Goal: Task Accomplishment & Management: Complete application form

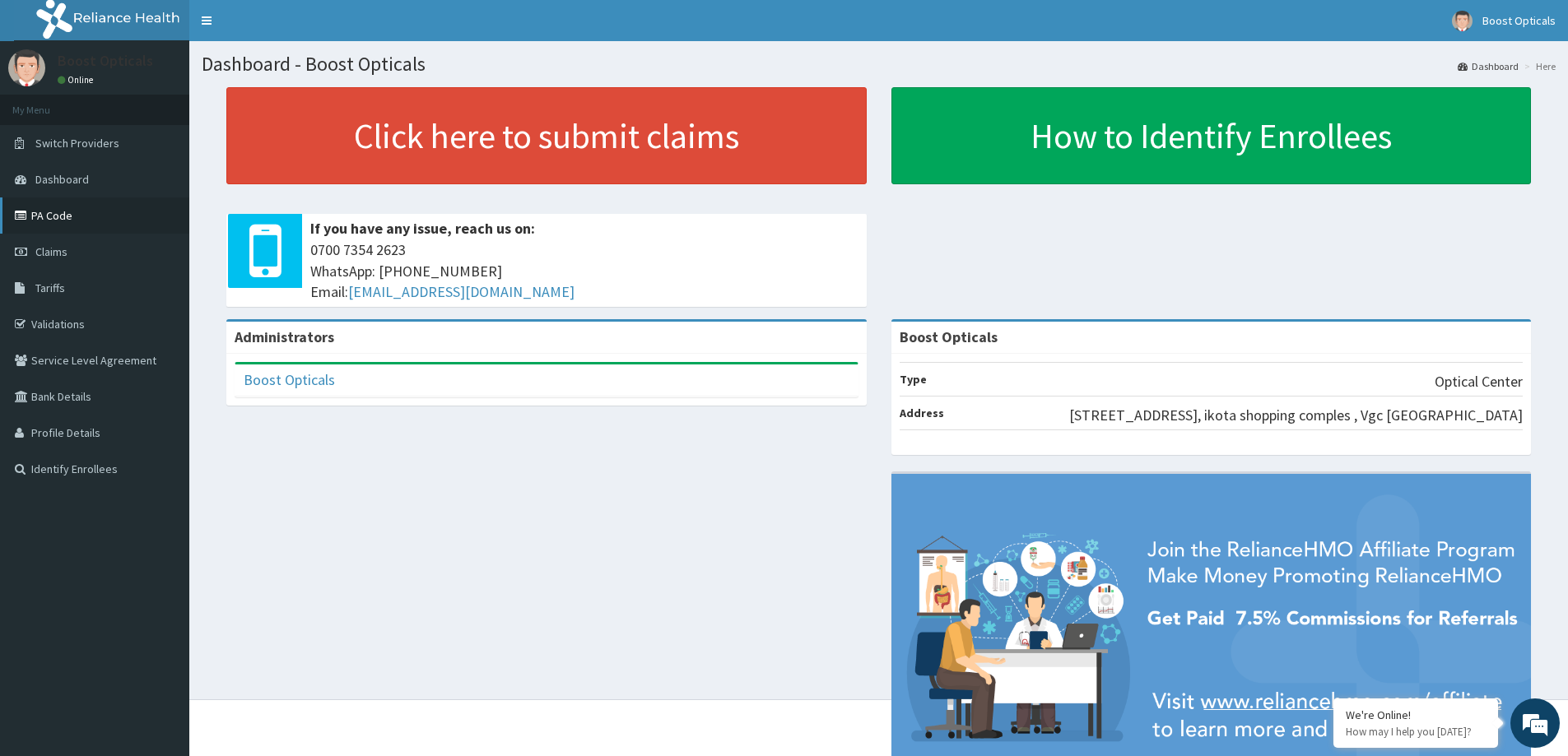
click at [69, 216] on link "PA Code" at bounding box center [94, 215] width 190 height 36
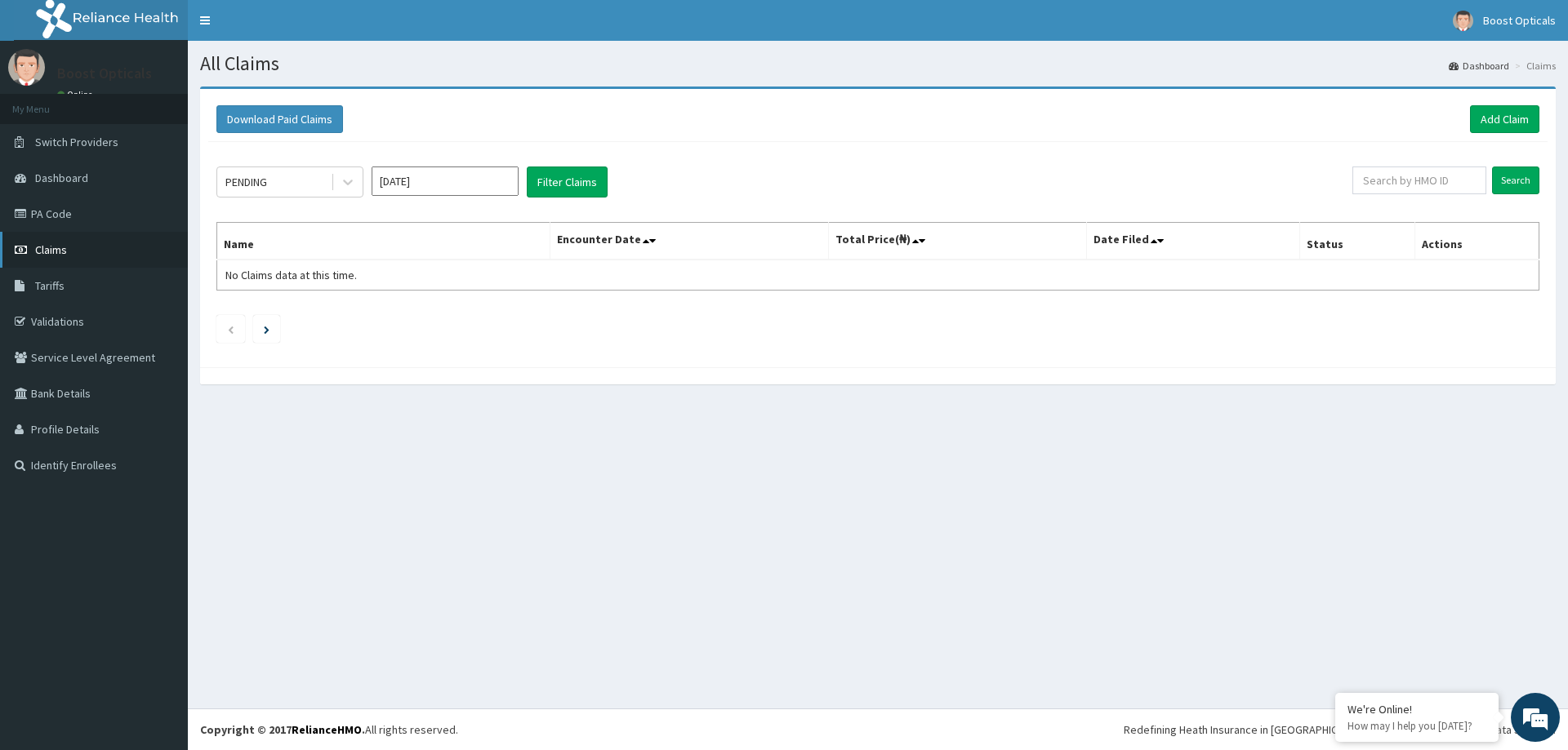
click at [54, 244] on span "Claims" at bounding box center [51, 250] width 31 height 15
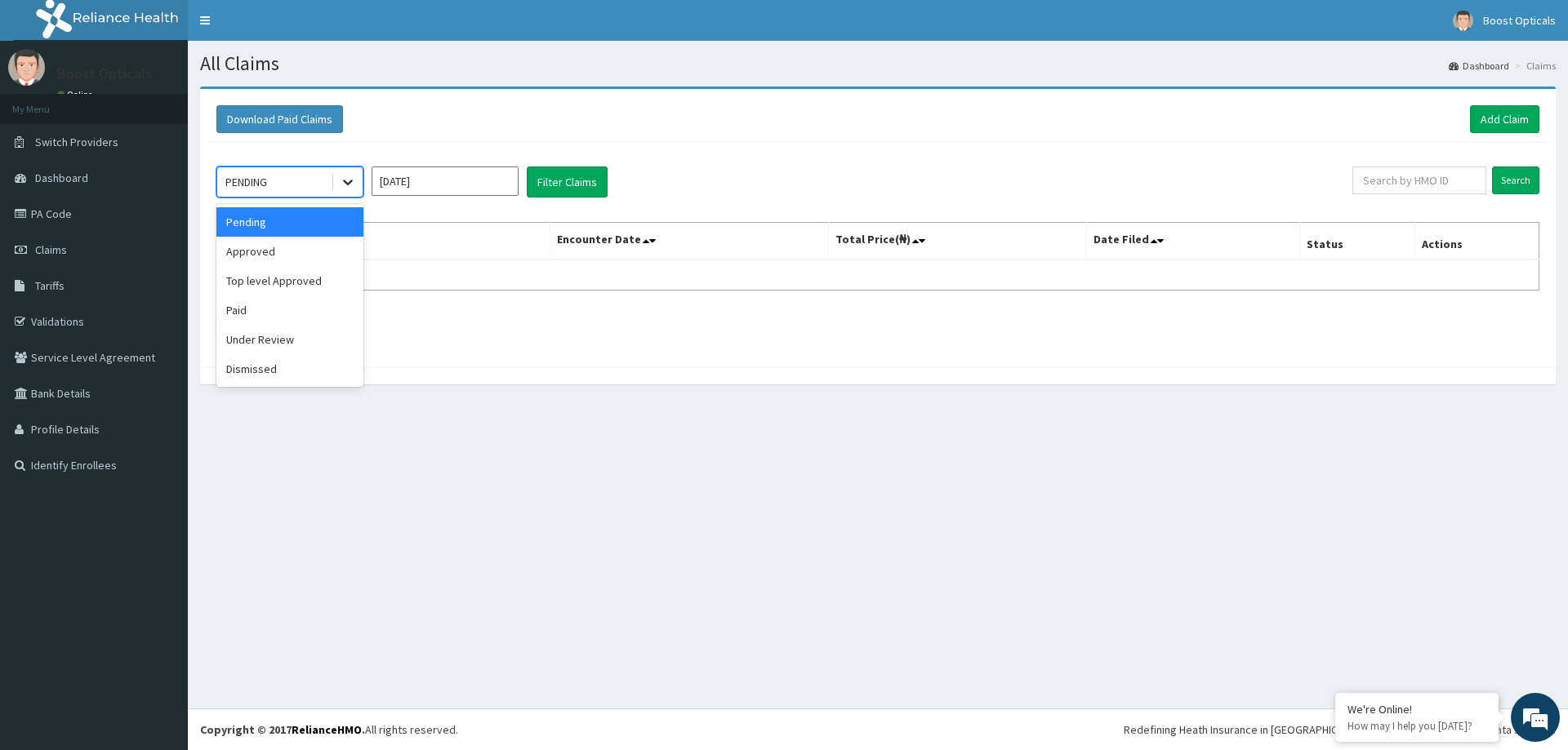
click at [340, 182] on div at bounding box center [347, 181] width 29 height 29
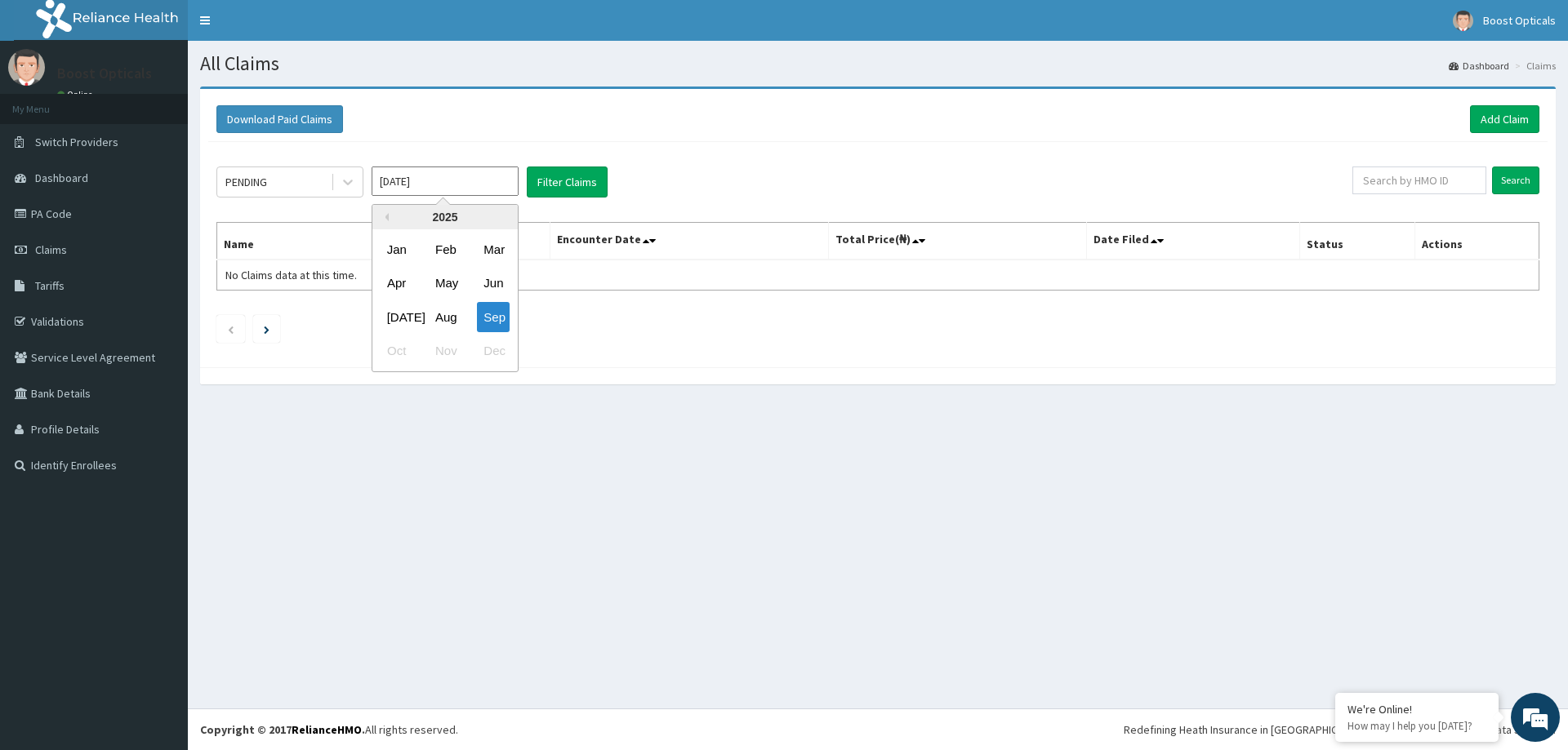
click at [451, 179] on input "[DATE]" at bounding box center [445, 180] width 147 height 29
click at [505, 291] on div "Jun" at bounding box center [493, 283] width 32 height 30
click at [579, 185] on button "Filter Claims" at bounding box center [567, 181] width 81 height 31
click at [1517, 179] on input "Search" at bounding box center [1515, 180] width 47 height 28
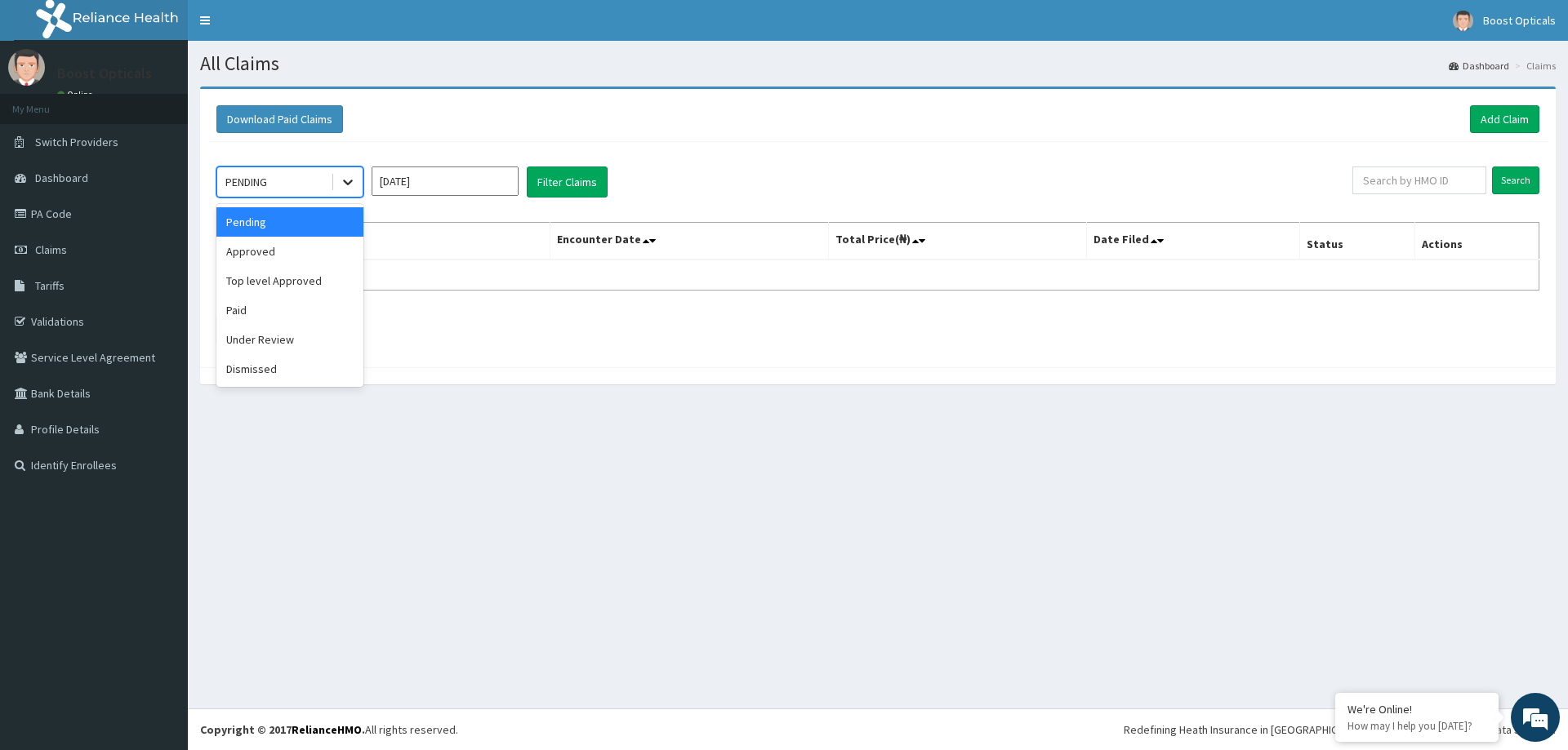
click at [349, 184] on icon at bounding box center [348, 182] width 17 height 17
click at [285, 259] on div "Approved" at bounding box center [289, 251] width 147 height 29
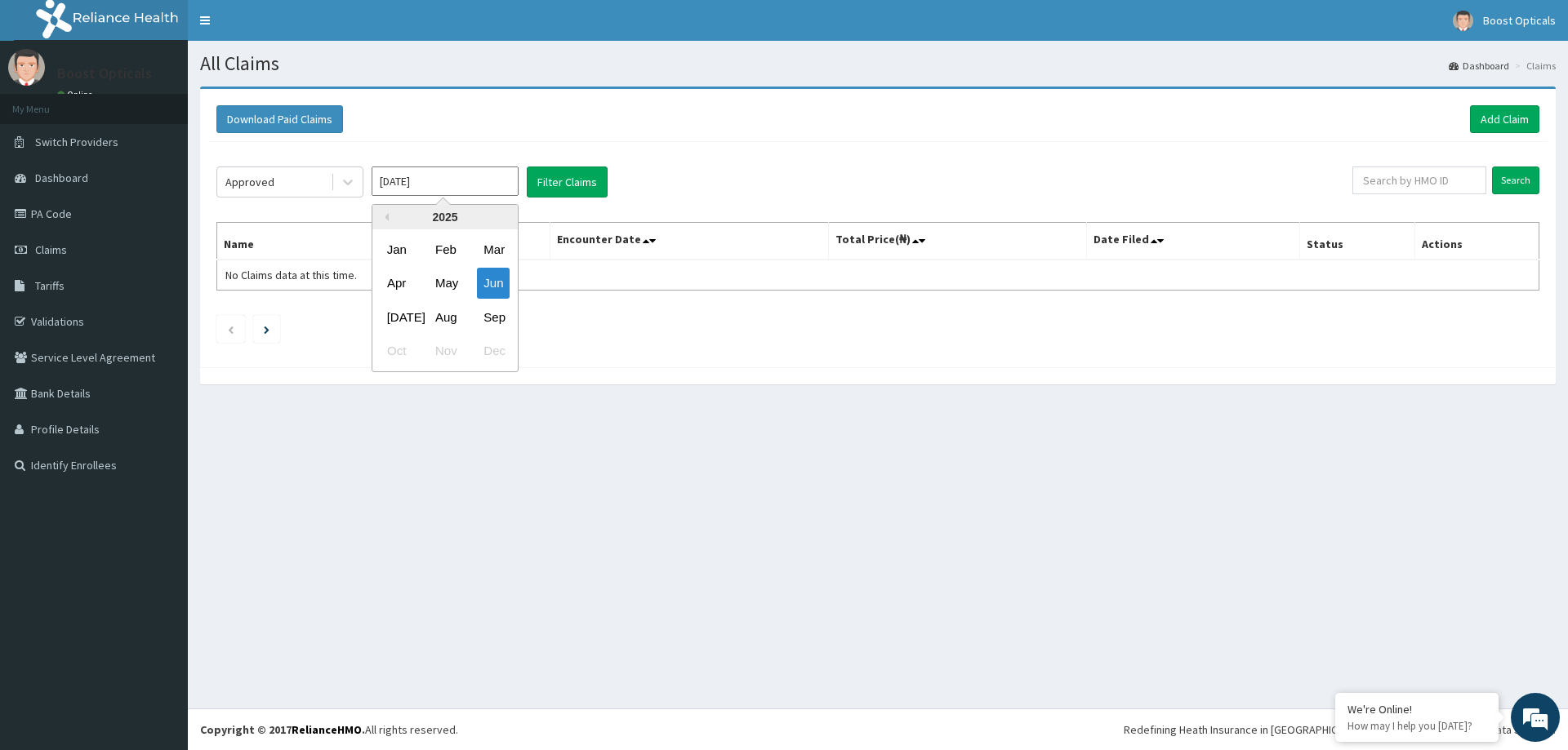
drag, startPoint x: 477, startPoint y: 168, endPoint x: 466, endPoint y: 183, distance: 18.6
click at [477, 173] on input "Jun 2025" at bounding box center [445, 180] width 147 height 29
click at [496, 315] on div "Sep" at bounding box center [493, 317] width 32 height 30
type input "Sep 2025"
click at [1513, 181] on input "Search" at bounding box center [1515, 180] width 47 height 28
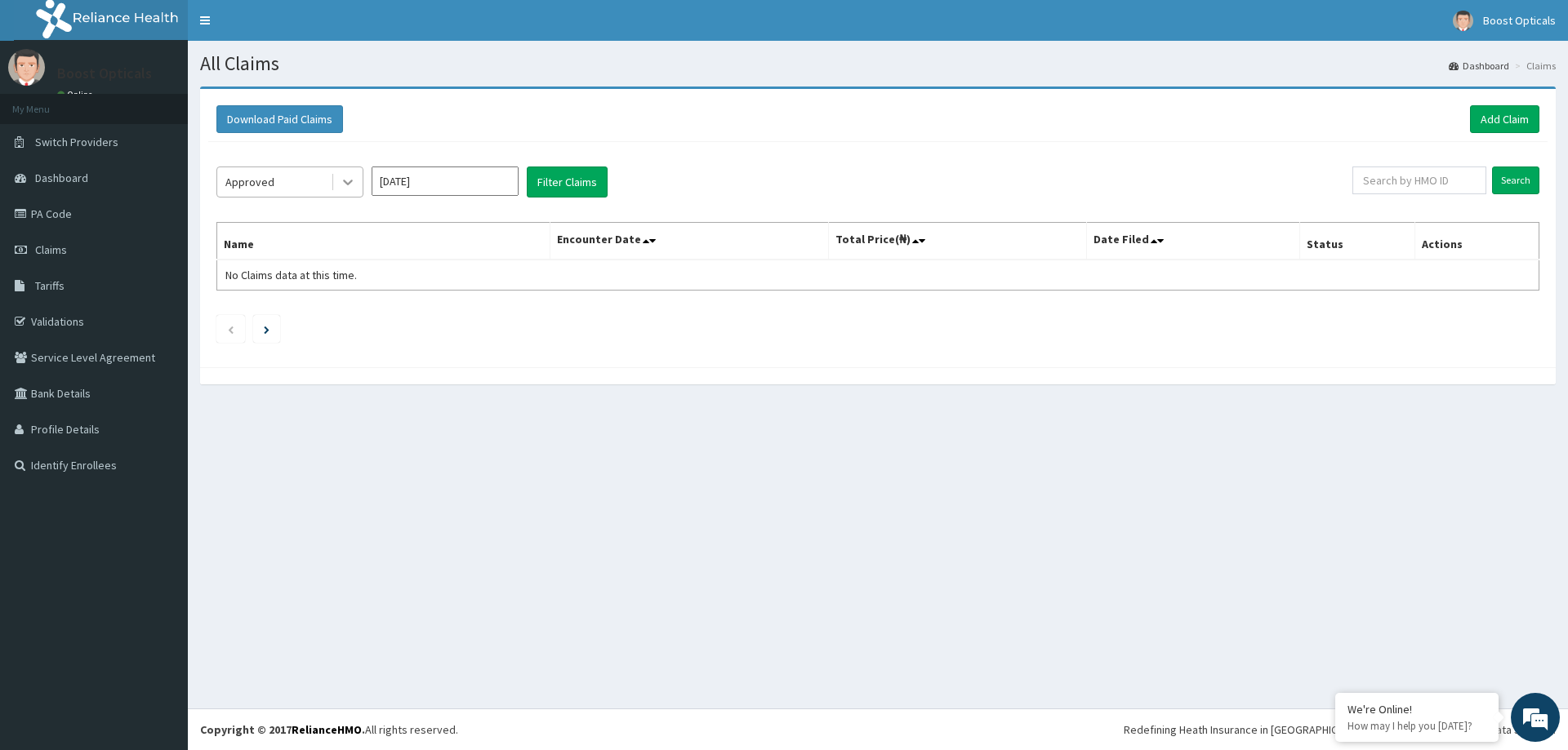
click at [345, 185] on icon at bounding box center [348, 182] width 17 height 17
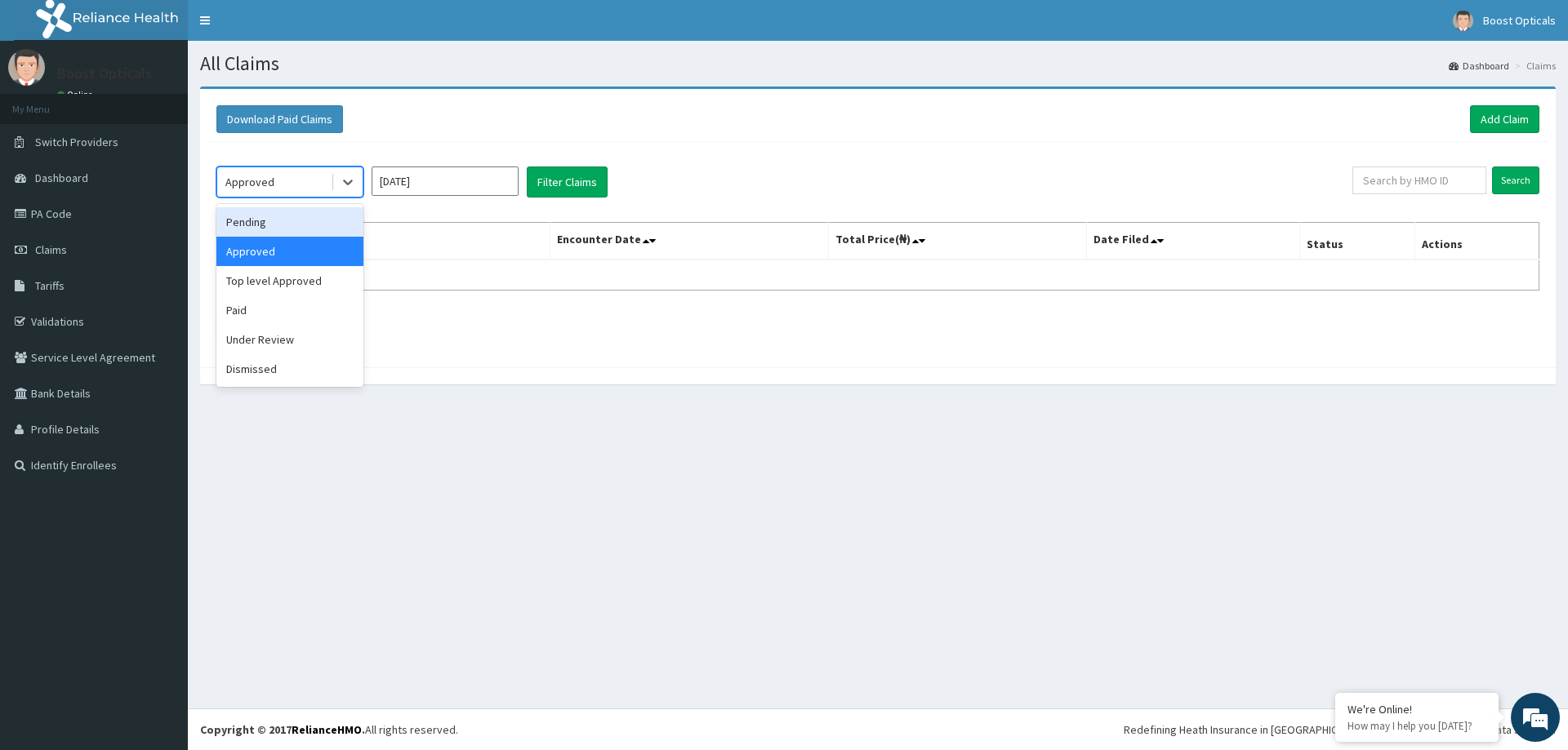
click at [287, 231] on div "Pending" at bounding box center [289, 221] width 147 height 29
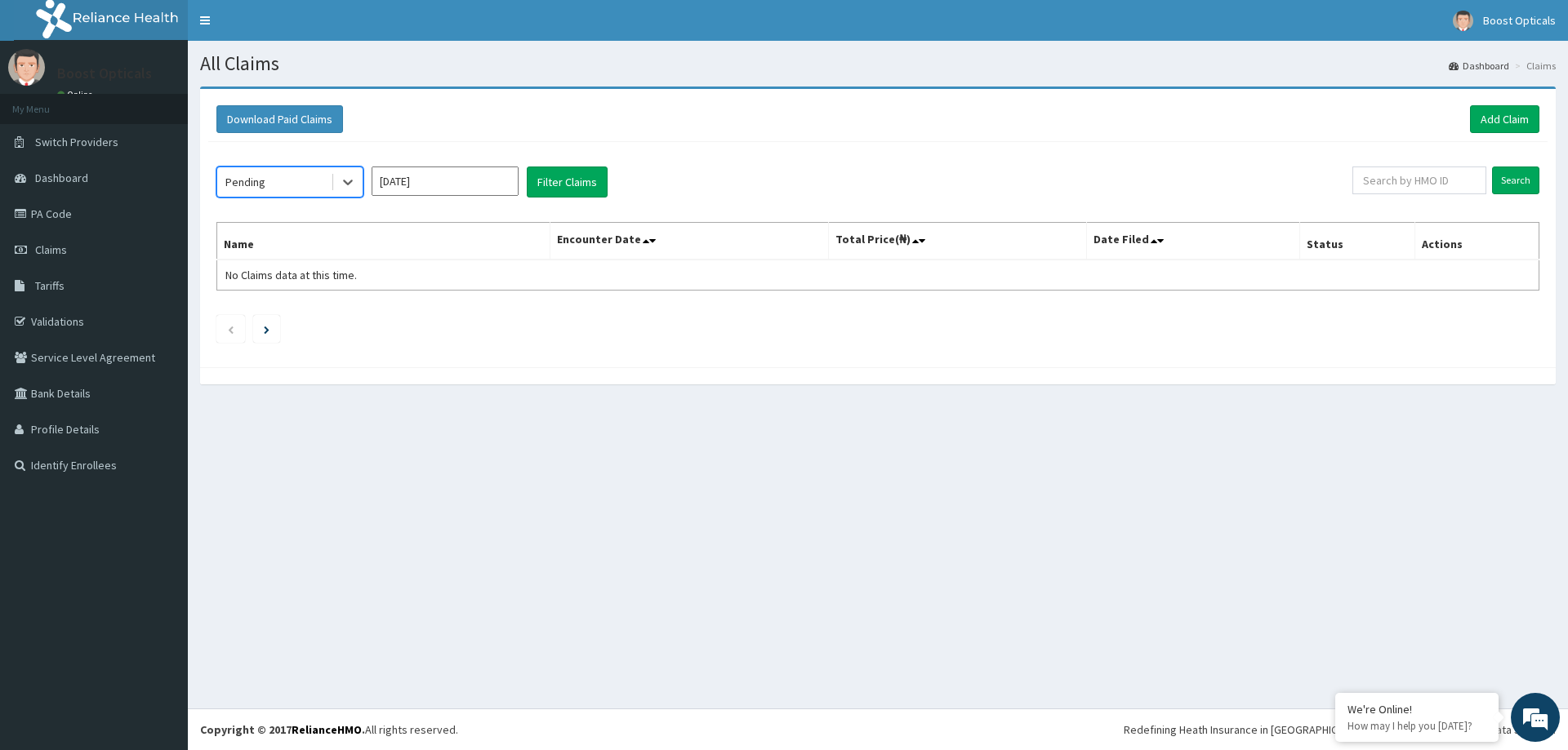
click at [490, 179] on input "[DATE]" at bounding box center [445, 180] width 147 height 29
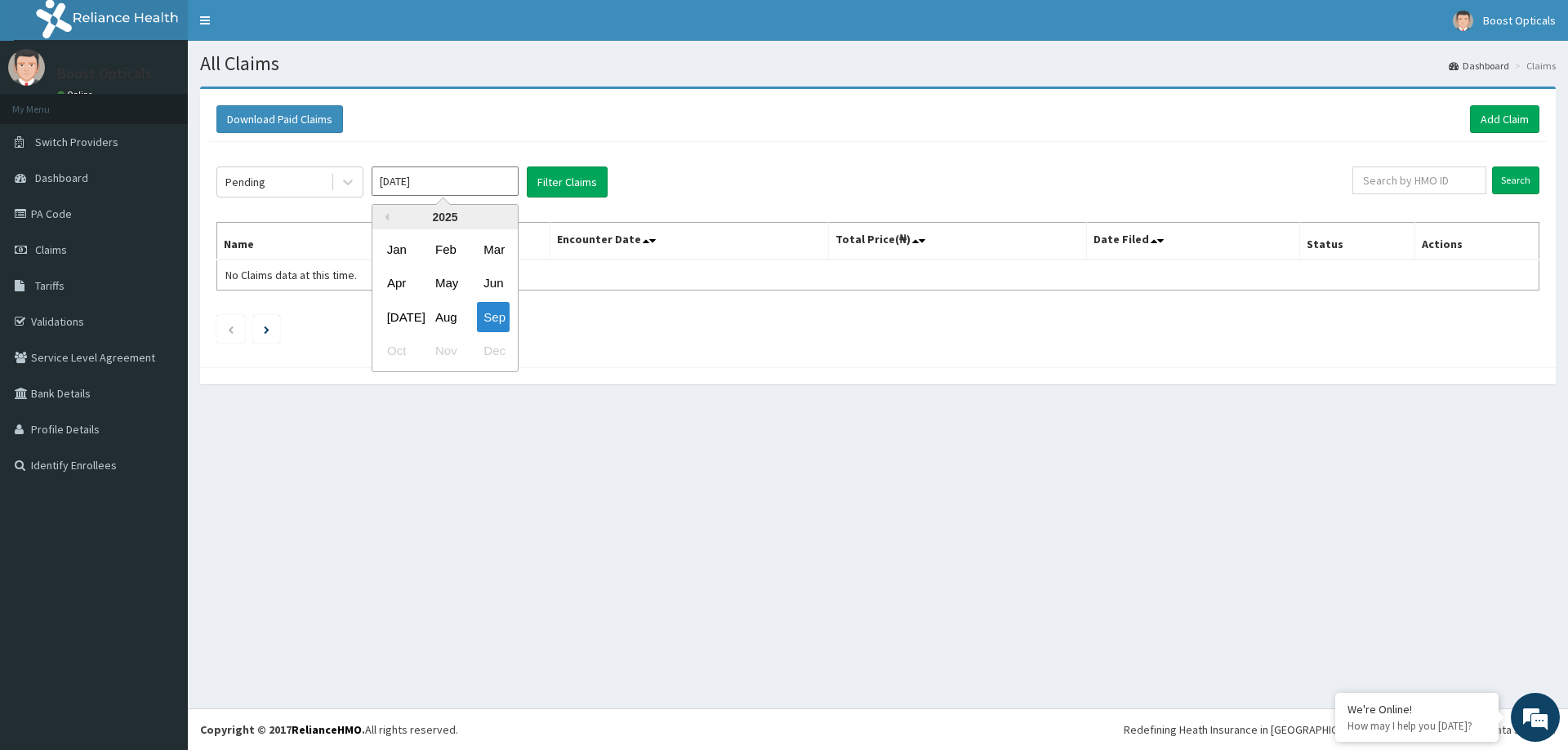
drag, startPoint x: 451, startPoint y: 314, endPoint x: 548, endPoint y: 240, distance: 122.0
click at [470, 311] on div "Jul Aug Sep" at bounding box center [446, 317] width 146 height 33
click at [570, 184] on button "Filter Claims" at bounding box center [567, 181] width 81 height 31
click at [1526, 182] on input "Search" at bounding box center [1515, 180] width 47 height 28
click at [452, 180] on input "Sep 2025" at bounding box center [445, 180] width 147 height 29
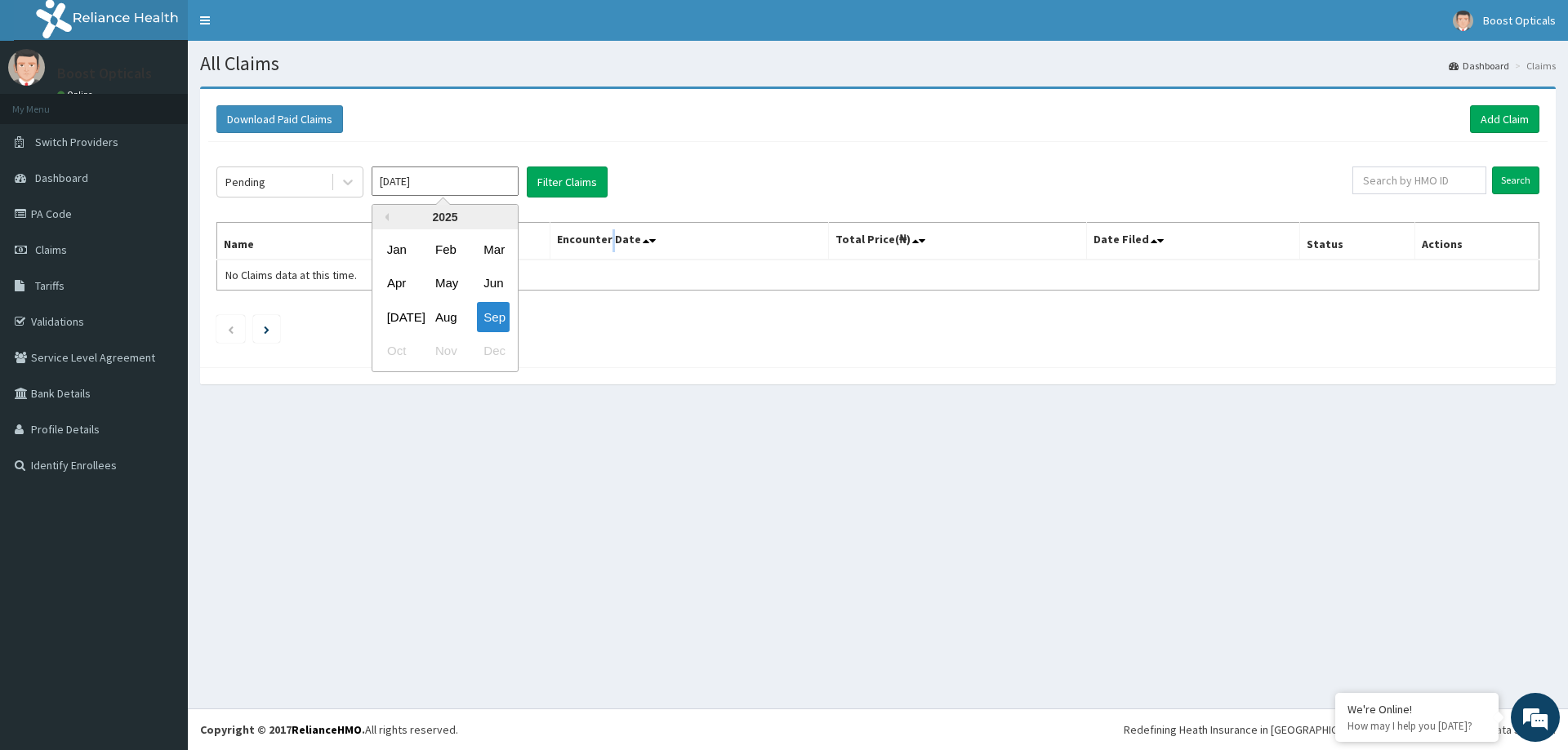
click at [626, 240] on th "Encounter Date" at bounding box center [689, 241] width 278 height 37
click at [642, 243] on th "Encounter Date" at bounding box center [689, 241] width 278 height 37
click at [661, 249] on span at bounding box center [654, 241] width 23 height 23
click at [569, 184] on button "Filter Claims" at bounding box center [567, 181] width 81 height 31
click at [36, 257] on link "Claims" at bounding box center [94, 249] width 188 height 36
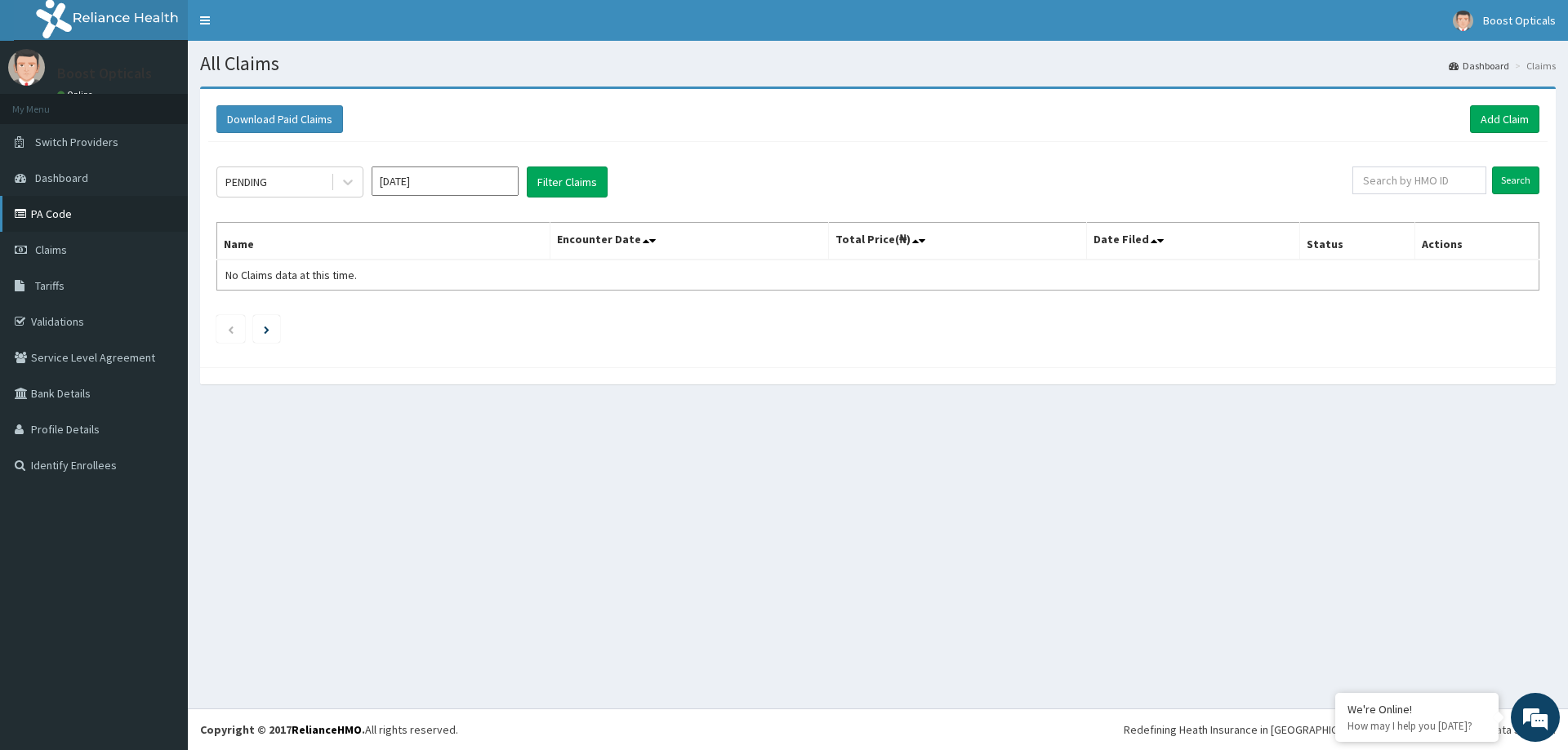
click at [36, 218] on link "PA Code" at bounding box center [94, 214] width 188 height 36
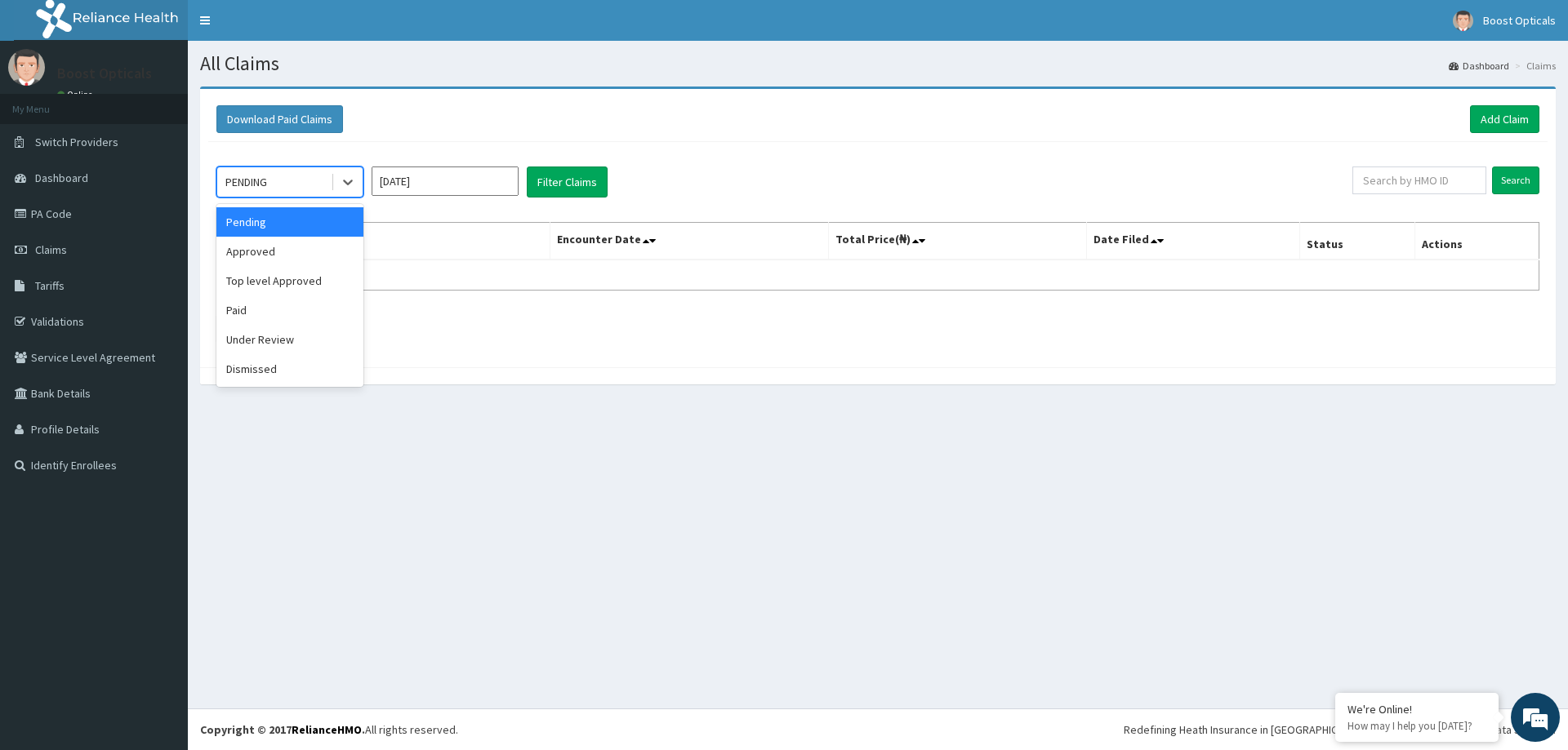
drag, startPoint x: 311, startPoint y: 172, endPoint x: 327, endPoint y: 173, distance: 16.0
click at [326, 173] on div "PENDING" at bounding box center [273, 182] width 113 height 26
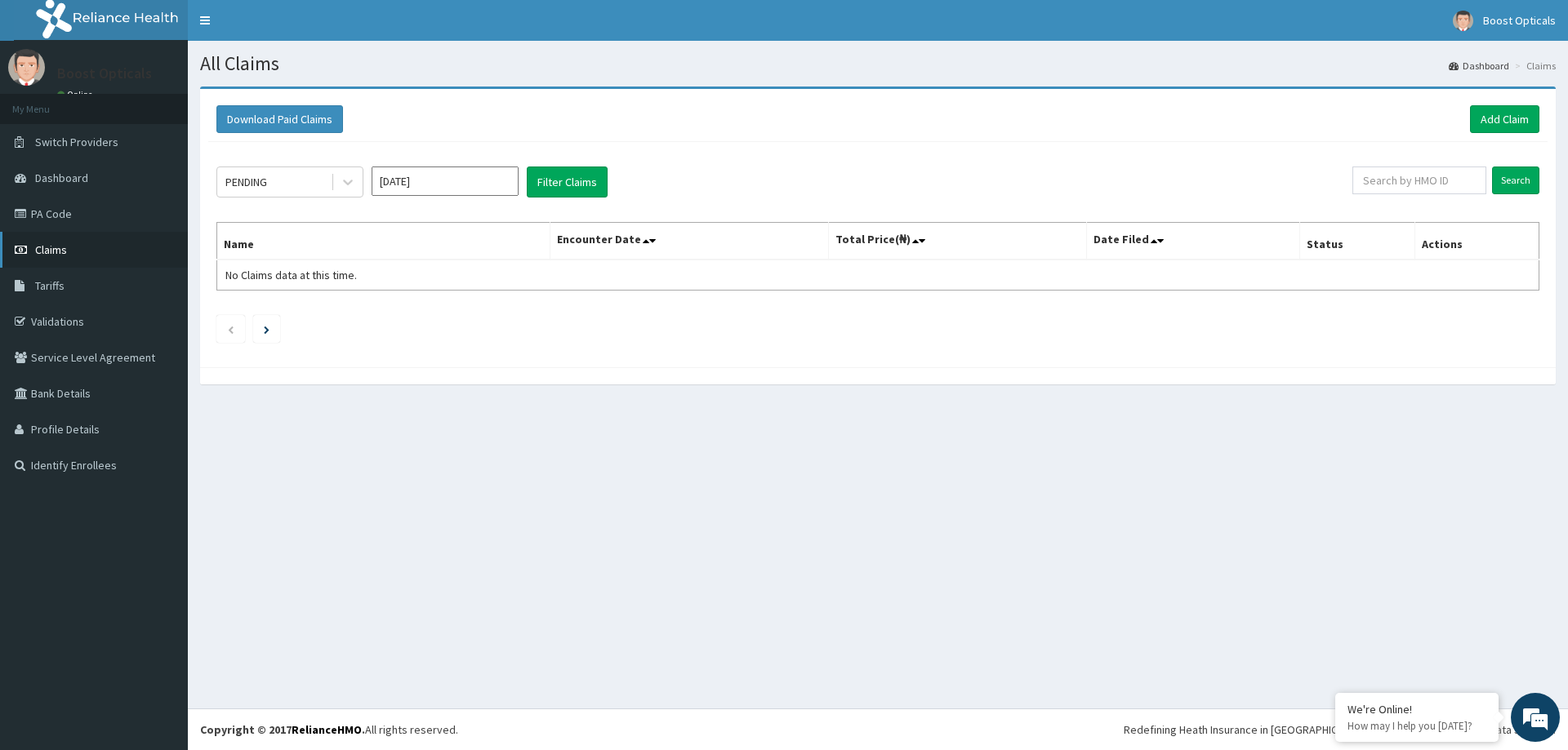
click at [60, 252] on span "Claims" at bounding box center [51, 250] width 31 height 15
click at [445, 180] on input "[DATE]" at bounding box center [445, 180] width 147 height 29
click at [450, 315] on div "Aug" at bounding box center [445, 317] width 32 height 30
type input "Aug 2025"
click at [1510, 178] on input "Search" at bounding box center [1515, 180] width 47 height 28
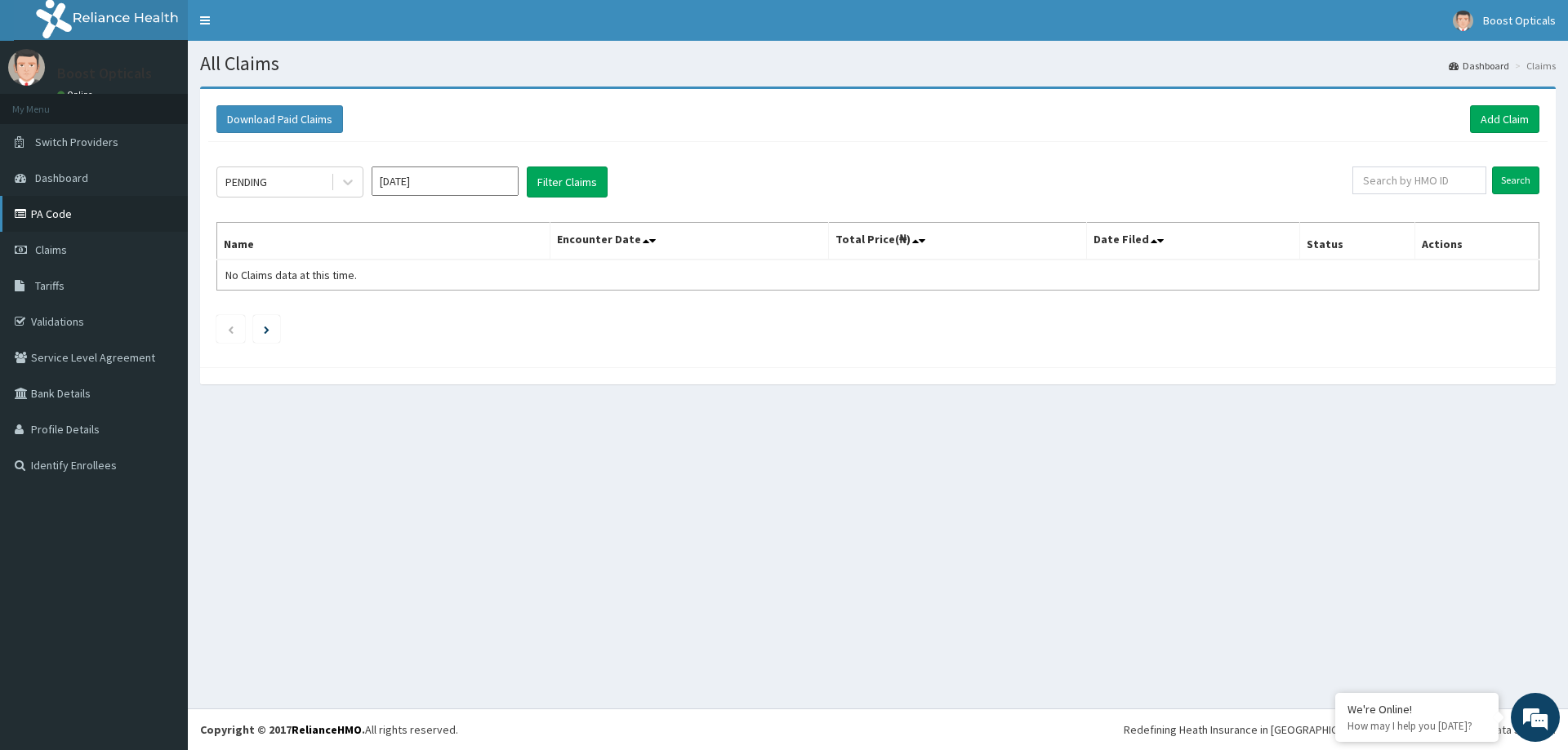
click at [46, 204] on link "PA Code" at bounding box center [94, 214] width 188 height 36
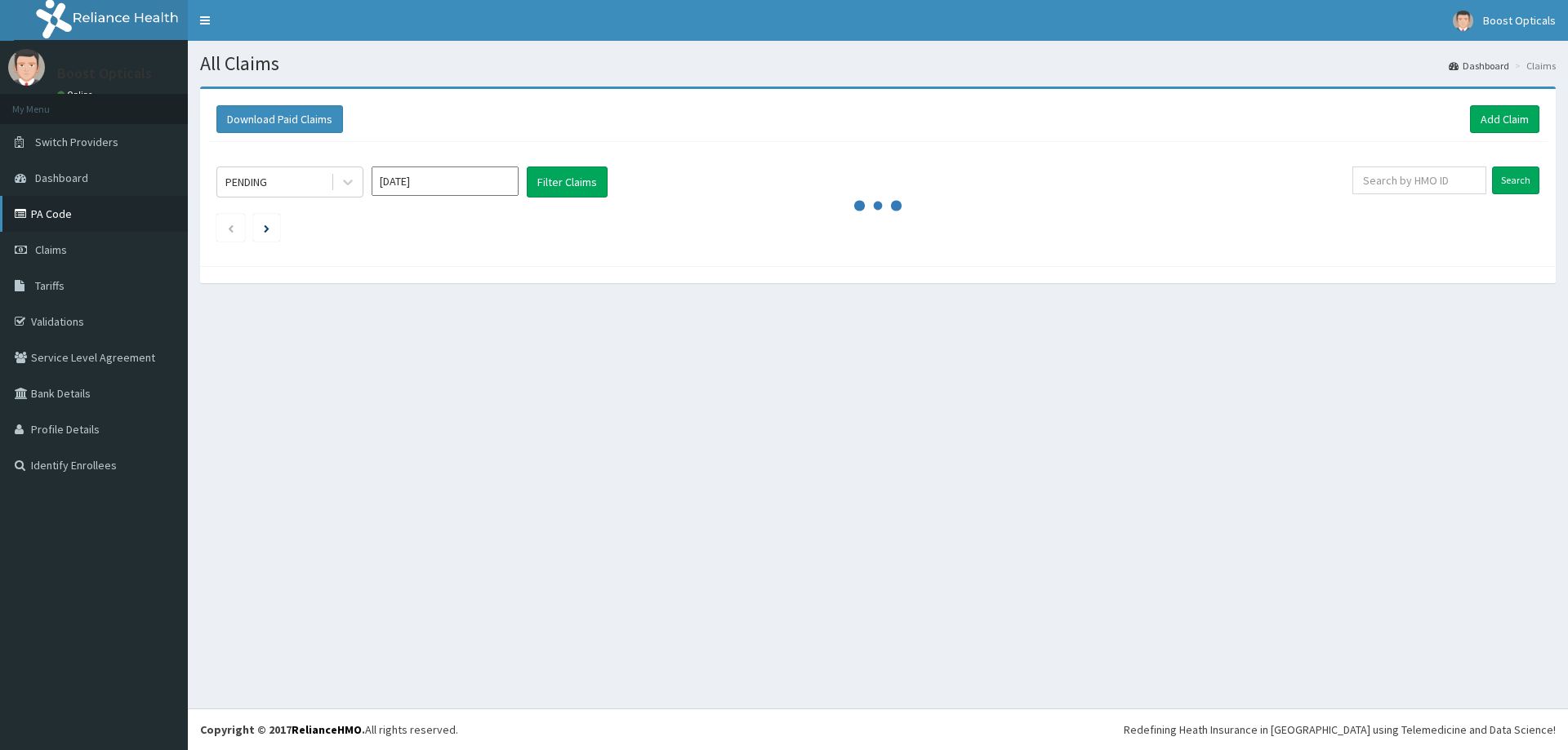
click at [36, 204] on link "PA Code" at bounding box center [94, 214] width 188 height 36
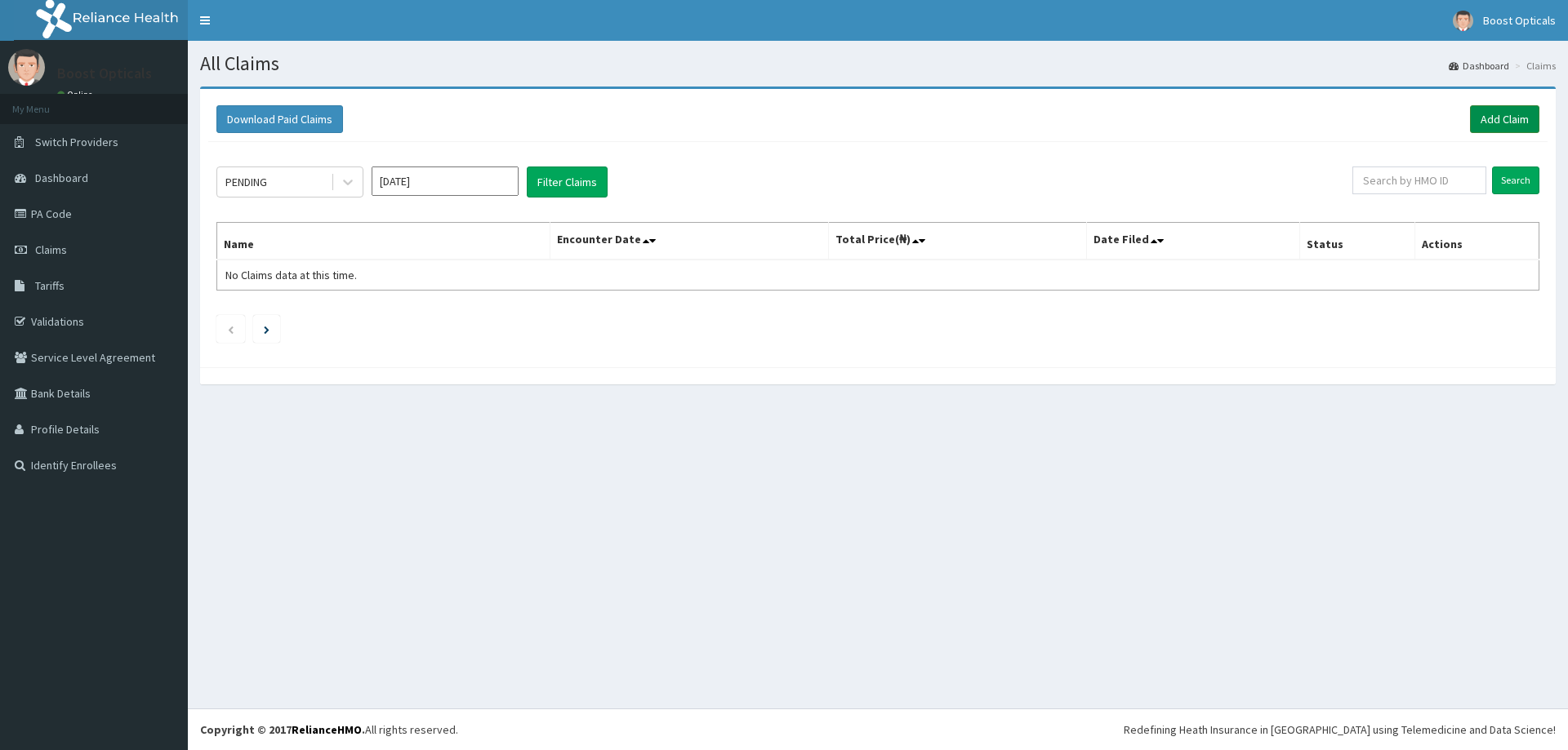
click at [1486, 117] on link "Add Claim" at bounding box center [1505, 119] width 70 height 28
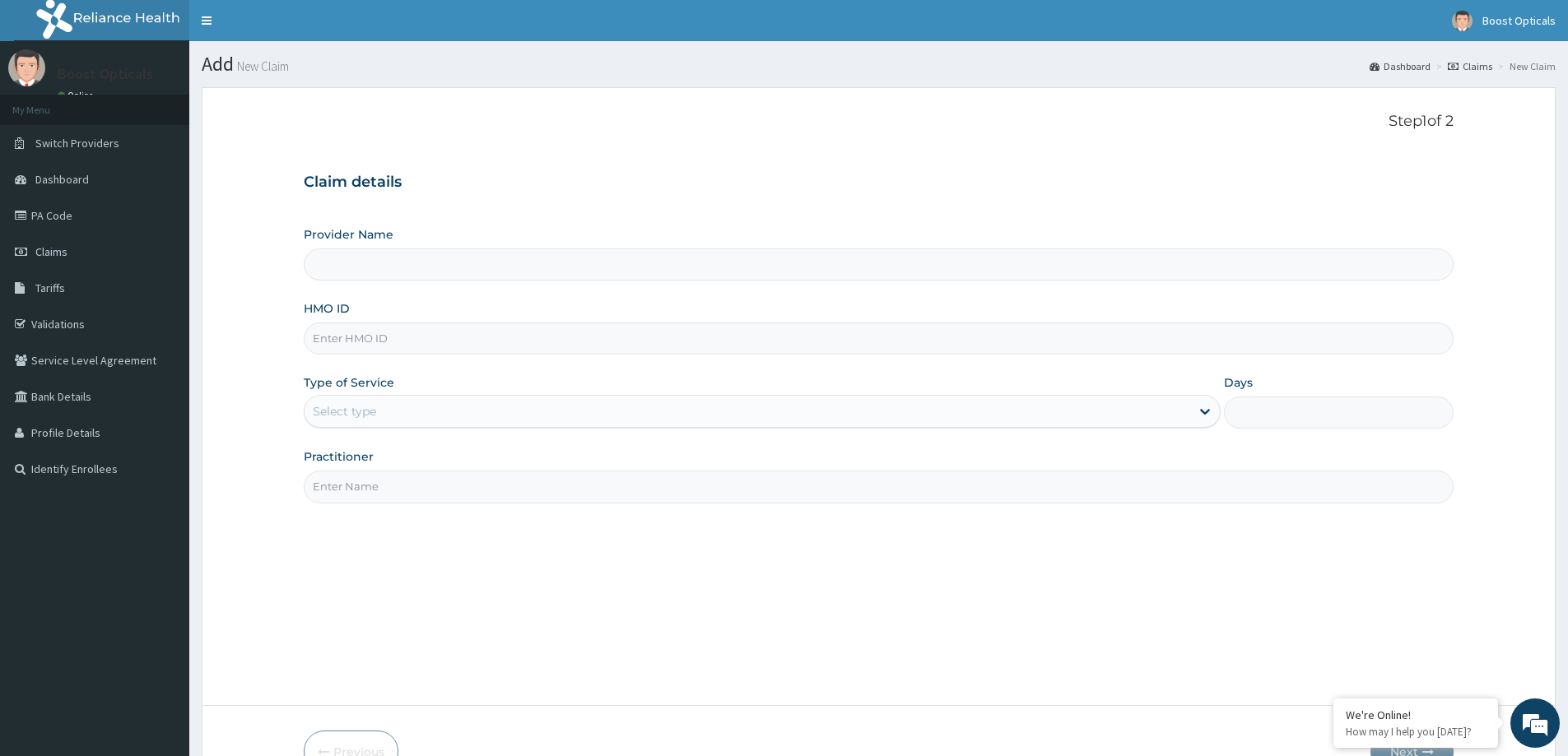
click at [640, 261] on input "Provider Name" at bounding box center [878, 265] width 1150 height 32
type input "Boost Opticals"
click at [381, 329] on input "HMO ID" at bounding box center [878, 339] width 1150 height 32
type input "Boost Opticals"
type input "HPS/10056/A"
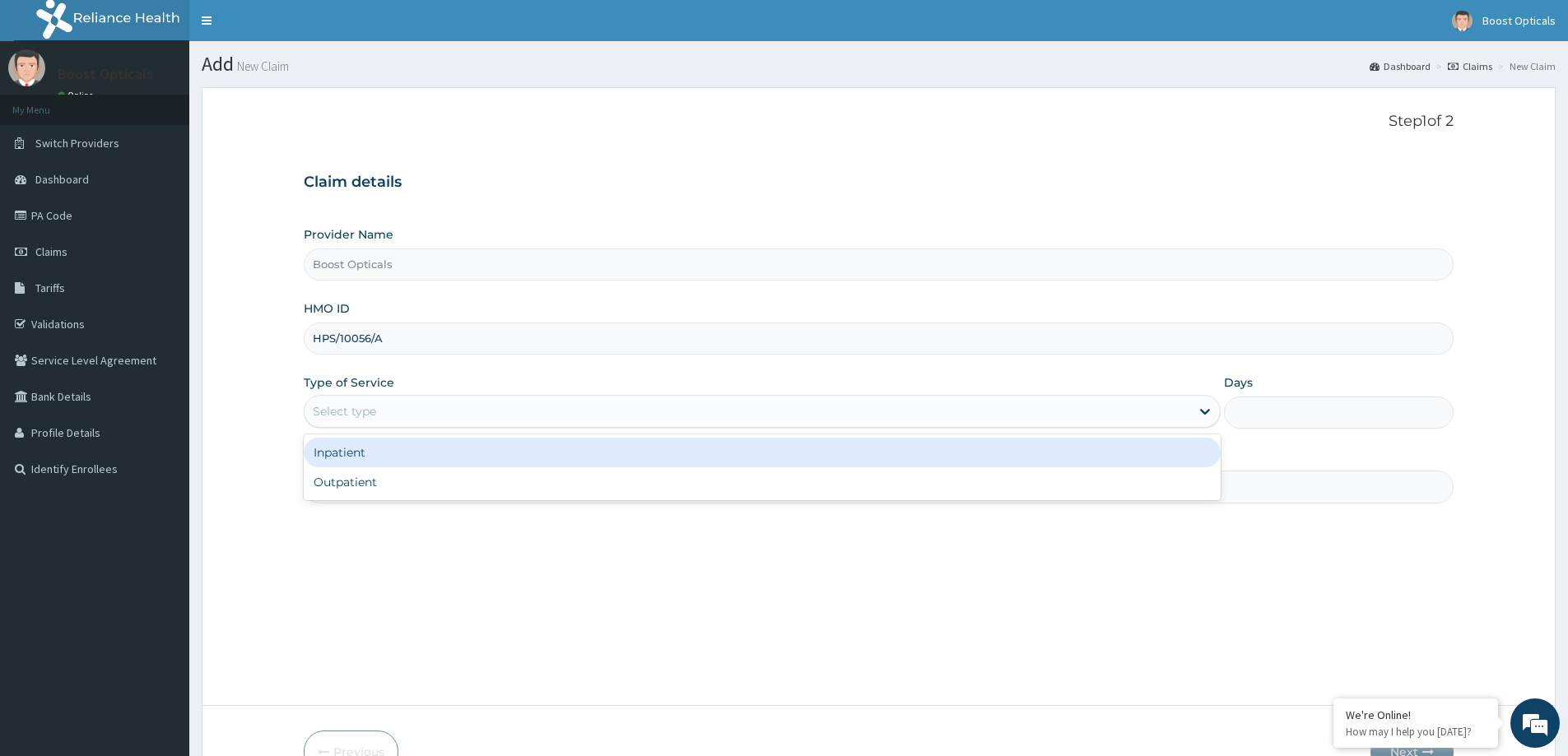
click at [540, 397] on div "Select type" at bounding box center [762, 411] width 917 height 33
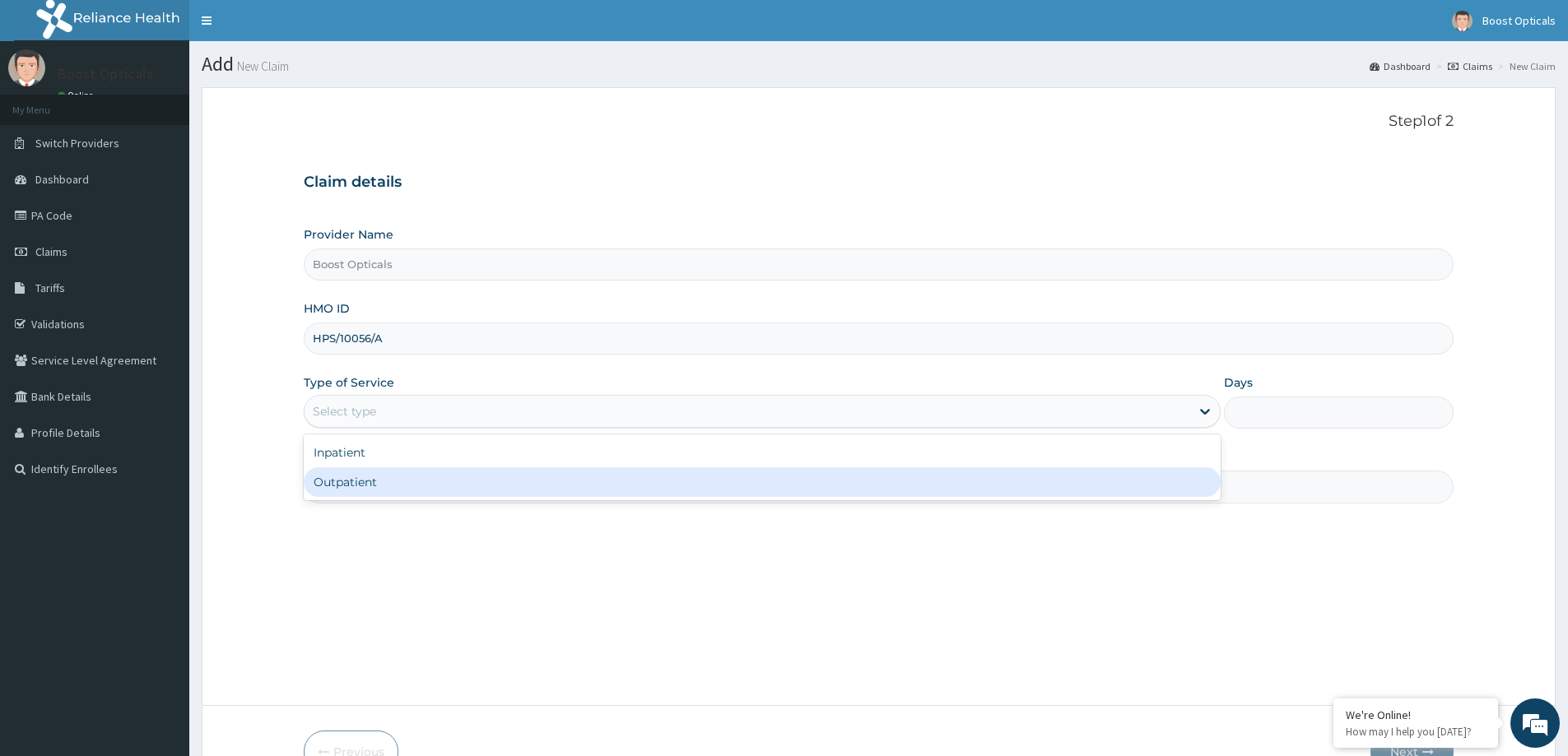
click at [375, 476] on div "Outpatient" at bounding box center [762, 481] width 917 height 29
type input "1"
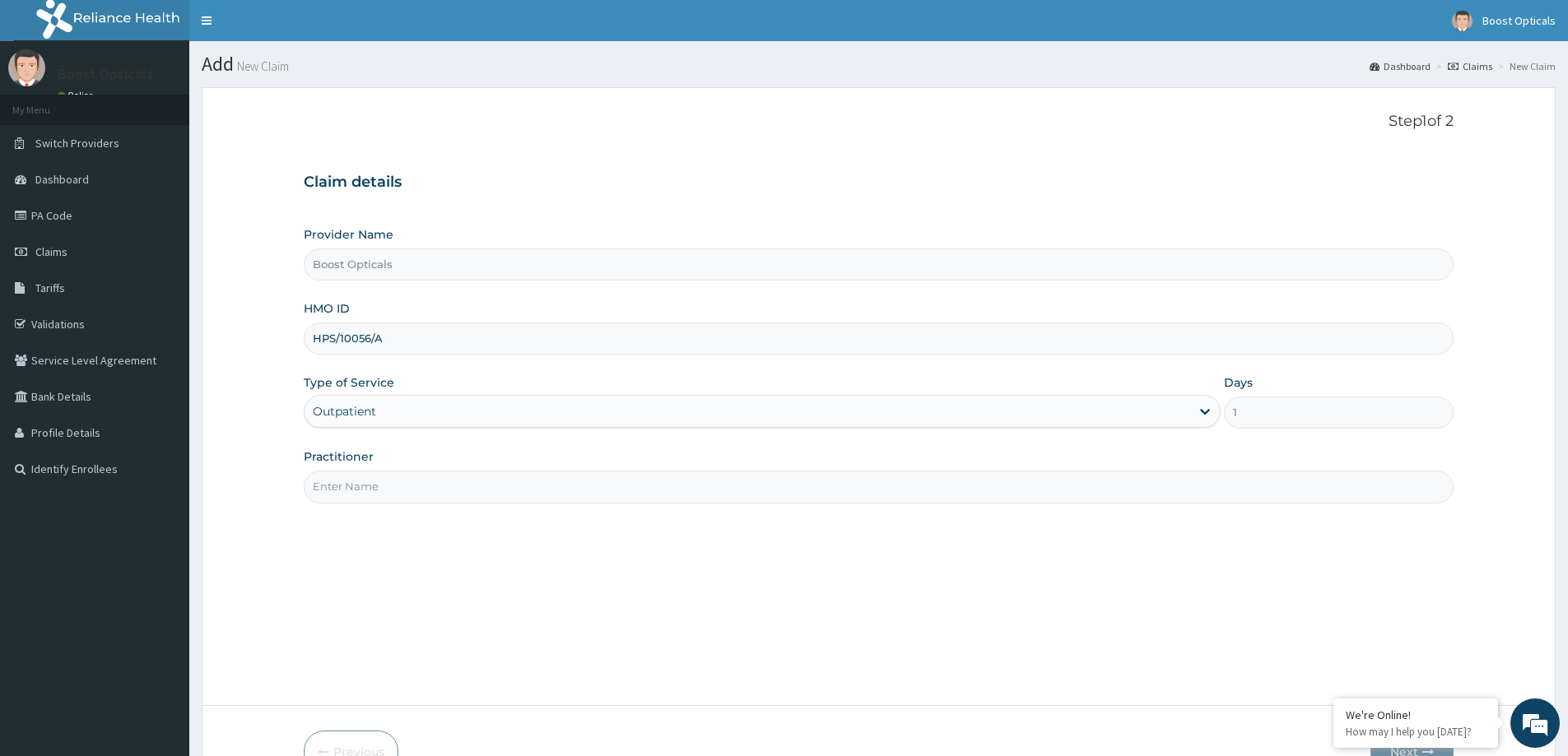
click at [387, 480] on input "Practitioner" at bounding box center [878, 486] width 1150 height 32
type input "d"
type input "Dr"
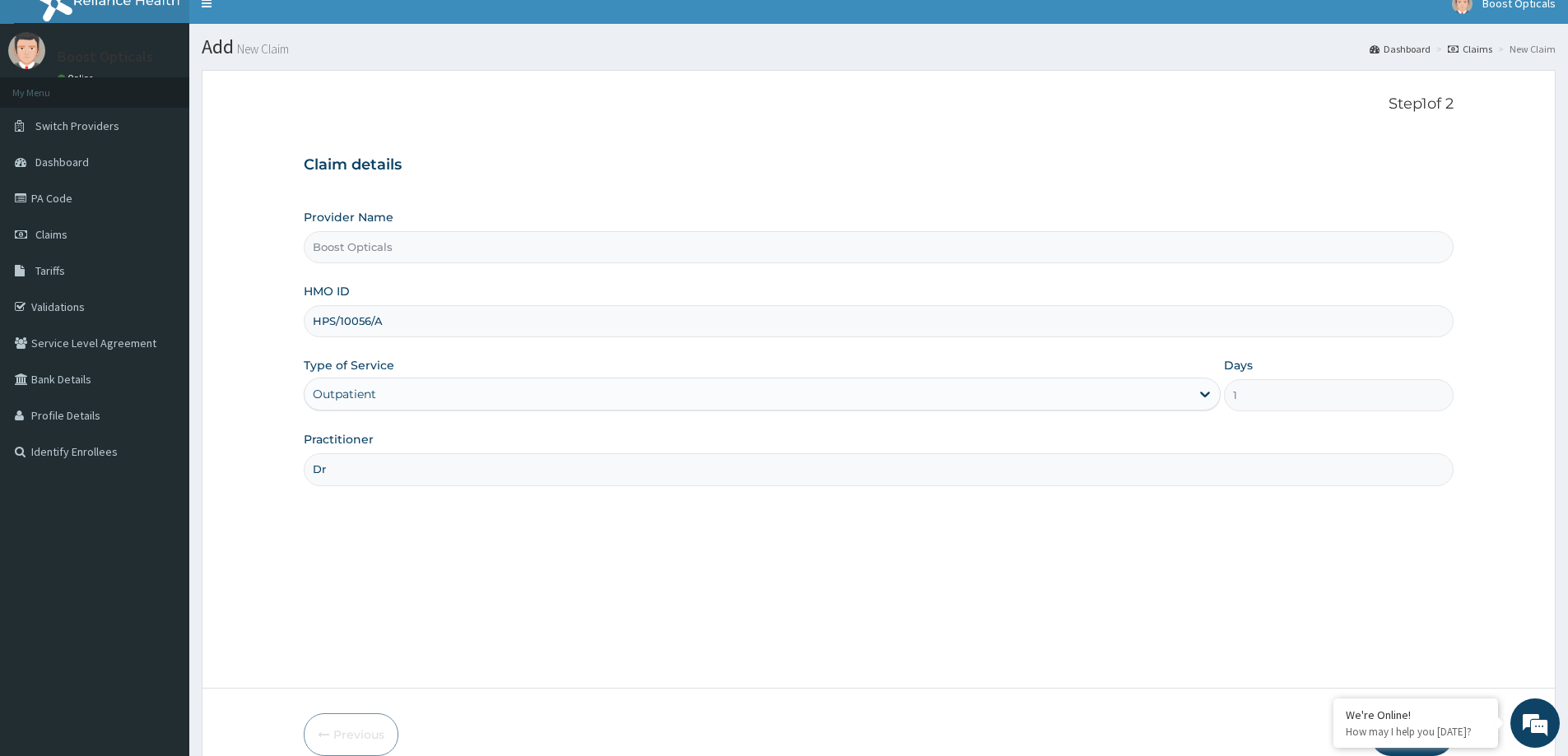
click at [434, 476] on input "Dr" at bounding box center [878, 469] width 1150 height 32
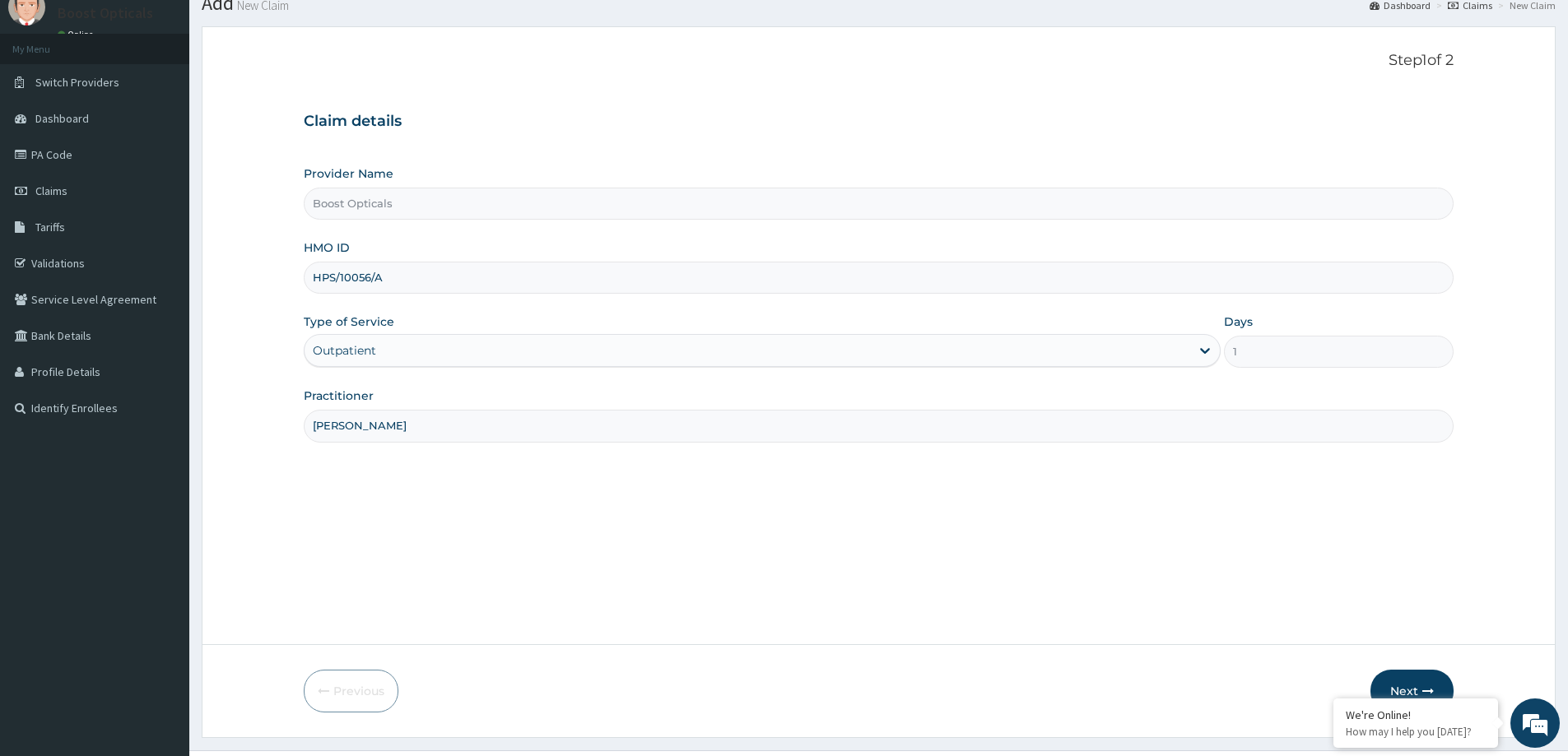
scroll to position [97, 0]
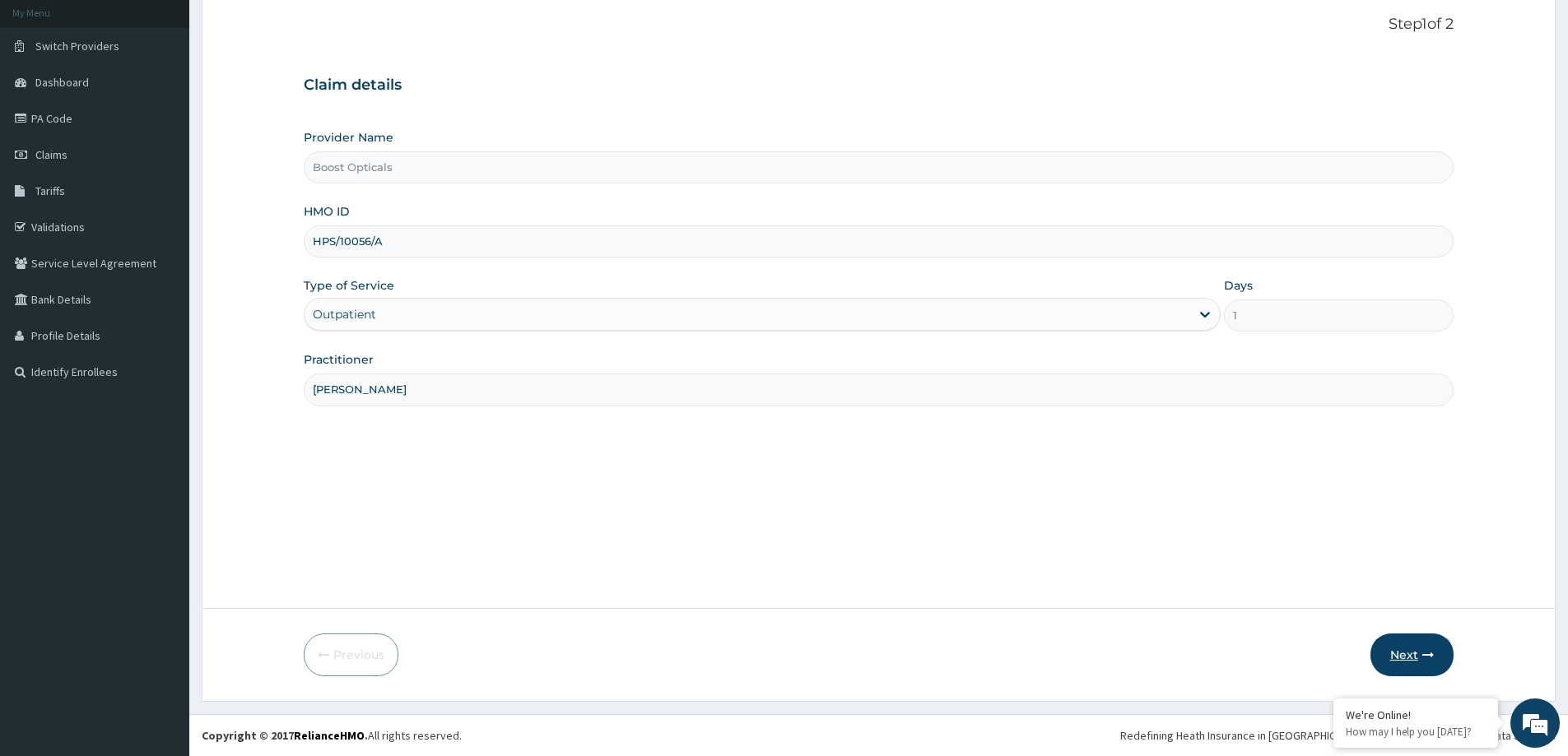
type input "[PERSON_NAME]"
click at [1407, 649] on button "Next" at bounding box center [1413, 654] width 83 height 43
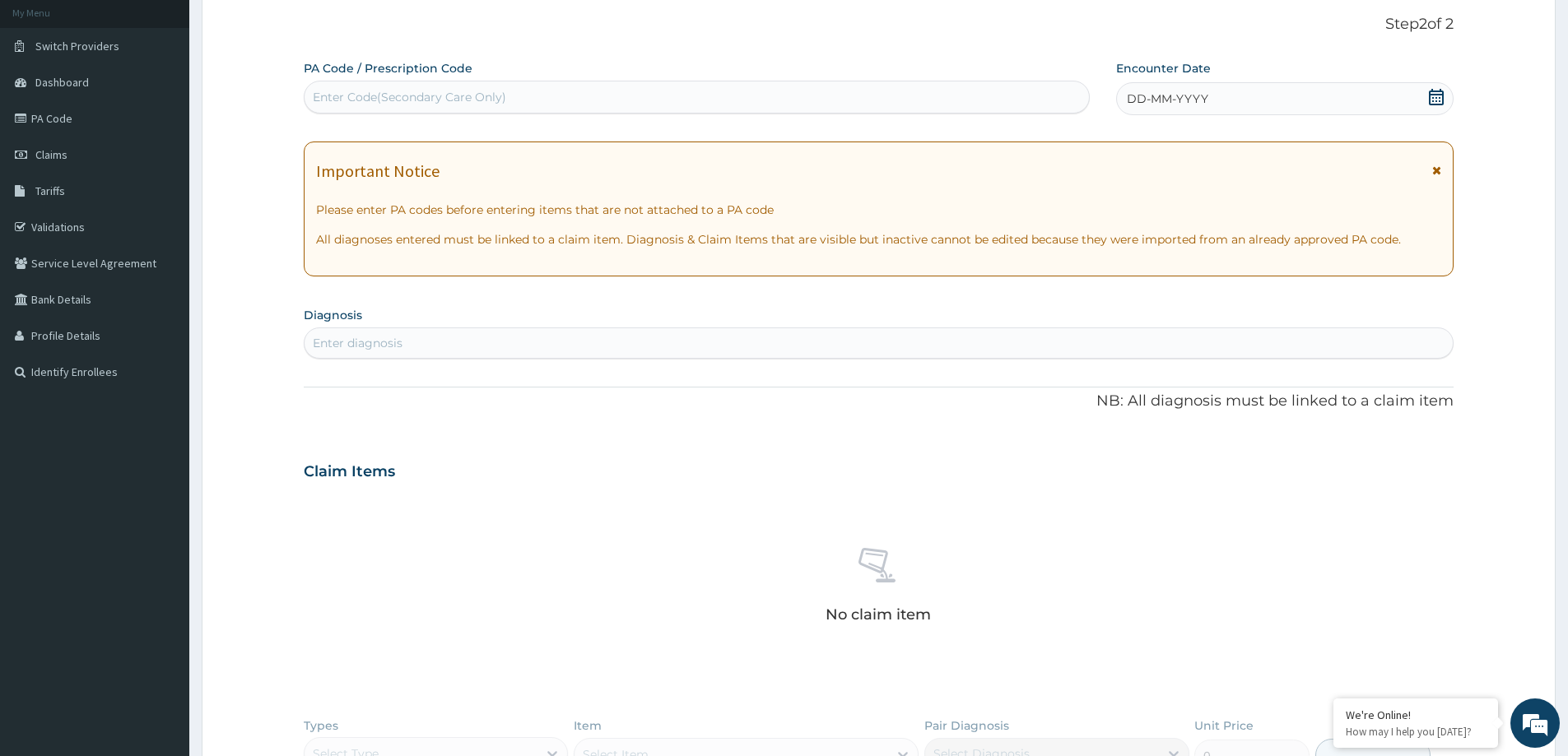
drag, startPoint x: 1358, startPoint y: 87, endPoint x: 1444, endPoint y: 103, distance: 87.5
click at [1358, 88] on div "DD-MM-YYYY" at bounding box center [1284, 98] width 336 height 33
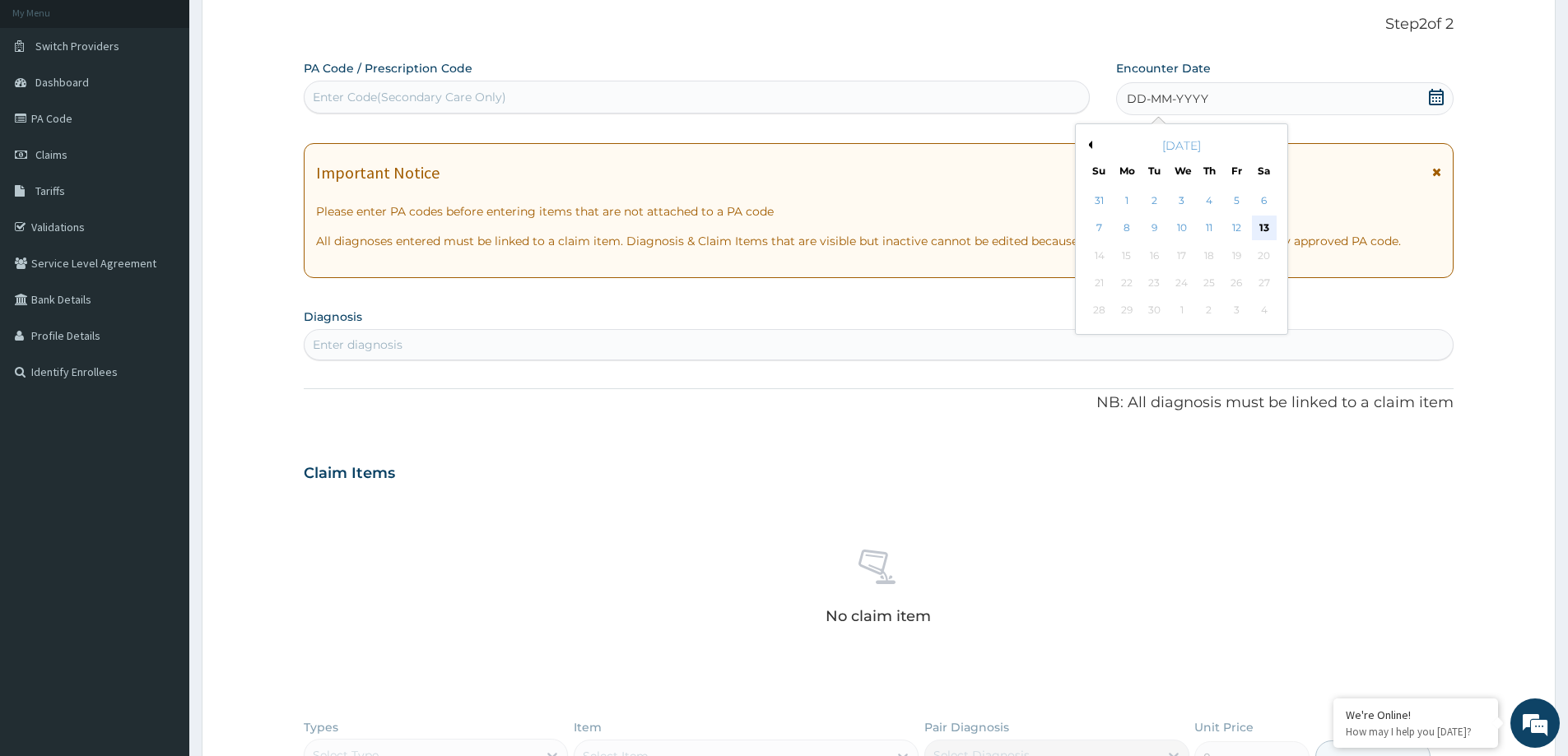
click at [1262, 224] on div "13" at bounding box center [1265, 229] width 25 height 25
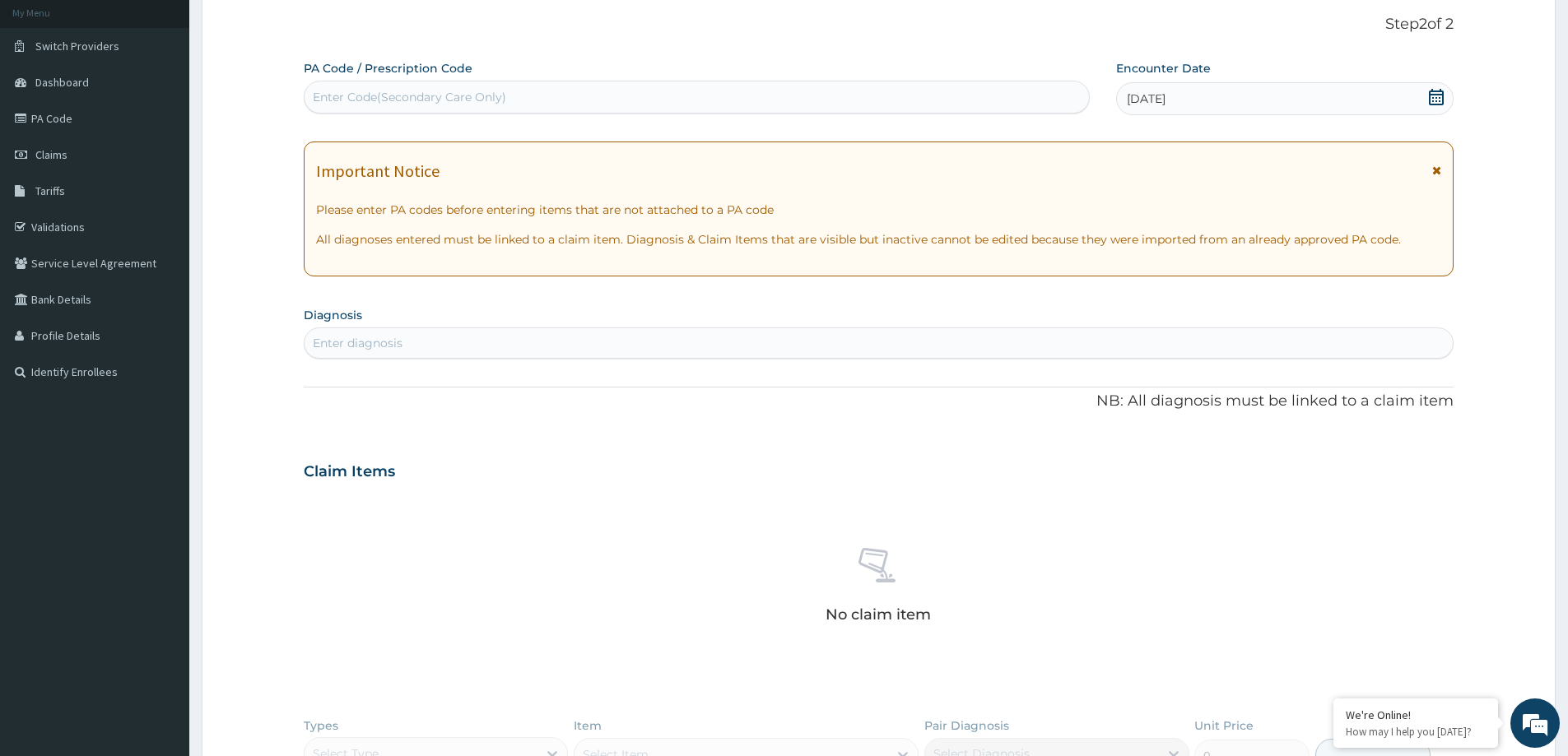
click at [439, 331] on div "Enter diagnosis" at bounding box center [878, 343] width 1148 height 27
type input "computer"
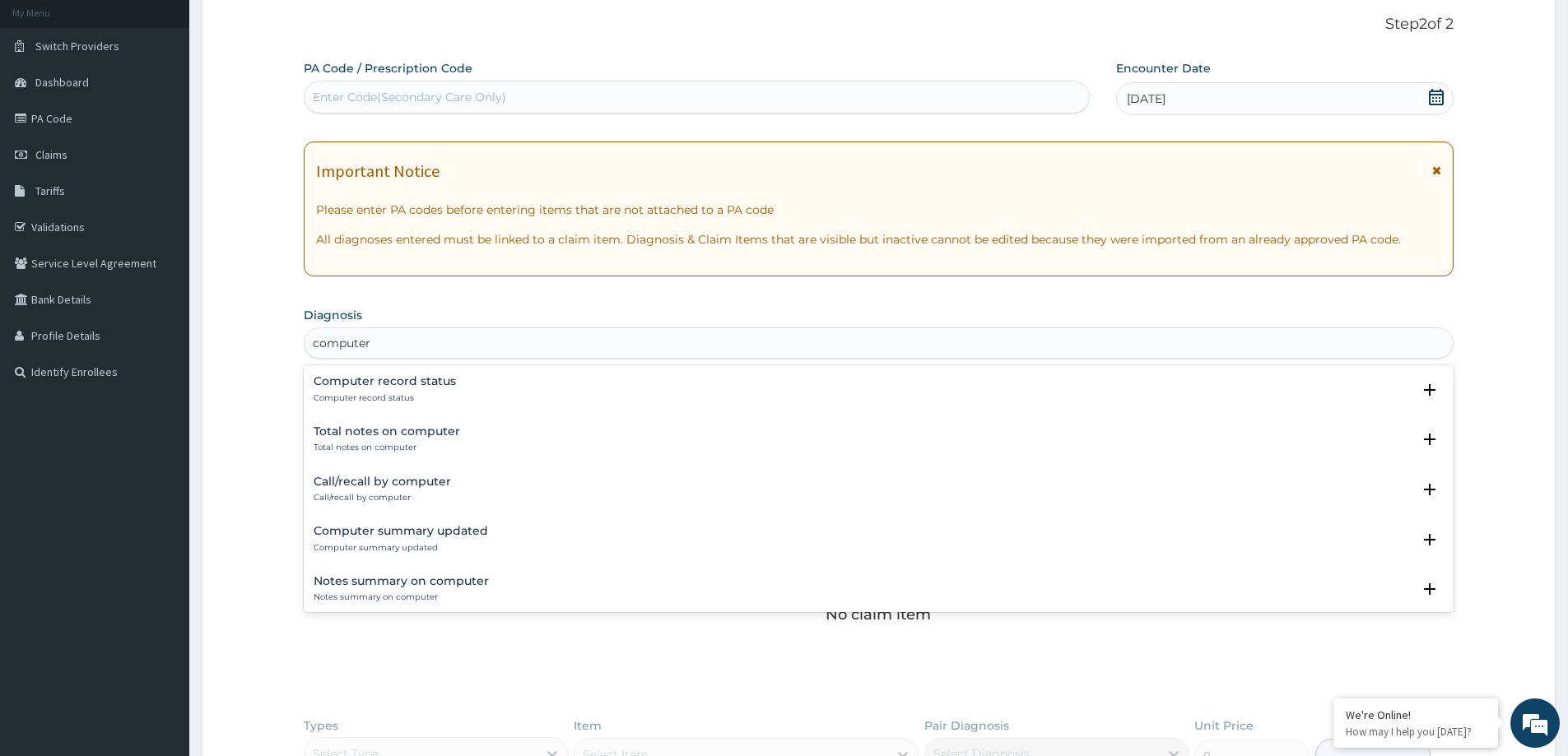
click at [448, 383] on h4 "Computer record status" at bounding box center [385, 381] width 143 height 13
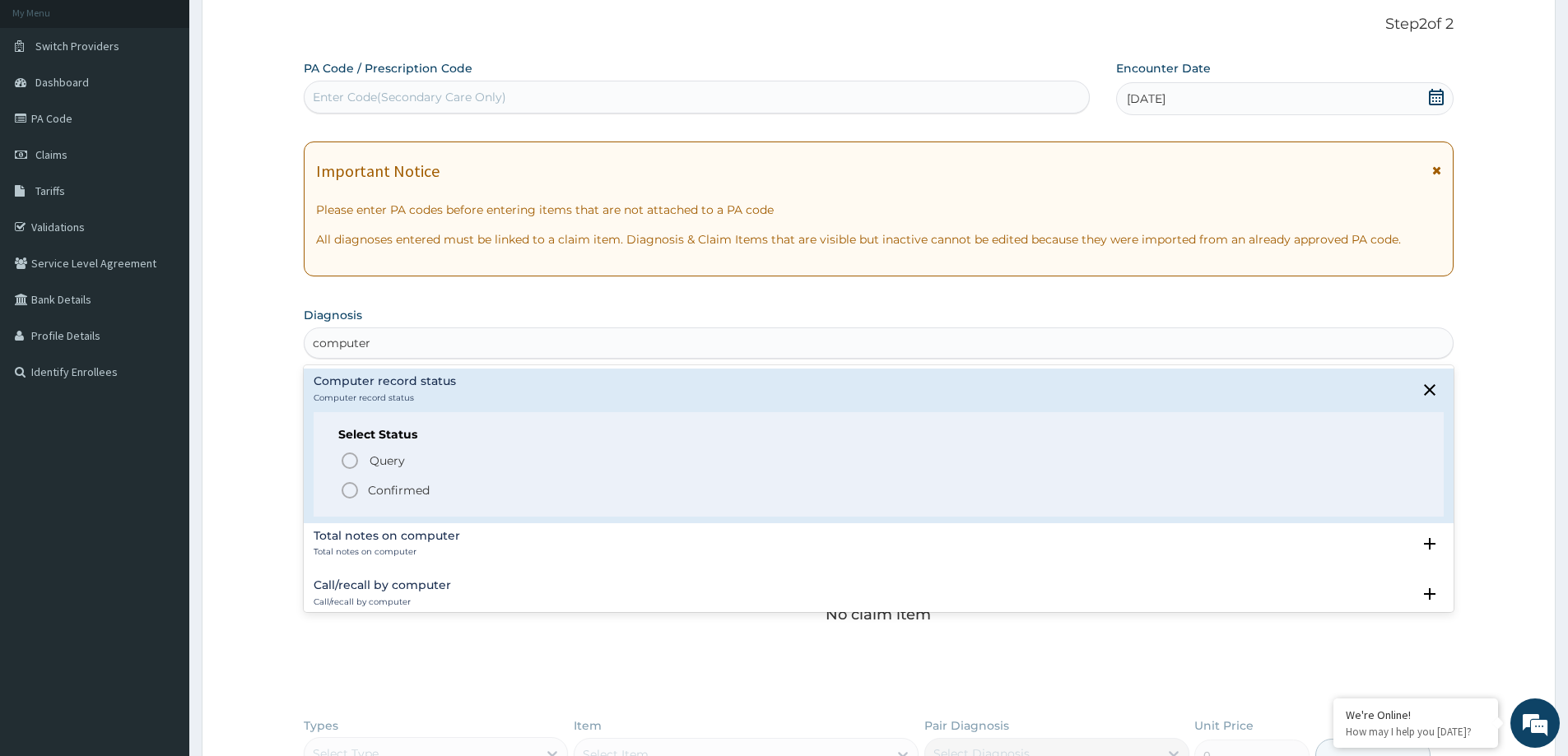
click at [377, 482] on p "Confirmed" at bounding box center [399, 491] width 62 height 17
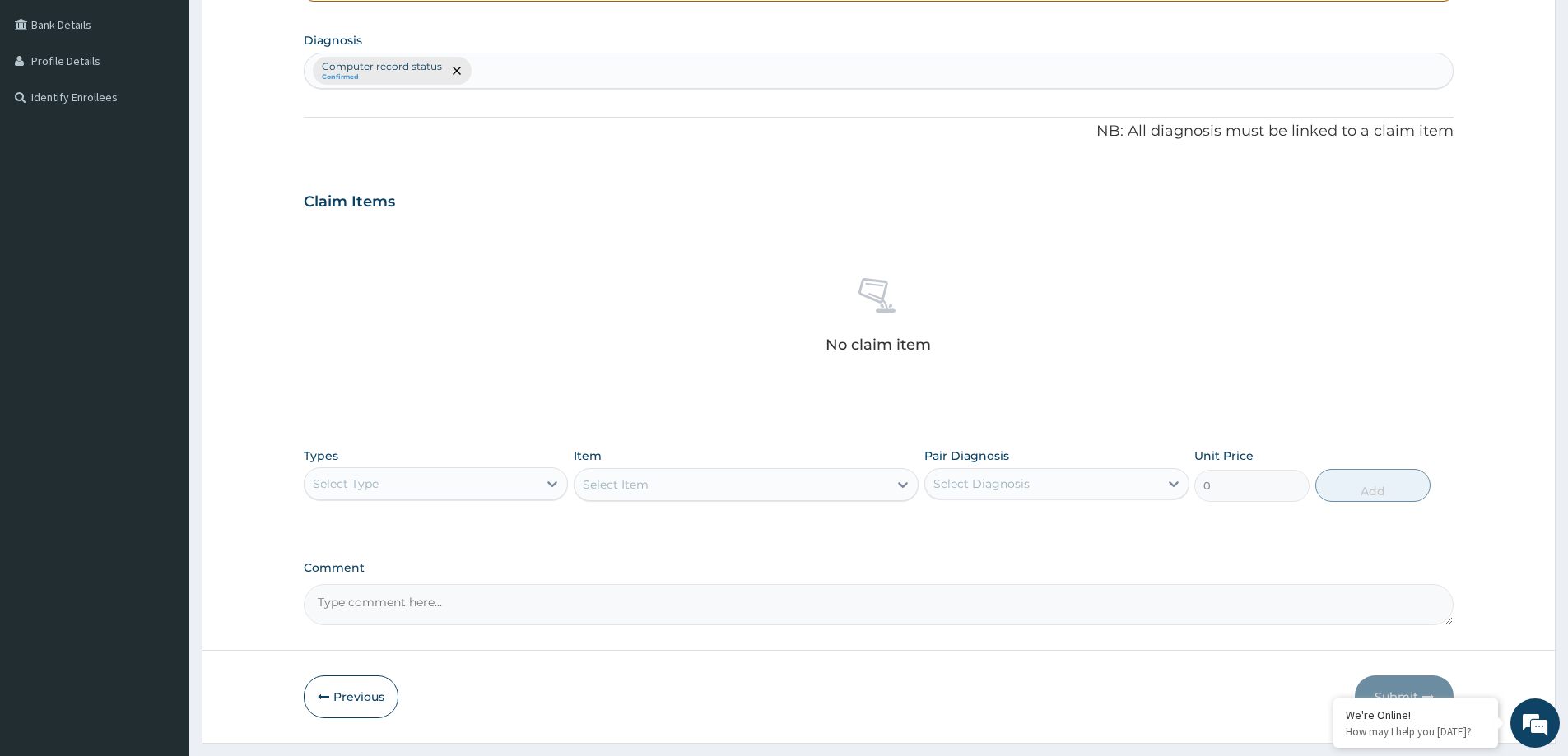
scroll to position [414, 0]
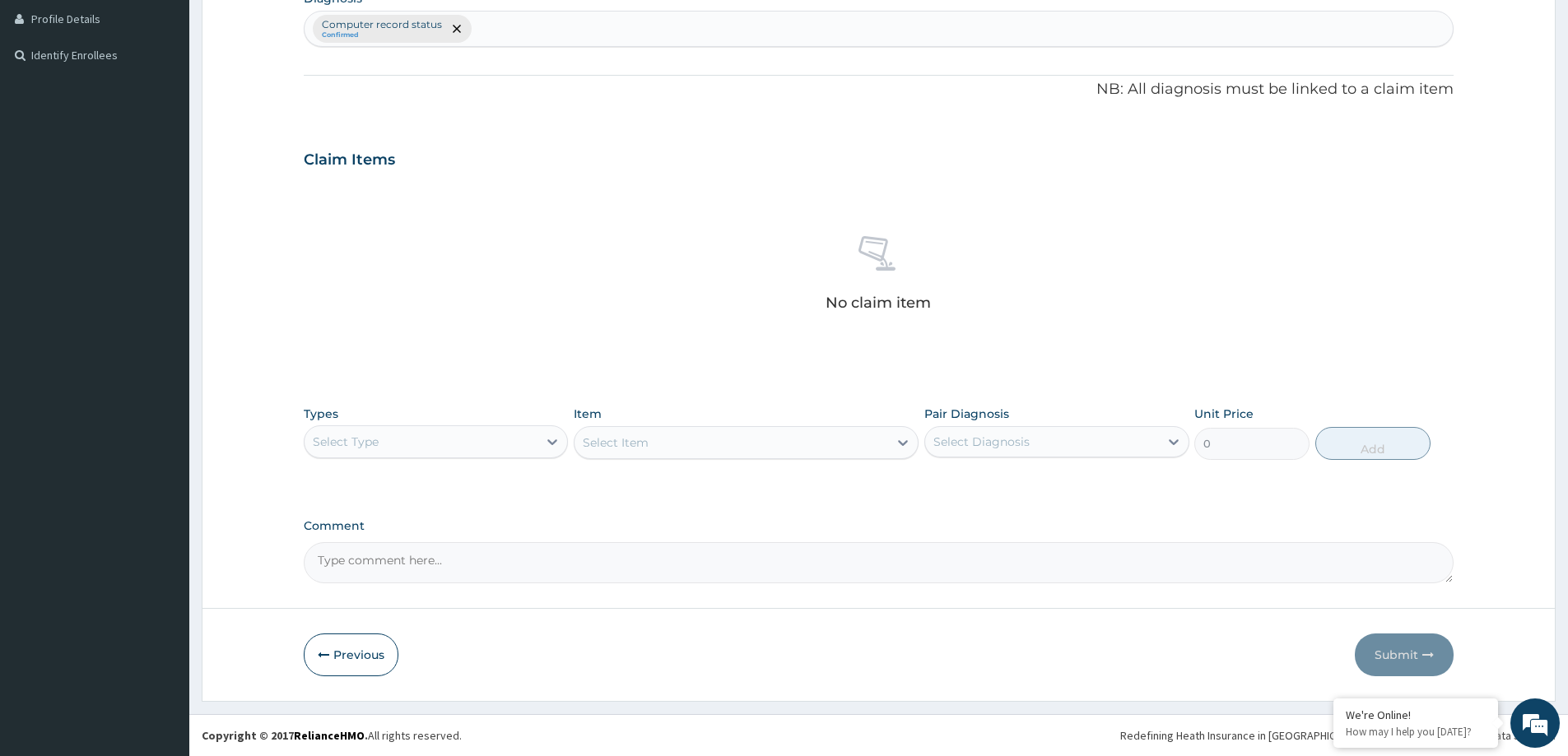
click at [352, 563] on textarea "Comment" at bounding box center [878, 562] width 1150 height 41
click at [518, 435] on div "Select Type" at bounding box center [421, 442] width 233 height 27
click at [389, 520] on div "Optical" at bounding box center [436, 512] width 265 height 29
click at [664, 445] on div "Select Item" at bounding box center [746, 442] width 345 height 33
drag, startPoint x: 711, startPoint y: 434, endPoint x: 765, endPoint y: 441, distance: 54.5
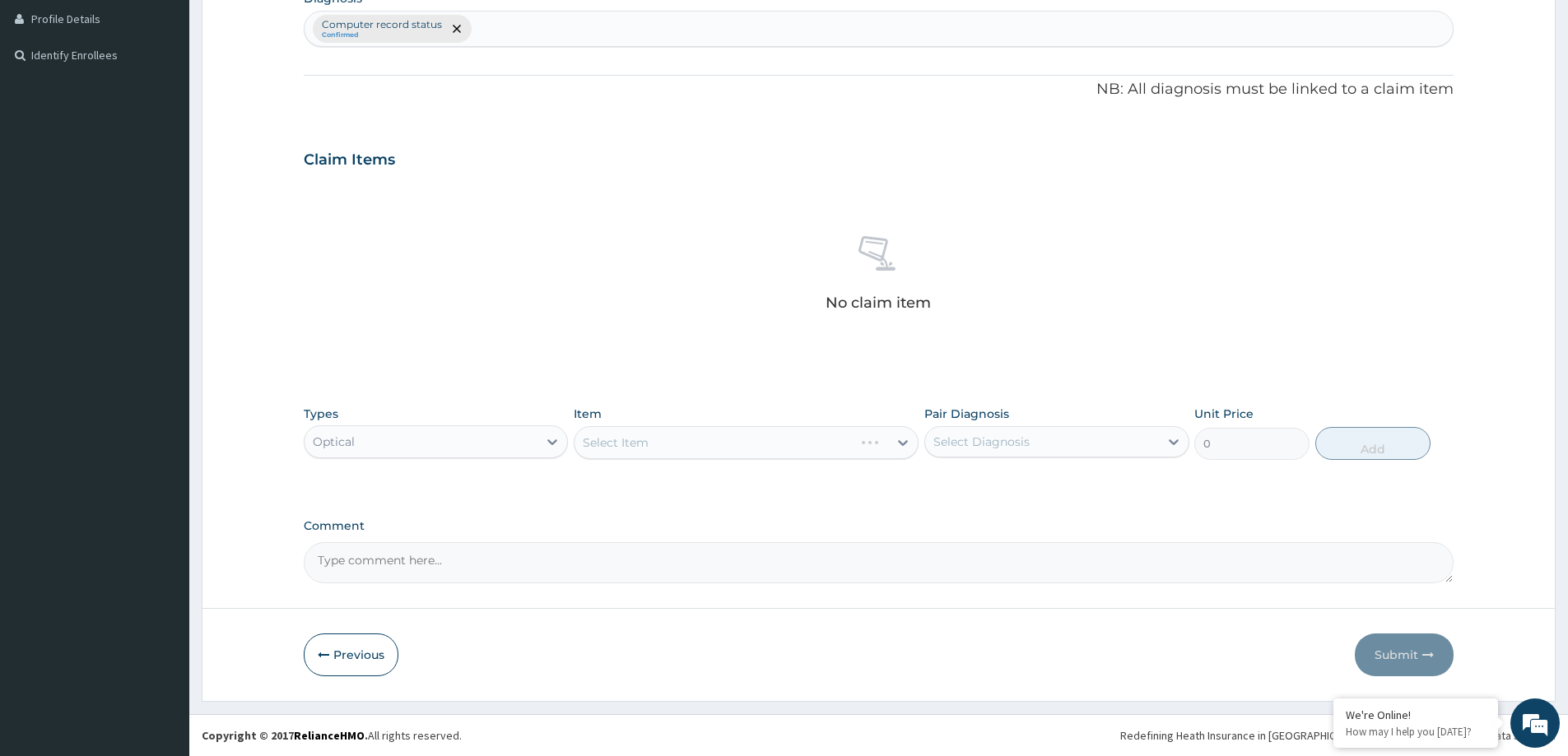
click at [716, 436] on div "Select Item" at bounding box center [746, 442] width 345 height 33
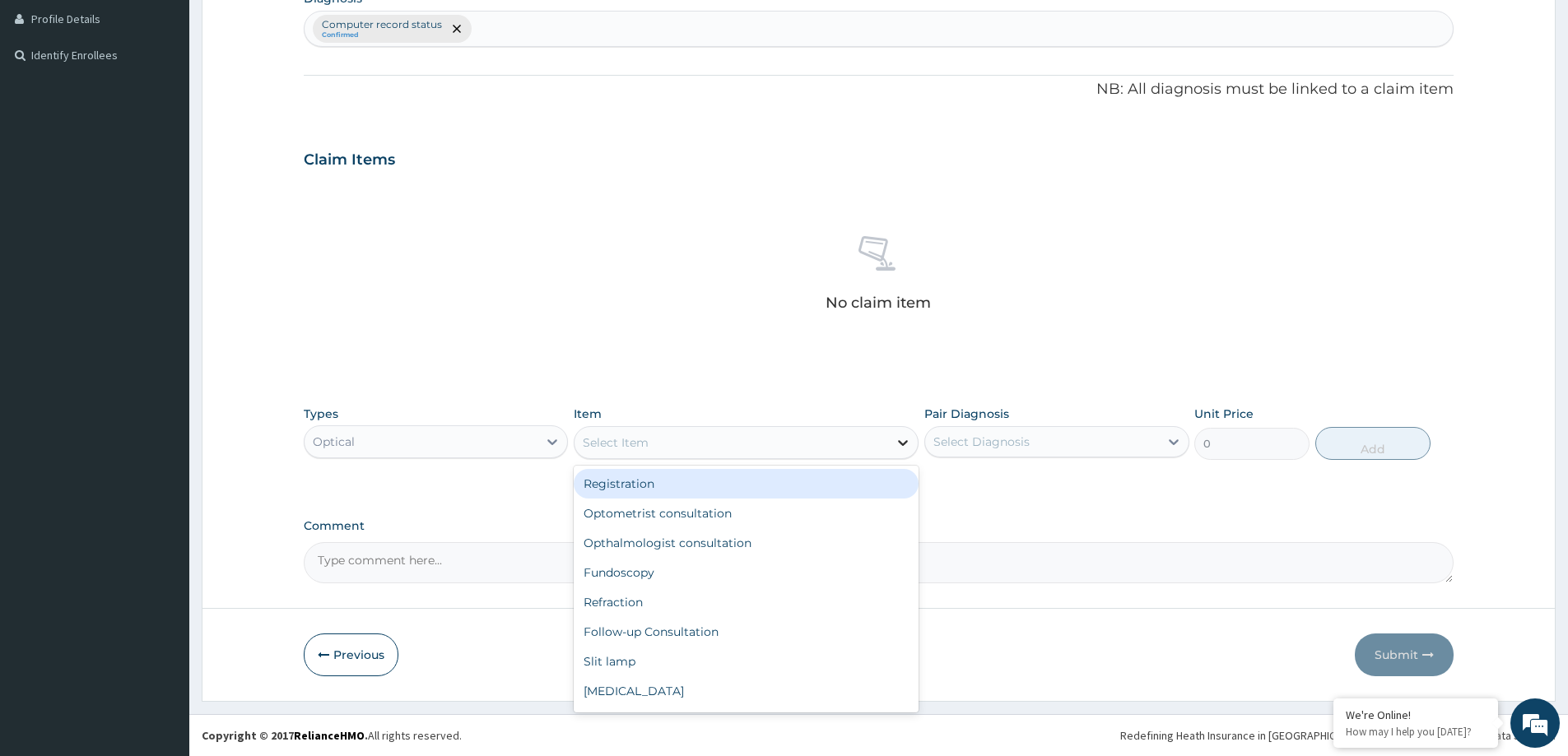
click at [898, 440] on icon at bounding box center [903, 443] width 17 height 17
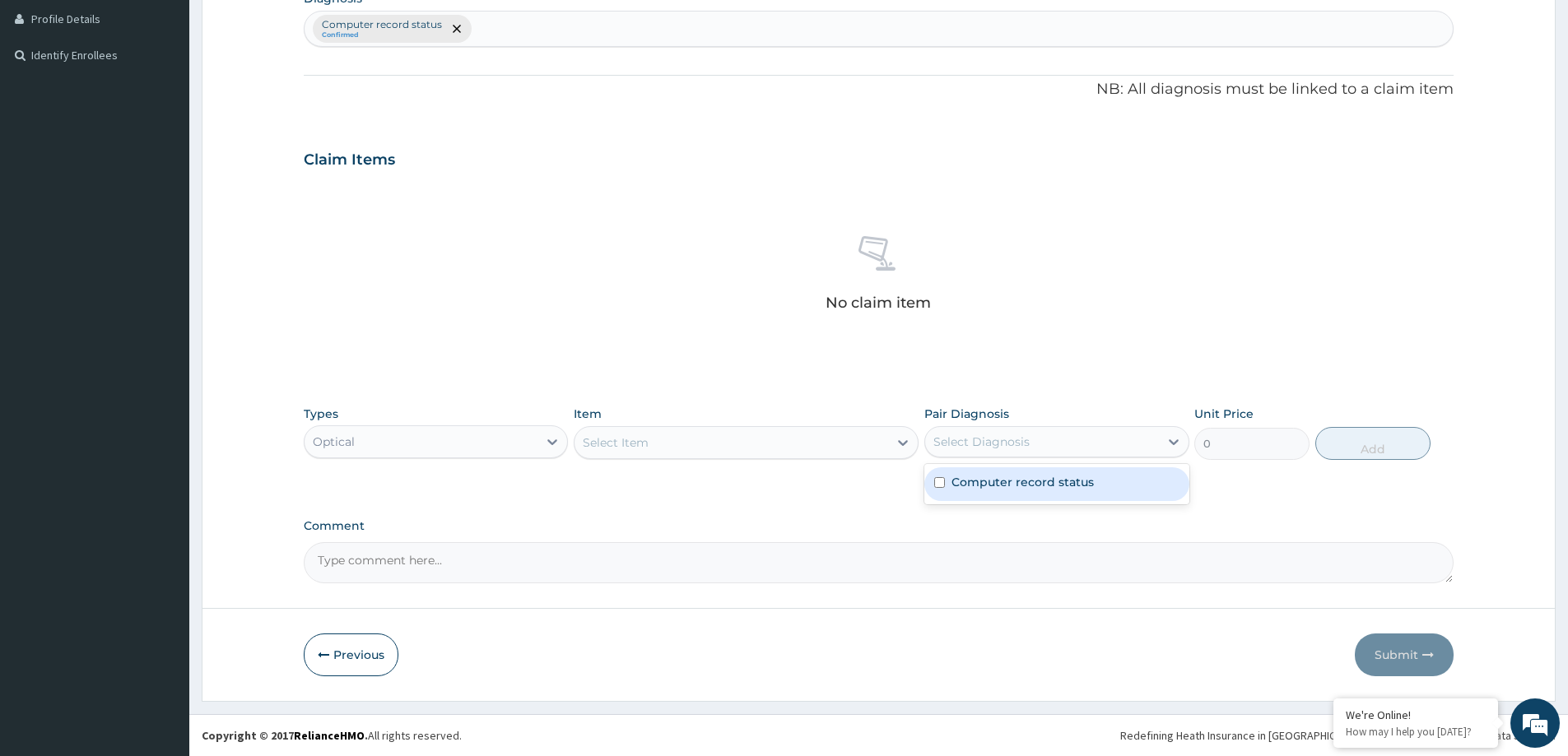
click at [1070, 441] on div "Select Diagnosis" at bounding box center [1041, 442] width 233 height 27
click at [1004, 481] on label "Computer record status" at bounding box center [1023, 482] width 143 height 17
checkbox input "true"
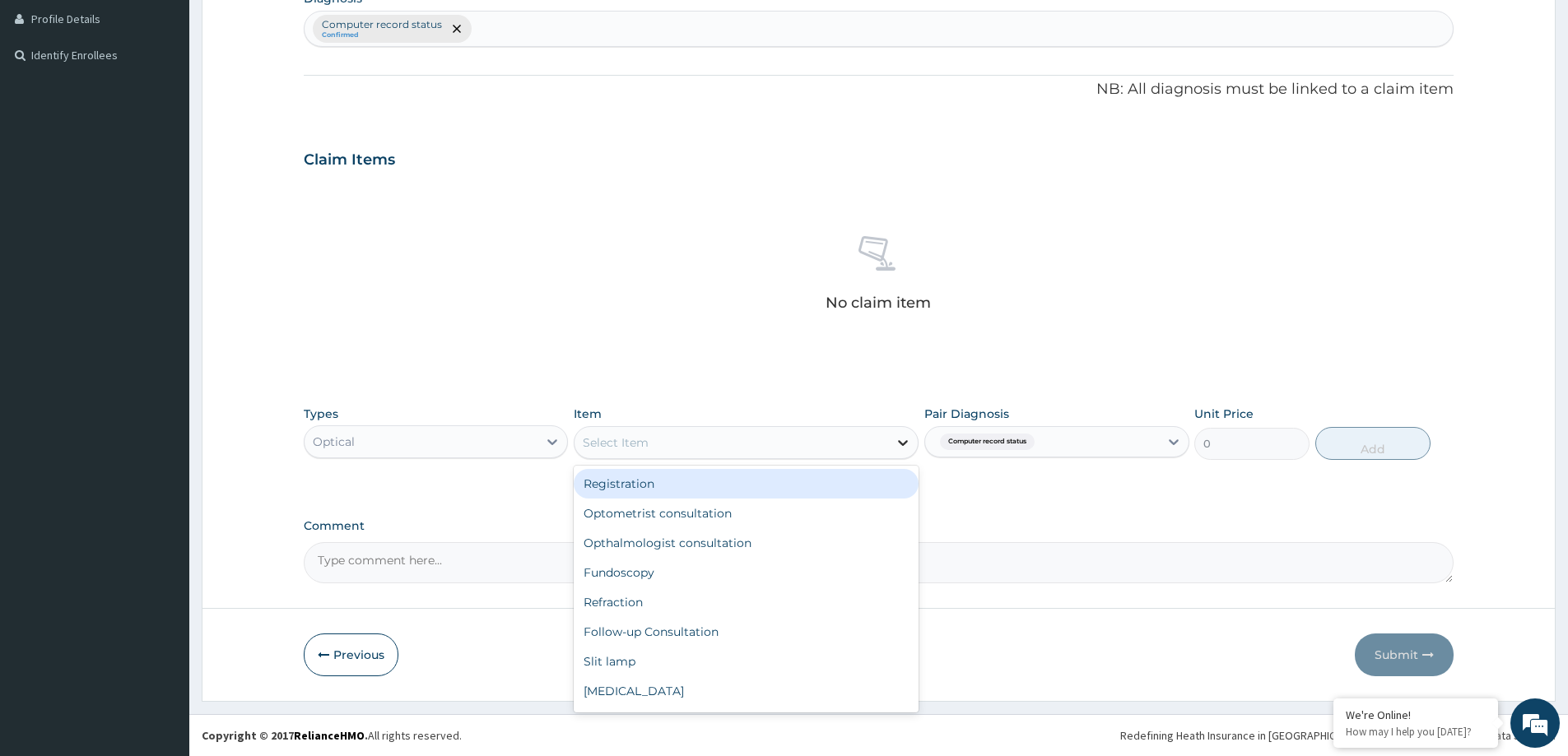
click at [894, 443] on div at bounding box center [903, 442] width 29 height 29
click at [663, 490] on div "Registration" at bounding box center [746, 483] width 345 height 29
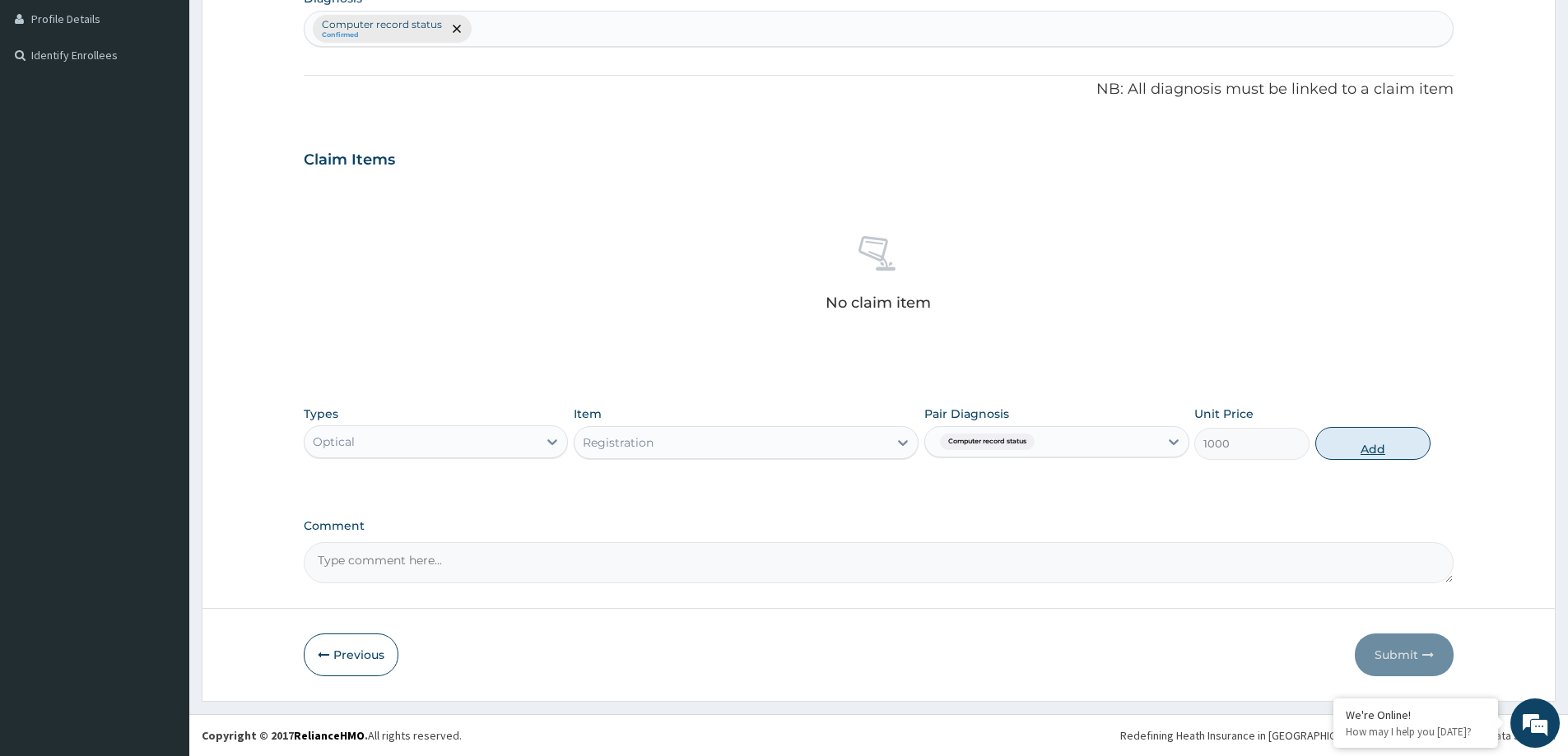
click at [1378, 446] on button "Add" at bounding box center [1373, 443] width 115 height 33
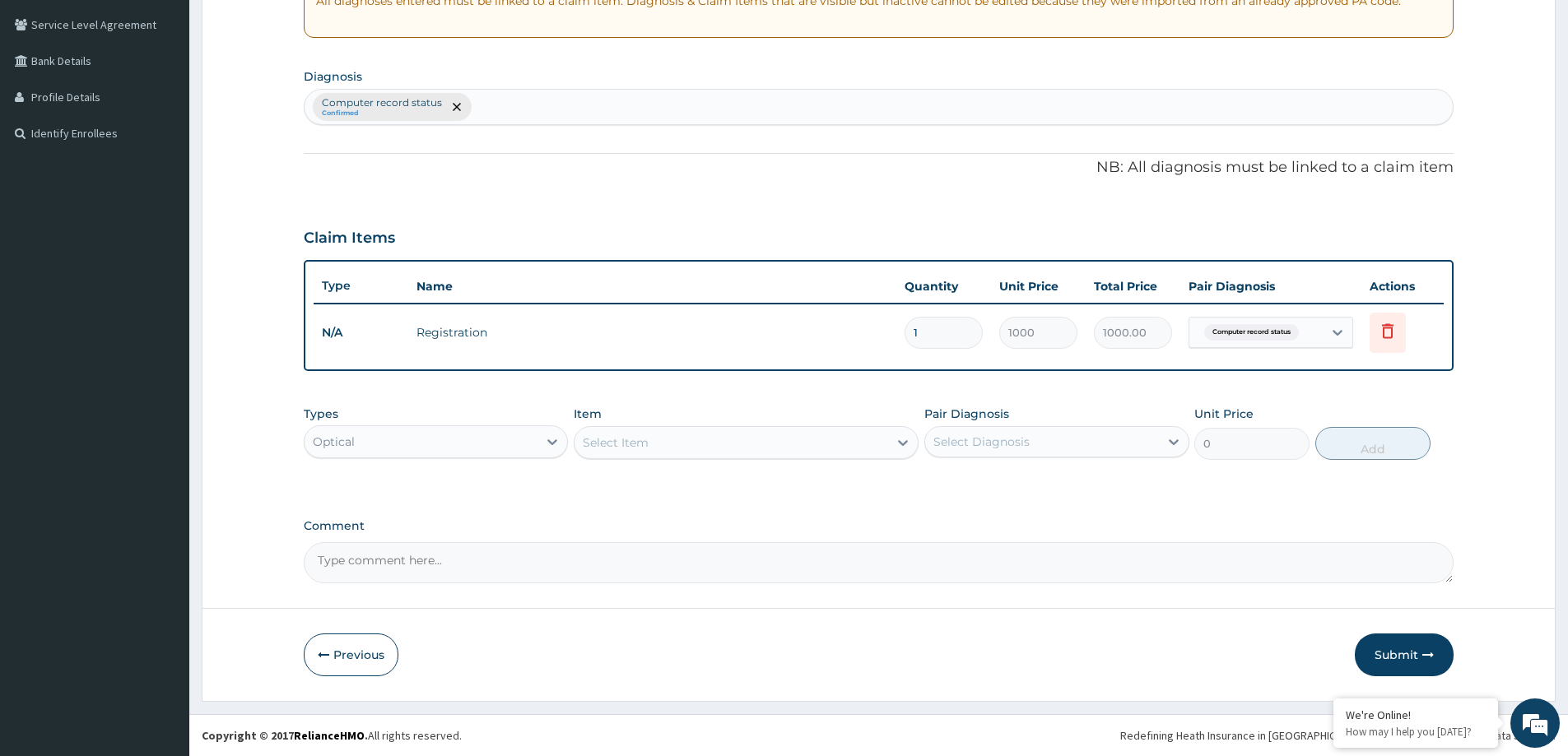
scroll to position [335, 0]
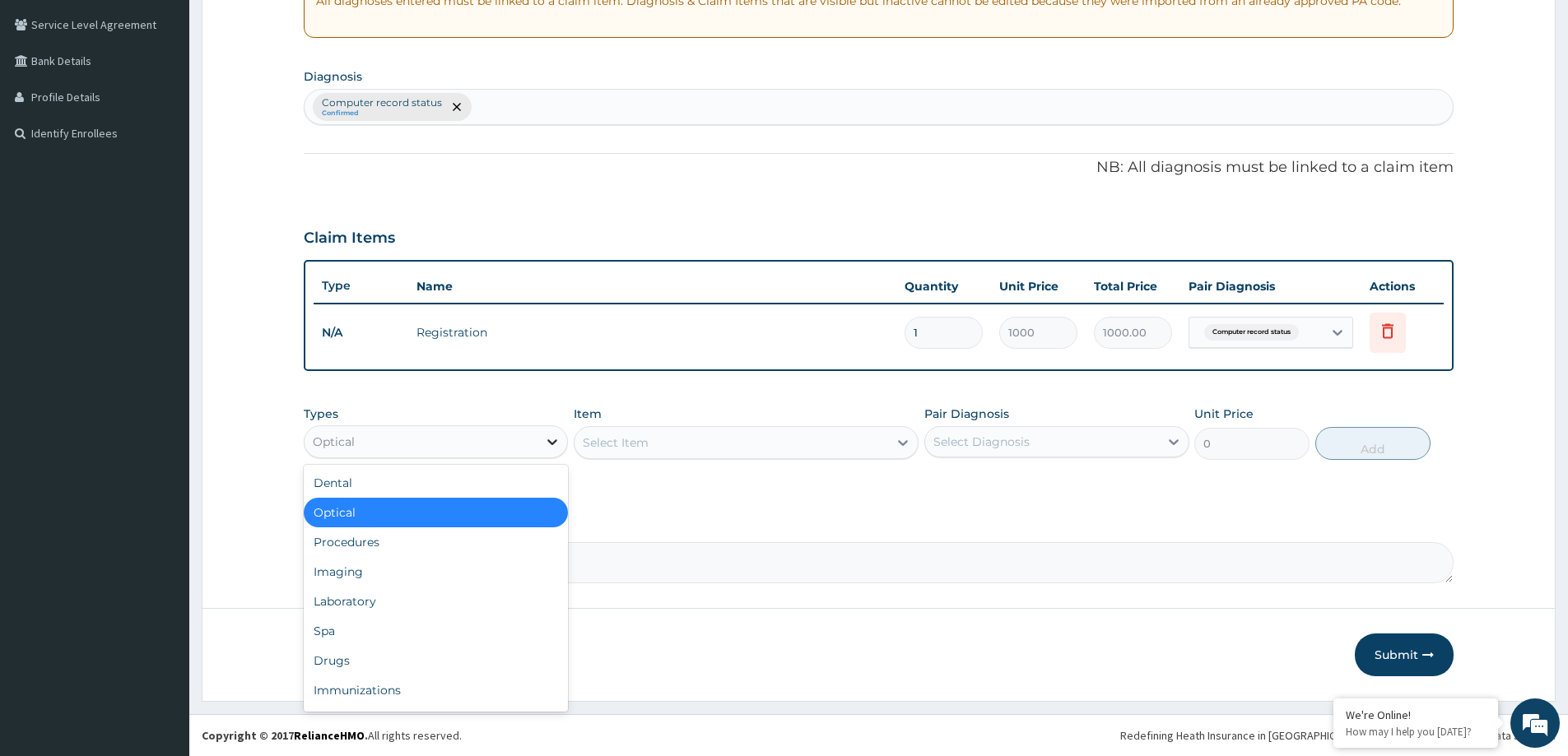
click at [552, 440] on icon at bounding box center [553, 442] width 17 height 17
click at [896, 445] on icon at bounding box center [903, 443] width 17 height 17
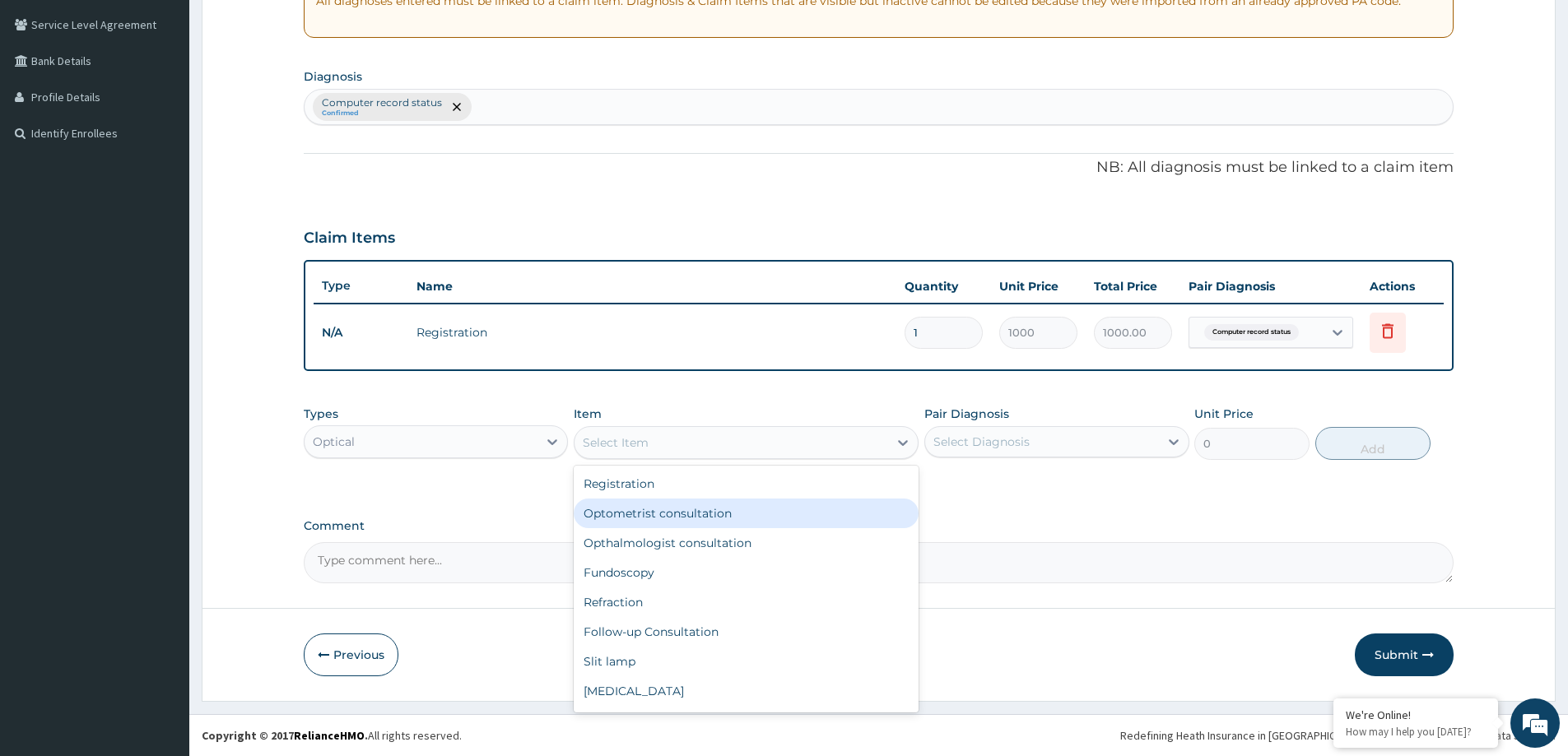
click at [695, 518] on div "Optometrist consultation" at bounding box center [746, 513] width 345 height 29
type input "1500"
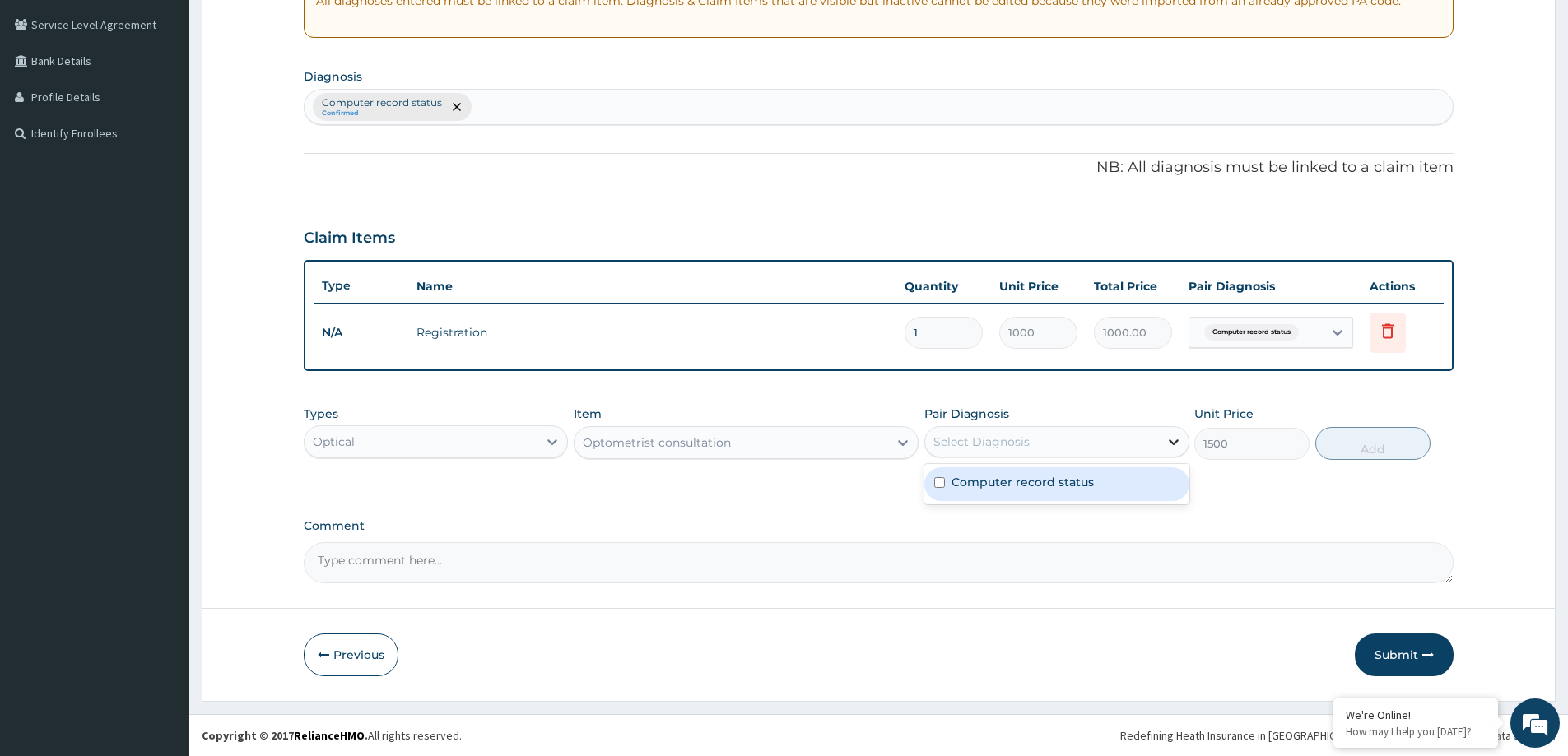
click at [1178, 441] on icon at bounding box center [1174, 442] width 17 height 17
click at [1101, 482] on div "Computer record status" at bounding box center [1056, 484] width 265 height 33
checkbox input "true"
click at [1386, 445] on button "Add" at bounding box center [1373, 443] width 115 height 33
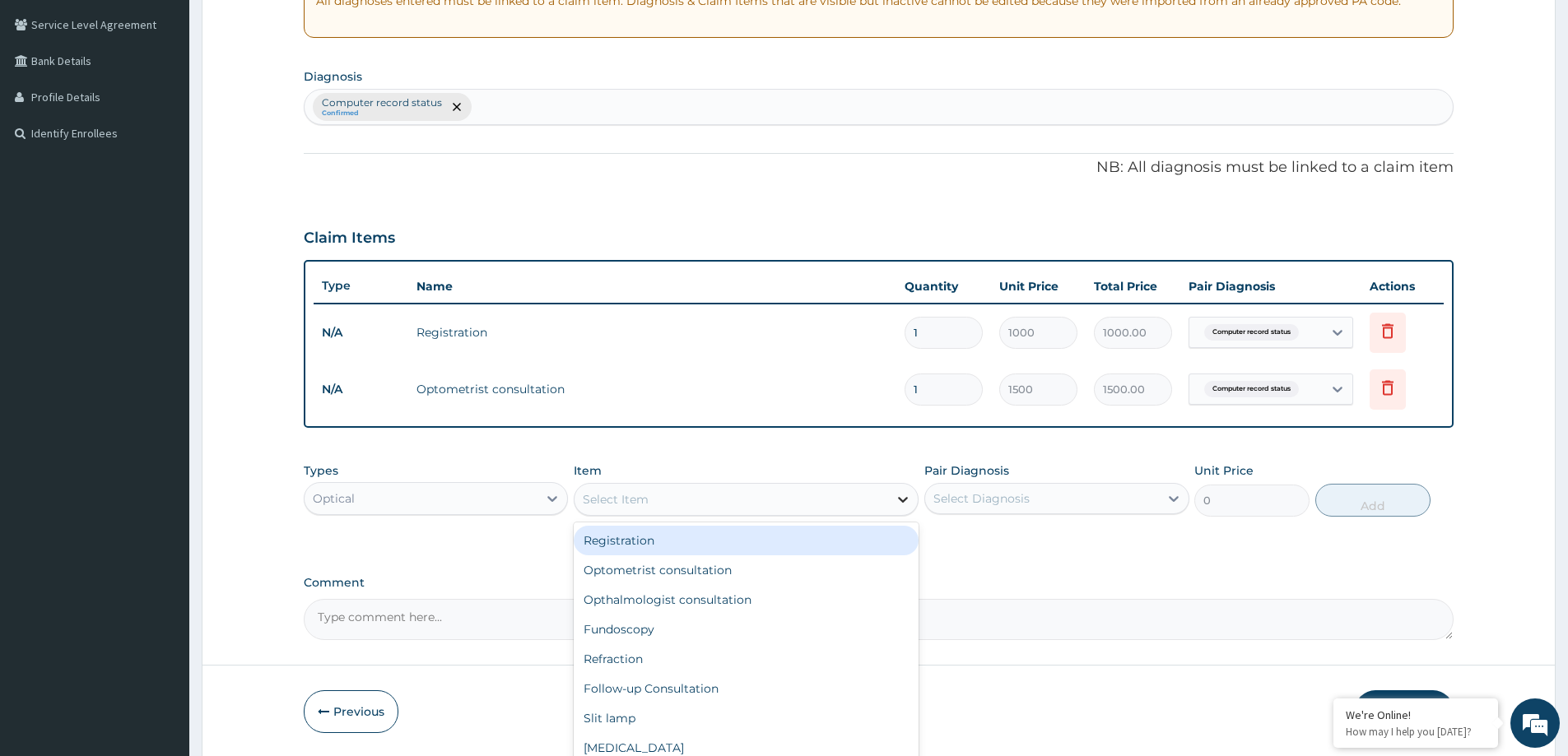
click at [899, 504] on icon at bounding box center [903, 500] width 17 height 17
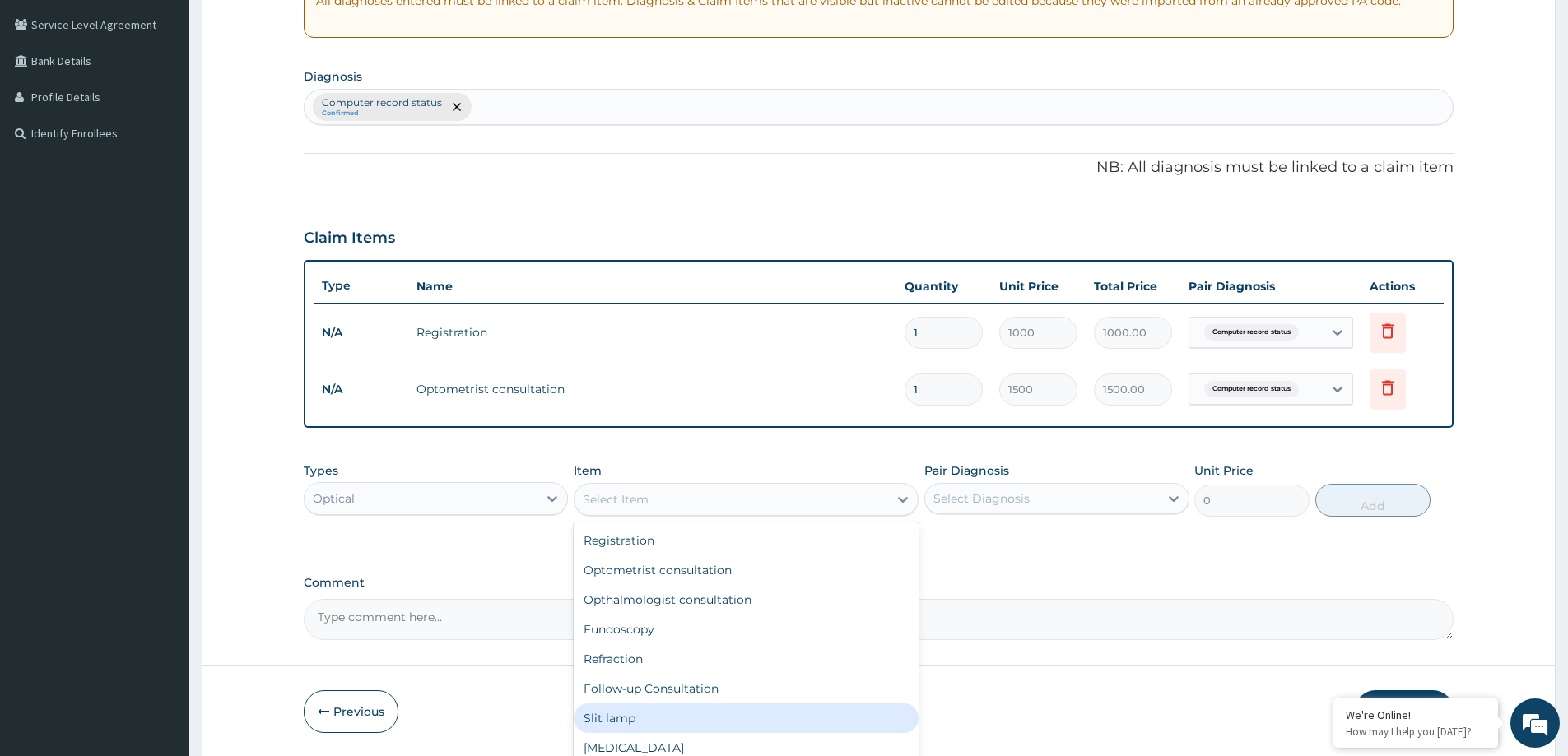
scroll to position [83, 0]
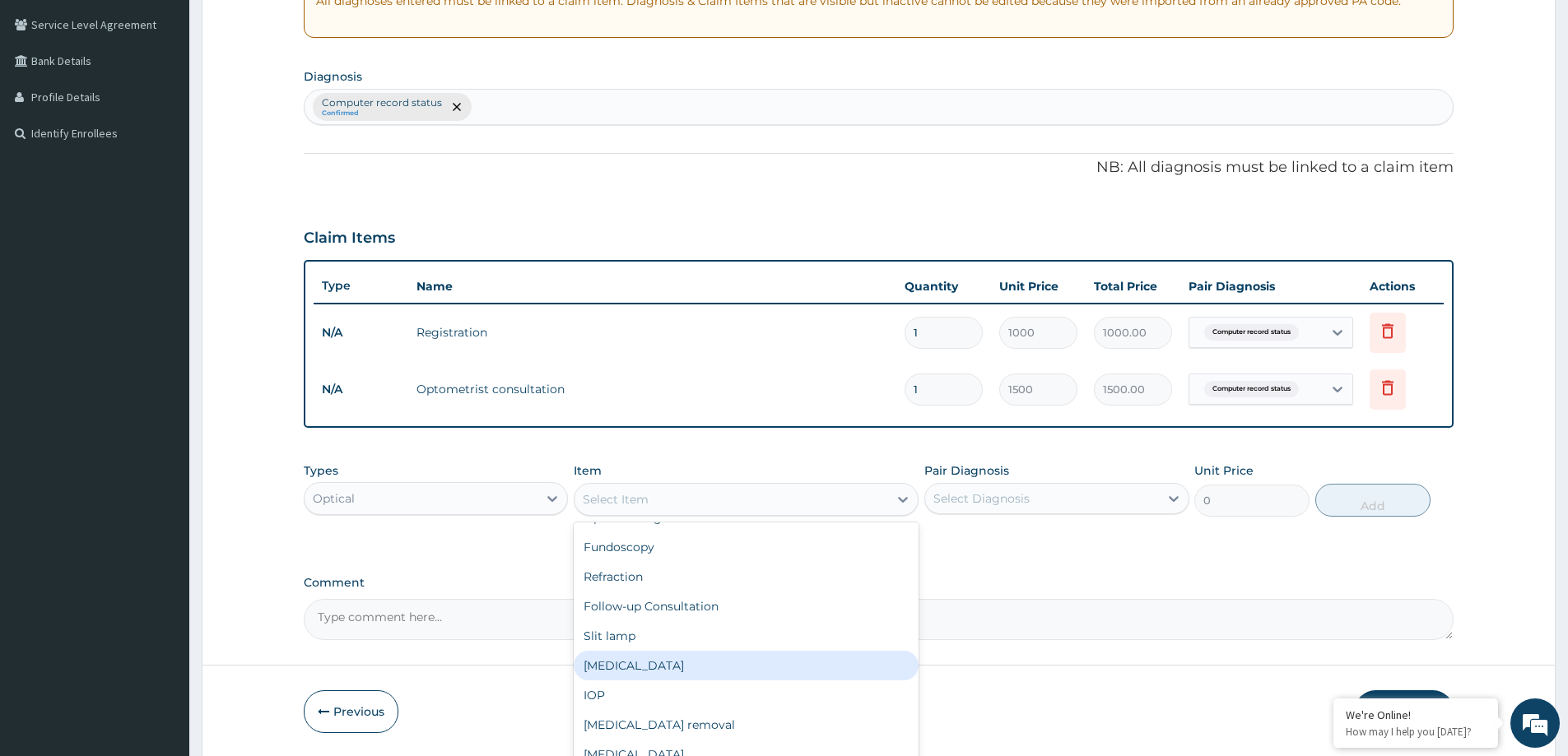
click at [628, 670] on div "Tonometry" at bounding box center [746, 665] width 345 height 29
type input "1000"
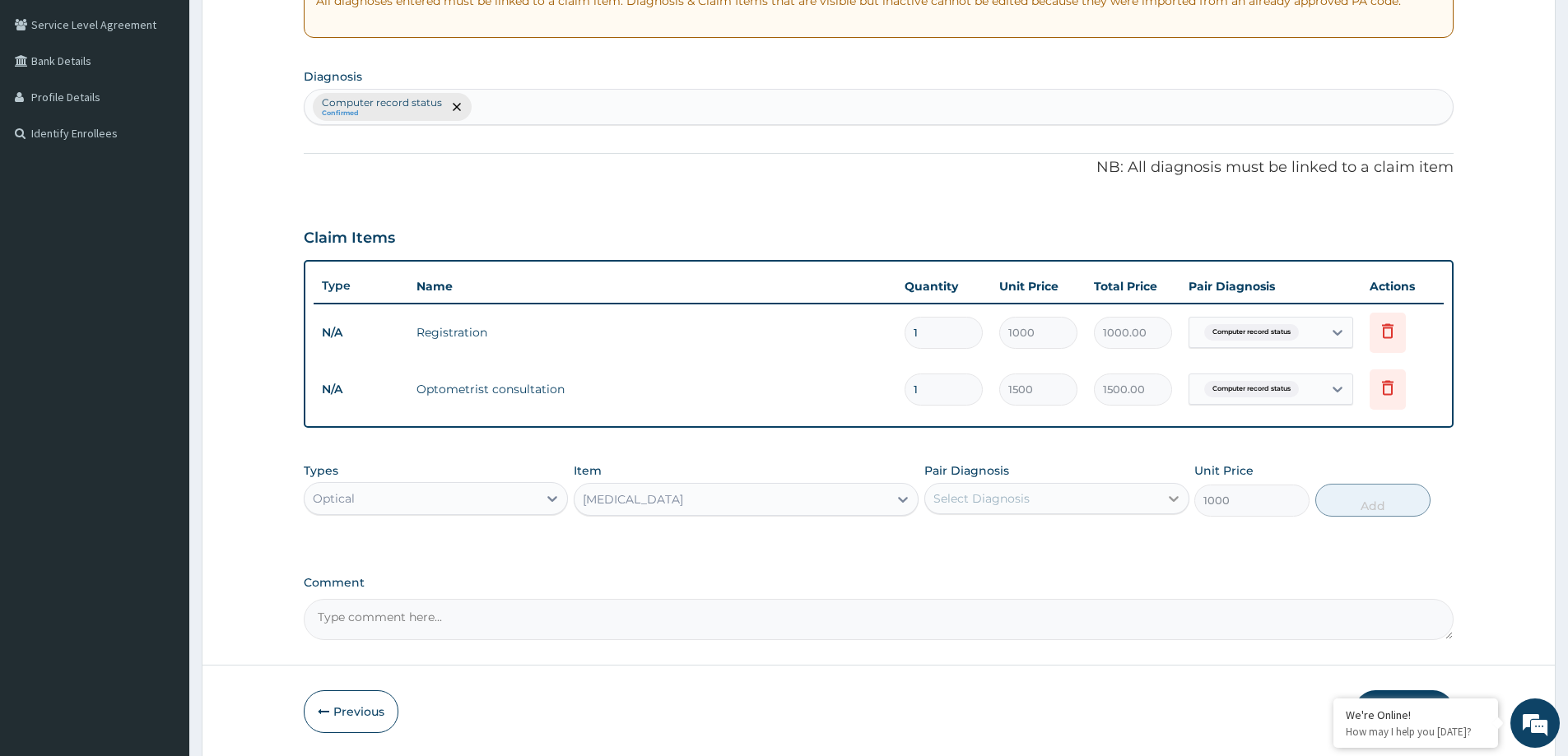
click at [1178, 499] on icon at bounding box center [1174, 499] width 17 height 17
click at [1113, 537] on div "Computer record status" at bounding box center [1056, 541] width 265 height 33
checkbox input "true"
click at [1355, 501] on button "Add" at bounding box center [1373, 500] width 115 height 33
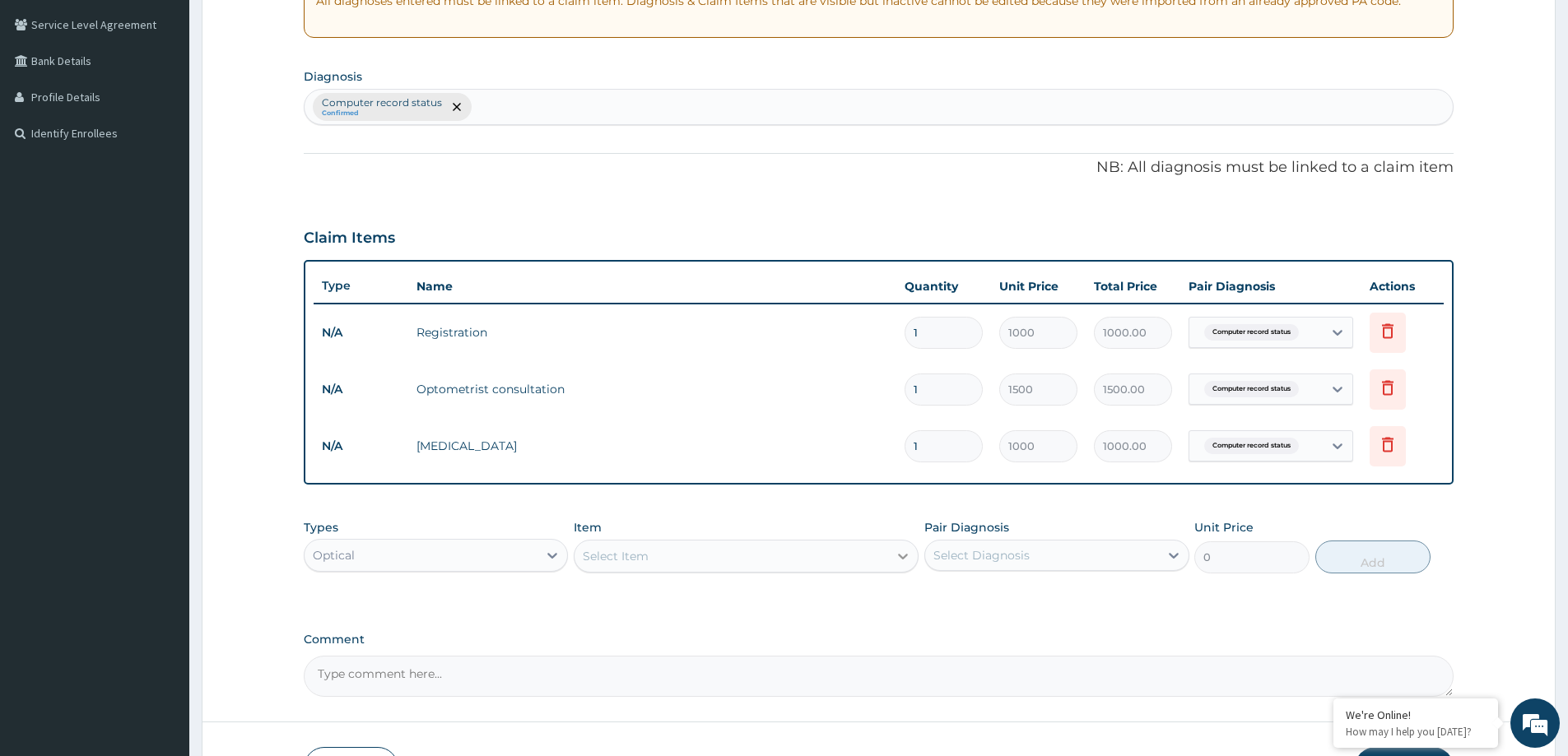
click at [902, 558] on icon at bounding box center [903, 557] width 17 height 17
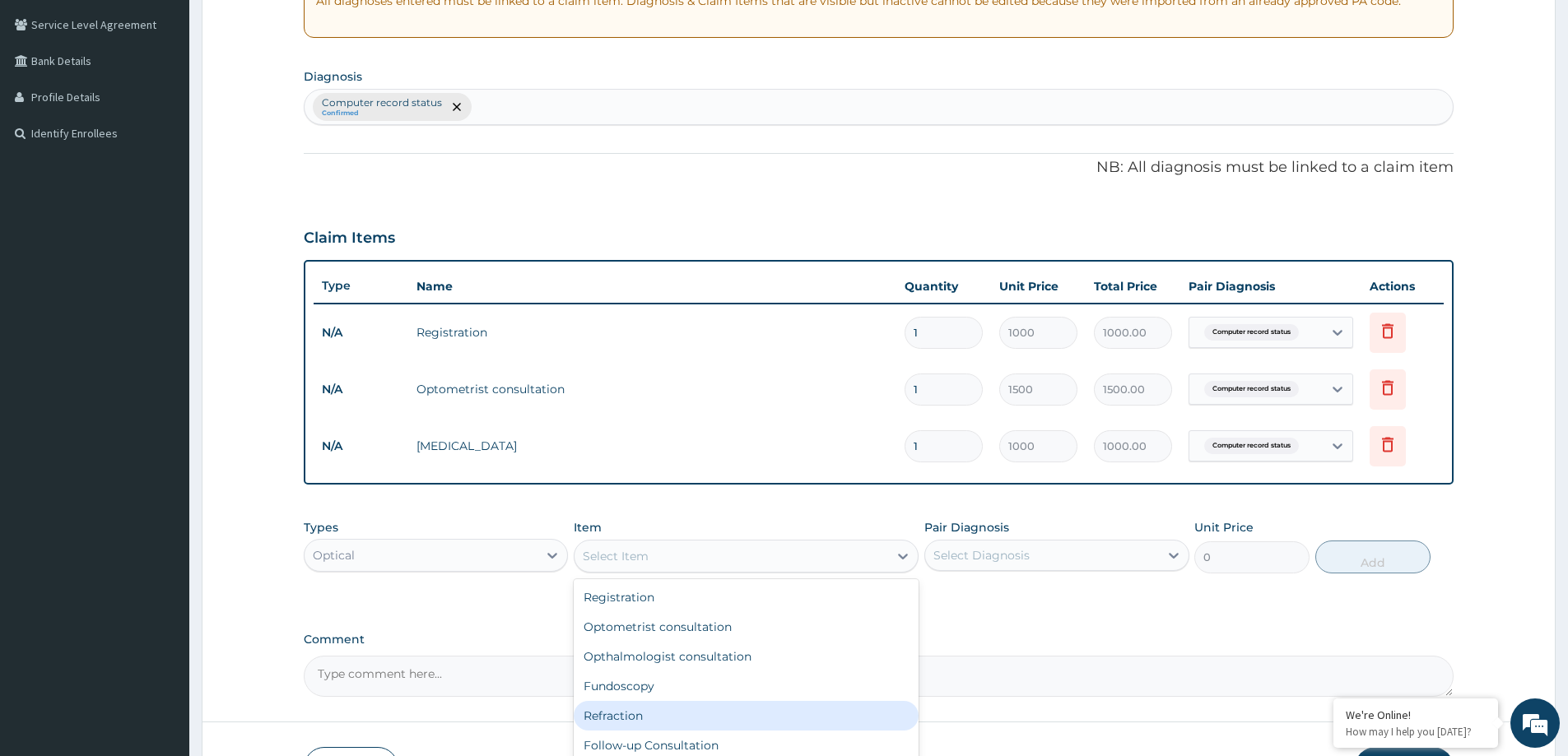
click at [609, 714] on div "Refraction" at bounding box center [746, 715] width 345 height 29
type input "1000"
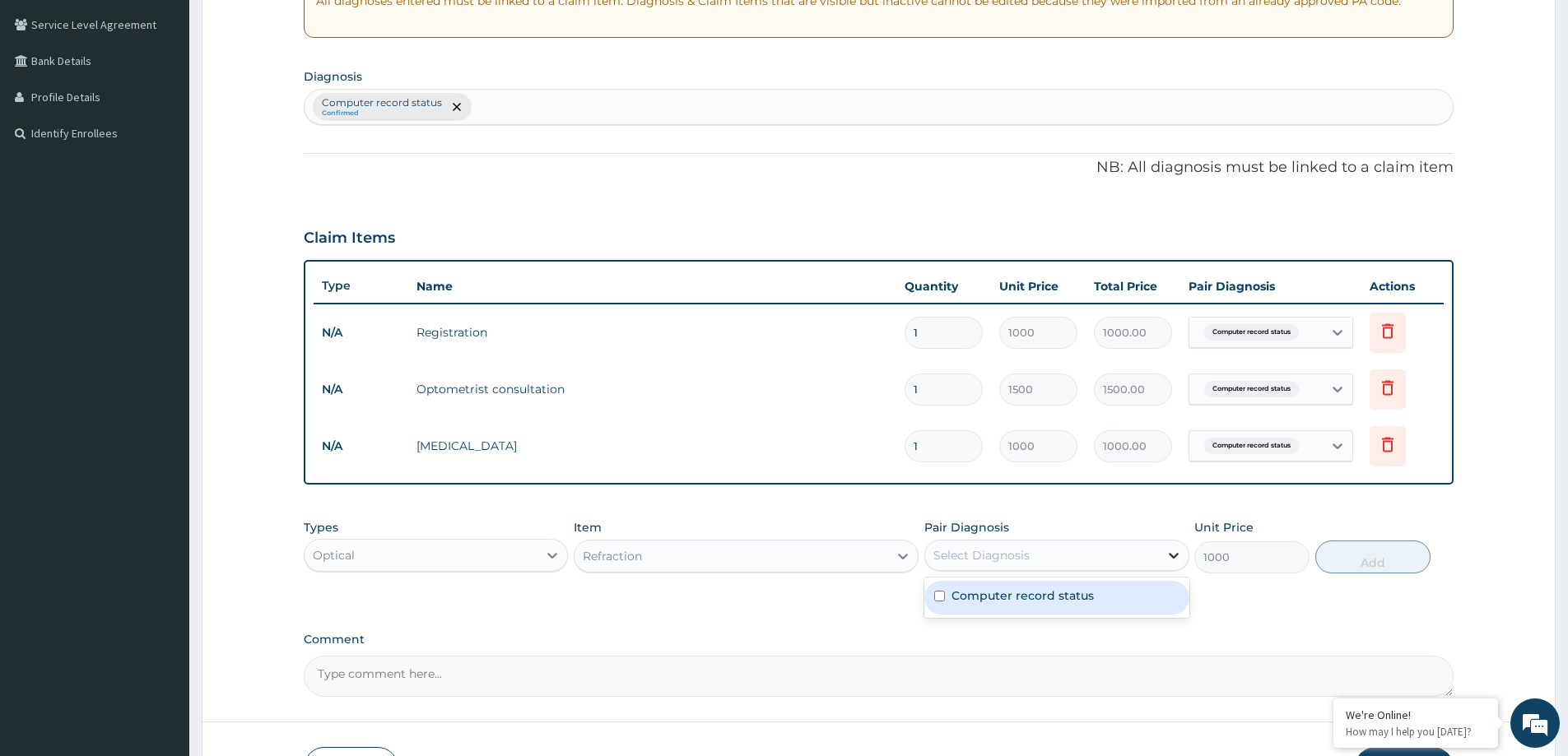
click at [1178, 558] on icon at bounding box center [1174, 556] width 17 height 17
click at [1093, 597] on div "Computer record status" at bounding box center [1056, 597] width 265 height 33
checkbox input "true"
click at [1399, 553] on button "Add" at bounding box center [1373, 557] width 115 height 33
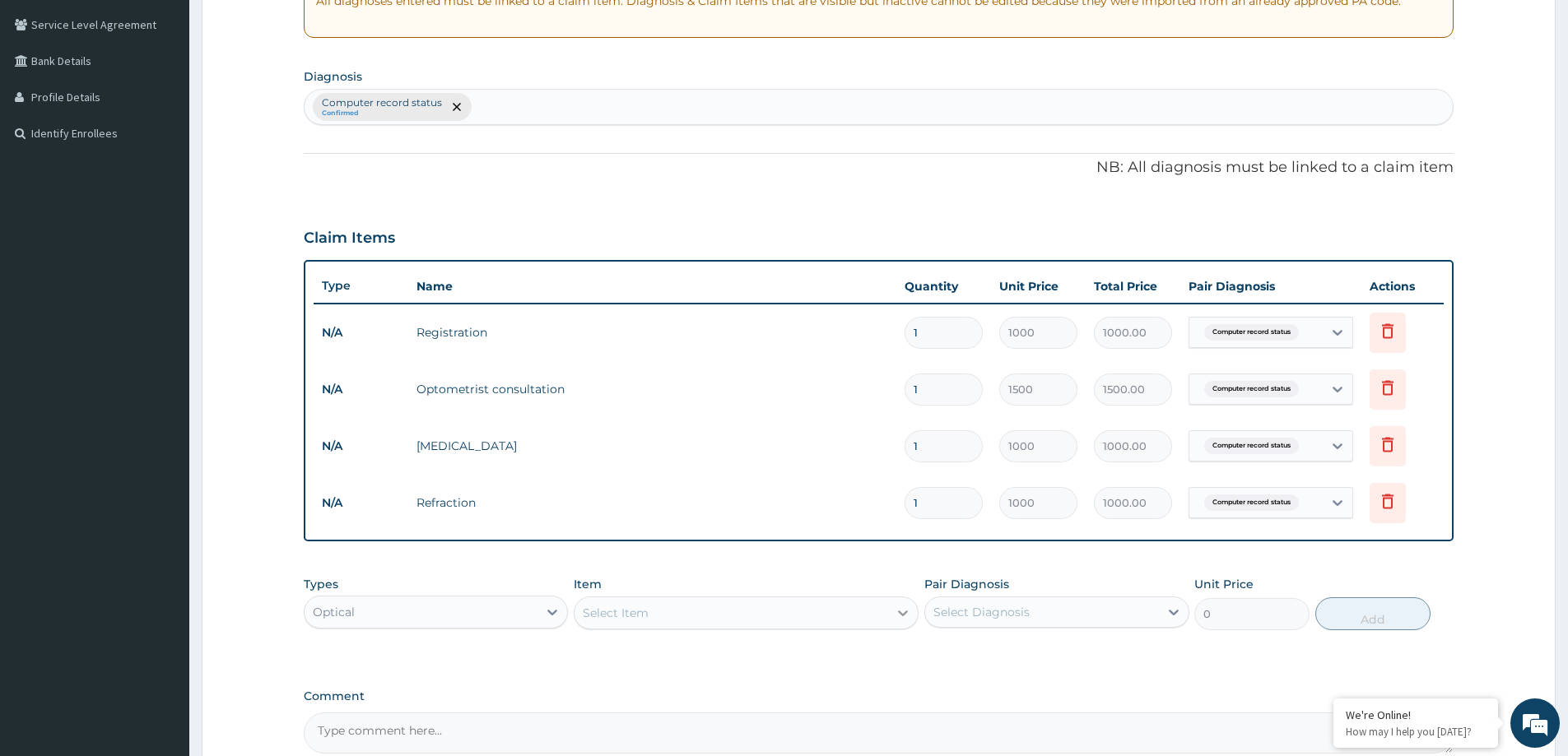
click at [904, 615] on icon at bounding box center [904, 613] width 10 height 6
click at [636, 668] on div "Fundoscopy" at bounding box center [746, 660] width 345 height 29
type input "1000"
click at [1160, 613] on div at bounding box center [1173, 612] width 29 height 29
click at [1056, 653] on label "Computer record status" at bounding box center [1023, 653] width 143 height 17
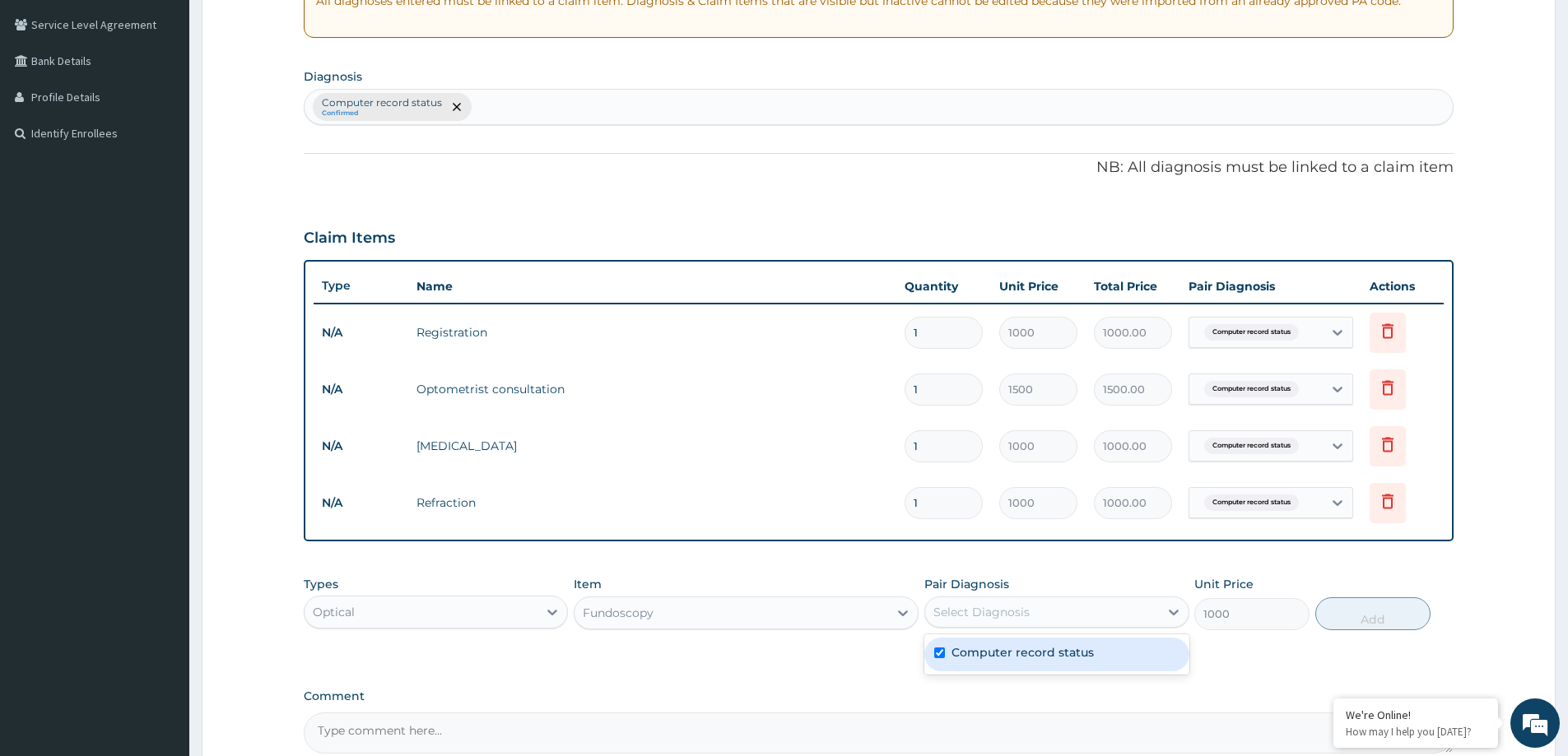
checkbox input "true"
click at [1355, 615] on button "Add" at bounding box center [1373, 613] width 115 height 33
type input "0"
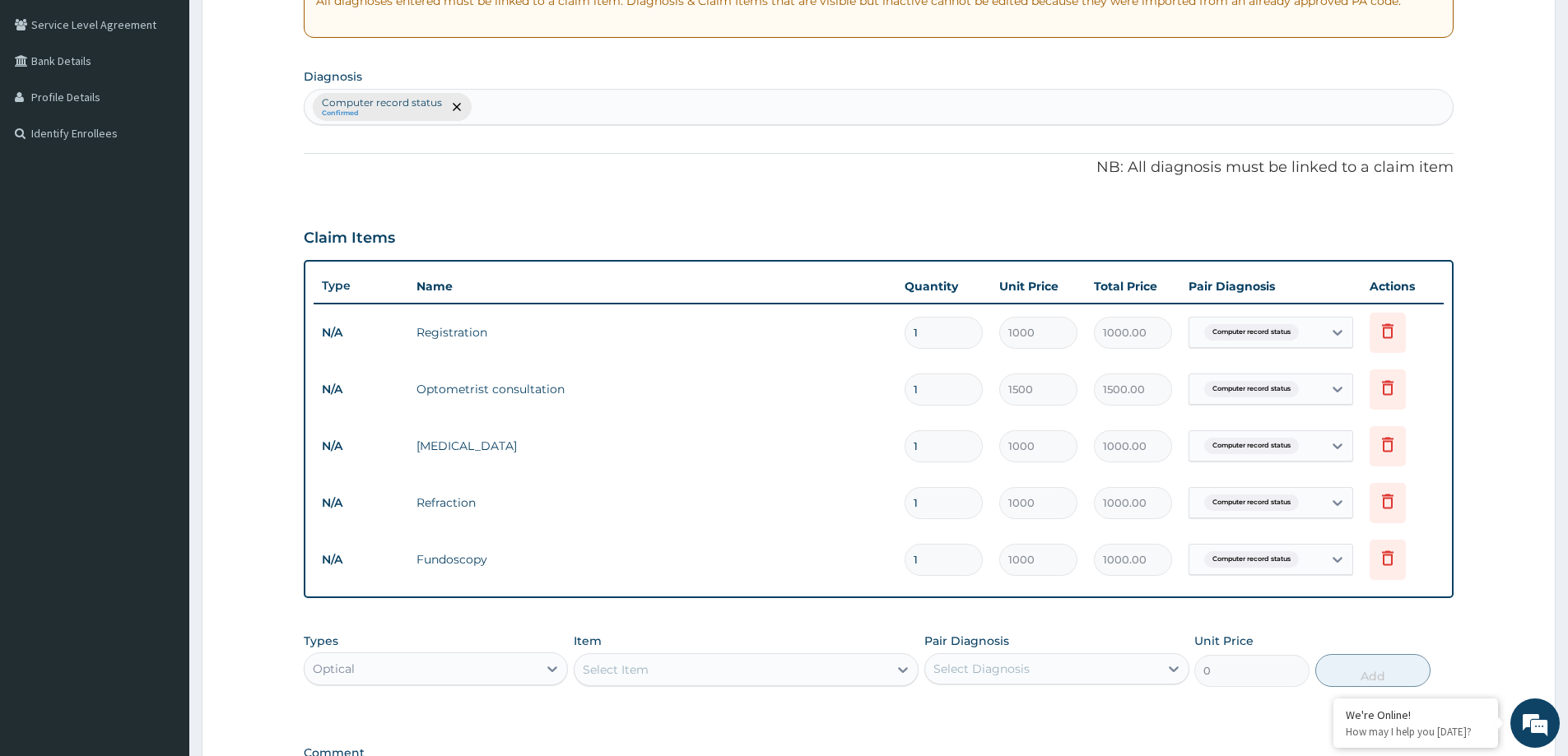
type input "2"
type input "2000.00"
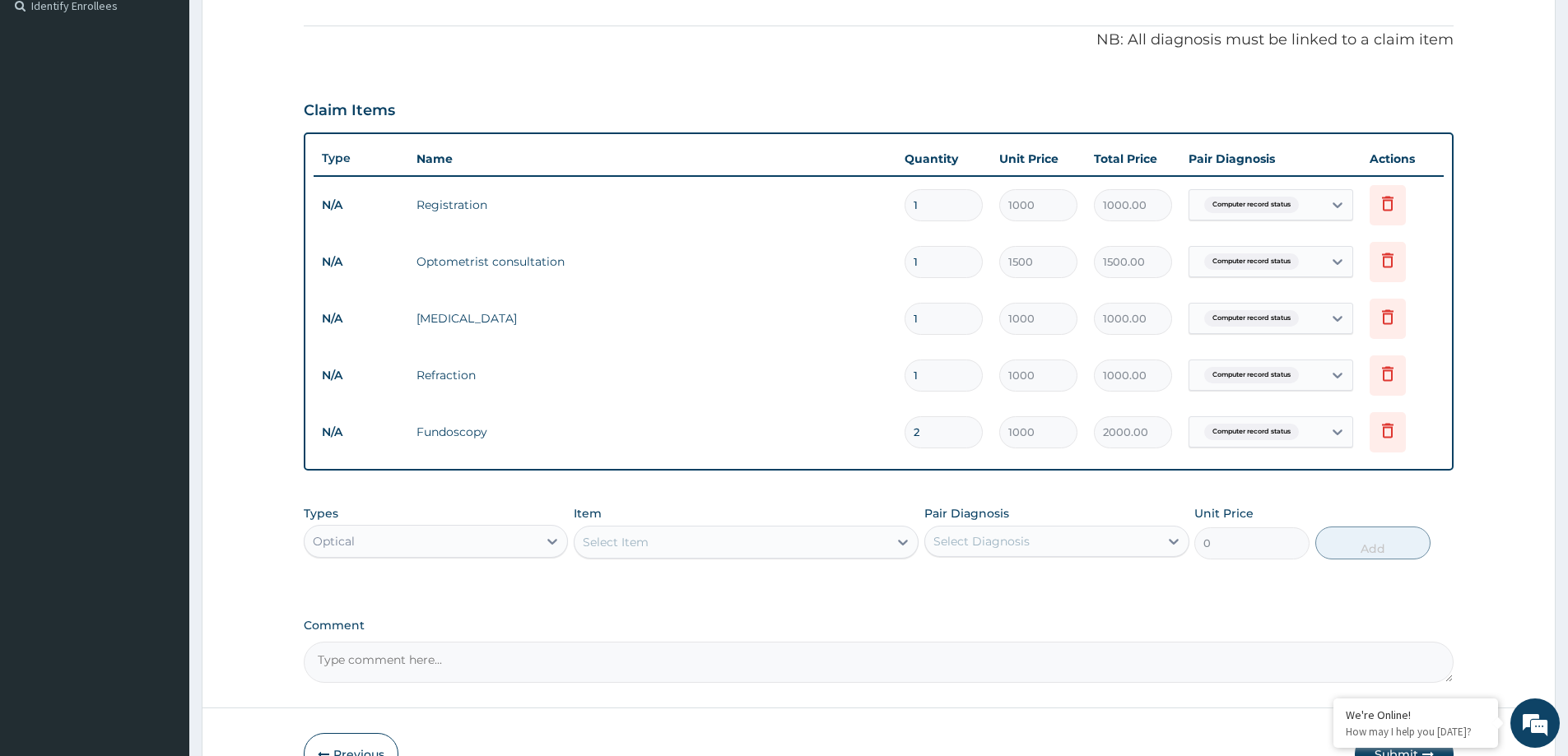
scroll to position [500, 0]
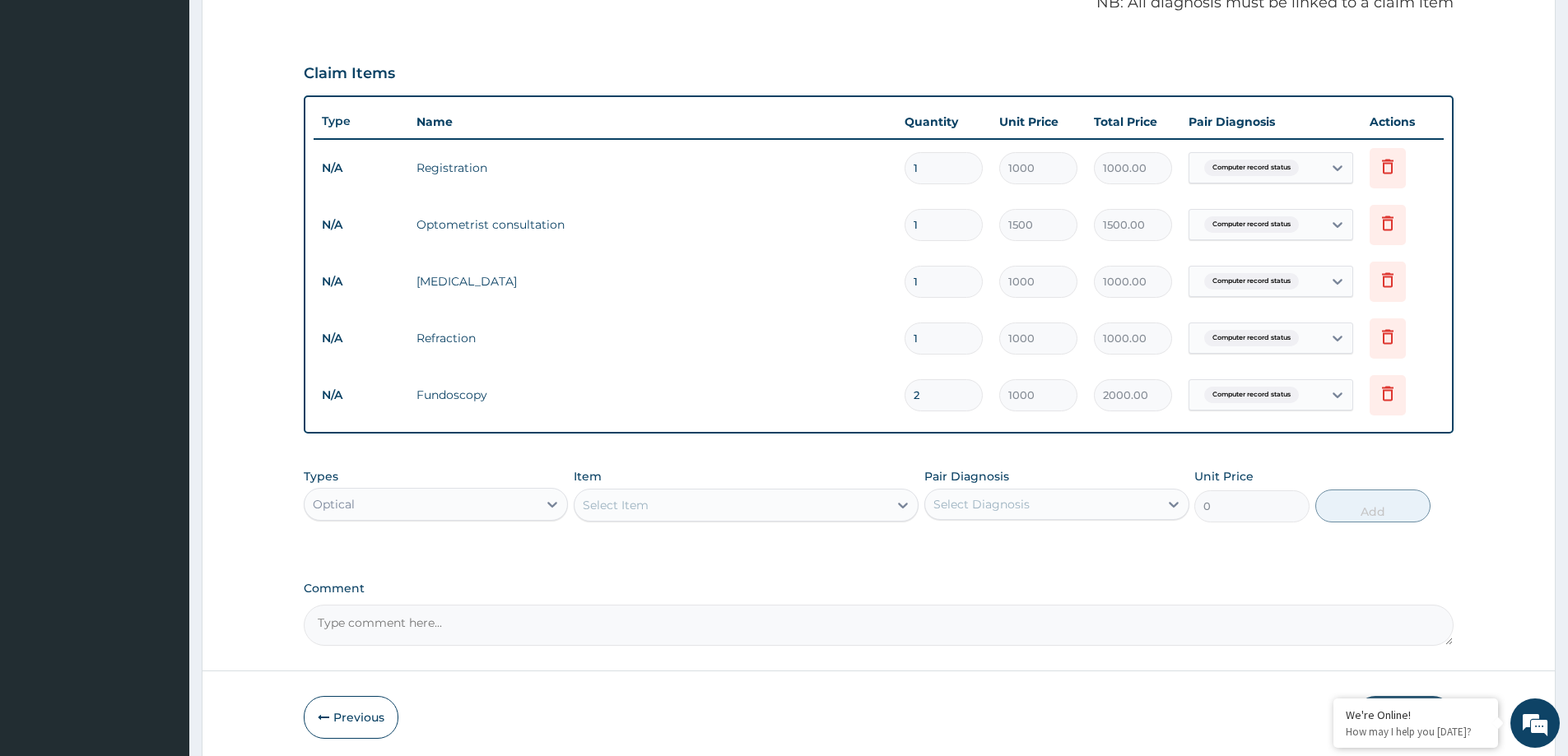
type input "1"
type input "1000.00"
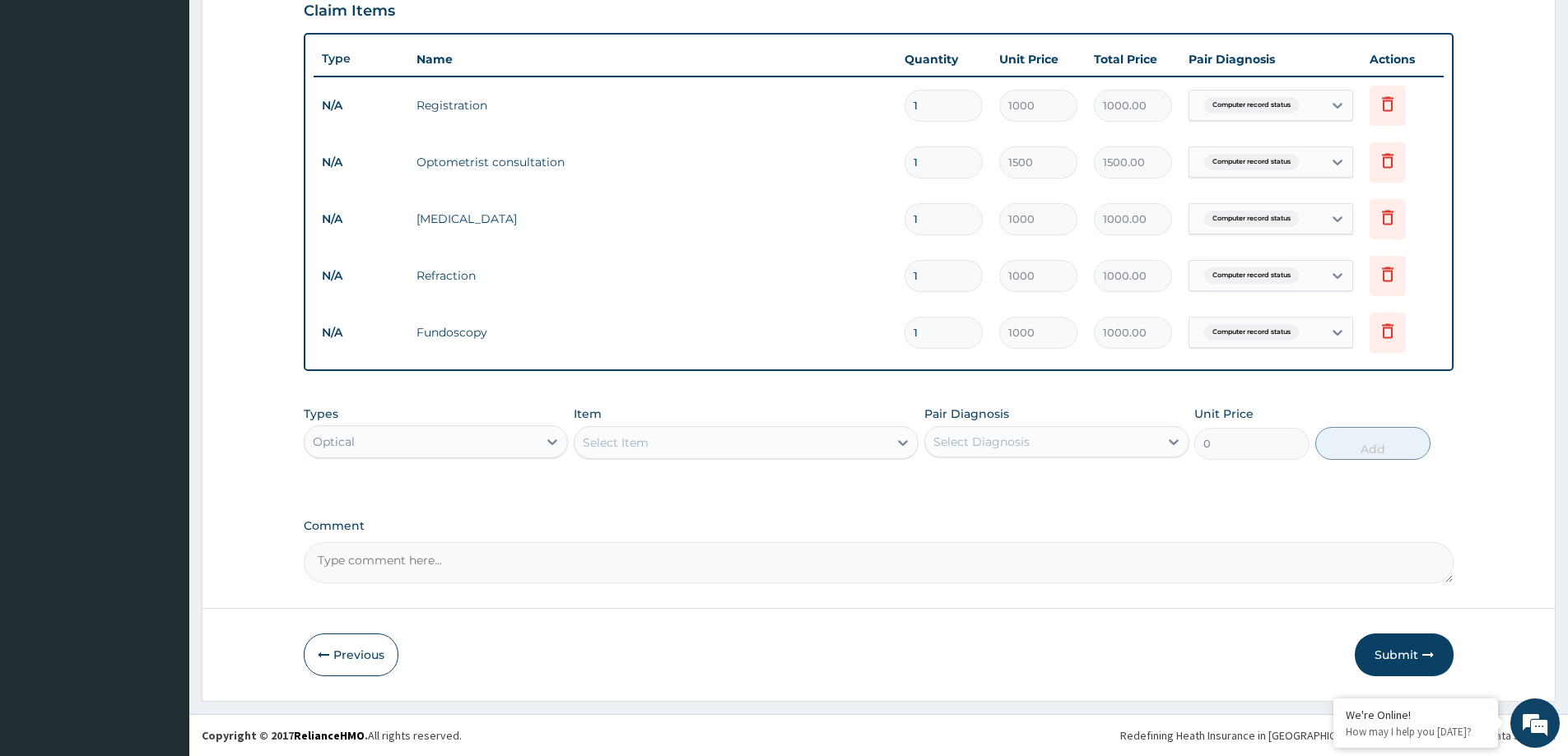
drag, startPoint x: 922, startPoint y: 397, endPoint x: 909, endPoint y: 374, distance: 26.4
click at [916, 395] on div "PA Code / Prescription Code Enter Code(Secondary Care Only) Encounter Date 13-0…" at bounding box center [878, 88] width 1150 height 989
type input "0"
type input "0.00"
click at [925, 336] on input "0" at bounding box center [944, 333] width 78 height 32
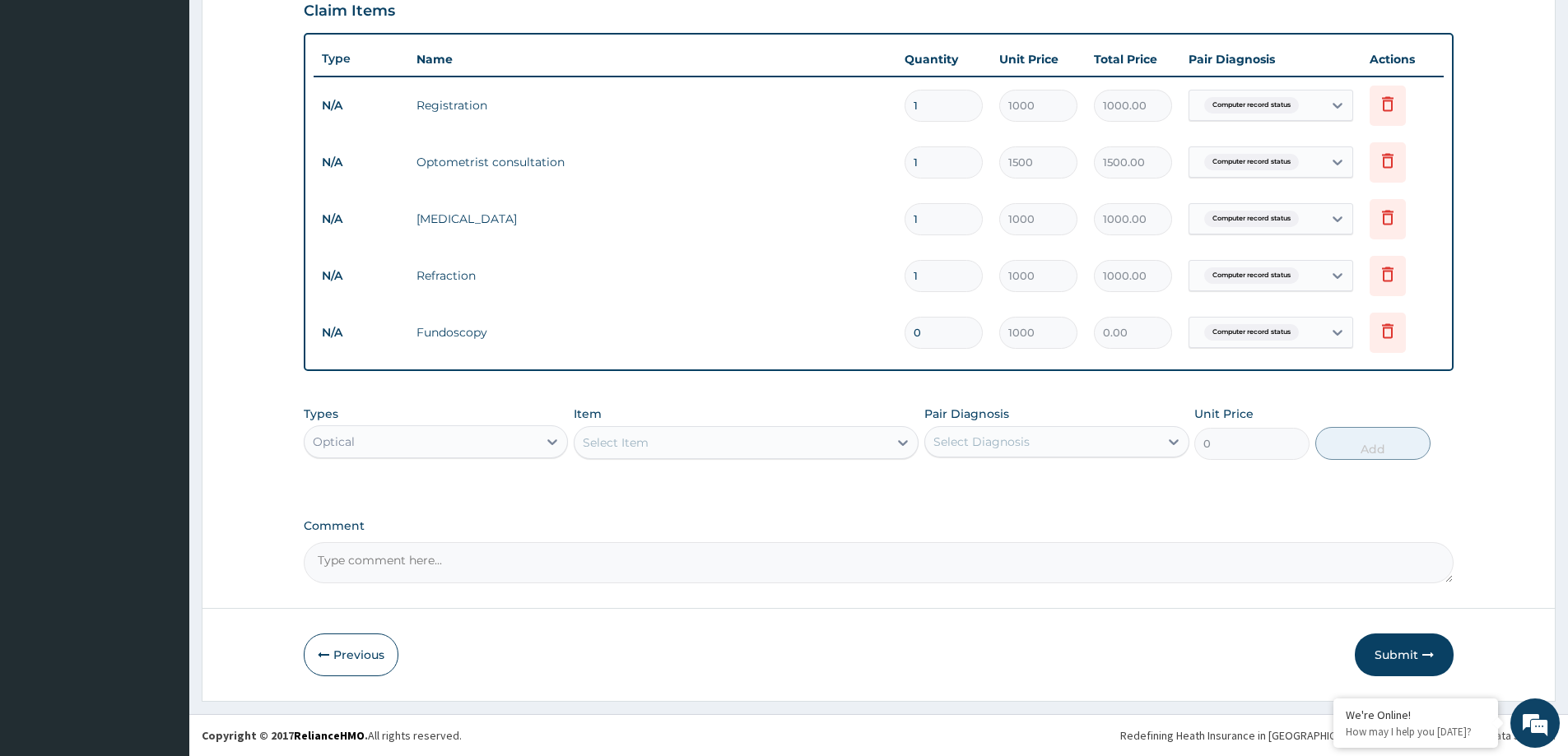
type input "2"
type input "2000.00"
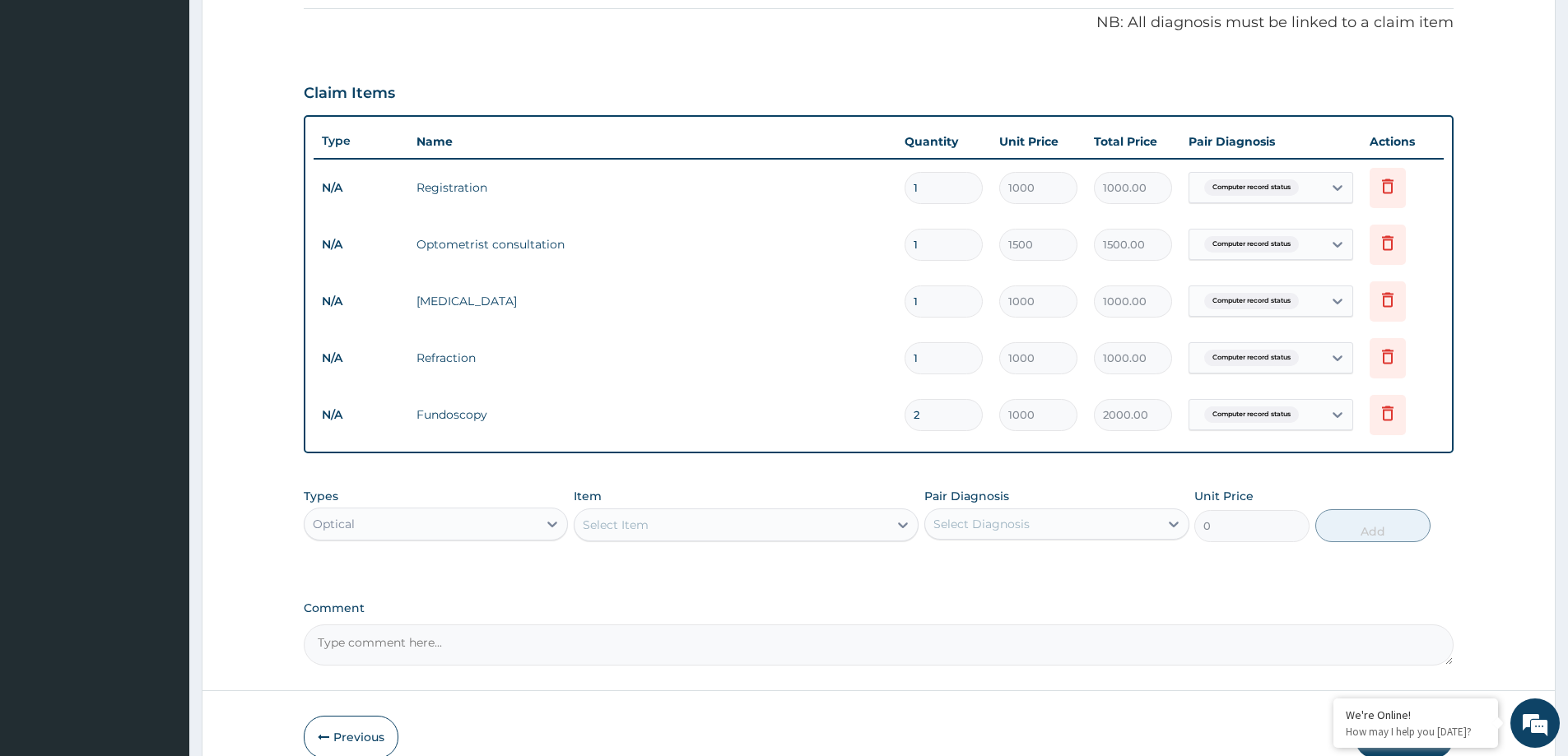
drag, startPoint x: 928, startPoint y: 338, endPoint x: 893, endPoint y: 339, distance: 35.0
click at [895, 337] on tbody "N/A Registration 1 1000 1000.00 Computer record status Delete N/A Optometrist c…" at bounding box center [879, 300] width 1130 height 285
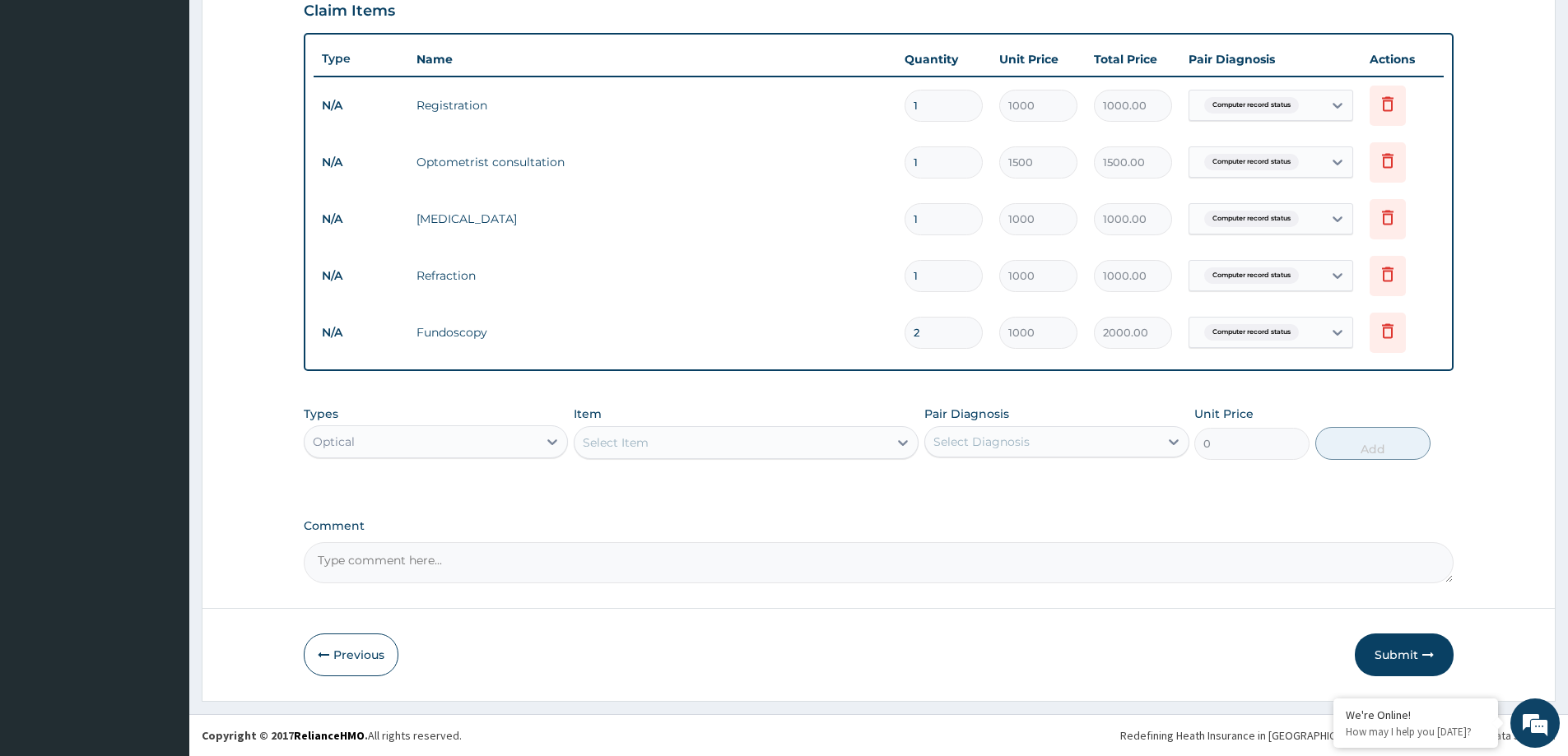
type input "1"
type input "1000.00"
click at [796, 443] on div "Select Item" at bounding box center [731, 443] width 314 height 27
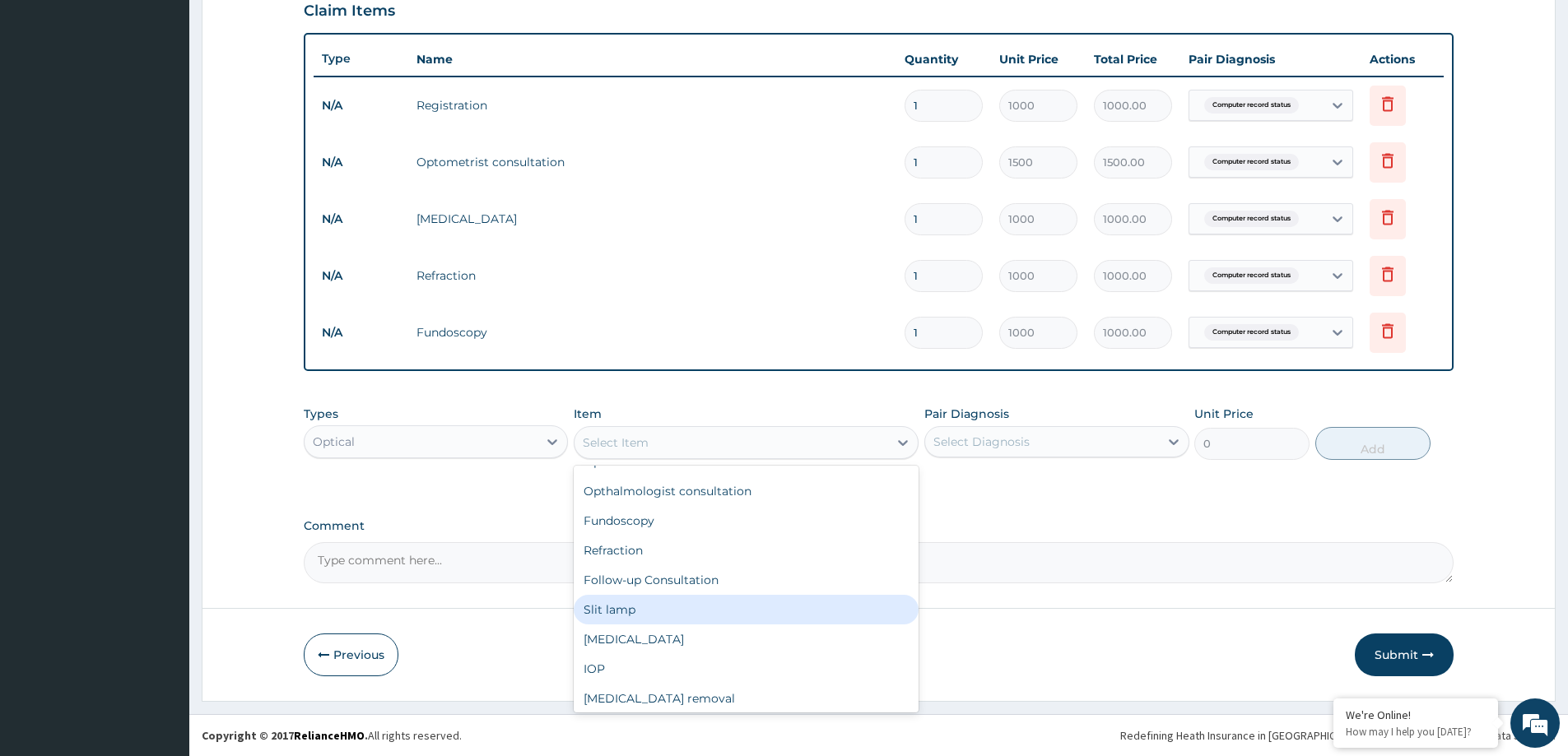
click at [659, 664] on div "Registration Optometrist consultation Opthalmologist consultation Fundoscopy Re…" at bounding box center [746, 589] width 345 height 247
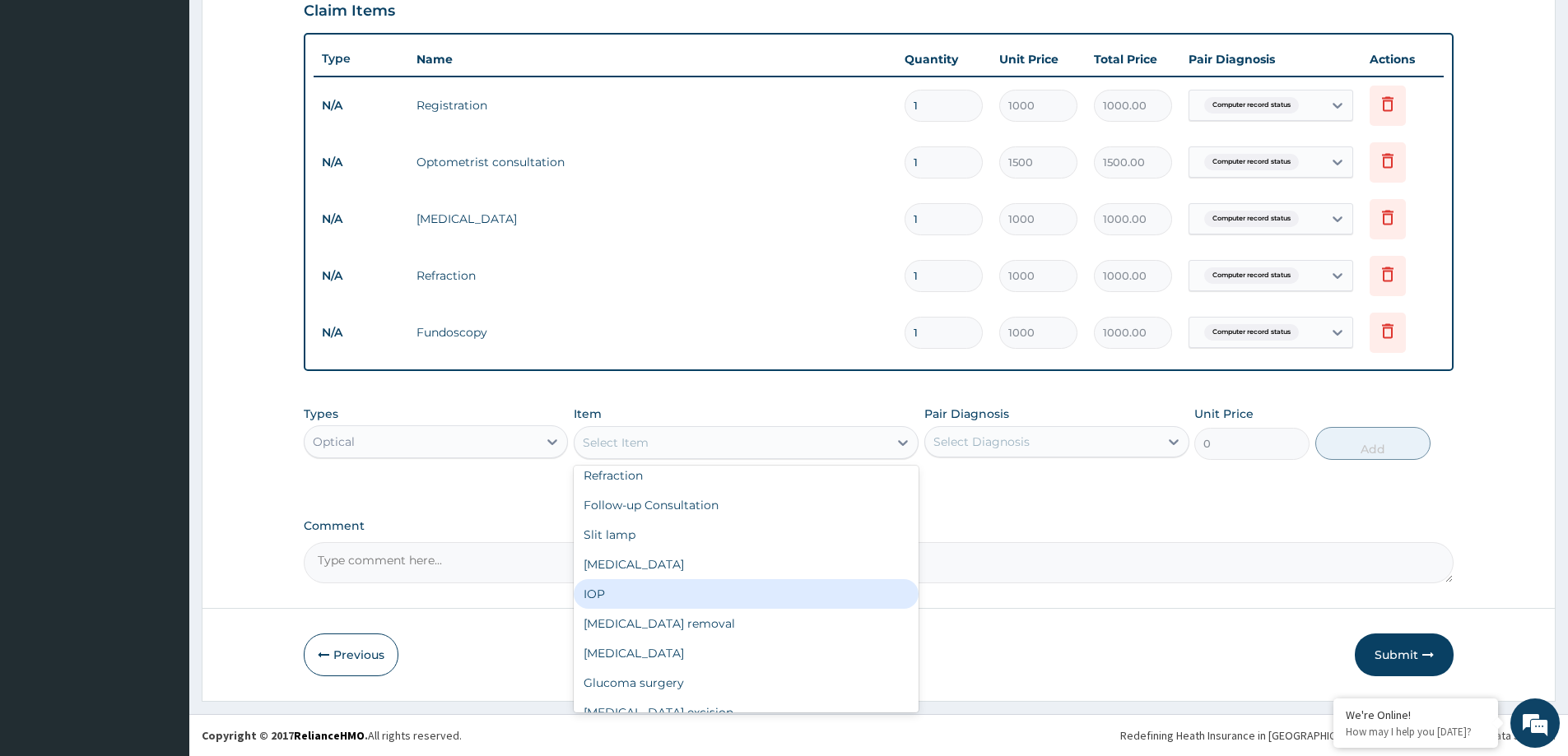
scroll to position [164, 0]
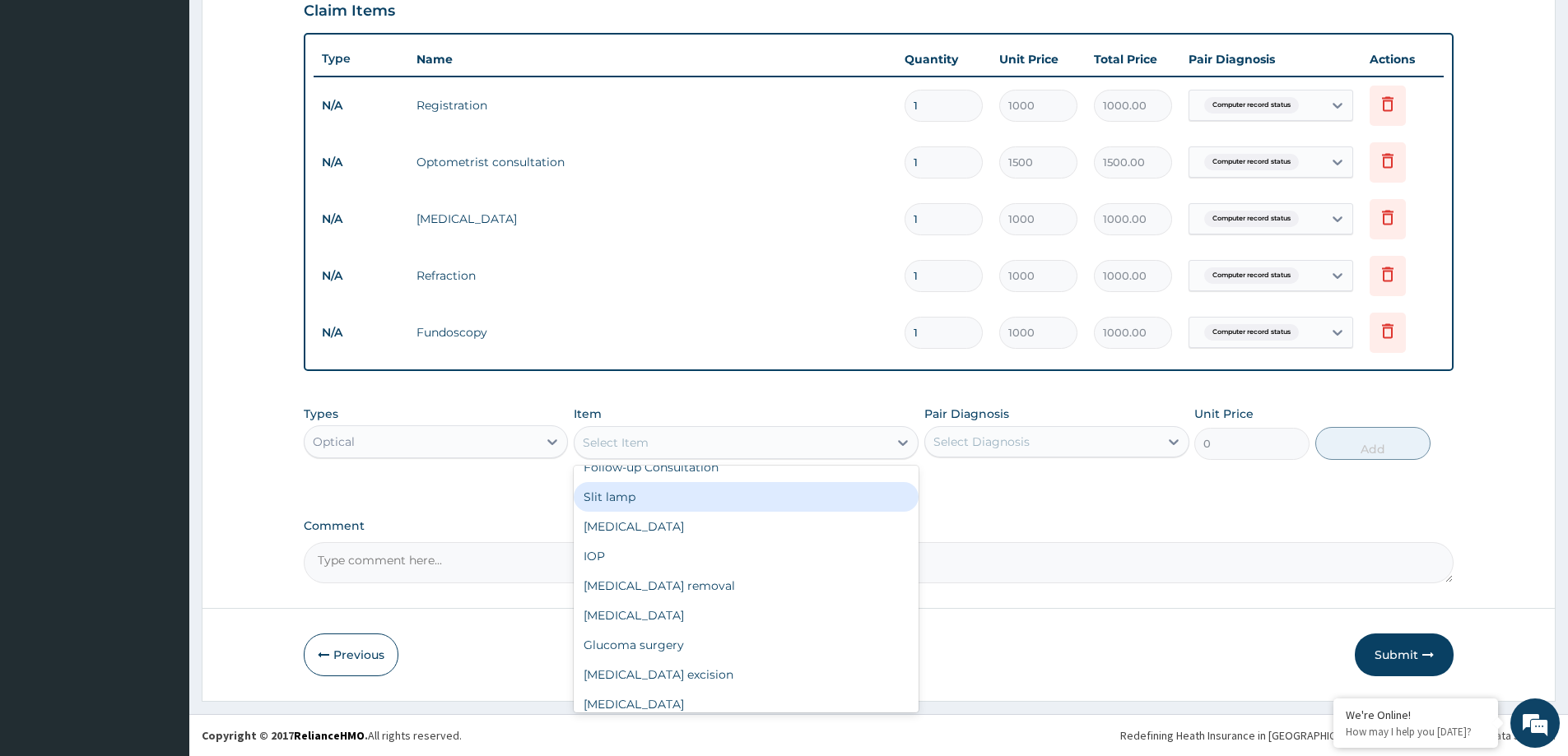
click at [633, 502] on div "Slit lamp" at bounding box center [746, 496] width 345 height 29
type input "1000"
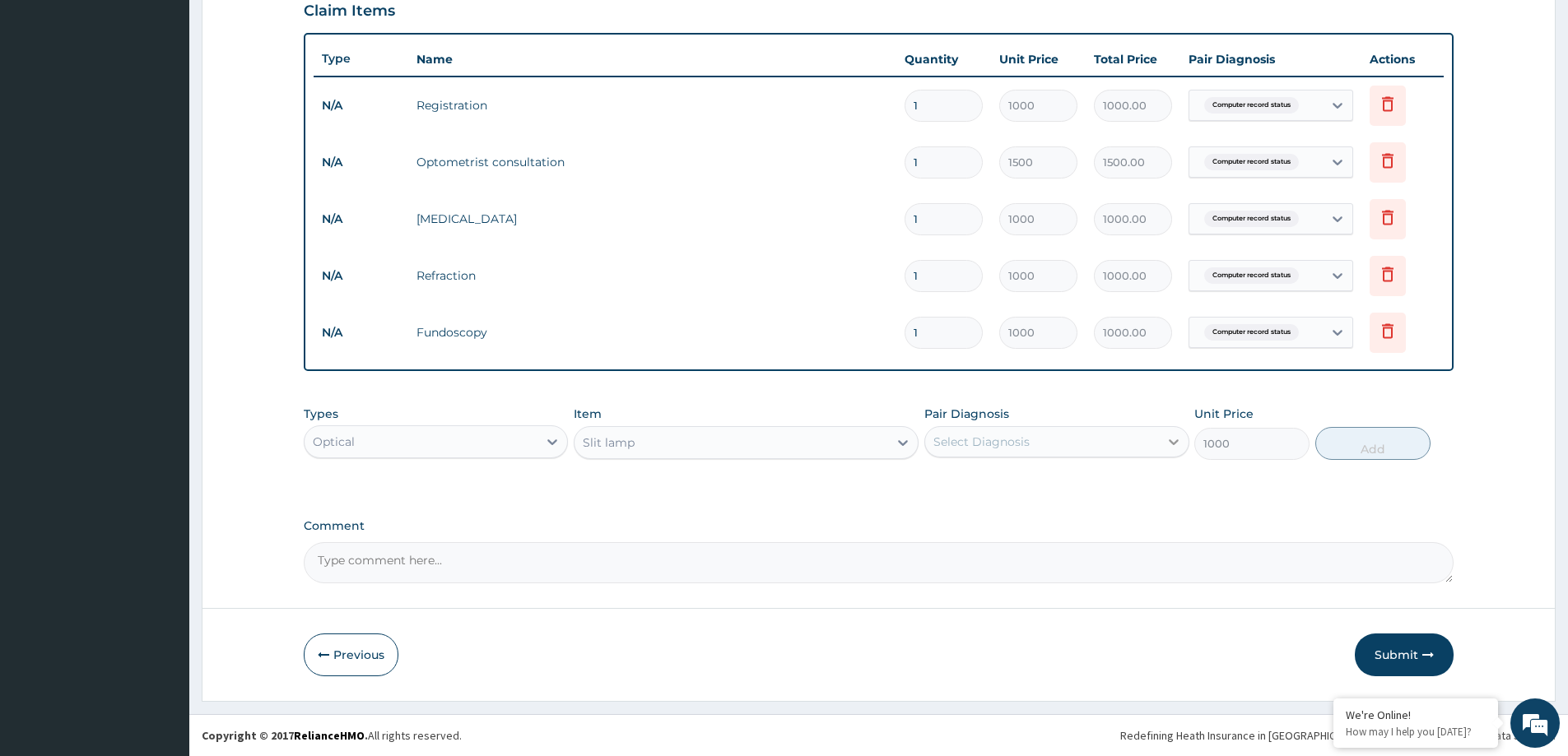
click at [1171, 439] on icon at bounding box center [1174, 442] width 17 height 17
click at [1110, 479] on div "Computer record status" at bounding box center [1056, 484] width 265 height 33
checkbox input "true"
click at [1394, 445] on button "Add" at bounding box center [1373, 443] width 115 height 33
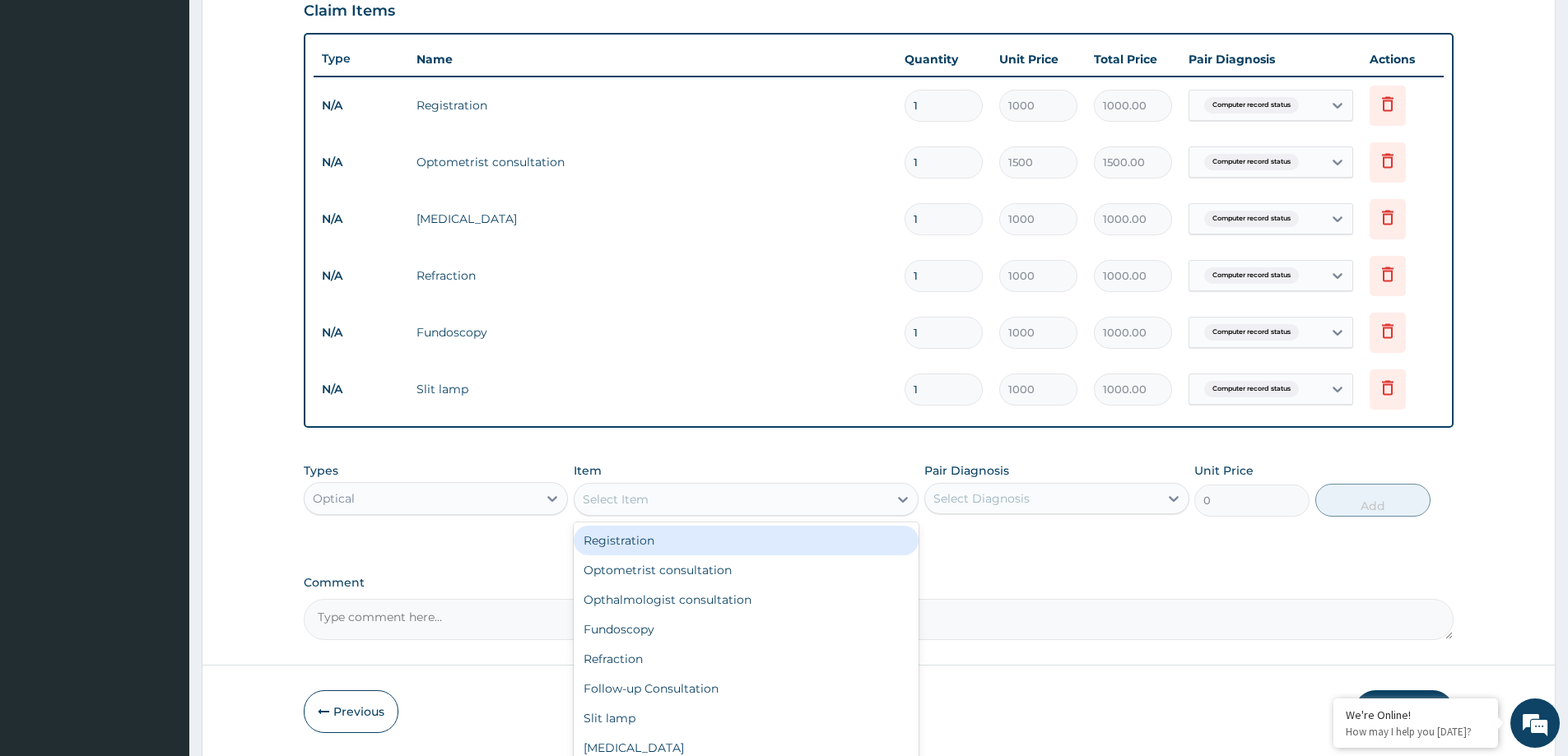
click at [877, 491] on div "Select Item" at bounding box center [731, 500] width 314 height 27
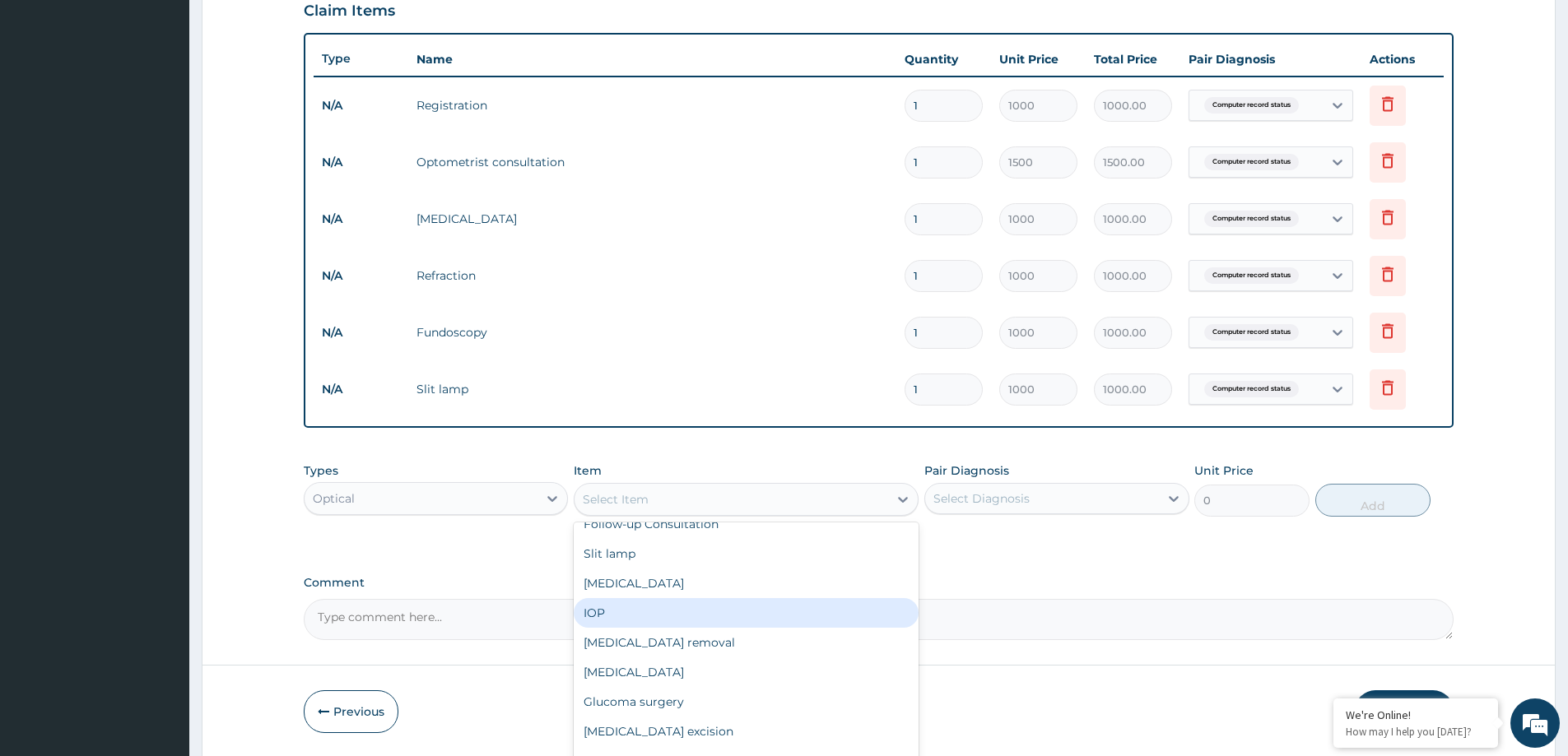
click at [618, 612] on div "IOP" at bounding box center [746, 612] width 345 height 29
type input "1000"
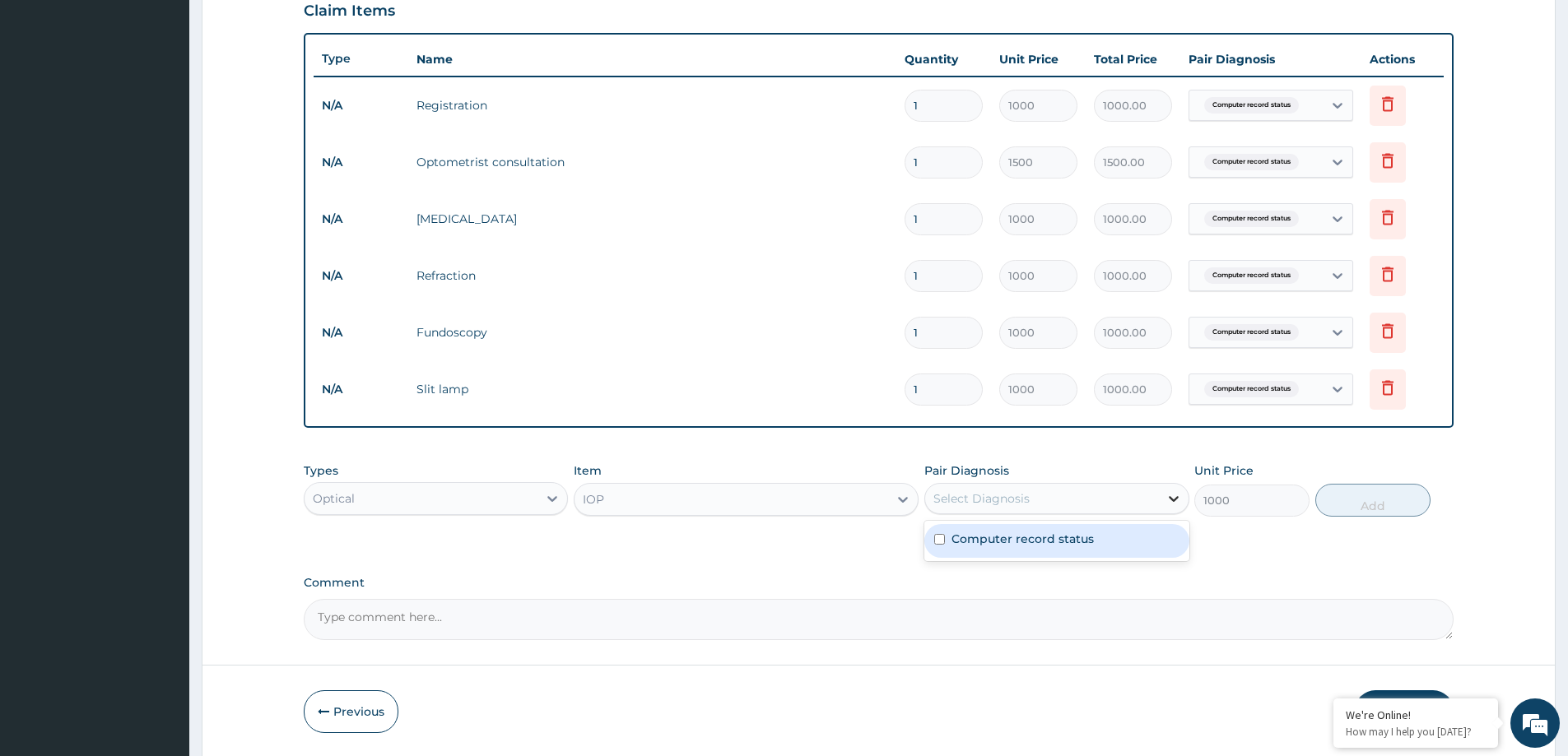
click at [1181, 499] on icon at bounding box center [1174, 499] width 17 height 17
click at [1088, 537] on label "Computer record status" at bounding box center [1023, 539] width 143 height 17
checkbox input "true"
click at [1376, 501] on button "Add" at bounding box center [1373, 500] width 115 height 33
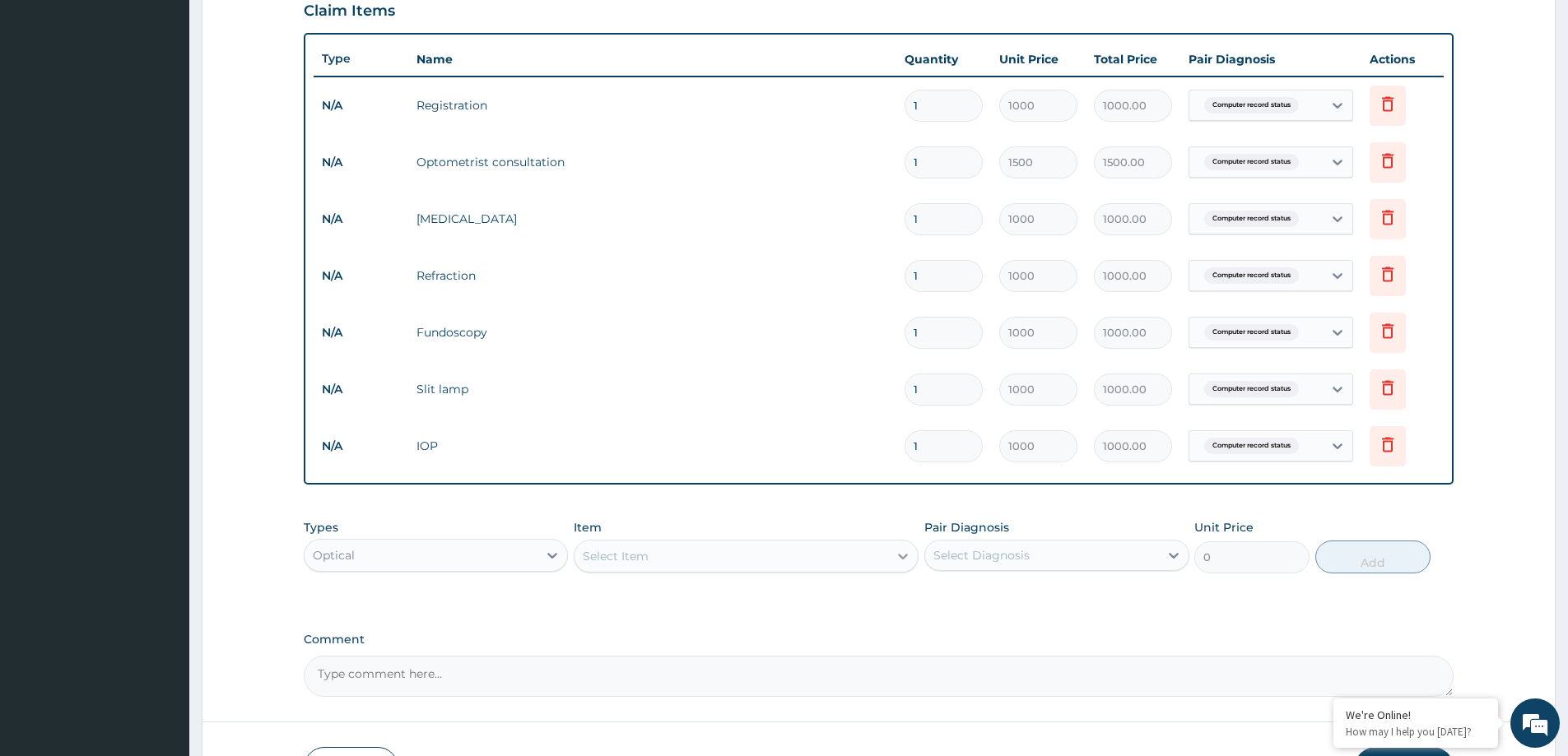
click at [903, 557] on icon at bounding box center [904, 557] width 10 height 6
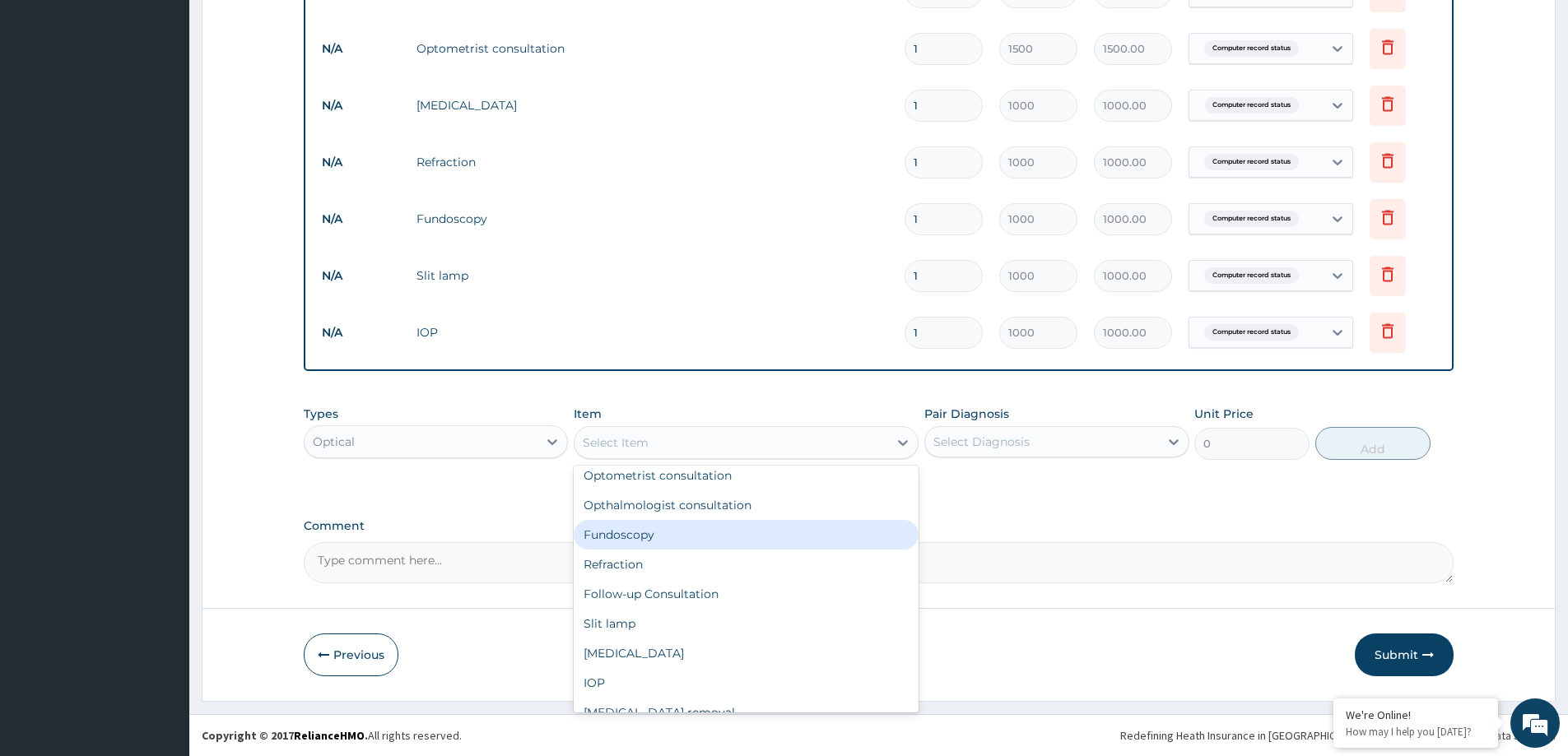
scroll to position [0, 0]
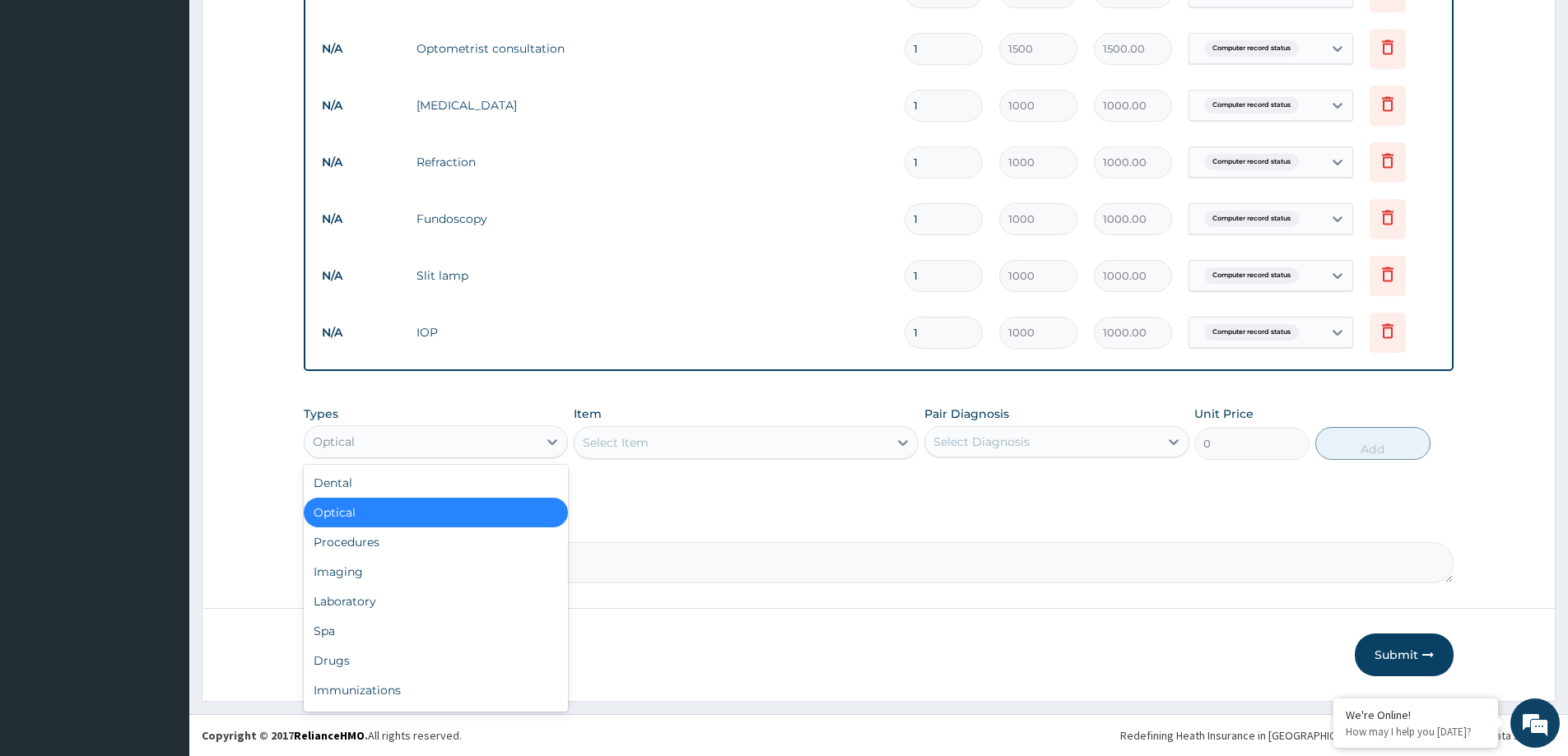
click at [438, 431] on div "Optical" at bounding box center [421, 442] width 233 height 27
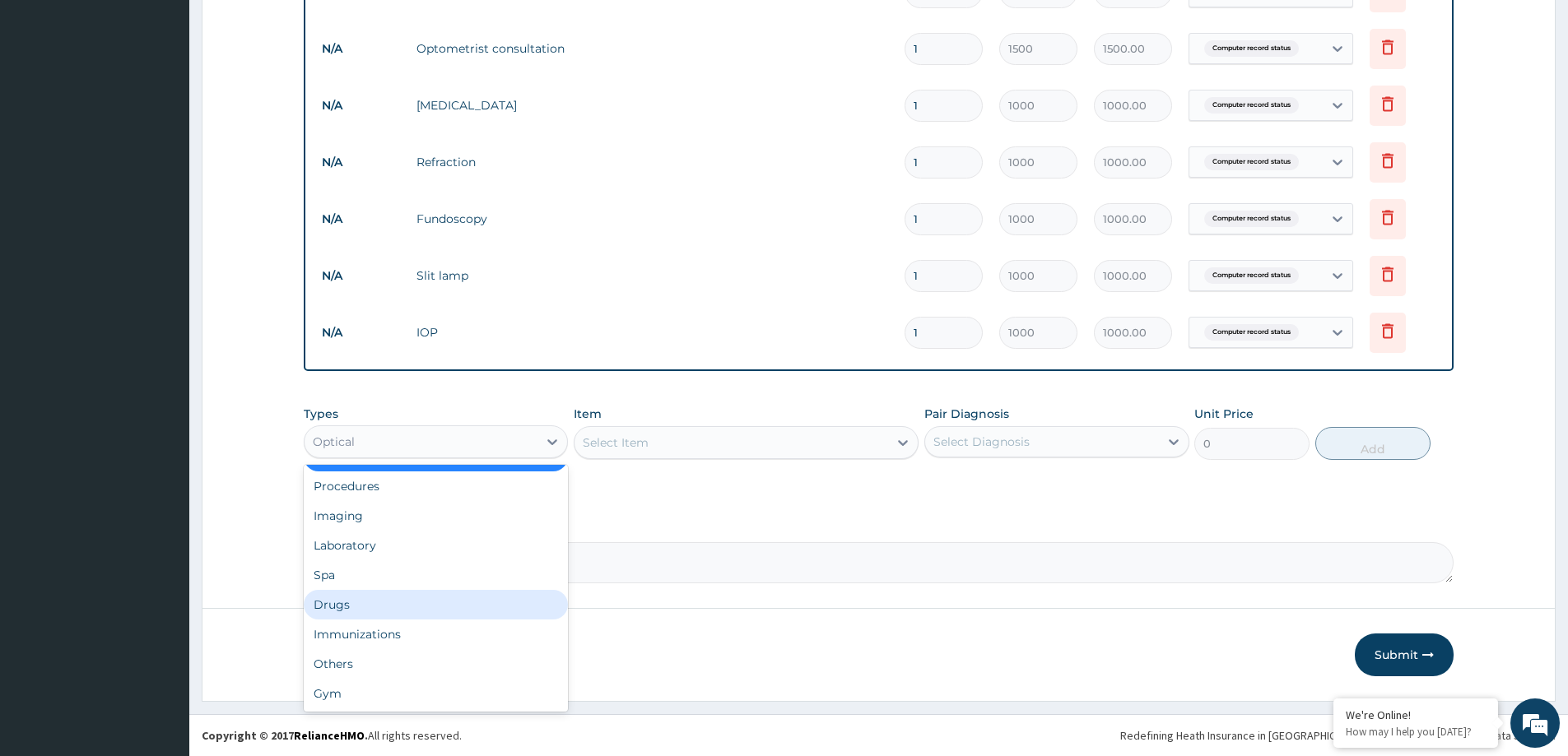
click at [346, 603] on div "Drugs" at bounding box center [436, 604] width 265 height 29
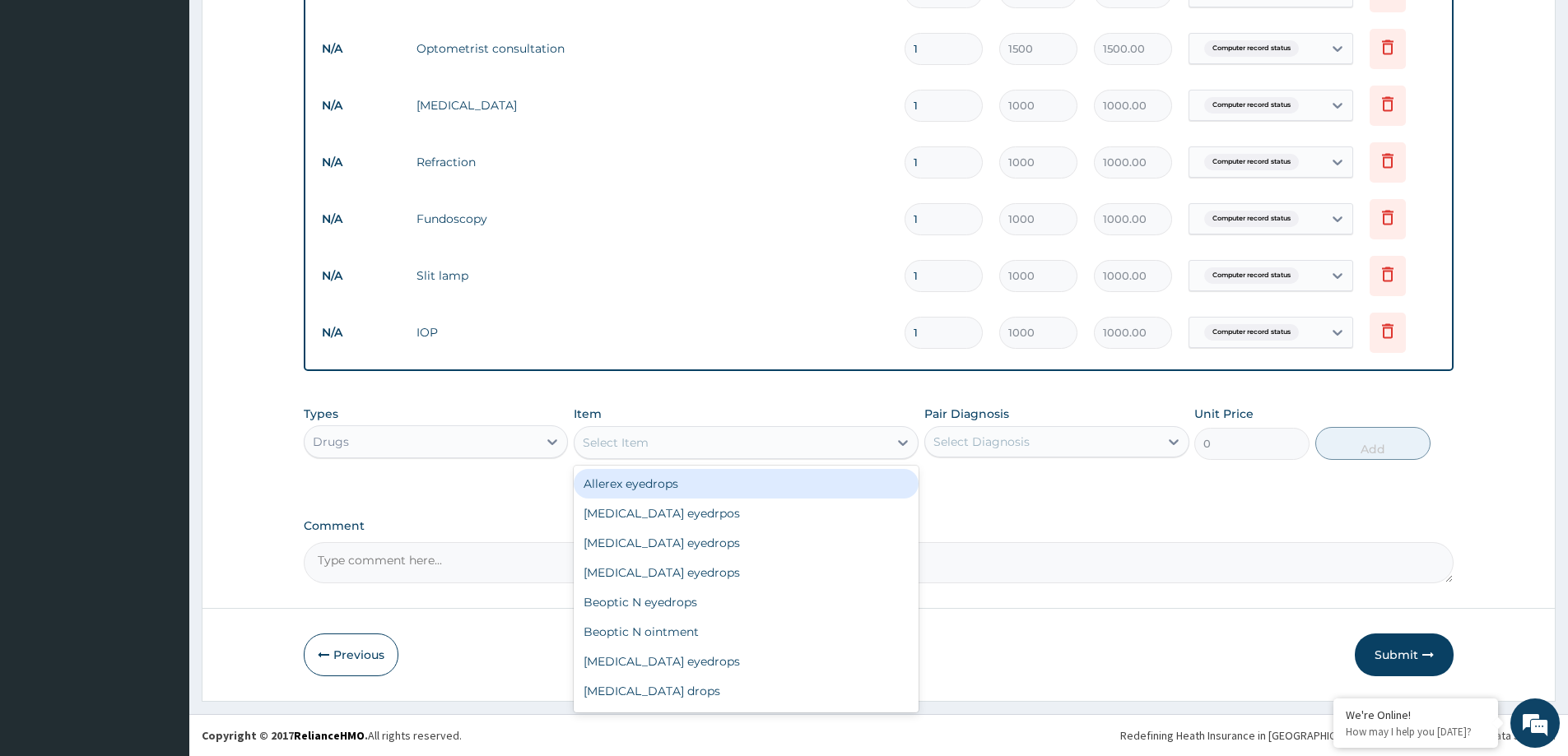
click at [859, 439] on div "Select Item" at bounding box center [731, 443] width 314 height 27
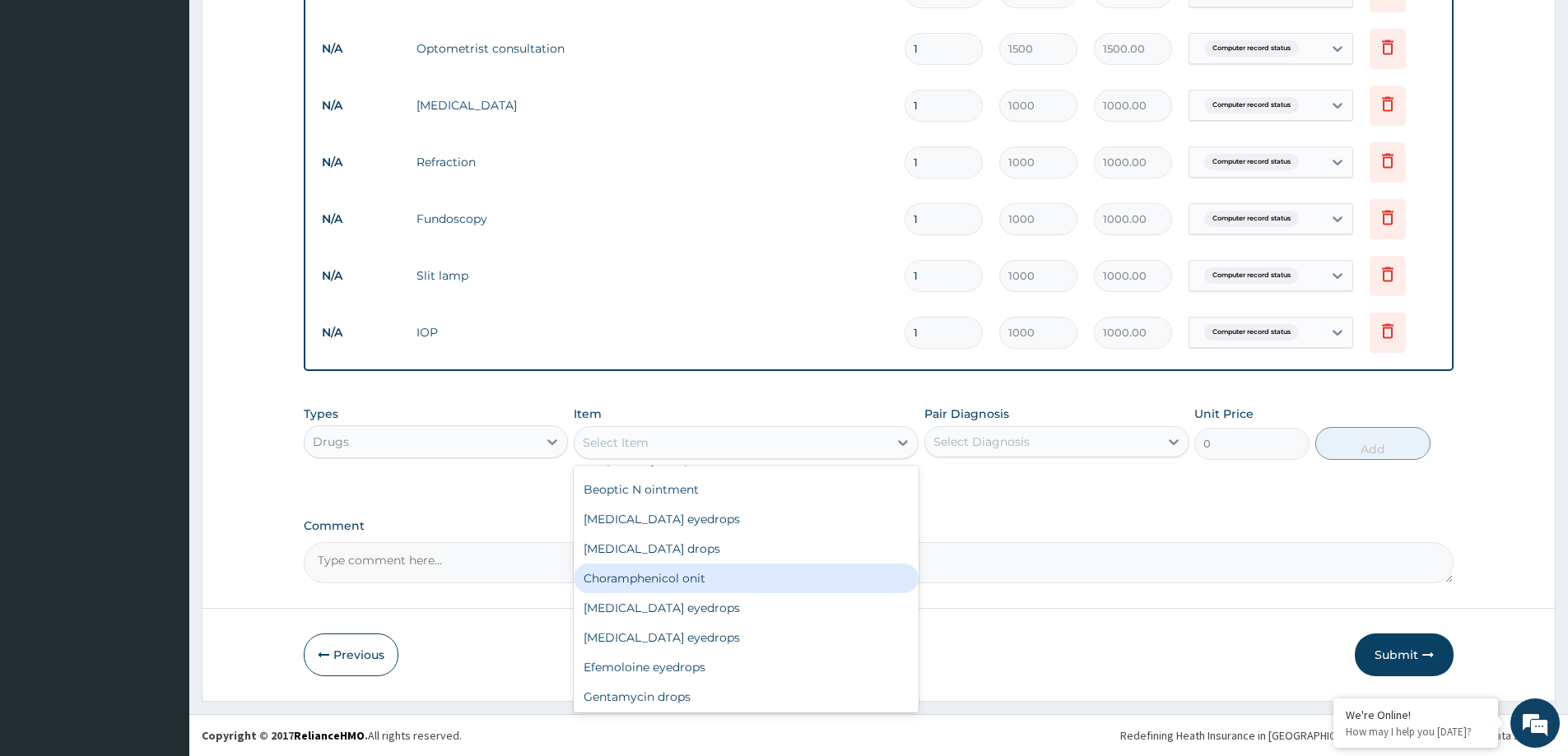
scroll to position [164, 0]
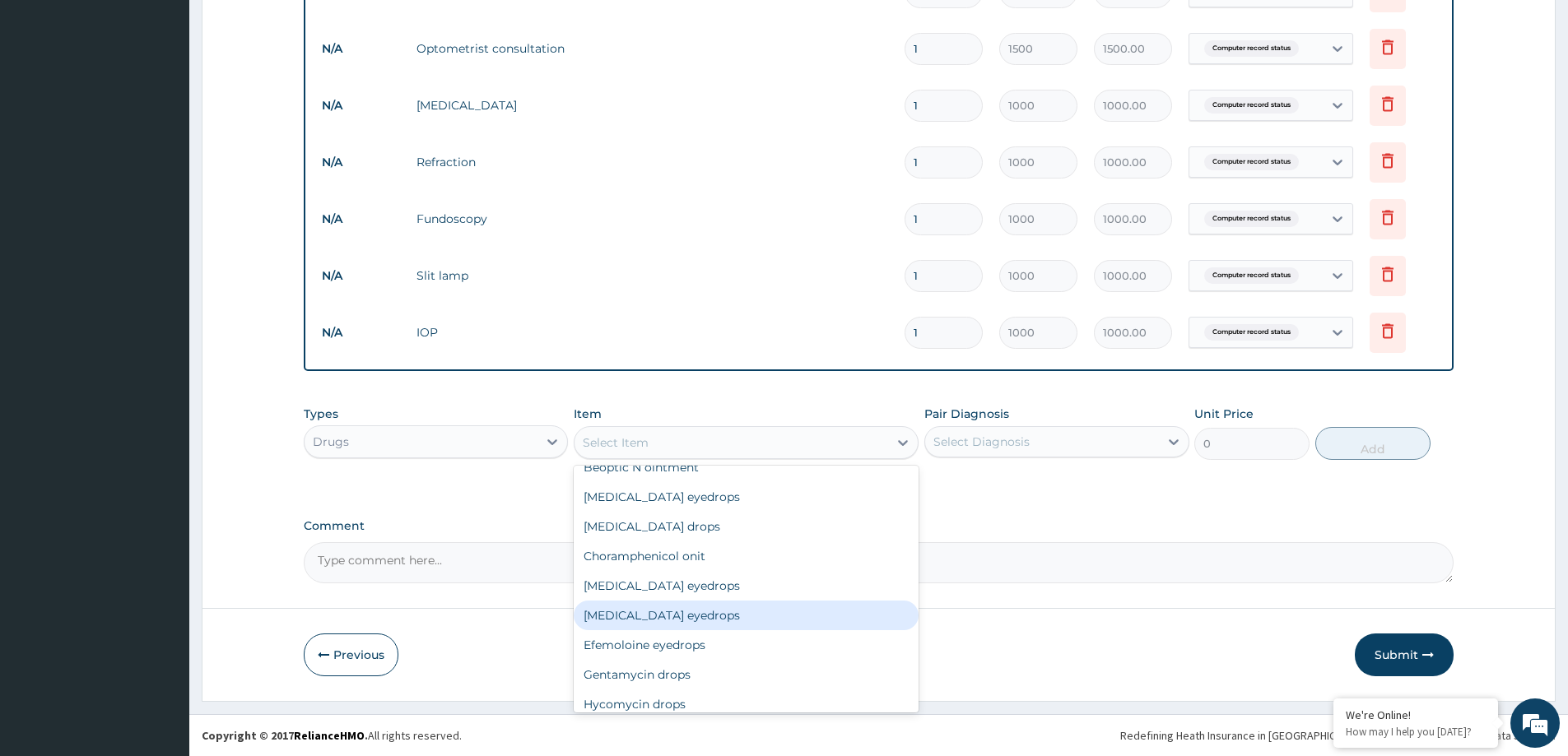
click at [707, 617] on div "Ciprofloxacin eyedrops" at bounding box center [746, 615] width 345 height 29
type input "25000"
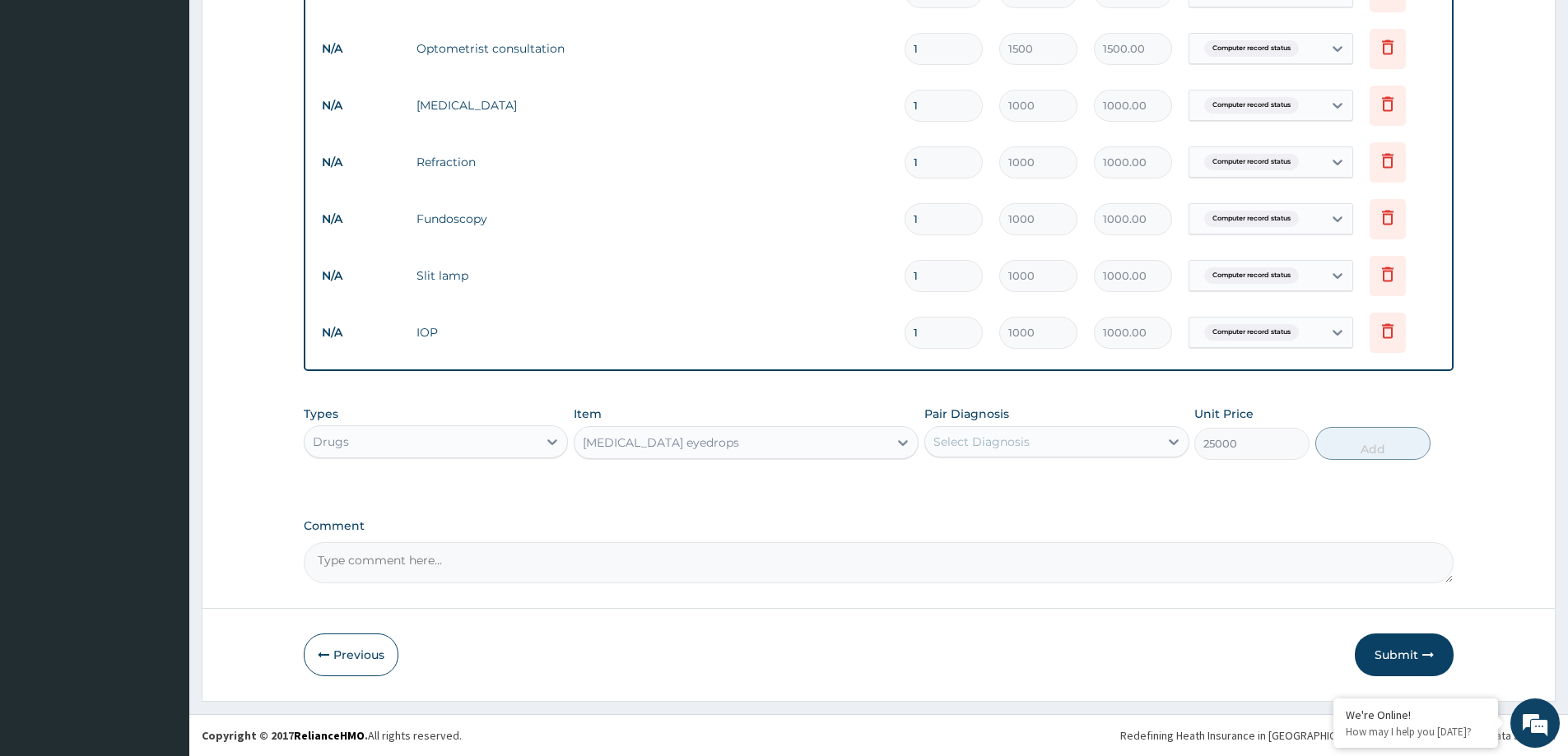
click at [1130, 441] on div "Select Diagnosis" at bounding box center [1041, 442] width 233 height 27
click at [1082, 490] on label "Computer record status" at bounding box center [1023, 482] width 143 height 17
checkbox input "true"
click at [1255, 509] on div "PA Code / Prescription Code Enter Code(Secondary Care Only) Encounter Date 13-0…" at bounding box center [878, 32] width 1150 height 1102
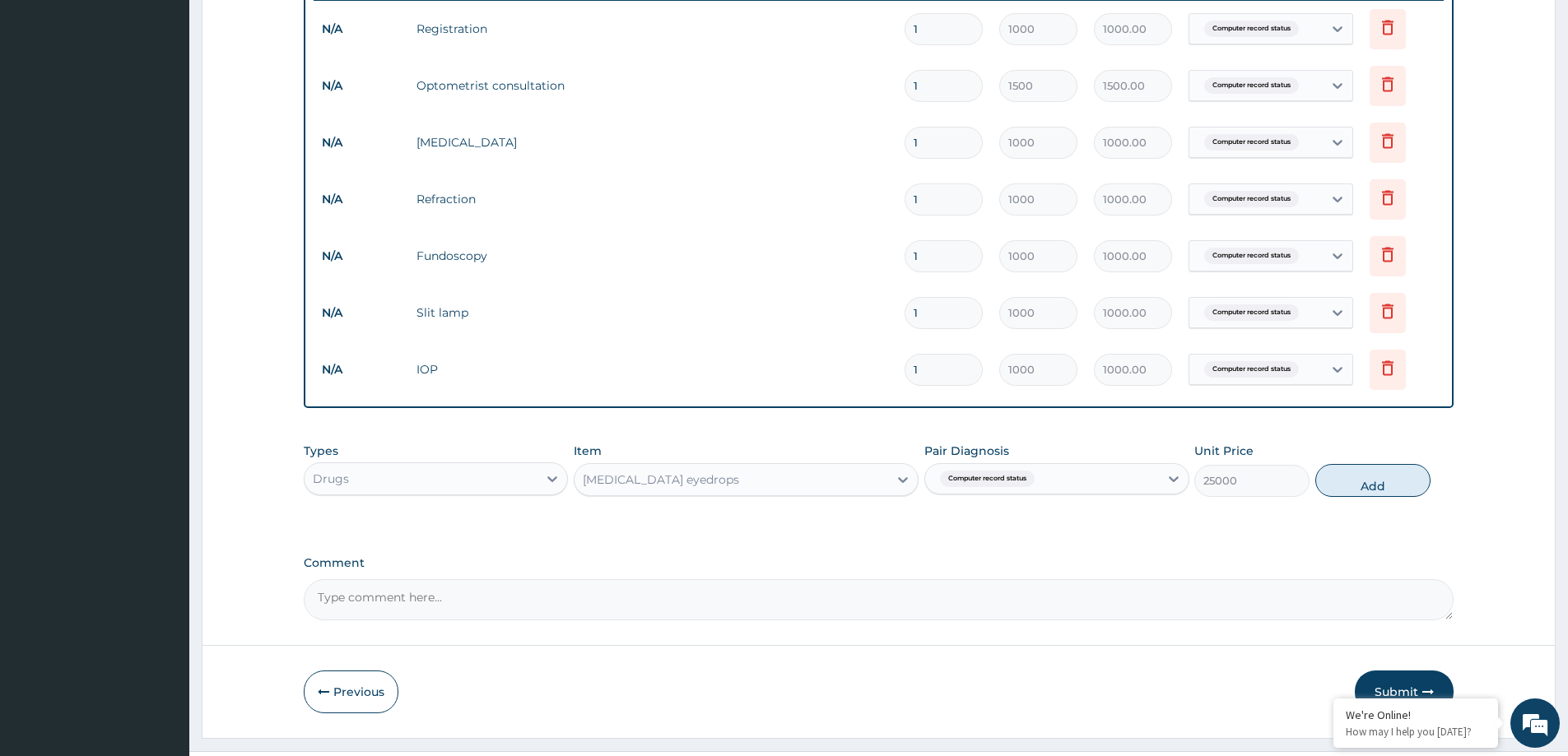
scroll to position [676, 0]
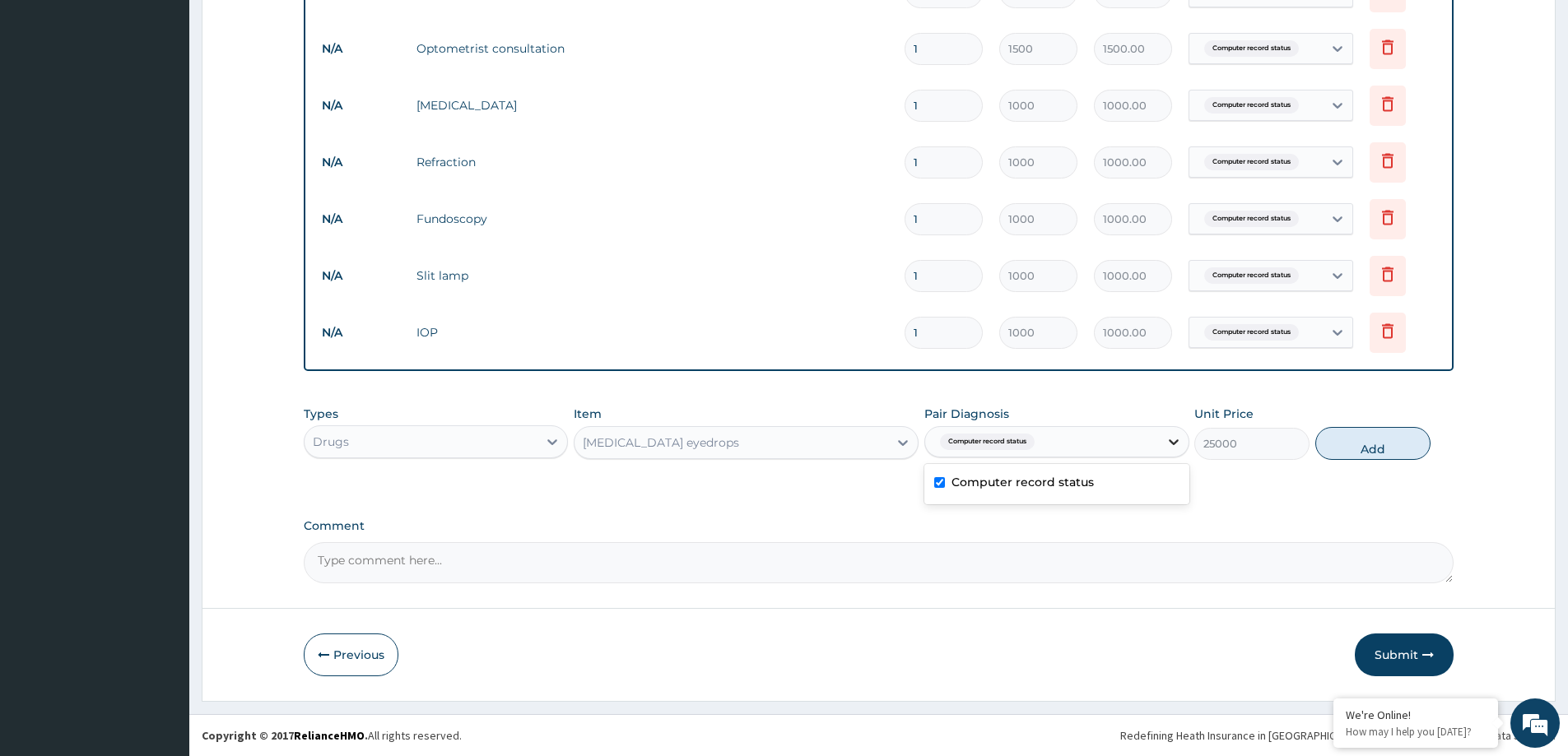
click at [1169, 437] on icon at bounding box center [1174, 442] width 17 height 17
click at [835, 552] on textarea "Comment" at bounding box center [878, 562] width 1150 height 41
click at [1392, 441] on button "Add" at bounding box center [1373, 443] width 115 height 33
type input "0"
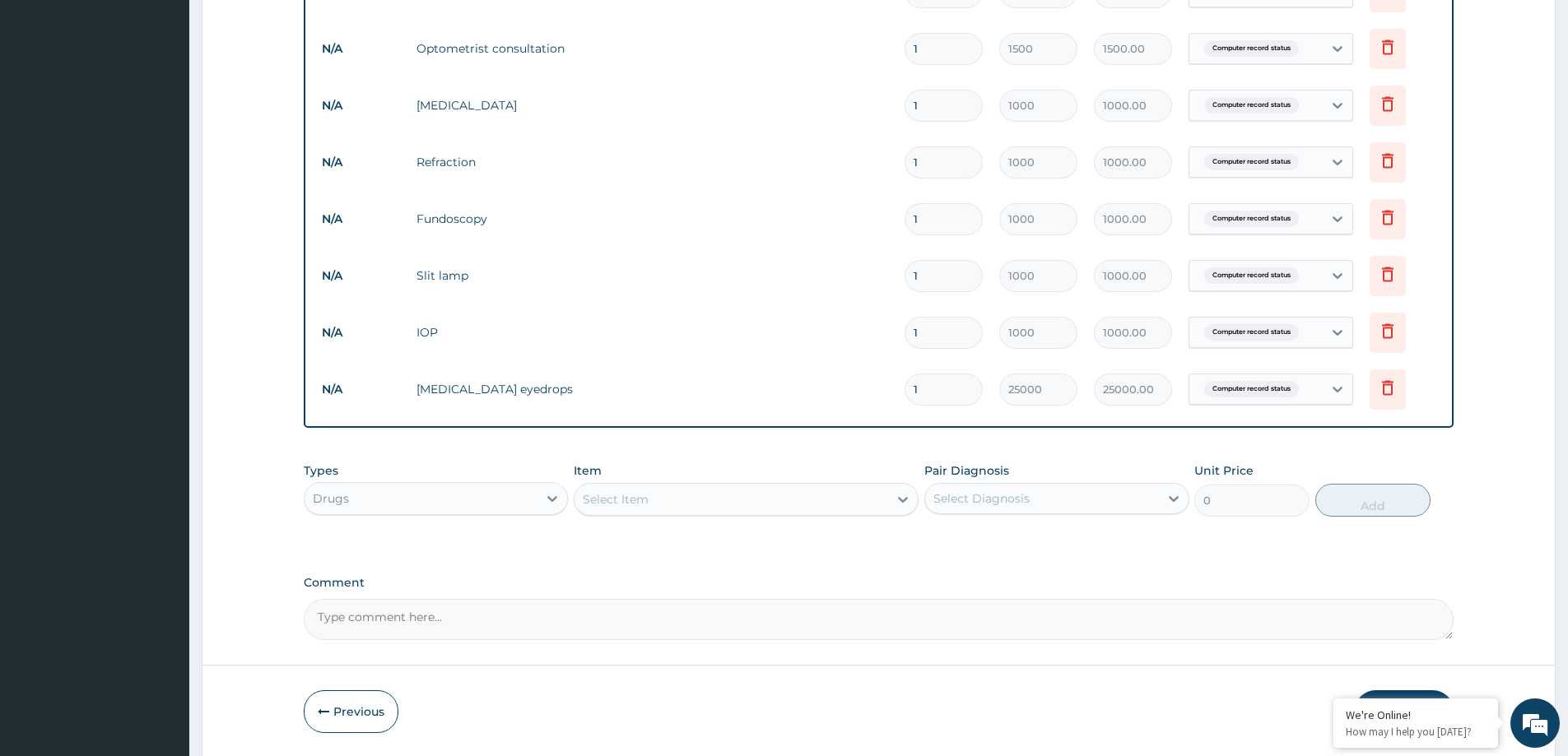
click at [954, 394] on input "1" at bounding box center [944, 390] width 78 height 32
drag, startPoint x: 948, startPoint y: 391, endPoint x: 896, endPoint y: 382, distance: 52.8
click at [898, 385] on td "1" at bounding box center [943, 390] width 94 height 48
type input "4"
type input "100000.00"
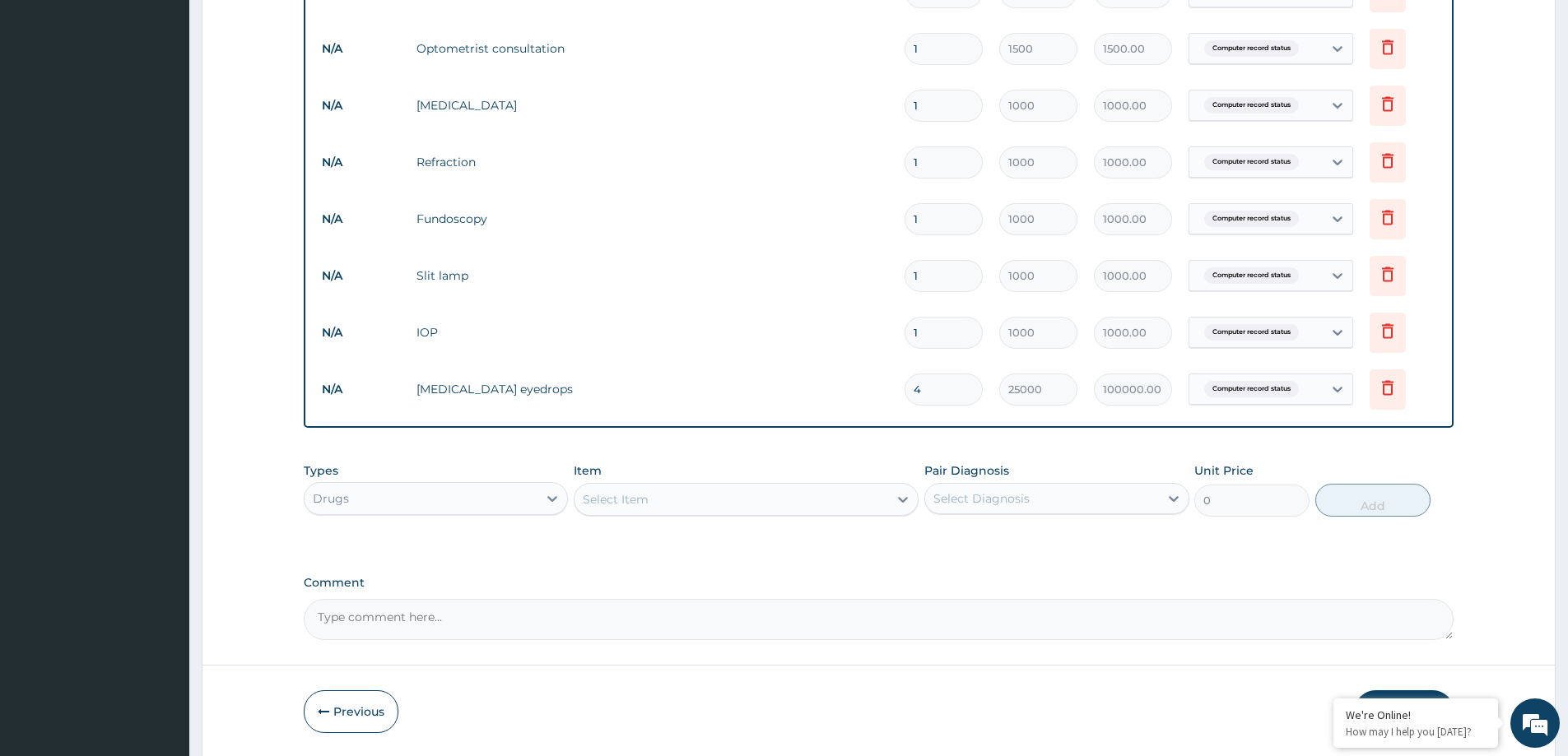
type input "4"
click at [1094, 593] on div "Comment" at bounding box center [878, 607] width 1150 height 64
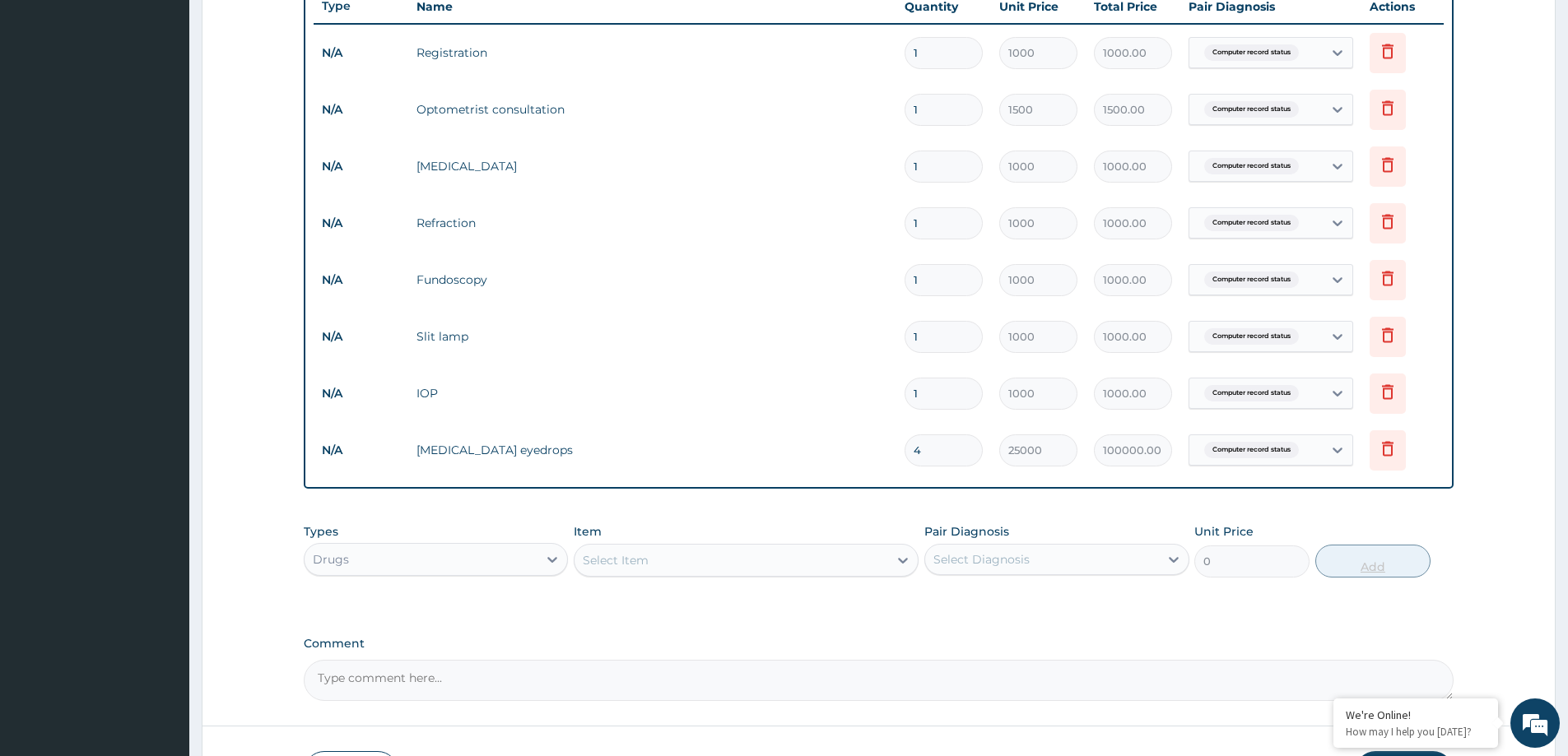
scroll to position [733, 0]
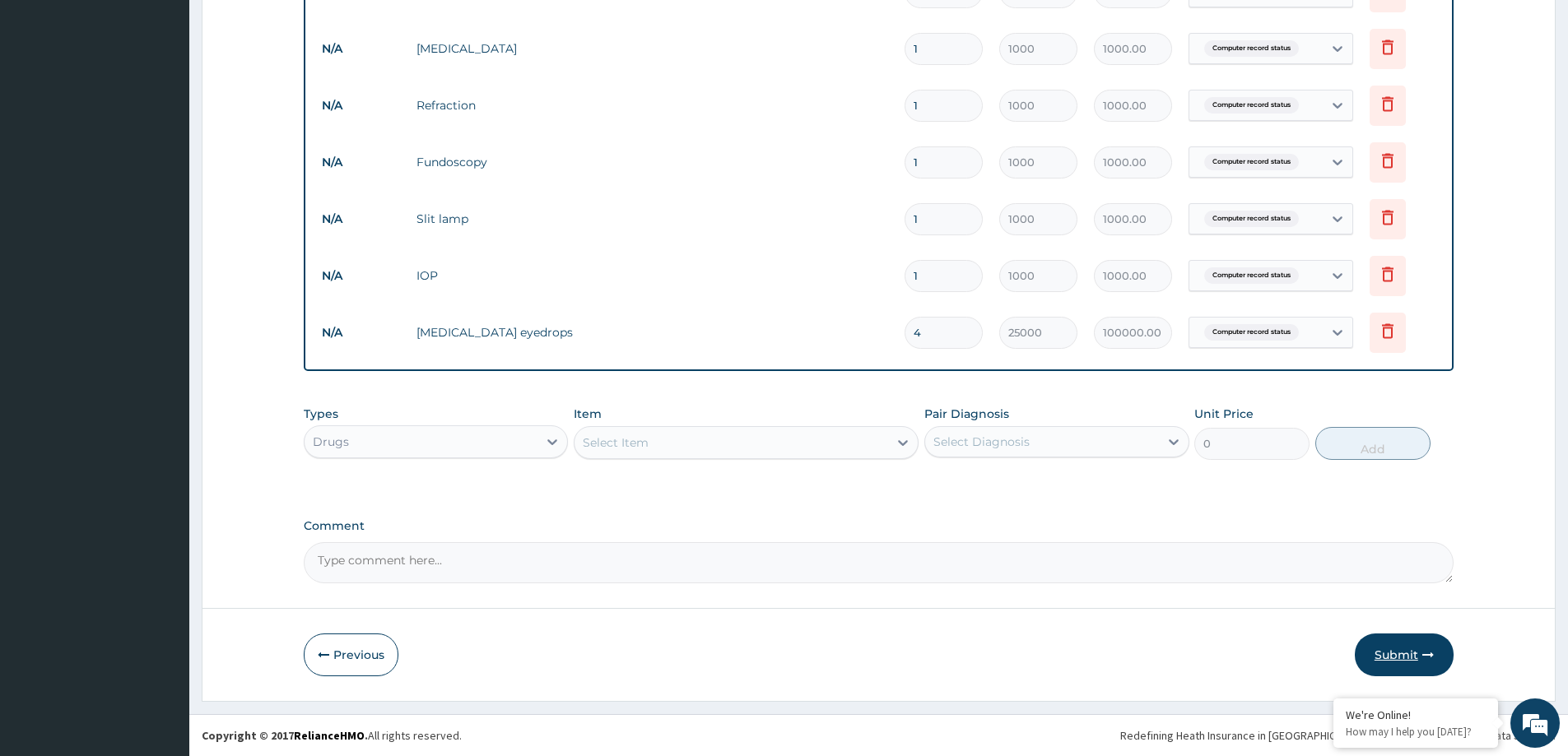
click at [1396, 638] on button "Submit" at bounding box center [1404, 654] width 99 height 43
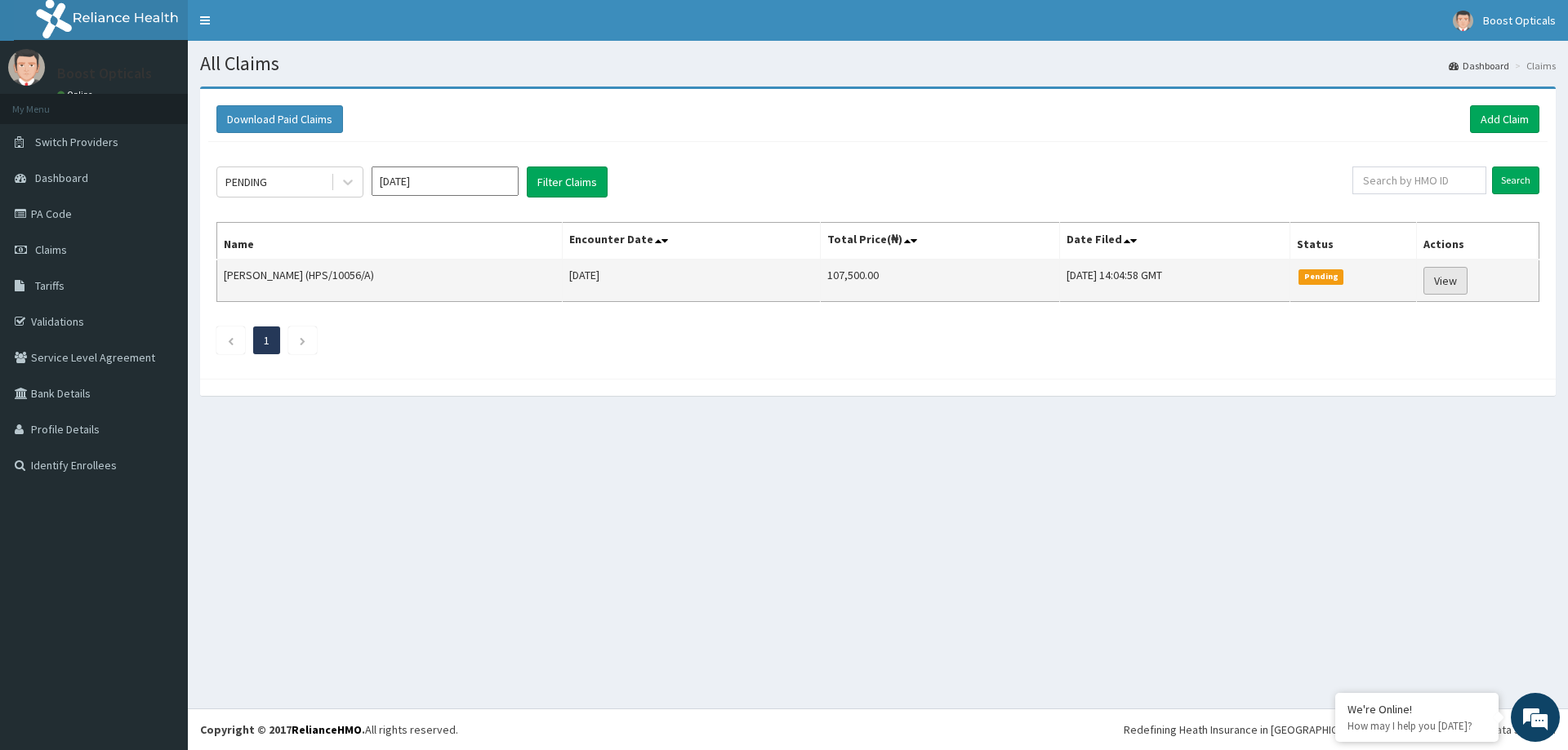
click at [1452, 281] on link "View" at bounding box center [1445, 281] width 44 height 28
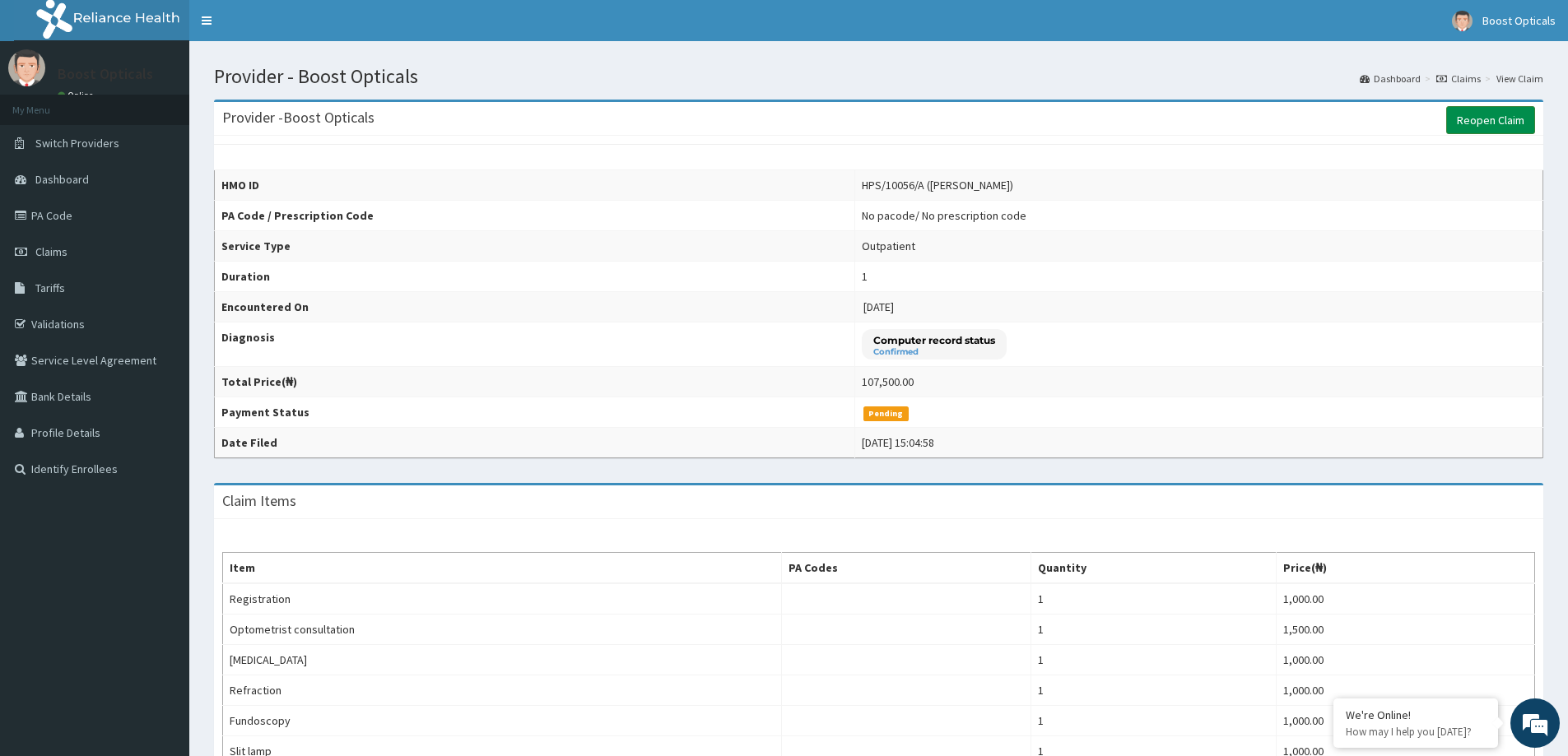
click at [1456, 113] on link "Reopen Claim" at bounding box center [1490, 120] width 89 height 28
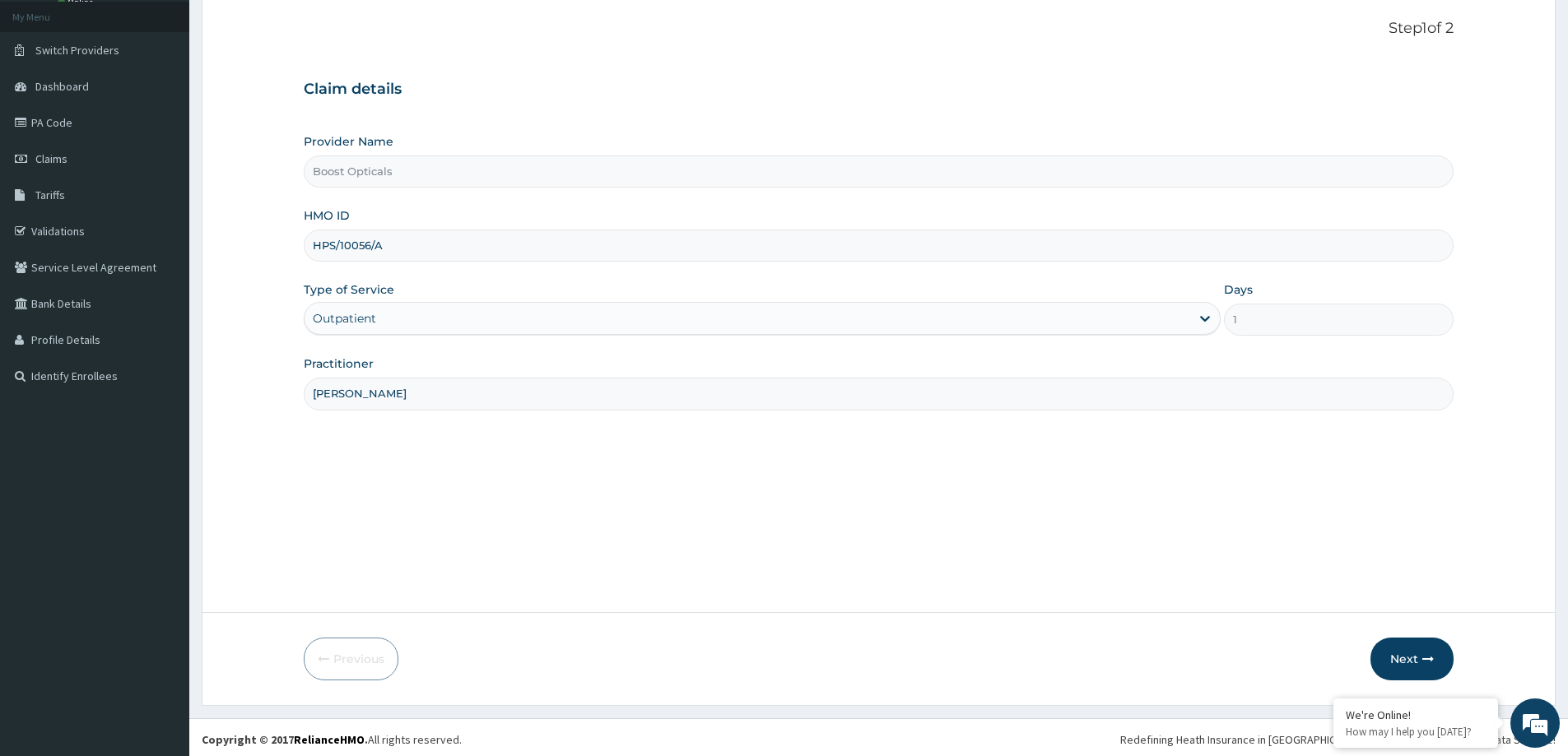
scroll to position [97, 0]
click at [1409, 655] on button "Next" at bounding box center [1413, 654] width 83 height 43
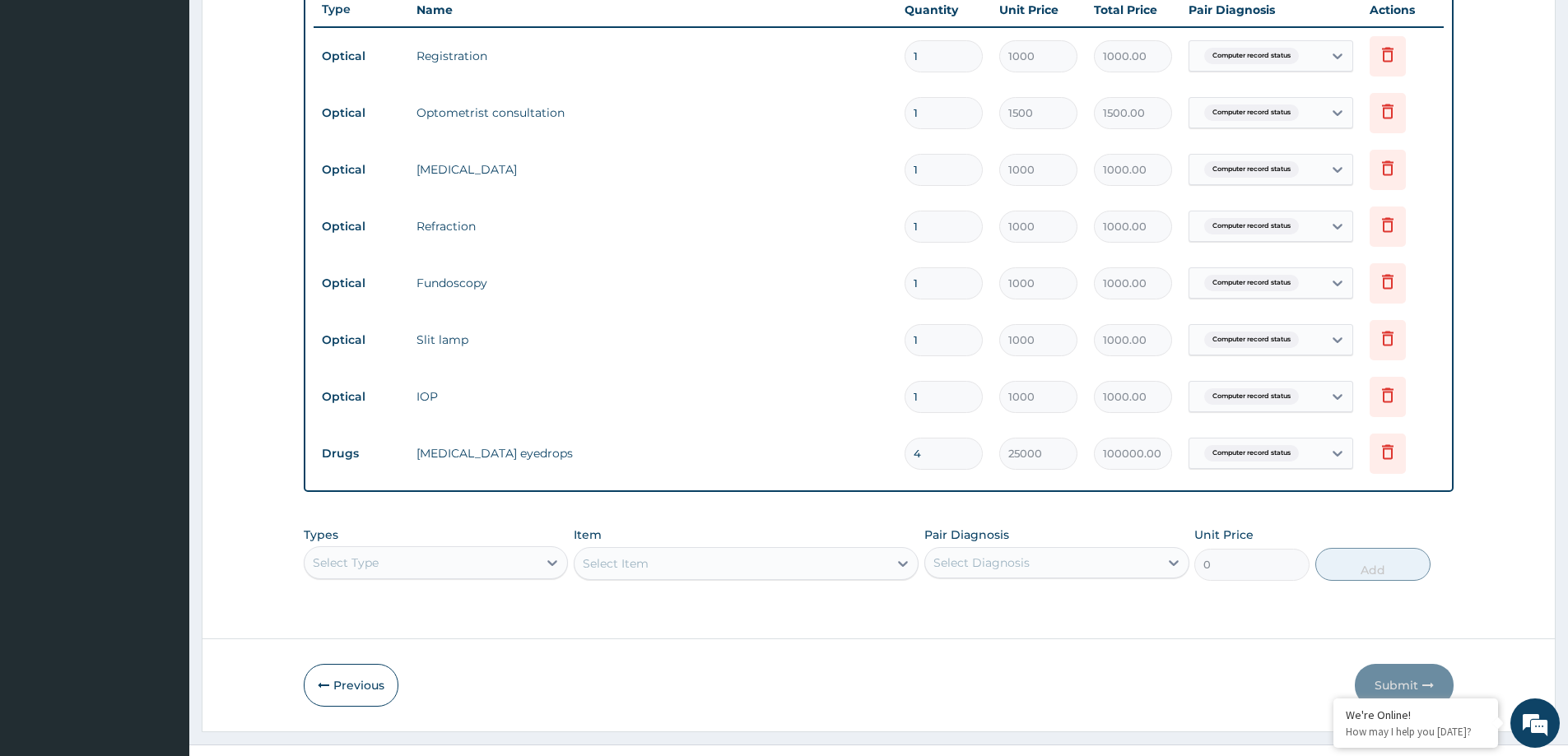
scroll to position [643, 0]
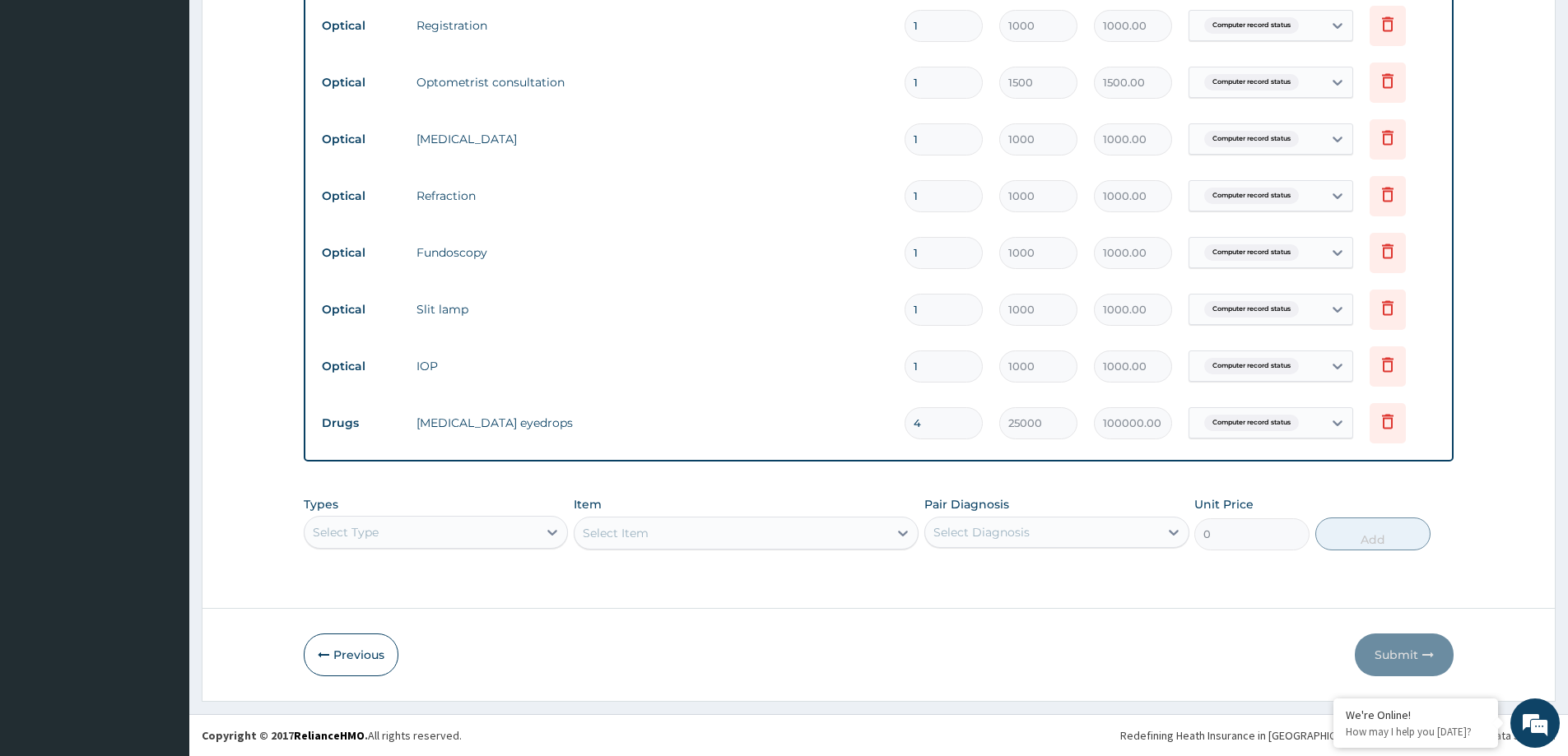
click at [944, 426] on input "4" at bounding box center [944, 423] width 78 height 32
type input "0.00"
type input "12"
type input "300000.00"
type input "1"
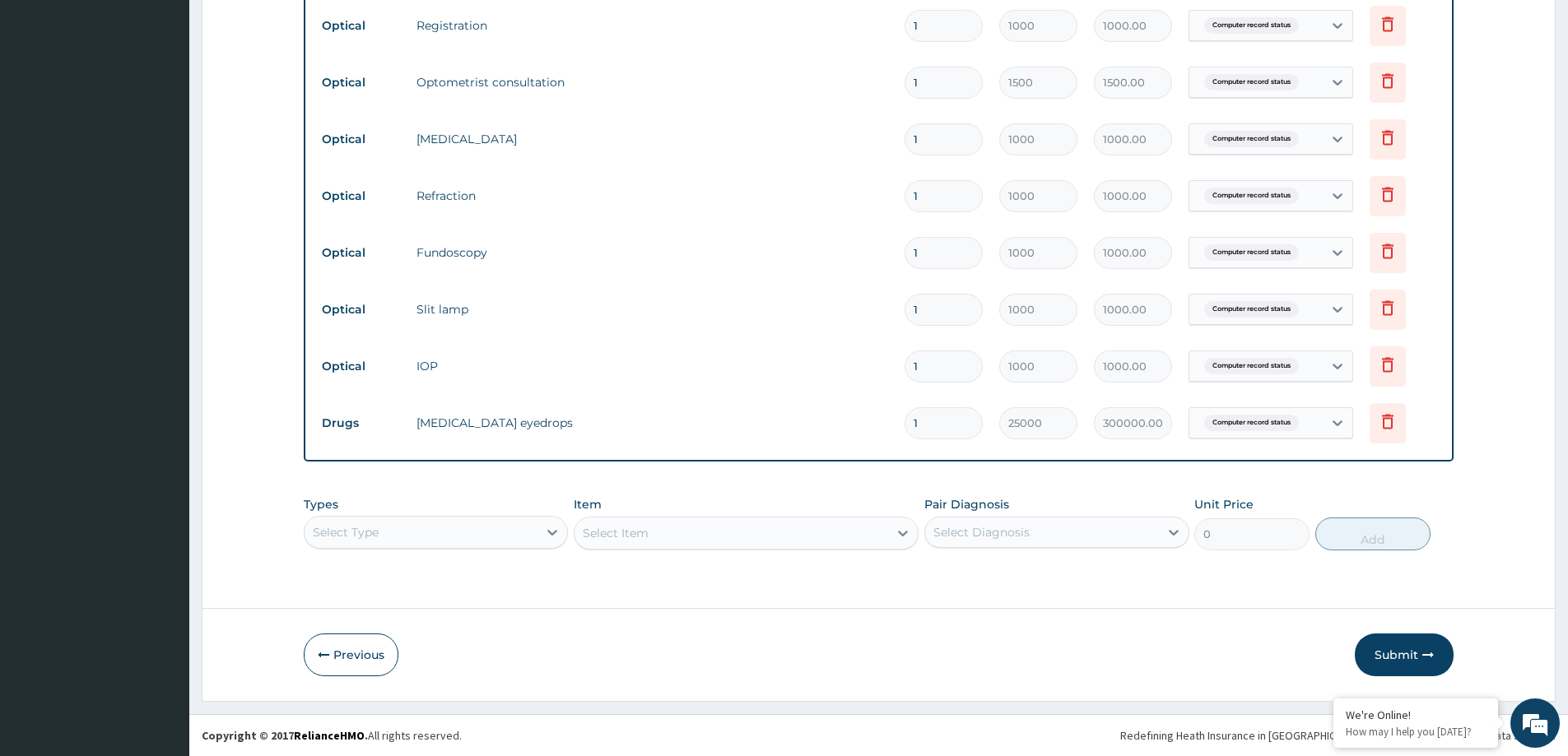
type input "25000.00"
type input "1"
click at [1405, 656] on button "Submit" at bounding box center [1404, 654] width 99 height 43
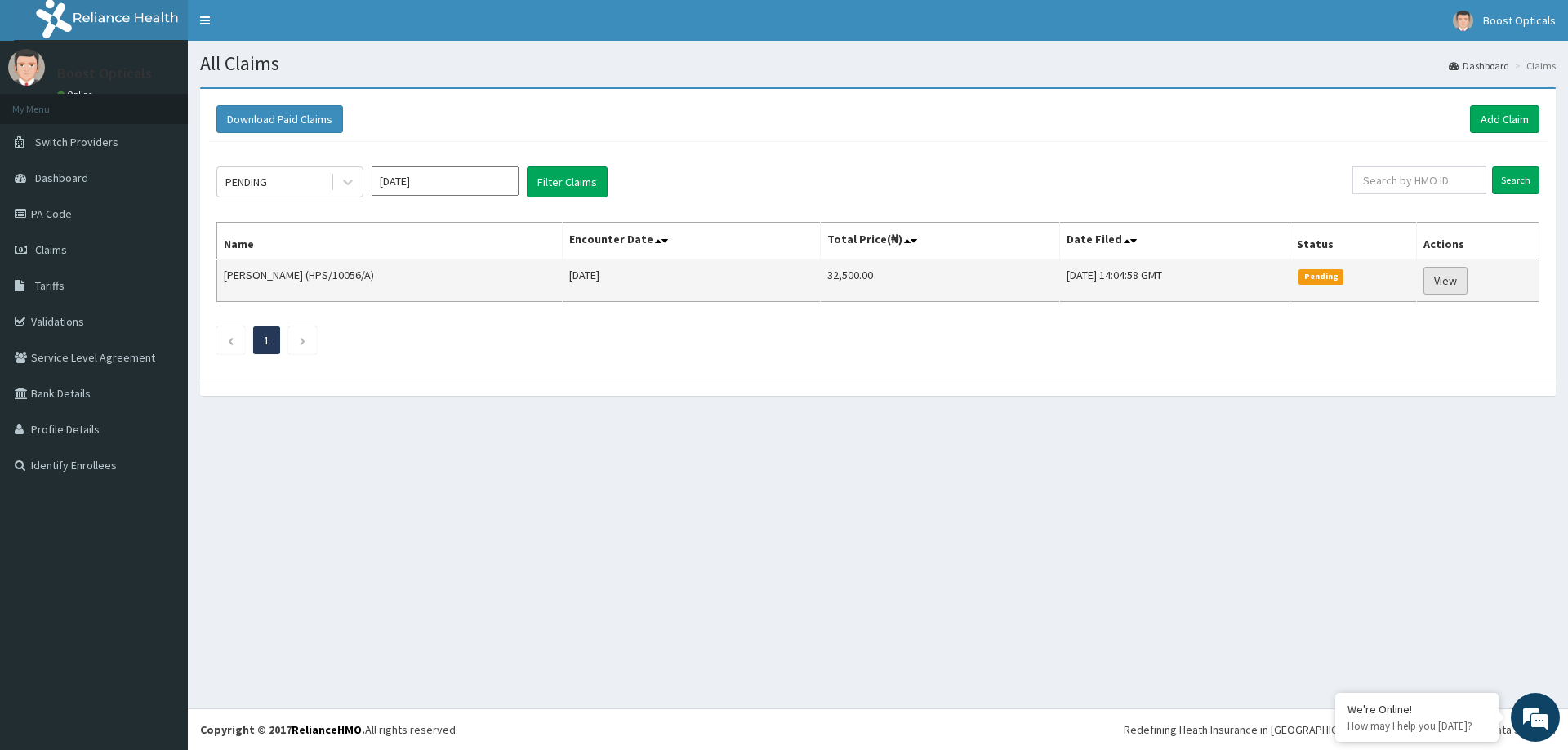
click at [1463, 276] on link "View" at bounding box center [1445, 281] width 44 height 28
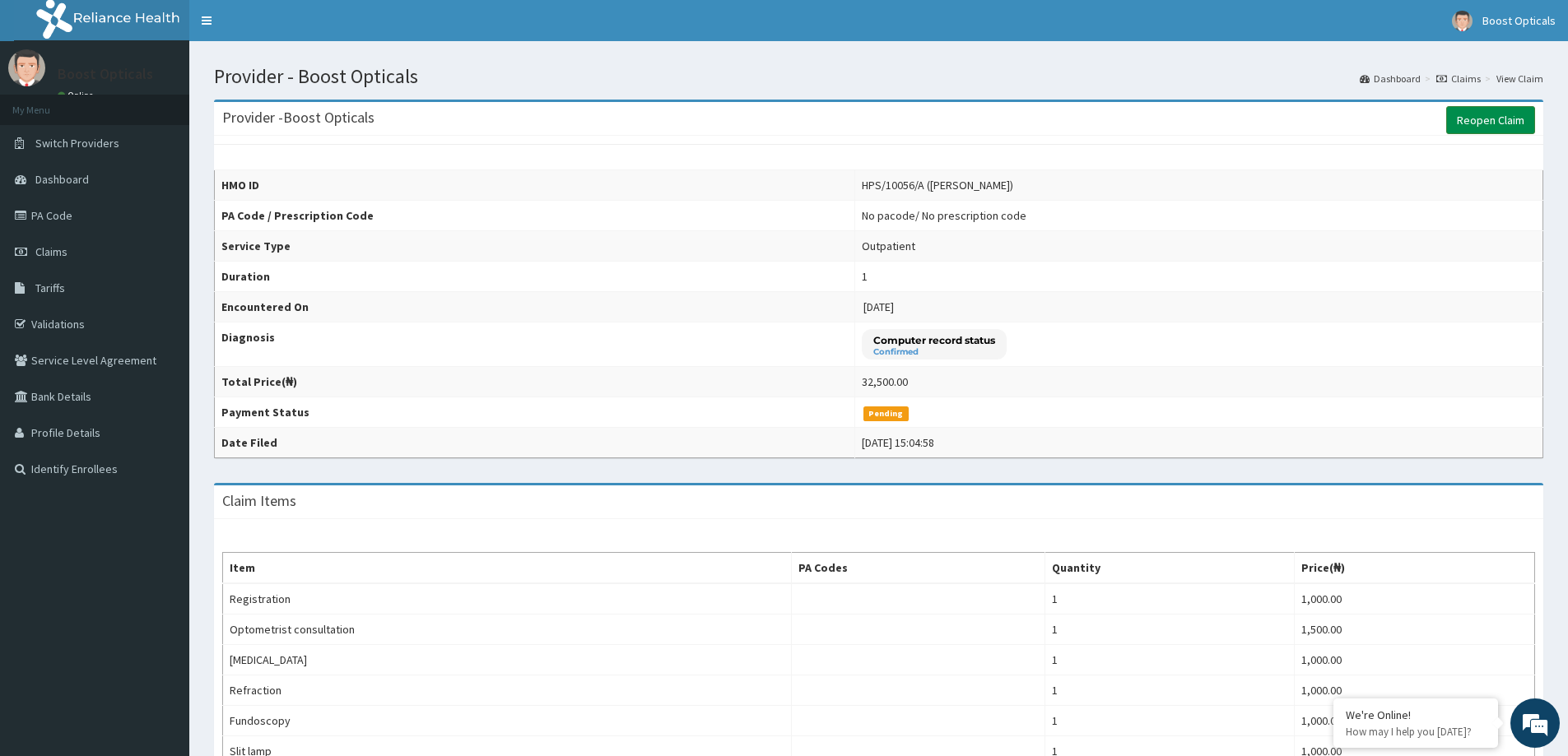
click at [1479, 113] on link "Reopen Claim" at bounding box center [1490, 120] width 89 height 28
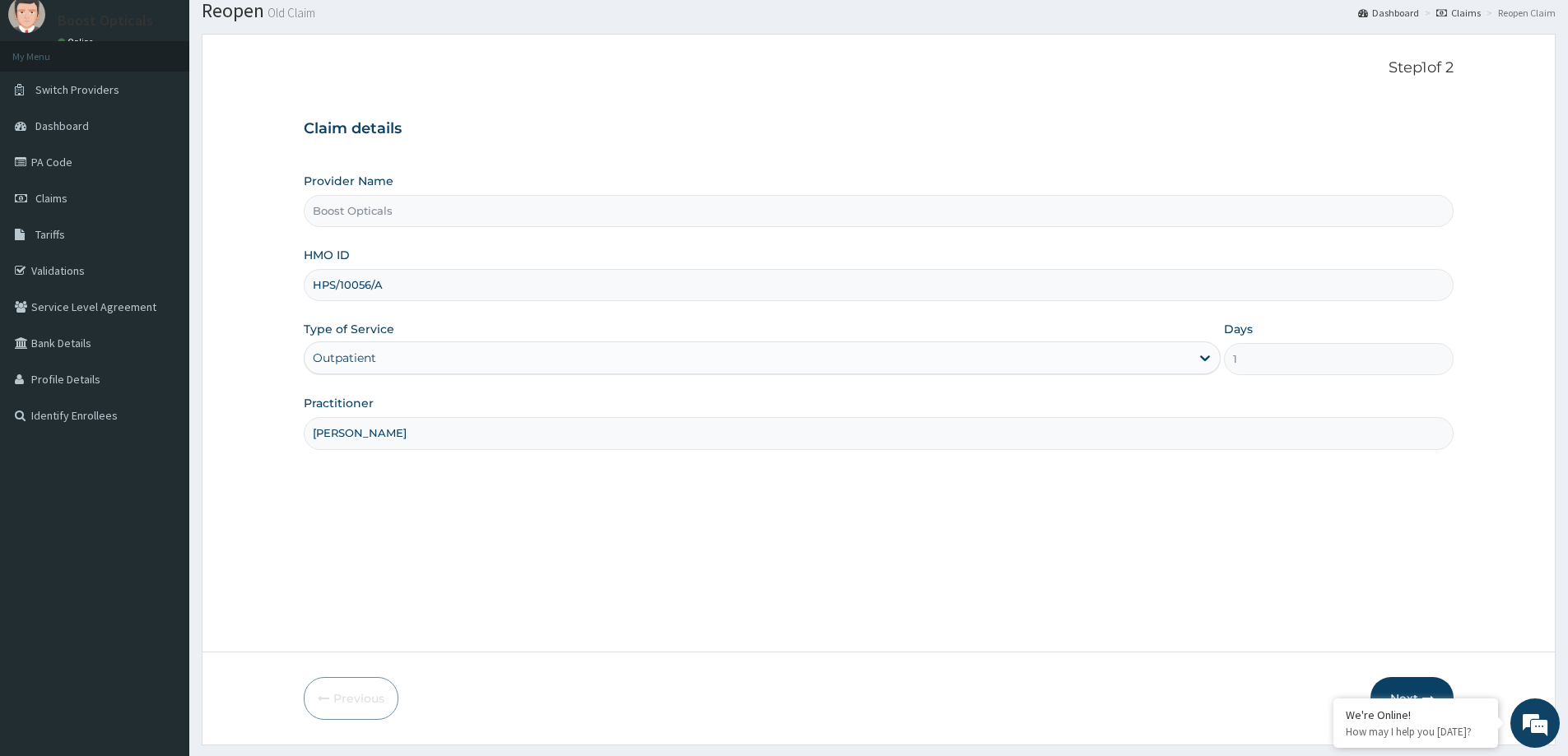
scroll to position [97, 0]
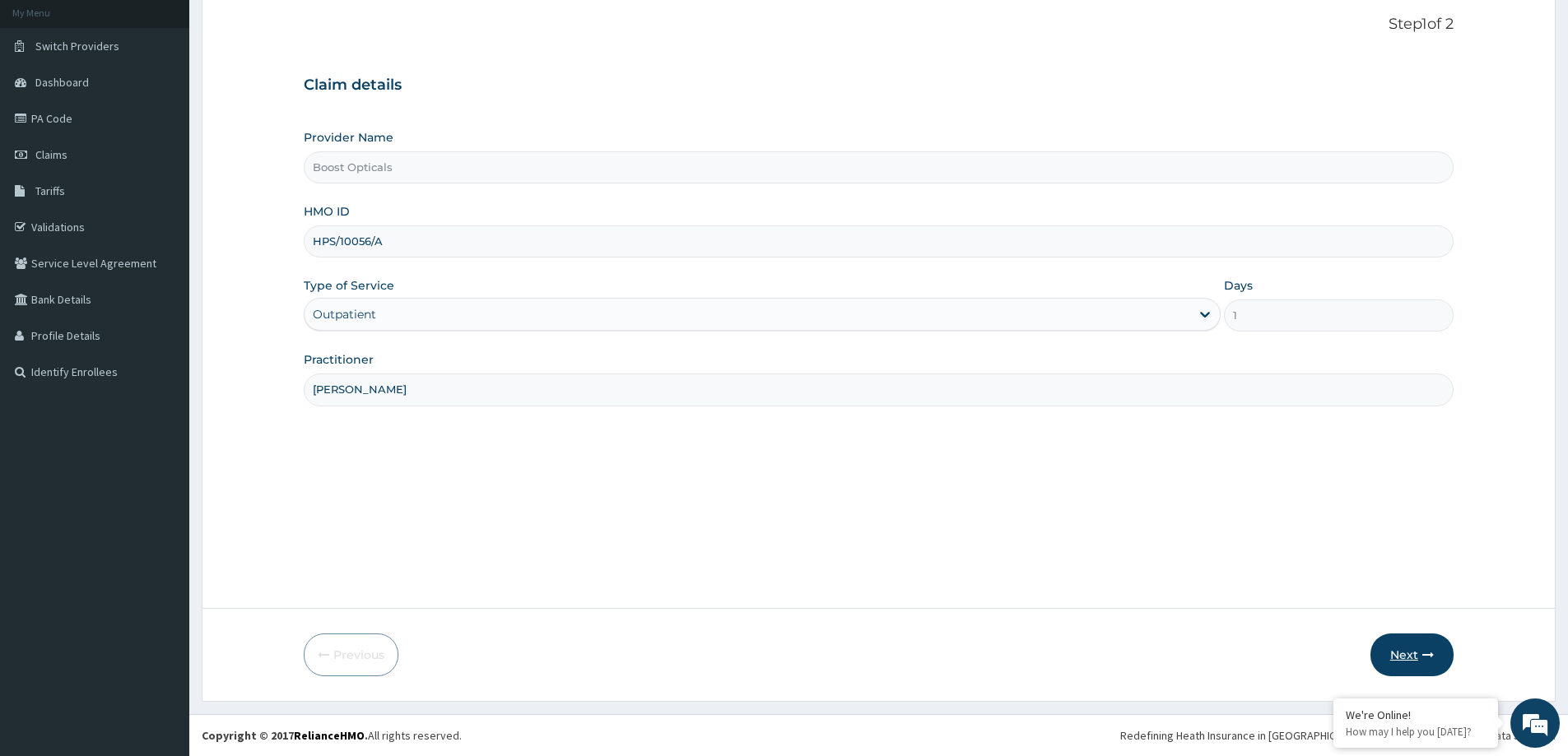
click at [1406, 647] on button "Next" at bounding box center [1413, 654] width 83 height 43
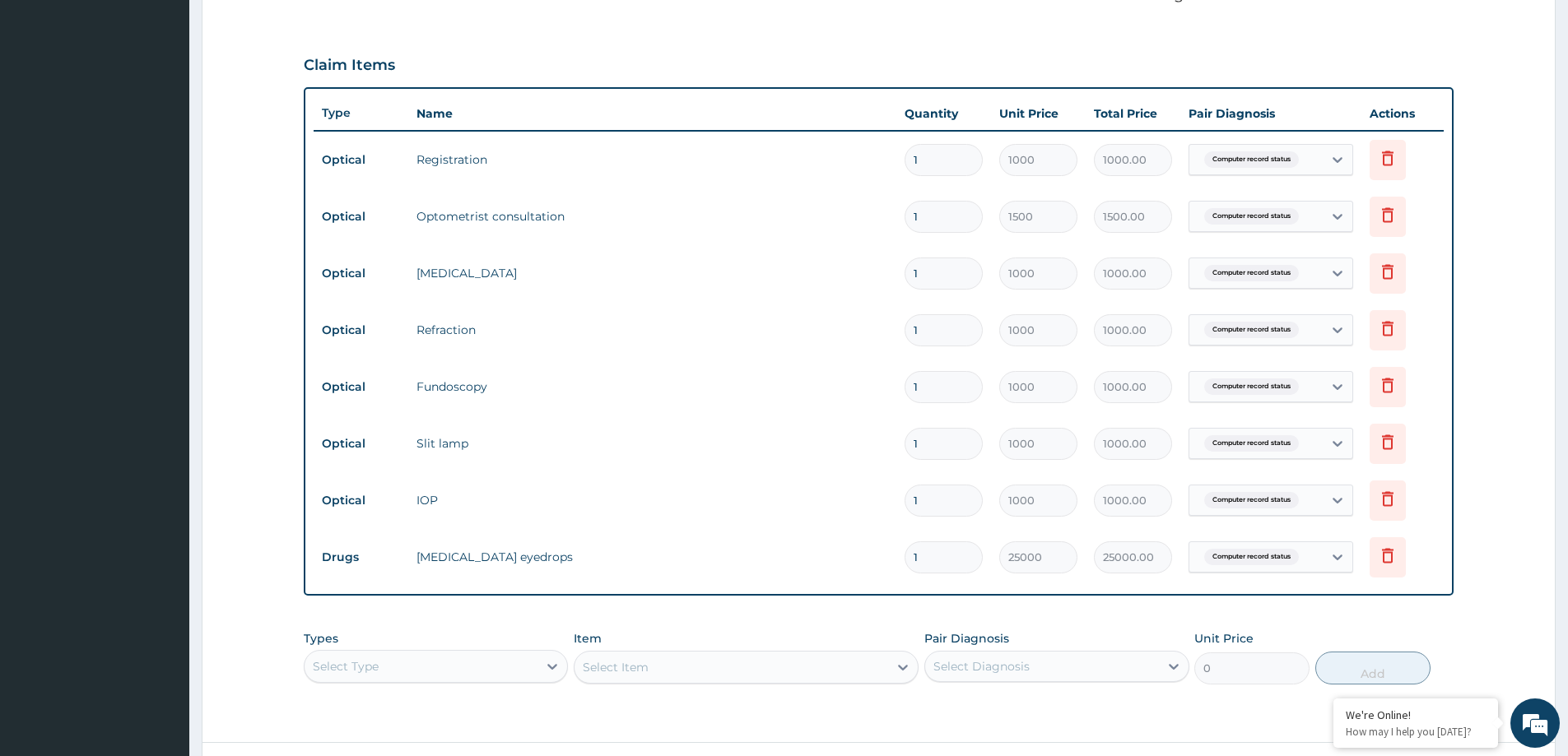
scroll to position [0, 0]
click at [949, 549] on input "1" at bounding box center [944, 557] width 78 height 32
type input "0.00"
type input "2"
type input "50000.00"
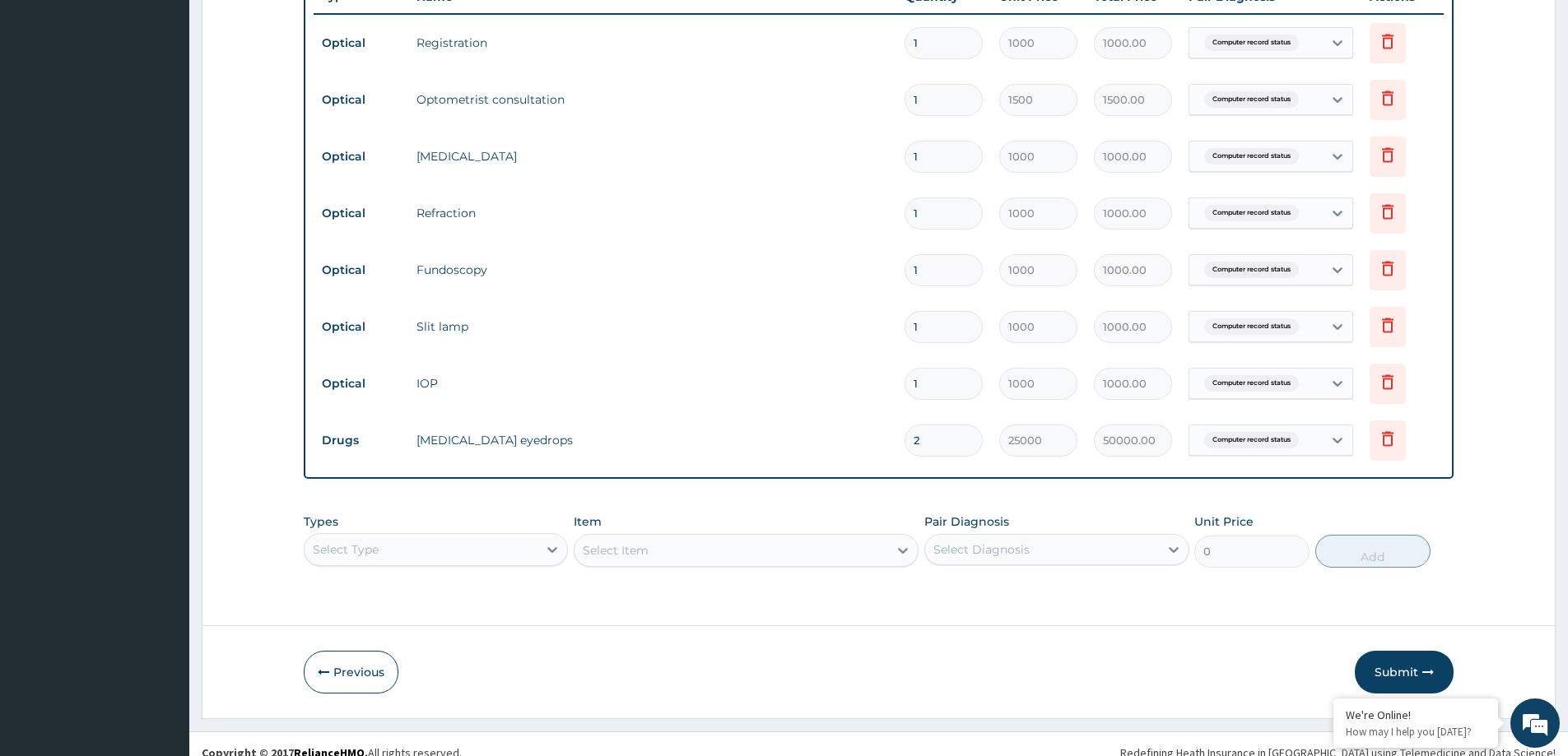
scroll to position [643, 0]
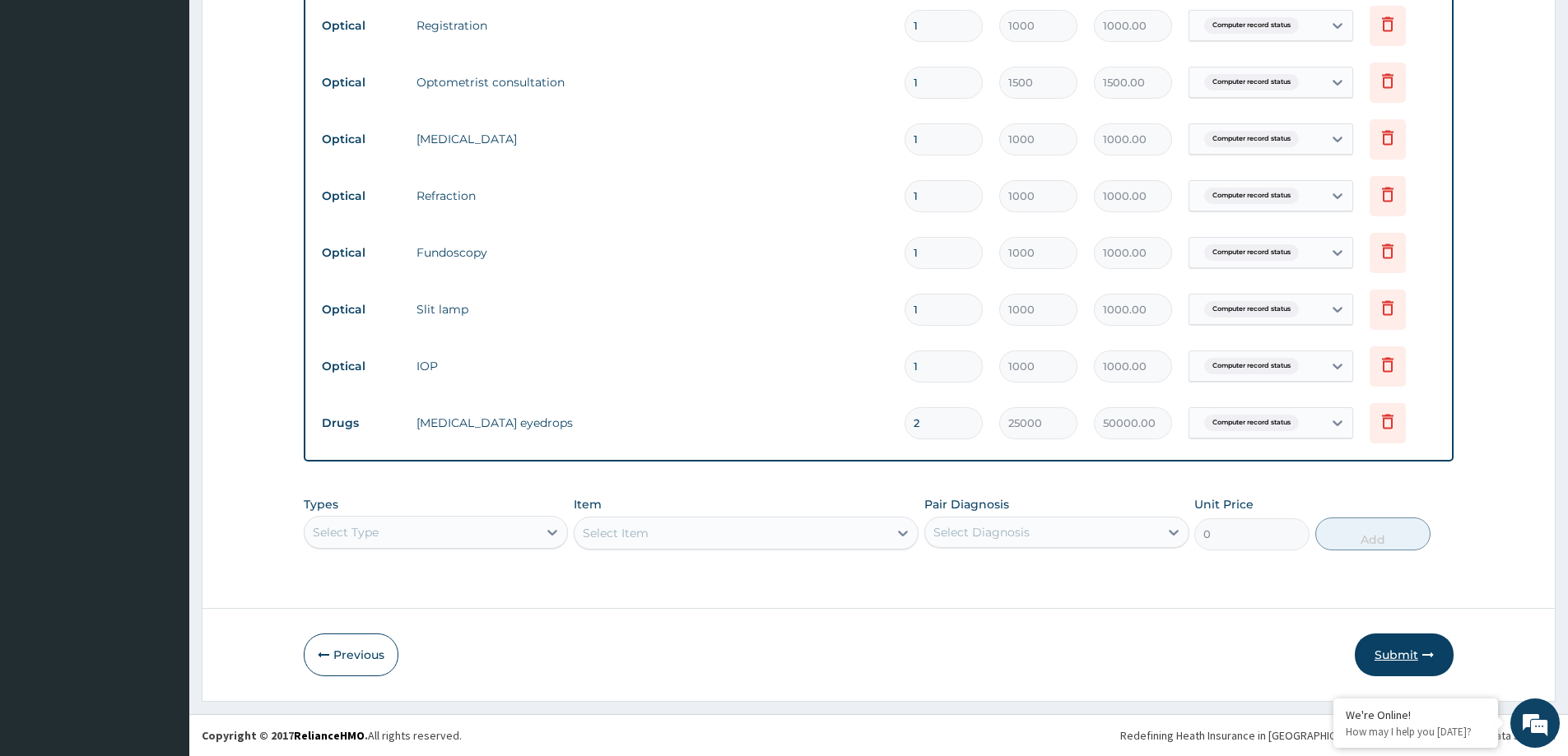
type input "2"
drag, startPoint x: 1397, startPoint y: 654, endPoint x: 1393, endPoint y: 639, distance: 15.5
click at [1398, 646] on button "Submit" at bounding box center [1404, 654] width 99 height 43
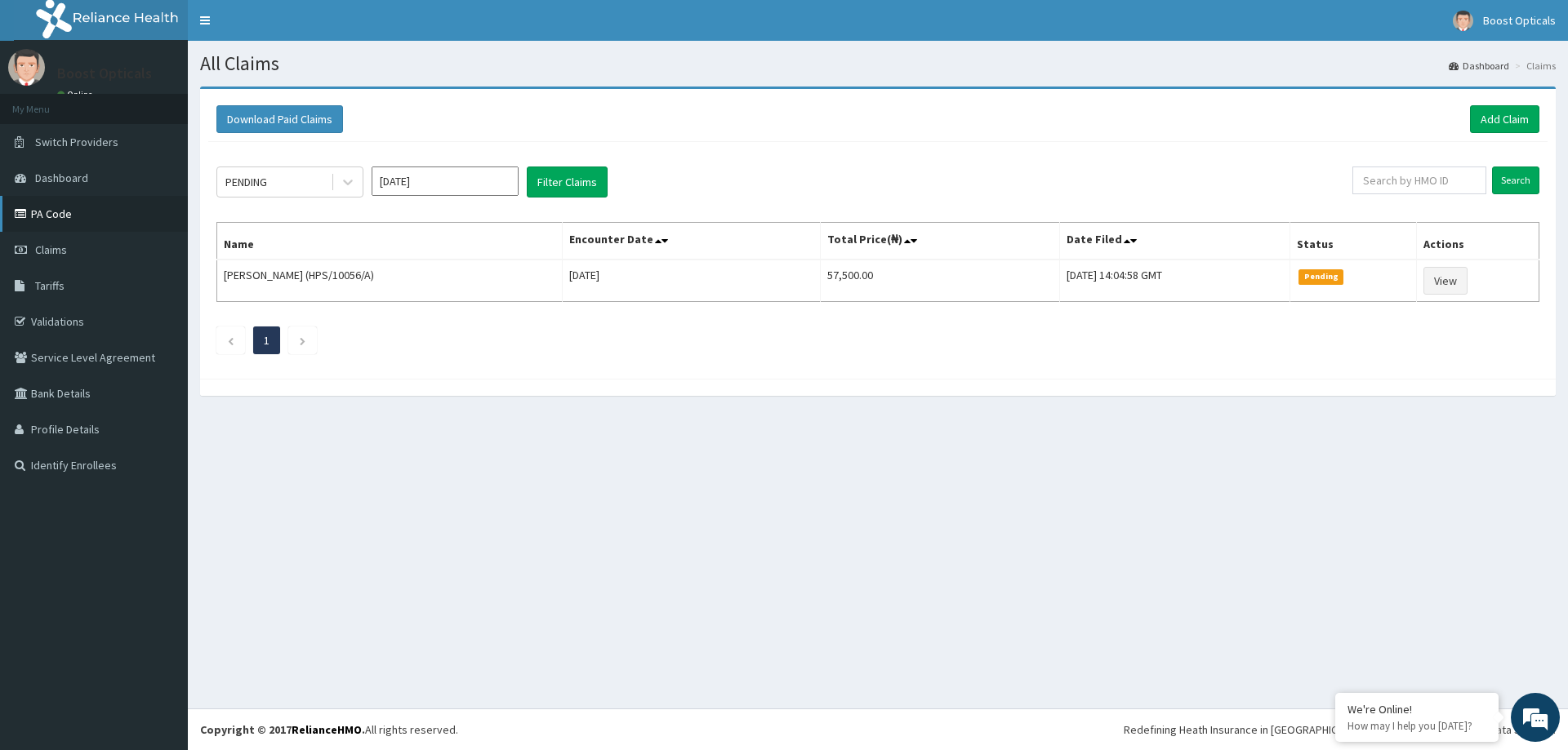
click at [12, 216] on link "PA Code" at bounding box center [94, 214] width 188 height 36
click at [1513, 111] on link "Add Claim" at bounding box center [1505, 119] width 70 height 28
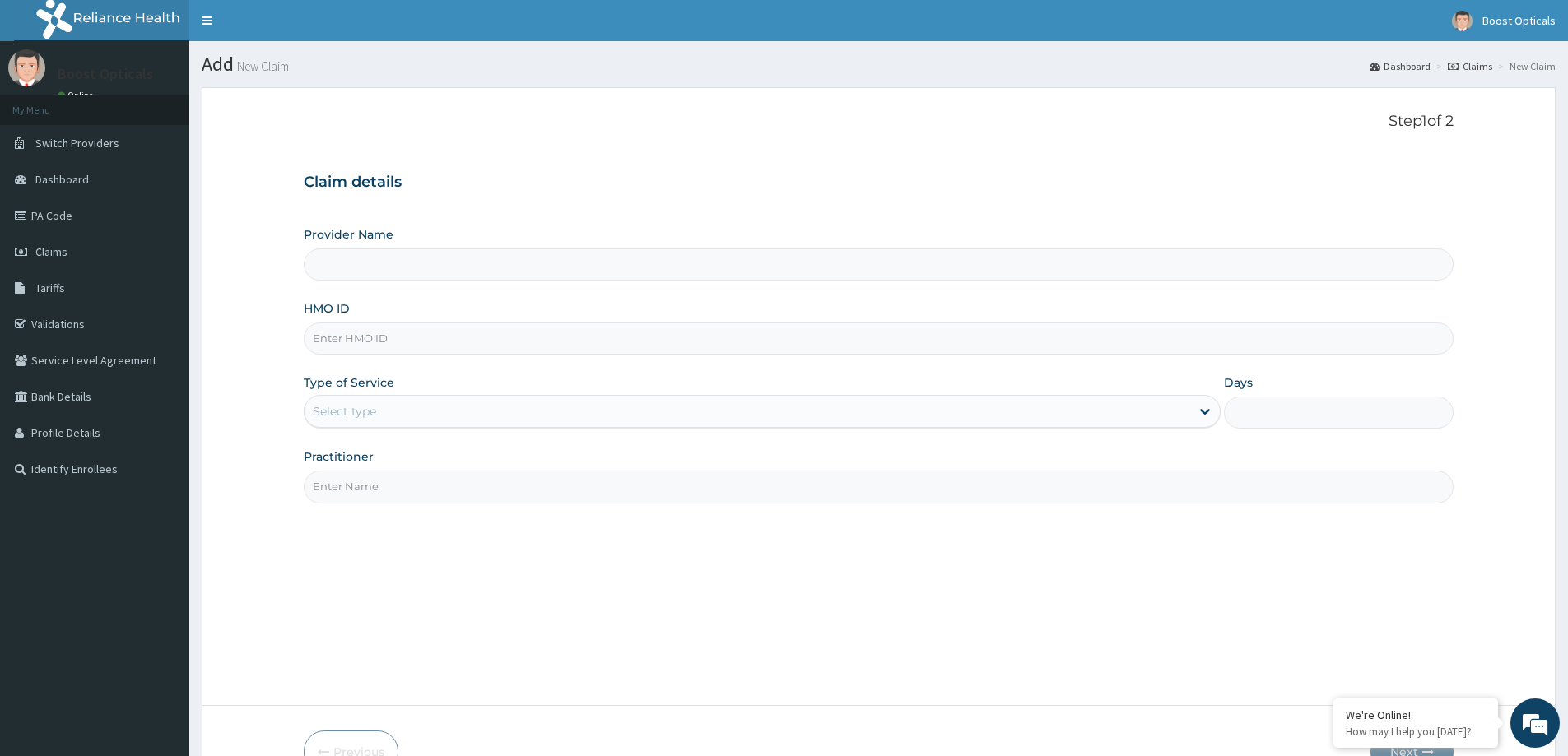
type input "Boost Opticals"
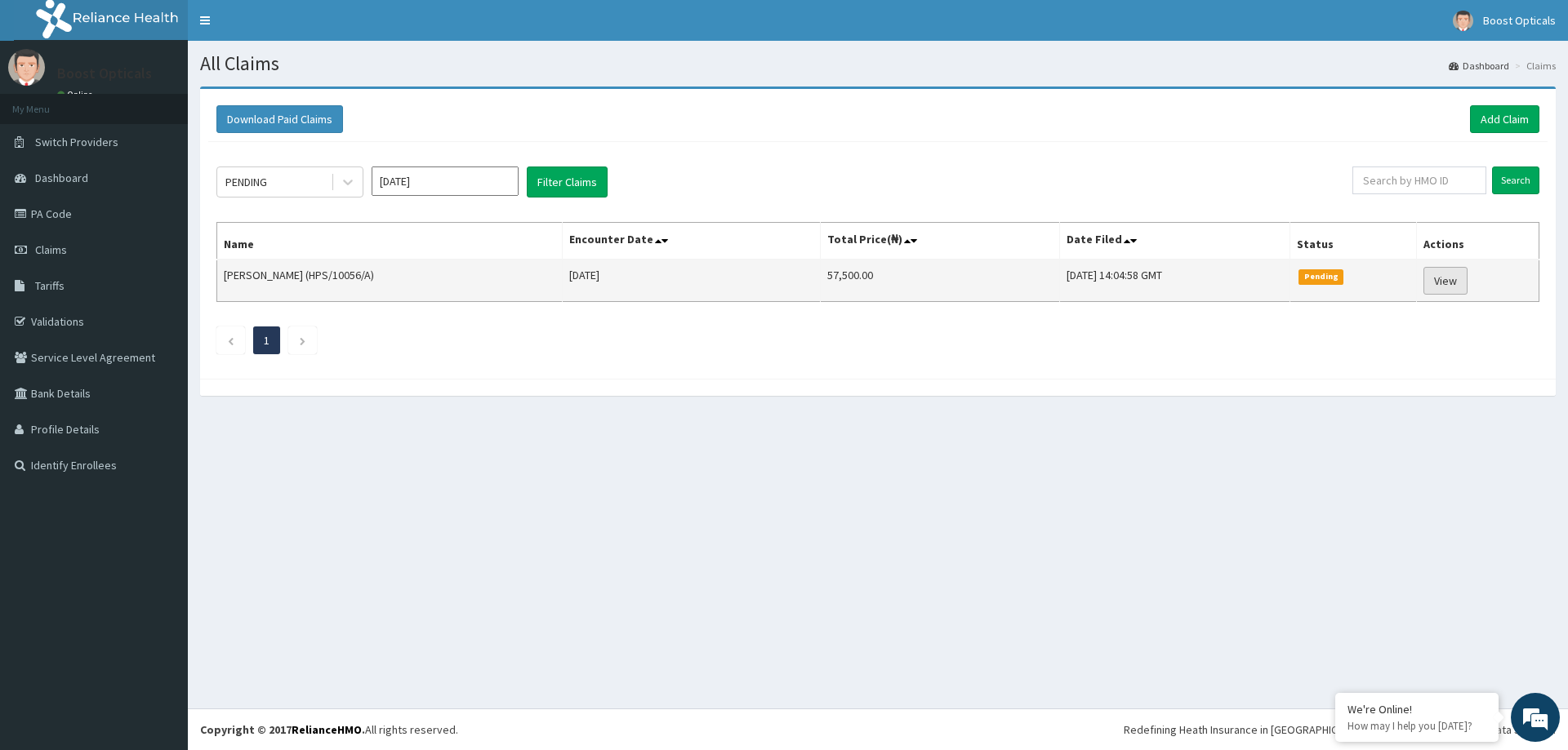
click at [1452, 288] on link "View" at bounding box center [1445, 281] width 44 height 28
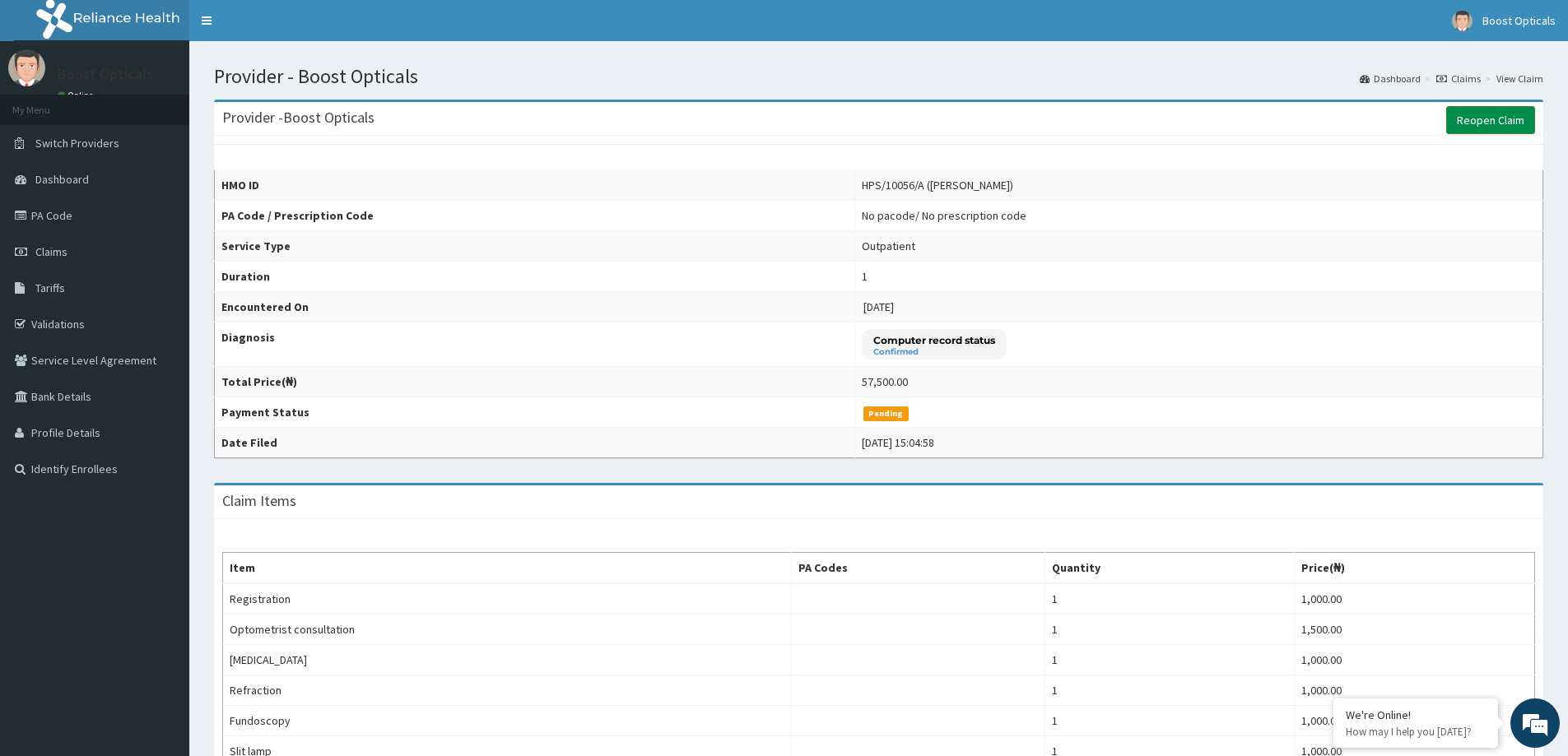
click at [1463, 125] on link "Reopen Claim" at bounding box center [1490, 120] width 89 height 28
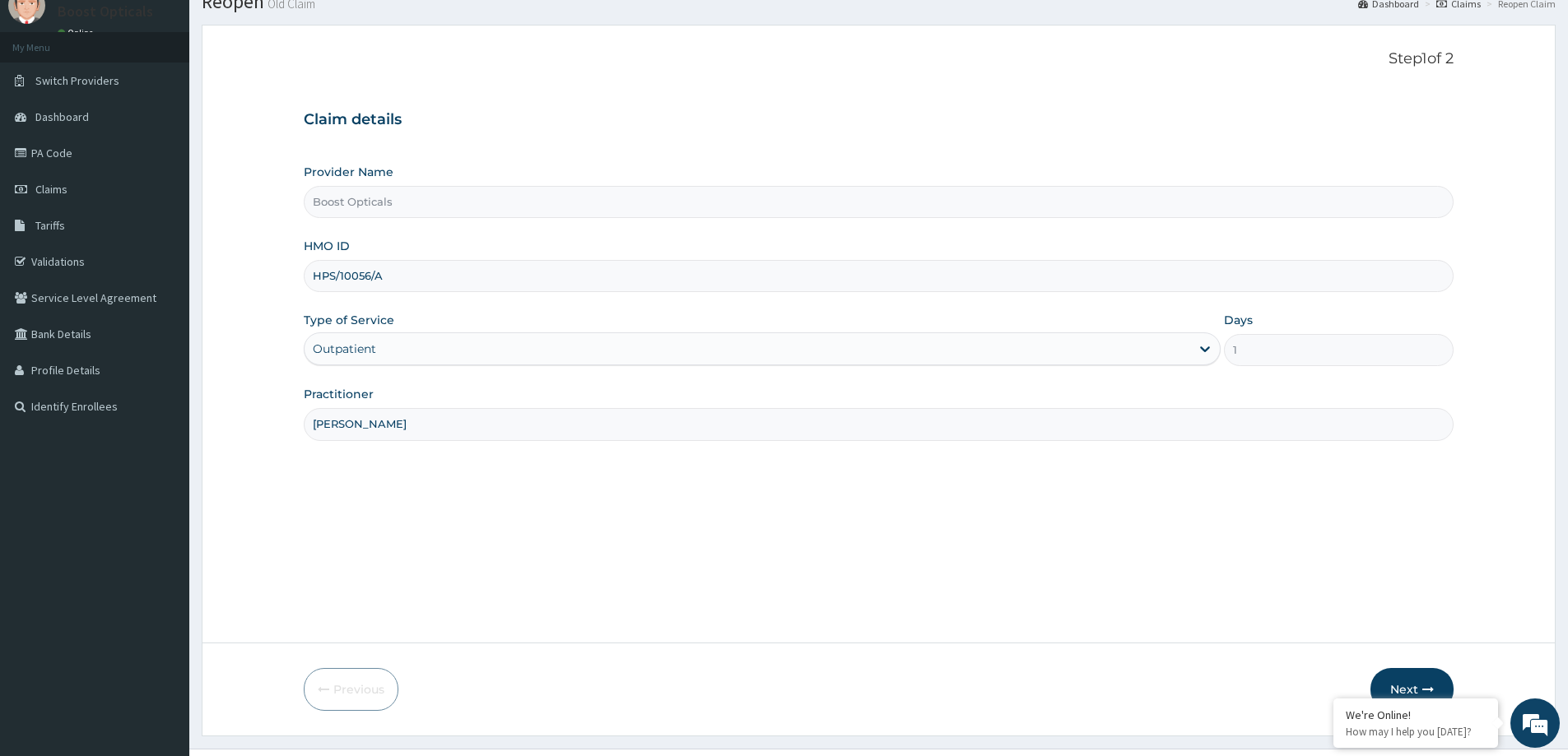
scroll to position [97, 0]
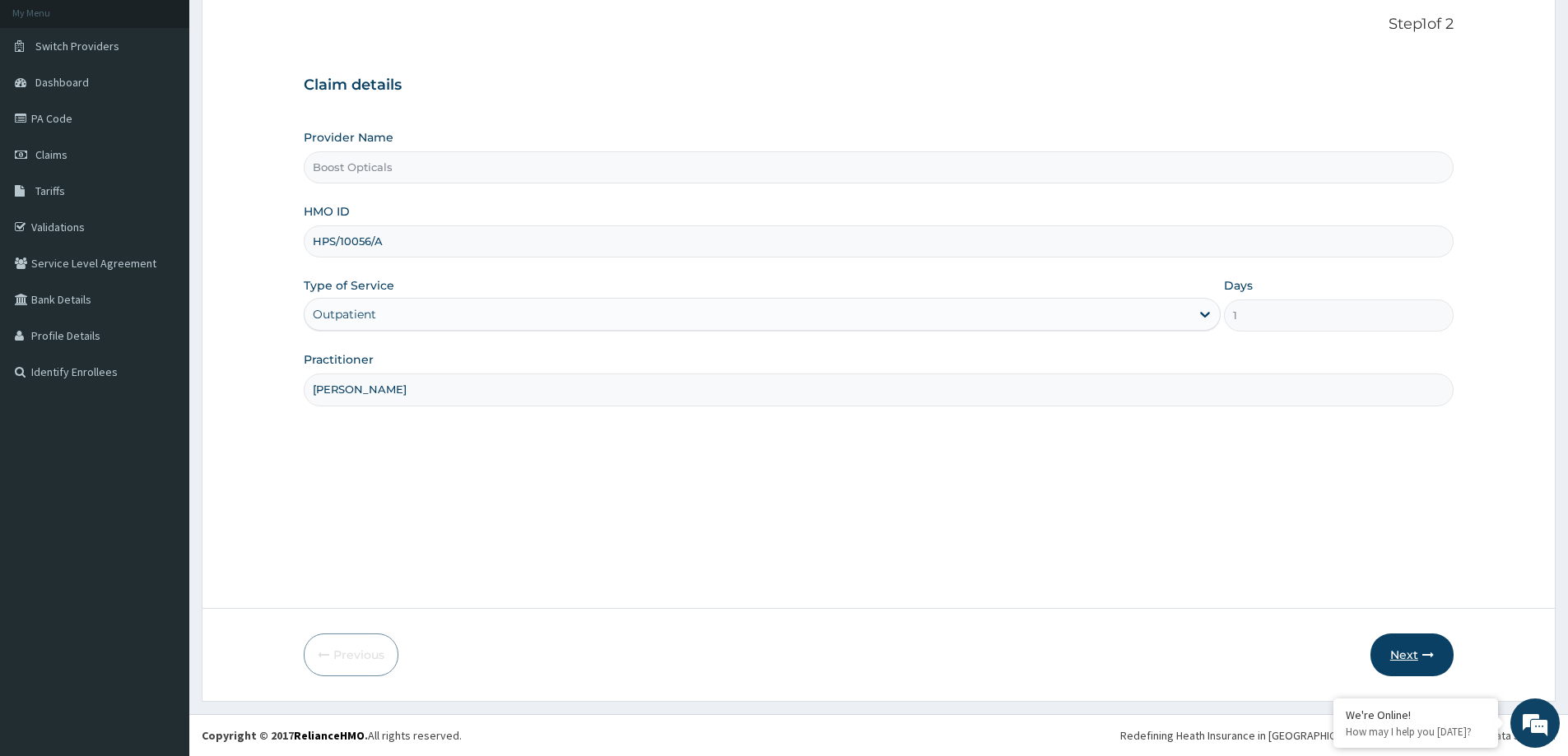
click at [1392, 649] on button "Next" at bounding box center [1413, 654] width 83 height 43
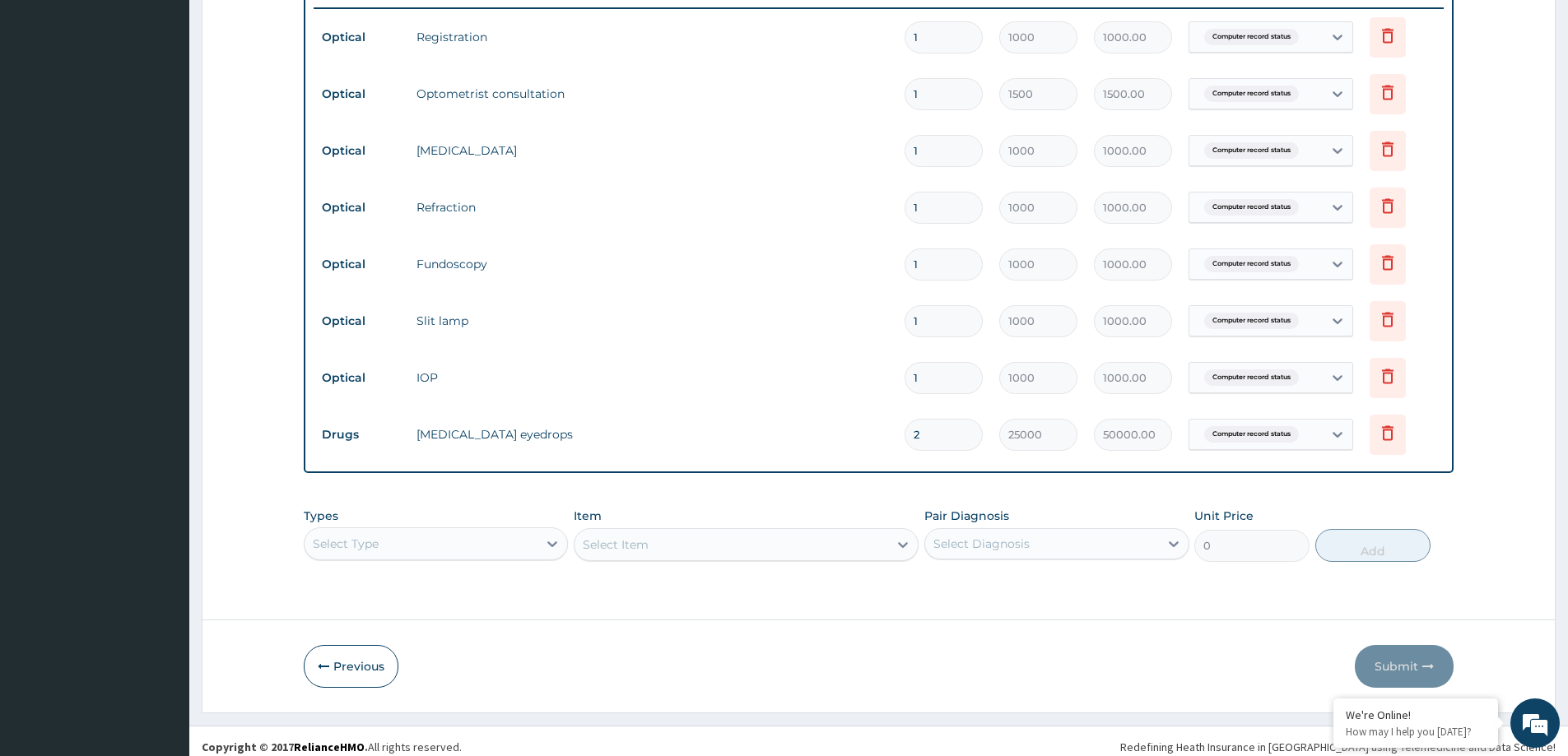
scroll to position [643, 0]
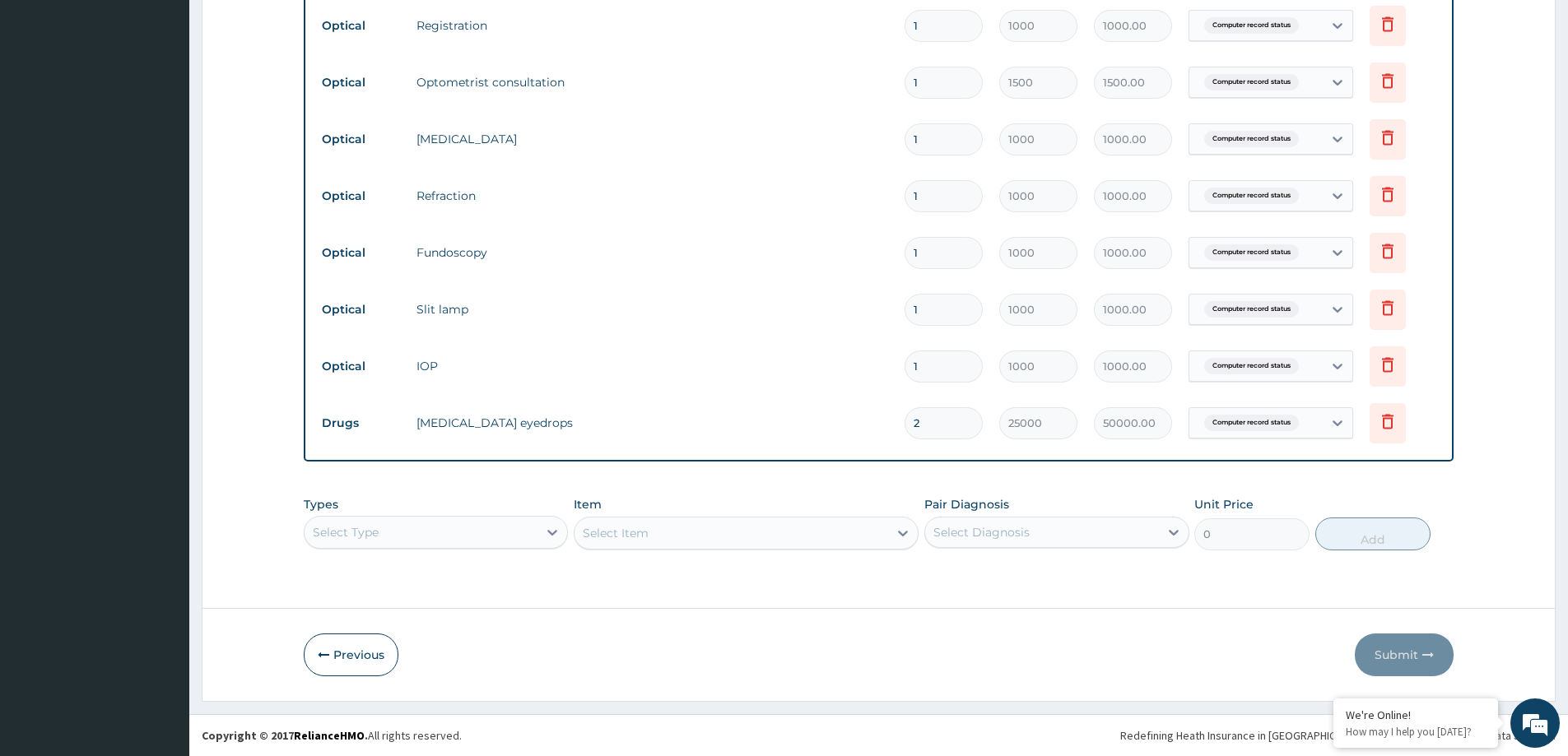
click at [422, 522] on div "Select Type" at bounding box center [436, 532] width 265 height 33
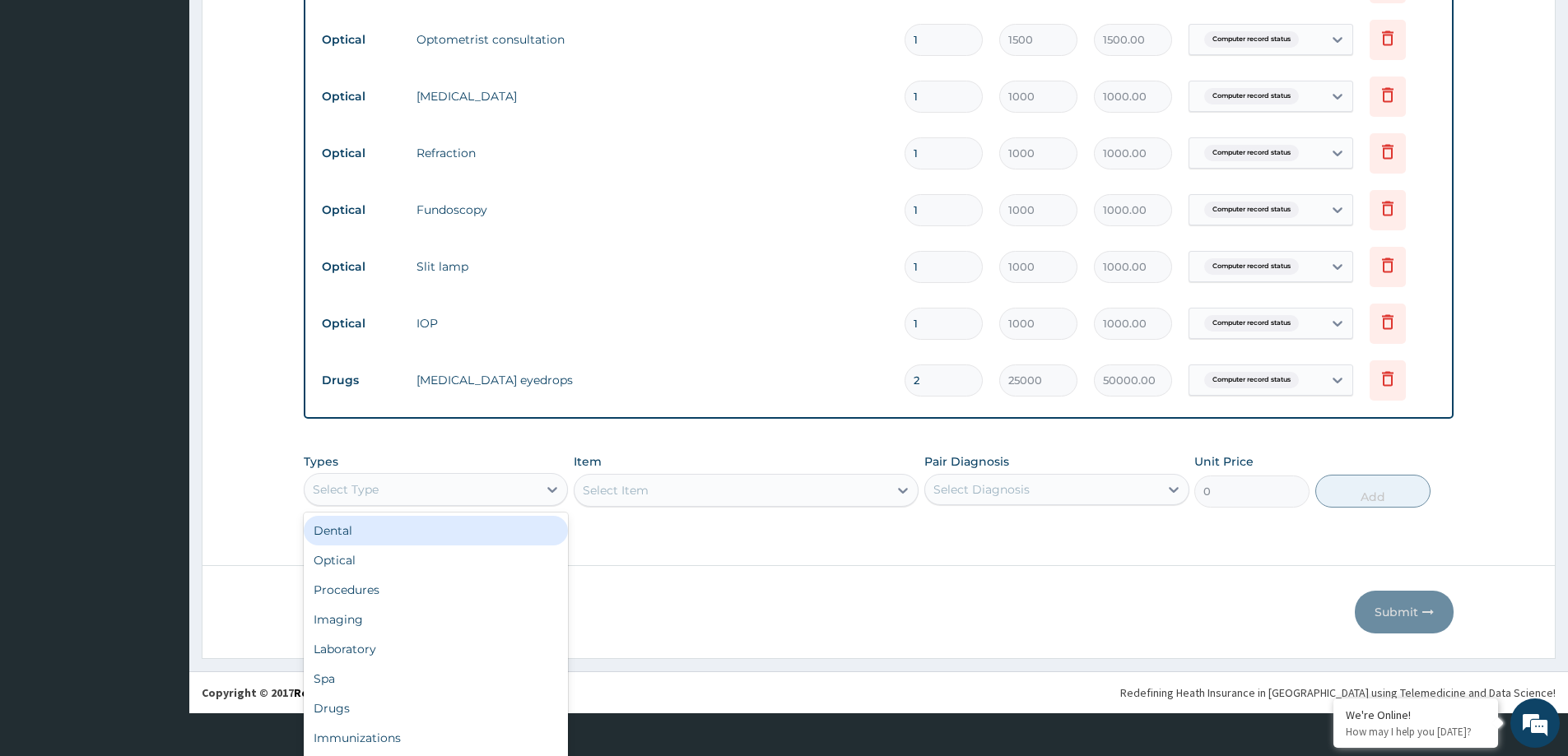
scroll to position [46, 0]
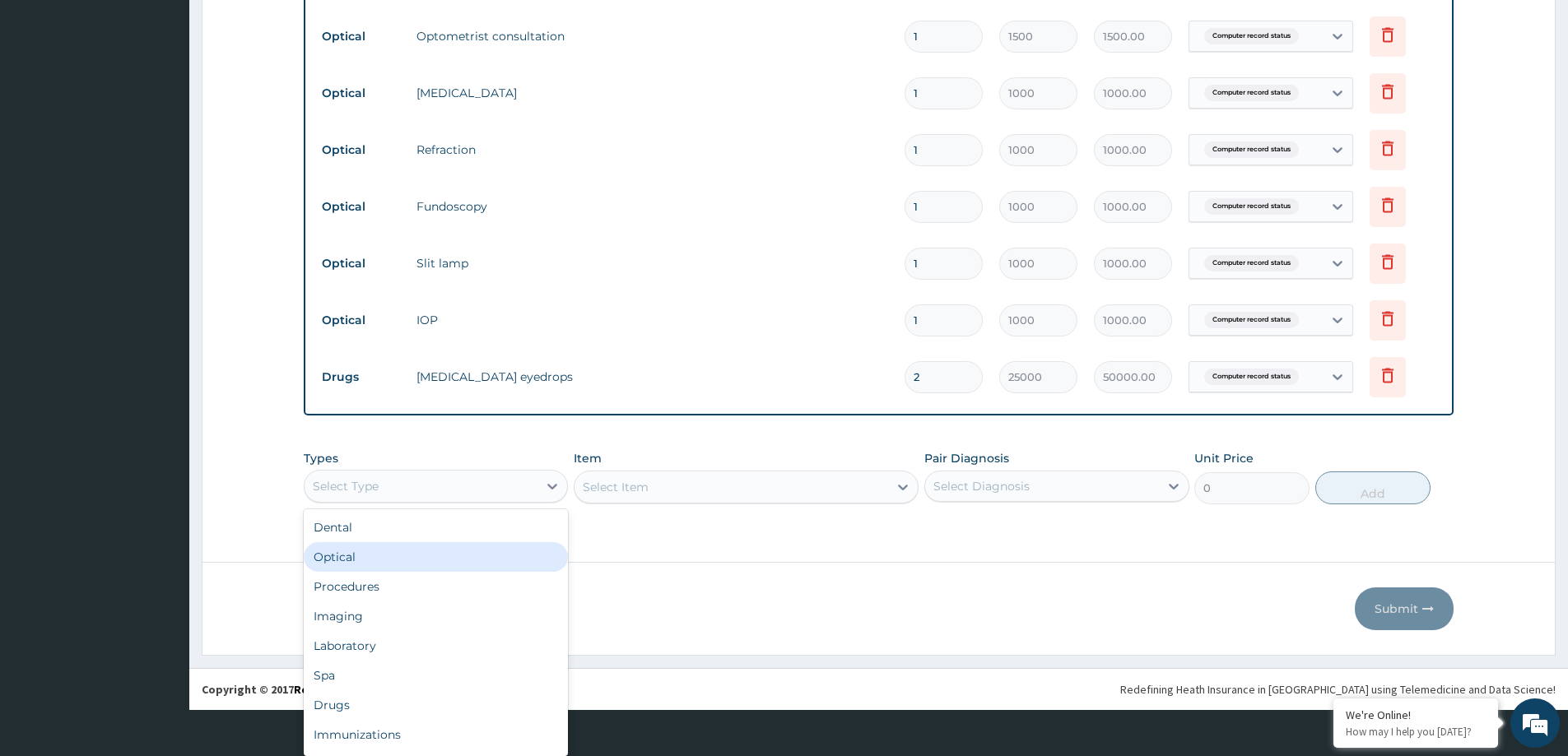
click at [366, 562] on div "Optical" at bounding box center [436, 557] width 265 height 29
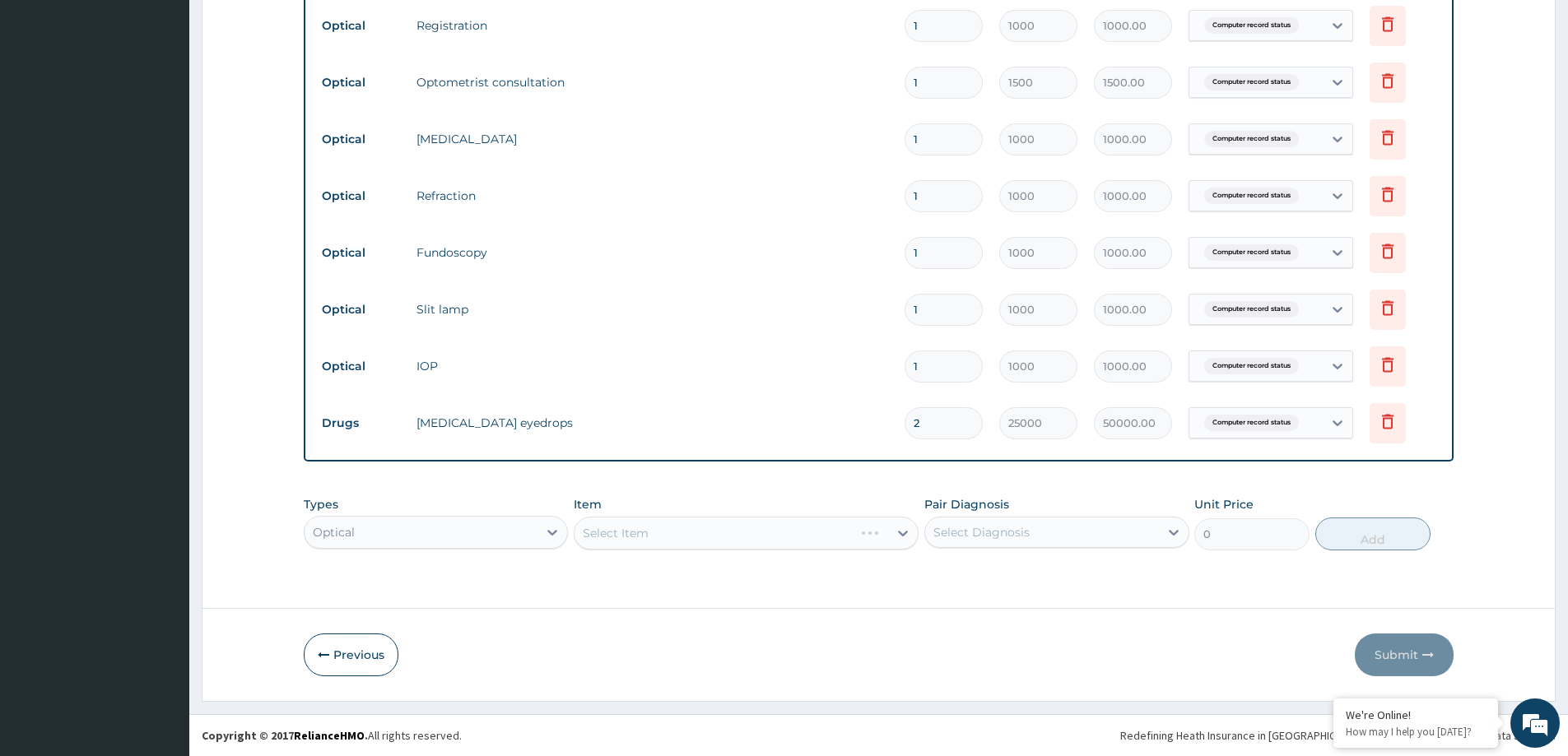
scroll to position [0, 0]
click at [710, 535] on div "Select Item" at bounding box center [746, 532] width 345 height 33
drag, startPoint x: 1009, startPoint y: 514, endPoint x: 1006, endPoint y: 522, distance: 8.5
click at [1007, 520] on div "Pair Diagnosis Select Diagnosis" at bounding box center [1056, 523] width 265 height 54
drag, startPoint x: 1003, startPoint y: 528, endPoint x: 1035, endPoint y: 530, distance: 32.1
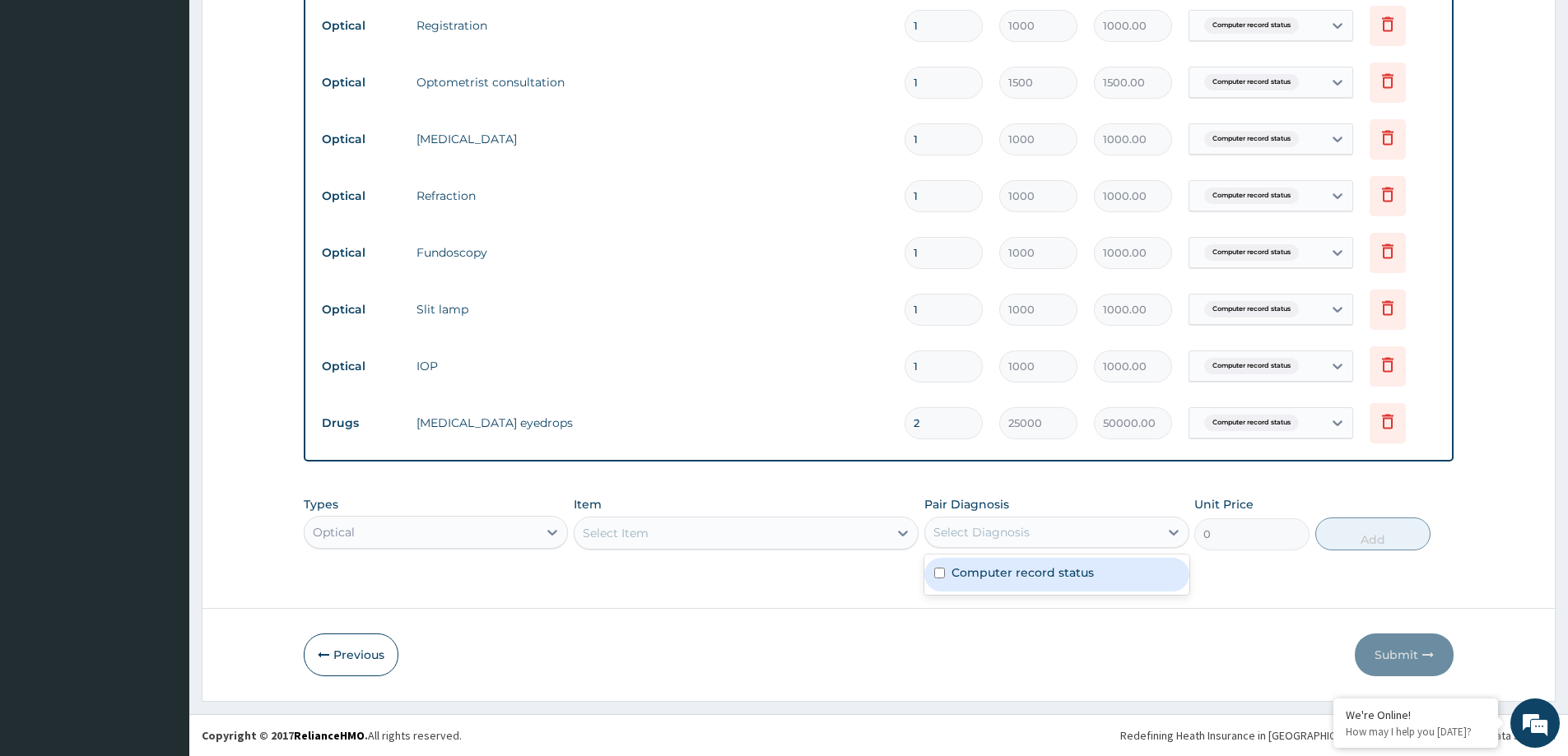
click at [1009, 536] on div "Select Diagnosis" at bounding box center [981, 532] width 96 height 17
click at [992, 577] on label "Computer record status" at bounding box center [1023, 572] width 143 height 17
checkbox input "true"
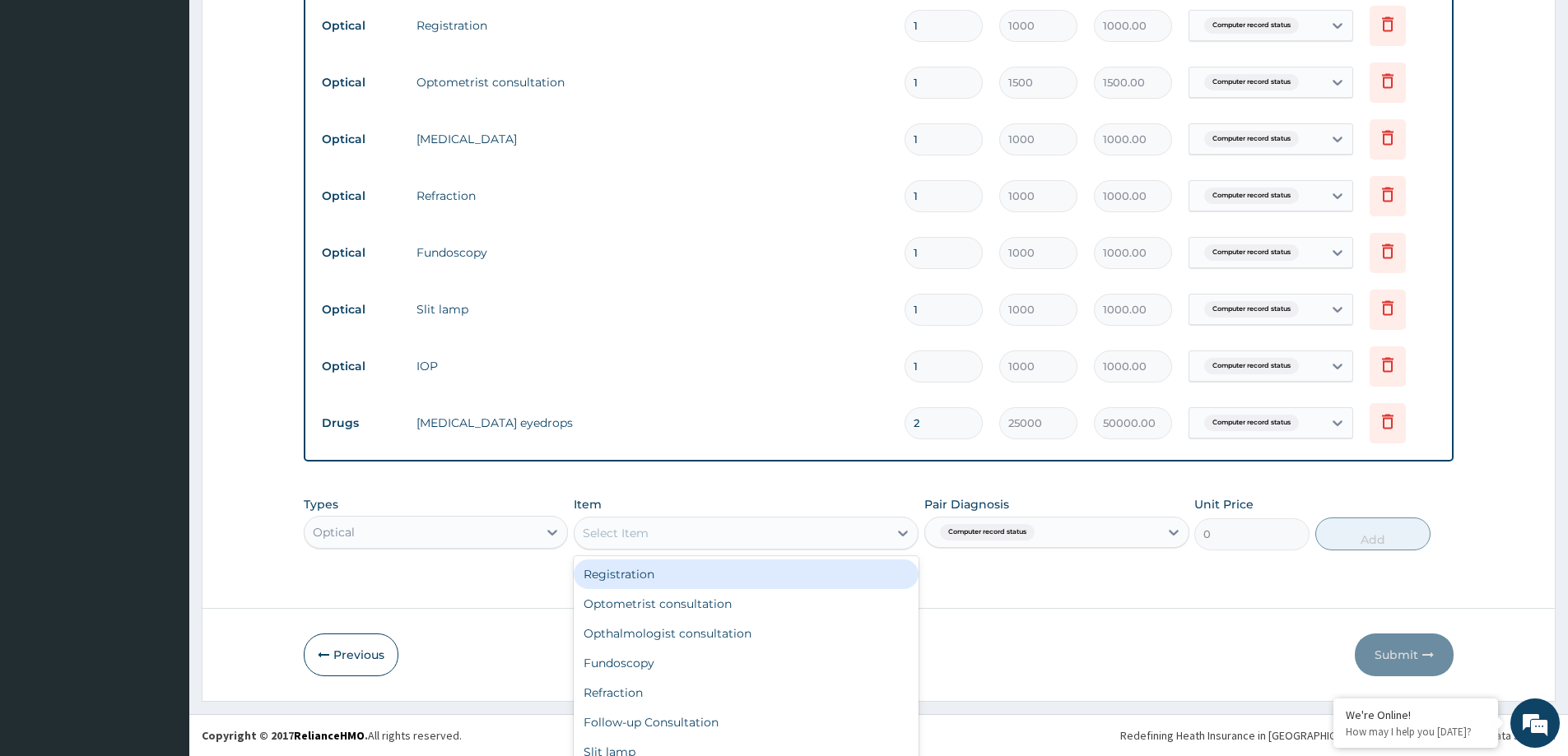
scroll to position [47, 0]
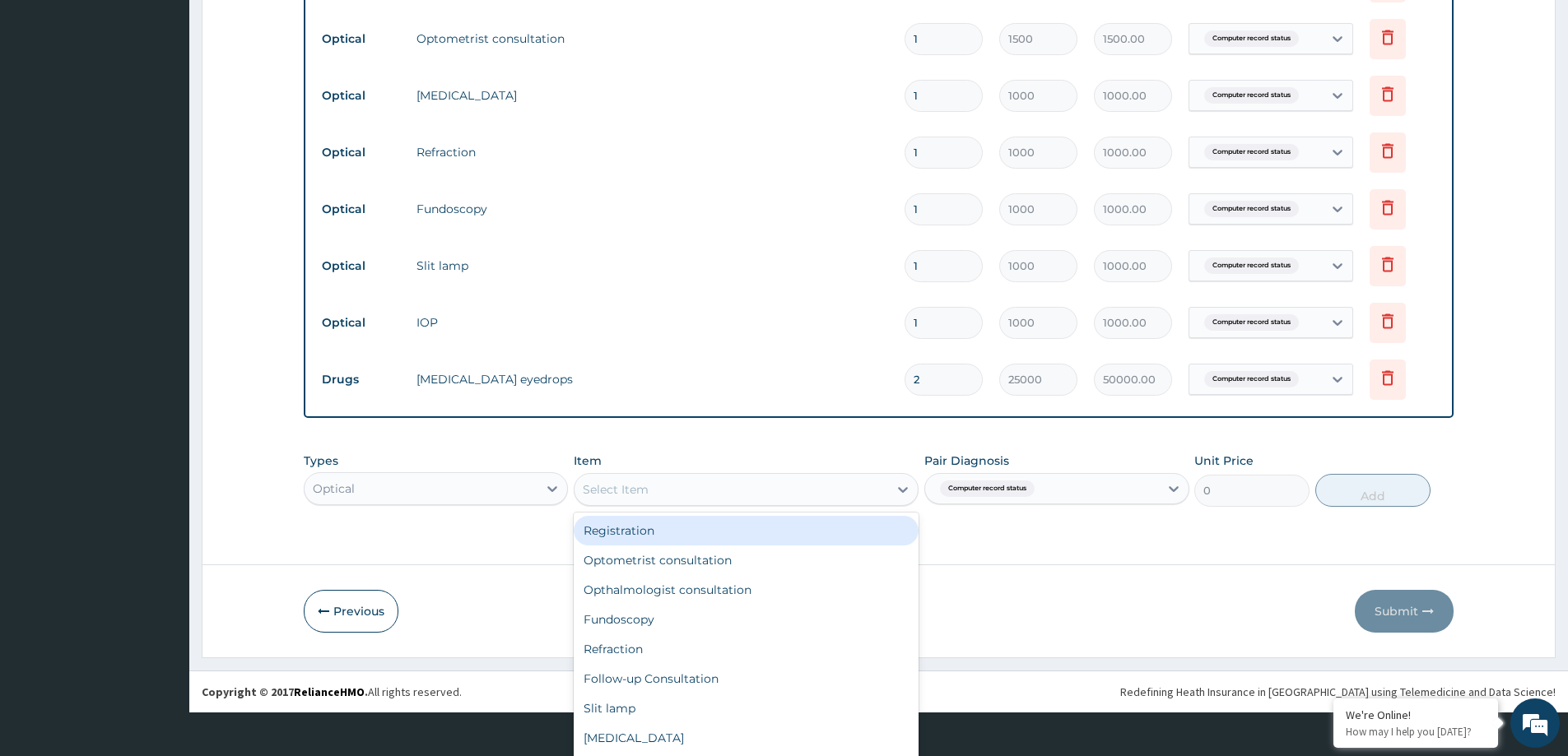
drag, startPoint x: 706, startPoint y: 525, endPoint x: 701, endPoint y: 532, distance: 8.6
click at [707, 506] on div "option Registration focused, 1 of 36. 36 results available. Use Up and Down to …" at bounding box center [746, 489] width 345 height 33
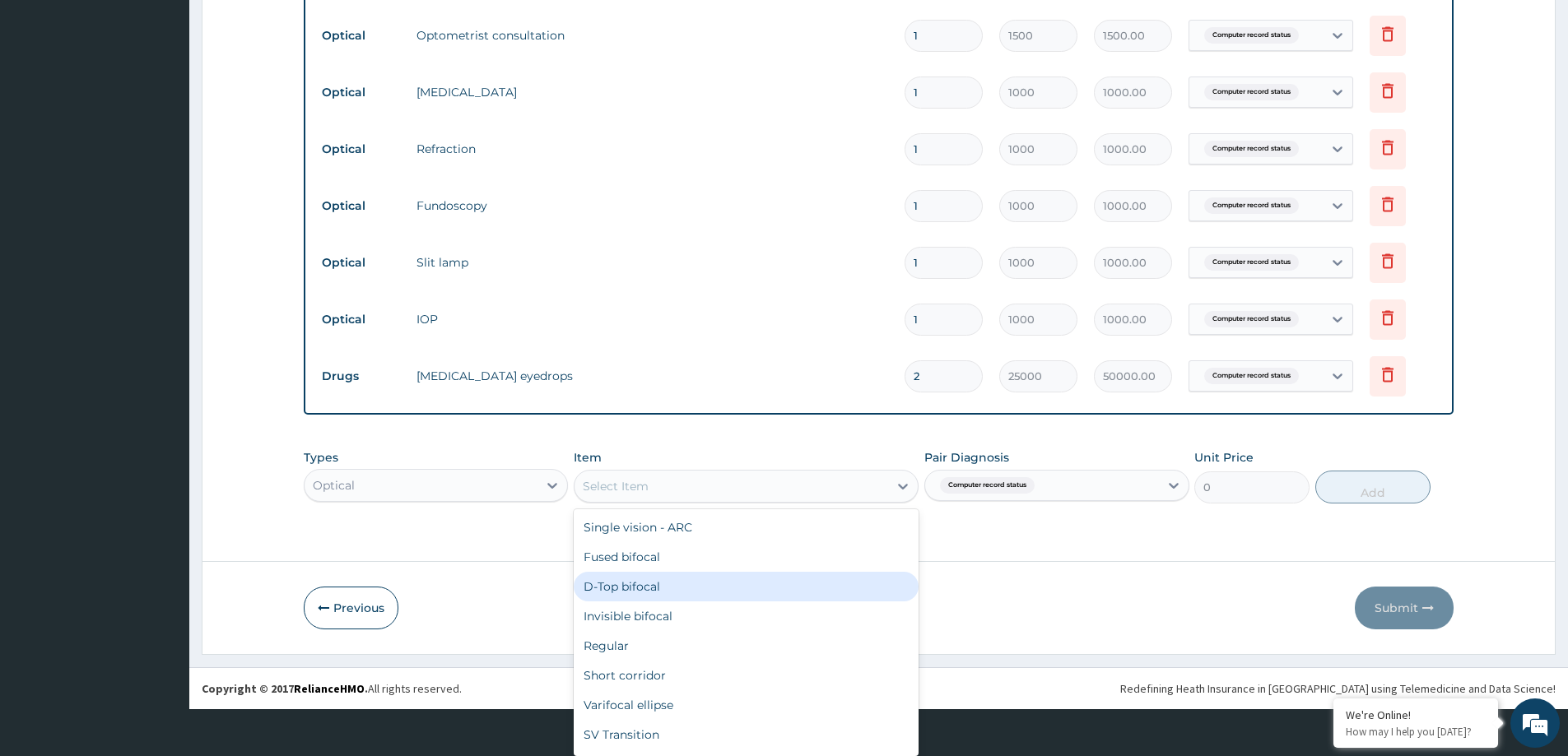
scroll to position [826, 0]
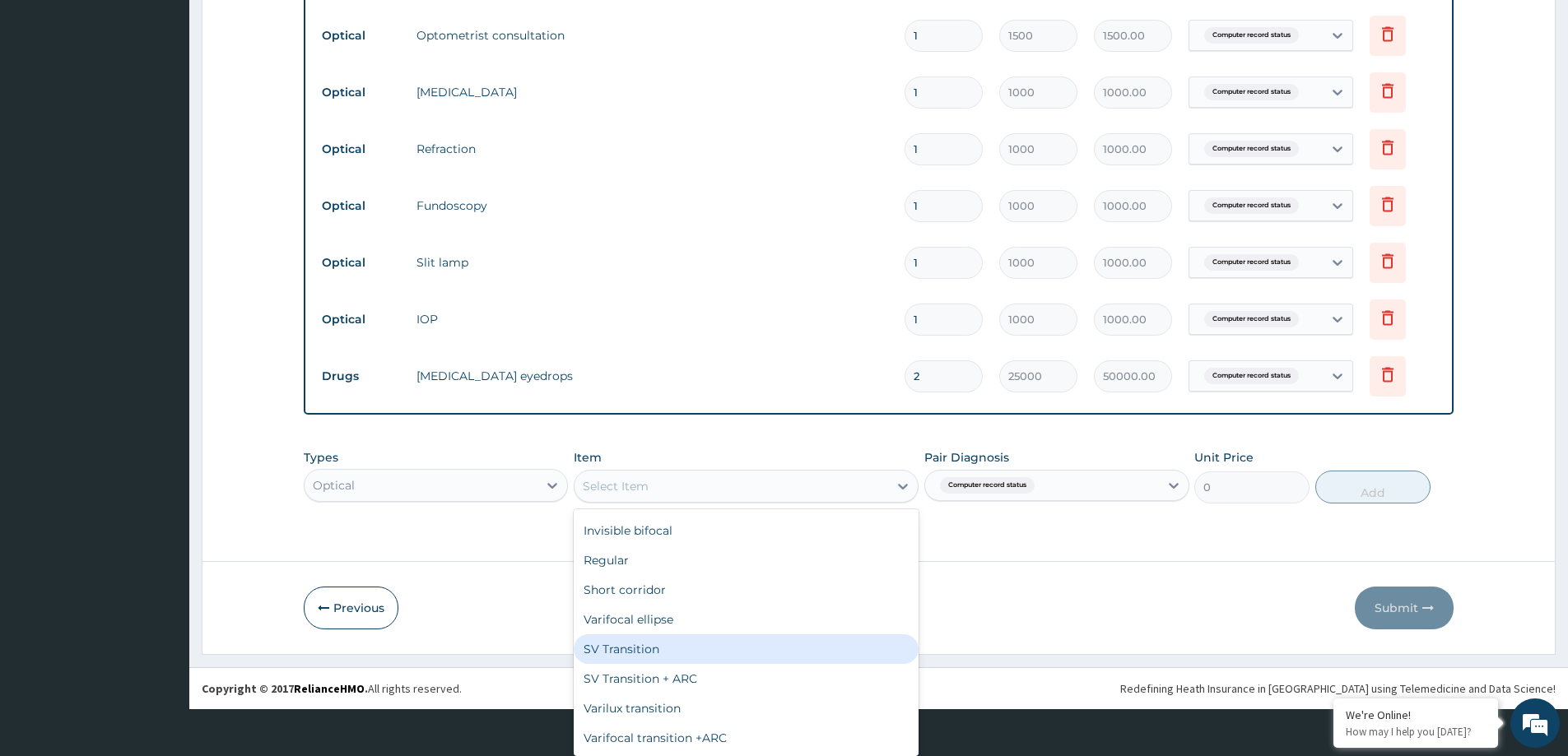
click at [639, 644] on div "SV Transition" at bounding box center [746, 648] width 345 height 29
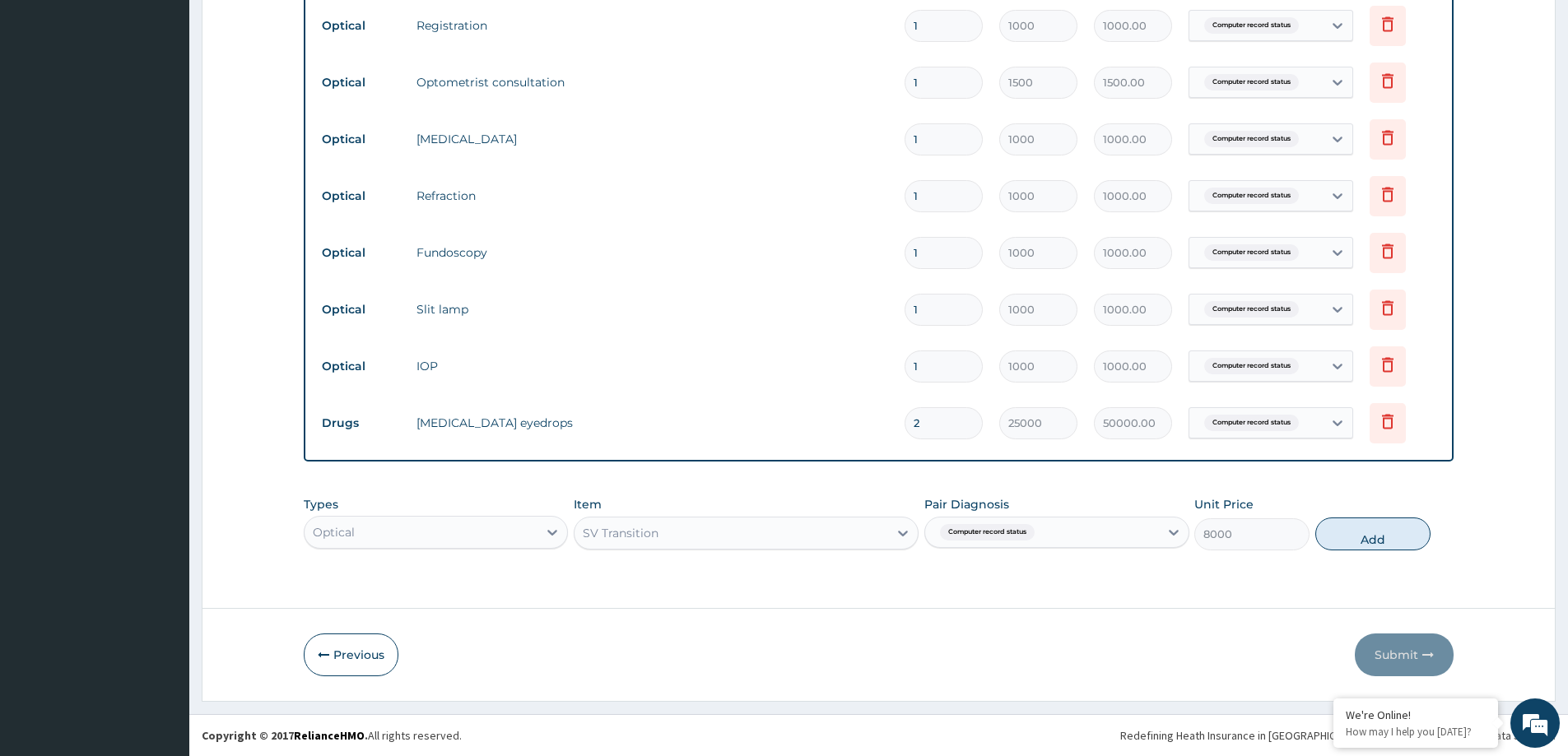
scroll to position [0, 0]
click at [706, 532] on div "option SV Transition , selected. Select is focused ,type to refine list, press …" at bounding box center [746, 532] width 345 height 33
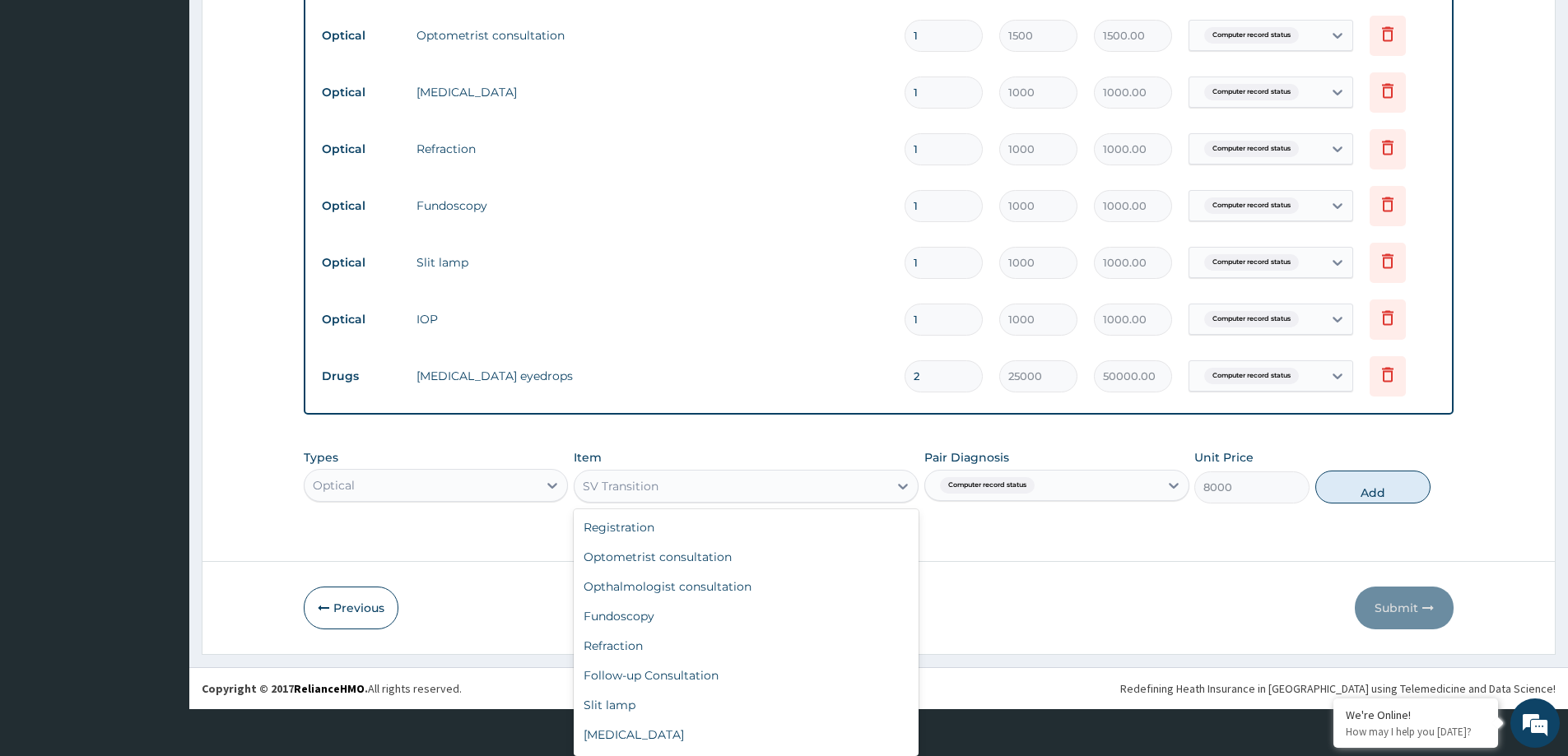
scroll to position [743, 0]
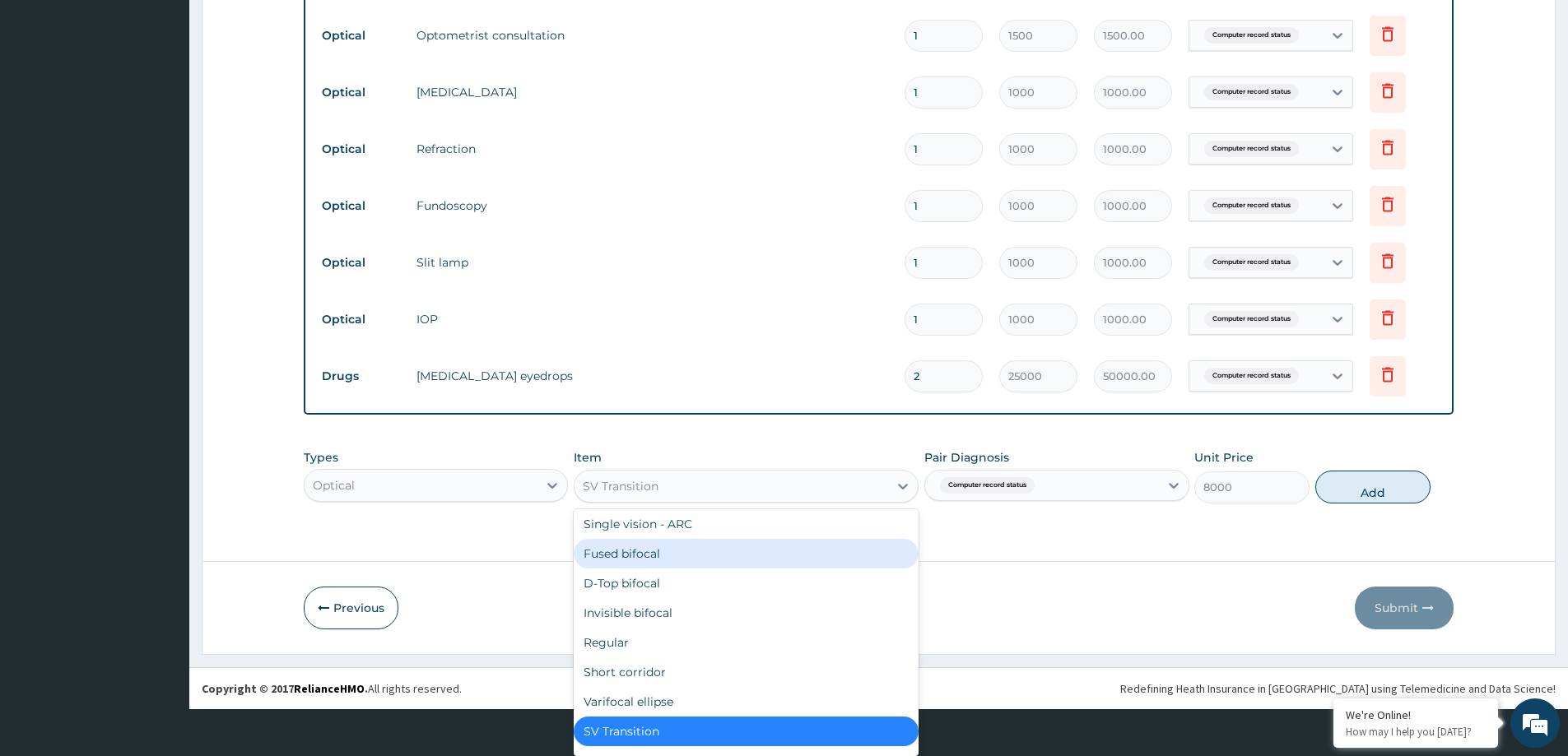
click at [635, 558] on div "Fused bifocal" at bounding box center [746, 553] width 345 height 29
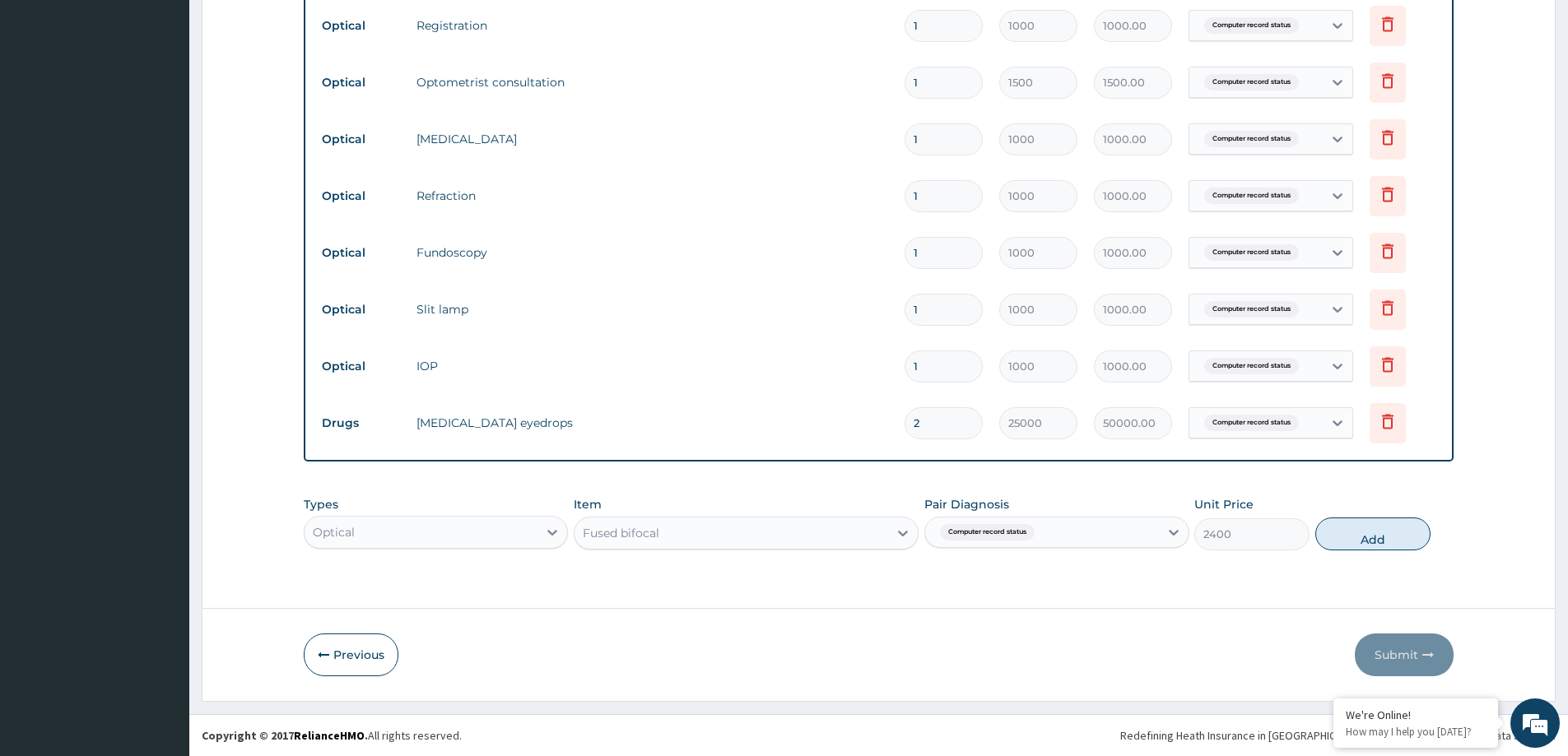
click at [776, 525] on div "option Fused bifocal, selected. Select is focused ,type to refine list, press D…" at bounding box center [746, 532] width 345 height 33
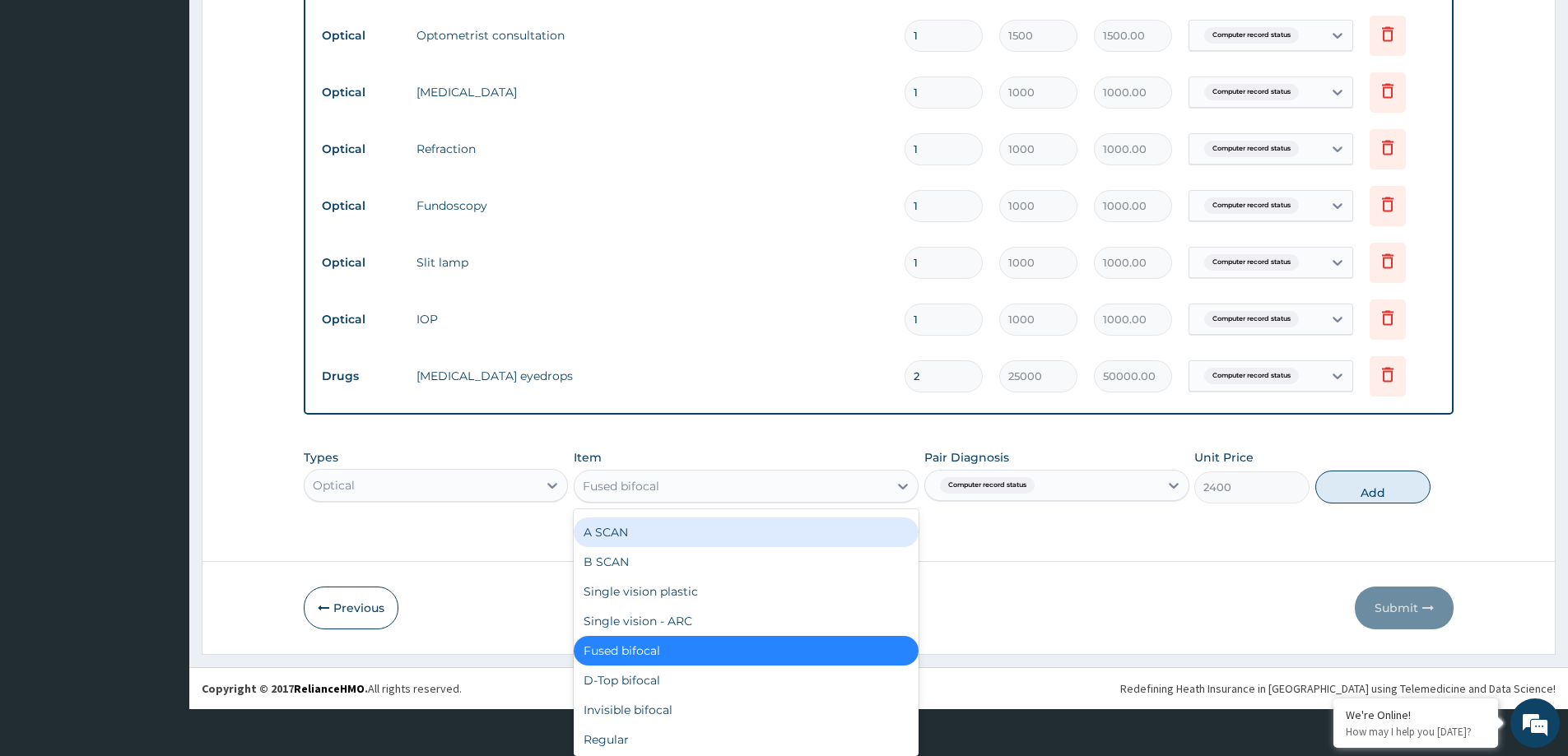
scroll to position [648, 0]
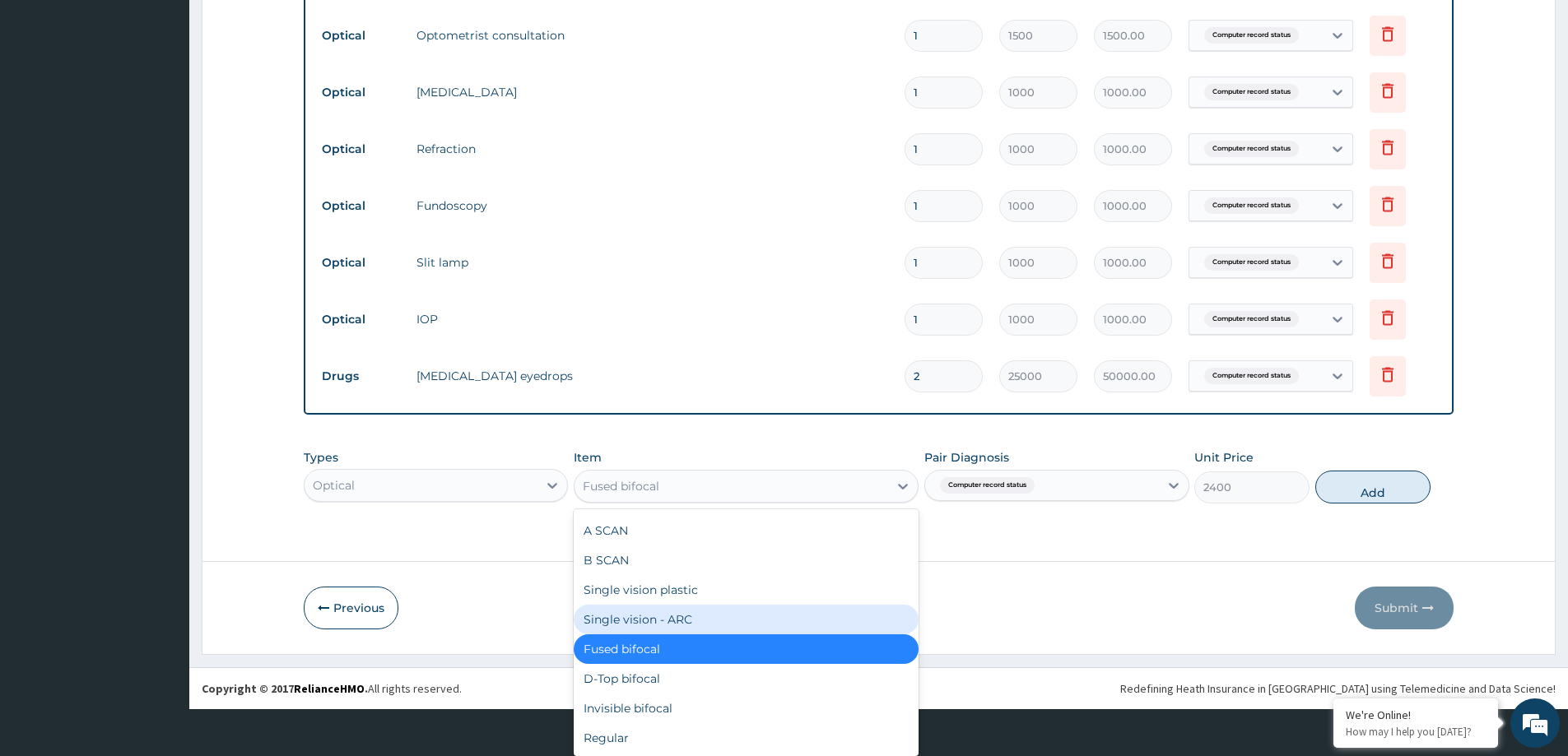
click at [659, 609] on div "Single vision - ARC" at bounding box center [746, 619] width 345 height 29
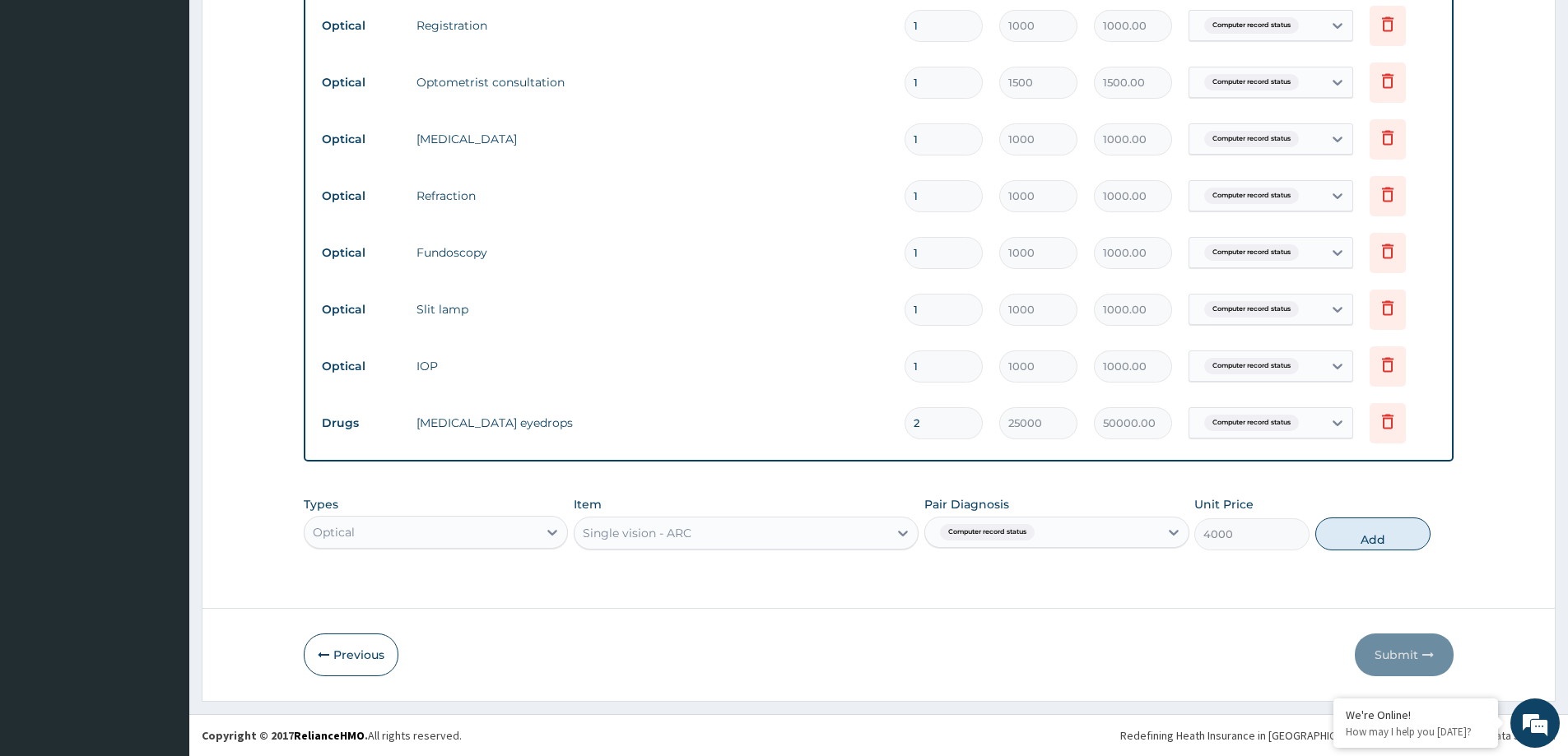
click at [852, 537] on div "option Single vision - ARC, selected. Select is focused ,type to refine list, p…" at bounding box center [746, 532] width 345 height 33
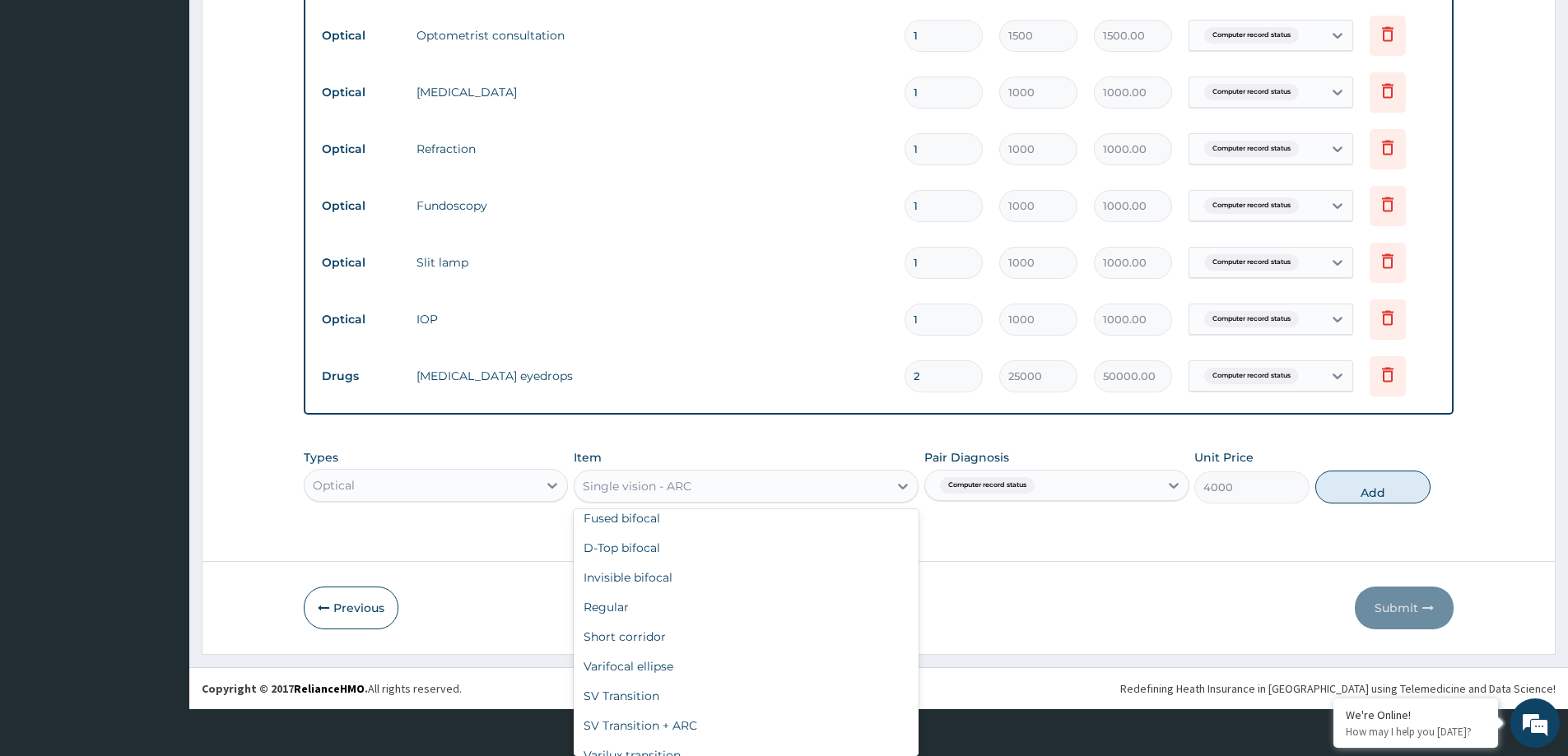
scroll to position [784, 0]
click at [642, 695] on div "SV Transition" at bounding box center [746, 691] width 345 height 29
type input "8000"
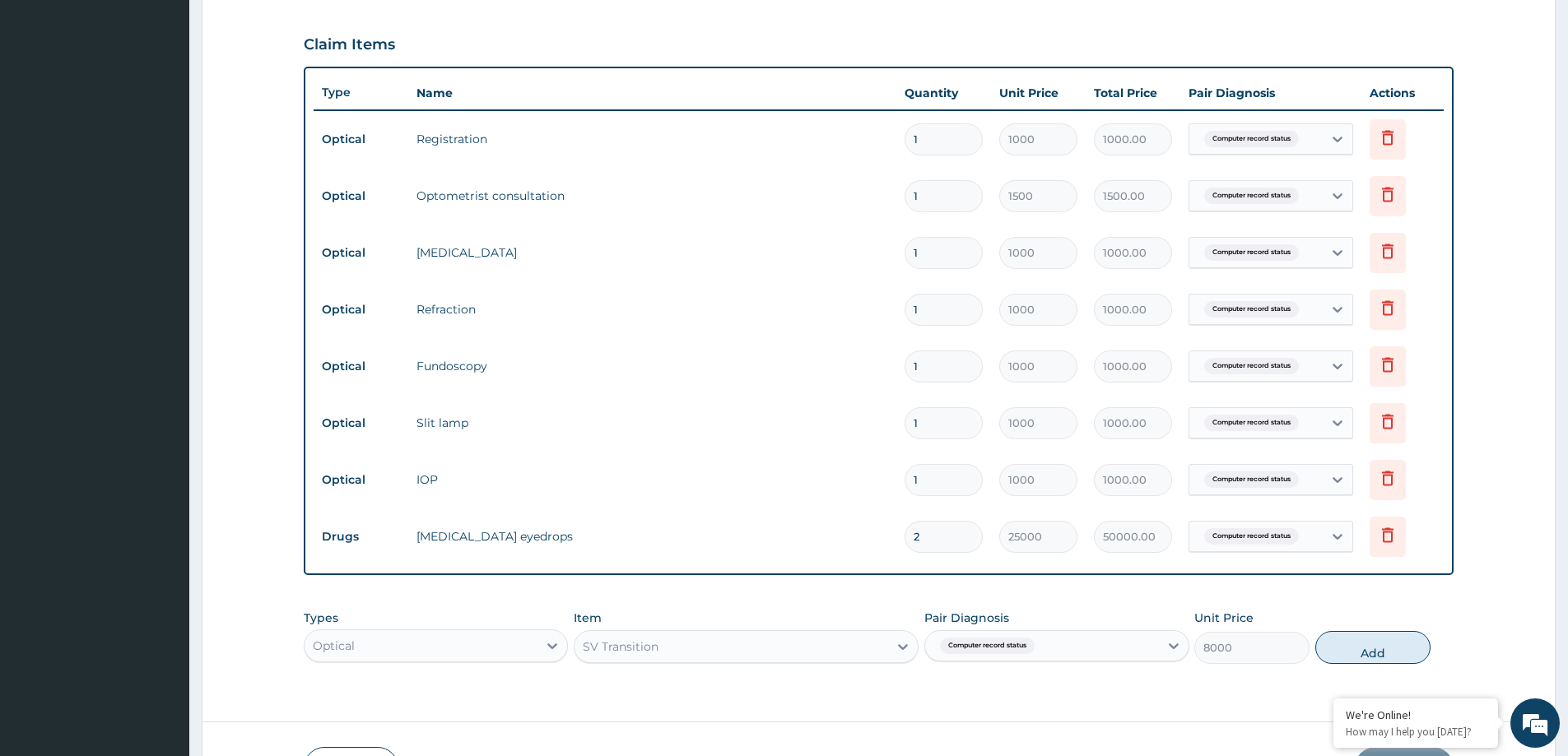
scroll to position [643, 0]
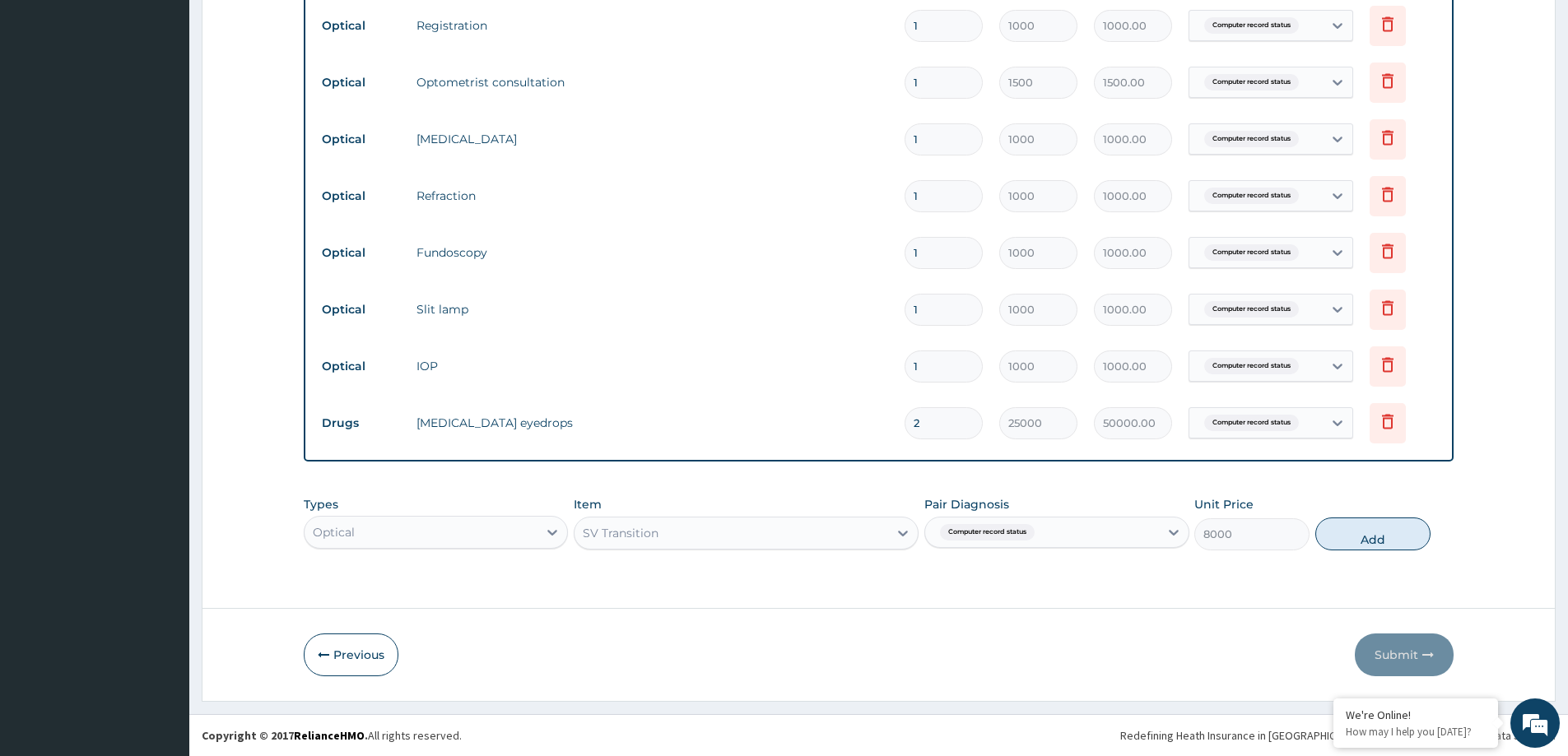
click at [463, 594] on form "Step 2 of 2 PA Code / Prescription Code Enter Code(Secondary Care Only) Encount…" at bounding box center [879, 73] width 1354 height 1257
click at [346, 655] on button "Previous" at bounding box center [351, 654] width 94 height 43
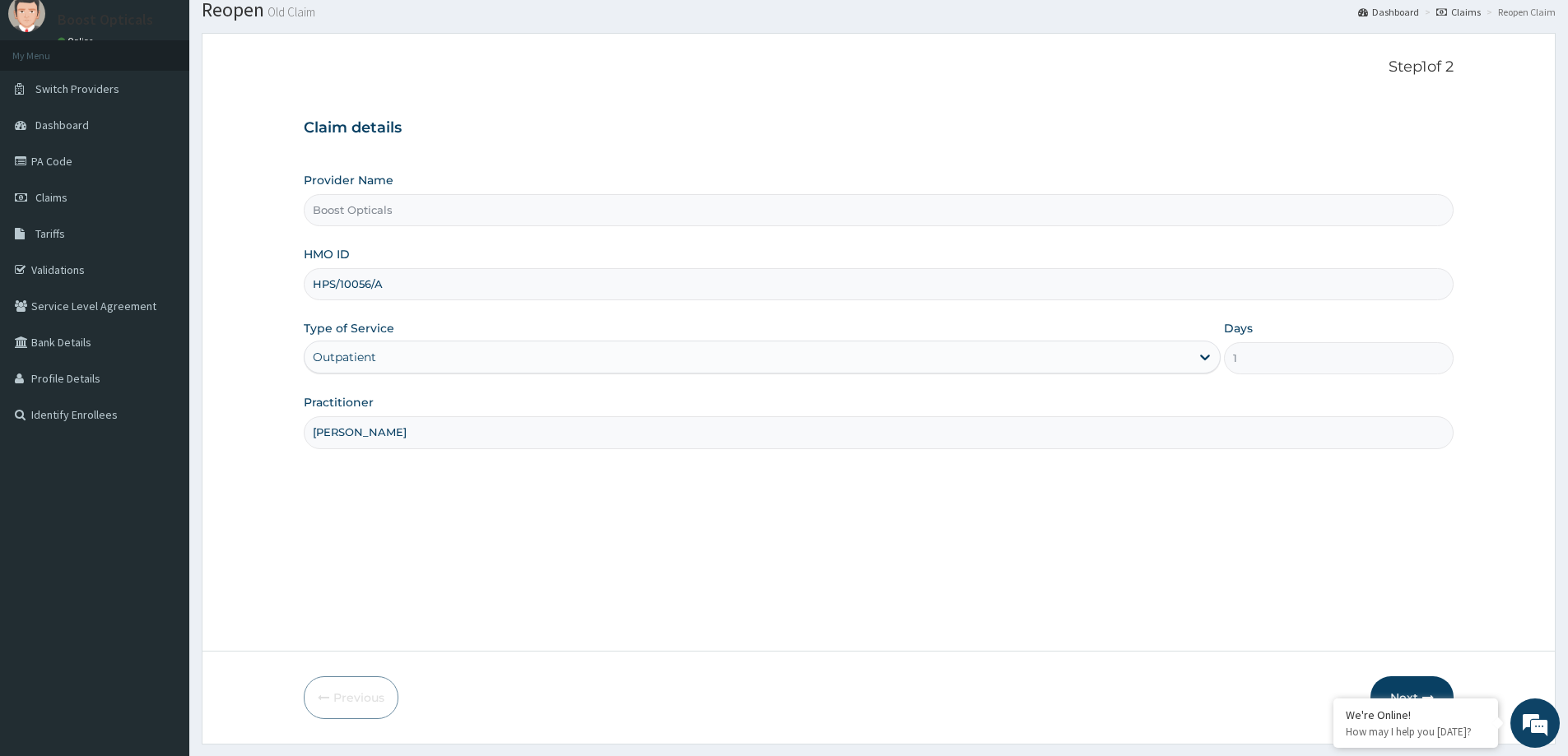
scroll to position [97, 0]
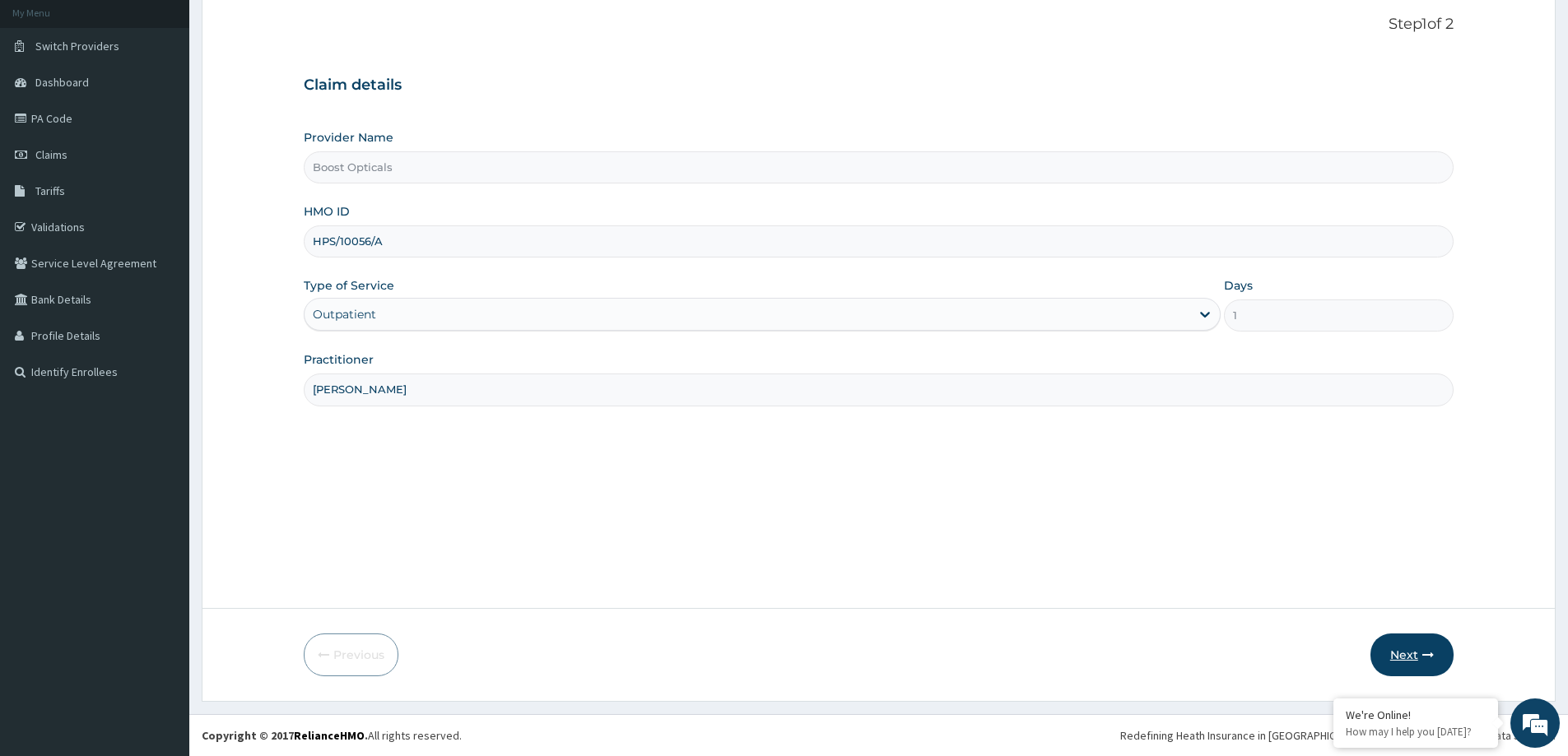
click at [1401, 658] on button "Next" at bounding box center [1413, 654] width 83 height 43
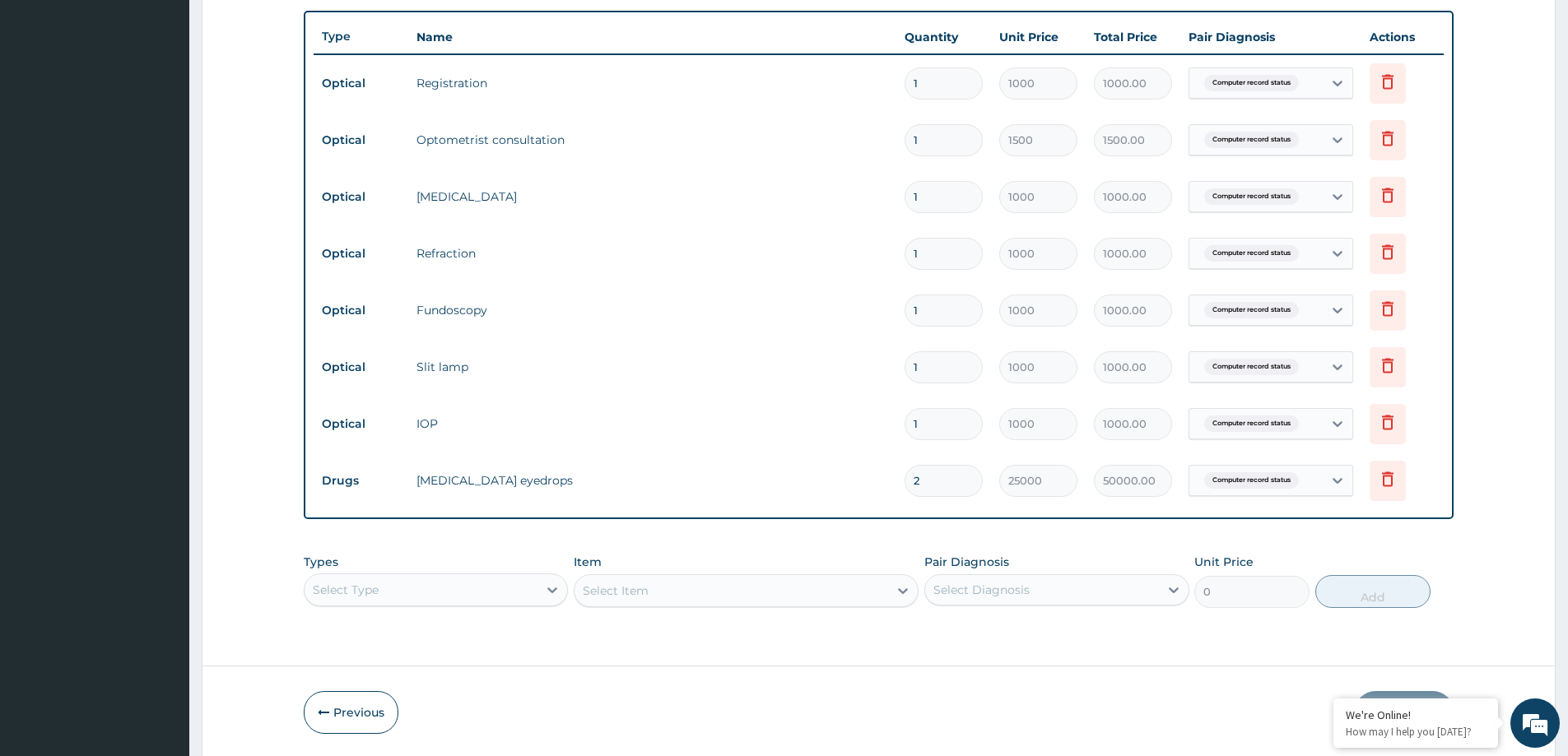
scroll to position [643, 0]
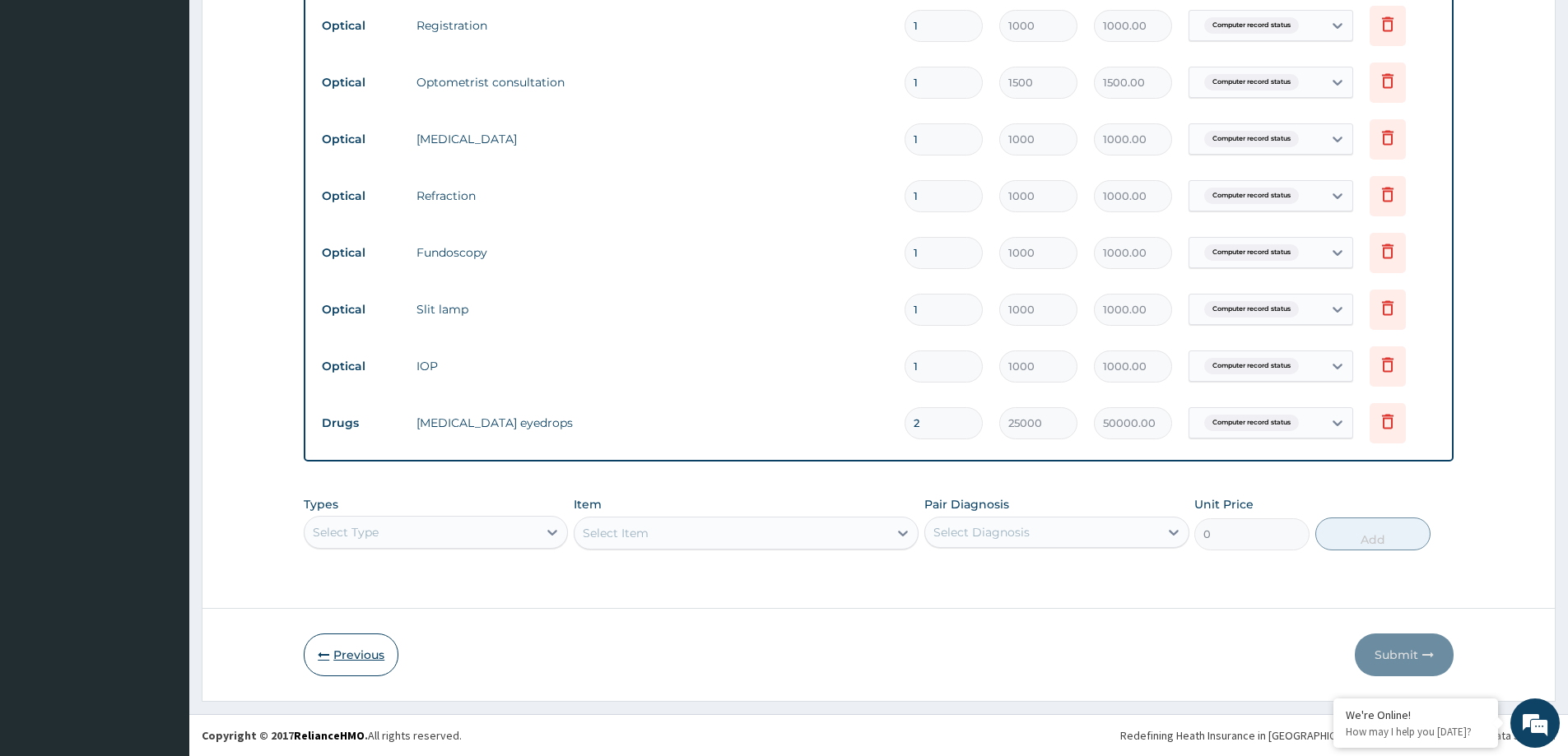
click at [363, 656] on button "Previous" at bounding box center [351, 654] width 94 height 43
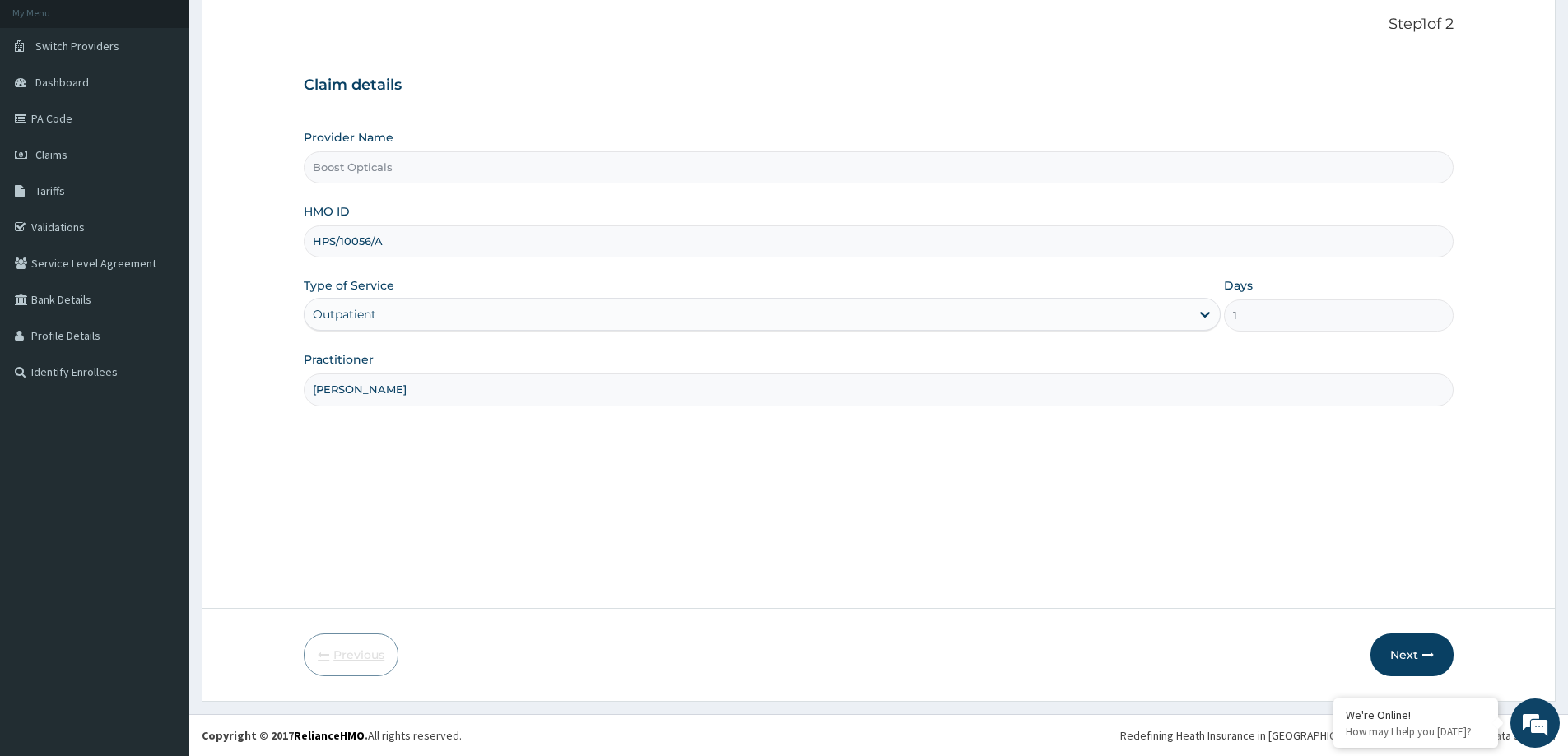
scroll to position [97, 0]
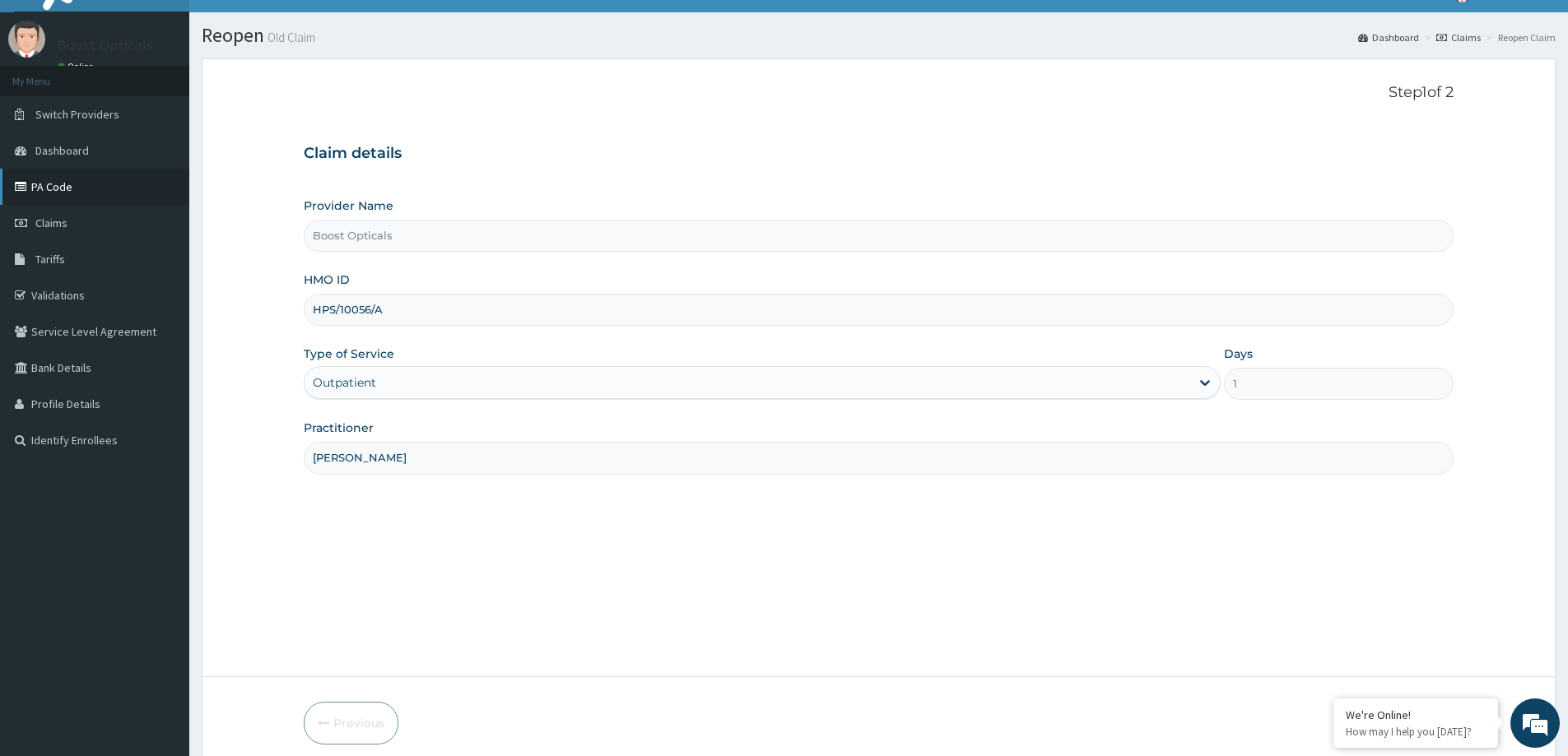
click at [60, 174] on link "PA Code" at bounding box center [94, 186] width 190 height 36
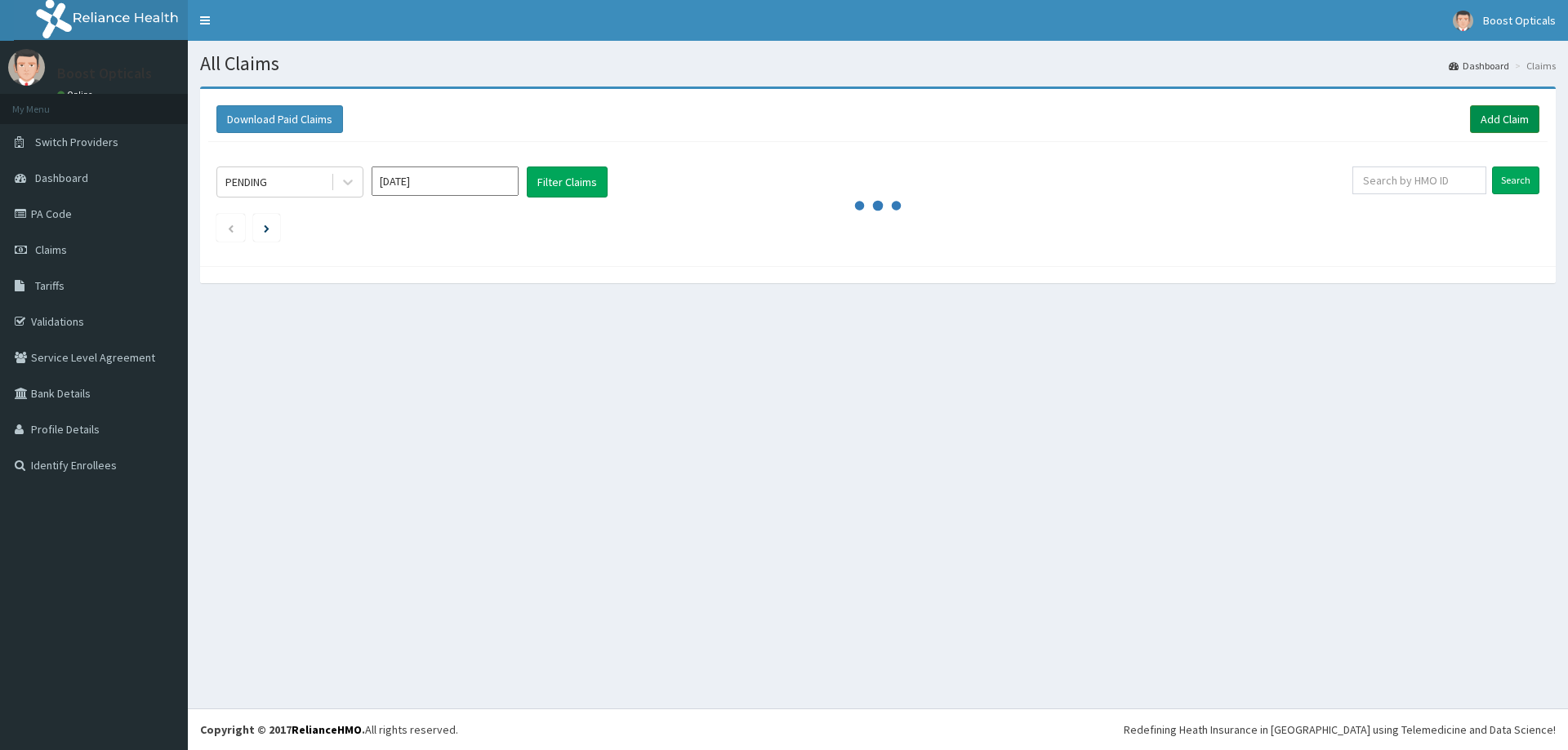
click at [1479, 106] on link "Add Claim" at bounding box center [1505, 119] width 70 height 28
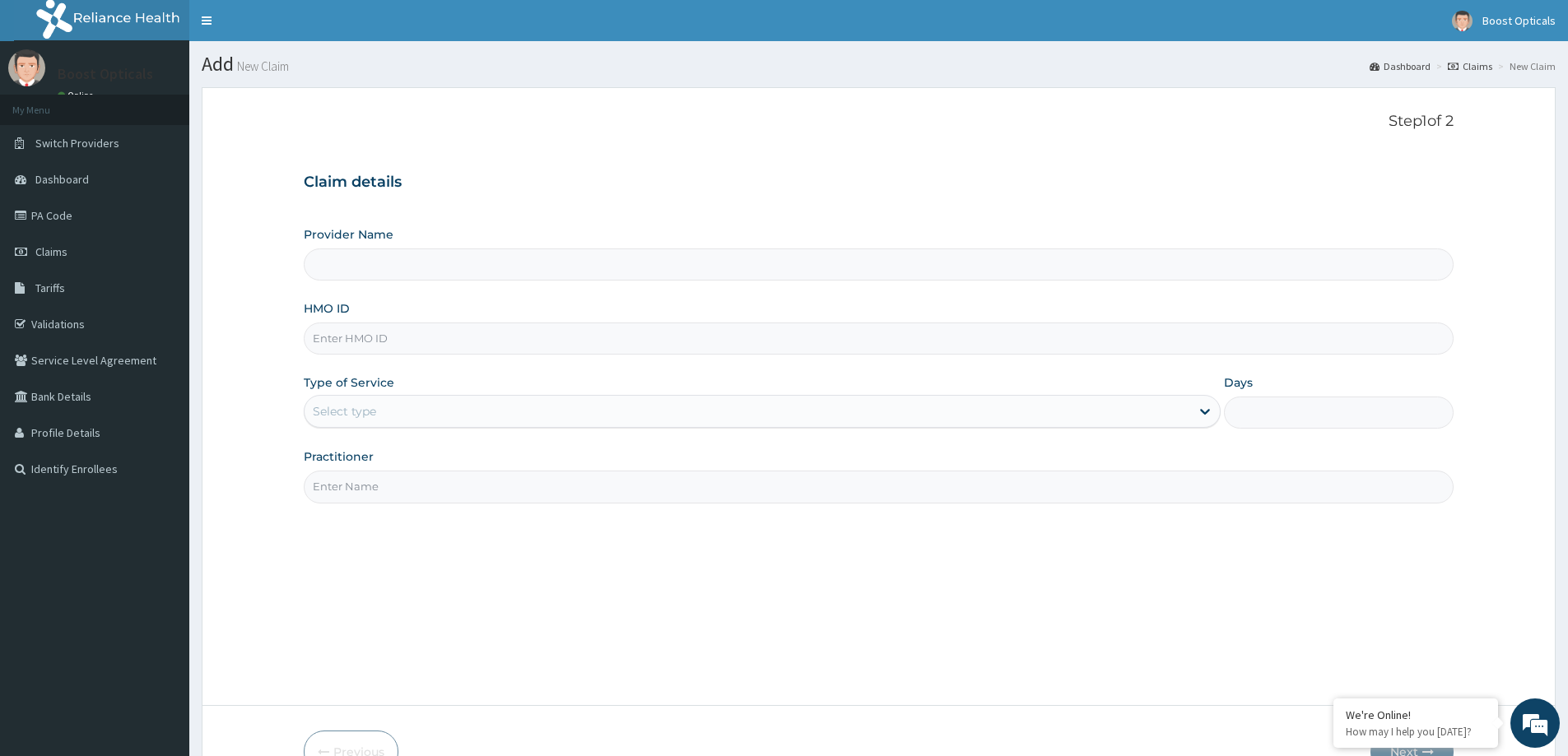
click at [528, 278] on input "Provider Name" at bounding box center [878, 265] width 1150 height 32
click at [519, 272] on input "Provider Name" at bounding box center [878, 265] width 1150 height 32
click at [439, 340] on input "HMO ID" at bounding box center [878, 339] width 1150 height 32
type input "Boost Opticals"
type input "FAH/10016/A"
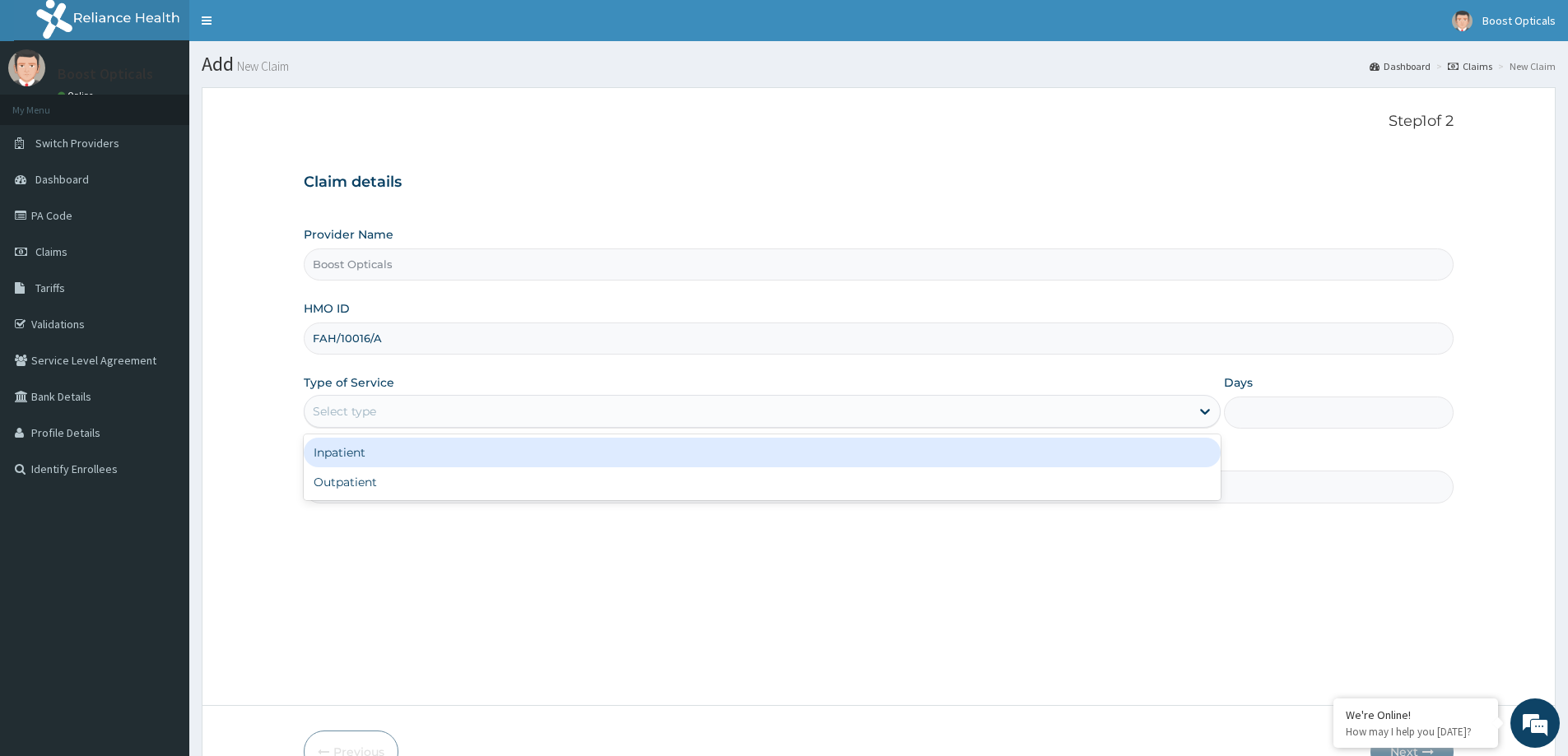
click at [475, 406] on div "Select type" at bounding box center [747, 411] width 886 height 27
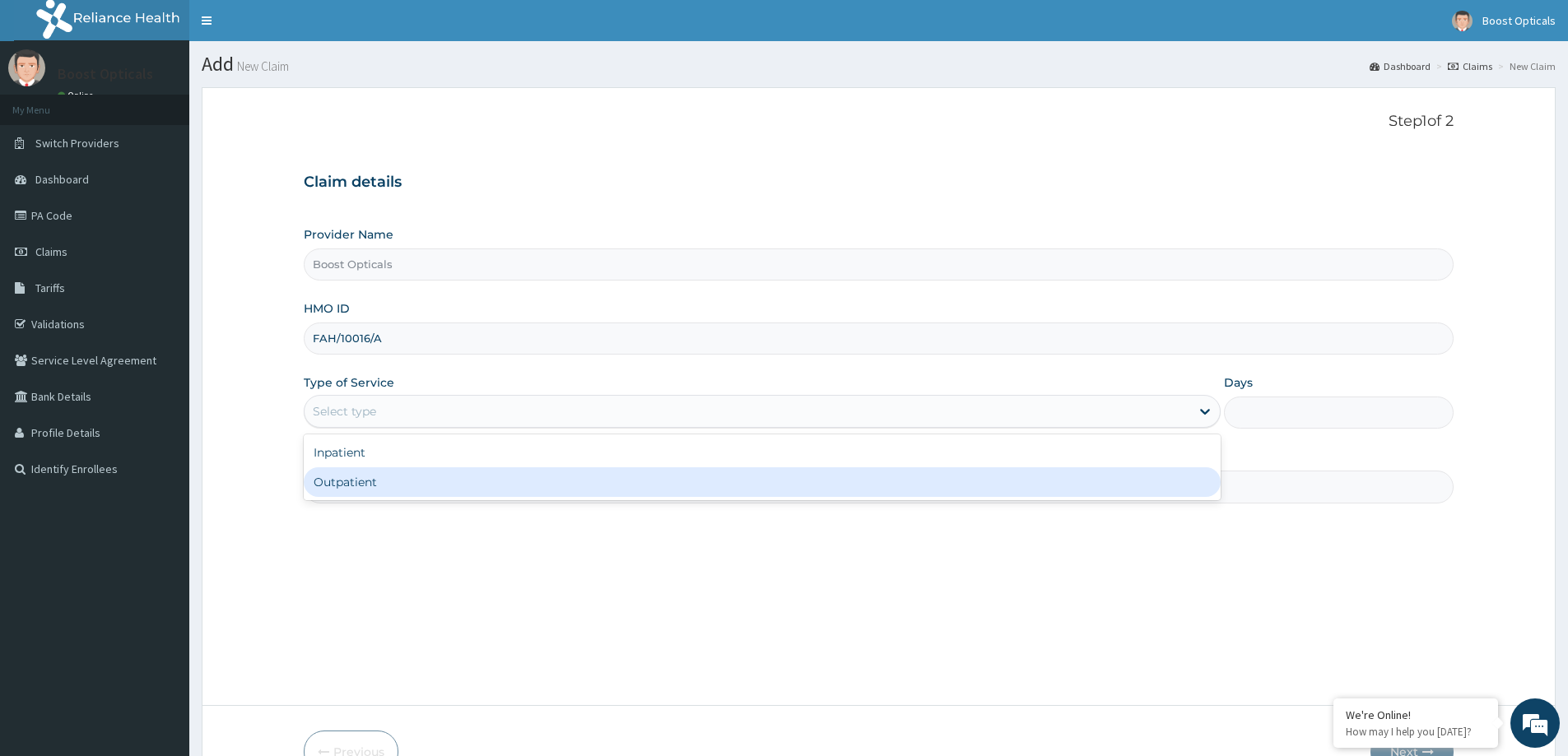
click at [402, 475] on div "Outpatient" at bounding box center [762, 481] width 917 height 29
type input "1"
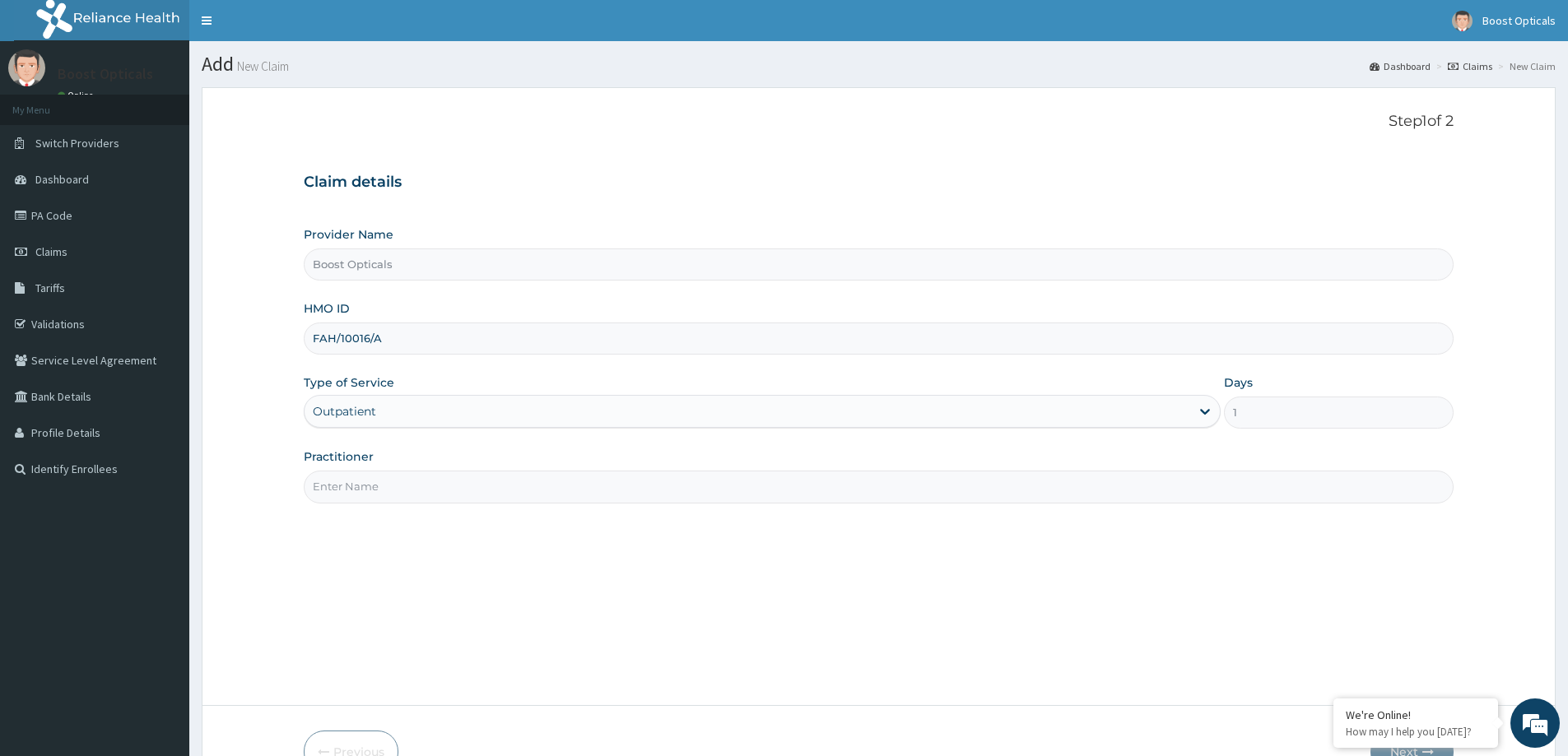
click at [441, 485] on input "Practitioner" at bounding box center [878, 486] width 1150 height 32
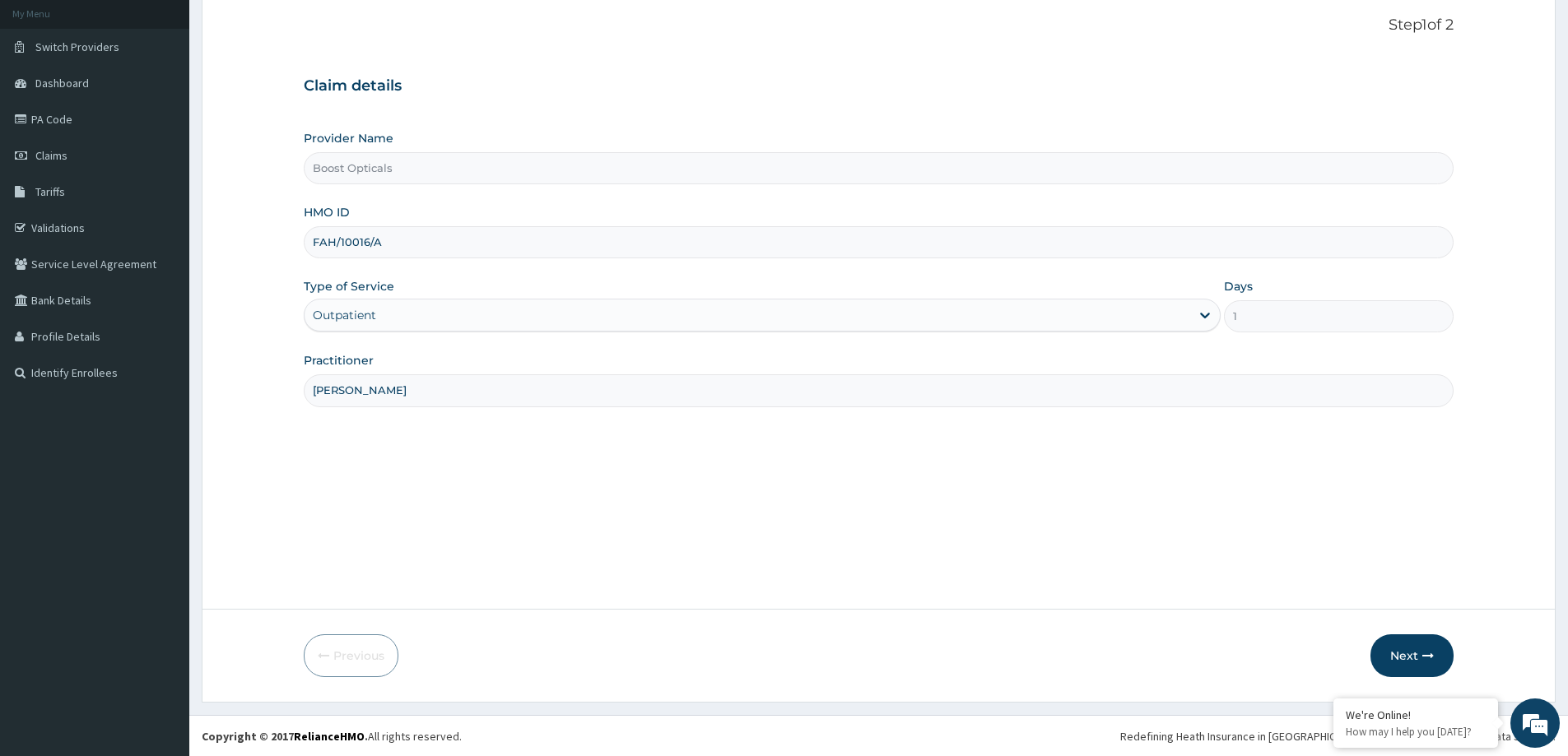
scroll to position [97, 0]
type input "[PERSON_NAME]"
click at [1424, 654] on icon "button" at bounding box center [1429, 655] width 12 height 12
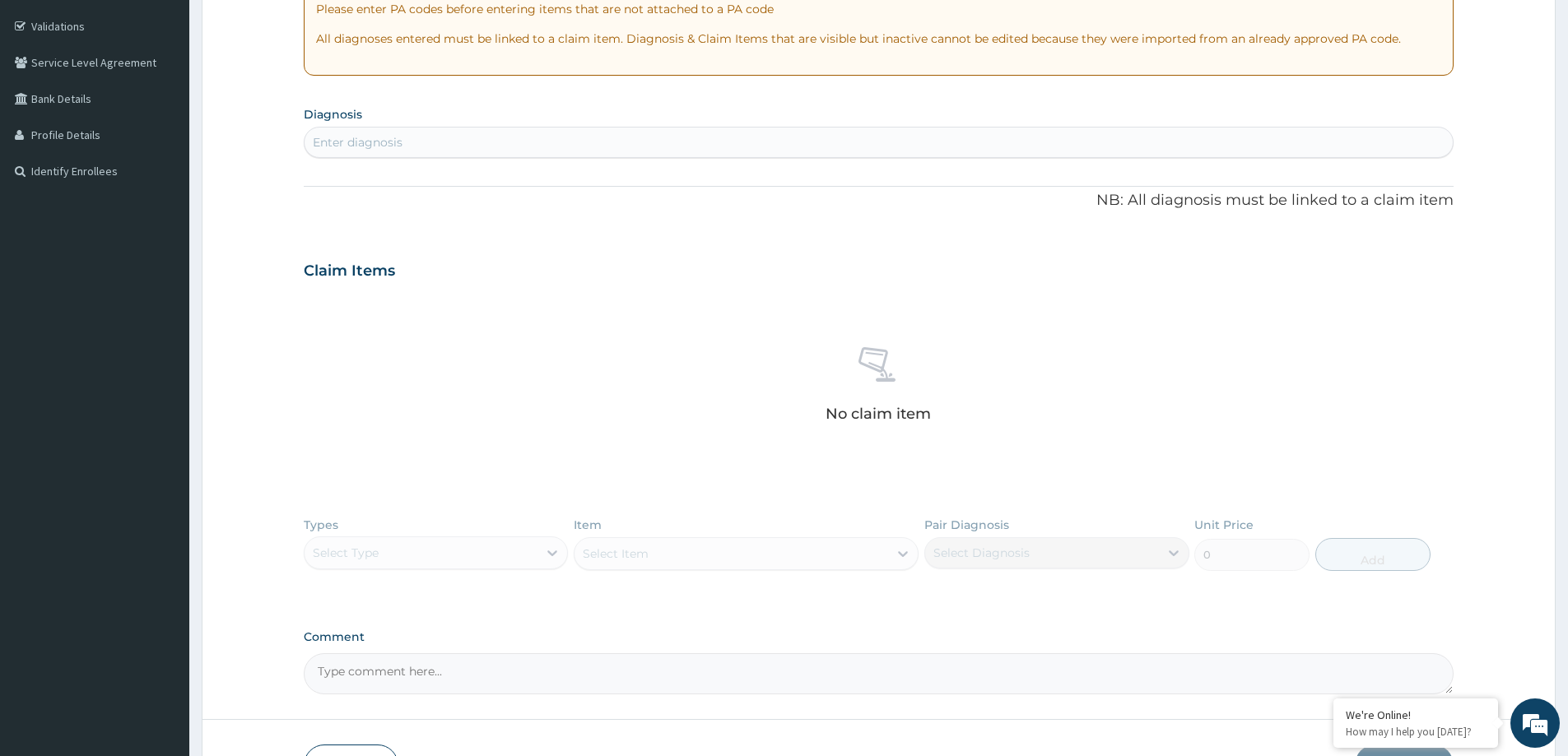
scroll to position [326, 0]
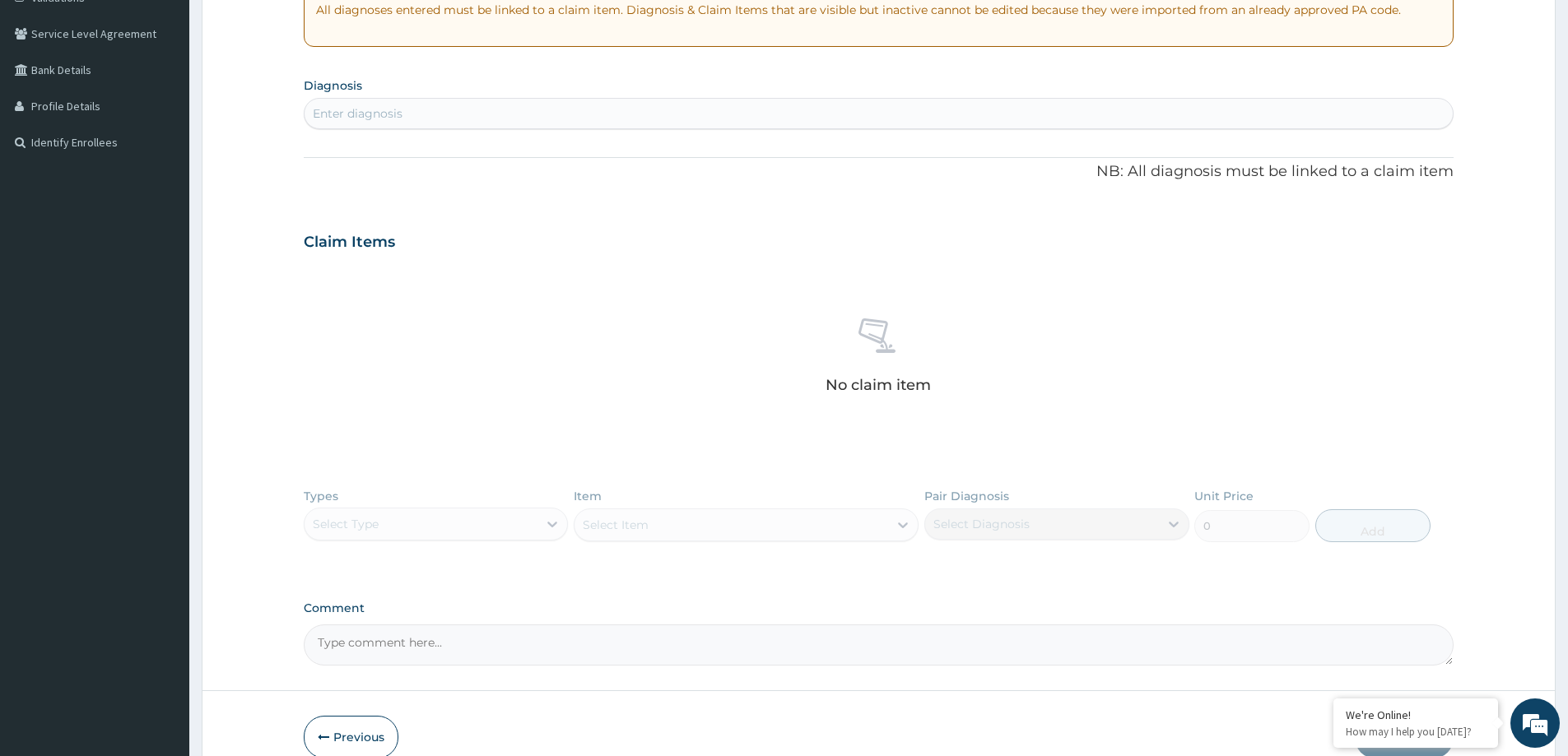
click at [532, 524] on div "Types Select Type Item Select Item Pair Diagnosis Select Diagnosis Unit Price 0…" at bounding box center [878, 527] width 1150 height 95
click at [544, 526] on div "Types Select Type Item Select Item Pair Diagnosis Select Diagnosis Unit Price 0…" at bounding box center [878, 527] width 1150 height 95
click at [549, 526] on div "Types Select Type Item Select Item Pair Diagnosis Select Diagnosis Unit Price 0…" at bounding box center [878, 527] width 1150 height 95
click at [551, 516] on div "Types Select Type Item Select Item Pair Diagnosis Select Diagnosis Unit Price 0…" at bounding box center [878, 527] width 1150 height 95
click at [549, 521] on div "Types Select Type Item Select Item Pair Diagnosis Select Diagnosis Unit Price 0…" at bounding box center [878, 527] width 1150 height 95
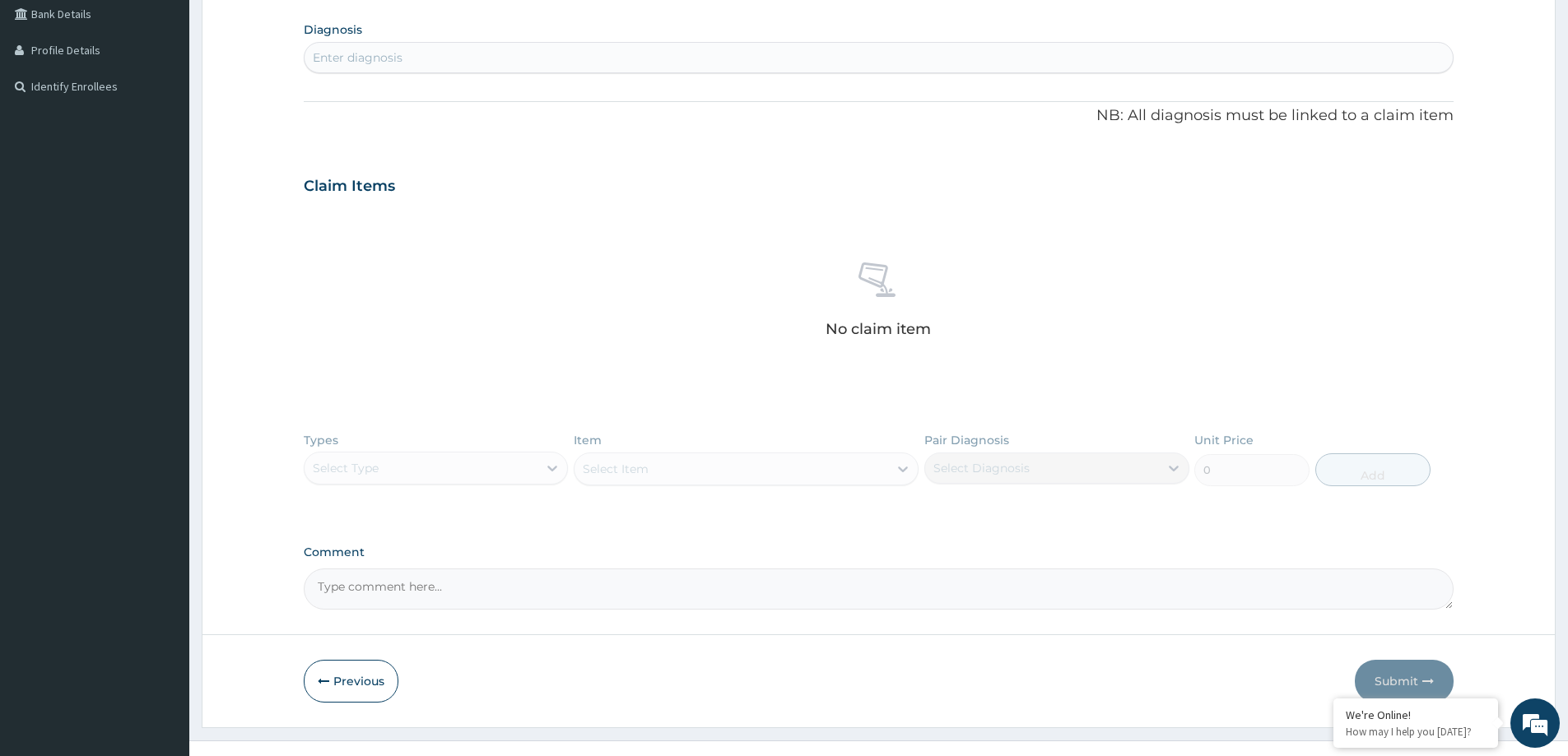
scroll to position [409, 0]
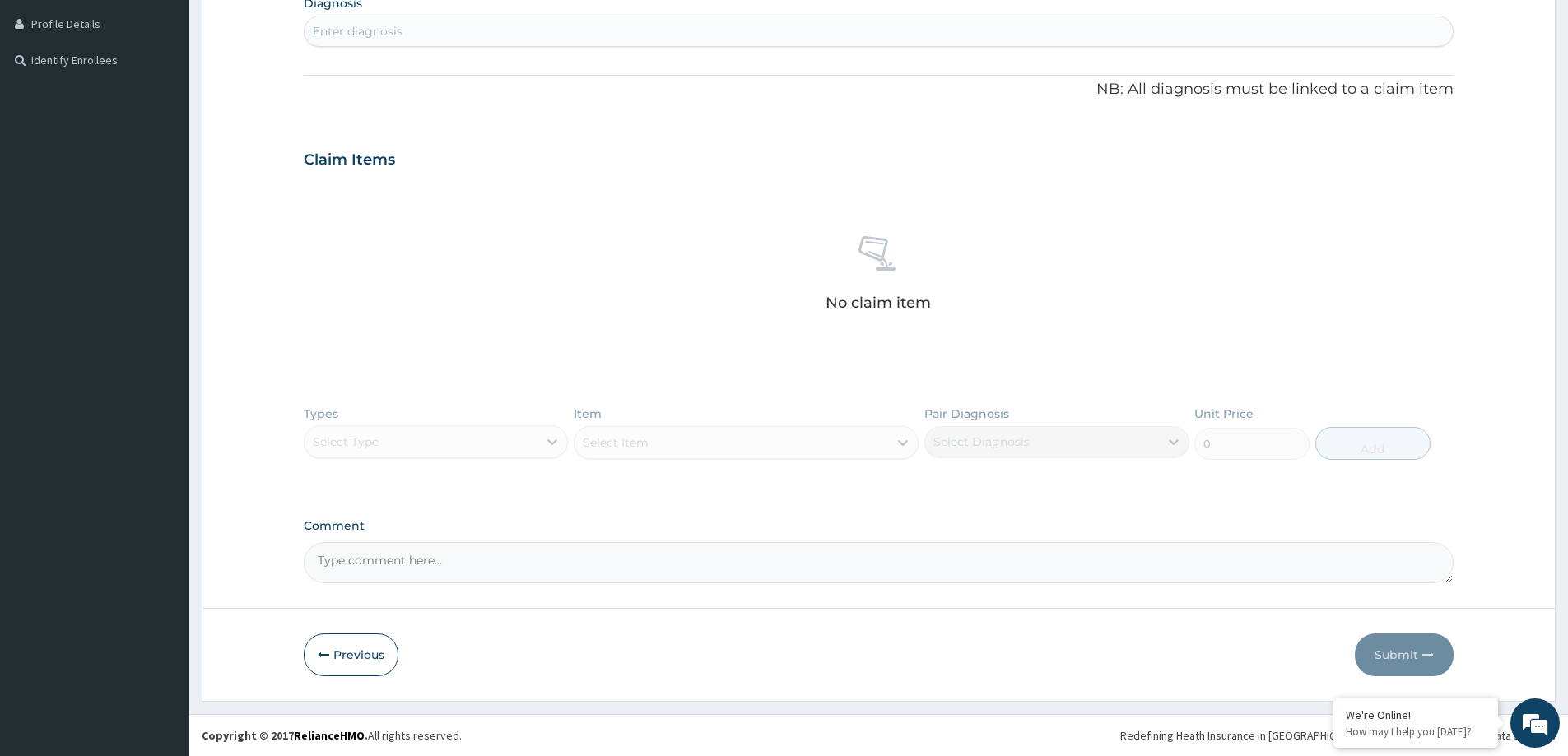
click at [559, 435] on div "Types Select Type Item Select Item Pair Diagnosis Select Diagnosis Unit Price 0…" at bounding box center [878, 445] width 1150 height 95
click at [558, 441] on div "Types Select Type Item Select Item Pair Diagnosis Select Diagnosis Unit Price 0…" at bounding box center [878, 445] width 1150 height 95
click at [552, 441] on div "Types Select Type Item Select Item Pair Diagnosis Select Diagnosis Unit Price 0…" at bounding box center [878, 445] width 1150 height 95
click at [719, 394] on div "PA Code / Prescription Code Enter Code(Secondary Care Only) Encounter Date DD-M…" at bounding box center [878, 165] width 1150 height 835
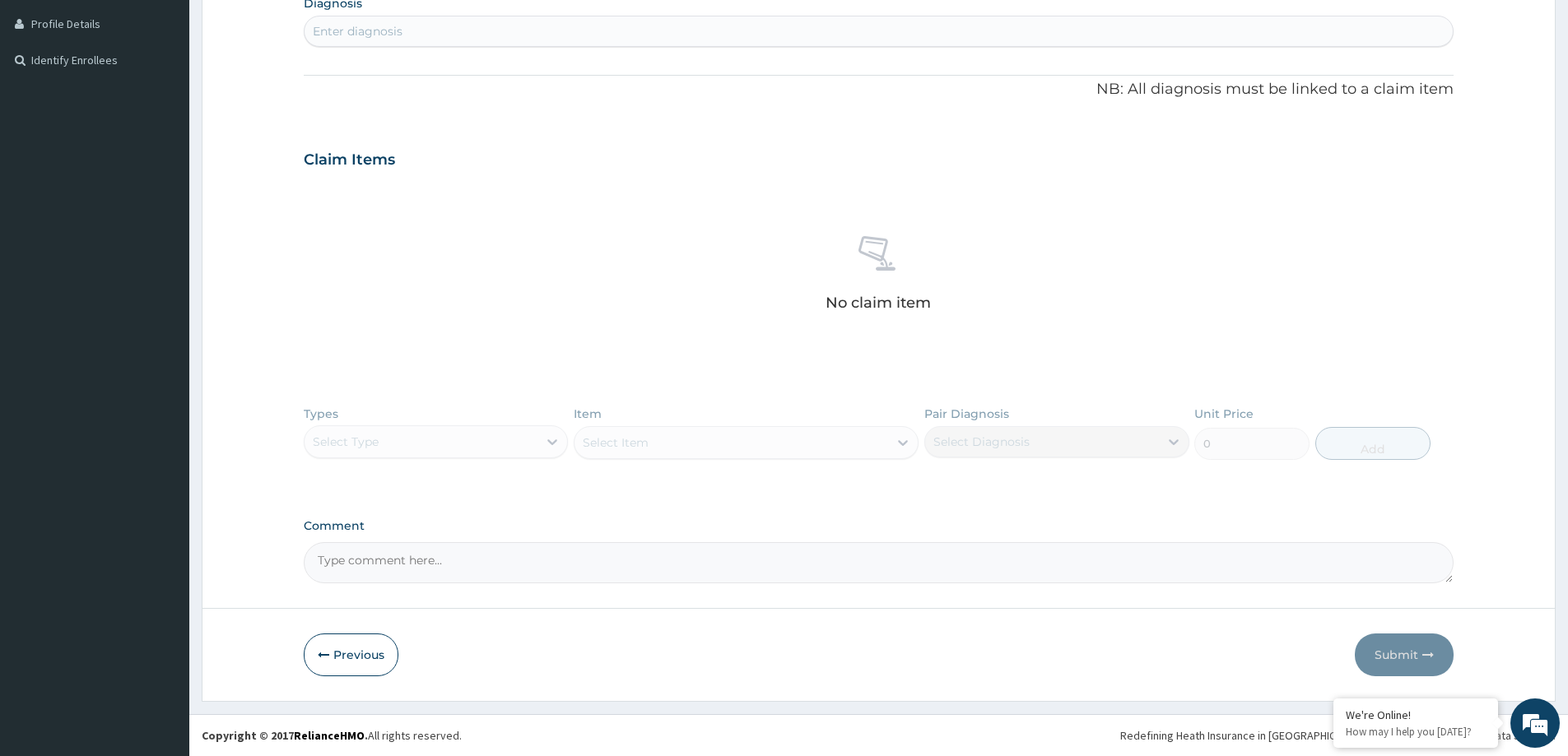
click at [557, 441] on div "Types Select Type Item Select Item Pair Diagnosis Select Diagnosis Unit Price 0…" at bounding box center [878, 445] width 1150 height 95
click at [387, 432] on div "Types Select Type Item Select Item Pair Diagnosis Select Diagnosis Unit Price 0…" at bounding box center [878, 445] width 1150 height 95
click at [328, 422] on div "Types Select Type Item Select Item Pair Diagnosis Select Diagnosis Unit Price 0…" at bounding box center [878, 445] width 1150 height 95
drag, startPoint x: 384, startPoint y: 456, endPoint x: 449, endPoint y: 436, distance: 68.0
click at [387, 453] on div "Types Select Type Item Select Item Pair Diagnosis Select Diagnosis Unit Price 0…" at bounding box center [878, 445] width 1150 height 95
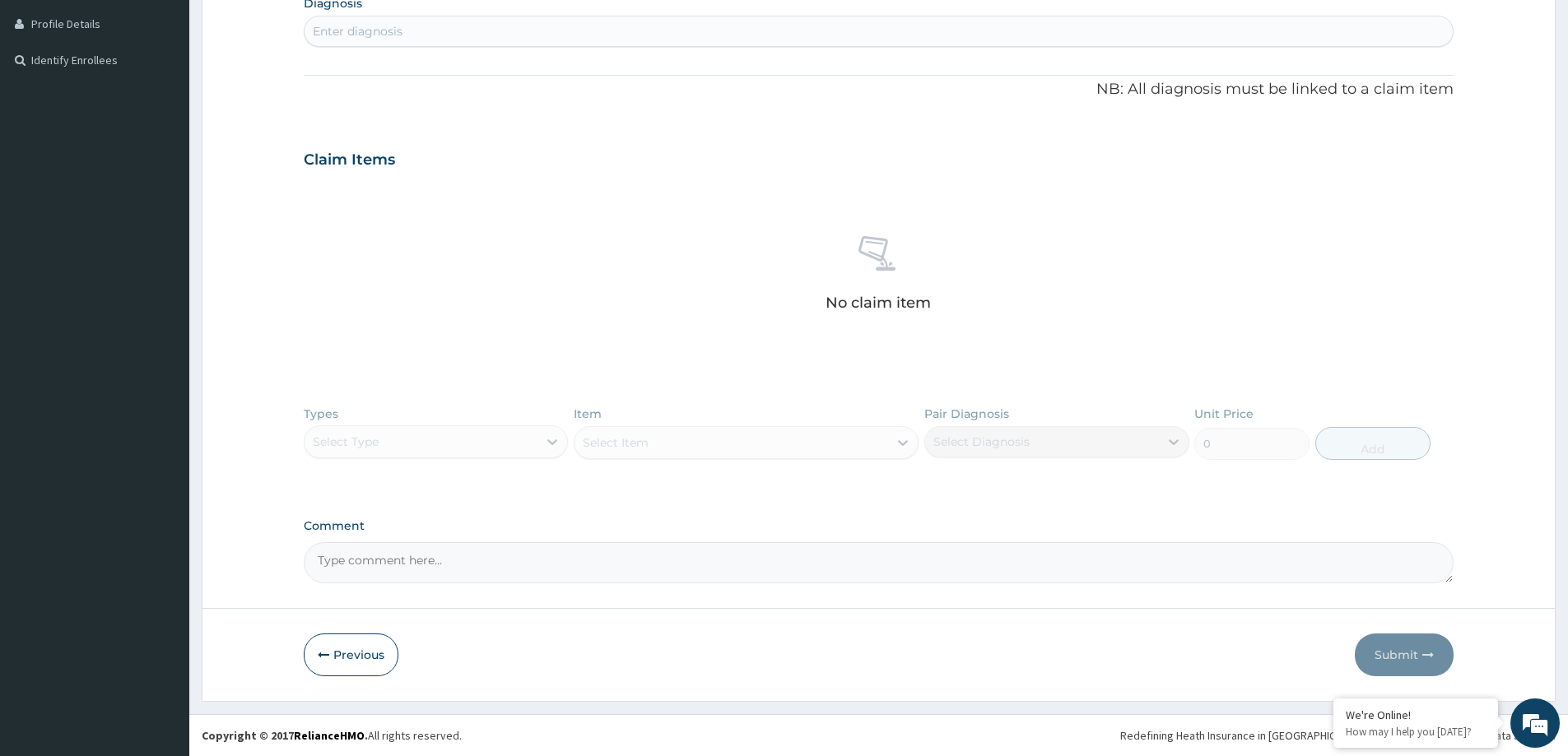
drag, startPoint x: 457, startPoint y: 437, endPoint x: 505, endPoint y: 444, distance: 48.5
click at [492, 444] on div "Types Select Type Item Select Item Pair Diagnosis Select Diagnosis Unit Price 0…" at bounding box center [878, 445] width 1150 height 95
drag, startPoint x: 505, startPoint y: 444, endPoint x: 597, endPoint y: 441, distance: 92.0
click at [508, 444] on div "Types Select Type Item Select Item Pair Diagnosis Select Diagnosis Unit Price 0…" at bounding box center [878, 445] width 1150 height 95
drag, startPoint x: 668, startPoint y: 441, endPoint x: 748, endPoint y: 431, distance: 80.6
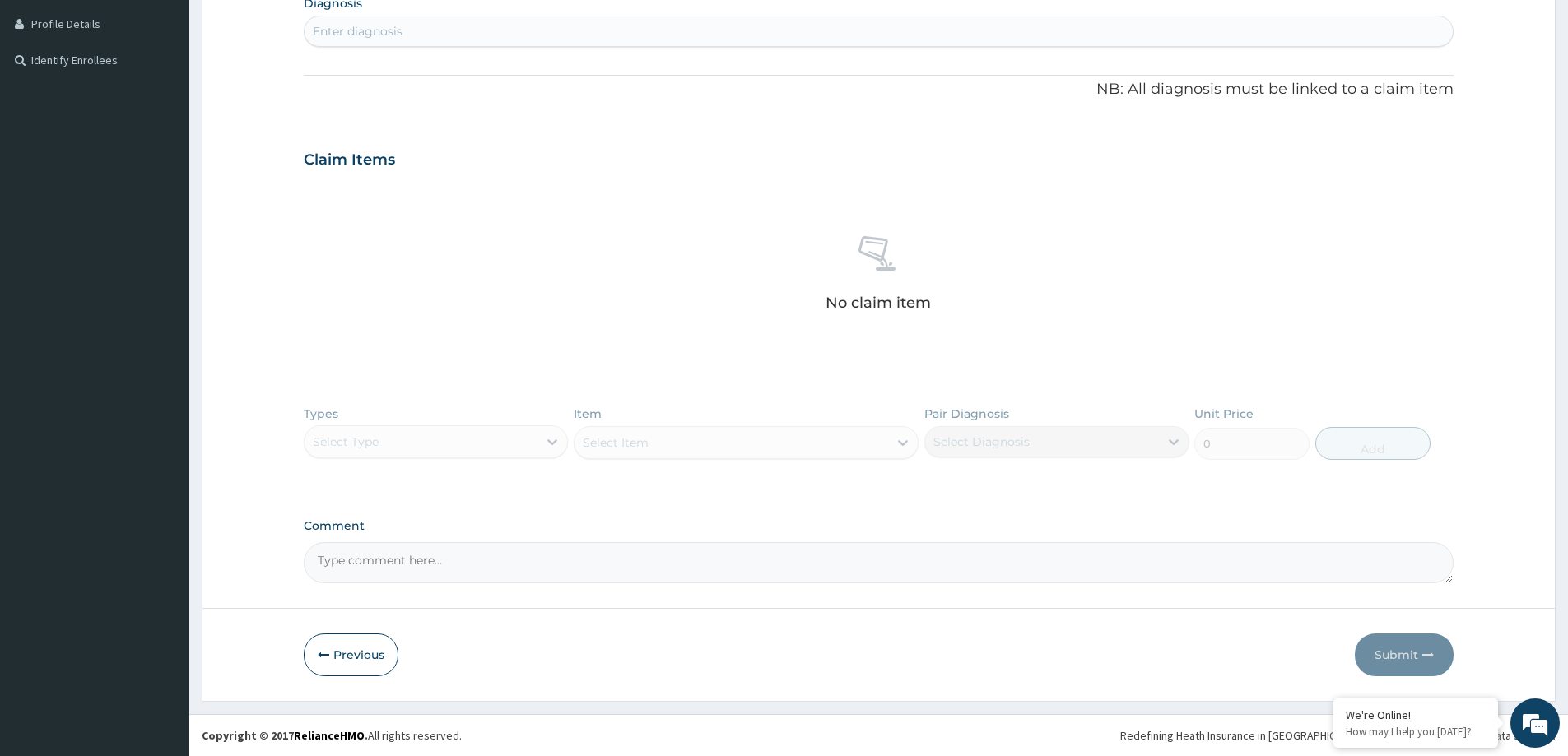
click at [674, 439] on div "Types Select Type Item Select Item Pair Diagnosis Select Diagnosis Unit Price 0…" at bounding box center [878, 445] width 1150 height 95
click at [797, 434] on div "Types Select Type Item Select Item Pair Diagnosis Select Diagnosis Unit Price 0…" at bounding box center [878, 445] width 1150 height 95
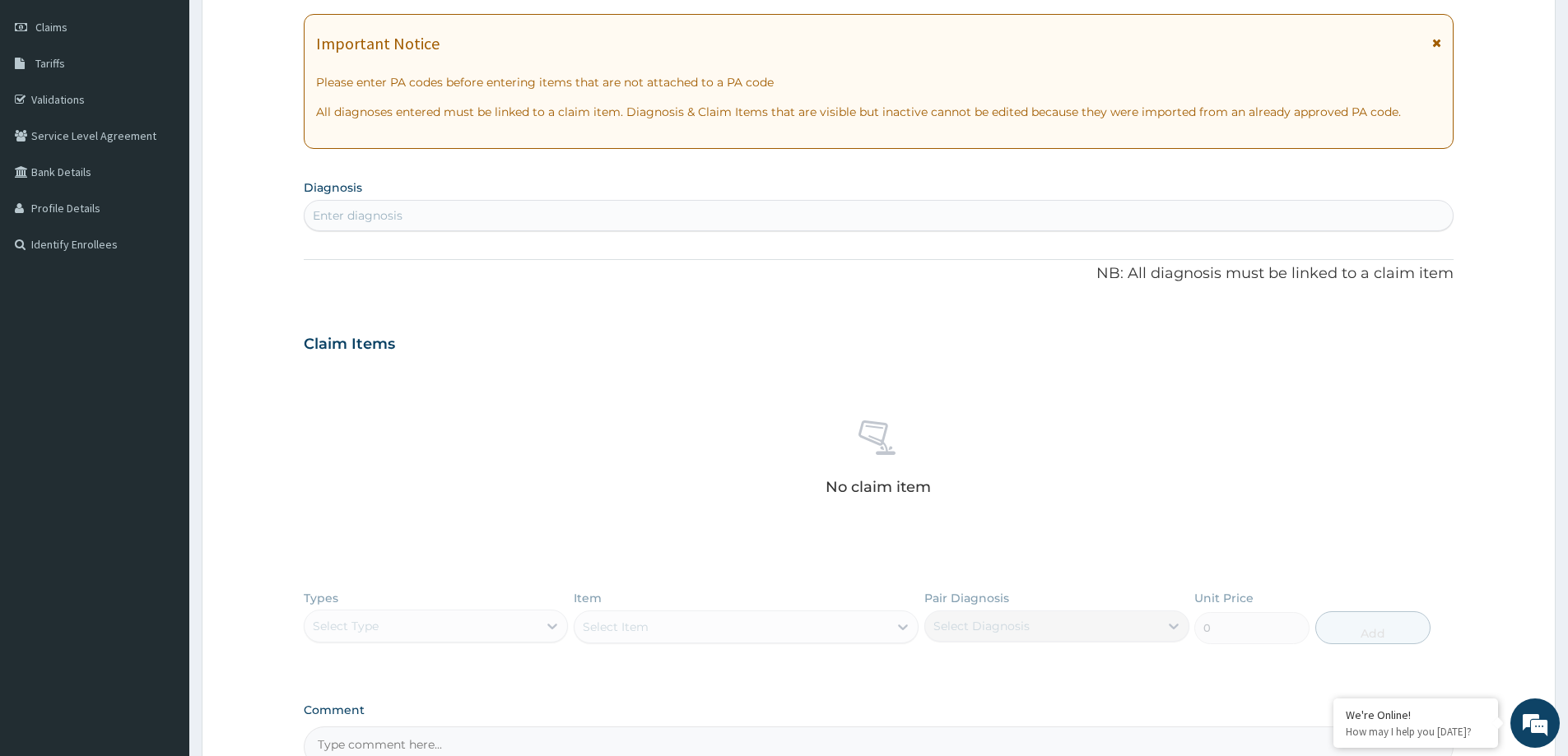
scroll to position [0, 0]
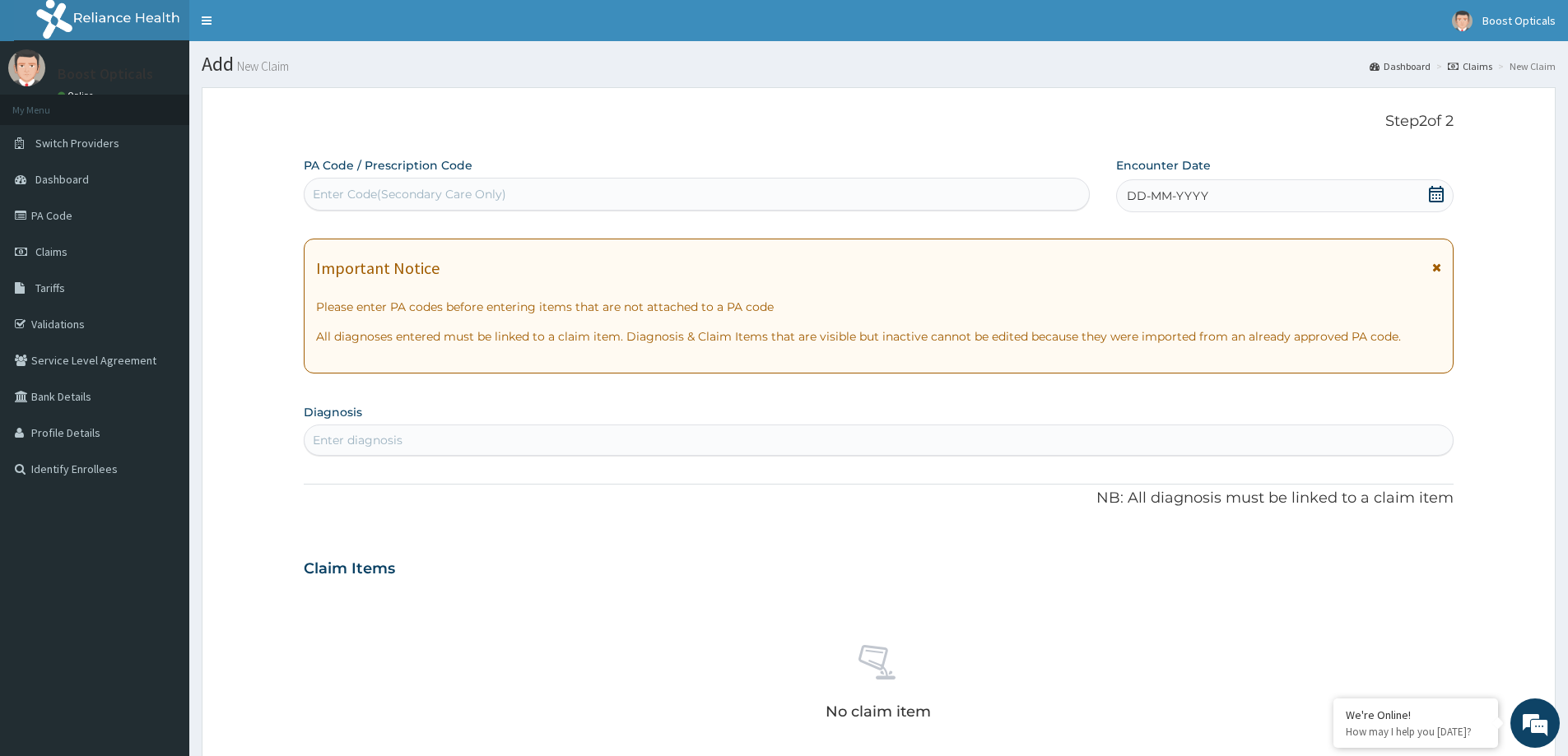
click at [1135, 192] on span "DD-MM-YYYY" at bounding box center [1168, 196] width 82 height 17
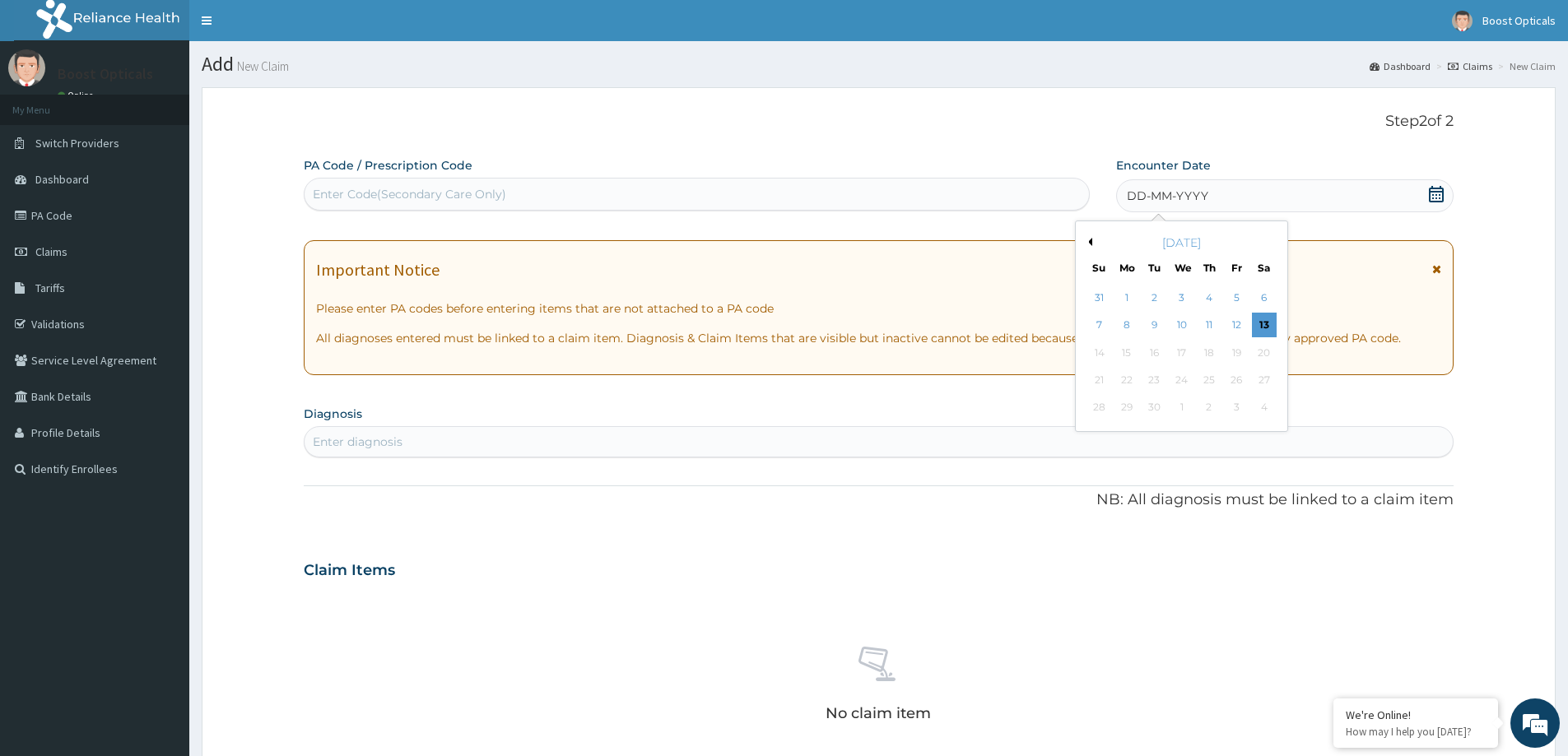
click at [1090, 242] on button "Previous Month" at bounding box center [1089, 242] width 8 height 8
click at [1183, 345] on div "13" at bounding box center [1182, 353] width 25 height 25
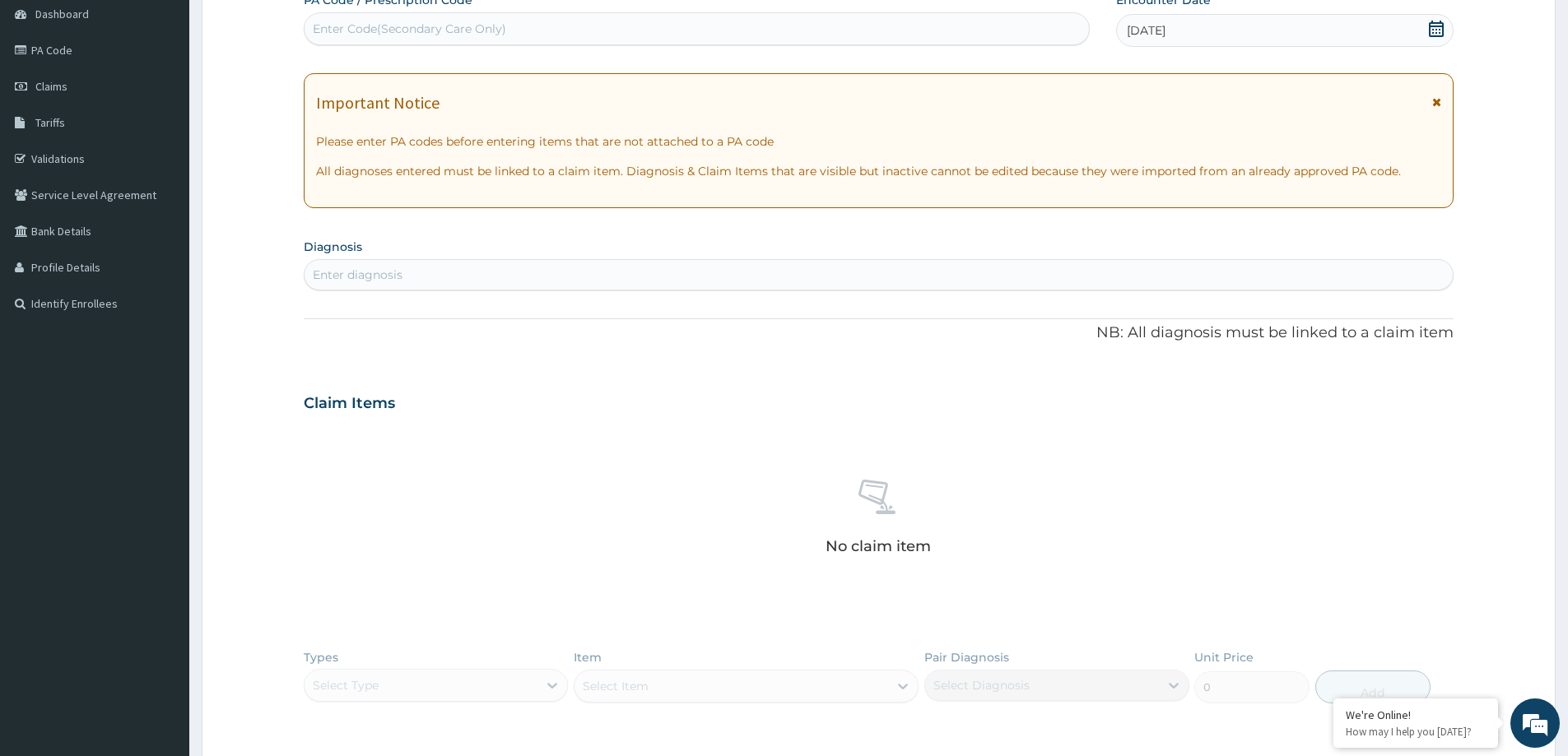
scroll to position [164, 0]
click at [536, 274] on div "Enter diagnosis" at bounding box center [878, 276] width 1148 height 27
click at [441, 261] on div "Enter diagnosis" at bounding box center [878, 275] width 1150 height 31
click at [442, 260] on div "Enter diagnosis" at bounding box center [878, 275] width 1150 height 31
type input "cvs"
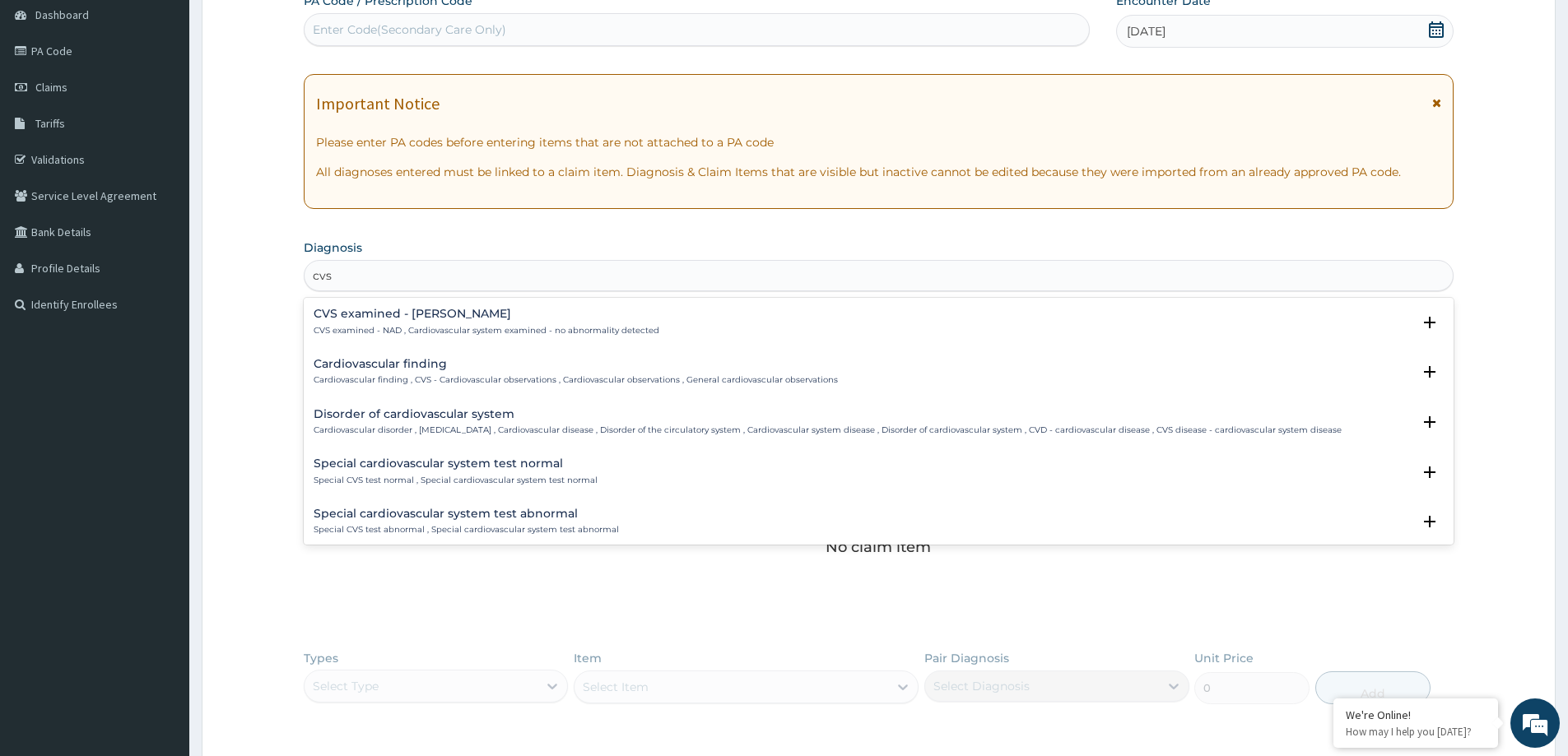
click at [575, 330] on p "CVS examined - NAD , Cardiovascular system examined - no abnormality detected" at bounding box center [487, 330] width 346 height 12
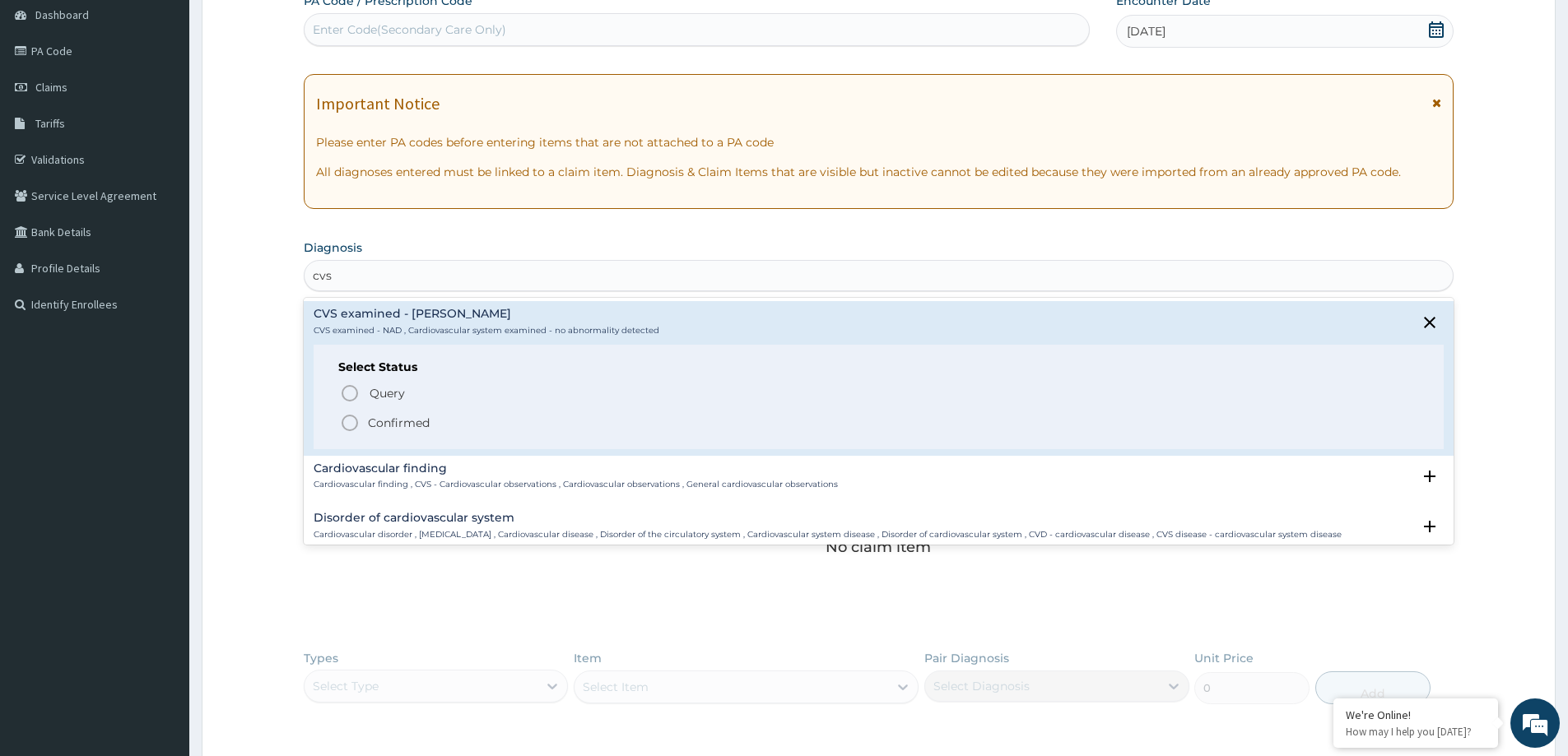
click at [359, 413] on icon "status option filled" at bounding box center [350, 423] width 20 height 20
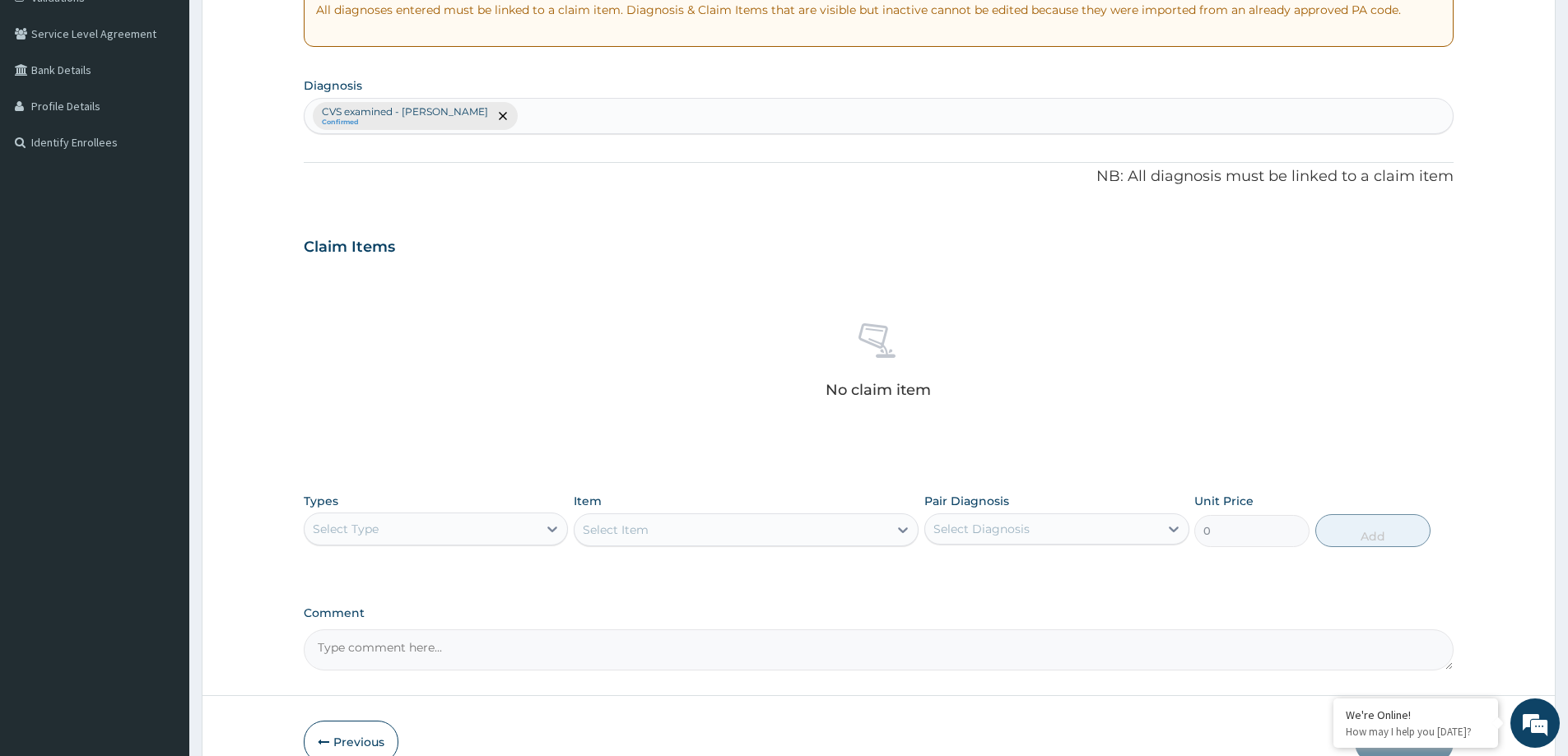
scroll to position [329, 0]
click at [540, 530] on div at bounding box center [552, 526] width 29 height 29
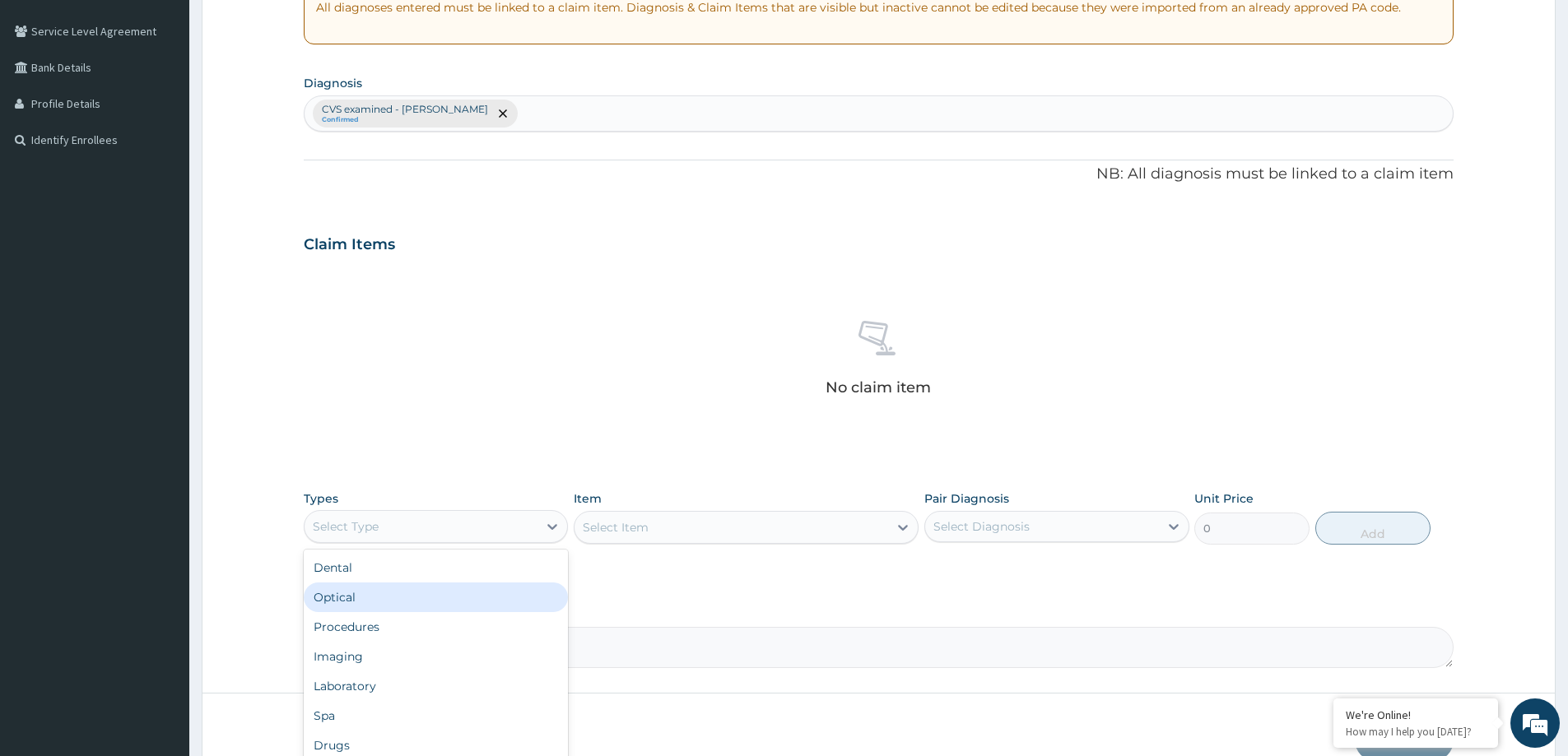
click at [478, 604] on div "Optical" at bounding box center [436, 597] width 265 height 29
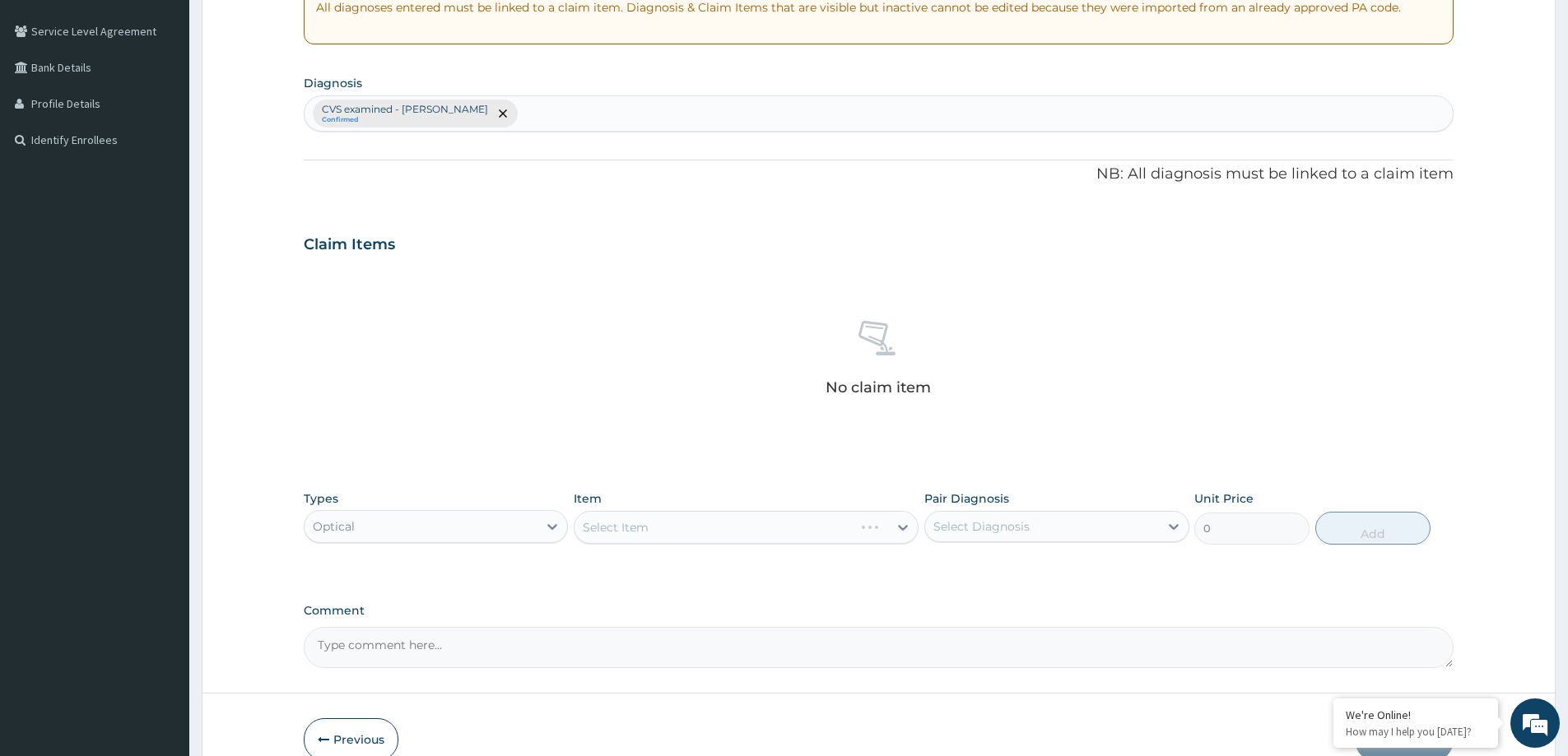
click at [666, 527] on div "Select Item" at bounding box center [746, 527] width 345 height 33
click at [901, 525] on div "Select Item" at bounding box center [746, 527] width 345 height 33
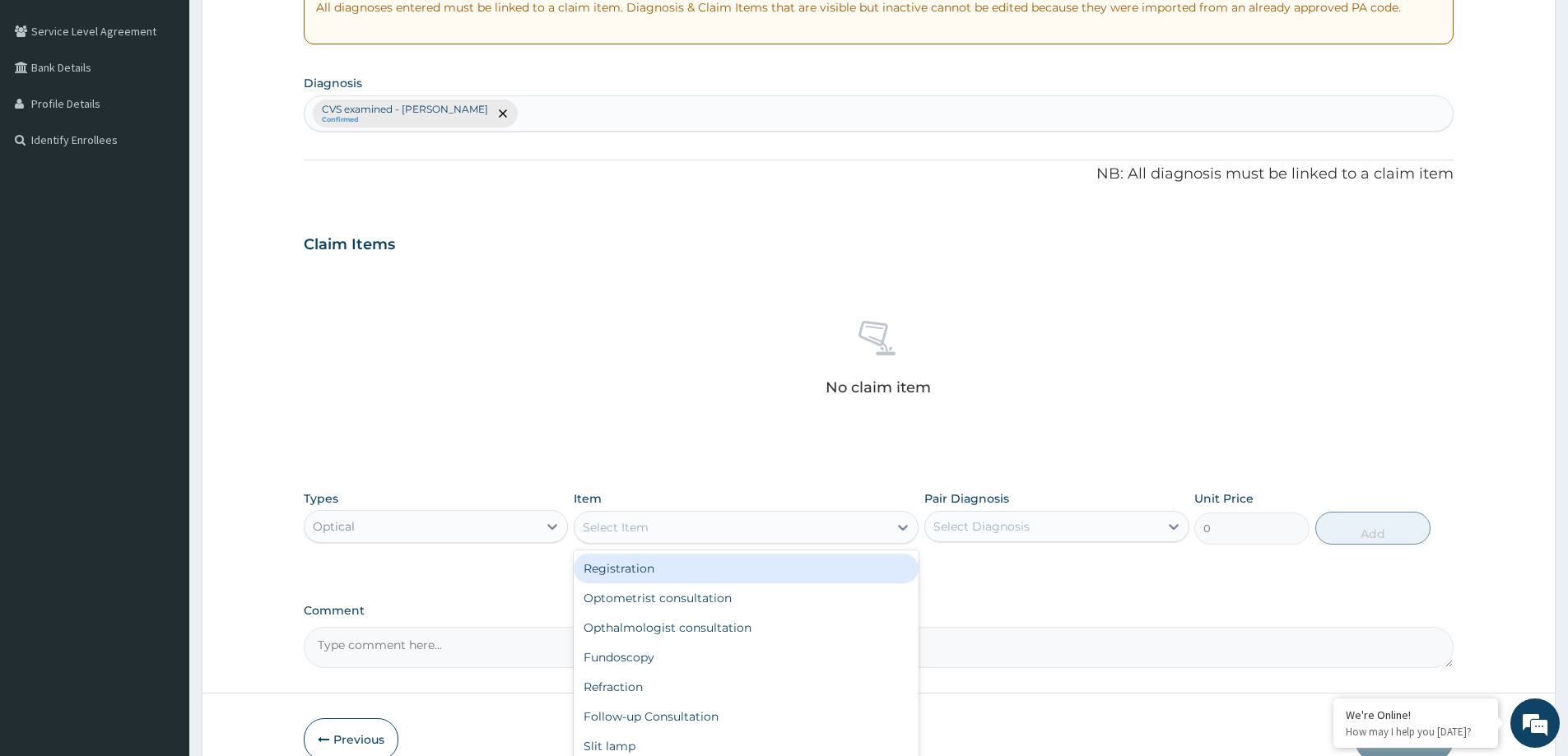
click at [903, 526] on icon at bounding box center [903, 527] width 17 height 17
click at [648, 569] on div "Registration" at bounding box center [746, 568] width 345 height 29
type input "1000"
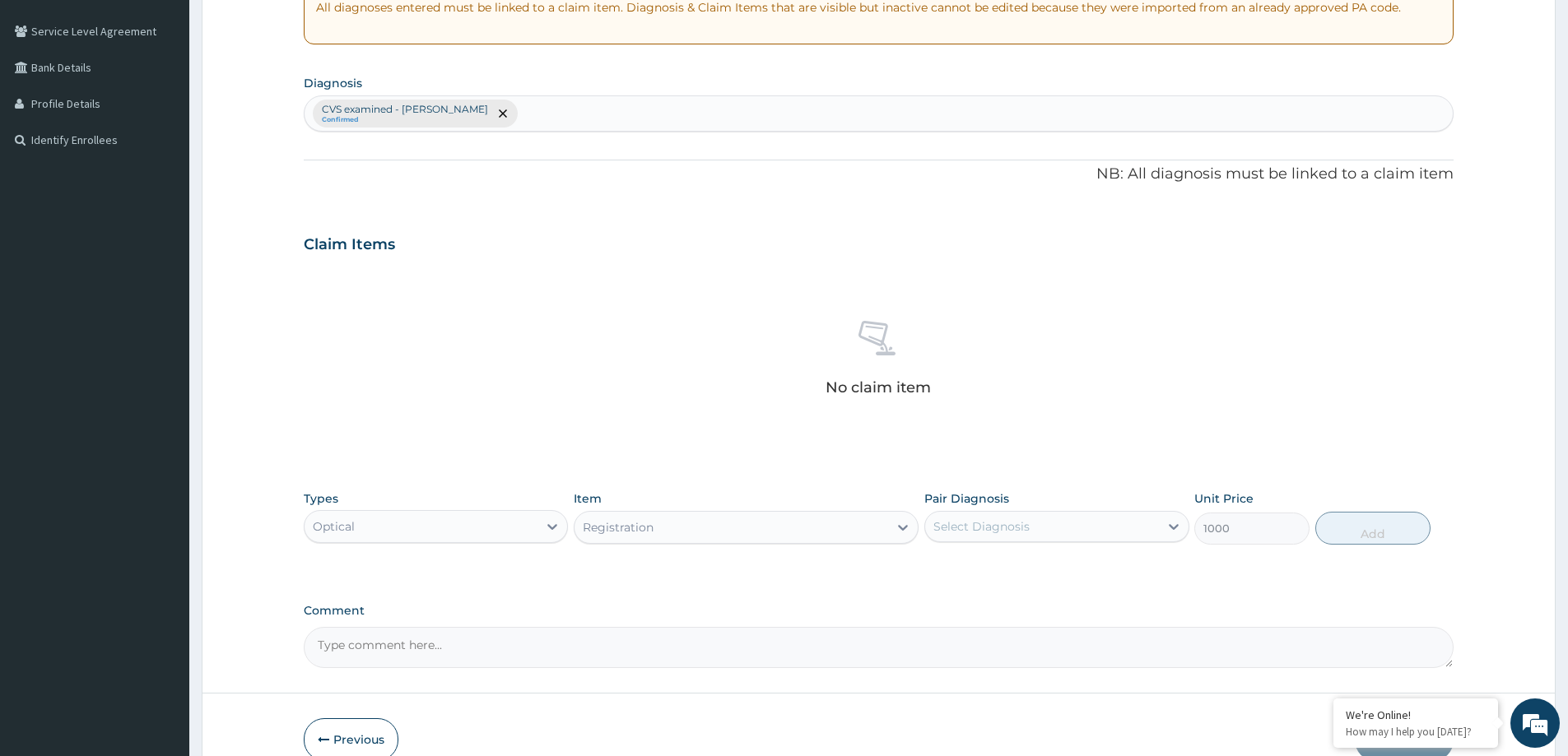
click at [1030, 528] on div "Select Diagnosis" at bounding box center [1041, 527] width 233 height 27
click at [1044, 563] on label "CVS examined - NAD" at bounding box center [1050, 567] width 198 height 17
checkbox input "true"
click at [1358, 532] on button "Add" at bounding box center [1373, 527] width 115 height 33
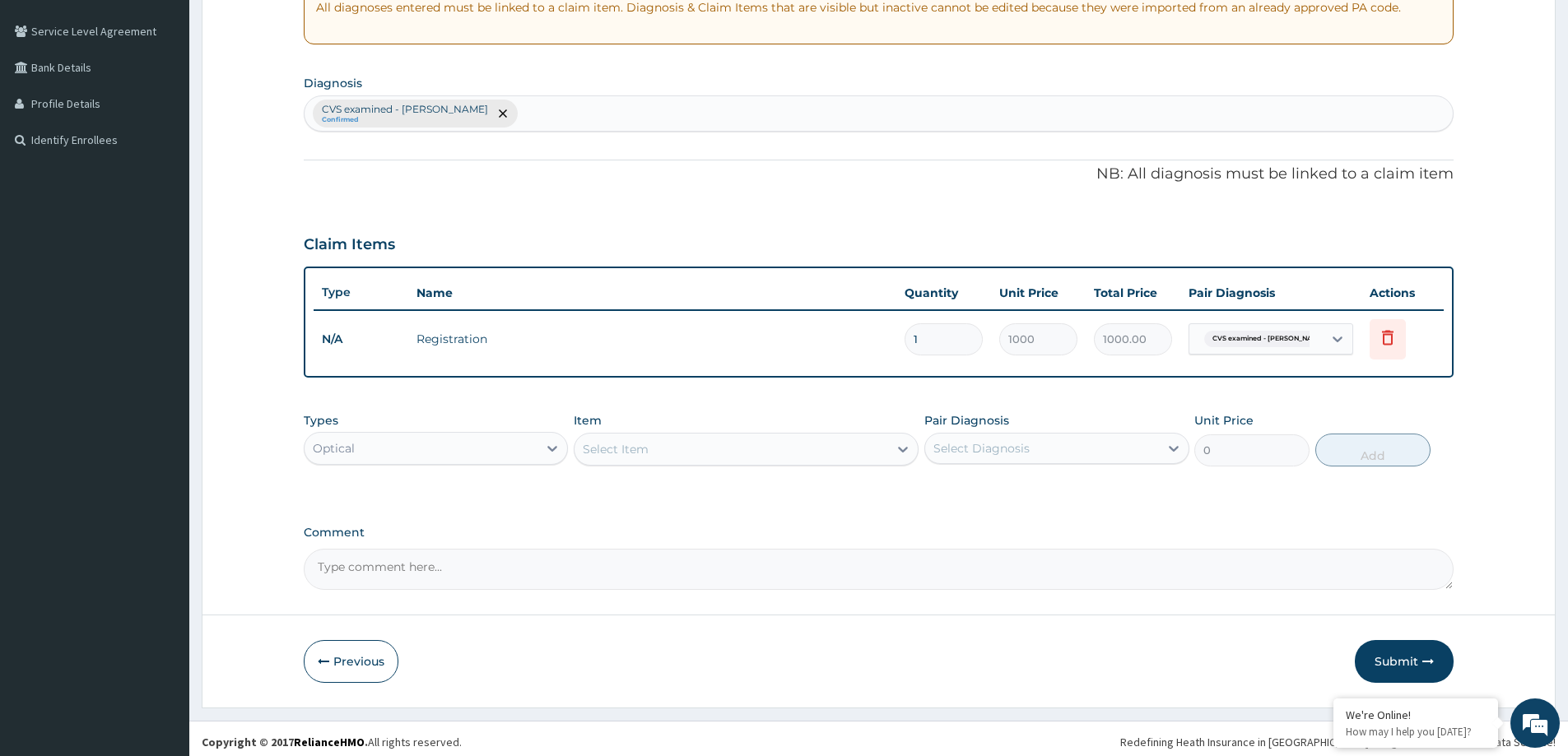
drag, startPoint x: 786, startPoint y: 451, endPoint x: 781, endPoint y: 443, distance: 9.4
click at [786, 450] on div "Select Item" at bounding box center [731, 450] width 314 height 27
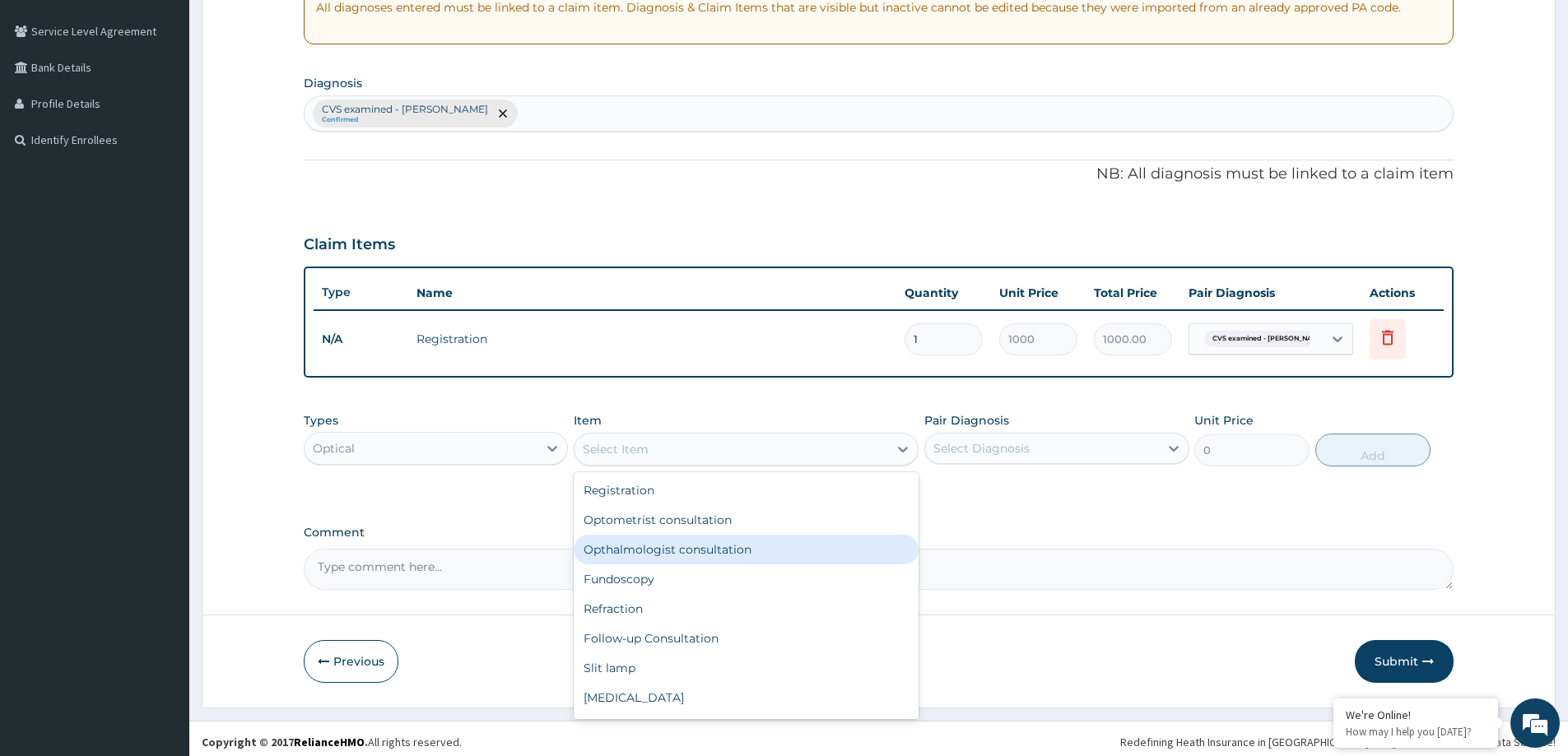
click at [724, 547] on div "Opthalmologist consultation" at bounding box center [746, 549] width 345 height 29
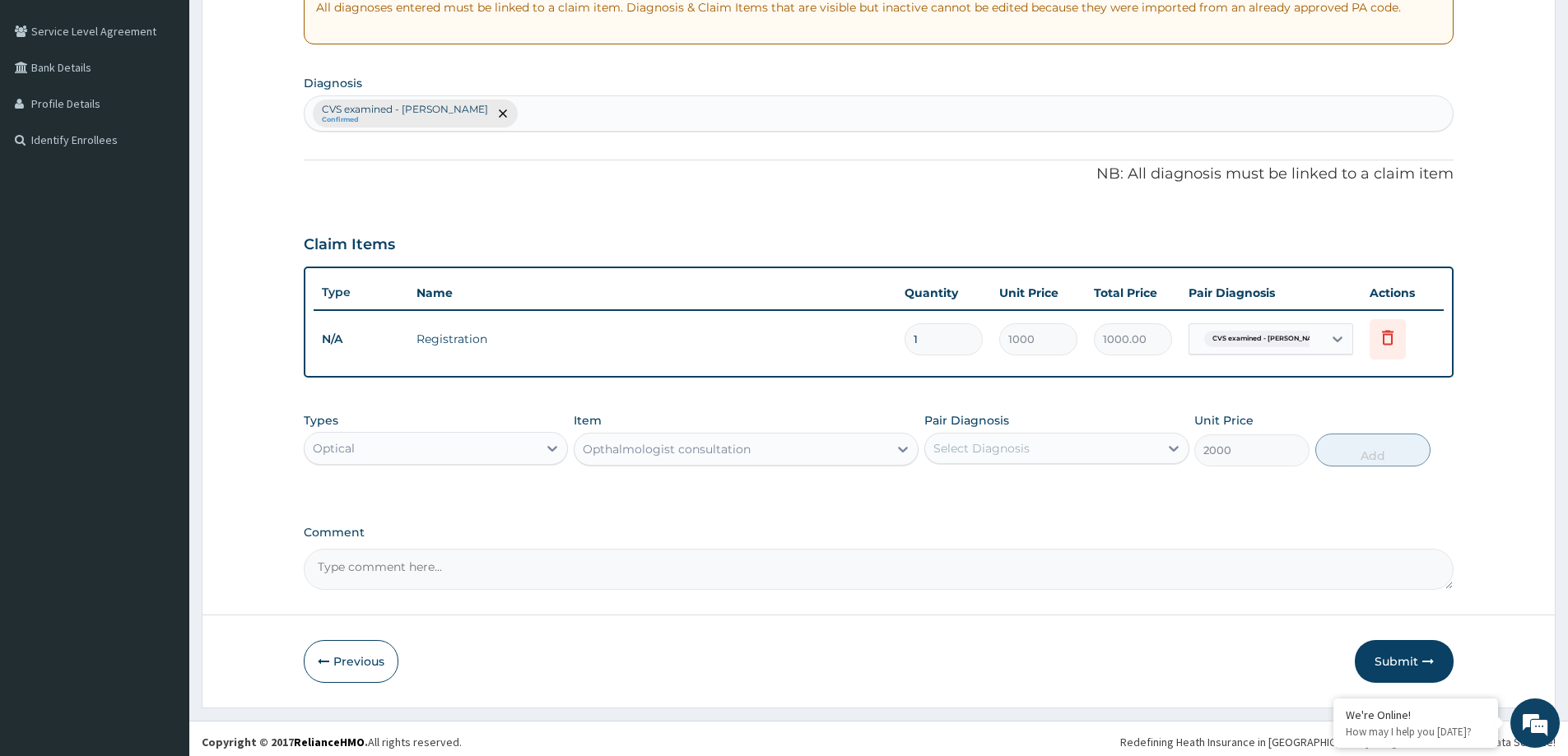
click at [880, 451] on div "Opthalmologist consultation" at bounding box center [731, 450] width 314 height 27
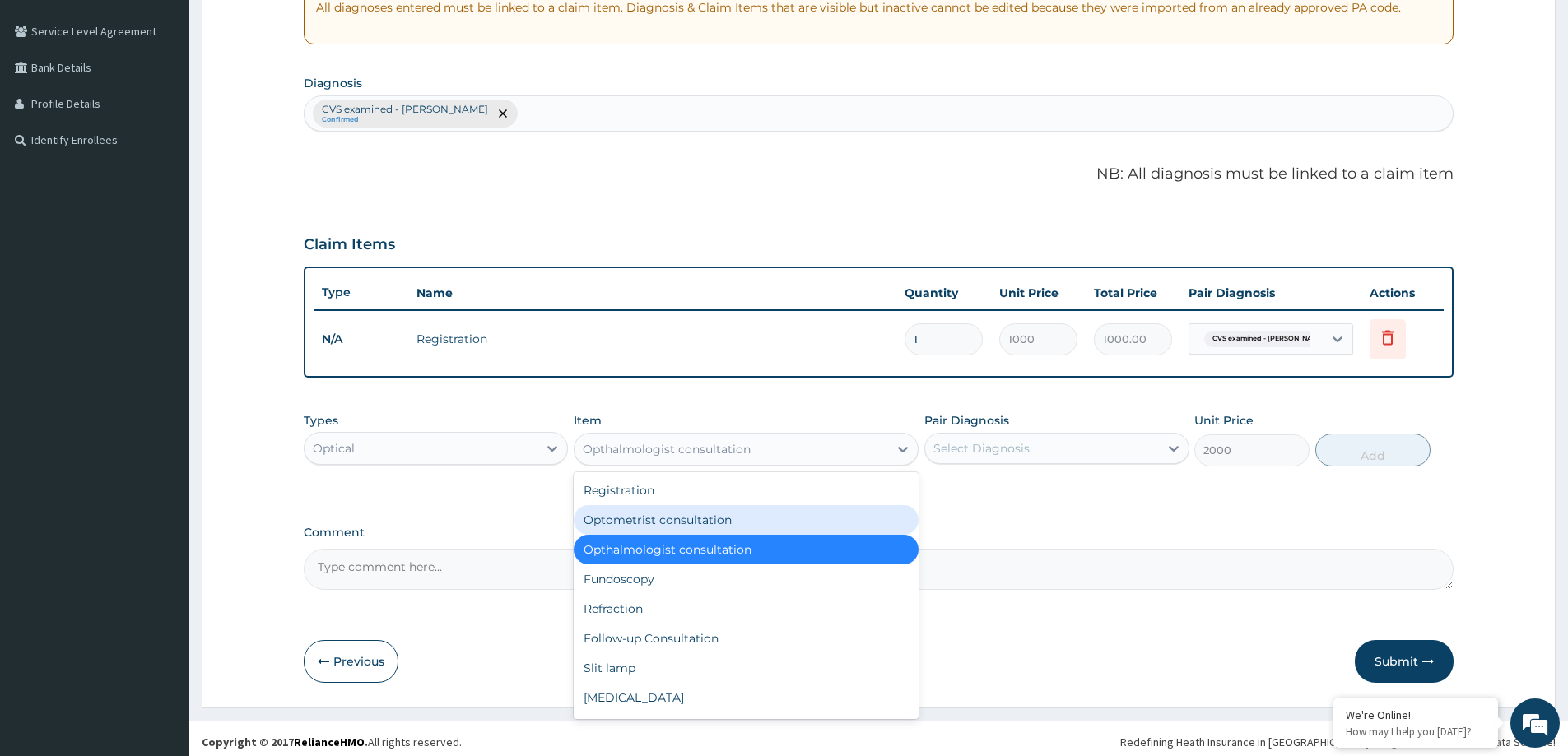
click at [759, 519] on div "Optometrist consultation" at bounding box center [746, 519] width 345 height 29
type input "1500"
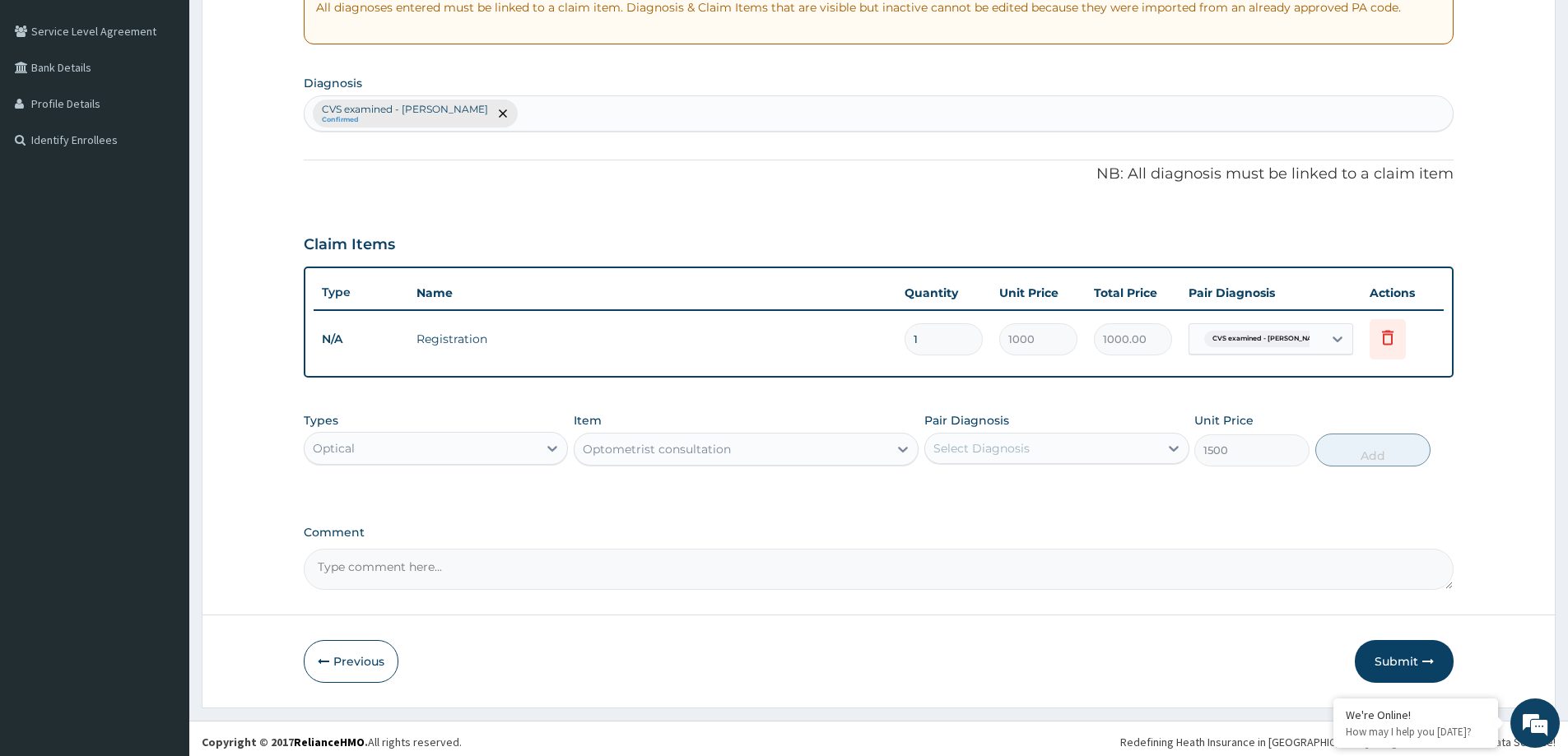
click at [1116, 451] on div "Select Diagnosis" at bounding box center [1041, 449] width 233 height 27
click at [1070, 483] on label "CVS examined - NAD" at bounding box center [1050, 489] width 198 height 17
checkbox input "true"
click at [1362, 446] on button "Add" at bounding box center [1373, 450] width 115 height 33
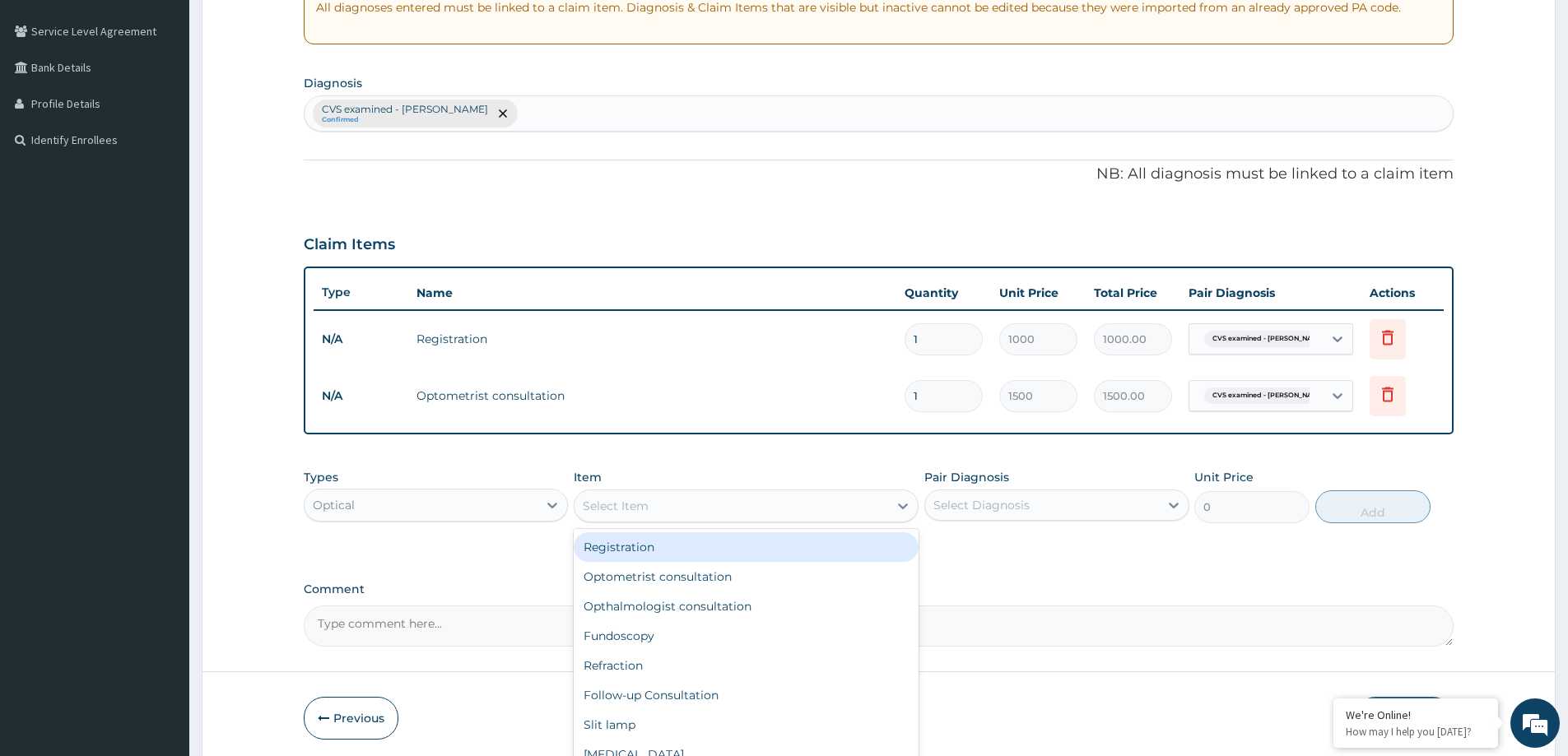
click at [873, 508] on div "Select Item" at bounding box center [731, 507] width 314 height 27
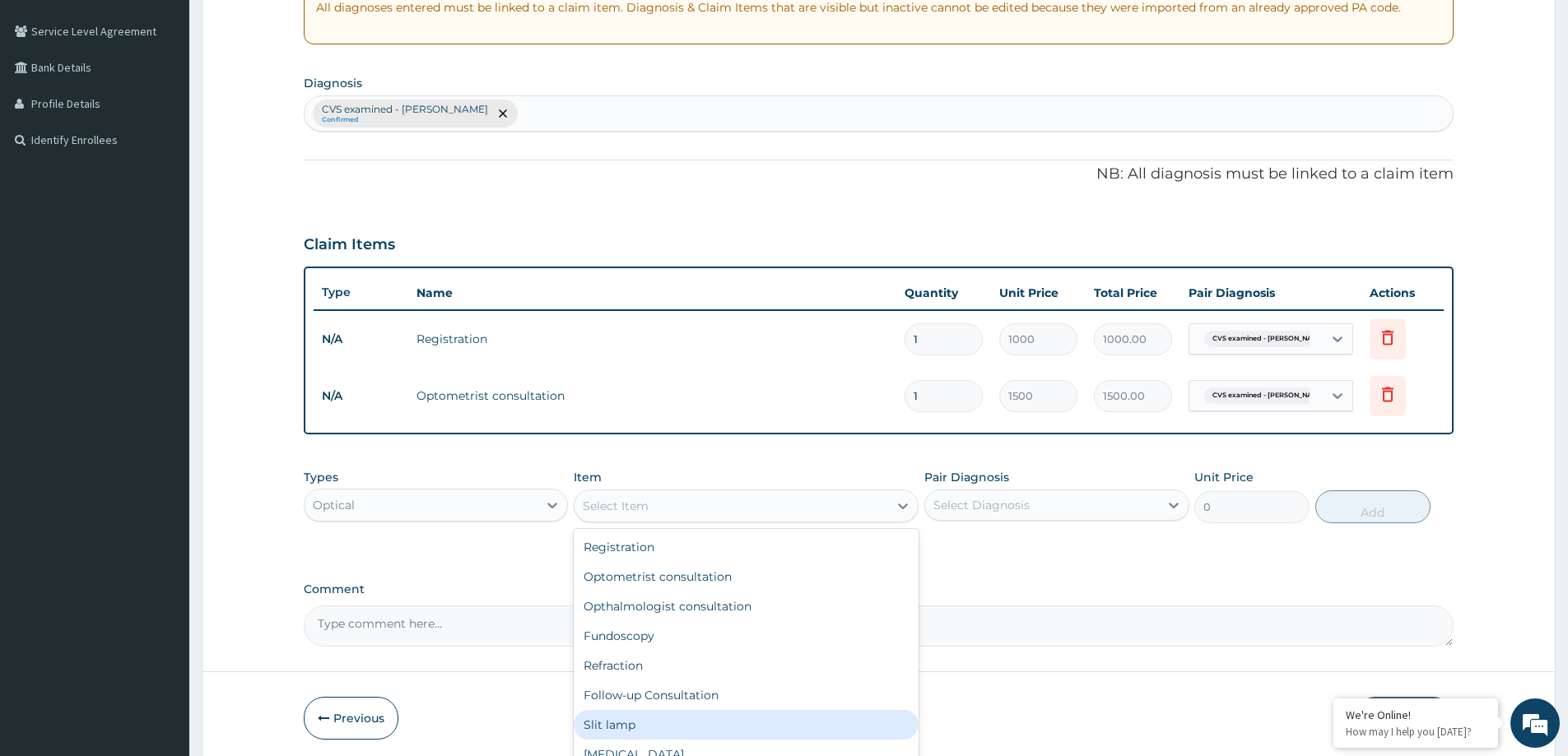
click at [617, 723] on div "Slit lamp" at bounding box center [746, 724] width 345 height 29
type input "1000"
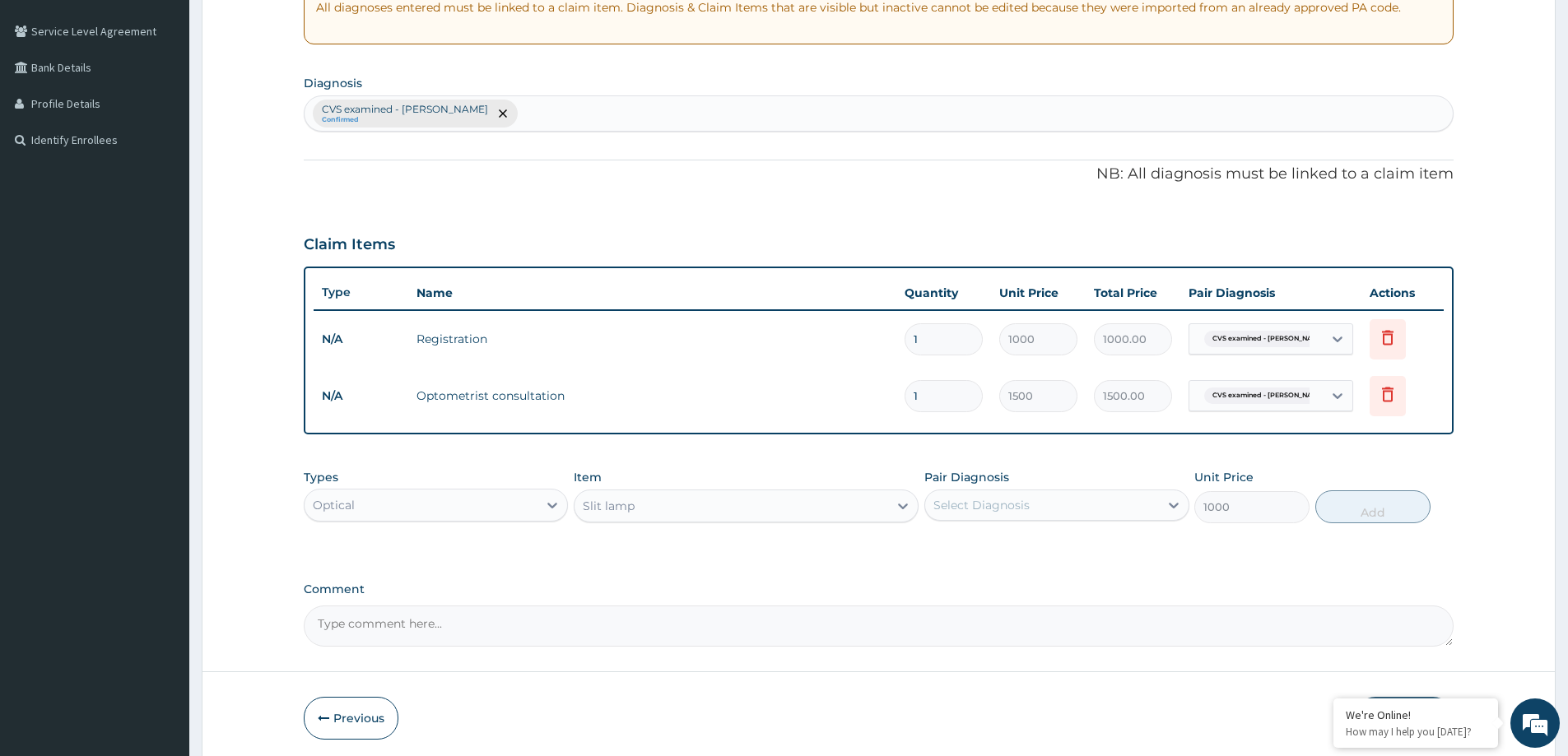
click at [1080, 502] on div "Select Diagnosis" at bounding box center [1041, 506] width 233 height 27
click at [1071, 545] on label "CVS examined - NAD" at bounding box center [1050, 546] width 198 height 17
checkbox input "true"
click at [1361, 506] on button "Add" at bounding box center [1373, 507] width 115 height 33
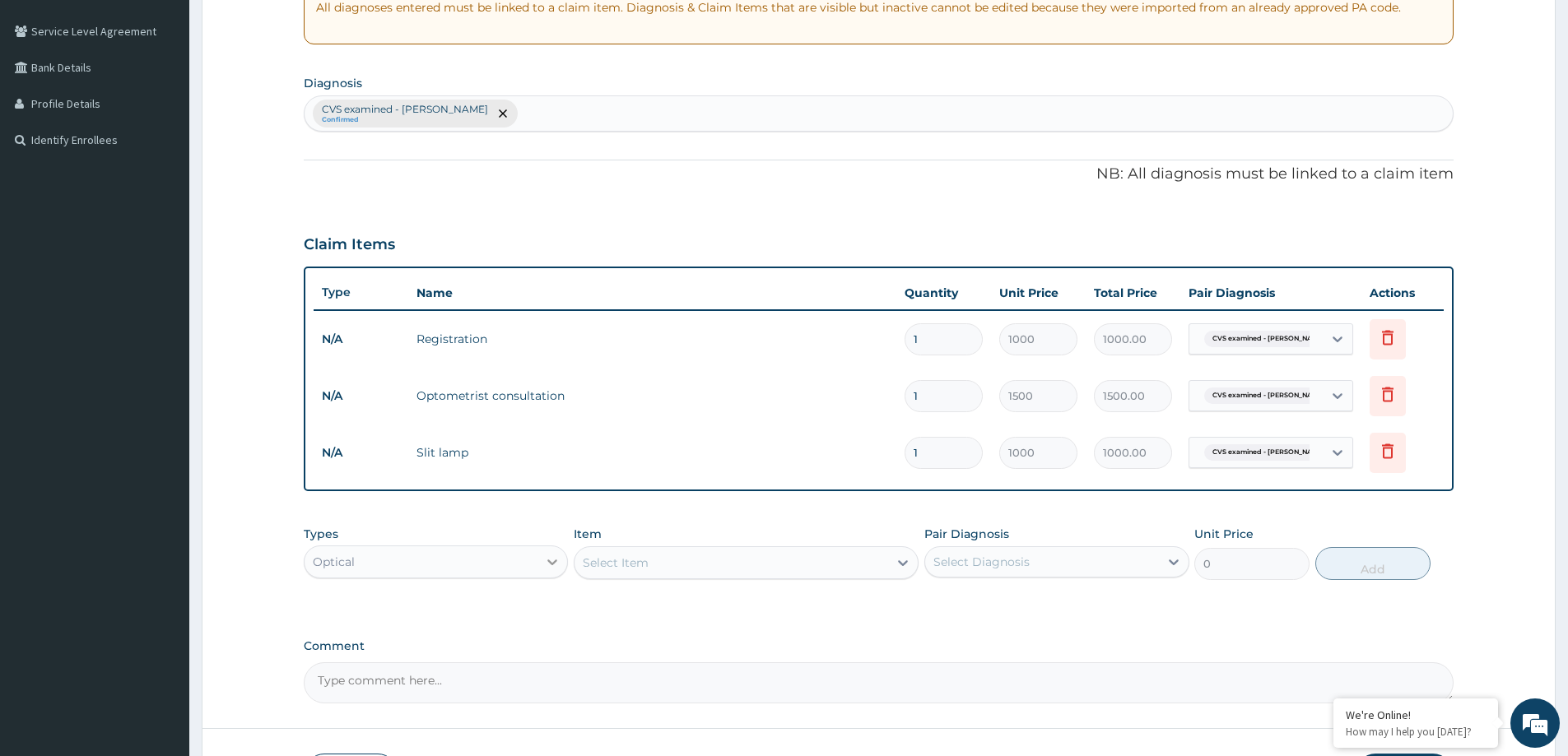
click at [545, 558] on icon at bounding box center [553, 562] width 17 height 17
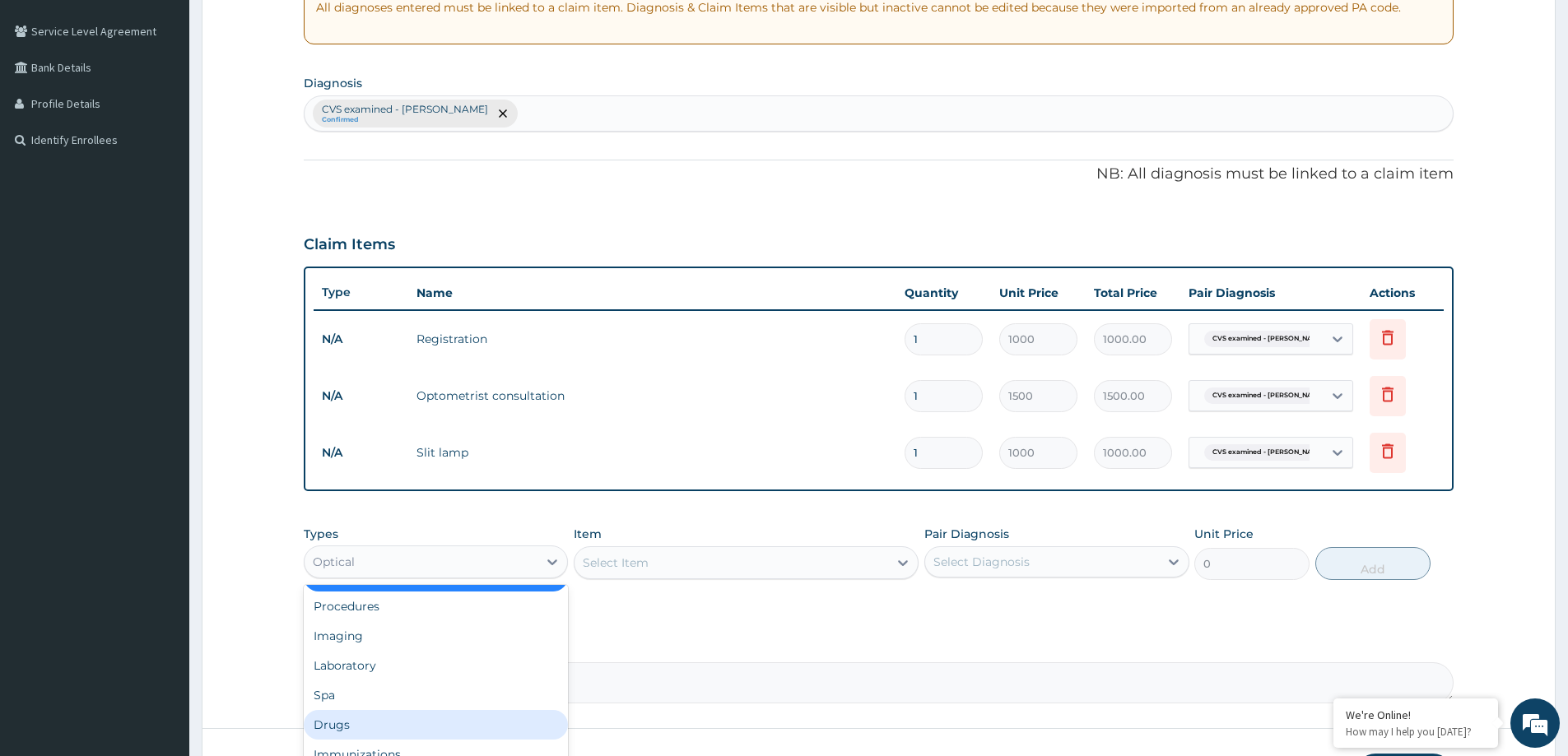
scroll to position [0, 0]
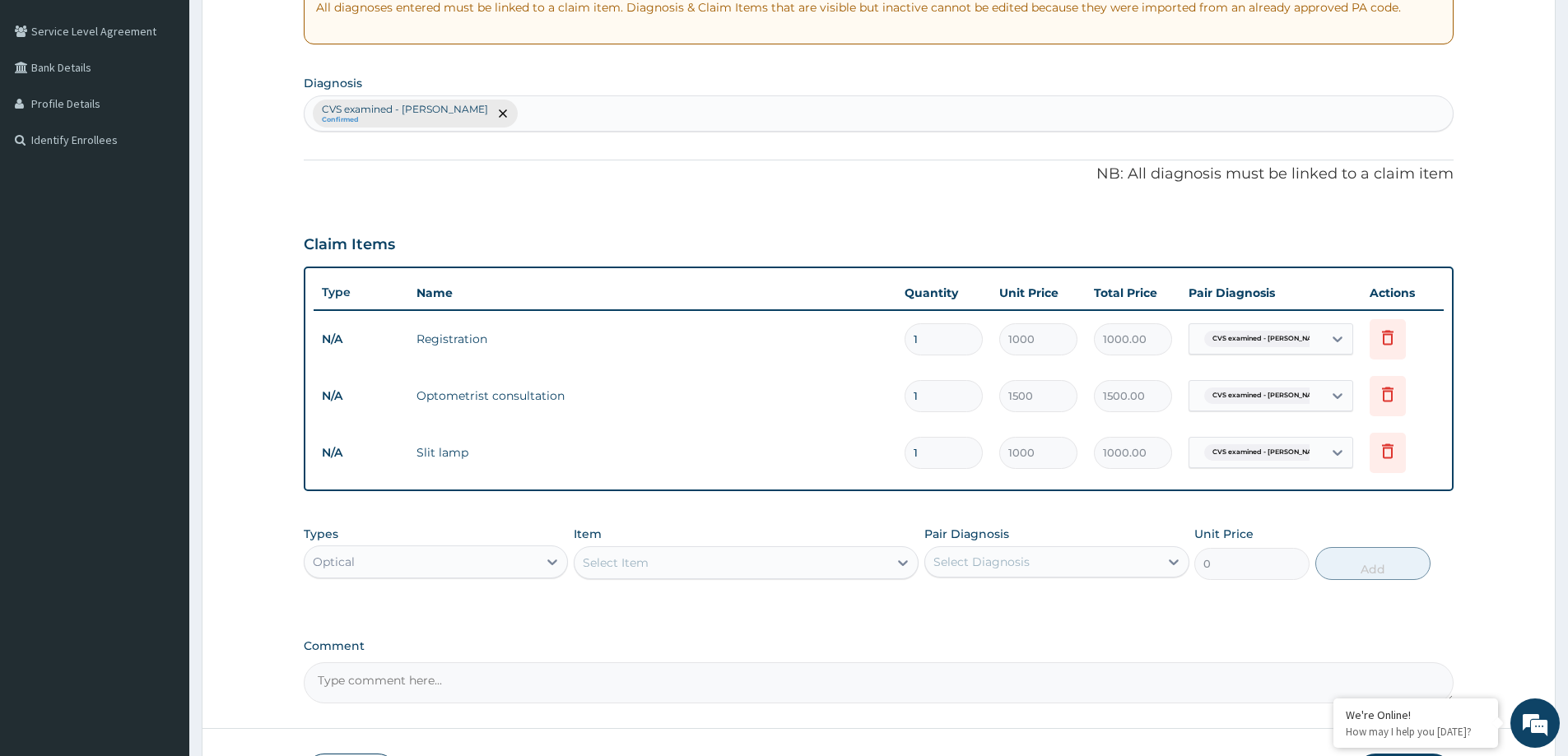
drag, startPoint x: 706, startPoint y: 618, endPoint x: 716, endPoint y: 604, distance: 17.2
click at [707, 617] on div "PA Code / Prescription Code Enter Code(Secondary Care Only) Encounter Date 13-0…" at bounding box center [878, 265] width 1150 height 875
click at [756, 579] on div "Types Optical Item Select Item Pair Diagnosis Select Diagnosis Unit Price 0 Add" at bounding box center [878, 552] width 1150 height 71
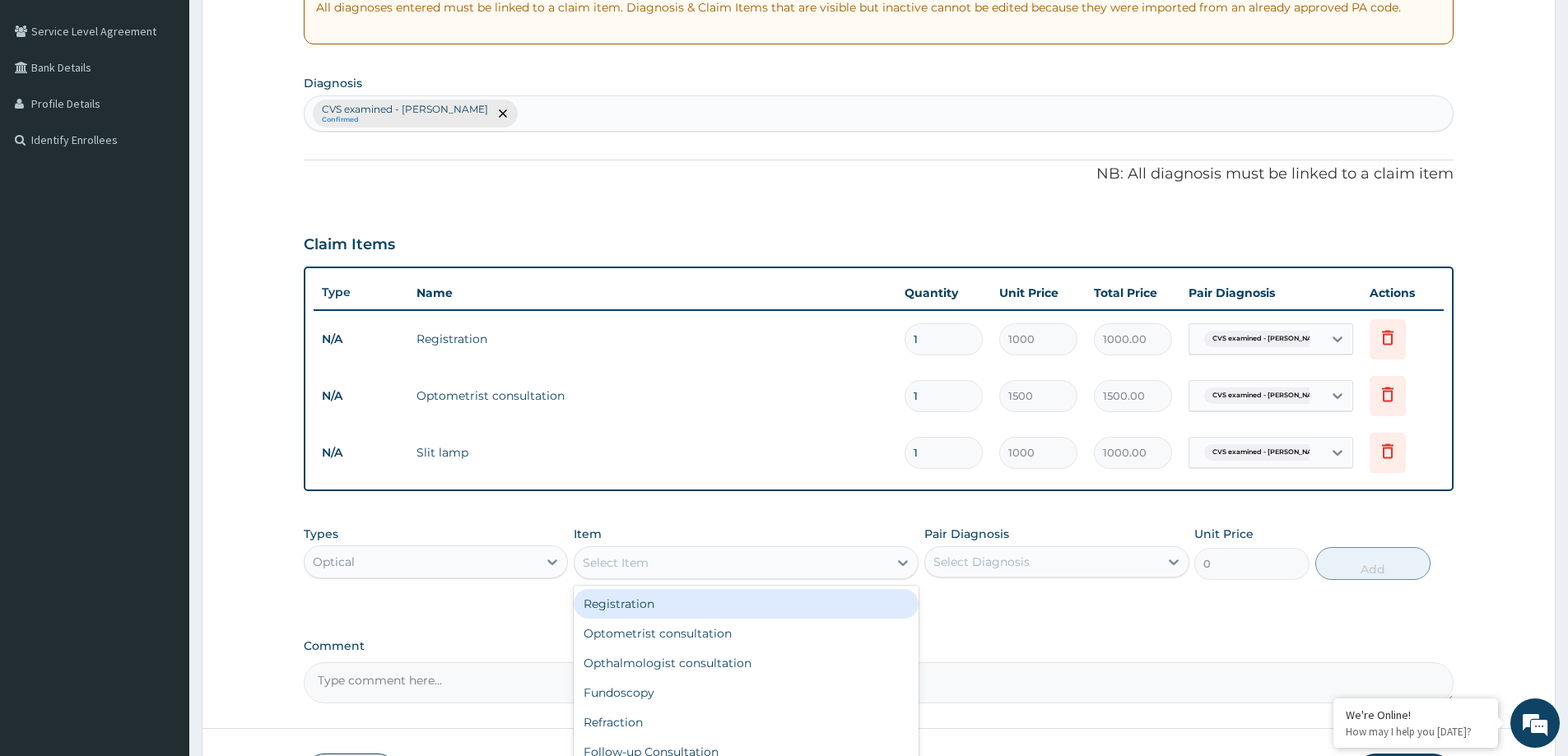
click at [771, 562] on div "Select Item" at bounding box center [731, 563] width 314 height 27
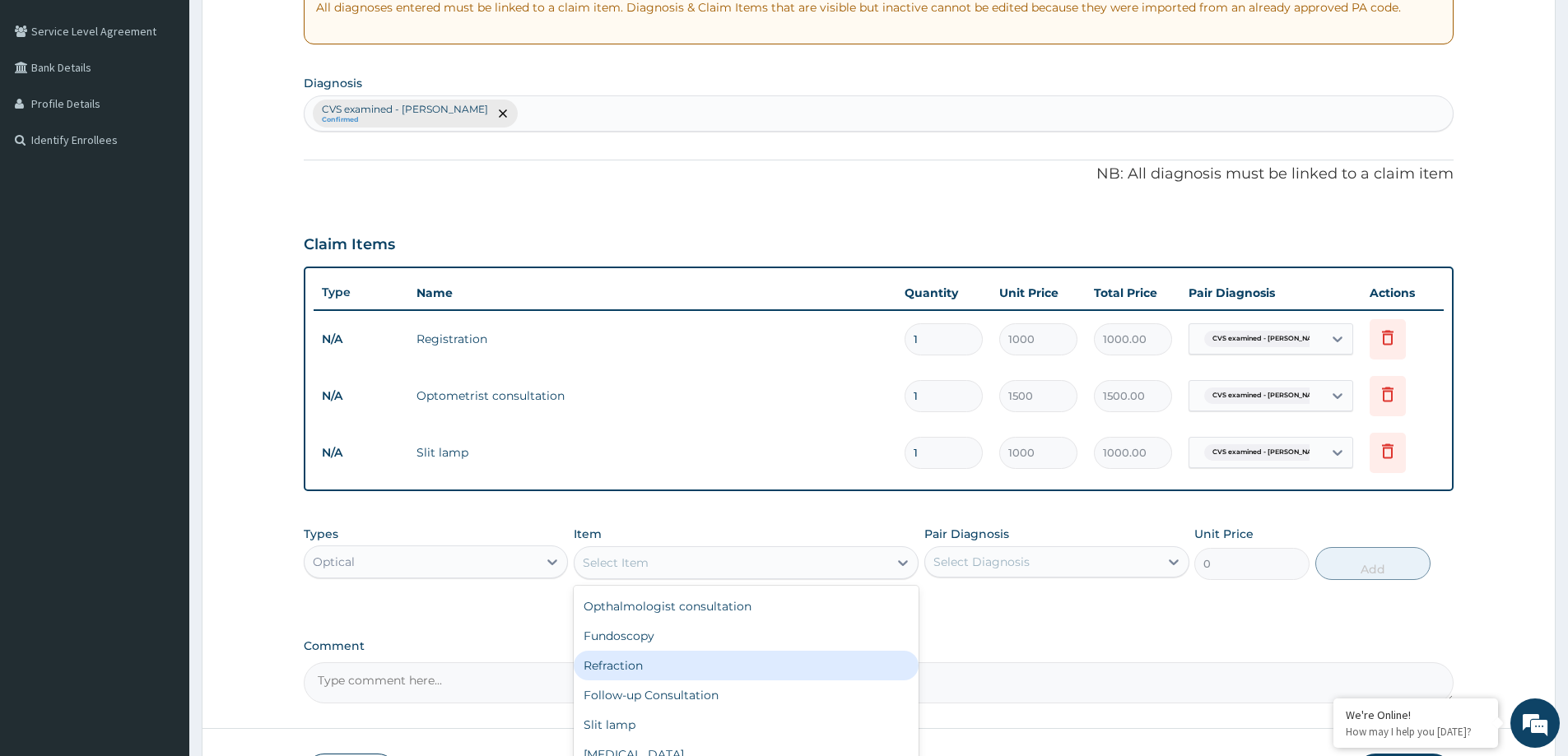
scroll to position [83, 0]
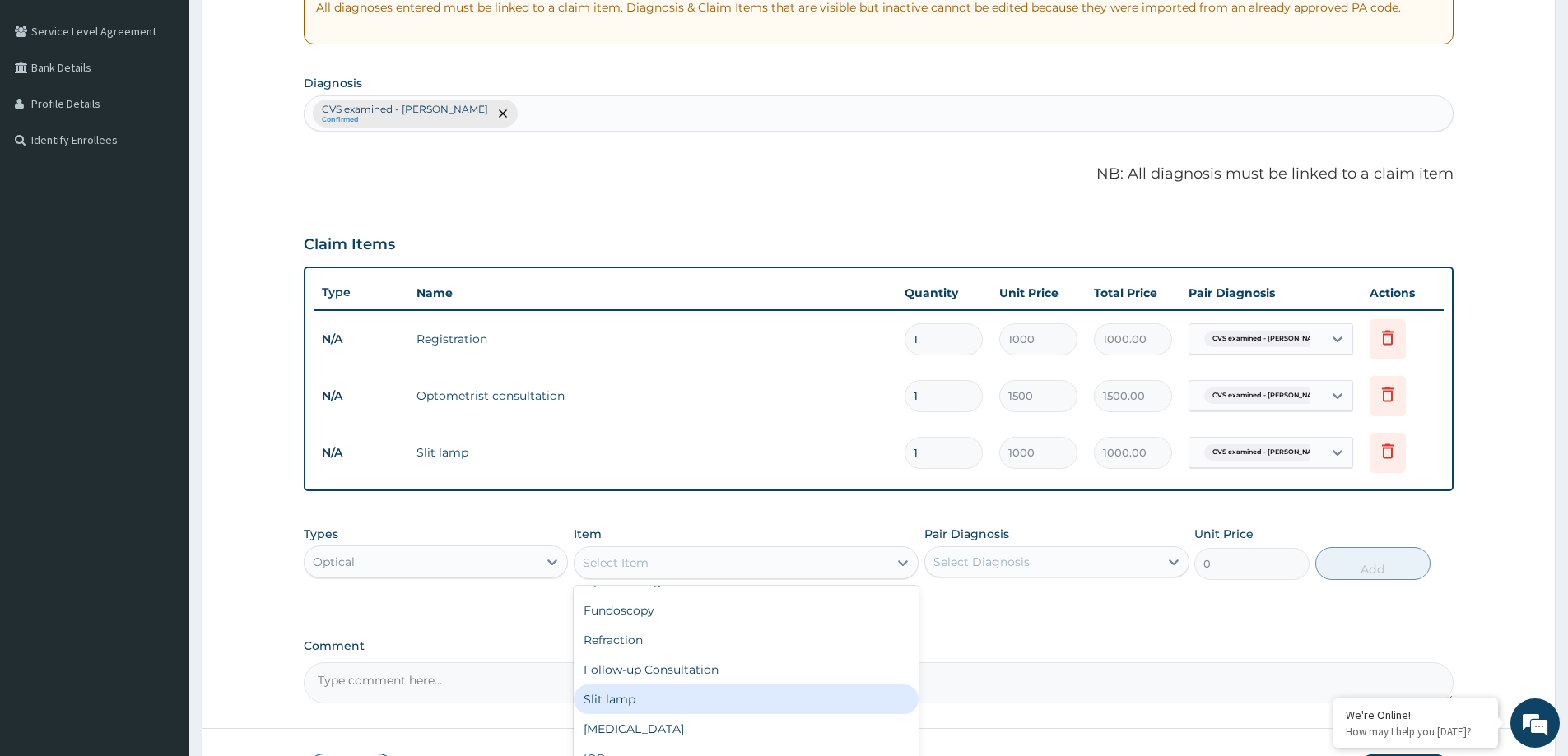
click at [655, 689] on div "Slit lamp" at bounding box center [746, 698] width 345 height 29
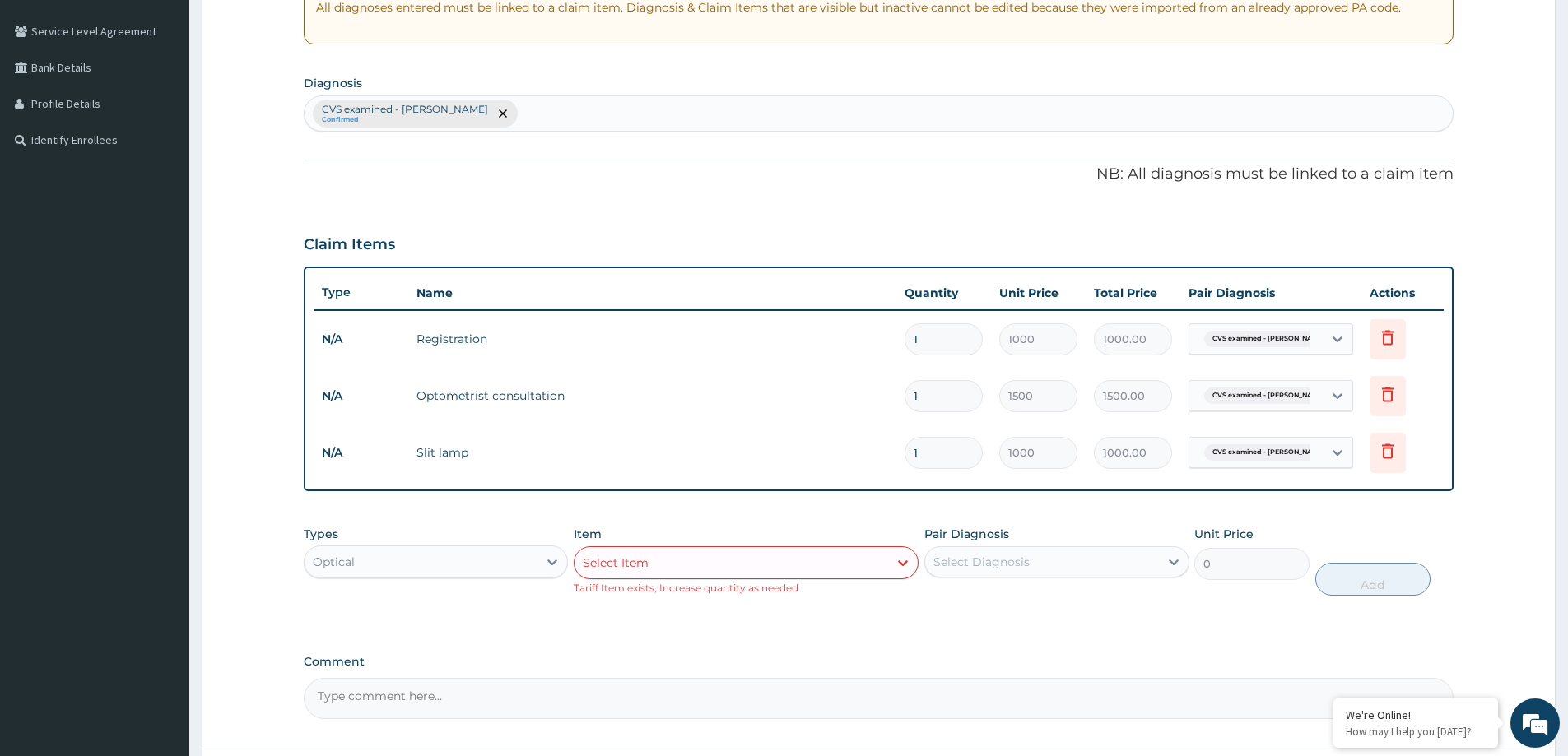
click at [829, 558] on div "Select Item" at bounding box center [731, 563] width 314 height 27
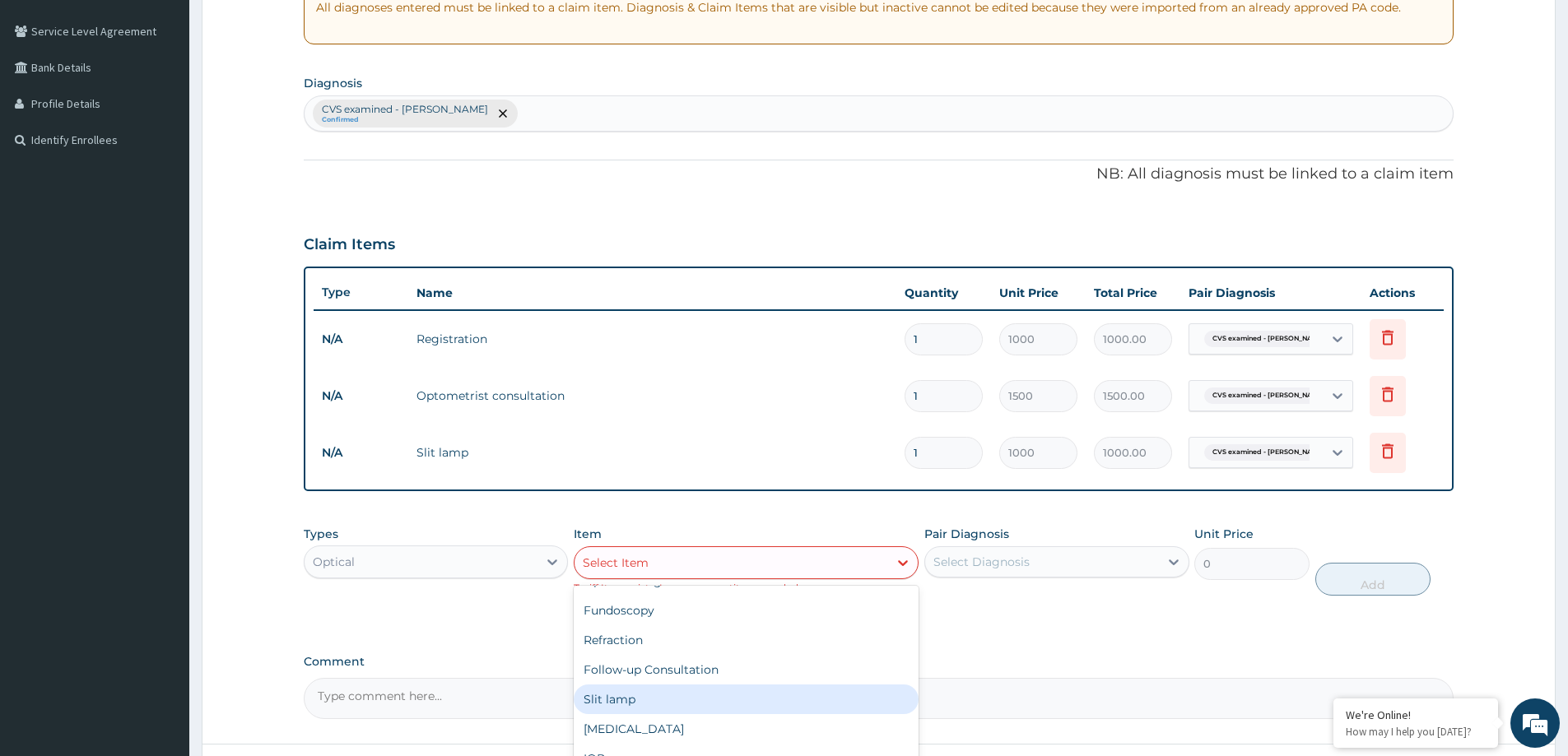
click at [630, 694] on div "Slit lamp" at bounding box center [746, 698] width 345 height 29
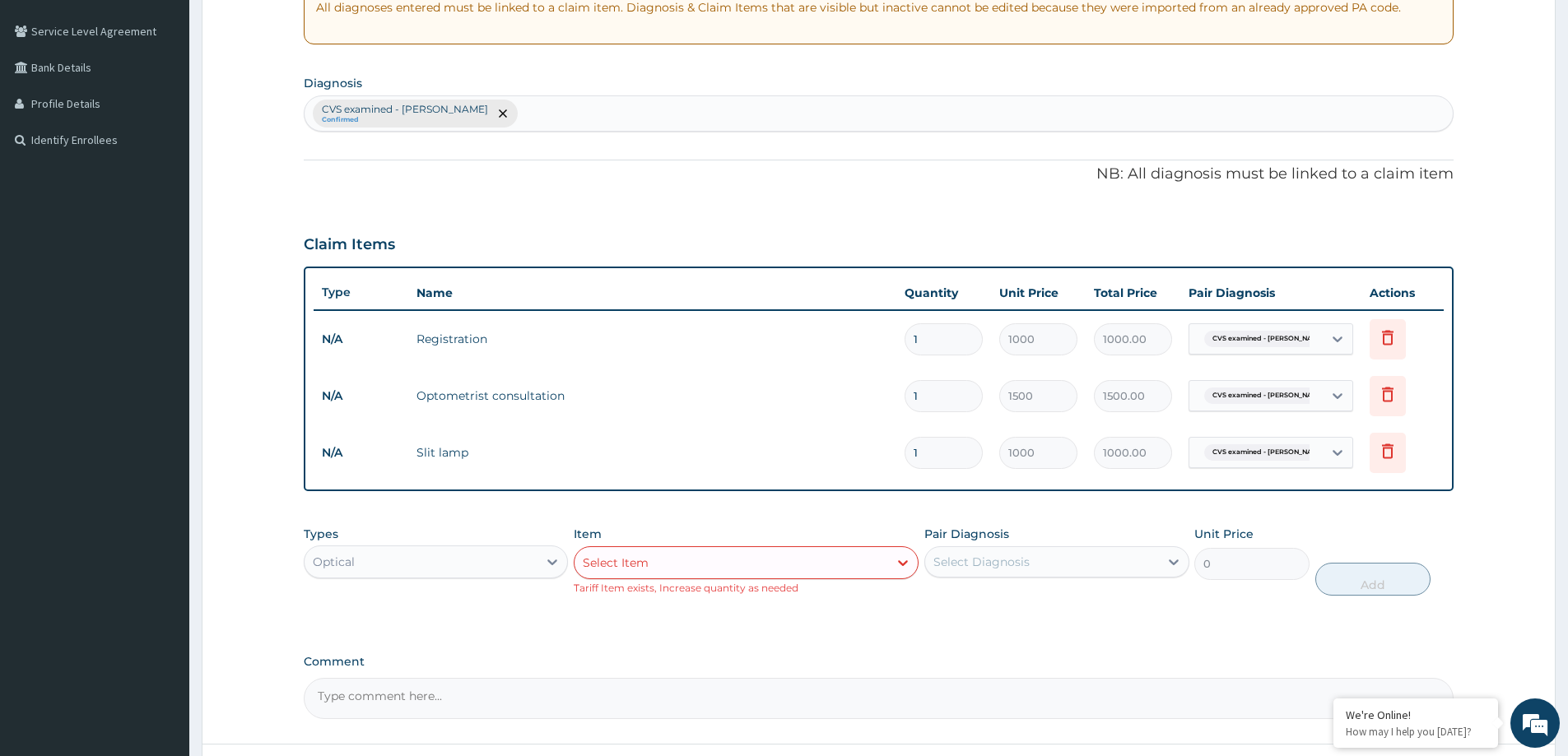
click at [771, 550] on div "Select Item" at bounding box center [731, 563] width 314 height 27
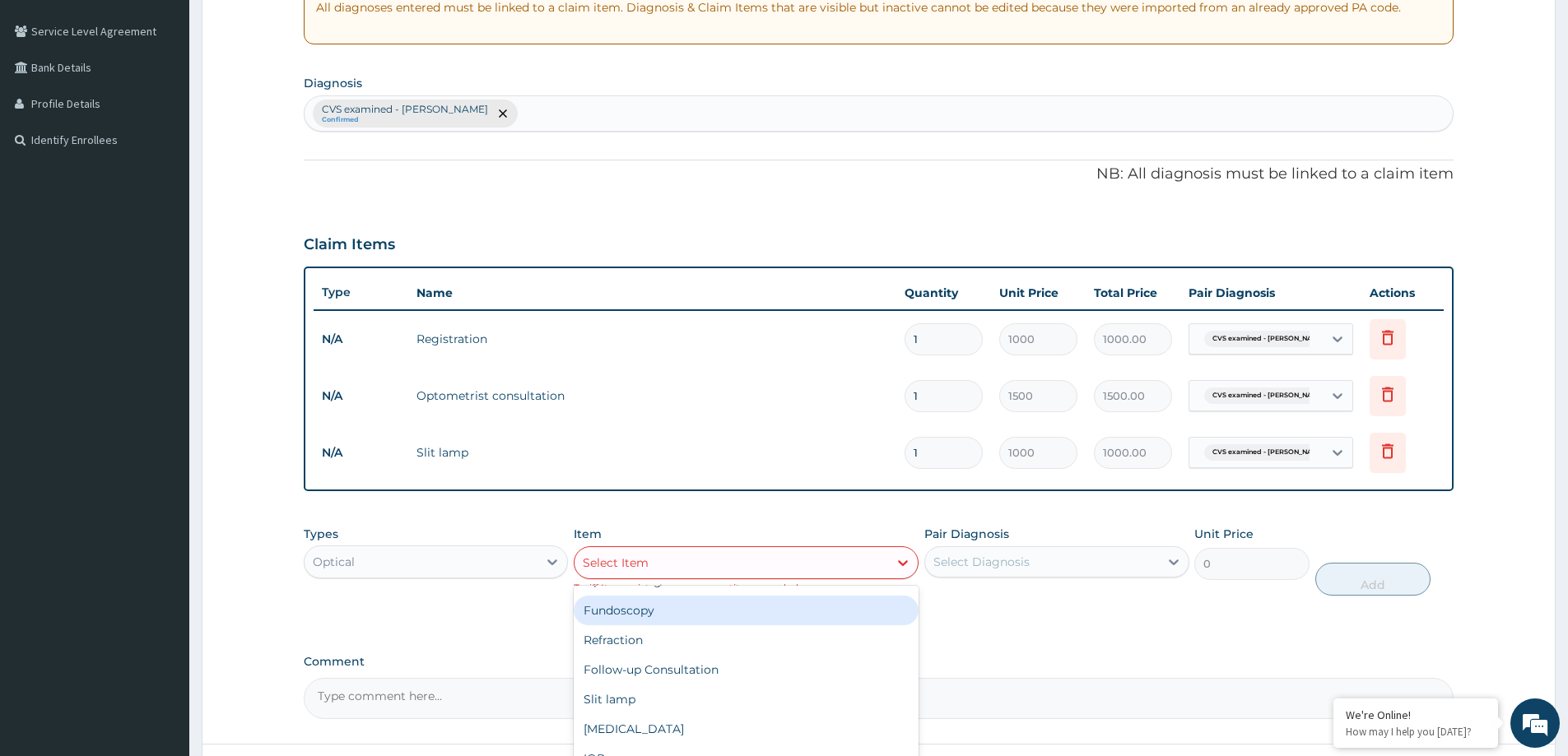
click at [674, 617] on div "Fundoscopy" at bounding box center [746, 610] width 345 height 29
type input "1000"
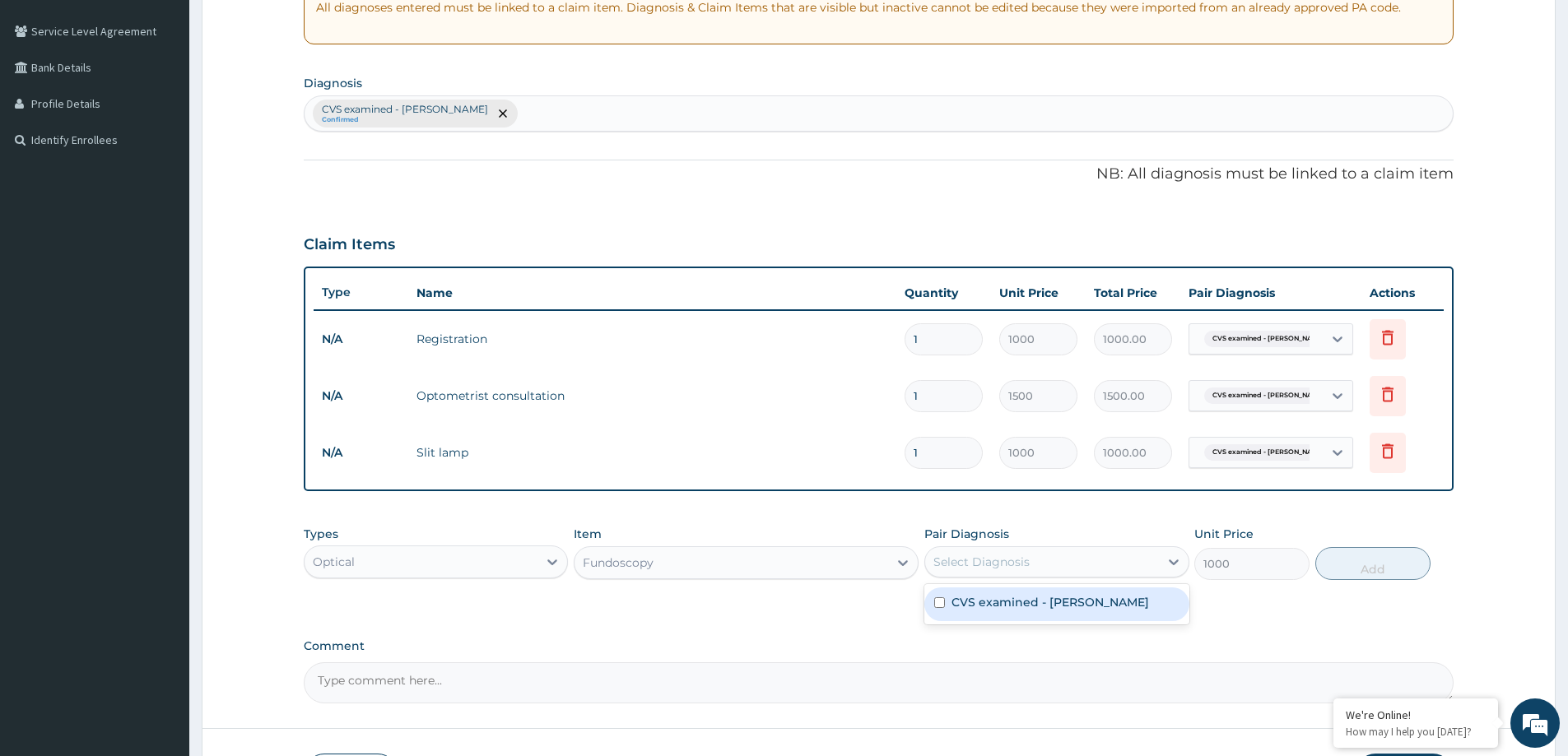
click at [1041, 559] on div "Select Diagnosis" at bounding box center [1041, 562] width 233 height 27
click at [1029, 600] on label "CVS examined - NAD" at bounding box center [1050, 602] width 198 height 17
checkbox input "true"
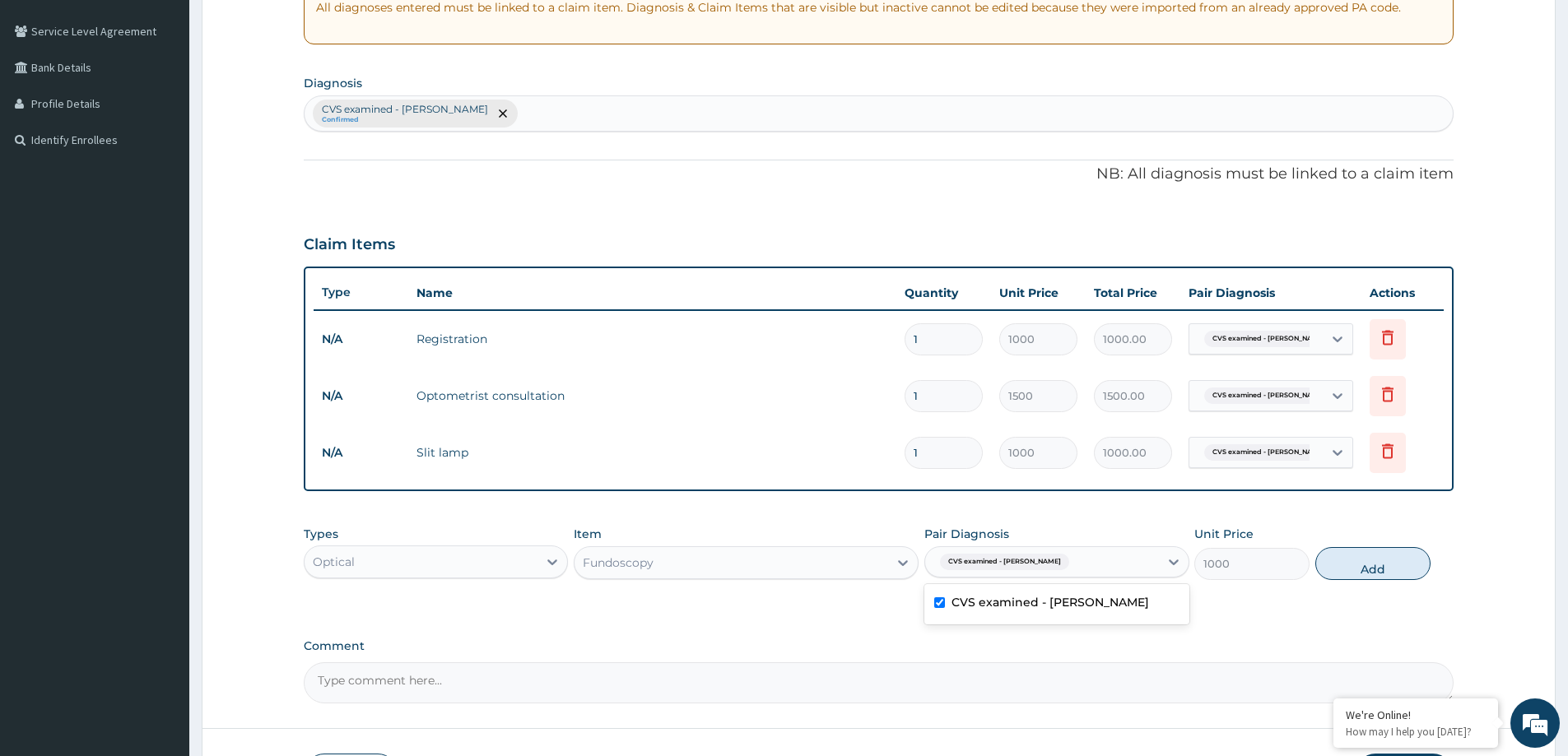
click at [1375, 559] on button "Add" at bounding box center [1373, 563] width 115 height 33
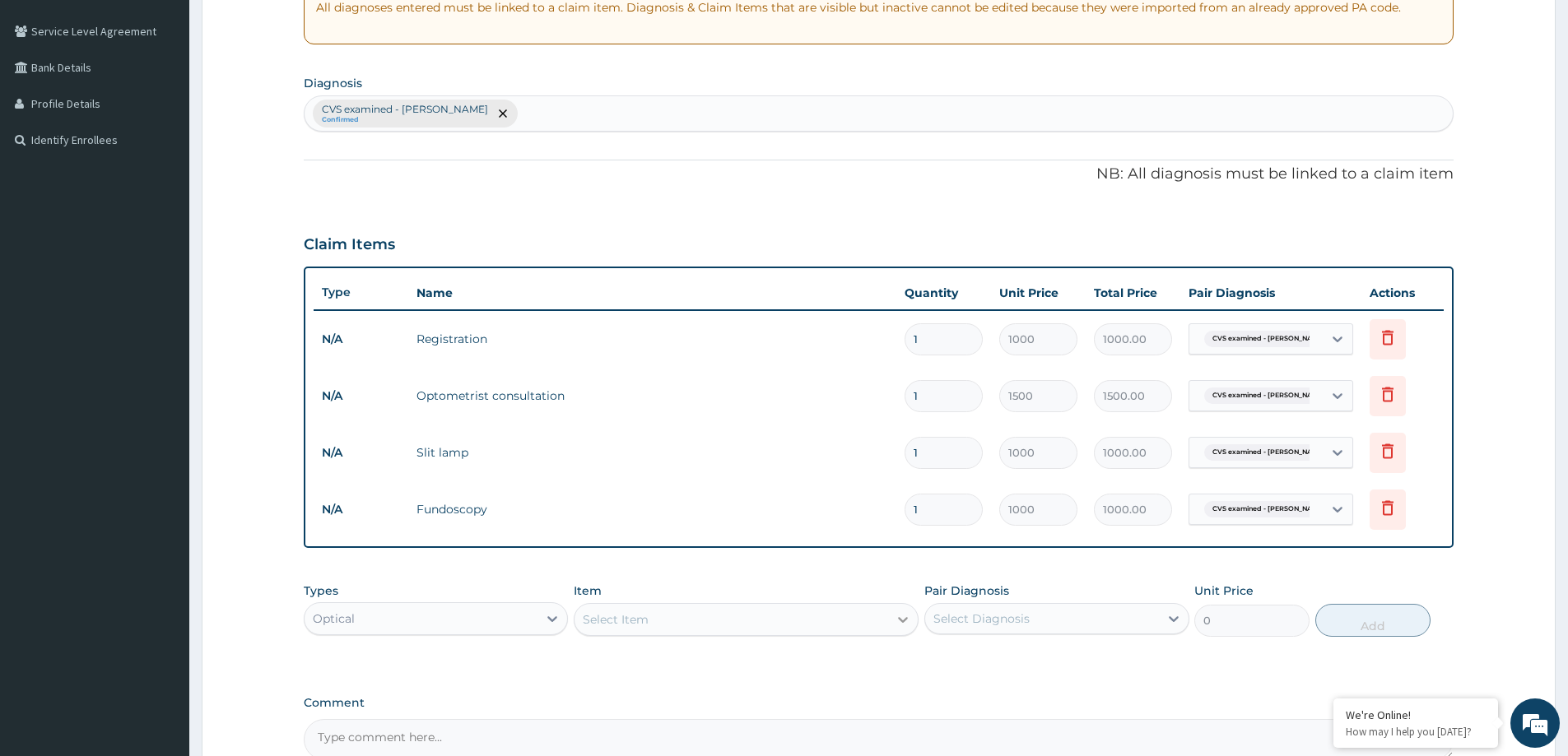
click at [898, 616] on icon at bounding box center [903, 620] width 17 height 17
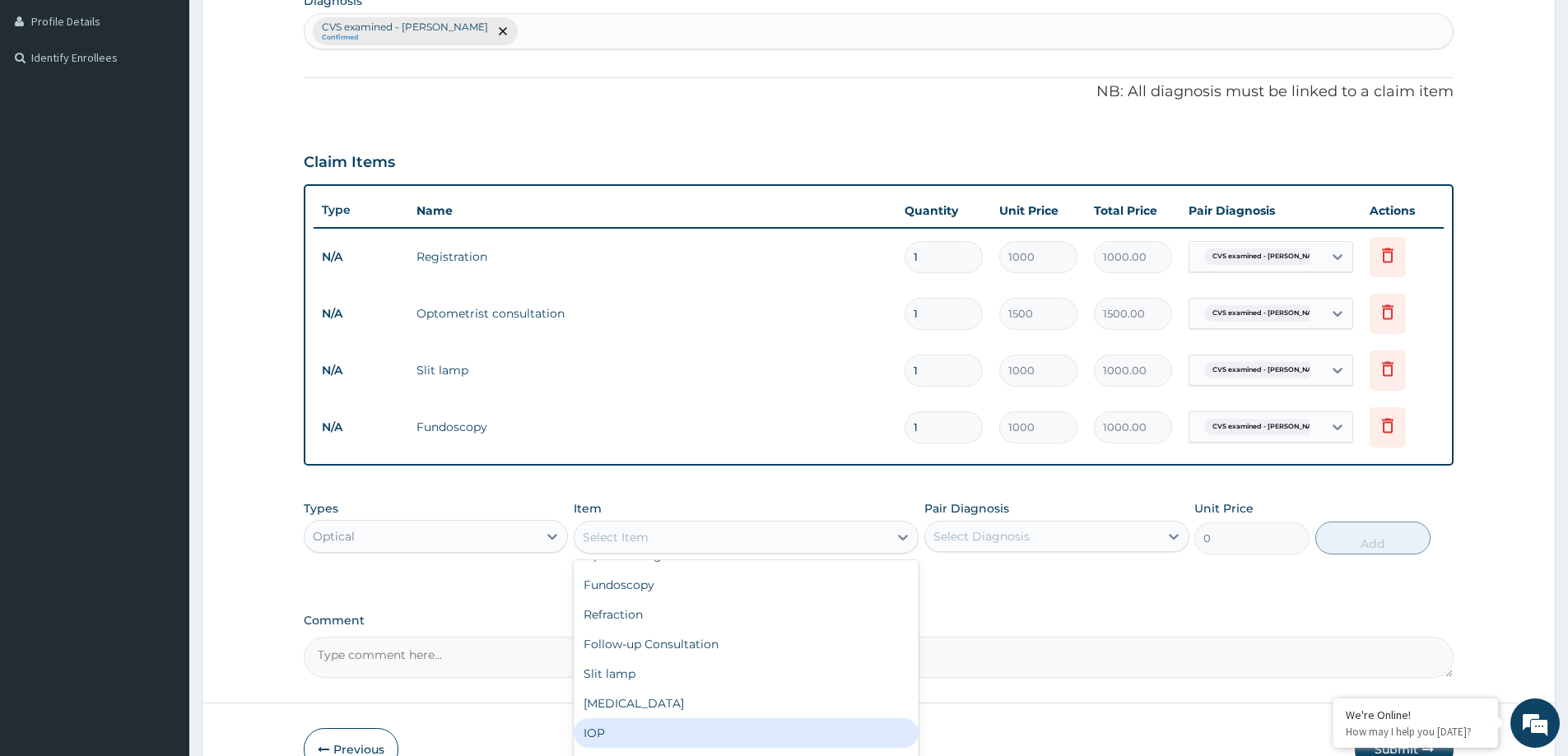
scroll to position [164, 0]
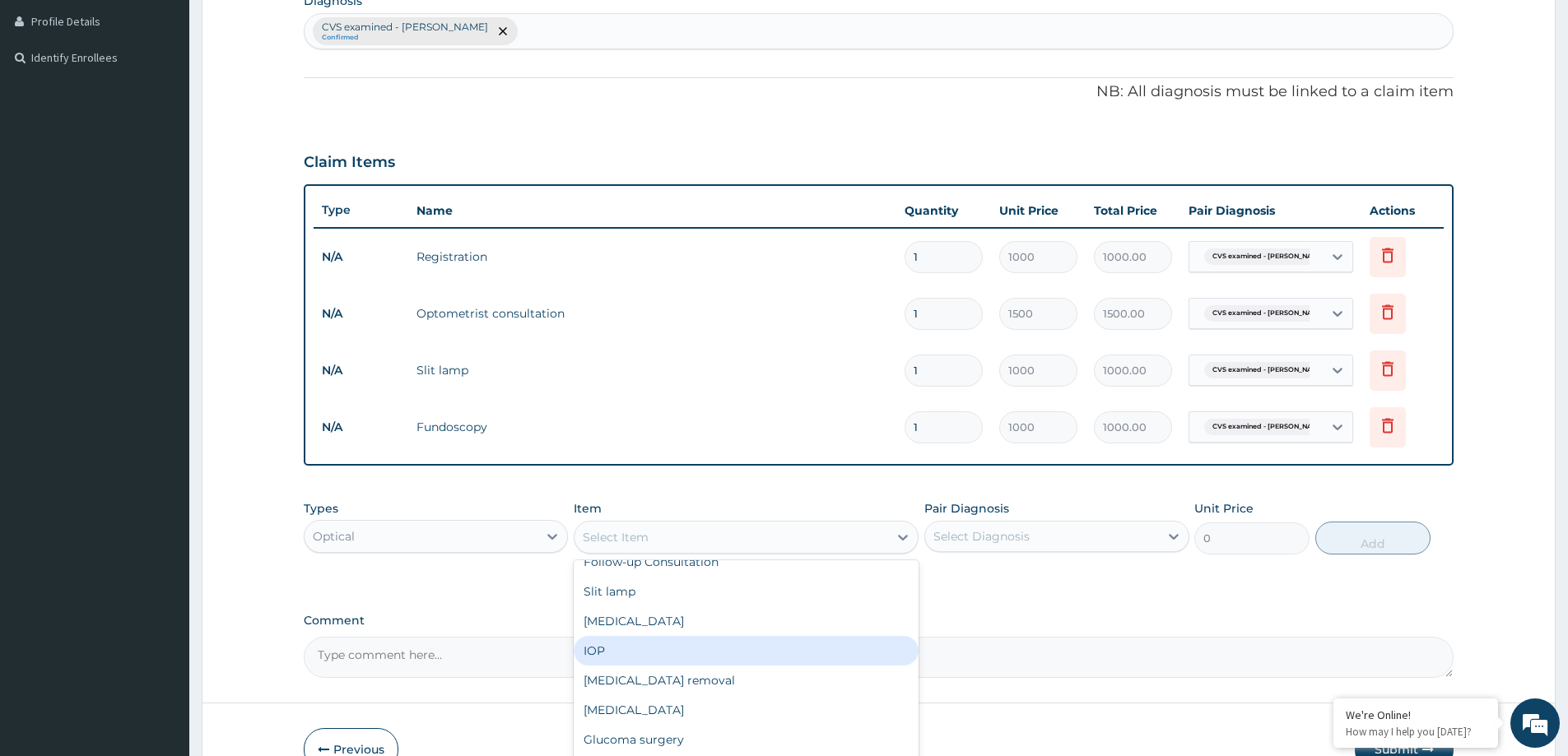
click at [598, 652] on div "IOP" at bounding box center [746, 650] width 345 height 29
type input "1000"
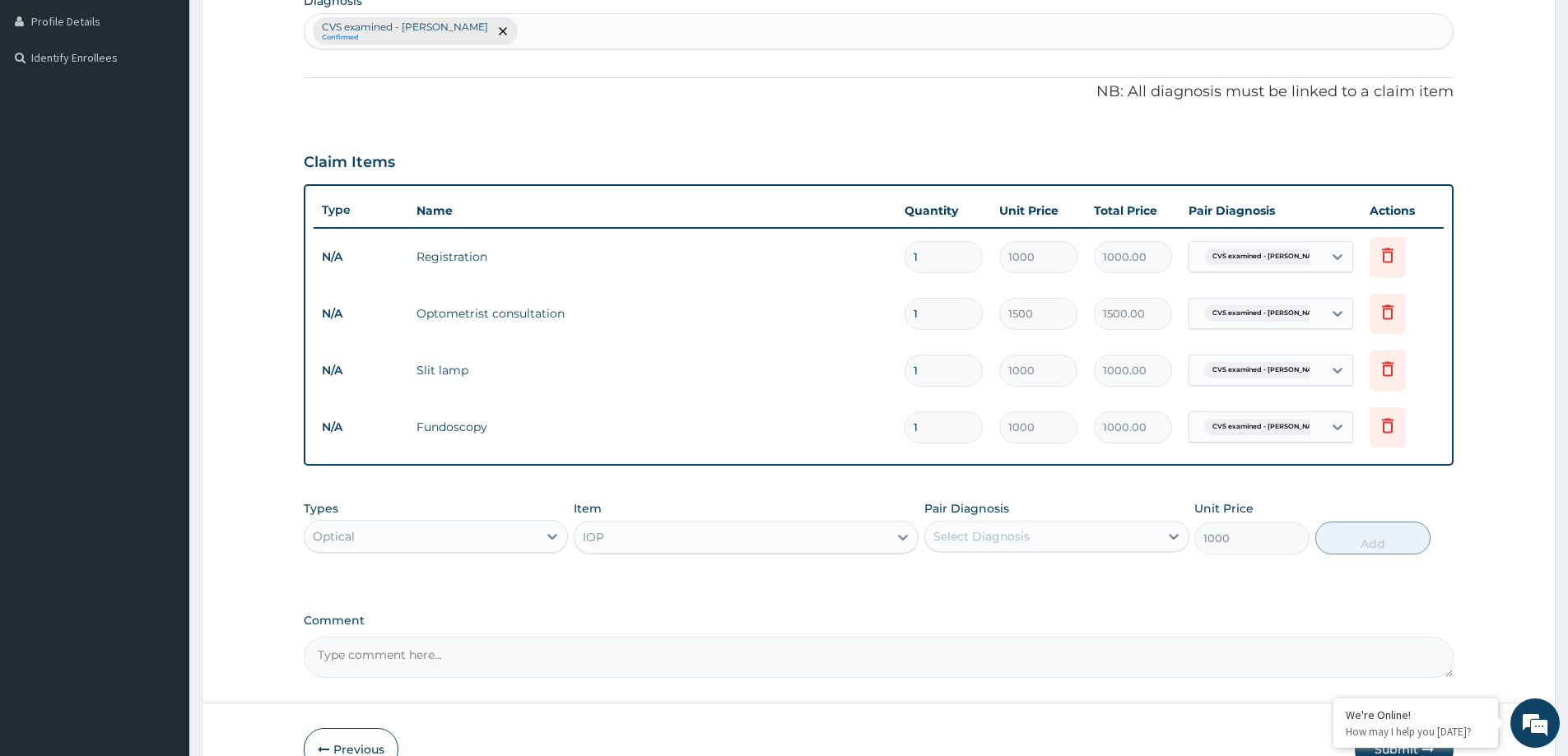
click at [797, 538] on div "IOP" at bounding box center [731, 537] width 314 height 27
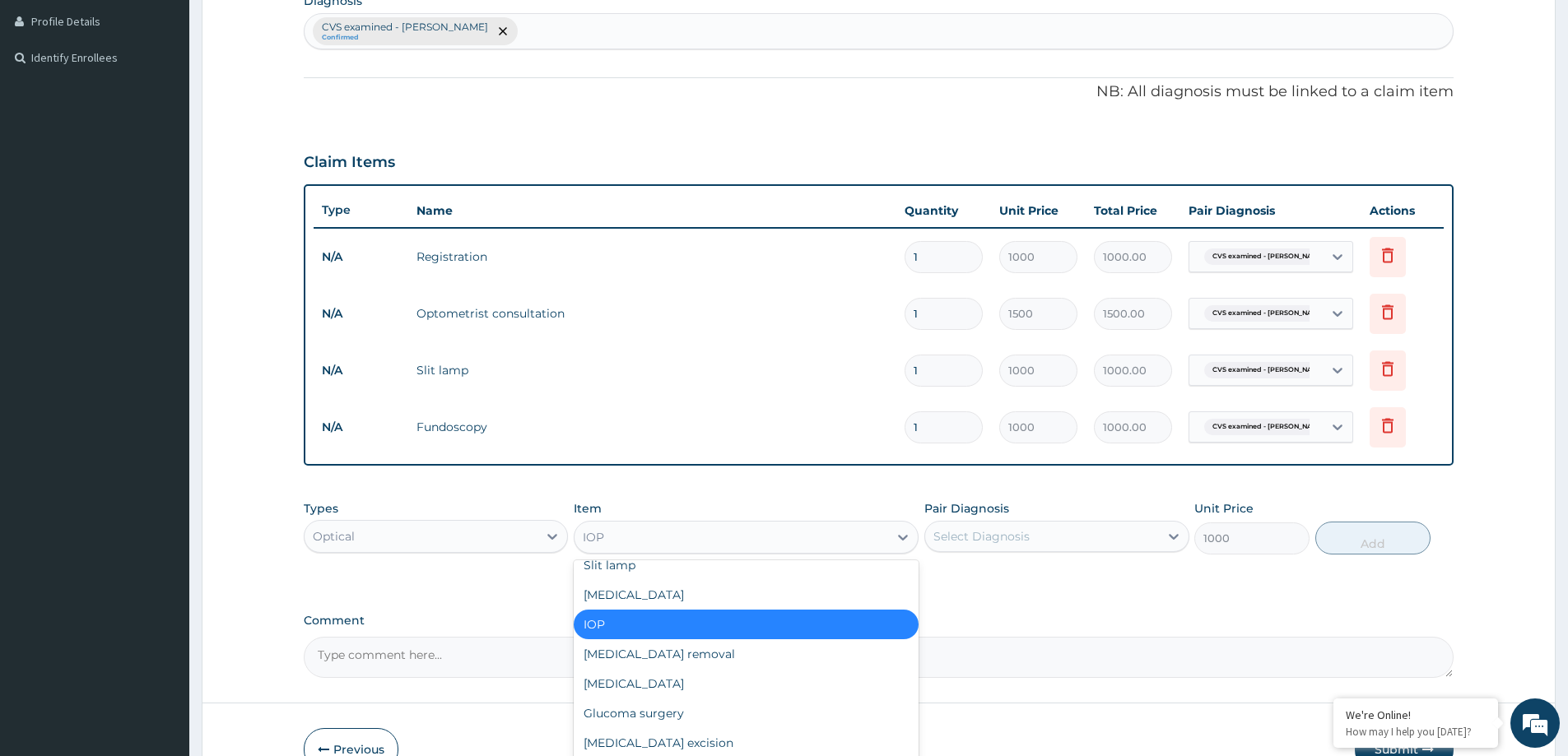
scroll to position [198, 0]
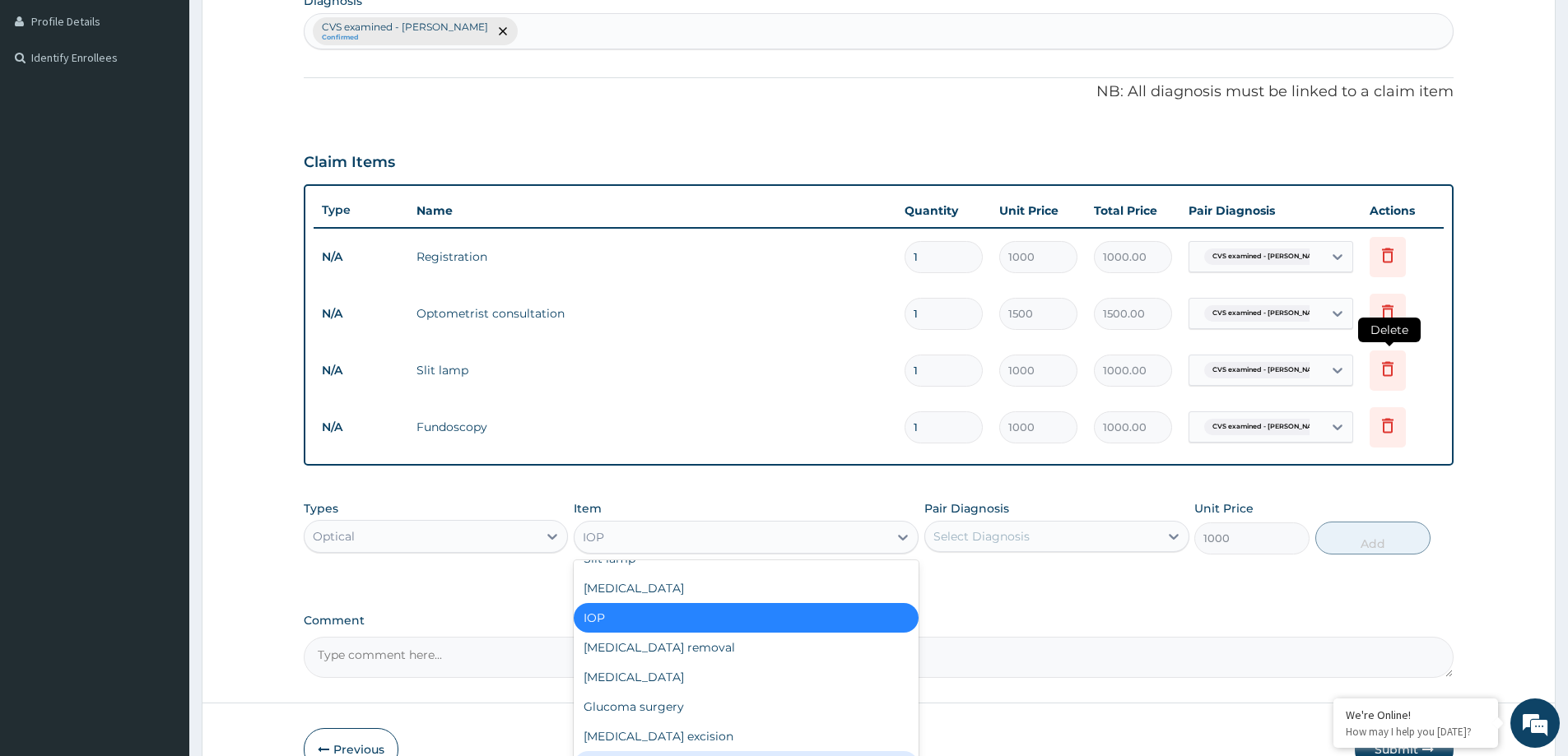
click at [1383, 367] on icon at bounding box center [1388, 369] width 20 height 20
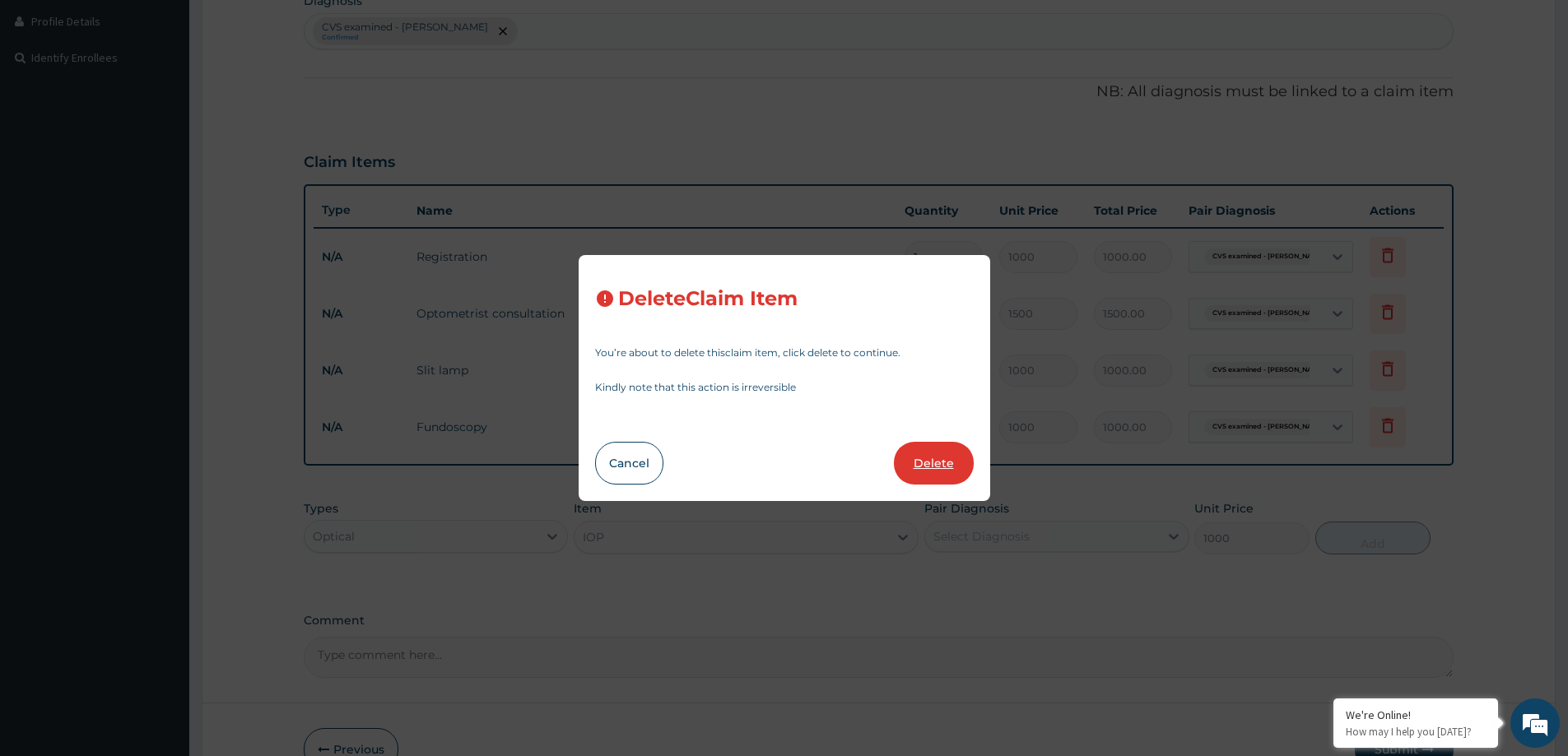
click at [942, 448] on button "Delete" at bounding box center [934, 462] width 80 height 43
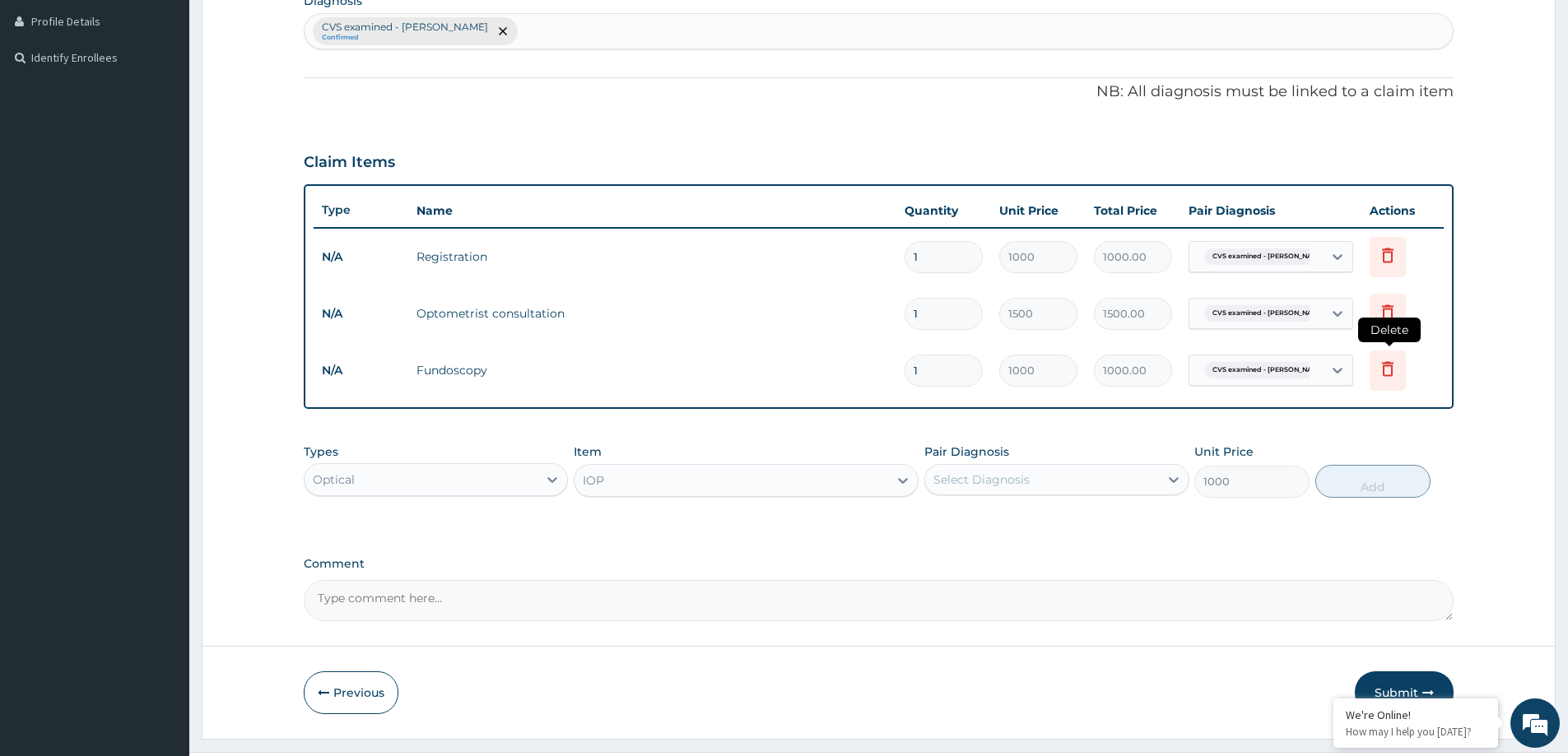
click at [1378, 362] on icon at bounding box center [1388, 369] width 20 height 20
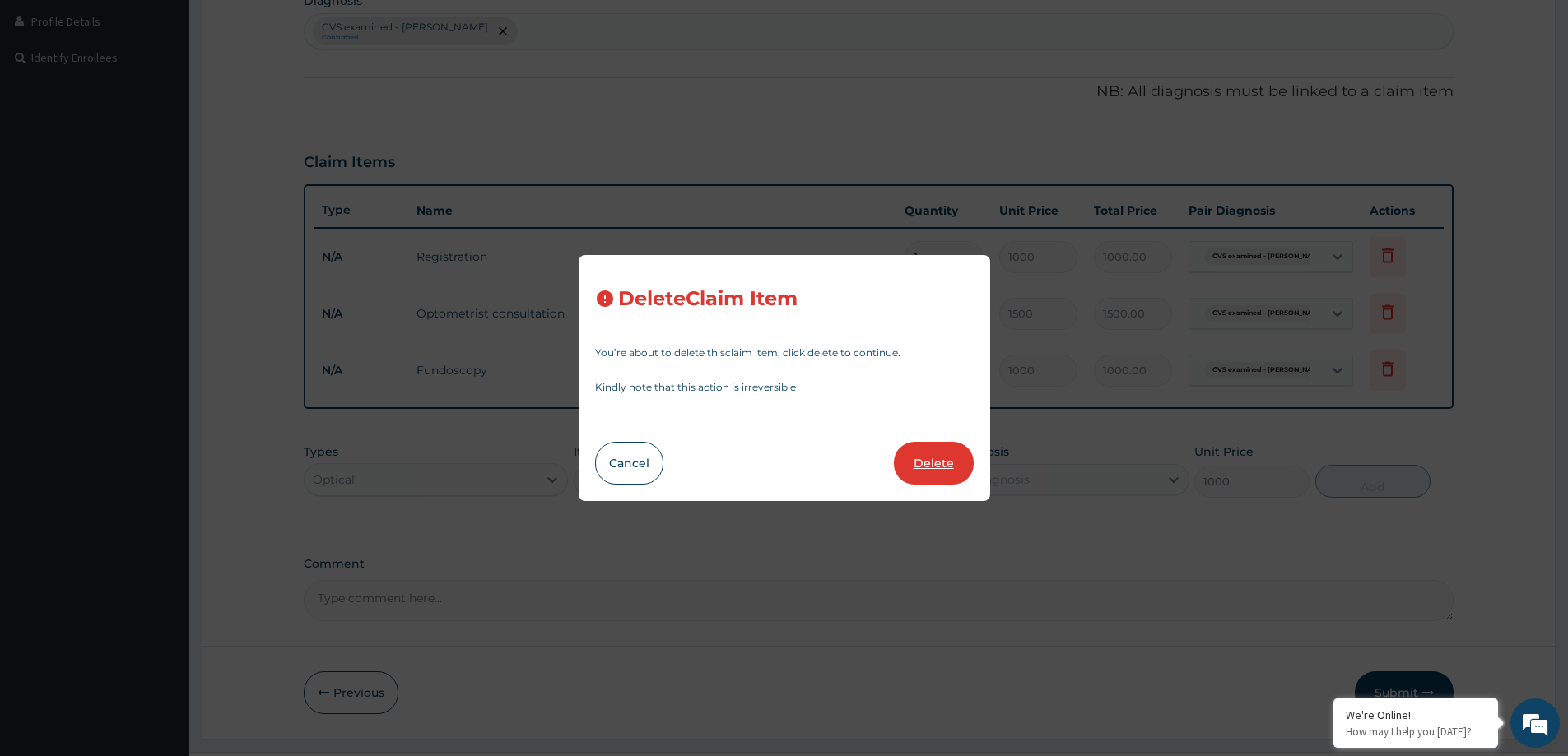
click at [922, 465] on button "Delete" at bounding box center [934, 462] width 80 height 43
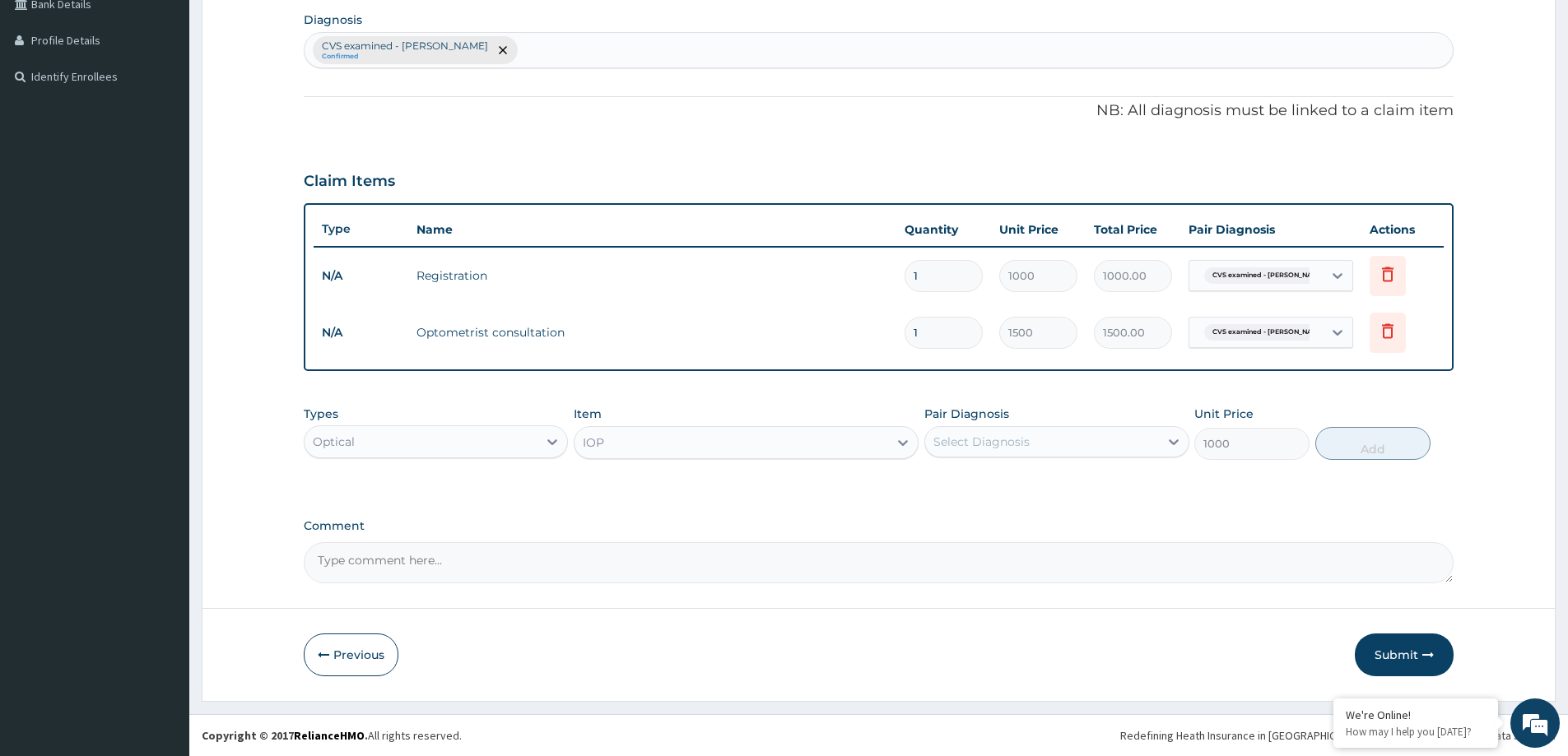
scroll to position [392, 0]
drag, startPoint x: 700, startPoint y: 429, endPoint x: 680, endPoint y: 435, distance: 20.9
click at [698, 430] on div "IOP" at bounding box center [731, 443] width 314 height 27
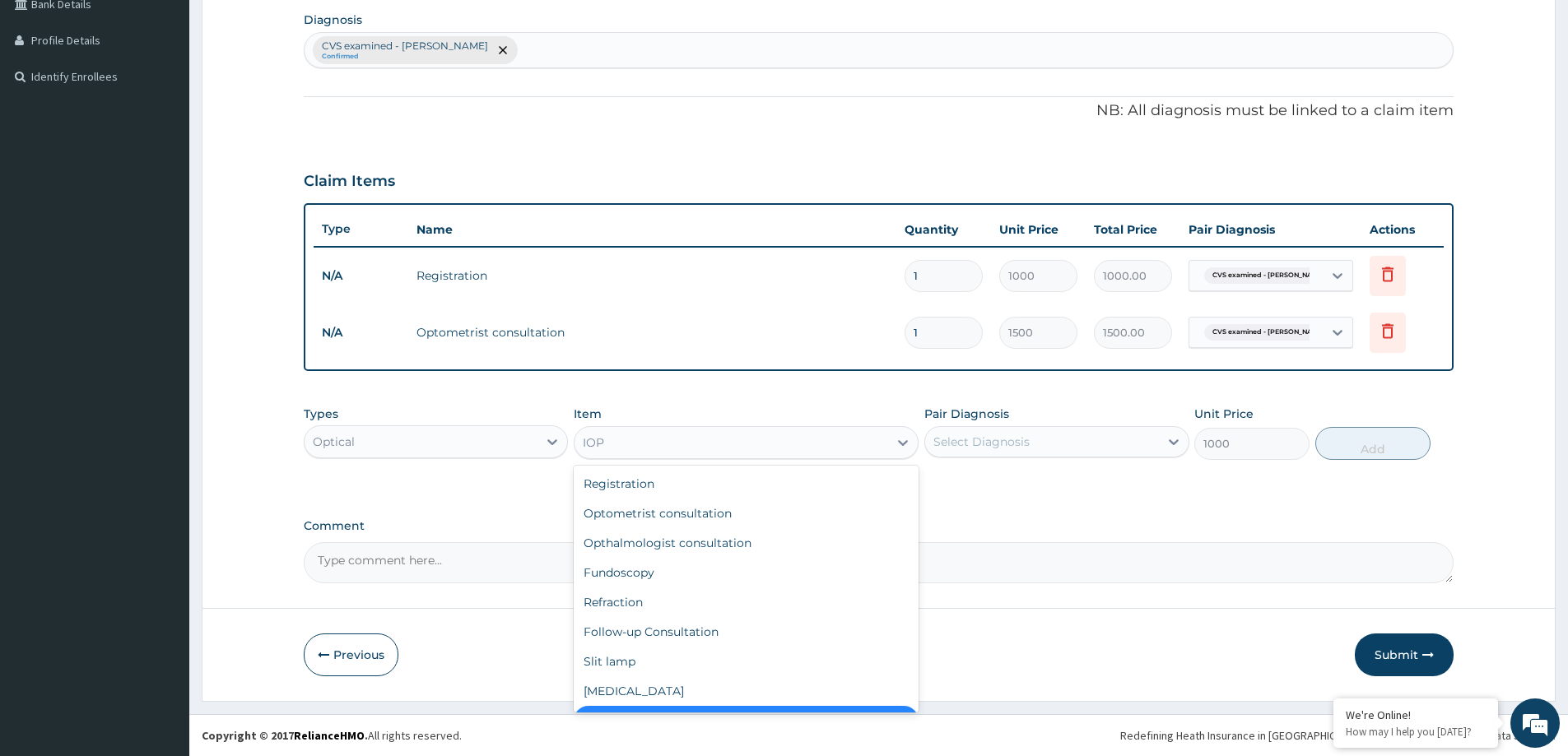
scroll to position [33, 0]
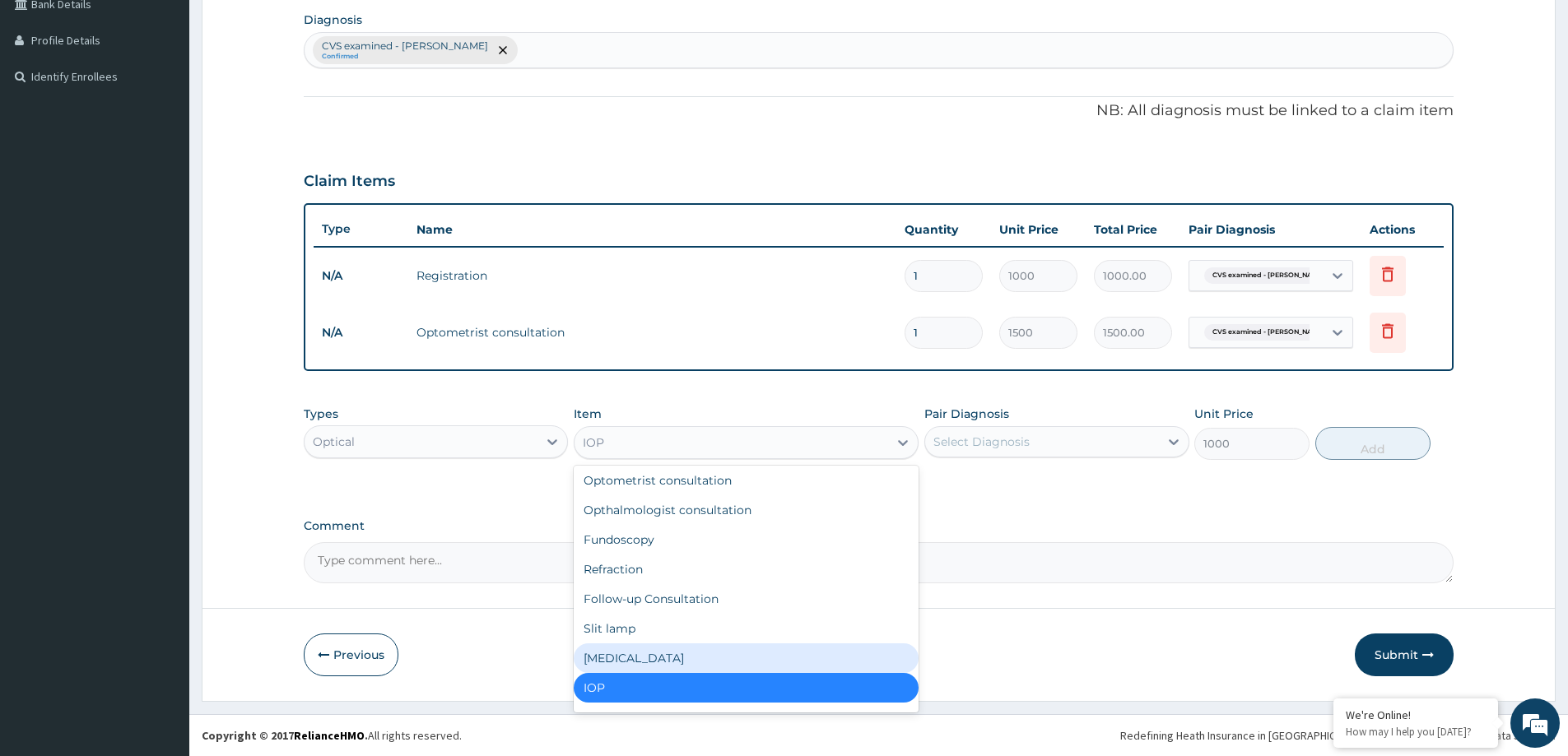
click at [628, 656] on div "Tonometry" at bounding box center [746, 658] width 345 height 29
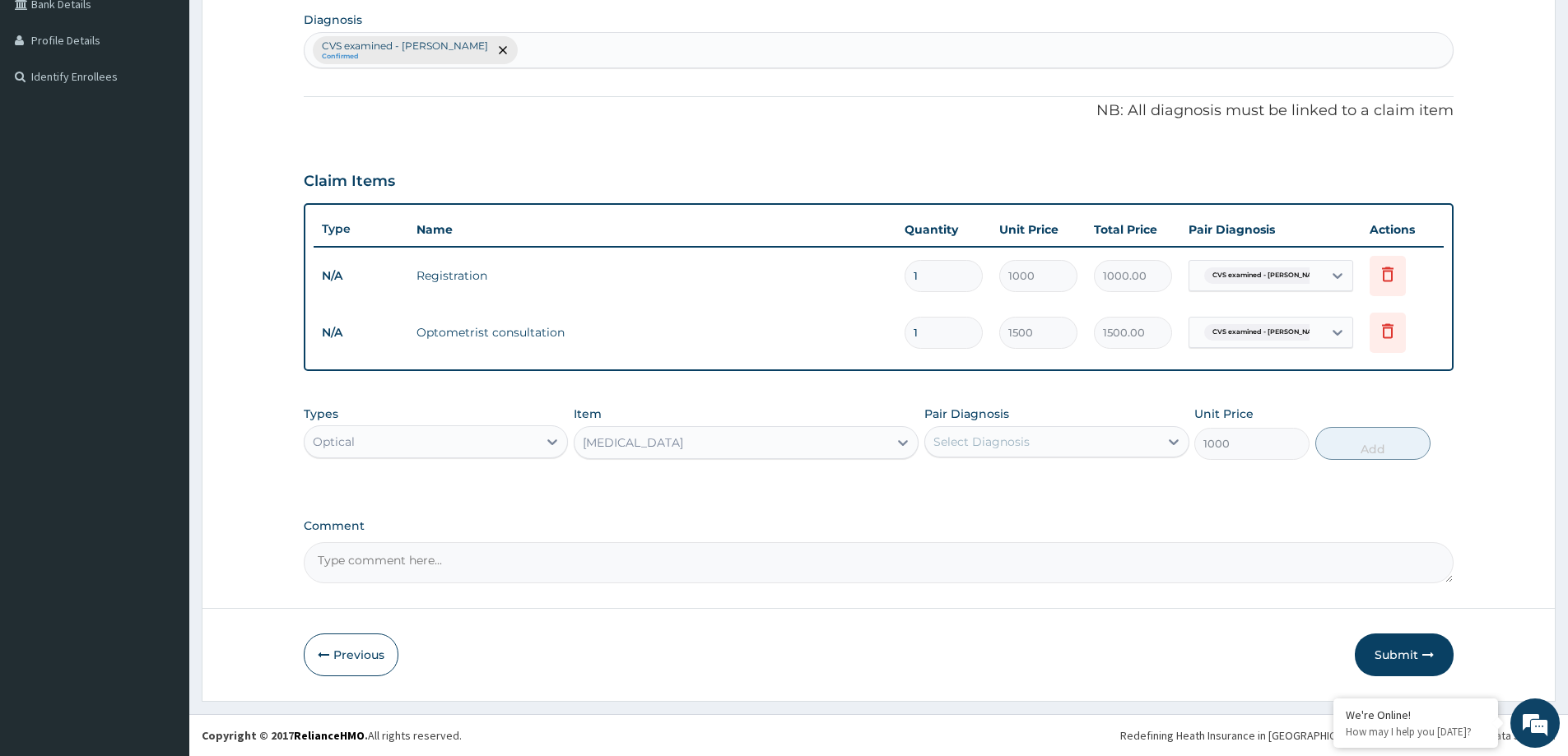
click at [1044, 445] on div "Select Diagnosis" at bounding box center [1041, 442] width 233 height 27
click at [1004, 495] on div "CVS examined - NAD" at bounding box center [1056, 484] width 265 height 33
checkbox input "true"
click at [1377, 451] on button "Add" at bounding box center [1373, 443] width 115 height 33
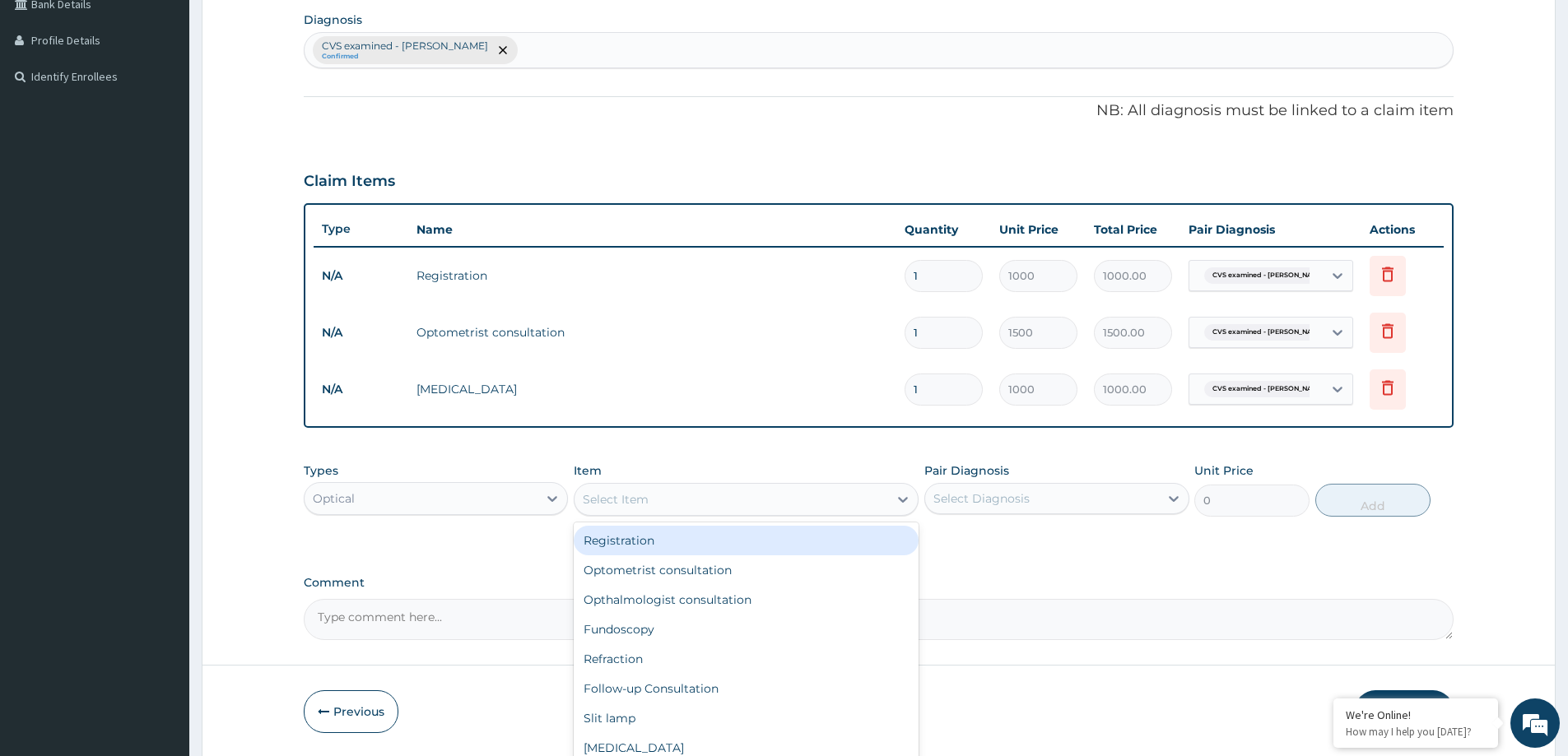
drag, startPoint x: 660, startPoint y: 485, endPoint x: 659, endPoint y: 503, distance: 18.0
click at [660, 486] on div "Select Item" at bounding box center [746, 499] width 345 height 33
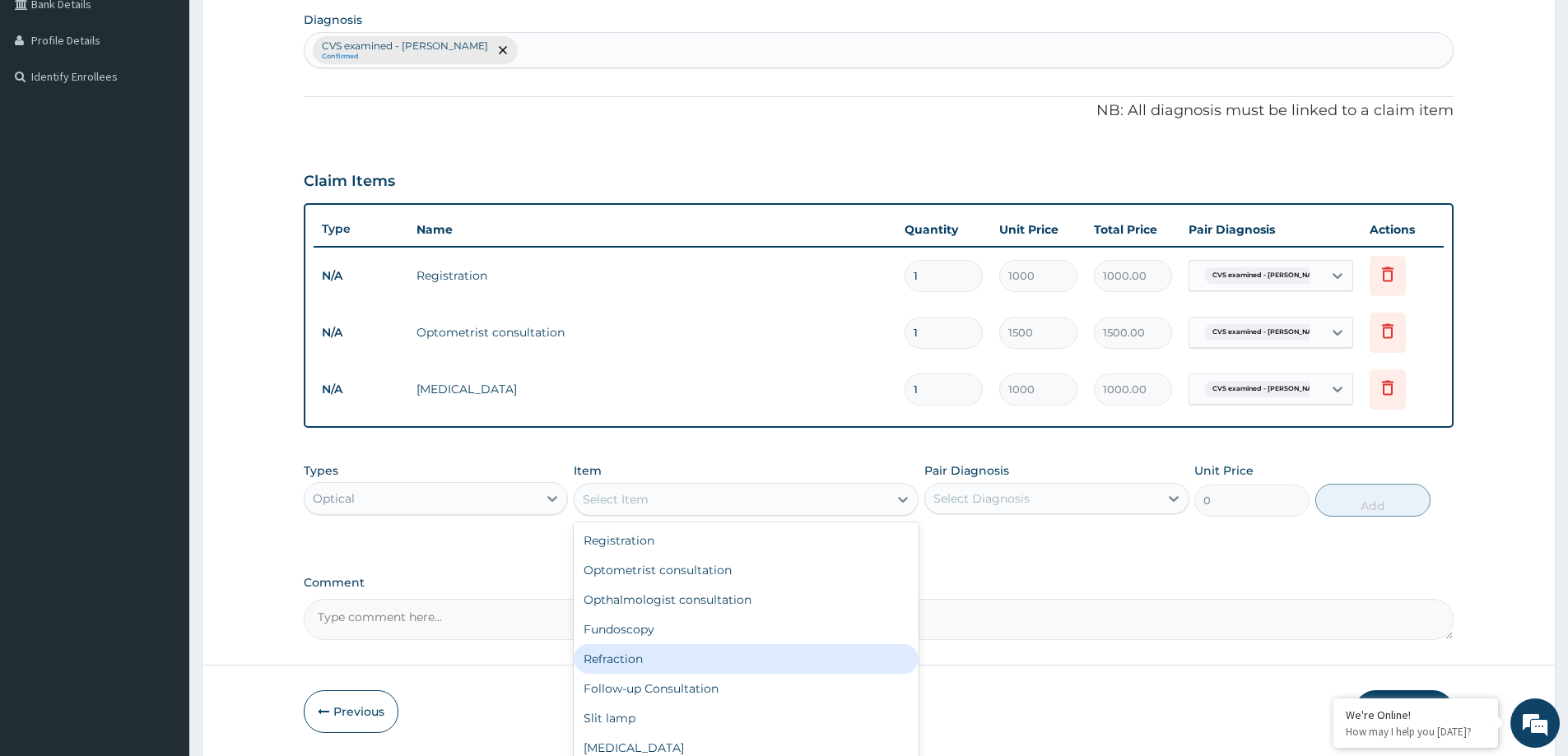
click at [617, 649] on div "Refraction" at bounding box center [746, 658] width 345 height 29
type input "1000"
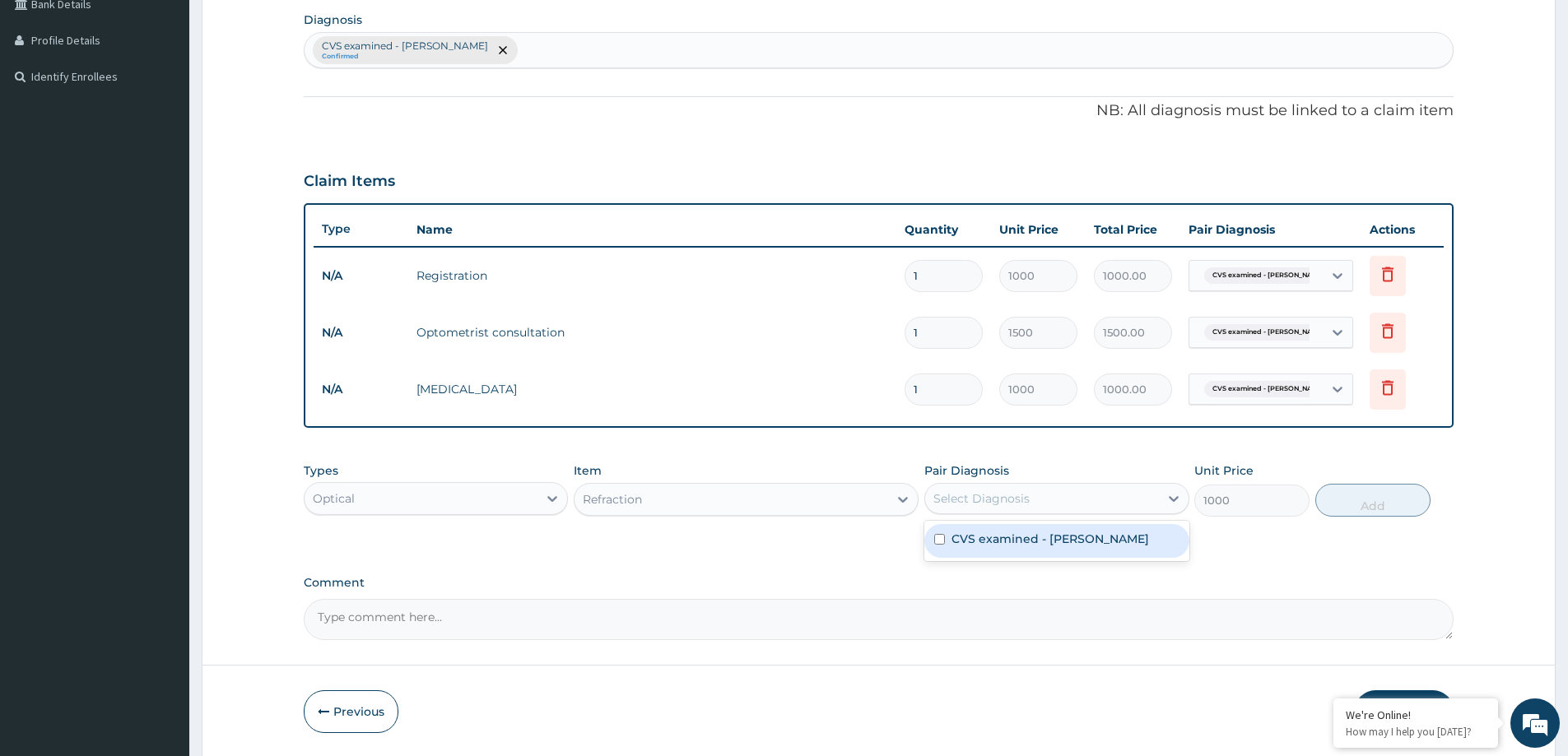
drag, startPoint x: 1012, startPoint y: 499, endPoint x: 957, endPoint y: 537, distance: 66.9
click at [1006, 501] on div "Select Diagnosis" at bounding box center [981, 499] width 96 height 17
drag, startPoint x: 953, startPoint y: 540, endPoint x: 1089, endPoint y: 536, distance: 136.1
click at [952, 540] on label "CVS examined - NAD" at bounding box center [1050, 539] width 198 height 17
checkbox input "true"
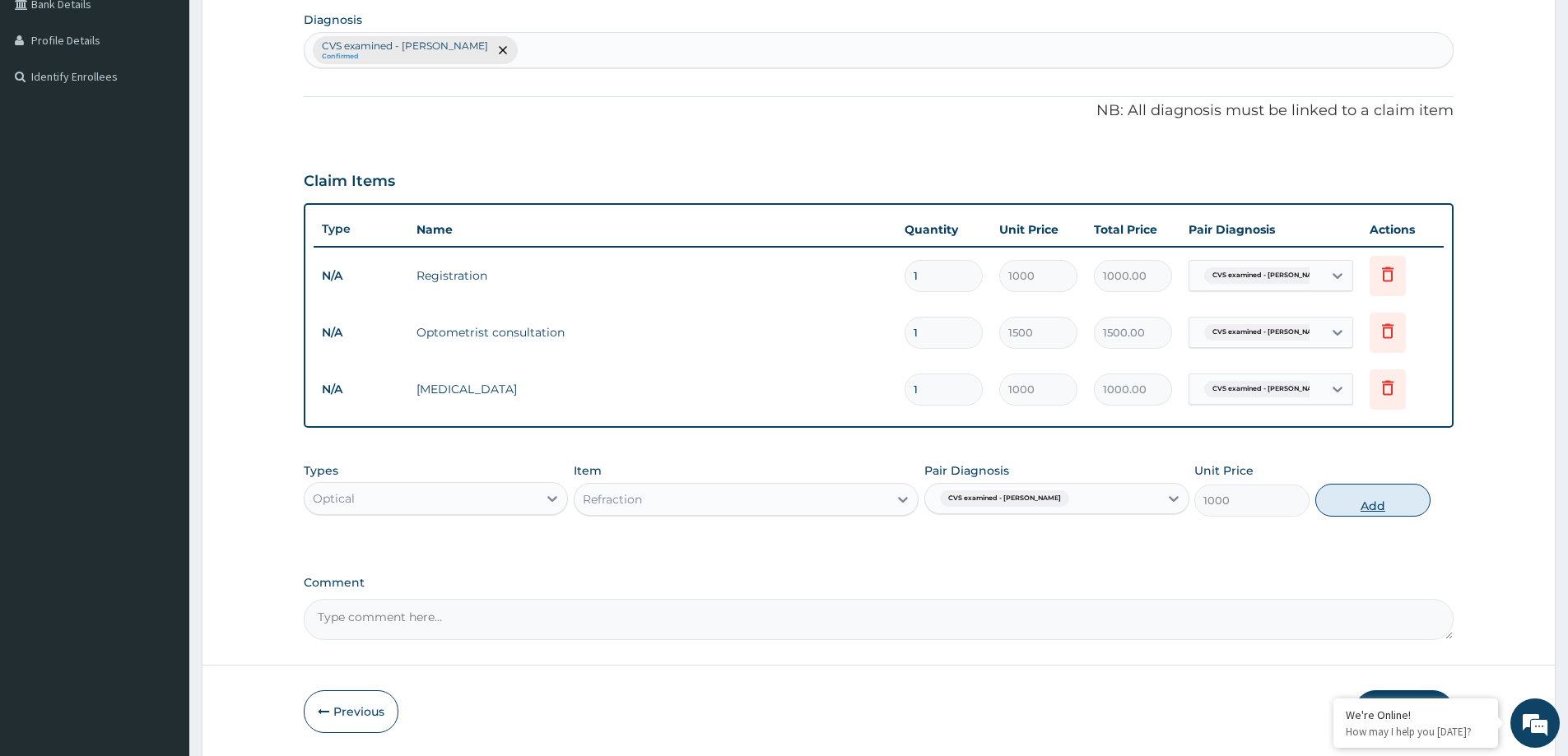
drag, startPoint x: 1363, startPoint y: 500, endPoint x: 1171, endPoint y: 508, distance: 192.2
click at [1361, 501] on button "Add" at bounding box center [1373, 500] width 115 height 33
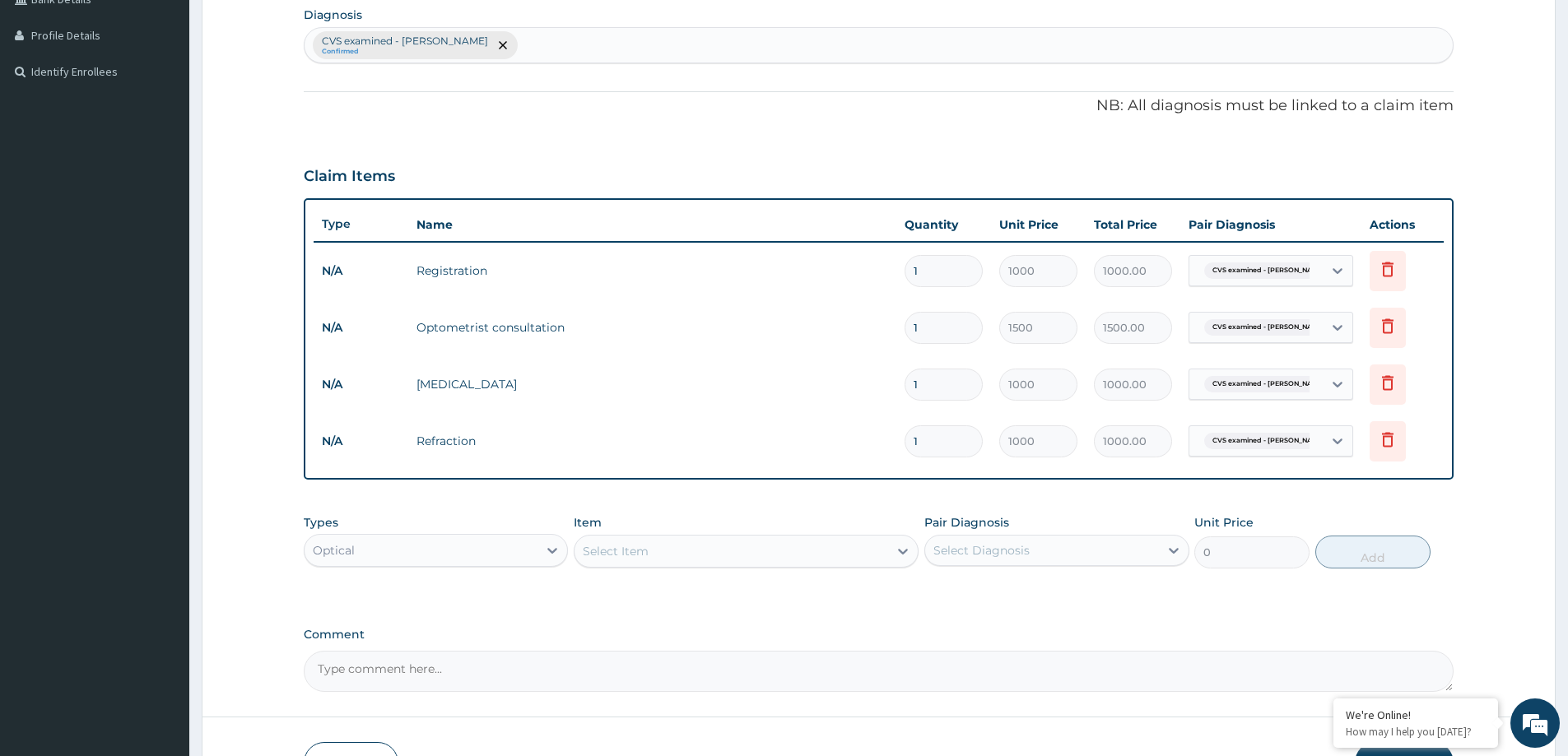
scroll to position [475, 0]
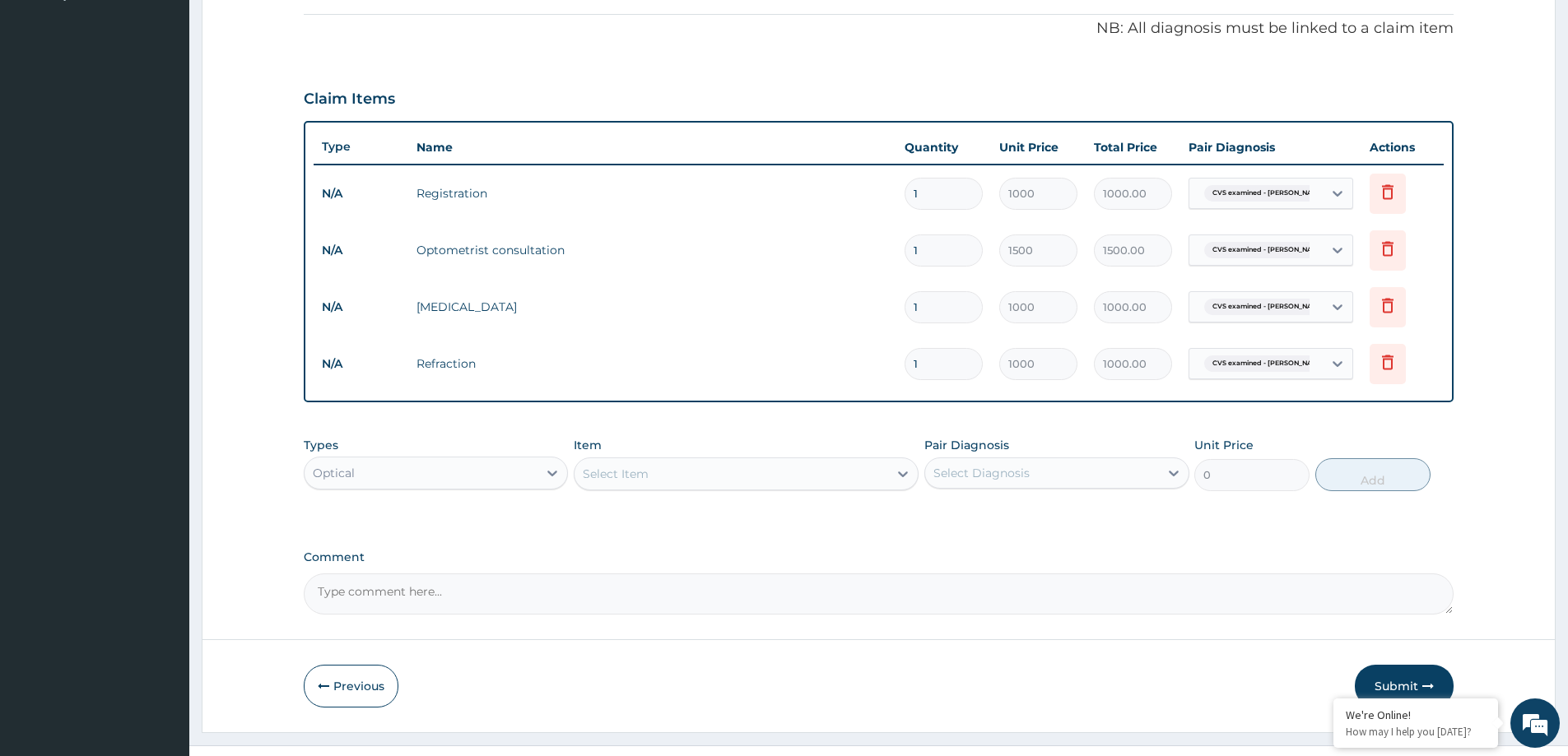
click at [683, 477] on div "Select Item" at bounding box center [731, 474] width 314 height 27
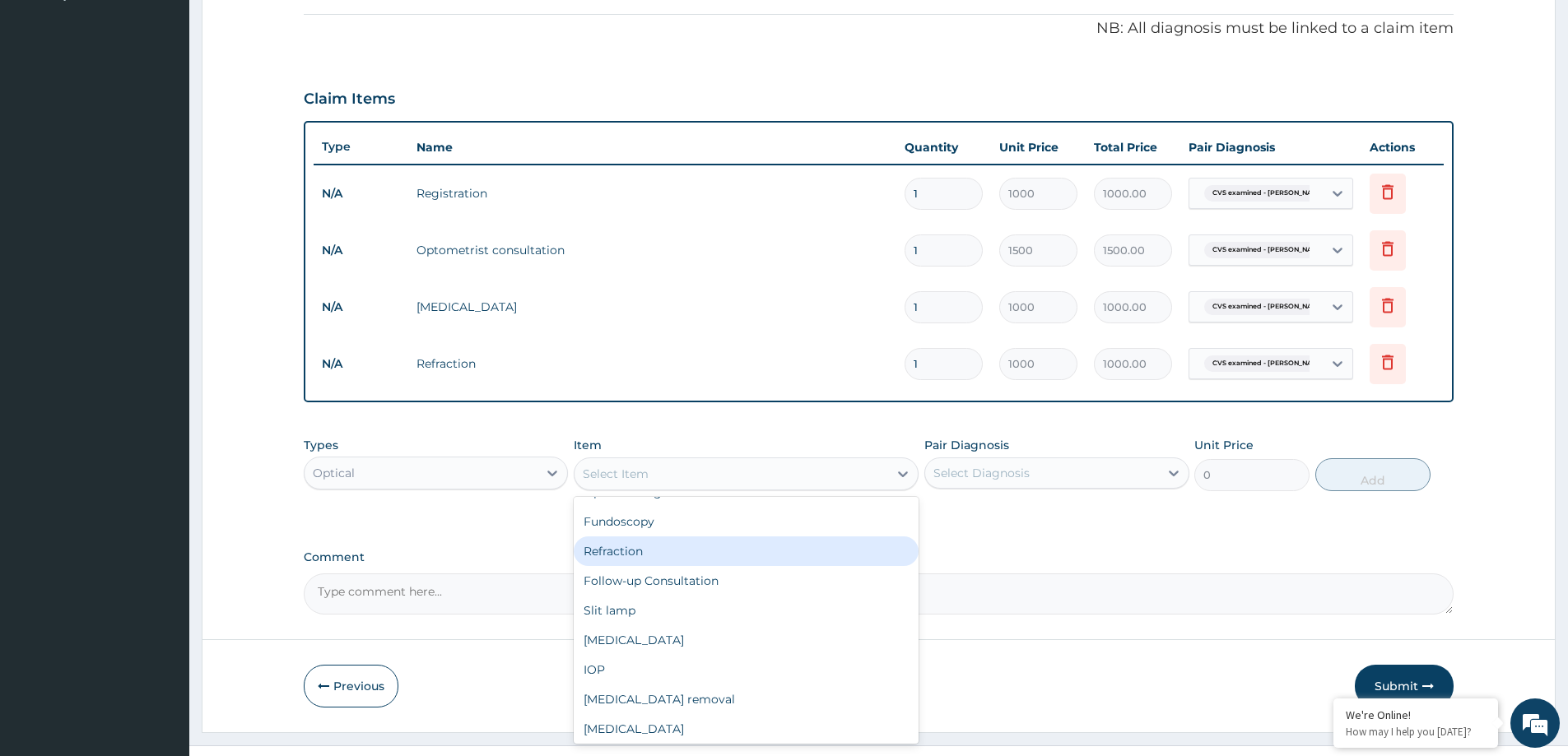
scroll to position [0, 0]
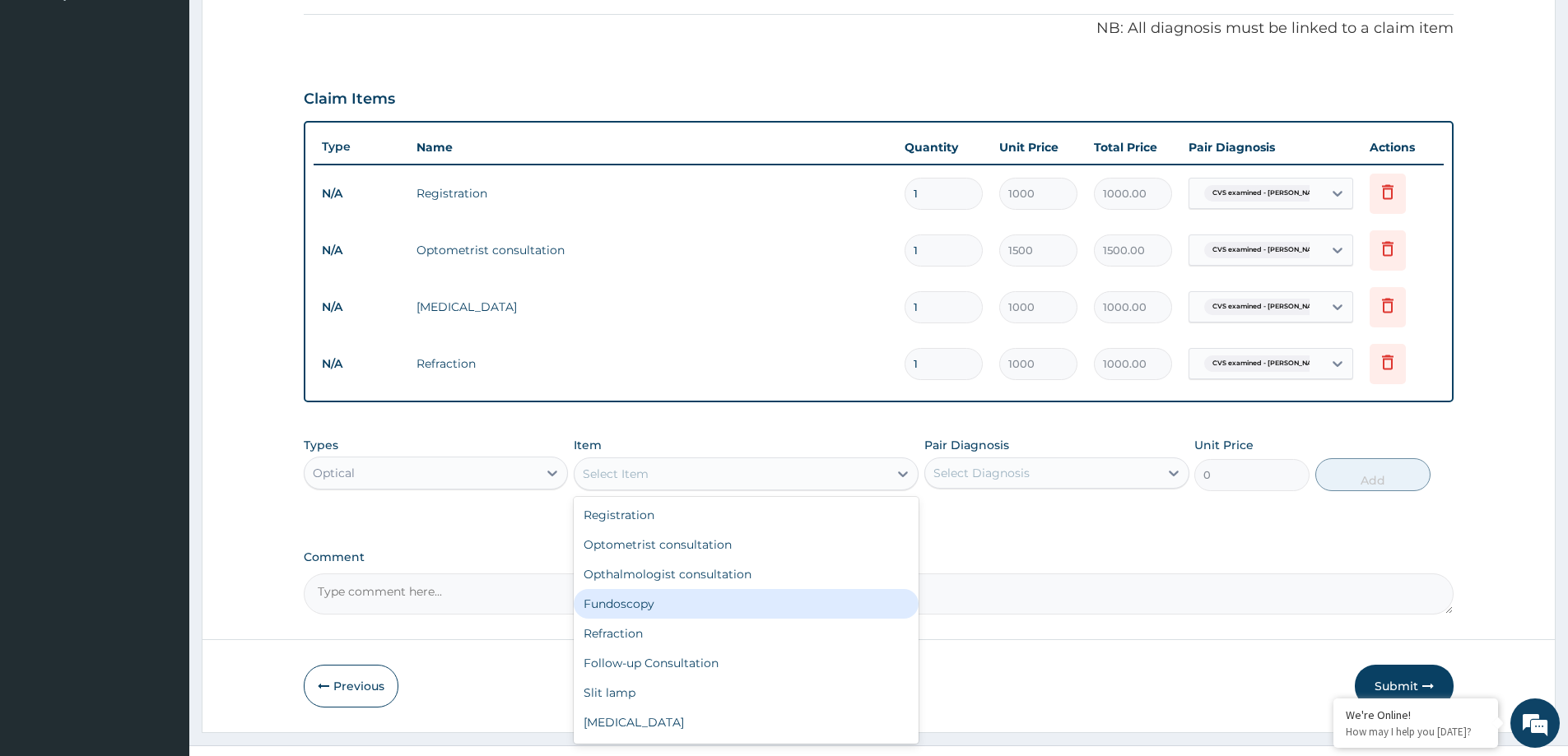
click at [640, 597] on div "Fundoscopy" at bounding box center [746, 603] width 345 height 29
type input "1000"
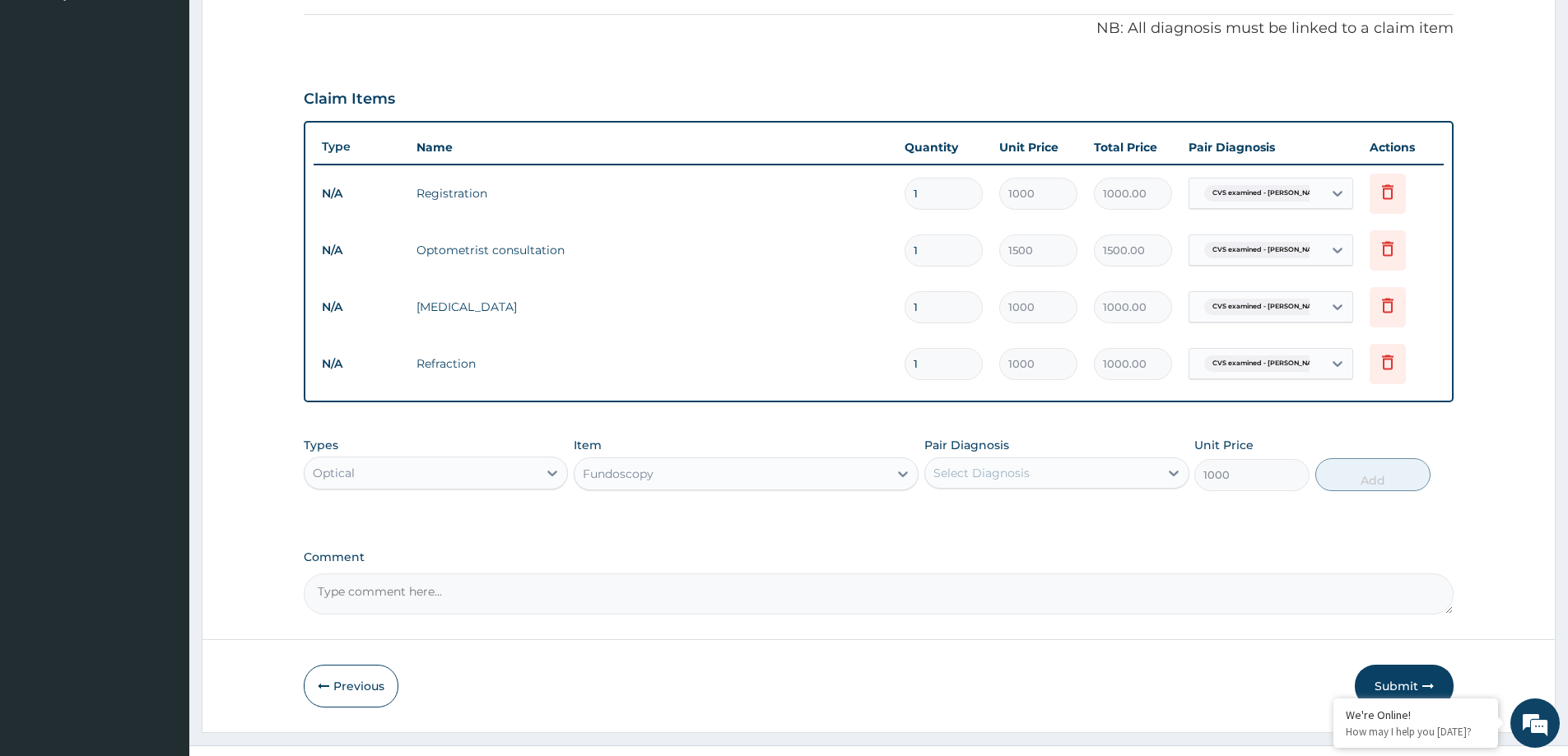
click at [989, 469] on div "Select Diagnosis" at bounding box center [981, 473] width 96 height 17
click at [948, 526] on div "CVS examined - NAD" at bounding box center [1056, 516] width 265 height 33
checkbox input "true"
drag, startPoint x: 1365, startPoint y: 480, endPoint x: 980, endPoint y: 480, distance: 385.0
click at [1363, 480] on button "Add" at bounding box center [1373, 474] width 115 height 33
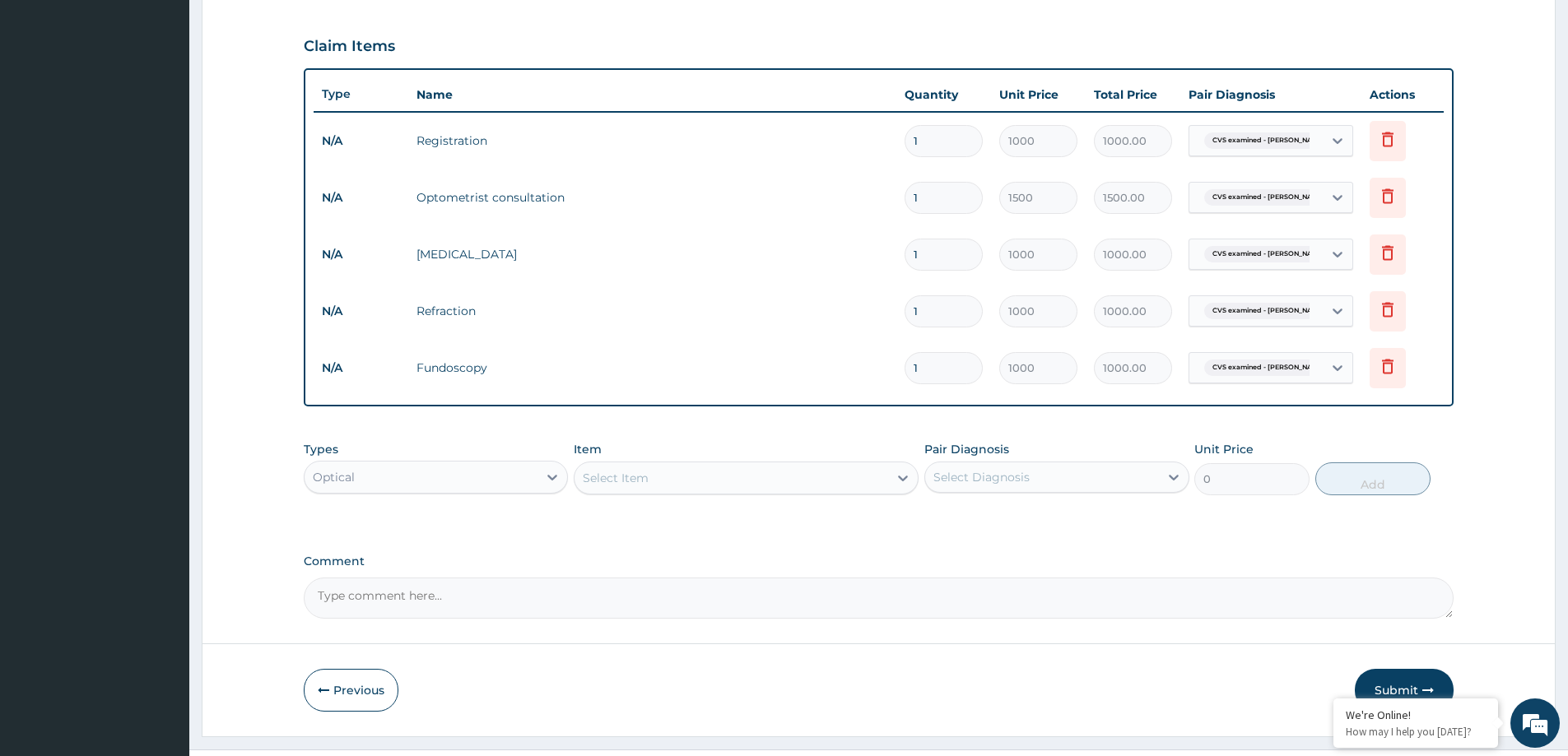
scroll to position [562, 0]
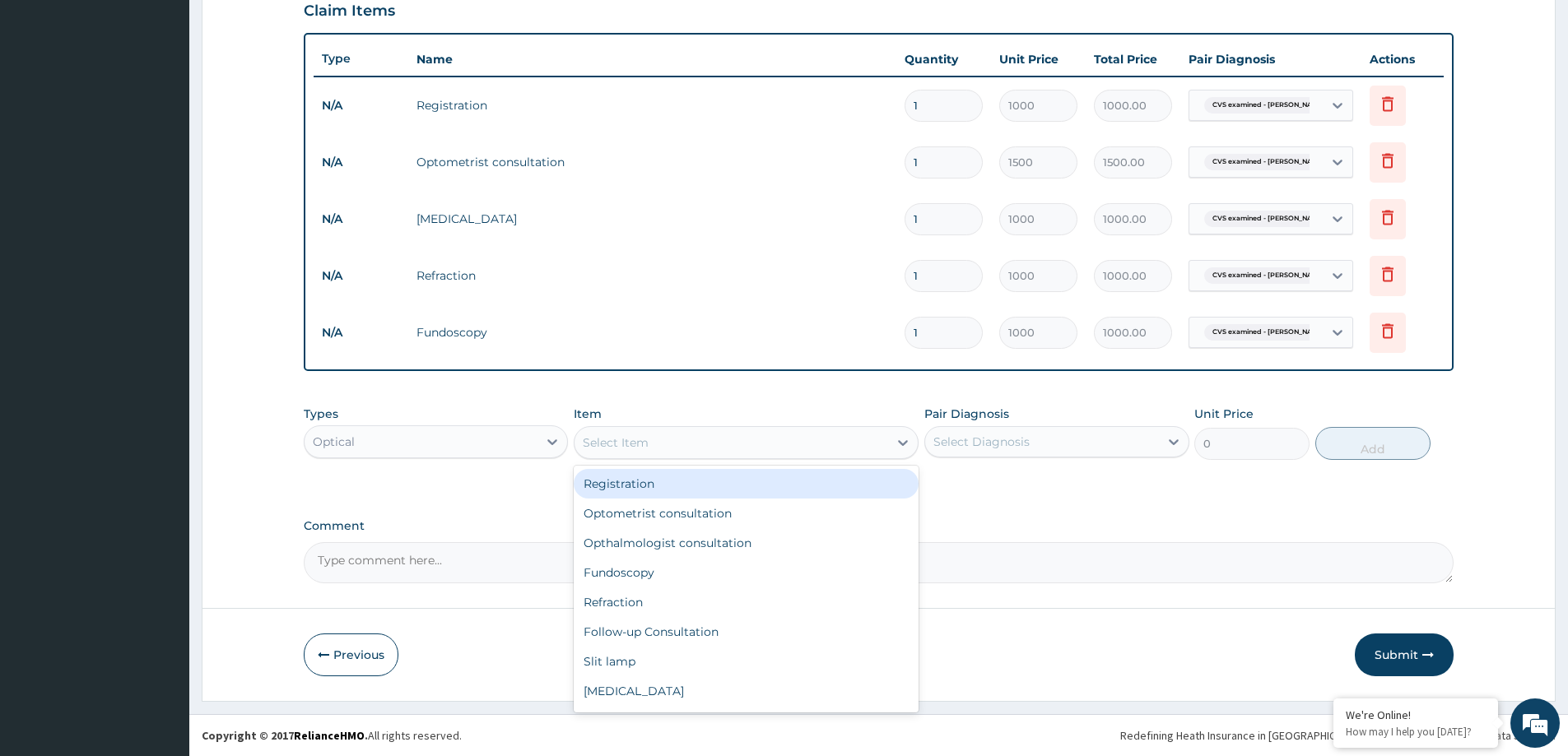
drag, startPoint x: 670, startPoint y: 444, endPoint x: 675, endPoint y: 475, distance: 31.4
click at [675, 451] on div "Select Item" at bounding box center [731, 443] width 314 height 27
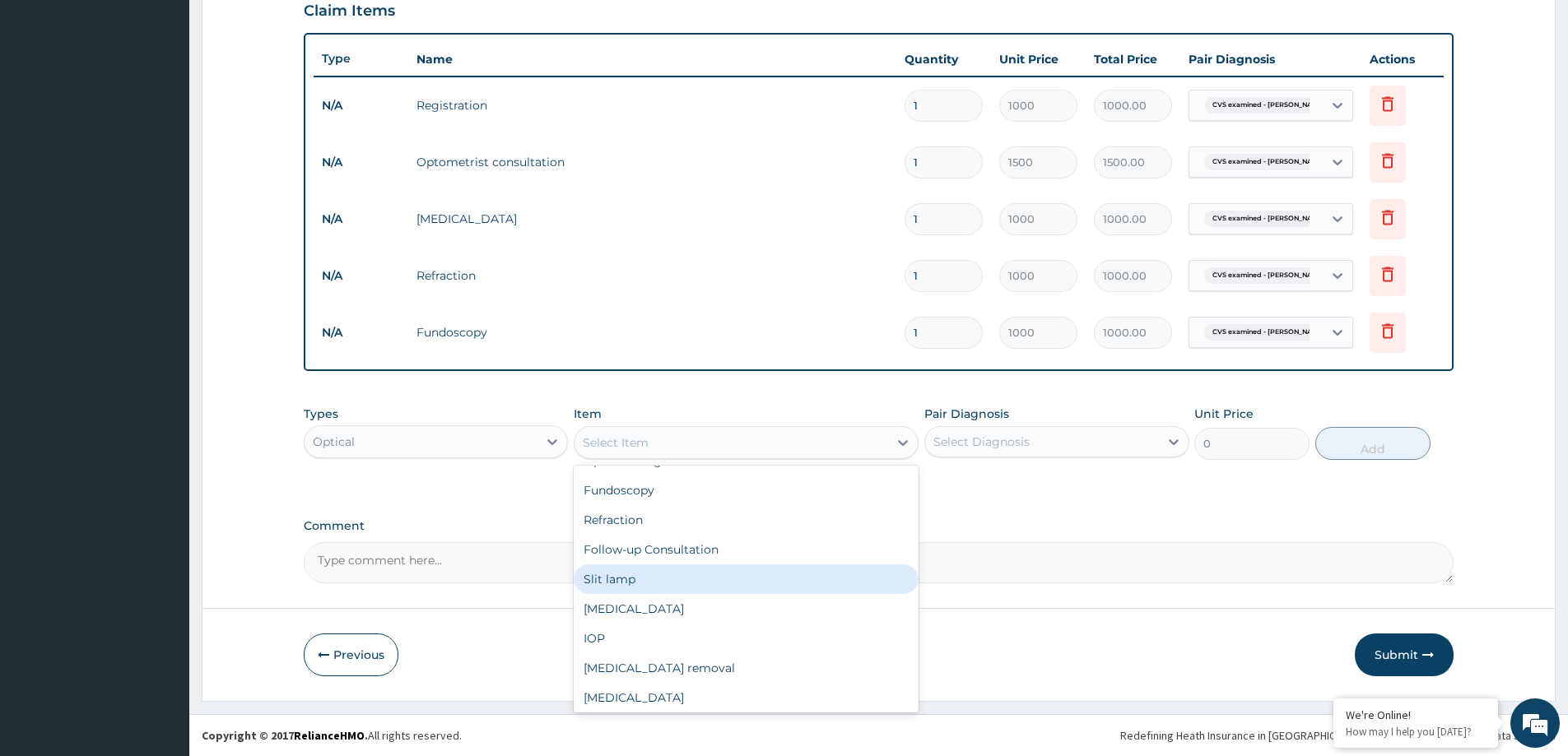
scroll to position [164, 0]
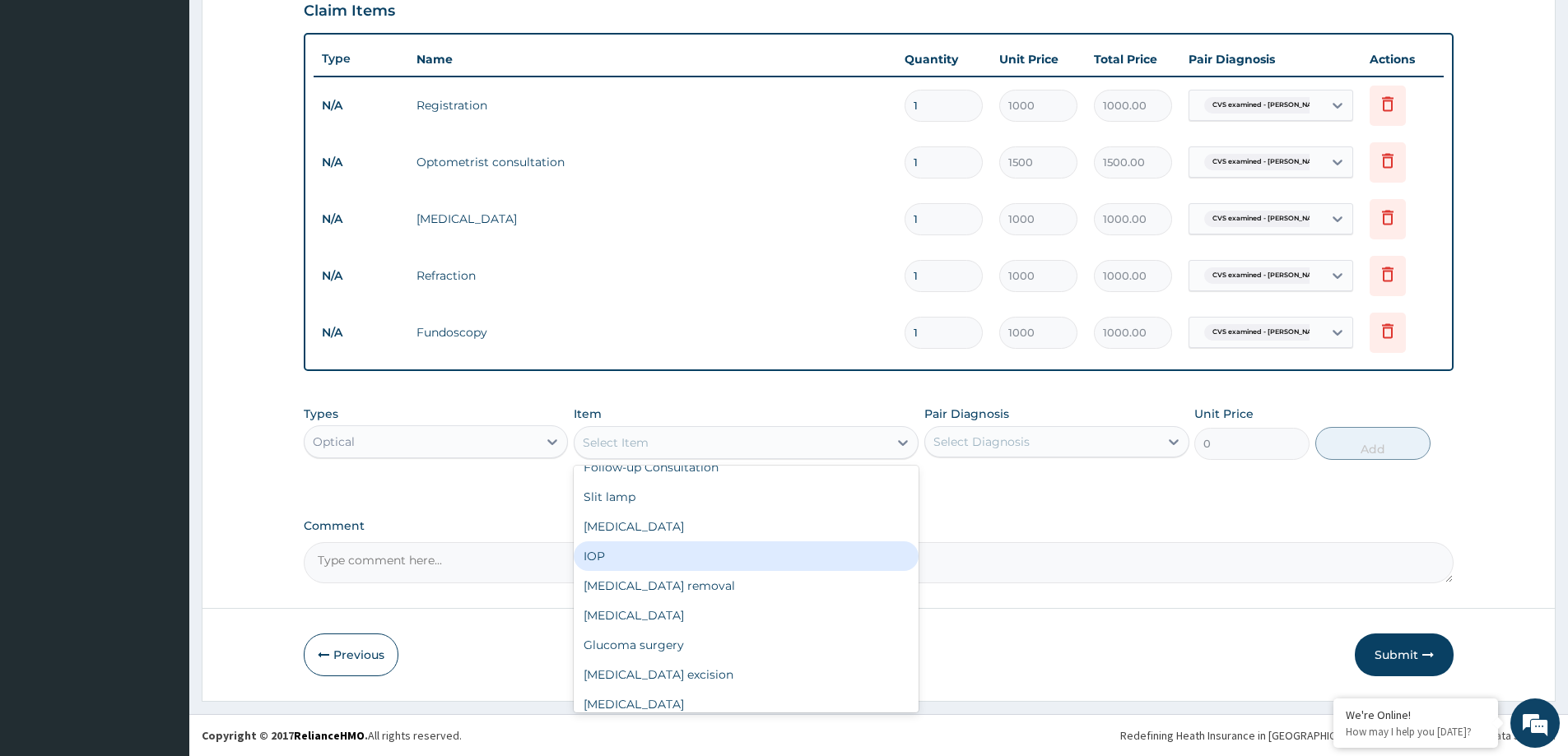
click at [603, 555] on div "IOP" at bounding box center [746, 556] width 345 height 29
type input "1000"
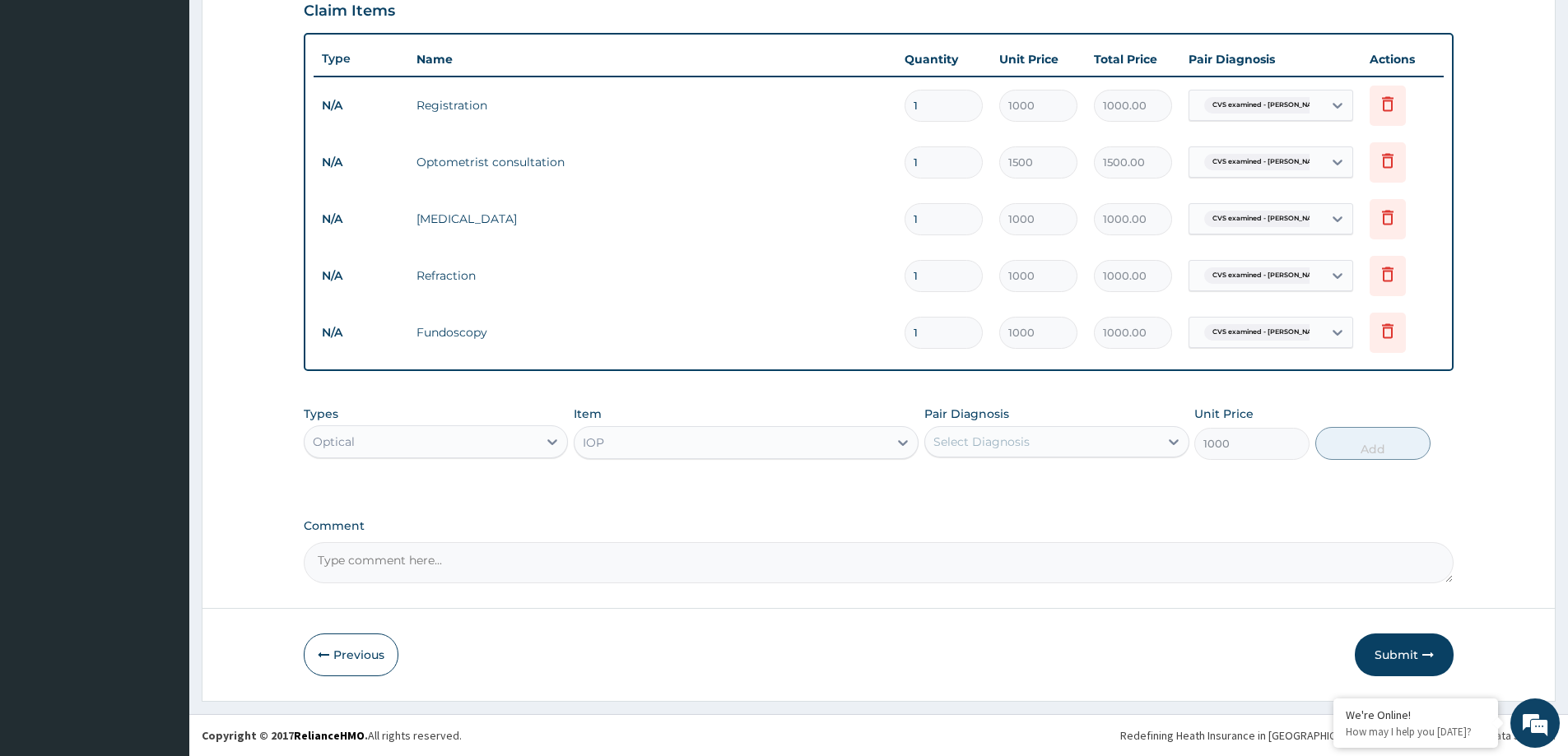
click at [1005, 443] on div "Select Diagnosis" at bounding box center [981, 442] width 96 height 17
click at [984, 471] on div "CVS examined - NAD" at bounding box center [1056, 484] width 265 height 33
checkbox input "true"
click at [1372, 443] on button "Add" at bounding box center [1373, 443] width 115 height 33
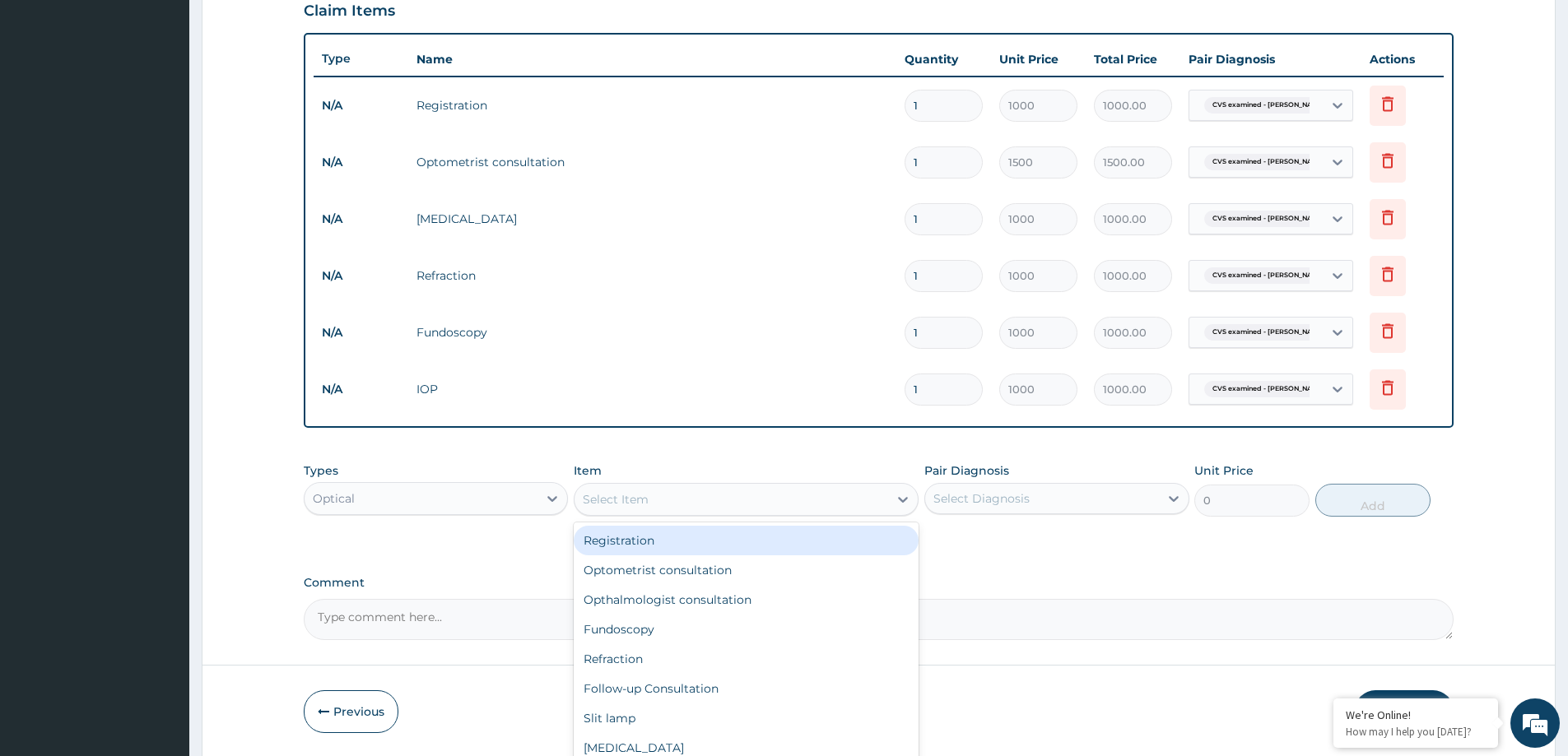
click at [678, 499] on div "Select Item" at bounding box center [731, 500] width 314 height 27
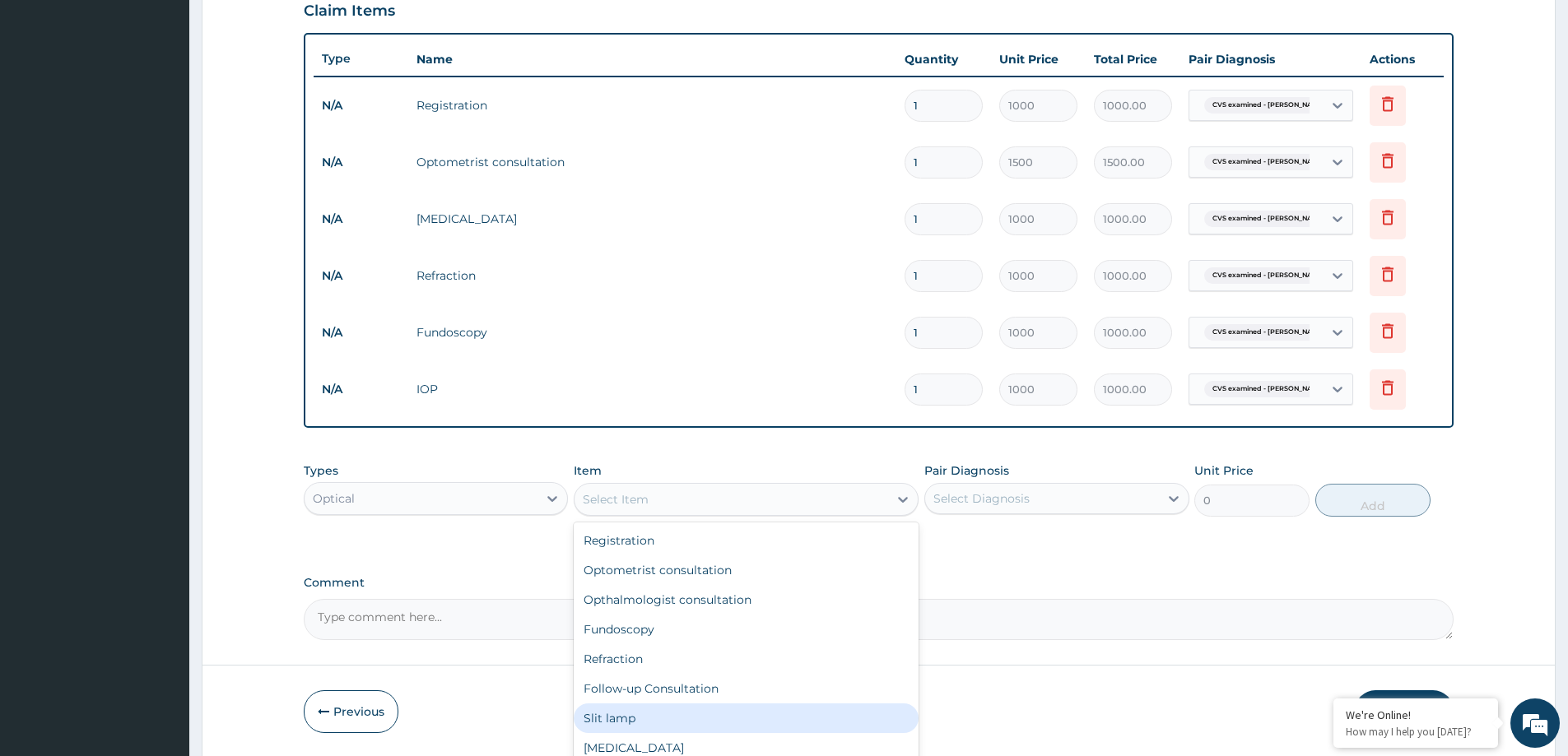
click at [605, 714] on div "Slit lamp" at bounding box center [746, 718] width 345 height 29
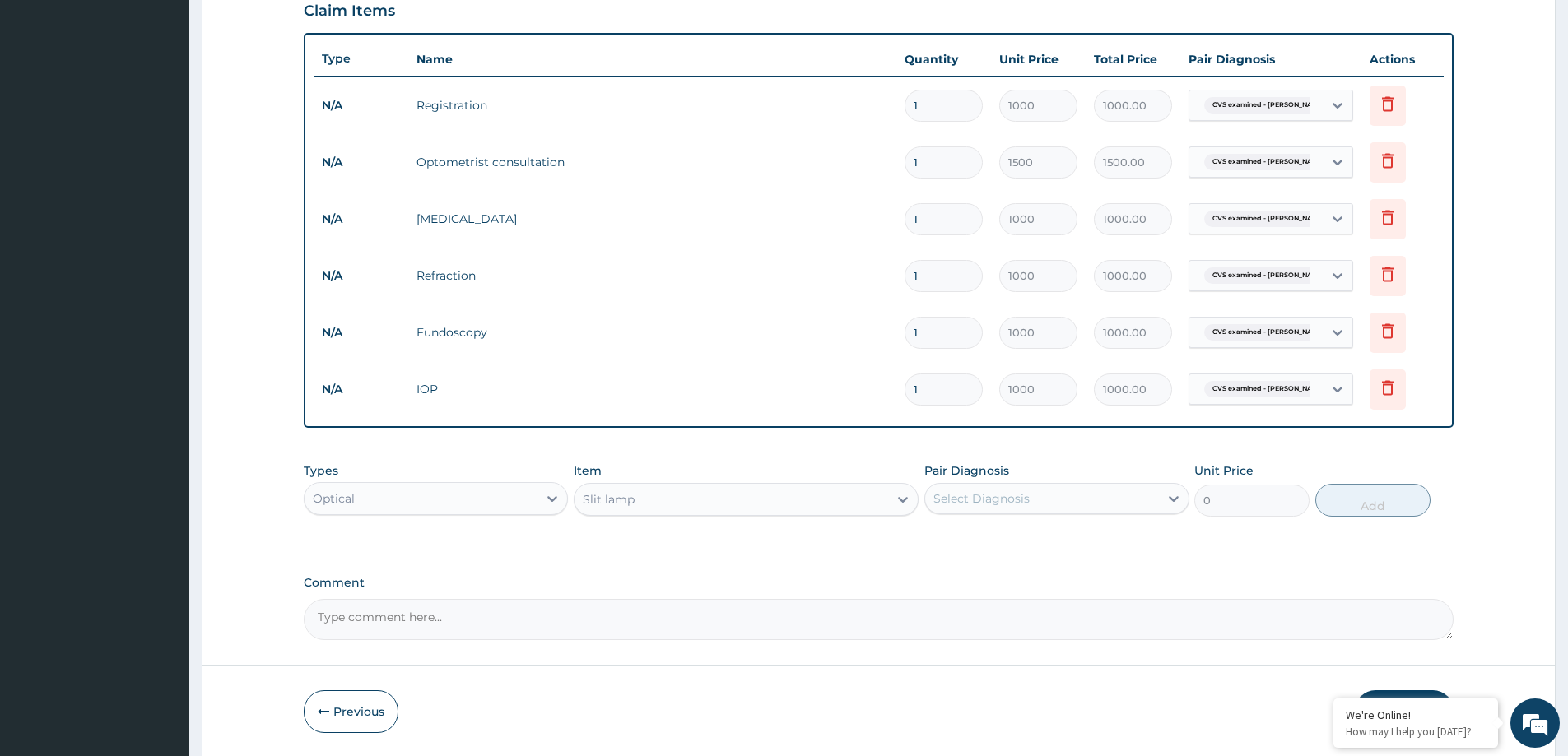
type input "1000"
click at [991, 512] on div "Select Diagnosis" at bounding box center [1056, 498] width 265 height 31
click at [952, 553] on div "CVS examined - NAD" at bounding box center [1056, 541] width 265 height 33
checkbox input "true"
click at [1371, 507] on button "Add" at bounding box center [1373, 500] width 115 height 33
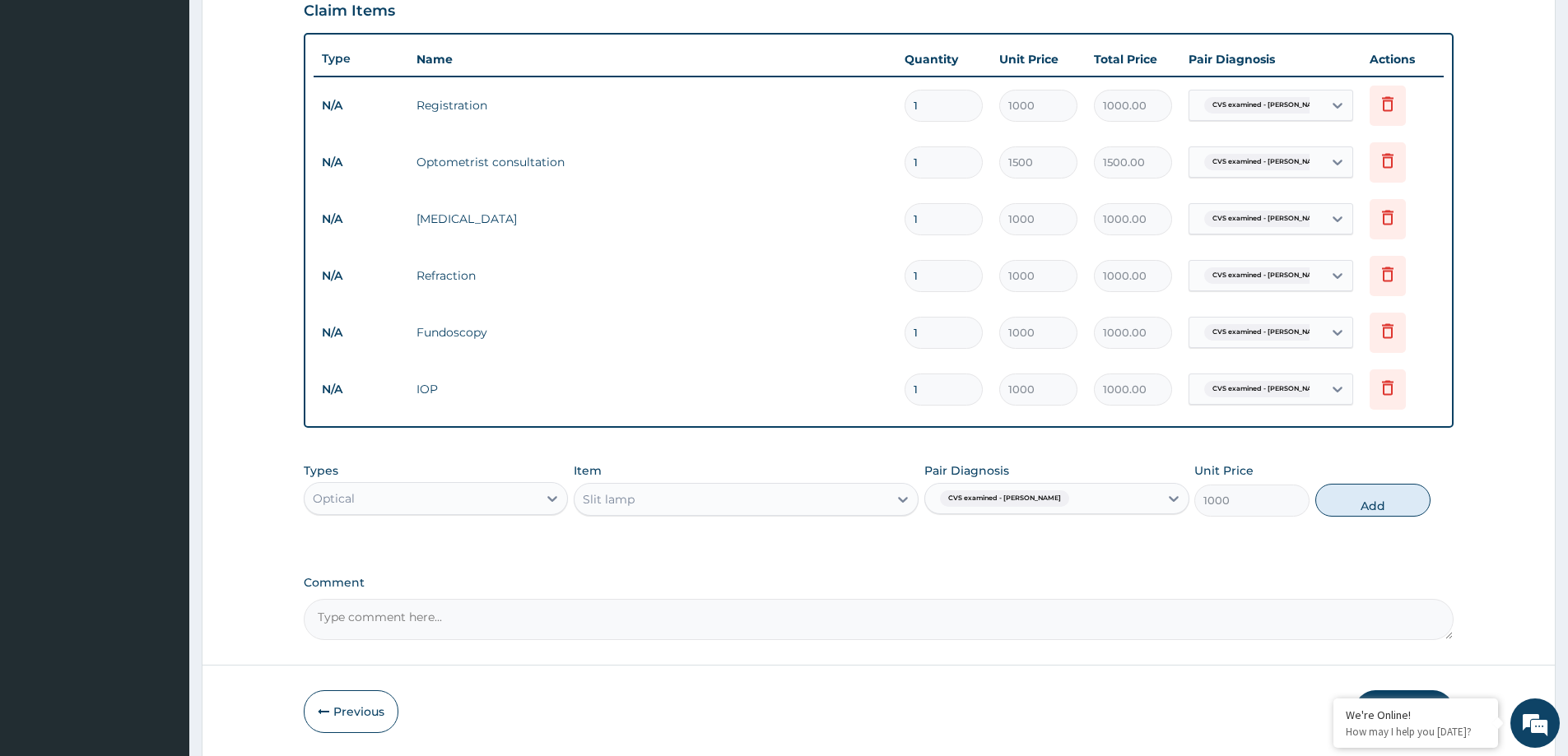
type input "0"
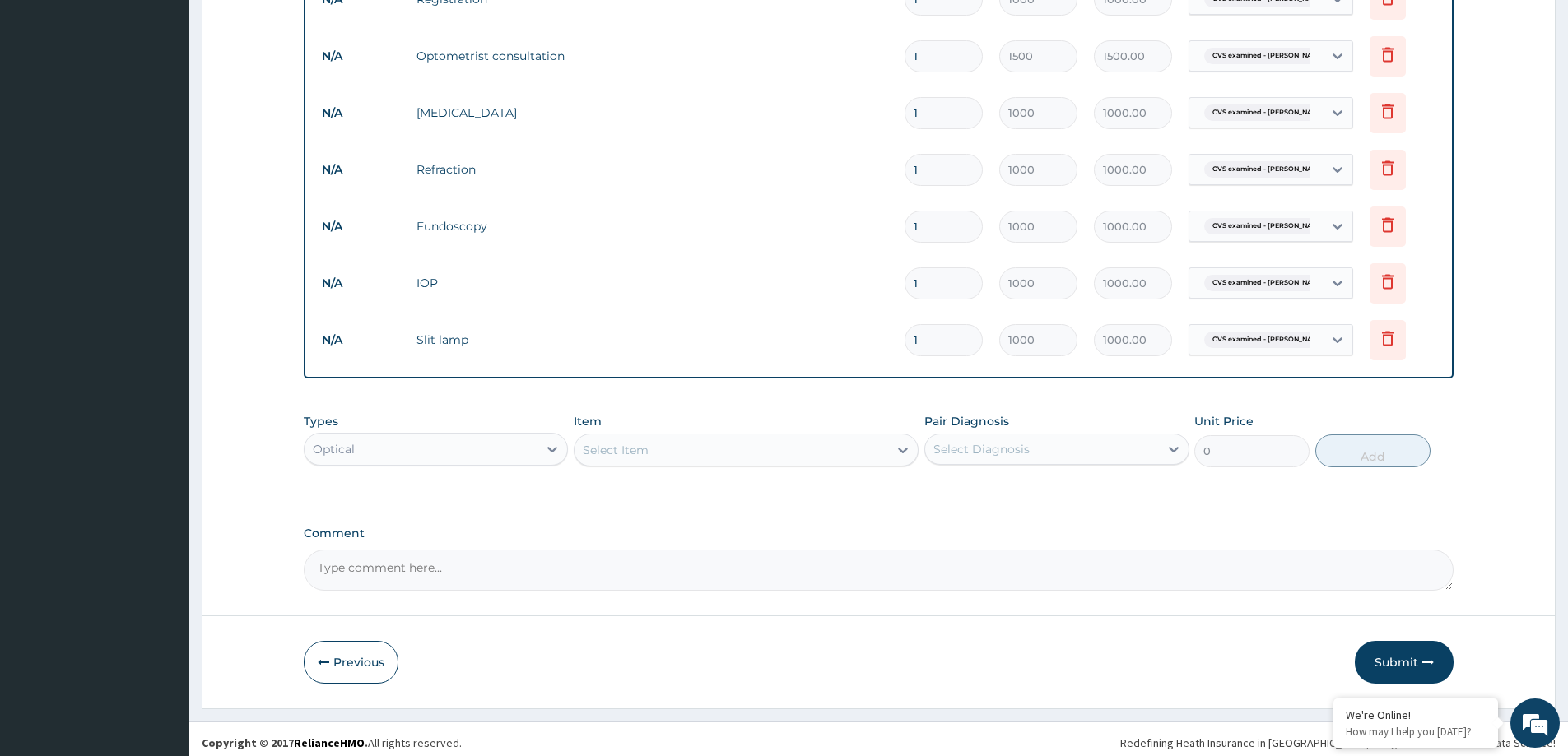
scroll to position [676, 0]
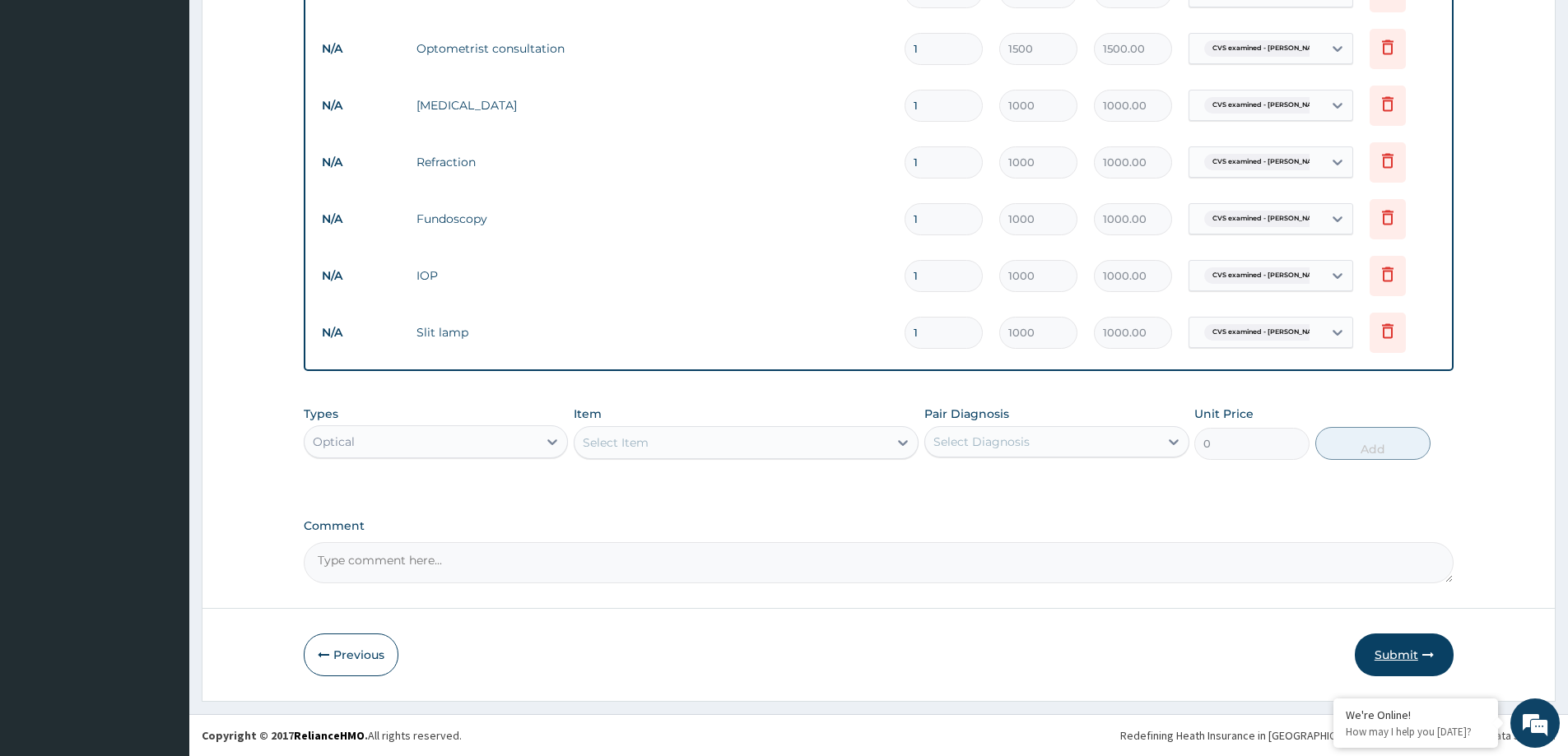
click at [1417, 647] on button "Submit" at bounding box center [1404, 654] width 99 height 43
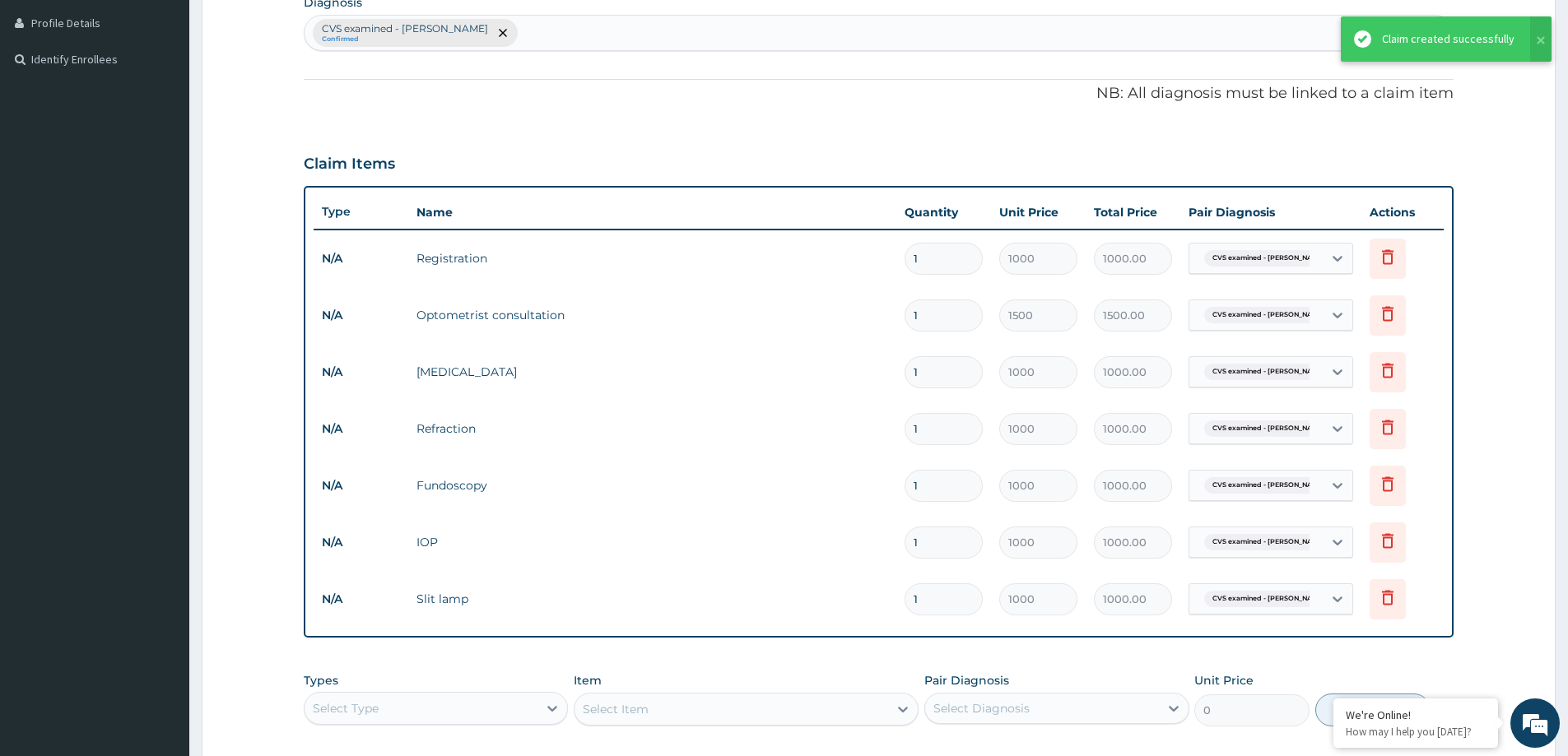
scroll to position [351, 0]
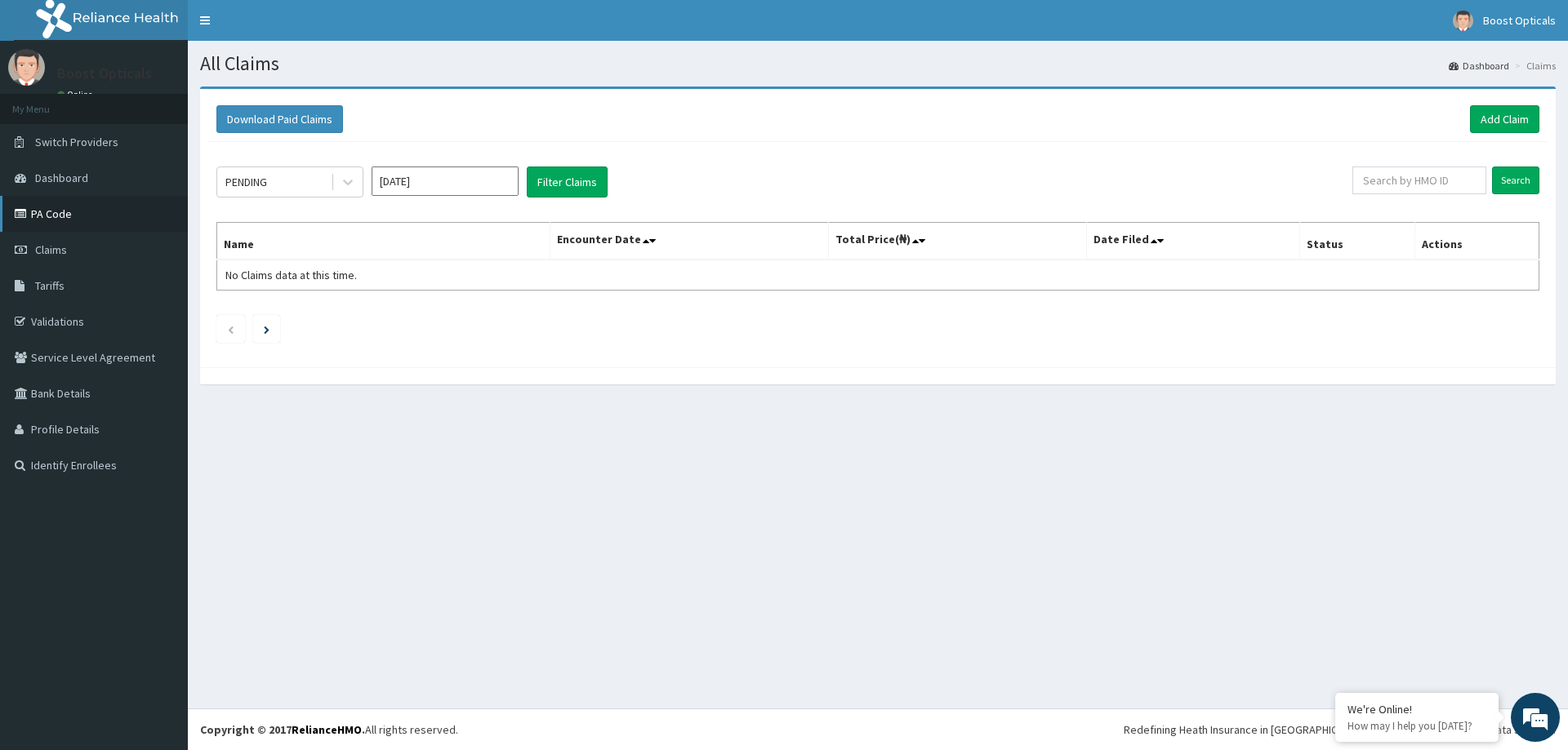
click at [28, 213] on icon at bounding box center [23, 214] width 17 height 12
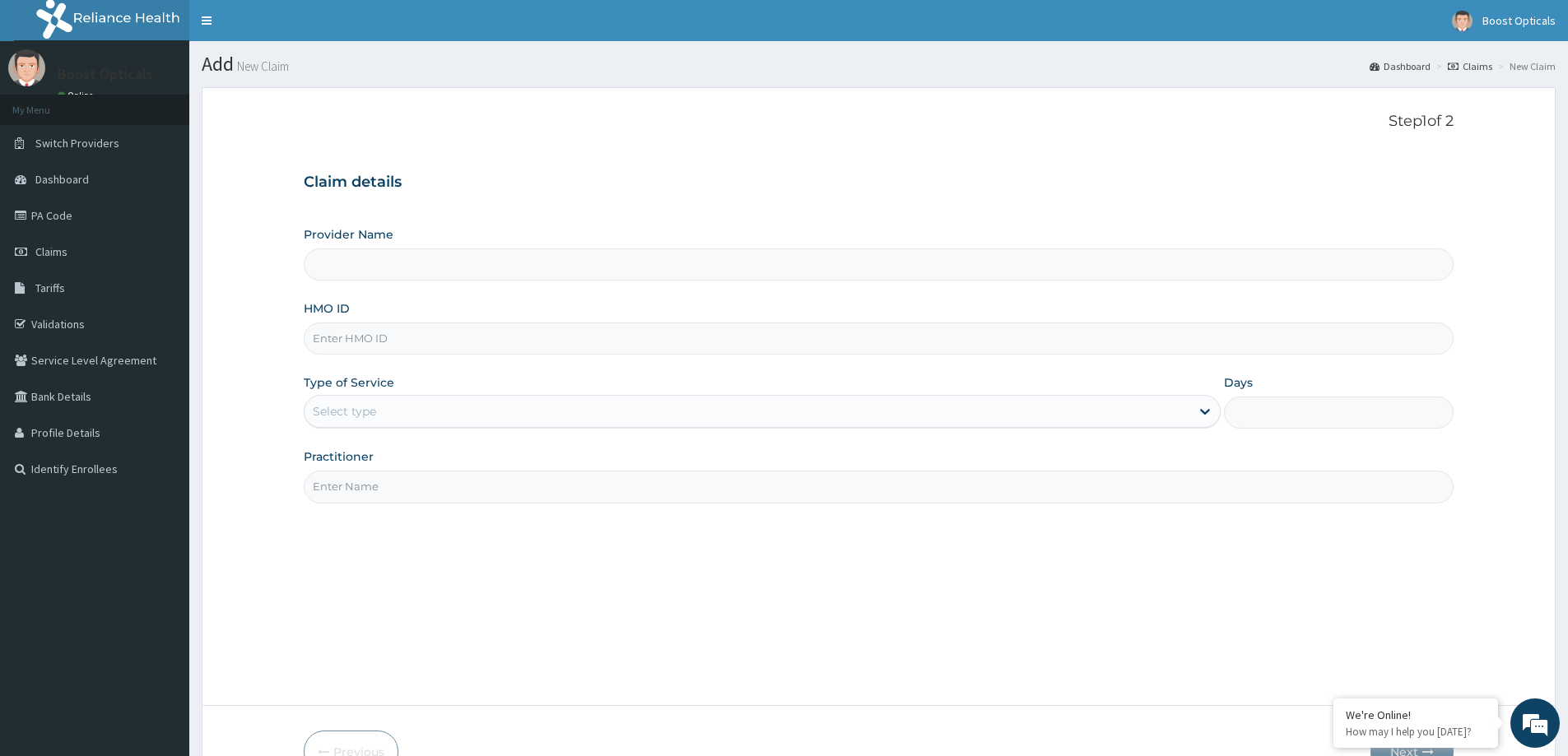
click at [390, 345] on input "HMO ID" at bounding box center [878, 339] width 1150 height 32
type input "Boost Opticals"
type input "MBT/10001/A"
click at [373, 411] on div "Select type" at bounding box center [345, 411] width 63 height 17
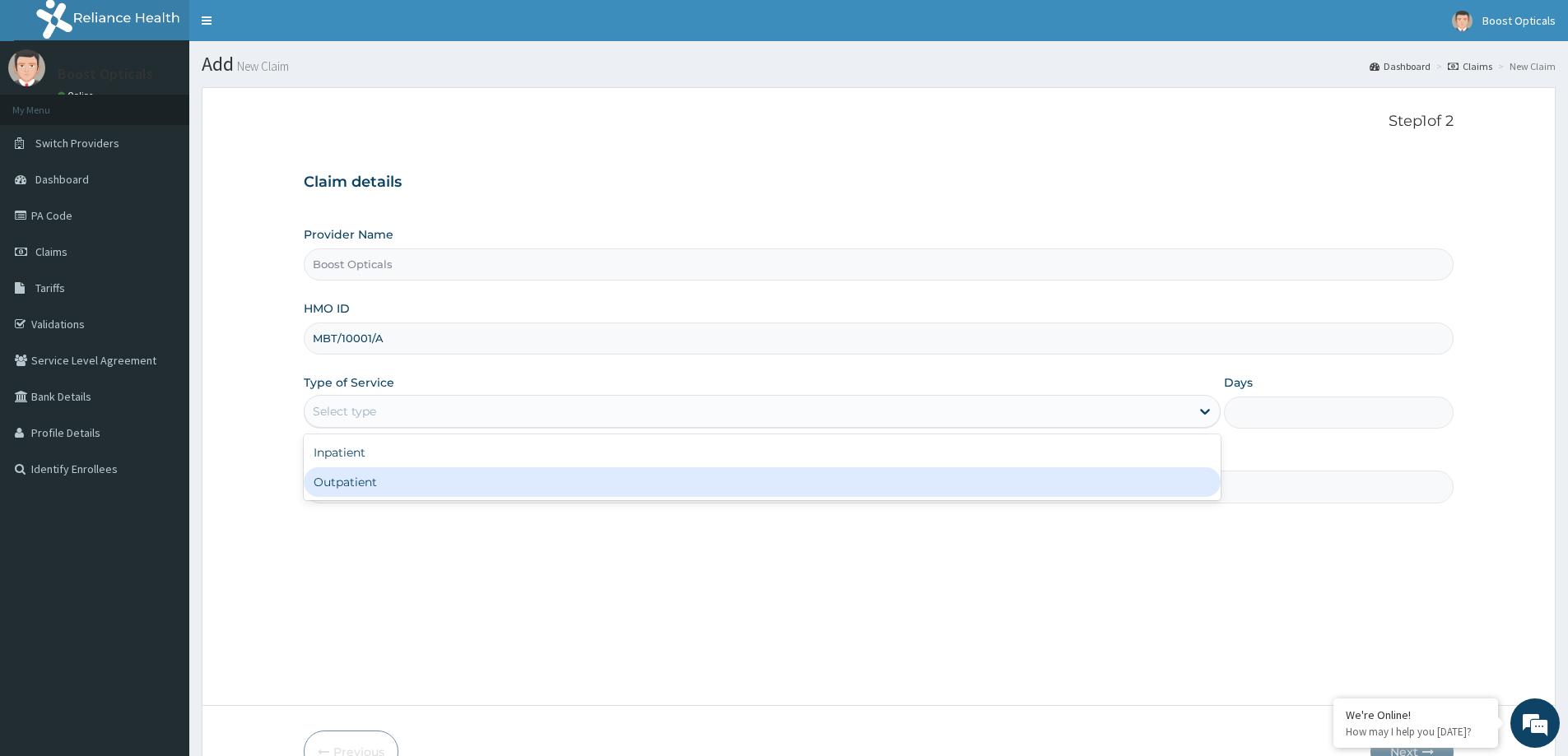
click at [377, 472] on div "Outpatient" at bounding box center [762, 481] width 917 height 29
type input "1"
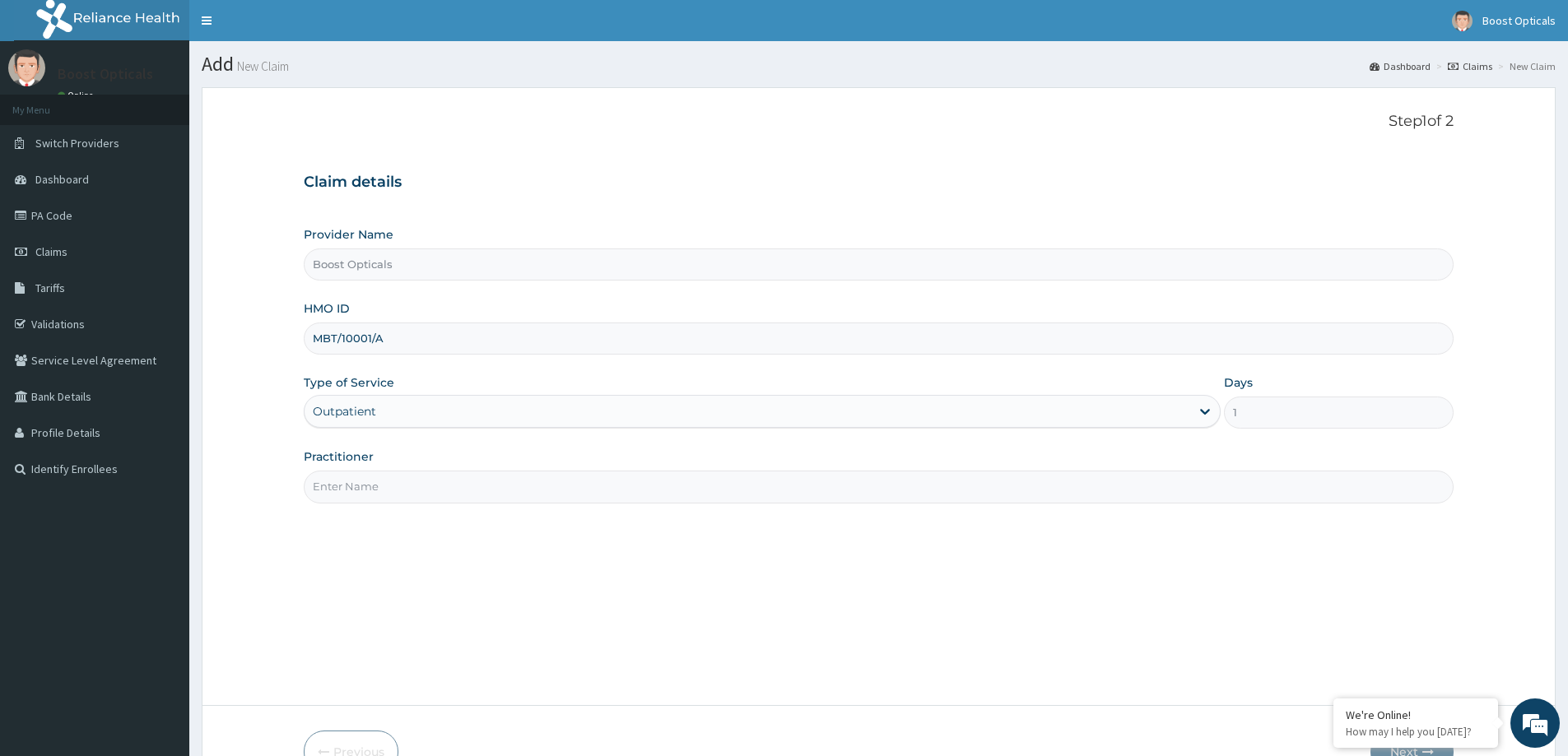
click at [396, 491] on input "Practitioner" at bounding box center [878, 486] width 1150 height 32
type input "d"
type input "[PERSON_NAME]"
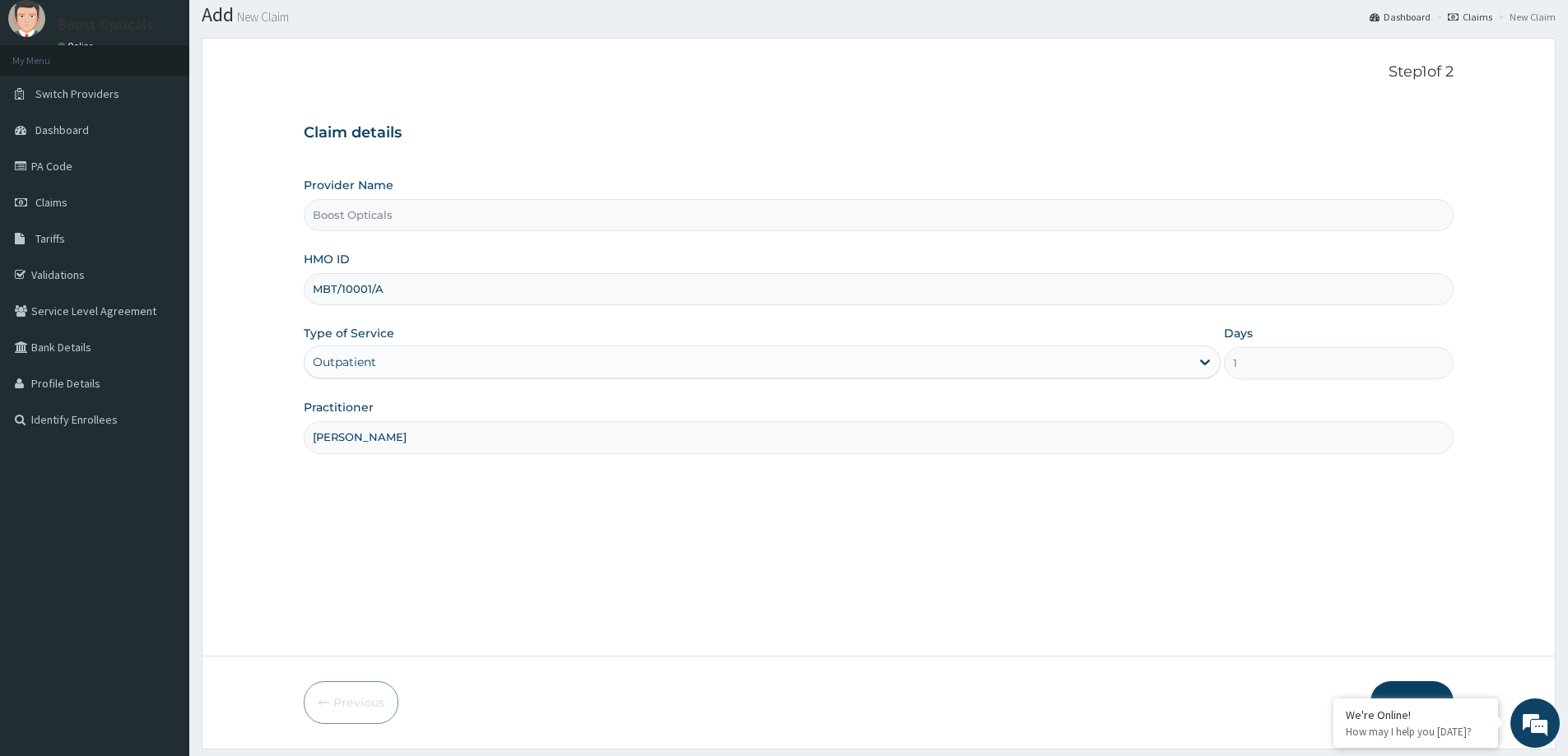
scroll to position [97, 0]
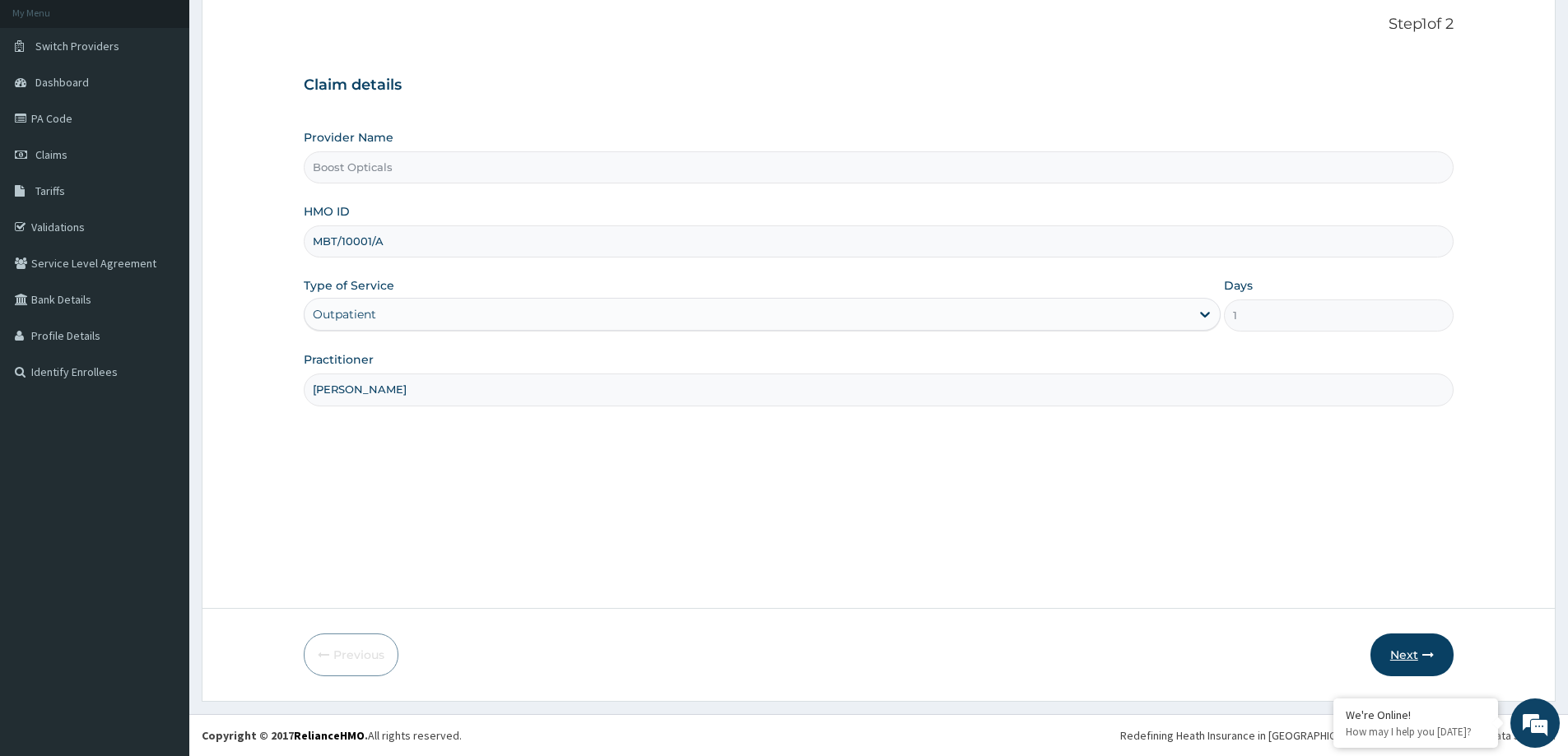
click at [1429, 651] on icon "button" at bounding box center [1429, 655] width 12 height 12
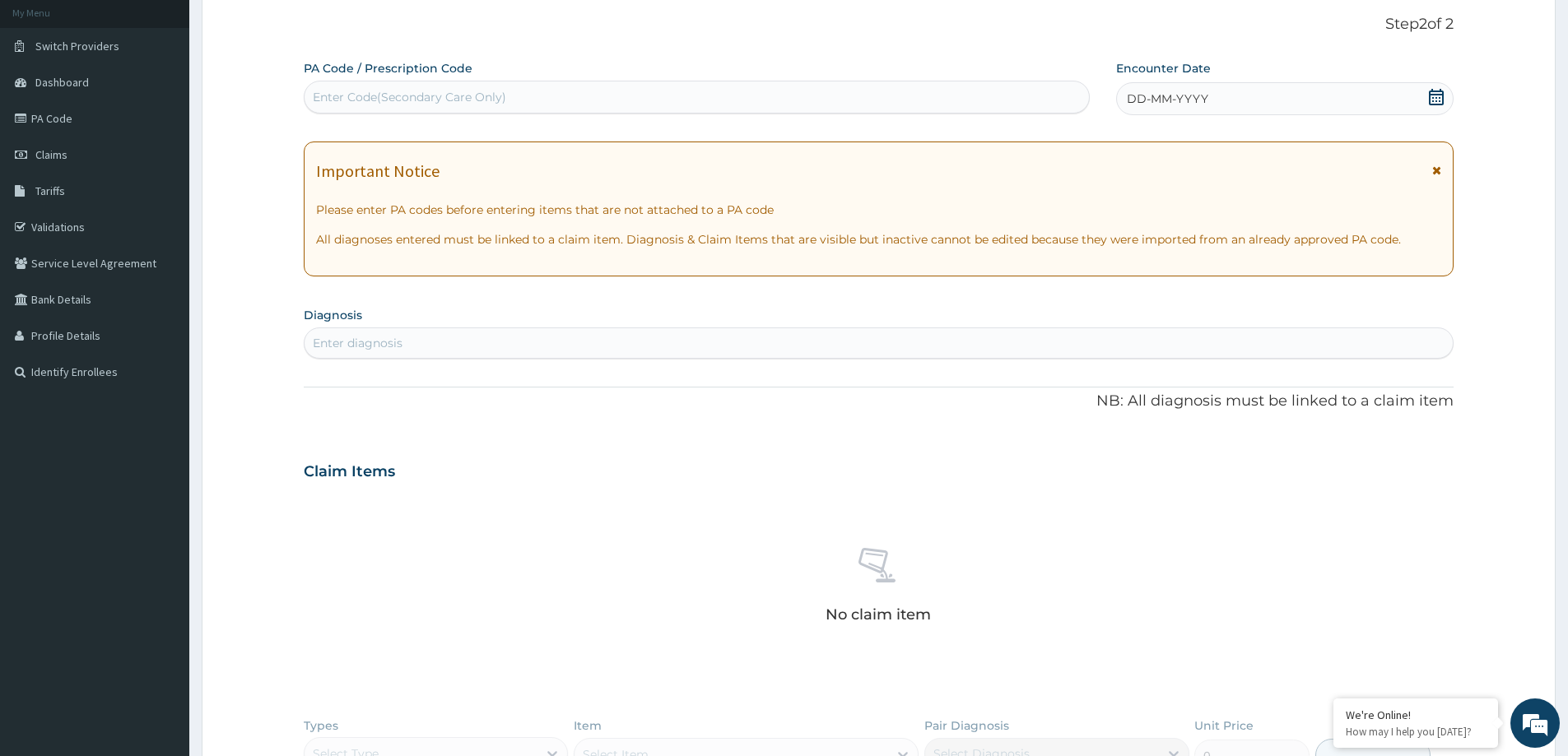
click at [1197, 91] on span "DD-MM-YYYY" at bounding box center [1168, 98] width 82 height 17
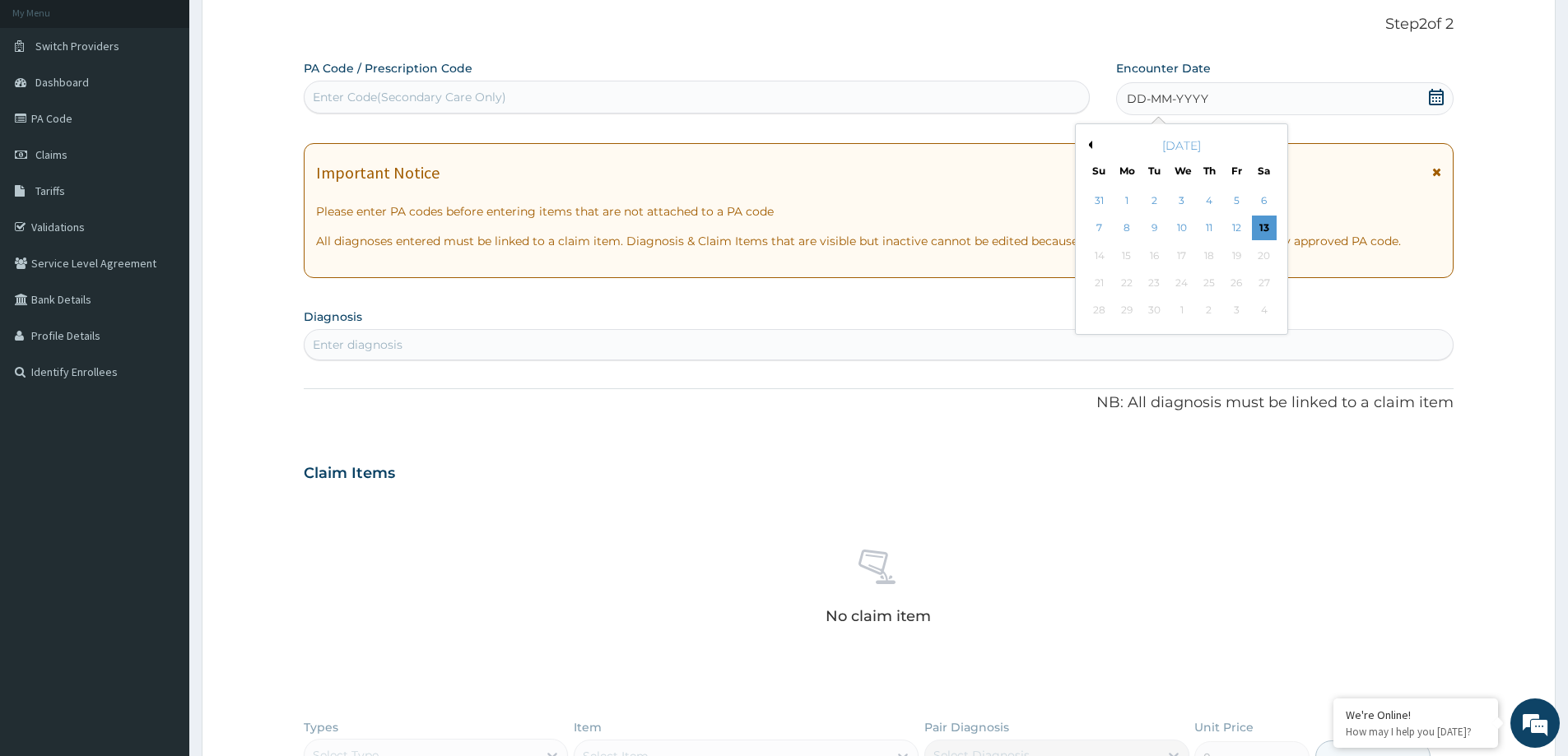
click at [1091, 149] on div "[DATE]" at bounding box center [1182, 146] width 199 height 17
click at [1090, 148] on button "Previous Month" at bounding box center [1089, 145] width 8 height 8
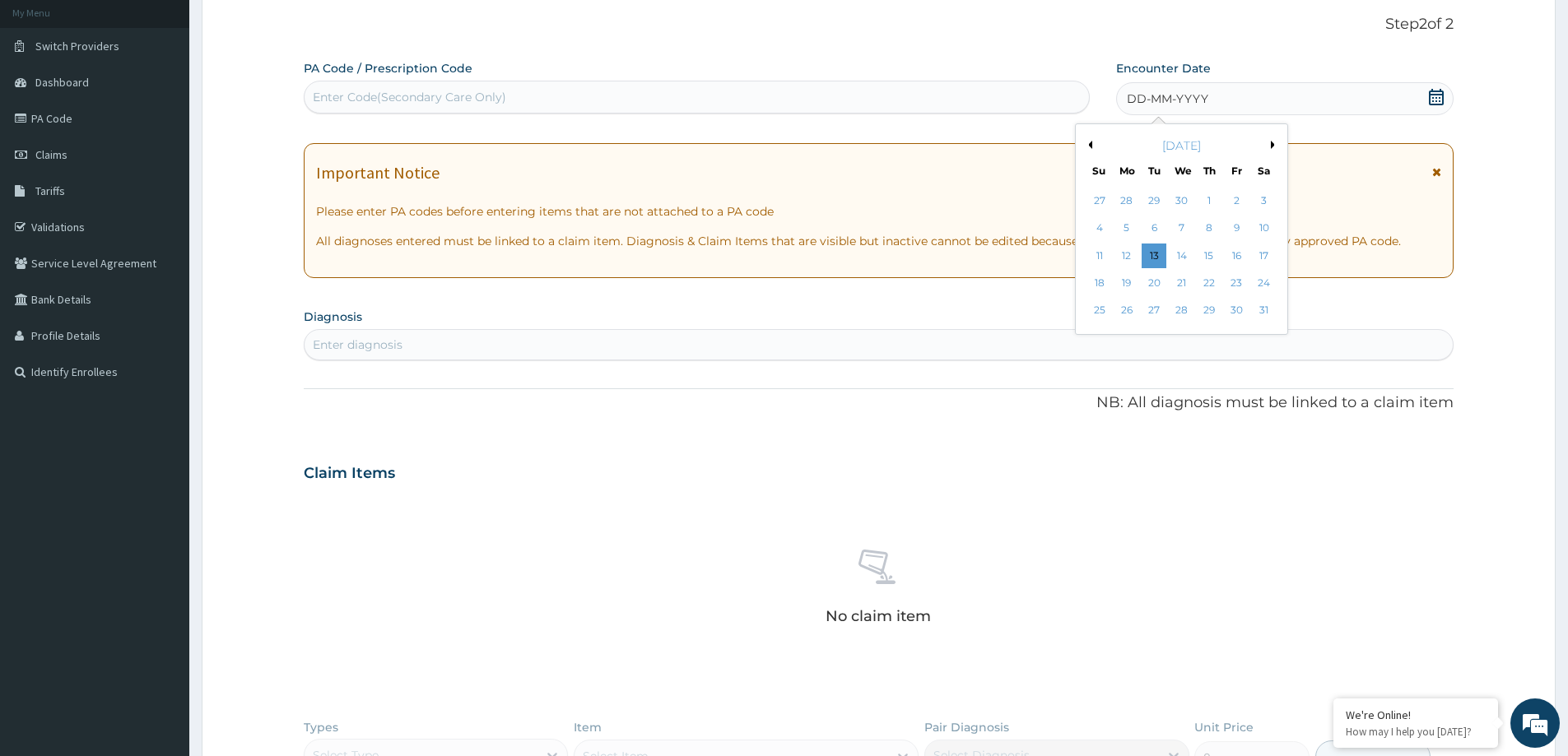
click at [1090, 148] on button "Previous Month" at bounding box center [1089, 145] width 8 height 8
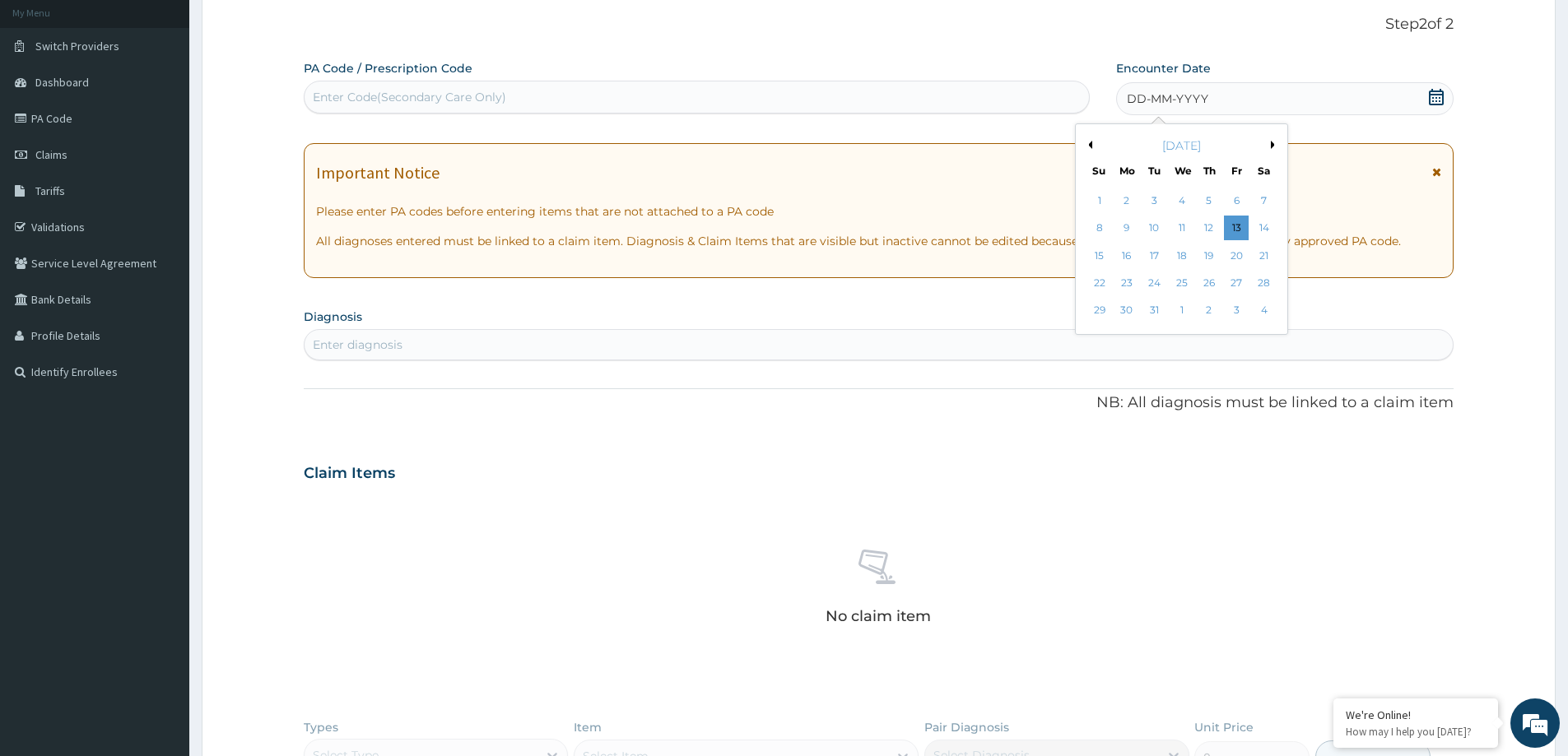
click at [1090, 148] on button "Previous Month" at bounding box center [1089, 145] width 8 height 8
click at [1264, 285] on div "26" at bounding box center [1265, 283] width 25 height 25
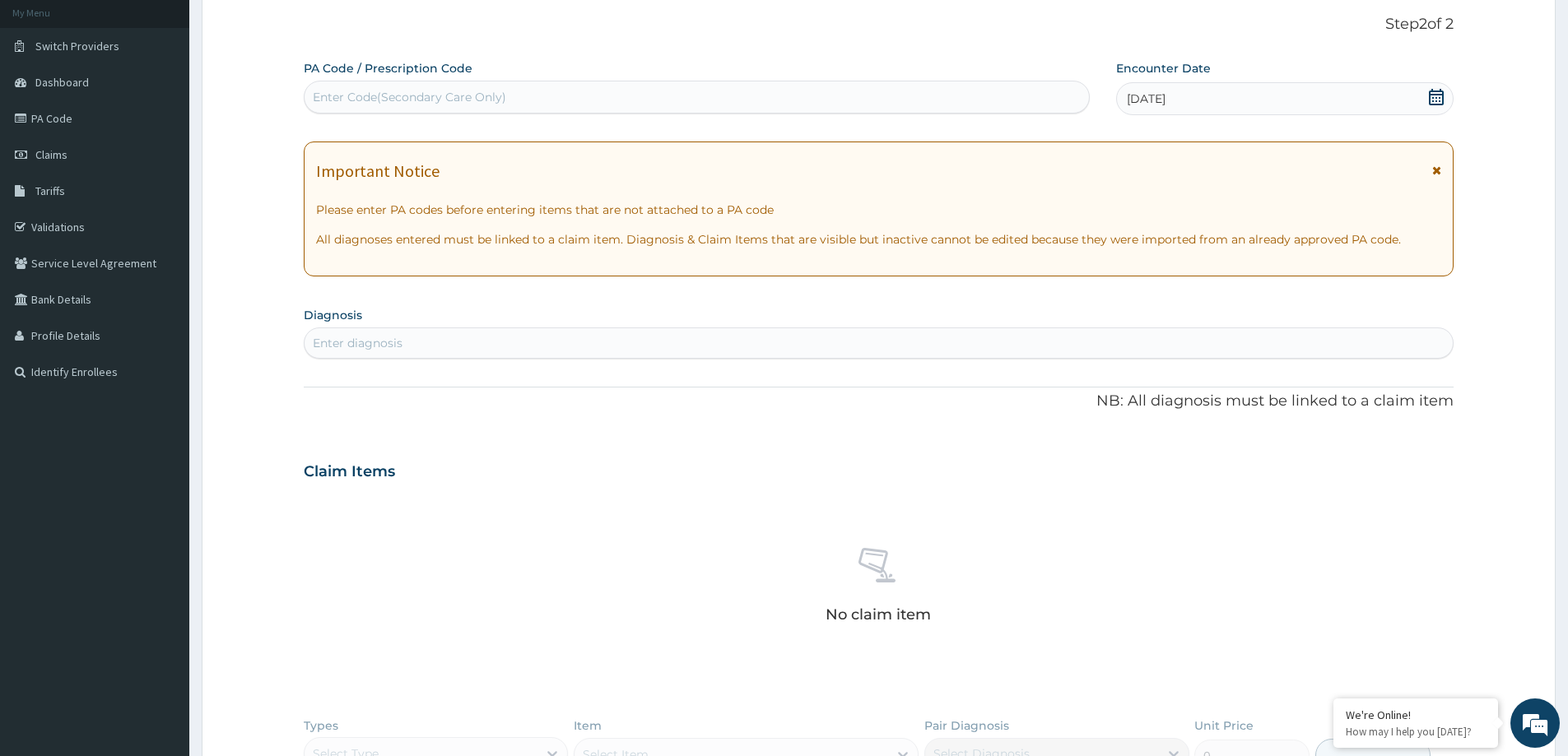
click at [919, 91] on div "Enter Code(Secondary Care Only)" at bounding box center [697, 98] width 785 height 27
click at [908, 96] on div "Enter Code(Secondary Care Only)" at bounding box center [697, 98] width 785 height 27
click at [741, 103] on div "Enter Code(Secondary Care Only)" at bounding box center [697, 98] width 785 height 27
click at [481, 342] on div "Enter diagnosis" at bounding box center [878, 343] width 1148 height 27
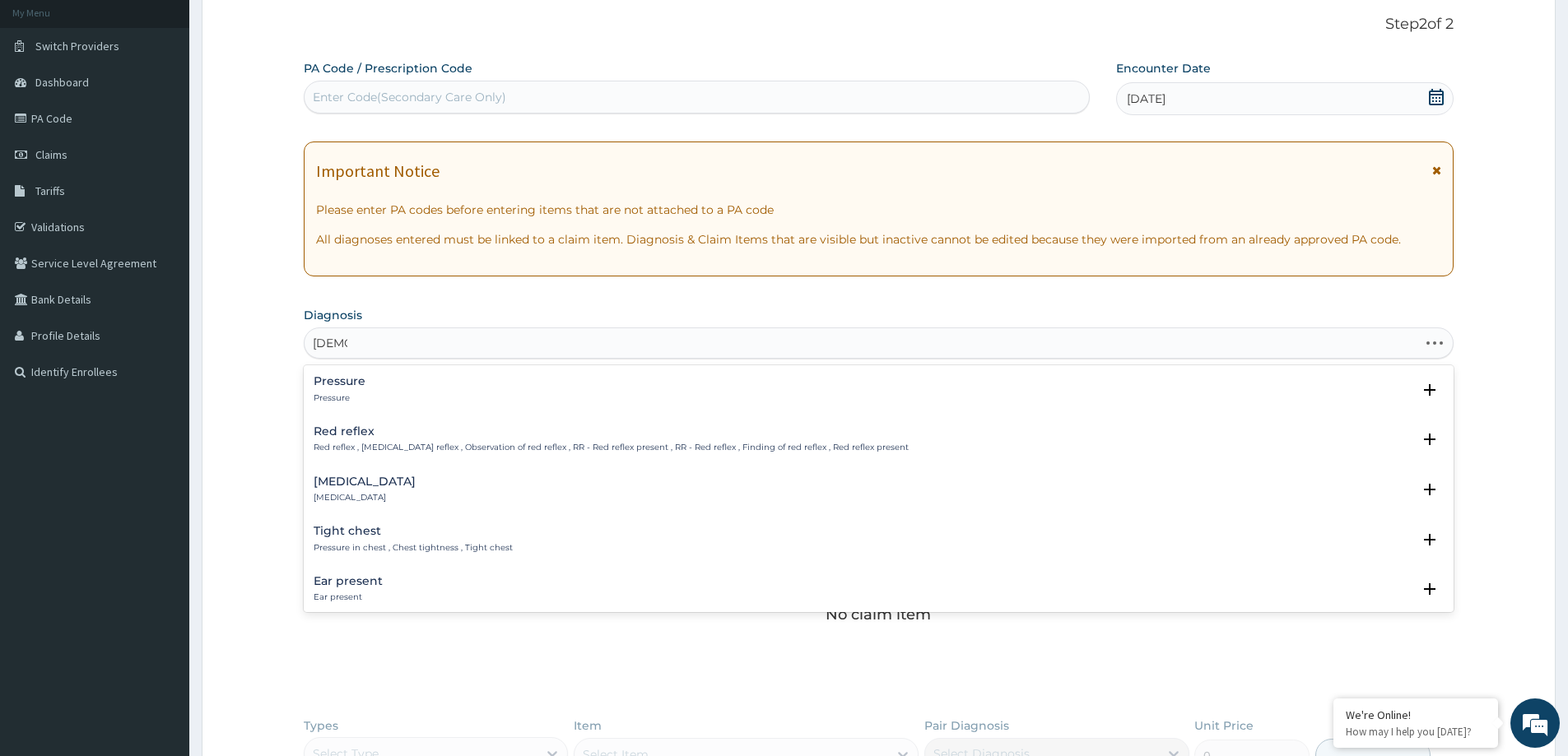
type input "[DEMOGRAPHIC_DATA]"
click at [355, 377] on h4 "[MEDICAL_DATA]" at bounding box center [365, 381] width 102 height 13
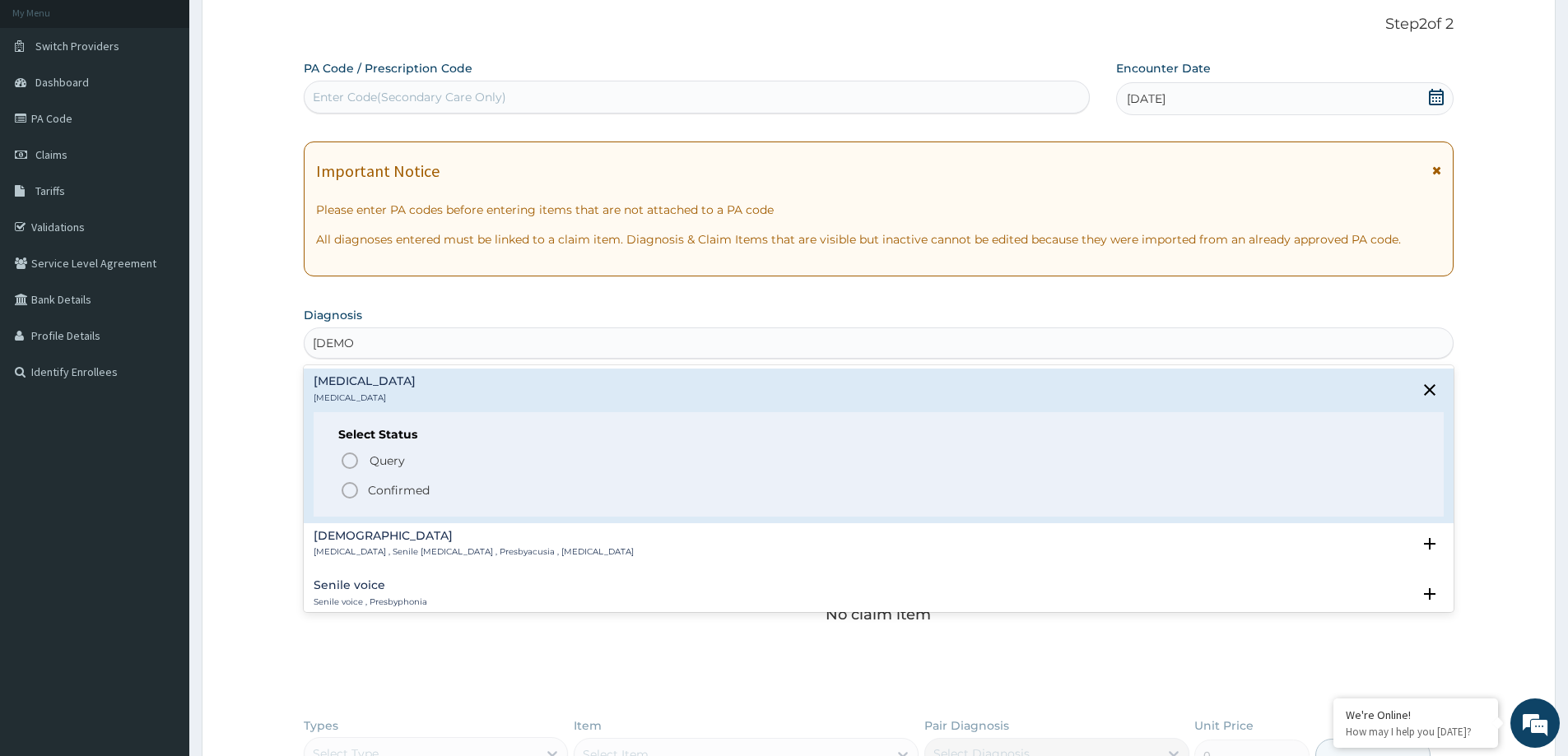
click at [354, 493] on icon "status option filled" at bounding box center [350, 491] width 20 height 20
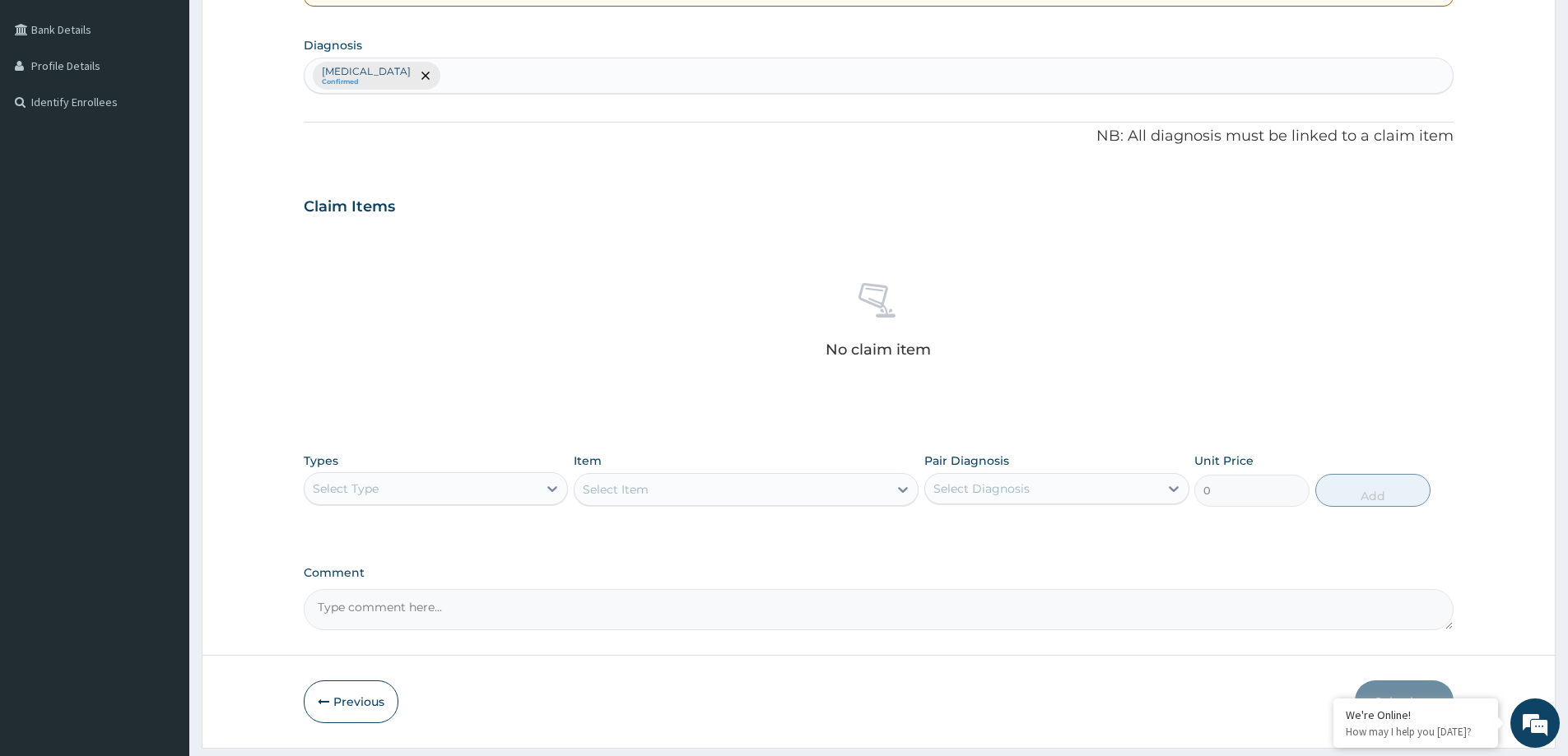
scroll to position [414, 0]
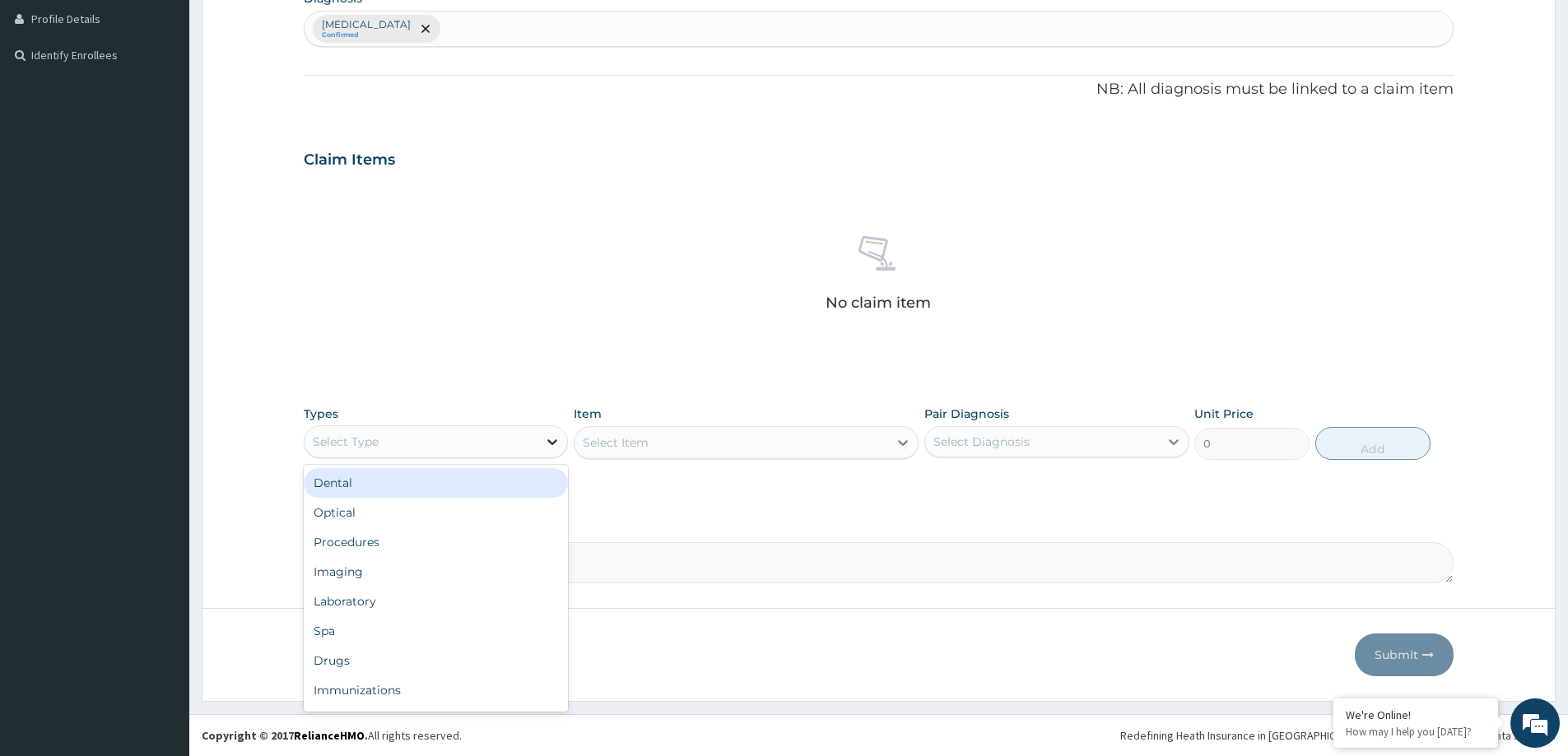
click at [544, 436] on icon at bounding box center [553, 442] width 17 height 17
click at [410, 519] on div "Optical" at bounding box center [436, 512] width 265 height 29
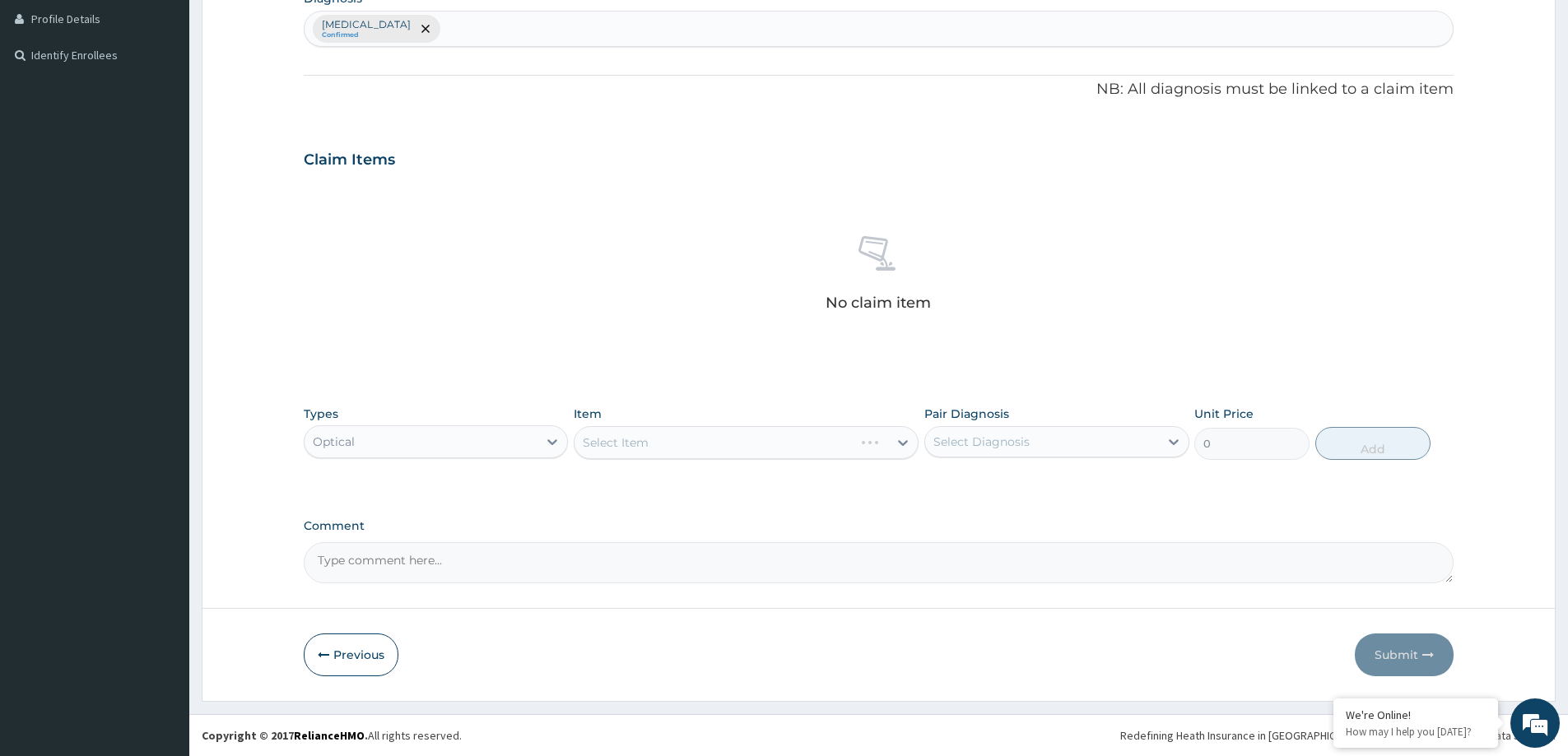
click at [687, 434] on div "Select Item" at bounding box center [746, 442] width 345 height 33
click at [695, 442] on div "Select Item" at bounding box center [746, 442] width 345 height 33
click at [901, 441] on icon at bounding box center [903, 443] width 17 height 17
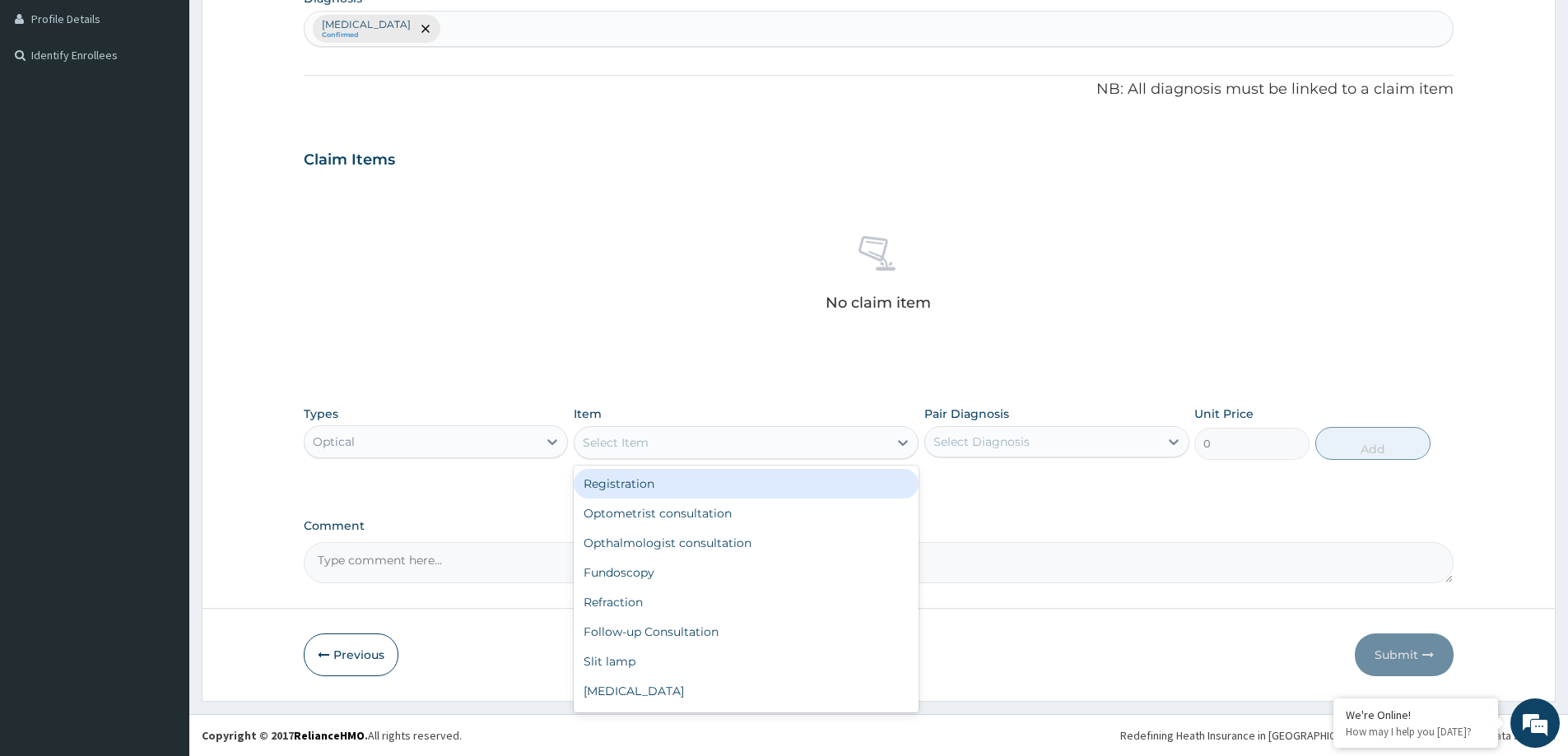
click at [645, 491] on div "Registration" at bounding box center [746, 483] width 345 height 29
type input "1000"
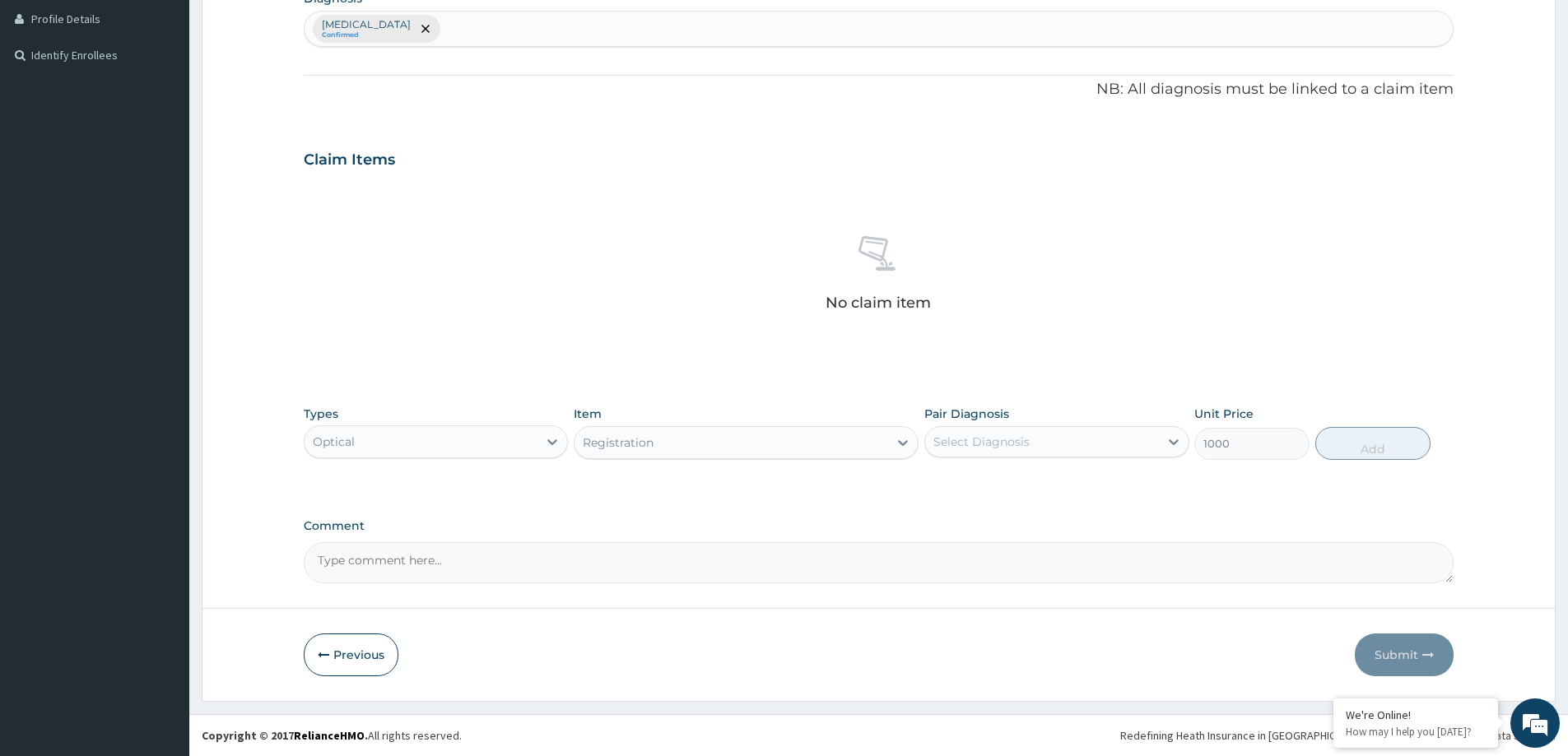
click at [1025, 440] on div "Select Diagnosis" at bounding box center [981, 442] width 96 height 17
drag, startPoint x: 1006, startPoint y: 476, endPoint x: 1055, endPoint y: 476, distance: 49.0
click at [1006, 476] on label "[MEDICAL_DATA]" at bounding box center [1003, 482] width 102 height 17
checkbox input "true"
click at [1381, 441] on button "Add" at bounding box center [1373, 443] width 115 height 33
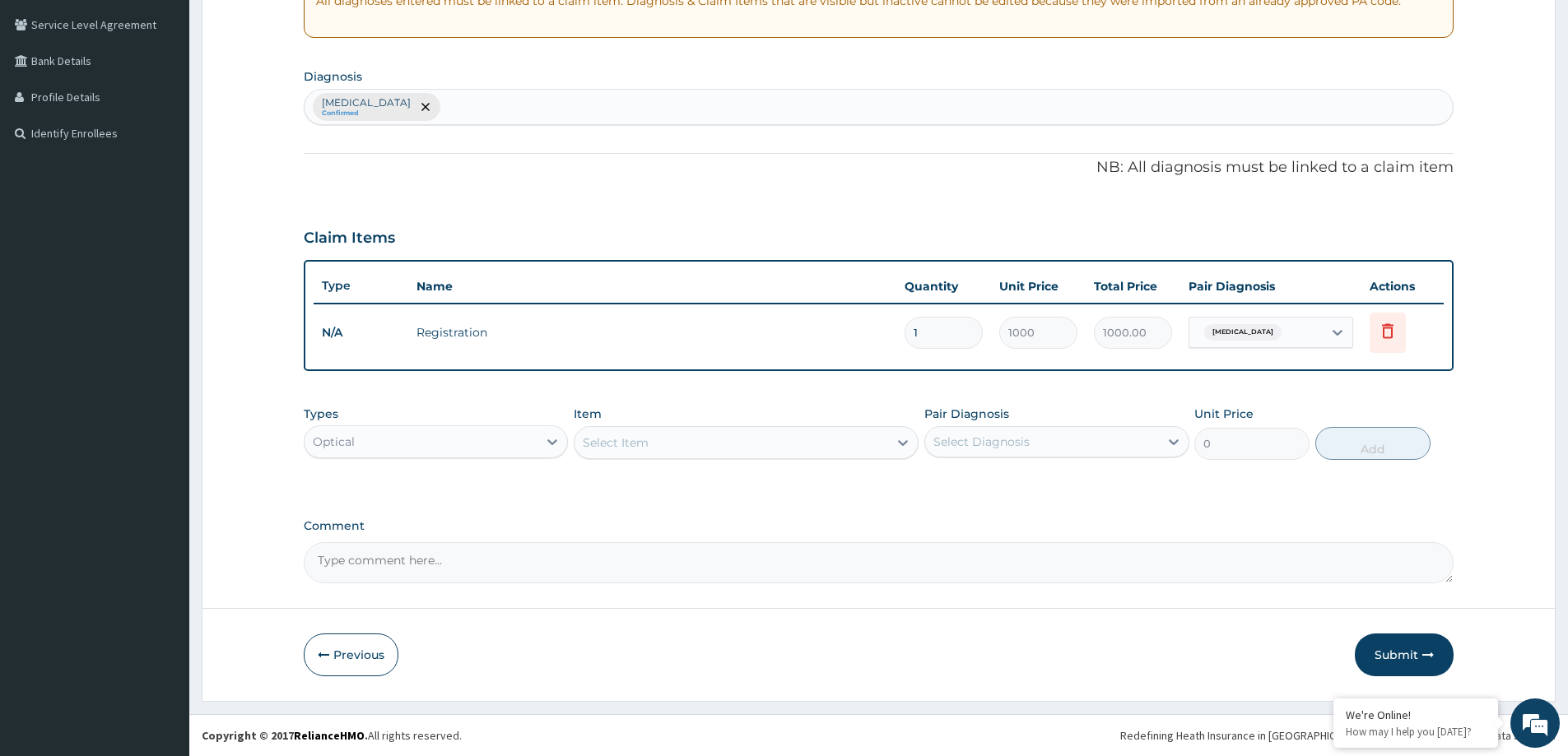
scroll to position [335, 0]
click at [838, 425] on div "Item Select Item" at bounding box center [746, 432] width 345 height 54
click at [862, 443] on div "Select Item" at bounding box center [731, 443] width 314 height 27
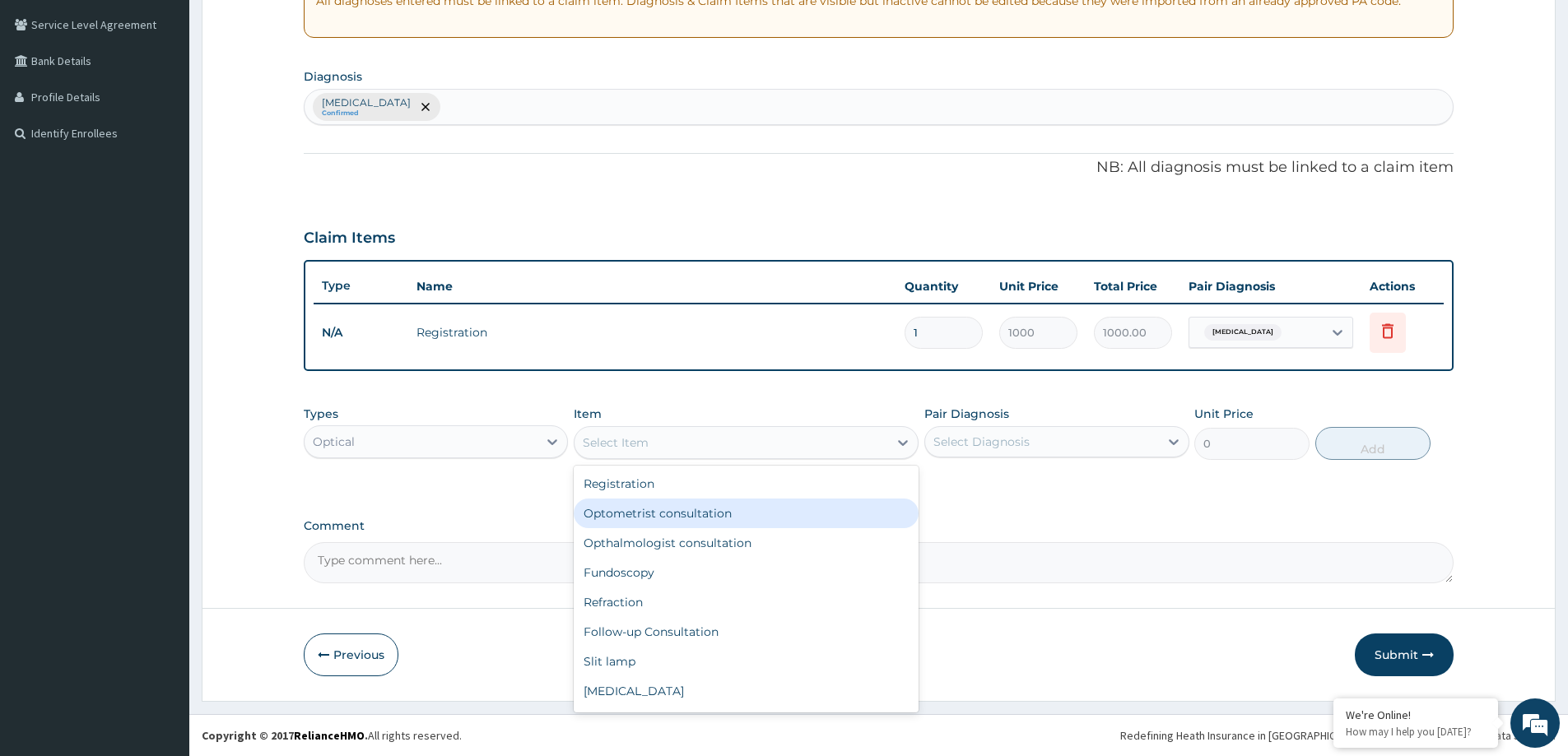
click at [785, 509] on div "Optometrist consultation" at bounding box center [746, 513] width 345 height 29
type input "1500"
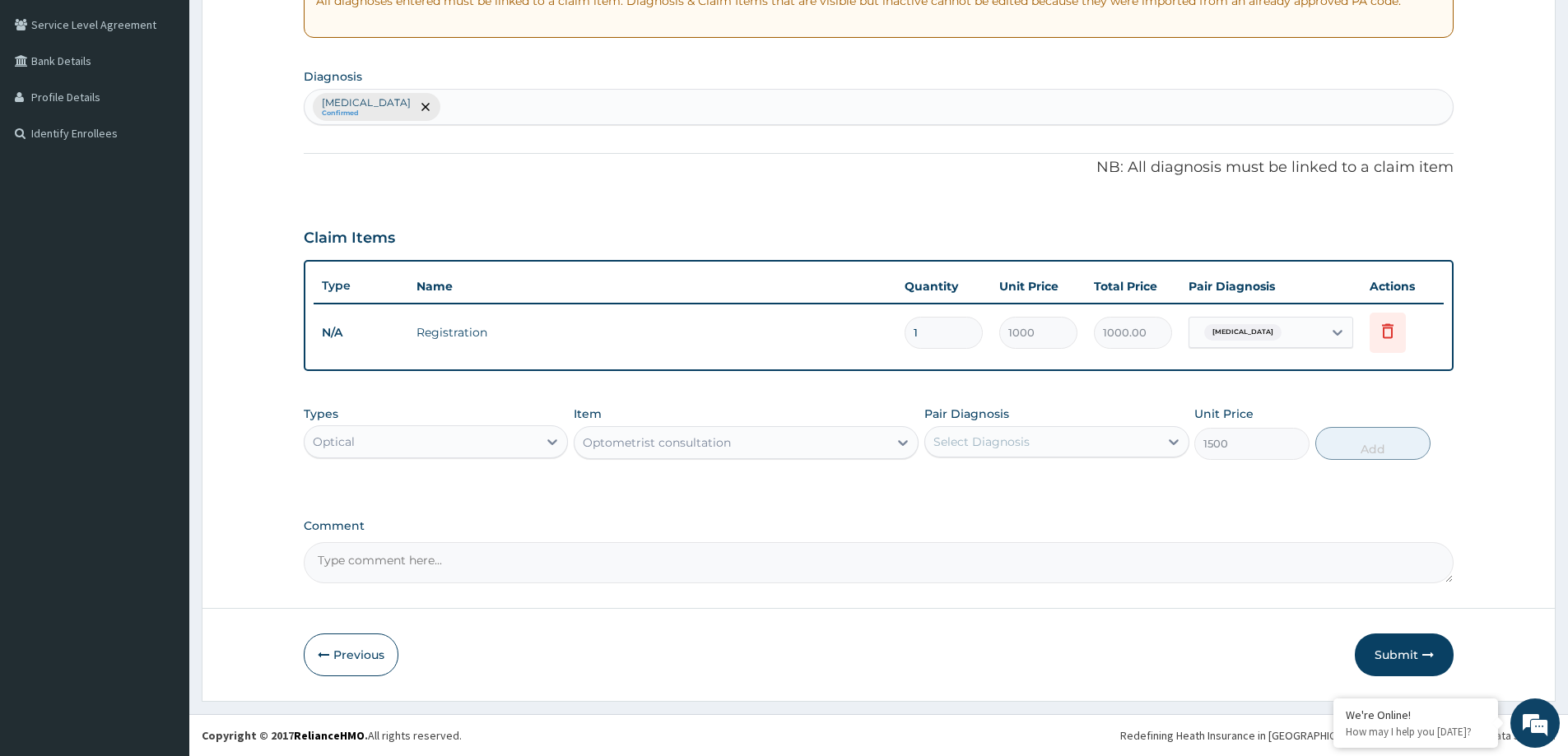
click at [958, 445] on div "Select Diagnosis" at bounding box center [981, 442] width 96 height 17
click at [971, 475] on label "[MEDICAL_DATA]" at bounding box center [1003, 482] width 102 height 17
checkbox input "true"
drag, startPoint x: 1384, startPoint y: 437, endPoint x: 1354, endPoint y: 437, distance: 30.0
click at [1383, 437] on button "Add" at bounding box center [1373, 443] width 115 height 33
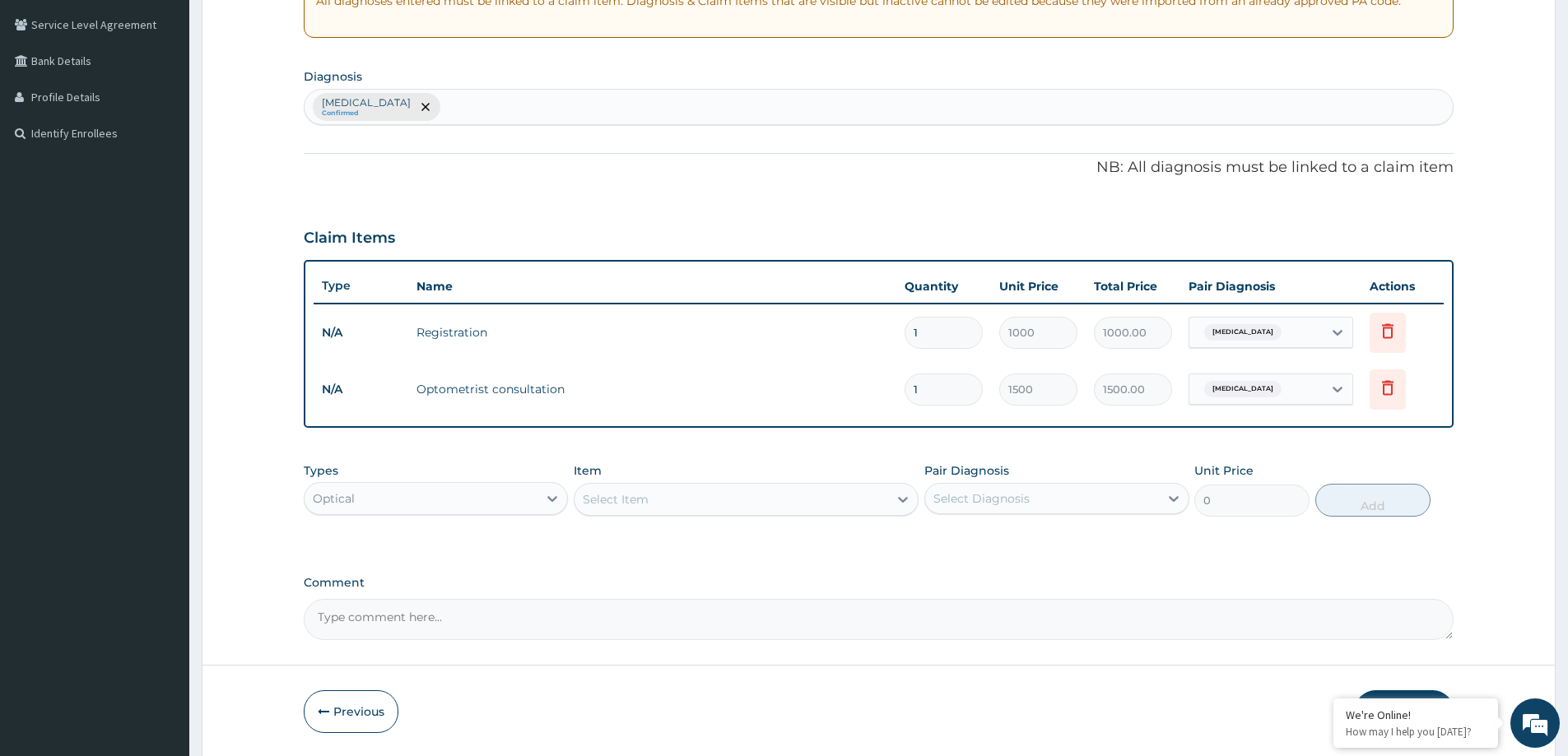
click at [658, 505] on div "Select Item" at bounding box center [731, 500] width 314 height 27
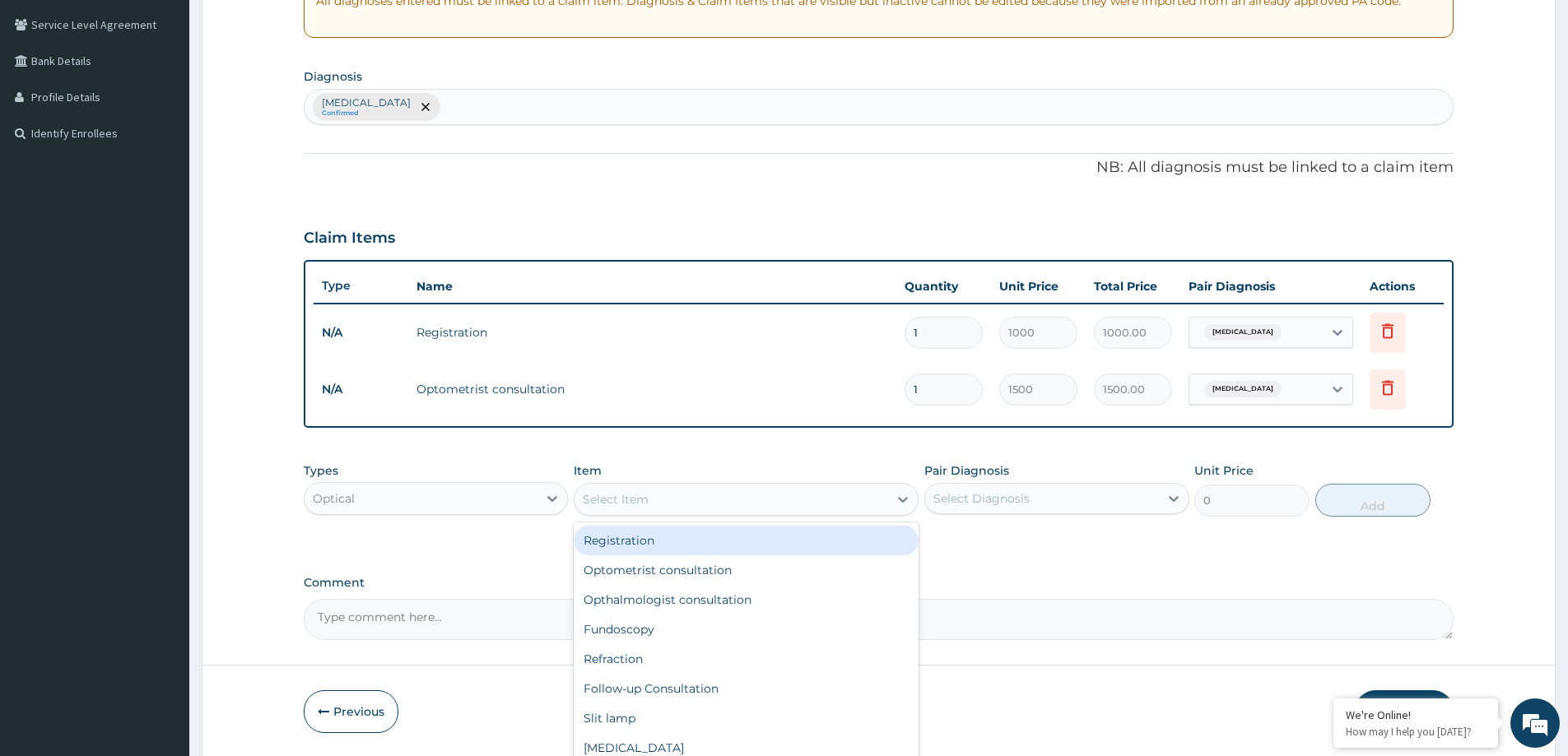
scroll to position [392, 0]
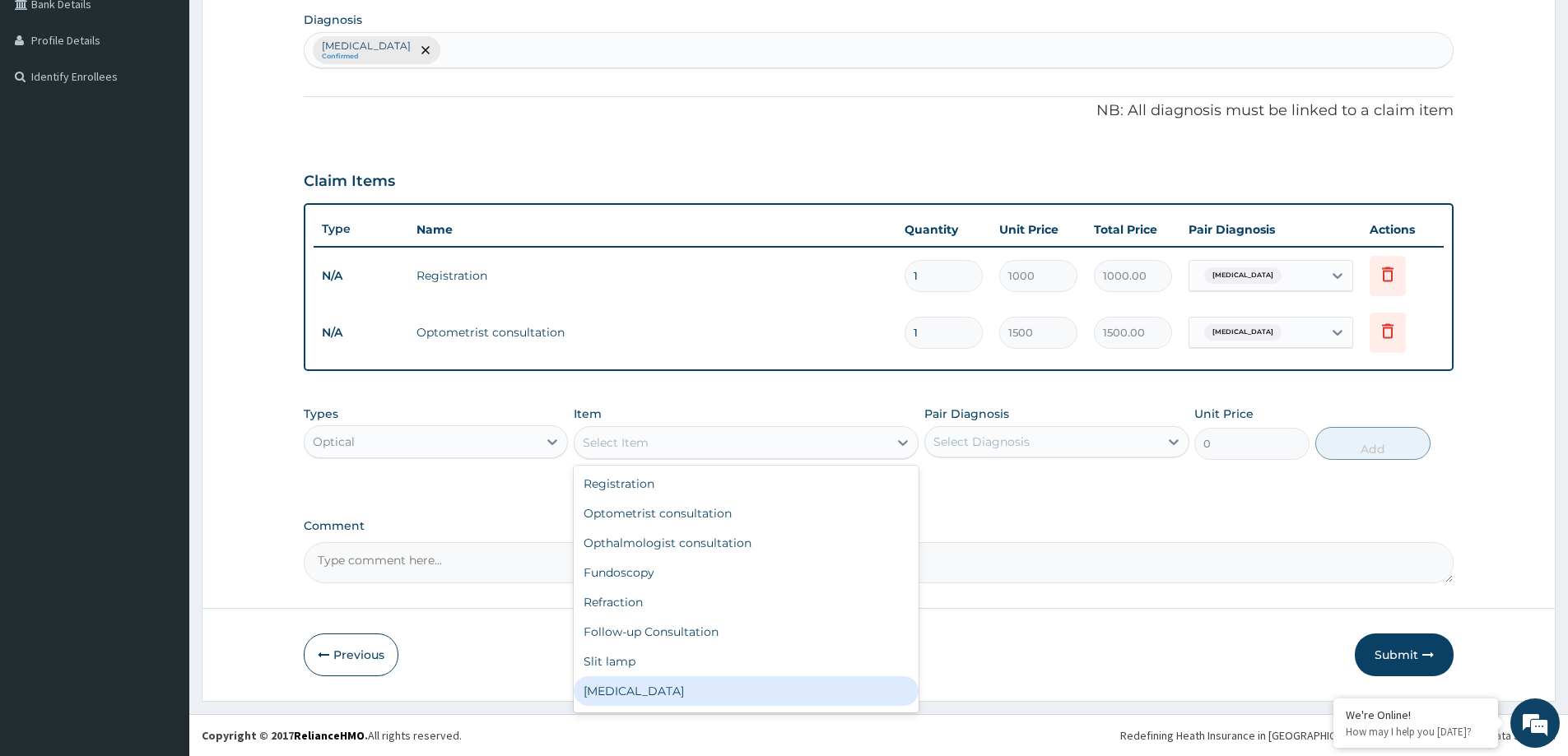
click at [607, 693] on div "[MEDICAL_DATA]" at bounding box center [746, 690] width 345 height 29
type input "1000"
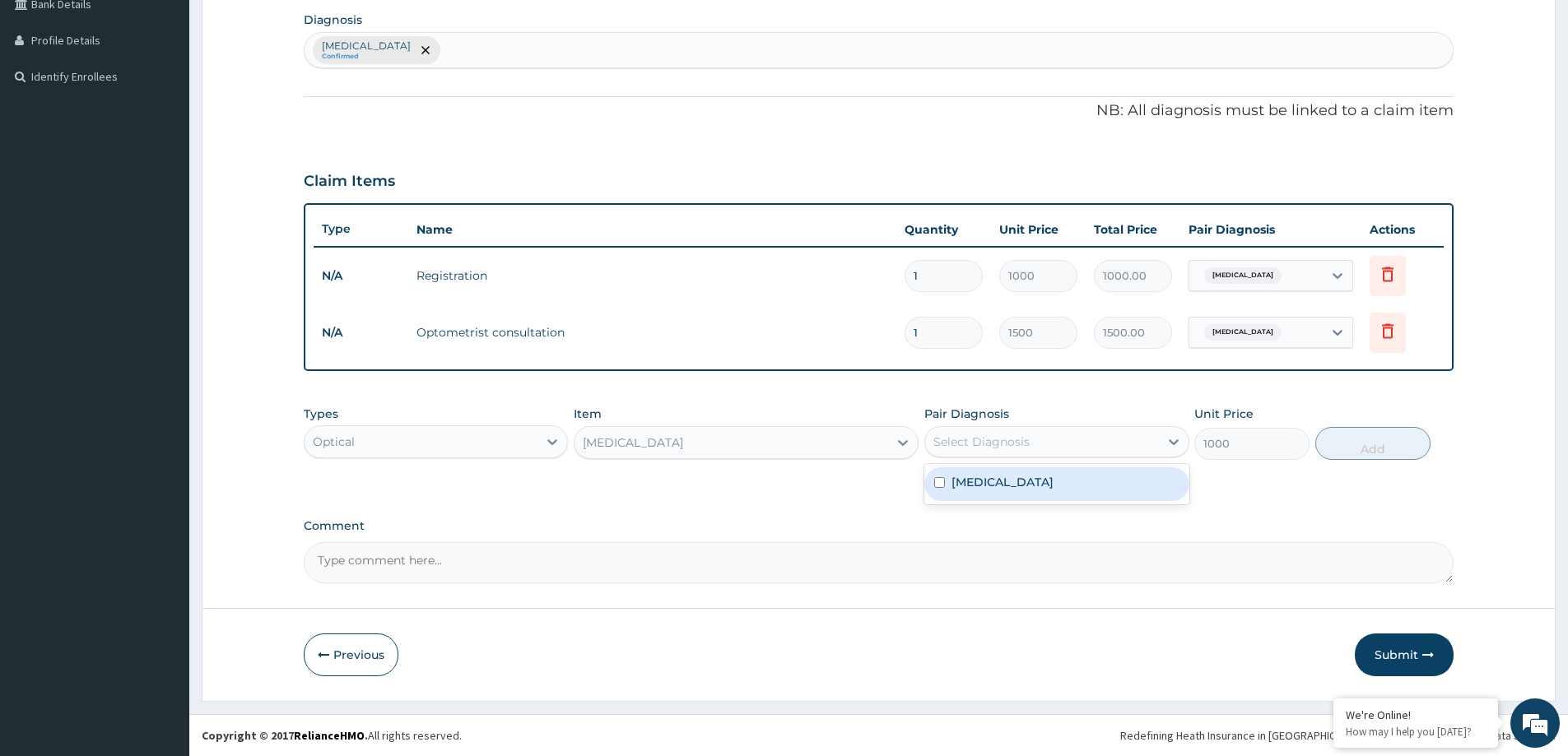
click at [1028, 441] on div "Select Diagnosis" at bounding box center [981, 442] width 96 height 17
click at [1021, 482] on div "[MEDICAL_DATA]" at bounding box center [1056, 484] width 265 height 33
checkbox input "true"
click at [1365, 448] on button "Add" at bounding box center [1373, 443] width 115 height 33
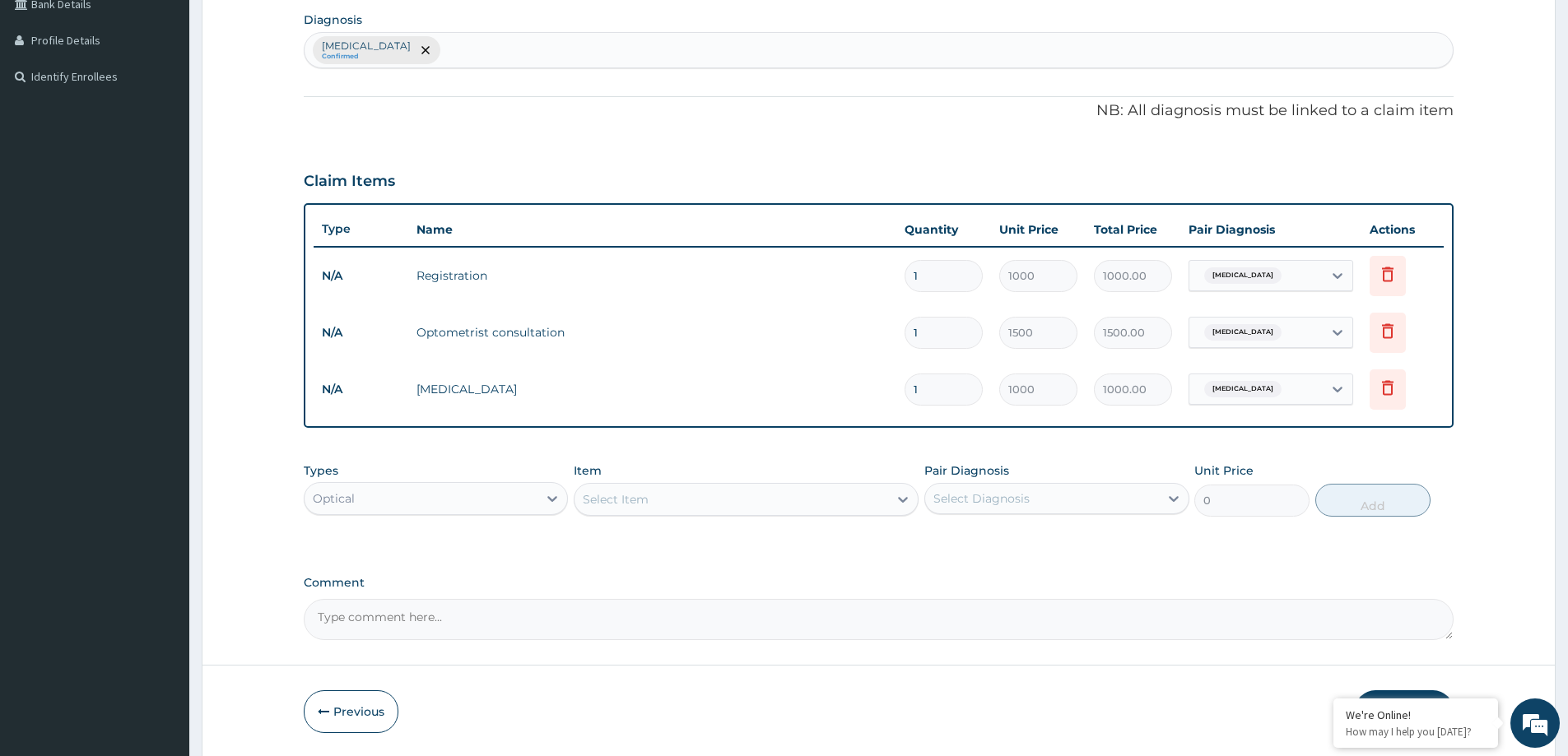
click at [631, 501] on div "Select Item" at bounding box center [615, 500] width 66 height 17
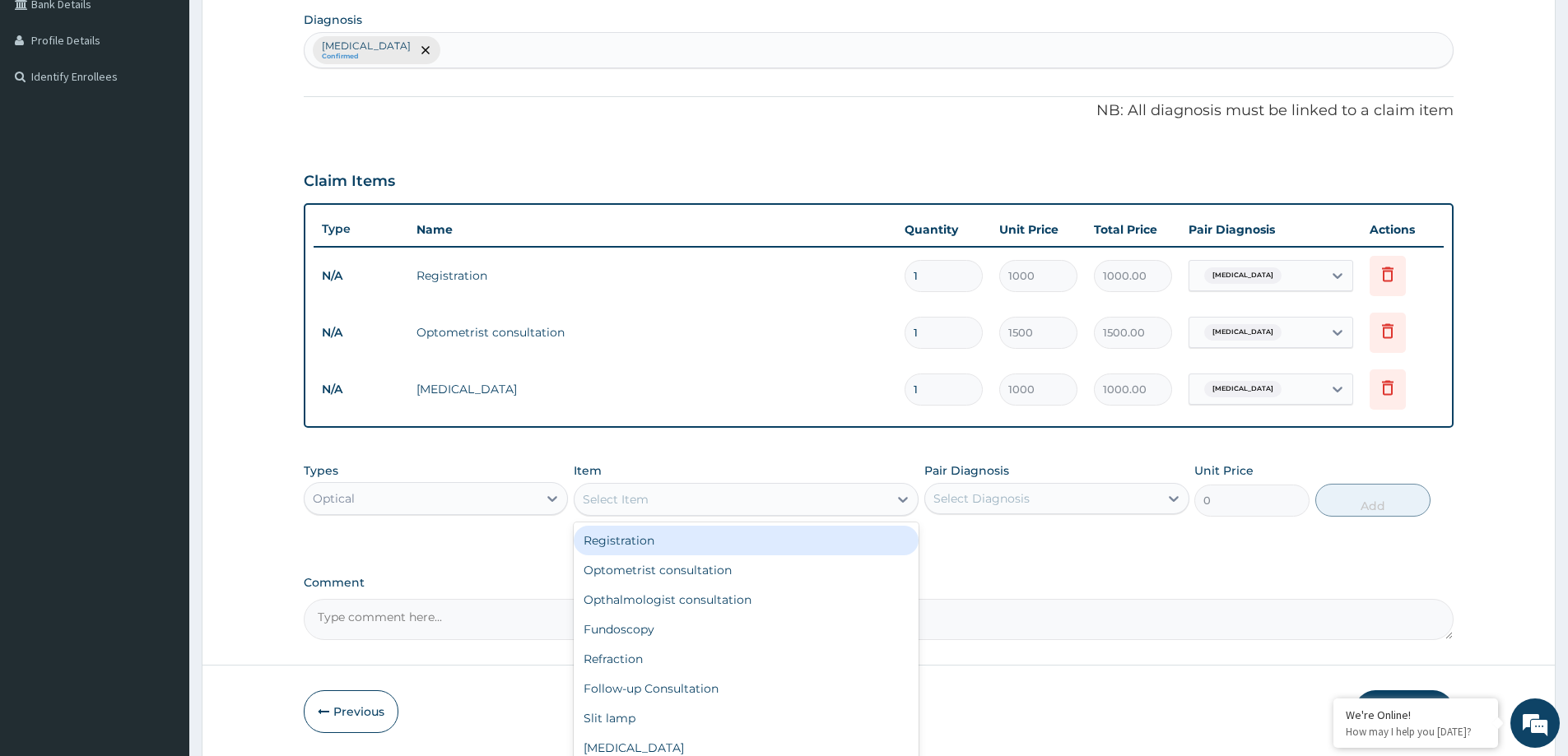
scroll to position [449, 0]
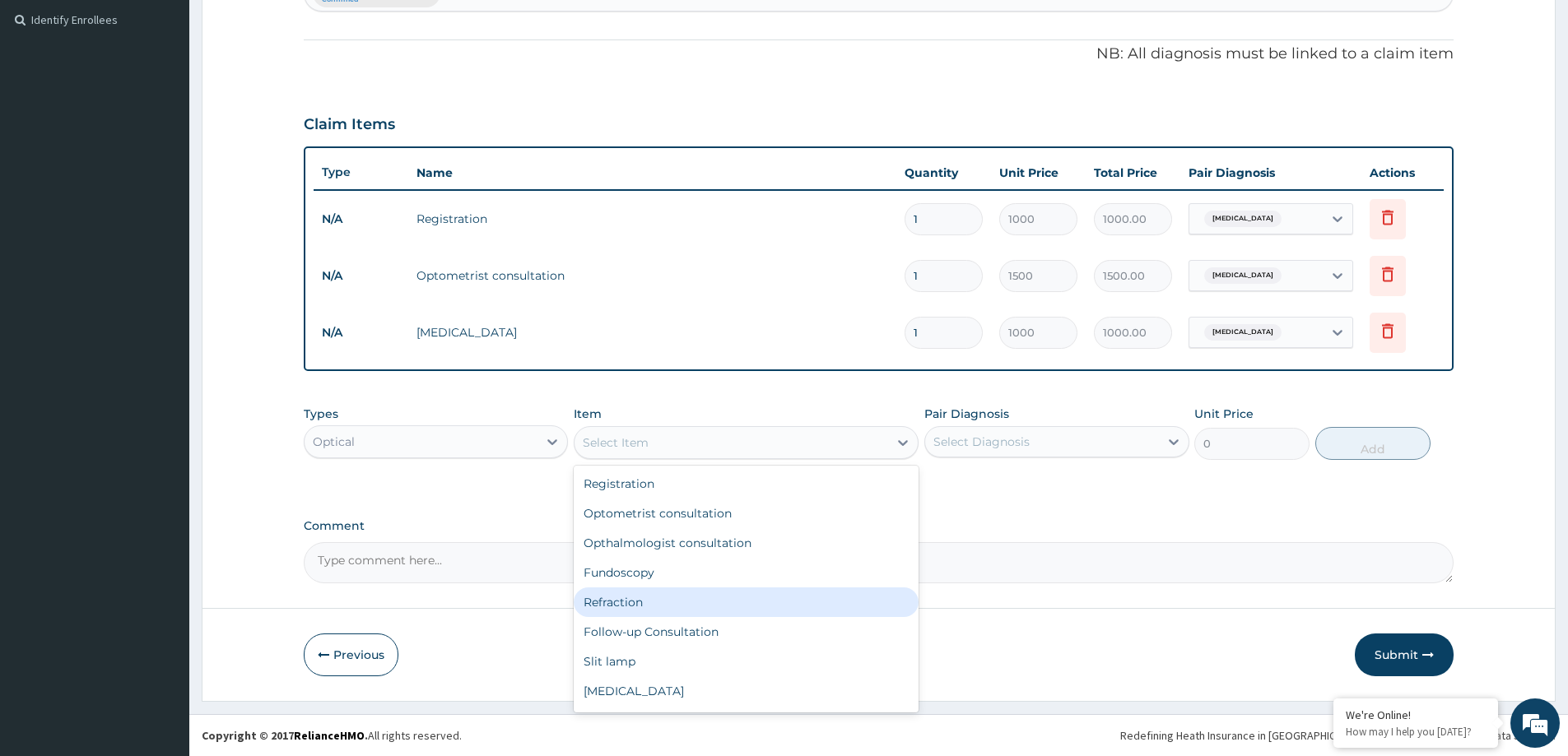
click at [645, 604] on div "Refraction" at bounding box center [746, 602] width 345 height 29
type input "1000"
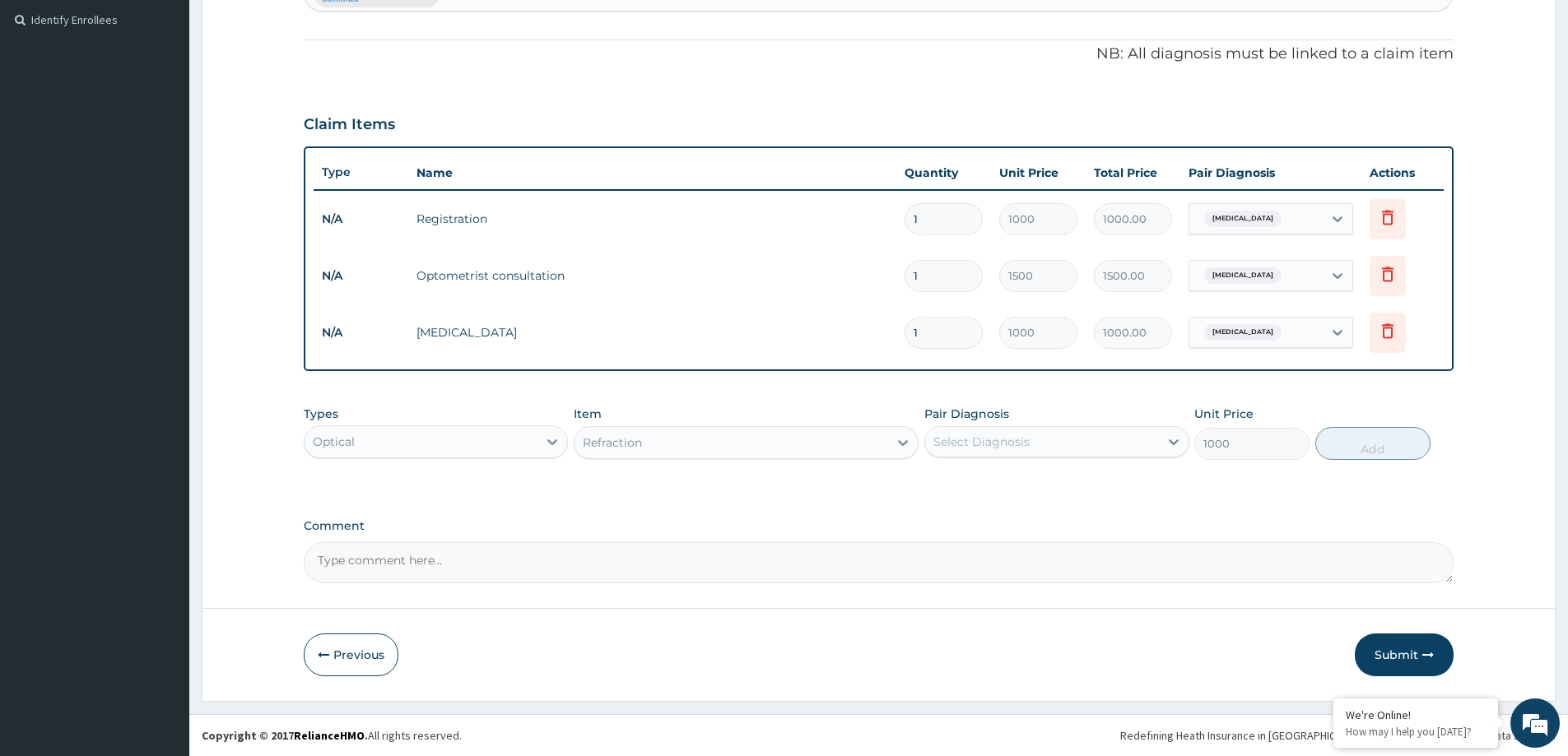
click at [982, 441] on div "Select Diagnosis" at bounding box center [981, 442] width 96 height 17
click at [970, 483] on label "[MEDICAL_DATA]" at bounding box center [1003, 482] width 102 height 17
checkbox input "true"
drag, startPoint x: 1406, startPoint y: 441, endPoint x: 1163, endPoint y: 481, distance: 246.3
click at [1405, 441] on button "Add" at bounding box center [1373, 443] width 115 height 33
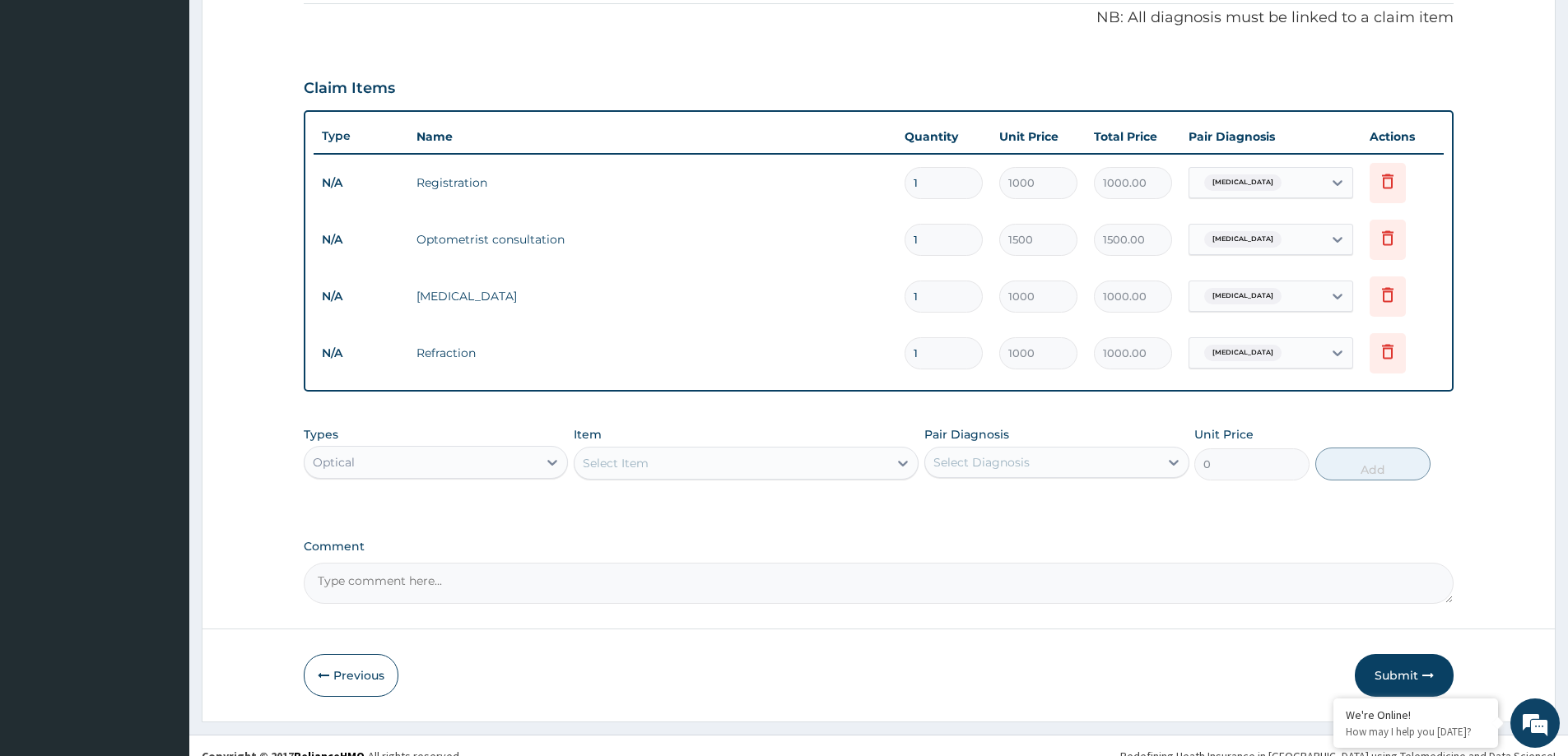
scroll to position [506, 0]
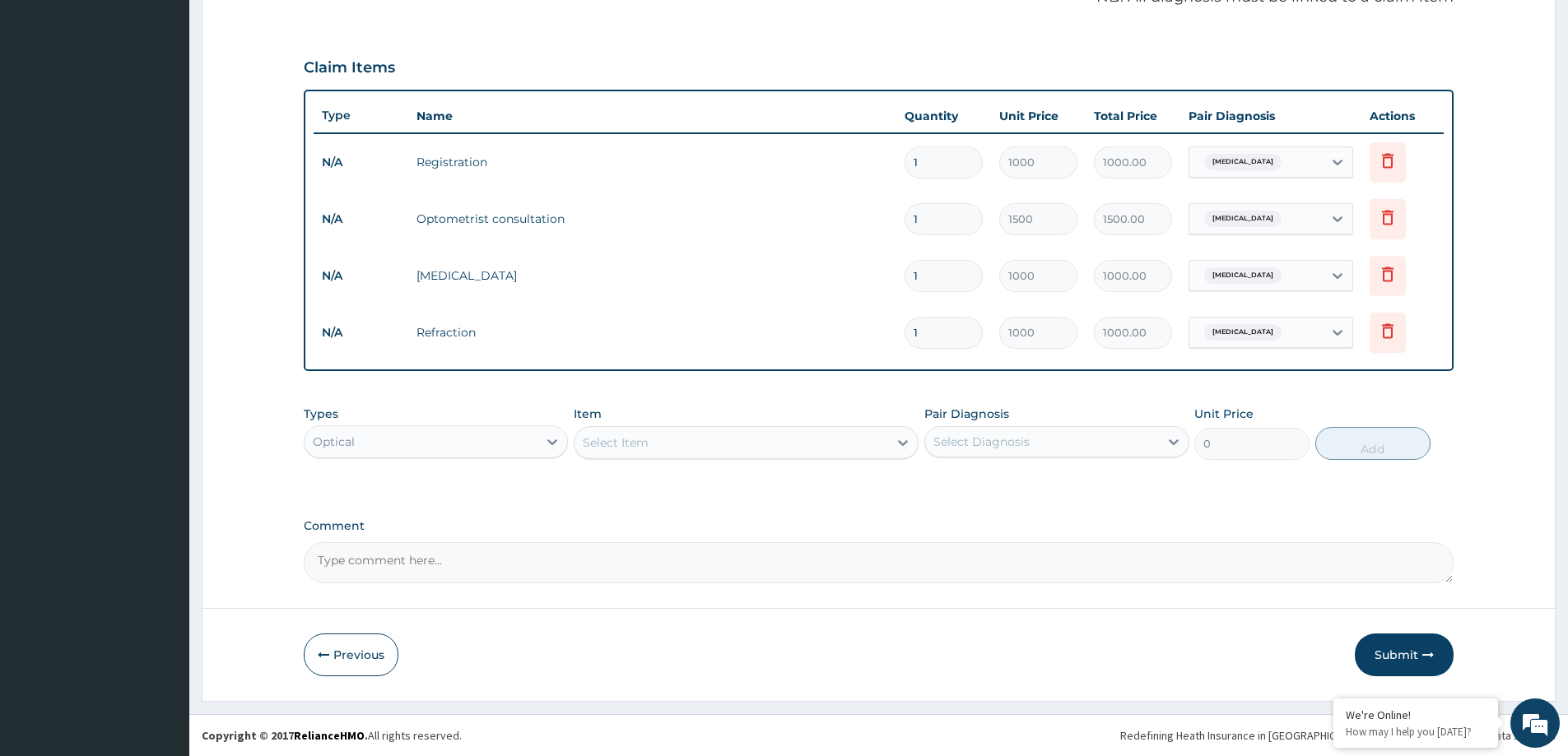
click at [875, 444] on div "Select Item" at bounding box center [731, 443] width 314 height 27
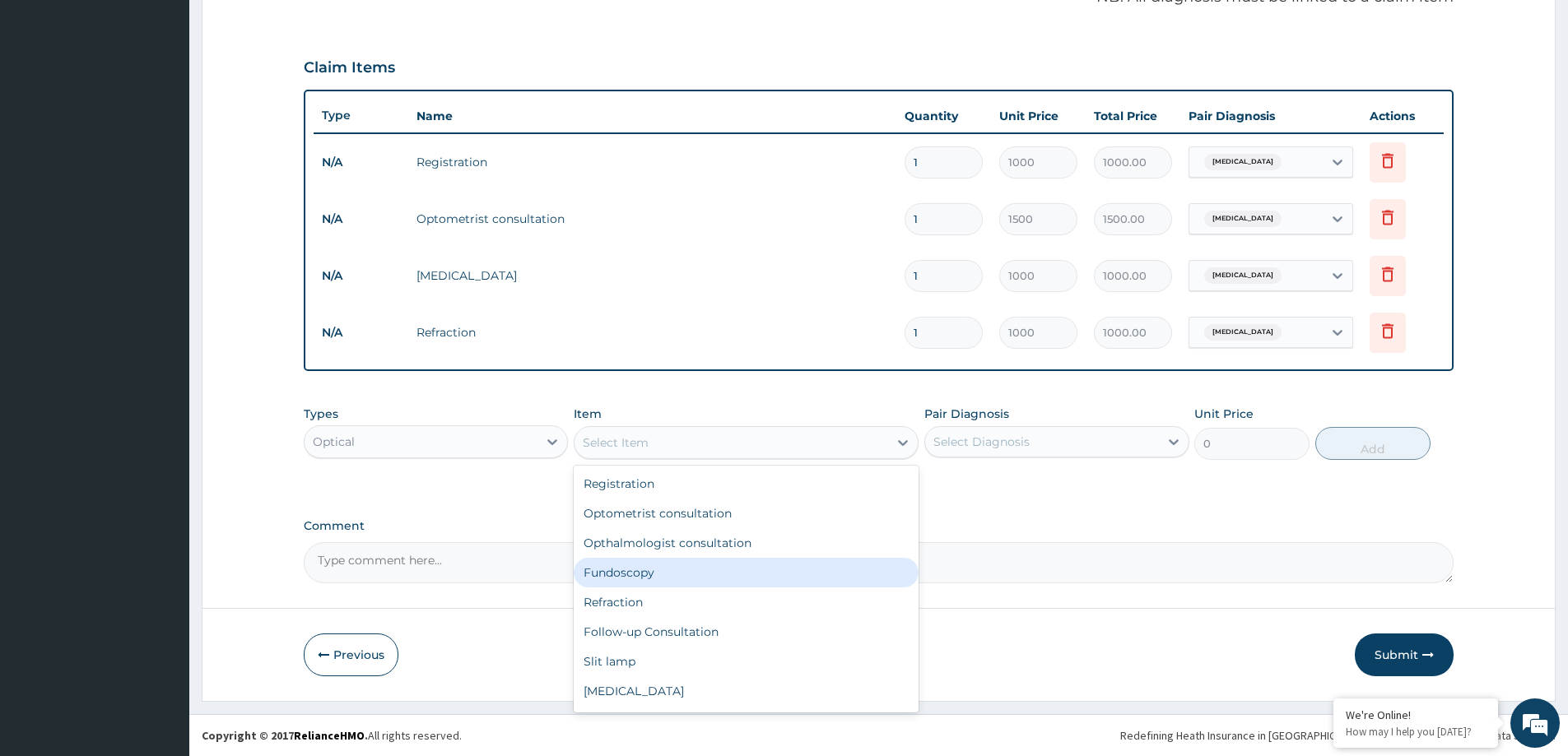
click at [739, 575] on div "Fundoscopy" at bounding box center [746, 572] width 345 height 29
type input "1000"
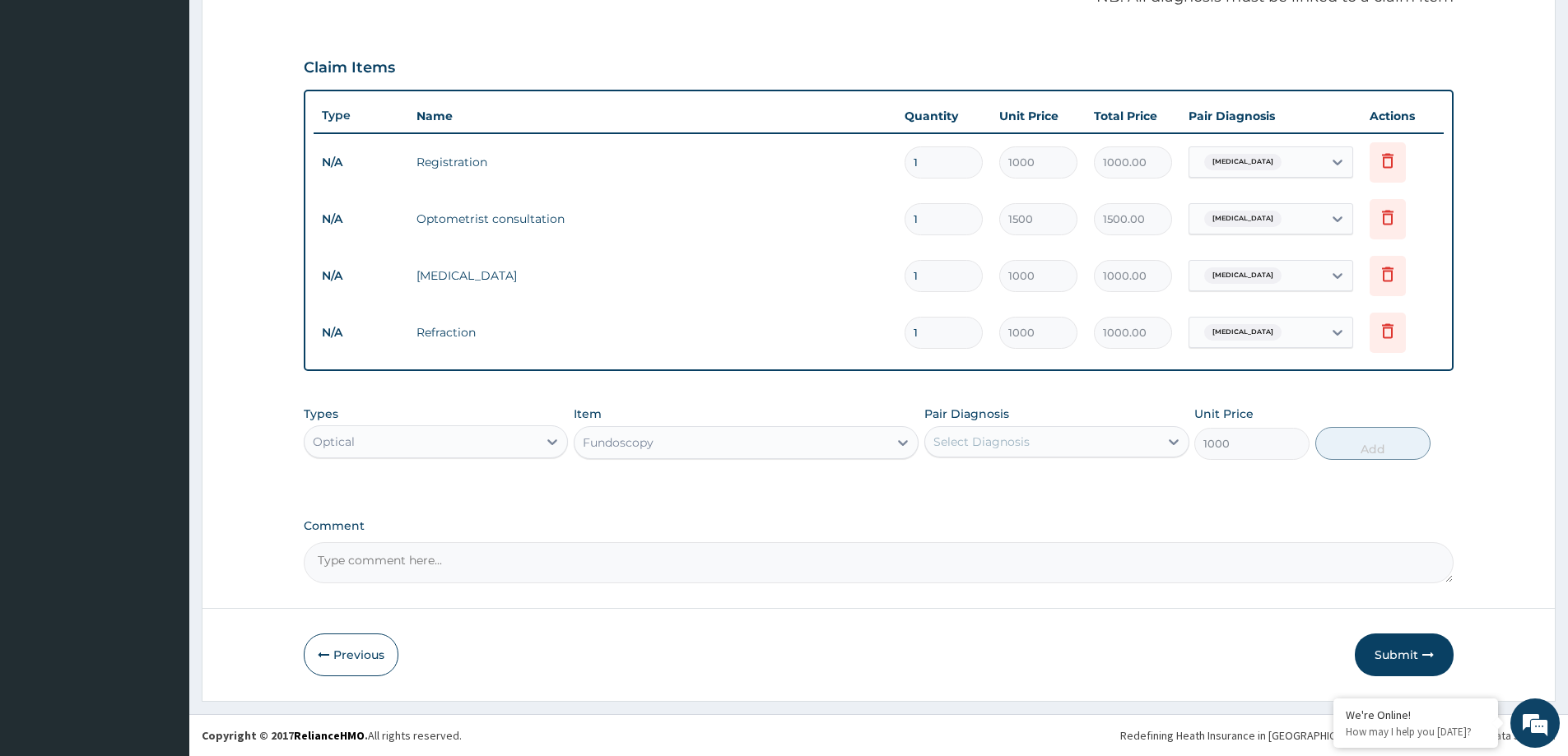
click at [1134, 449] on div "Select Diagnosis" at bounding box center [1041, 442] width 233 height 27
click at [1019, 481] on div "[MEDICAL_DATA]" at bounding box center [1056, 484] width 265 height 33
checkbox input "true"
click at [1378, 436] on button "Add" at bounding box center [1373, 443] width 115 height 33
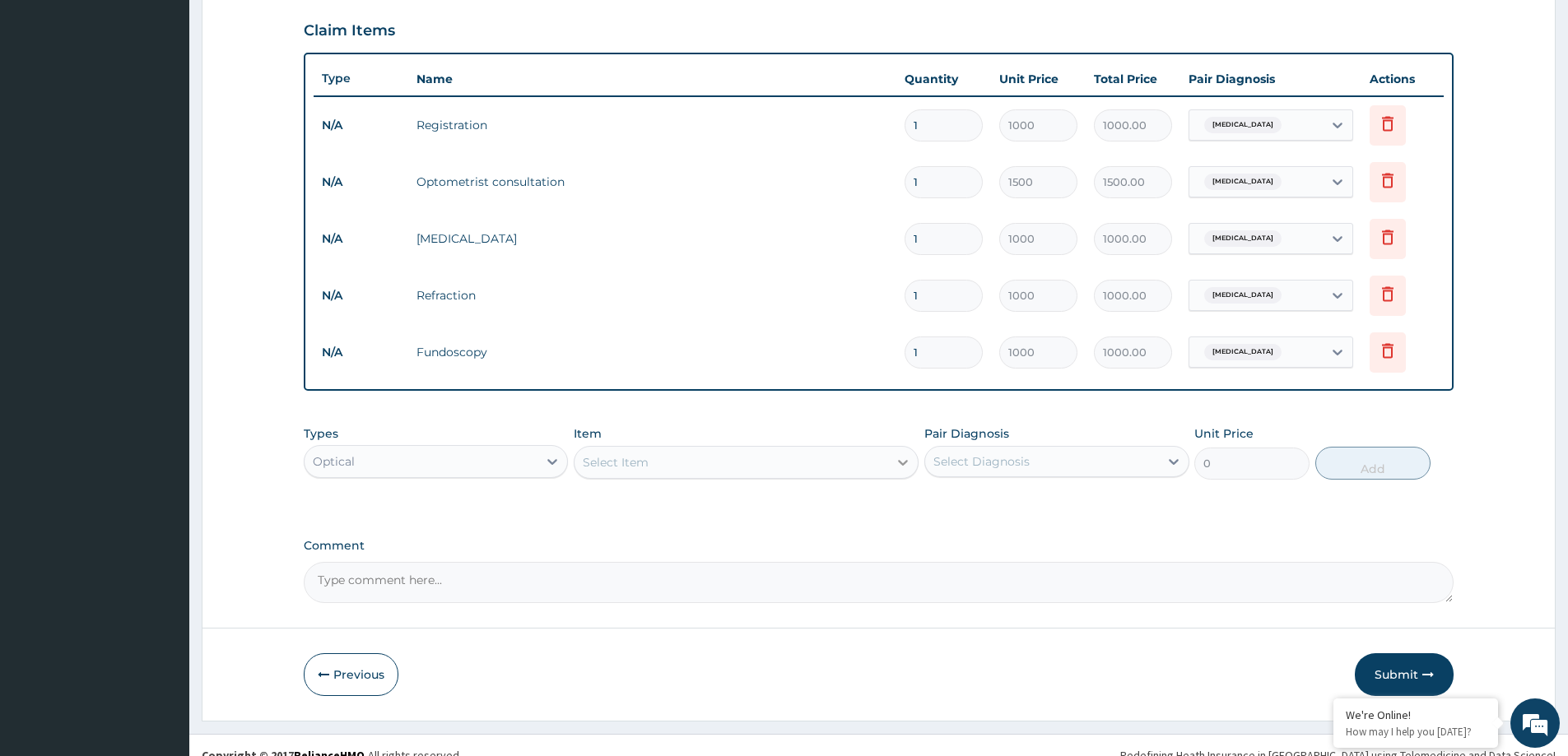
scroll to position [562, 0]
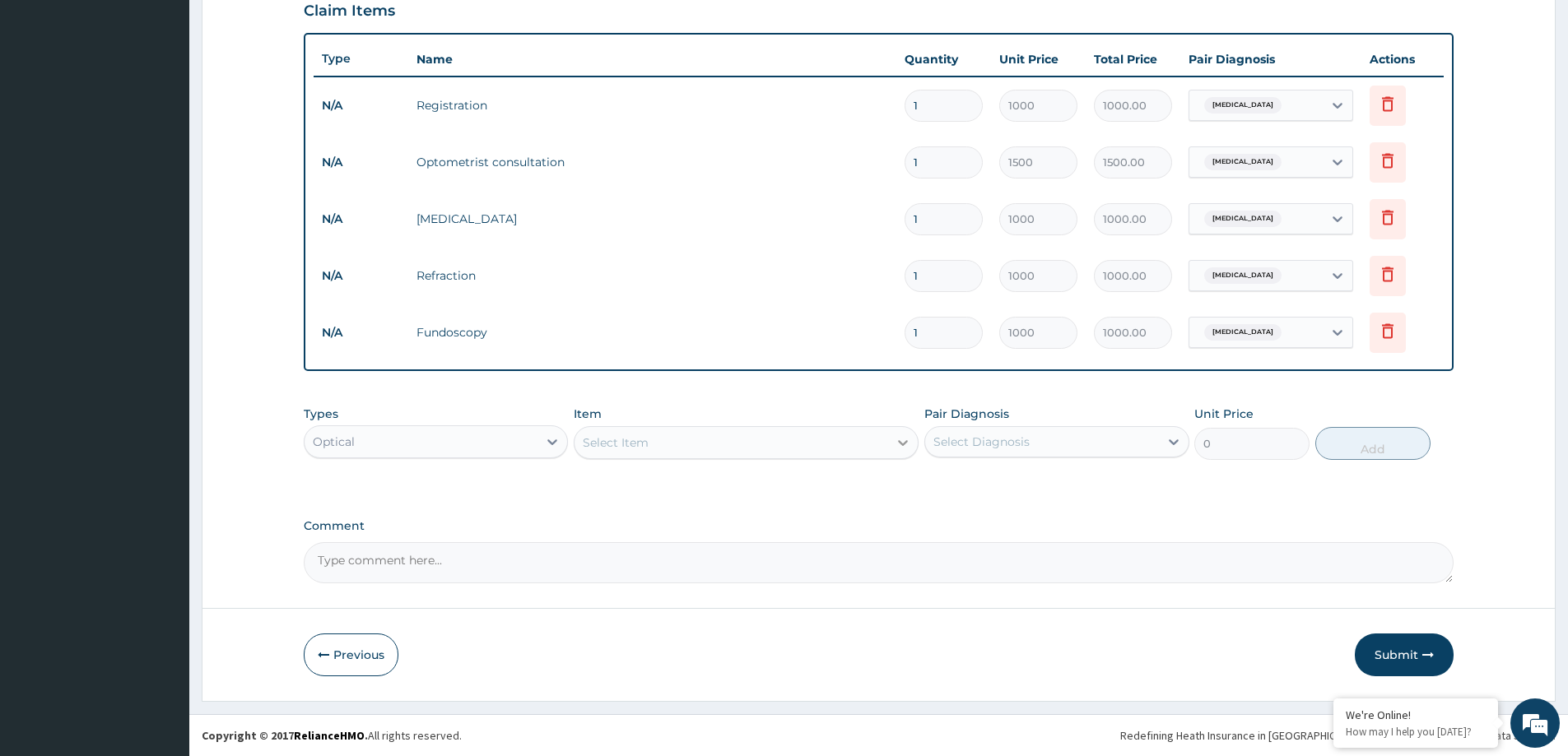
click at [908, 445] on icon at bounding box center [903, 443] width 17 height 17
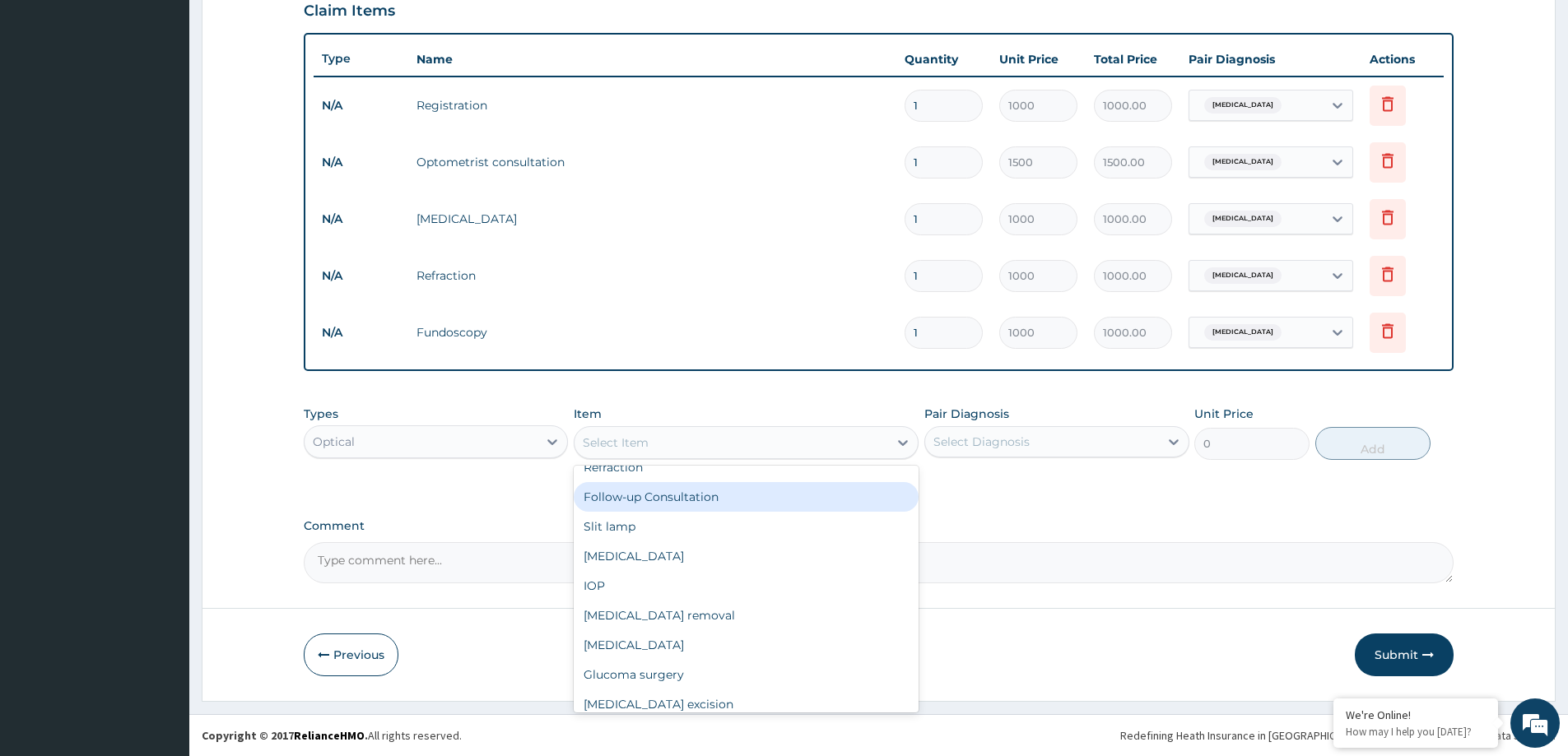
scroll to position [164, 0]
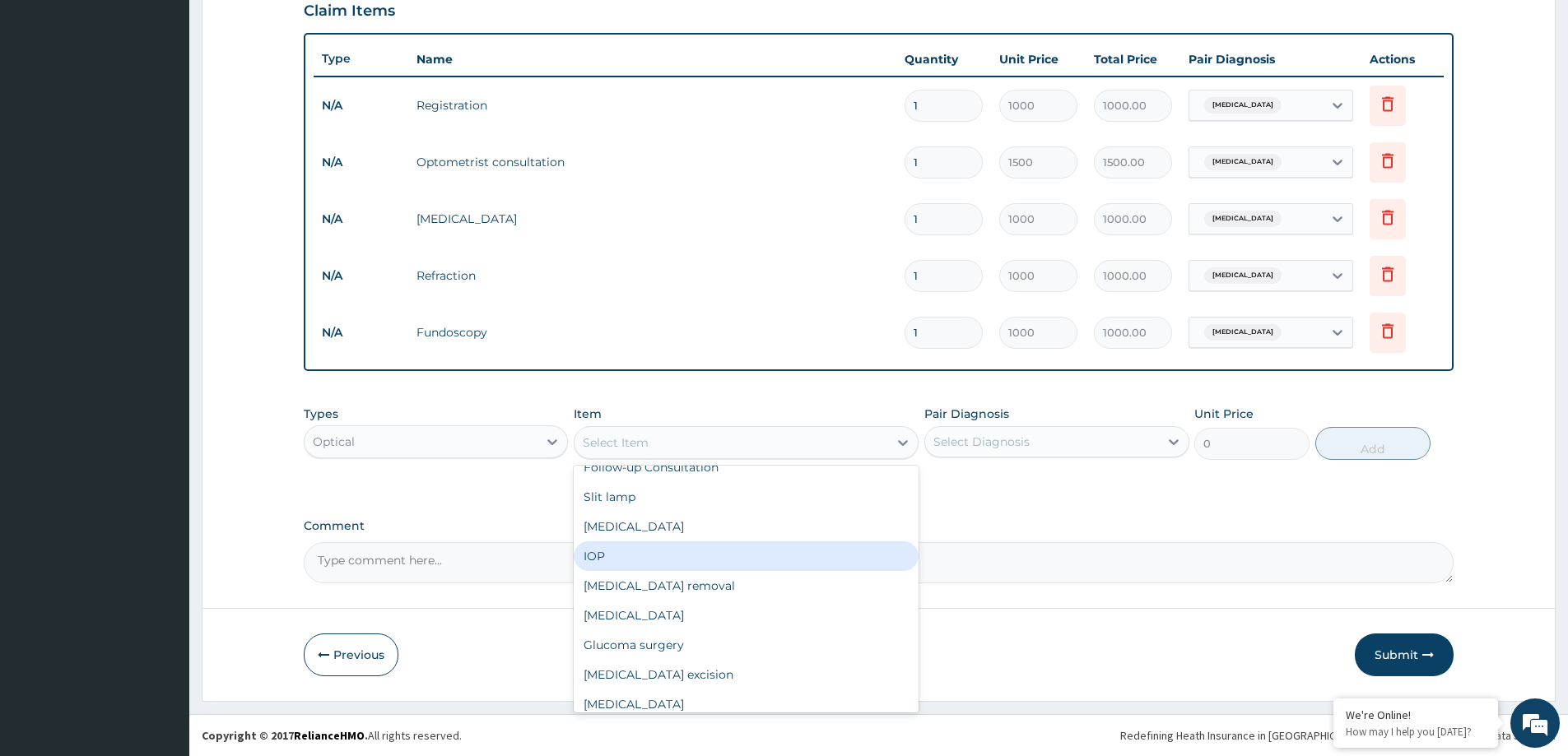
click at [599, 551] on div "IOP" at bounding box center [746, 556] width 345 height 29
type input "1000"
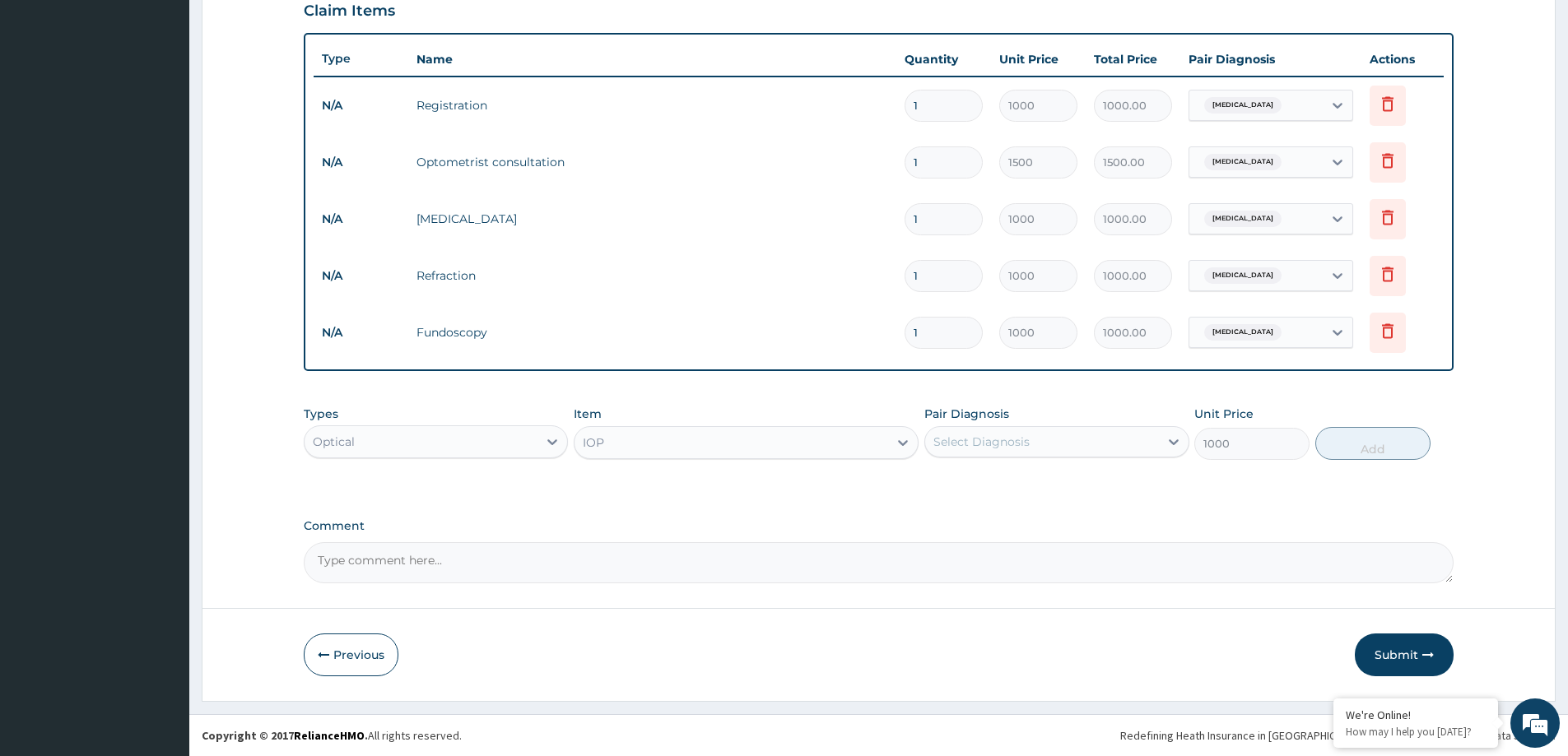
click at [1093, 437] on div "Select Diagnosis" at bounding box center [1041, 442] width 233 height 27
click at [1027, 486] on div "[MEDICAL_DATA]" at bounding box center [1056, 484] width 265 height 33
checkbox input "true"
click at [1363, 441] on button "Add" at bounding box center [1373, 443] width 115 height 33
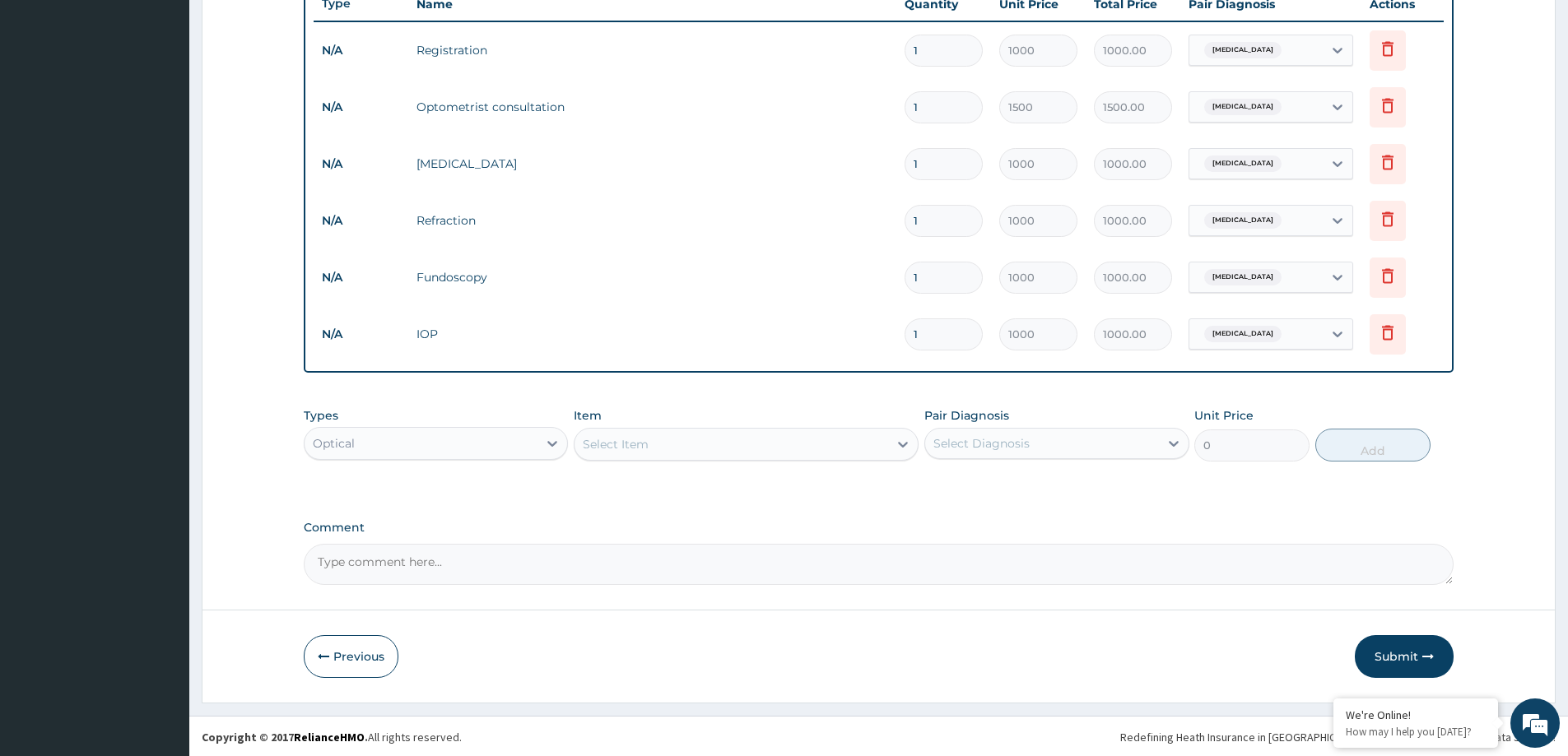
scroll to position [619, 0]
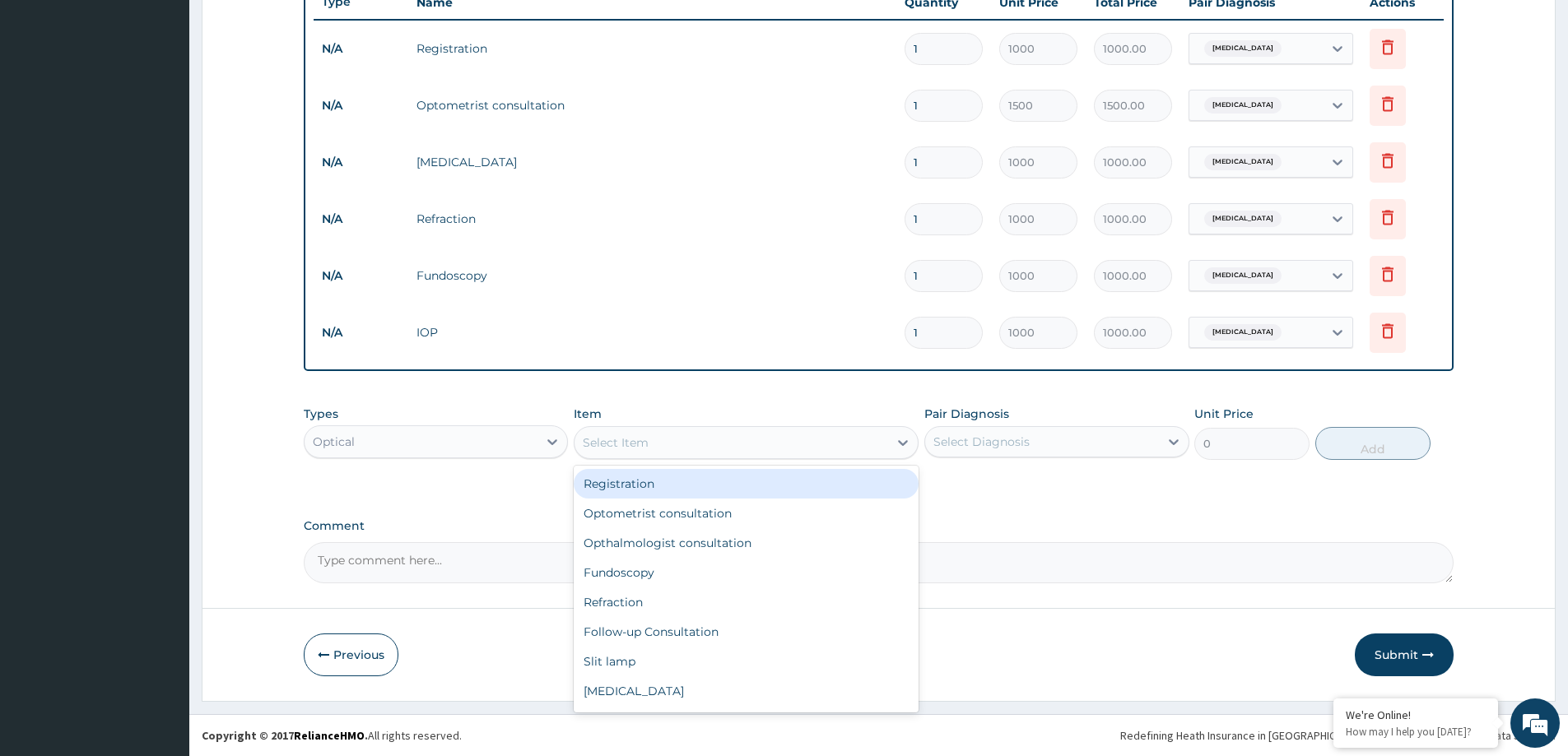
click at [809, 450] on div "Select Item" at bounding box center [731, 443] width 314 height 27
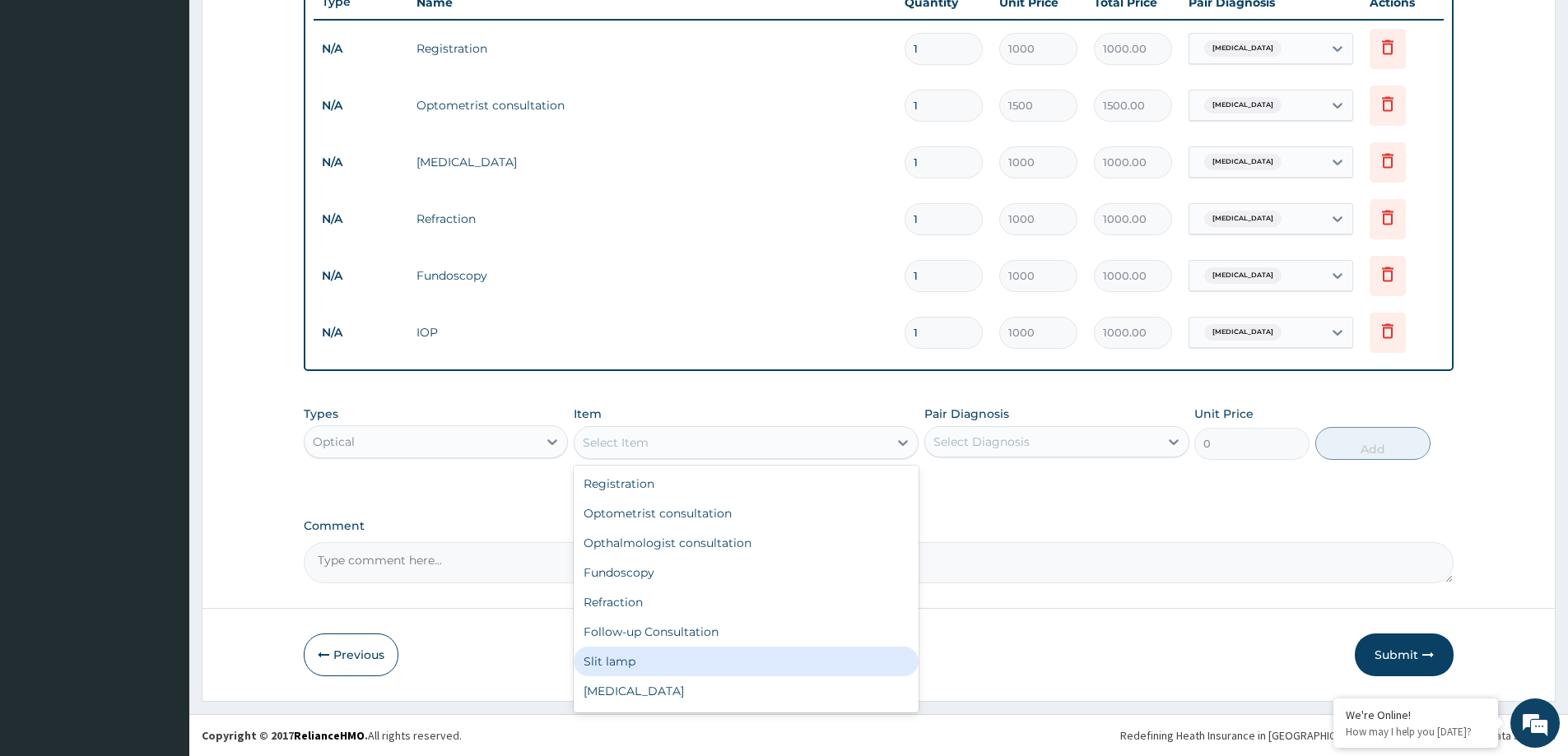
click at [641, 653] on div "Slit lamp" at bounding box center [746, 661] width 345 height 29
type input "1000"
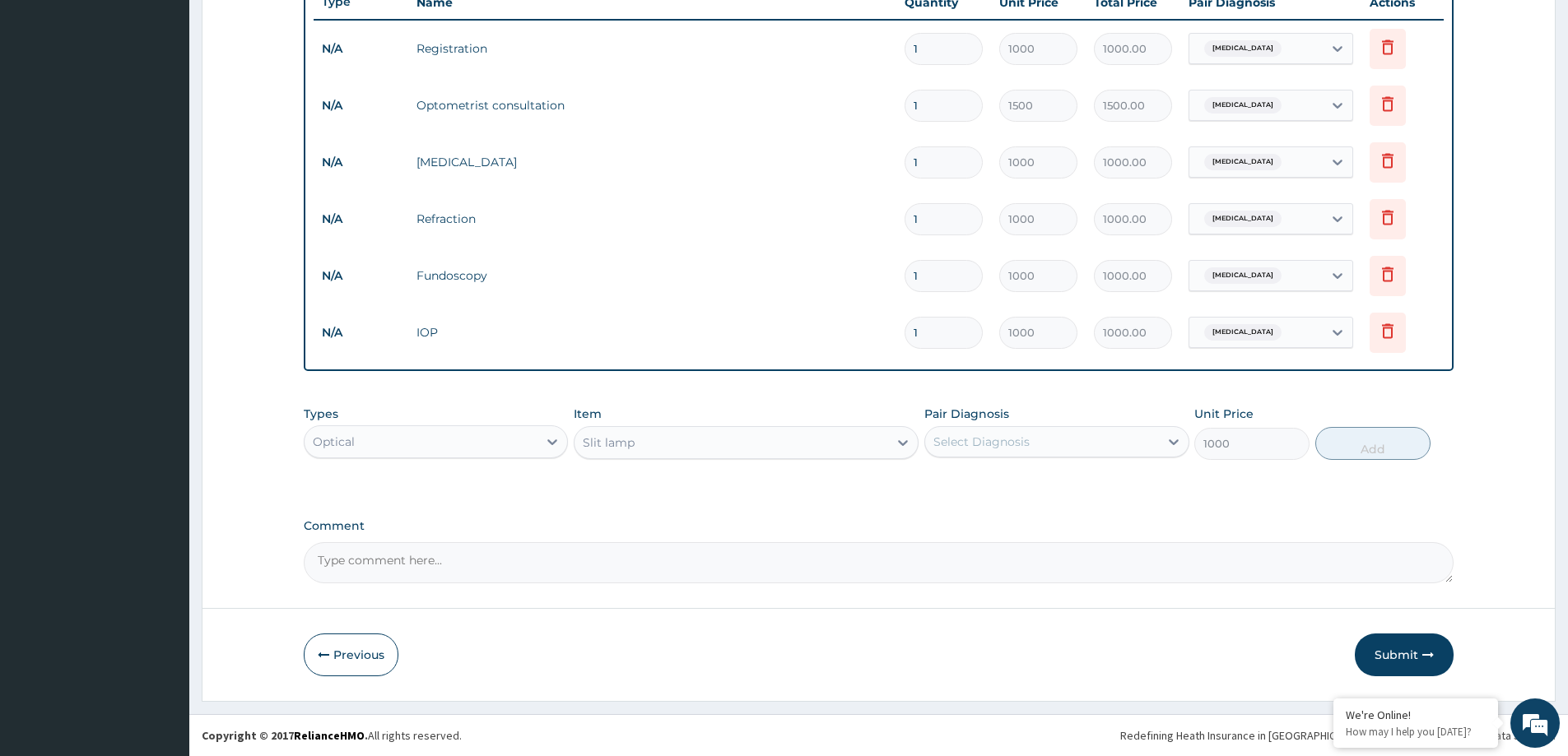
drag, startPoint x: 1118, startPoint y: 439, endPoint x: 1079, endPoint y: 438, distance: 39.0
click at [1115, 439] on div "Select Diagnosis" at bounding box center [1041, 442] width 233 height 27
click at [1039, 477] on div "[MEDICAL_DATA]" at bounding box center [1056, 484] width 265 height 33
checkbox input "true"
click at [1365, 436] on button "Add" at bounding box center [1373, 443] width 115 height 33
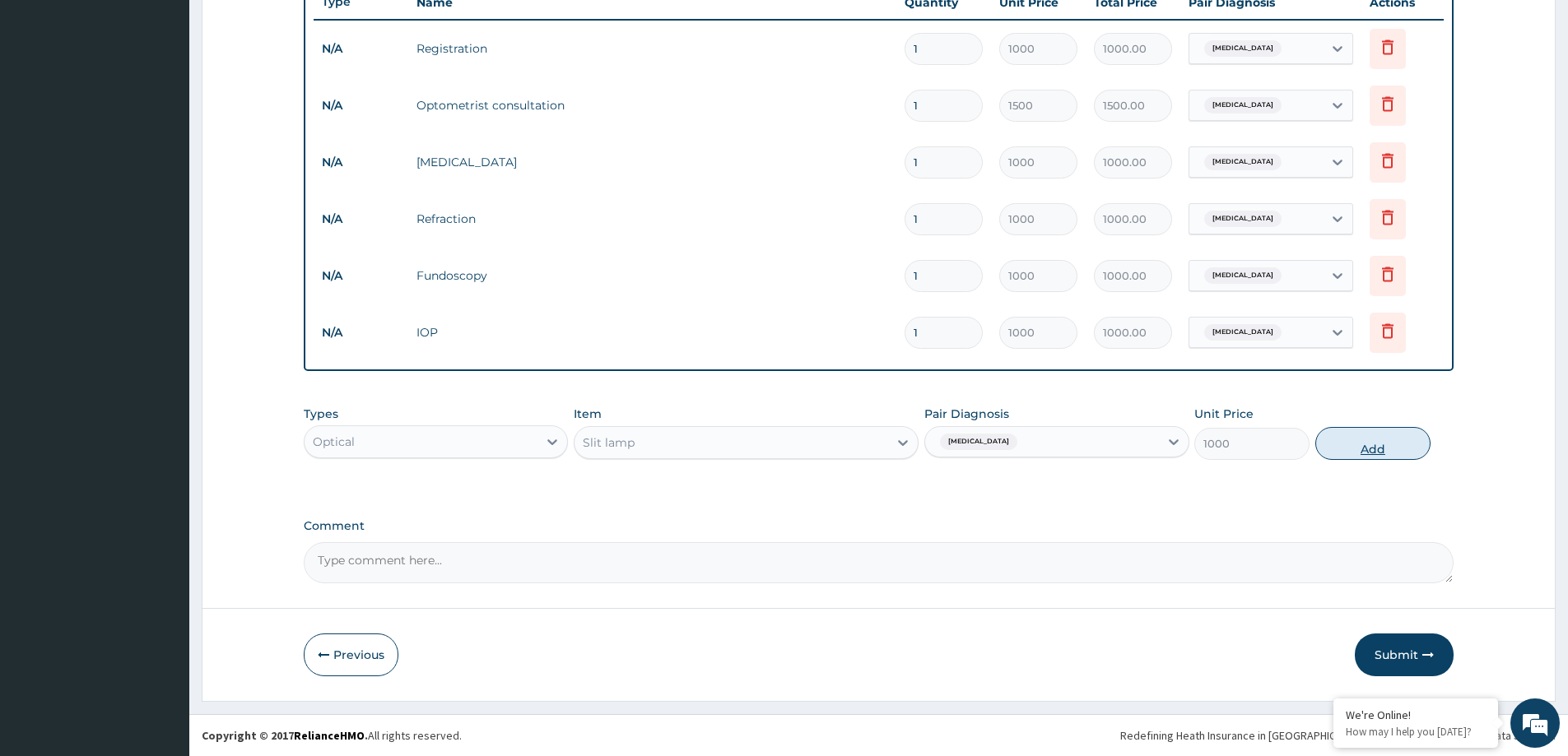
type input "0"
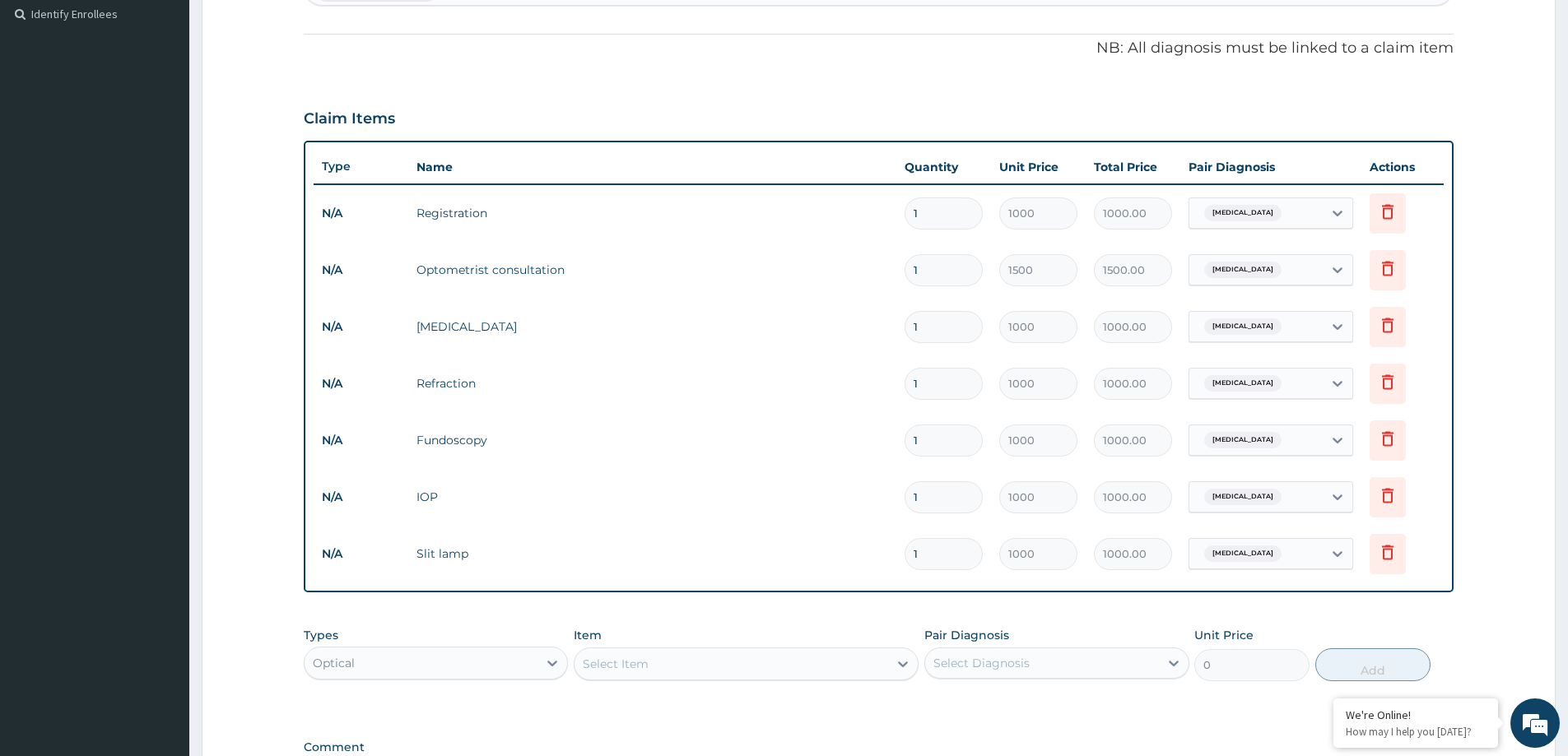
scroll to position [430, 0]
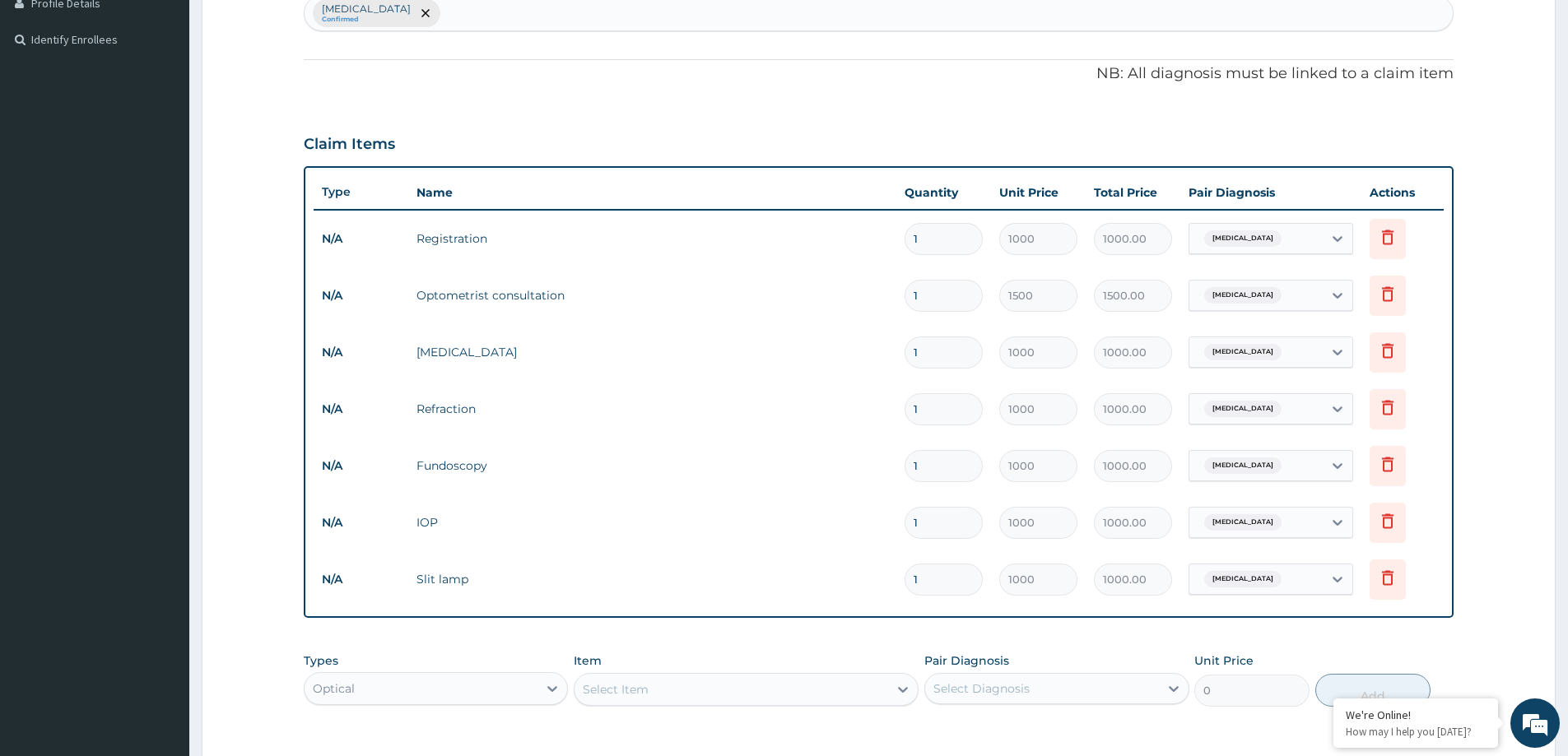
drag, startPoint x: 926, startPoint y: 585, endPoint x: 910, endPoint y: 579, distance: 17.1
click at [910, 579] on input "1" at bounding box center [944, 579] width 78 height 32
type input "2"
type input "2000.00"
type input "2"
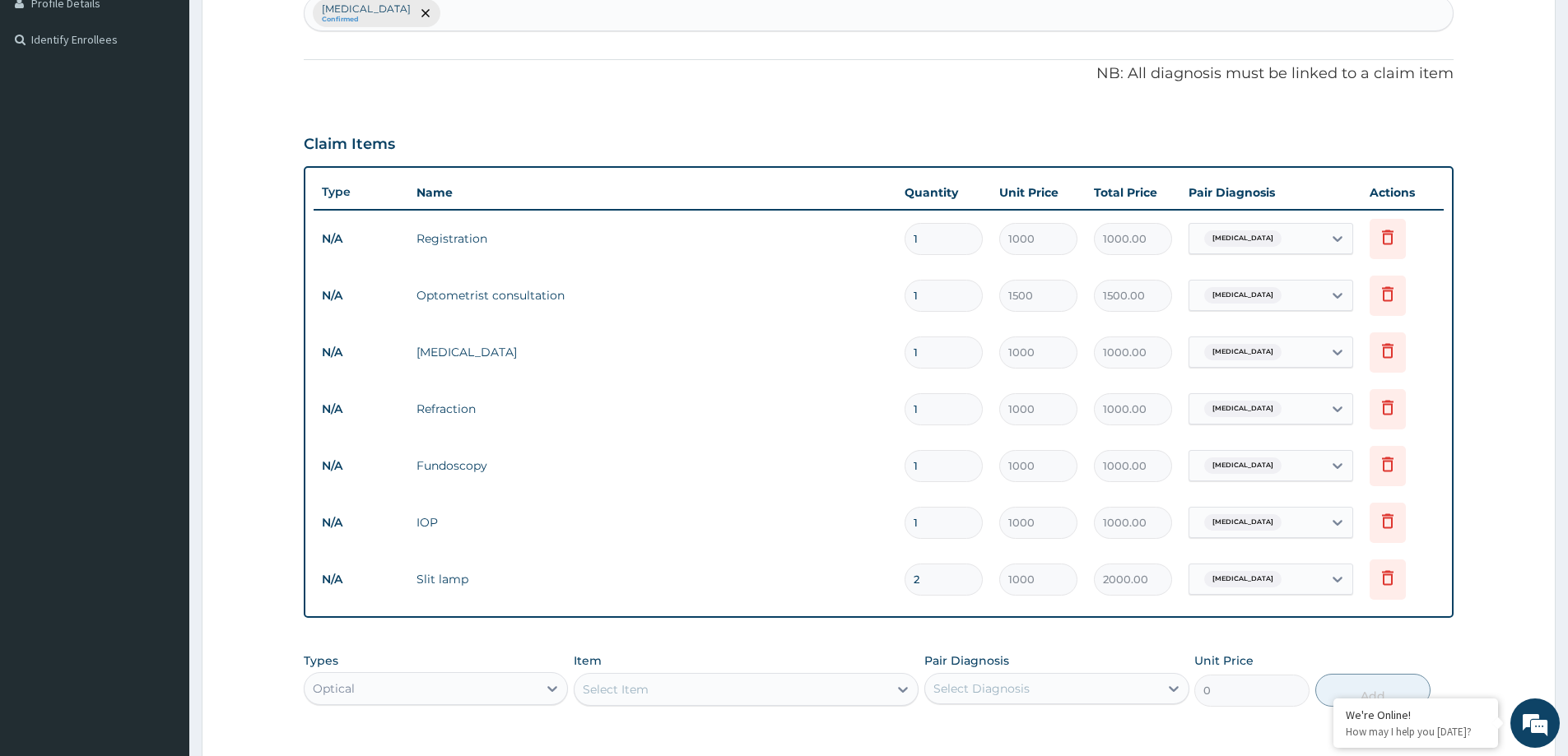
drag, startPoint x: 919, startPoint y: 525, endPoint x: 908, endPoint y: 519, distance: 12.5
click at [908, 519] on input "1" at bounding box center [944, 522] width 78 height 32
type input "2"
type input "2000.00"
type input "2"
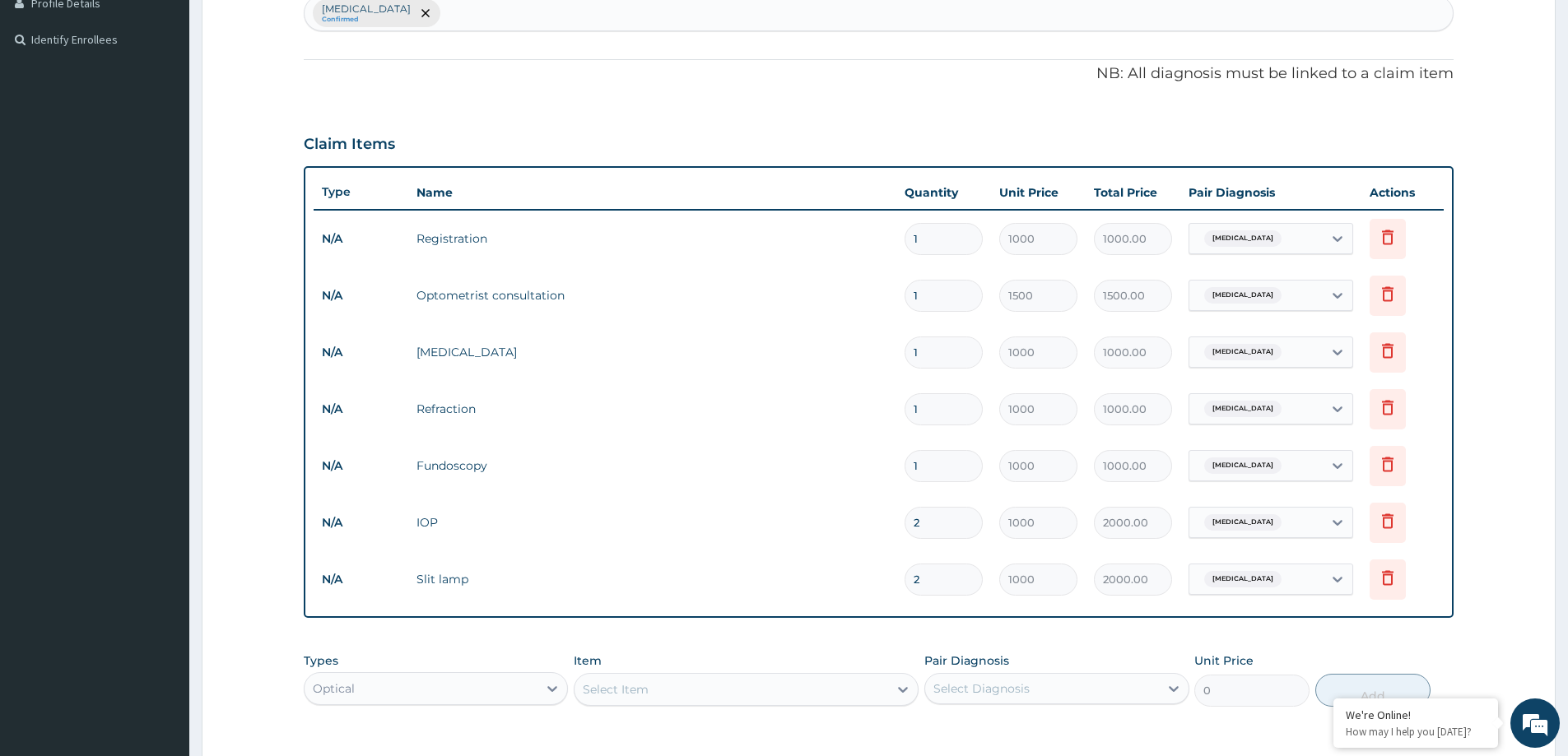
drag, startPoint x: 925, startPoint y: 470, endPoint x: 932, endPoint y: 478, distance: 10.6
click at [932, 478] on input "1" at bounding box center [944, 466] width 78 height 32
drag, startPoint x: 932, startPoint y: 478, endPoint x: 912, endPoint y: 464, distance: 24.4
click at [912, 464] on input "1" at bounding box center [944, 466] width 78 height 32
type input "3"
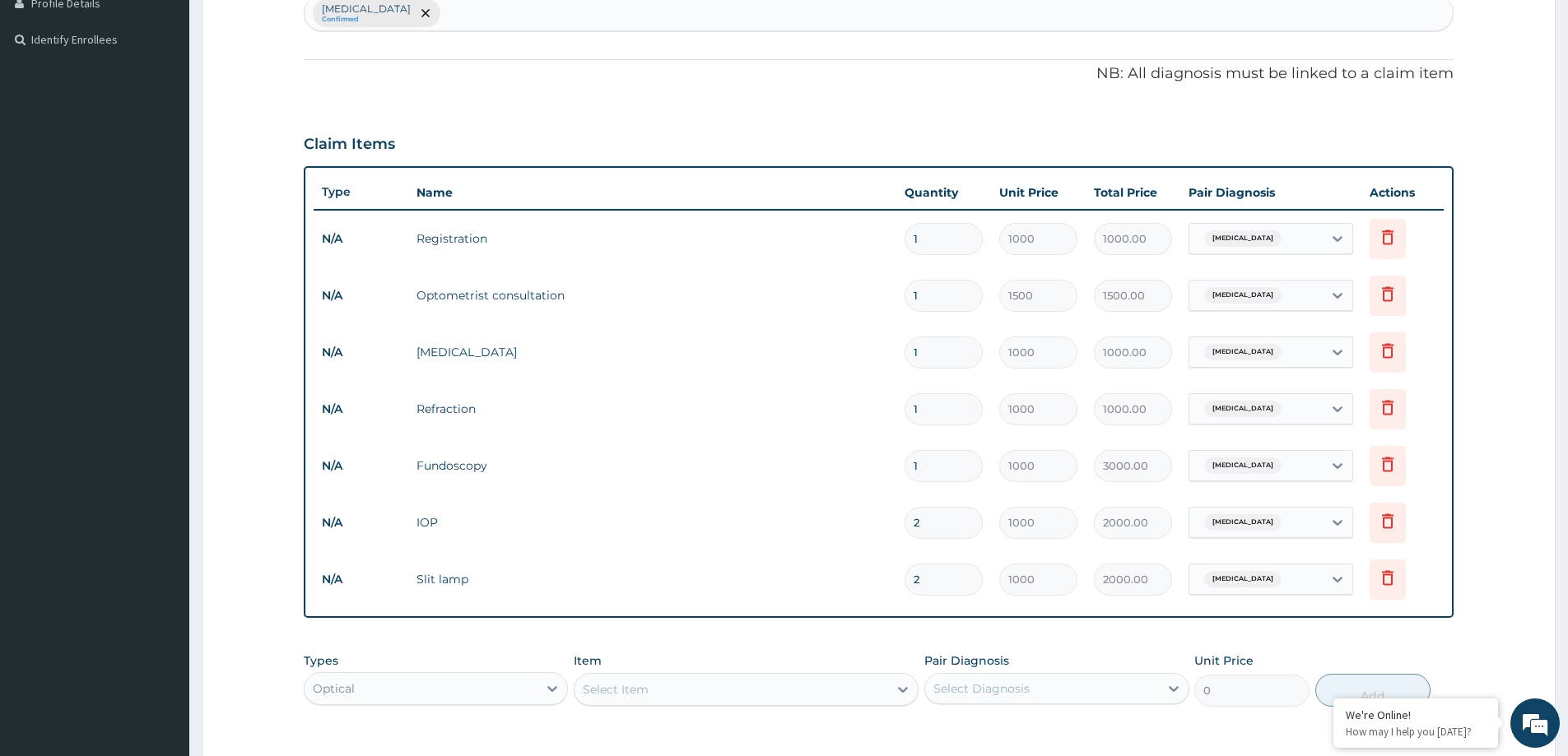
type input "3000.00"
type input "3"
drag, startPoint x: 928, startPoint y: 411, endPoint x: 908, endPoint y: 407, distance: 20.4
click at [908, 407] on input "1" at bounding box center [944, 409] width 78 height 32
type input "2"
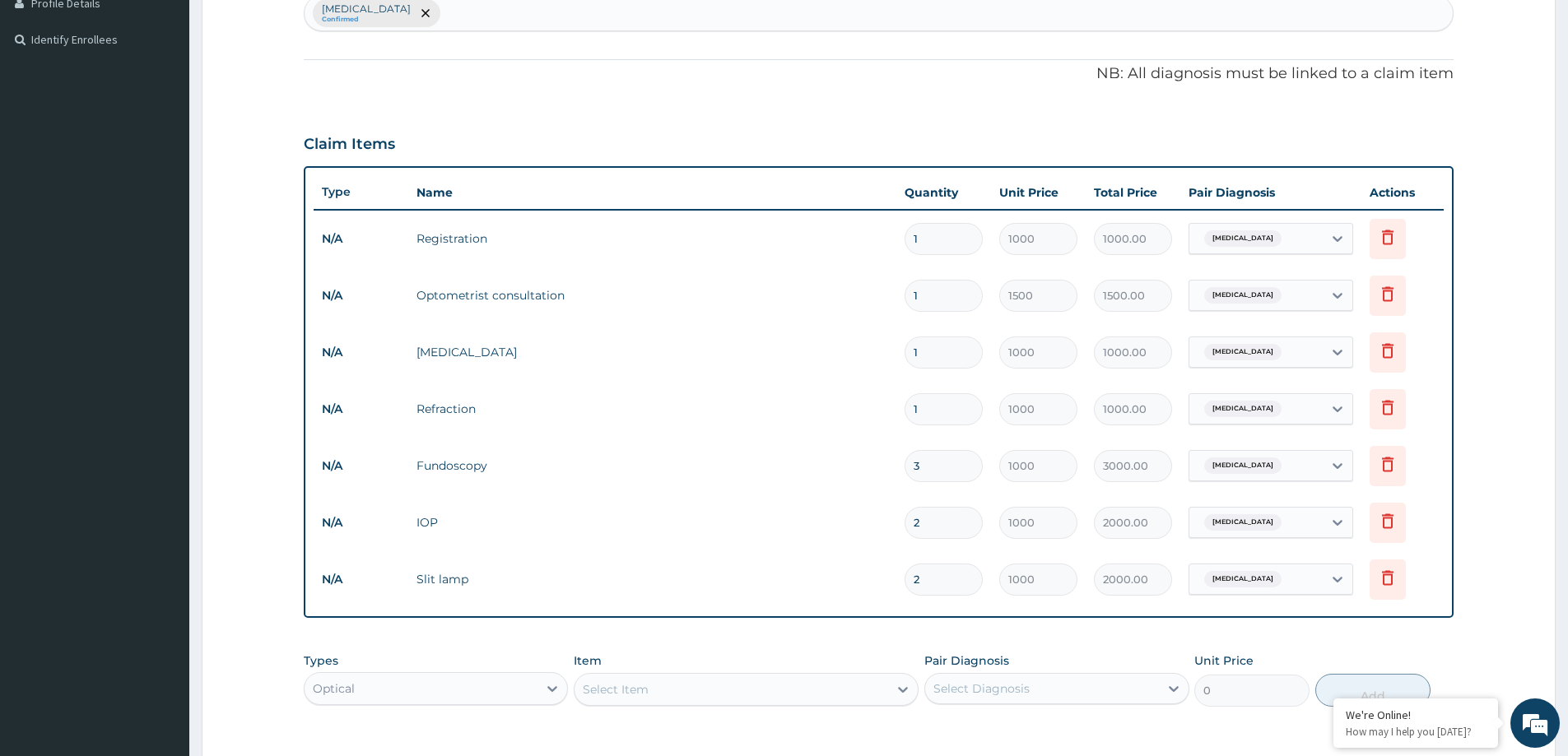
type input "2000.00"
type input "2"
click at [935, 355] on input "1" at bounding box center [944, 352] width 78 height 32
click at [933, 355] on input "1" at bounding box center [944, 352] width 78 height 32
click at [930, 354] on input "1" at bounding box center [944, 352] width 78 height 32
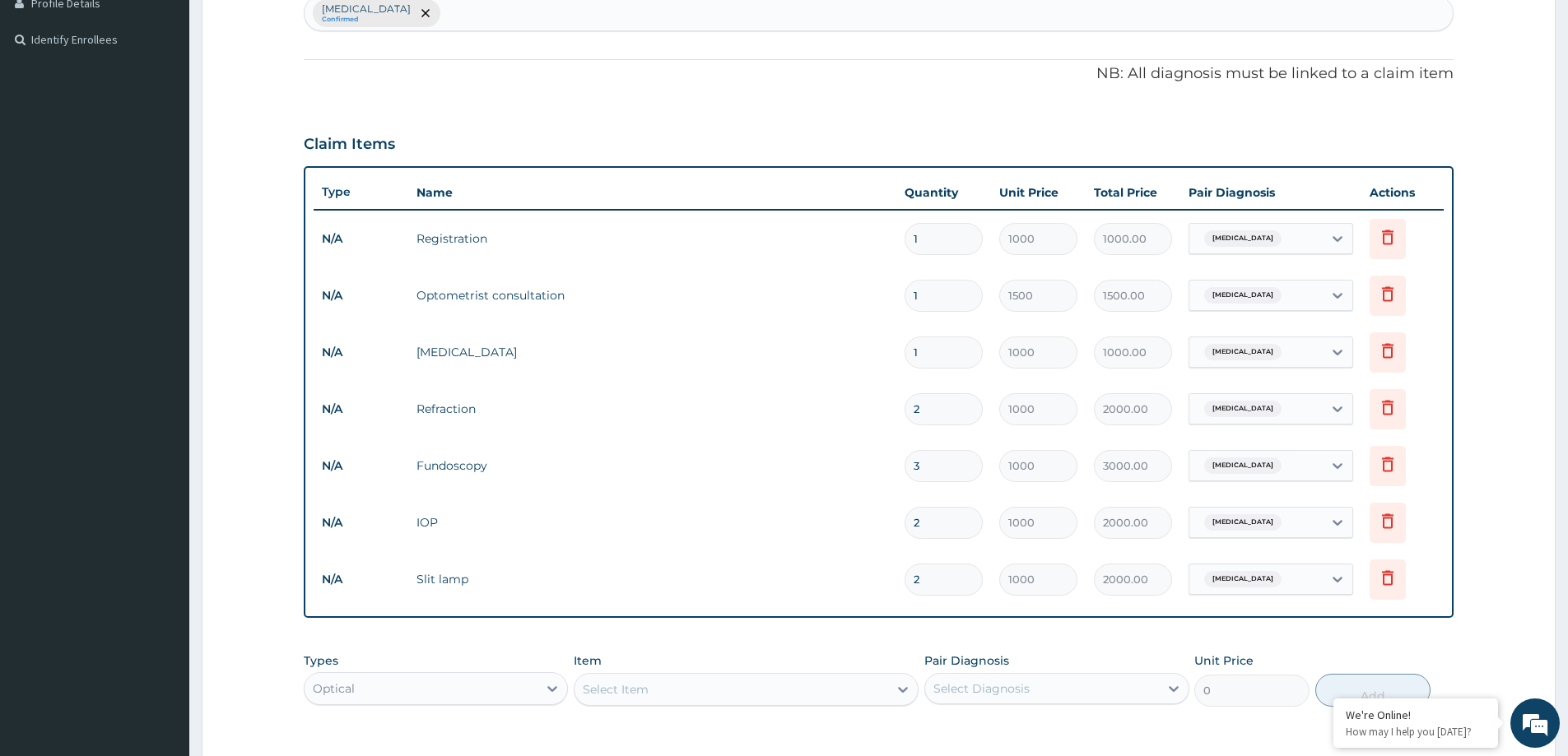
drag, startPoint x: 938, startPoint y: 356, endPoint x: 906, endPoint y: 352, distance: 32.2
click at [906, 352] on input "1" at bounding box center [944, 352] width 78 height 32
click at [907, 352] on input "1" at bounding box center [944, 352] width 78 height 32
click at [920, 357] on input "1" at bounding box center [944, 352] width 78 height 32
type input "3"
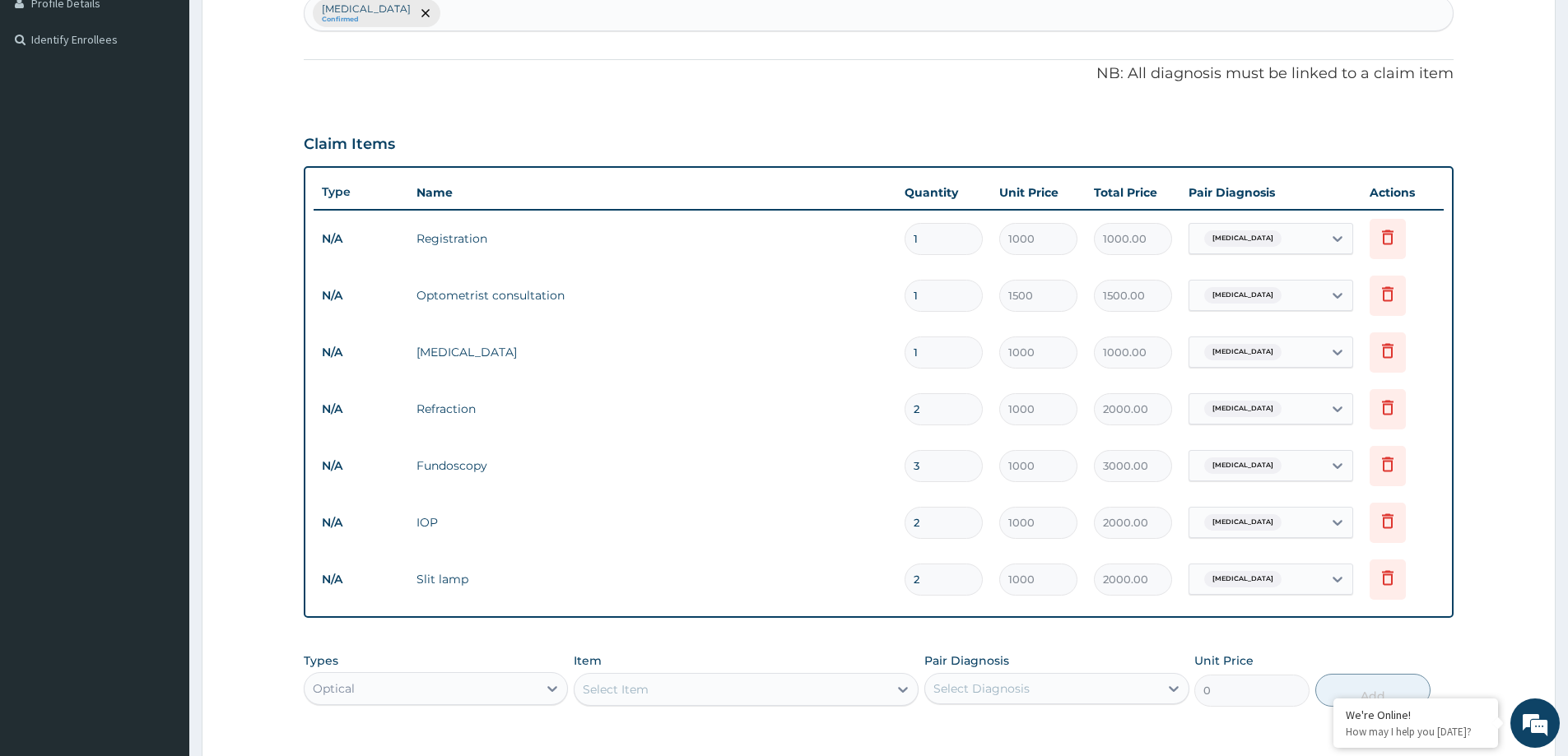
type input "3000.00"
type input "3"
drag, startPoint x: 933, startPoint y: 297, endPoint x: 913, endPoint y: 285, distance: 23.3
click at [913, 285] on input "1" at bounding box center [944, 295] width 78 height 32
type input "3"
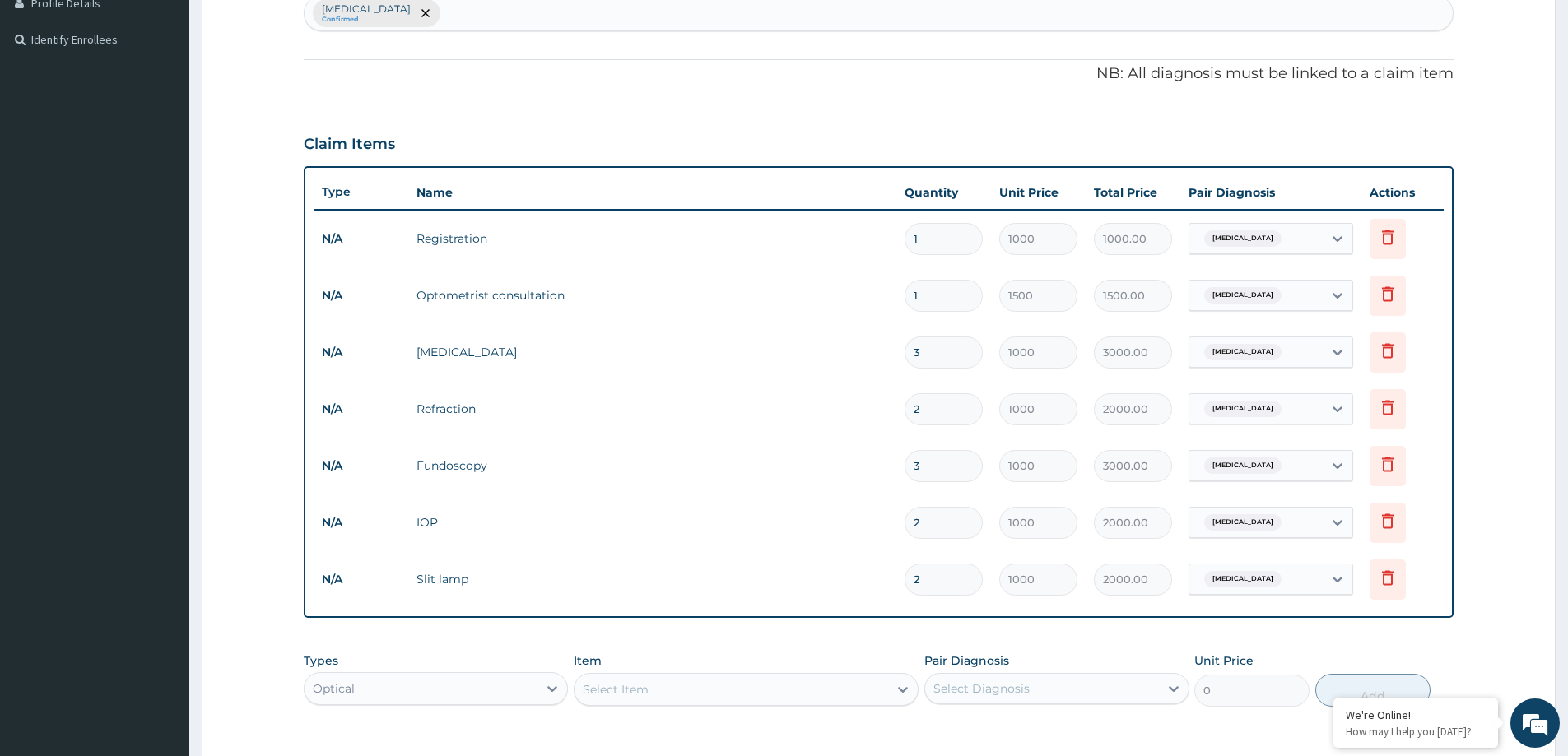
type input "4500.00"
type input "3"
drag, startPoint x: 1580, startPoint y: 346, endPoint x: 1458, endPoint y: 268, distance: 144.8
click at [1457, 274] on form "Step 2 of 2 PA Code / Prescription Code Enter Code(Secondary Care Only) Encount…" at bounding box center [879, 303] width 1354 height 1290
click at [1395, 234] on icon at bounding box center [1388, 237] width 20 height 20
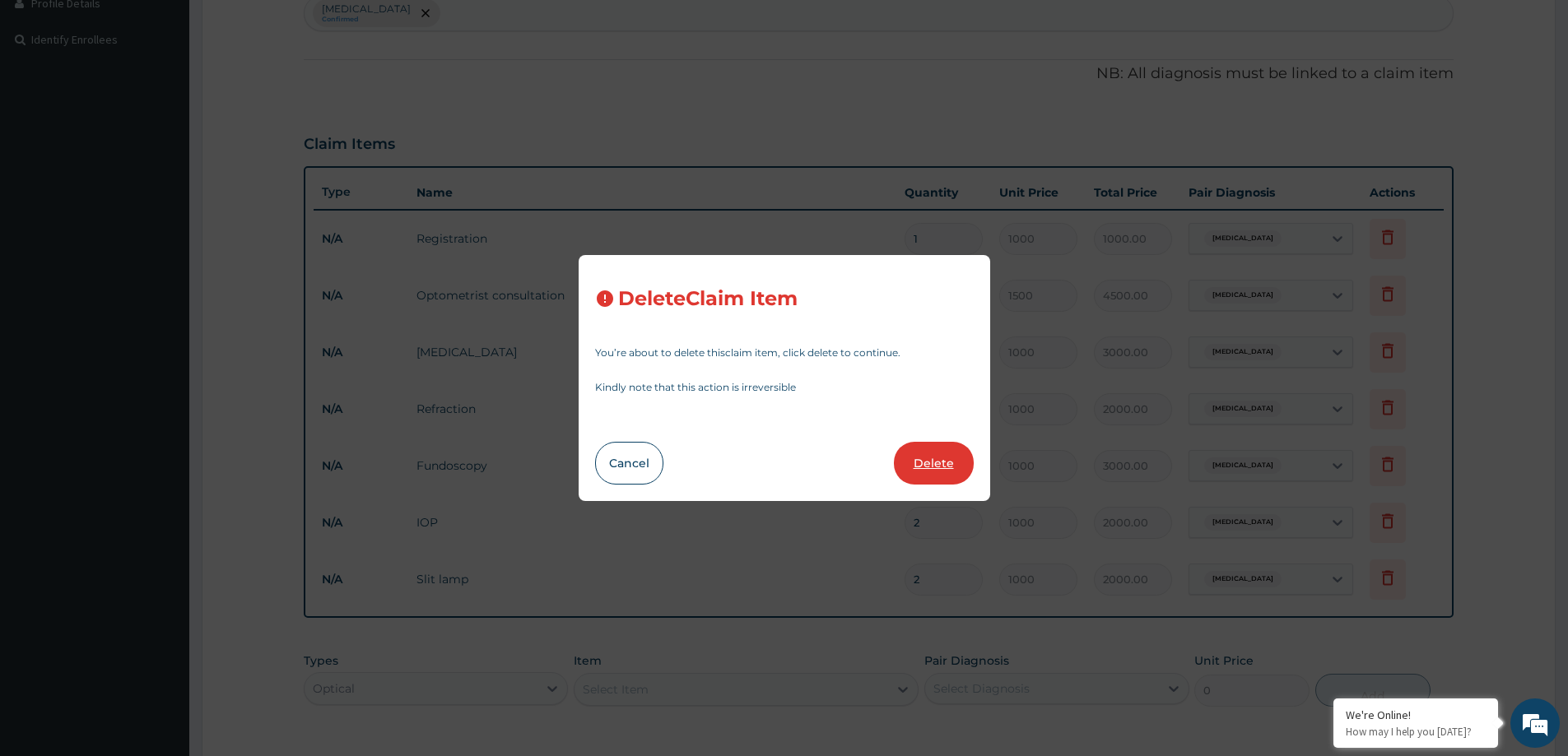
click at [953, 464] on button "Delete" at bounding box center [934, 462] width 80 height 43
type input "3"
type input "1500"
type input "4500.00"
type input "1000"
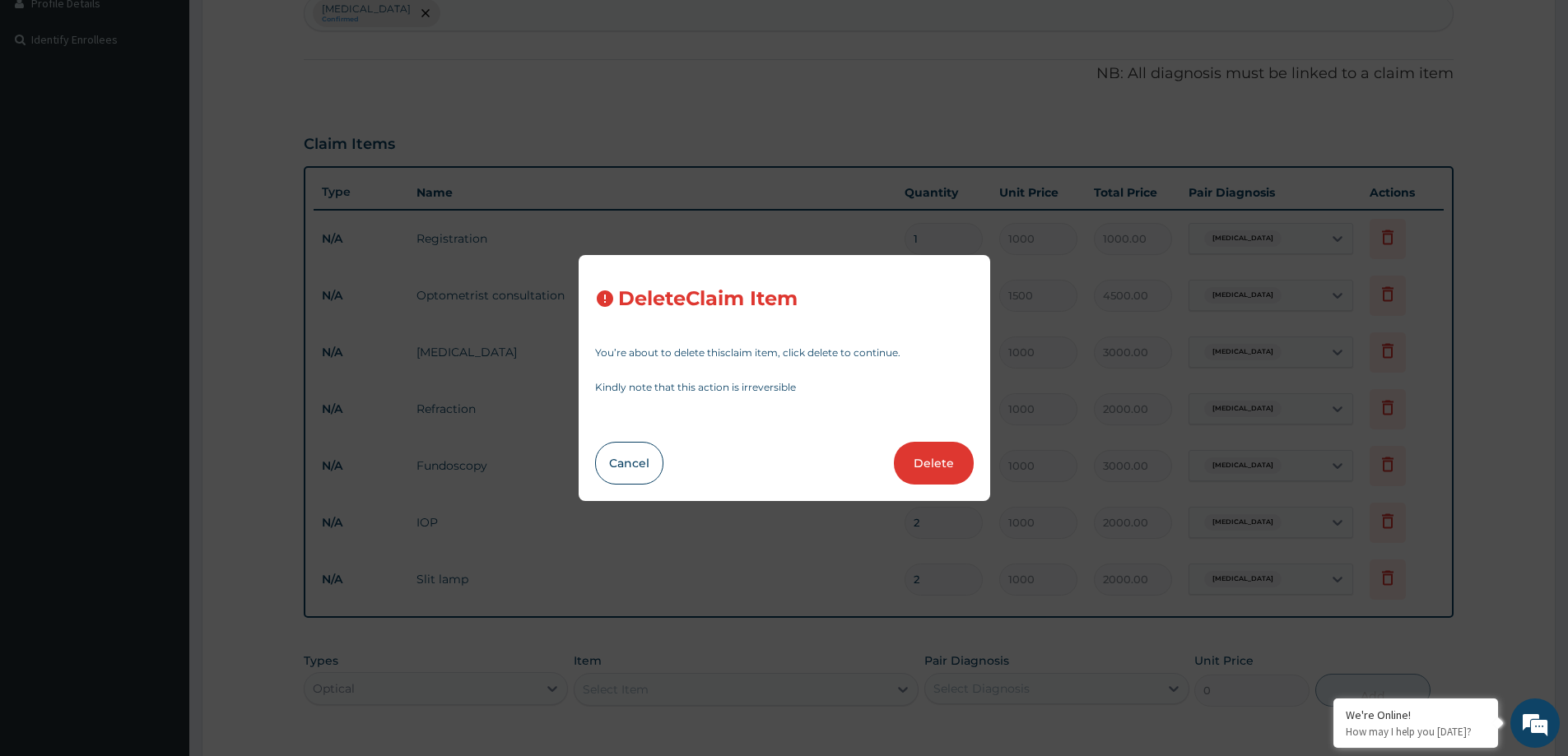
type input "3000.00"
type input "2"
type input "2000.00"
type input "3"
type input "3000.00"
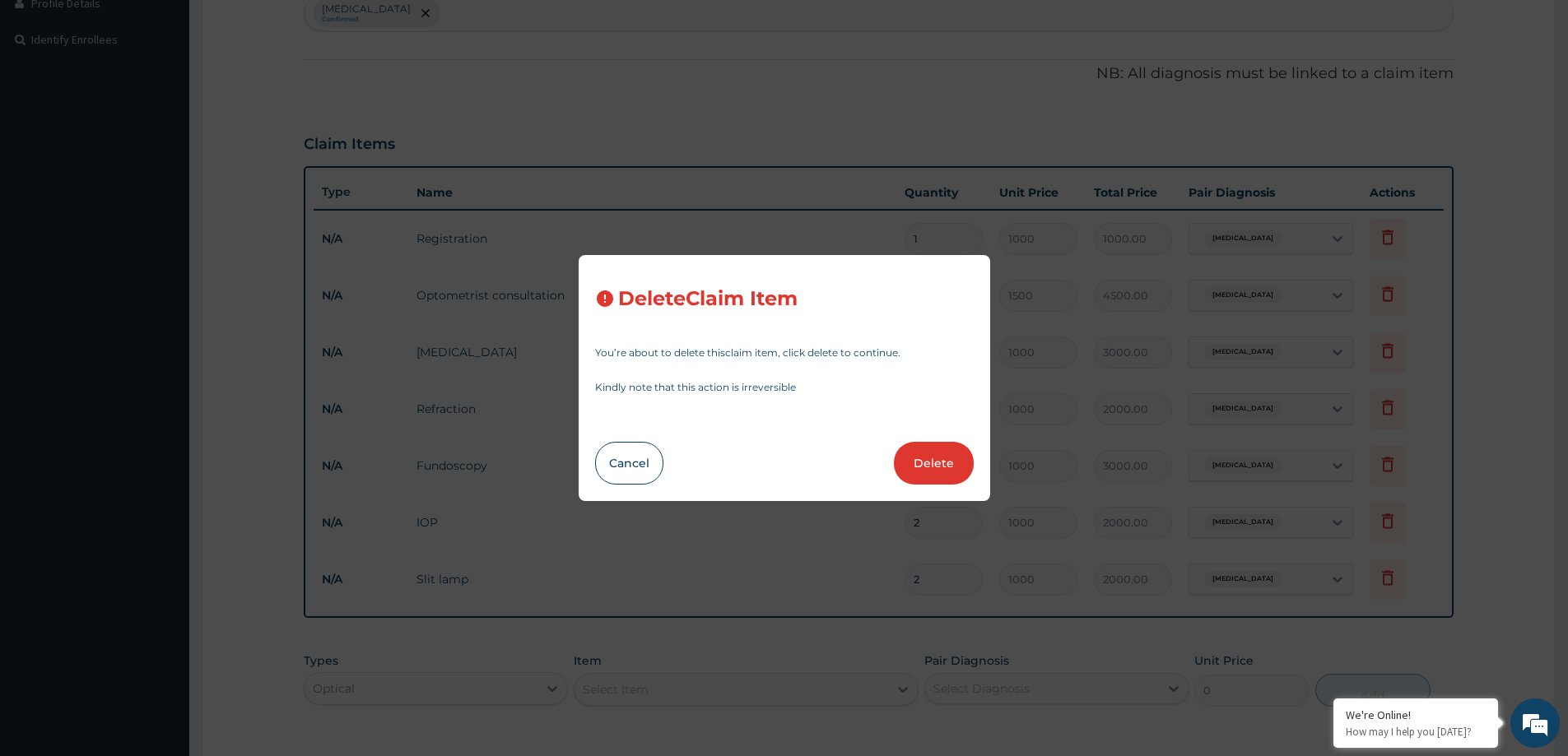
type input "2"
type input "2000.00"
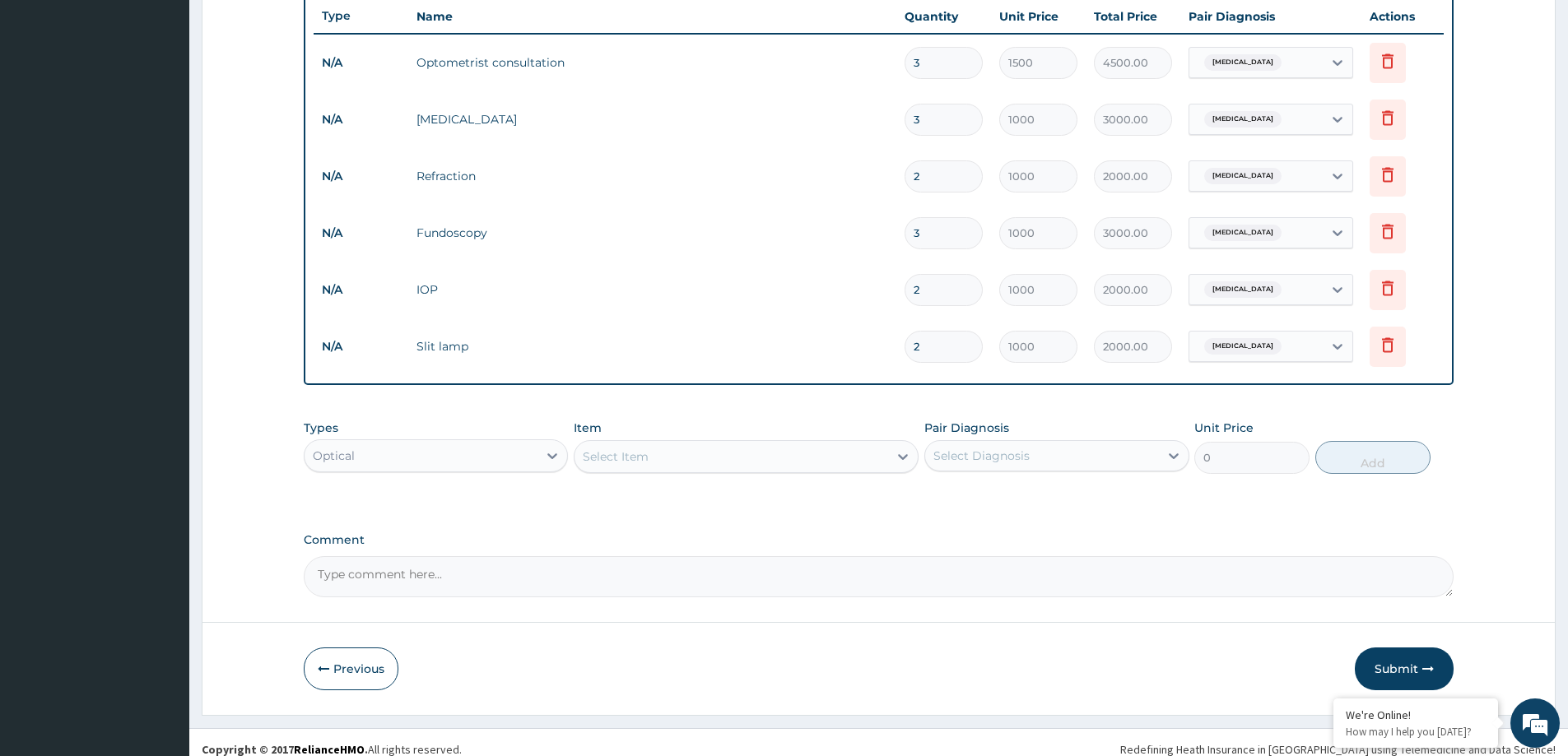
scroll to position [619, 0]
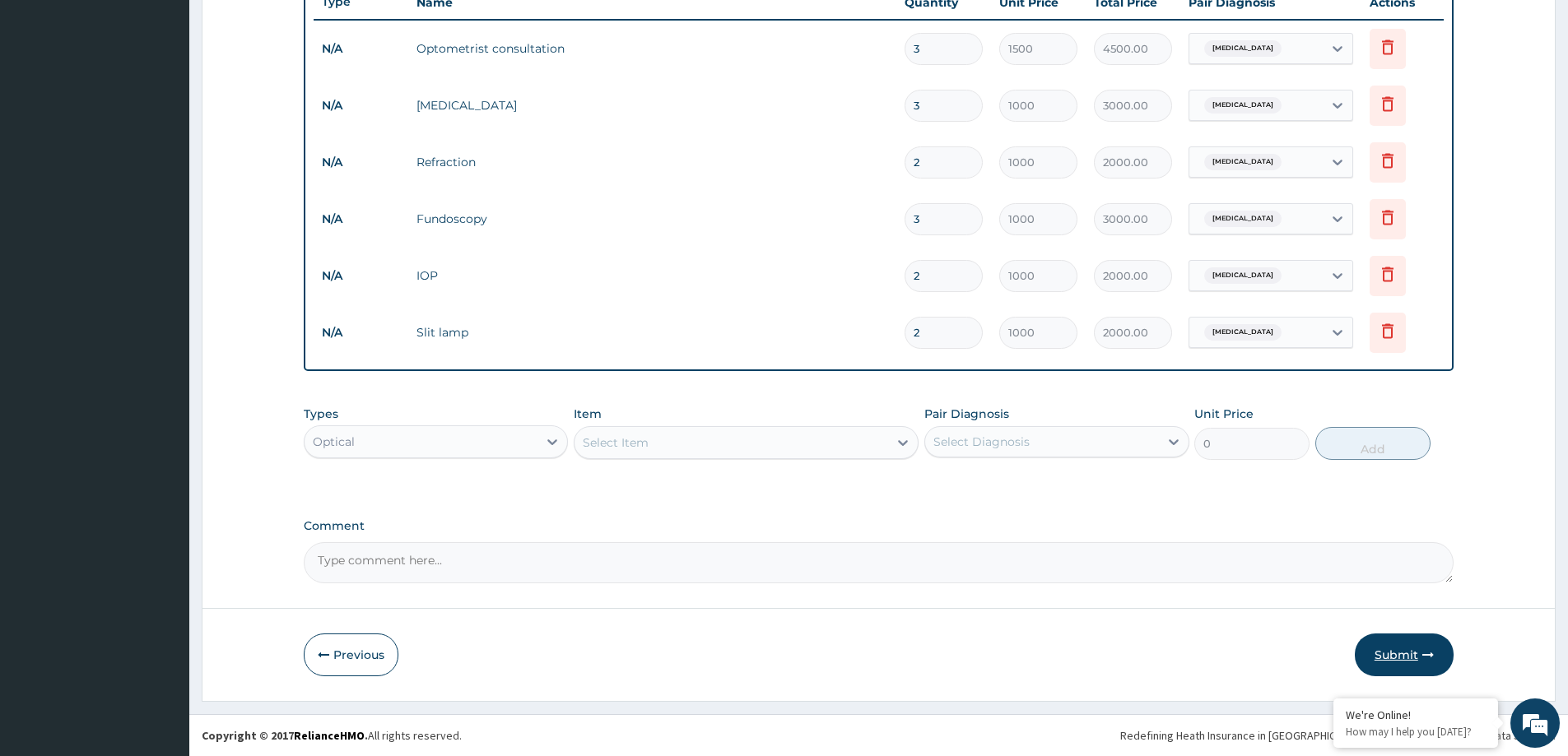
click at [1417, 647] on button "Submit" at bounding box center [1404, 654] width 99 height 43
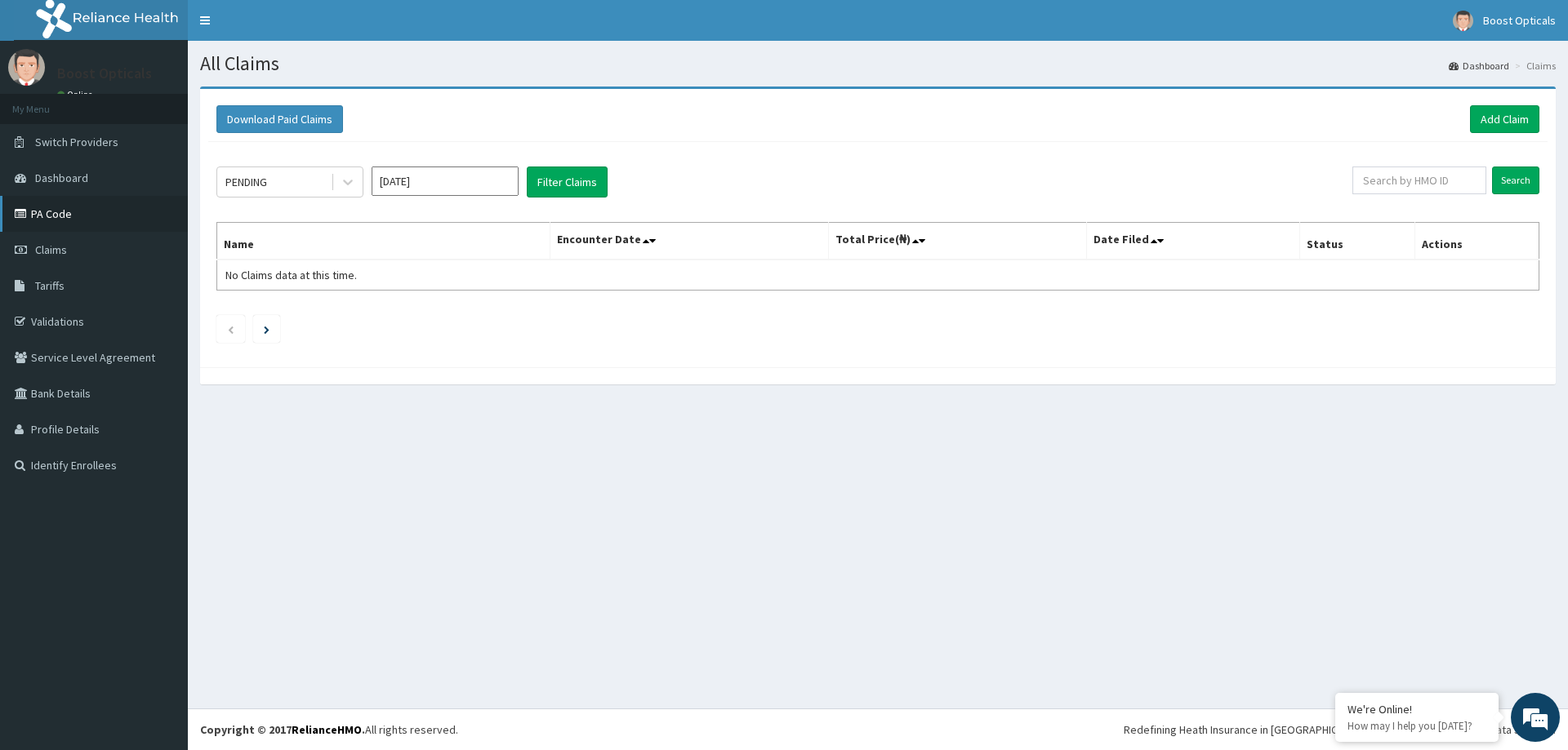
click at [54, 214] on link "PA Code" at bounding box center [94, 214] width 188 height 36
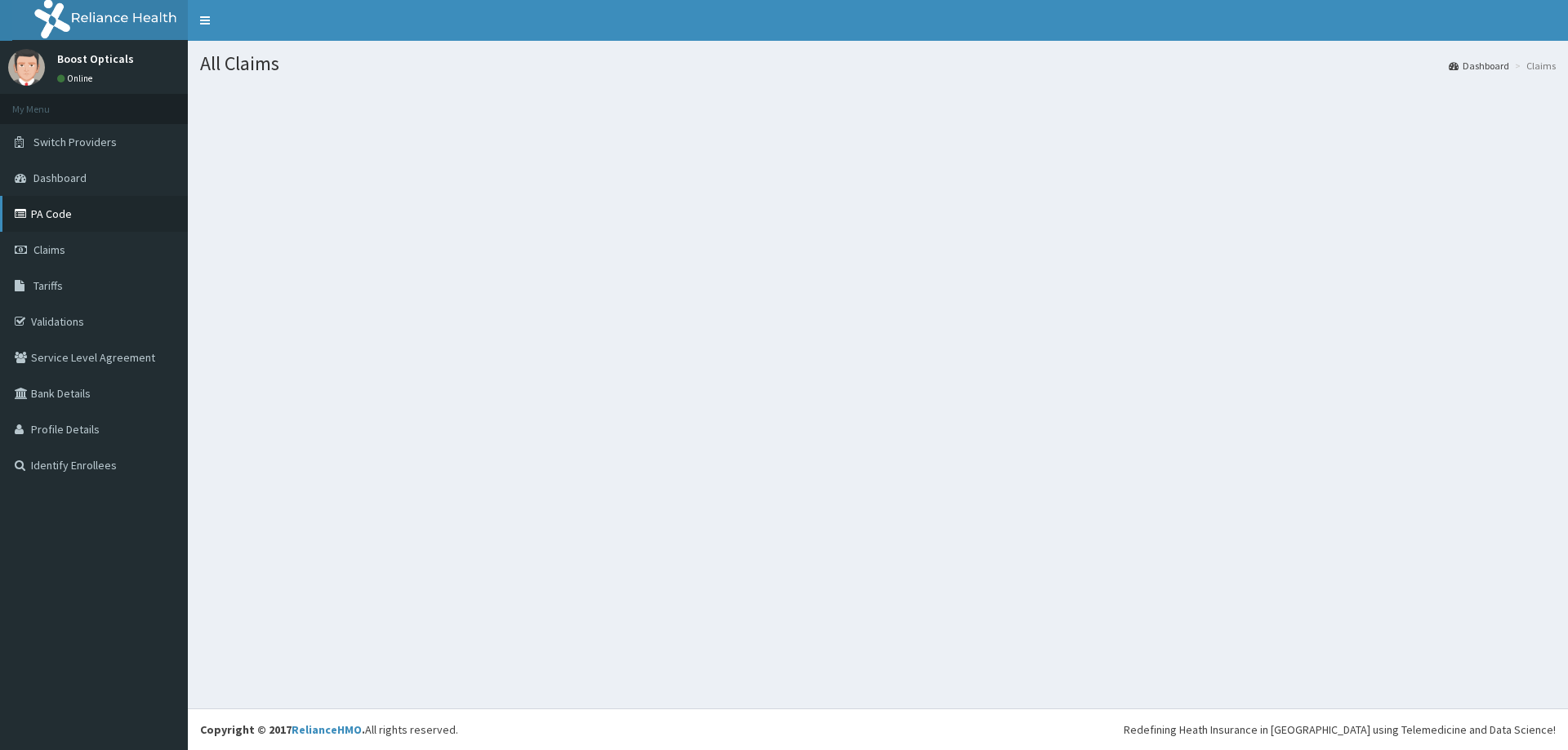
click at [71, 203] on link "PA Code" at bounding box center [94, 214] width 188 height 36
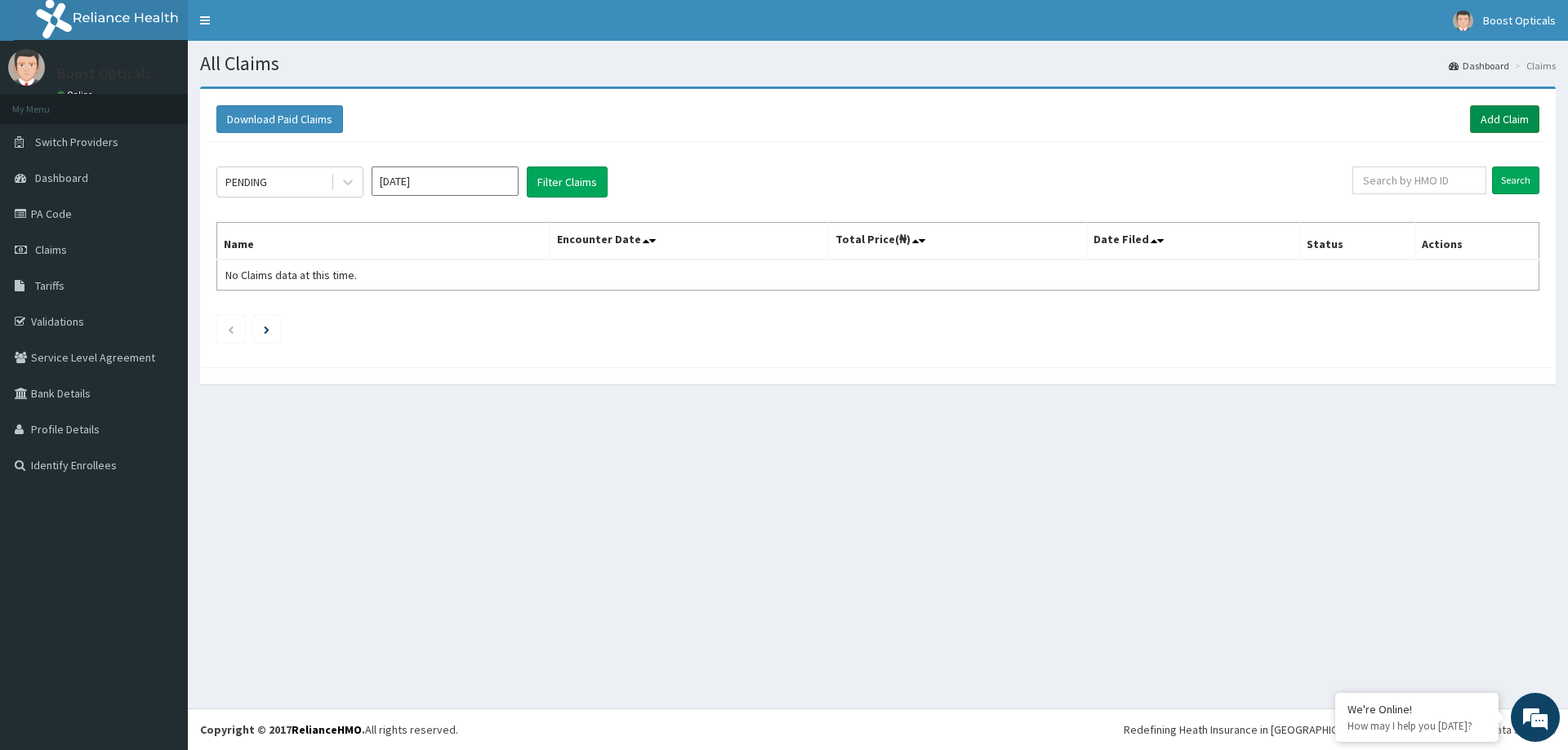
click at [1494, 108] on link "Add Claim" at bounding box center [1505, 119] width 70 height 28
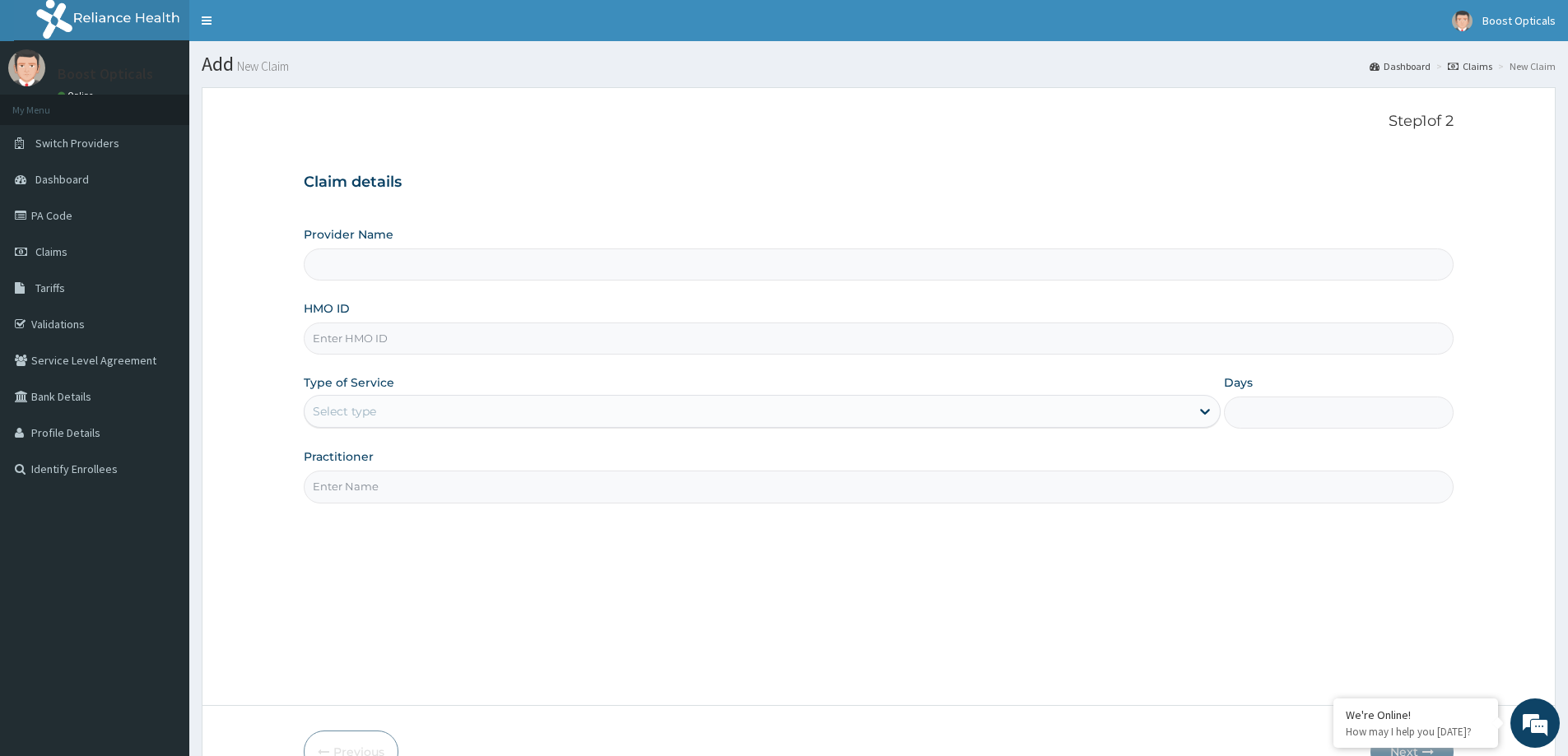
click at [617, 274] on input "Provider Name" at bounding box center [878, 265] width 1150 height 32
type input "Boost Opticals"
click at [397, 337] on input "HMO ID" at bounding box center [878, 339] width 1150 height 32
type input "POM/10002/B"
click at [636, 404] on div "Select type" at bounding box center [747, 411] width 886 height 27
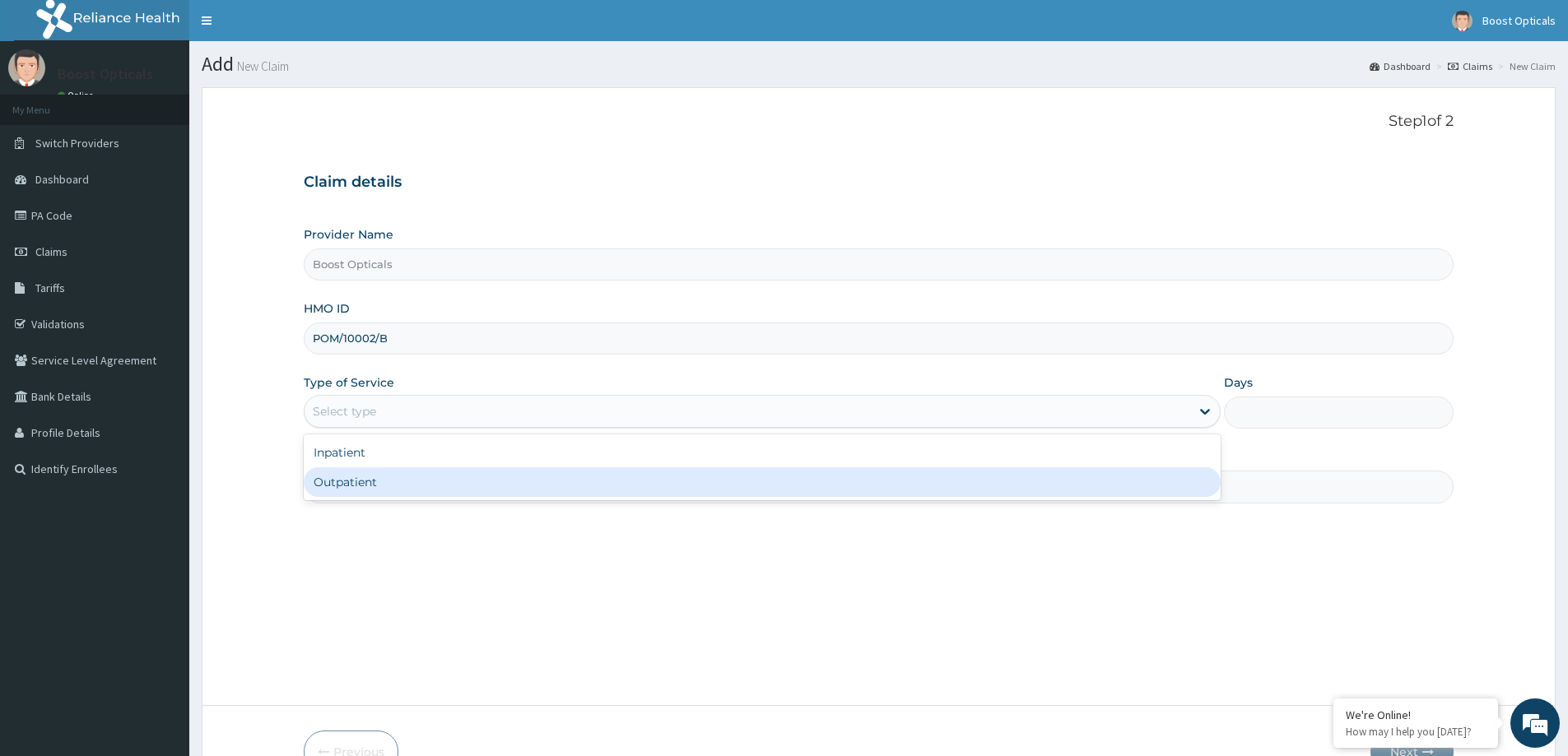
click at [475, 486] on div "Outpatient" at bounding box center [762, 481] width 917 height 29
type input "1"
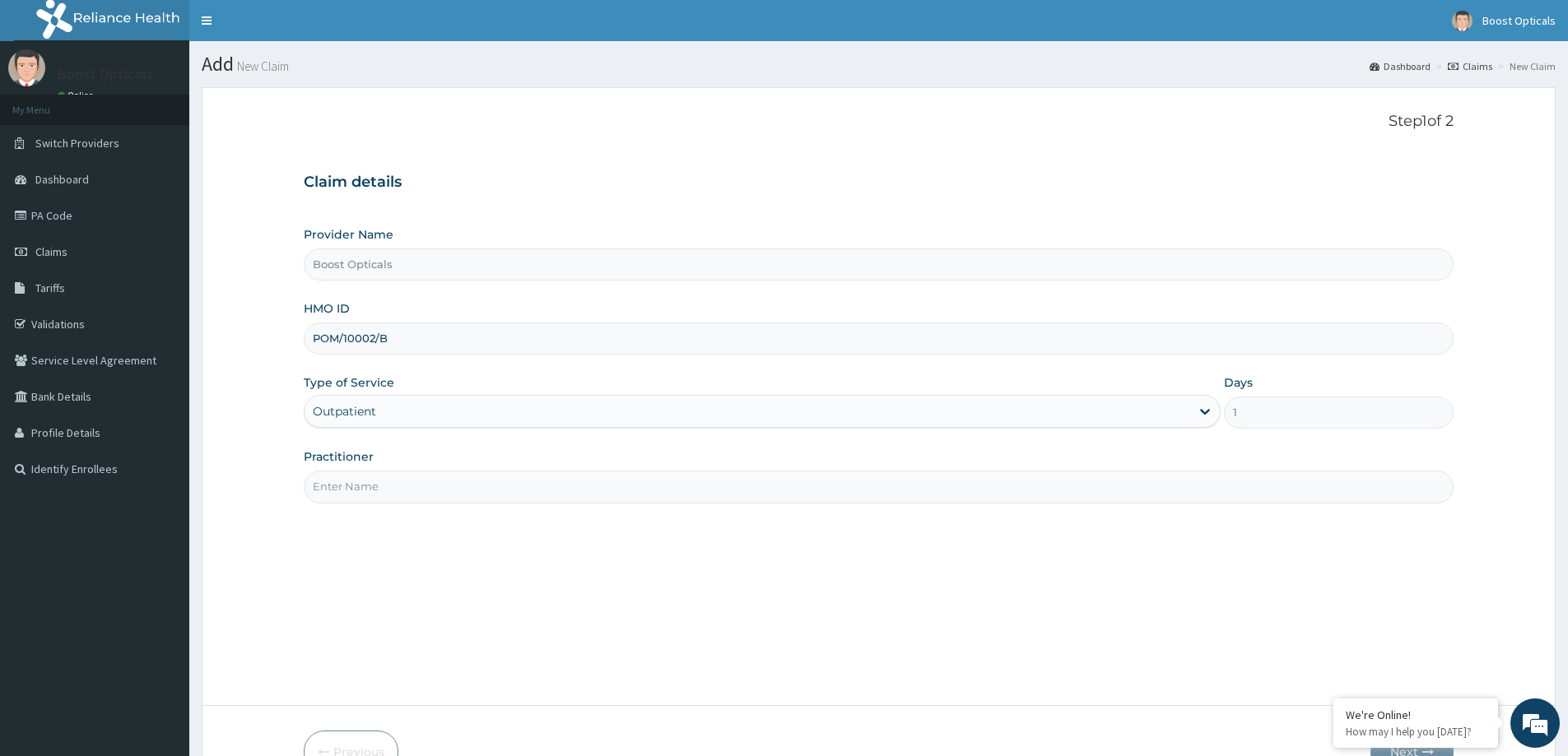
click at [475, 487] on input "Practitioner" at bounding box center [878, 486] width 1150 height 32
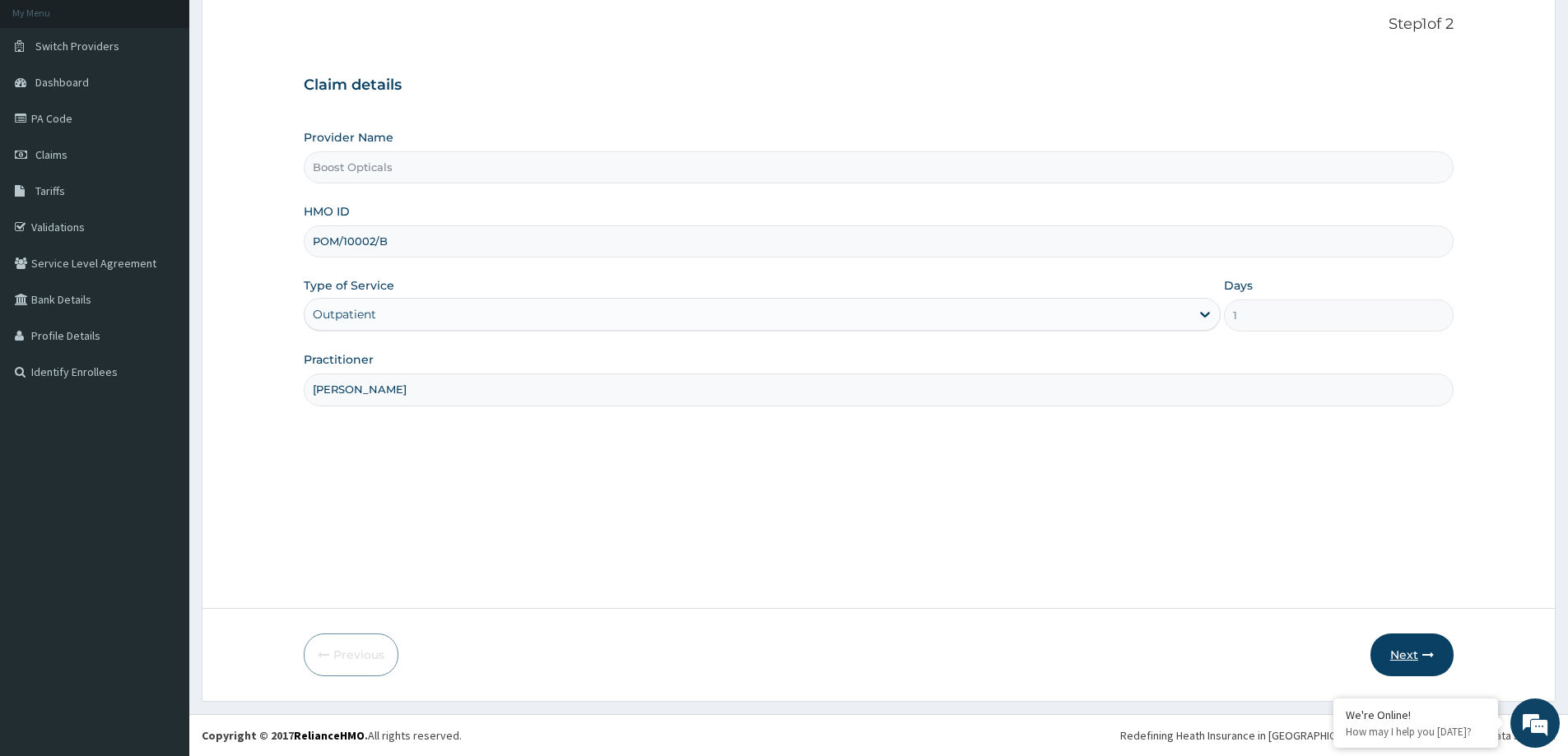
type input "[PERSON_NAME]"
click at [1414, 658] on button "Next" at bounding box center [1413, 654] width 83 height 43
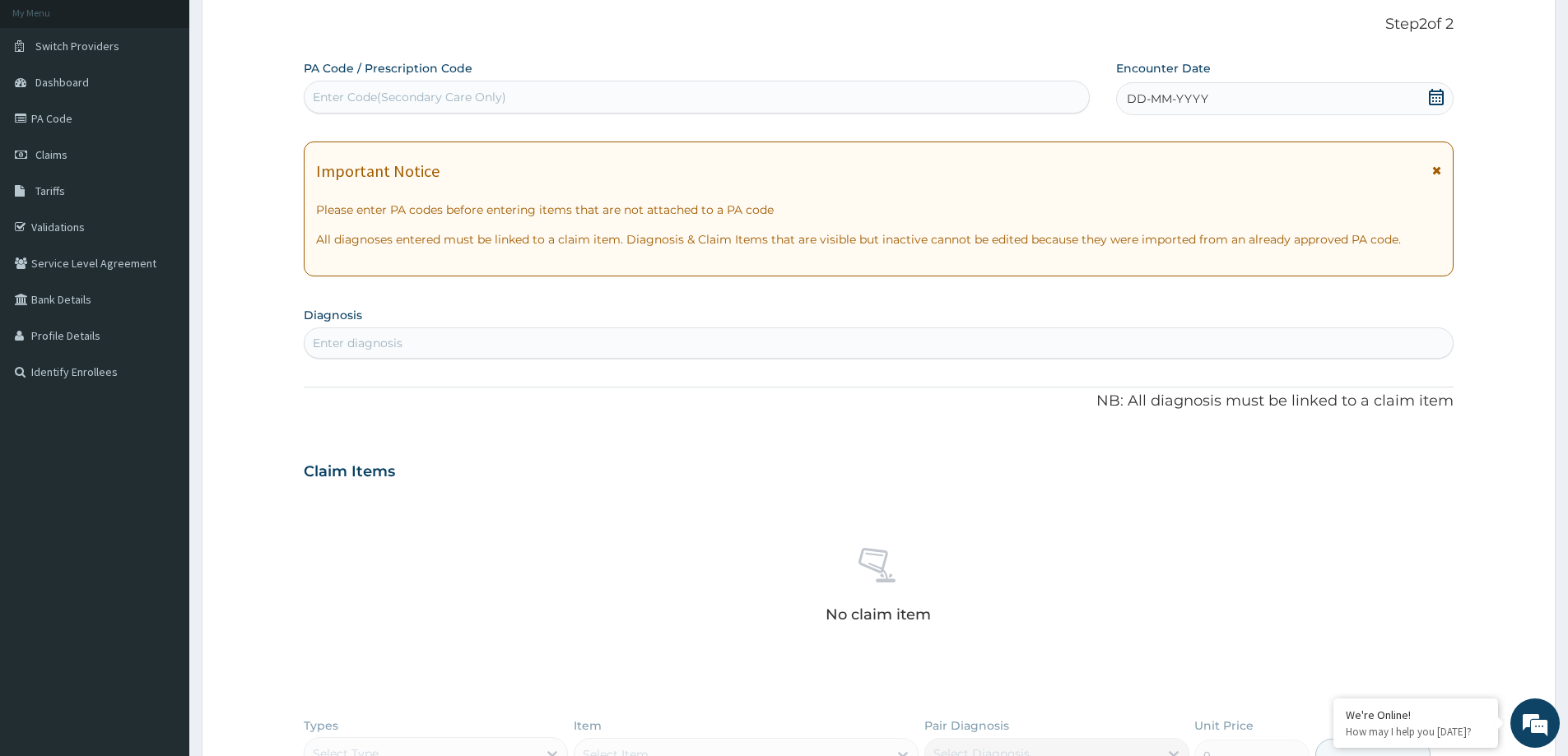
click at [946, 330] on div "Enter diagnosis" at bounding box center [878, 343] width 1148 height 27
click at [1151, 103] on span "DD-MM-YYYY" at bounding box center [1168, 98] width 82 height 17
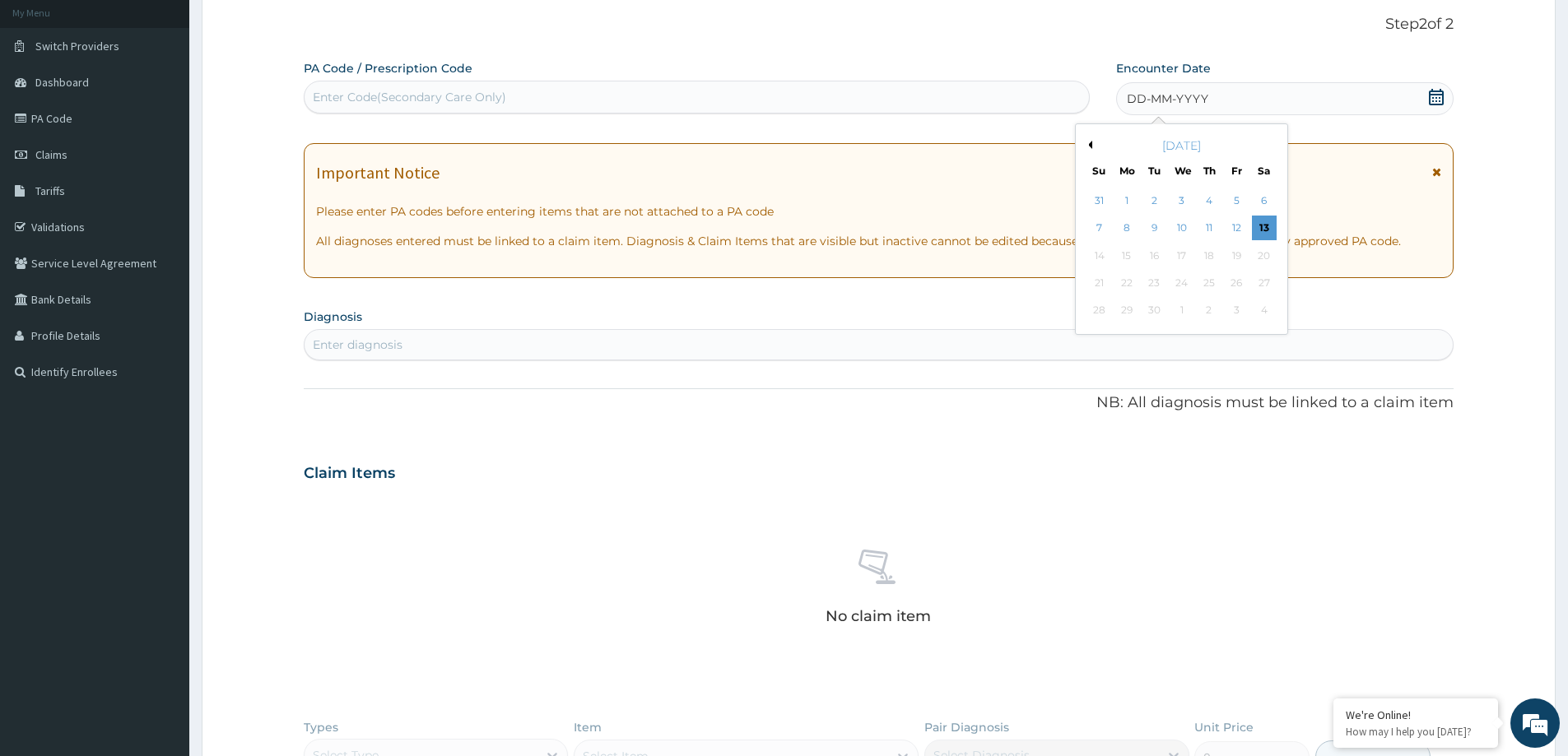
click at [1098, 144] on div "[DATE]" at bounding box center [1182, 146] width 199 height 17
click at [1089, 143] on button "Previous Month" at bounding box center [1089, 145] width 8 height 8
click at [1265, 257] on div "16" at bounding box center [1265, 256] width 25 height 25
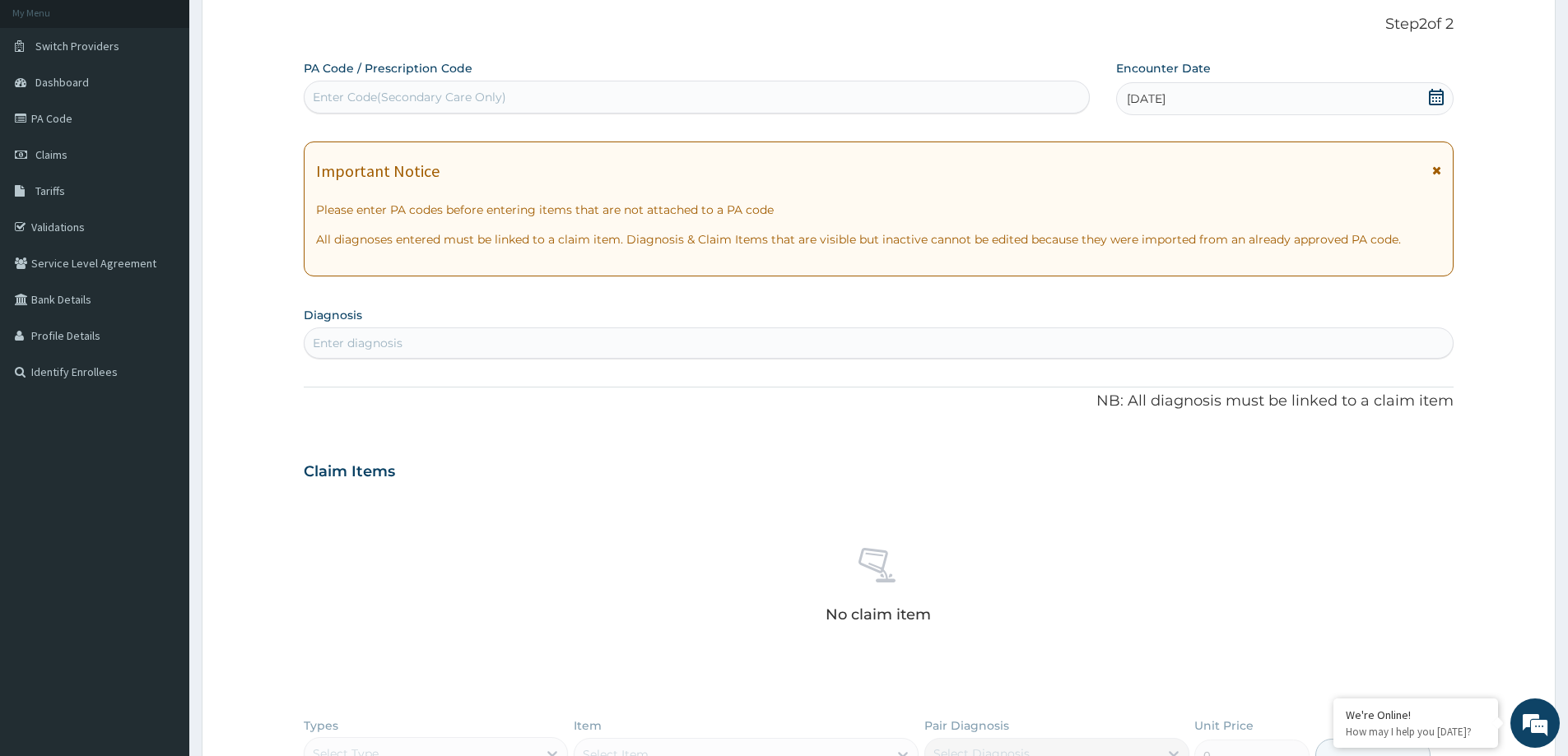
click at [609, 320] on section "Diagnosis Enter diagnosis" at bounding box center [878, 330] width 1150 height 56
click at [608, 334] on div "Enter diagnosis" at bounding box center [878, 343] width 1148 height 27
type input "p"
type input "F"
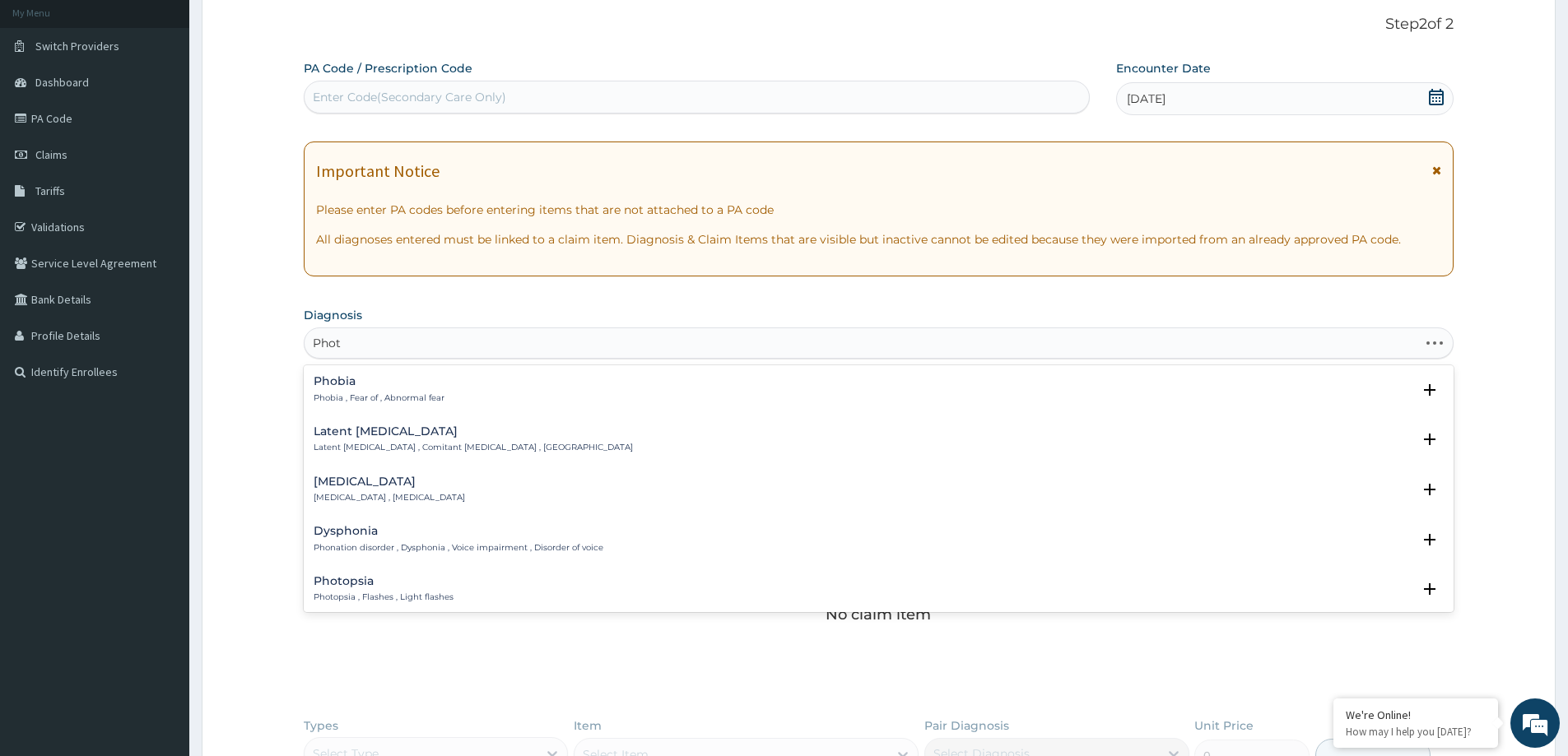
type input "Photo"
click at [397, 431] on div "[MEDICAL_DATA] [MEDICAL_DATA]" at bounding box center [879, 440] width 1130 height 29
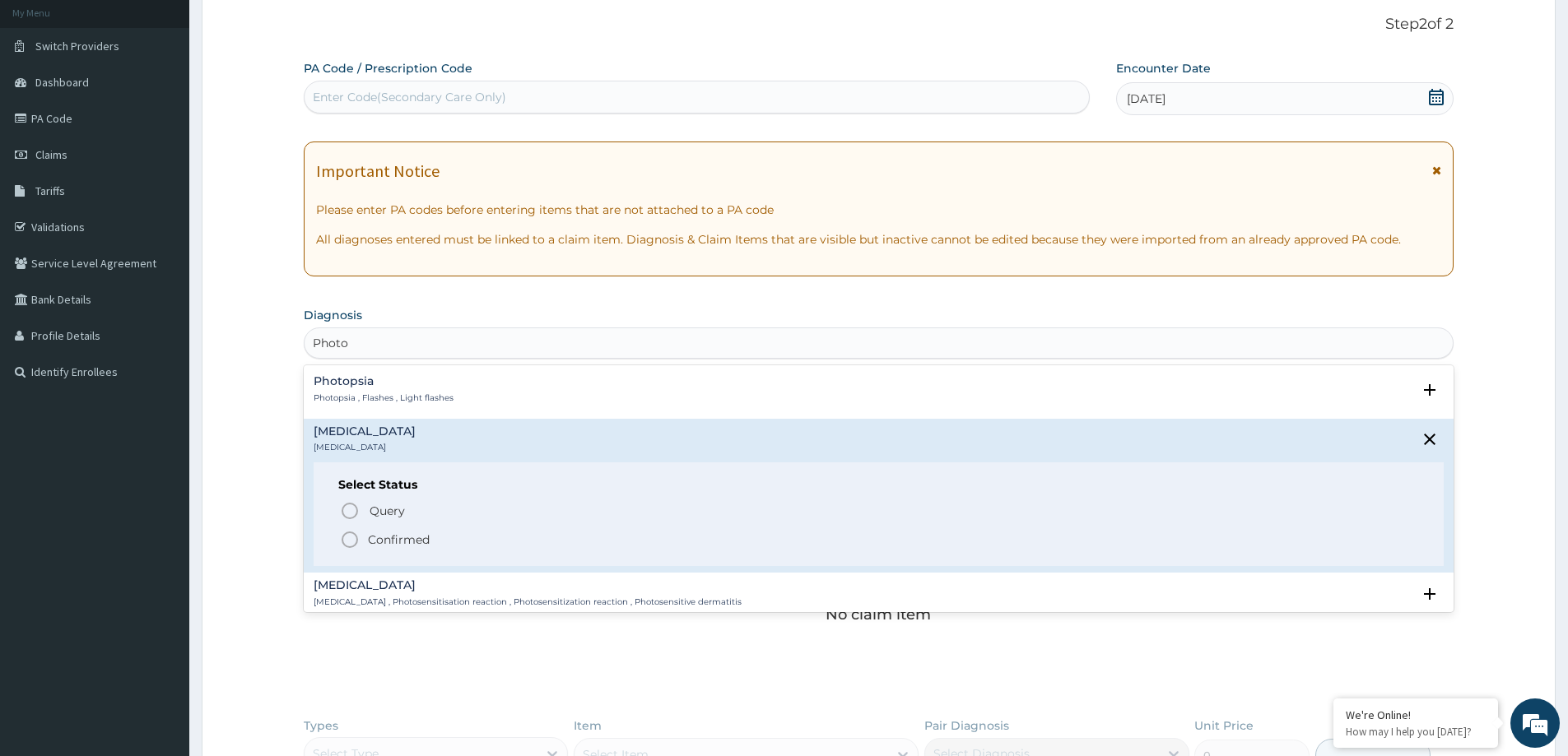
click at [407, 535] on p "Confirmed" at bounding box center [399, 540] width 62 height 17
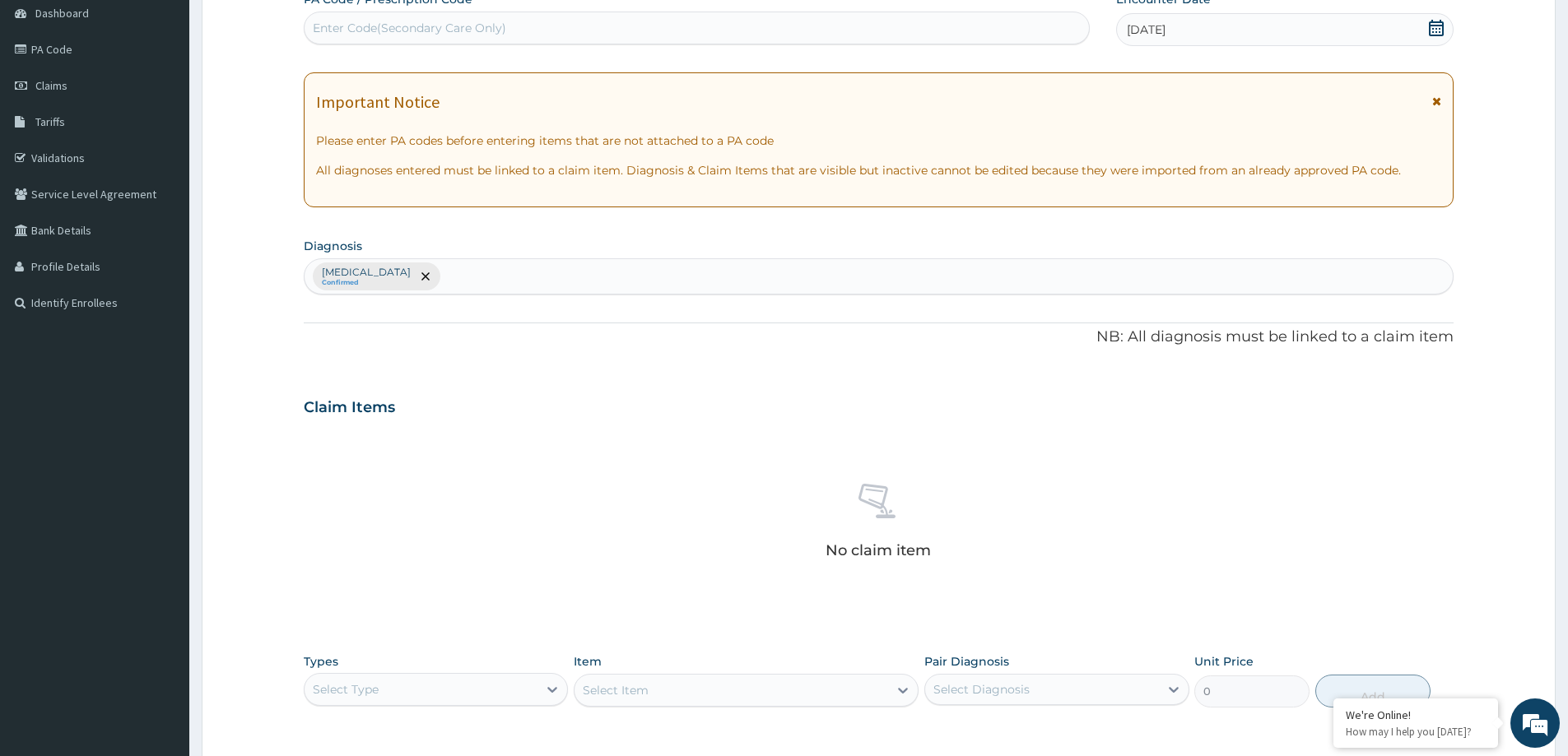
scroll to position [167, 0]
drag, startPoint x: 559, startPoint y: 688, endPoint x: 558, endPoint y: 677, distance: 11.0
click at [559, 688] on icon at bounding box center [553, 688] width 17 height 17
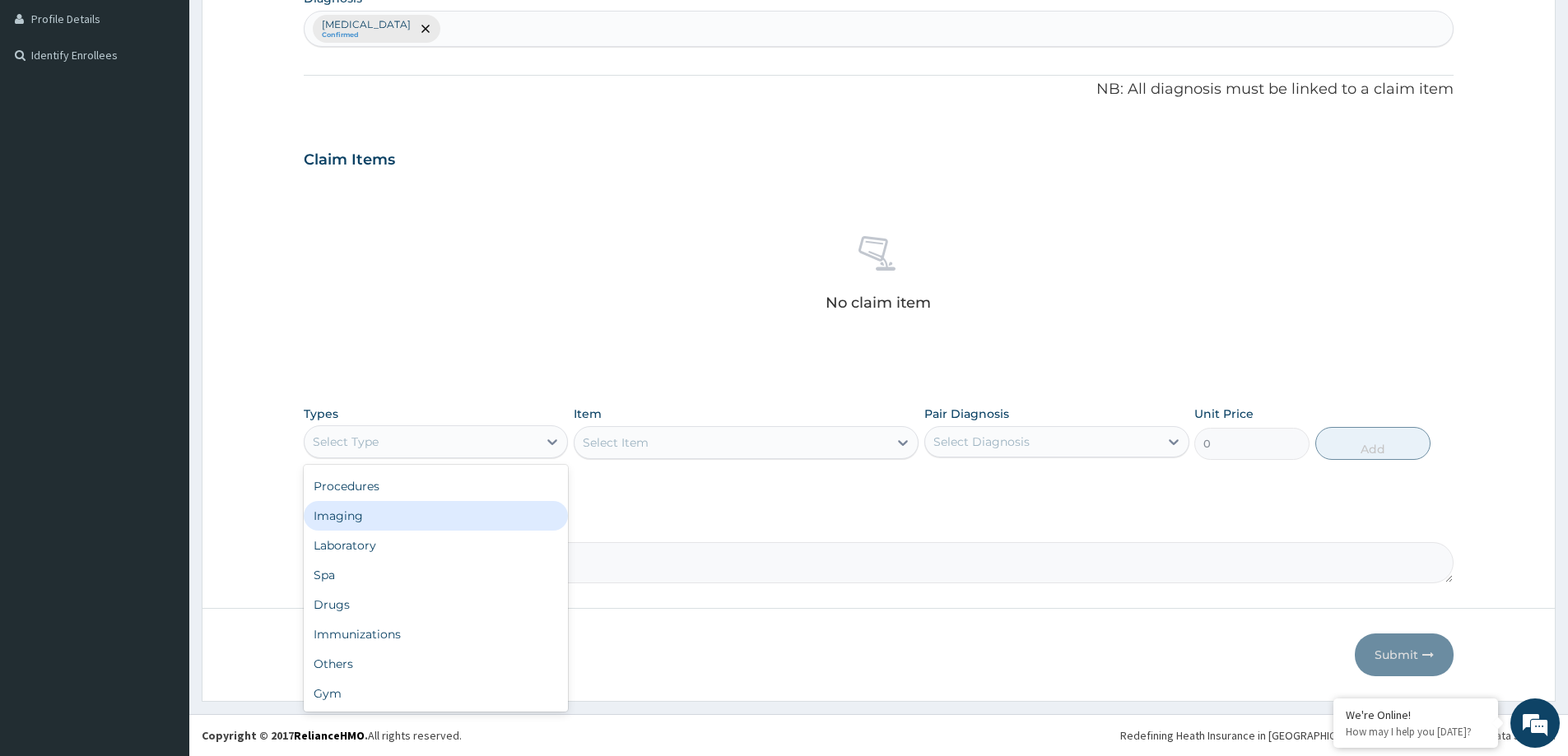
scroll to position [0, 0]
click at [387, 510] on div "Optical" at bounding box center [436, 512] width 265 height 29
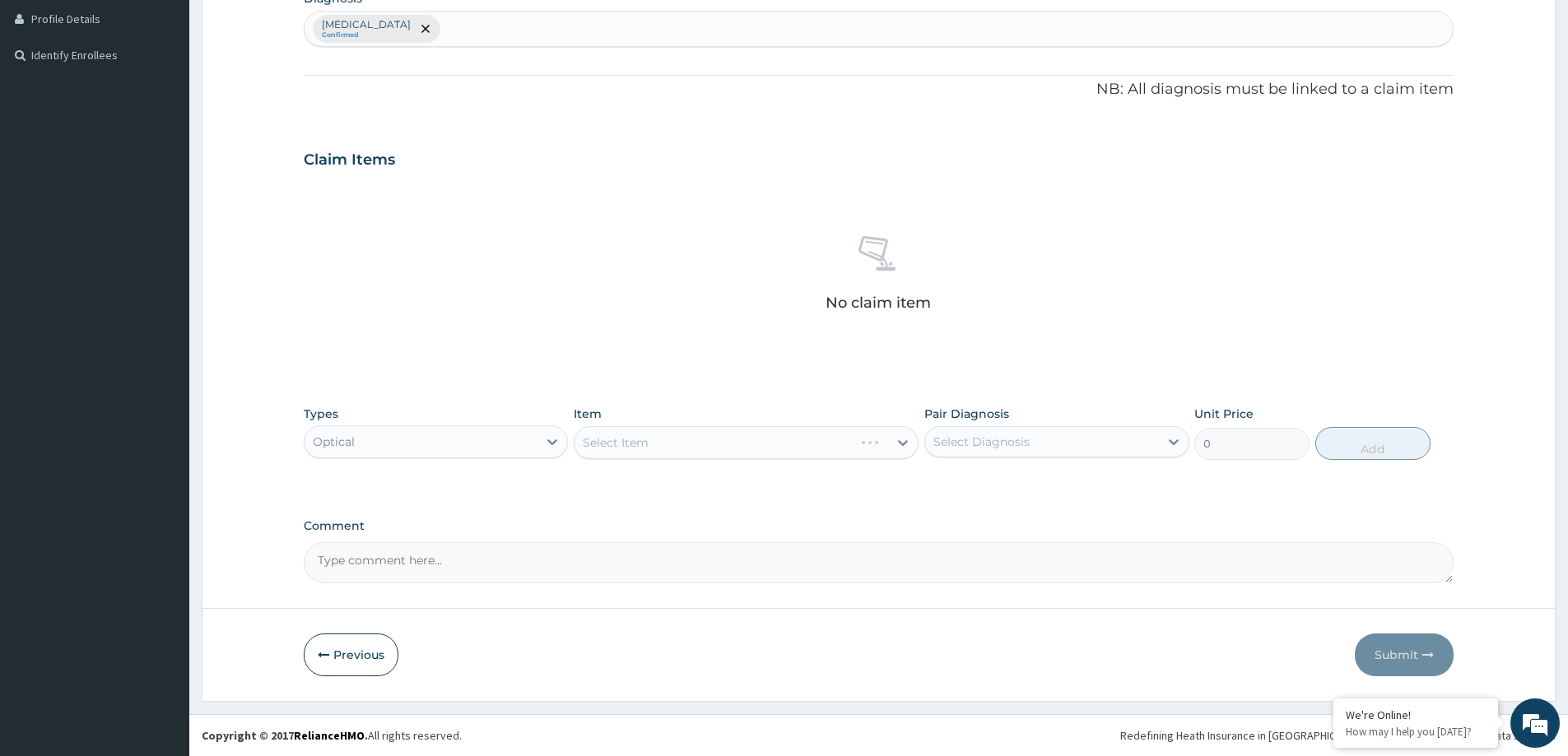
click at [685, 452] on div "Select Item" at bounding box center [746, 442] width 345 height 33
click at [708, 439] on div "Select Item" at bounding box center [746, 442] width 345 height 33
click at [779, 445] on div "Select Item" at bounding box center [746, 442] width 345 height 33
click at [898, 438] on div "Select Item" at bounding box center [746, 442] width 345 height 33
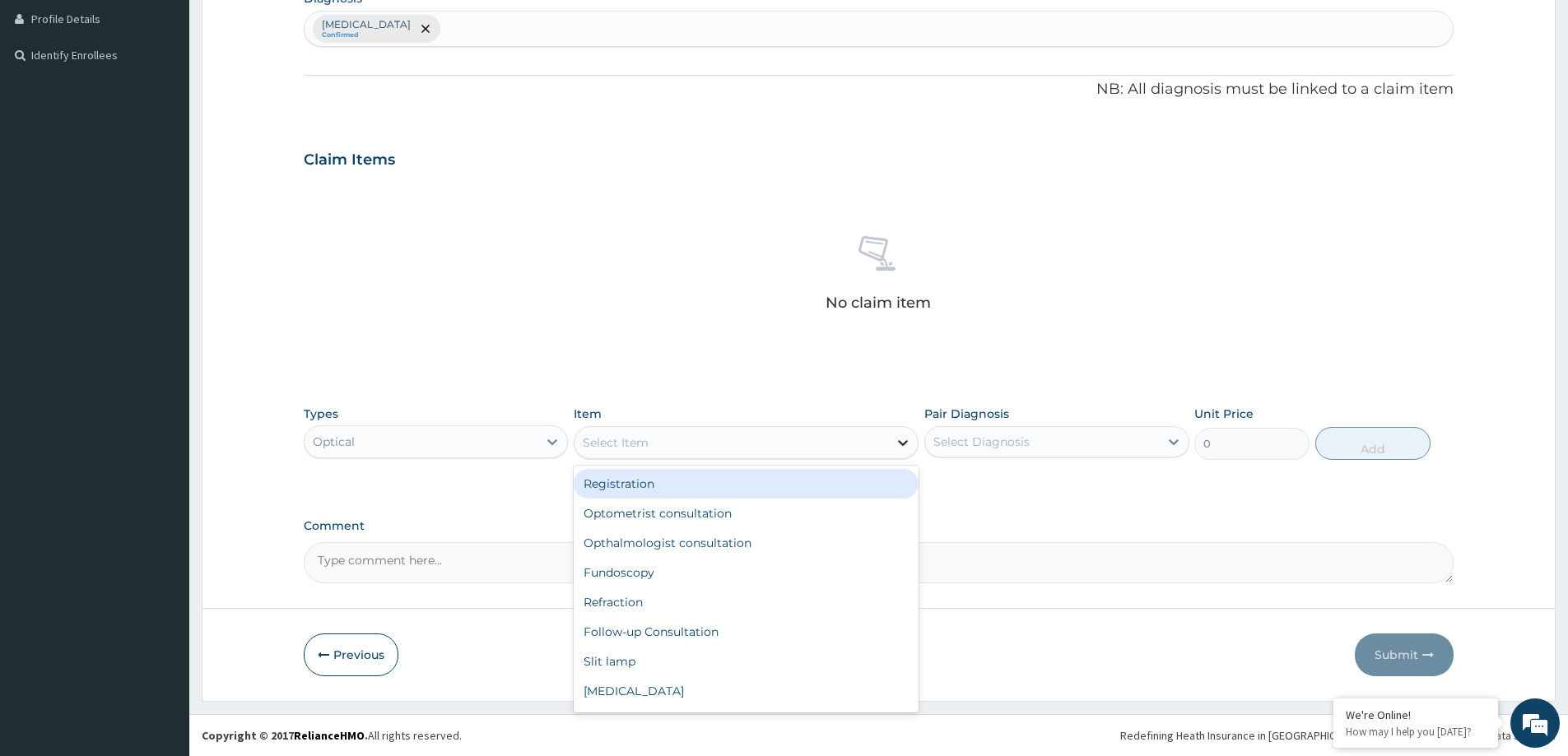
click at [908, 443] on icon at bounding box center [903, 443] width 17 height 17
click at [694, 488] on div "Registration" at bounding box center [746, 483] width 345 height 29
type input "1000"
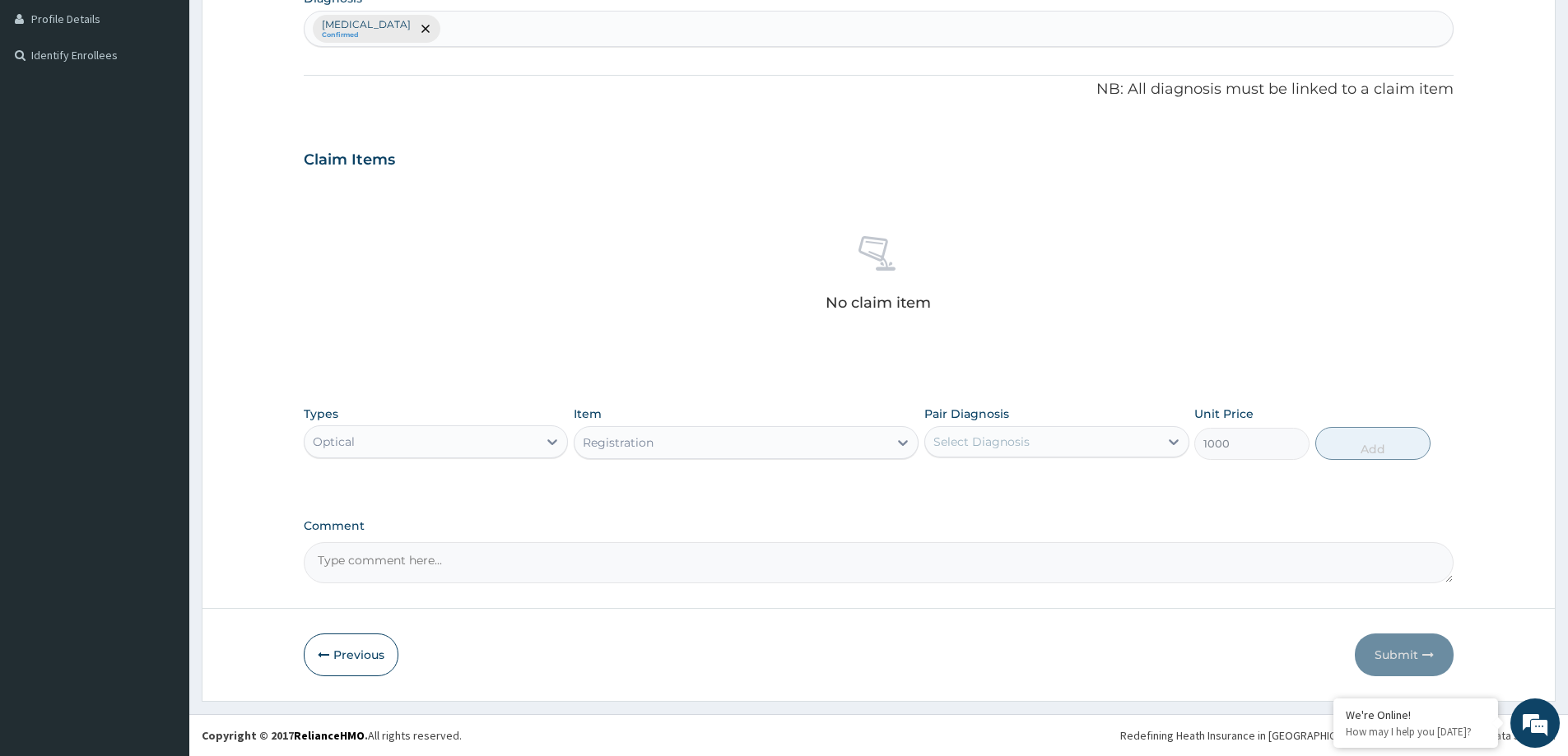
click at [1055, 429] on div "Select Diagnosis" at bounding box center [1041, 442] width 233 height 27
drag, startPoint x: 1053, startPoint y: 485, endPoint x: 1073, endPoint y: 472, distance: 23.9
click at [1052, 485] on div "[MEDICAL_DATA]" at bounding box center [1056, 484] width 265 height 33
checkbox input "true"
click at [1399, 440] on button "Add" at bounding box center [1373, 443] width 115 height 33
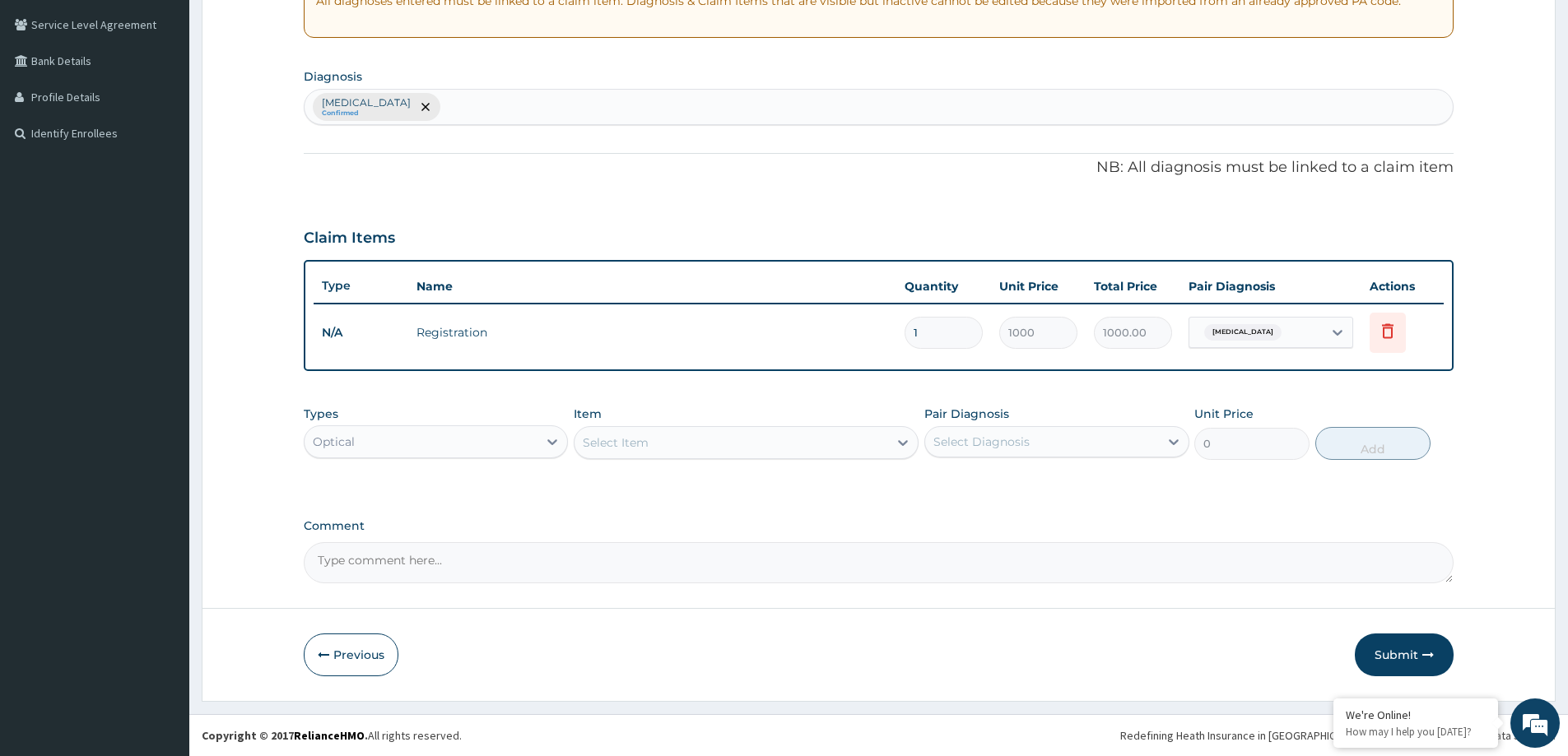
scroll to position [335, 0]
click at [701, 440] on div "Select Item" at bounding box center [731, 443] width 314 height 27
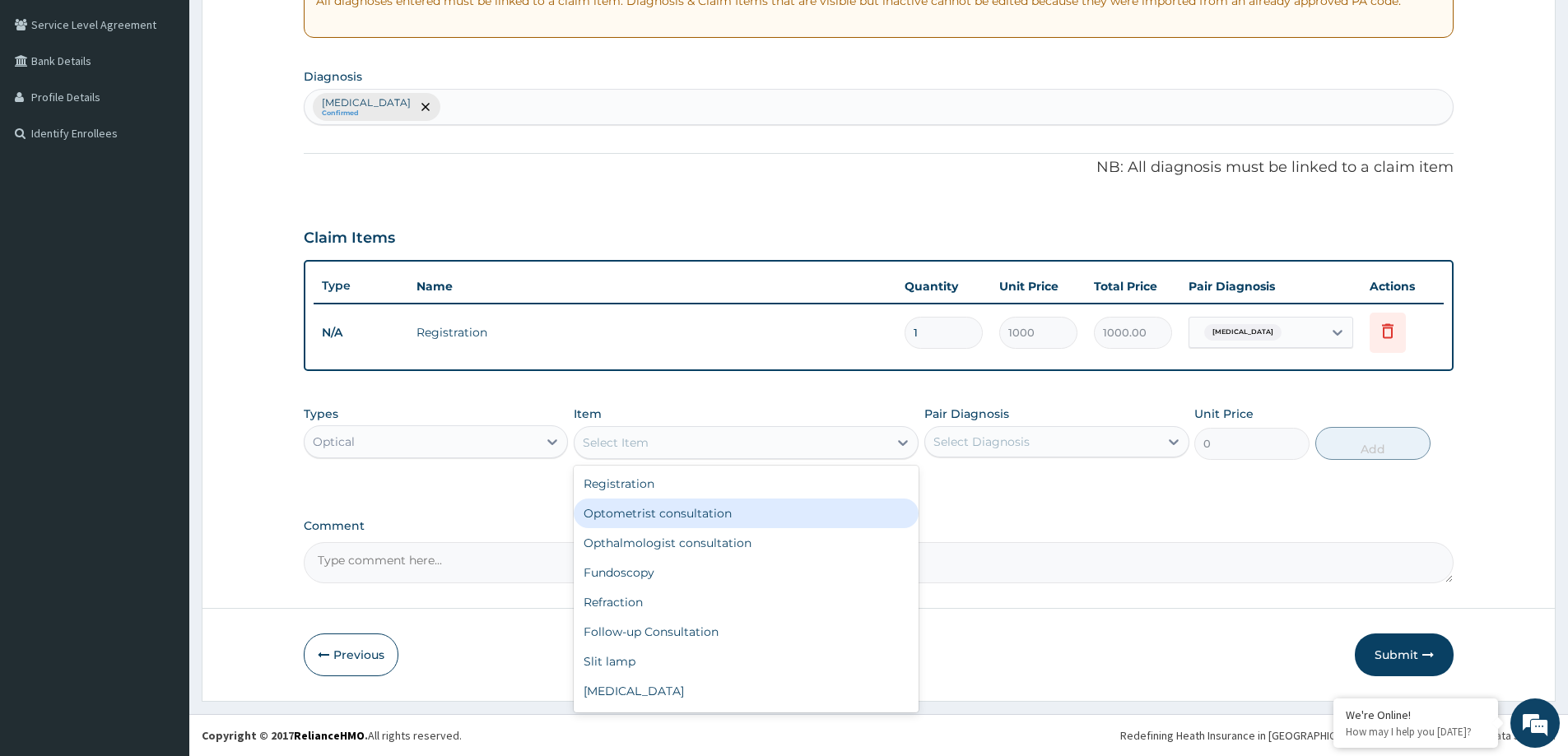
click at [661, 521] on div "Optometrist consultation" at bounding box center [746, 513] width 345 height 29
type input "1500"
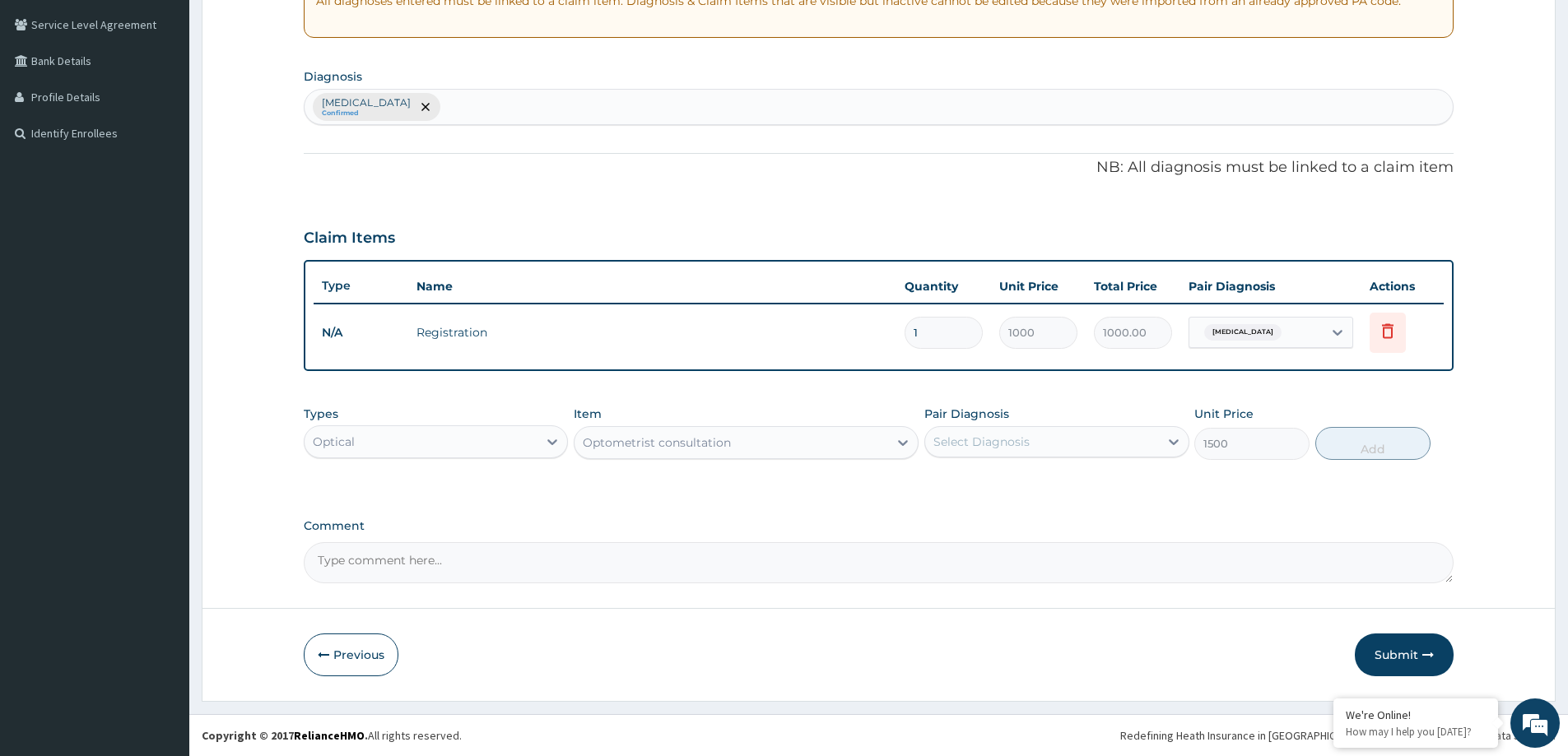
click at [1142, 441] on div "Select Diagnosis" at bounding box center [1041, 442] width 233 height 27
click at [1071, 477] on div "[MEDICAL_DATA]" at bounding box center [1056, 484] width 265 height 33
checkbox input "true"
drag, startPoint x: 1447, startPoint y: 490, endPoint x: 1429, endPoint y: 471, distance: 26.2
click at [1444, 490] on div "Types Optical Item Optometrist consultation Pair Diagnosis [MEDICAL_DATA] Unit …" at bounding box center [878, 445] width 1150 height 95
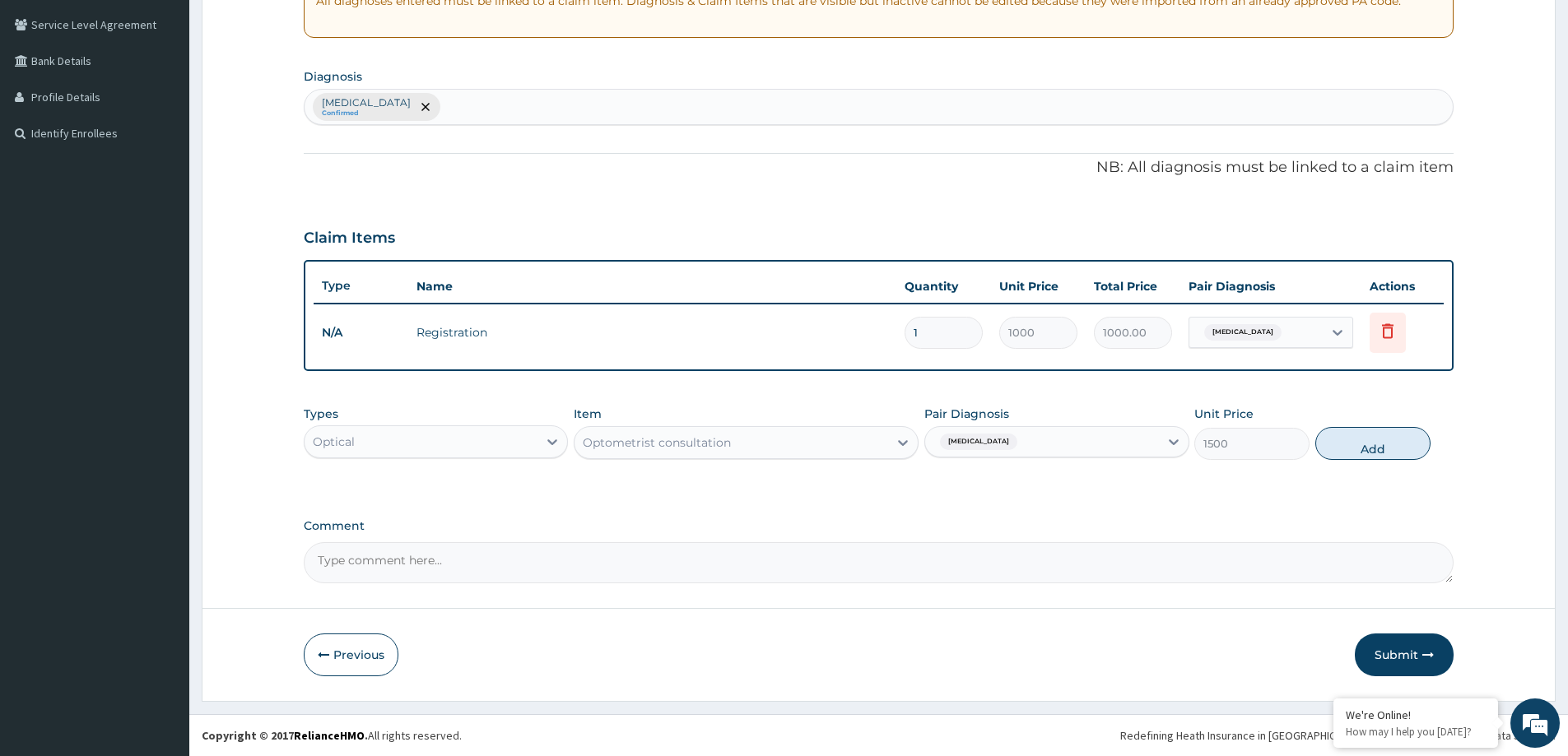
click at [1392, 451] on button "Add" at bounding box center [1373, 443] width 115 height 33
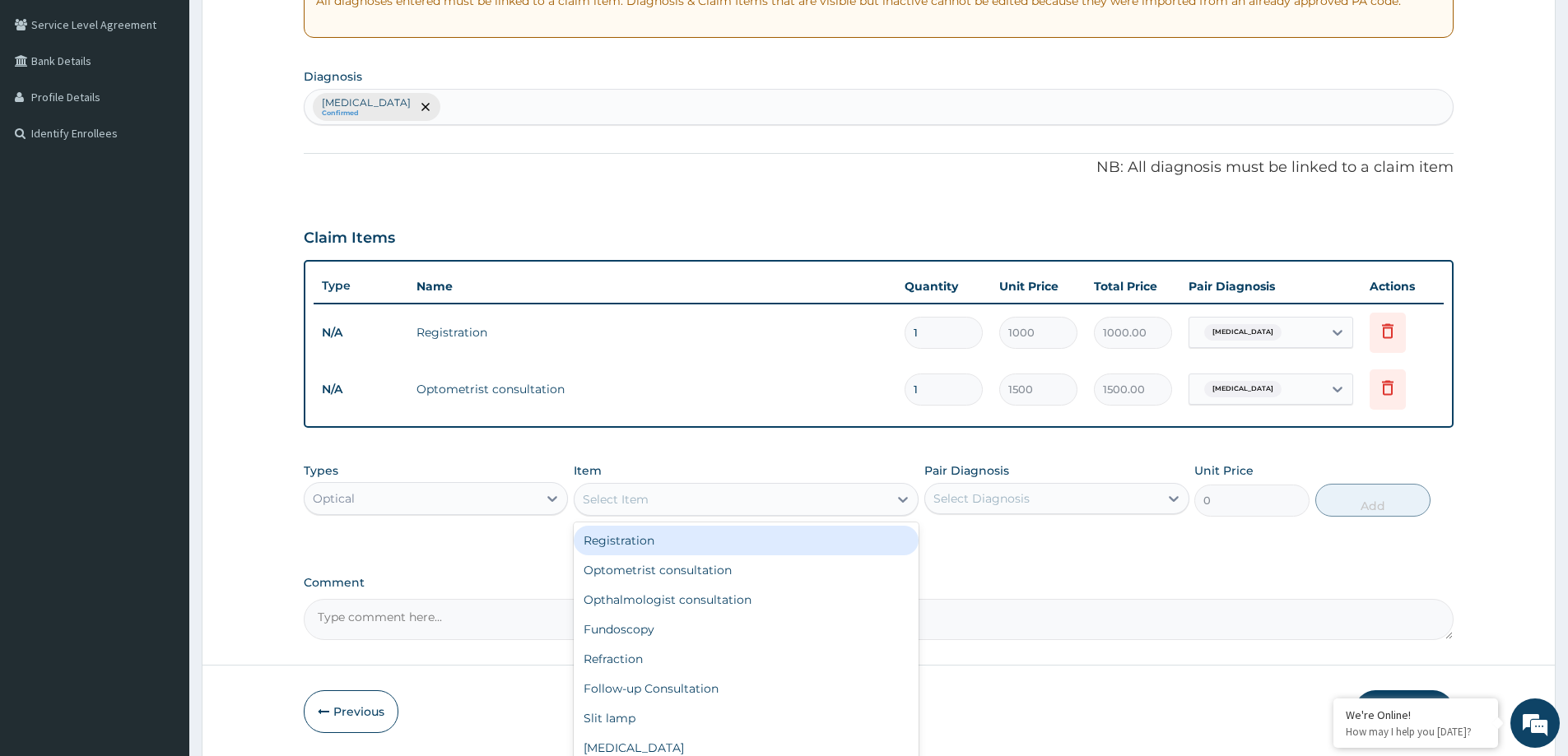
click at [631, 504] on div "Select Item" at bounding box center [615, 500] width 66 height 17
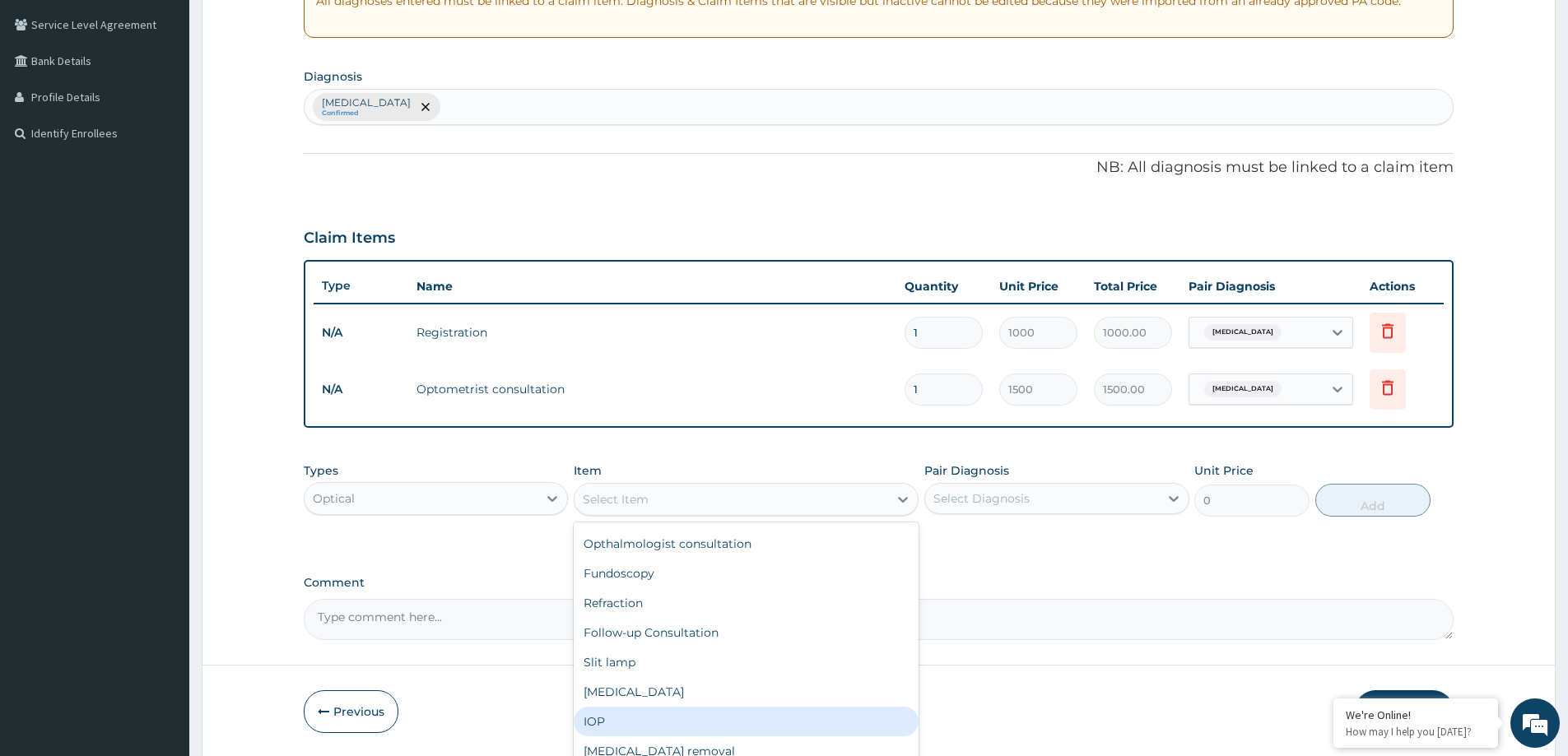
scroll to position [83, 0]
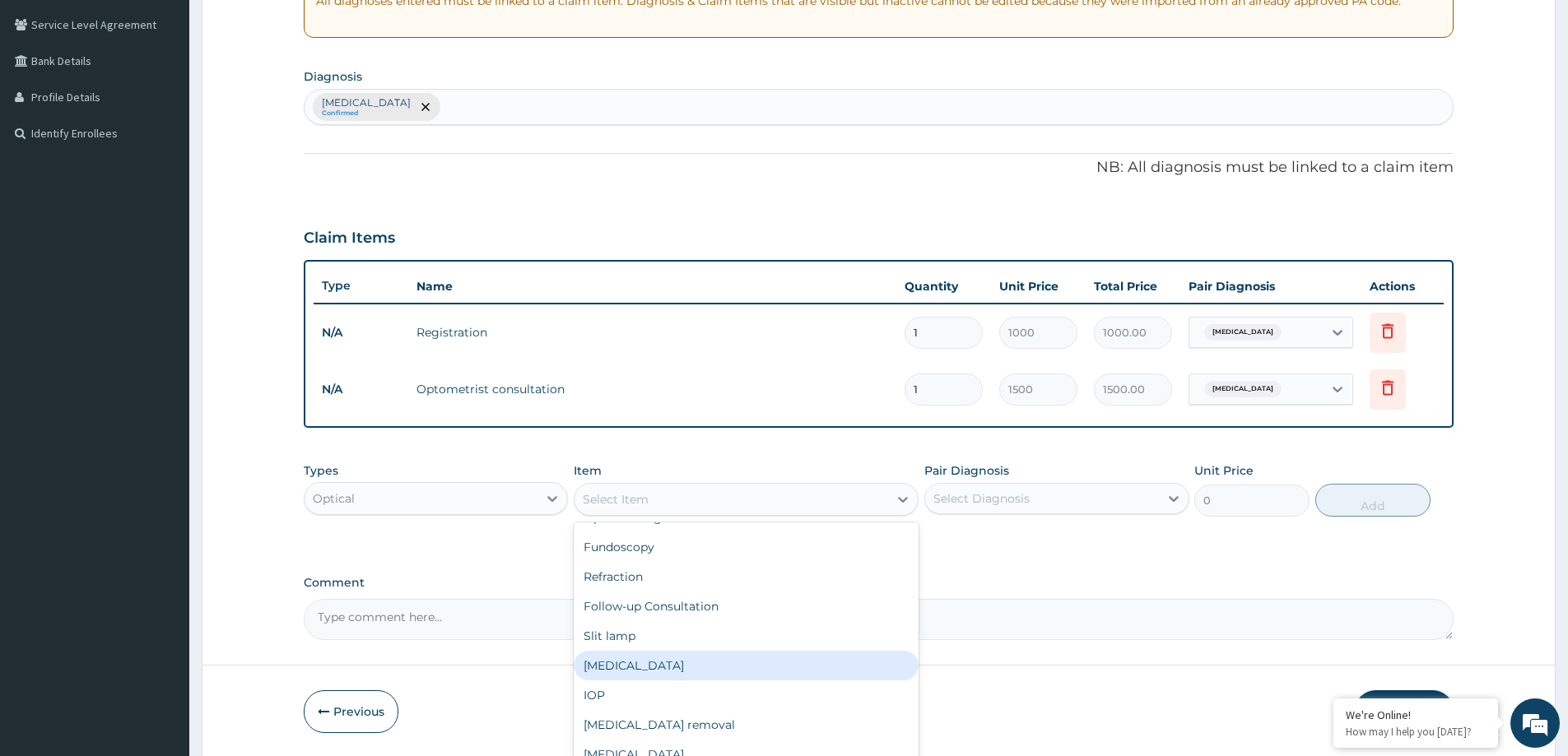
click at [613, 666] on div "[MEDICAL_DATA]" at bounding box center [746, 665] width 345 height 29
type input "1000"
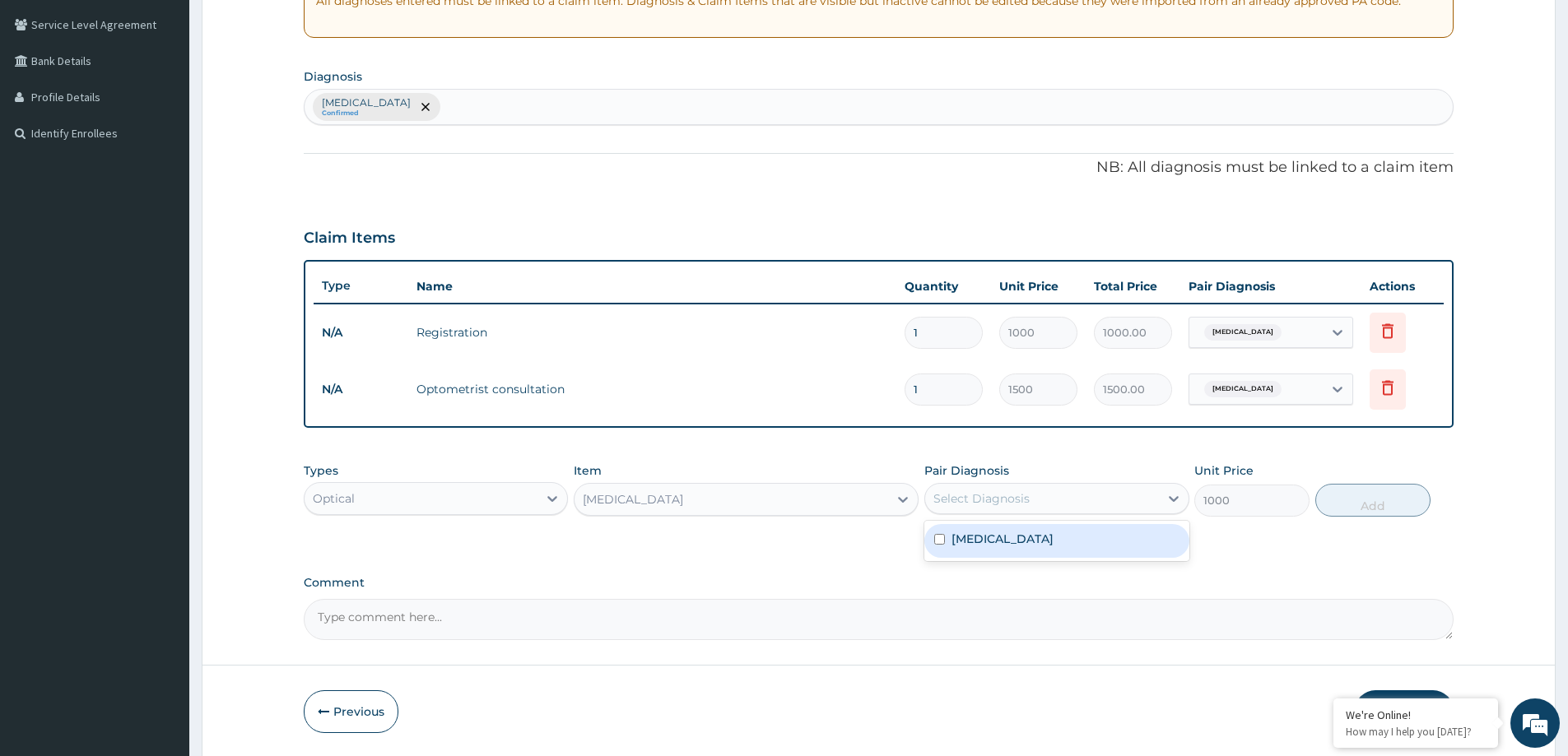
drag, startPoint x: 1125, startPoint y: 501, endPoint x: 1115, endPoint y: 505, distance: 10.8
click at [1125, 501] on div "Select Diagnosis" at bounding box center [1041, 499] width 233 height 27
click at [1060, 547] on div "[MEDICAL_DATA]" at bounding box center [1056, 541] width 265 height 33
checkbox input "true"
click at [1377, 497] on button "Add" at bounding box center [1373, 500] width 115 height 33
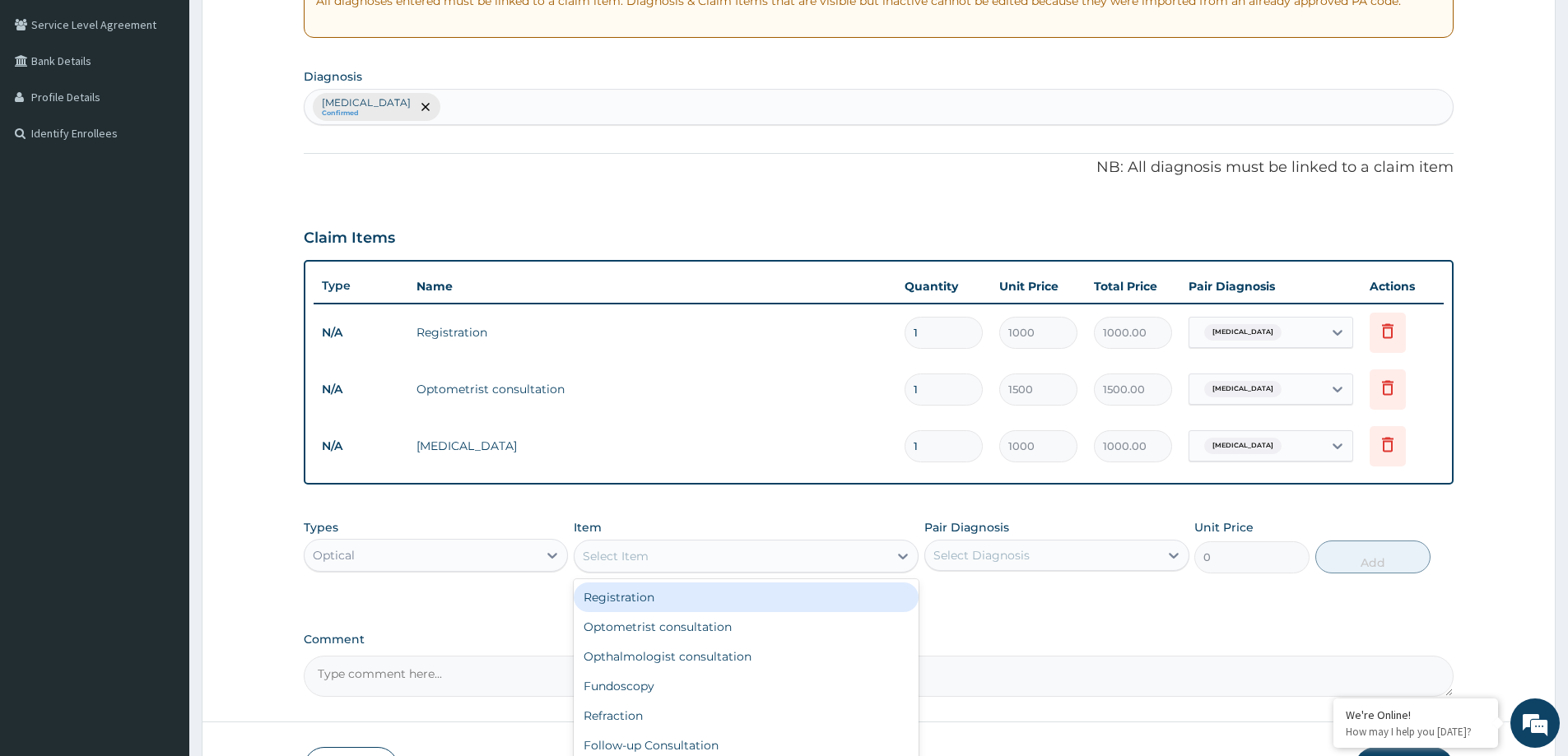
click at [642, 563] on div "Select Item" at bounding box center [615, 557] width 66 height 17
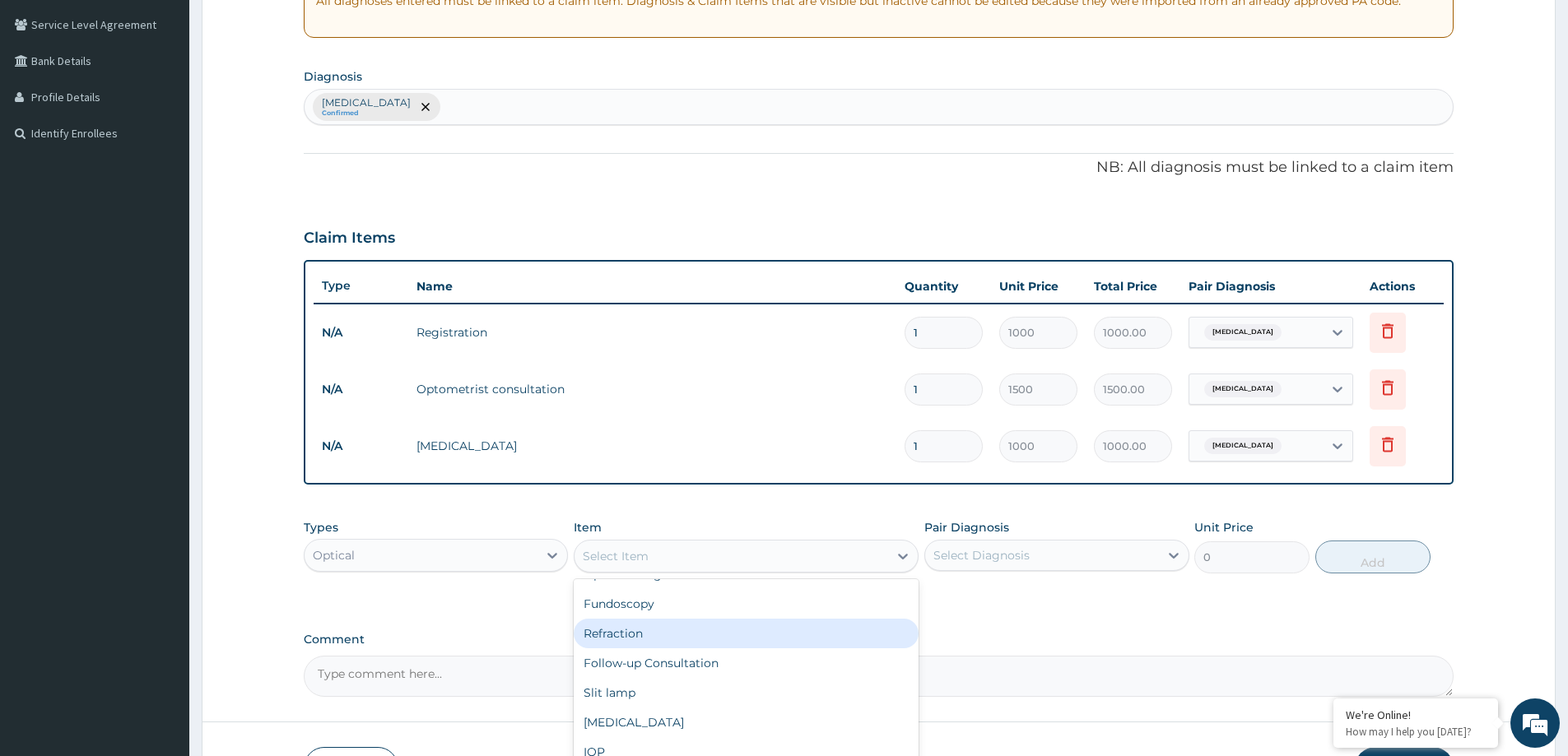
click at [625, 612] on div "Fundoscopy" at bounding box center [746, 603] width 345 height 29
type input "1000"
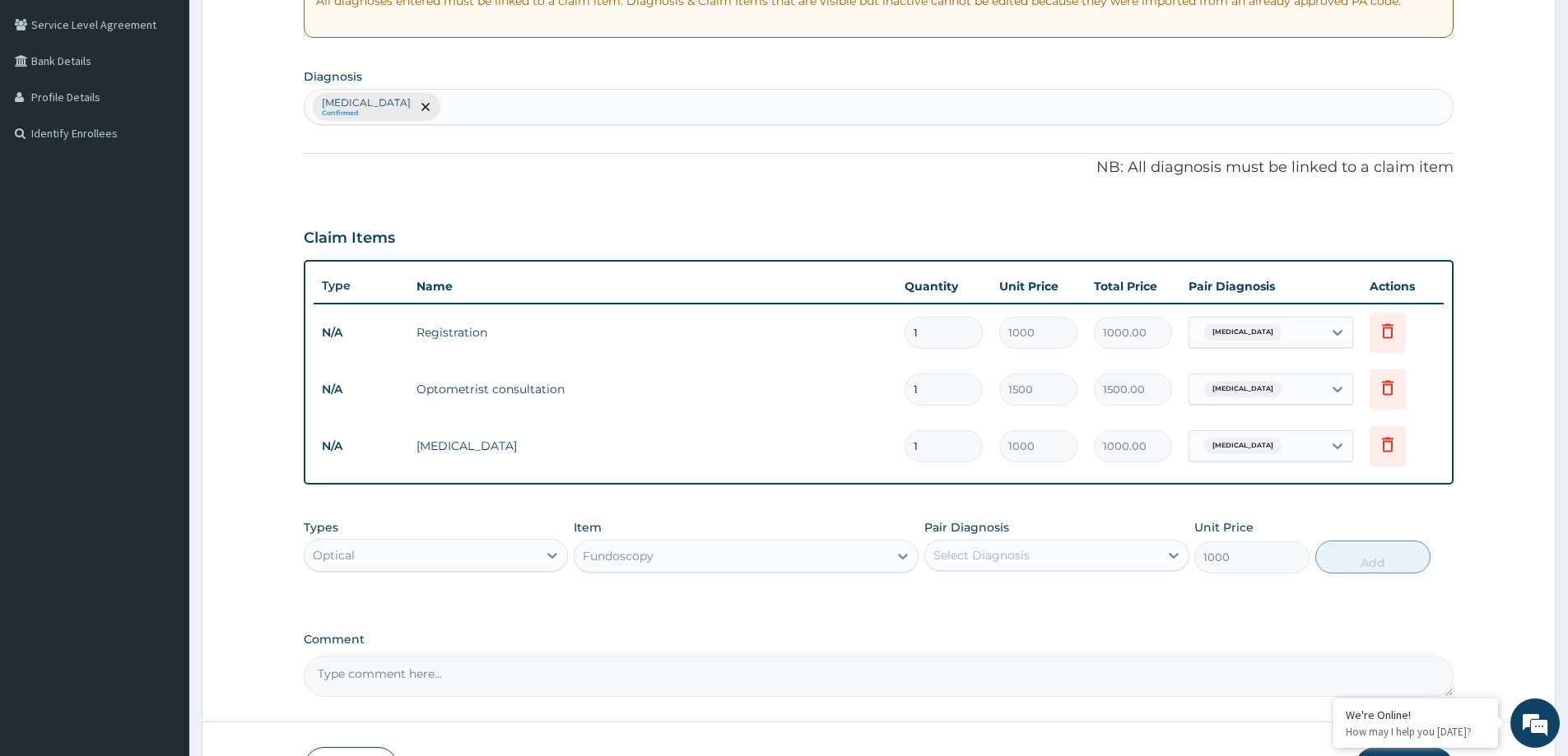
click at [632, 562] on div "Fundoscopy" at bounding box center [618, 557] width 71 height 17
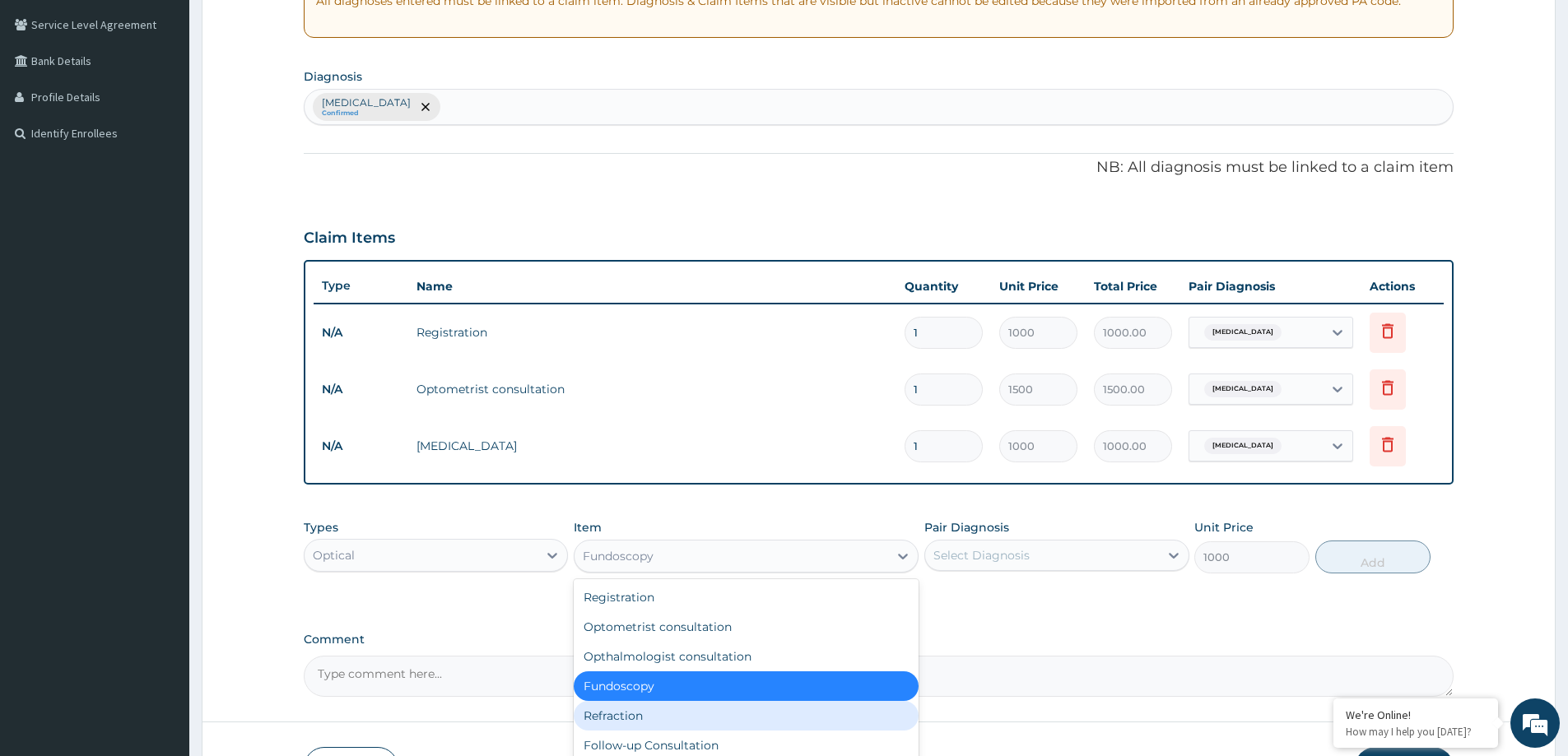
click at [612, 714] on div "Refraction" at bounding box center [746, 715] width 345 height 29
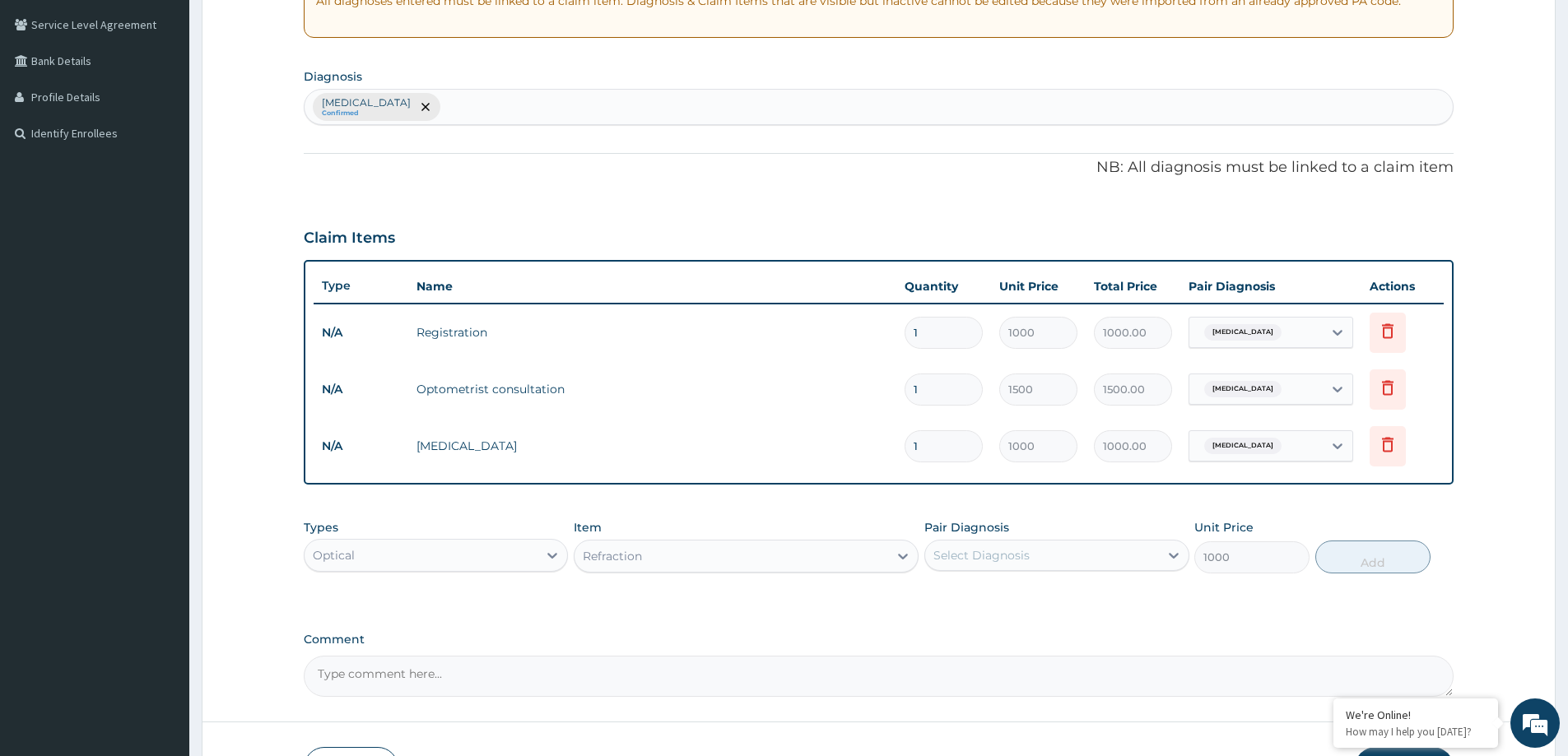
click at [1041, 555] on div "Select Diagnosis" at bounding box center [1041, 556] width 233 height 27
click at [1027, 593] on label "[MEDICAL_DATA]" at bounding box center [1003, 596] width 102 height 17
checkbox input "true"
click at [1339, 557] on button "Add" at bounding box center [1373, 557] width 115 height 33
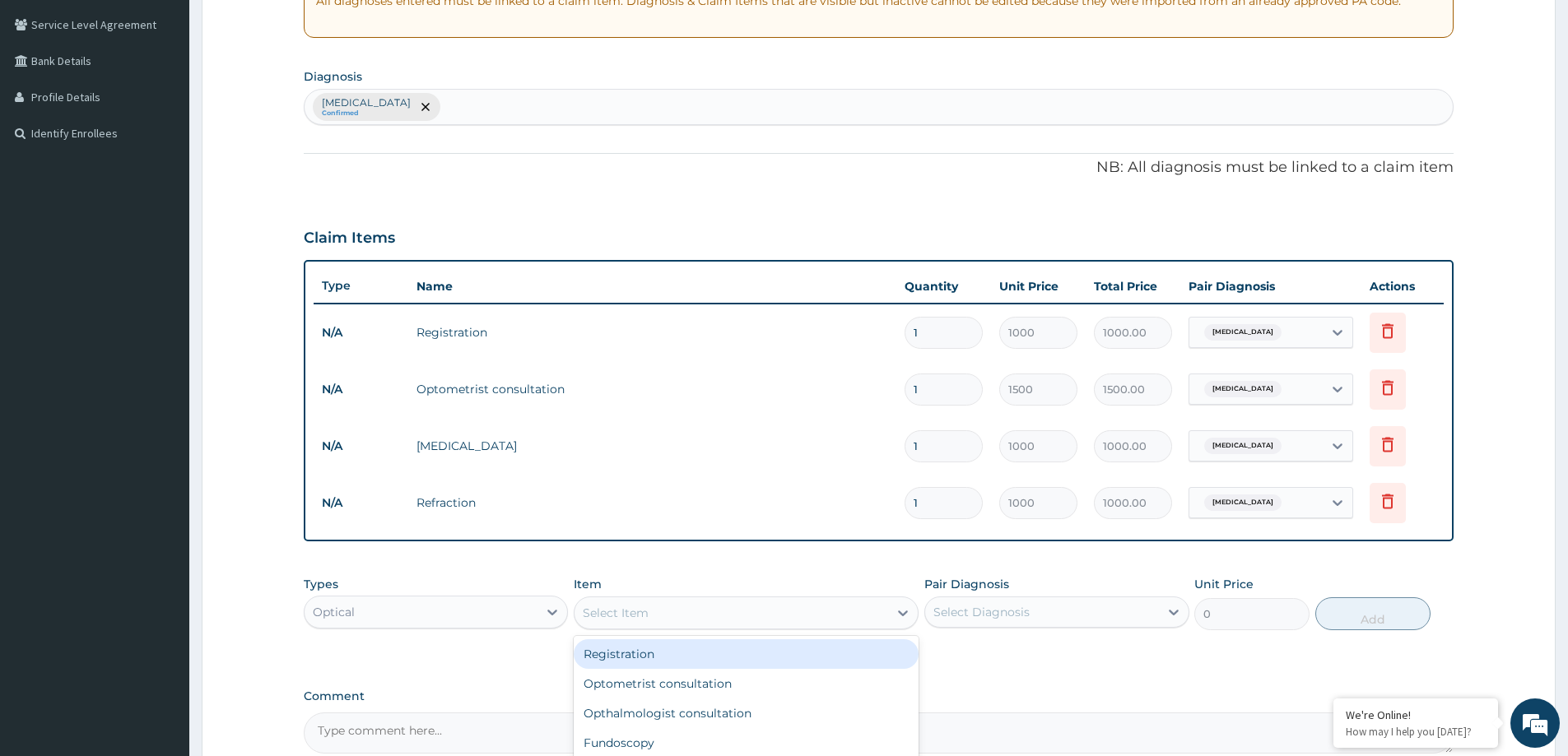
click at [862, 612] on div "Select Item" at bounding box center [731, 613] width 314 height 27
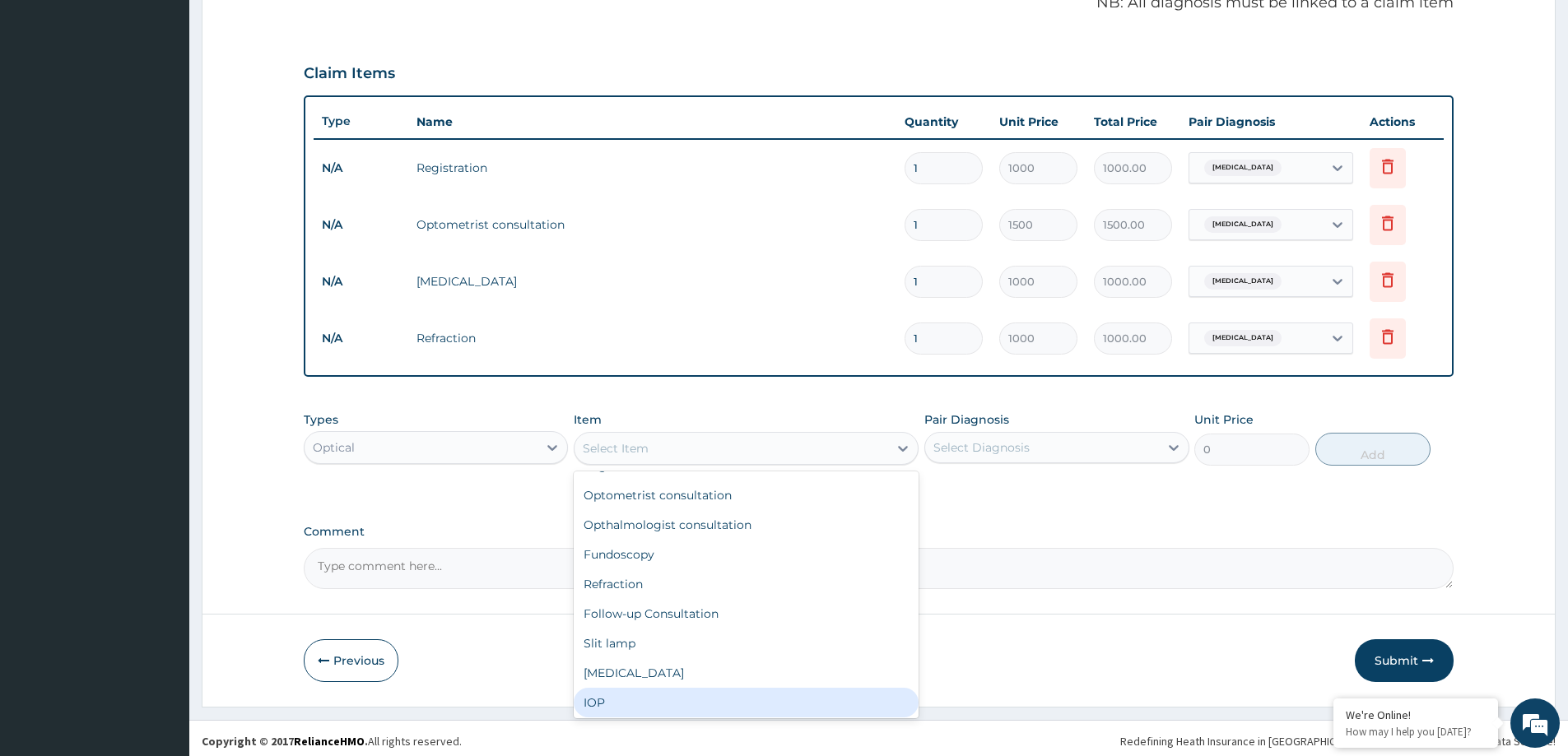
scroll to position [0, 0]
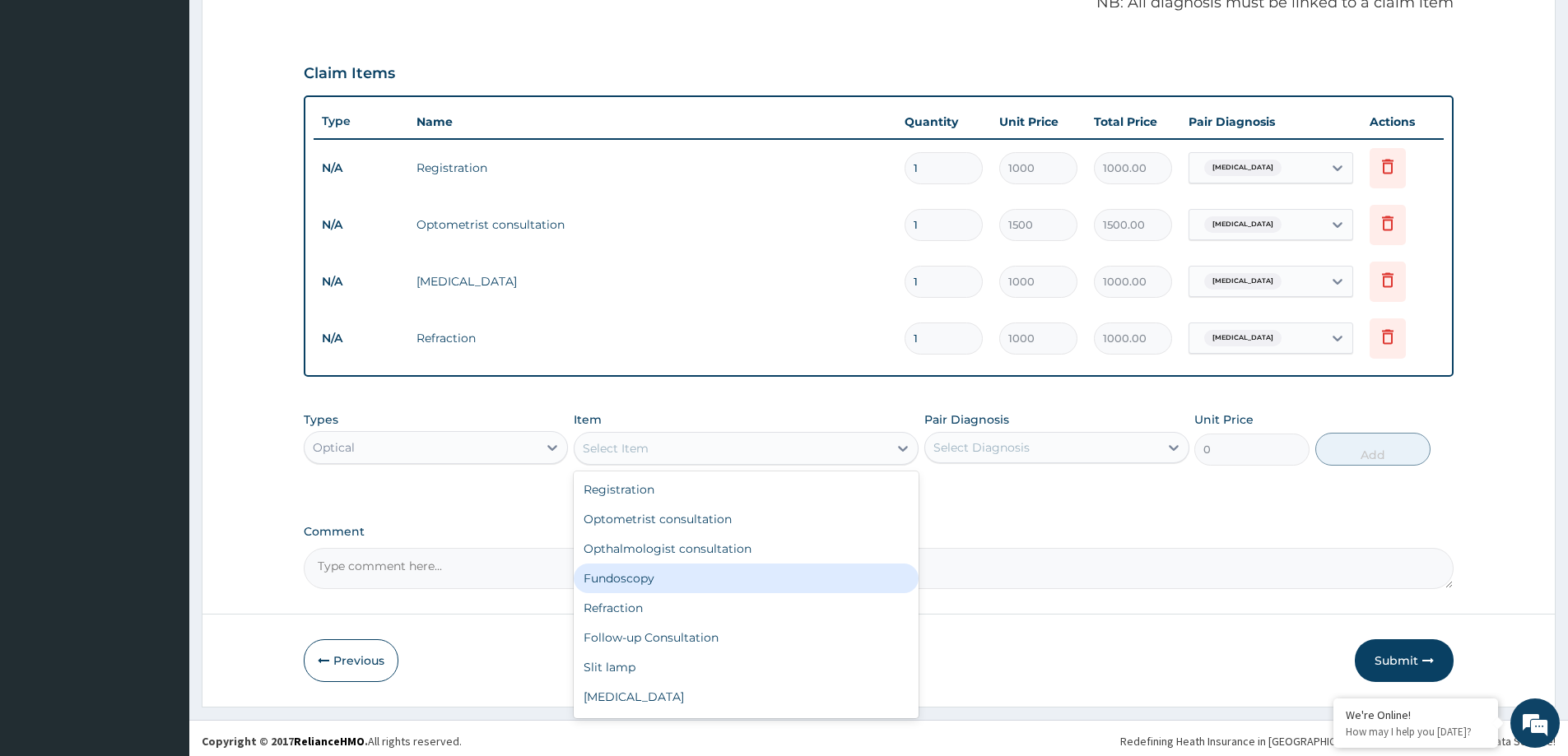
click at [631, 584] on div "Fundoscopy" at bounding box center [746, 577] width 345 height 29
type input "1000"
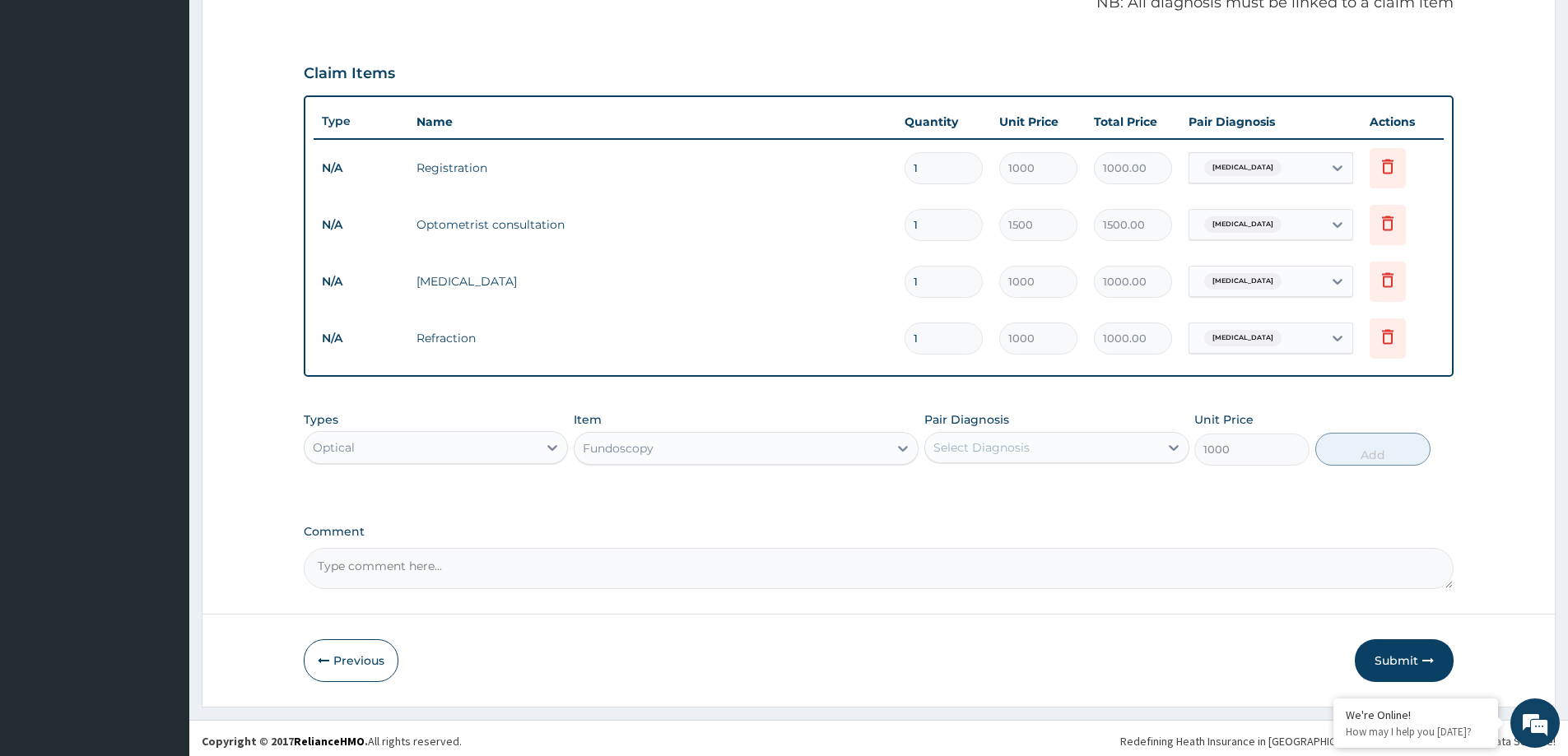
click at [960, 442] on div "Select Diagnosis" at bounding box center [981, 448] width 96 height 17
click at [970, 498] on div "[MEDICAL_DATA]" at bounding box center [1056, 490] width 265 height 33
checkbox input "true"
click at [1353, 441] on button "Add" at bounding box center [1373, 449] width 115 height 33
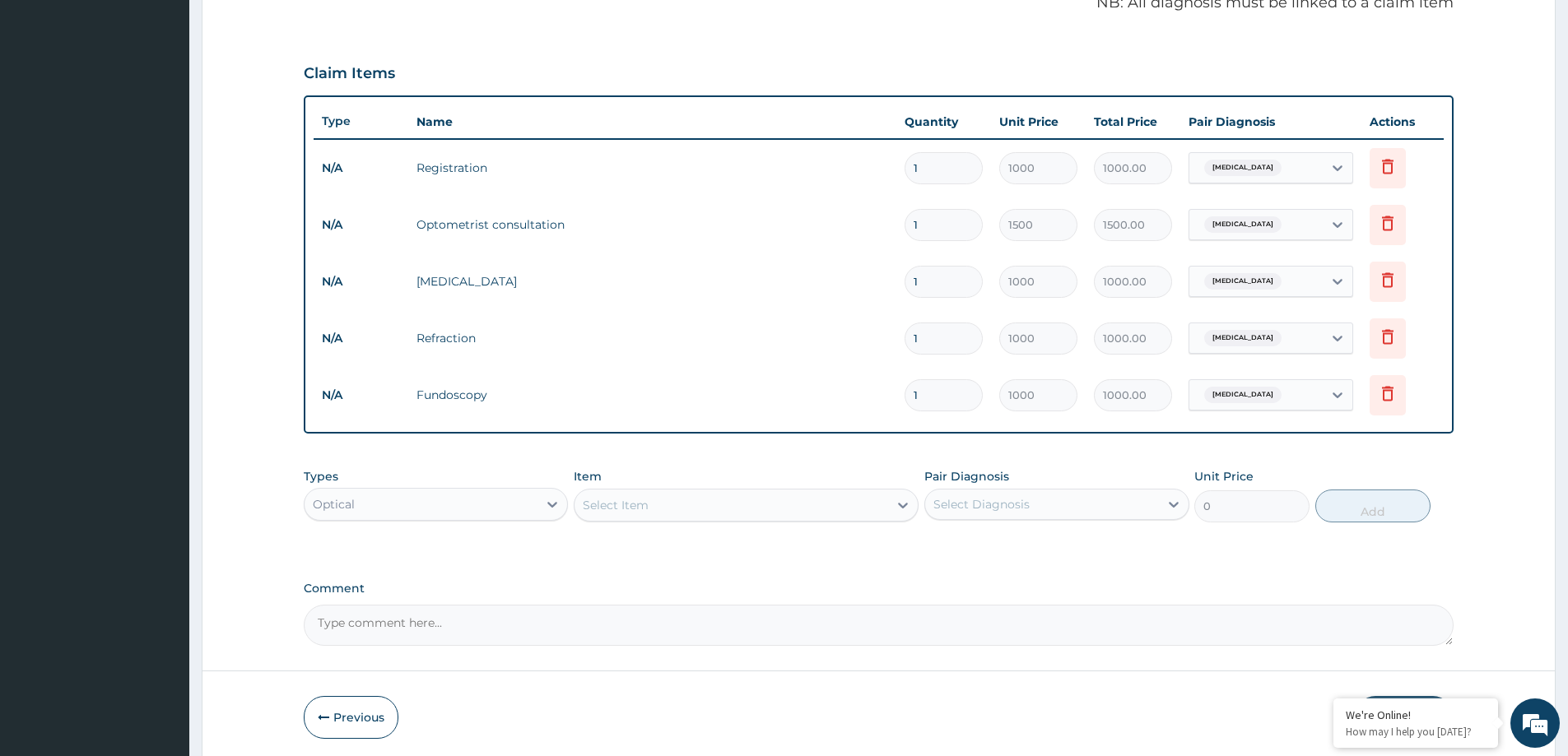
click at [650, 509] on div "Select Item" at bounding box center [731, 506] width 314 height 27
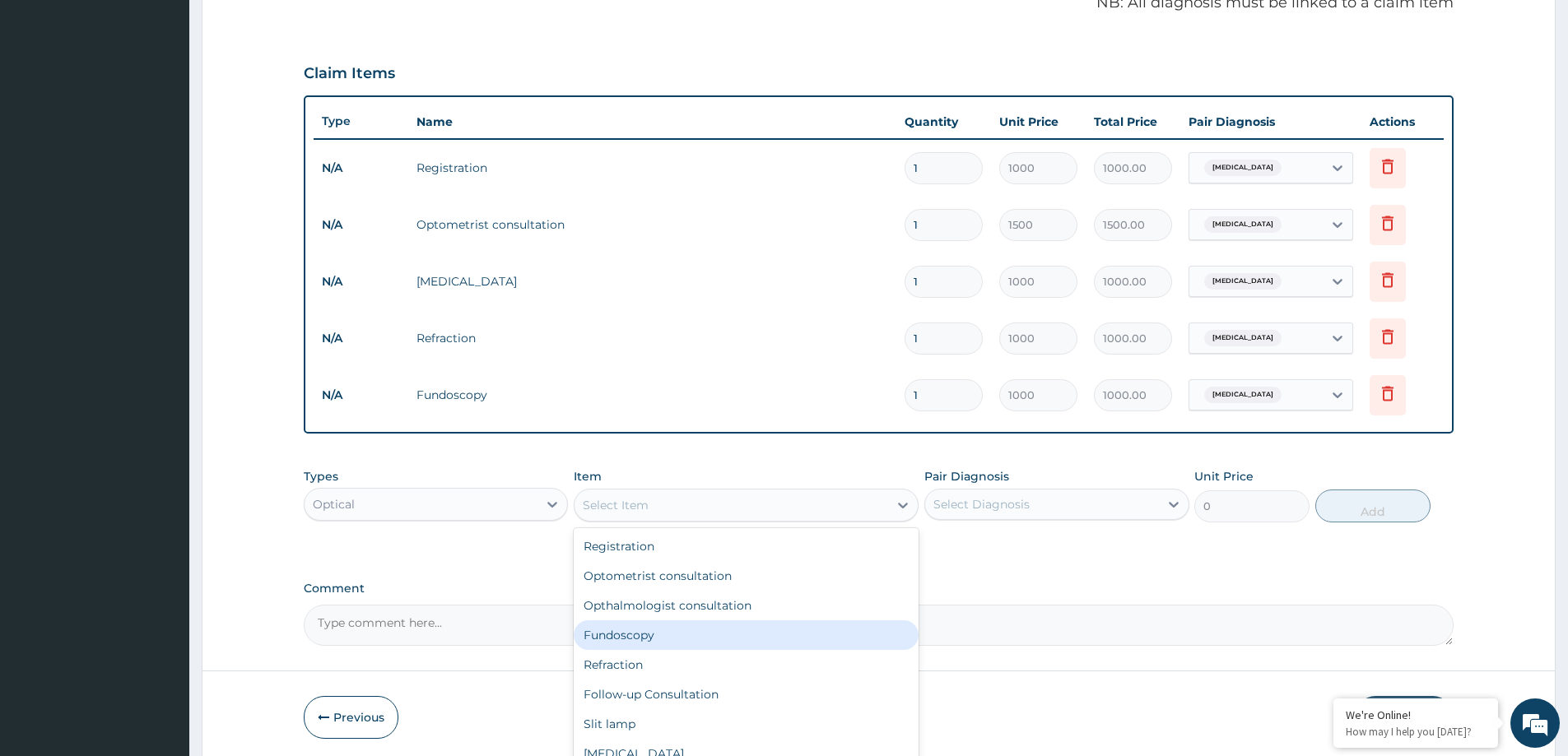
scroll to position [83, 0]
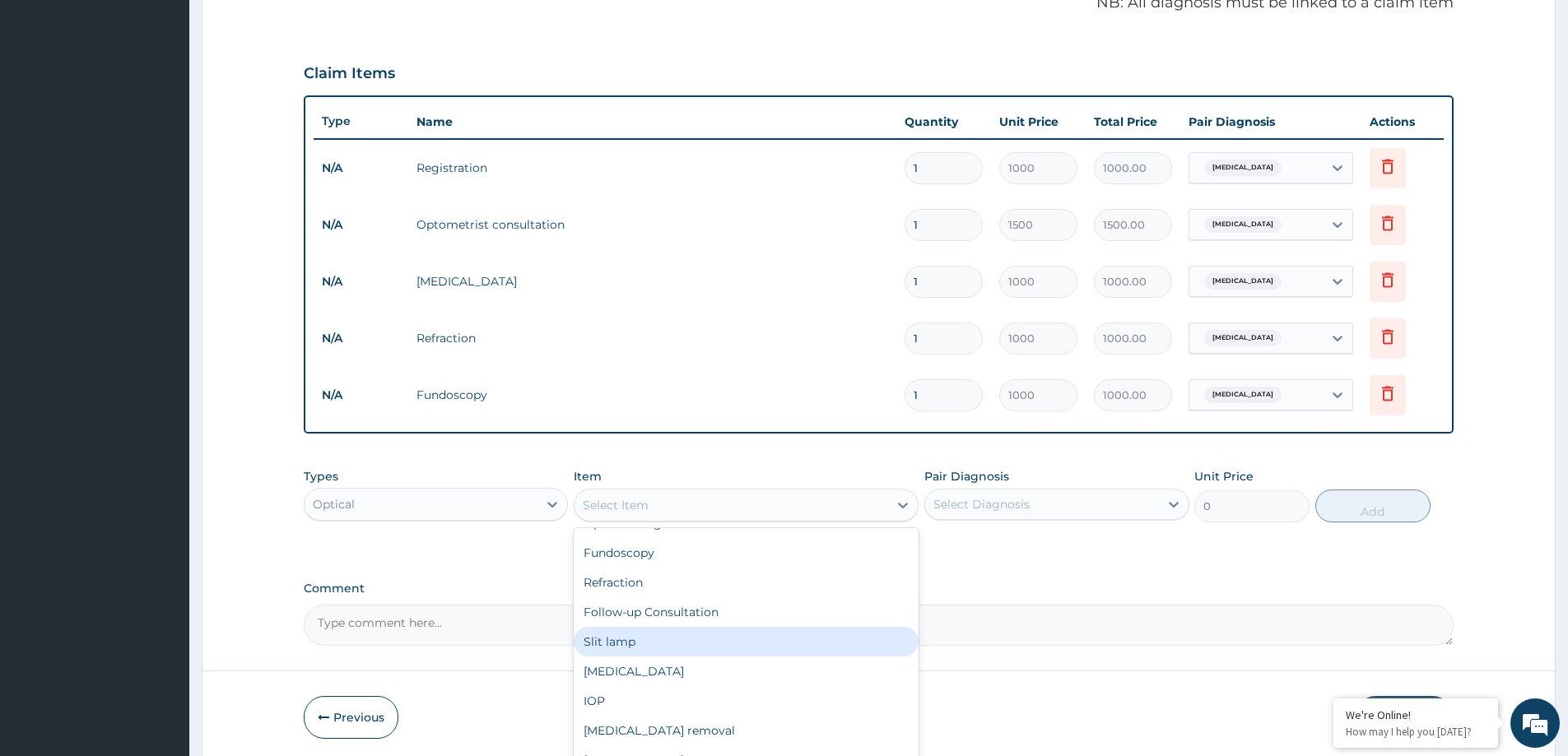
click at [627, 639] on div "Slit lamp" at bounding box center [746, 641] width 345 height 29
type input "1000"
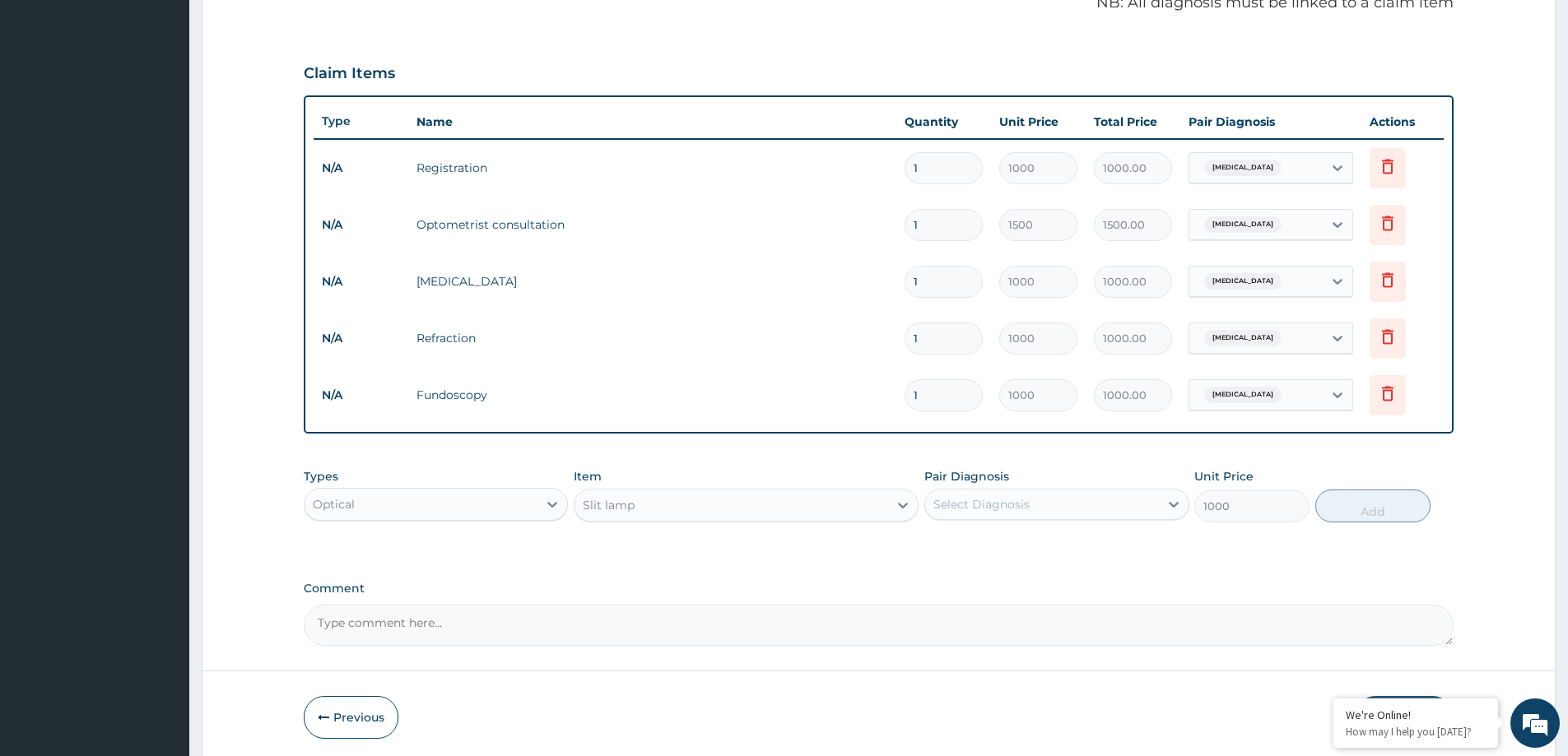
click at [958, 498] on div "Select Diagnosis" at bounding box center [981, 505] width 96 height 17
click at [958, 547] on label "[MEDICAL_DATA]" at bounding box center [1003, 545] width 102 height 17
checkbox input "true"
click at [1346, 504] on button "Add" at bounding box center [1373, 506] width 115 height 33
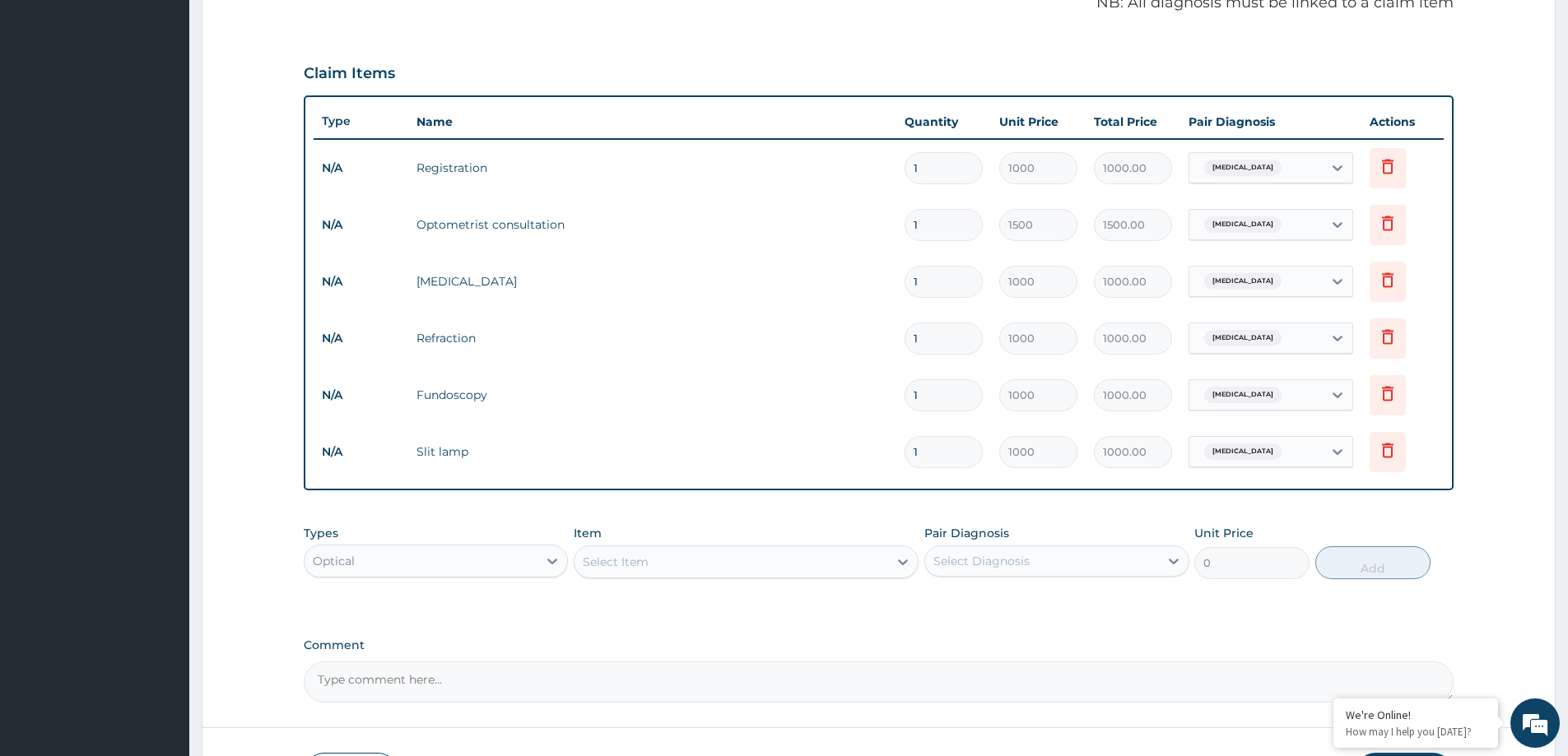
click at [797, 556] on div "Select Item" at bounding box center [731, 562] width 314 height 27
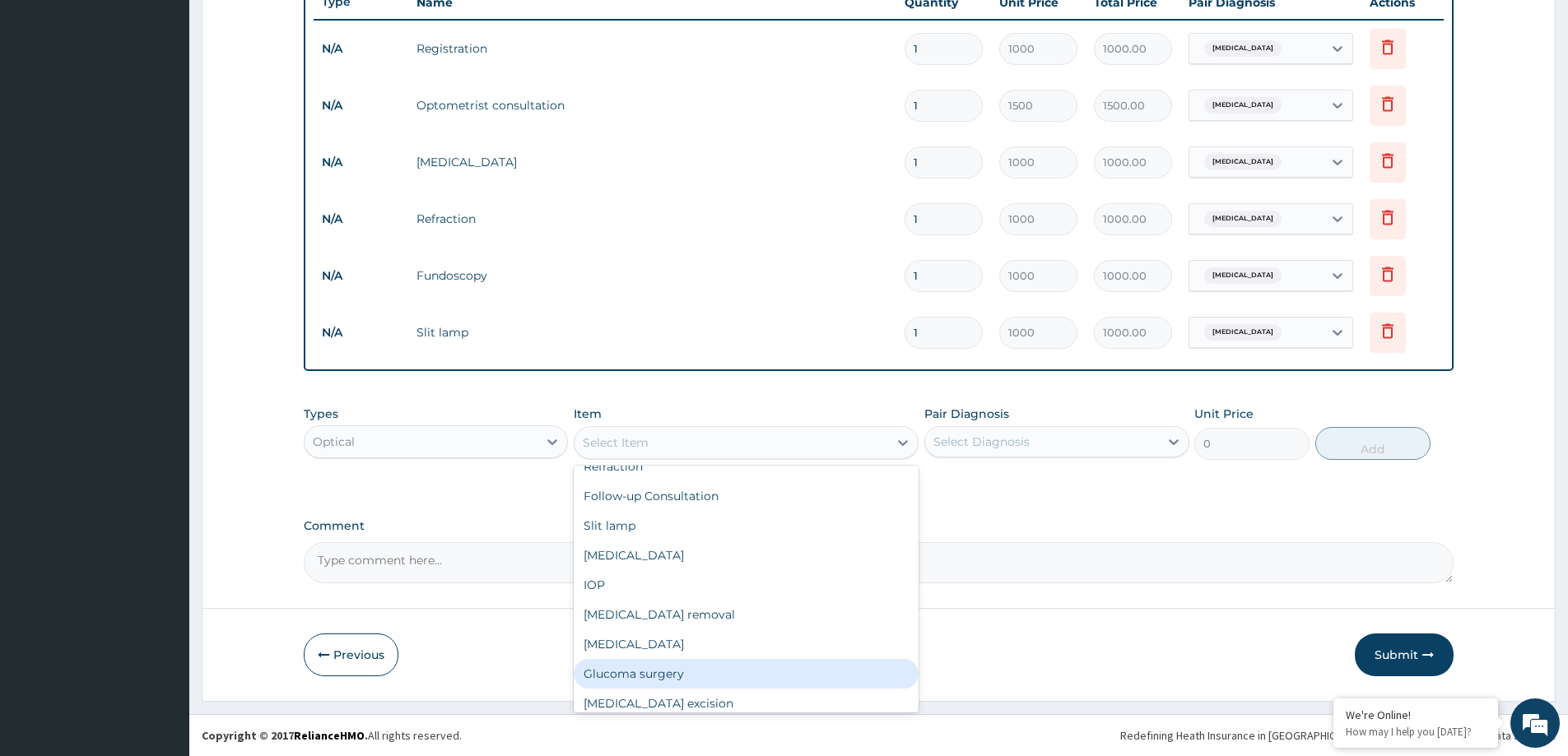
scroll to position [164, 0]
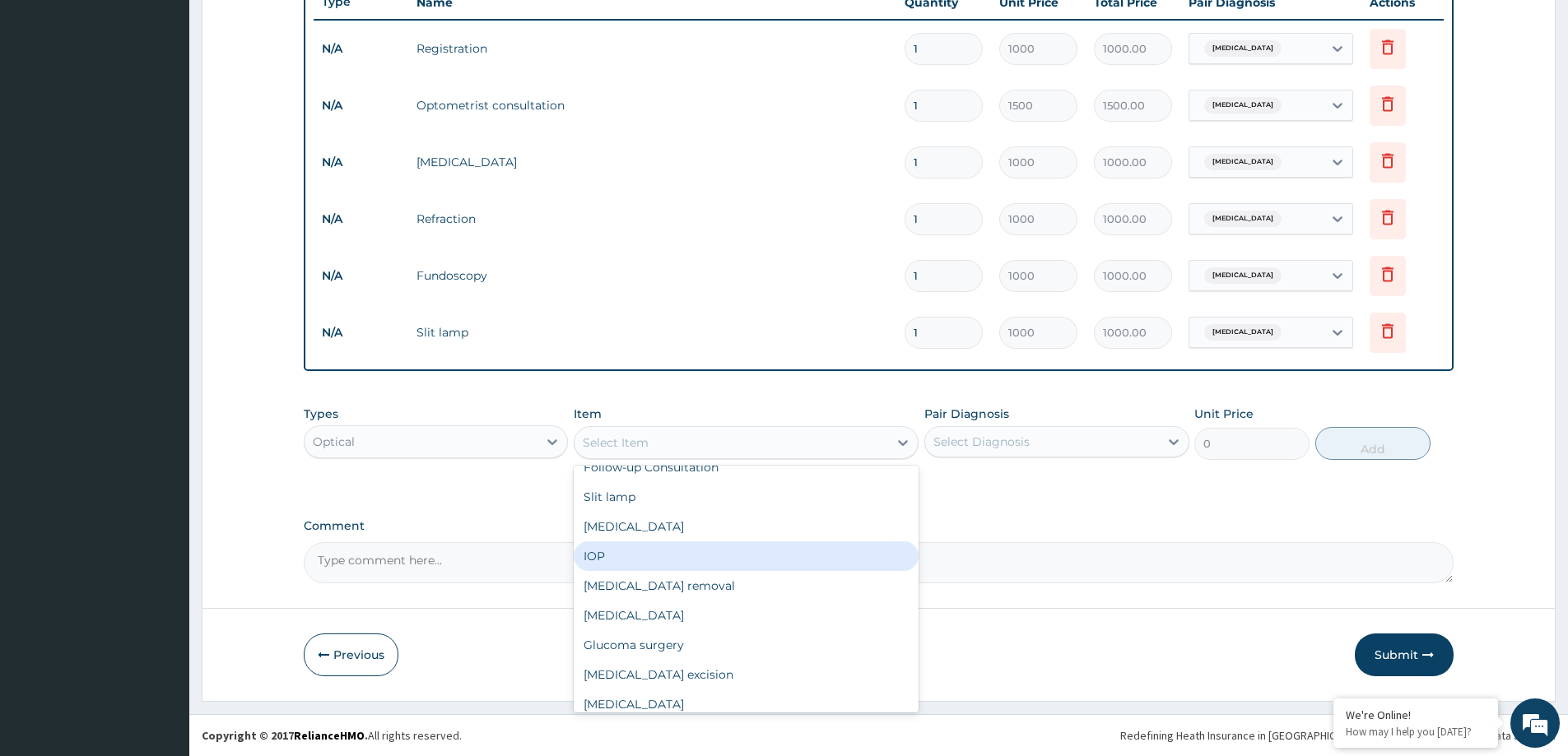
click at [599, 558] on div "IOP" at bounding box center [746, 556] width 345 height 29
type input "1000"
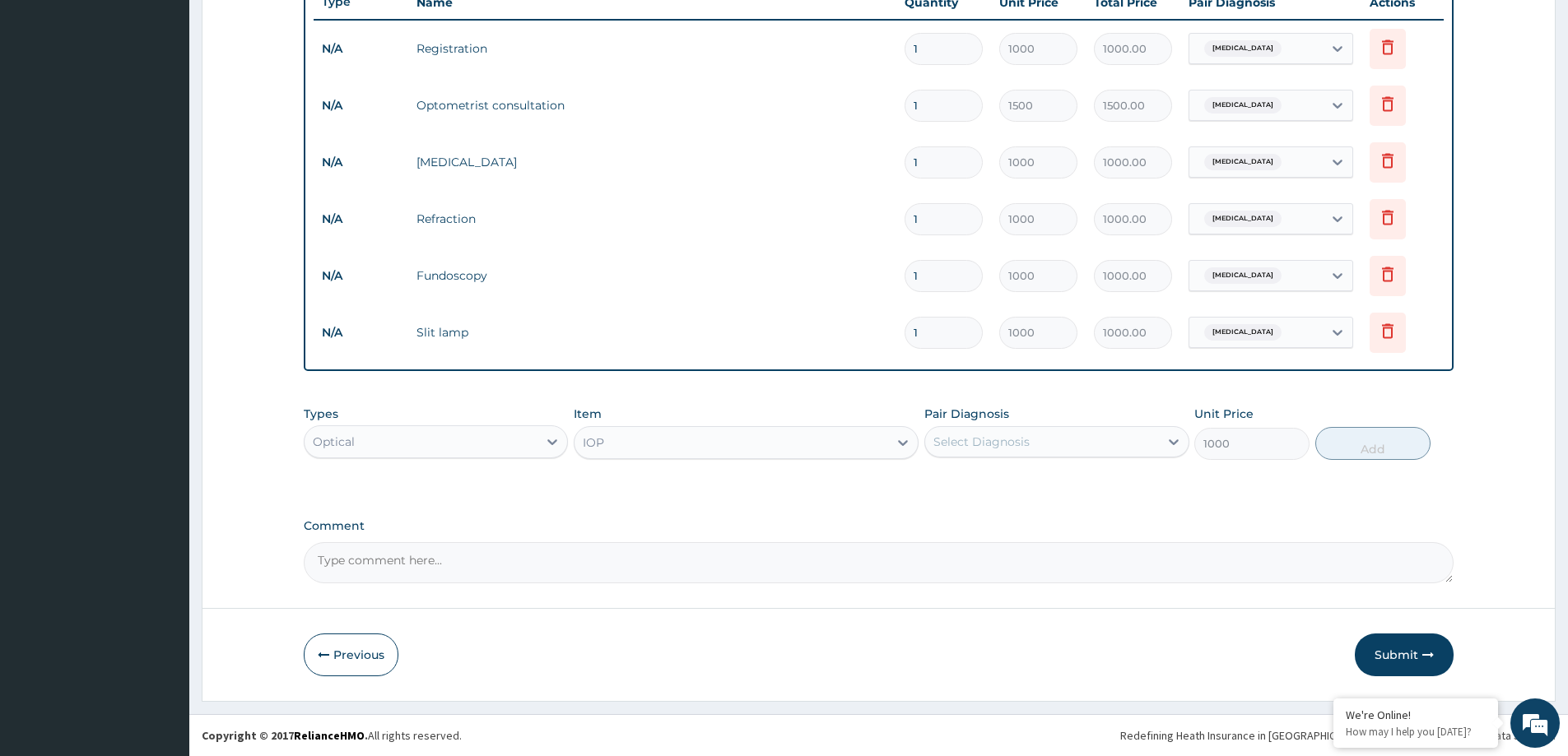
click at [967, 441] on div "Select Diagnosis" at bounding box center [981, 442] width 96 height 17
click at [979, 476] on label "[MEDICAL_DATA]" at bounding box center [1003, 482] width 102 height 17
checkbox input "true"
click at [1383, 439] on button "Add" at bounding box center [1373, 443] width 115 height 33
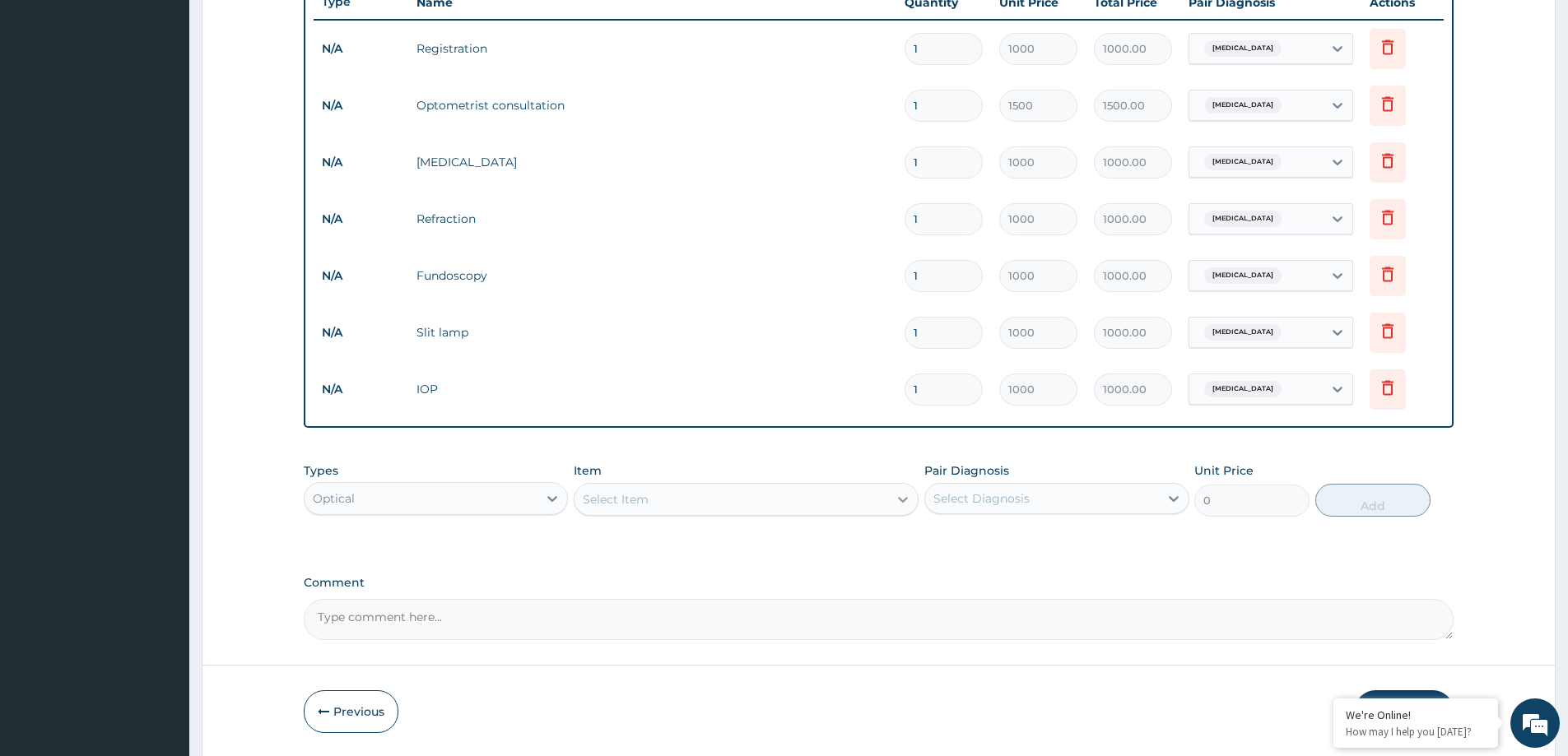
click at [891, 506] on div at bounding box center [903, 499] width 29 height 29
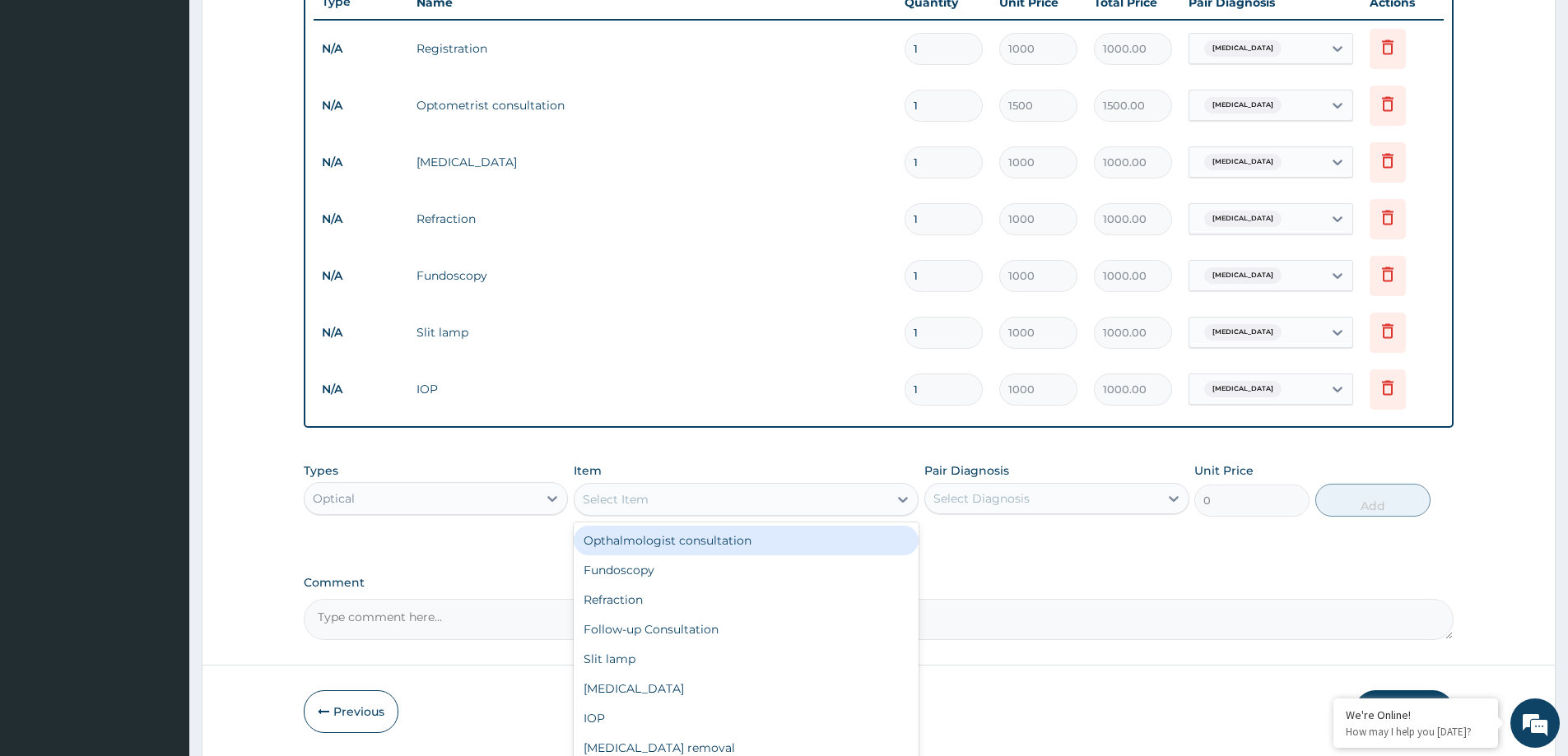
scroll to position [83, 0]
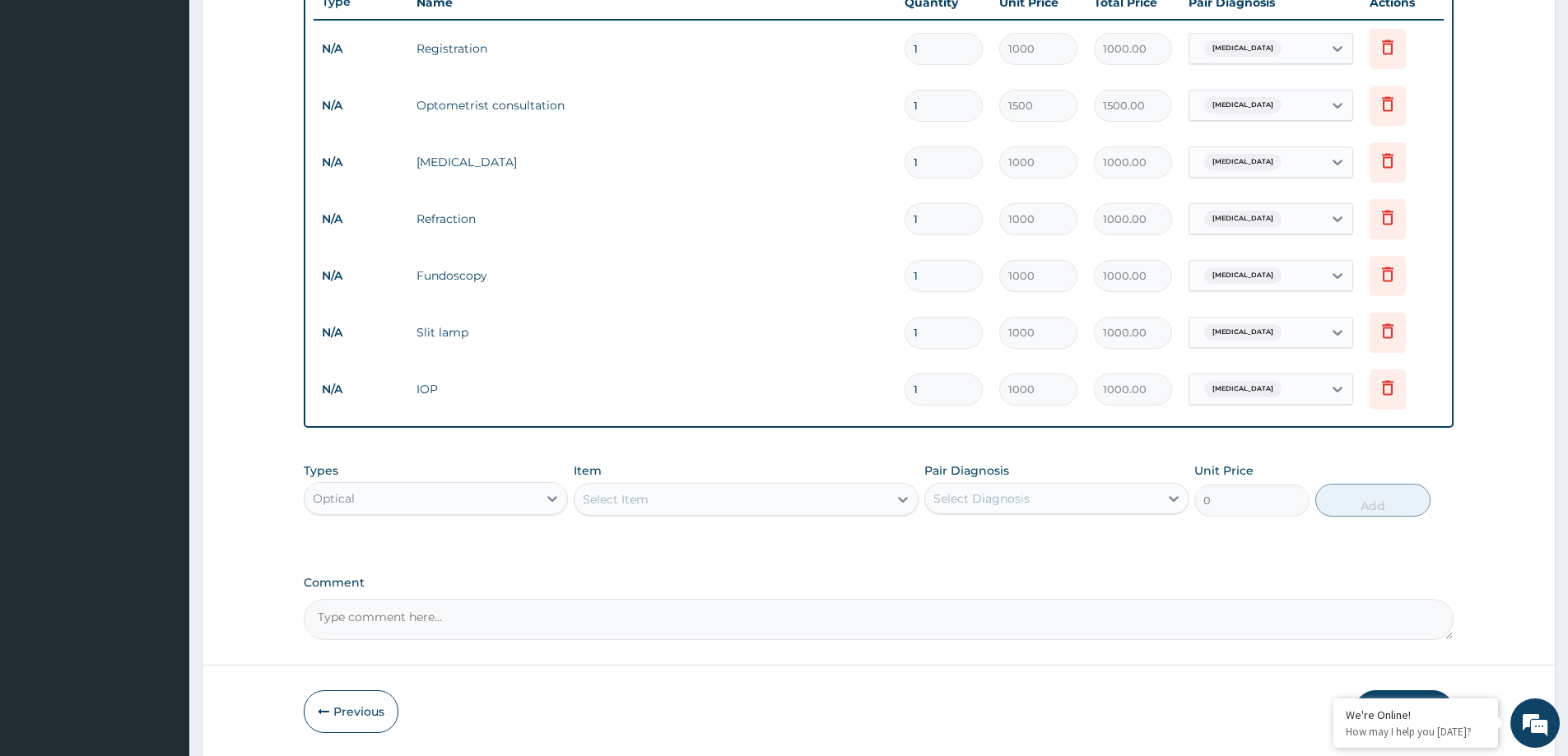
click at [439, 565] on div "PA Code / Prescription Code Enter Code(Secondary Care Only) Encounter Date [DAT…" at bounding box center [878, 88] width 1150 height 1102
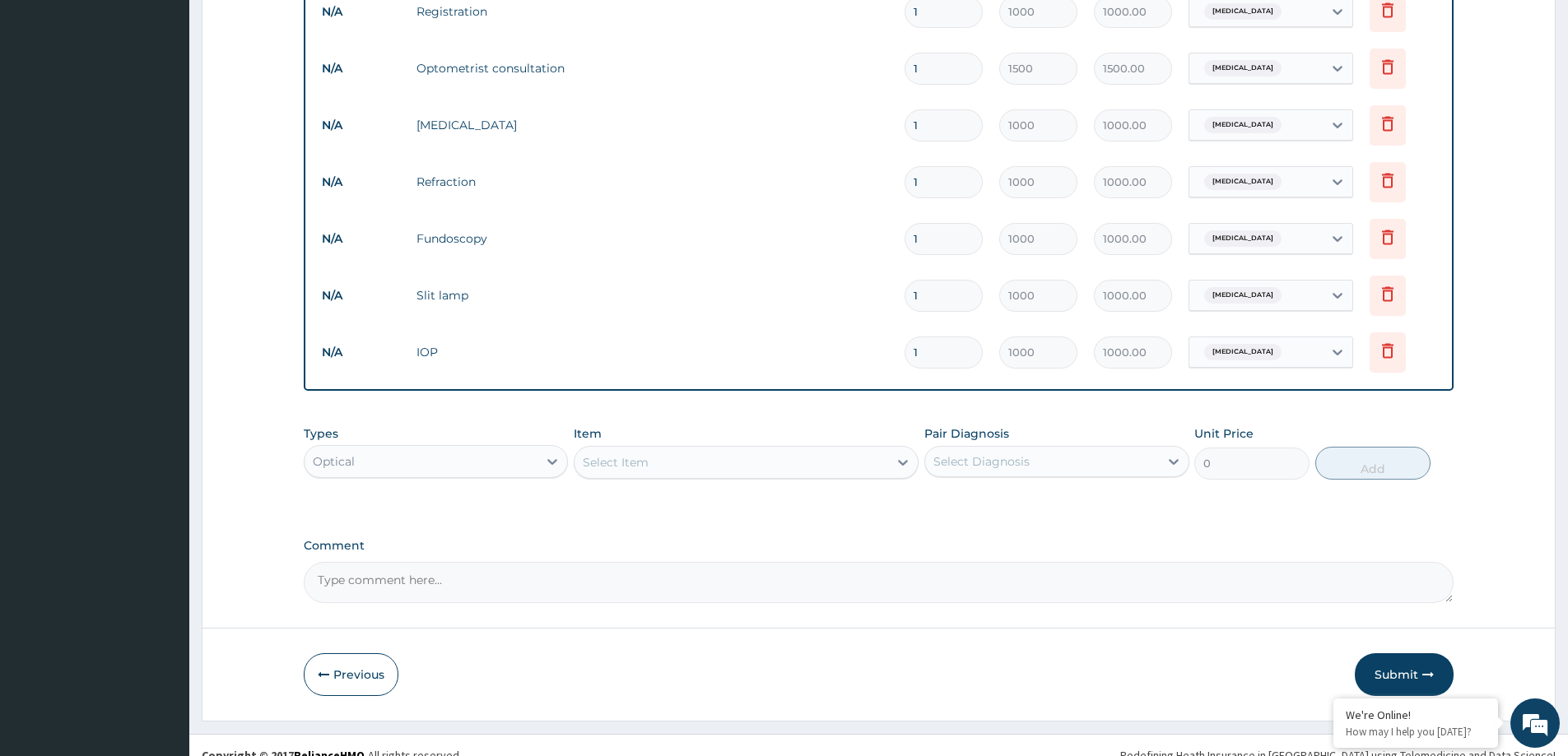
scroll to position [676, 0]
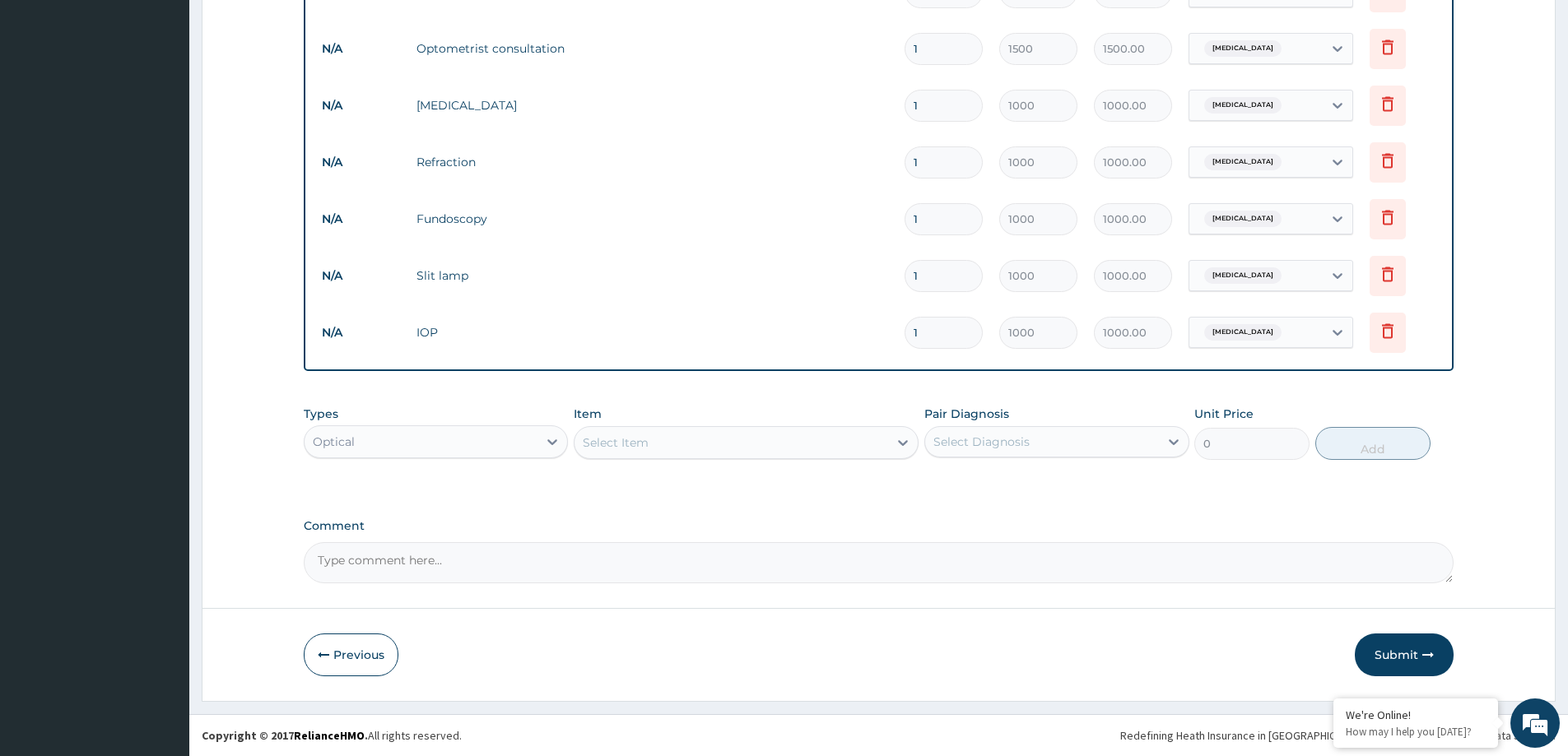
click at [427, 572] on textarea "Comment" at bounding box center [878, 562] width 1150 height 41
click at [505, 451] on div "Optical" at bounding box center [421, 442] width 233 height 27
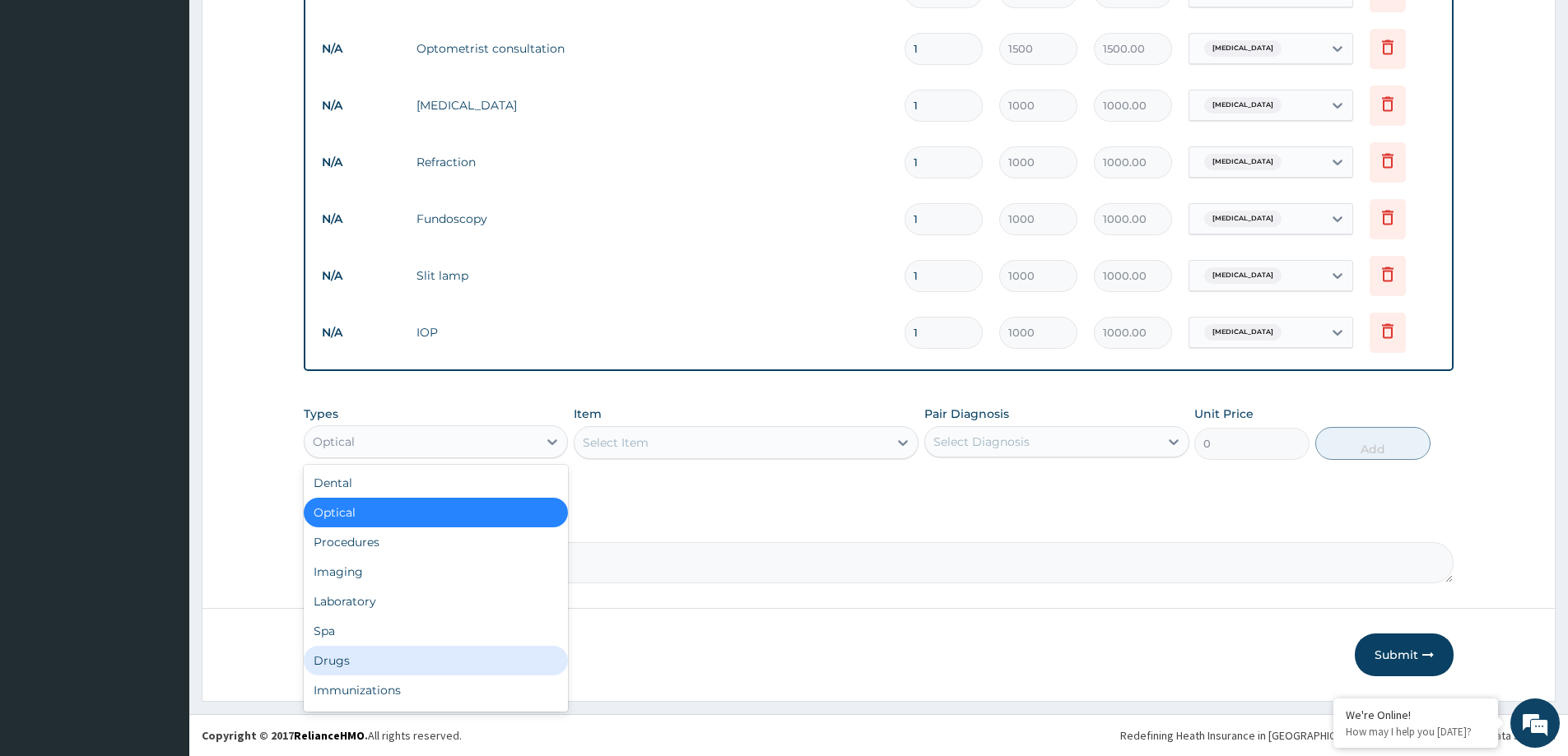
click at [365, 658] on div "Drugs" at bounding box center [436, 660] width 265 height 29
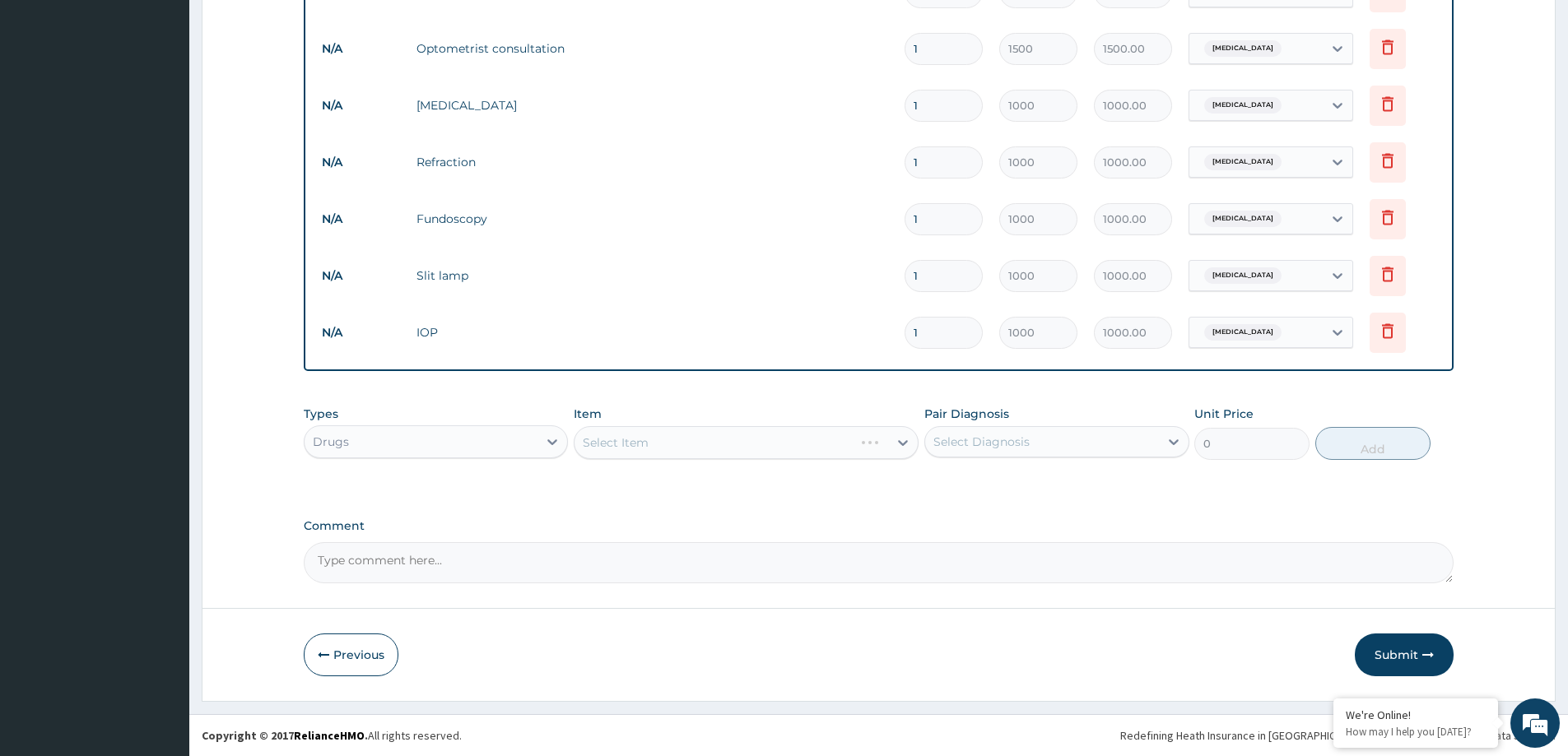
click at [716, 444] on div "Select Item" at bounding box center [746, 442] width 345 height 33
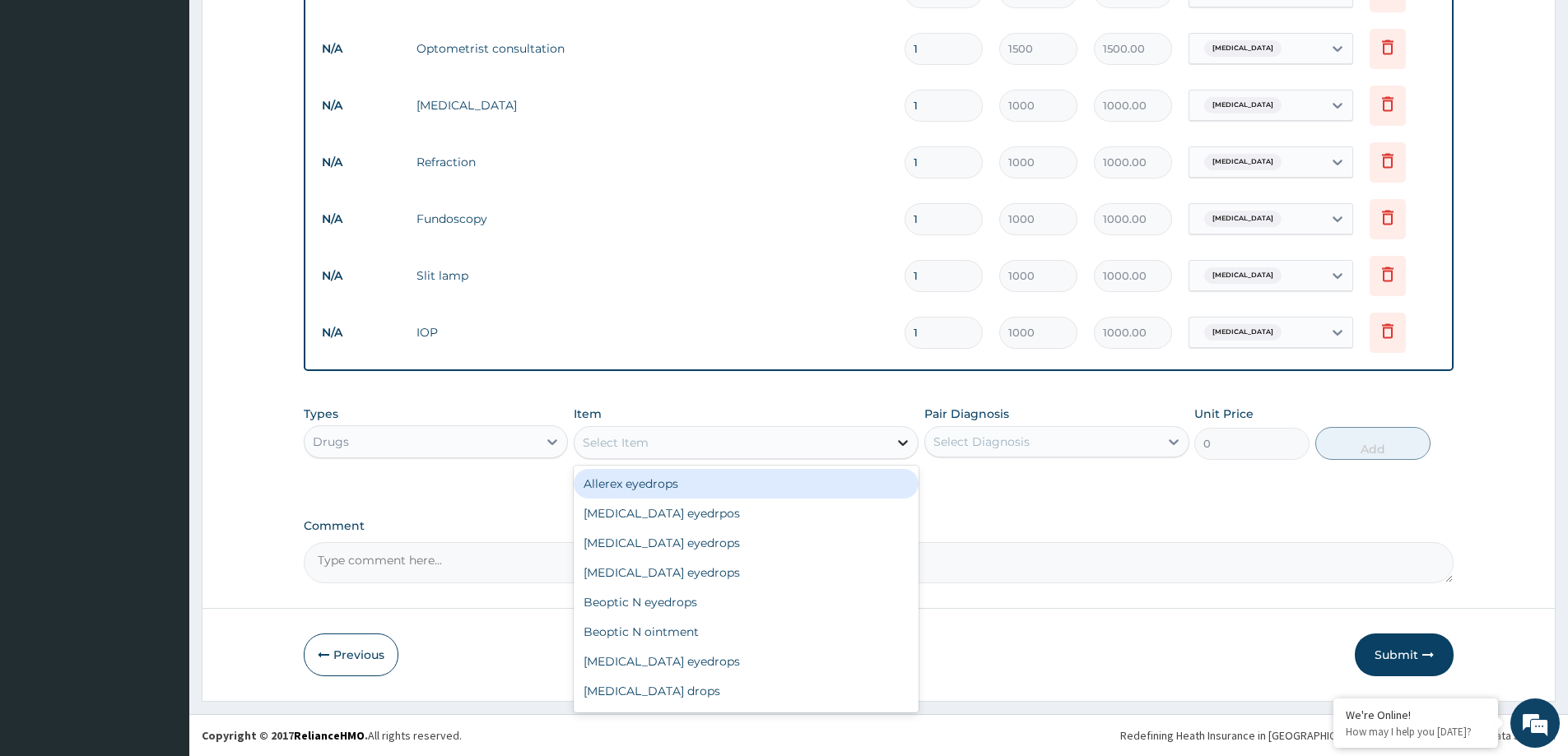
click at [898, 441] on icon at bounding box center [903, 443] width 17 height 17
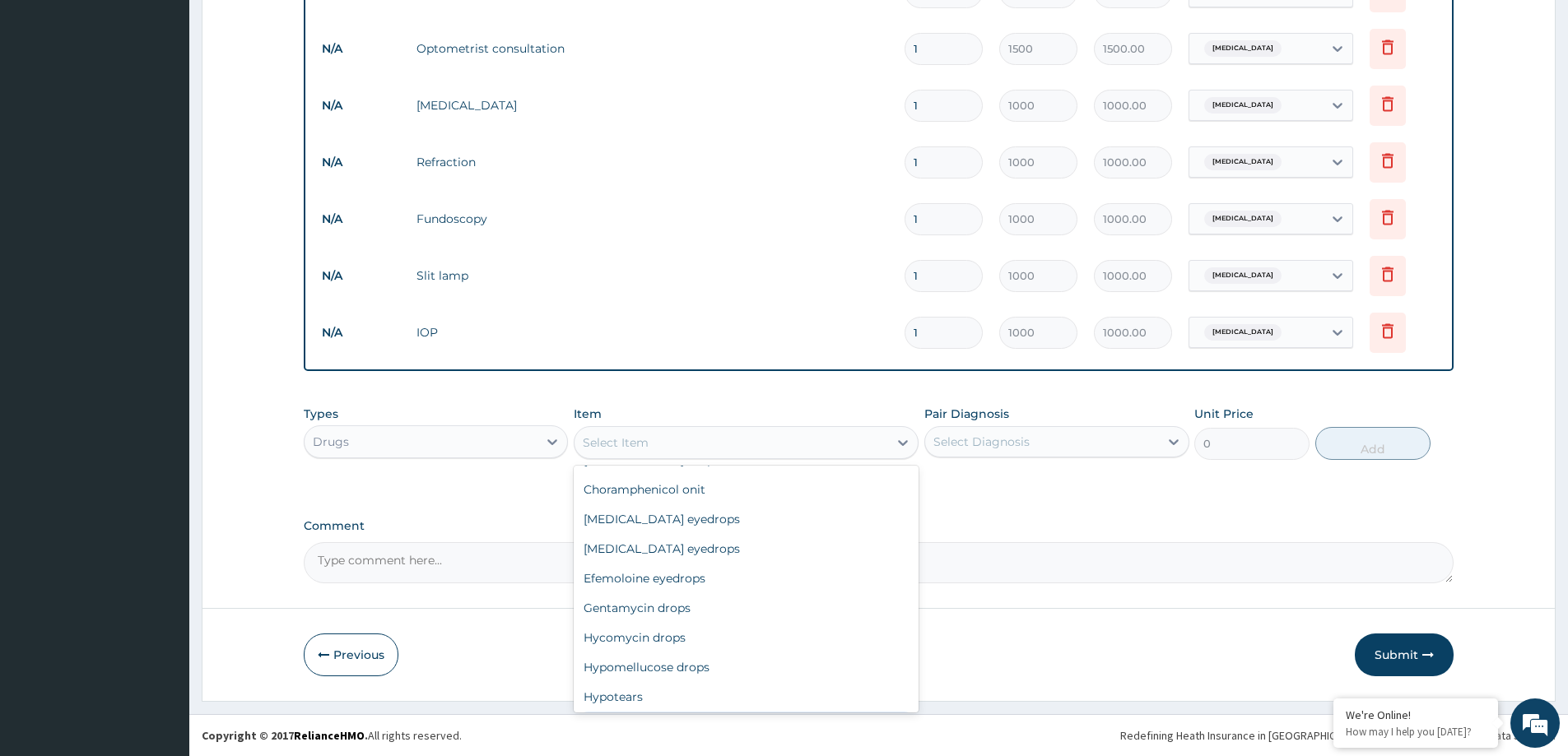
scroll to position [247, 0]
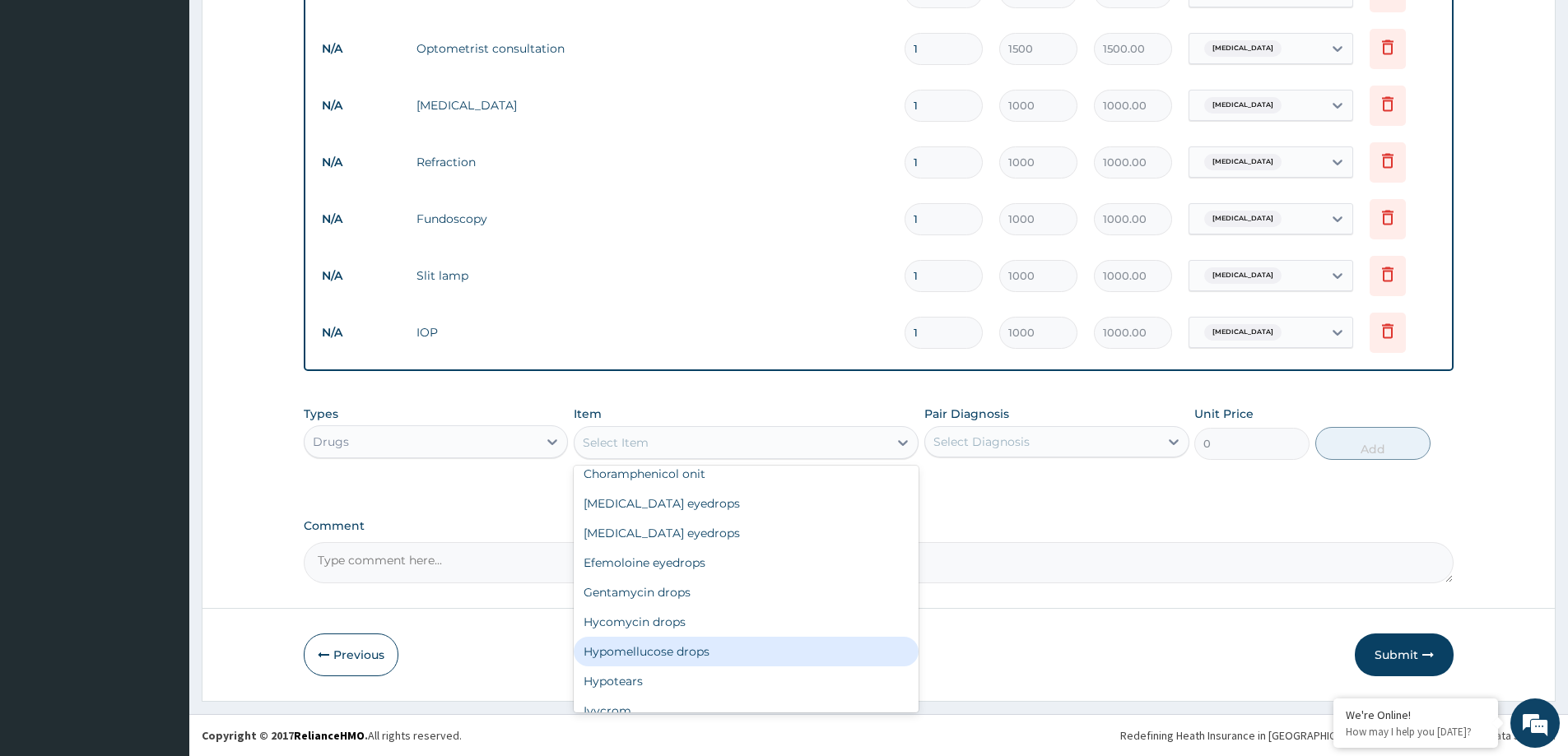
click at [639, 655] on div "Hypomellucose drops" at bounding box center [746, 651] width 345 height 29
type input "2000"
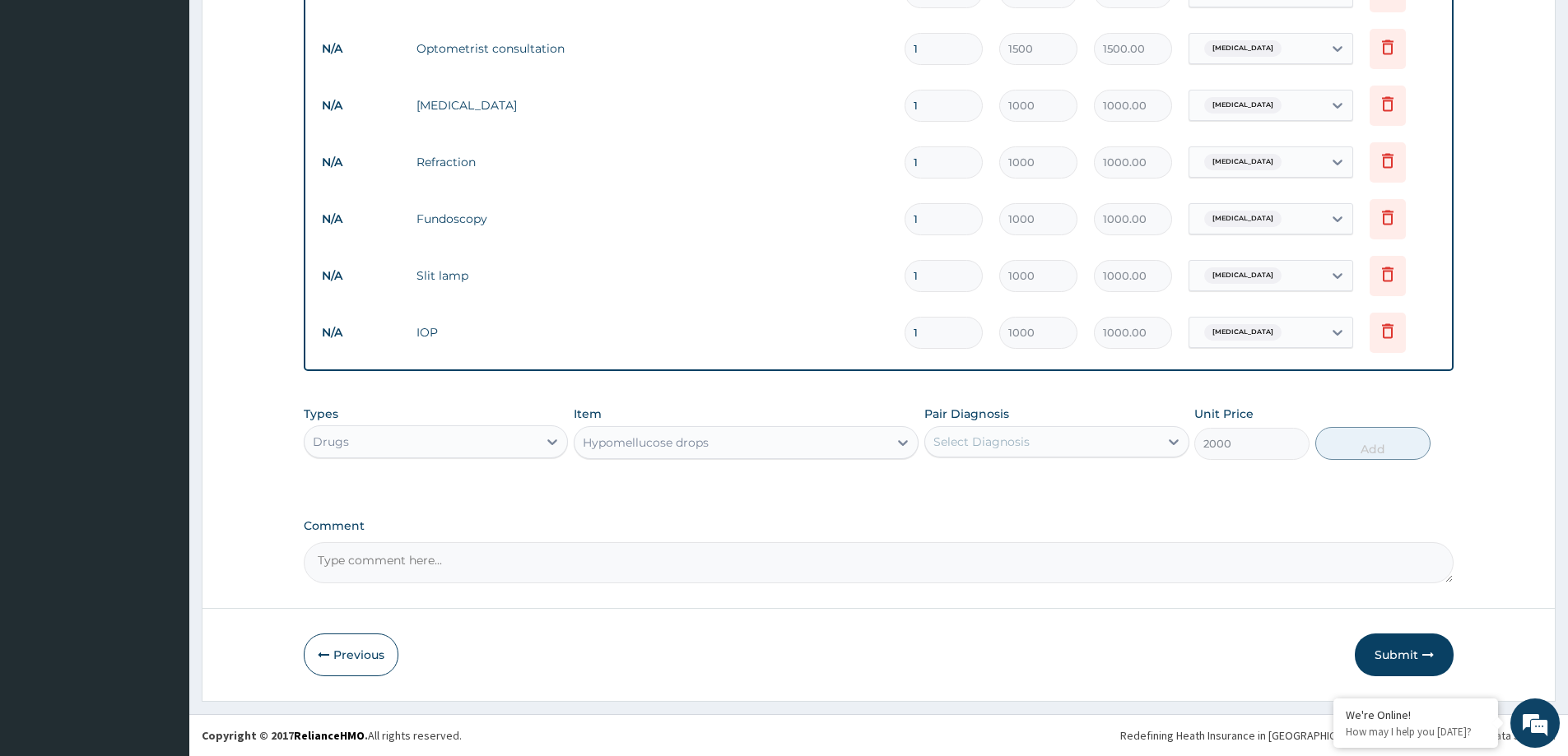
click at [1091, 447] on div "Select Diagnosis" at bounding box center [1041, 442] width 233 height 27
click at [1077, 479] on div "[MEDICAL_DATA]" at bounding box center [1056, 484] width 265 height 33
checkbox input "true"
click at [1392, 441] on button "Add" at bounding box center [1373, 443] width 115 height 33
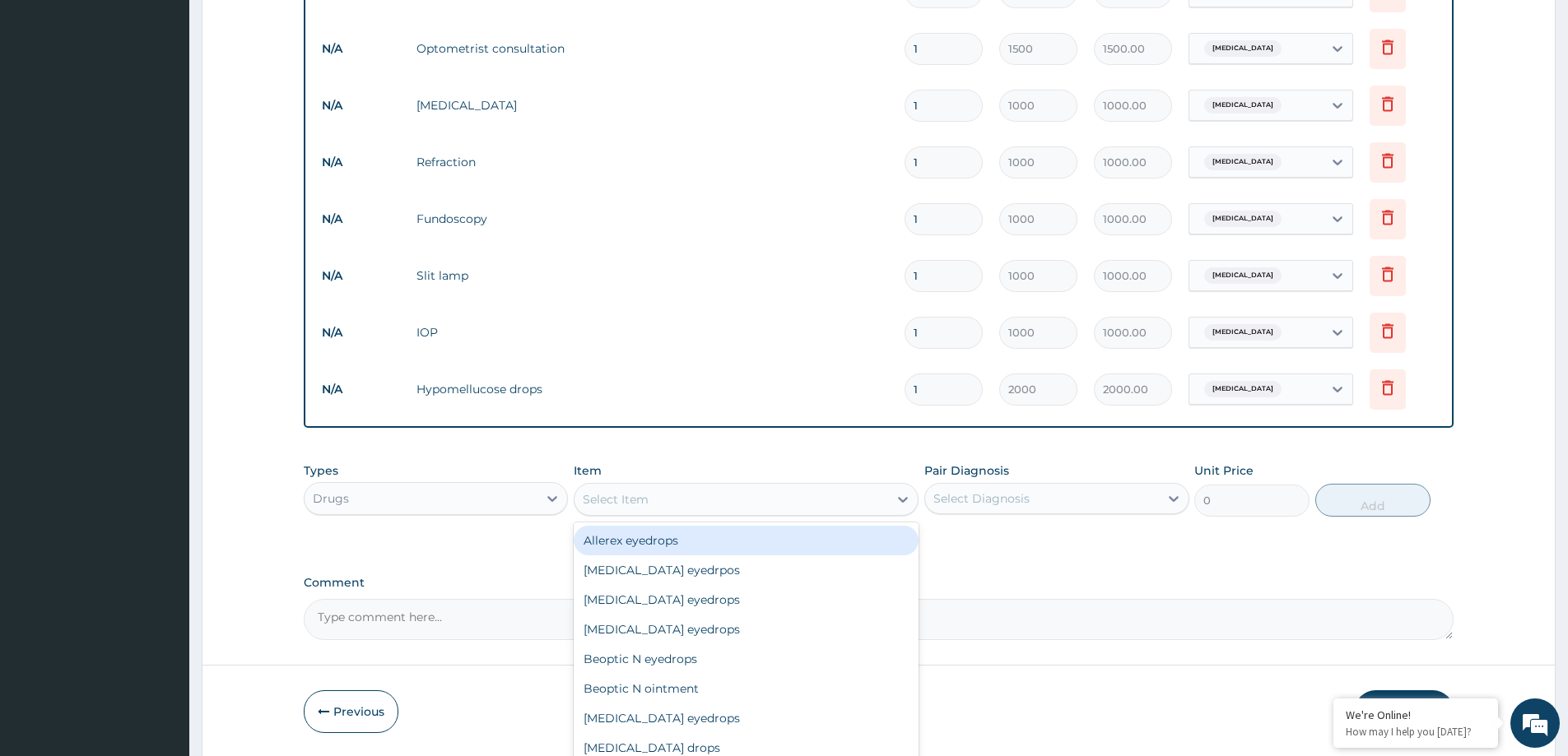
click at [812, 501] on div "Select Item" at bounding box center [731, 500] width 314 height 27
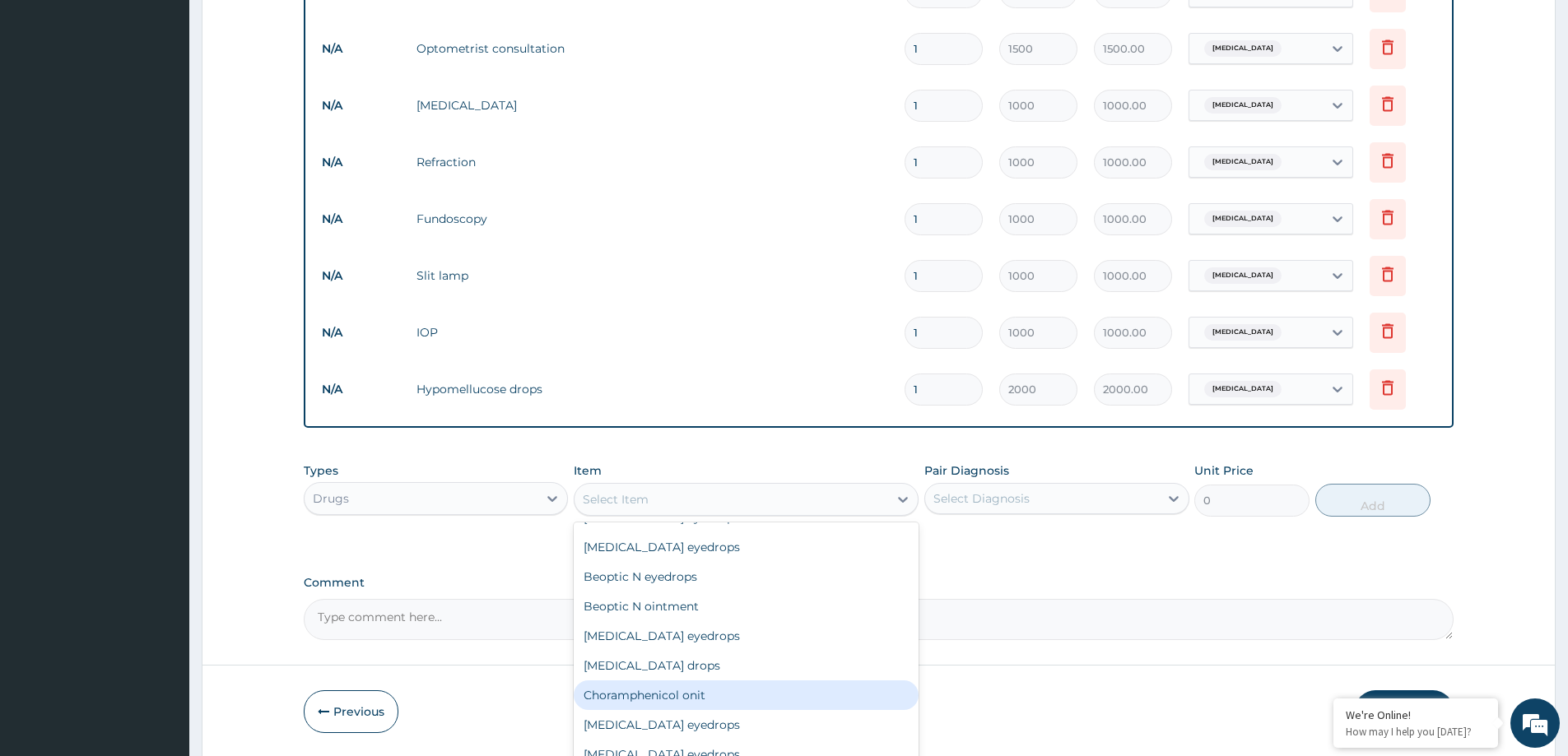
scroll to position [164, 0]
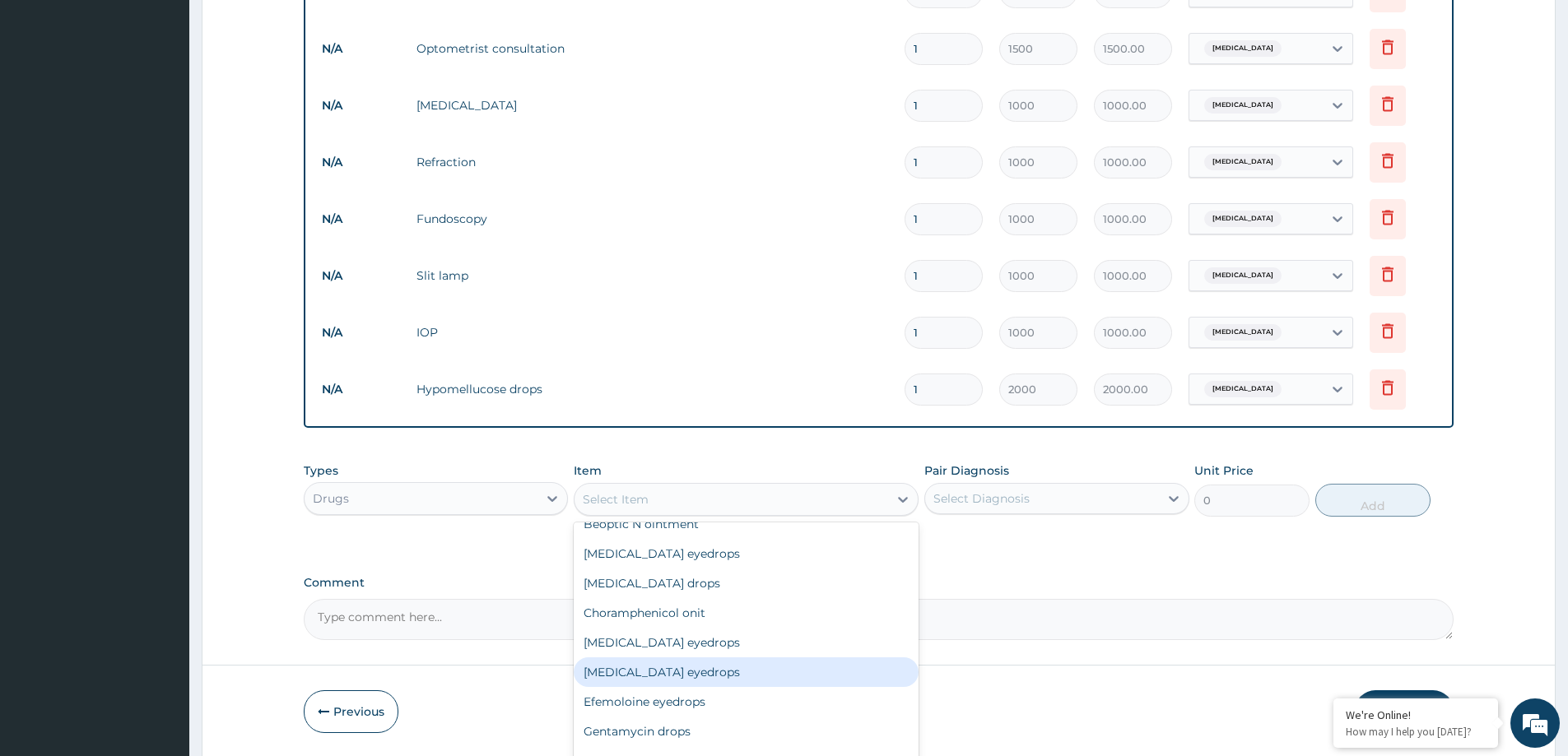
click at [664, 671] on div "[MEDICAL_DATA] eyedrops" at bounding box center [746, 672] width 345 height 29
type input "25000"
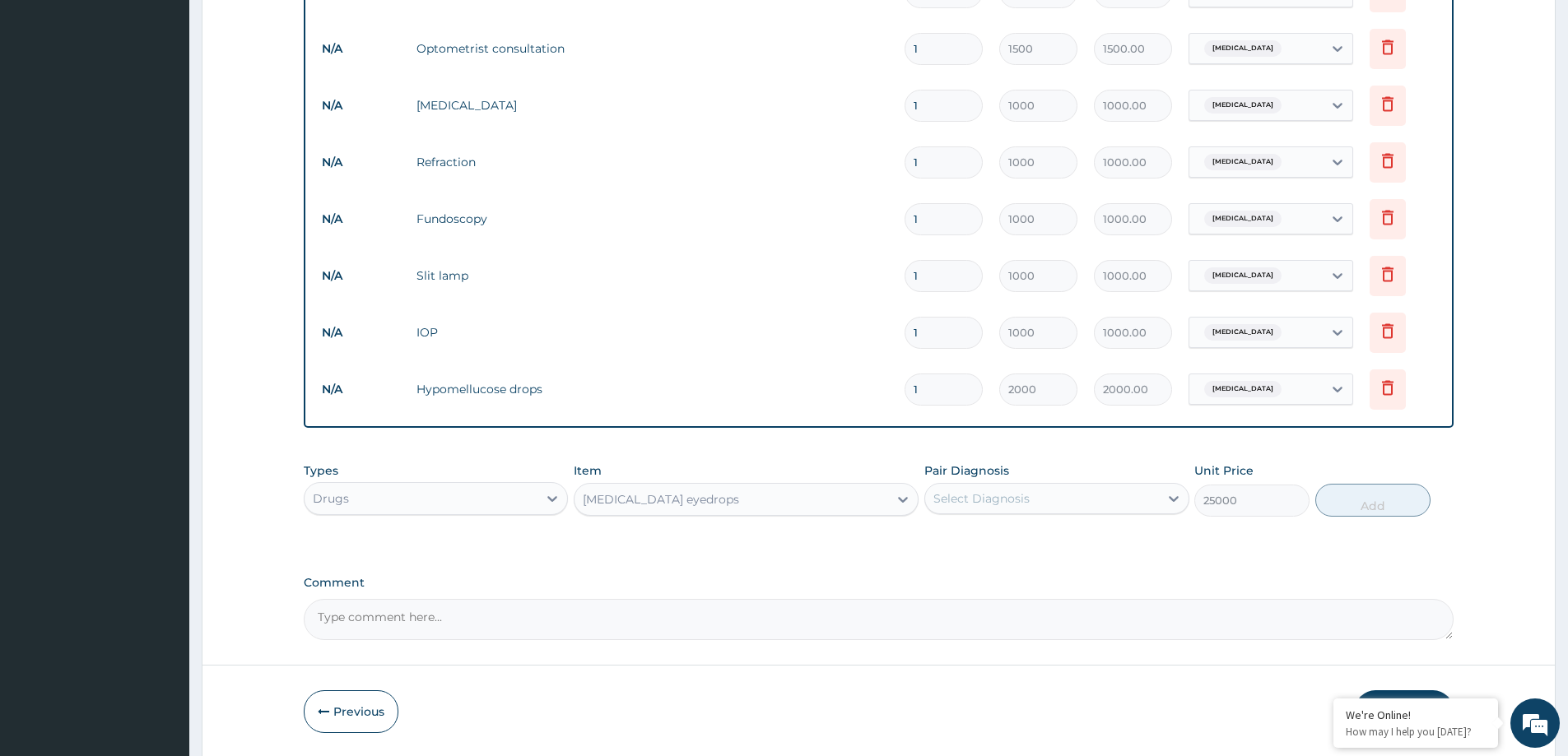
click at [1027, 497] on div "Select Diagnosis" at bounding box center [981, 499] width 96 height 17
click at [1016, 541] on label "[MEDICAL_DATA]" at bounding box center [1003, 539] width 102 height 17
checkbox input "true"
click at [1365, 496] on button "Add" at bounding box center [1373, 500] width 115 height 33
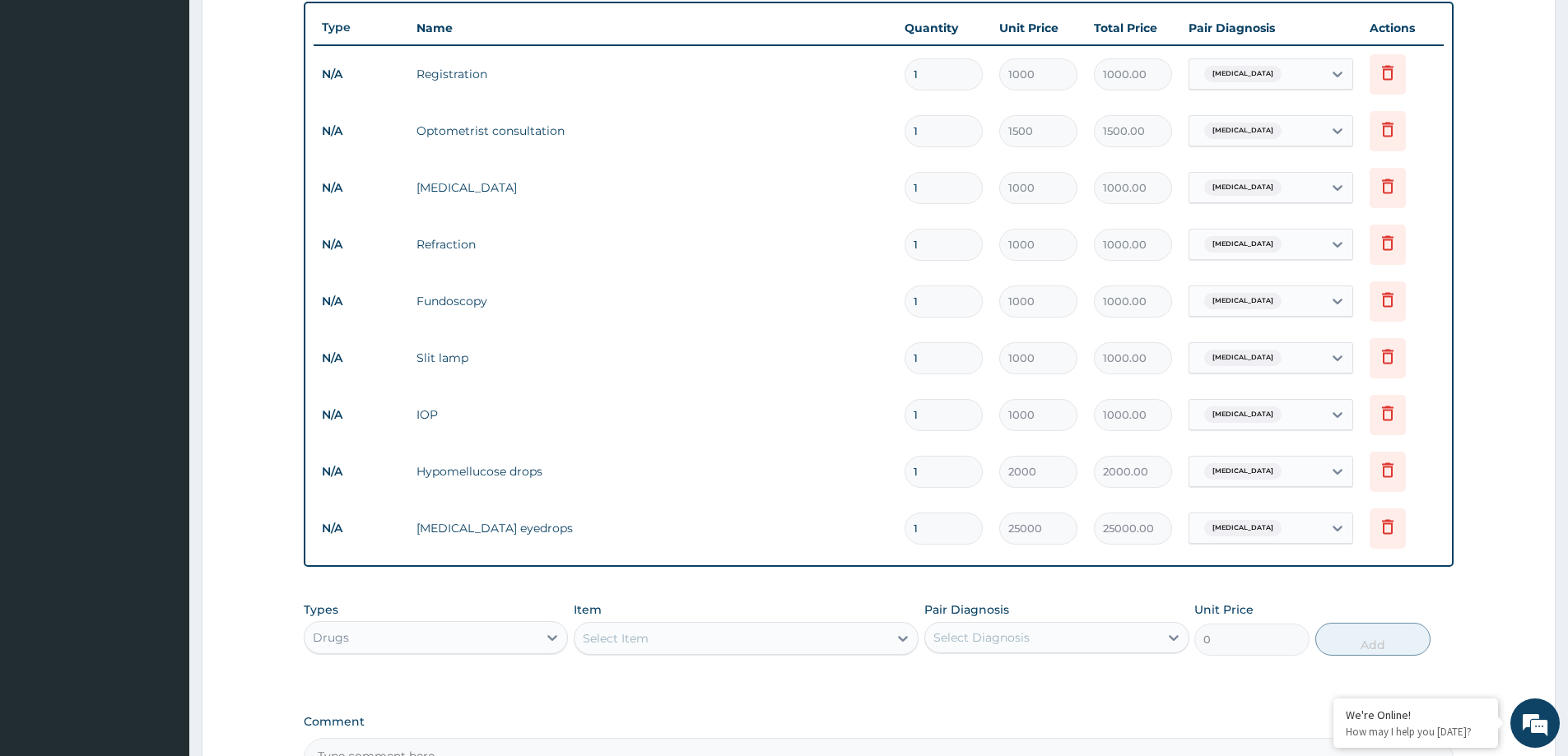
scroll to position [676, 0]
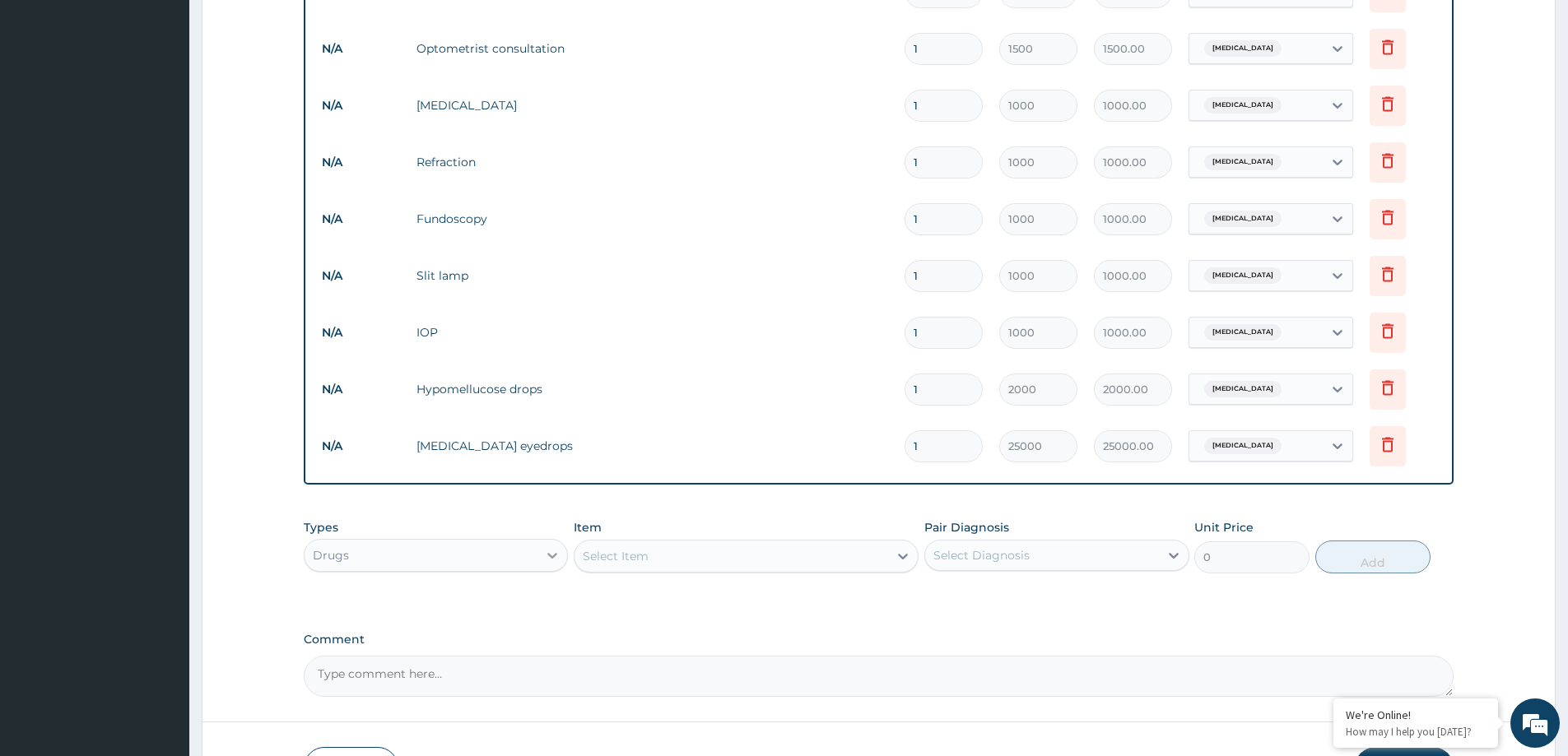
click at [548, 557] on icon at bounding box center [553, 556] width 17 height 17
click at [400, 618] on div "Optical" at bounding box center [436, 626] width 265 height 29
click at [711, 553] on div "Select Item" at bounding box center [746, 556] width 345 height 33
click at [853, 565] on div "Select Item" at bounding box center [746, 556] width 345 height 33
click at [906, 553] on div "Select Item" at bounding box center [746, 556] width 345 height 33
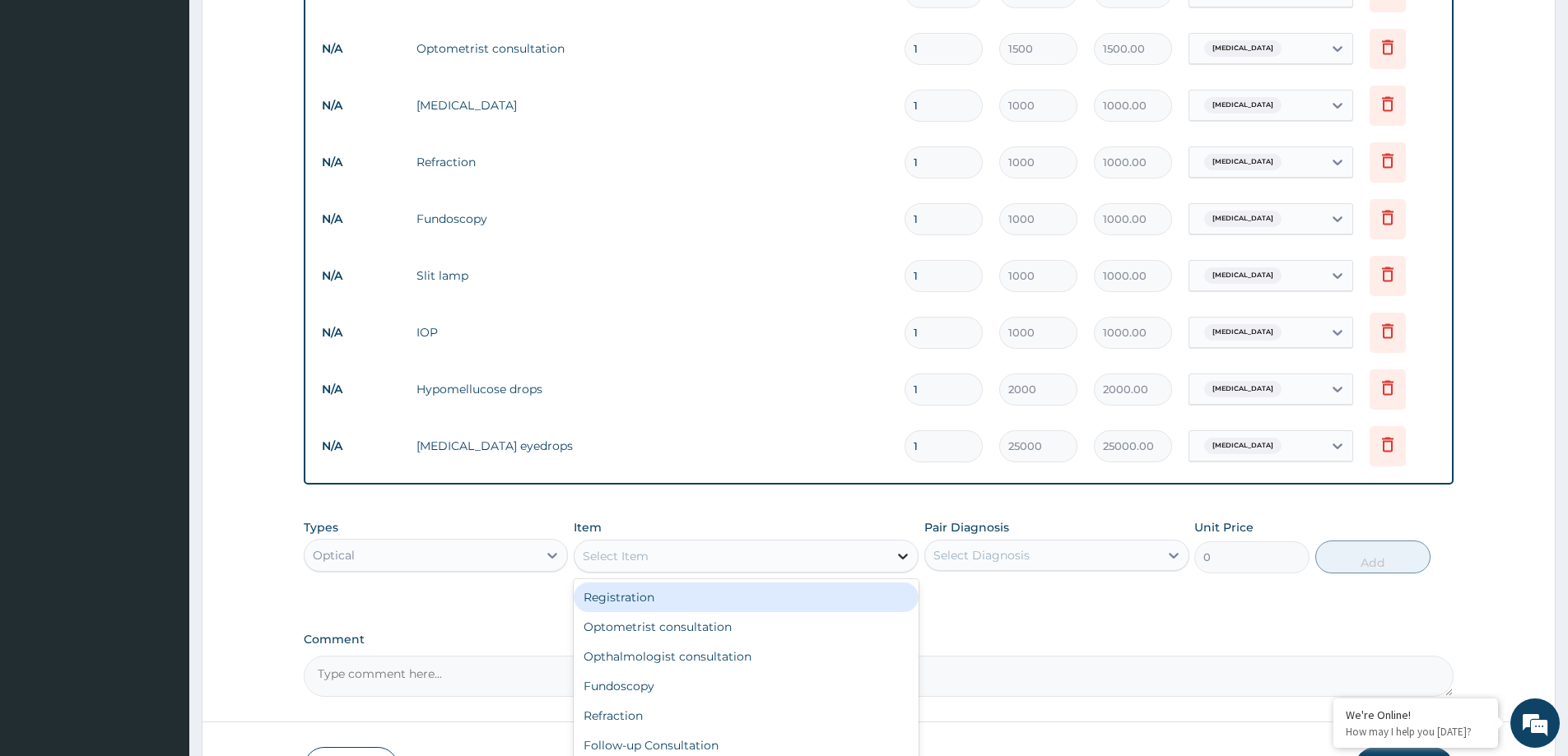
click at [902, 557] on icon at bounding box center [904, 557] width 10 height 6
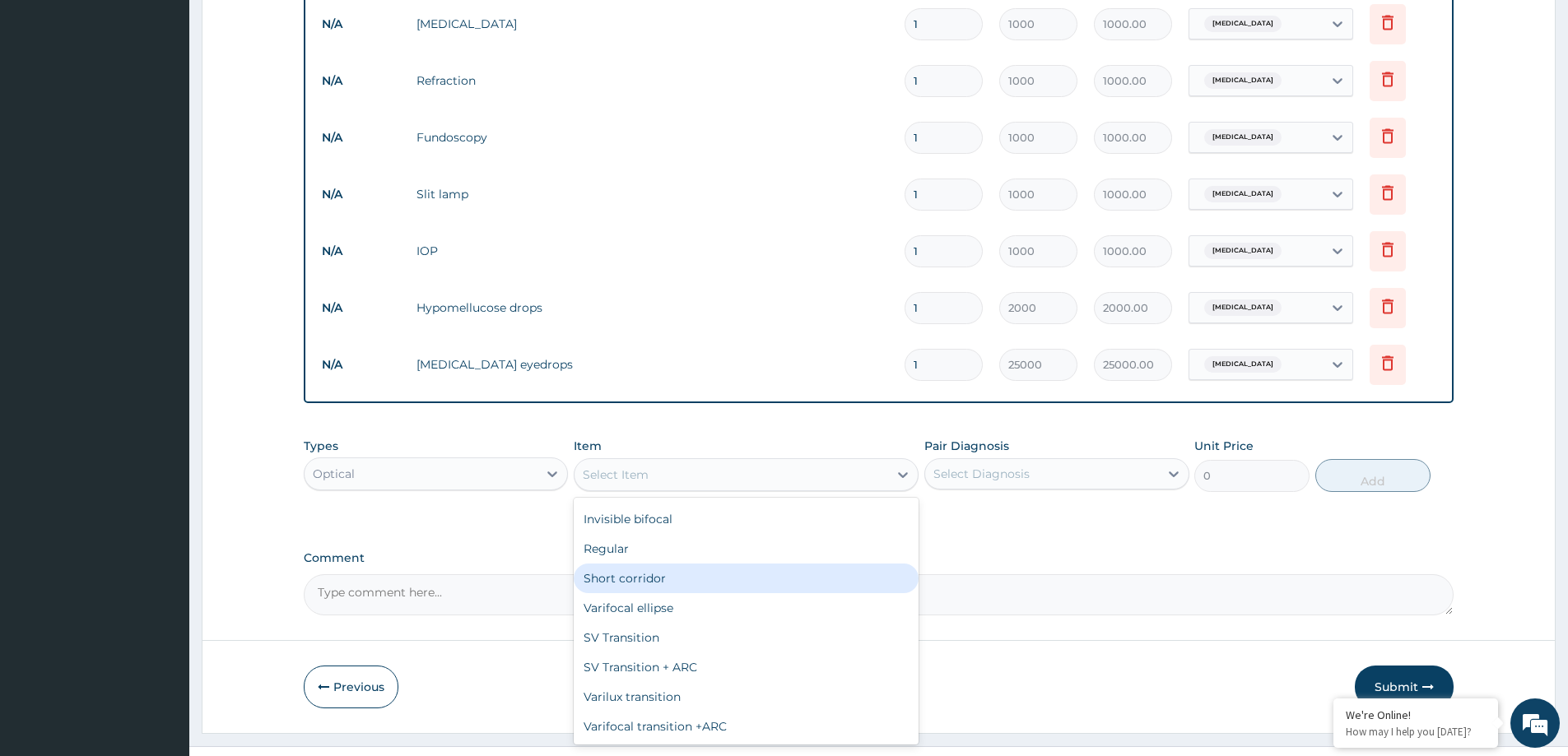
scroll to position [790, 0]
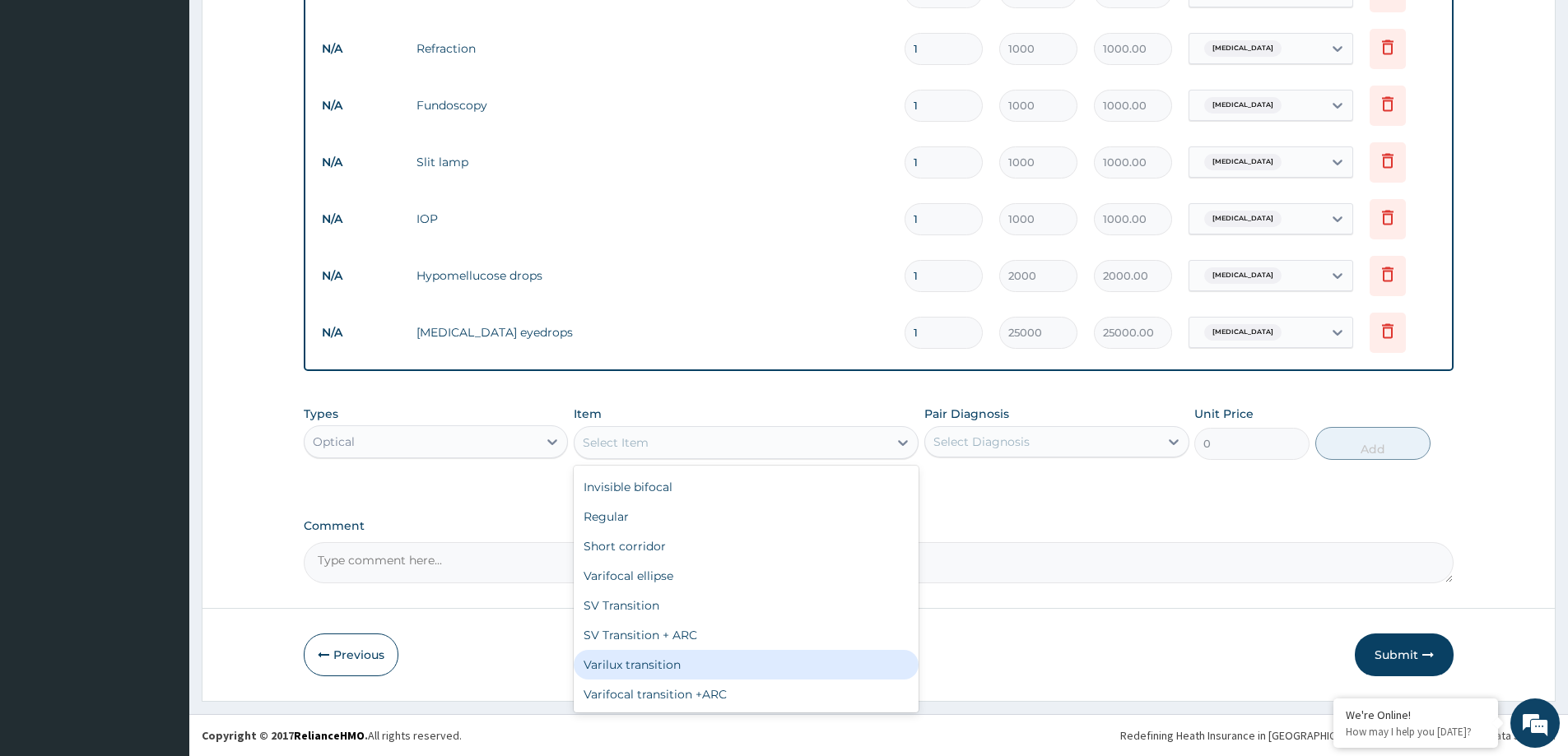
click at [713, 664] on div "Varilux transition" at bounding box center [746, 664] width 345 height 29
type input "16000"
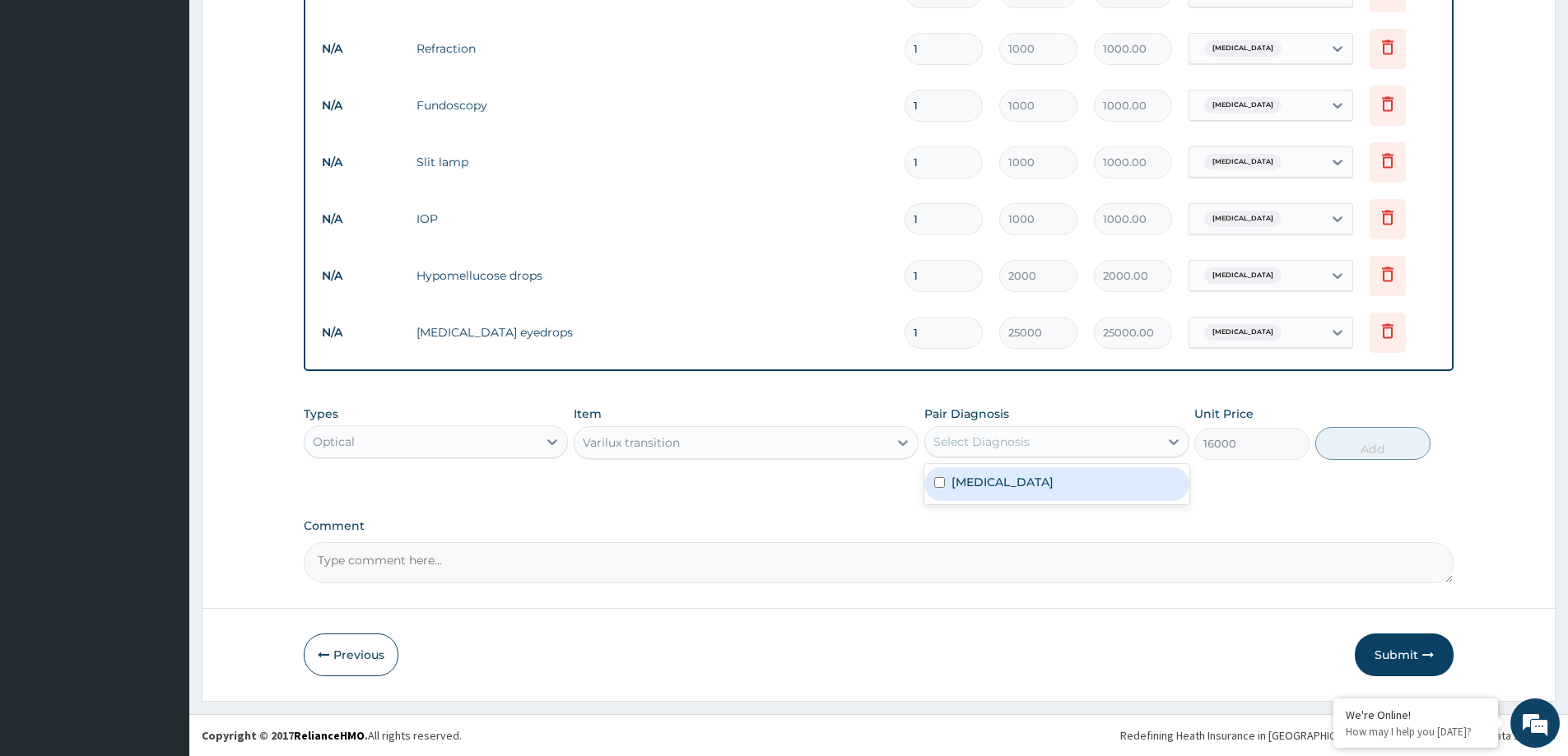
click at [1141, 441] on div "Select Diagnosis" at bounding box center [1041, 442] width 233 height 27
click at [1098, 481] on div "[MEDICAL_DATA]" at bounding box center [1056, 484] width 265 height 33
checkbox input "true"
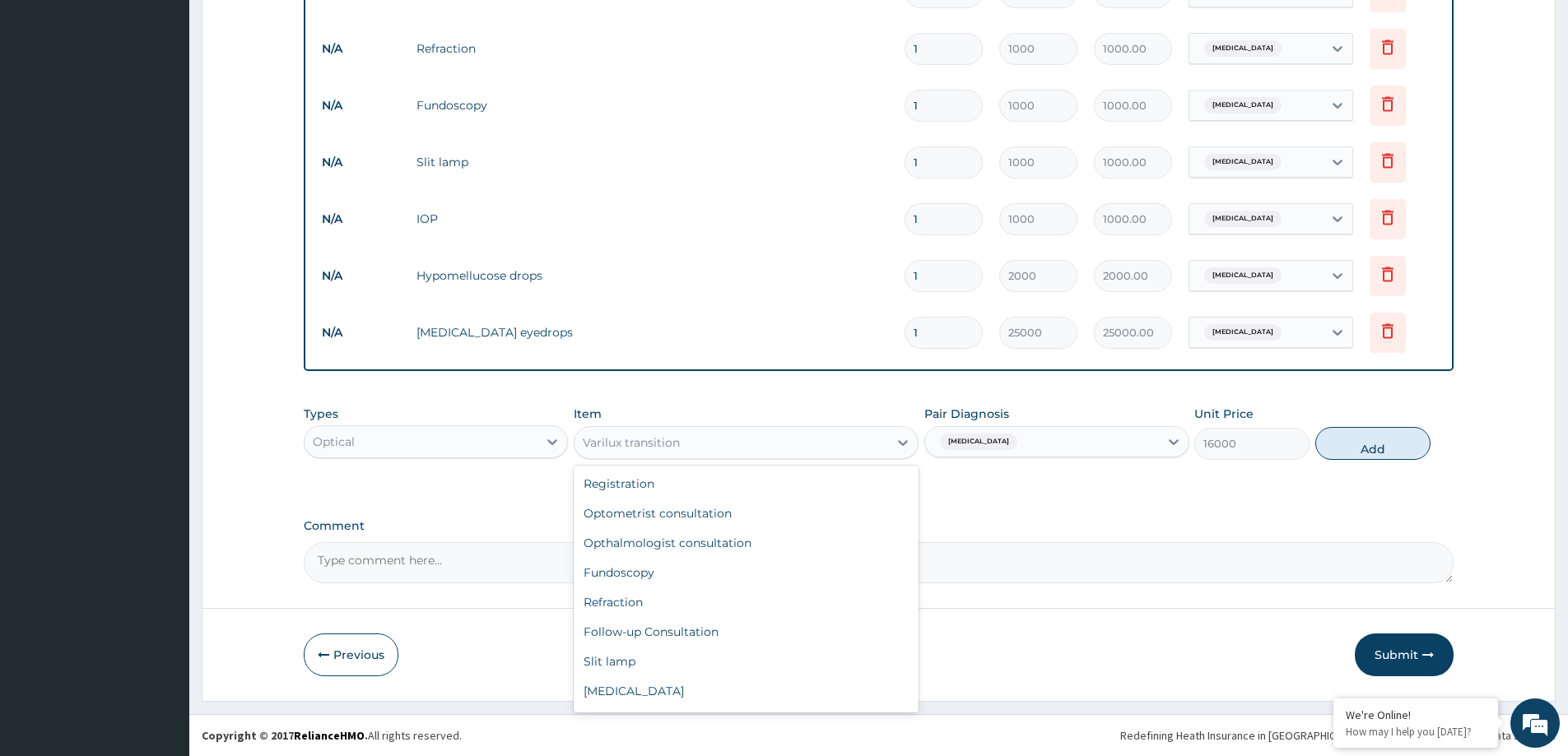
click at [869, 439] on div "Varilux transition" at bounding box center [731, 443] width 314 height 27
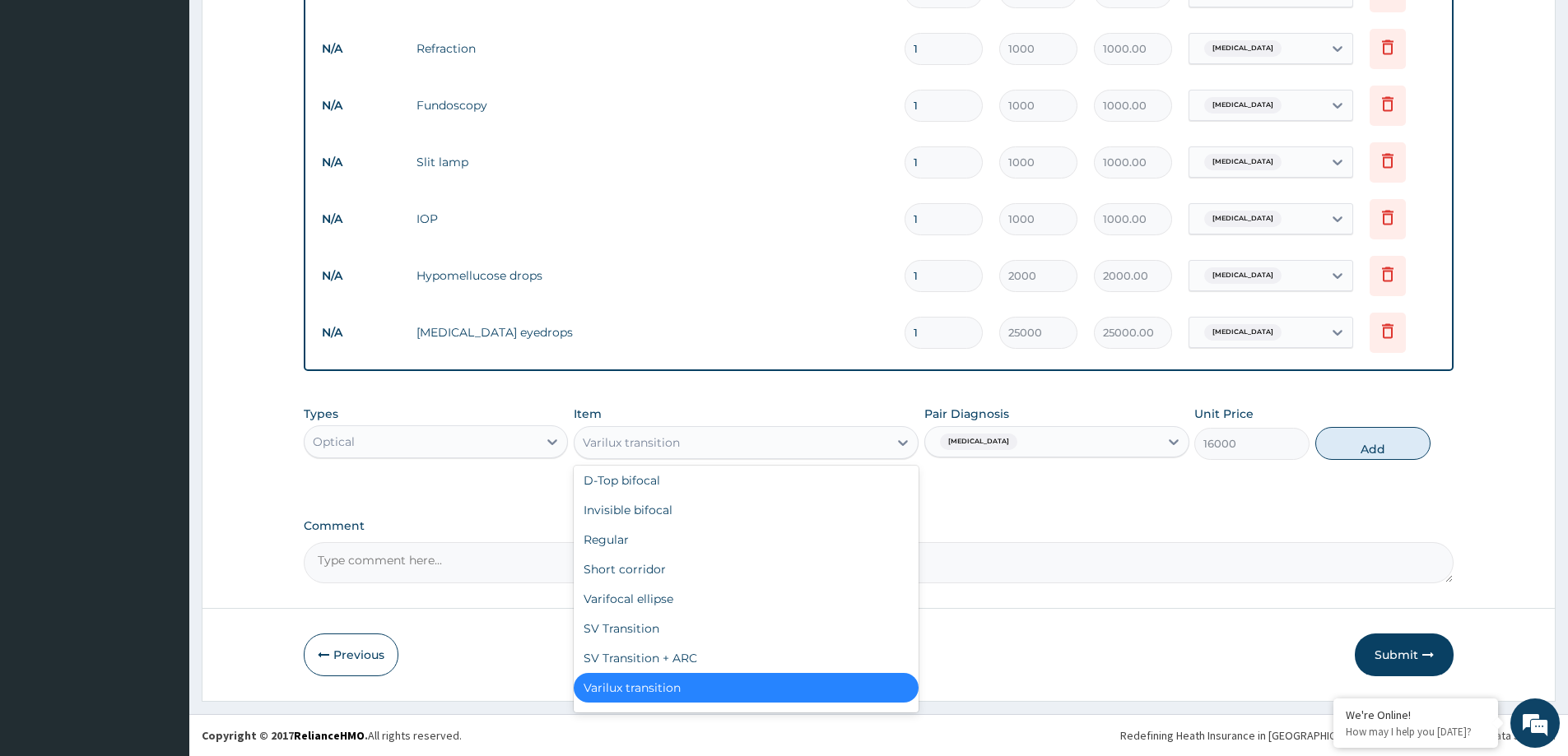
scroll to position [826, 0]
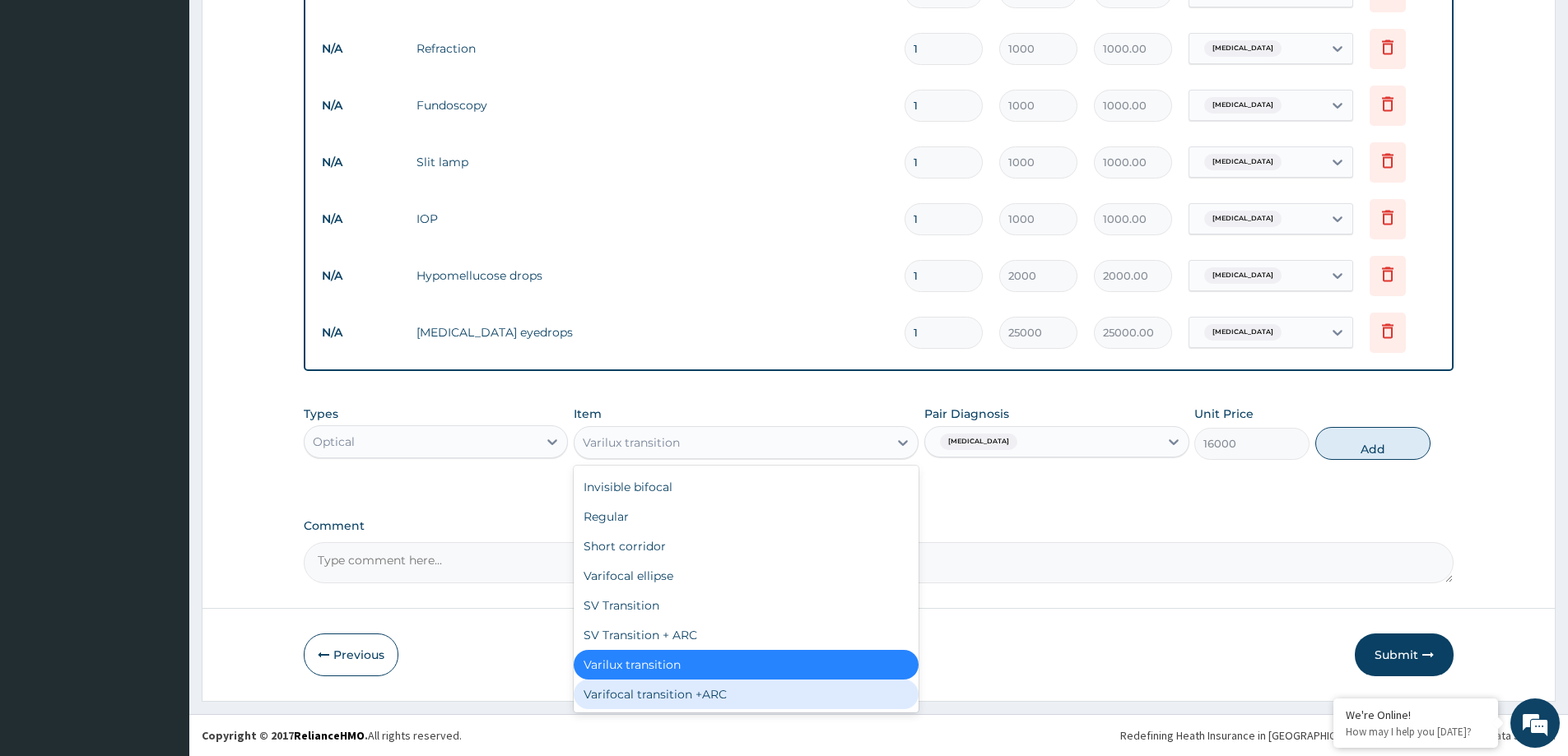
click at [711, 685] on div "Varifocal transition +ARC" at bounding box center [746, 693] width 345 height 29
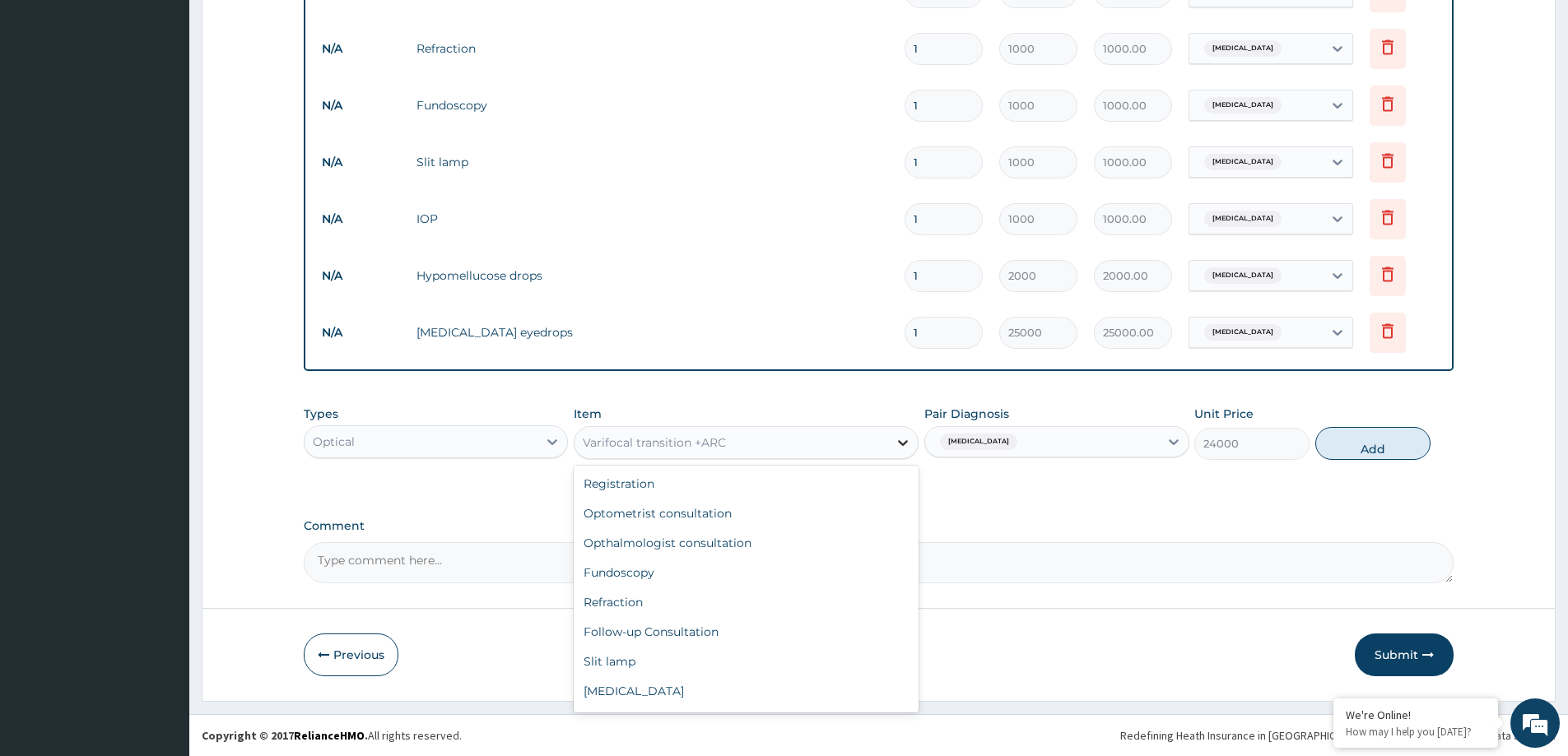
click at [898, 442] on icon at bounding box center [903, 443] width 17 height 17
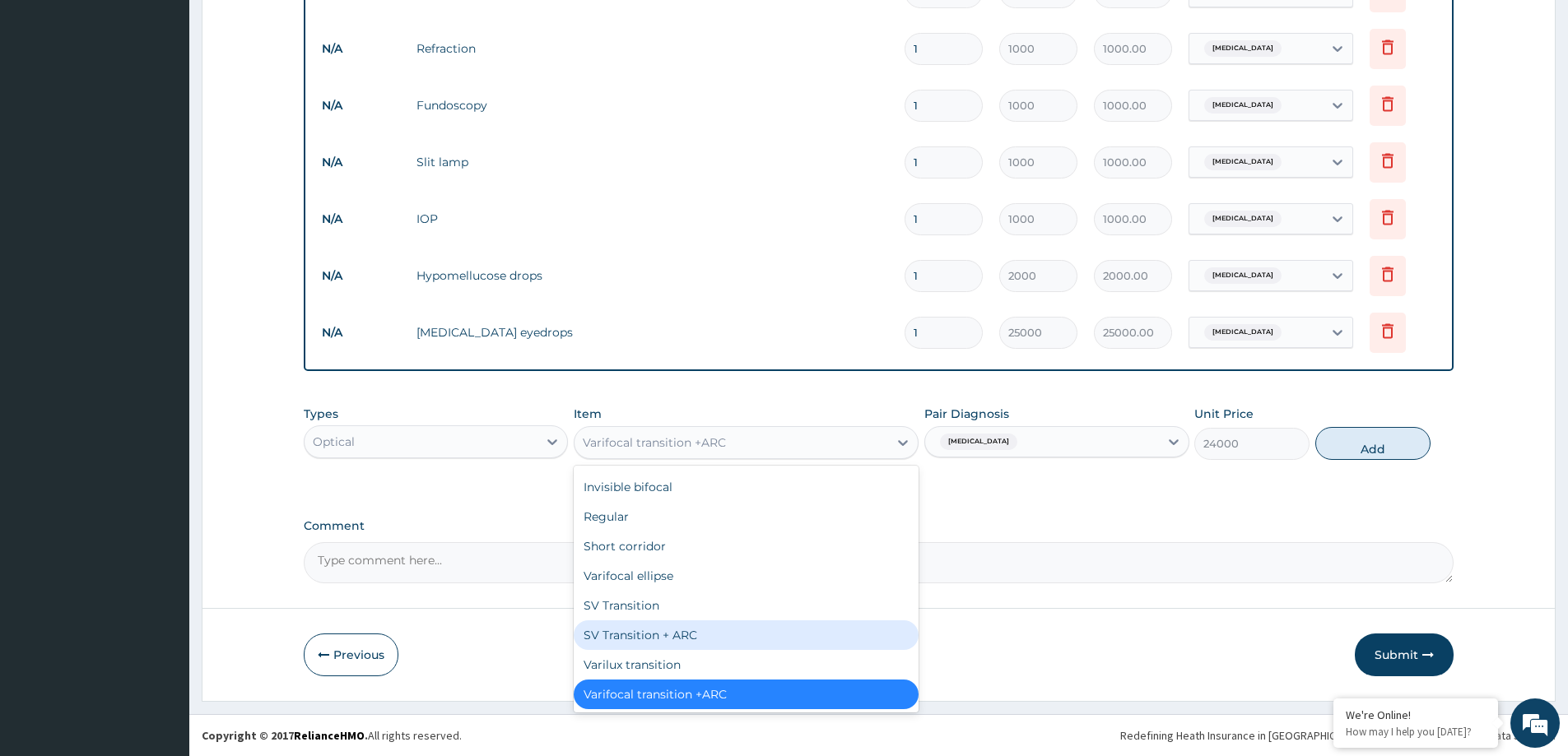
click at [690, 633] on div "SV Transition + ARC" at bounding box center [746, 634] width 345 height 29
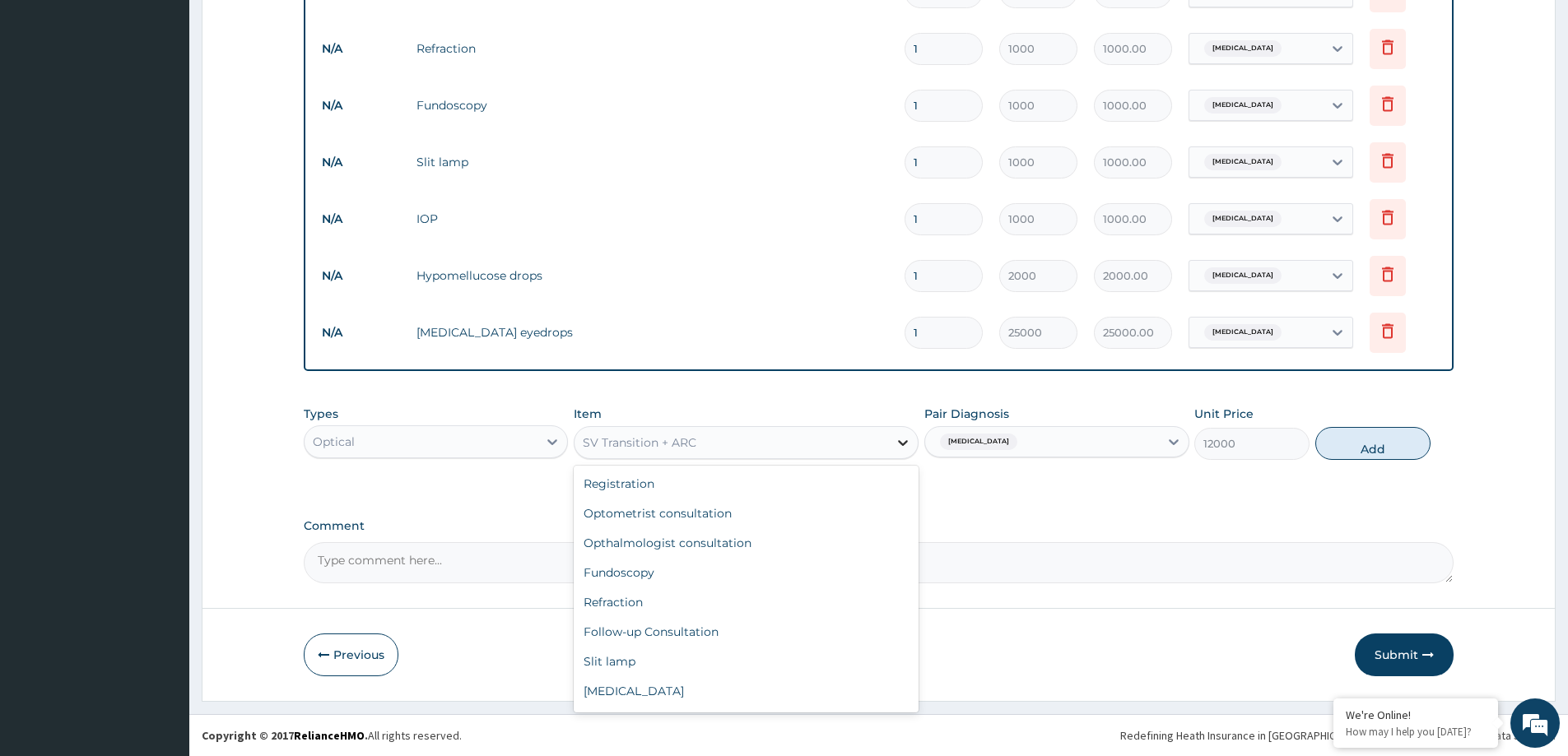
click at [916, 439] on div at bounding box center [903, 442] width 29 height 29
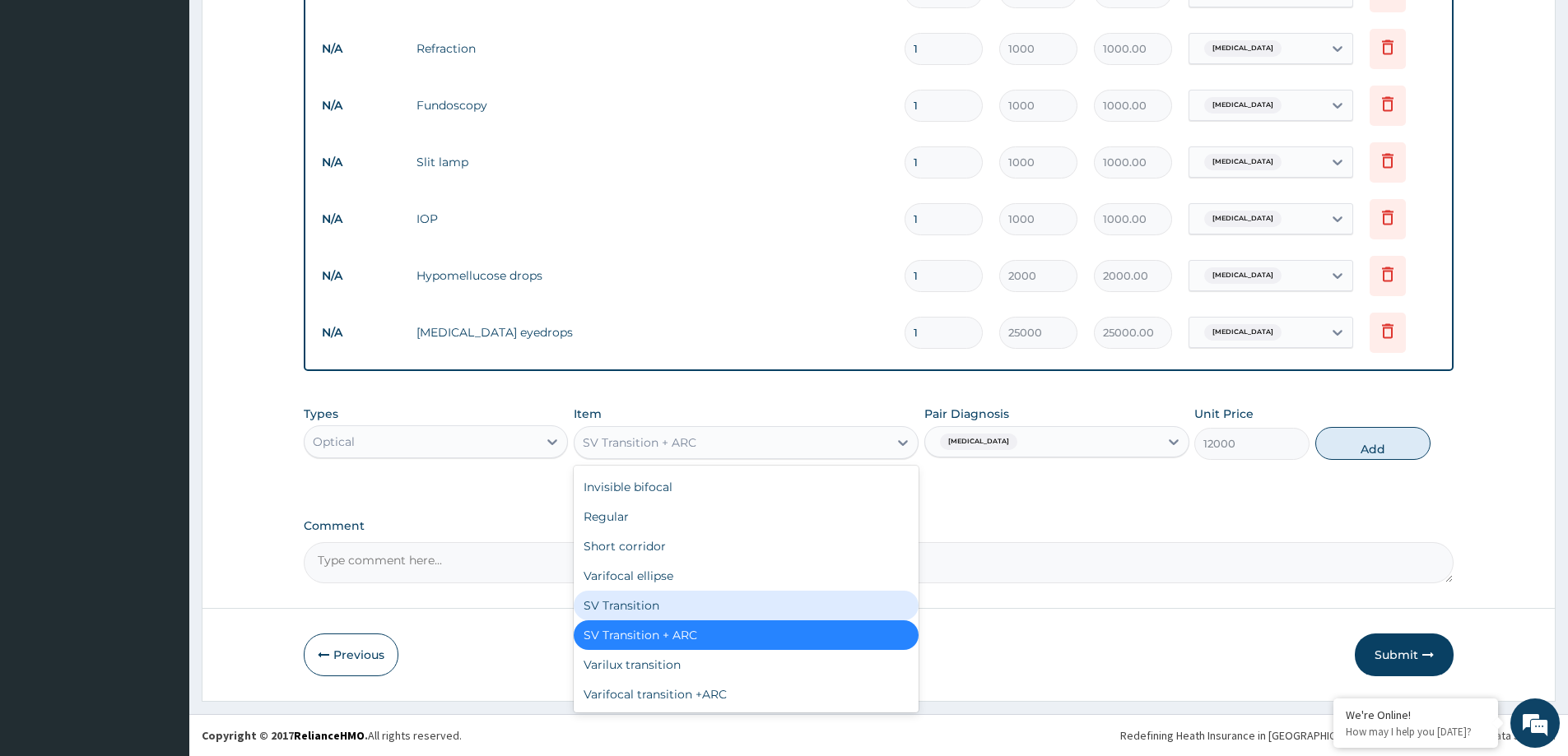
click at [644, 605] on div "SV Transition" at bounding box center [746, 605] width 345 height 29
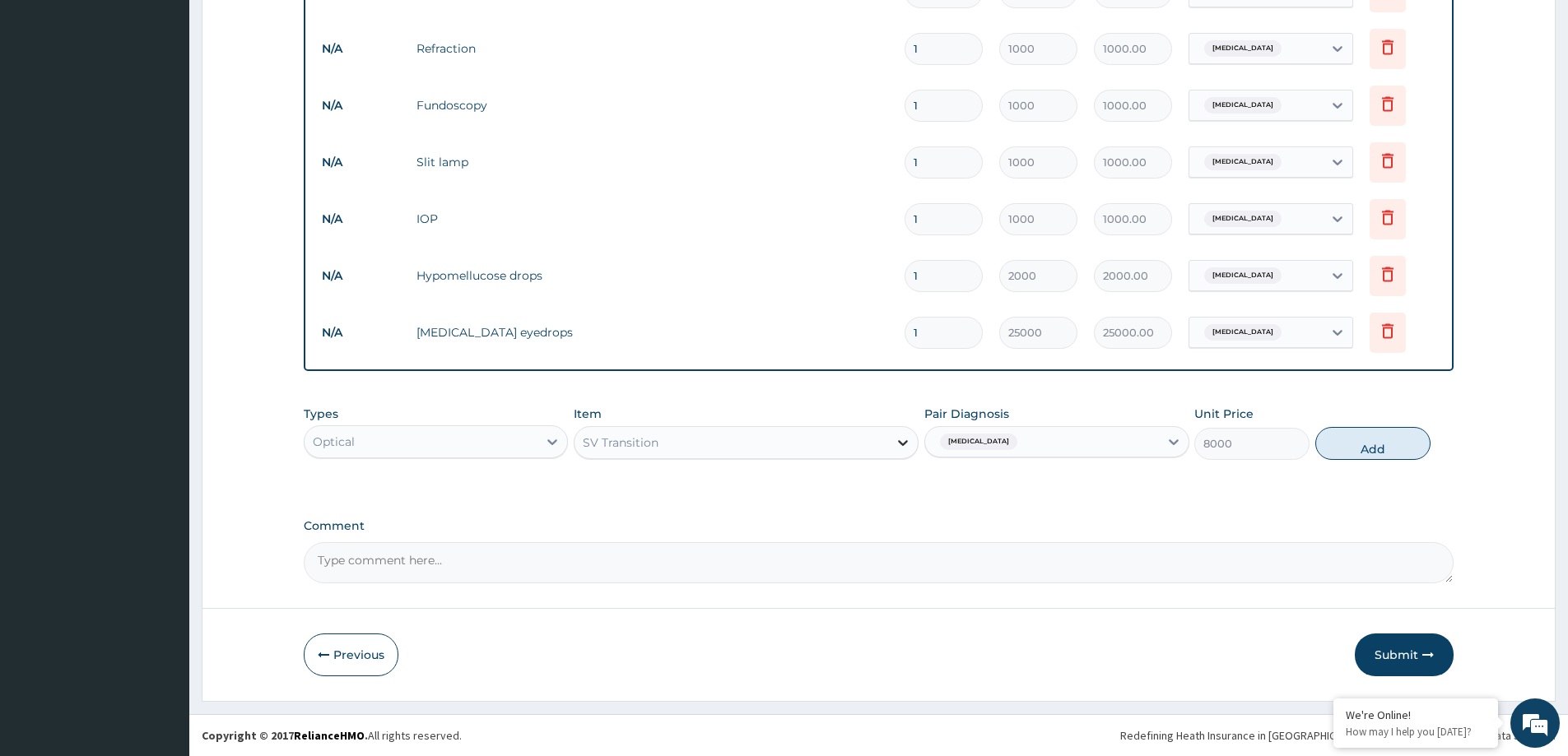
click at [897, 441] on icon at bounding box center [903, 443] width 17 height 17
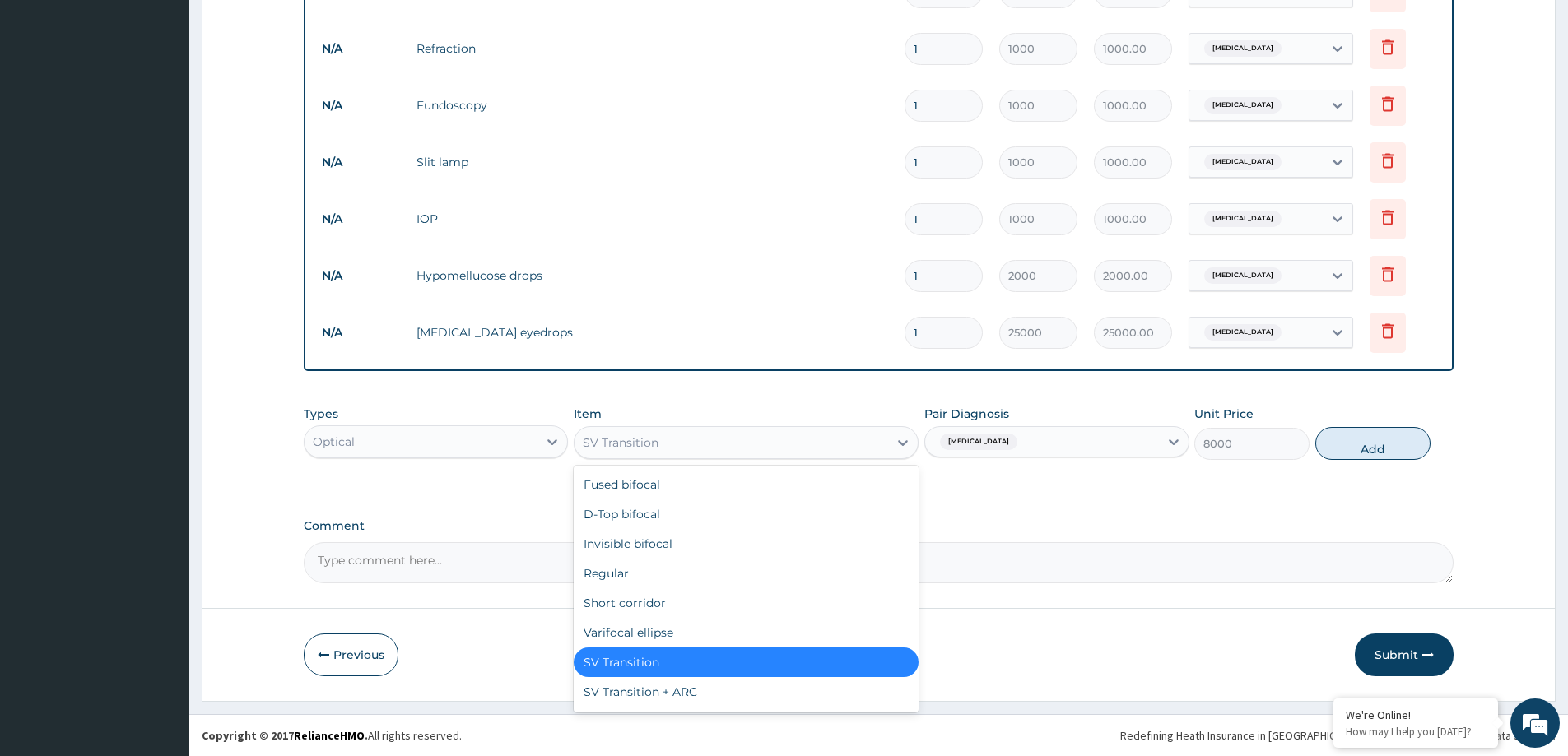
scroll to position [743, 0]
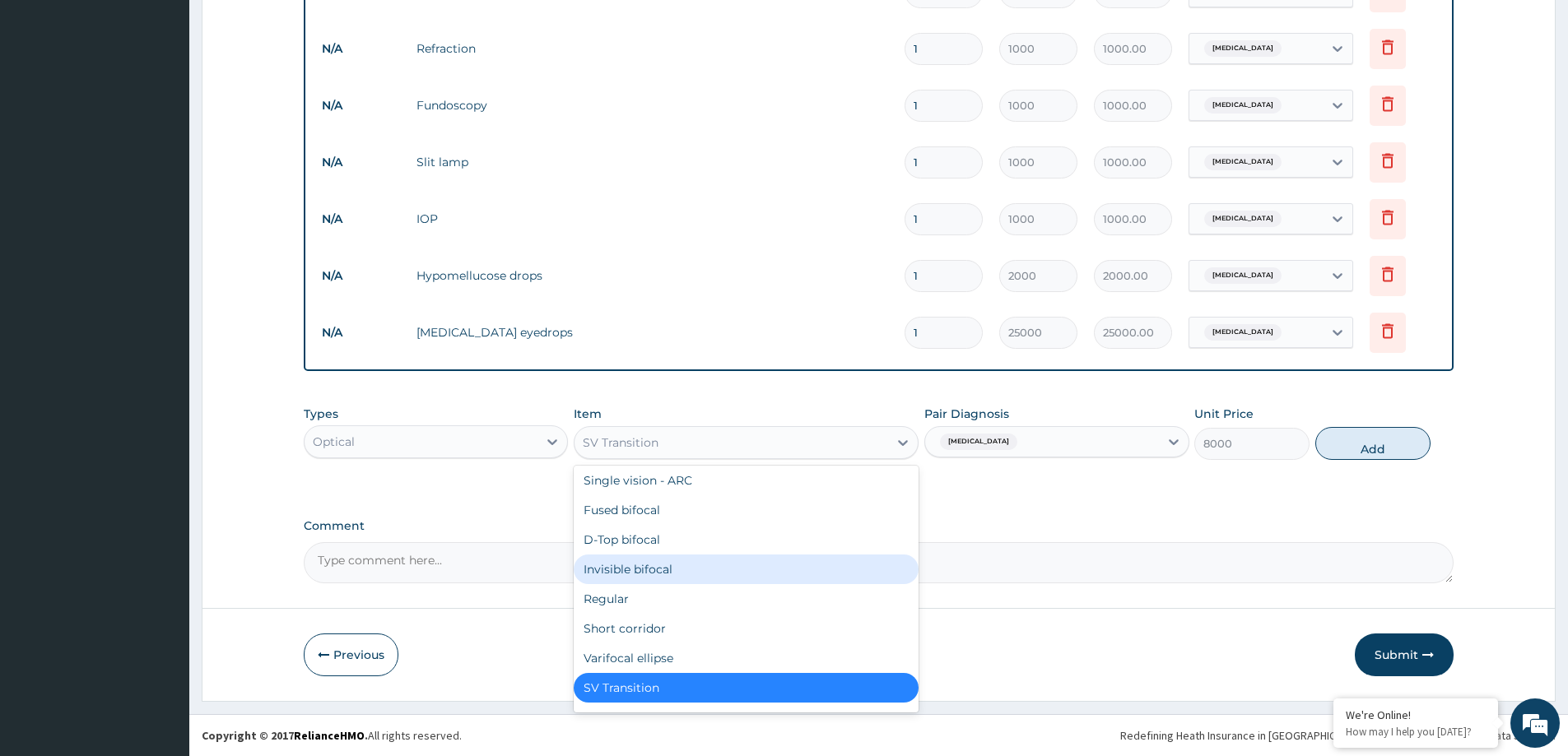
click at [635, 564] on div "Invisible bifocal" at bounding box center [746, 569] width 345 height 29
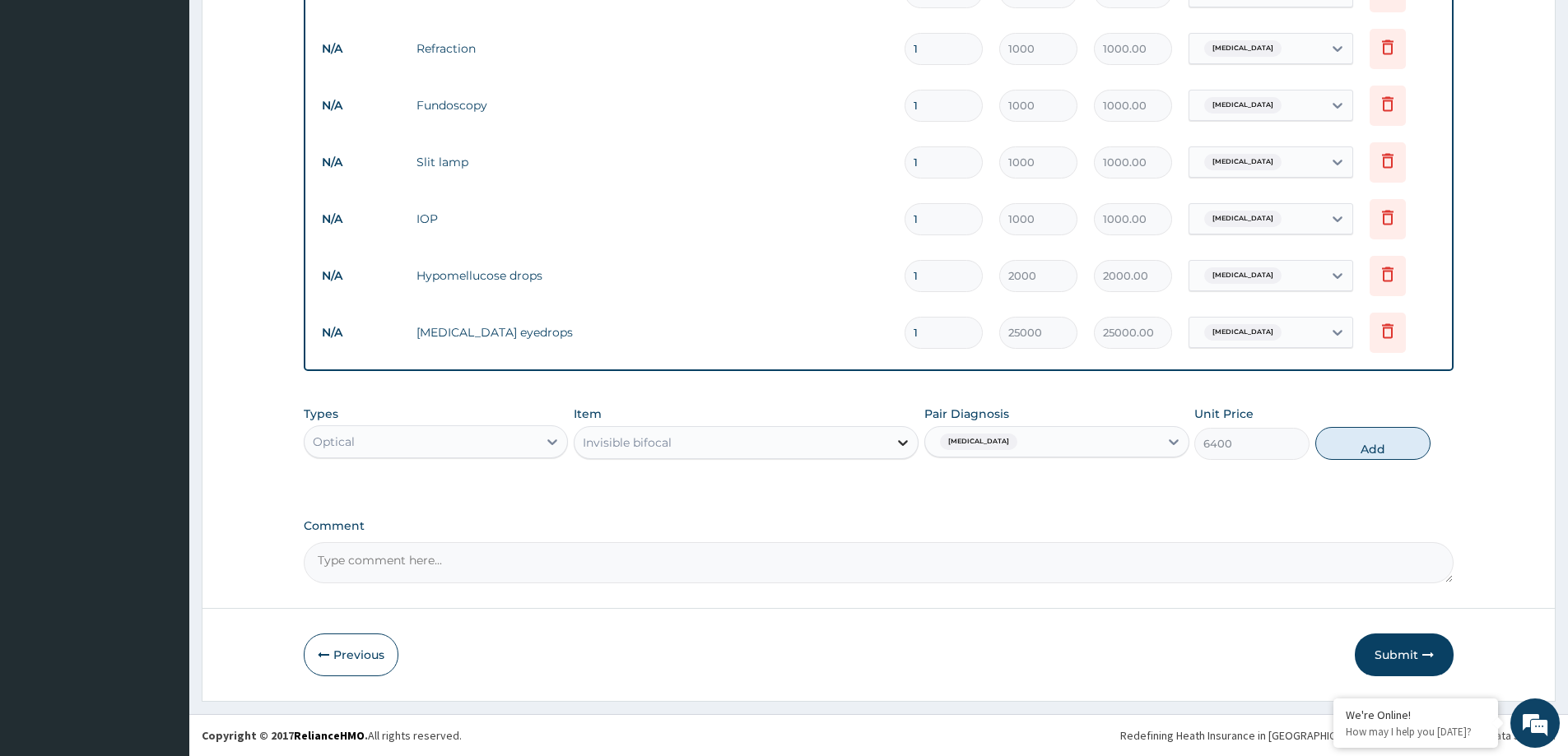
click at [901, 450] on icon at bounding box center [903, 443] width 17 height 17
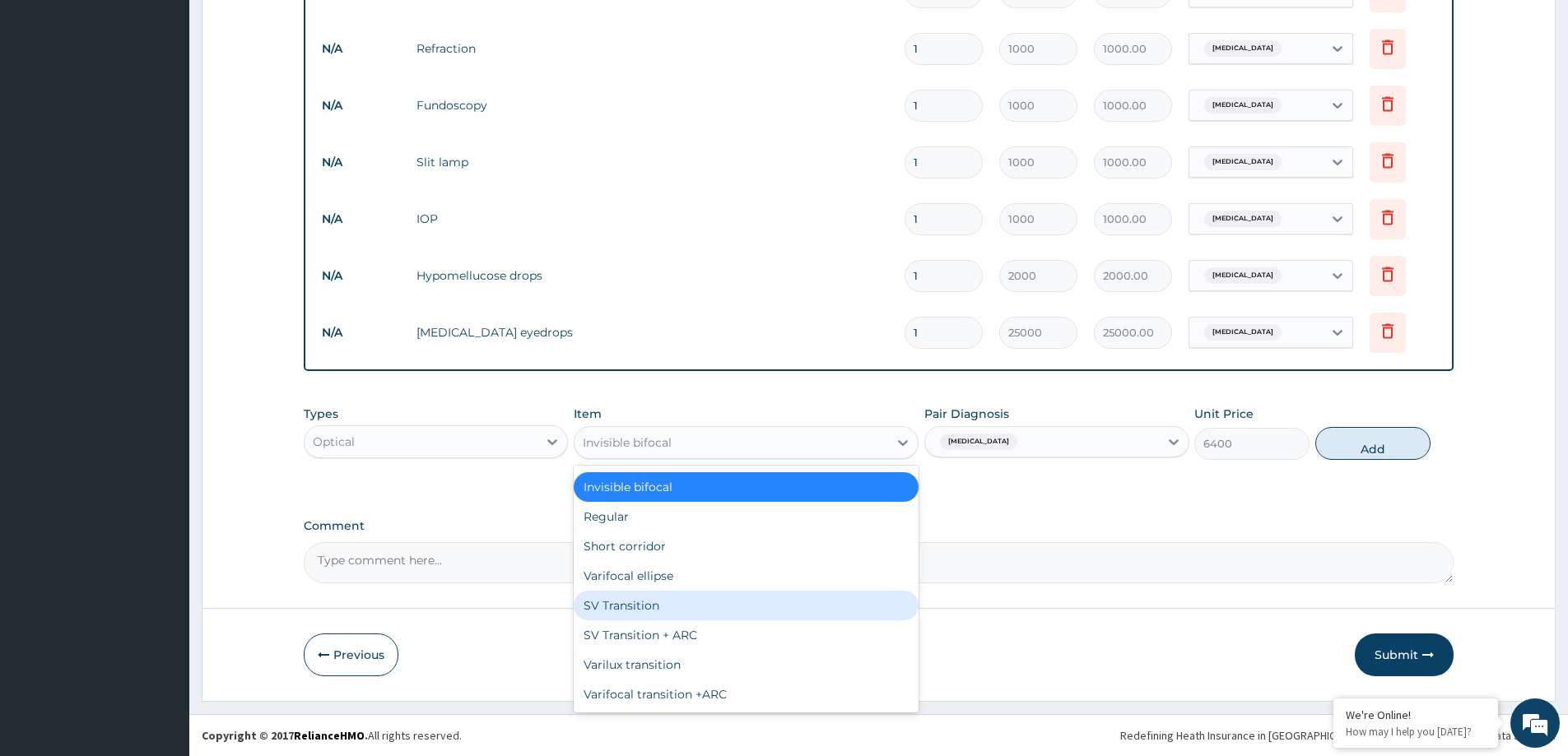
scroll to position [826, 0]
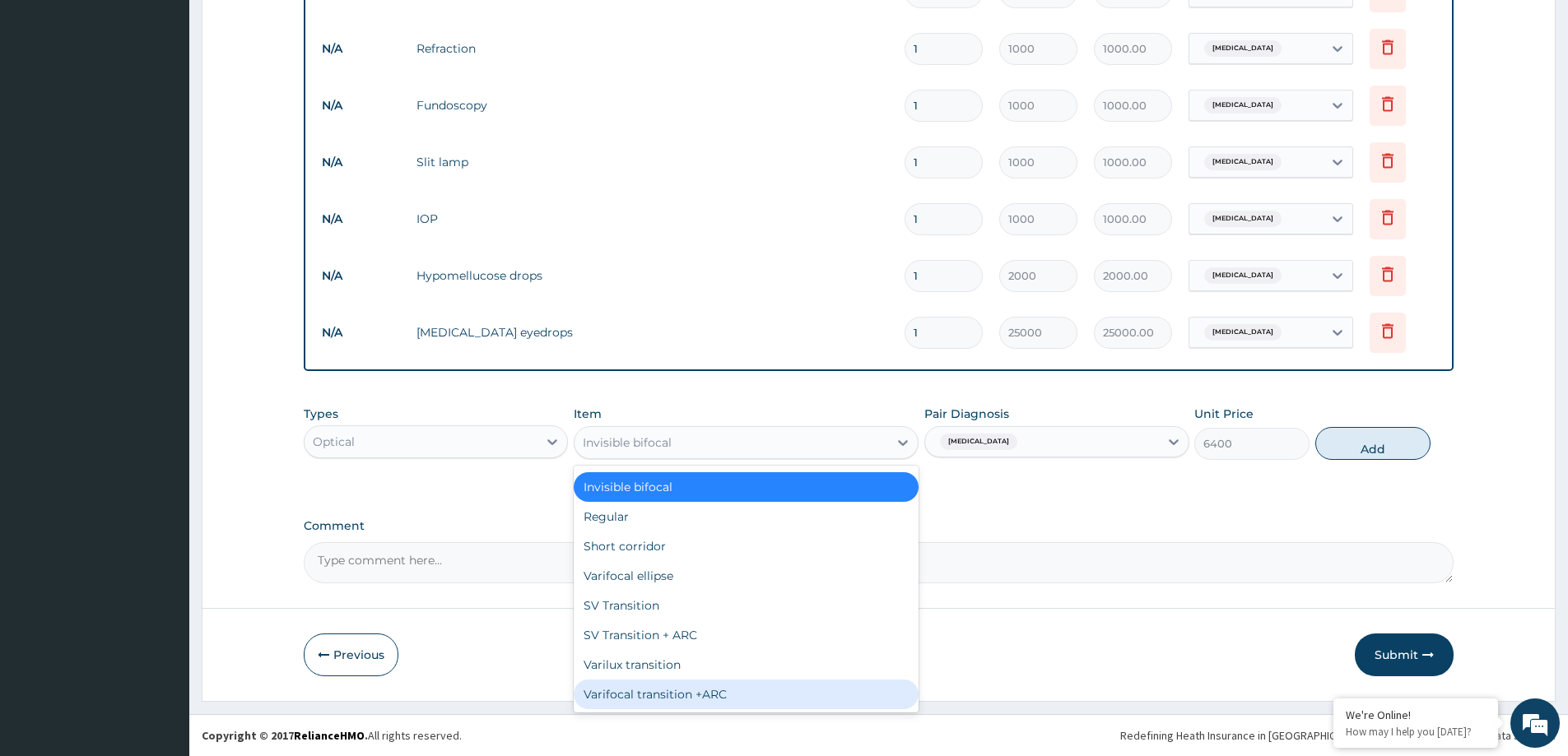
click at [736, 698] on div "Varifocal transition +ARC" at bounding box center [746, 693] width 345 height 29
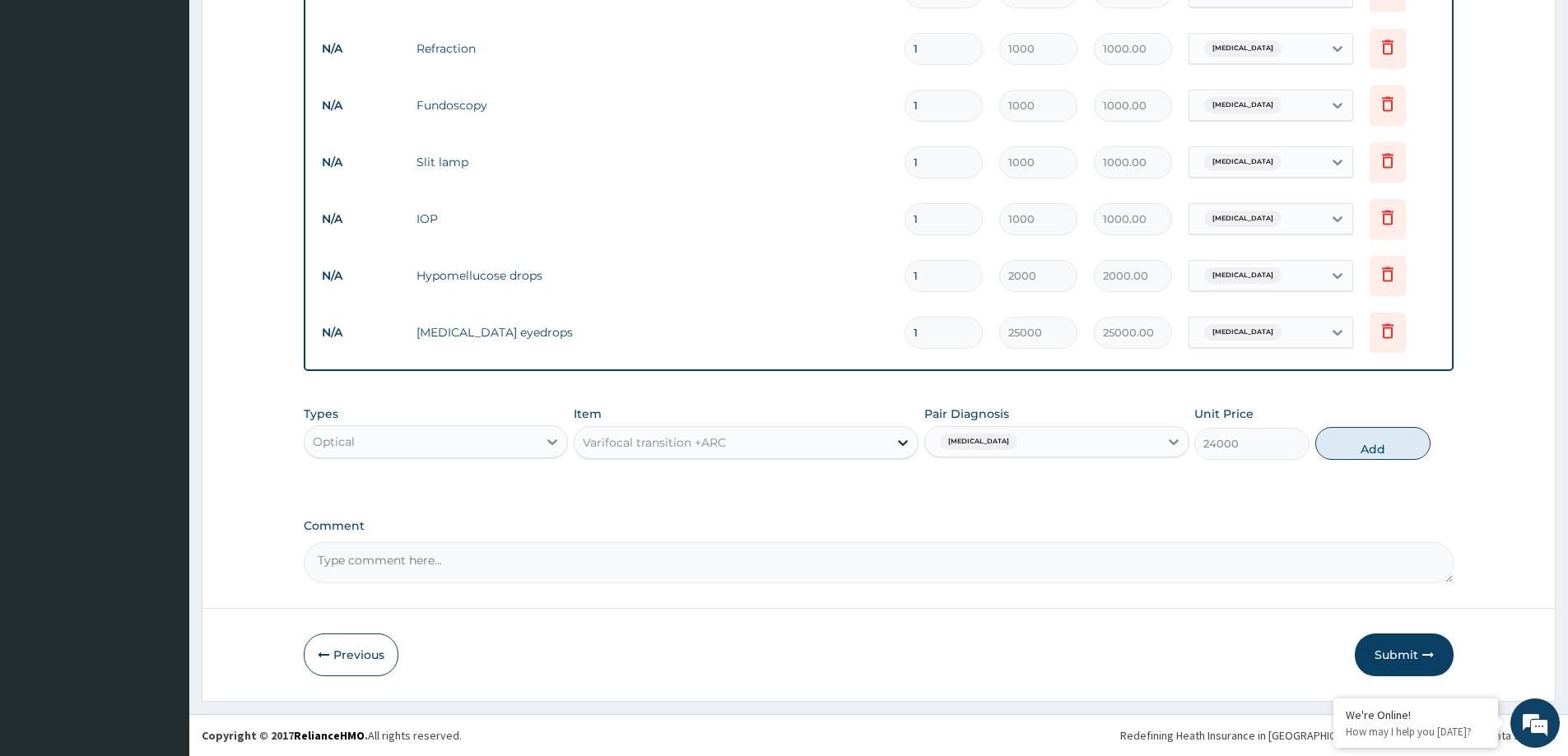
click at [898, 443] on icon at bounding box center [903, 443] width 17 height 17
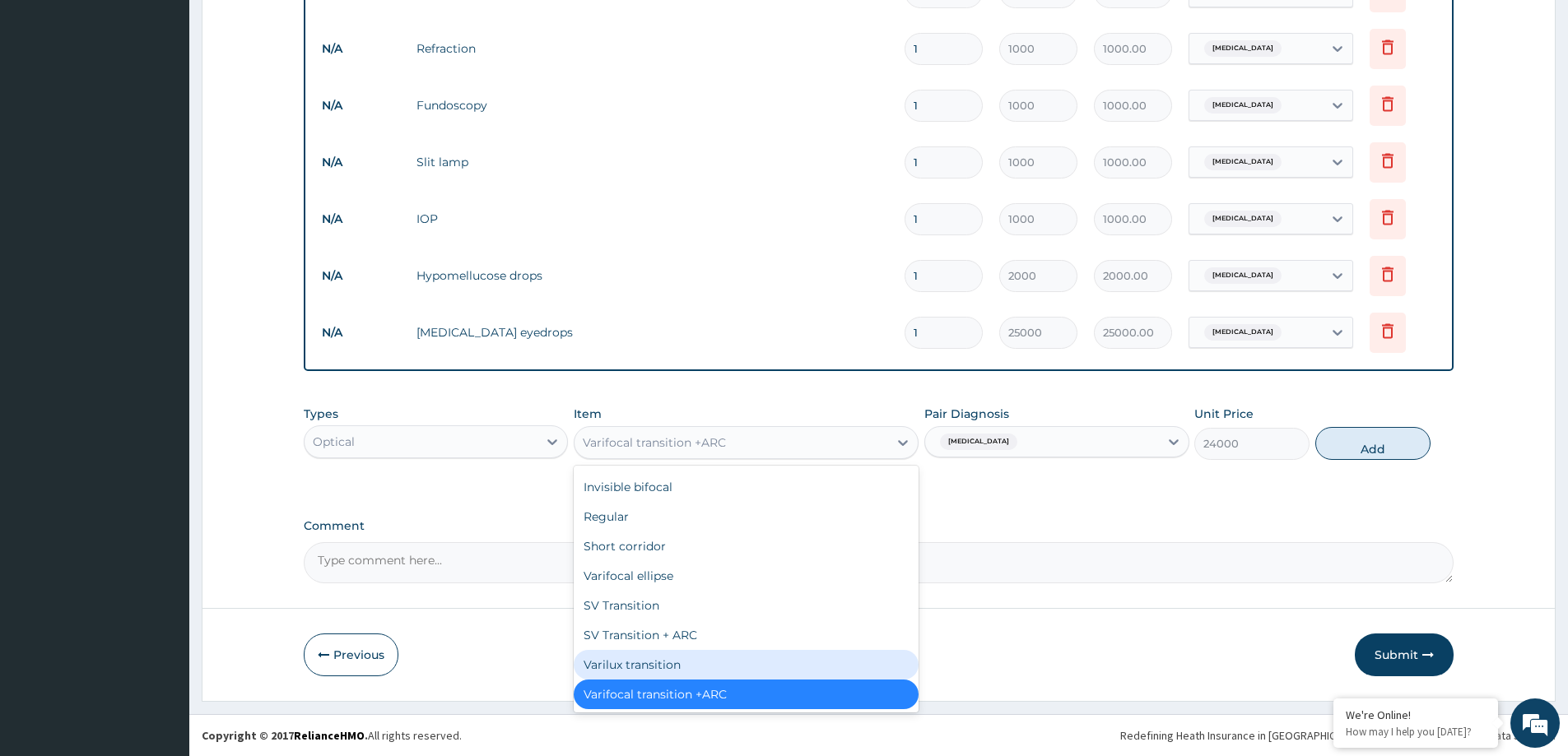
click at [695, 666] on div "Varilux transition" at bounding box center [746, 664] width 345 height 29
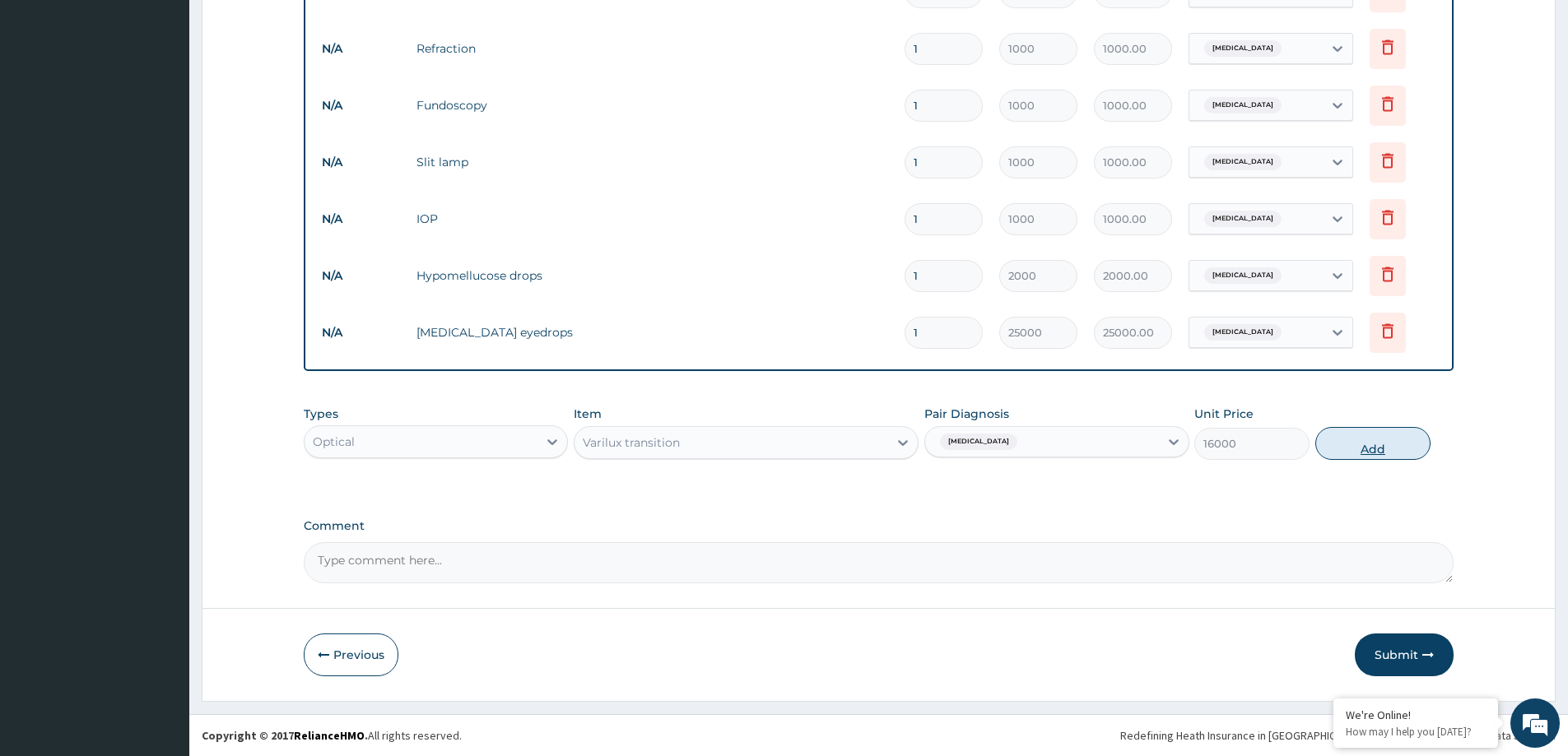
click at [1396, 441] on button "Add" at bounding box center [1373, 443] width 115 height 33
type input "0"
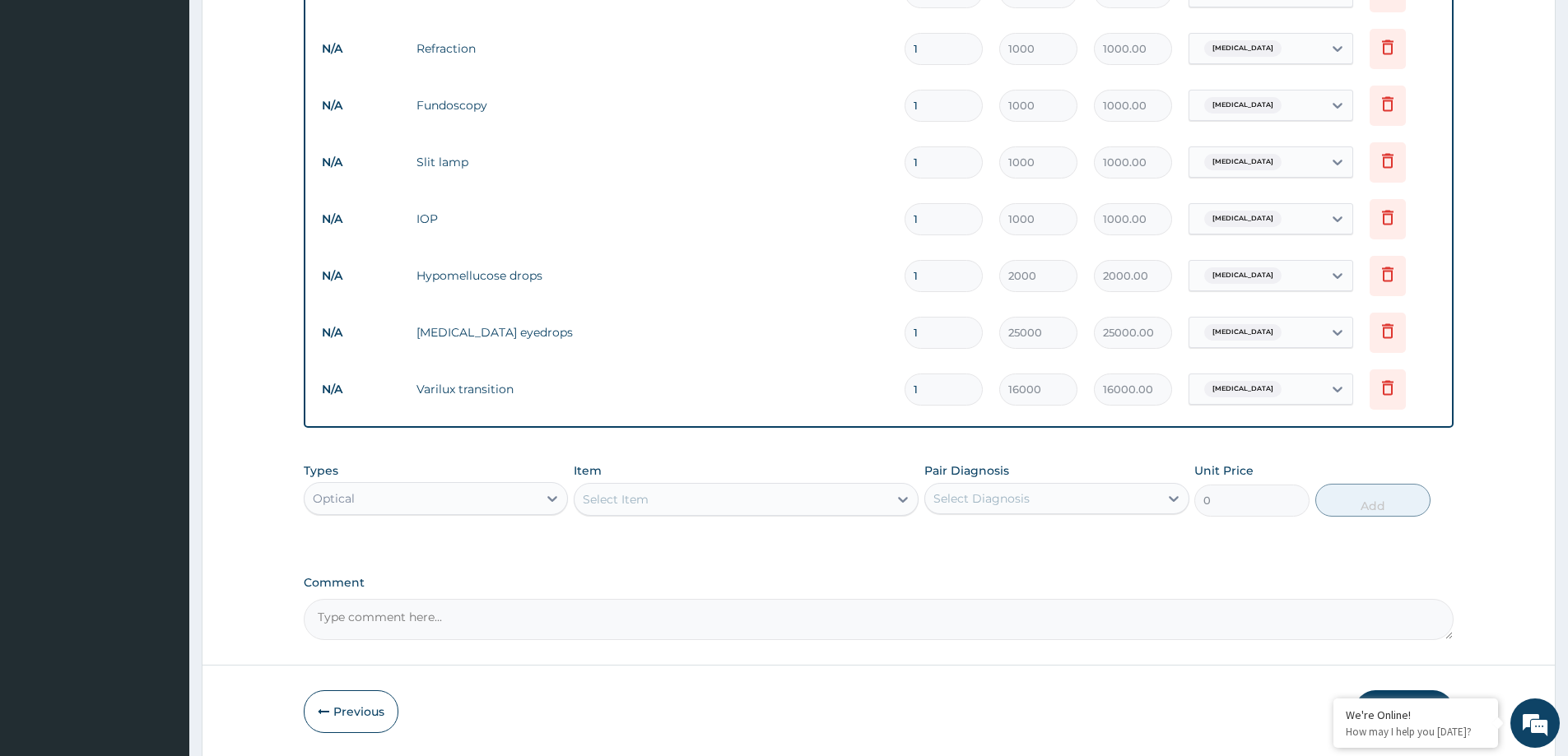
type input "0.00"
type input "2"
type input "32000.00"
type input "2"
click at [1271, 557] on div "PA Code / Prescription Code Enter Code(Secondary Care Only) Encounter Date [DAT…" at bounding box center [878, 3] width 1150 height 1273
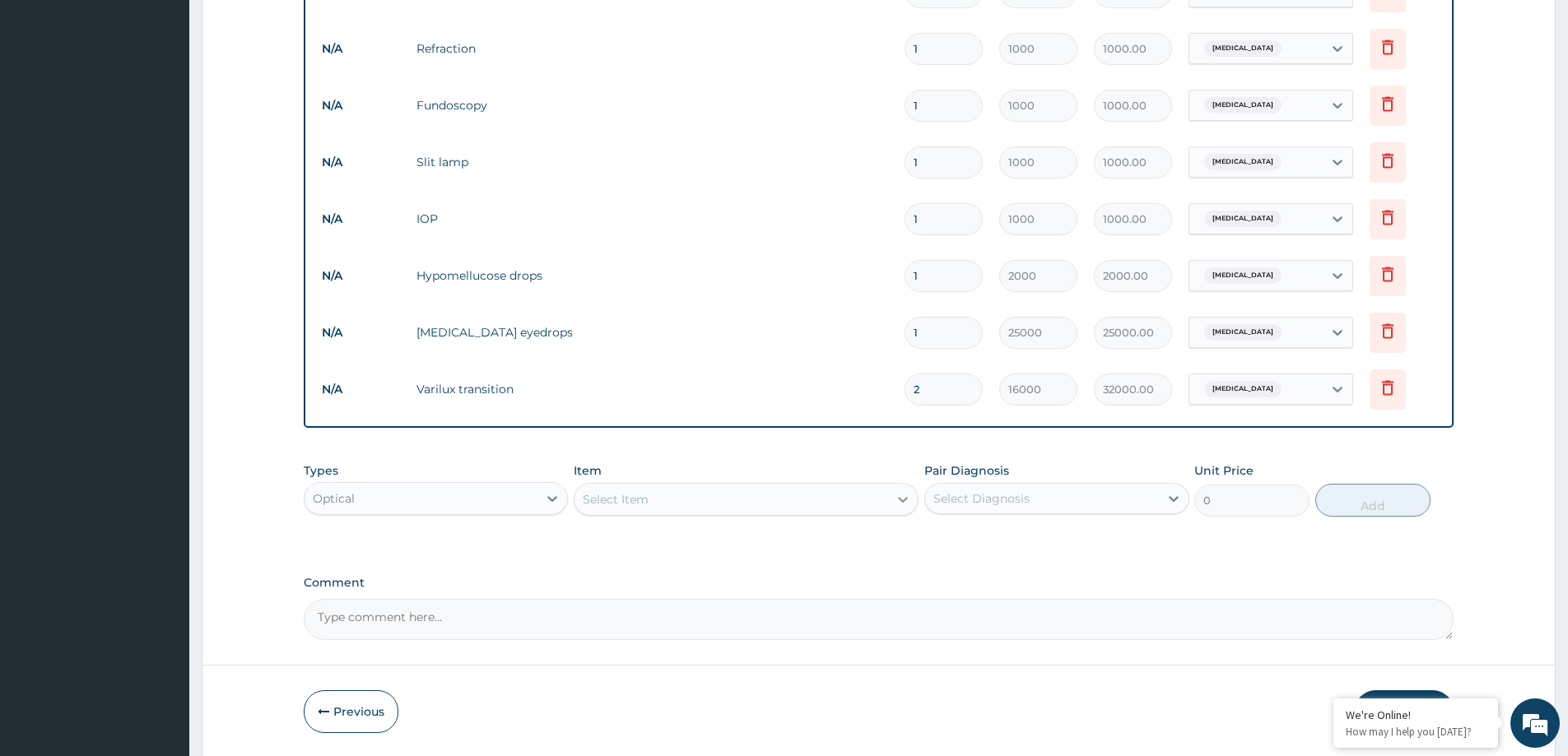
click at [903, 500] on icon at bounding box center [904, 500] width 10 height 6
click at [1377, 388] on icon at bounding box center [1388, 390] width 36 height 40
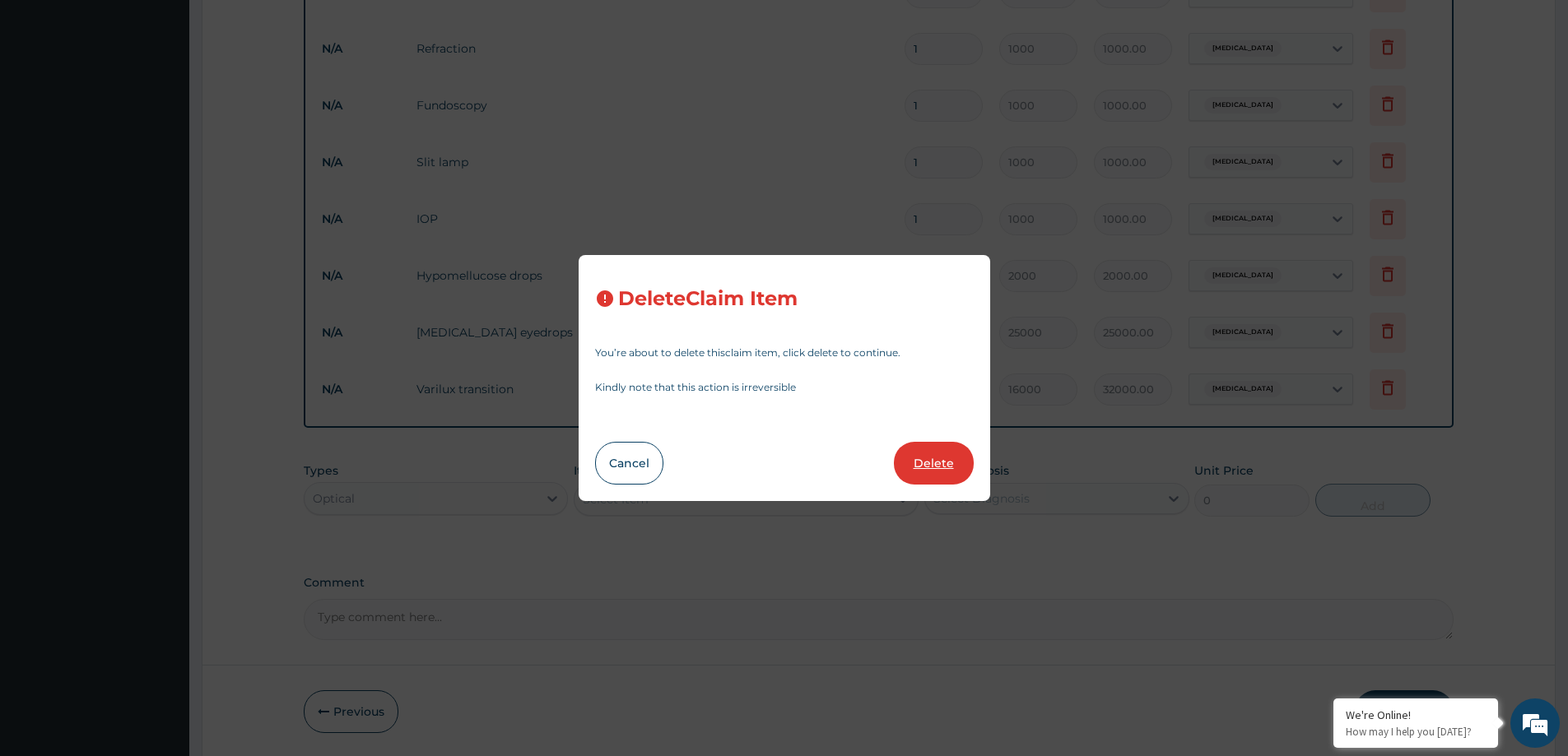
click at [945, 473] on button "Delete" at bounding box center [934, 462] width 80 height 43
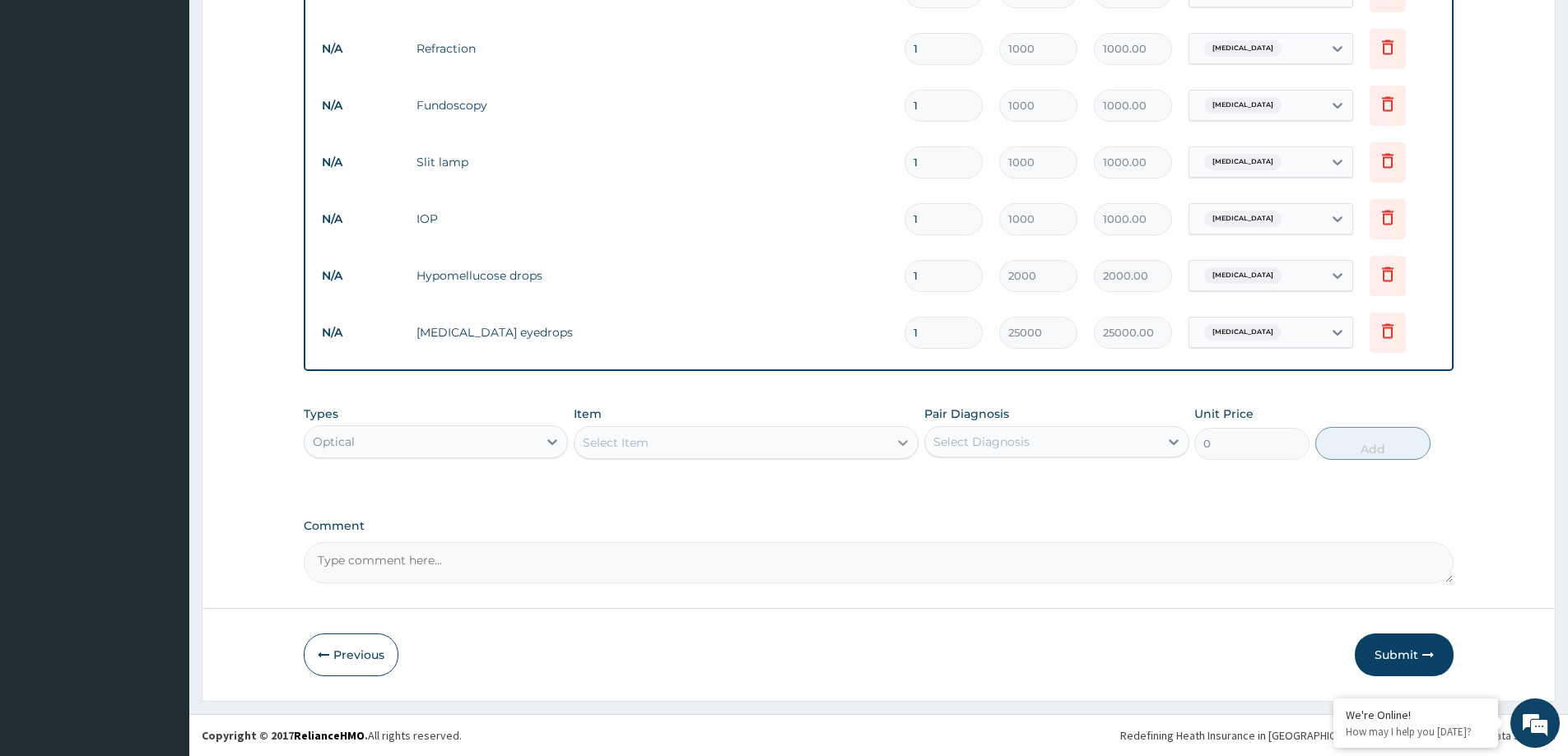
click at [903, 442] on icon at bounding box center [903, 443] width 17 height 17
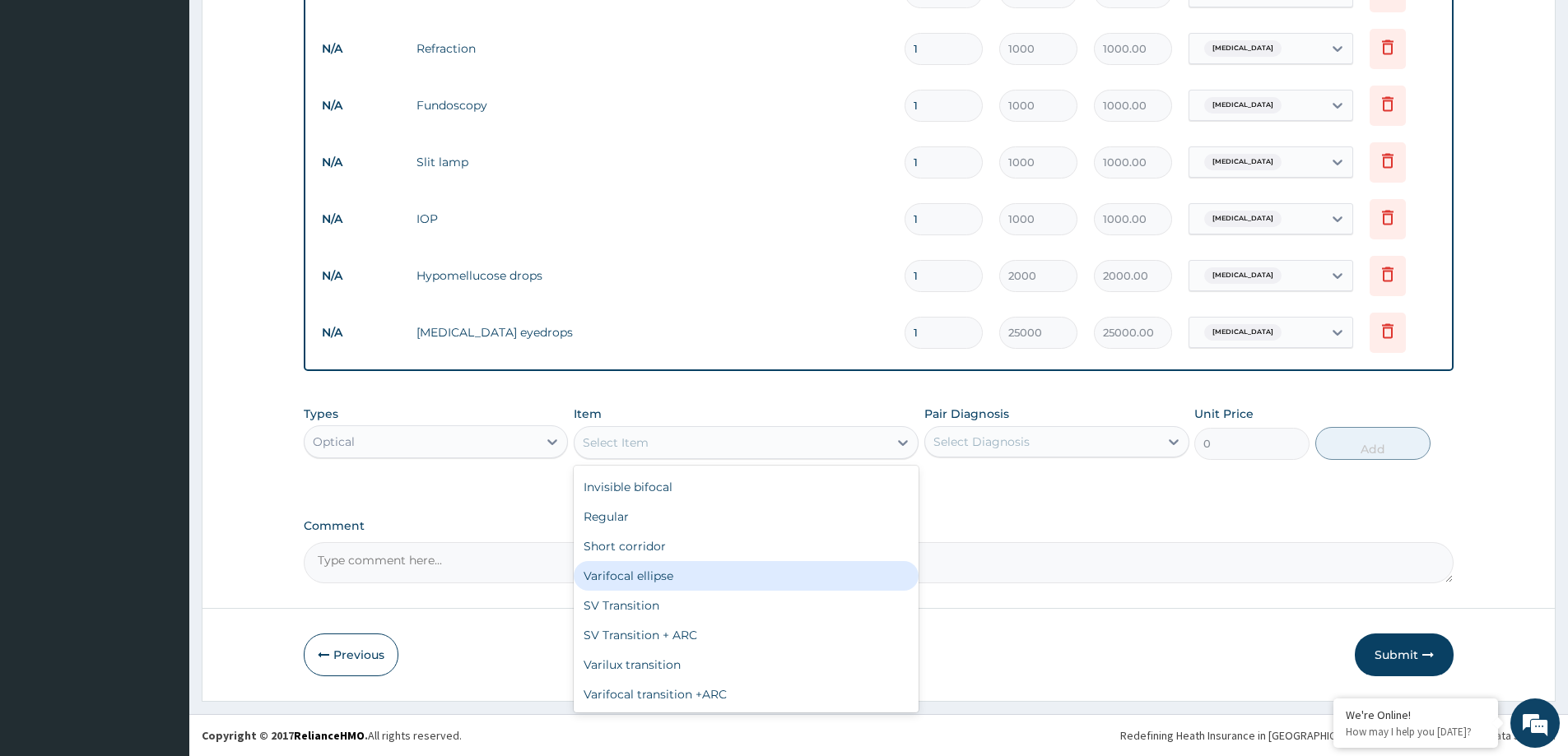
click at [624, 572] on div "Varifocal ellipse" at bounding box center [746, 575] width 345 height 29
type input "8000"
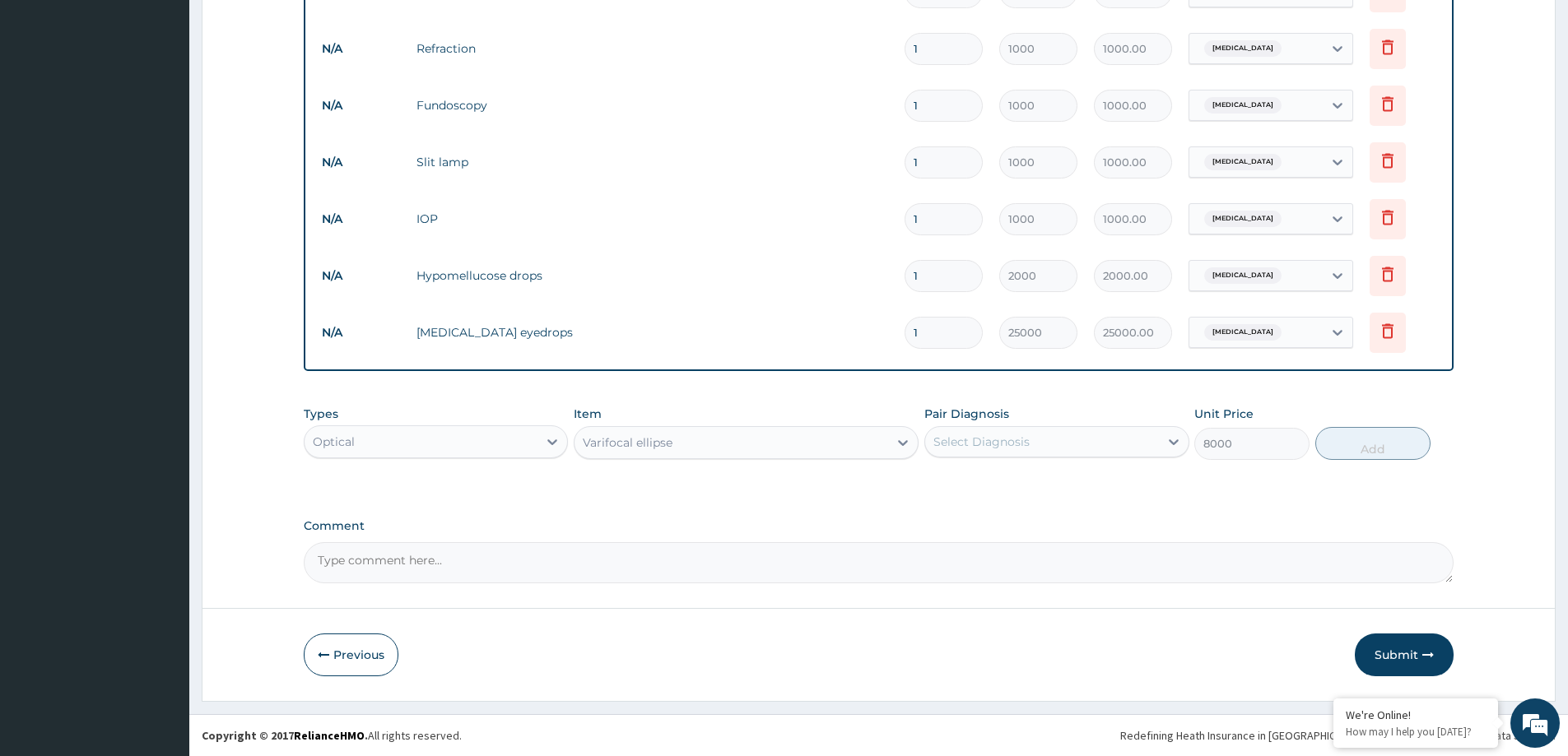
click at [993, 436] on div "Select Diagnosis" at bounding box center [981, 442] width 96 height 17
drag, startPoint x: 1001, startPoint y: 478, endPoint x: 1219, endPoint y: 466, distance: 218.3
click at [1022, 471] on div "Photophobia" at bounding box center [1056, 484] width 265 height 33
checkbox input "true"
click at [1376, 437] on button "Add" at bounding box center [1373, 443] width 115 height 33
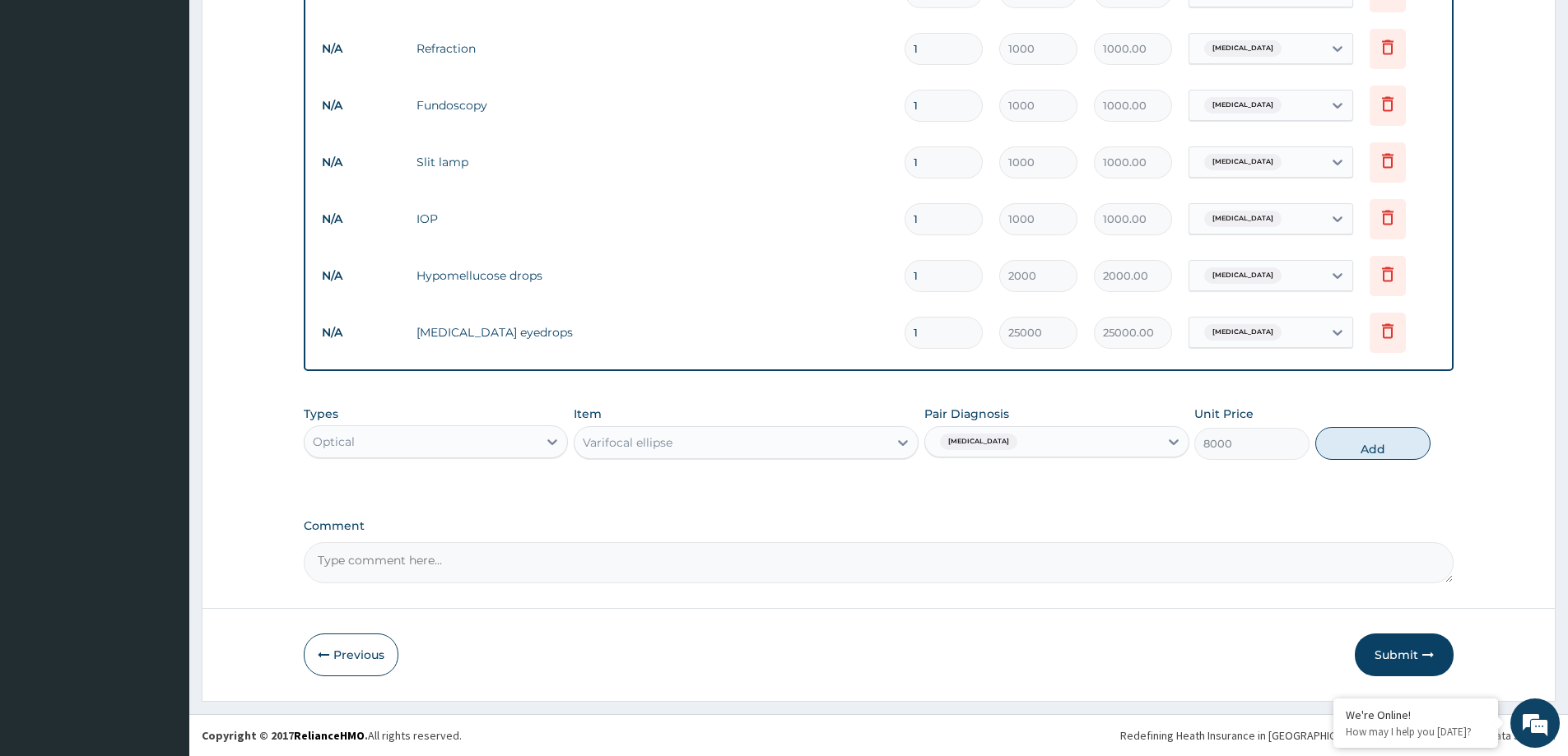
type input "0"
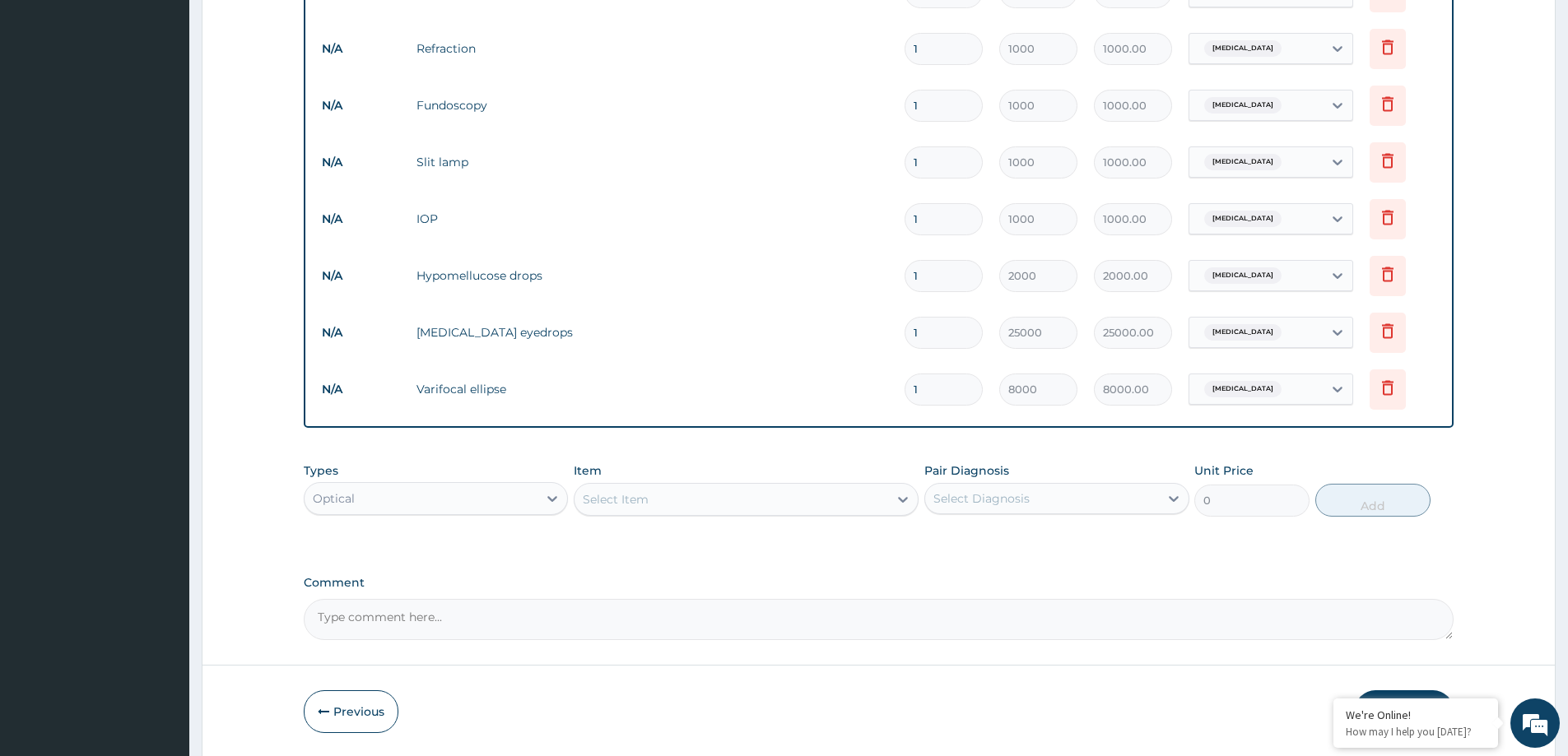
click at [943, 389] on input "1" at bounding box center [944, 390] width 78 height 32
drag, startPoint x: 943, startPoint y: 389, endPoint x: 924, endPoint y: 390, distance: 19.0
click at [924, 390] on input "1" at bounding box center [944, 390] width 78 height 32
type input "0.00"
type input "4"
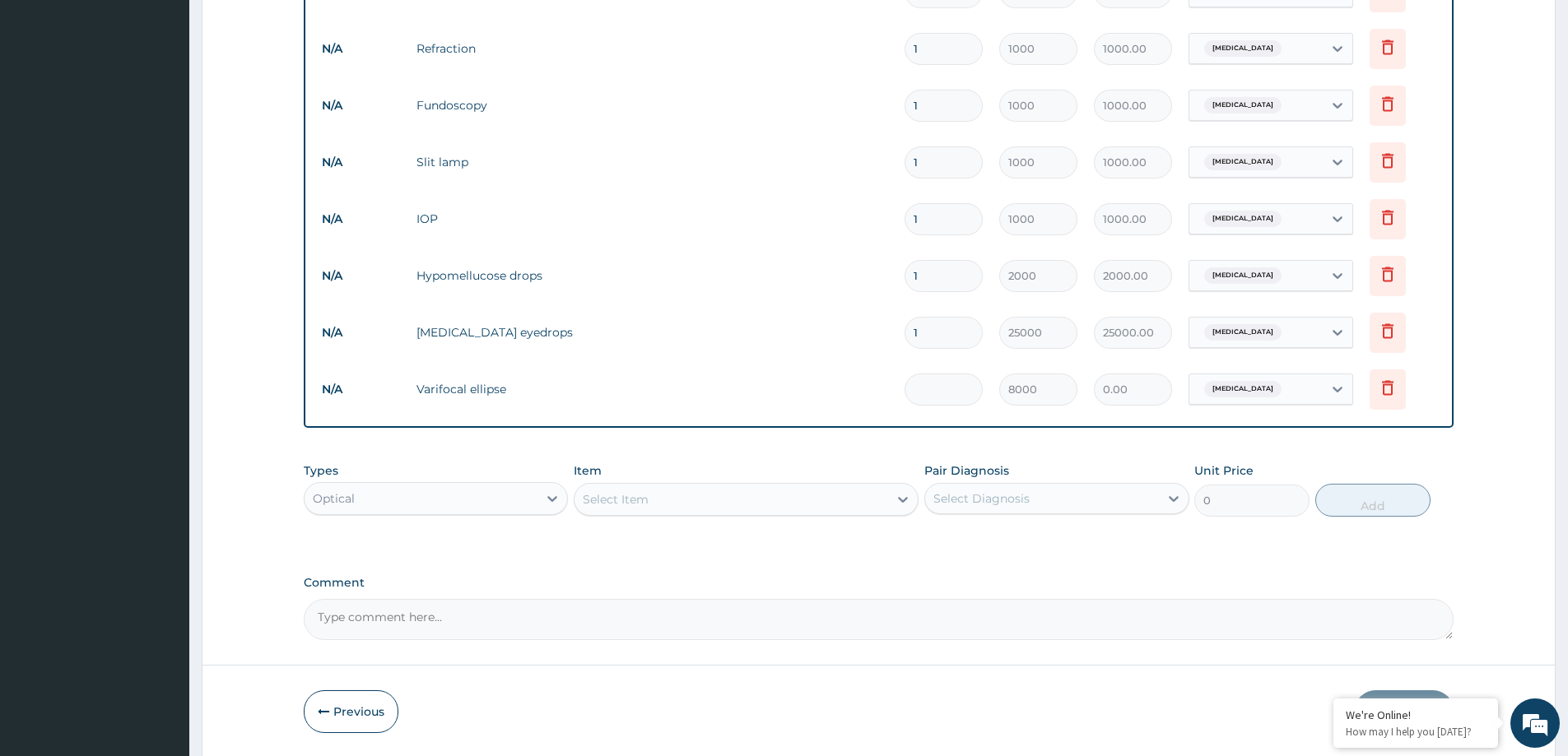
type input "32000.00"
type input "0.00"
type input "5"
type input "40000.00"
type input "5"
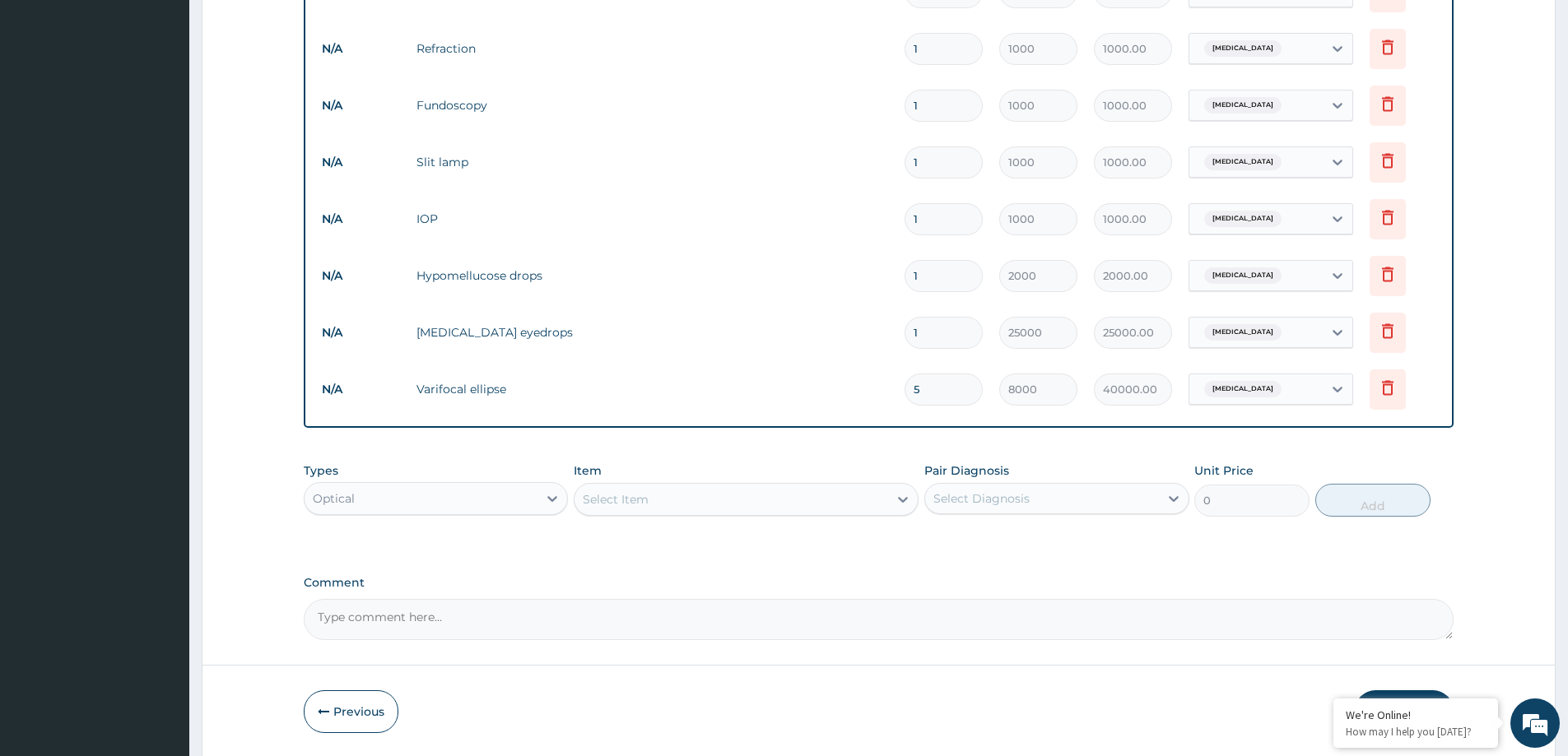
click at [1445, 588] on label "Comment" at bounding box center [878, 582] width 1150 height 14
click at [1445, 599] on textarea "Comment" at bounding box center [878, 619] width 1150 height 41
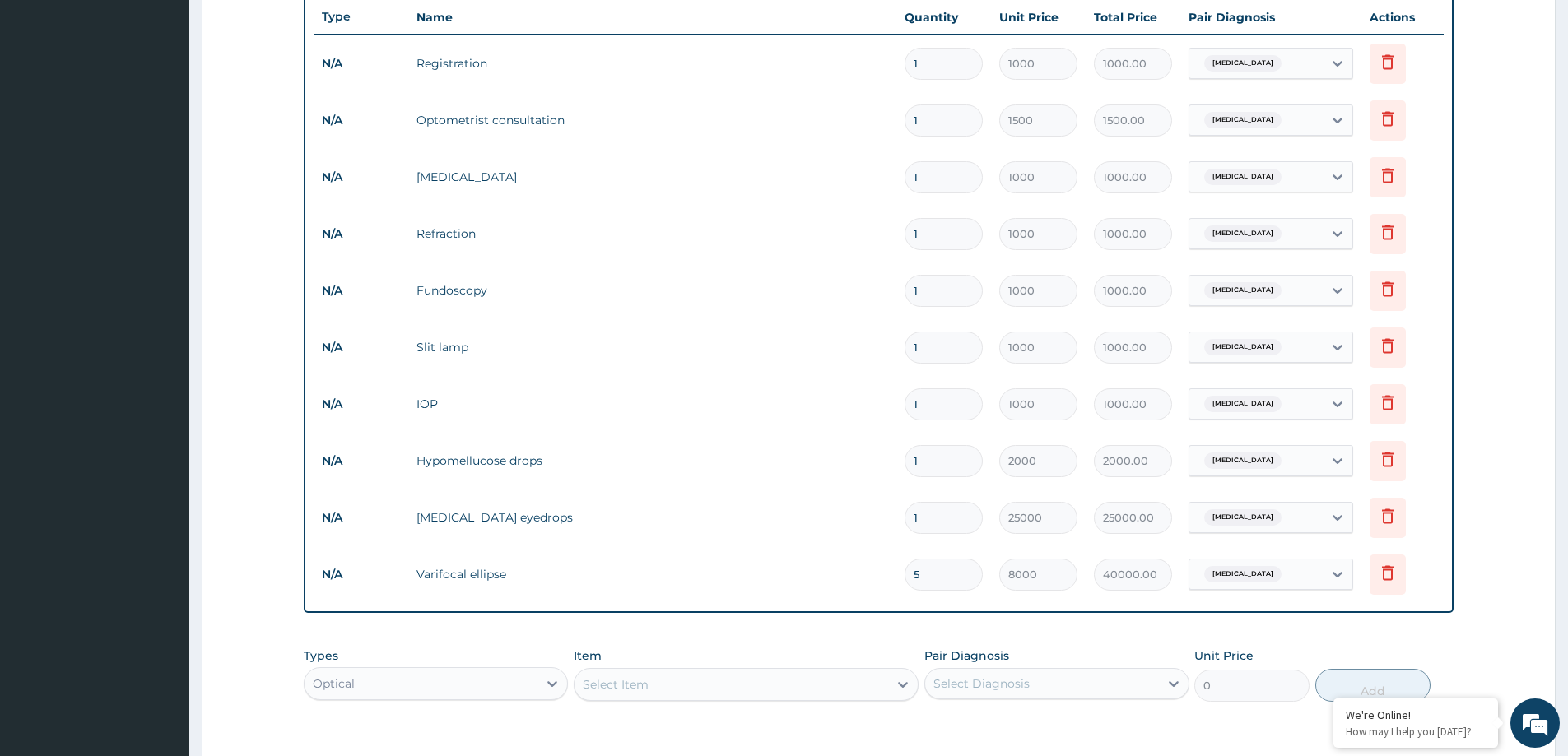
scroll to position [847, 0]
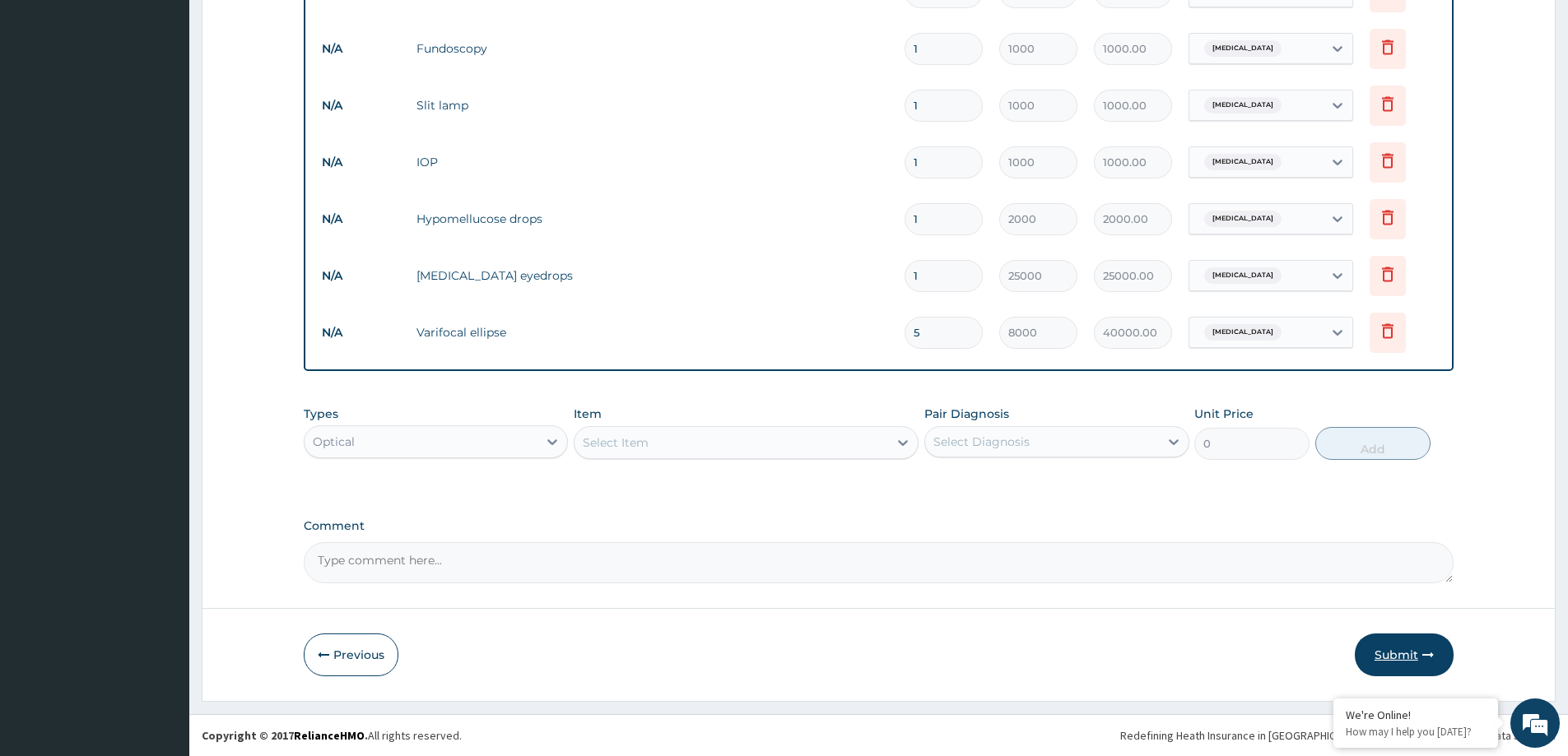
click at [1415, 649] on button "Submit" at bounding box center [1404, 654] width 99 height 43
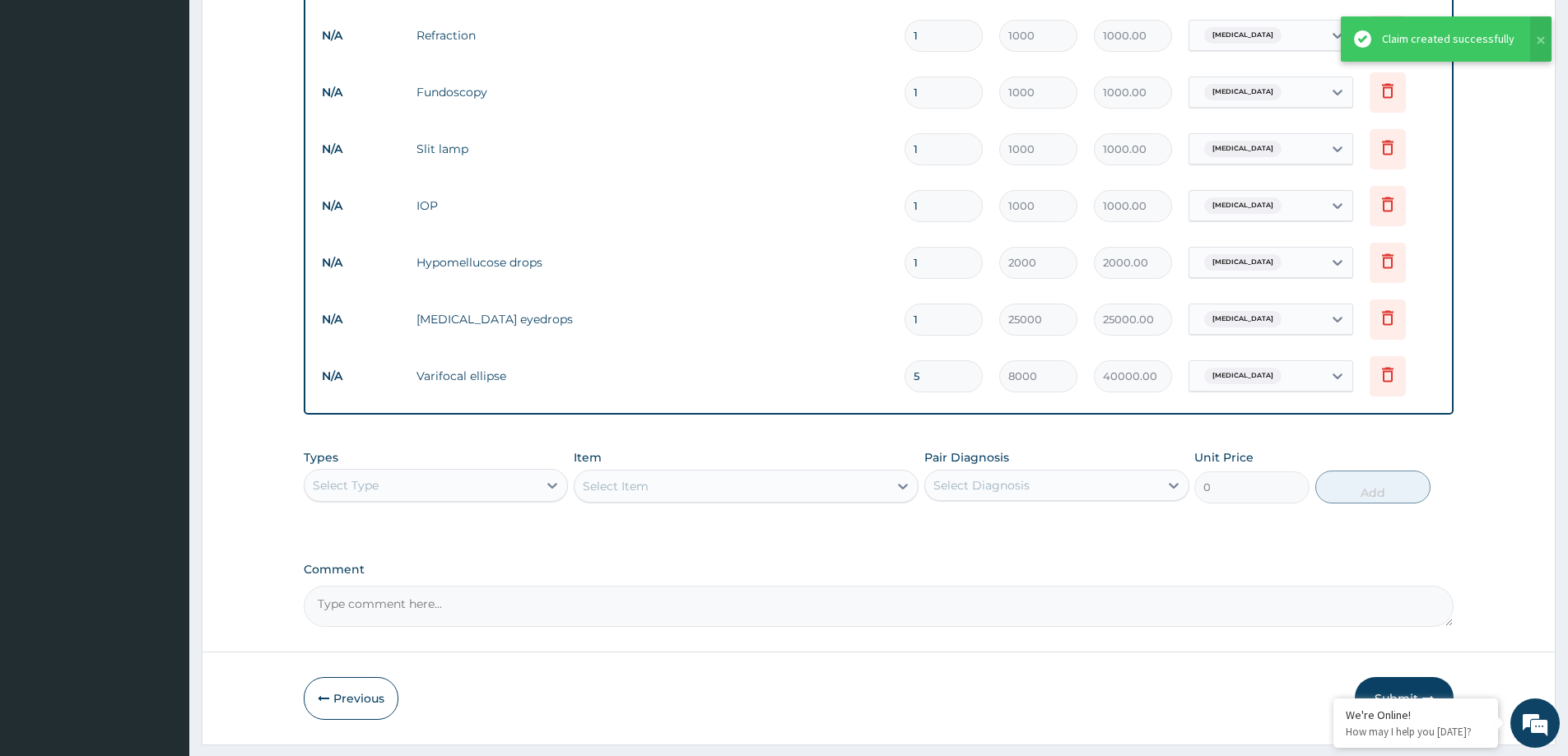
scroll to position [764, 0]
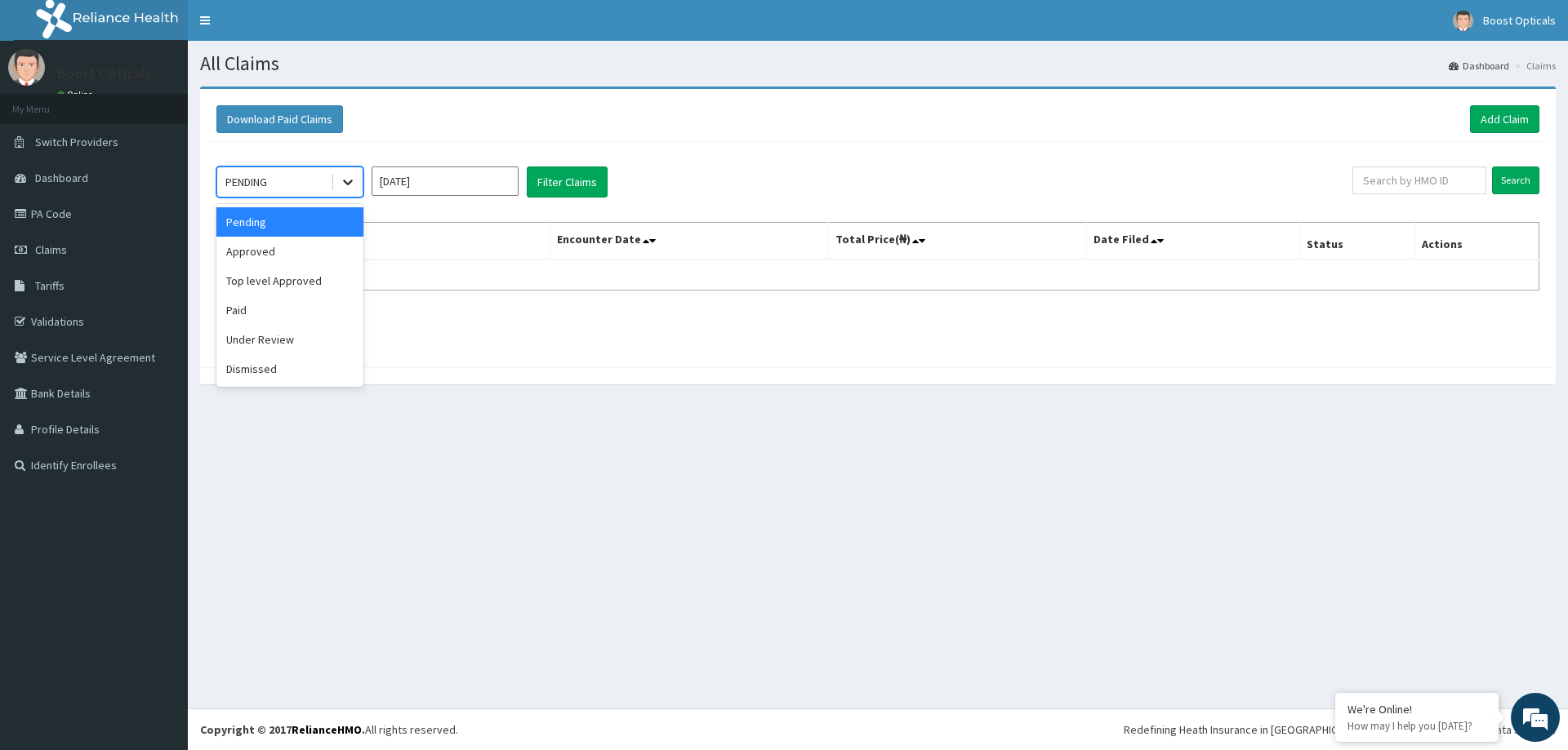
click at [338, 175] on div at bounding box center [347, 181] width 29 height 29
click at [258, 305] on div "Paid" at bounding box center [289, 310] width 147 height 29
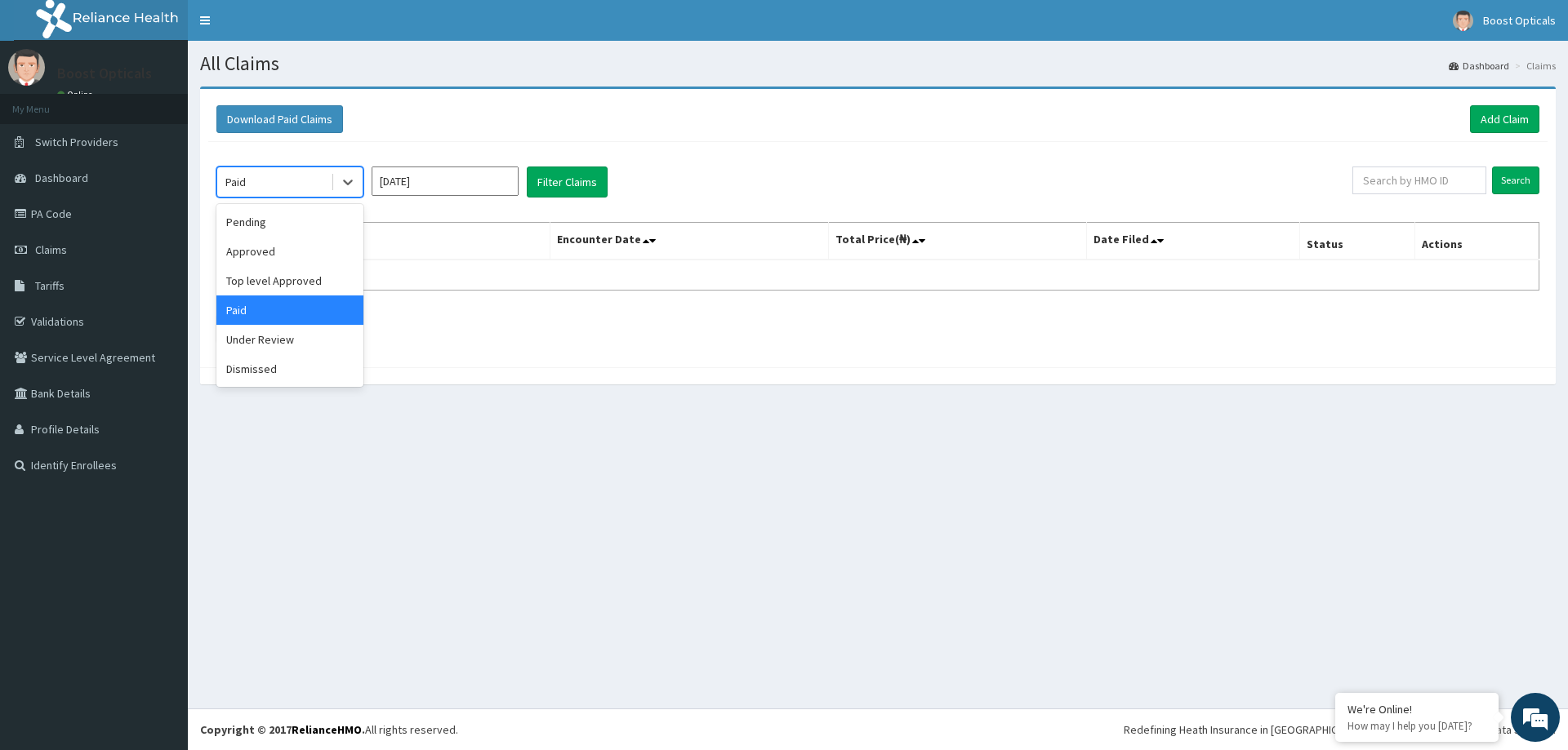
click at [287, 176] on div "Paid" at bounding box center [273, 182] width 113 height 26
click at [264, 225] on div "Pending" at bounding box center [289, 221] width 147 height 29
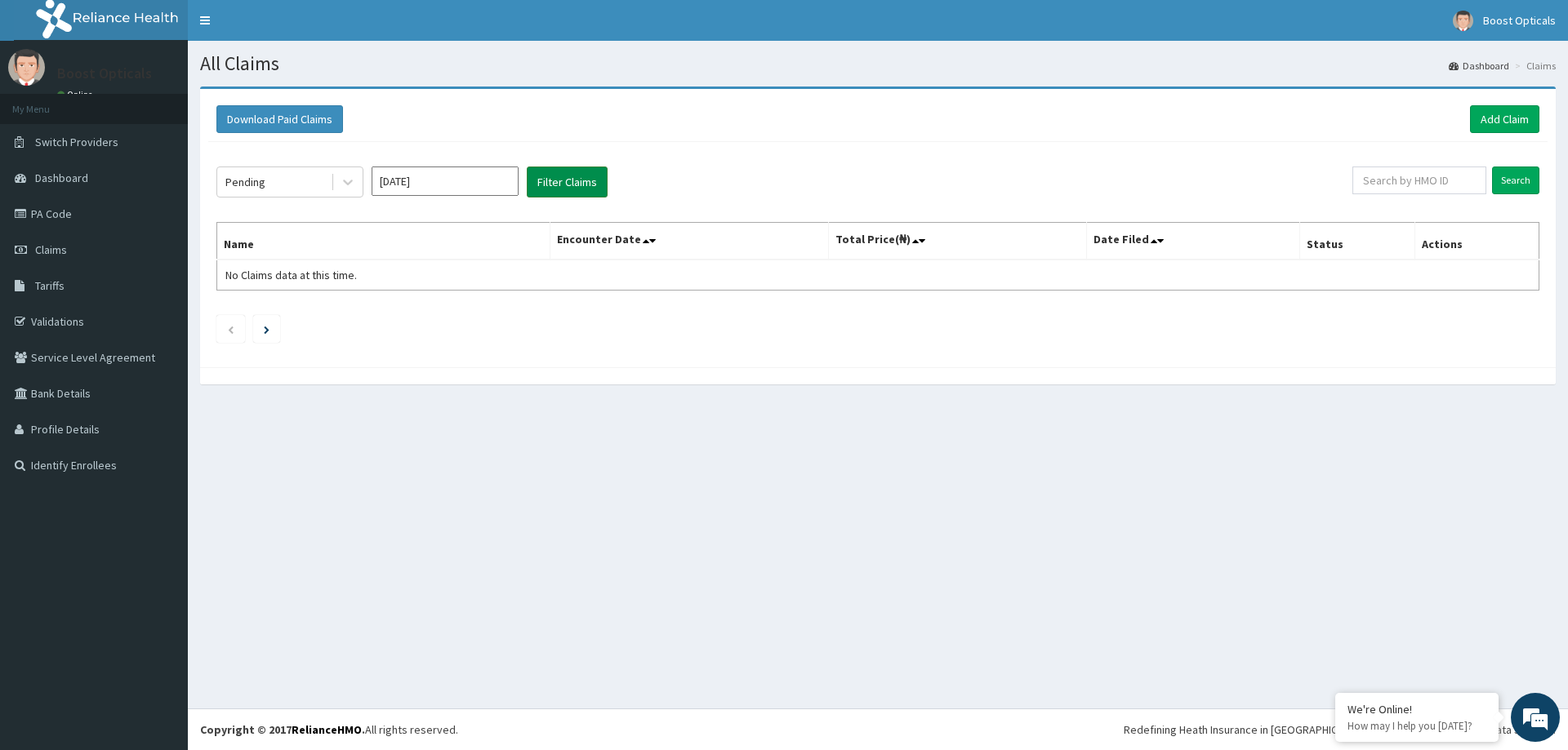
click at [552, 178] on button "Filter Claims" at bounding box center [567, 181] width 81 height 31
click at [557, 184] on button "Filter Claims" at bounding box center [567, 181] width 81 height 31
drag, startPoint x: 1524, startPoint y: 173, endPoint x: 1517, endPoint y: 180, distance: 9.9
click at [1523, 173] on input "Search" at bounding box center [1515, 180] width 47 height 28
click at [731, 233] on th "Encounter Date" at bounding box center [689, 241] width 278 height 37
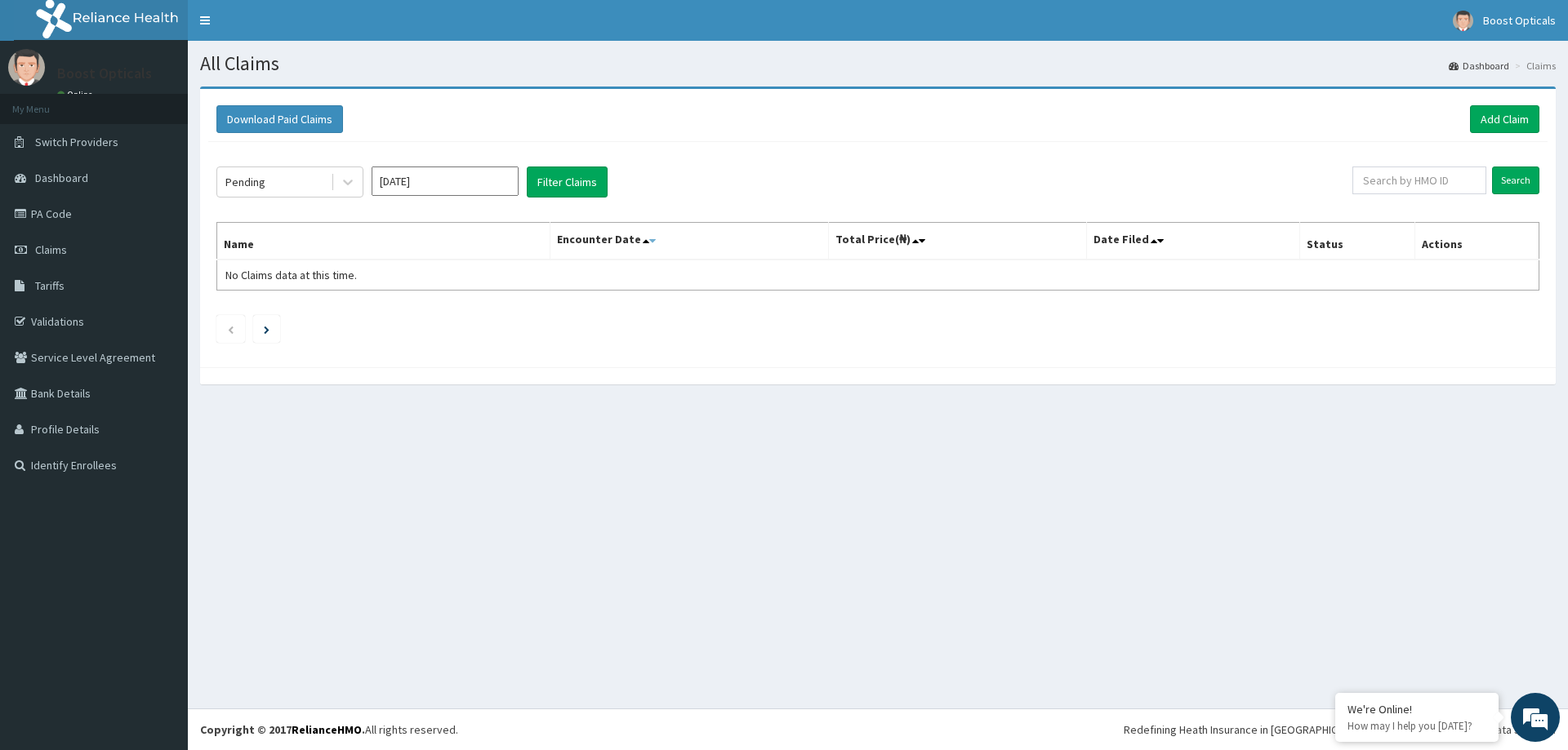
click at [656, 241] on icon at bounding box center [653, 241] width 7 height 12
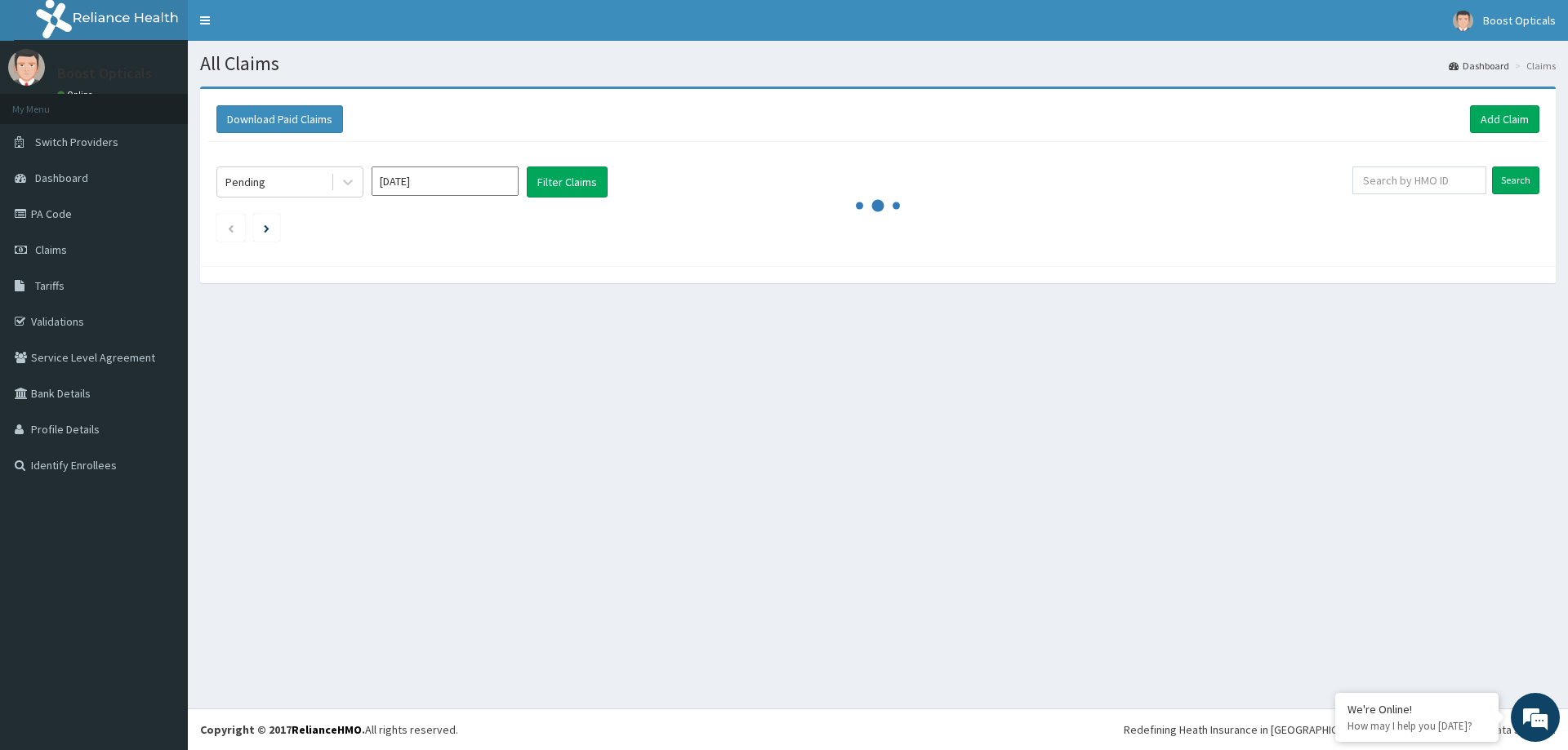
click at [641, 241] on div "Pending Sep 2025 Filter Claims Search" at bounding box center [877, 200] width 1339 height 116
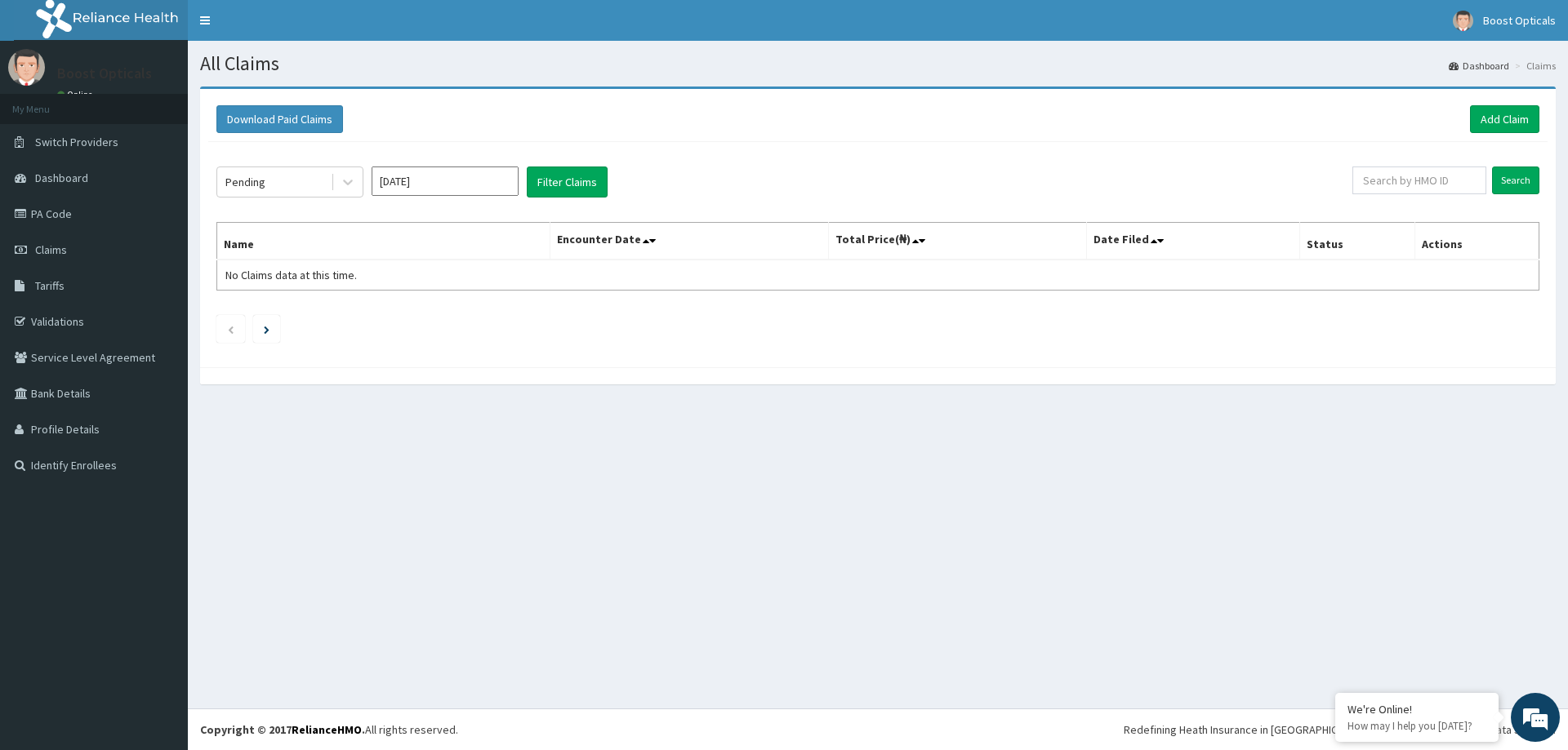
click at [649, 245] on th "Encounter Date" at bounding box center [689, 241] width 278 height 37
click at [721, 248] on th "Encounter Date" at bounding box center [689, 241] width 278 height 37
click at [630, 244] on th "Encounter Date" at bounding box center [689, 241] width 278 height 37
drag, startPoint x: 693, startPoint y: 246, endPoint x: 680, endPoint y: 245, distance: 13.0
click at [692, 246] on th "Encounter Date" at bounding box center [689, 241] width 278 height 37
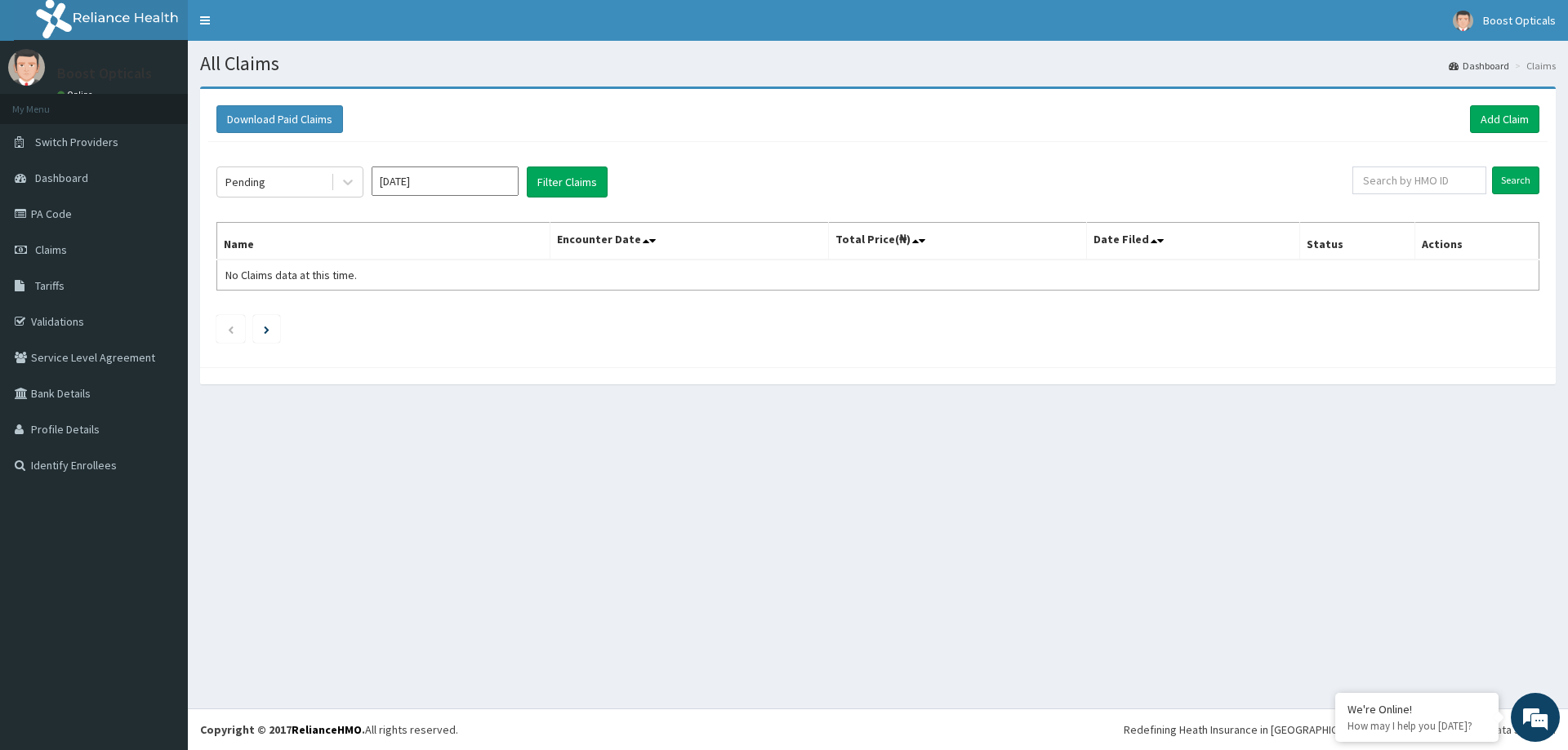
click at [678, 239] on th "Encounter Date" at bounding box center [689, 241] width 278 height 37
click at [46, 243] on span "Claims" at bounding box center [51, 250] width 31 height 15
click at [63, 251] on span "Claims" at bounding box center [51, 250] width 31 height 15
click at [270, 330] on li at bounding box center [267, 329] width 27 height 28
click at [229, 324] on link "Previous page" at bounding box center [230, 329] width 7 height 15
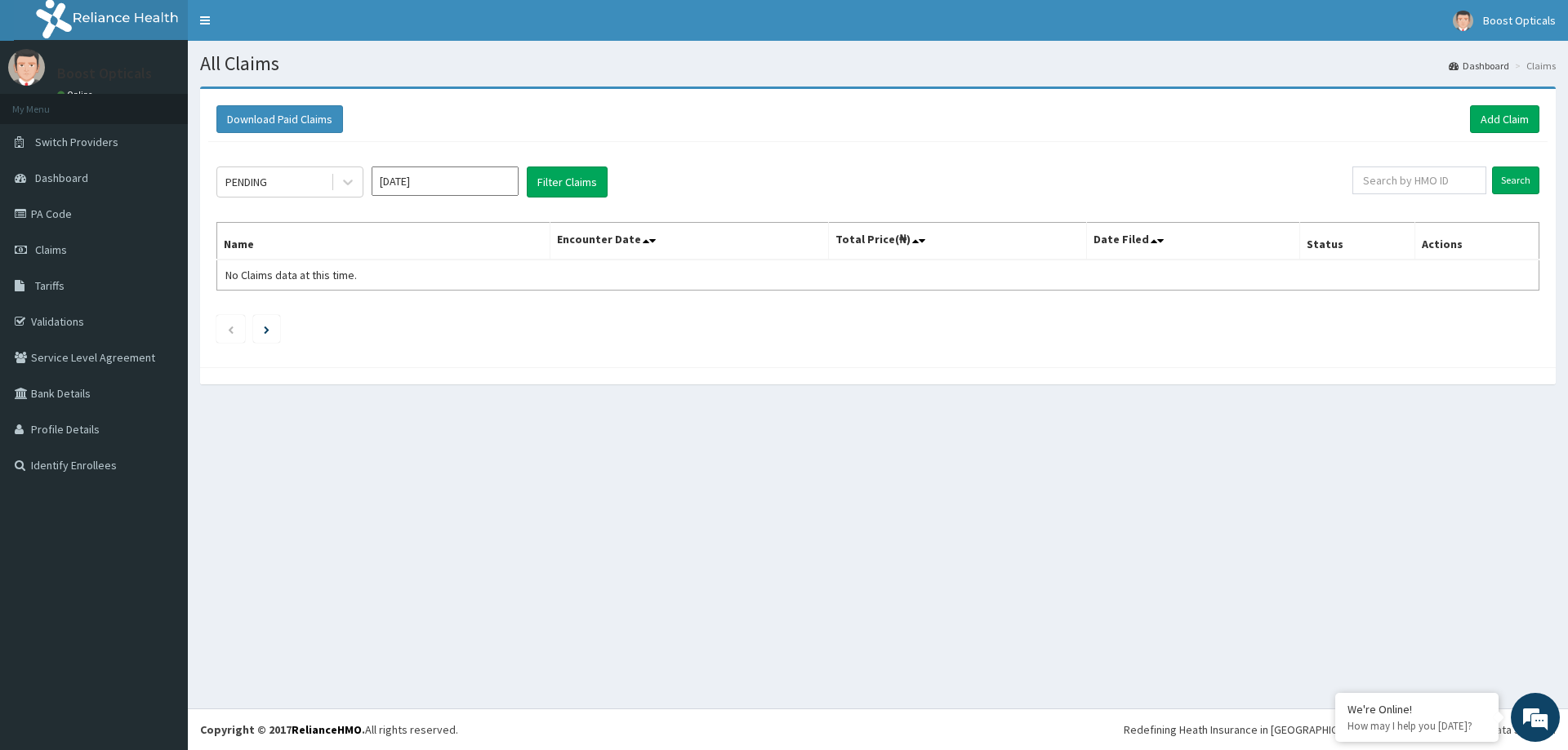
click at [683, 233] on th "Encounter Date" at bounding box center [689, 241] width 278 height 37
click at [429, 189] on input "[DATE]" at bounding box center [445, 180] width 147 height 29
click at [451, 308] on div "Aug" at bounding box center [445, 317] width 32 height 30
click at [1141, 246] on th "Date Filed" at bounding box center [1192, 241] width 213 height 37
drag, startPoint x: 1175, startPoint y: 225, endPoint x: 1172, endPoint y: 239, distance: 14.3
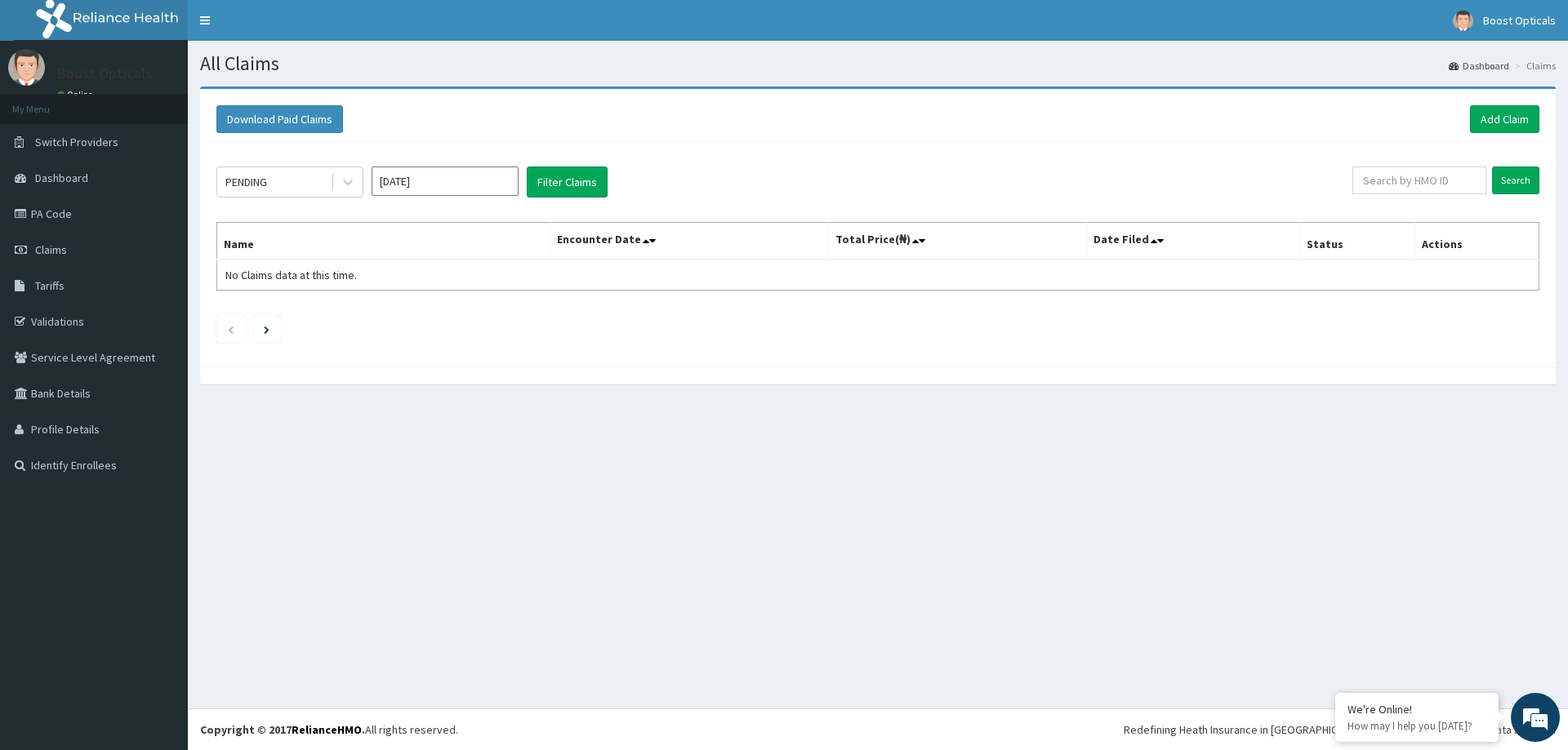
click at [1175, 231] on th "Date Filed" at bounding box center [1192, 241] width 213 height 37
drag, startPoint x: 1348, startPoint y: 230, endPoint x: 1363, endPoint y: 236, distance: 16.2
click at [1349, 233] on th "Status" at bounding box center [1357, 241] width 115 height 37
click at [1487, 241] on th "Actions" at bounding box center [1477, 241] width 124 height 37
drag, startPoint x: 1448, startPoint y: 185, endPoint x: 1512, endPoint y: 178, distance: 64.4
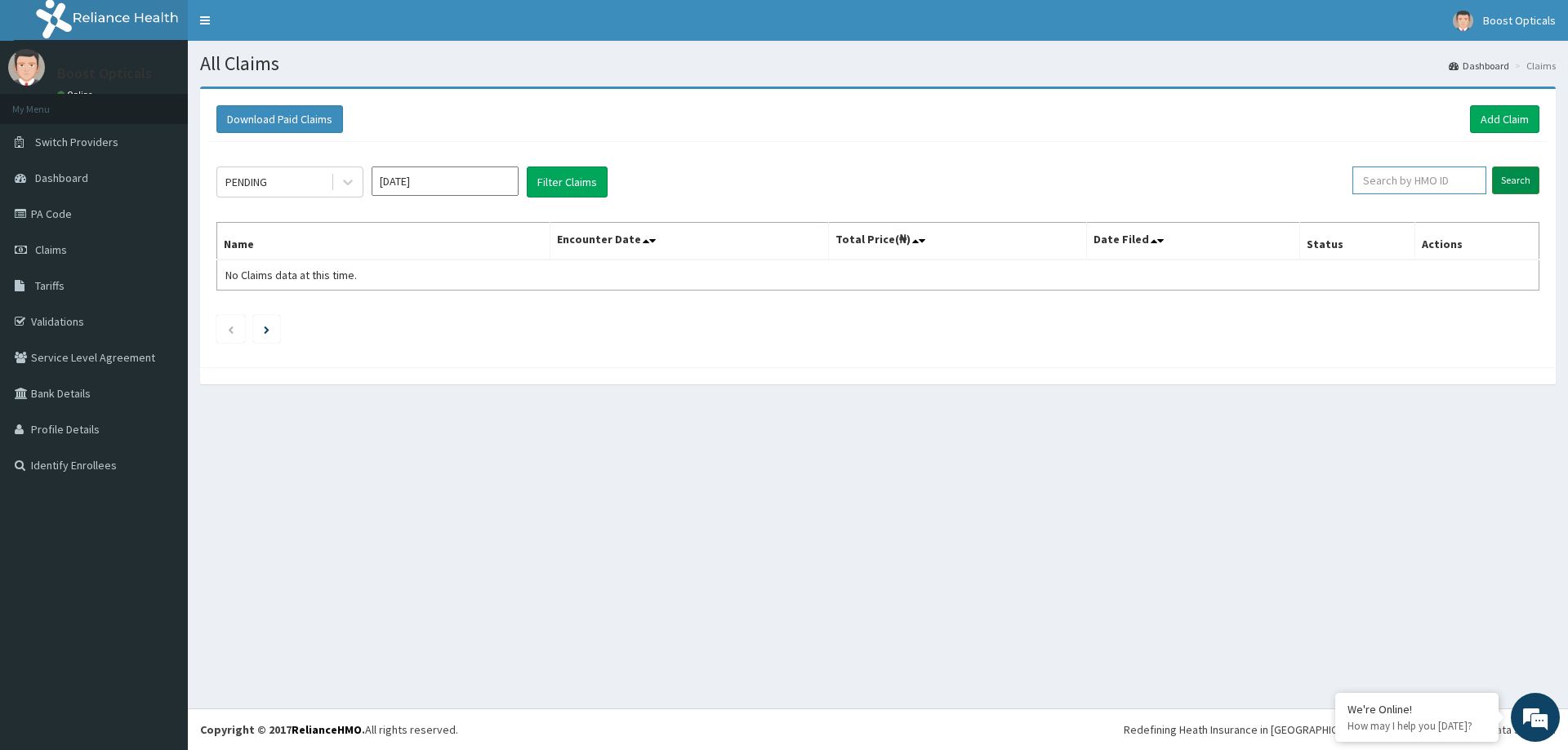
click at [1479, 185] on input "text" at bounding box center [1420, 180] width 134 height 28
click at [1519, 178] on input "Search" at bounding box center [1515, 180] width 47 height 28
drag, startPoint x: 1545, startPoint y: 175, endPoint x: 1533, endPoint y: 183, distance: 14.4
click at [1538, 180] on div "PENDING [DATE] Filter Claims Search Name Encounter Date Total Price(₦) Date Fil…" at bounding box center [877, 251] width 1339 height 217
click at [484, 180] on input "[DATE]" at bounding box center [445, 180] width 147 height 29
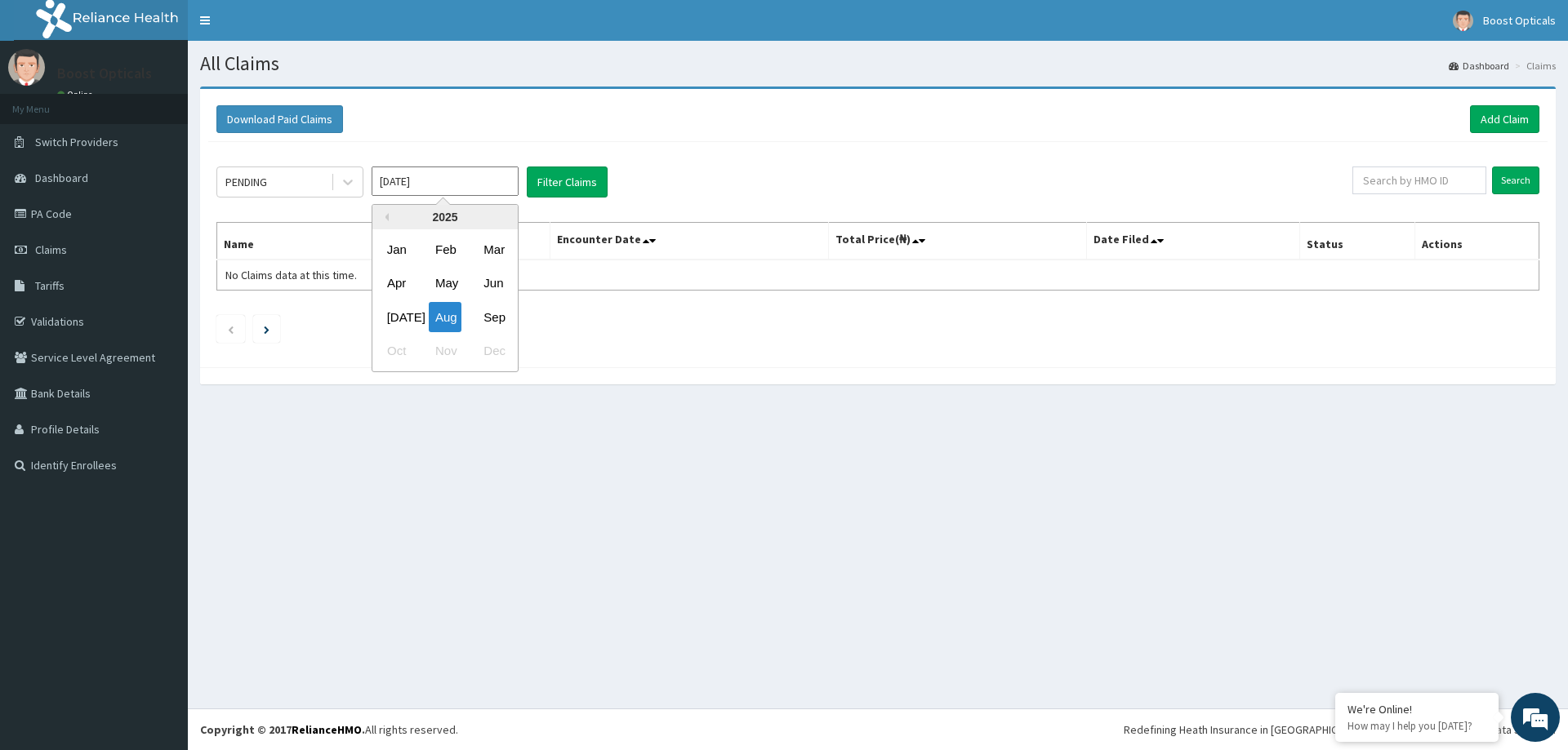
click at [511, 324] on div "[DATE] Aug Sep" at bounding box center [446, 317] width 146 height 33
click at [503, 326] on div "Sep" at bounding box center [493, 317] width 32 height 30
type input "[DATE]"
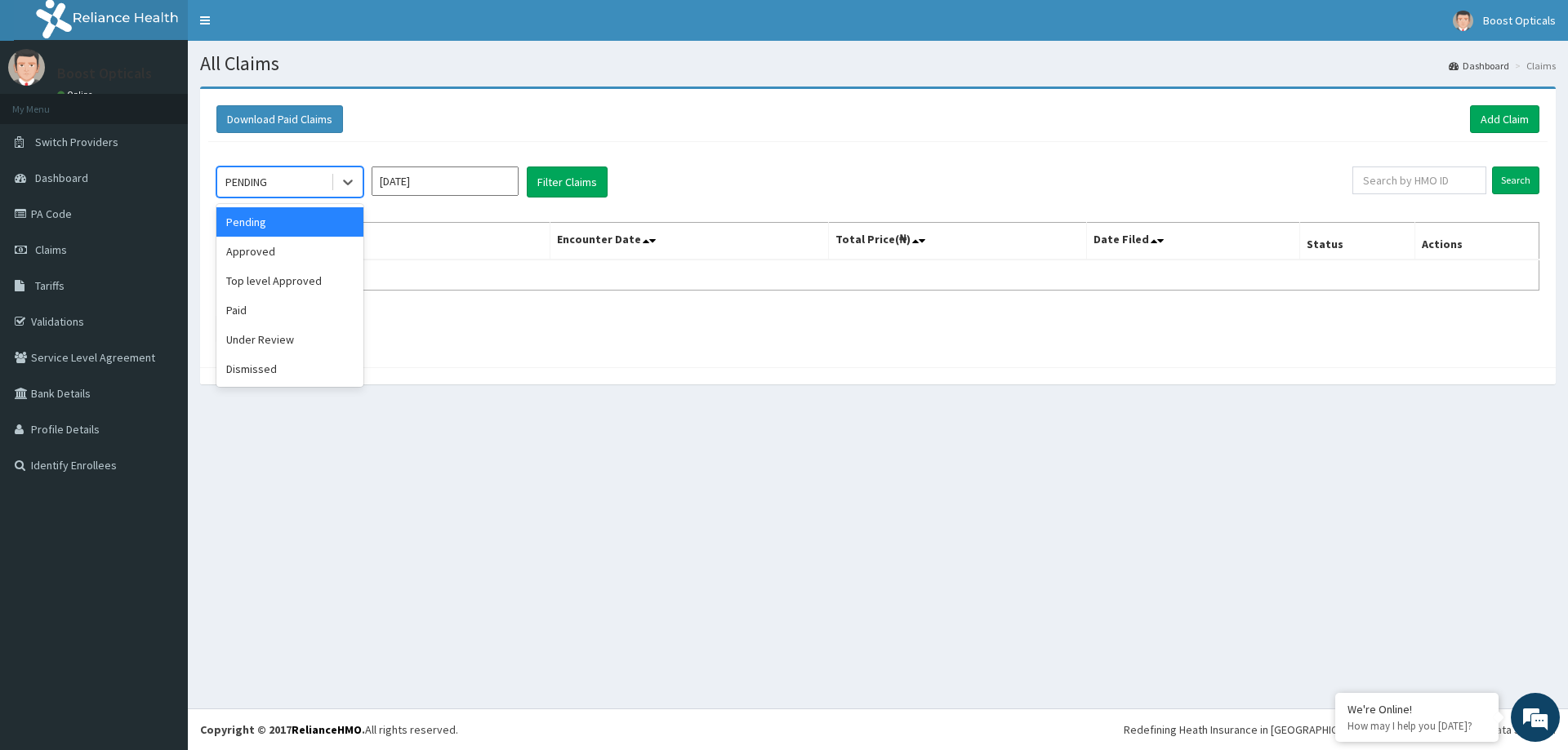
click at [326, 187] on div "PENDING" at bounding box center [273, 182] width 113 height 26
click at [312, 251] on div "Approved" at bounding box center [289, 251] width 147 height 29
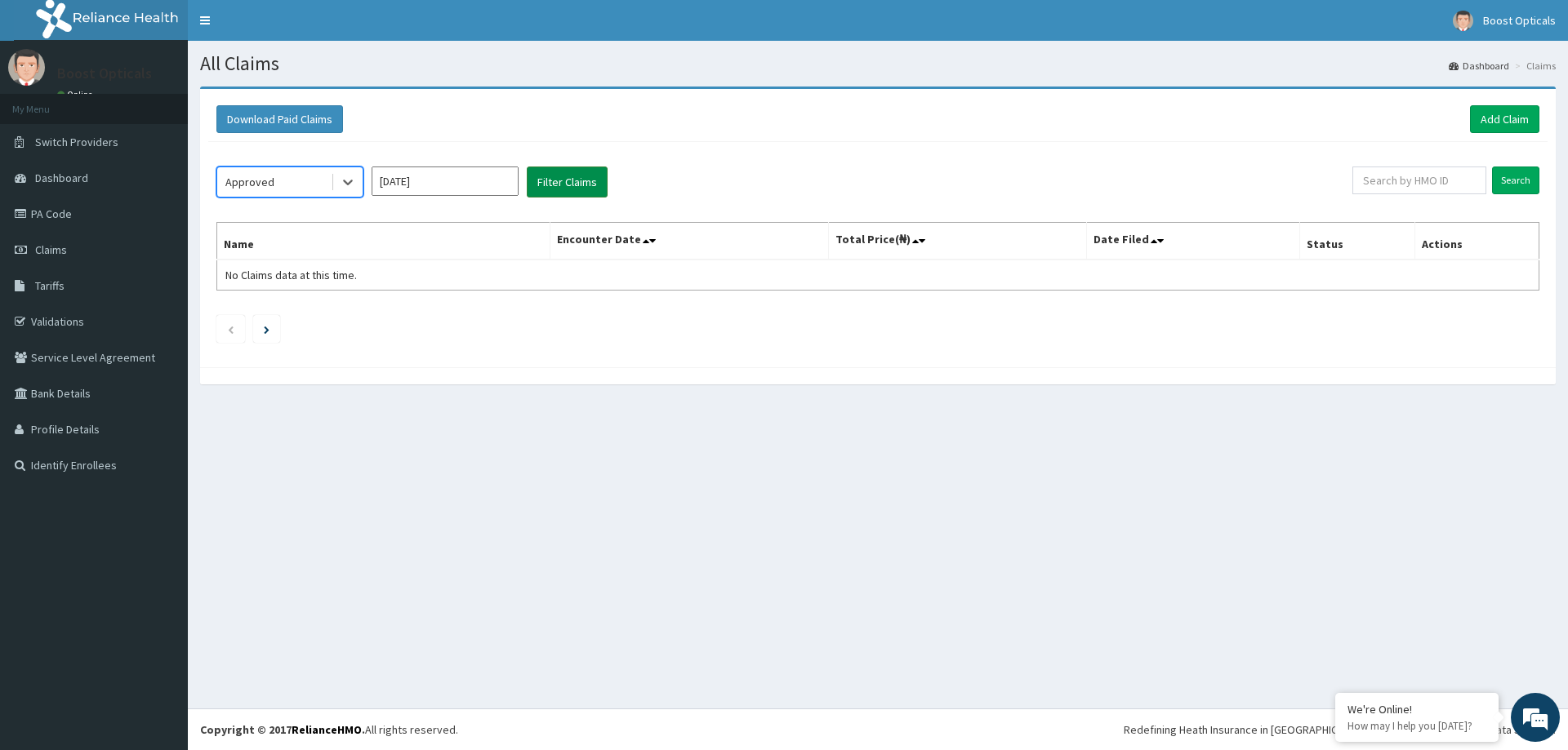
click at [562, 183] on button "Filter Claims" at bounding box center [567, 181] width 81 height 31
drag, startPoint x: 1527, startPoint y: 178, endPoint x: 1518, endPoint y: 178, distance: 9.0
click at [1520, 178] on input "Search" at bounding box center [1515, 180] width 47 height 28
click at [97, 210] on link "PA Code" at bounding box center [94, 214] width 188 height 36
click at [919, 243] on icon at bounding box center [915, 241] width 7 height 12
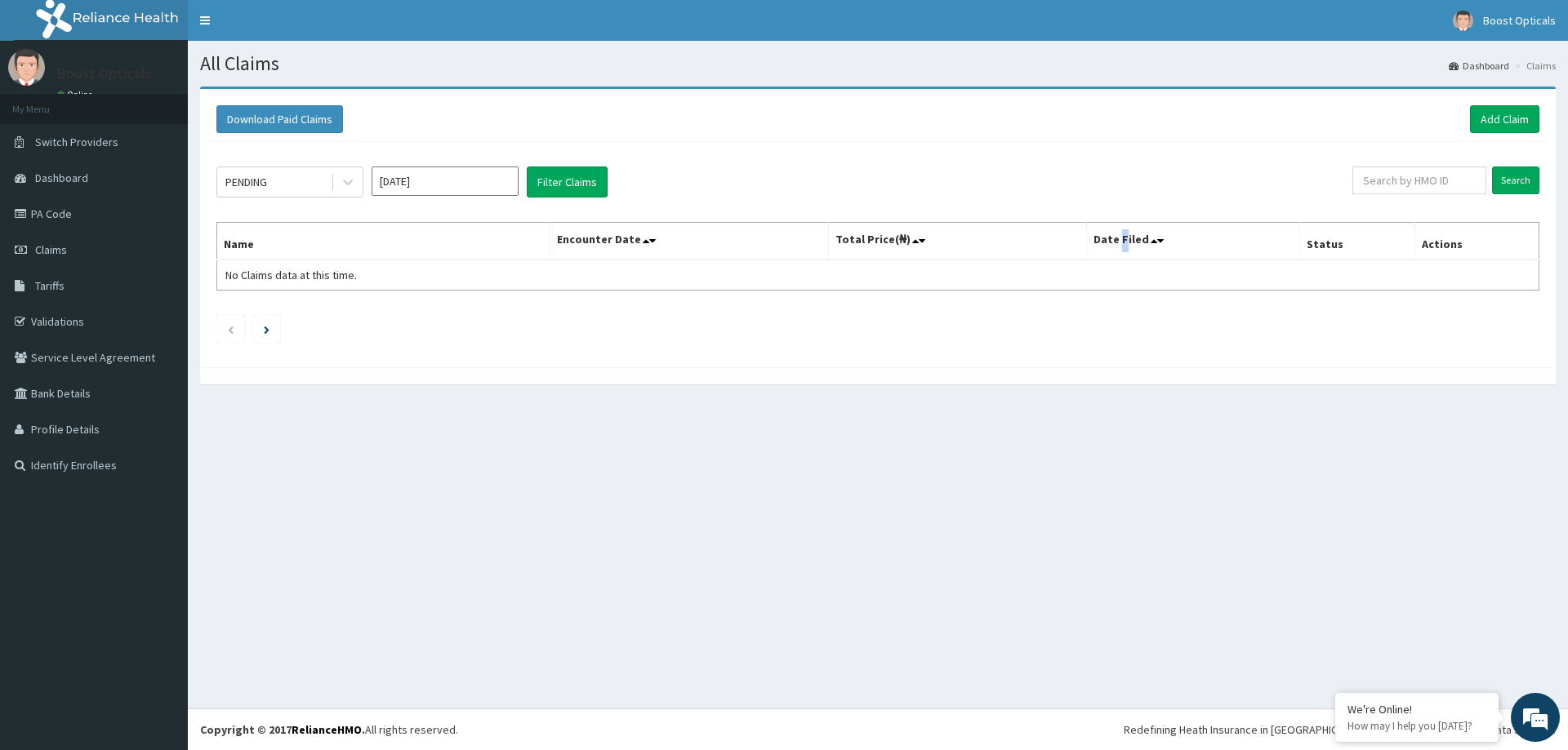
click at [1133, 243] on th "Date Filed" at bounding box center [1192, 241] width 213 height 37
click at [1157, 243] on icon at bounding box center [1154, 241] width 7 height 12
click at [649, 243] on icon at bounding box center [646, 241] width 7 height 12
click at [666, 240] on span at bounding box center [654, 241] width 23 height 23
click at [656, 240] on icon at bounding box center [653, 241] width 7 height 12
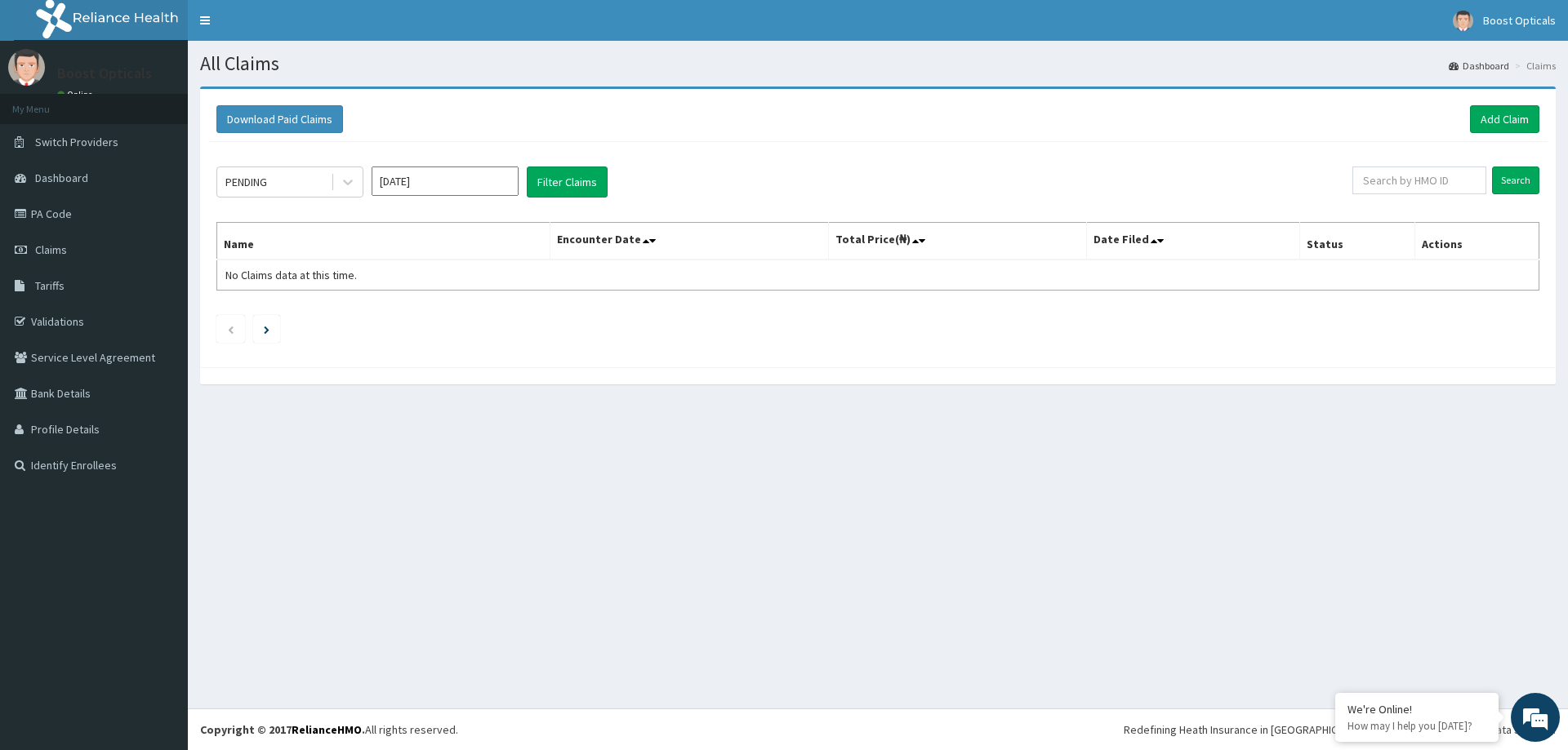
drag, startPoint x: 1320, startPoint y: 229, endPoint x: 1209, endPoint y: 228, distance: 111.0
click at [1320, 231] on th "Status" at bounding box center [1357, 241] width 115 height 37
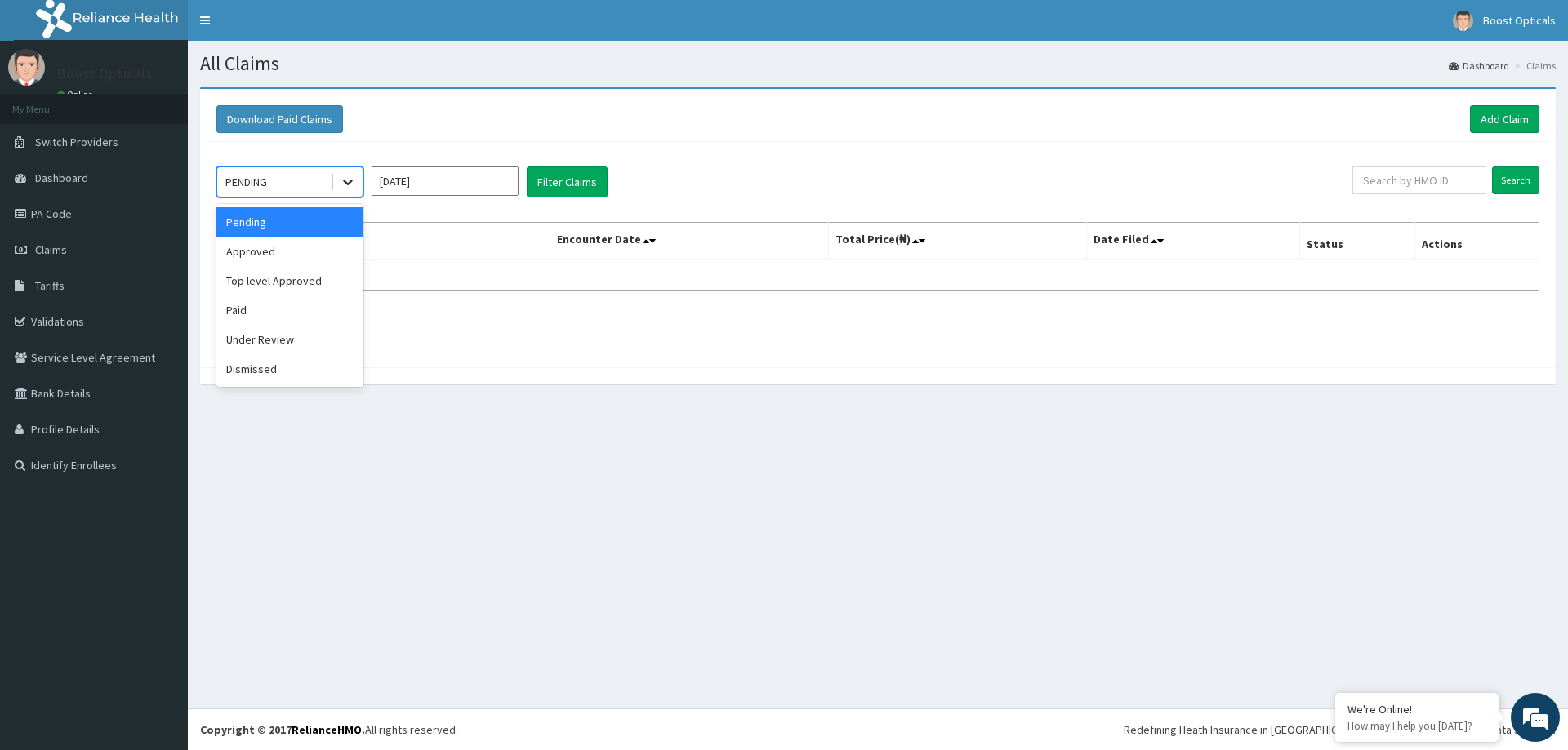
click at [355, 178] on icon at bounding box center [348, 182] width 17 height 17
click at [330, 244] on div "Approved" at bounding box center [289, 251] width 147 height 29
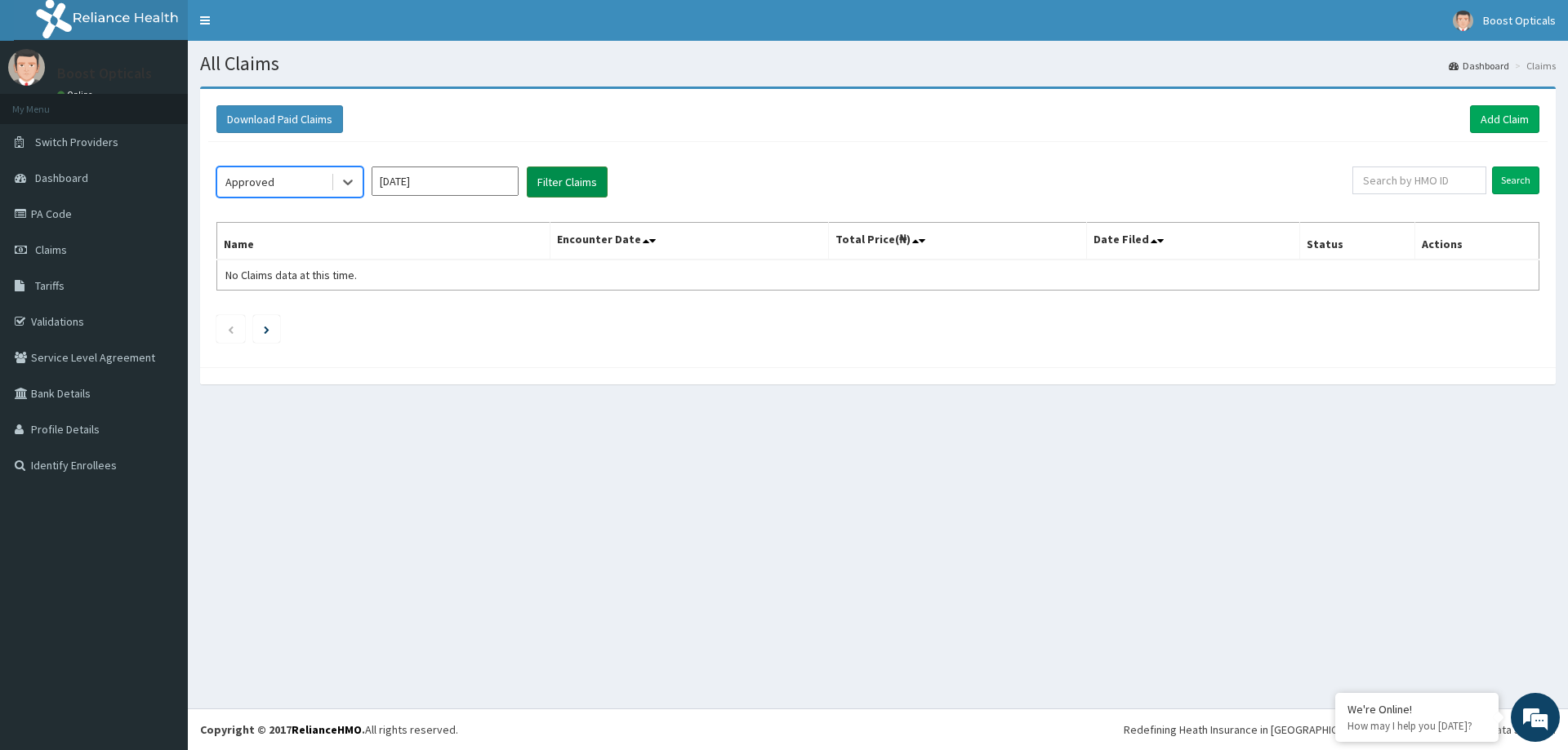
click at [573, 179] on button "Filter Claims" at bounding box center [567, 181] width 81 height 31
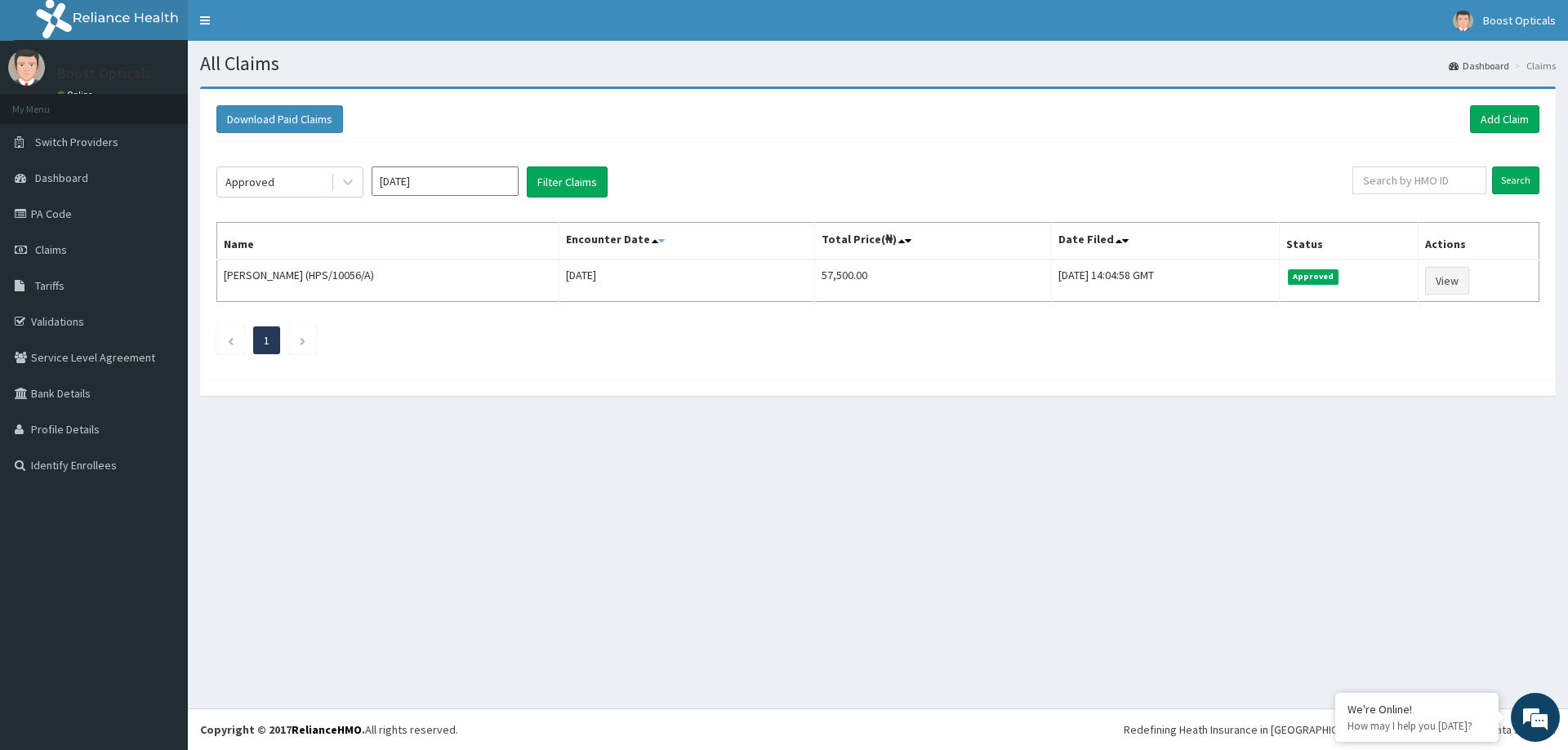
click at [659, 238] on icon at bounding box center [662, 241] width 7 height 12
click at [656, 244] on icon at bounding box center [653, 241] width 7 height 12
click at [649, 243] on icon at bounding box center [646, 241] width 7 height 12
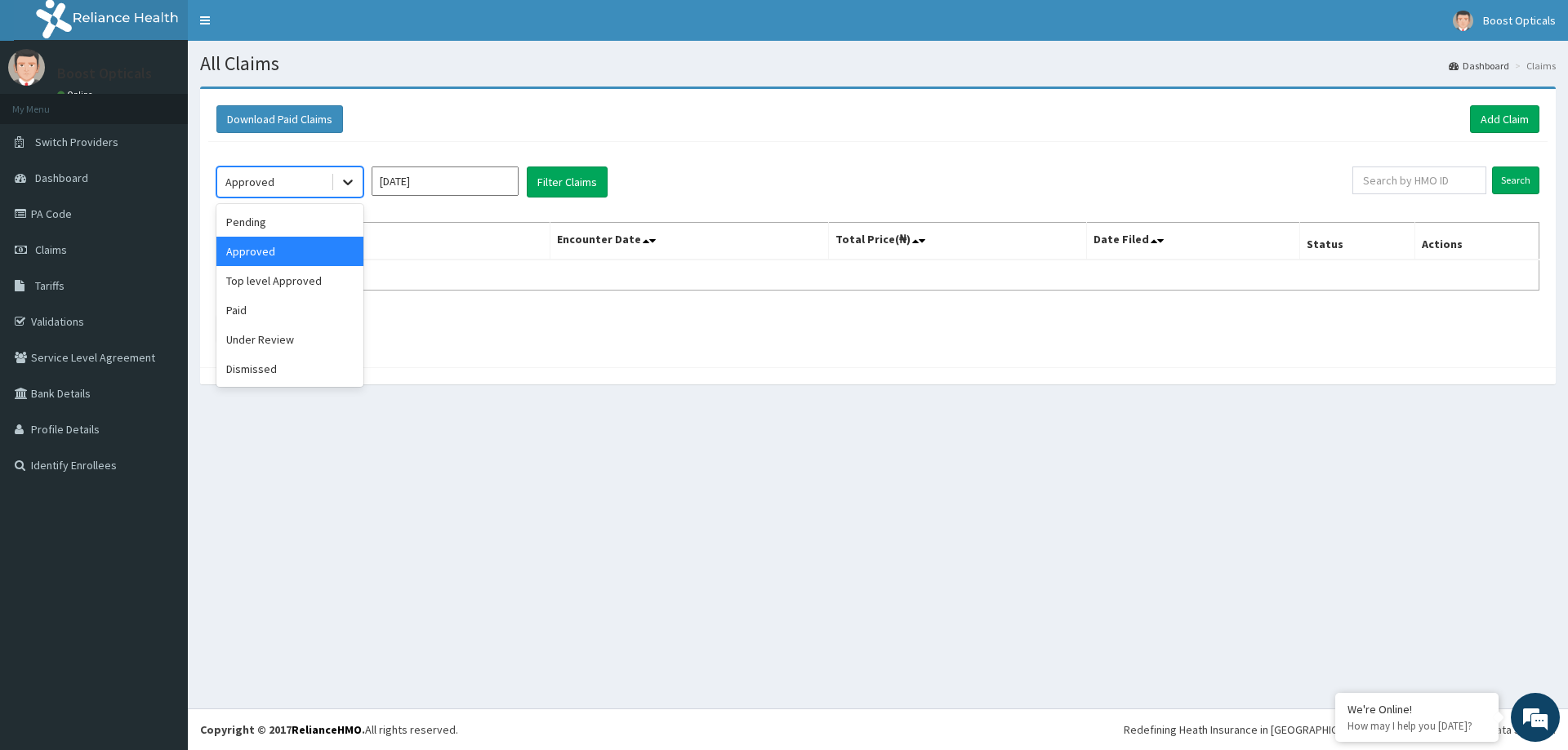
click at [350, 171] on div at bounding box center [347, 181] width 29 height 29
click at [310, 298] on div "Paid" at bounding box center [289, 310] width 147 height 29
click at [586, 185] on button "Filter Claims" at bounding box center [567, 181] width 81 height 31
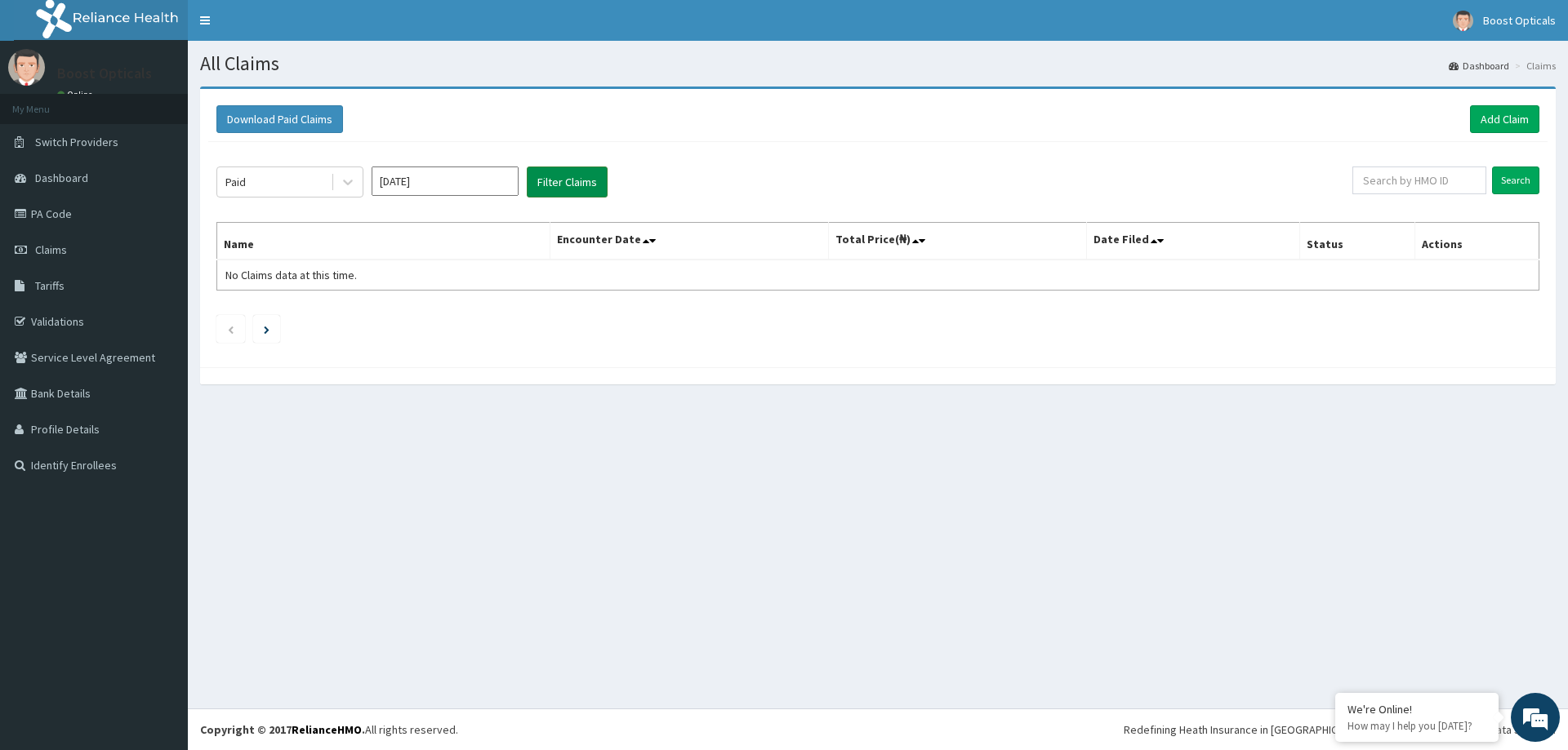
click at [582, 191] on button "Filter Claims" at bounding box center [567, 181] width 81 height 31
drag, startPoint x: 1522, startPoint y: 180, endPoint x: 1520, endPoint y: 188, distance: 8.2
click at [1522, 183] on input "Search" at bounding box center [1515, 180] width 47 height 28
click at [353, 181] on icon at bounding box center [348, 182] width 17 height 17
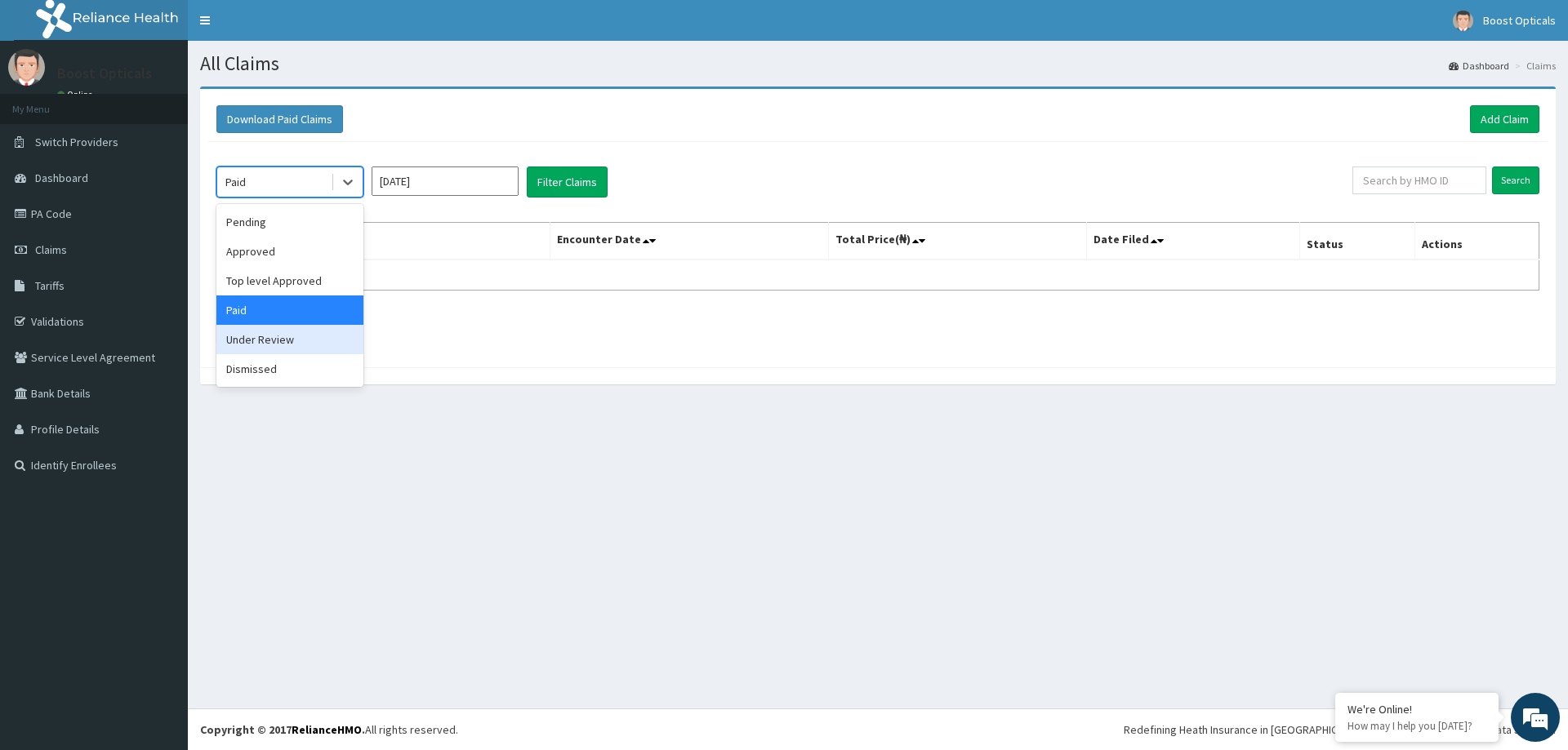
click at [272, 344] on div "Under Review" at bounding box center [289, 339] width 147 height 29
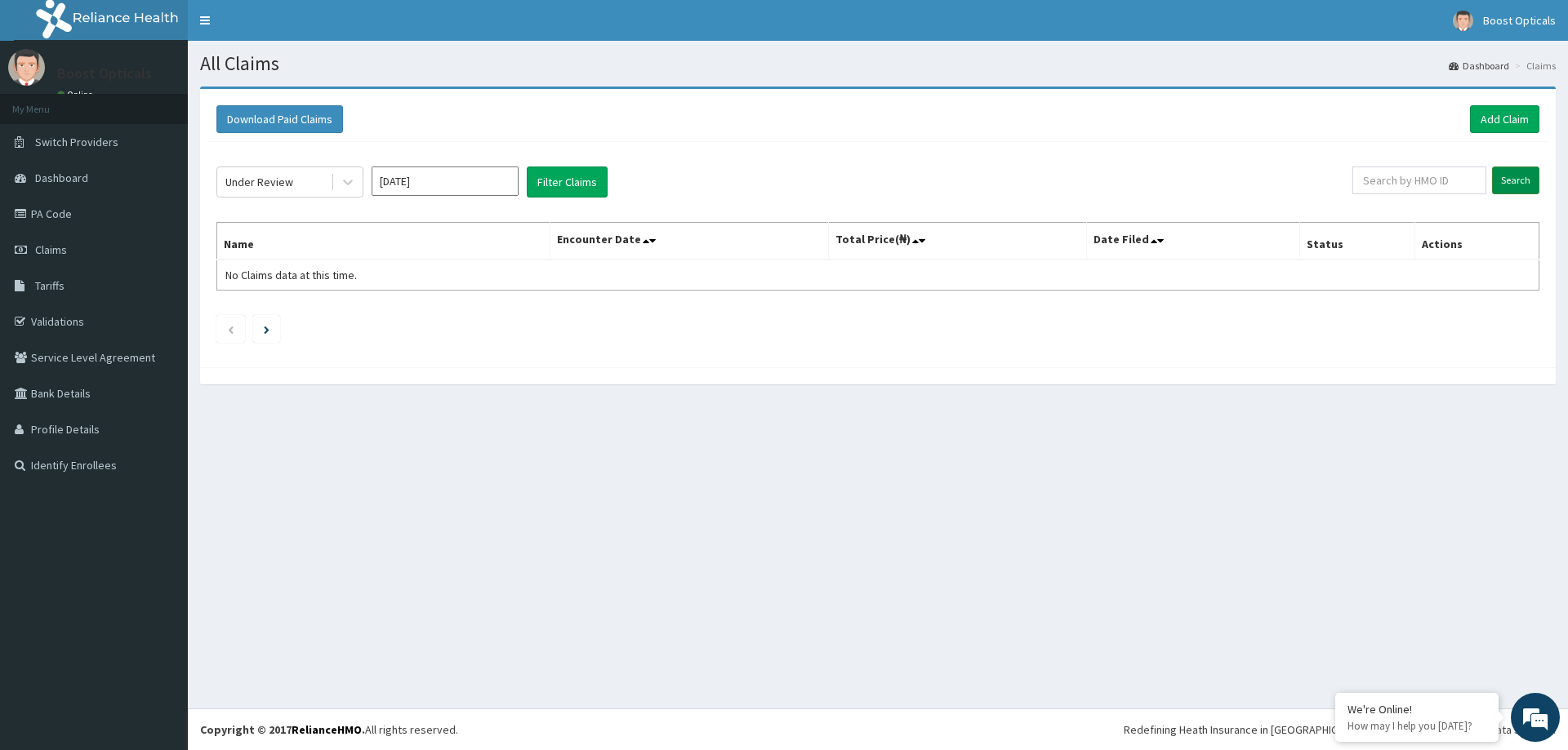
click at [1522, 180] on input "Search" at bounding box center [1515, 180] width 47 height 28
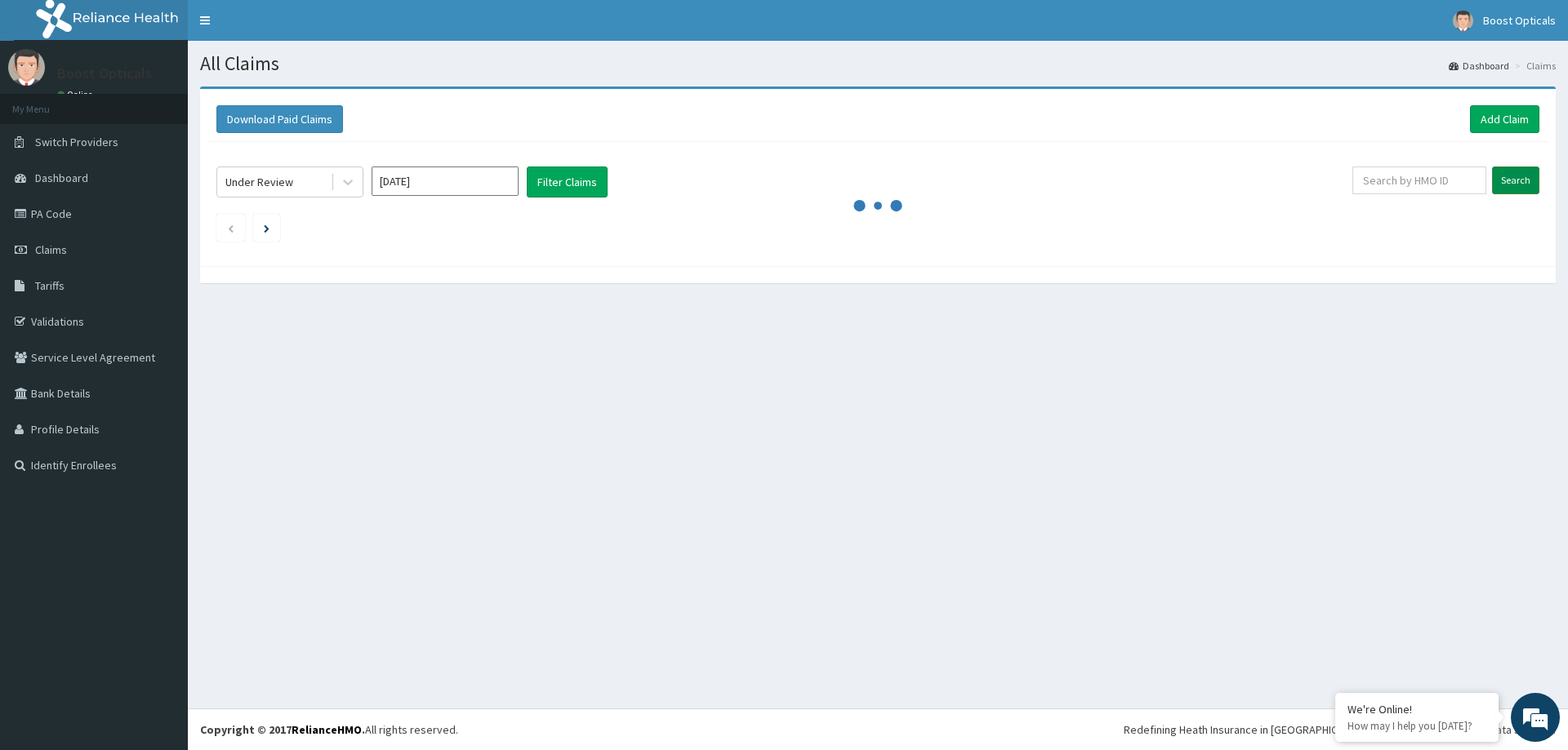
click at [1522, 182] on input "Search" at bounding box center [1515, 180] width 47 height 28
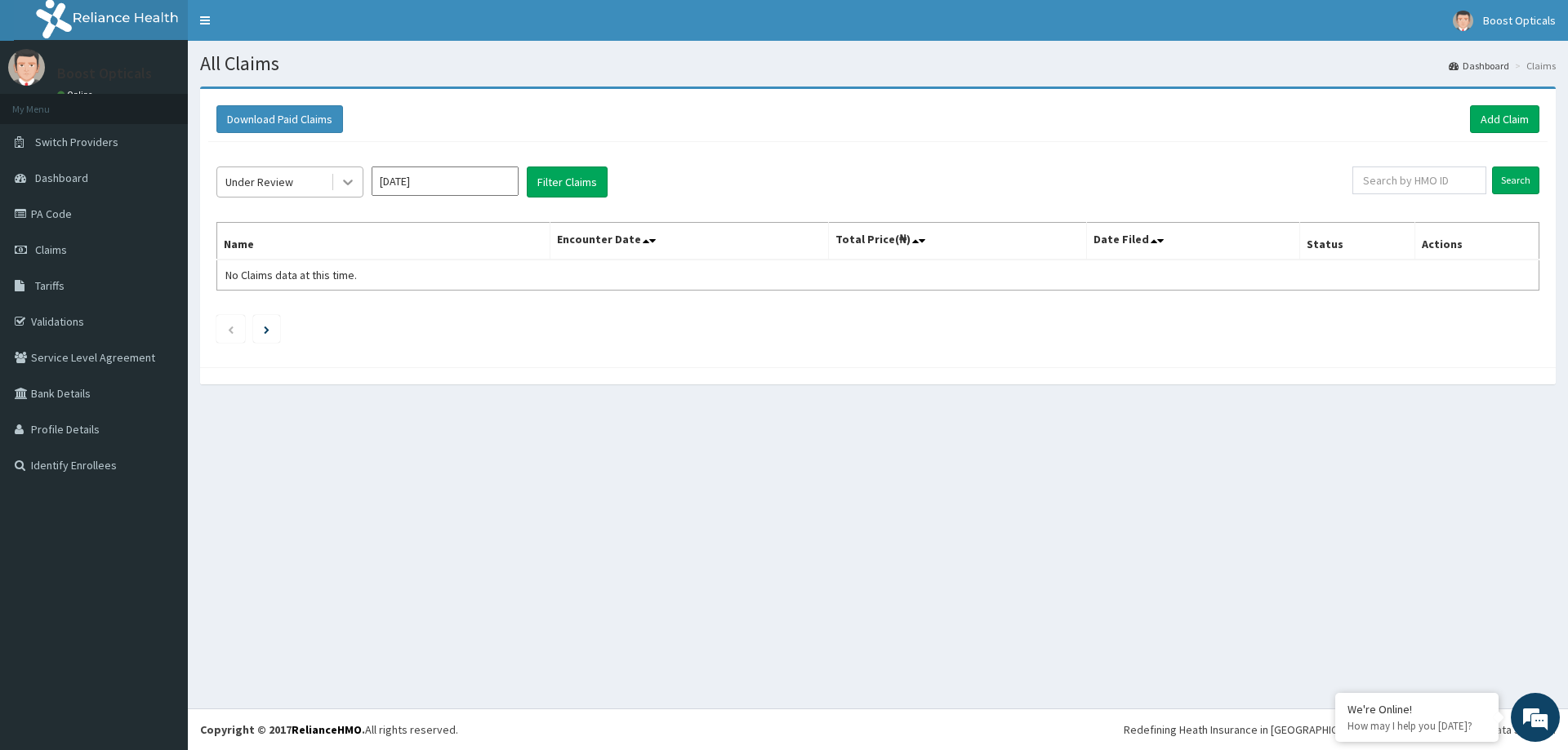
click at [348, 174] on icon at bounding box center [348, 182] width 17 height 17
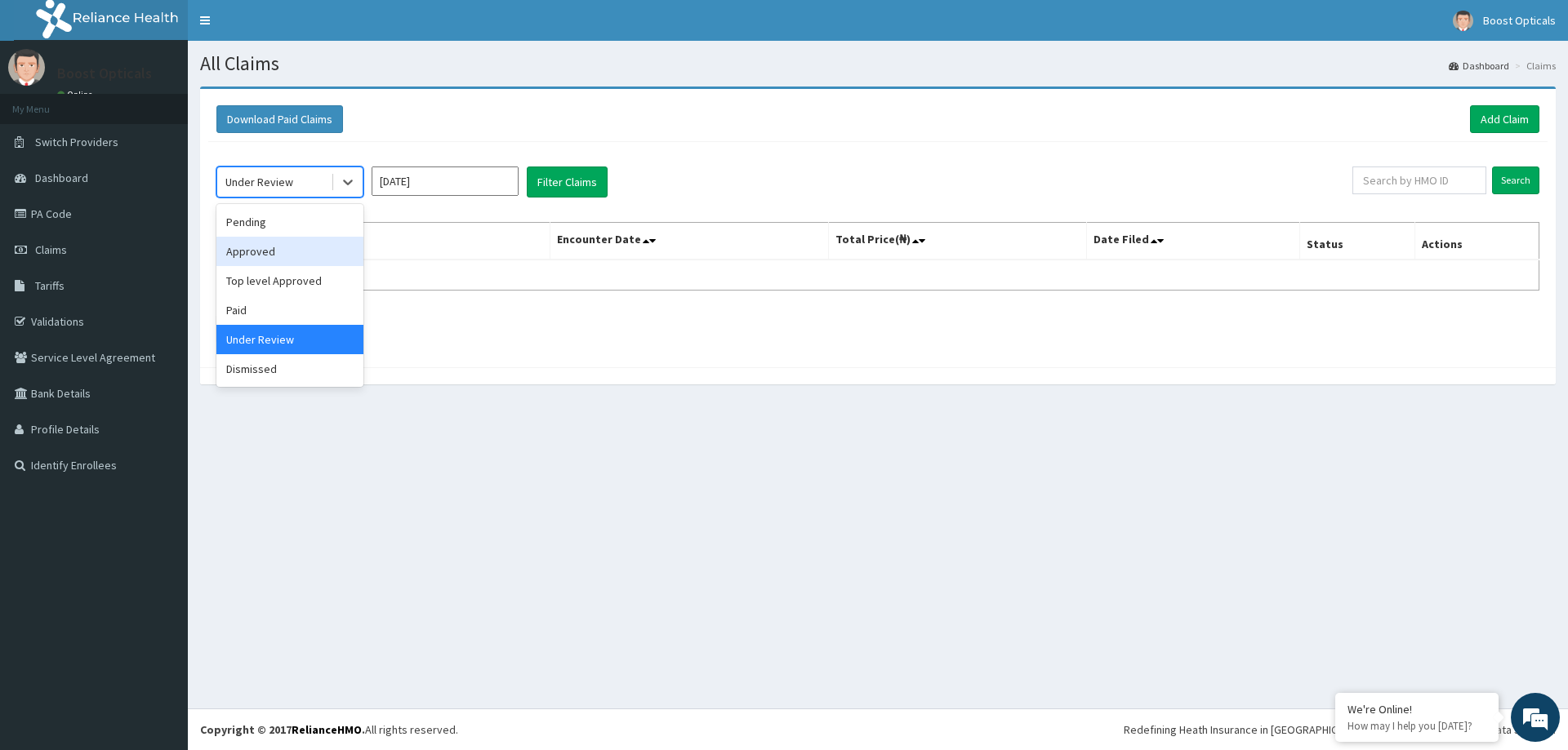
click at [252, 239] on div "Approved" at bounding box center [289, 251] width 147 height 29
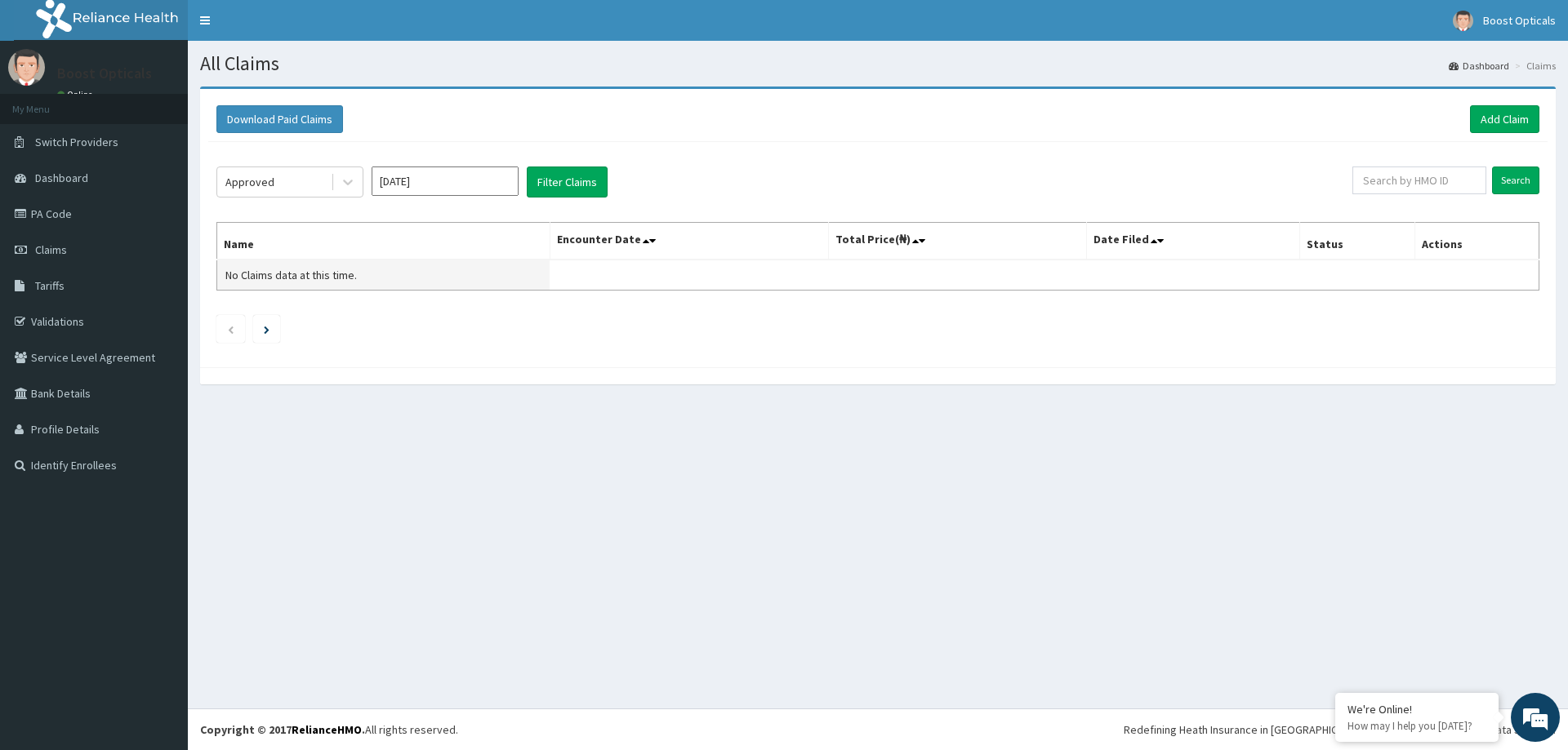
drag, startPoint x: 480, startPoint y: 229, endPoint x: 453, endPoint y: 276, distance: 54.2
click at [468, 247] on th "Name" at bounding box center [384, 241] width 333 height 37
click at [485, 179] on input "[DATE]" at bounding box center [445, 180] width 147 height 29
click at [437, 317] on div "Aug" at bounding box center [445, 317] width 32 height 30
type input "[DATE]"
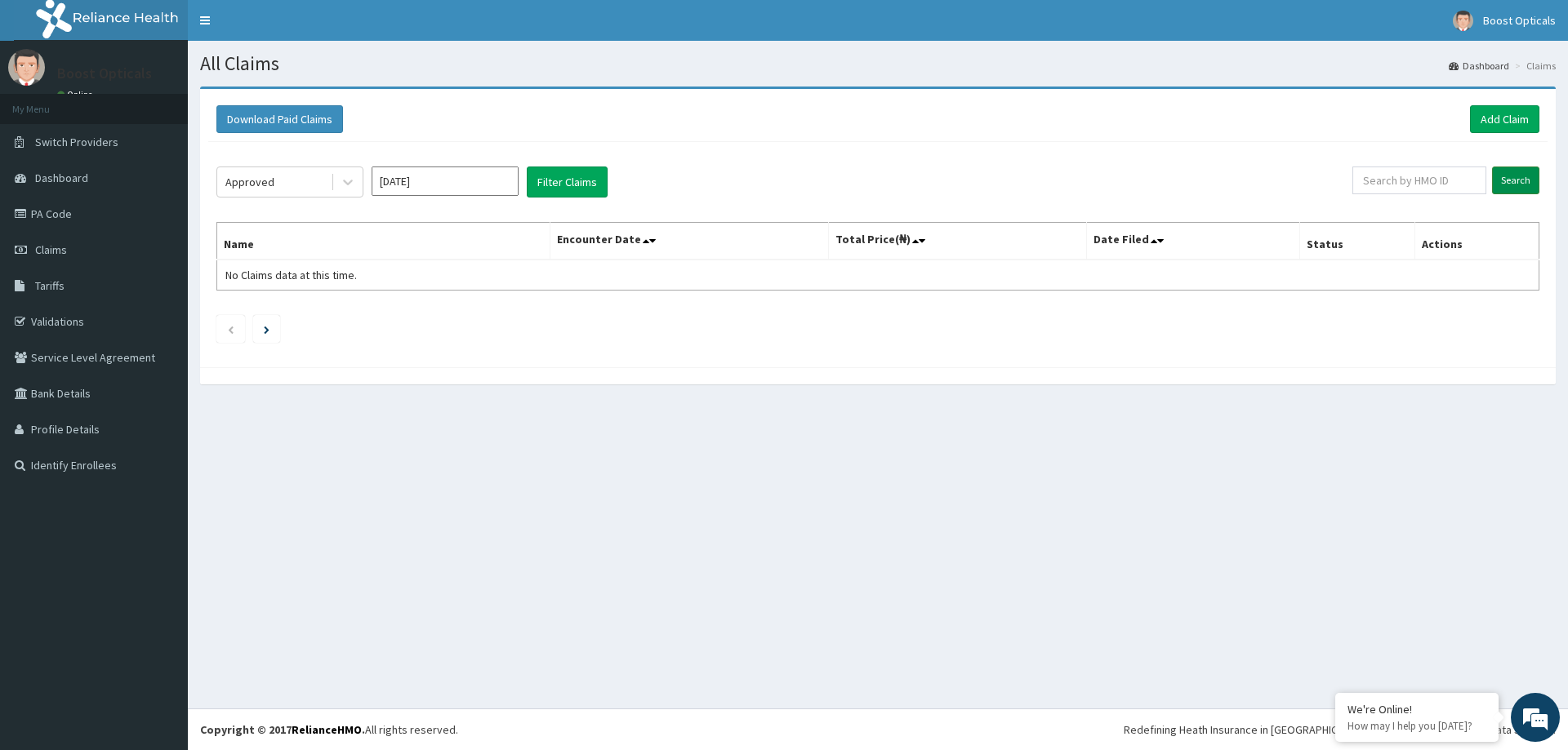
click at [1508, 178] on input "Search" at bounding box center [1515, 180] width 47 height 28
click at [1508, 189] on input "Search" at bounding box center [1515, 180] width 47 height 28
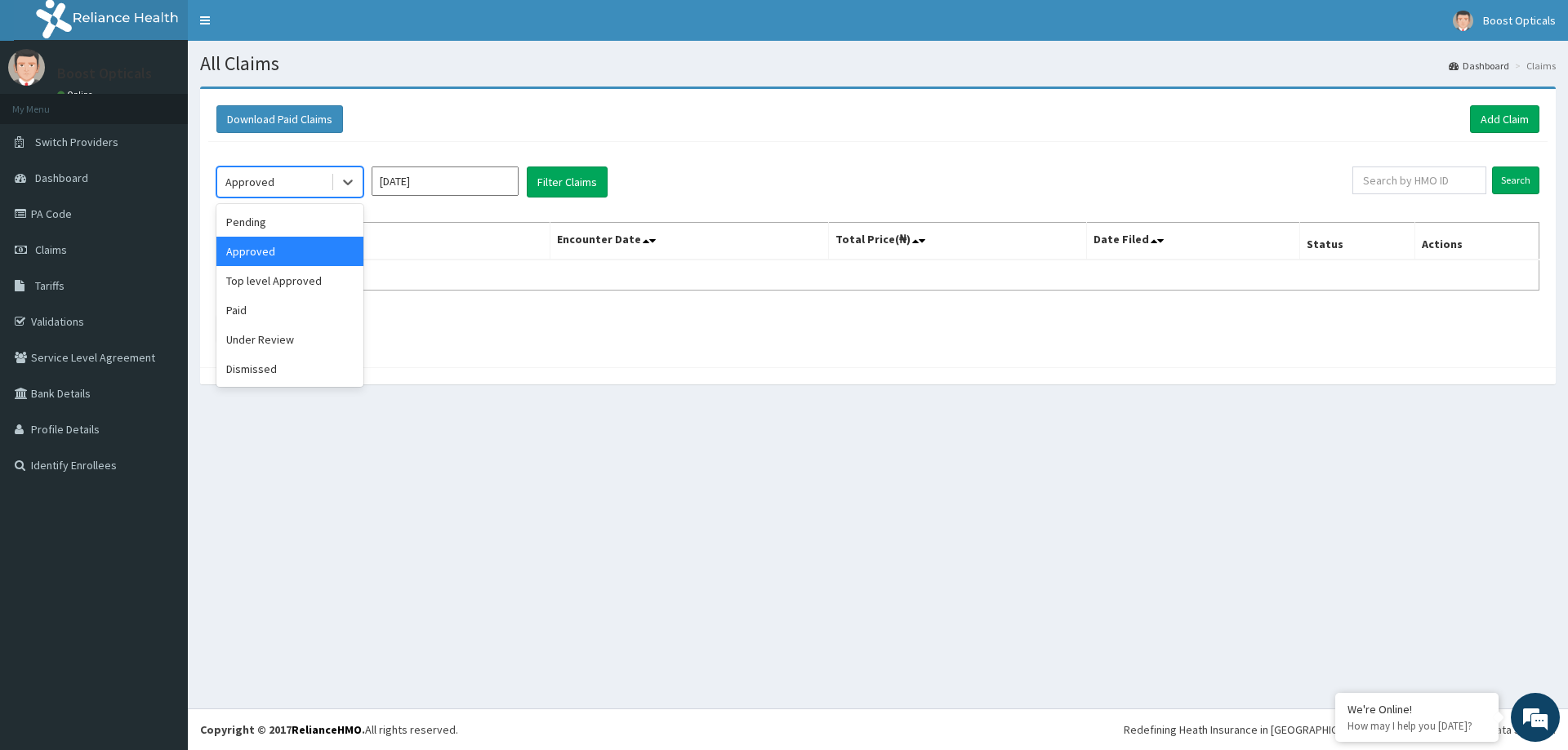
click at [326, 169] on div "Approved" at bounding box center [273, 182] width 113 height 26
click at [320, 227] on div "Pending" at bounding box center [289, 221] width 147 height 29
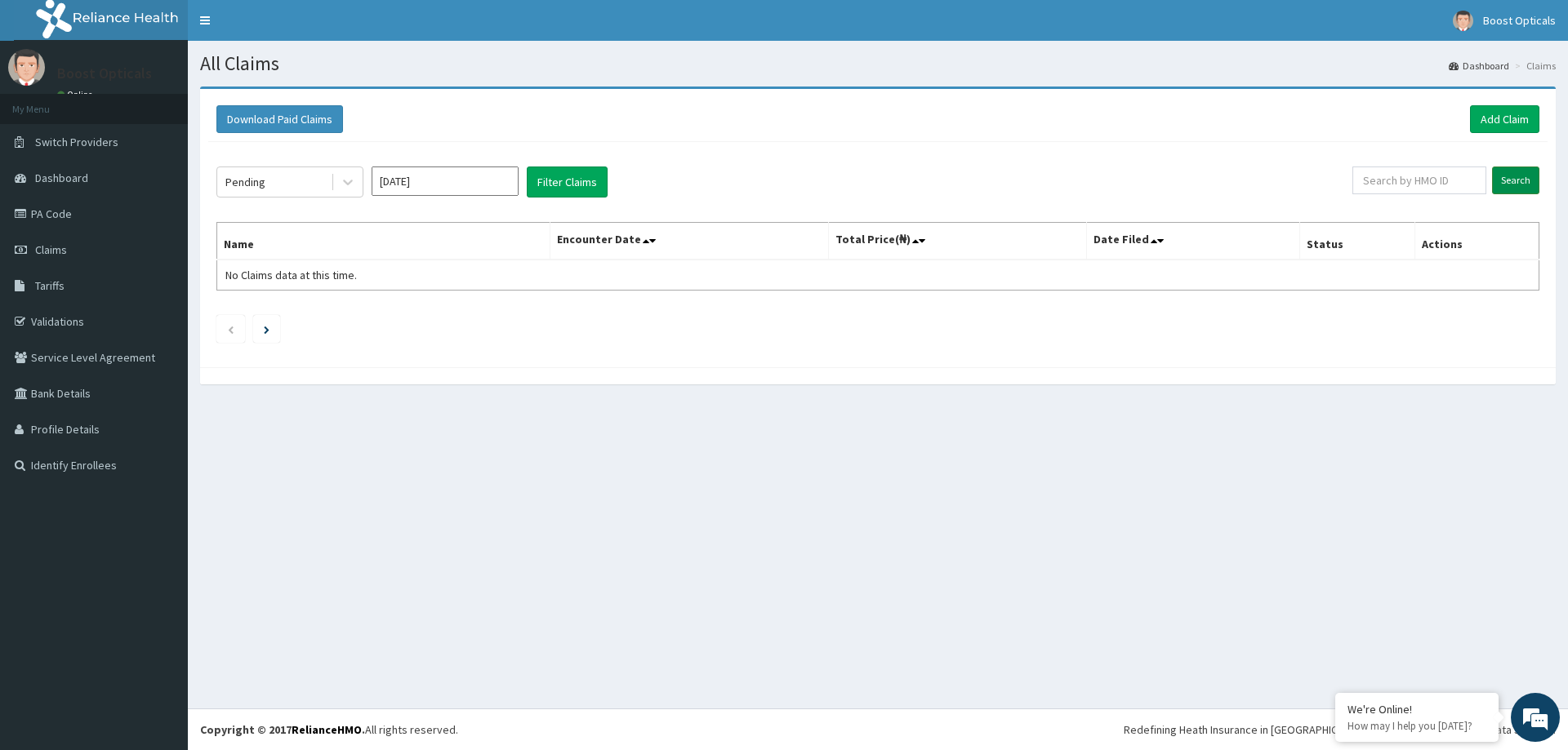
click at [1516, 178] on input "Search" at bounding box center [1515, 180] width 47 height 28
click at [1517, 190] on input "Search" at bounding box center [1515, 180] width 47 height 28
click at [1517, 192] on input "Search" at bounding box center [1515, 180] width 47 height 28
click at [359, 182] on div at bounding box center [347, 181] width 29 height 29
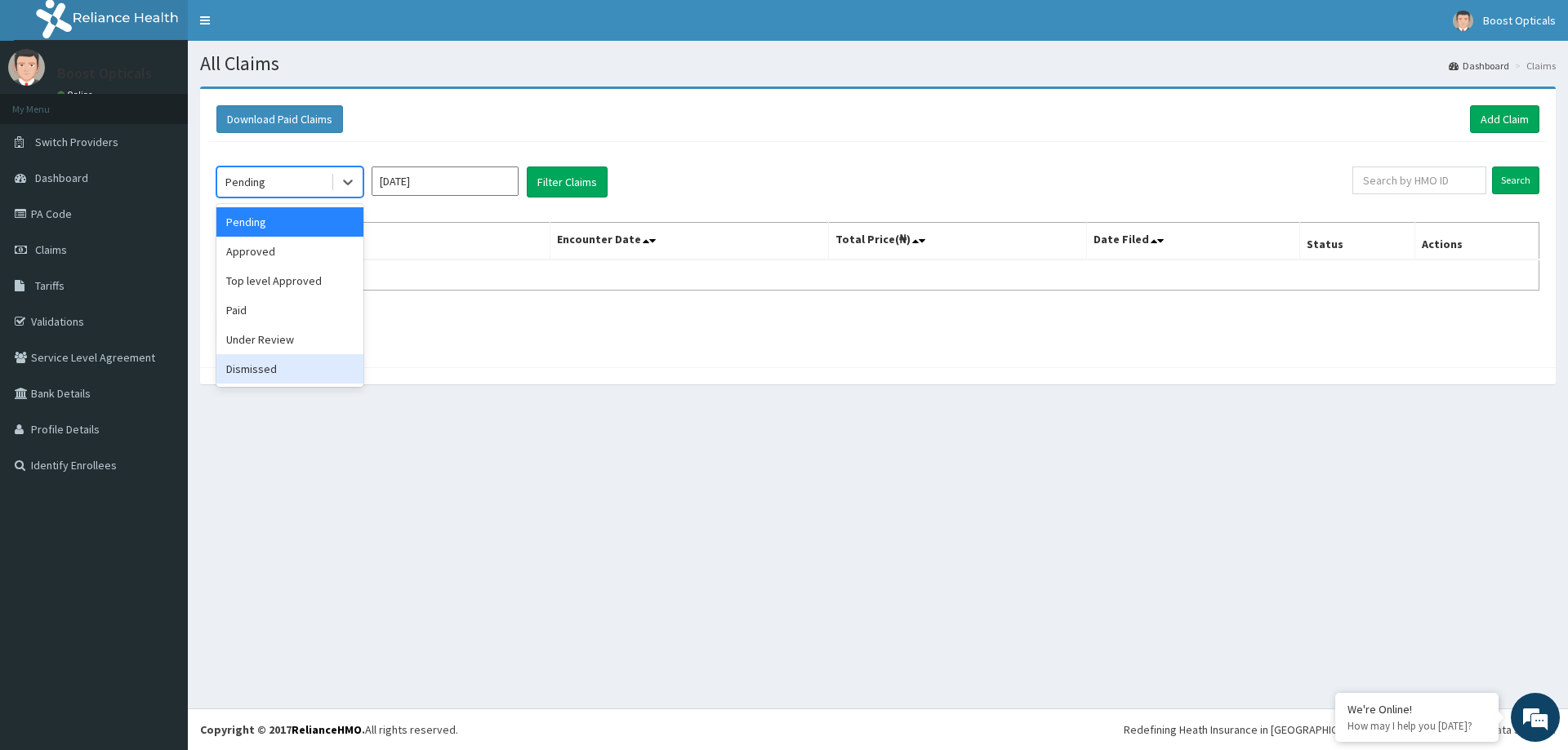
click at [286, 363] on div "Dismissed" at bounding box center [289, 368] width 147 height 29
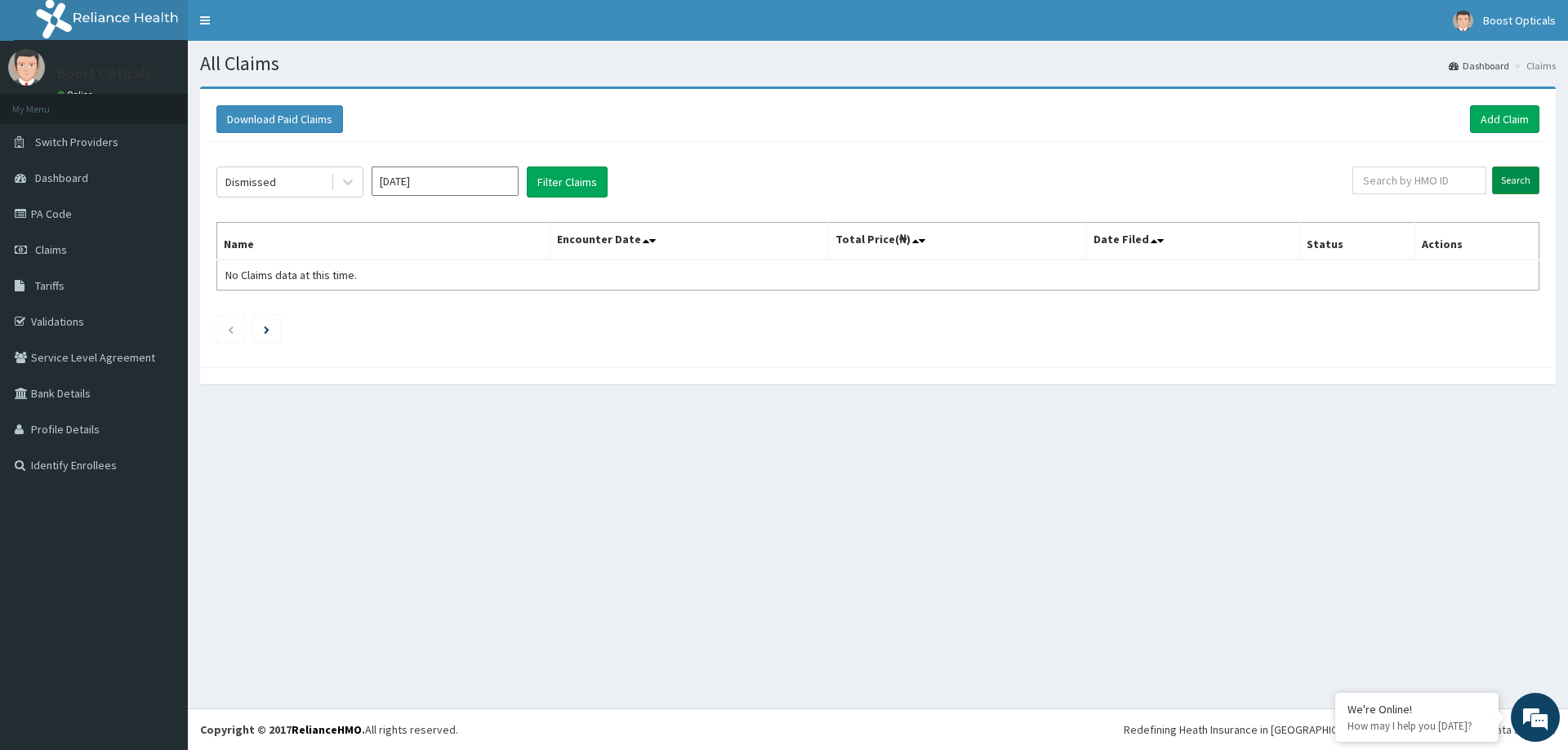
click at [1510, 186] on input "Search" at bounding box center [1515, 180] width 47 height 28
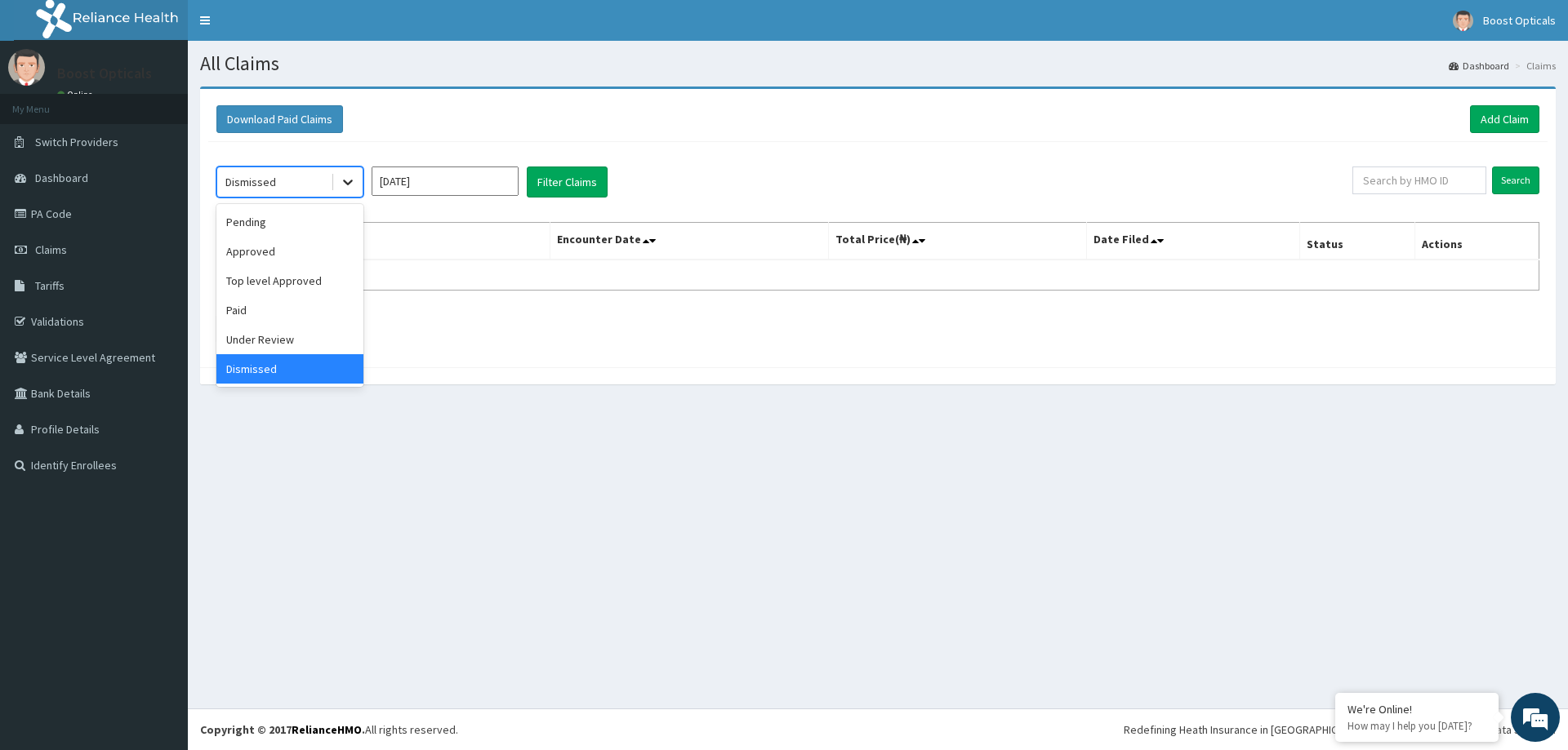
click at [340, 176] on div at bounding box center [347, 181] width 29 height 29
click at [312, 205] on div "Pending Approved Top level Approved Paid Under Review Dismissed" at bounding box center [289, 296] width 147 height 183
click at [311, 217] on div "Pending" at bounding box center [289, 221] width 147 height 29
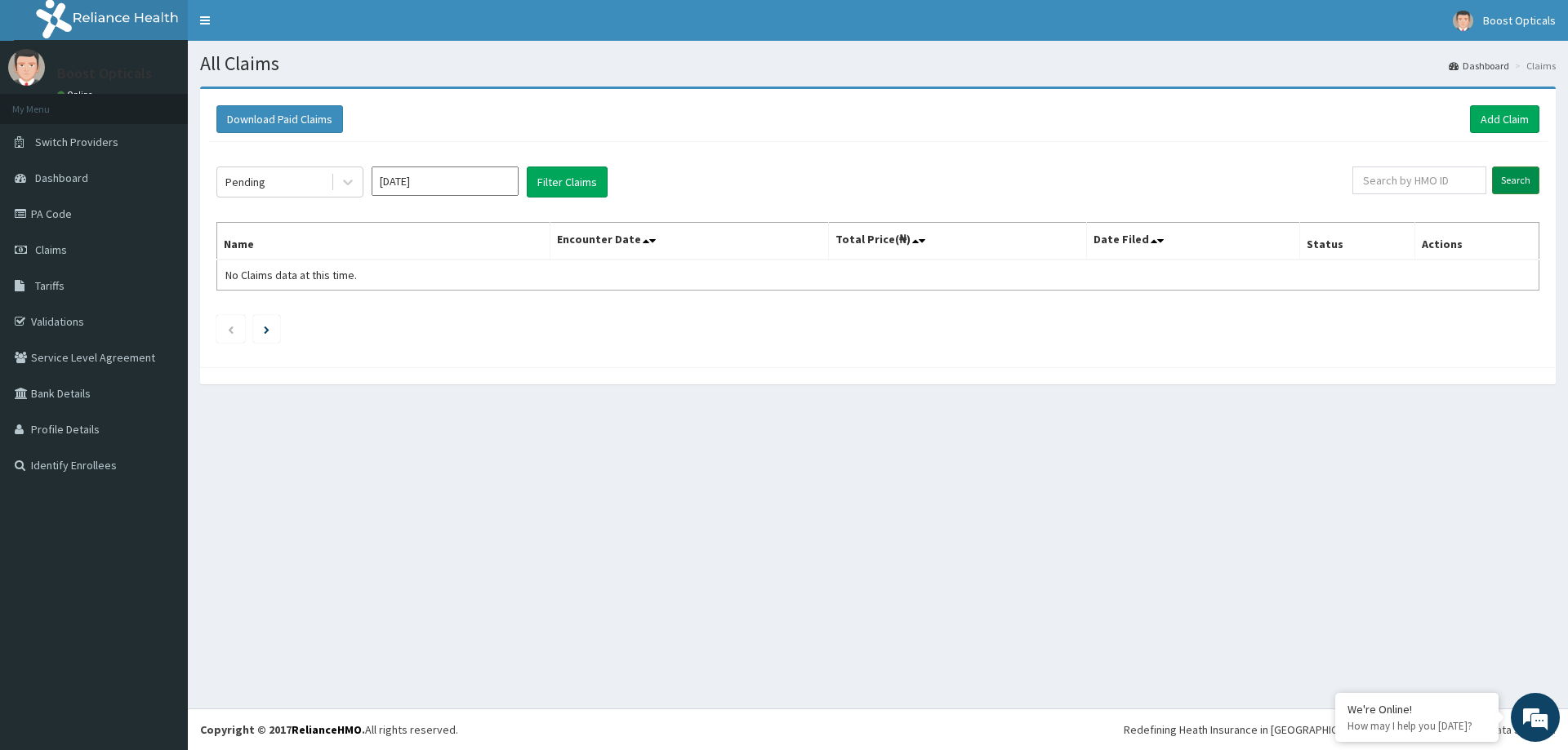
click at [1513, 183] on input "Search" at bounding box center [1515, 180] width 47 height 28
click at [1513, 187] on input "Search" at bounding box center [1515, 180] width 47 height 28
click at [60, 209] on link "PA Code" at bounding box center [94, 214] width 188 height 36
drag, startPoint x: 1326, startPoint y: 242, endPoint x: 1122, endPoint y: 243, distance: 204.0
click at [1308, 242] on th "Status" at bounding box center [1357, 241] width 115 height 37
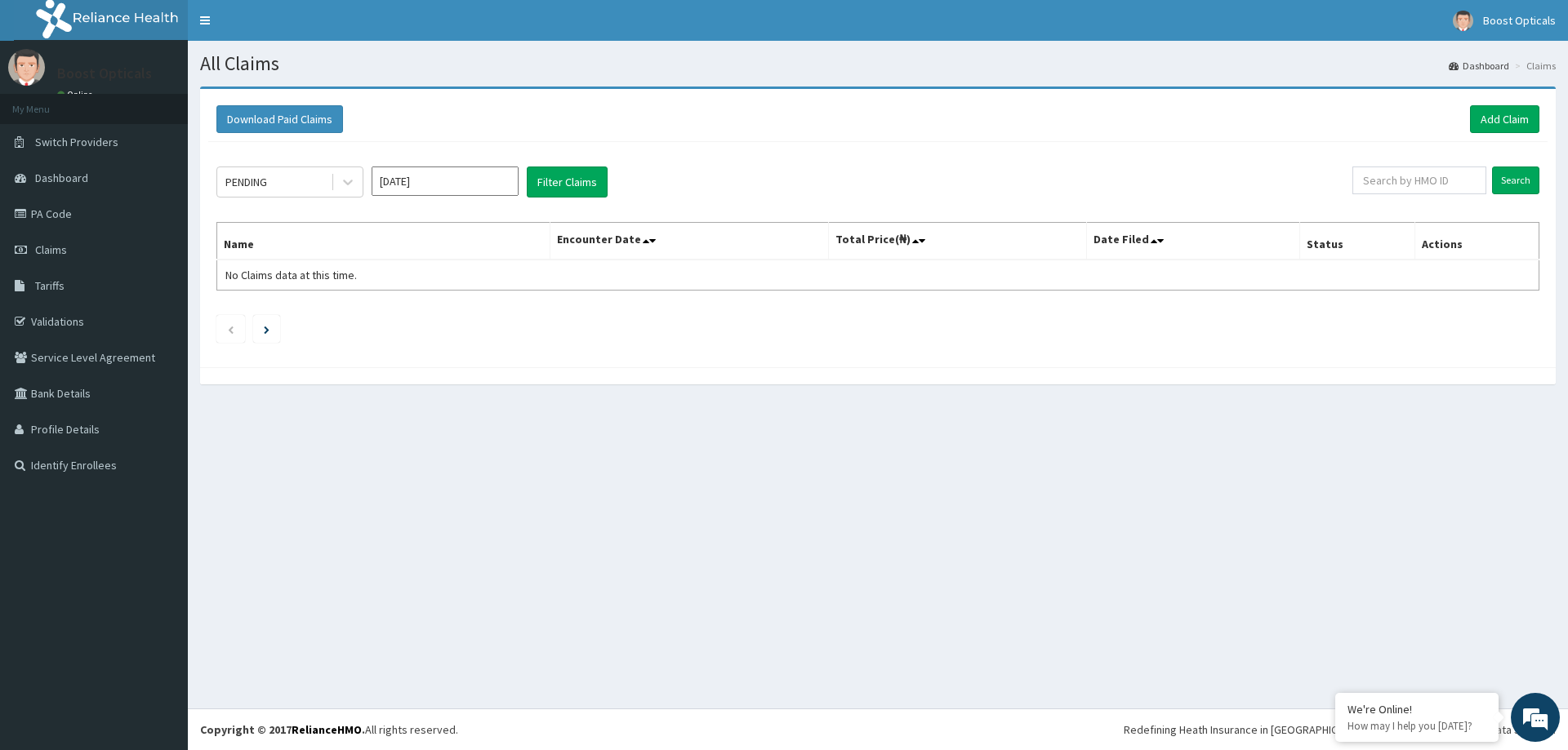
click at [923, 227] on th "Total Price(₦)" at bounding box center [958, 241] width 258 height 37
click at [923, 233] on th "Total Price(₦)" at bounding box center [958, 241] width 258 height 37
click at [923, 233] on span at bounding box center [924, 241] width 23 height 23
click at [918, 233] on span at bounding box center [924, 241] width 23 height 23
click at [306, 281] on span "No Claims data at this time." at bounding box center [291, 275] width 132 height 15
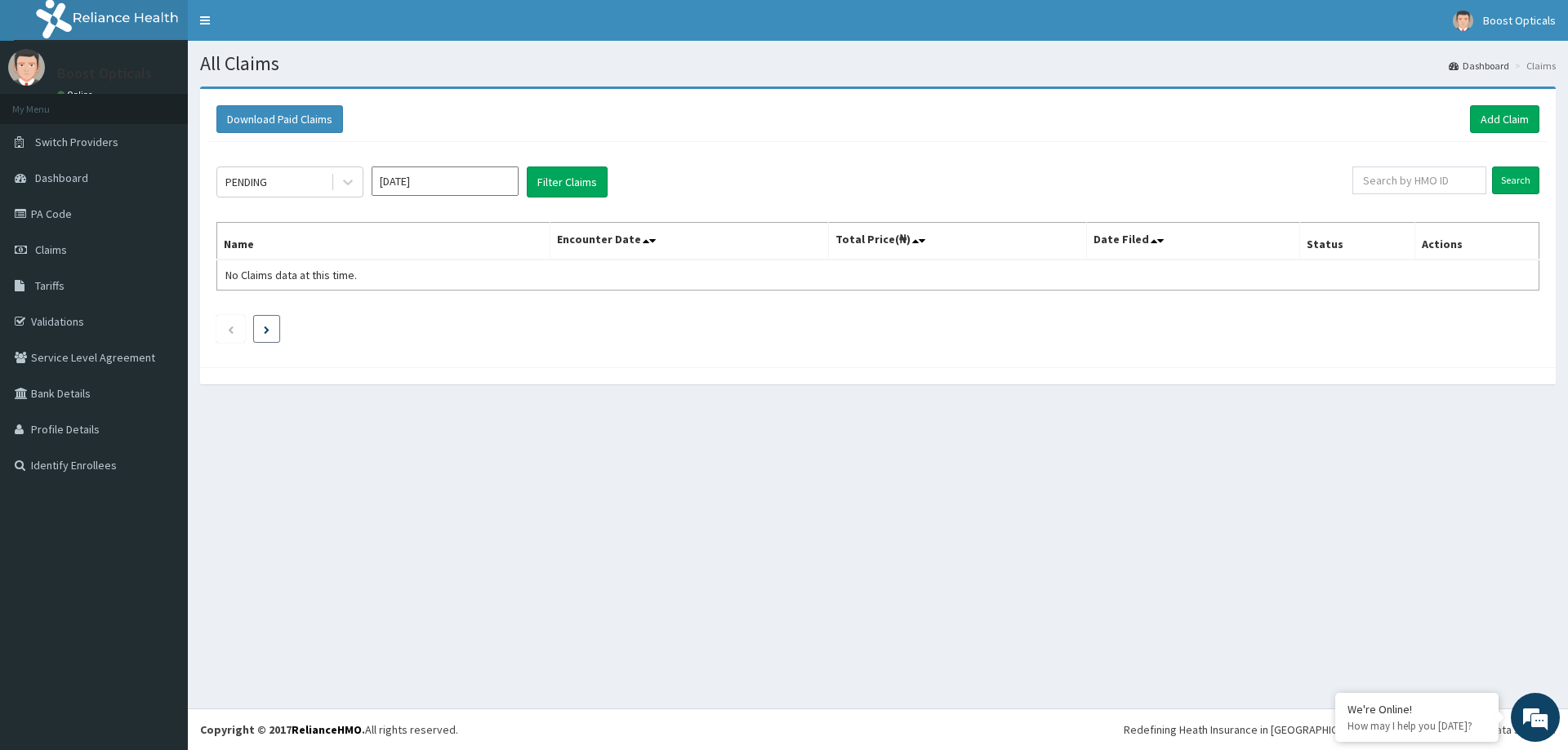
click at [263, 327] on li at bounding box center [267, 329] width 27 height 28
click at [287, 334] on ul at bounding box center [877, 329] width 1323 height 28
click at [239, 328] on li at bounding box center [230, 329] width 29 height 28
click at [511, 177] on input "[DATE]" at bounding box center [445, 180] width 147 height 29
click at [403, 323] on div "[DATE]" at bounding box center [396, 317] width 32 height 30
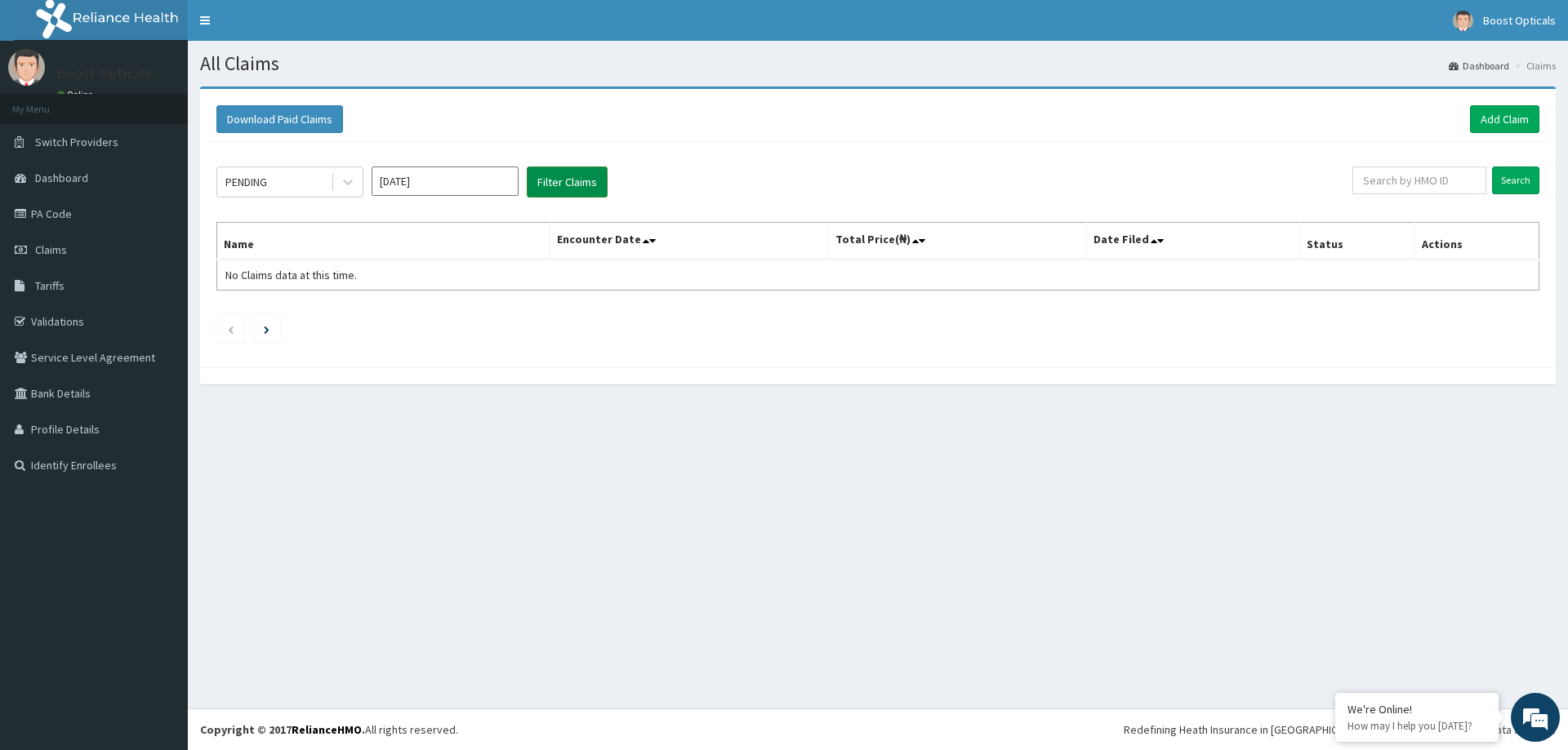
click at [562, 180] on button "Filter Claims" at bounding box center [567, 181] width 81 height 31
click at [1520, 175] on input "Search" at bounding box center [1515, 180] width 47 height 28
click at [463, 195] on input "[DATE]" at bounding box center [445, 180] width 147 height 29
click at [500, 318] on div "Sep" at bounding box center [493, 317] width 32 height 30
click at [561, 180] on button "Filter Claims" at bounding box center [567, 181] width 81 height 31
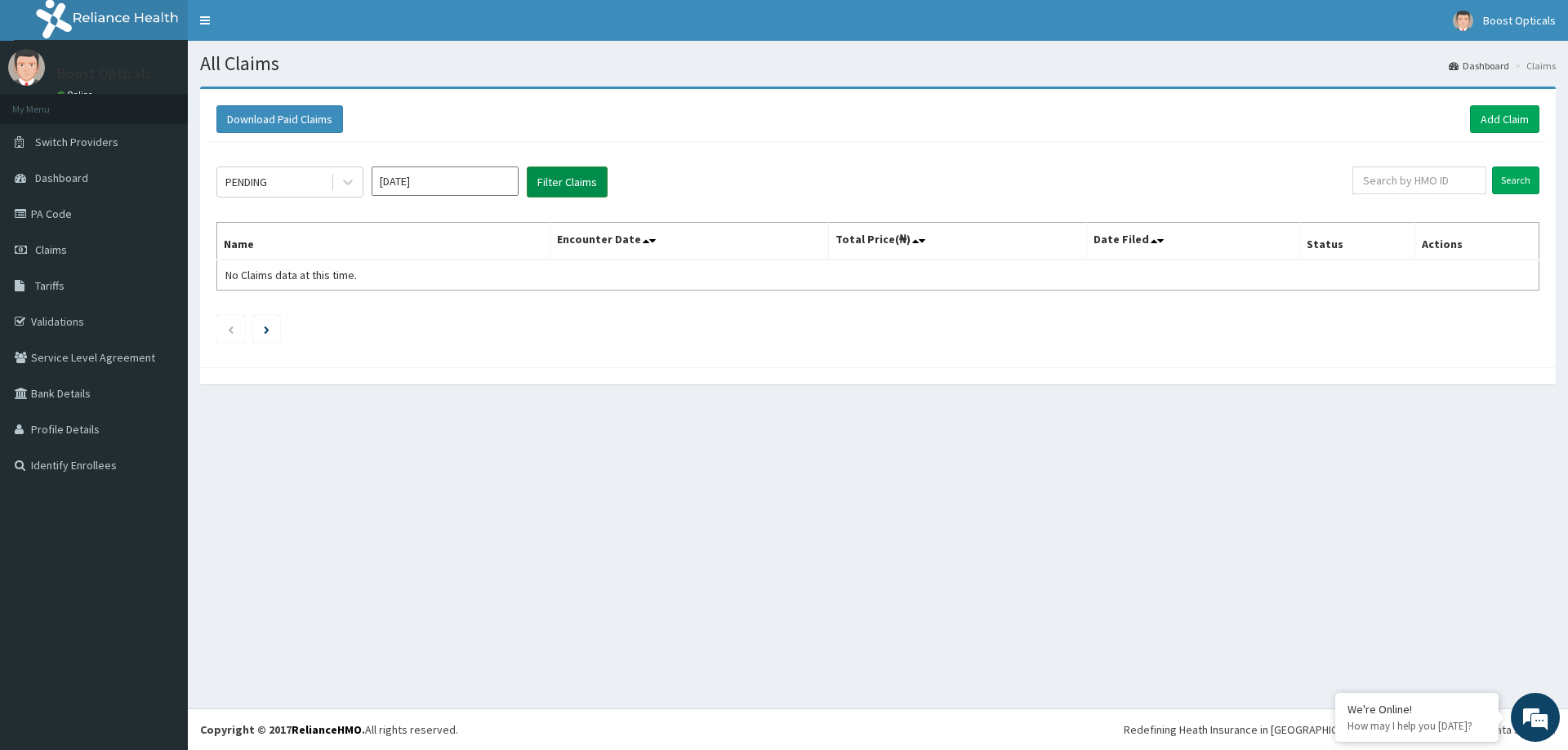
click at [562, 185] on button "Filter Claims" at bounding box center [567, 181] width 81 height 31
drag, startPoint x: 447, startPoint y: 186, endPoint x: 429, endPoint y: 243, distance: 59.8
click at [447, 187] on input "[DATE]" at bounding box center [445, 180] width 147 height 29
click at [439, 313] on div "Aug" at bounding box center [445, 317] width 32 height 30
click at [557, 175] on button "Filter Claims" at bounding box center [567, 181] width 81 height 31
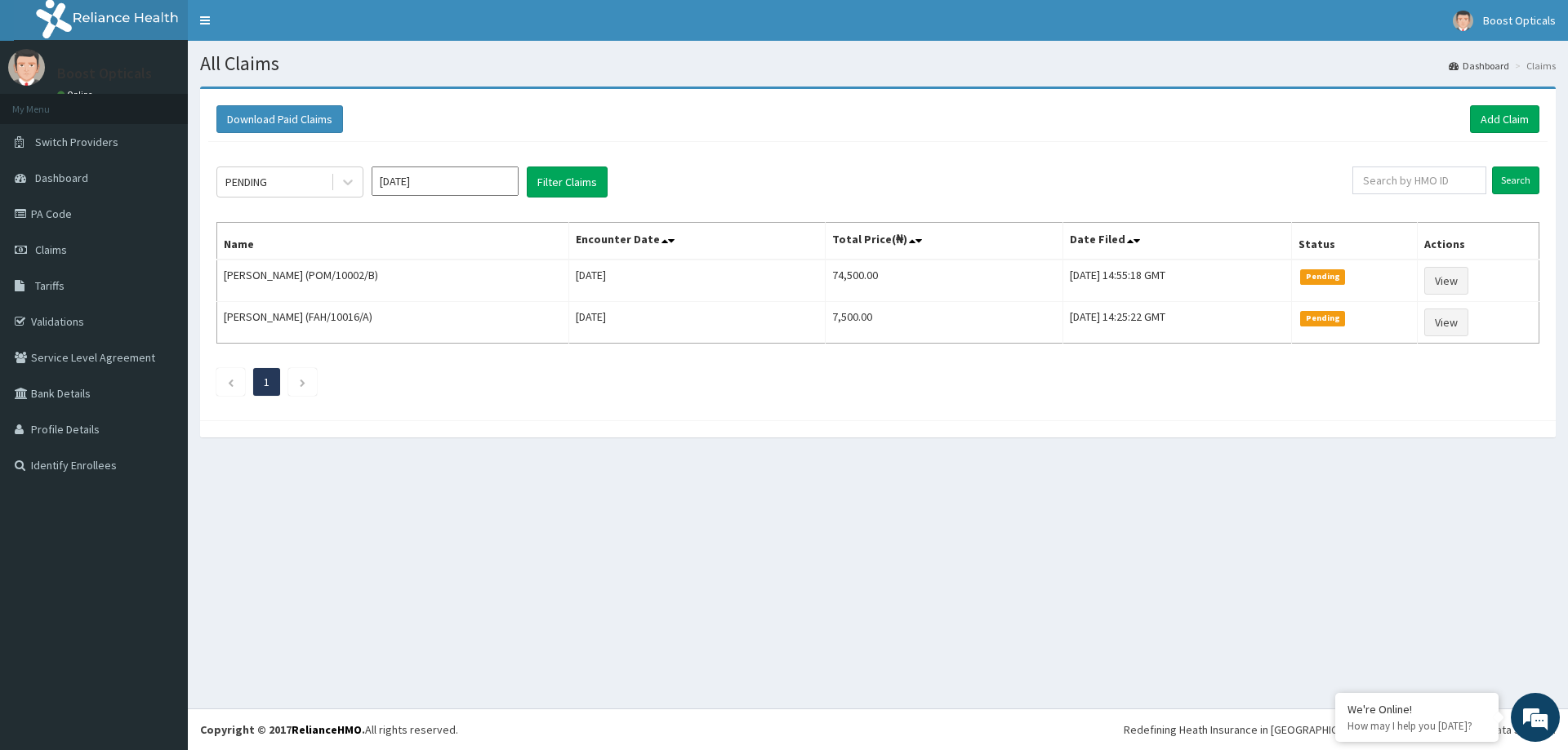
click at [438, 178] on input "[DATE]" at bounding box center [445, 180] width 147 height 29
click at [498, 300] on div "[DATE] Aug Sep" at bounding box center [446, 317] width 146 height 33
click at [495, 323] on div "Sep" at bounding box center [493, 317] width 32 height 30
click at [571, 180] on button "Filter Claims" at bounding box center [567, 181] width 81 height 31
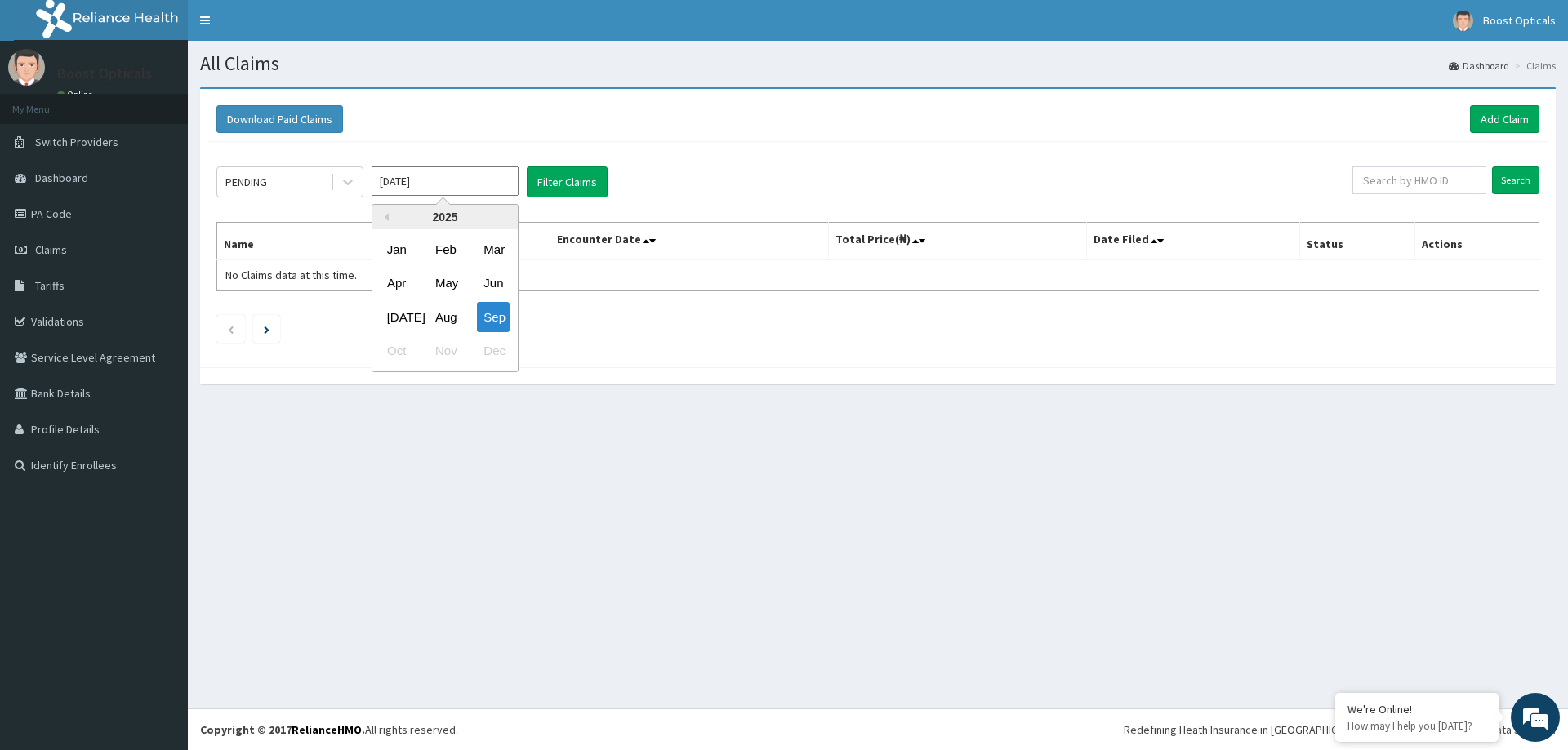
click at [456, 174] on input "[DATE]" at bounding box center [445, 180] width 147 height 29
click at [446, 311] on div "Aug" at bounding box center [445, 317] width 32 height 30
click at [544, 185] on button "Filter Claims" at bounding box center [567, 181] width 81 height 31
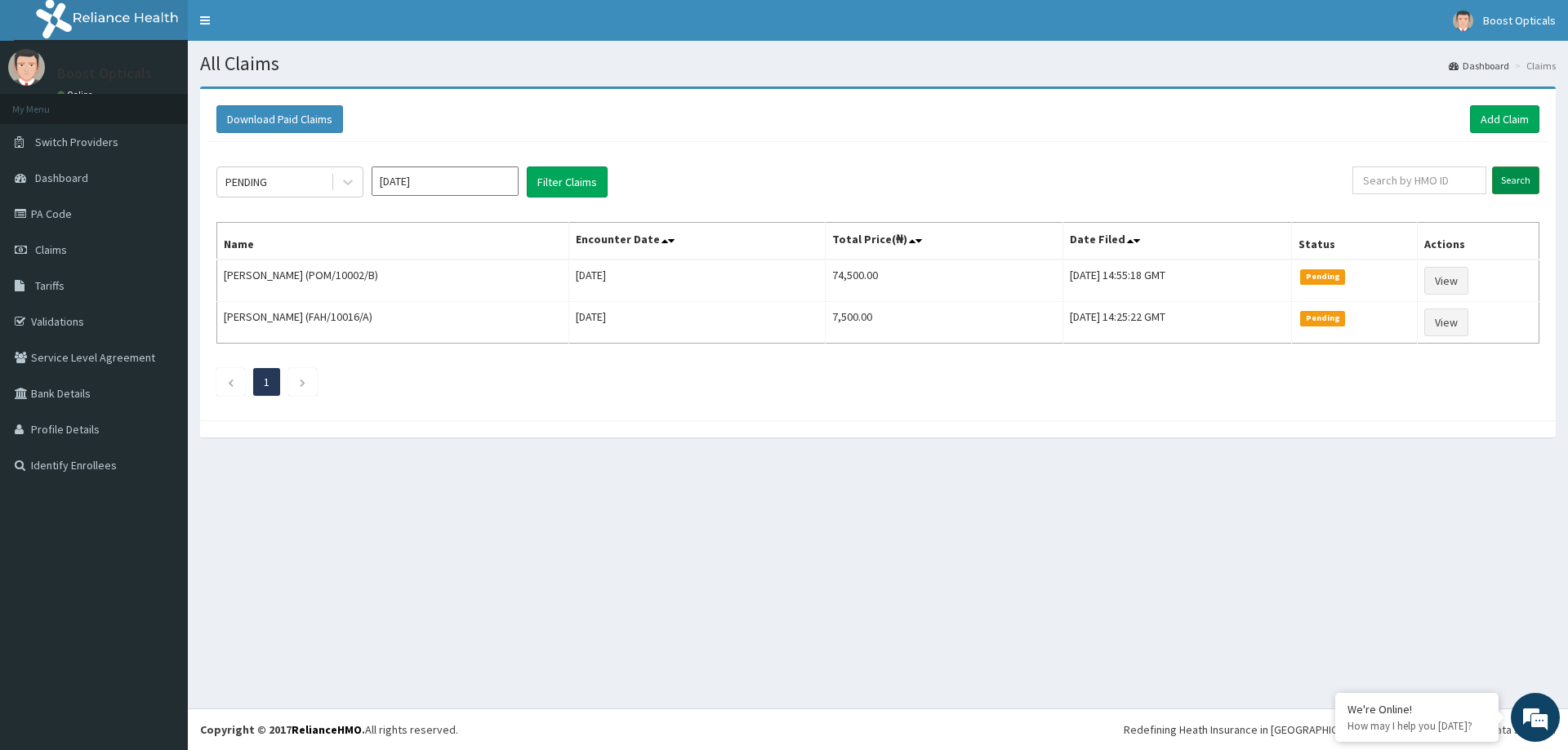
click at [1495, 171] on input "Search" at bounding box center [1515, 180] width 47 height 28
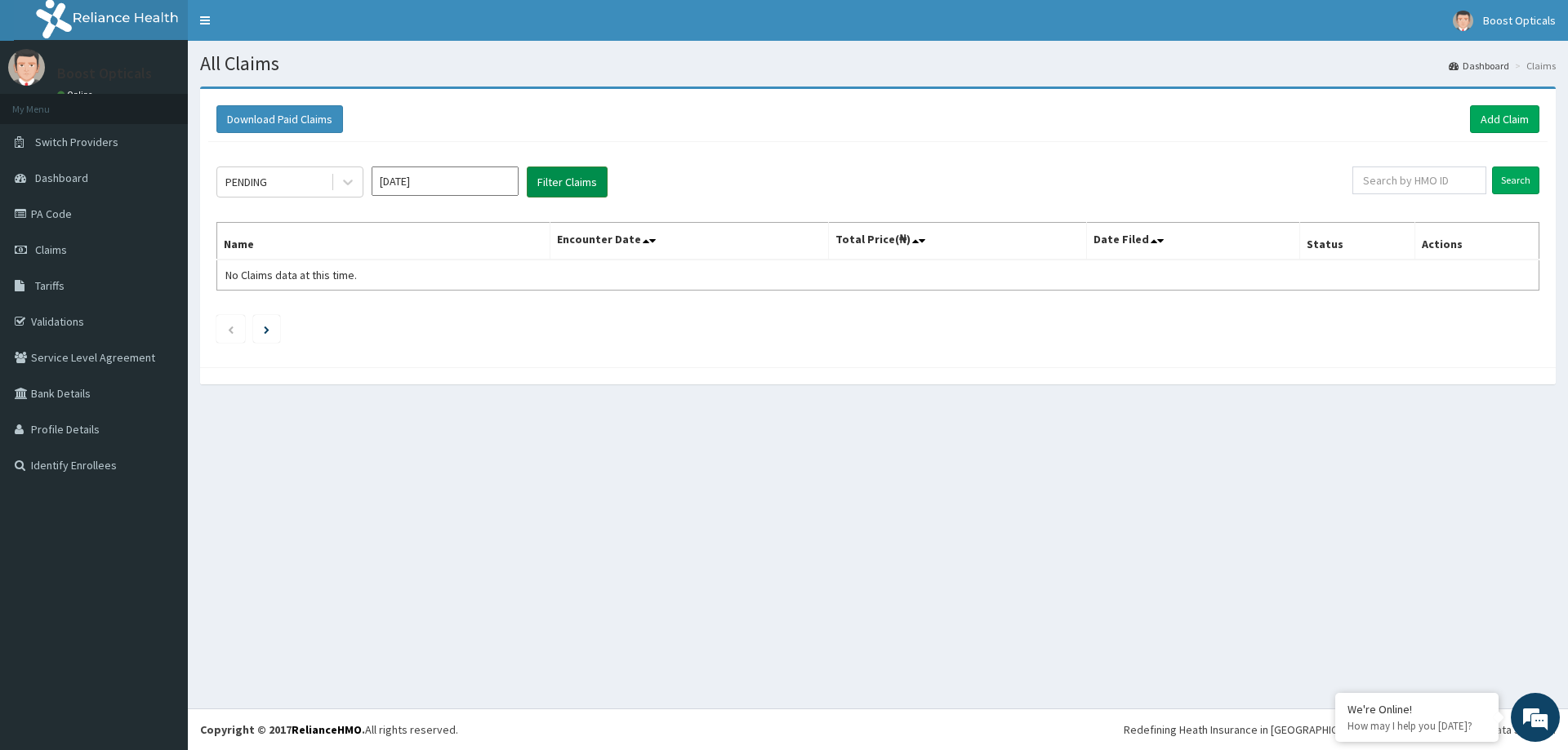
click at [560, 179] on button "Filter Claims" at bounding box center [567, 181] width 81 height 31
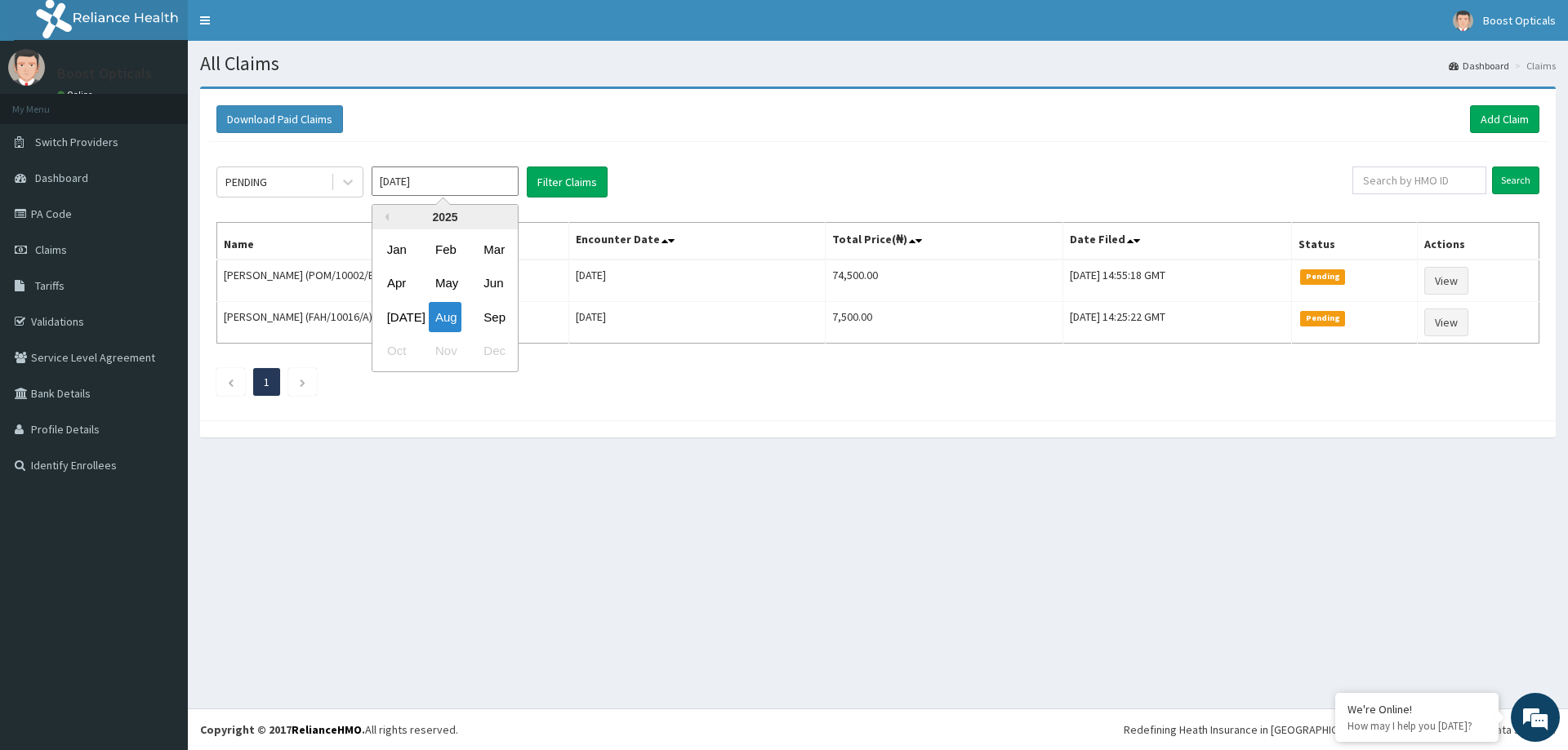
click at [474, 169] on input "[DATE]" at bounding box center [445, 180] width 147 height 29
click at [498, 312] on div "Sep" at bounding box center [493, 317] width 32 height 30
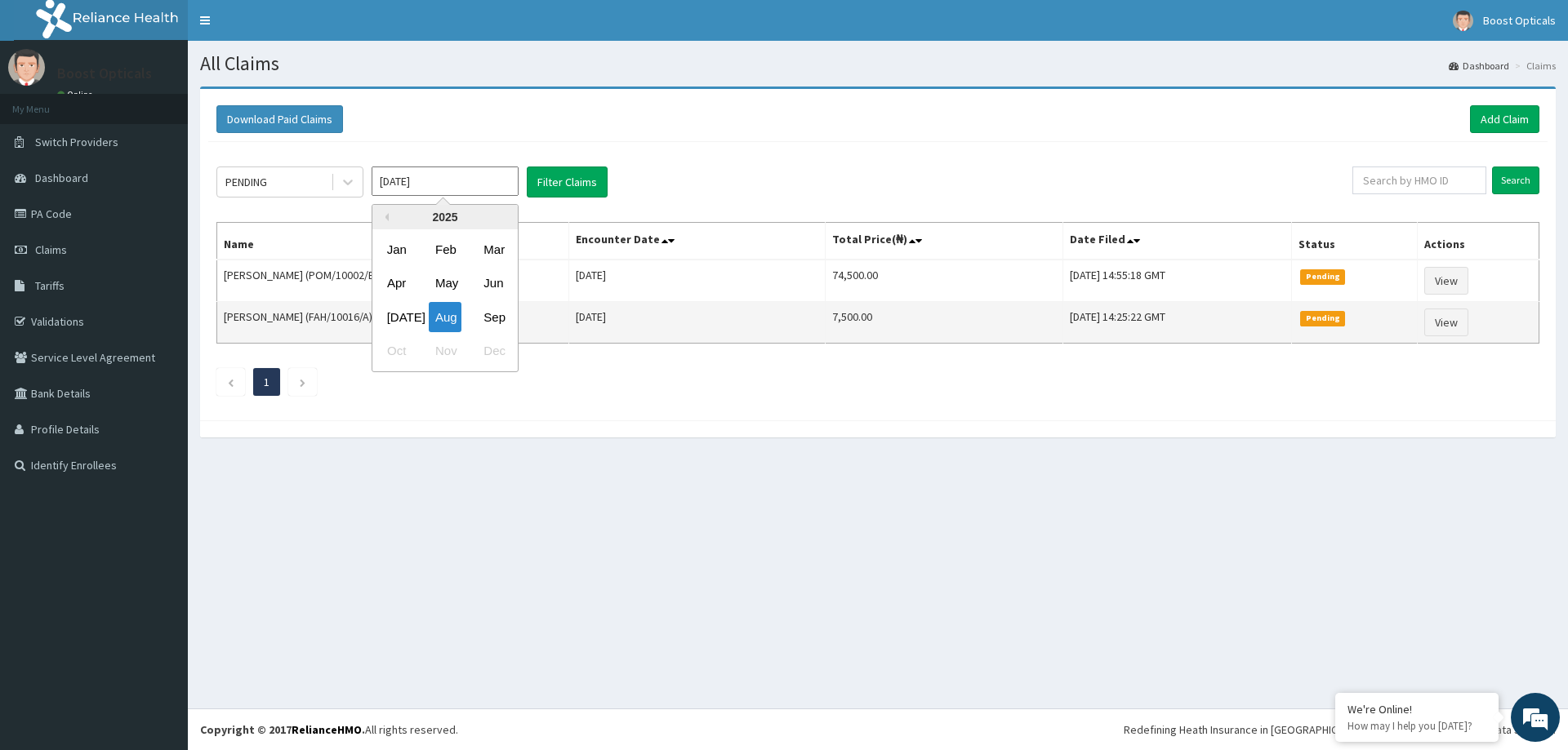
type input "[DATE]"
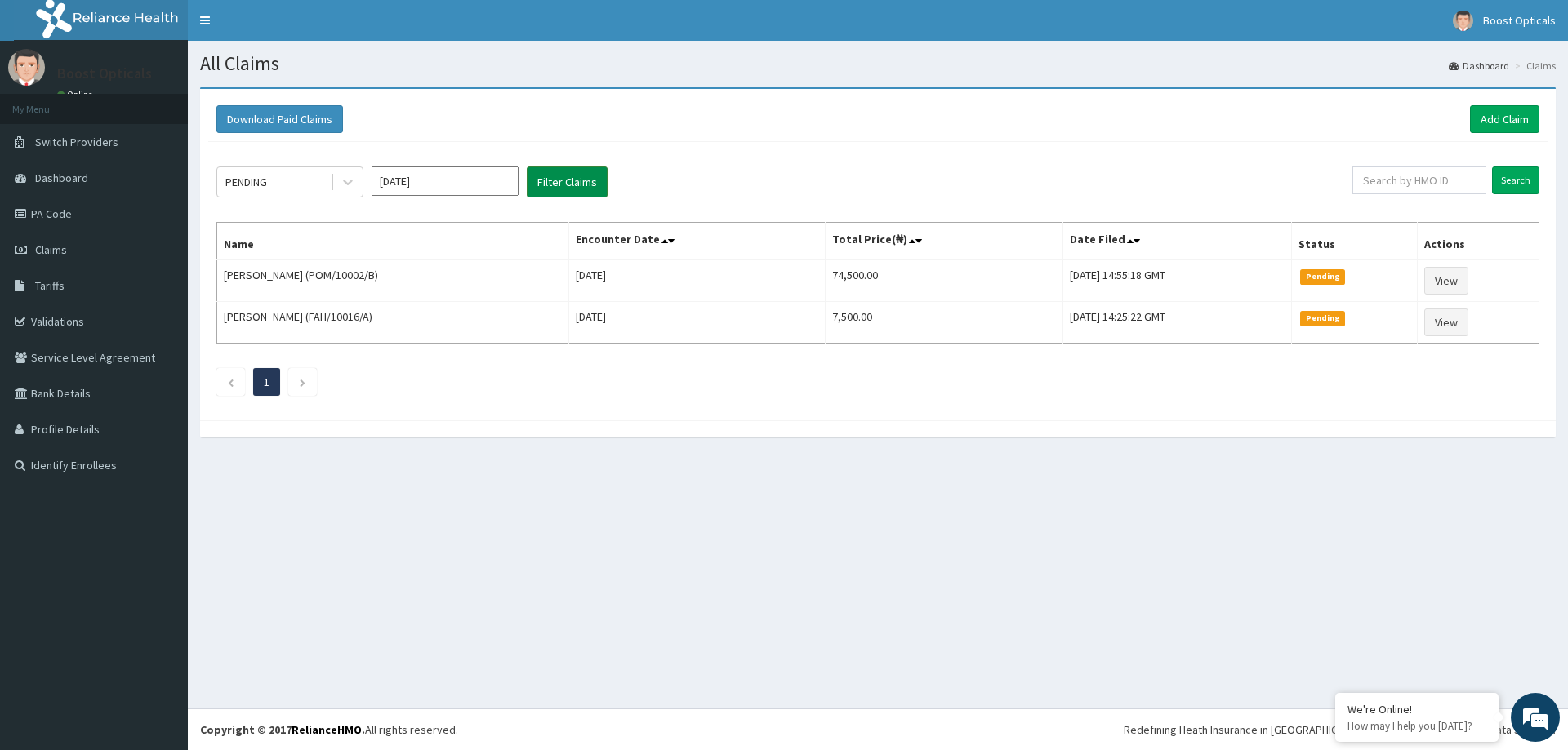
click at [557, 177] on button "Filter Claims" at bounding box center [567, 181] width 81 height 31
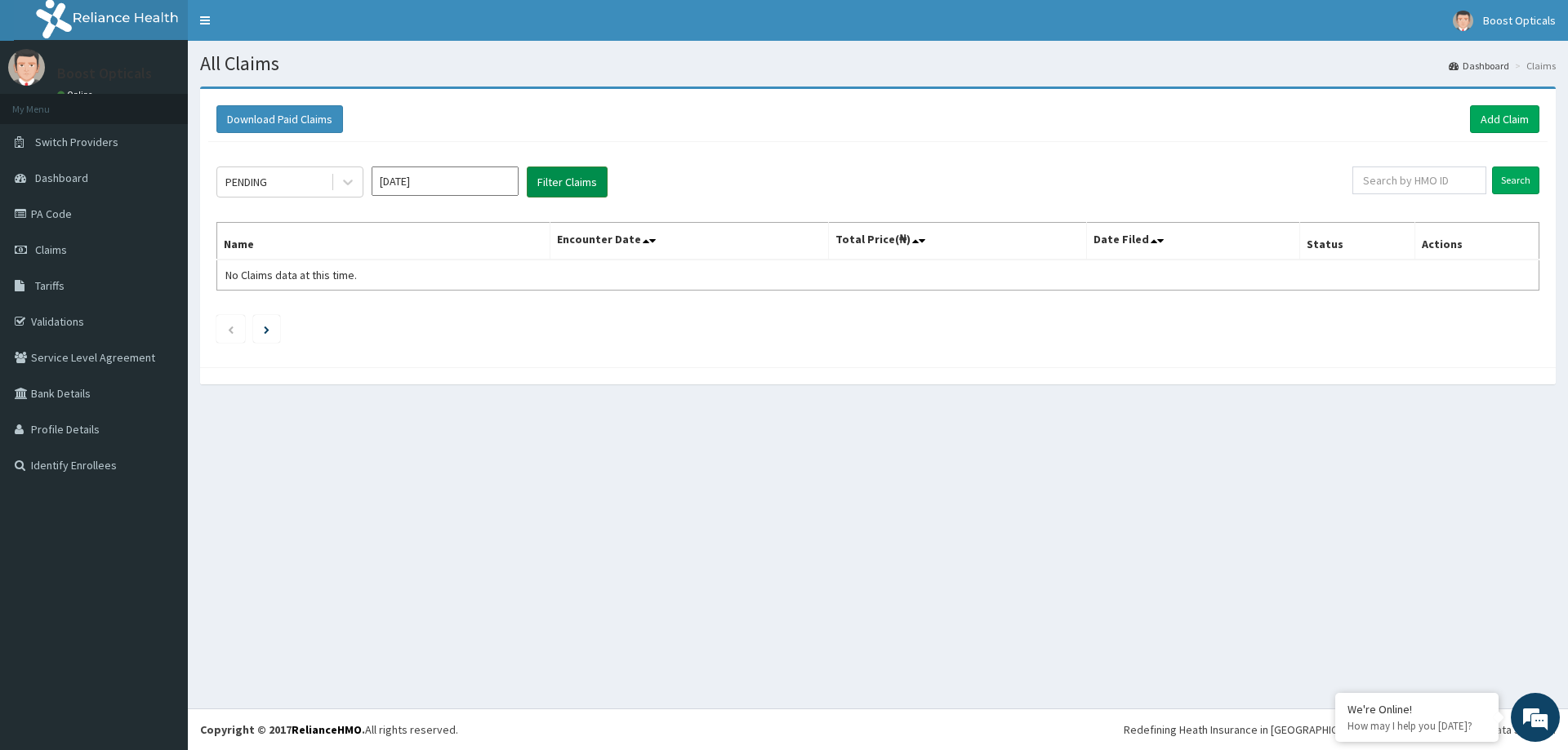
click at [566, 184] on button "Filter Claims" at bounding box center [567, 181] width 81 height 31
click at [565, 180] on button "Filter Claims" at bounding box center [567, 181] width 81 height 31
click at [564, 182] on button "Filter Claims" at bounding box center [567, 181] width 81 height 31
click at [570, 178] on button "Filter Claims" at bounding box center [567, 181] width 81 height 31
click at [572, 178] on button "Filter Claims" at bounding box center [567, 181] width 81 height 31
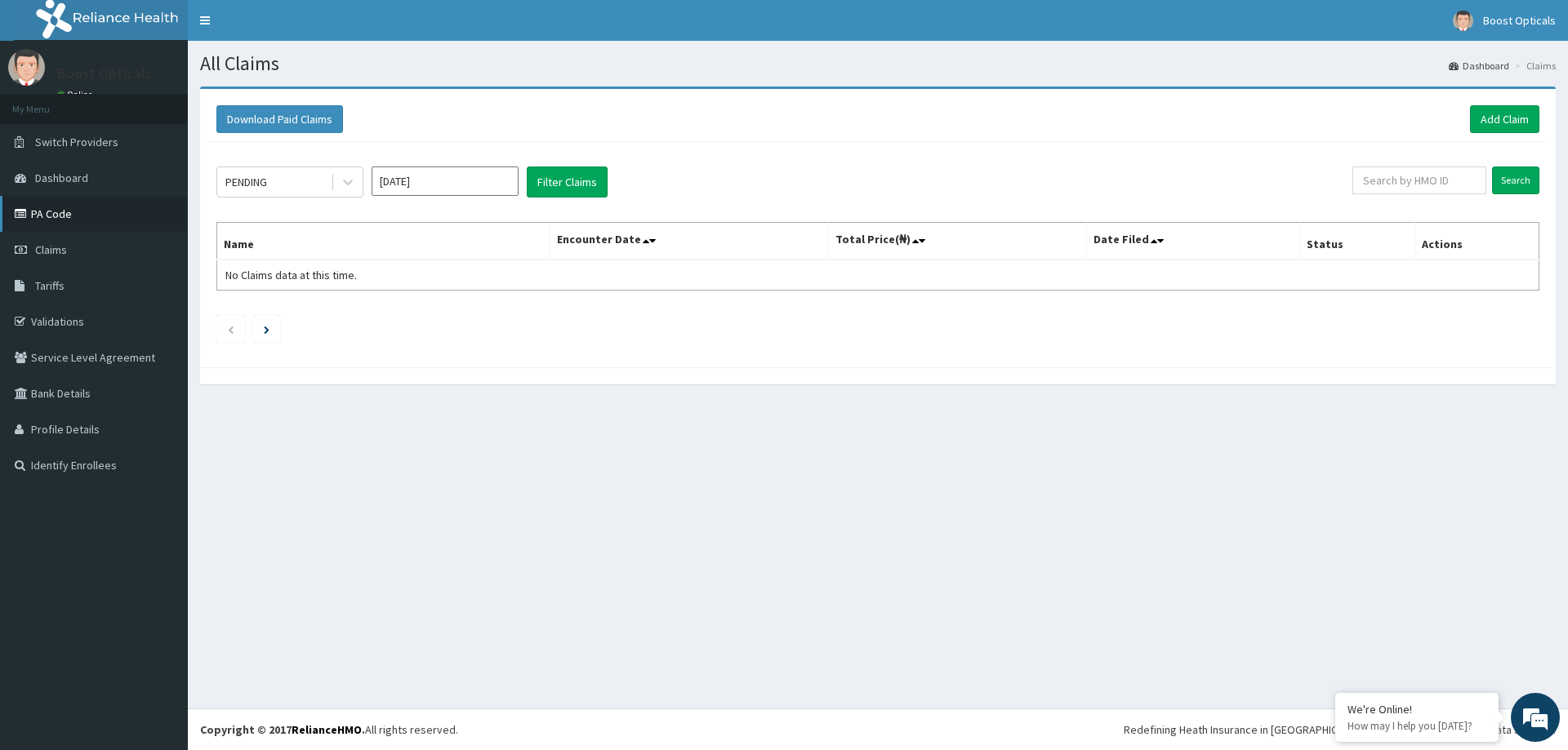
click at [67, 205] on link "PA Code" at bounding box center [94, 214] width 188 height 36
click at [42, 216] on link "PA Code" at bounding box center [94, 214] width 188 height 36
click at [1498, 117] on link "Add Claim" at bounding box center [1505, 119] width 70 height 28
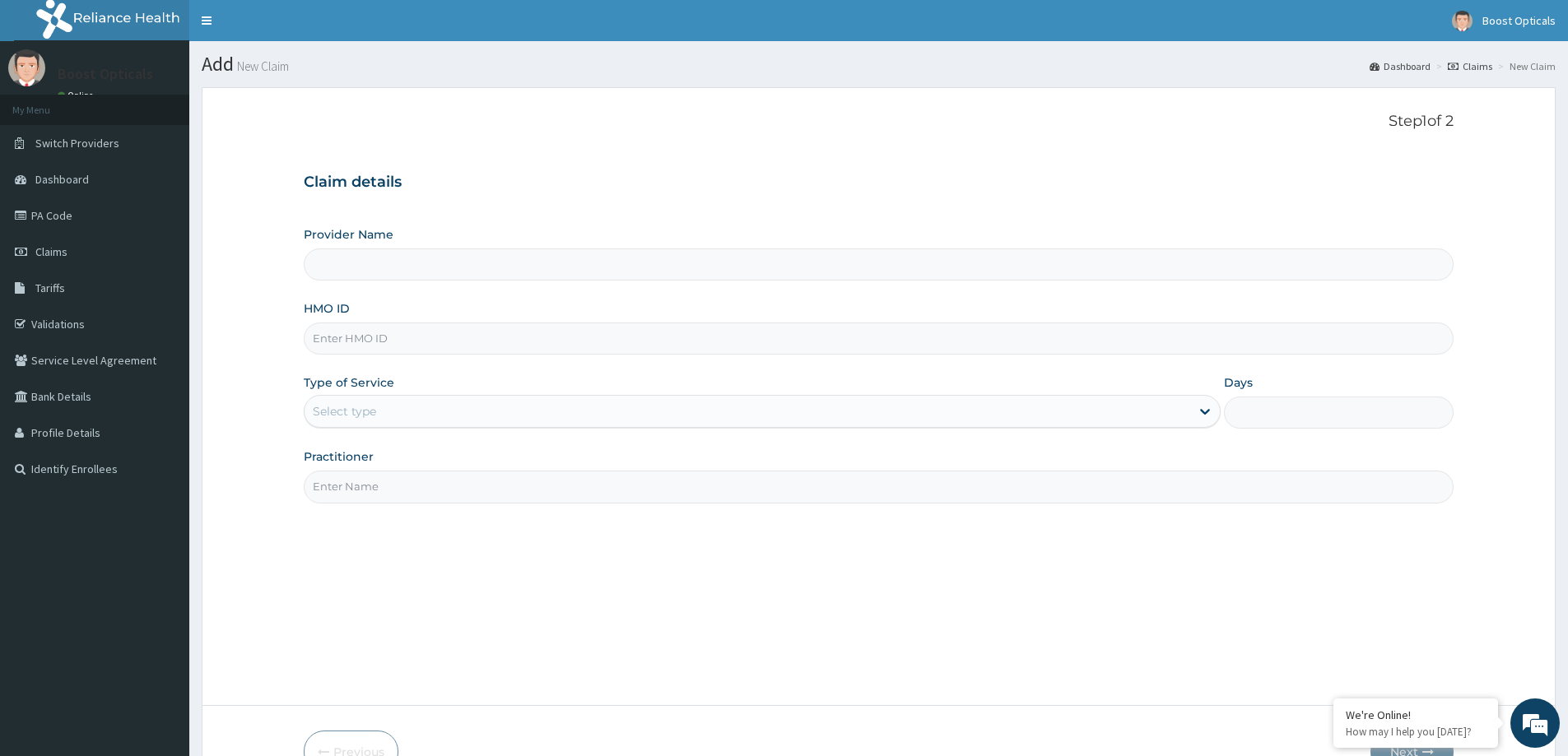
click at [394, 344] on input "HMO ID" at bounding box center [878, 339] width 1150 height 32
type input "Boost Opticals"
type input "r"
type input "R"
type input "[DEMOGRAPHIC_DATA]/10338/B"
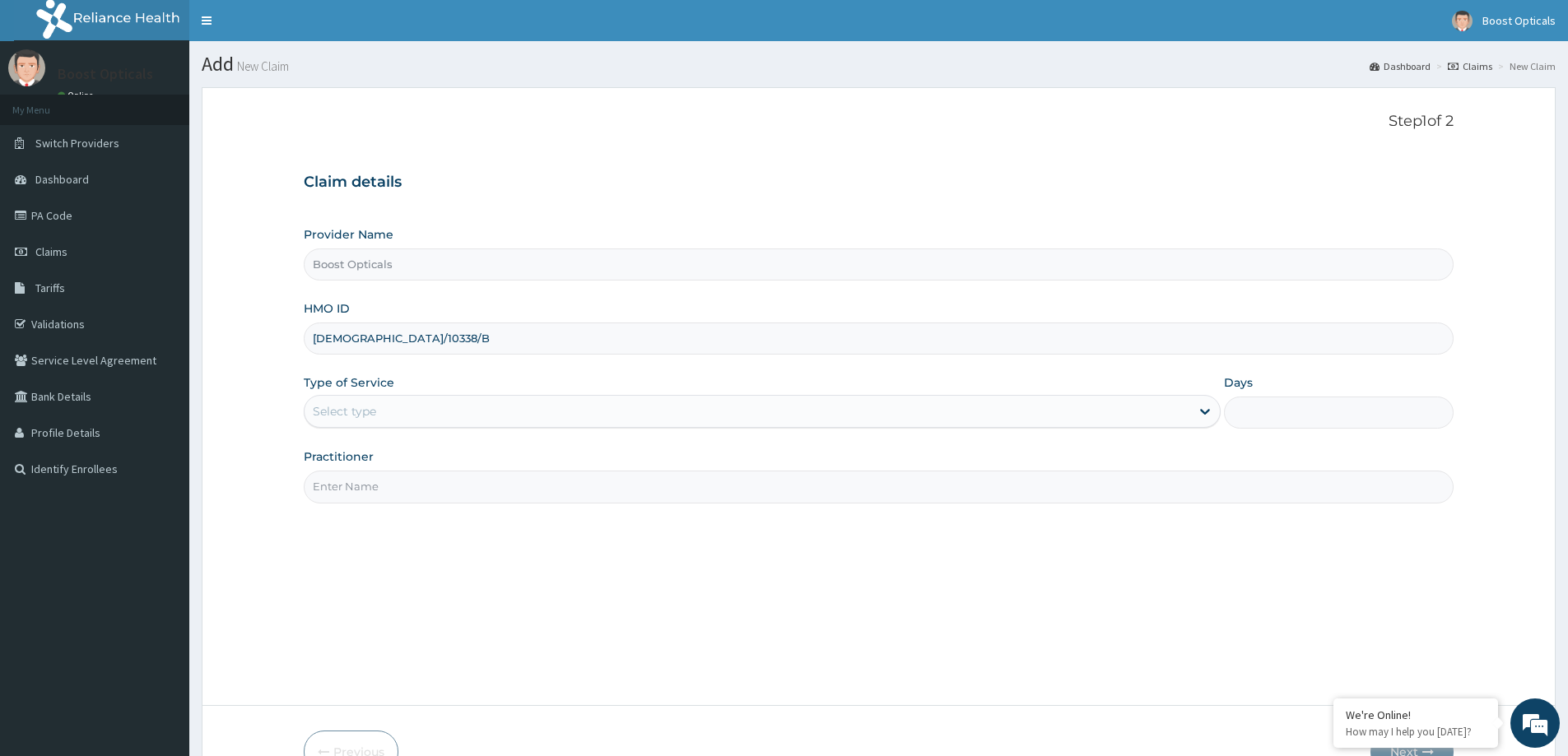
click at [922, 410] on div "Select type" at bounding box center [747, 411] width 886 height 27
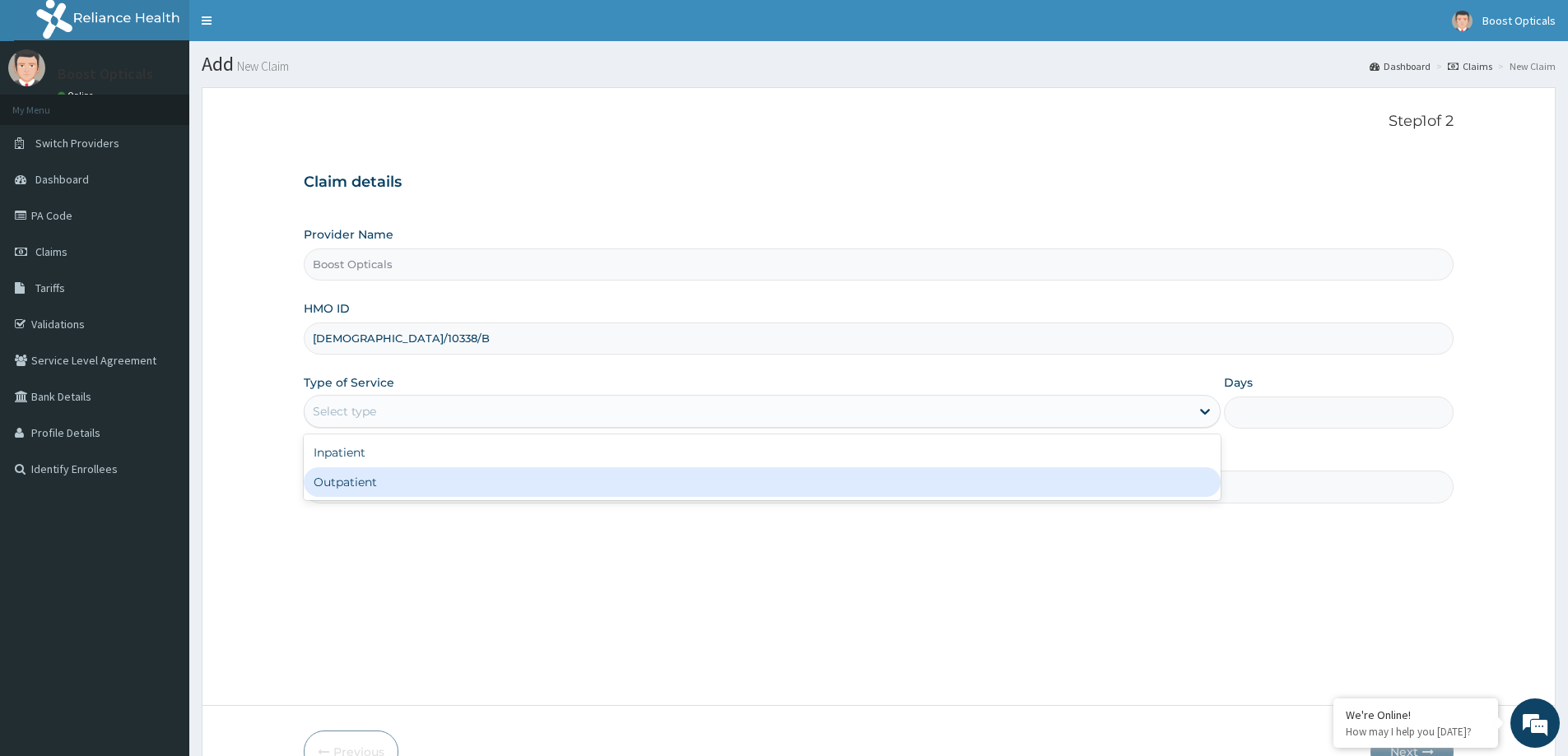
click at [660, 476] on div "Outpatient" at bounding box center [762, 481] width 917 height 29
type input "1"
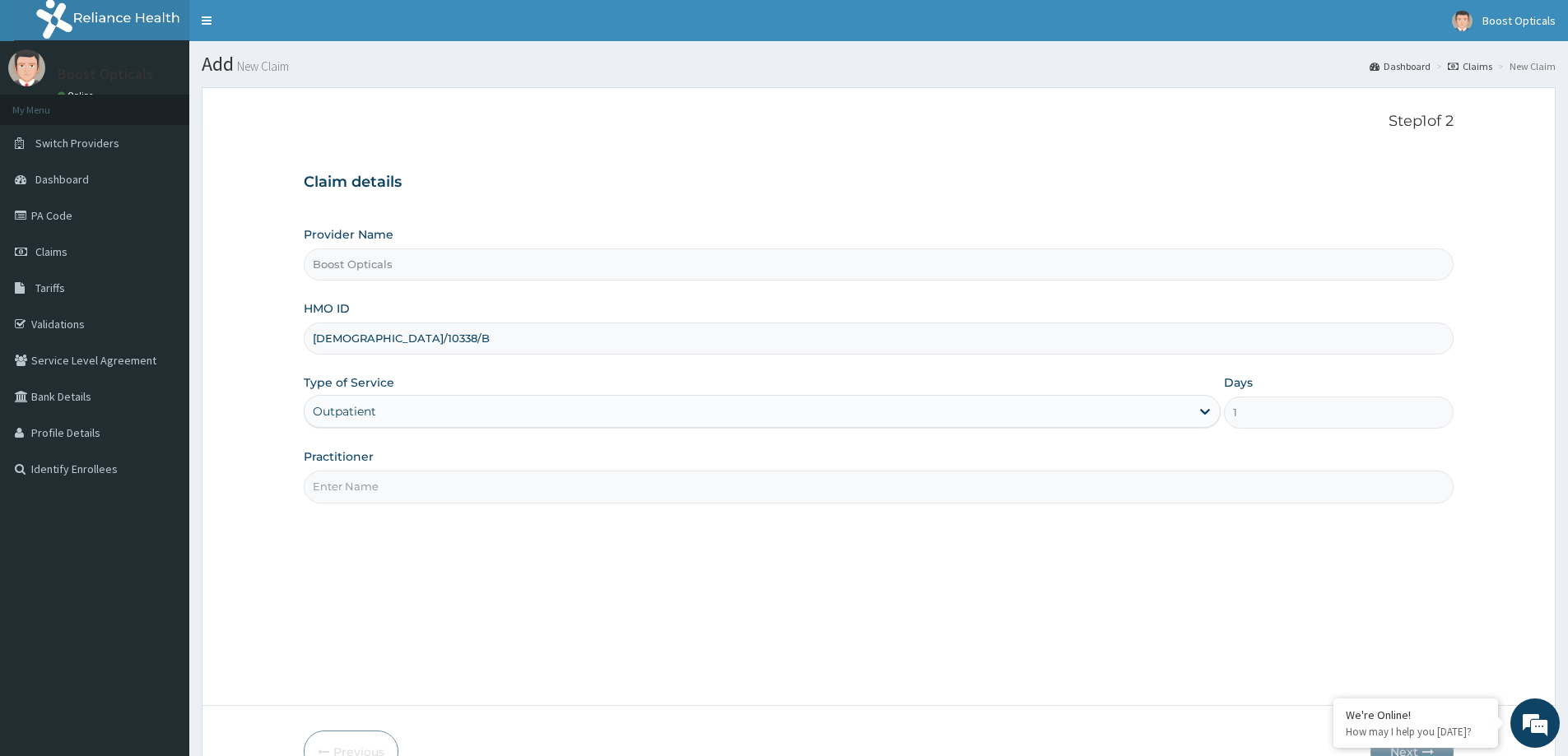
click at [660, 476] on input "Practitioner" at bounding box center [878, 486] width 1150 height 32
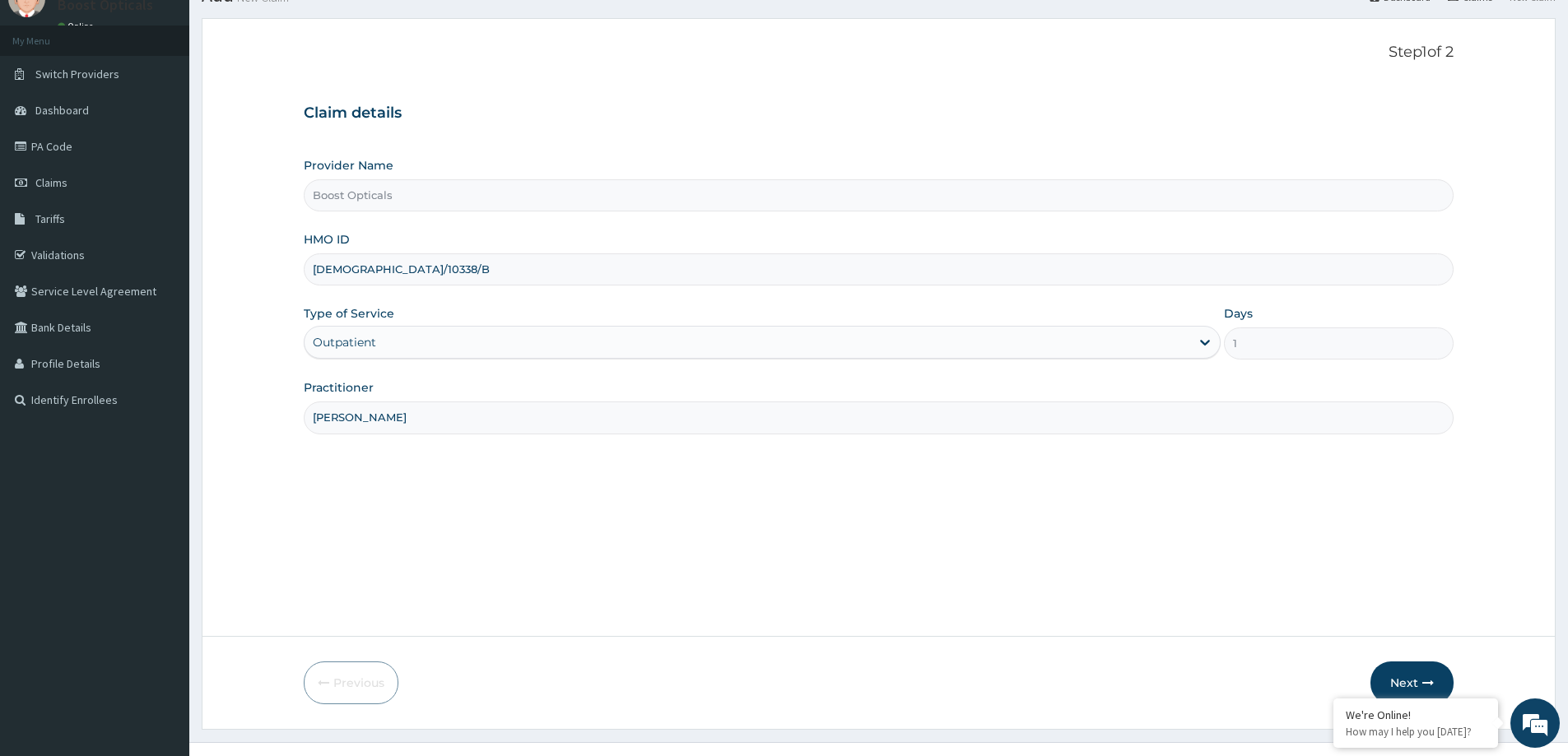
scroll to position [97, 0]
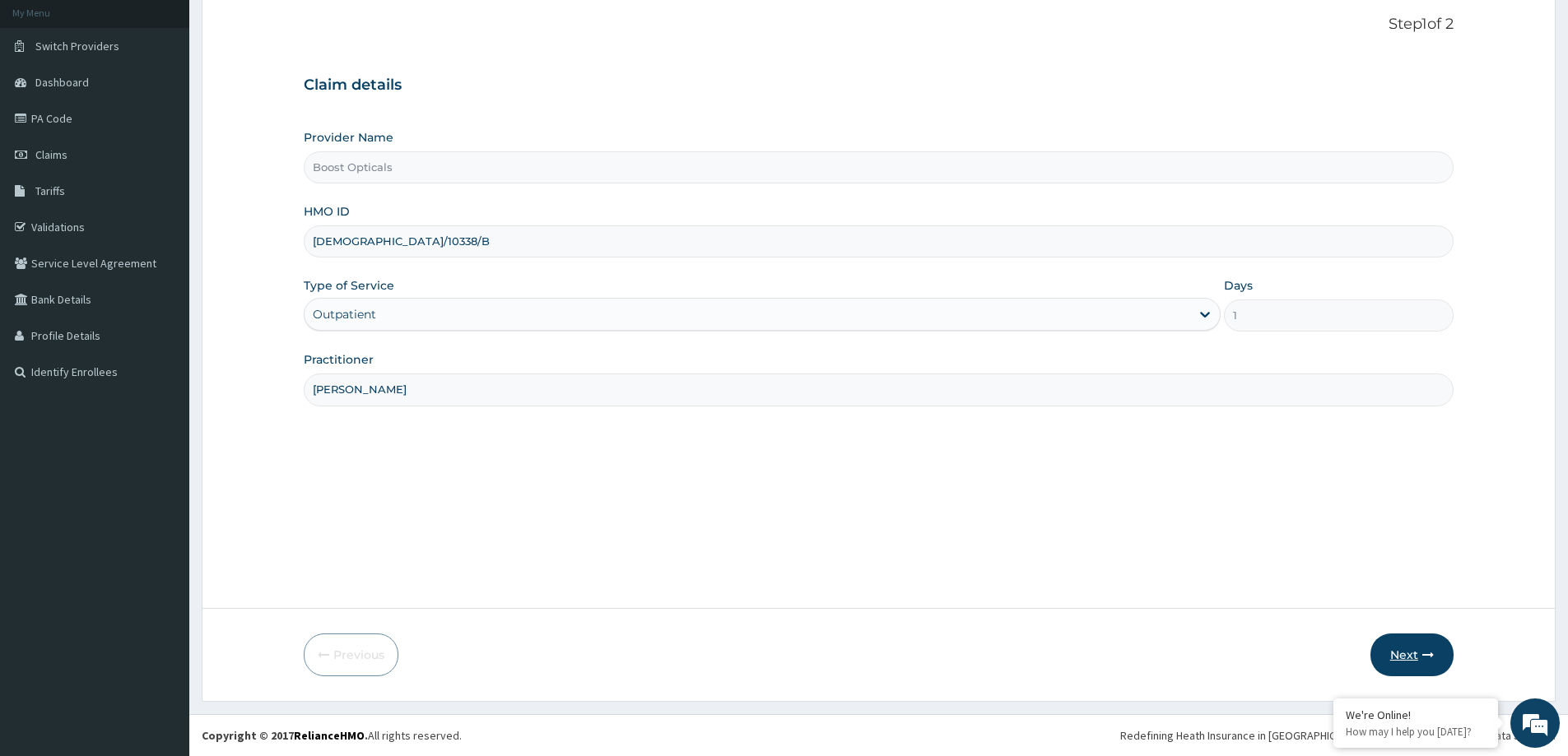
type input "[PERSON_NAME]"
click at [1415, 645] on button "Next" at bounding box center [1413, 654] width 83 height 43
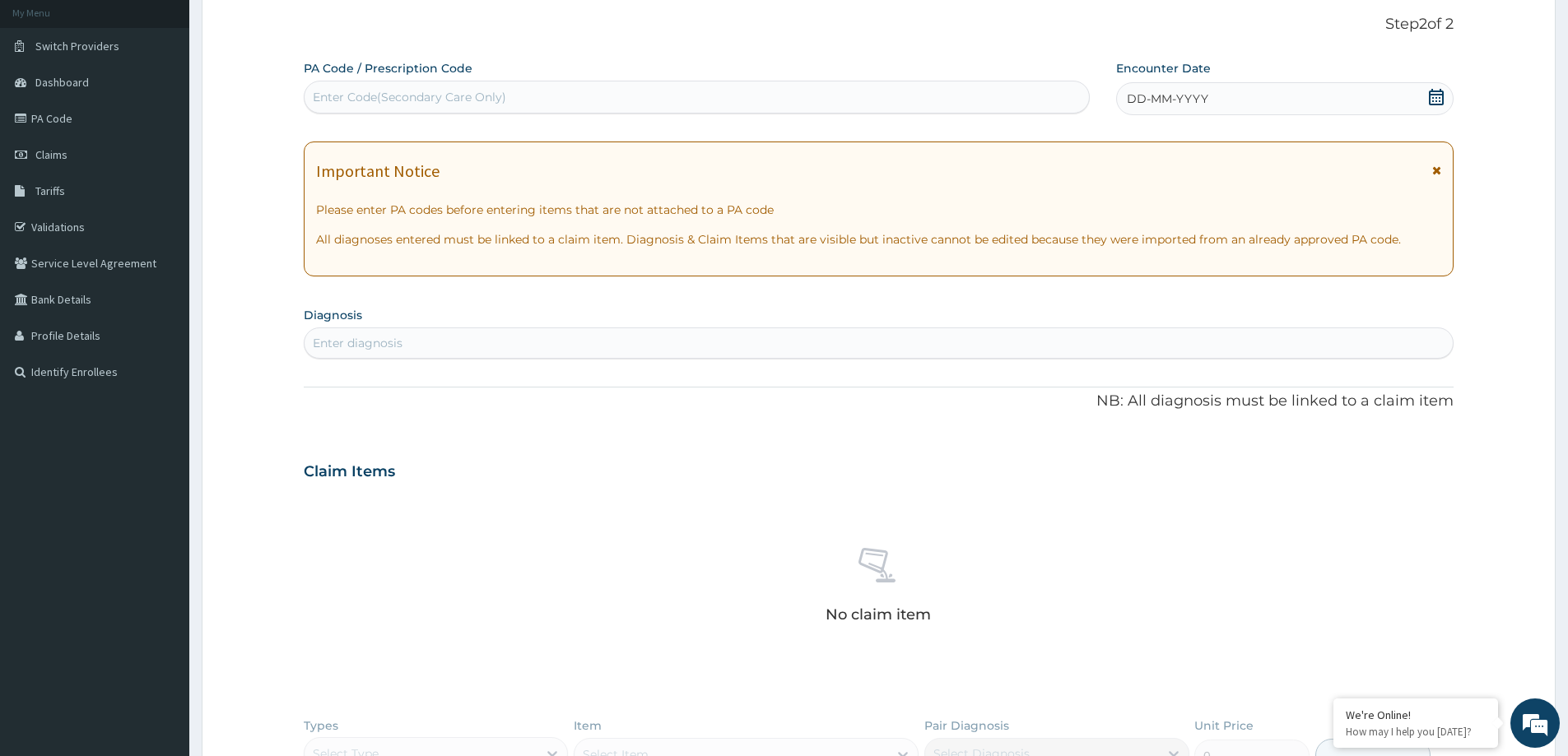
click at [468, 325] on section "Diagnosis Enter diagnosis" at bounding box center [878, 330] width 1150 height 56
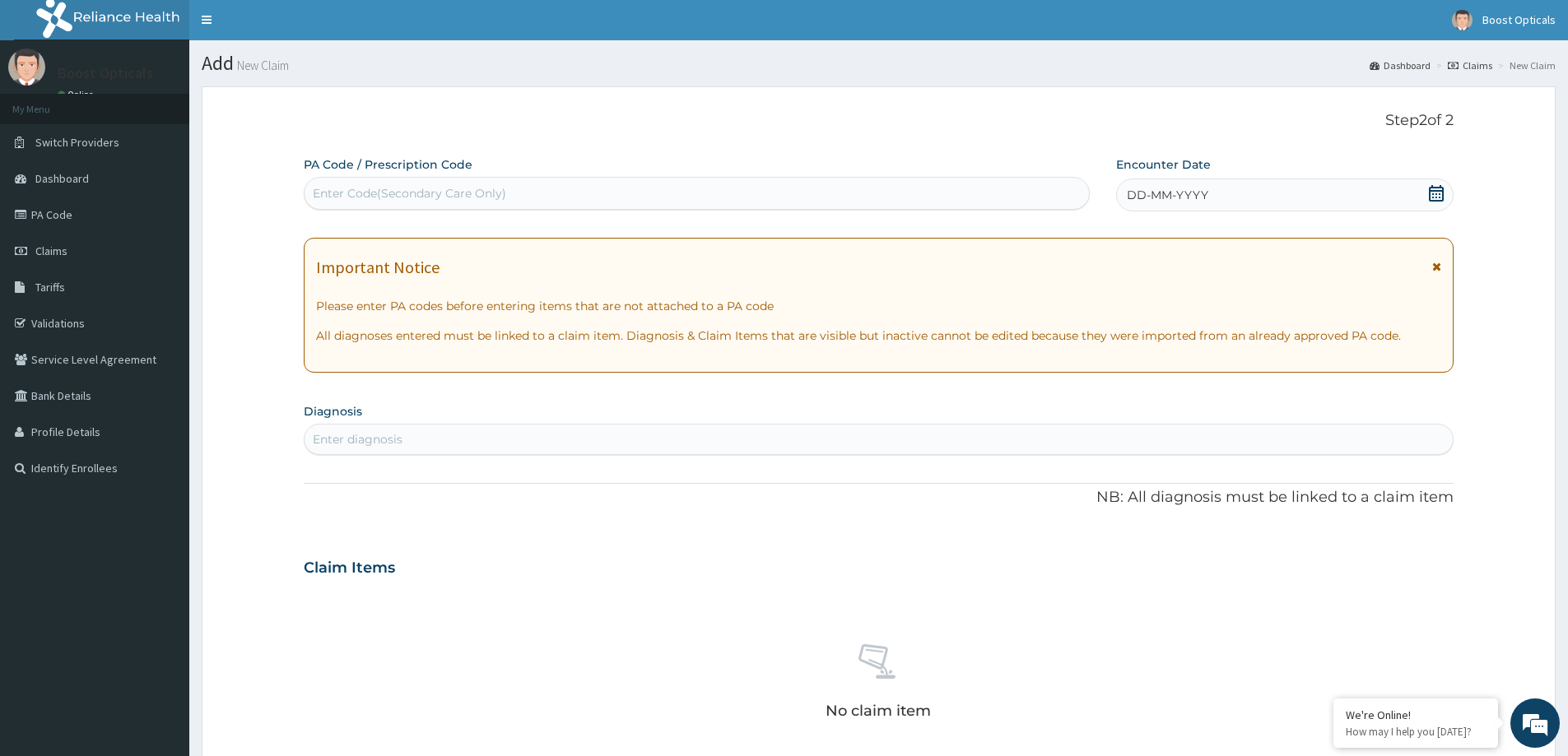
scroll to position [0, 0]
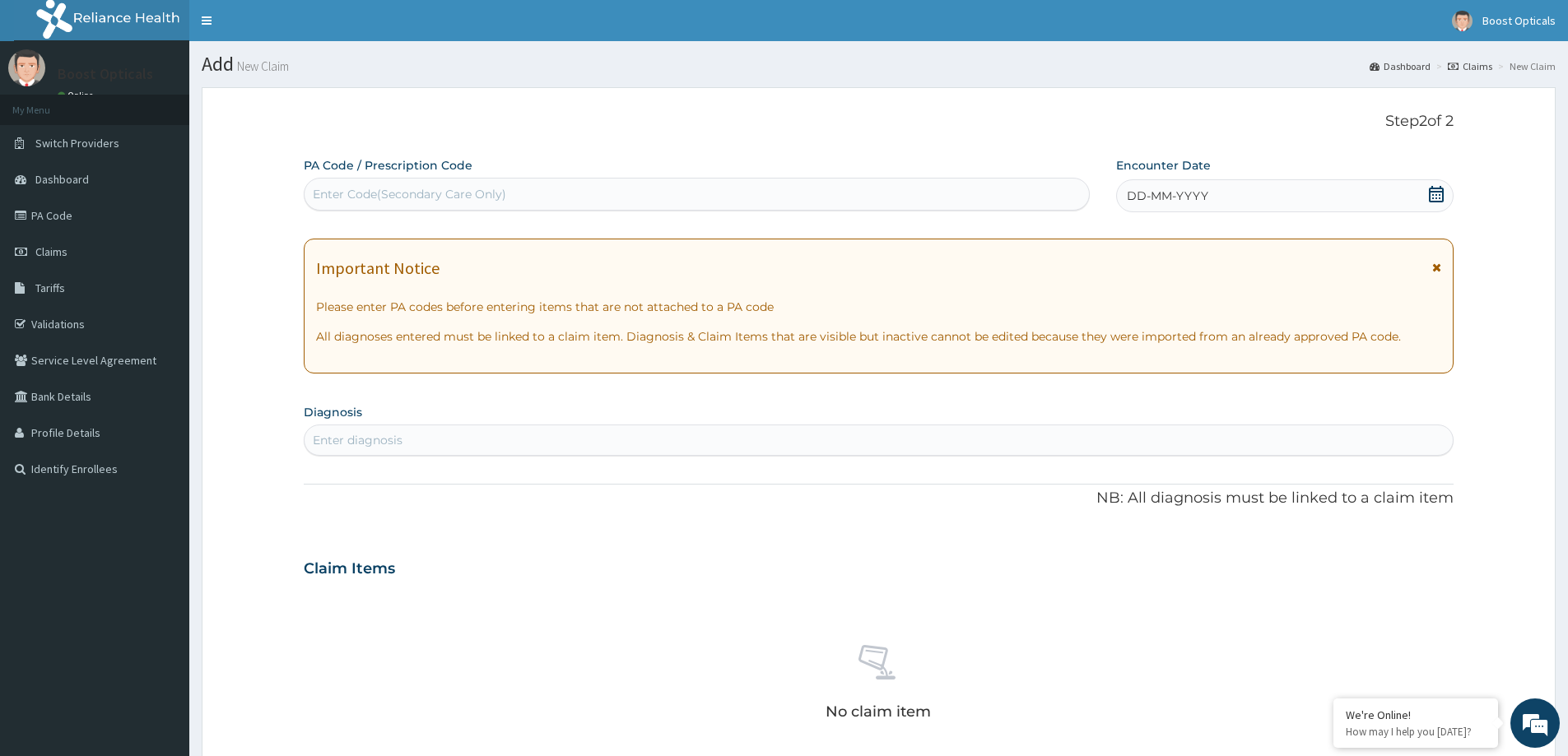
click at [1181, 194] on span "DD-MM-YYYY" at bounding box center [1168, 196] width 82 height 17
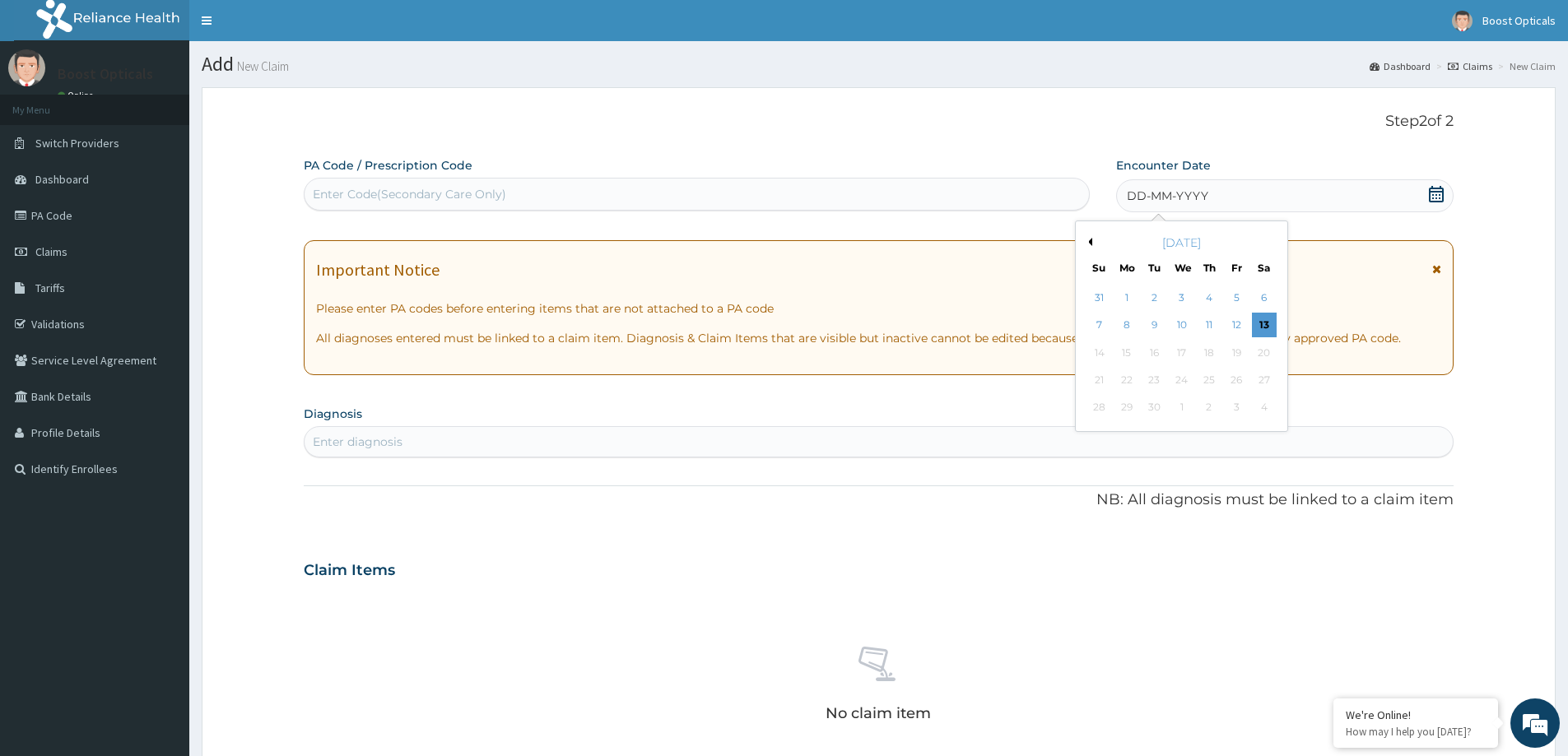
click at [1089, 239] on button "Previous Month" at bounding box center [1089, 242] width 8 height 8
click at [1127, 319] on div "4" at bounding box center [1127, 326] width 25 height 25
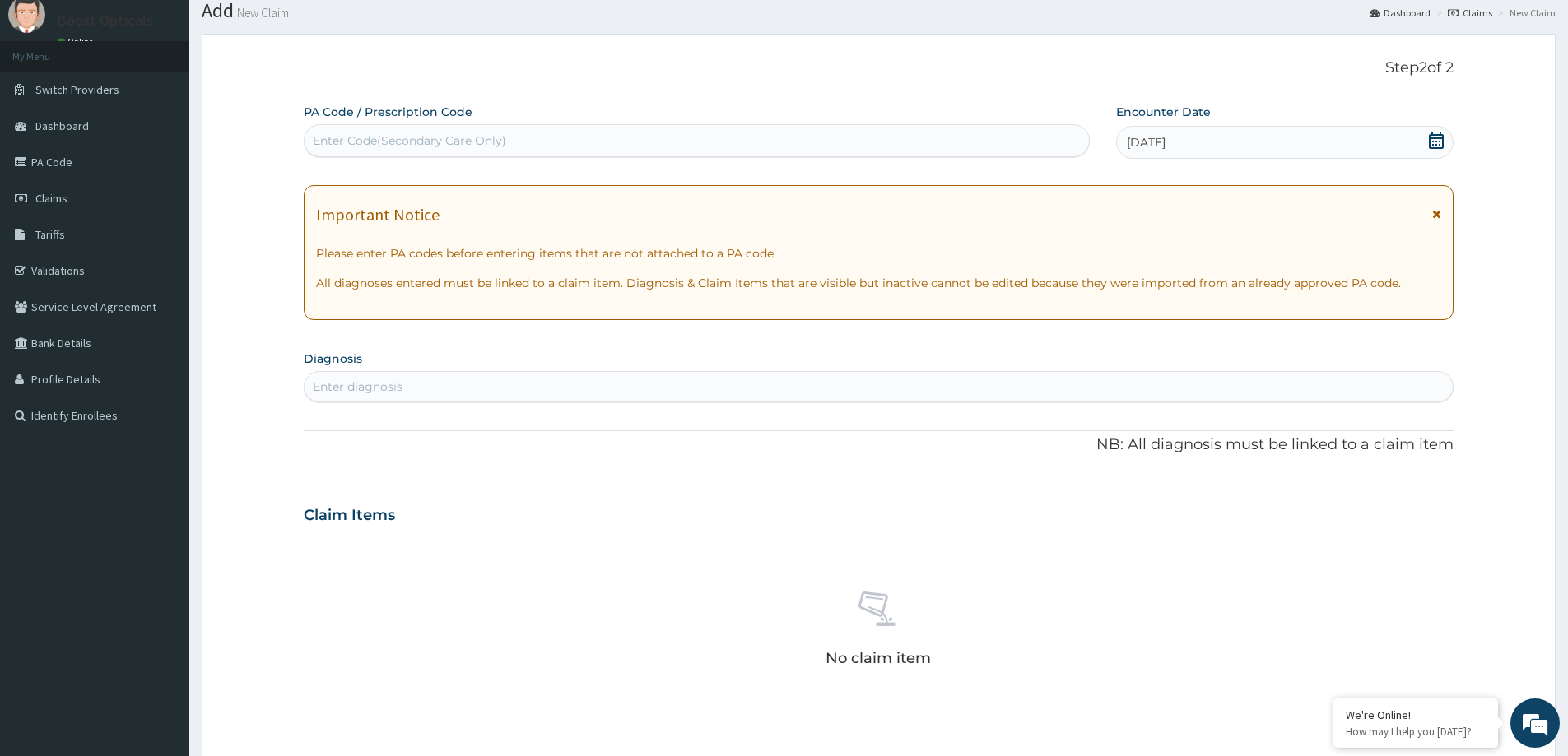
scroll to position [83, 0]
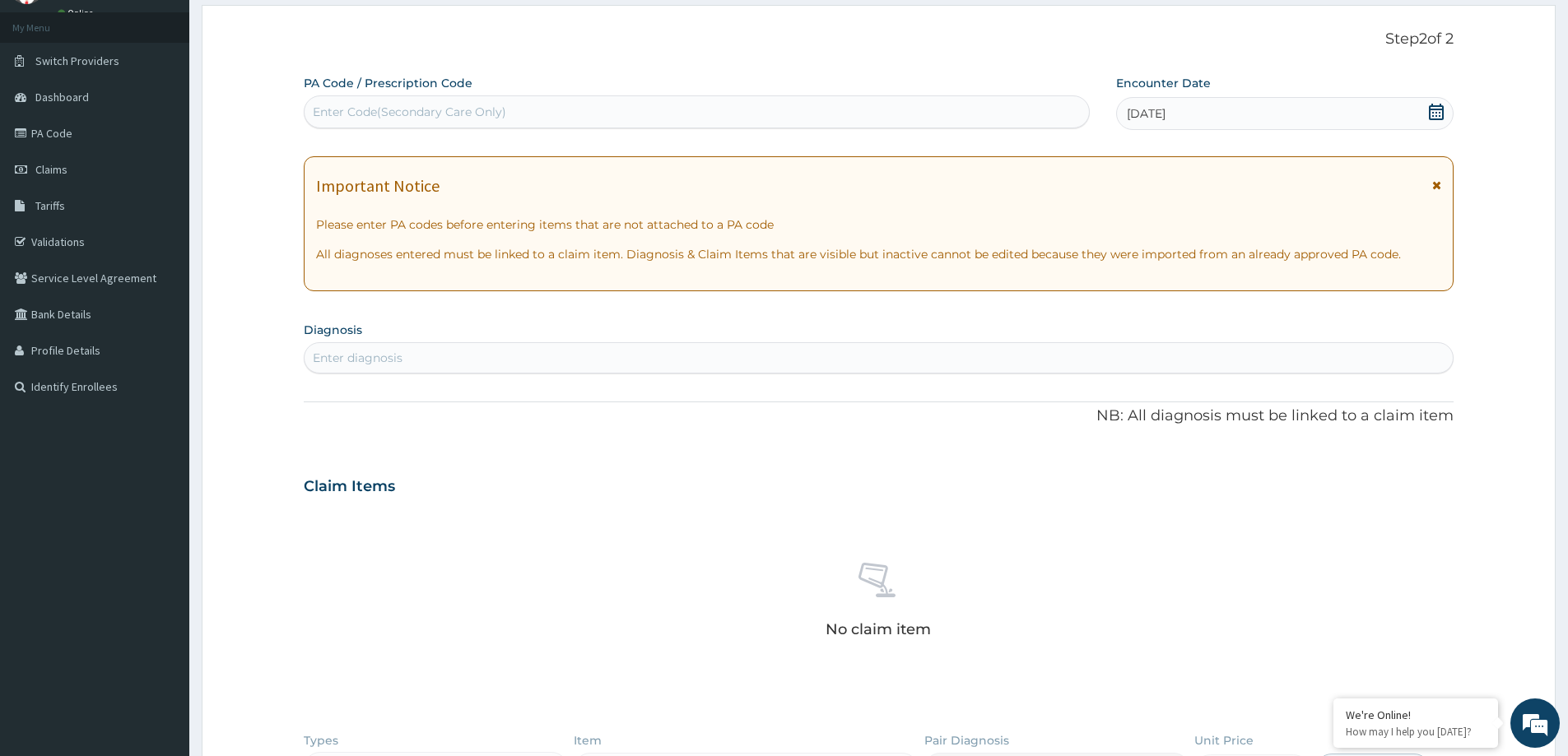
click at [444, 359] on div "Enter diagnosis" at bounding box center [878, 358] width 1148 height 27
type input "A"
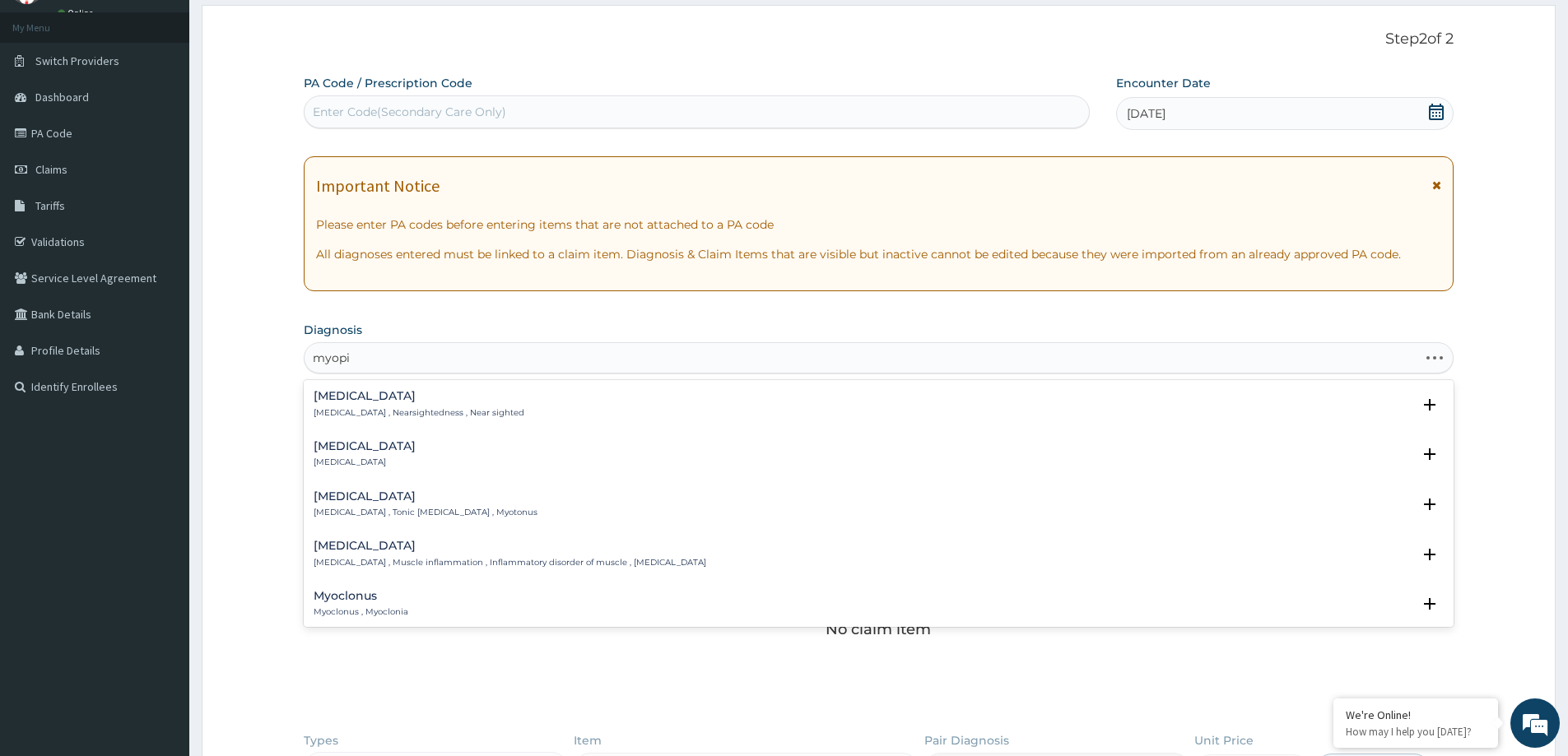
type input "myopic"
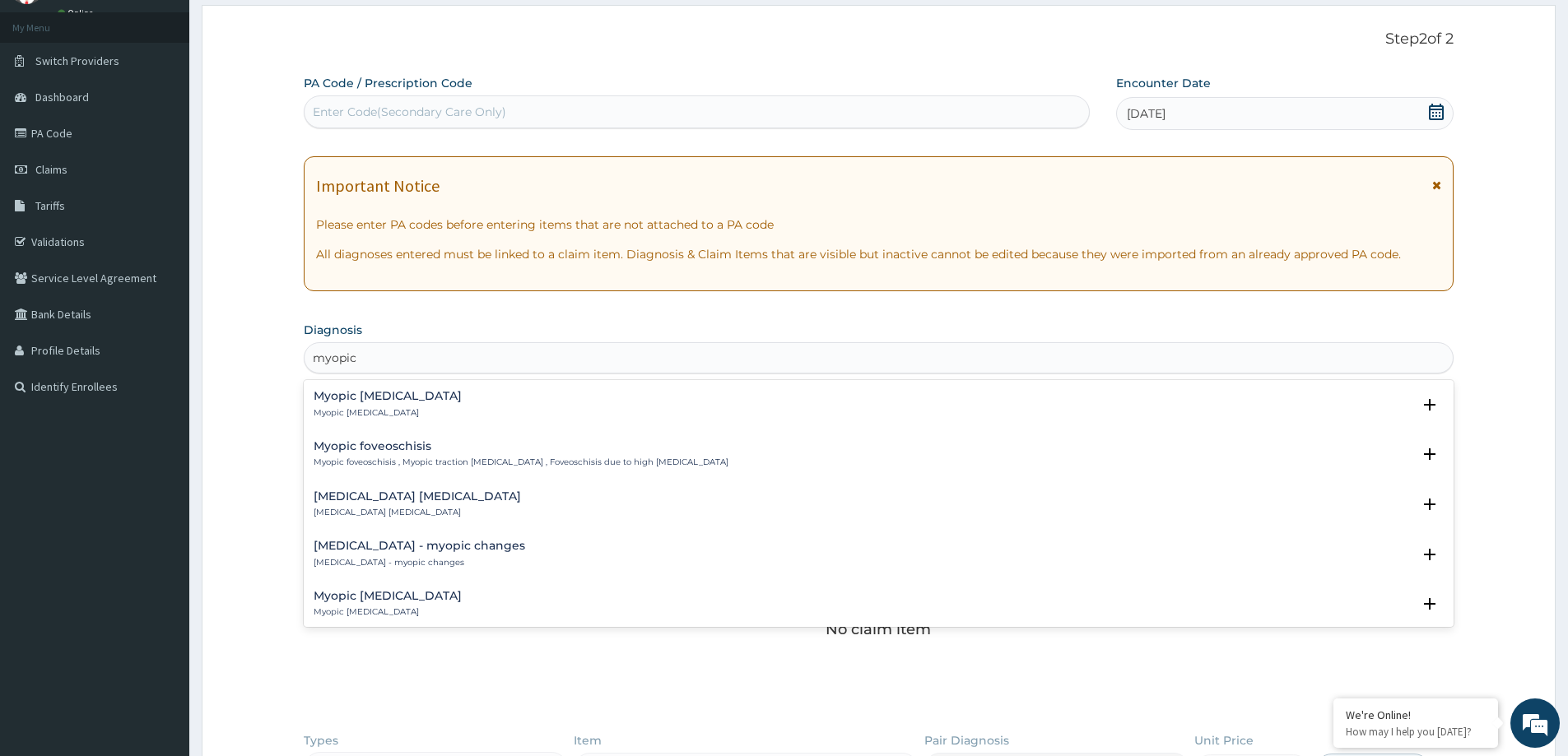
click at [475, 391] on div "Myopic [MEDICAL_DATA] Myopic [MEDICAL_DATA]" at bounding box center [879, 404] width 1130 height 29
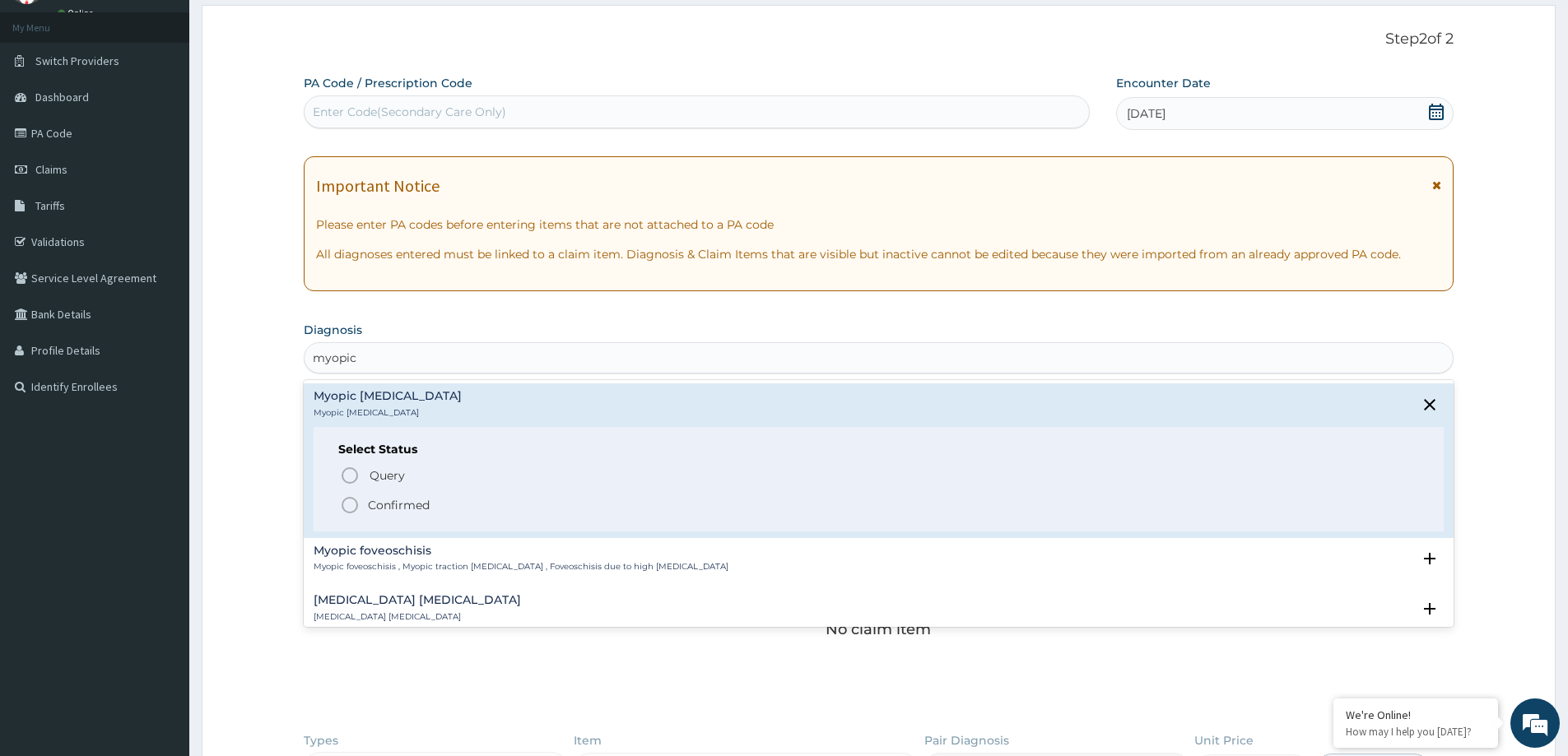
click at [421, 507] on p "Confirmed" at bounding box center [399, 506] width 62 height 17
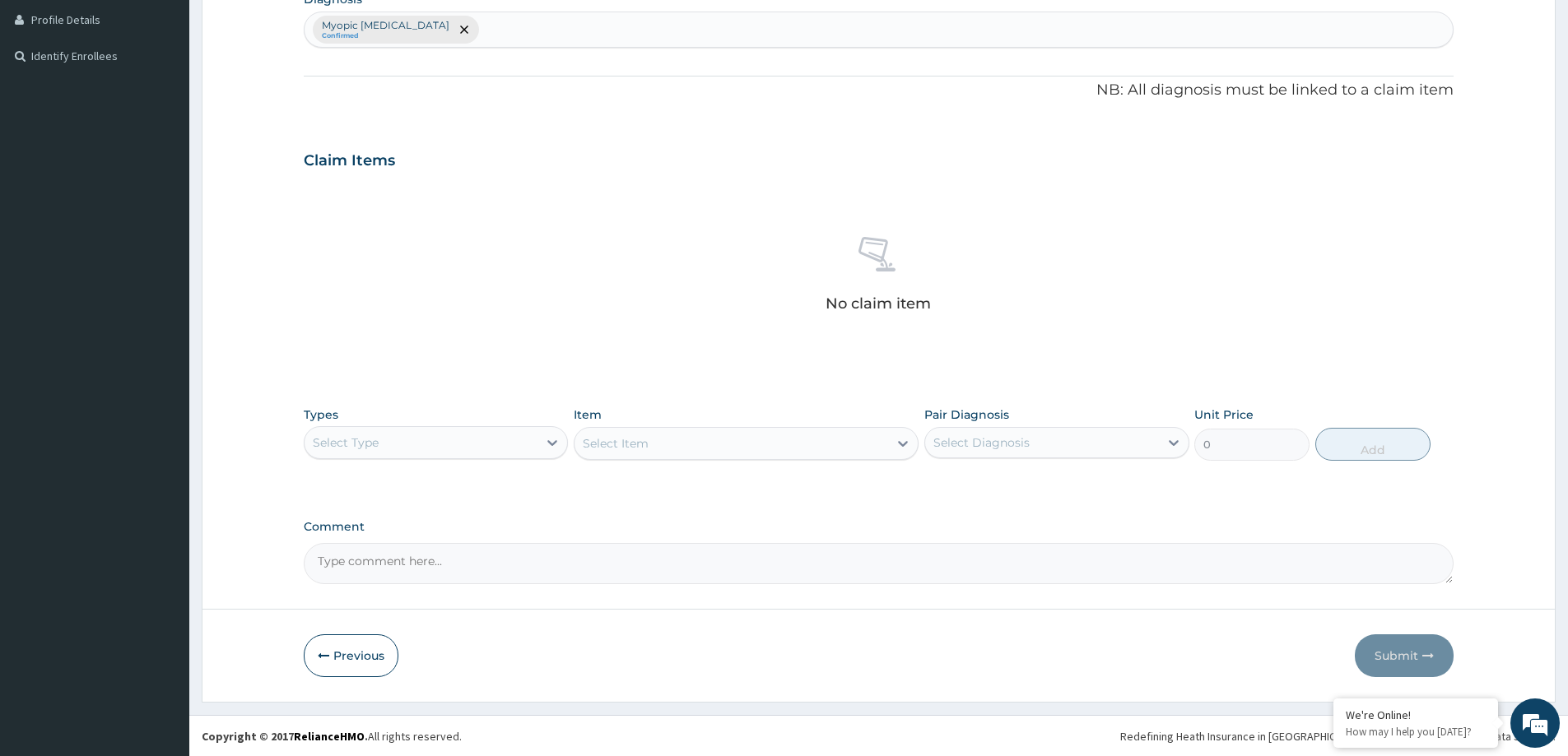
scroll to position [414, 0]
click at [483, 436] on div "Select Type" at bounding box center [421, 442] width 233 height 27
drag, startPoint x: 362, startPoint y: 506, endPoint x: 424, endPoint y: 490, distance: 64.0
click at [362, 505] on div "Optical" at bounding box center [436, 512] width 265 height 29
click at [641, 451] on div "Select Item" at bounding box center [746, 442] width 345 height 33
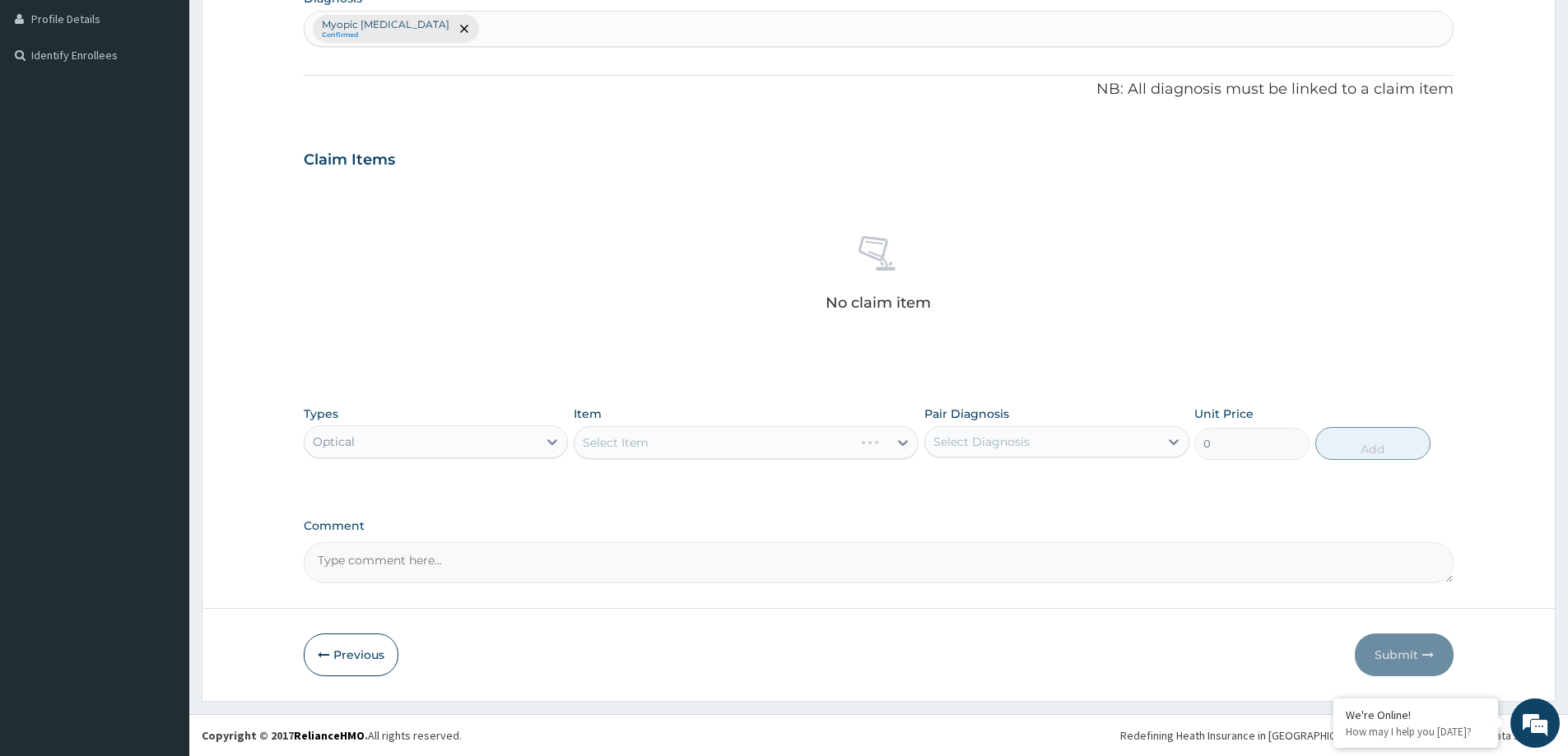
click at [644, 447] on div "Select Item" at bounding box center [746, 442] width 345 height 33
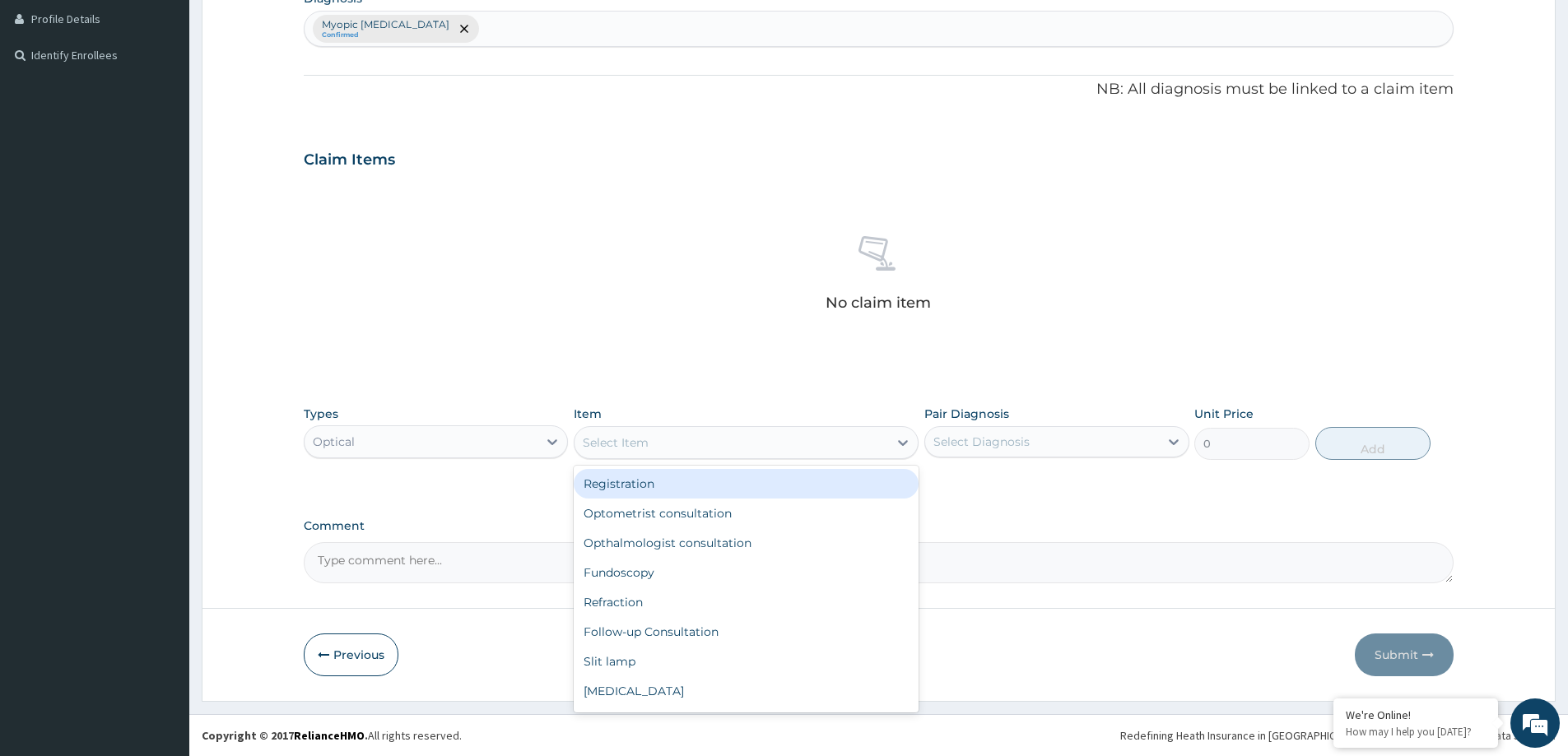
drag, startPoint x: 721, startPoint y: 441, endPoint x: 861, endPoint y: 465, distance: 142.0
click at [726, 441] on div "Select Item" at bounding box center [731, 443] width 314 height 27
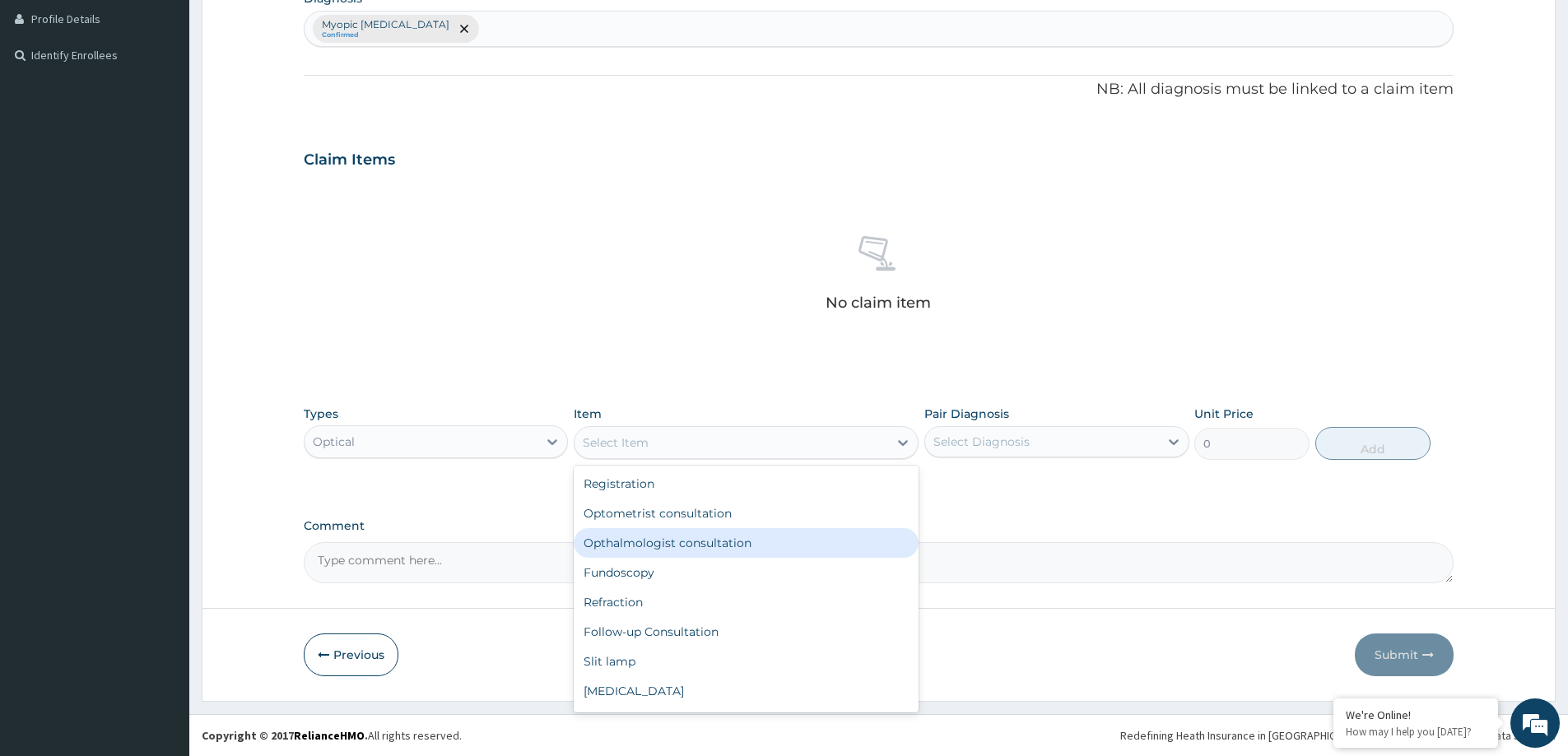
click at [624, 540] on div "Opthalmologist consultation" at bounding box center [746, 542] width 345 height 29
type input "2000"
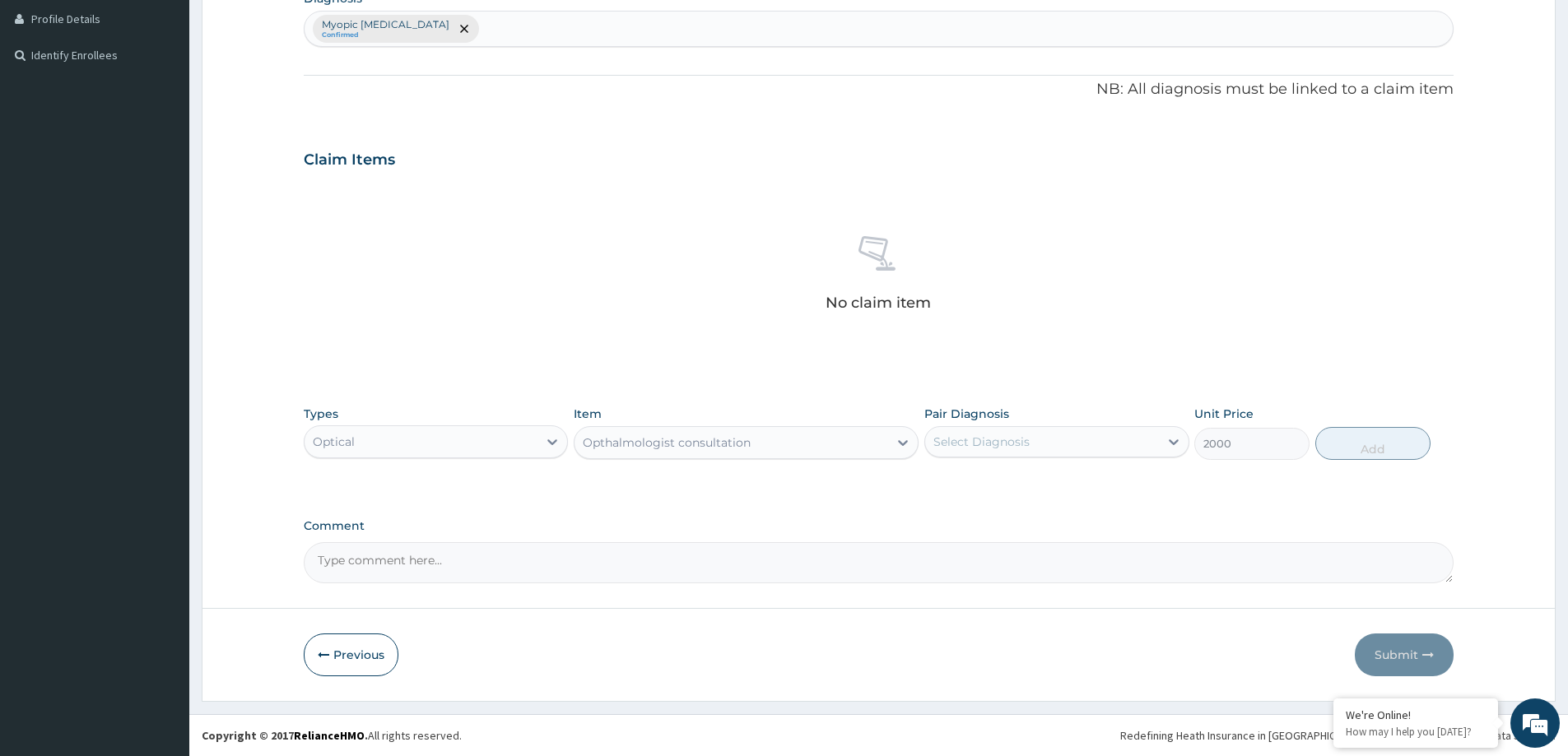
click at [1045, 440] on div "Select Diagnosis" at bounding box center [1041, 442] width 233 height 27
click at [1027, 466] on div "Myopic [MEDICAL_DATA]" at bounding box center [1056, 484] width 265 height 40
click at [1024, 475] on label "Myopic [MEDICAL_DATA]" at bounding box center [1025, 482] width 148 height 17
checkbox input "true"
click at [1376, 437] on button "Add" at bounding box center [1373, 443] width 115 height 33
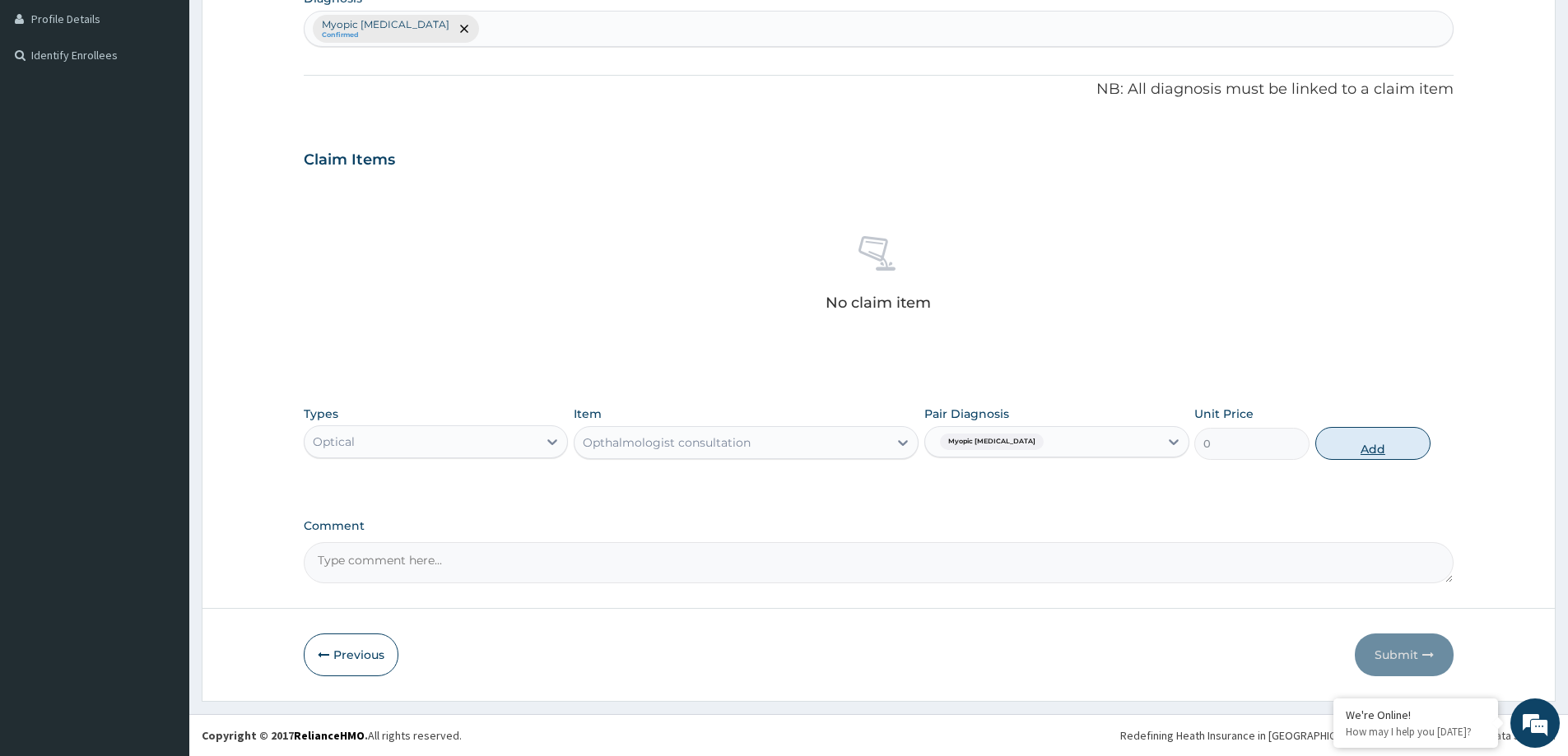
scroll to position [335, 0]
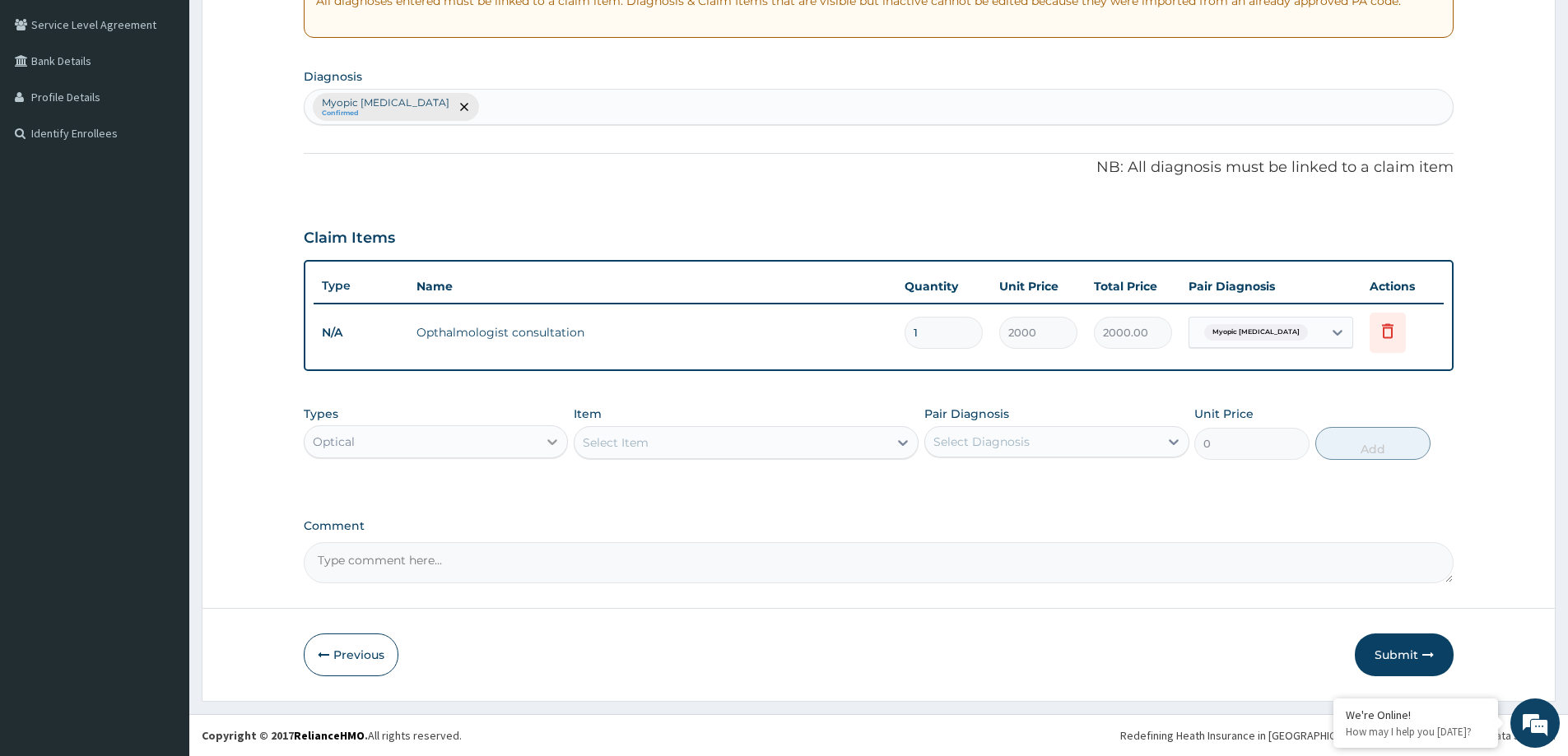
click at [549, 444] on icon at bounding box center [553, 442] width 17 height 17
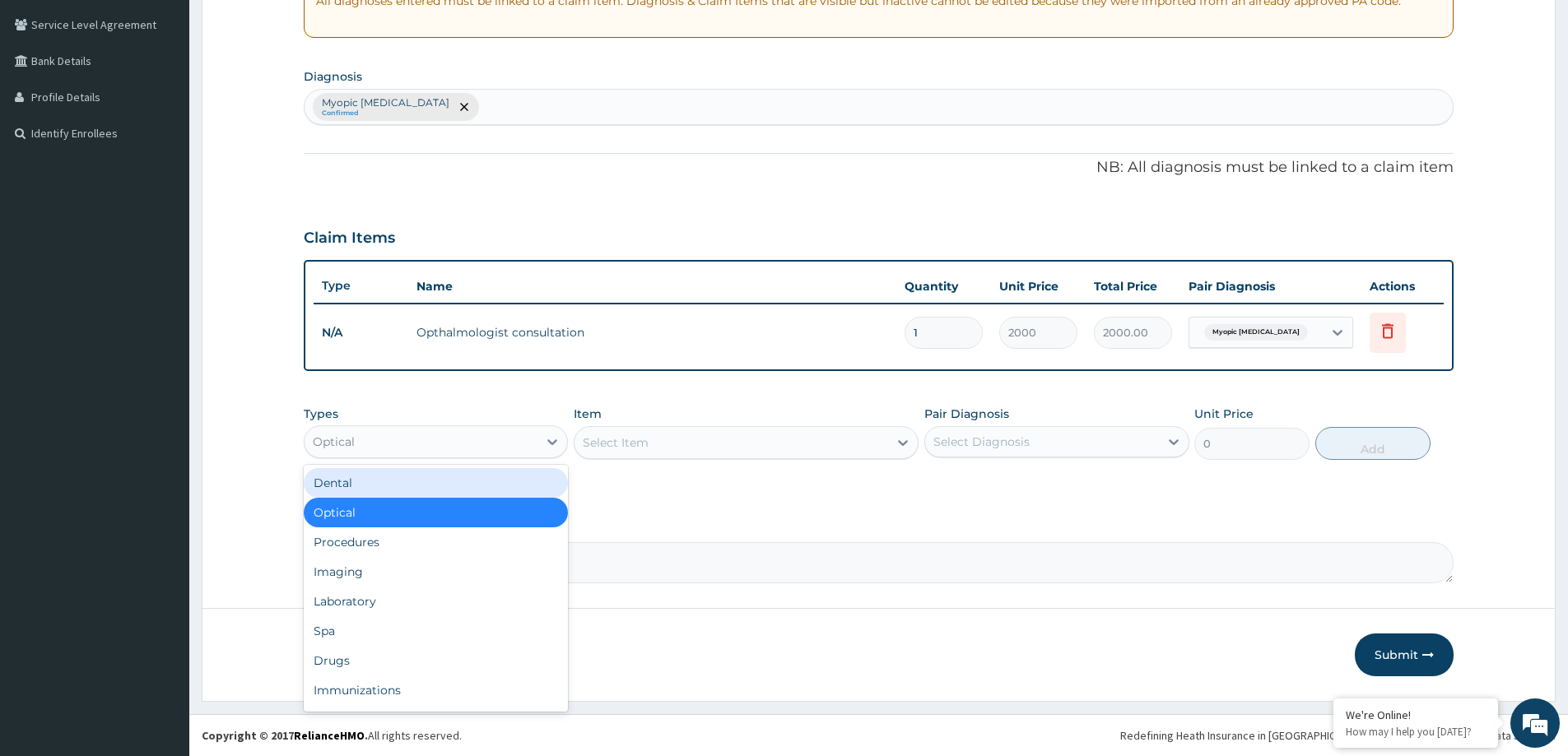
click at [761, 446] on div "Select Item" at bounding box center [731, 443] width 314 height 27
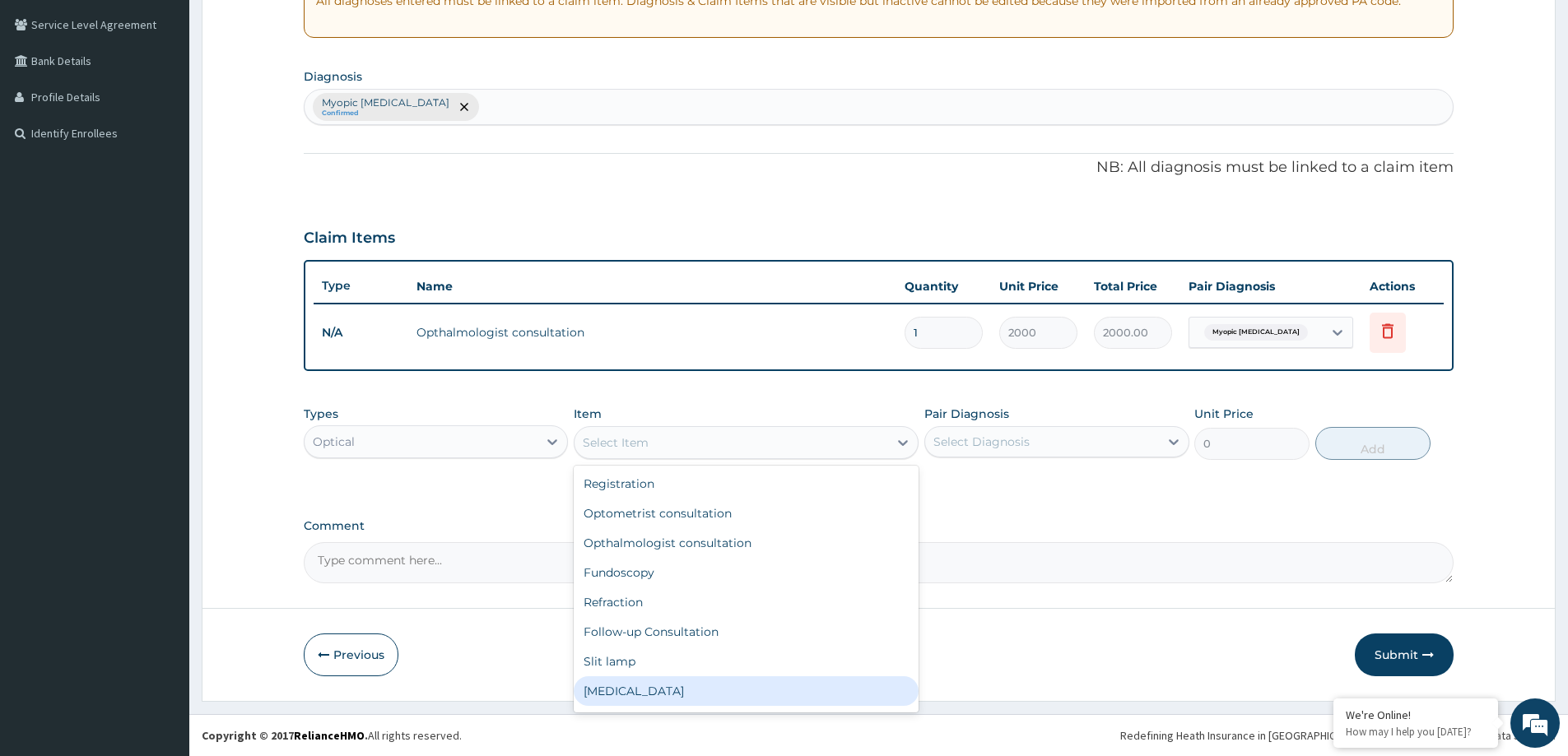
click at [636, 685] on div "Tonometry" at bounding box center [746, 690] width 345 height 29
type input "1000"
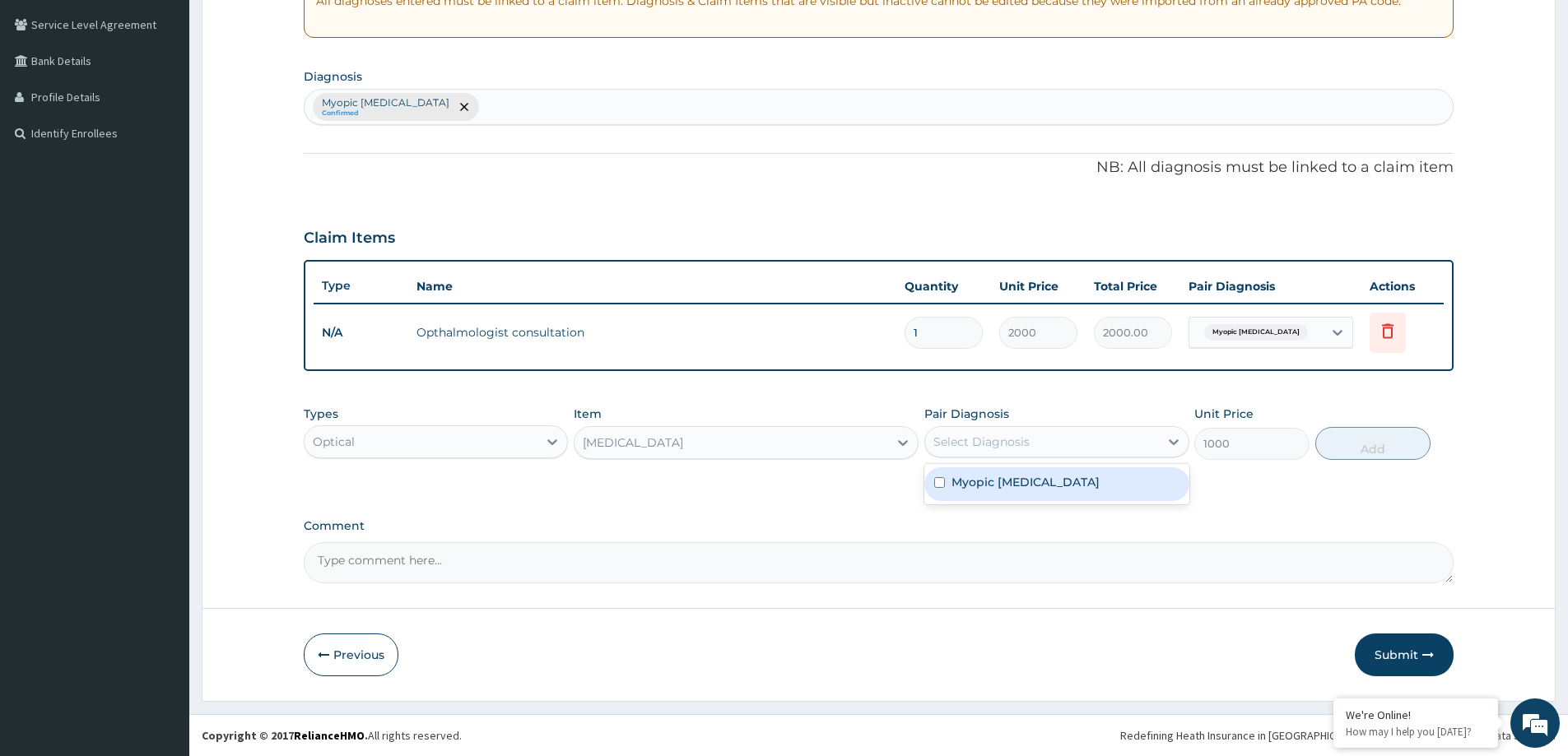
click at [1103, 432] on div "Select Diagnosis" at bounding box center [1041, 442] width 233 height 27
click at [1045, 481] on label "Myopic astigmatism" at bounding box center [1025, 482] width 148 height 17
checkbox input "true"
click at [1370, 451] on button "Add" at bounding box center [1373, 443] width 115 height 33
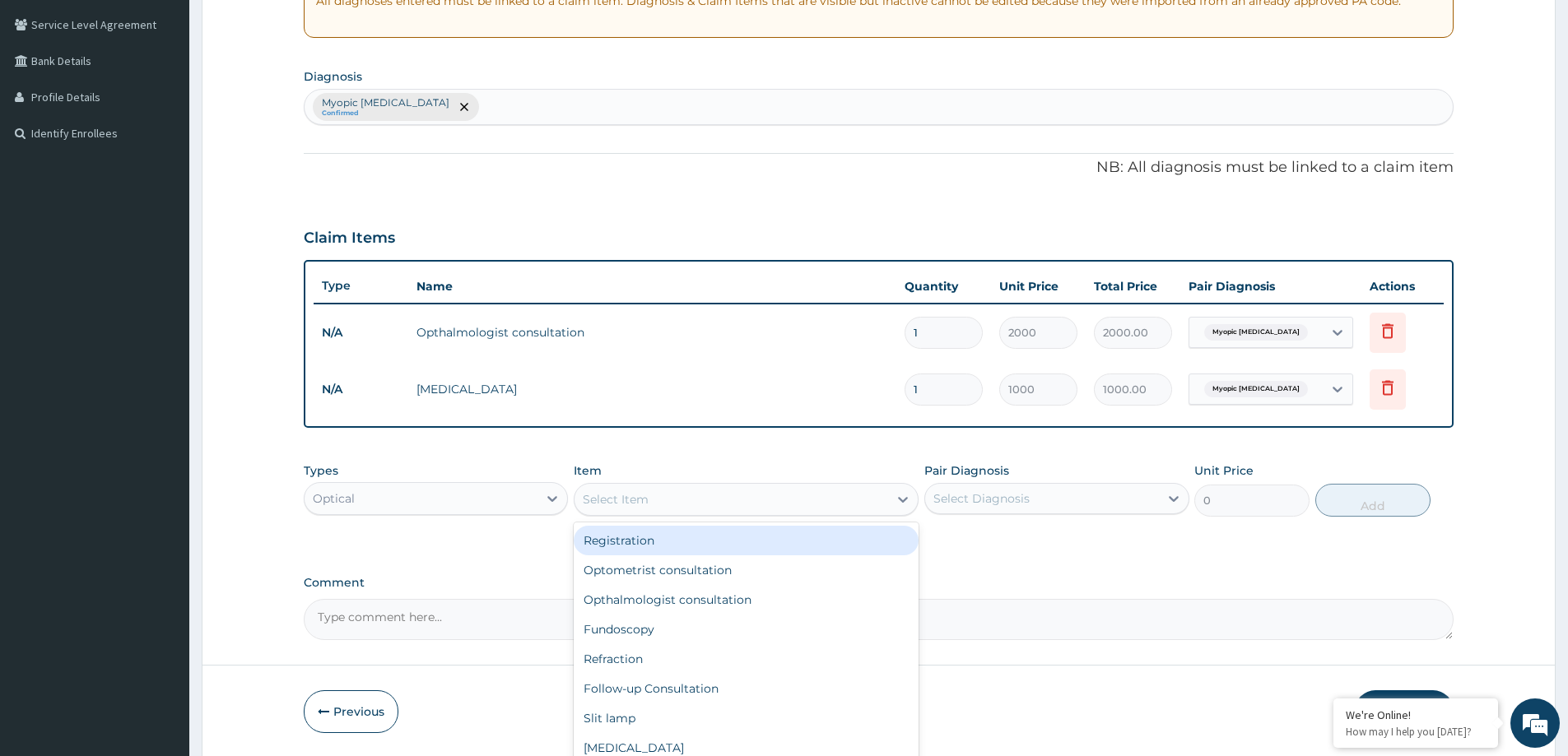
click at [678, 495] on div "Select Item" at bounding box center [731, 500] width 314 height 27
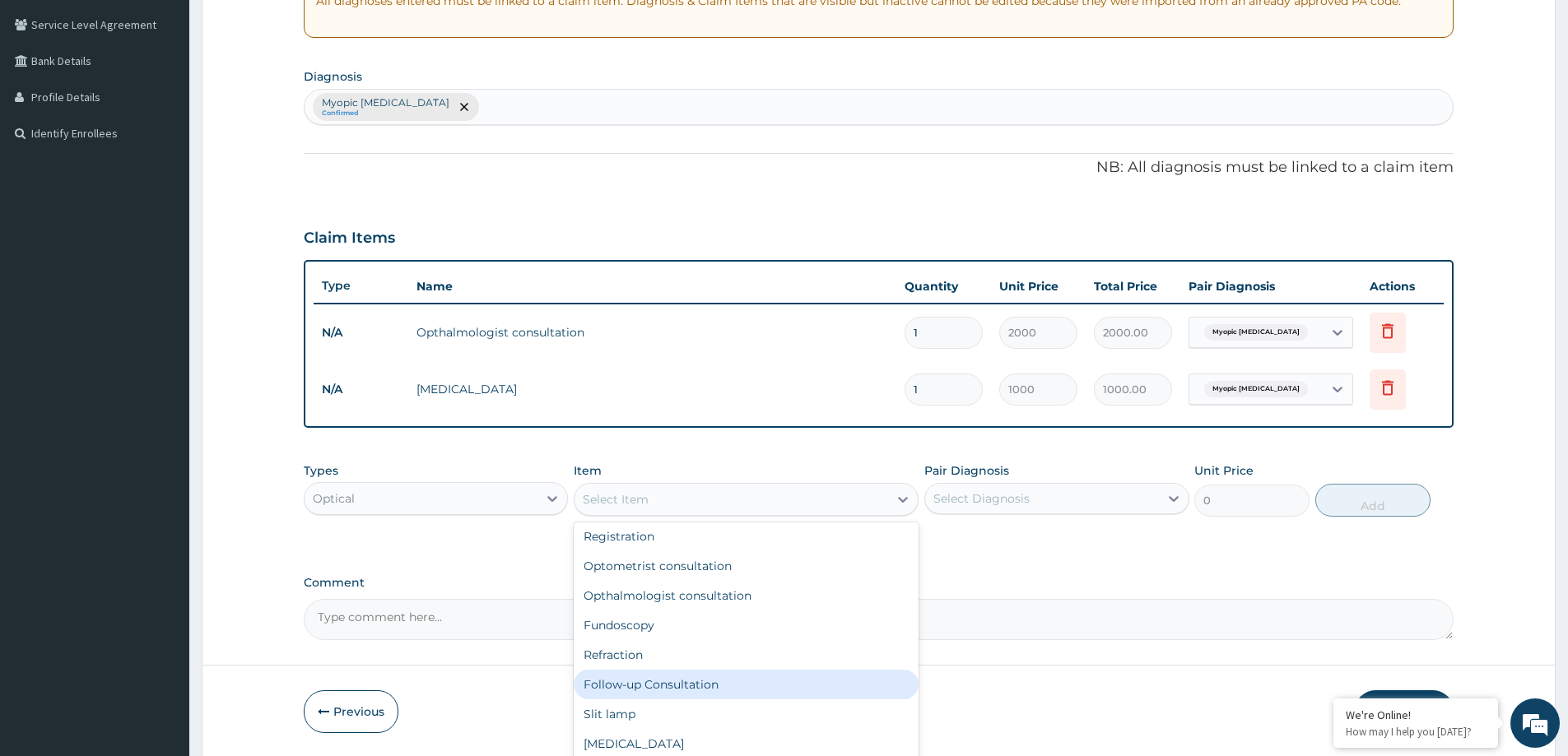
scroll to position [0, 0]
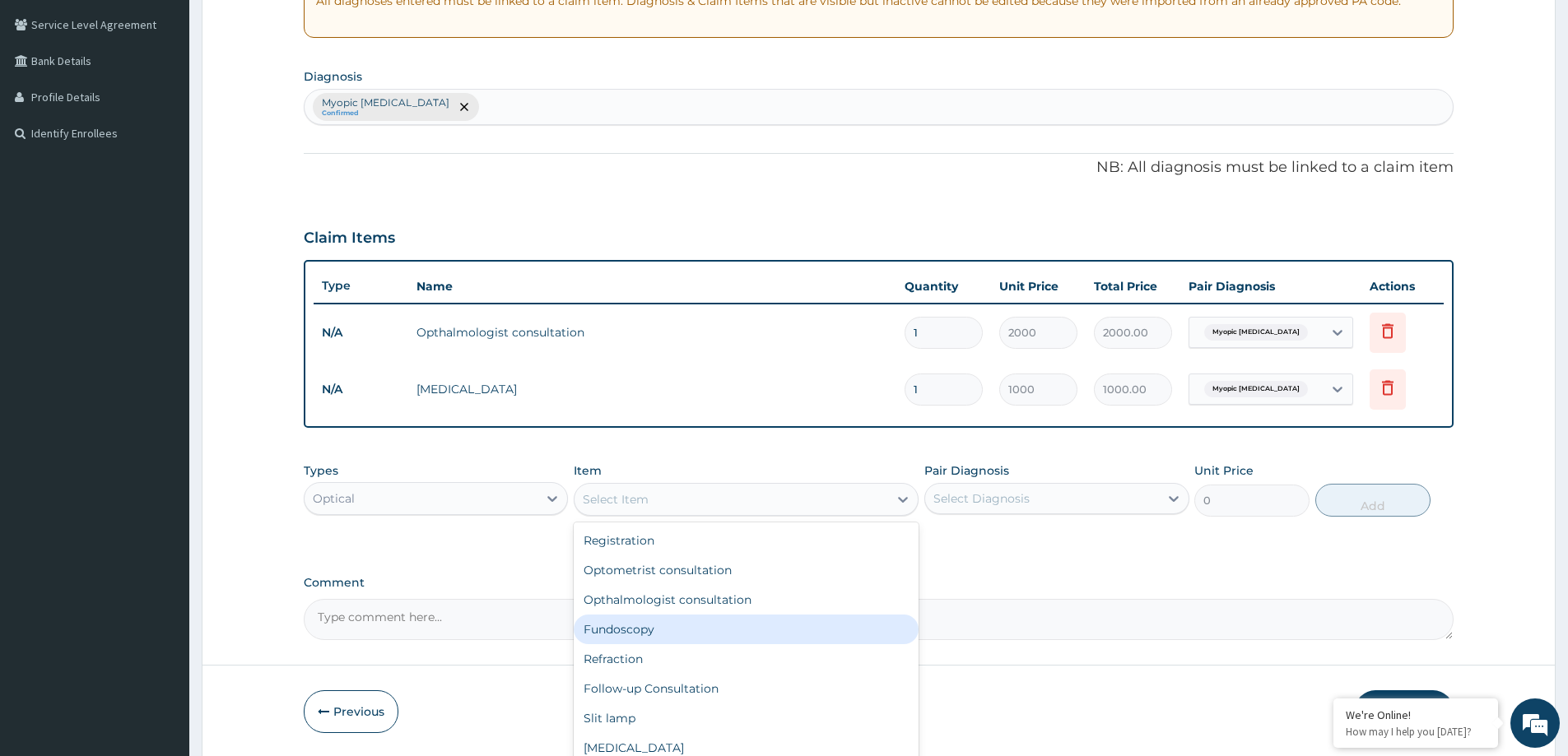
click at [638, 634] on div "Fundoscopy" at bounding box center [746, 629] width 345 height 29
type input "1000"
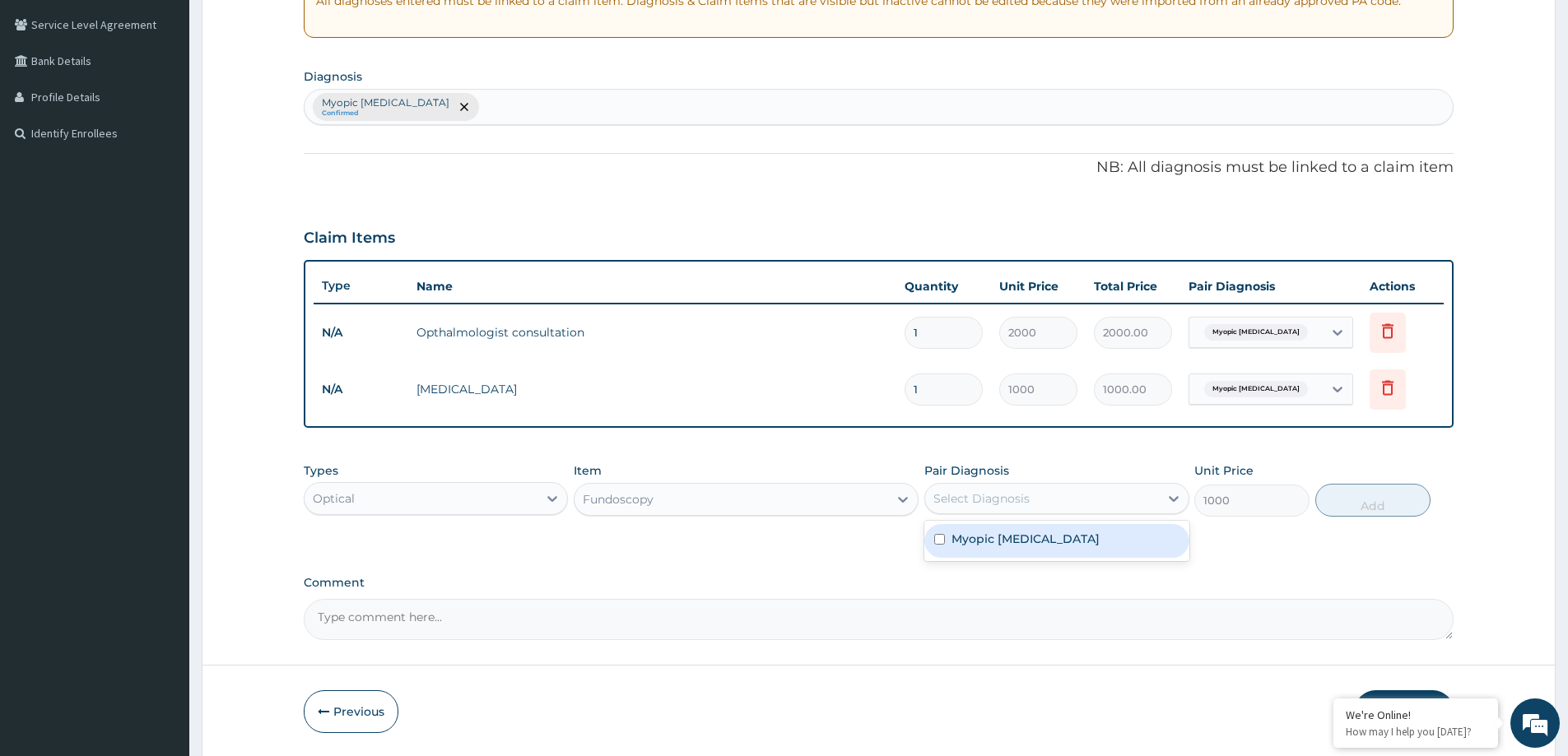
click at [1035, 498] on div "Select Diagnosis" at bounding box center [1041, 499] width 233 height 27
click at [1020, 535] on label "Myopic astigmatism" at bounding box center [1025, 539] width 148 height 17
checkbox input "true"
click at [1368, 500] on button "Add" at bounding box center [1373, 500] width 115 height 33
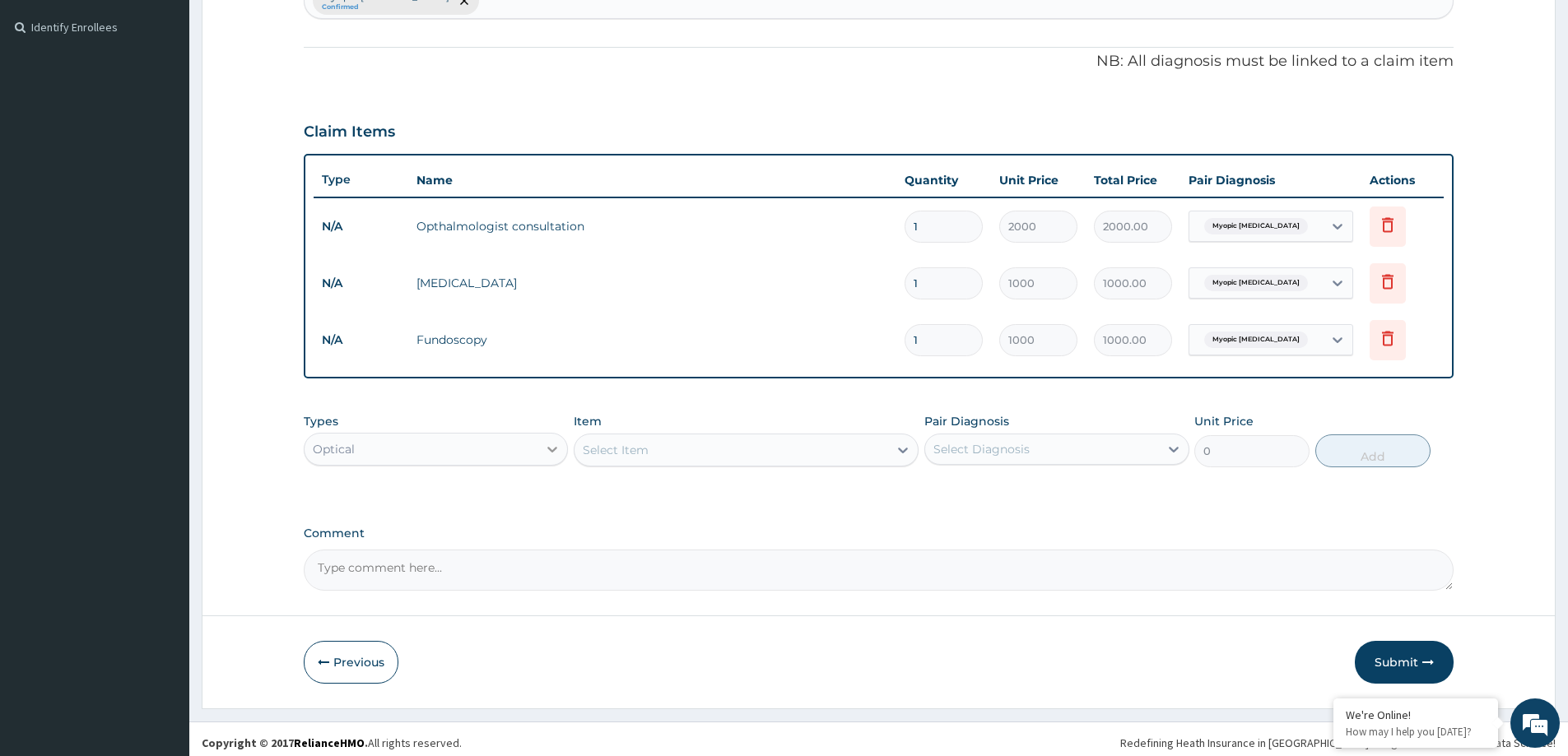
scroll to position [449, 0]
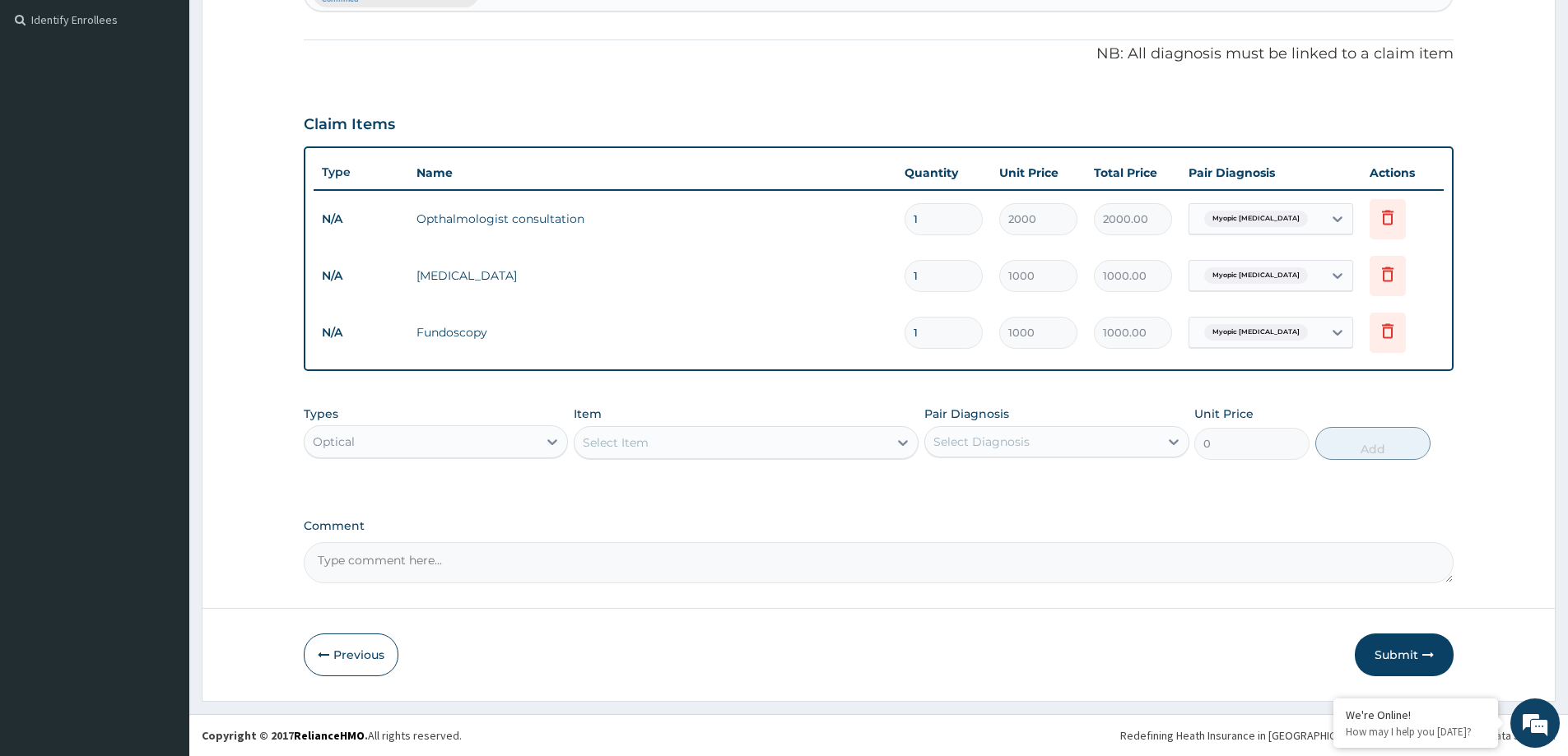
click at [777, 448] on div "Select Item" at bounding box center [731, 443] width 314 height 27
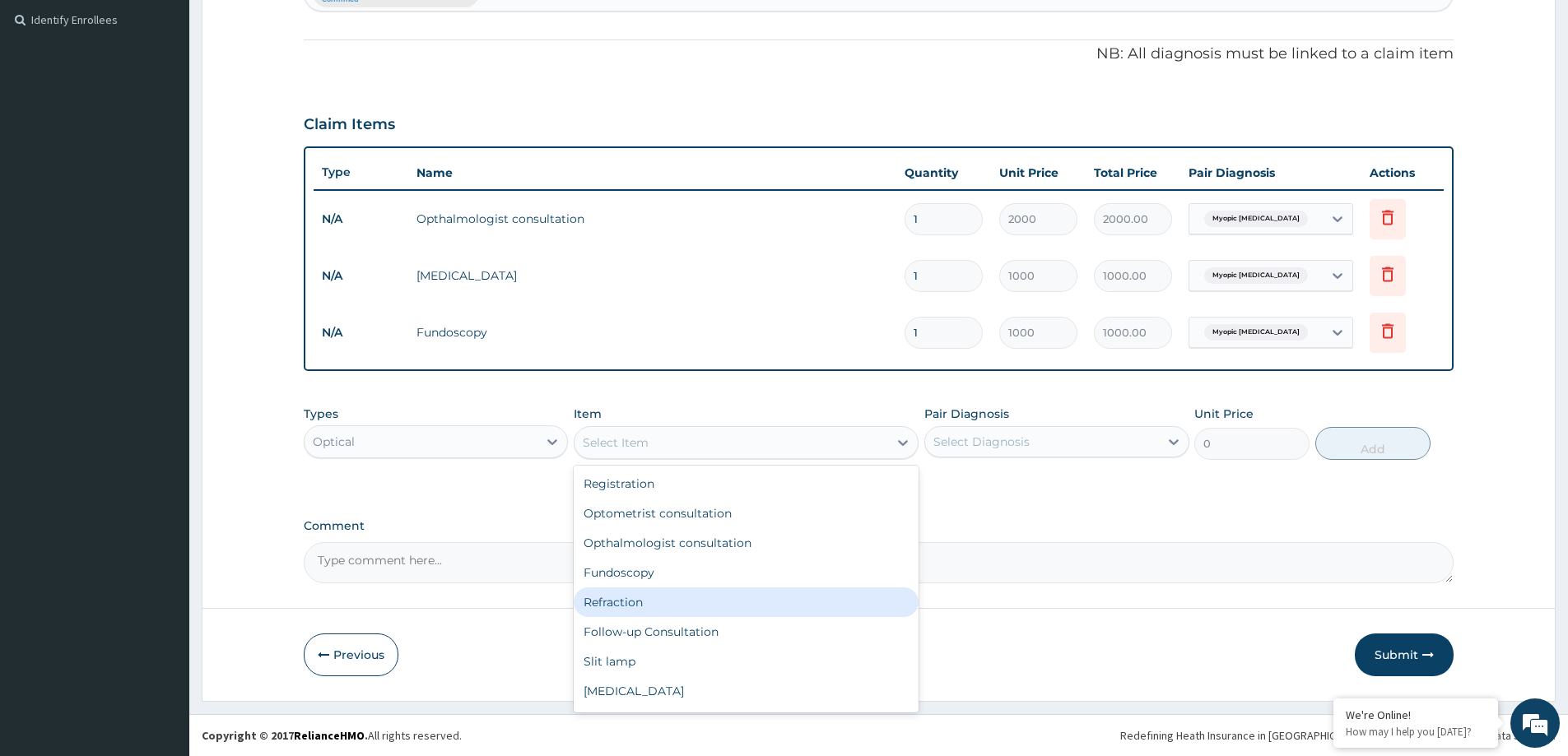
click at [692, 595] on div "Refraction" at bounding box center [746, 602] width 345 height 29
type input "1000"
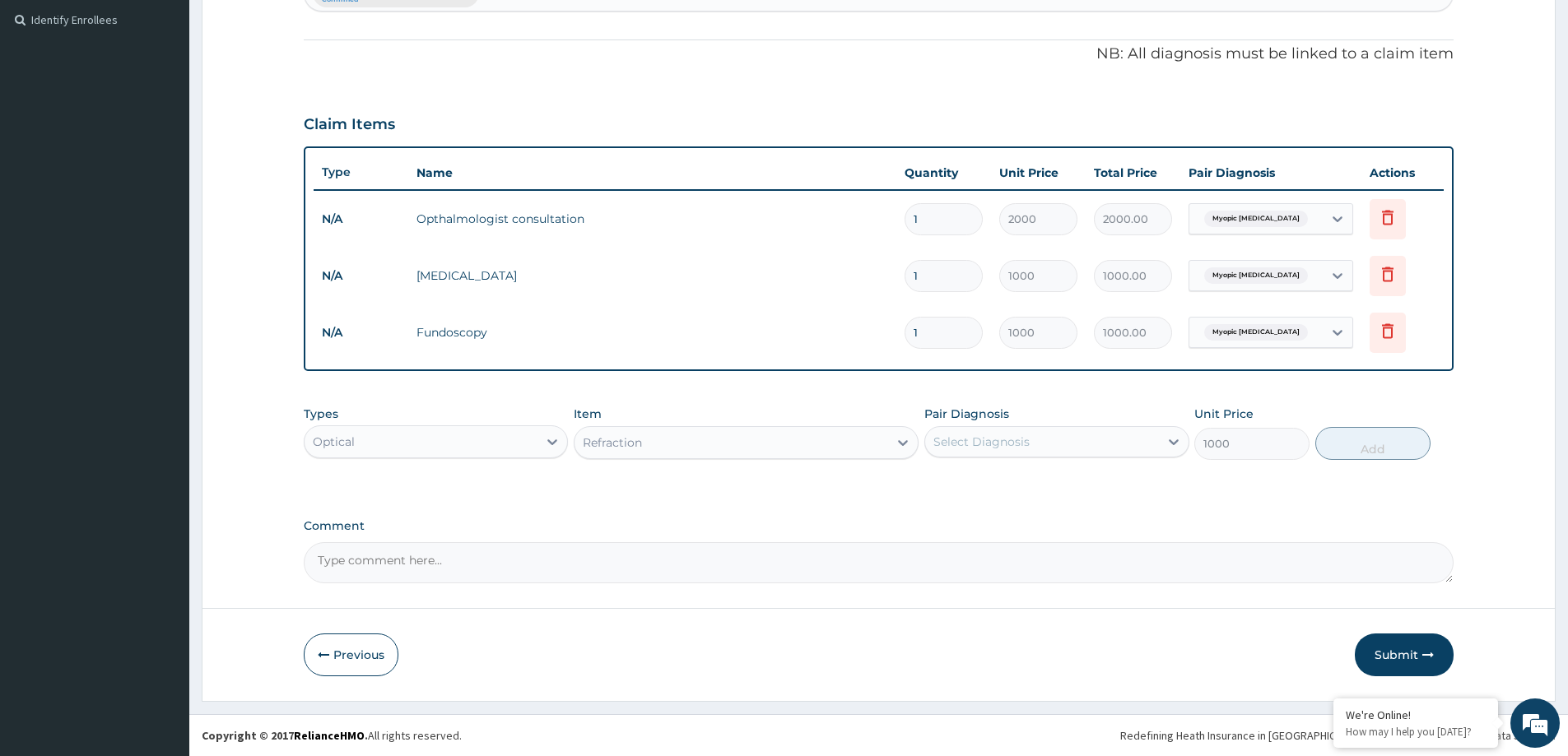
click at [1083, 451] on div "Select Diagnosis" at bounding box center [1041, 442] width 233 height 27
click at [999, 483] on label "Myopic astigmatism" at bounding box center [1025, 482] width 148 height 17
checkbox input "true"
click at [1347, 456] on button "Add" at bounding box center [1373, 443] width 115 height 33
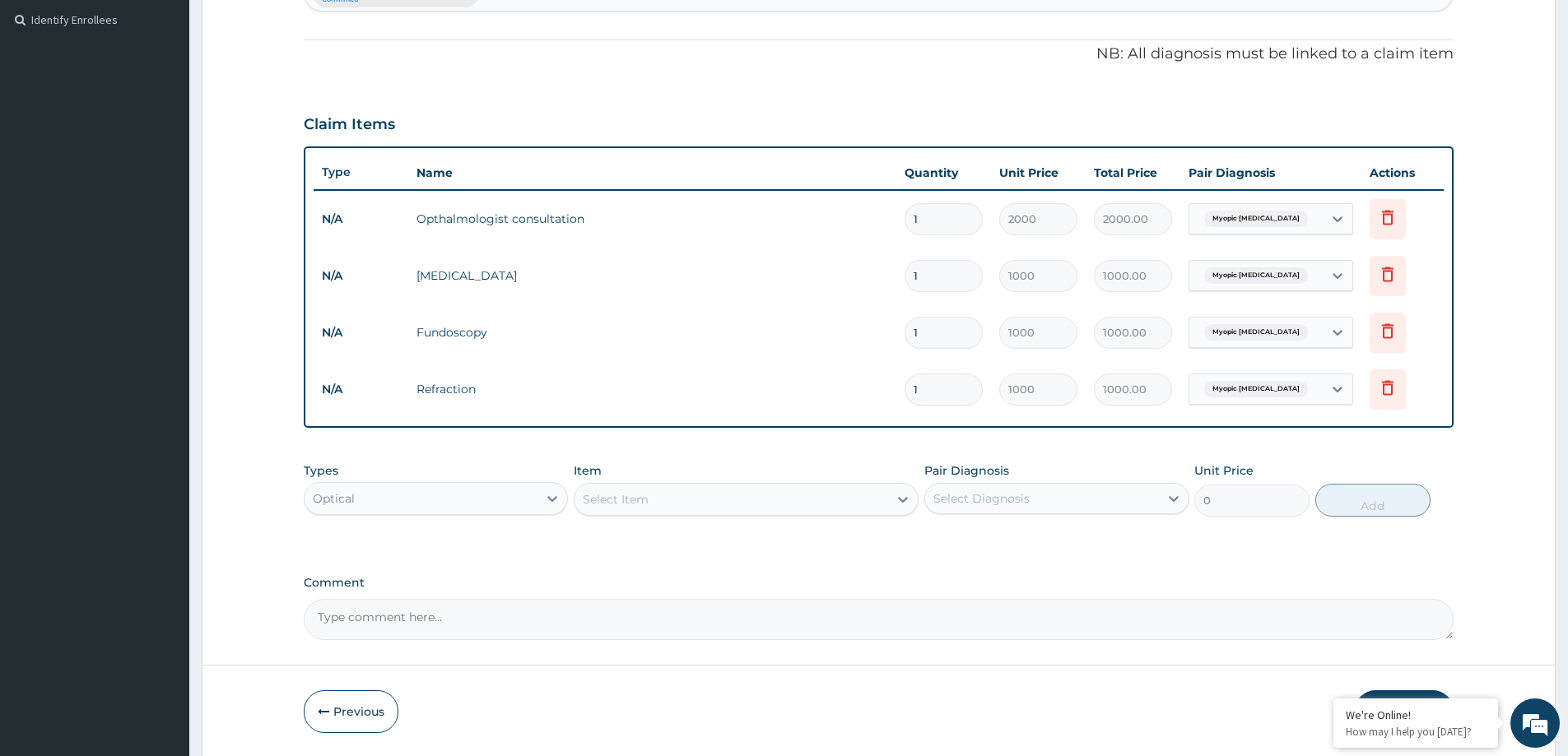
click at [819, 502] on div "Select Item" at bounding box center [731, 500] width 314 height 27
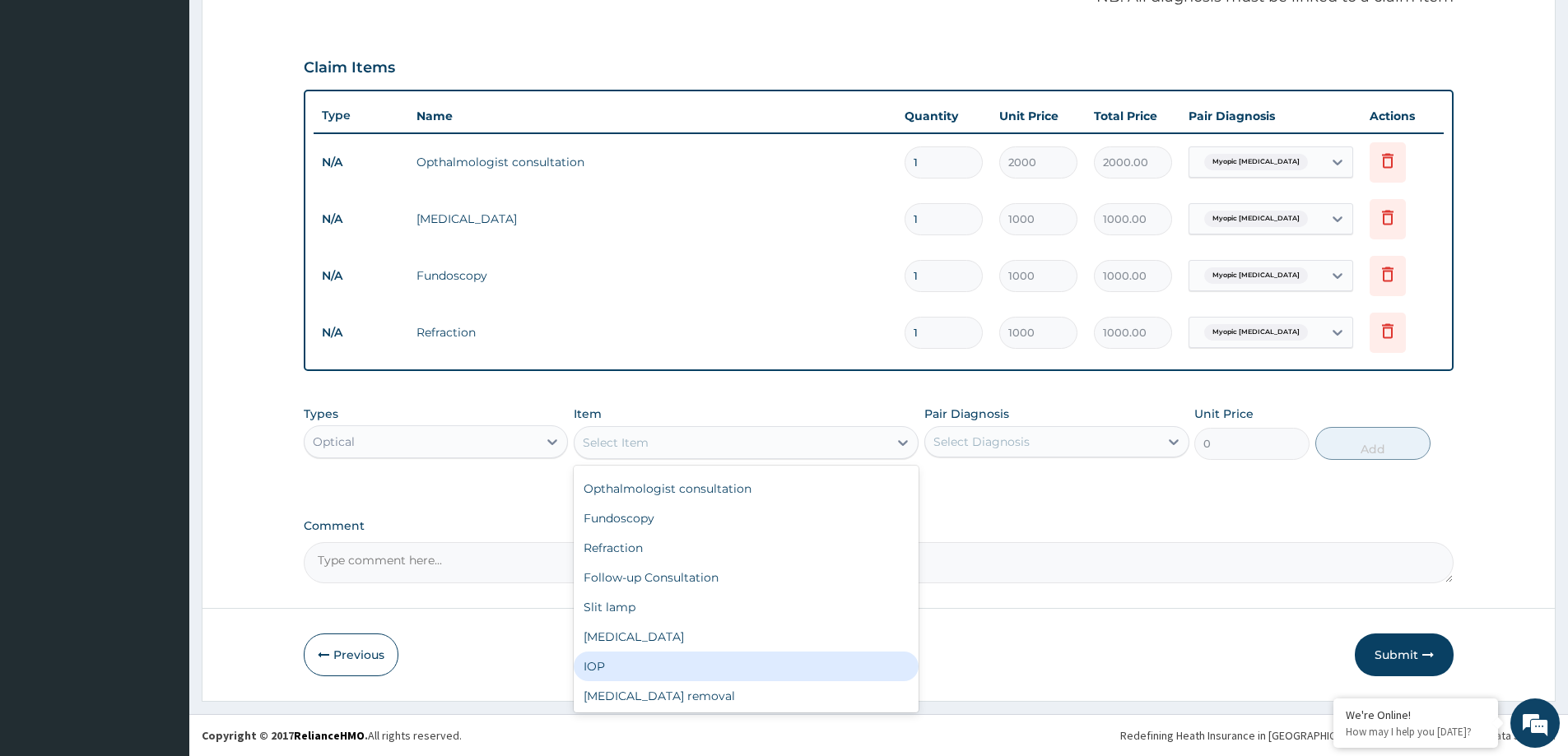
scroll to position [83, 0]
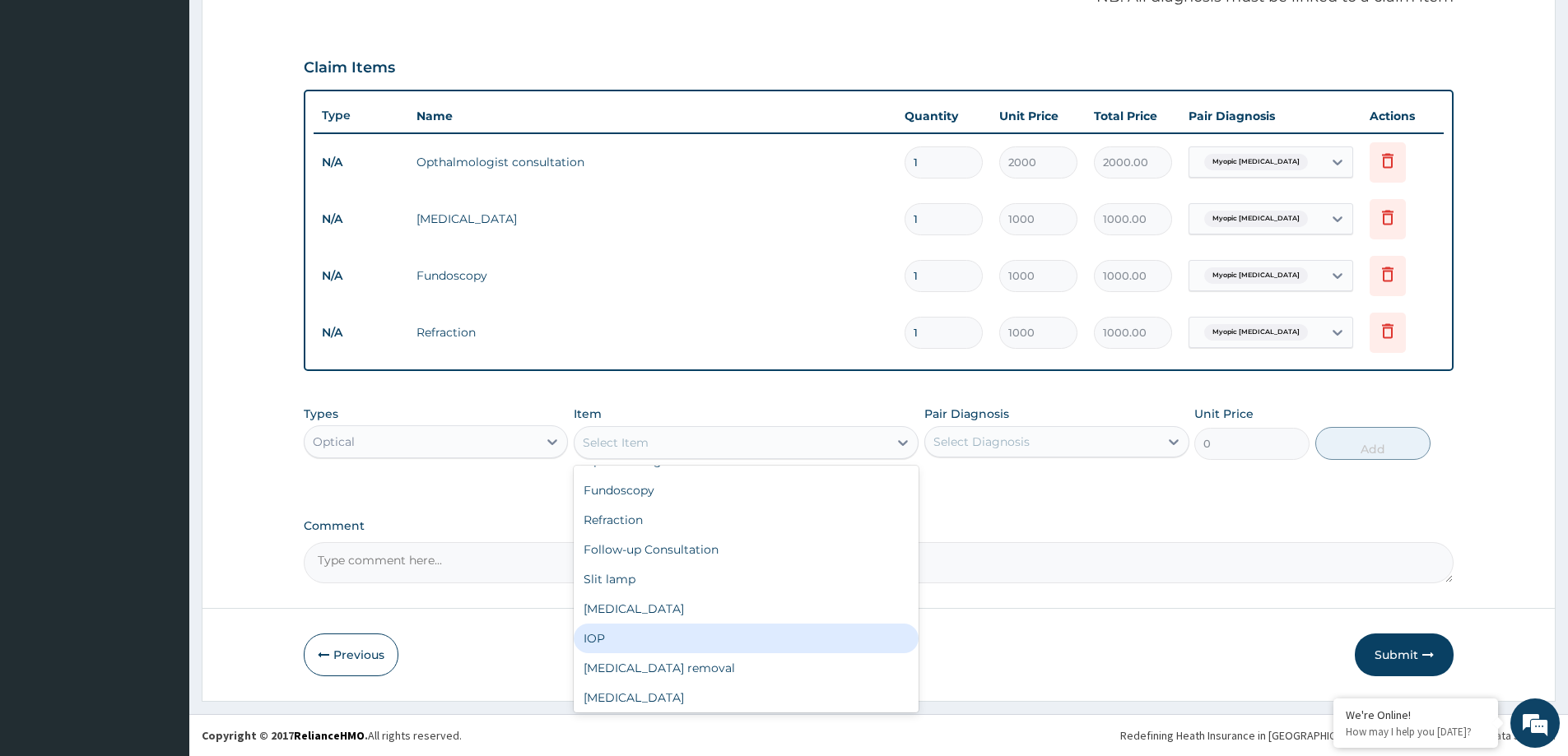
click at [614, 633] on div "IOP" at bounding box center [746, 638] width 345 height 29
type input "1000"
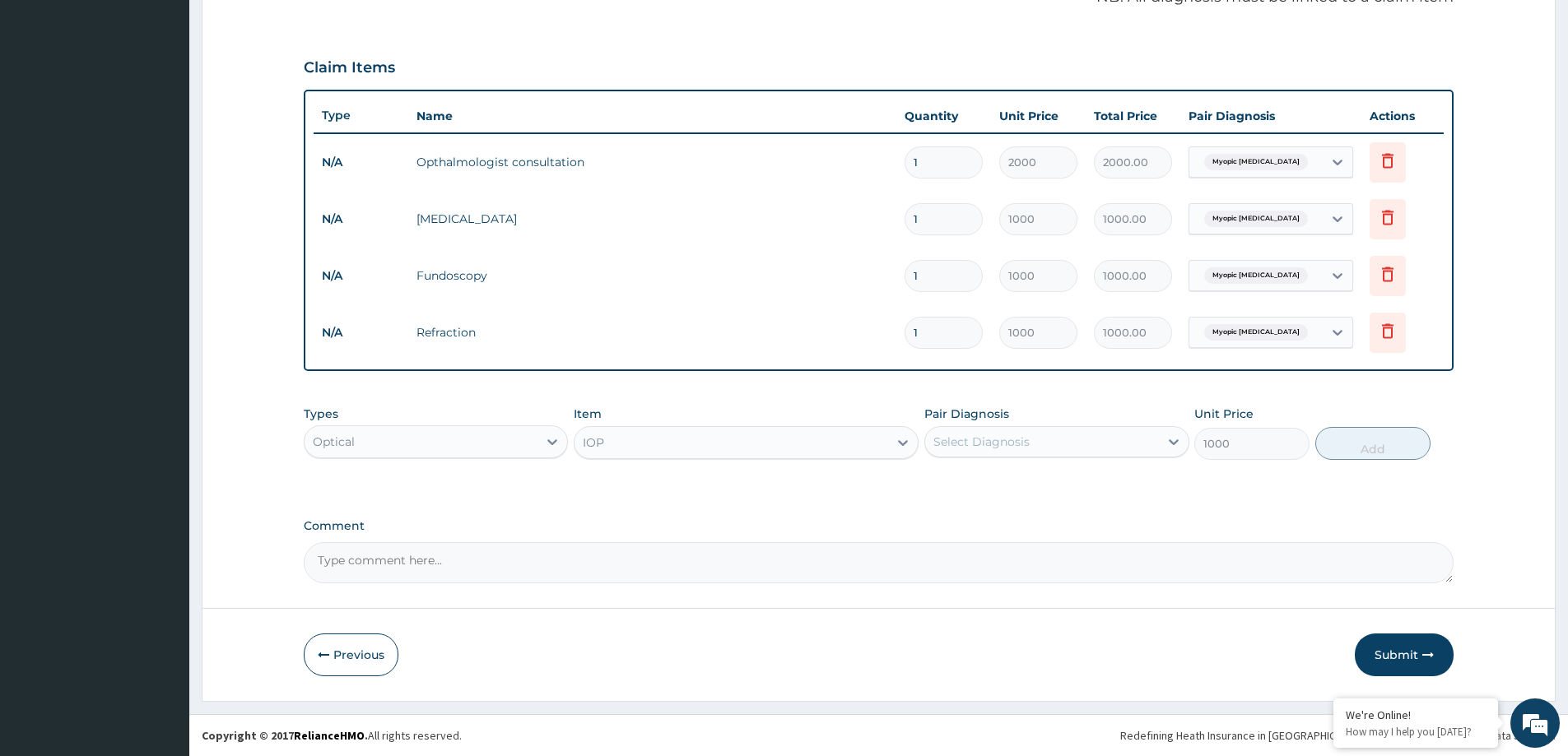
drag, startPoint x: 1031, startPoint y: 441, endPoint x: 1031, endPoint y: 458, distance: 17.0
click at [1031, 441] on div "Select Diagnosis" at bounding box center [1041, 442] width 233 height 27
click at [1020, 481] on label "Myopic astigmatism" at bounding box center [1025, 482] width 148 height 17
checkbox input "true"
click at [1362, 447] on button "Add" at bounding box center [1373, 443] width 115 height 33
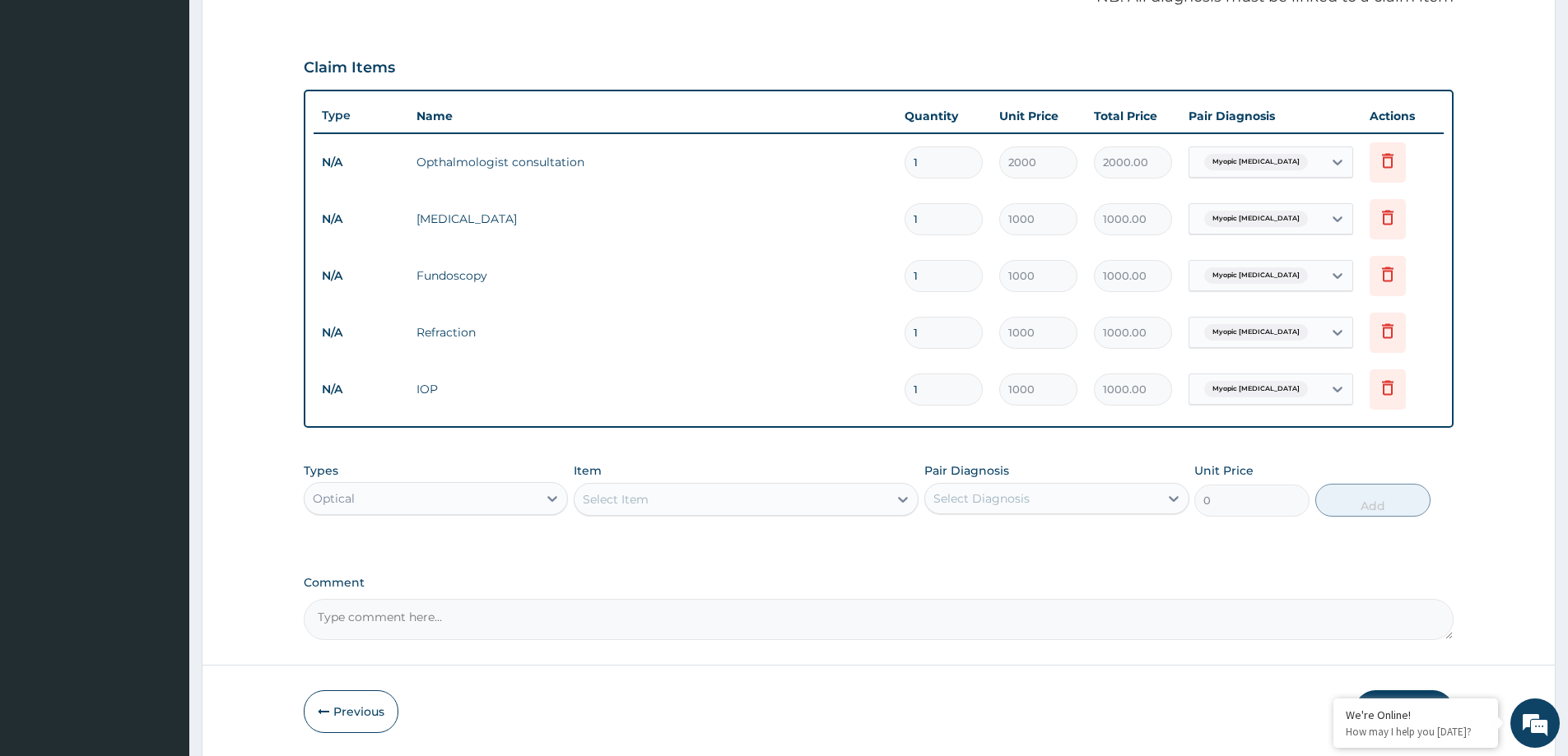
click at [779, 516] on div "Item Select Item" at bounding box center [746, 489] width 345 height 54
click at [791, 494] on div "Select Item" at bounding box center [731, 500] width 314 height 27
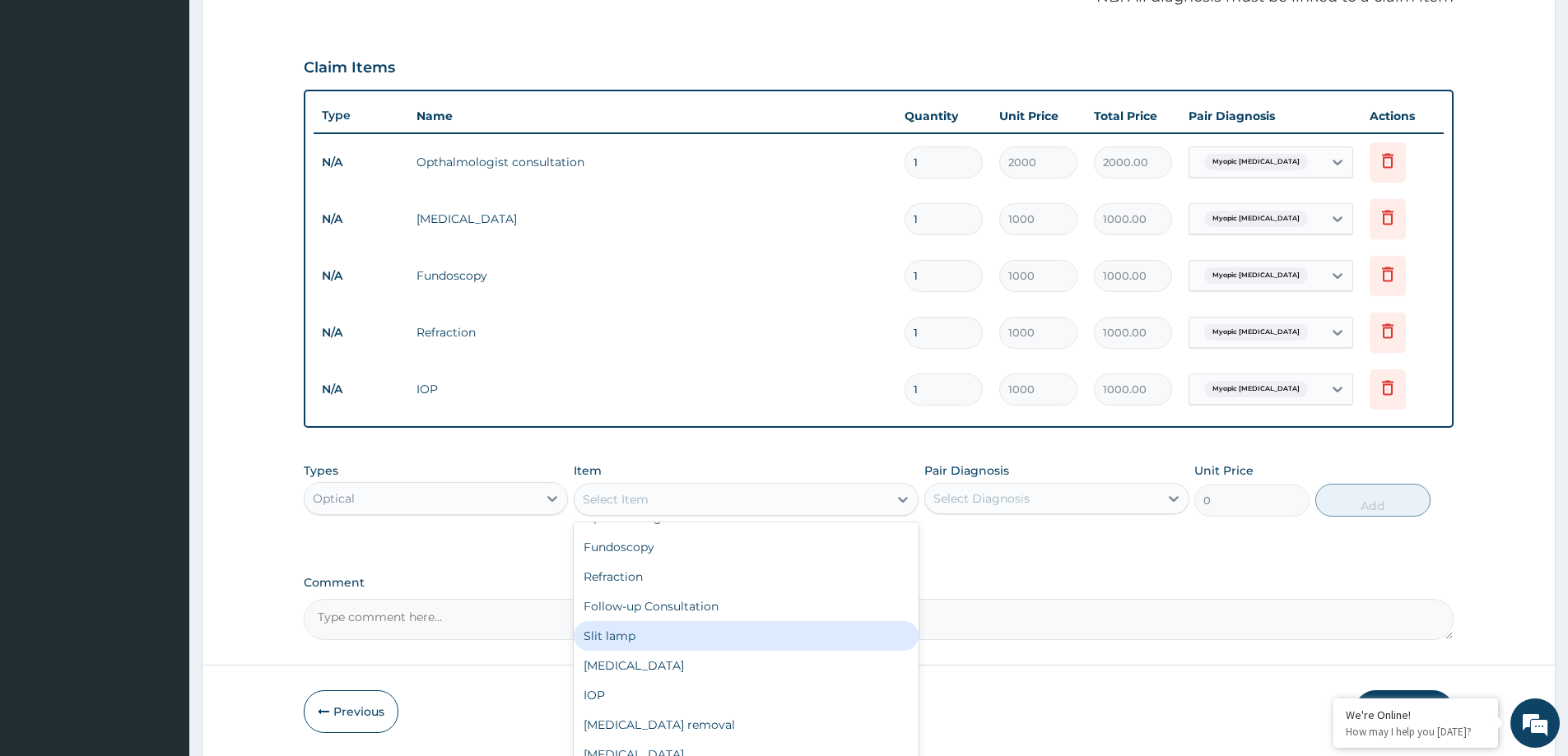
click at [638, 634] on div "Slit lamp" at bounding box center [746, 635] width 345 height 29
type input "1000"
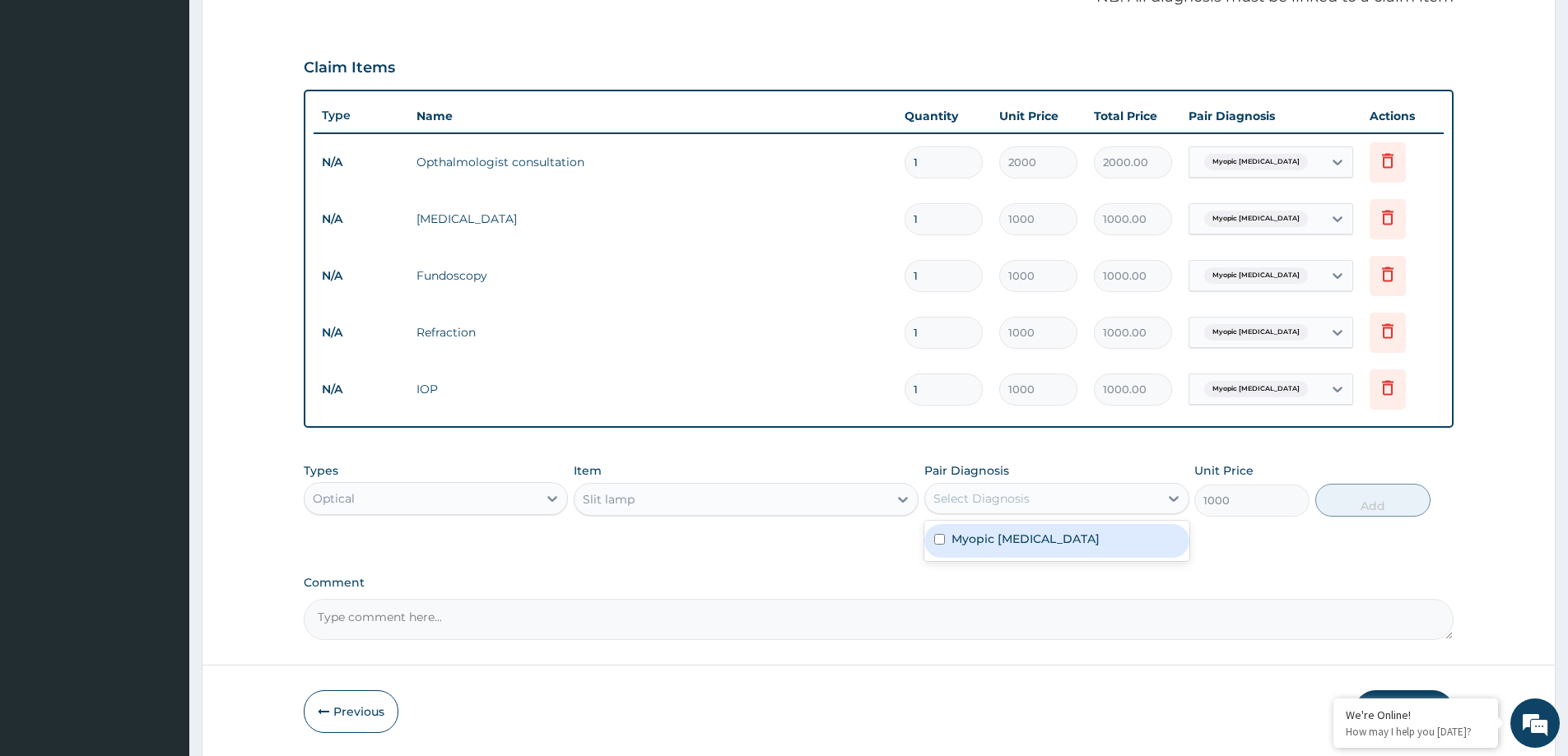
click at [1131, 502] on div "Select Diagnosis" at bounding box center [1041, 499] width 233 height 27
click at [1070, 537] on label "Myopic astigmatism" at bounding box center [1025, 539] width 148 height 17
checkbox input "true"
click at [1382, 503] on button "Add" at bounding box center [1373, 500] width 115 height 33
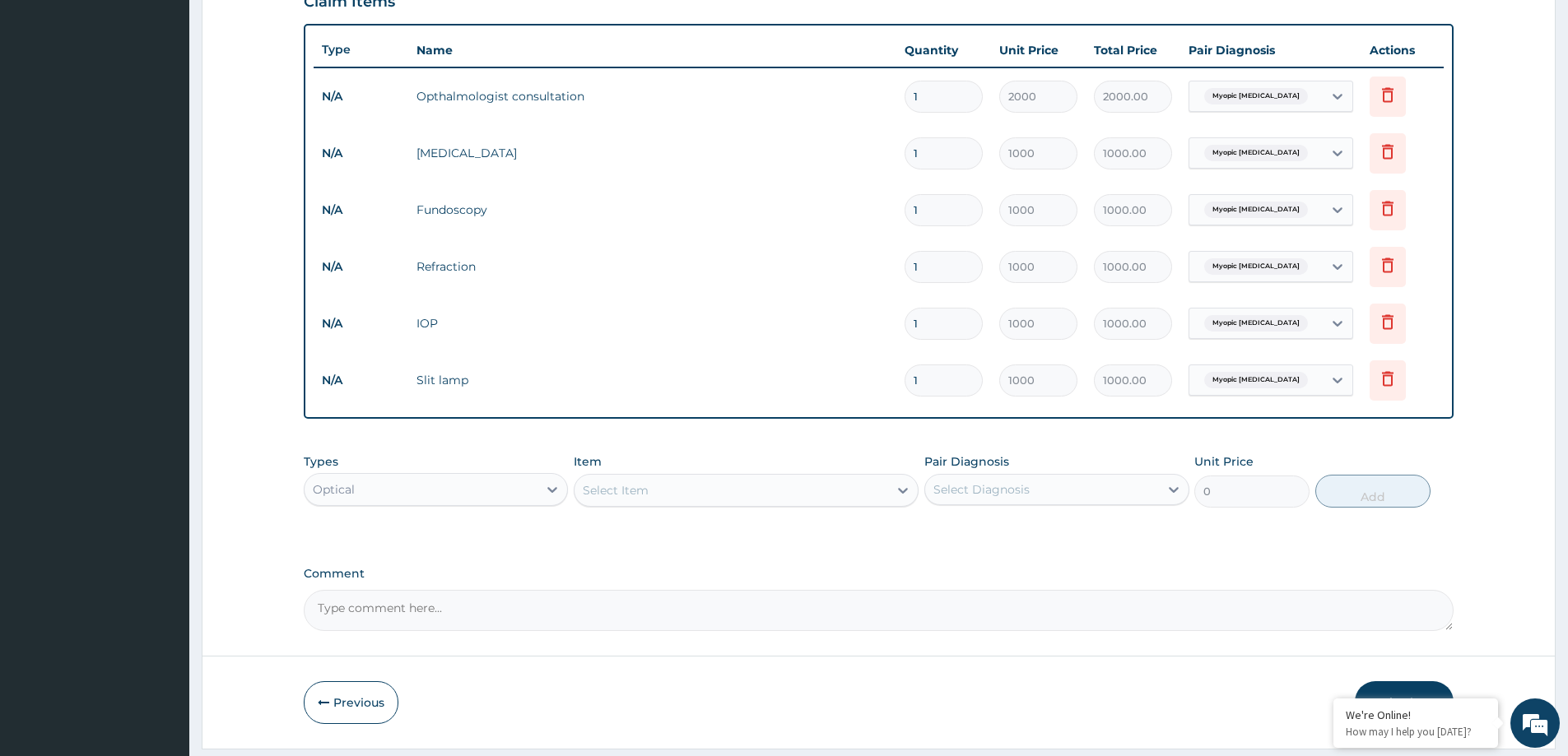
scroll to position [619, 0]
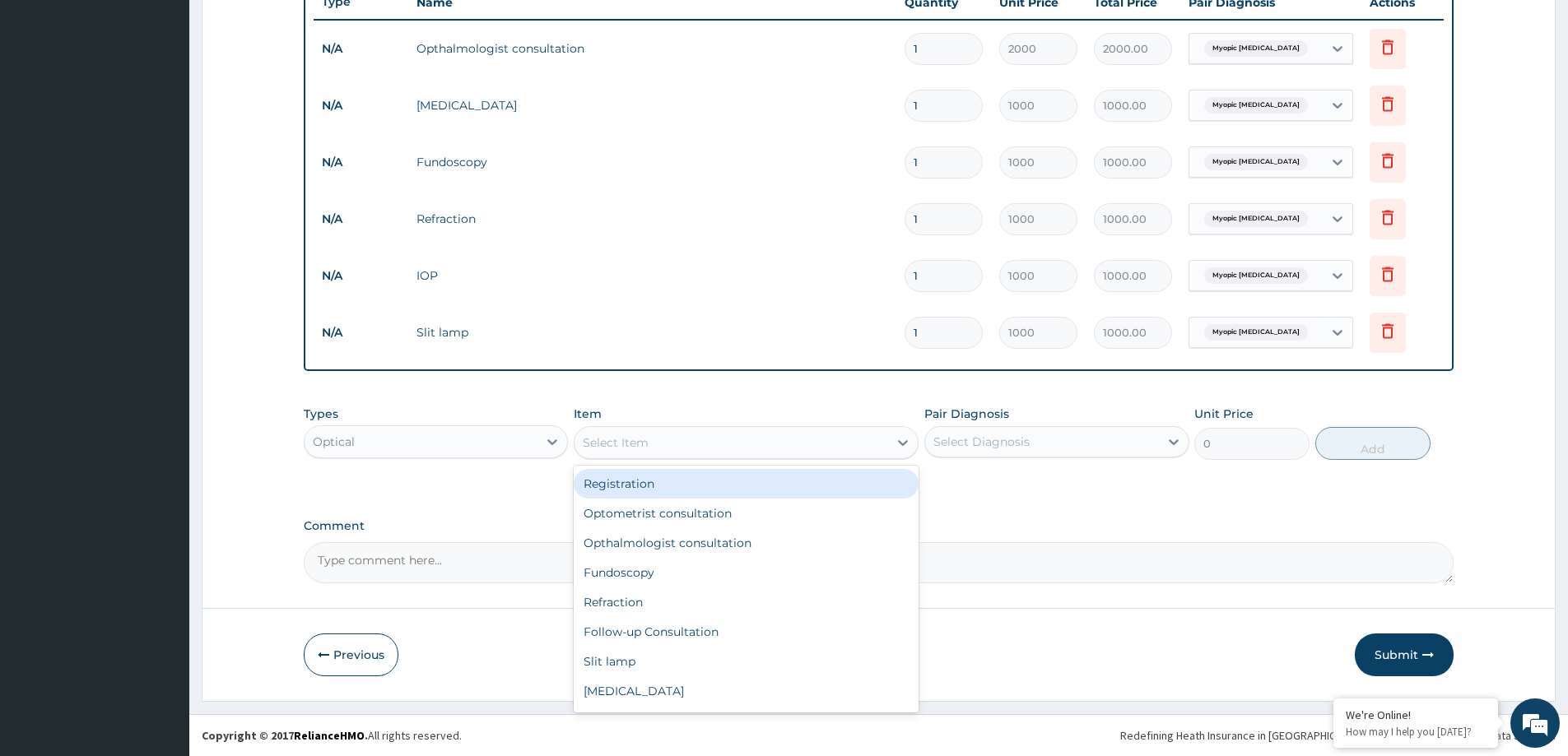
click at [703, 454] on div "Select Item" at bounding box center [731, 443] width 314 height 27
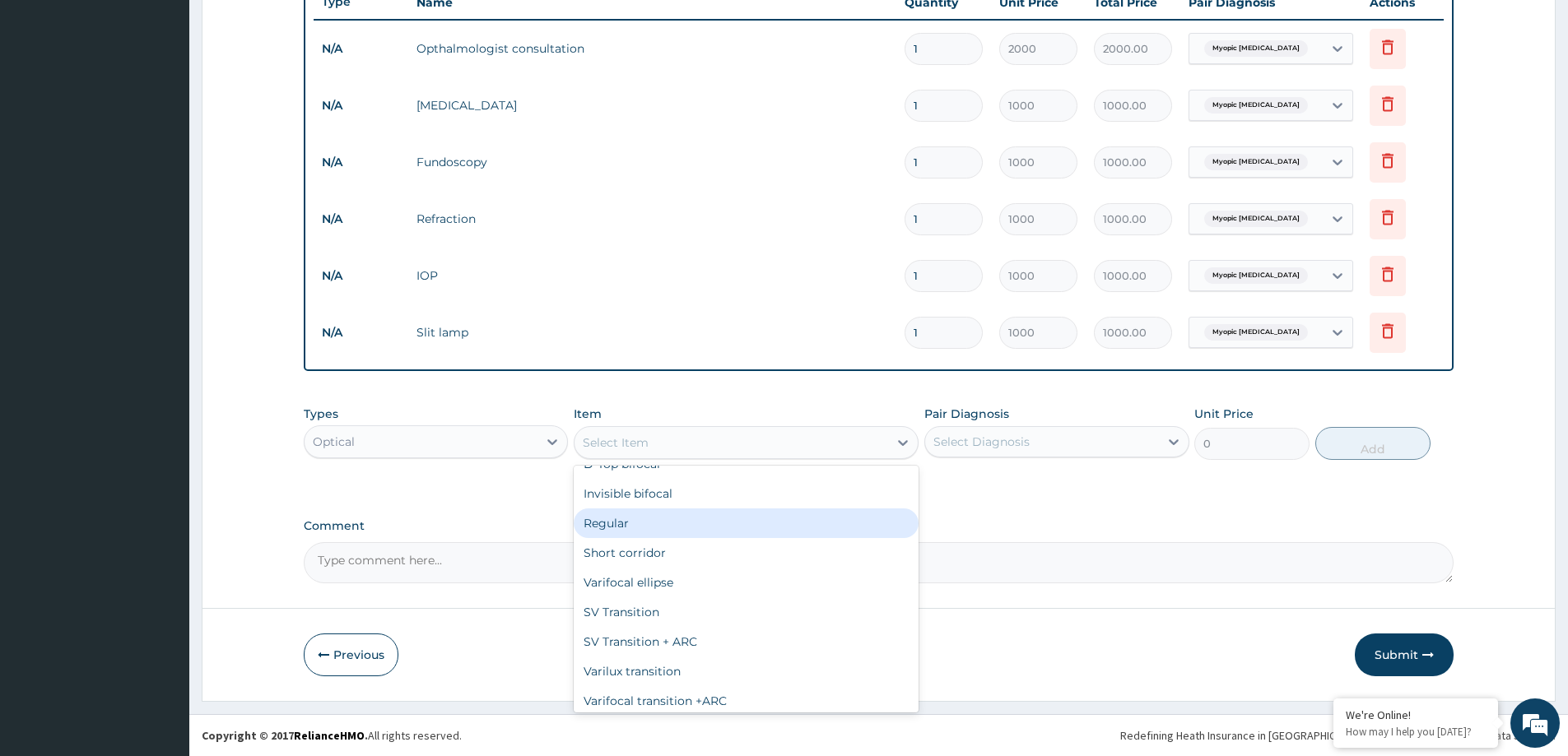
scroll to position [826, 0]
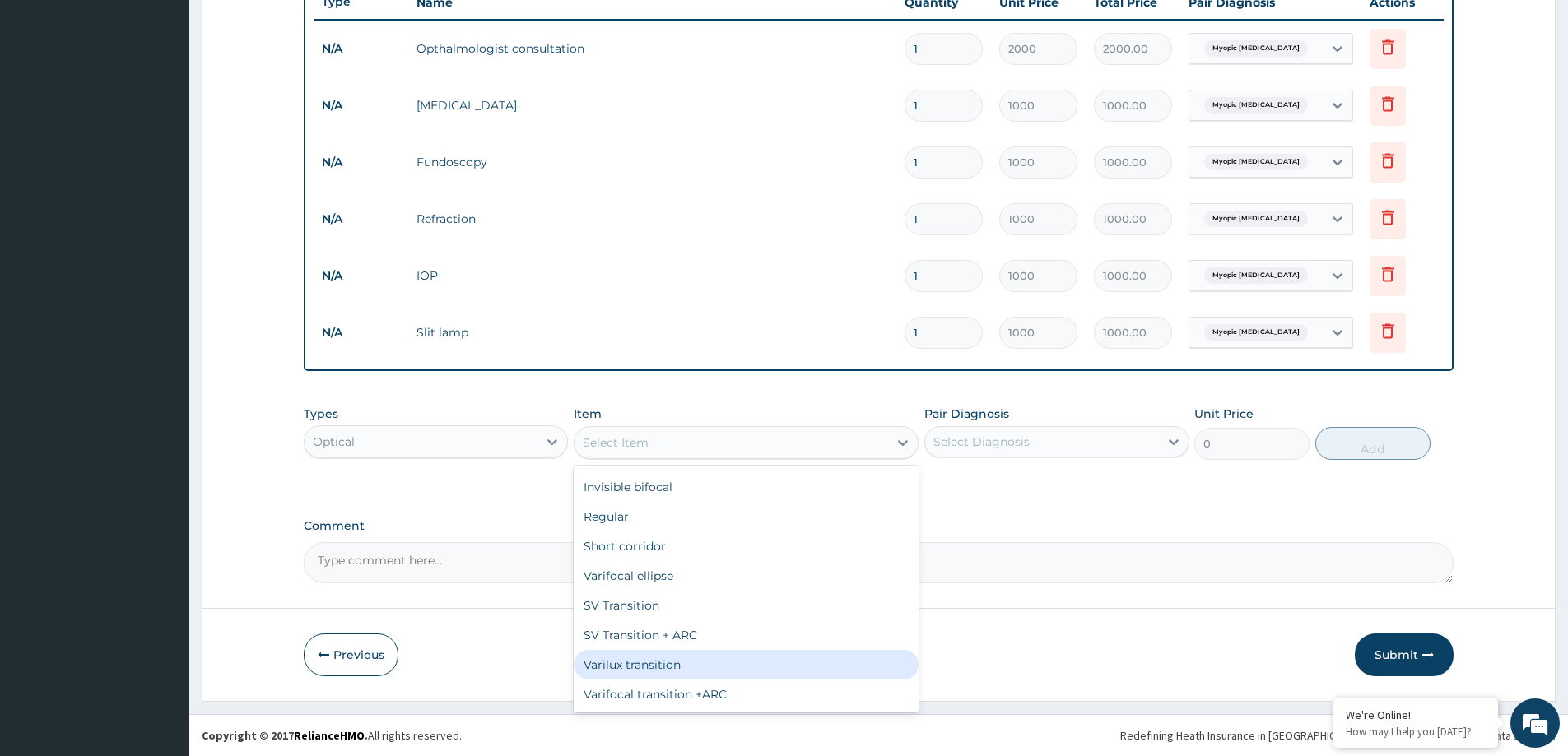
click at [676, 662] on div "Varilux transition" at bounding box center [746, 664] width 345 height 29
type input "16000"
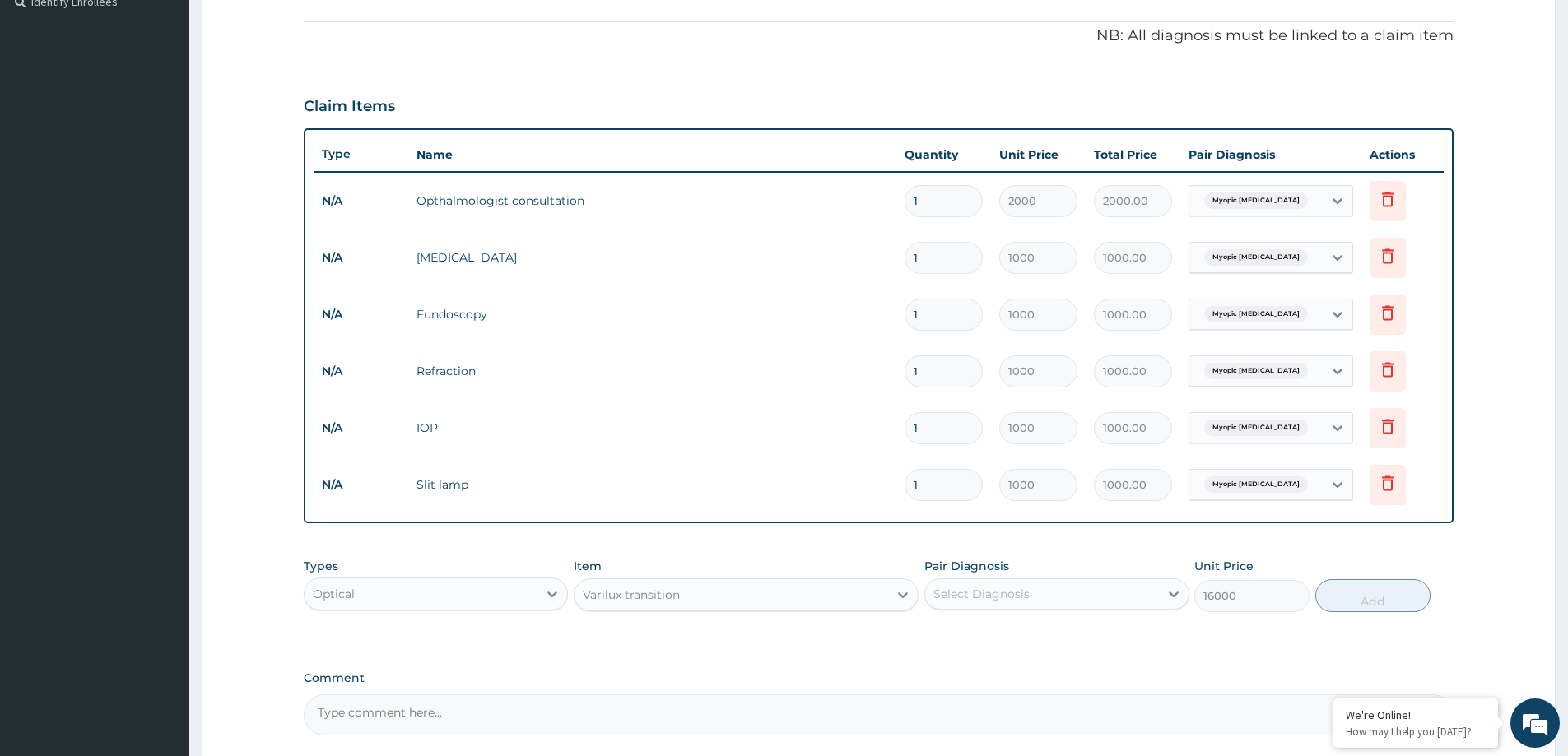
scroll to position [455, 0]
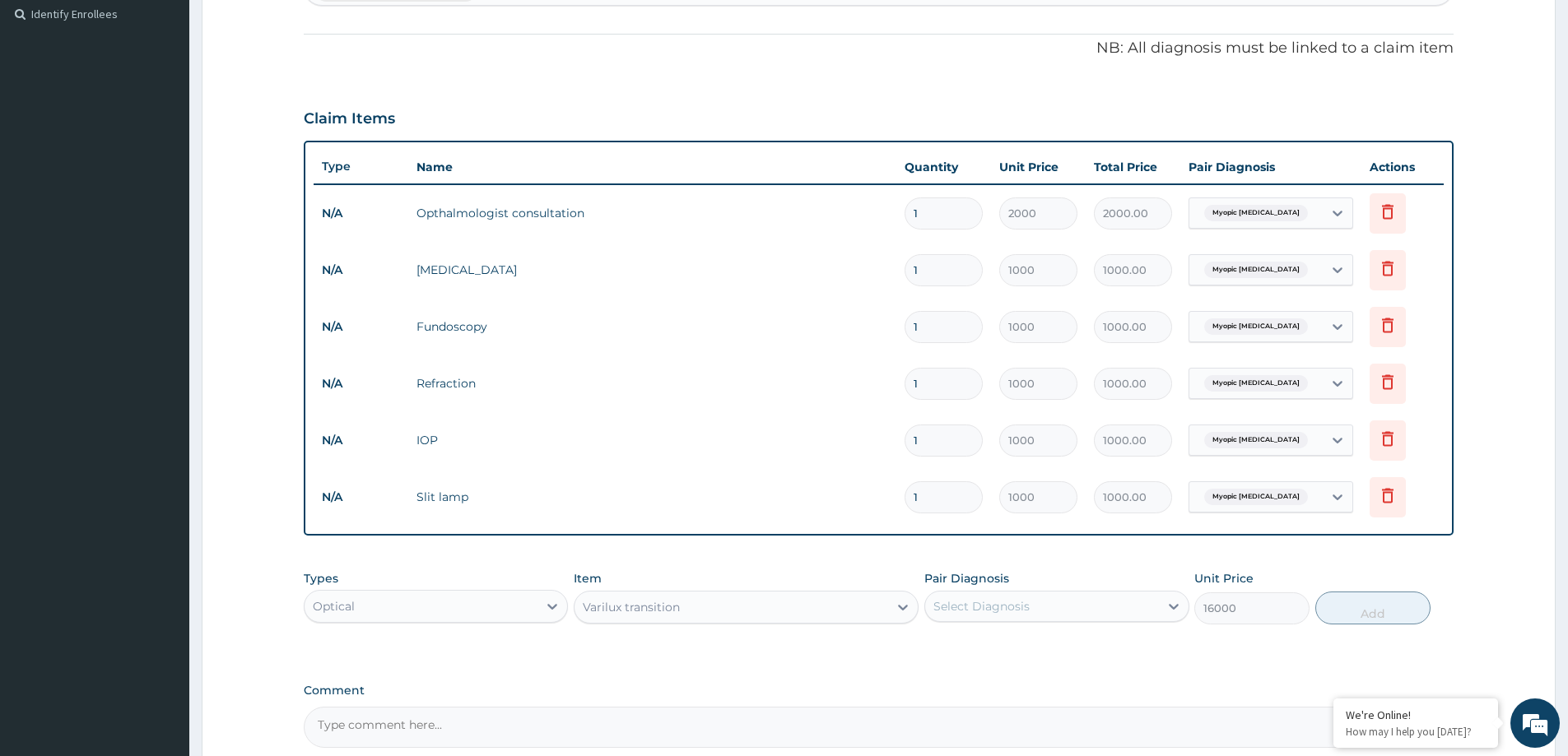
click at [913, 209] on input "1" at bounding box center [944, 214] width 78 height 32
type input "3"
type input "6000.00"
type input "3"
click at [864, 604] on div "Varilux transition" at bounding box center [731, 607] width 314 height 27
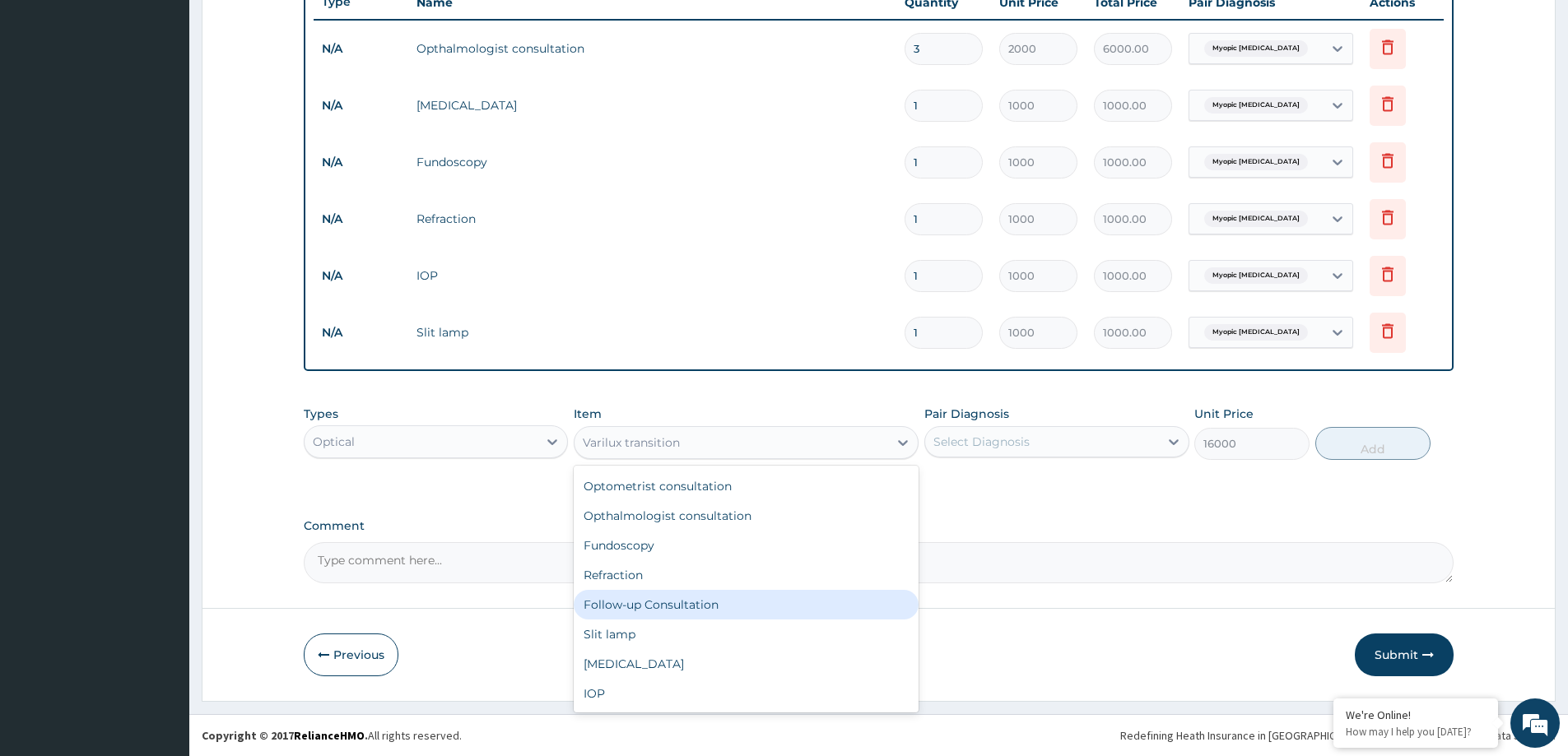
scroll to position [0, 0]
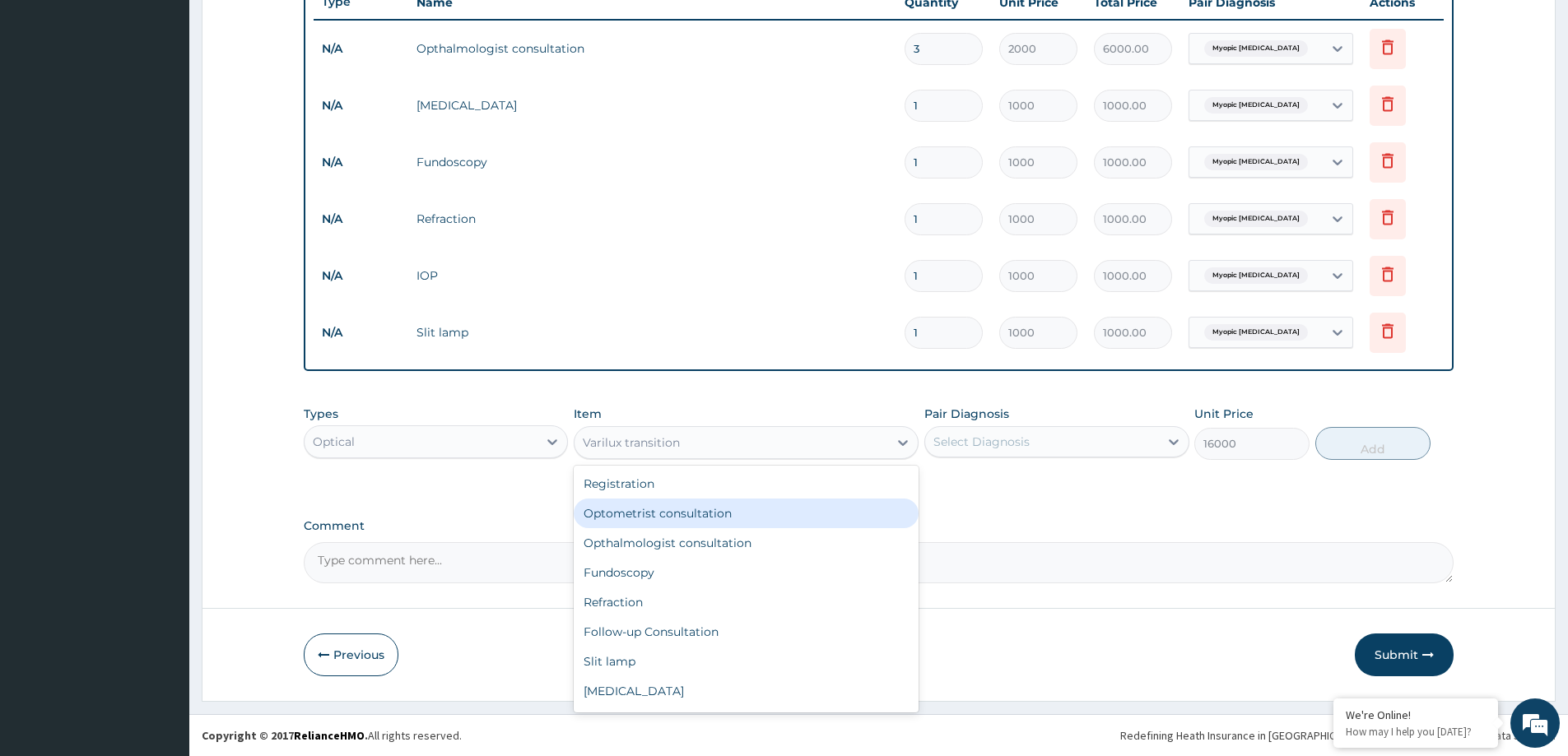
click at [714, 516] on div "Optometrist consultation" at bounding box center [746, 513] width 345 height 29
type input "1500"
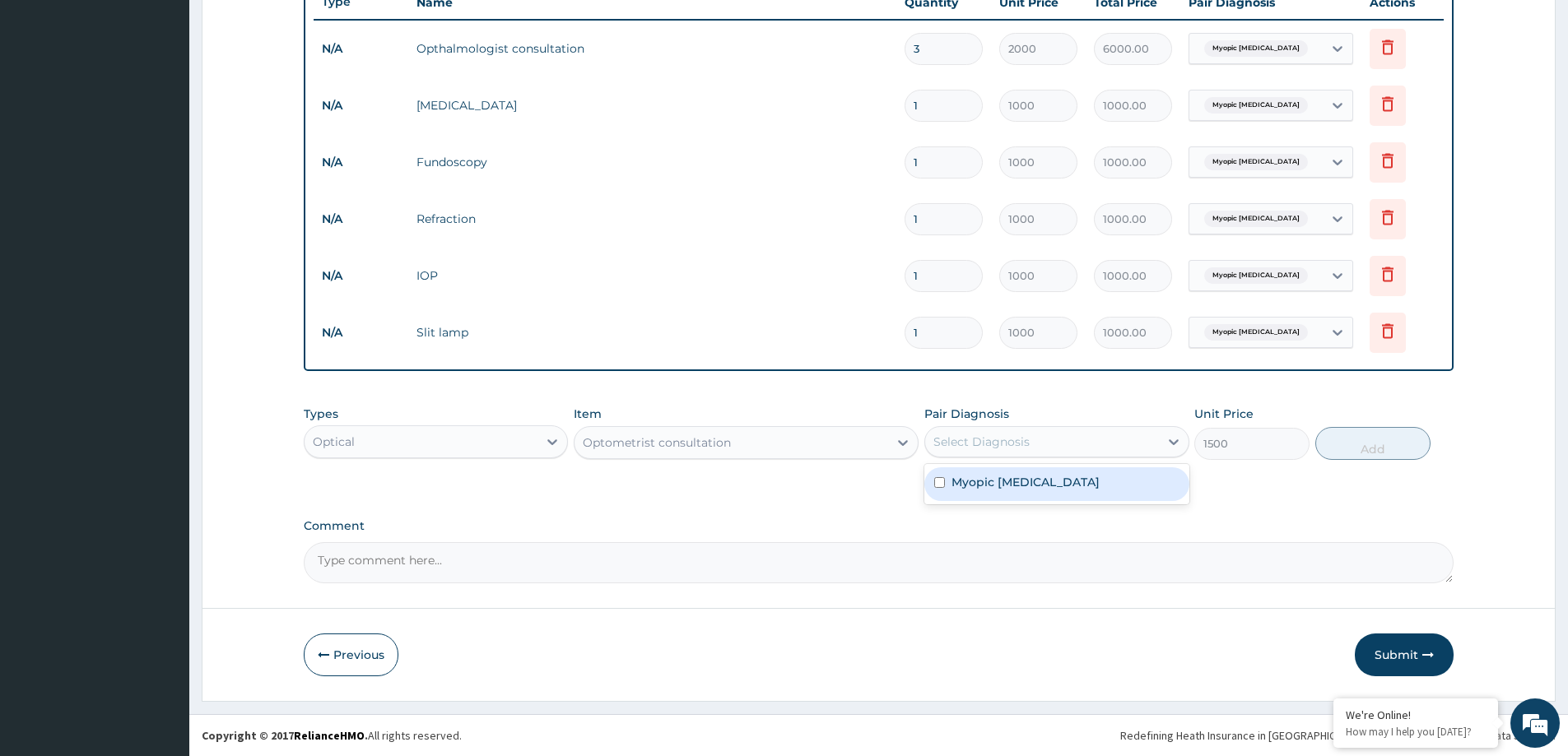
click at [1073, 437] on div "Select Diagnosis" at bounding box center [1041, 442] width 233 height 27
drag, startPoint x: 1051, startPoint y: 481, endPoint x: 1201, endPoint y: 443, distance: 154.7
click at [1052, 481] on label "Myopic astigmatism" at bounding box center [1025, 482] width 148 height 17
checkbox input "true"
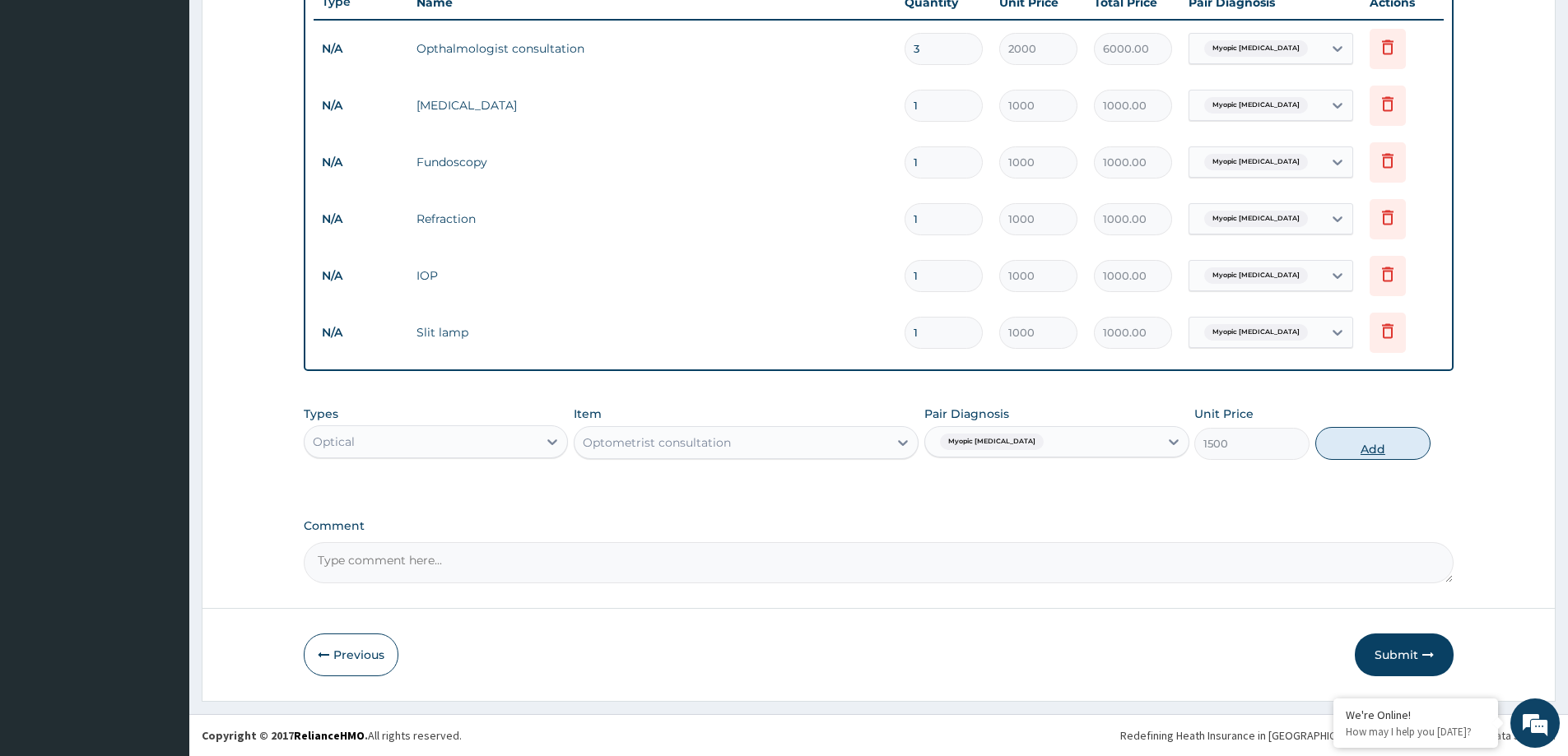
click at [1394, 448] on button "Add" at bounding box center [1373, 443] width 115 height 33
type input "0"
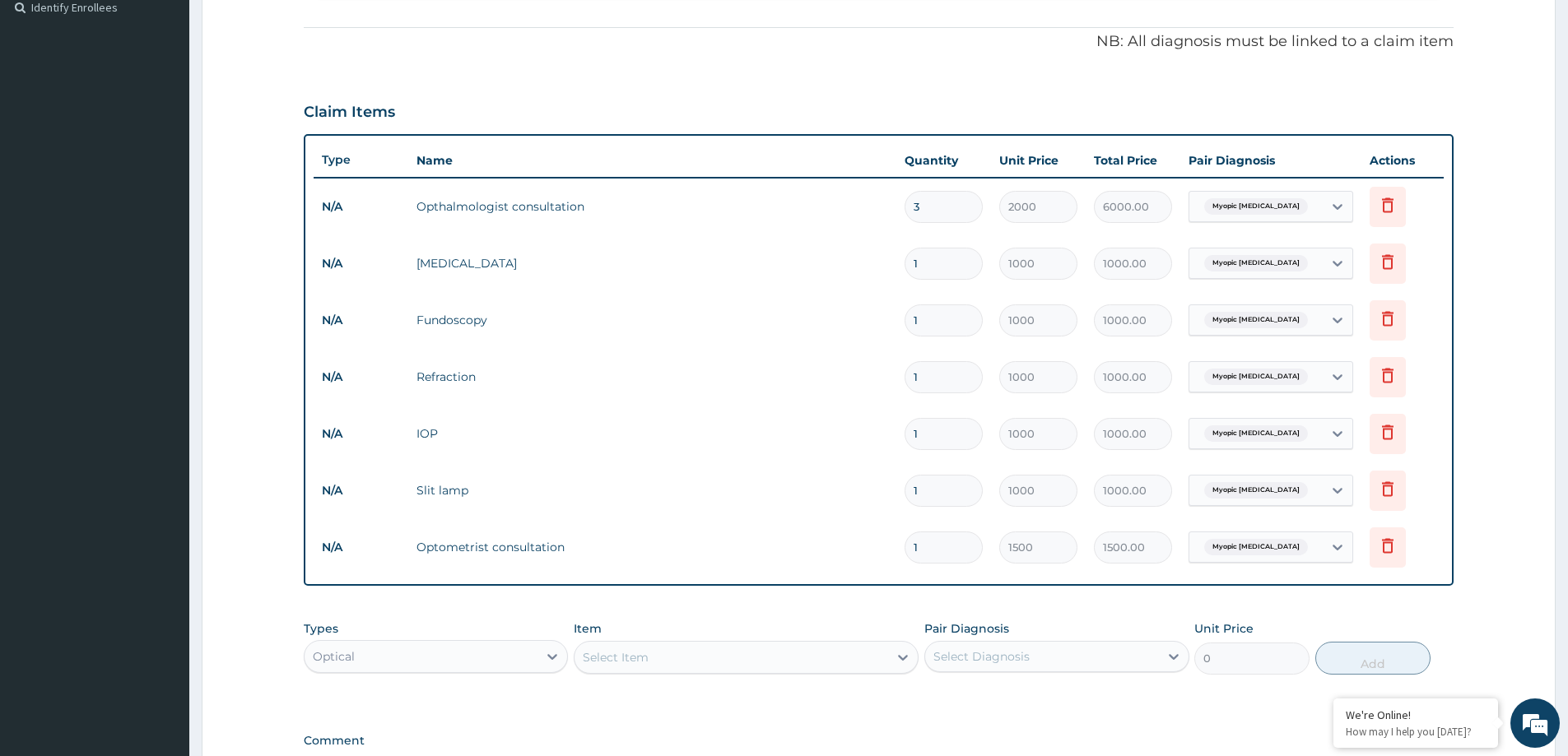
scroll to position [455, 0]
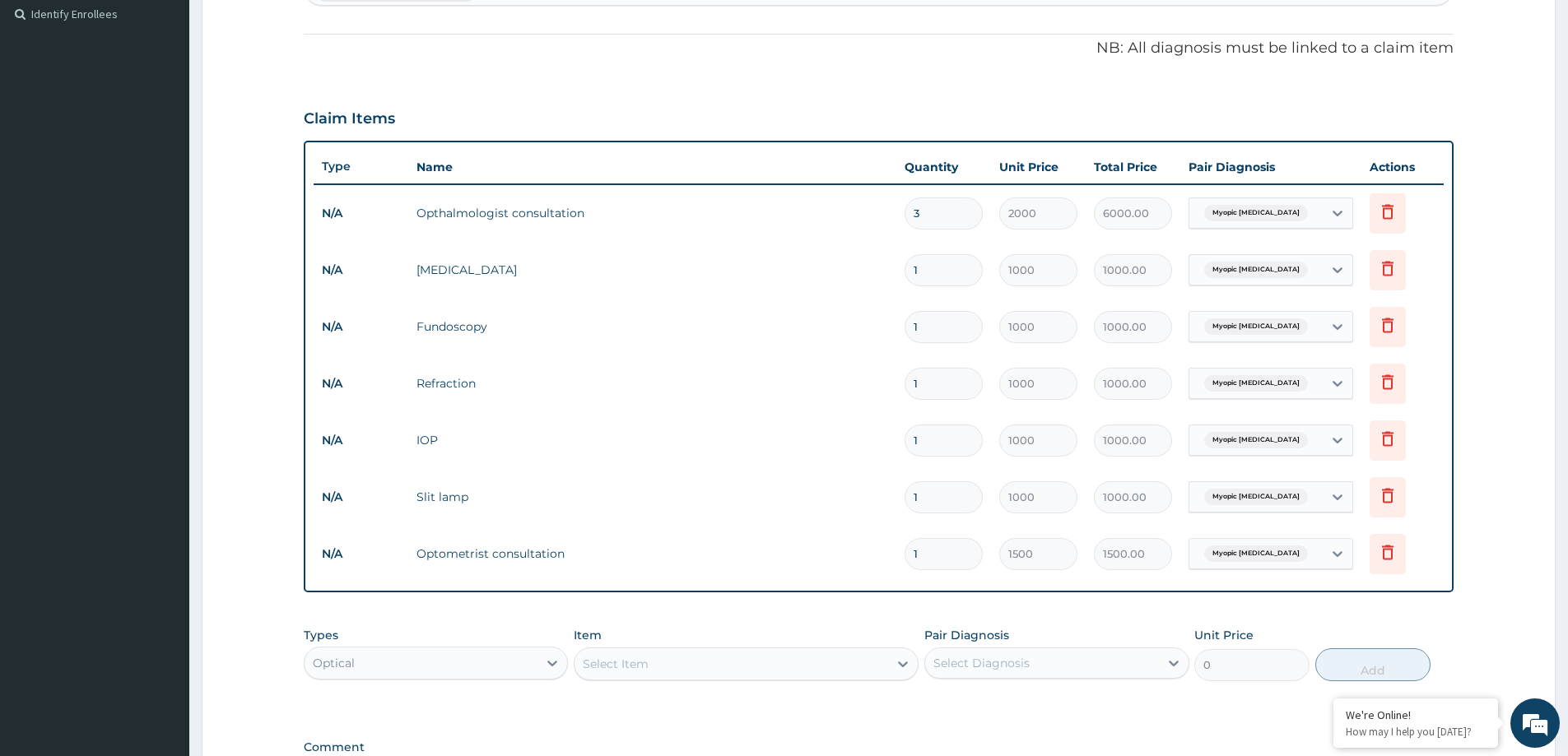
drag, startPoint x: 931, startPoint y: 554, endPoint x: 861, endPoint y: 540, distance: 71.4
click at [861, 540] on tr "N/A Optometrist consultation 1 1500 1500.00 Myopic astigmatism Delete" at bounding box center [879, 554] width 1130 height 57
type input "2"
type input "3000.00"
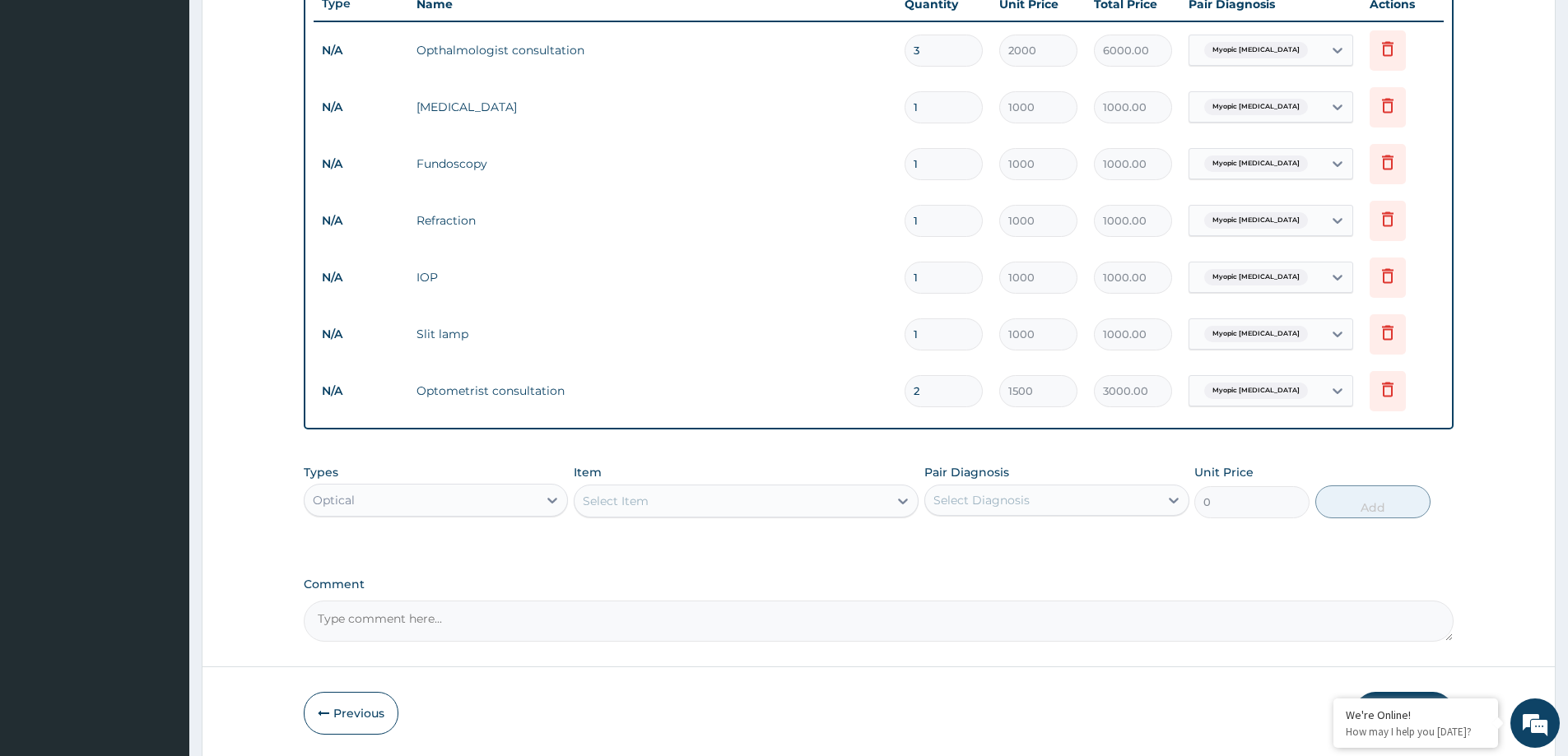
scroll to position [619, 0]
type input "2"
click at [690, 492] on div "Select Item" at bounding box center [731, 500] width 314 height 27
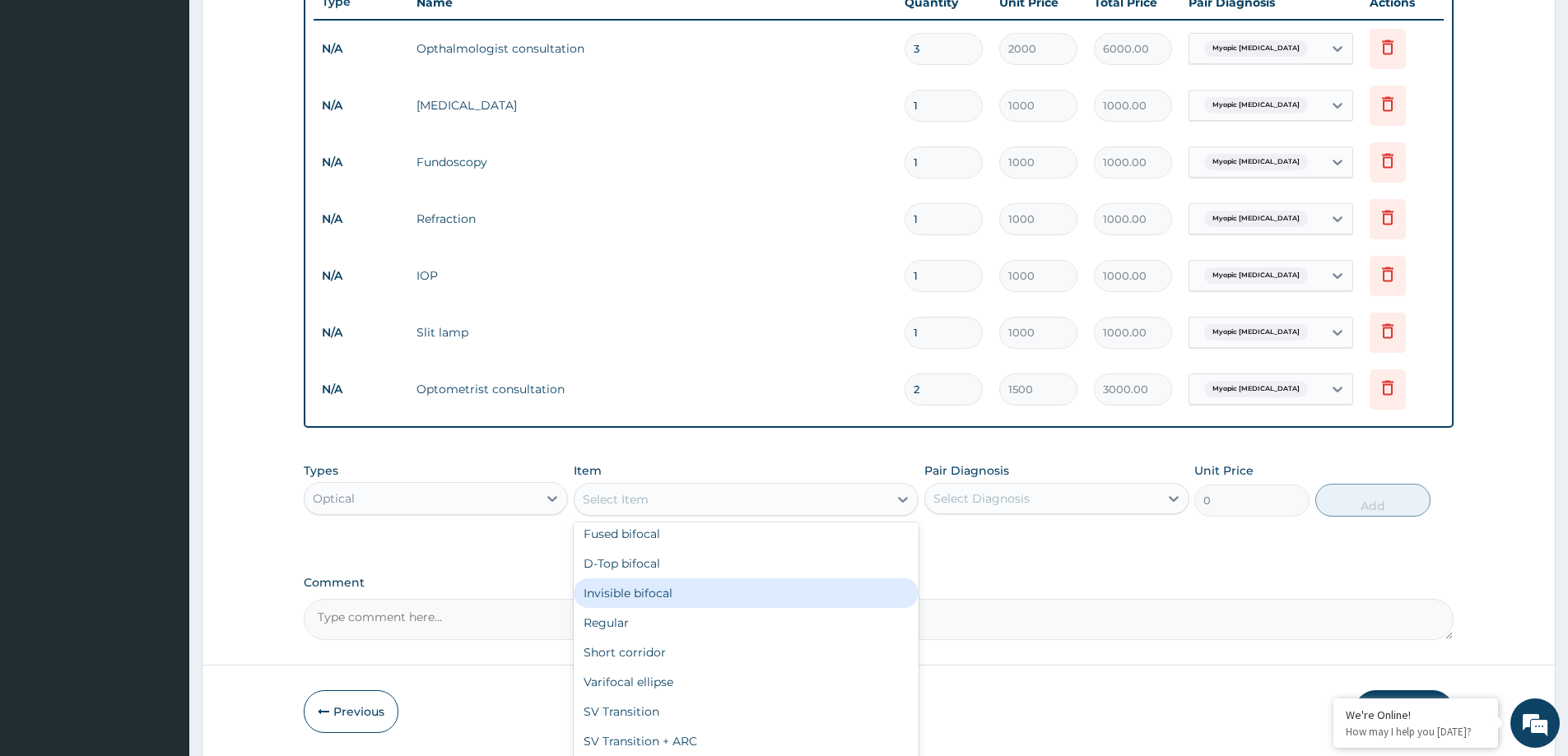
scroll to position [826, 0]
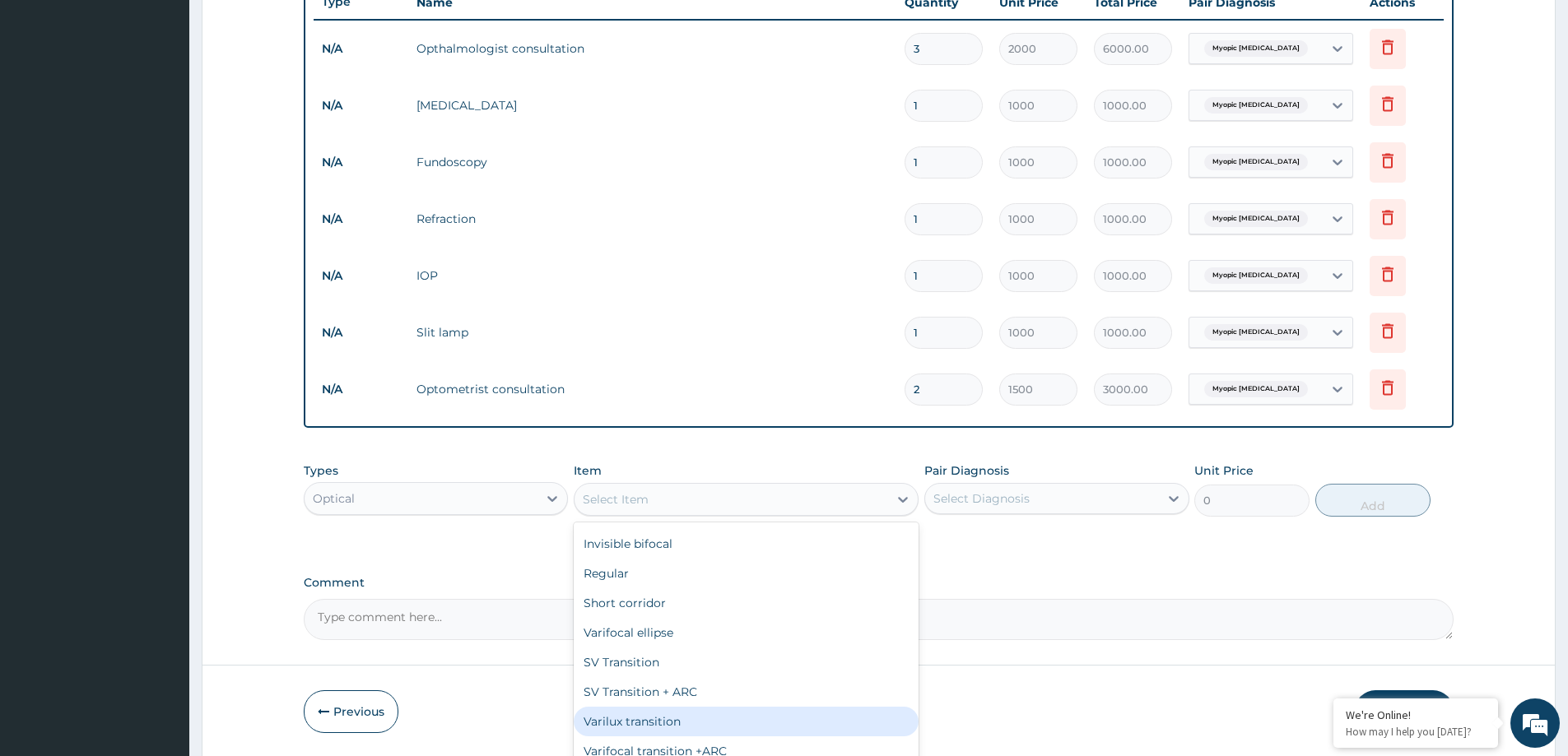
click at [679, 727] on div "Varilux transition" at bounding box center [746, 721] width 345 height 29
type input "16000"
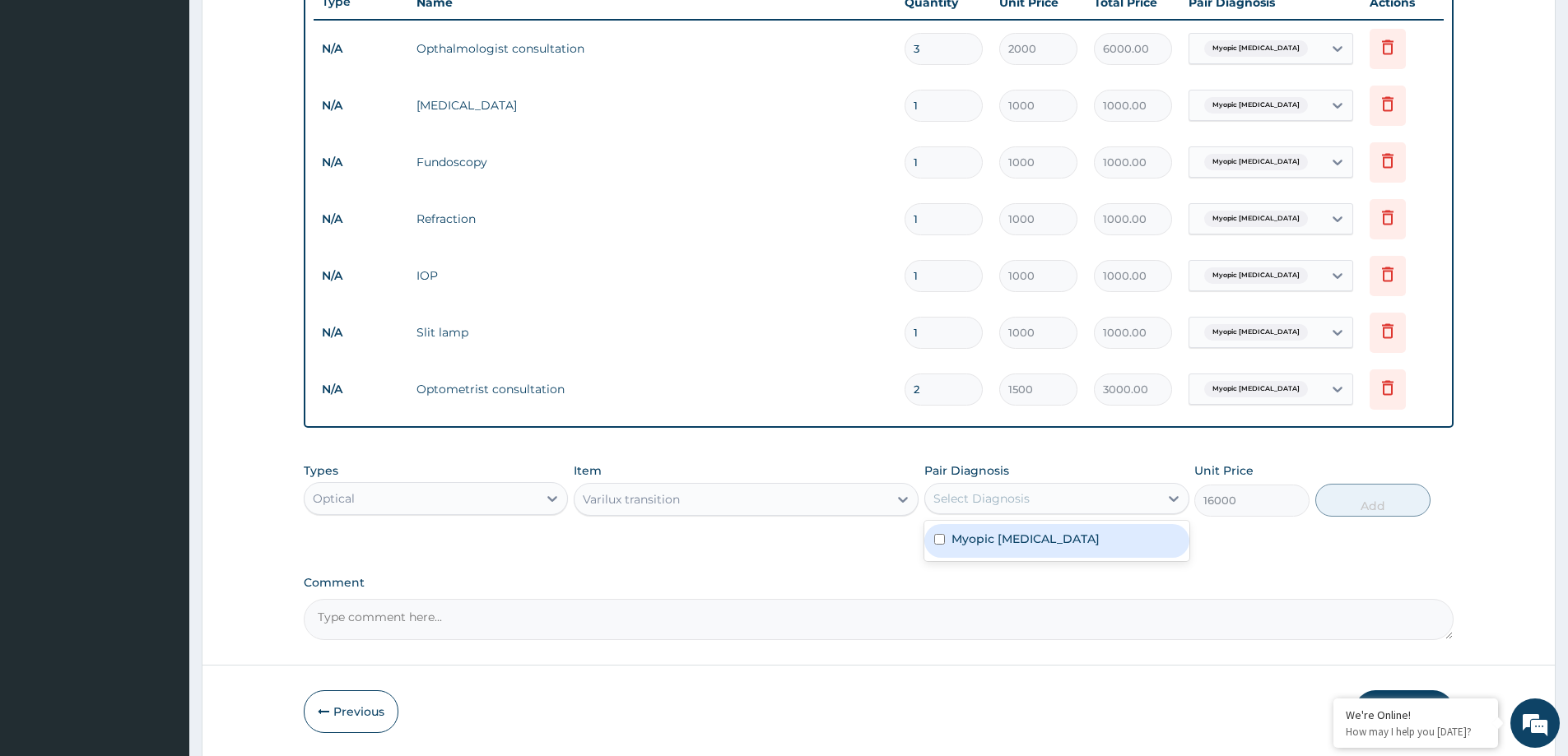
click at [1085, 497] on div "Select Diagnosis" at bounding box center [1041, 499] width 233 height 27
click at [1060, 546] on label "Myopic astigmatism" at bounding box center [1025, 539] width 148 height 17
checkbox input "true"
click at [1373, 500] on button "Add" at bounding box center [1373, 500] width 115 height 33
type input "0"
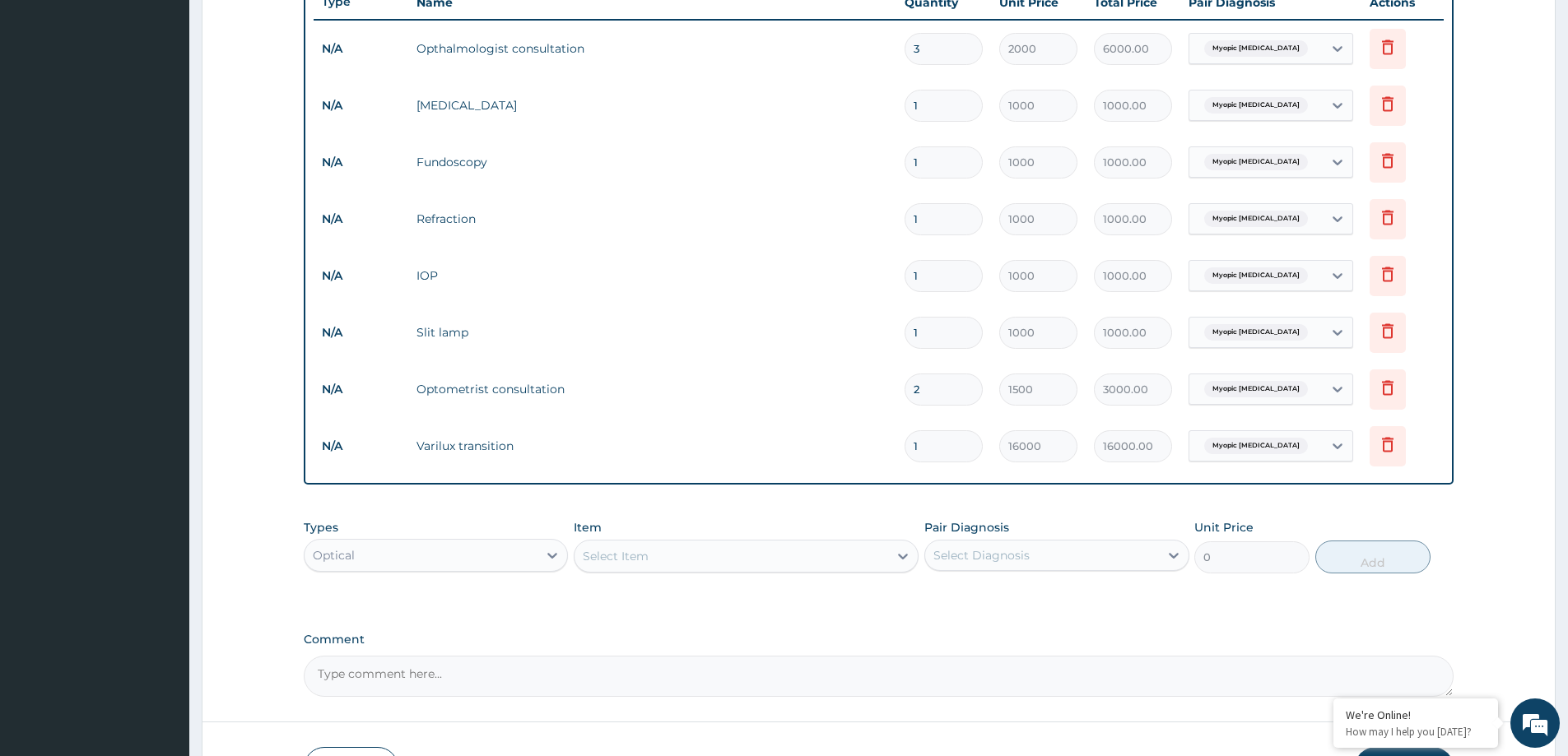
drag, startPoint x: 930, startPoint y: 447, endPoint x: 899, endPoint y: 447, distance: 31.0
click at [899, 447] on td "1" at bounding box center [943, 446] width 94 height 48
type input "5"
type input "80000.00"
type input "0.00"
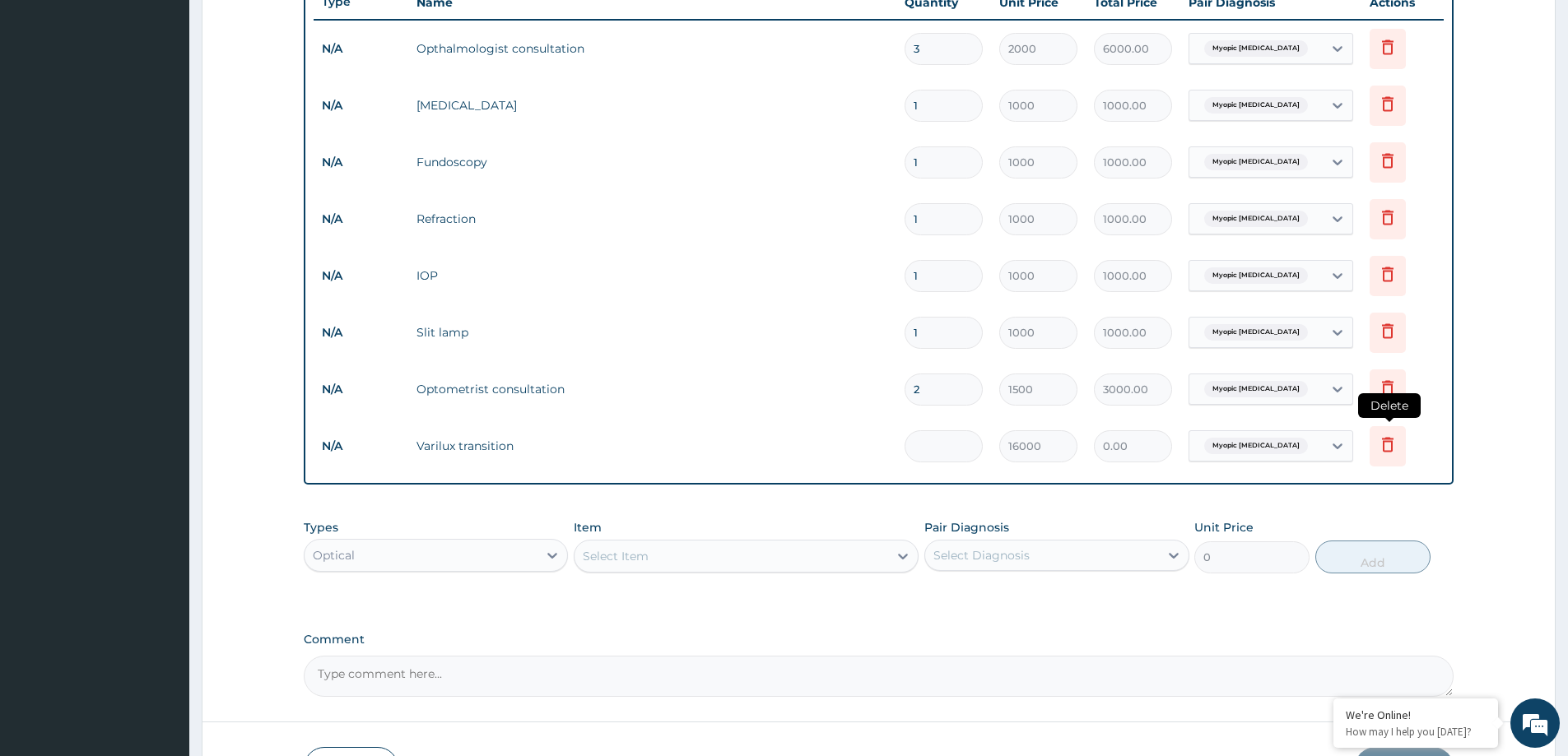
click at [1386, 445] on icon at bounding box center [1388, 445] width 20 height 20
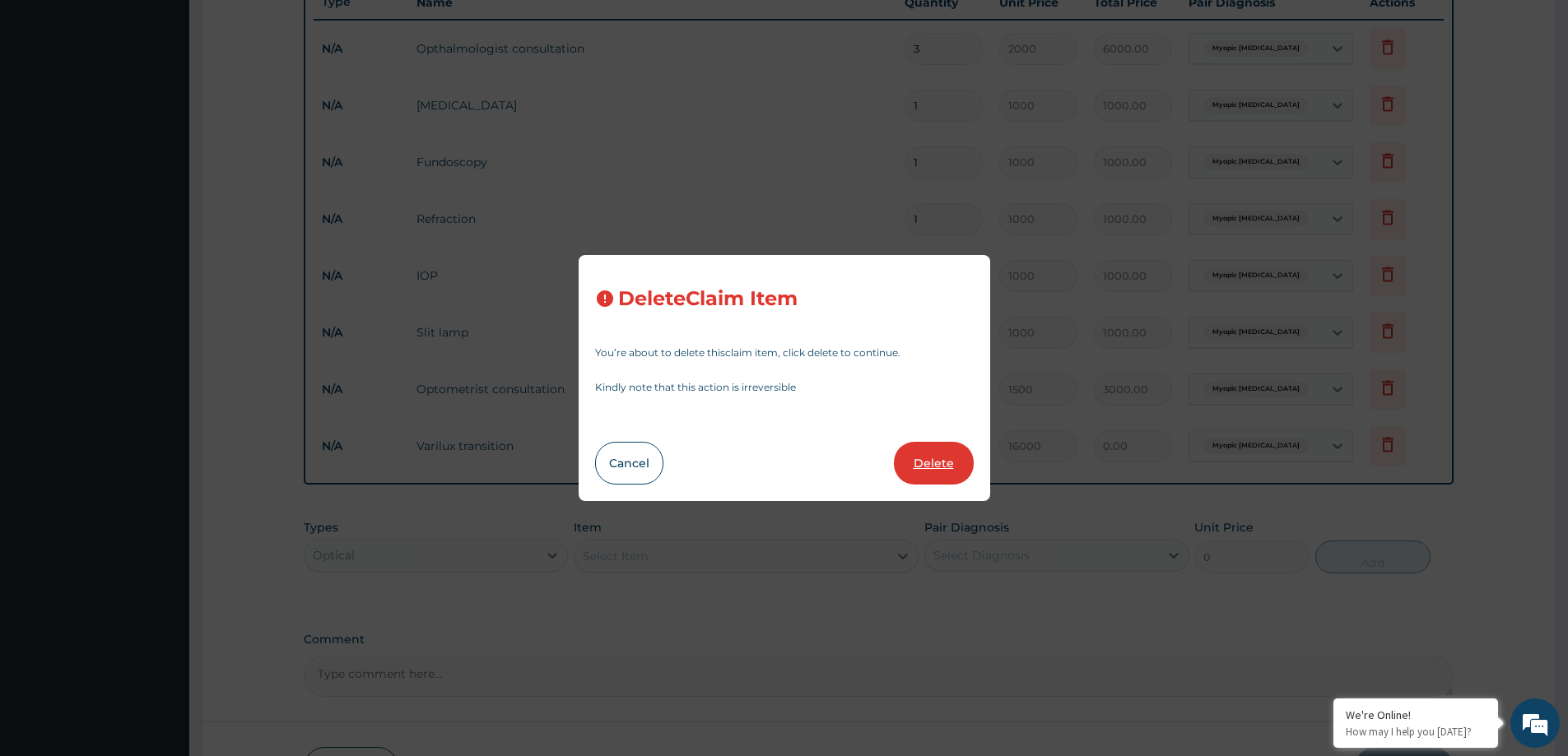
click at [923, 458] on button "Delete" at bounding box center [934, 462] width 80 height 43
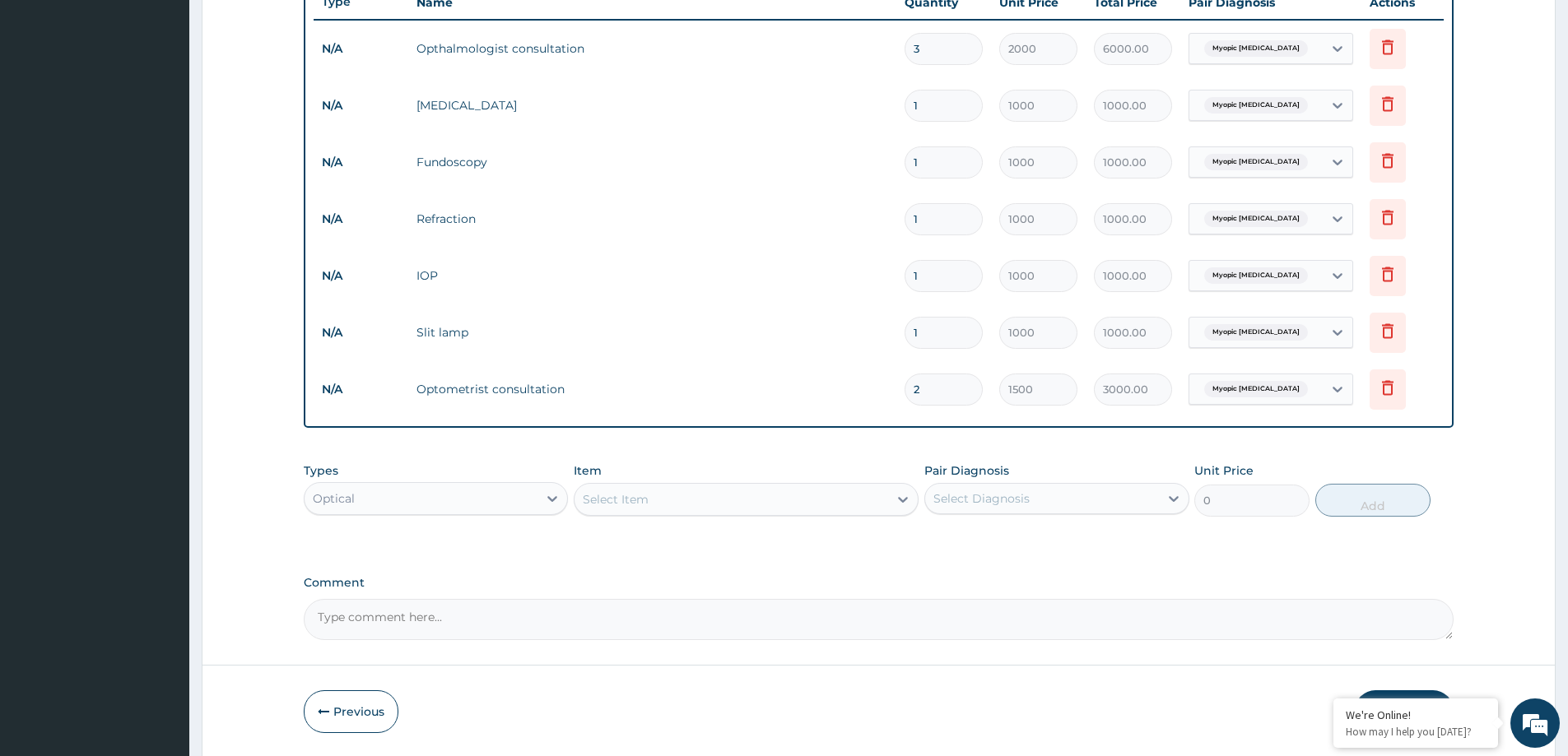
click at [683, 501] on div "Select Item" at bounding box center [731, 500] width 314 height 27
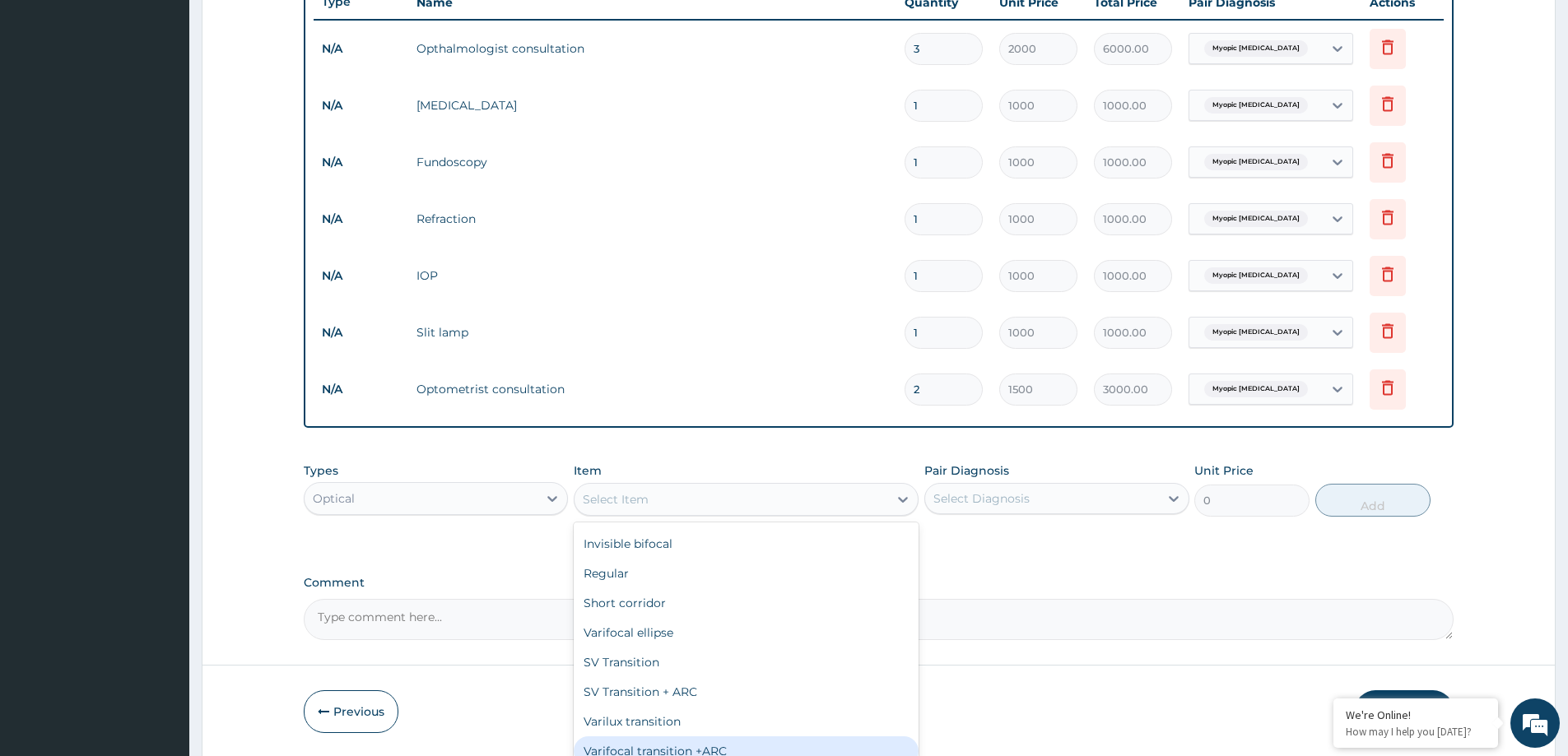
click at [715, 745] on div "Varifocal transition +ARC" at bounding box center [746, 750] width 345 height 29
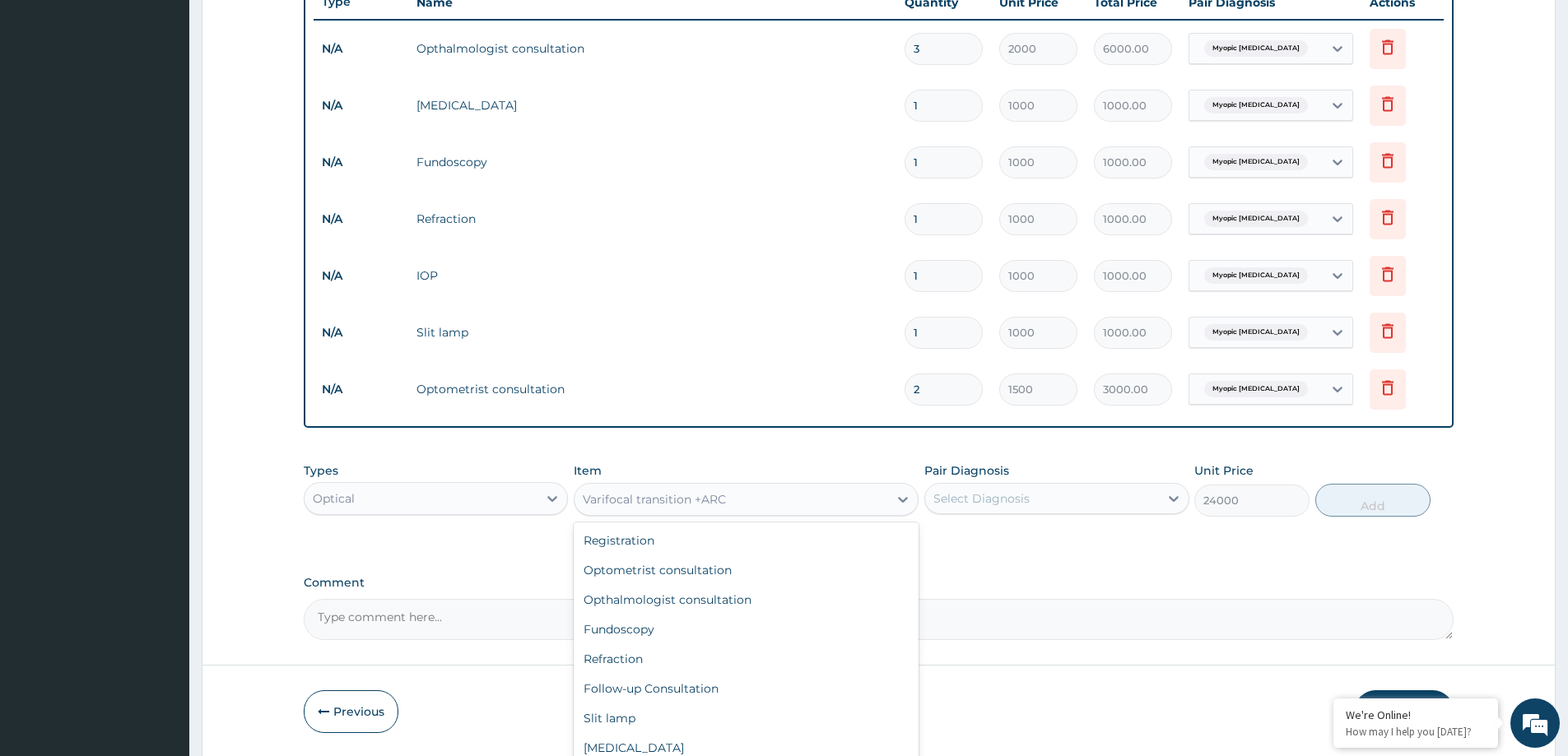
click at [846, 497] on div "Varifocal transition +ARC" at bounding box center [731, 500] width 314 height 27
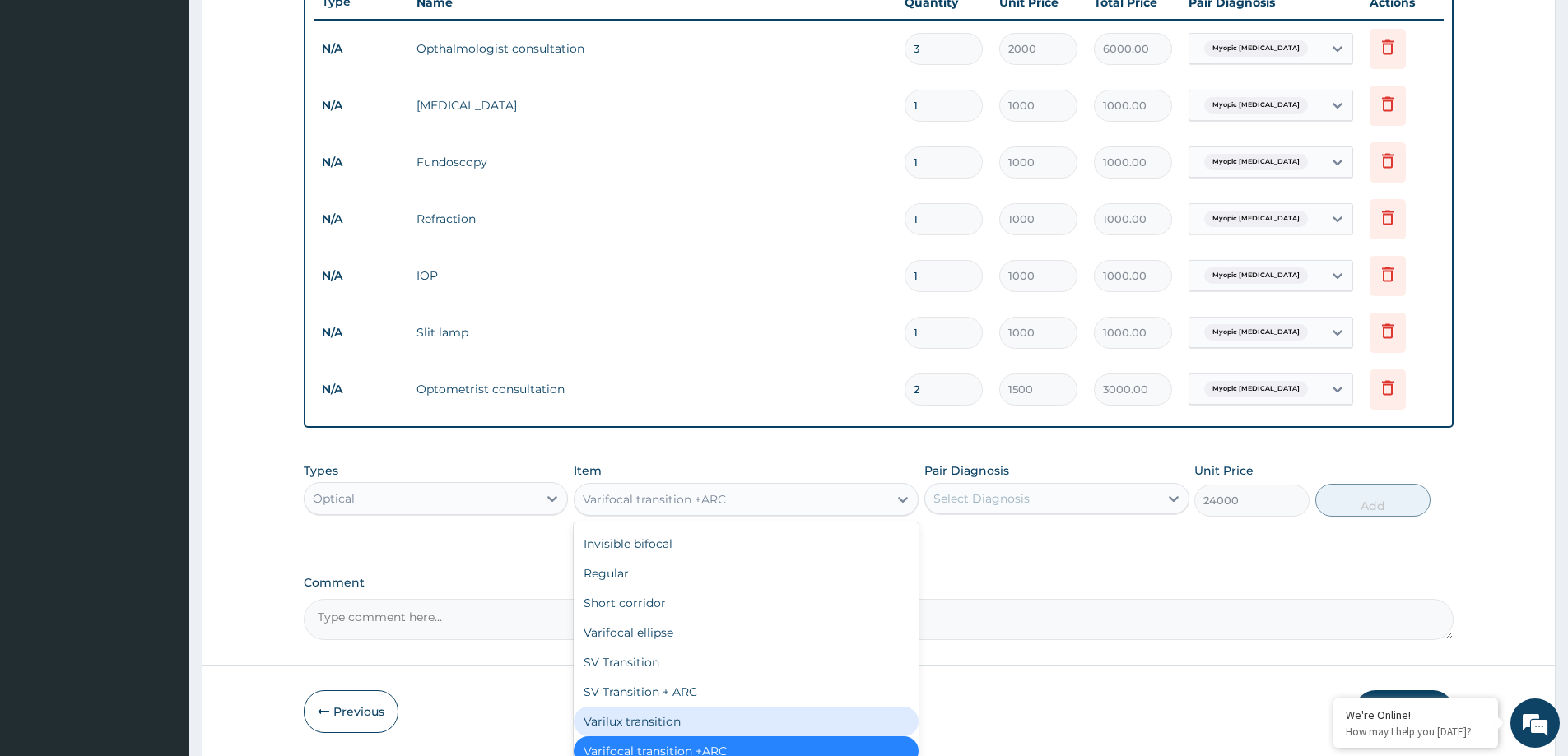
click at [654, 726] on div "Varilux transition" at bounding box center [746, 721] width 345 height 29
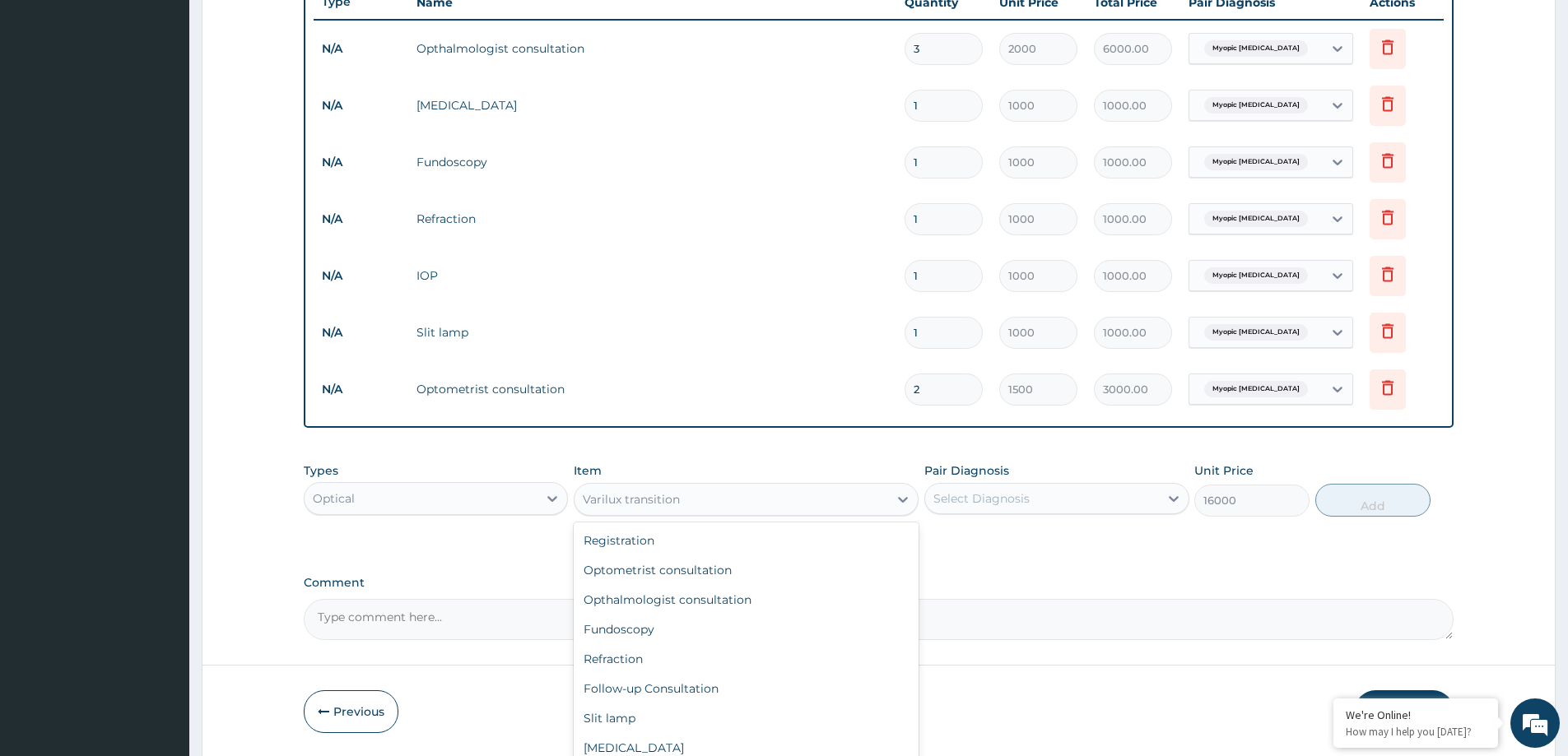
click at [828, 501] on div "Varilux transition" at bounding box center [731, 500] width 314 height 27
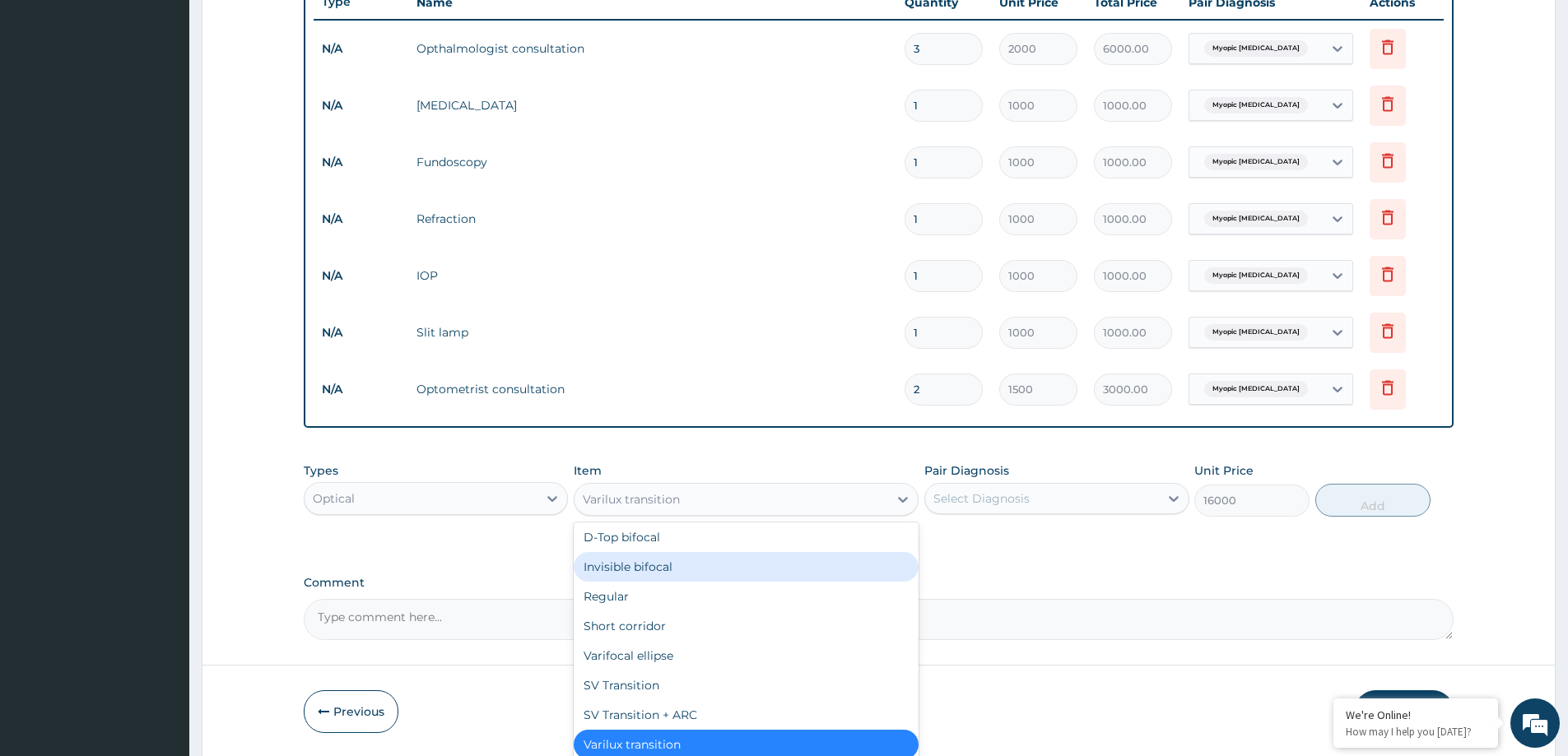
click at [632, 569] on div "Invisible bifocal" at bounding box center [746, 567] width 345 height 29
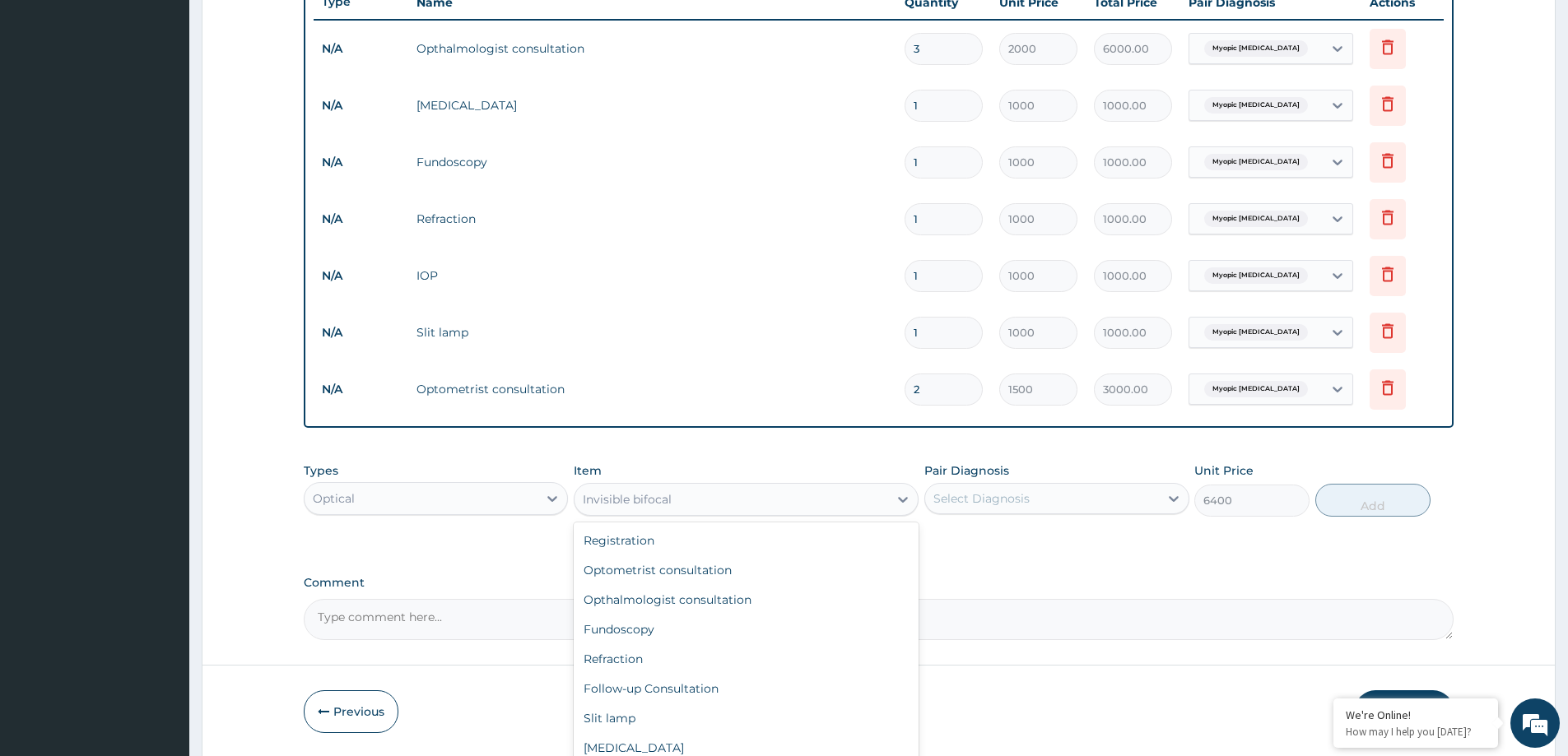
click at [626, 491] on div "Invisible bifocal" at bounding box center [627, 500] width 89 height 17
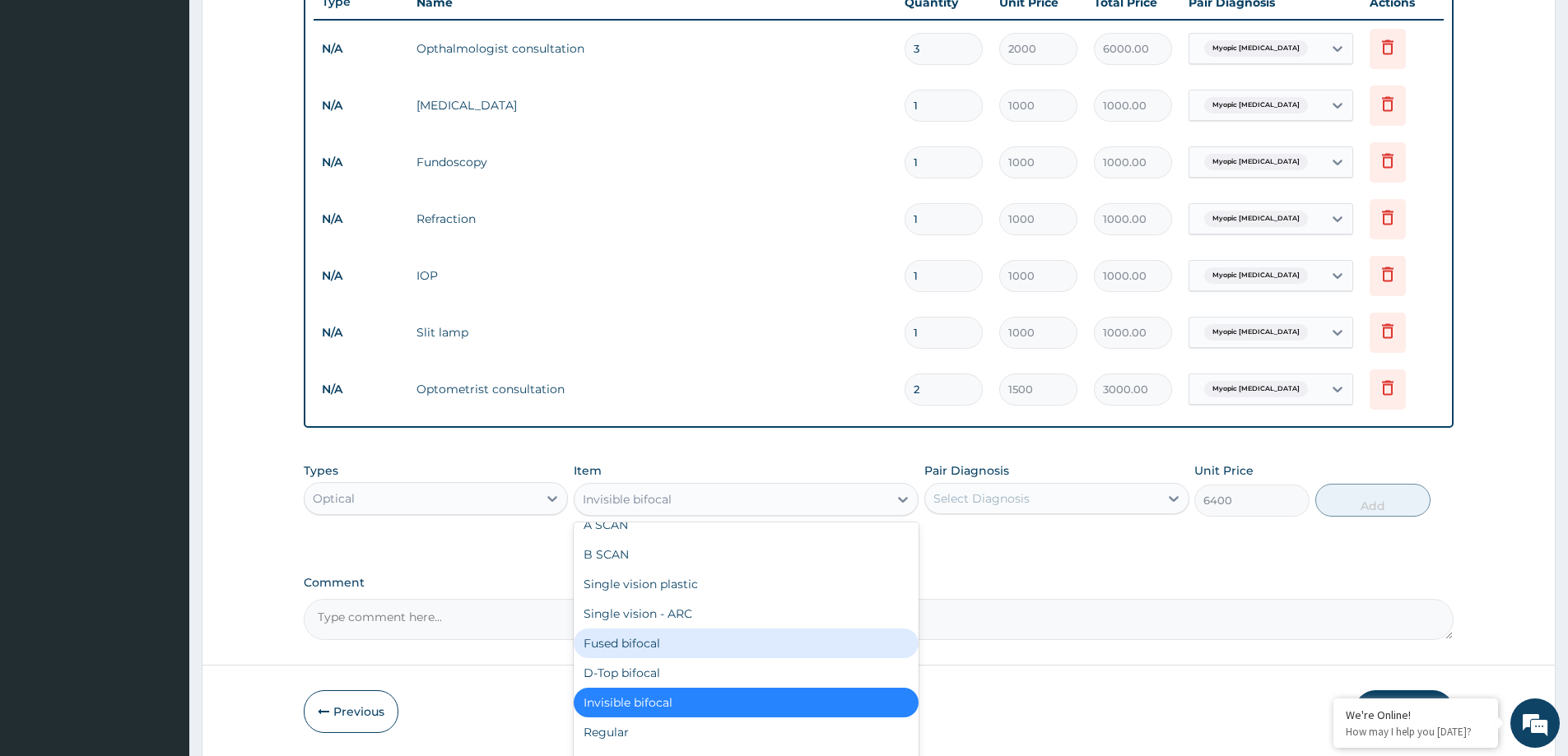
scroll to position [826, 0]
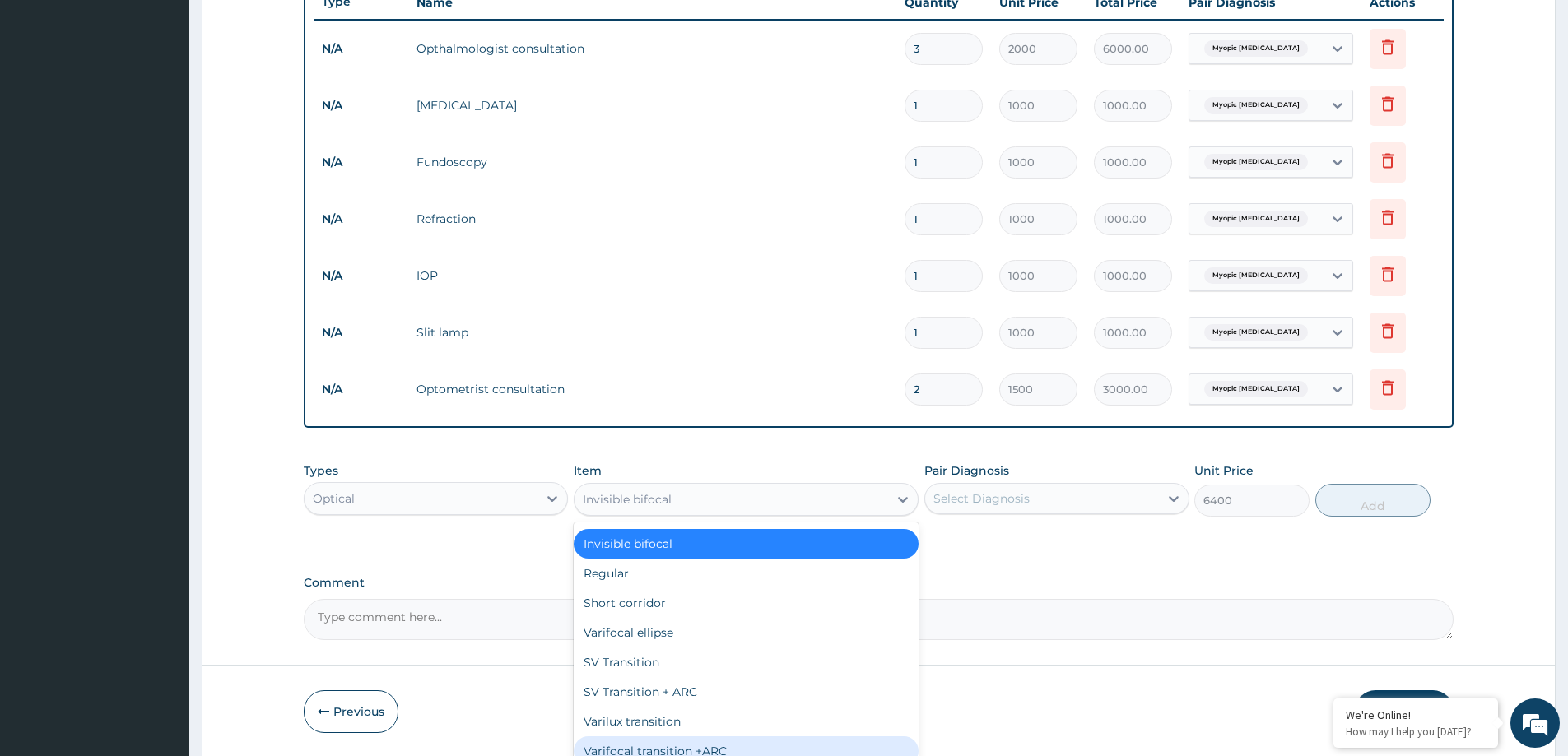
click at [660, 743] on div "Varifocal transition +ARC" at bounding box center [746, 750] width 345 height 29
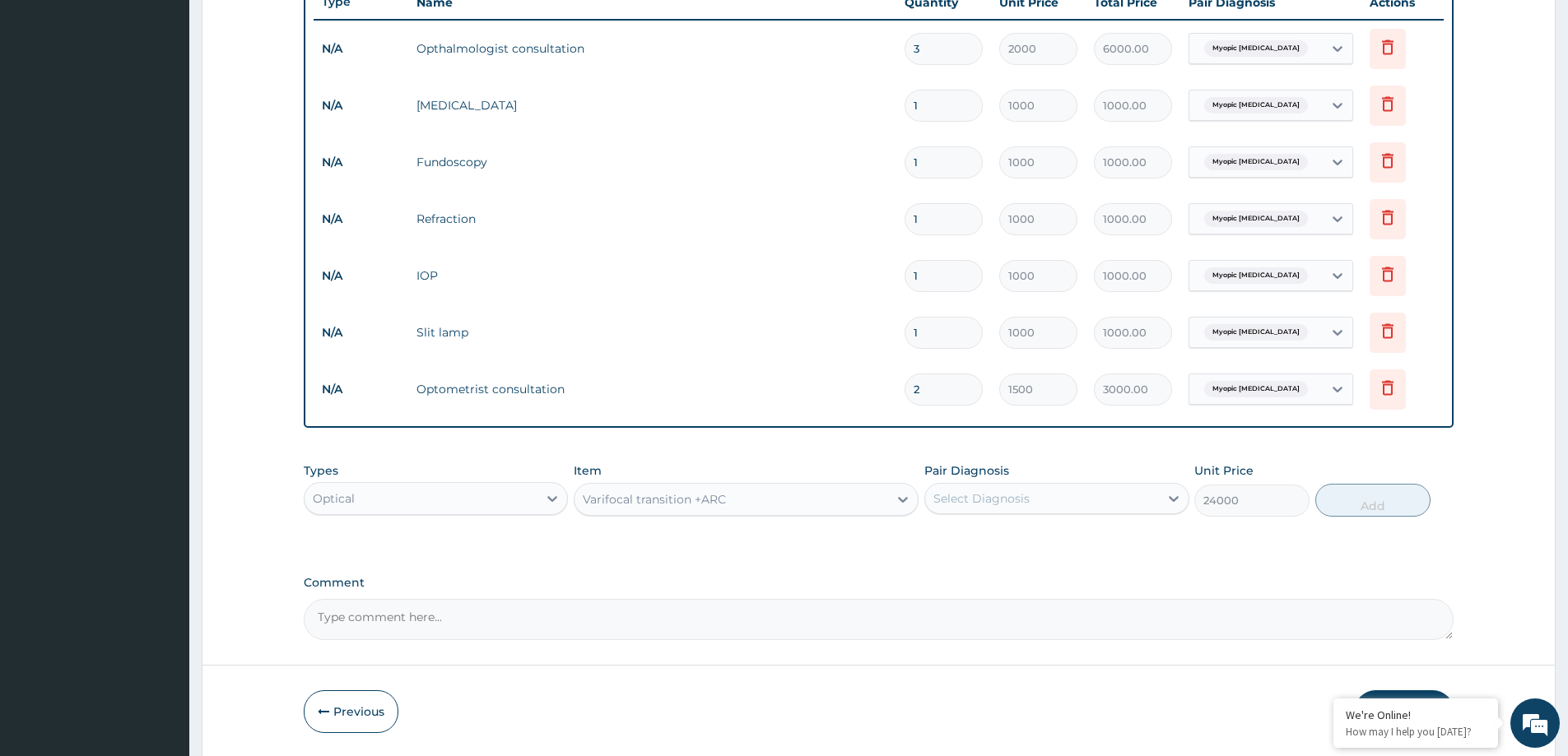
drag, startPoint x: 864, startPoint y: 501, endPoint x: 848, endPoint y: 507, distance: 17.1
click at [858, 503] on div "Varifocal transition +ARC" at bounding box center [731, 500] width 314 height 27
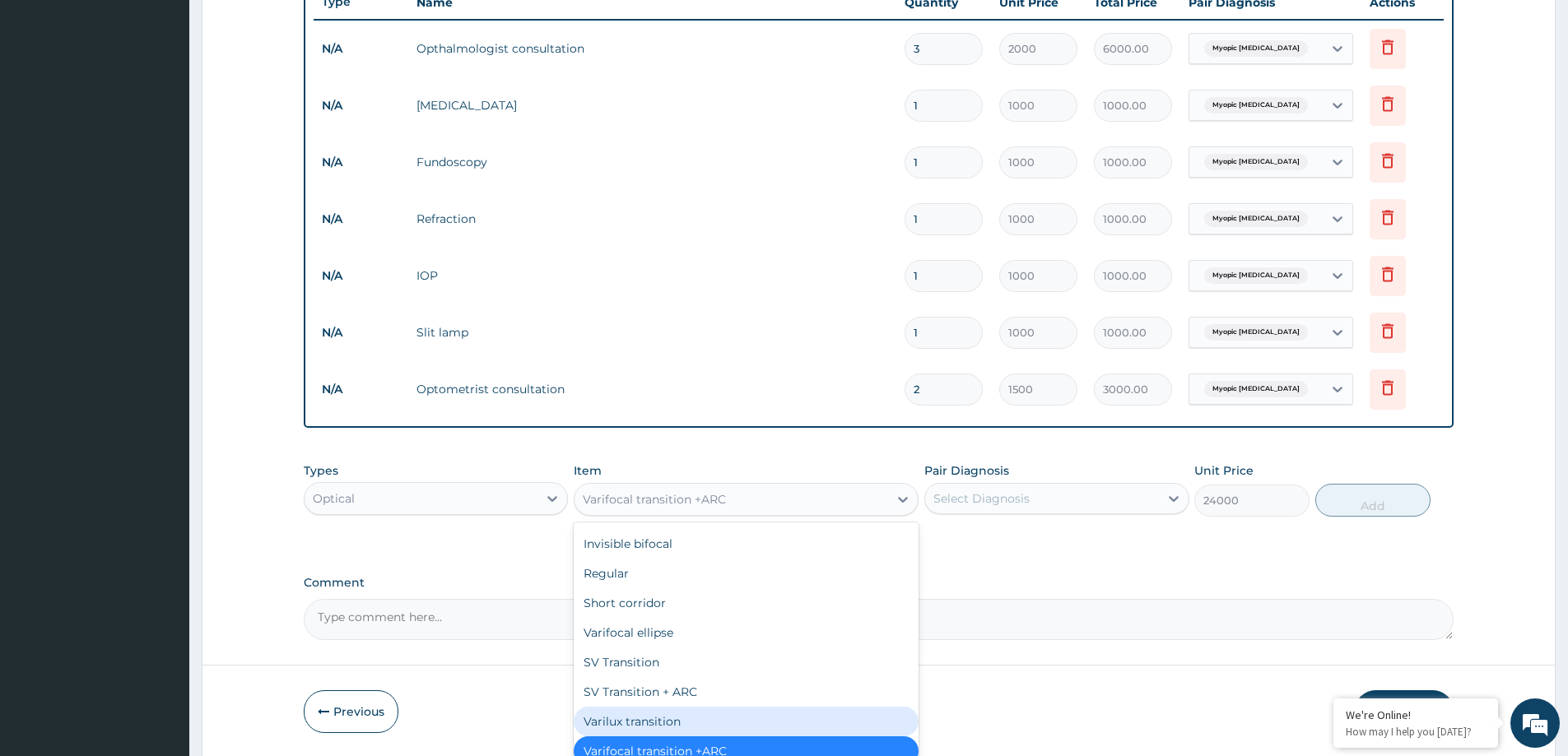
click at [618, 721] on div "Varilux transition" at bounding box center [746, 721] width 345 height 29
type input "16000"
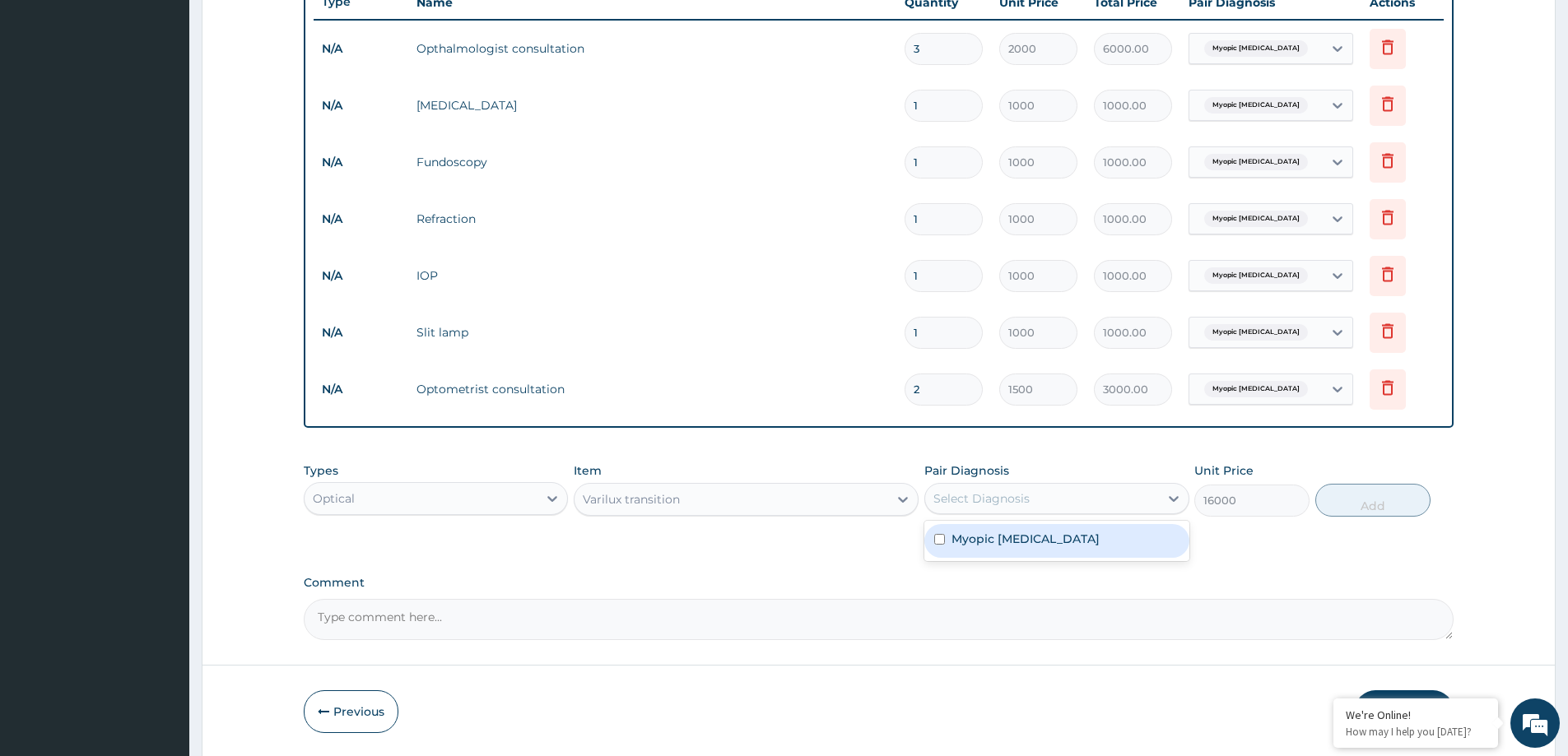
drag, startPoint x: 1110, startPoint y: 504, endPoint x: 1097, endPoint y: 500, distance: 13.6
click at [1106, 501] on div "Select Diagnosis" at bounding box center [1041, 499] width 233 height 27
click at [1005, 537] on label "Myopic astigmatism" at bounding box center [1025, 539] width 148 height 17
checkbox input "true"
click at [1382, 498] on button "Add" at bounding box center [1373, 500] width 115 height 33
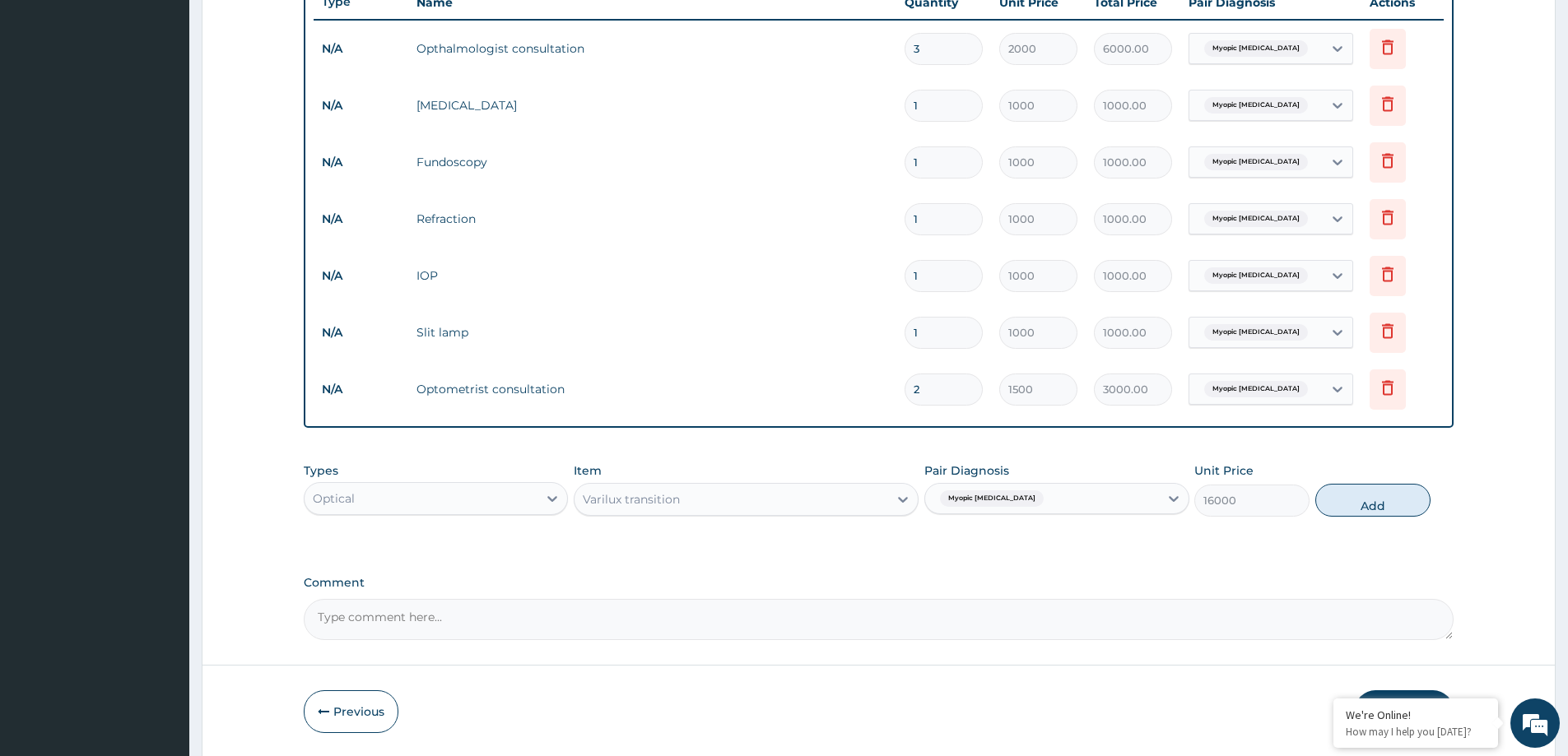
type input "0"
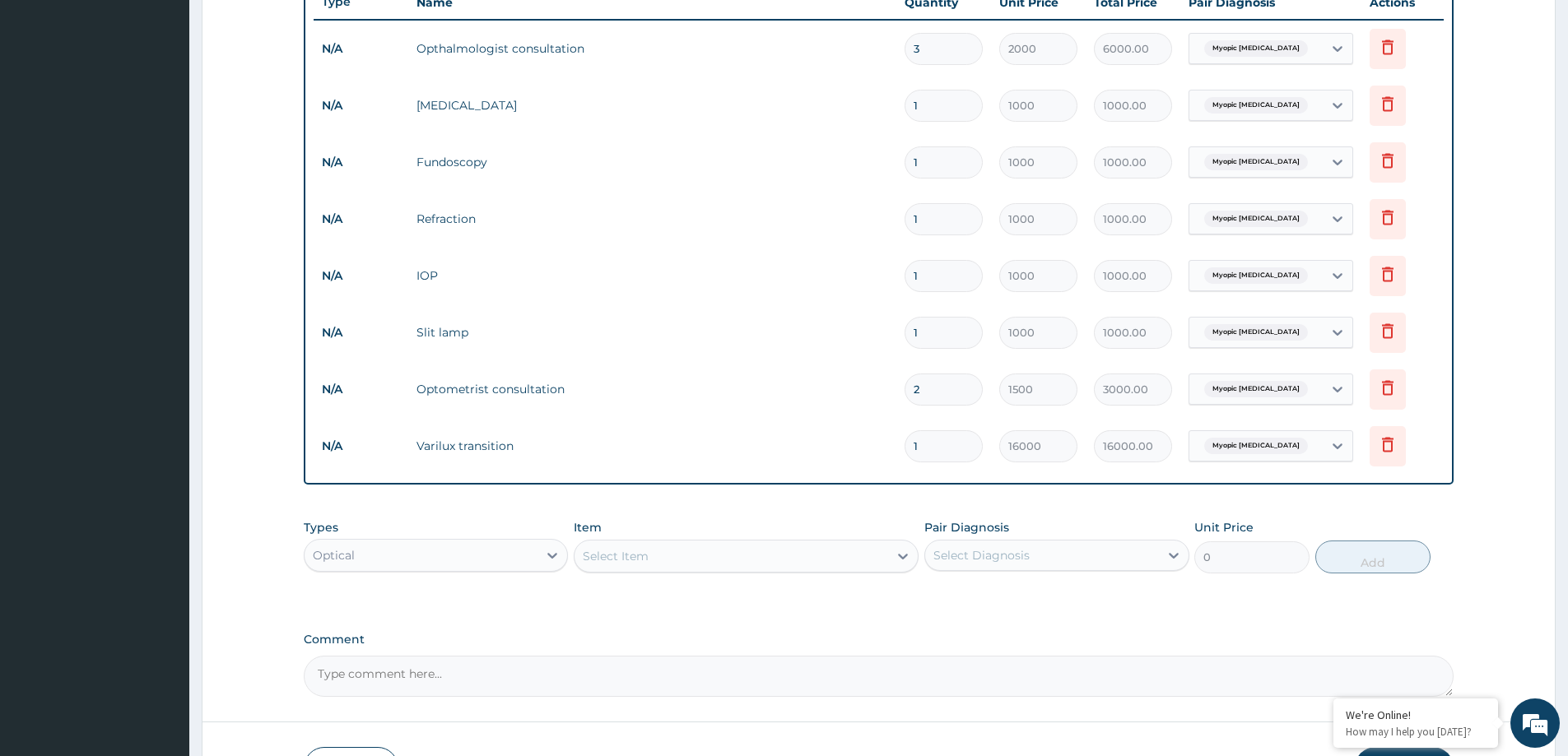
type input "0.00"
type input "2"
type input "32000.00"
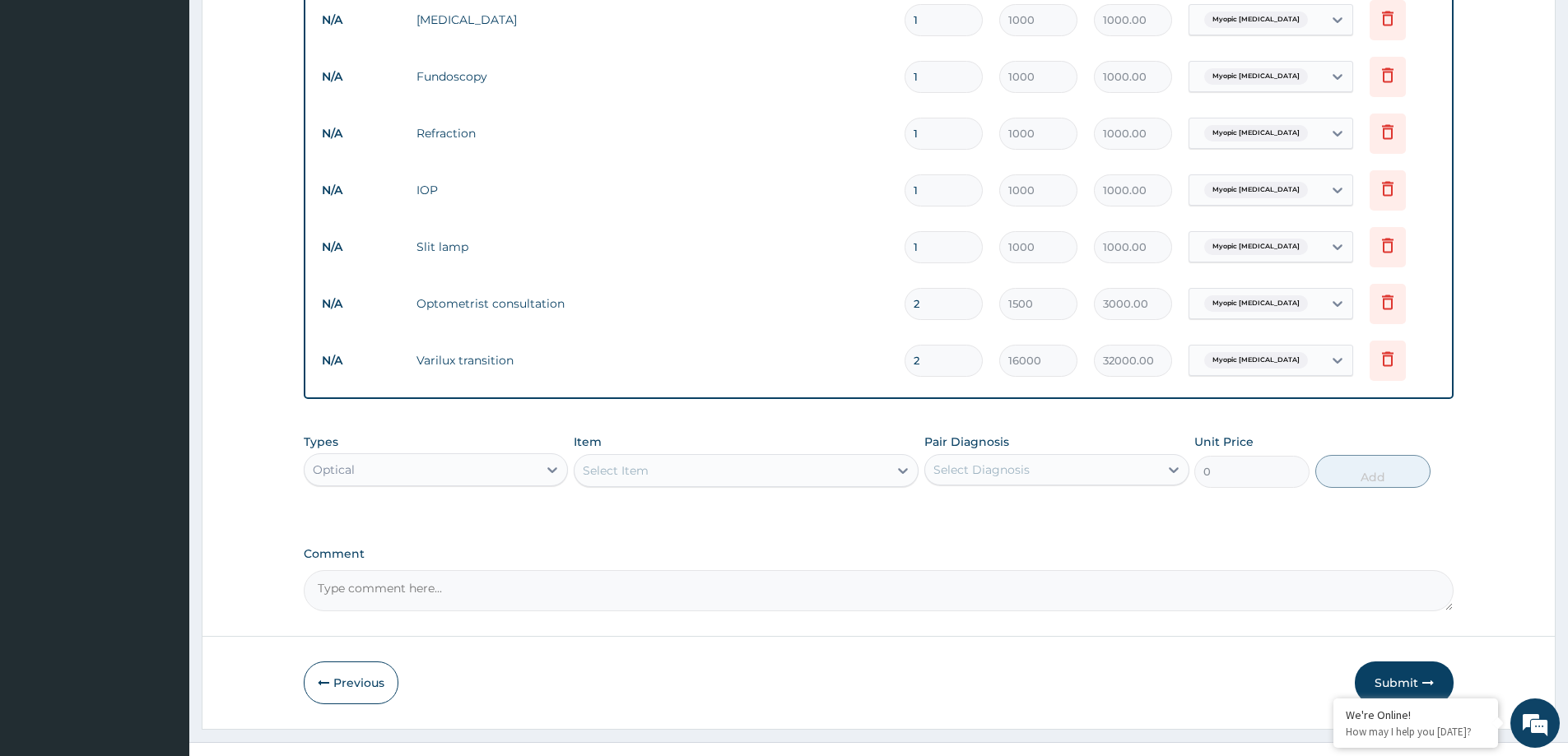
scroll to position [733, 0]
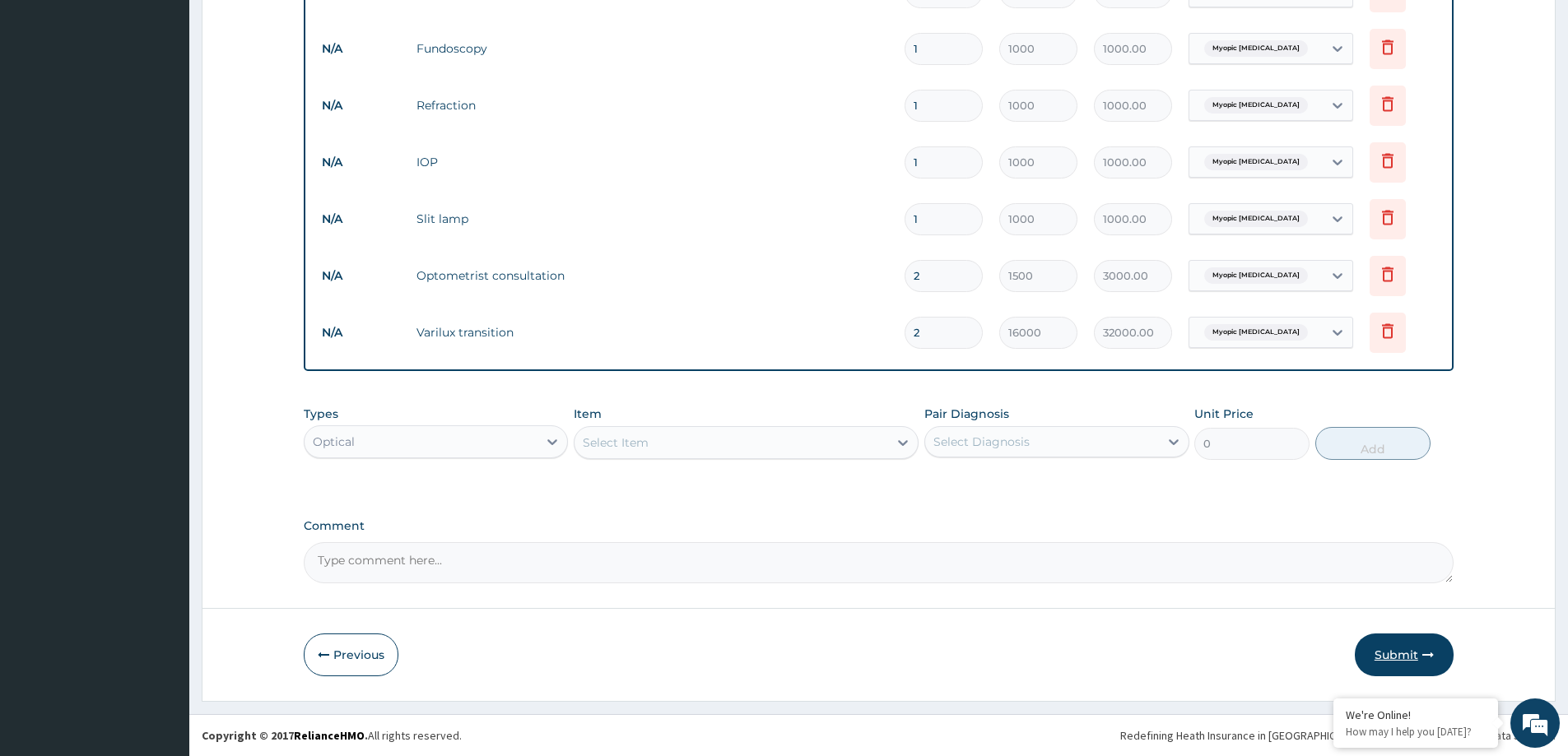
type input "2"
click at [1389, 647] on button "Submit" at bounding box center [1404, 654] width 99 height 43
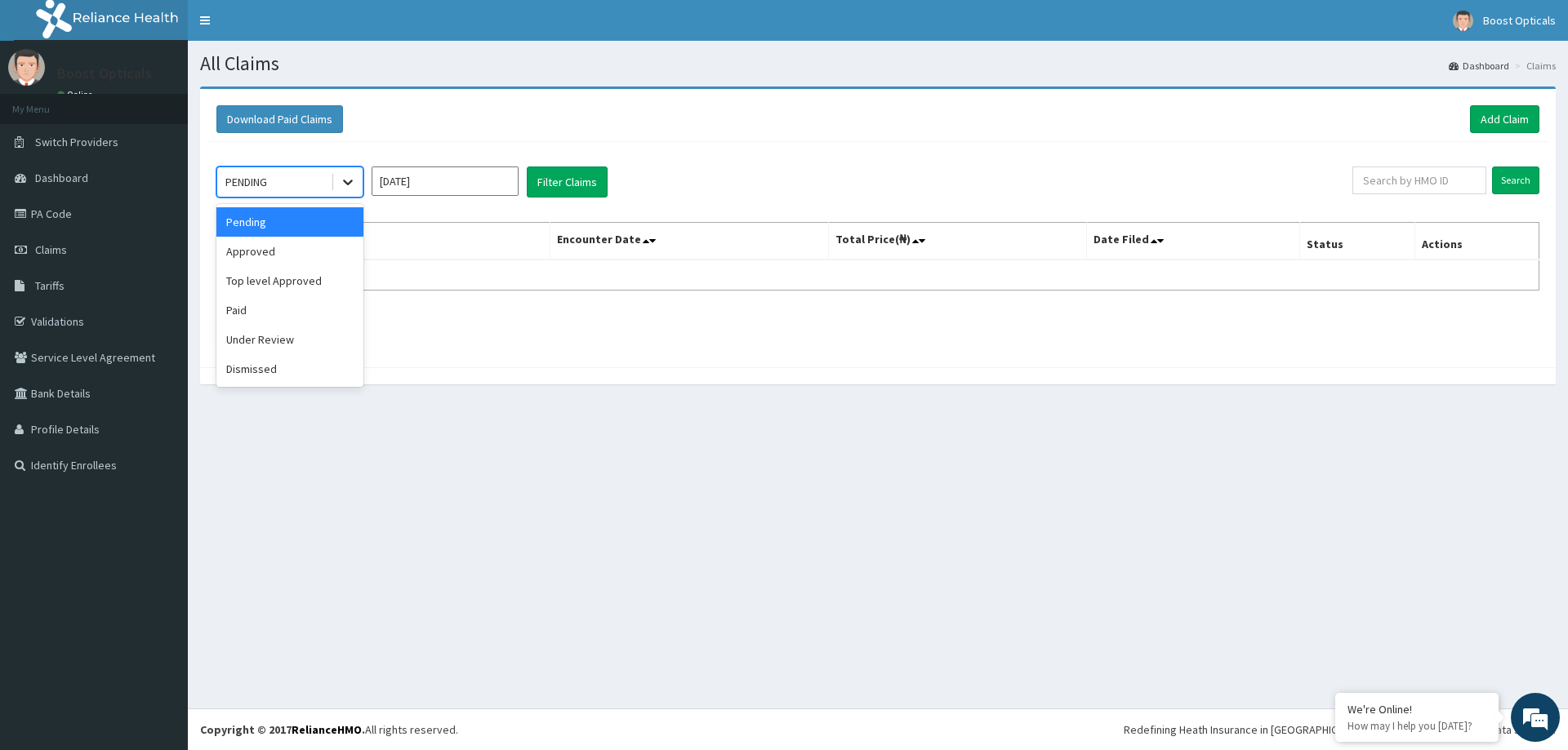
click at [339, 182] on div at bounding box center [347, 181] width 29 height 29
click at [318, 222] on div "Pending" at bounding box center [289, 221] width 147 height 29
click at [485, 184] on input "[DATE]" at bounding box center [445, 180] width 147 height 29
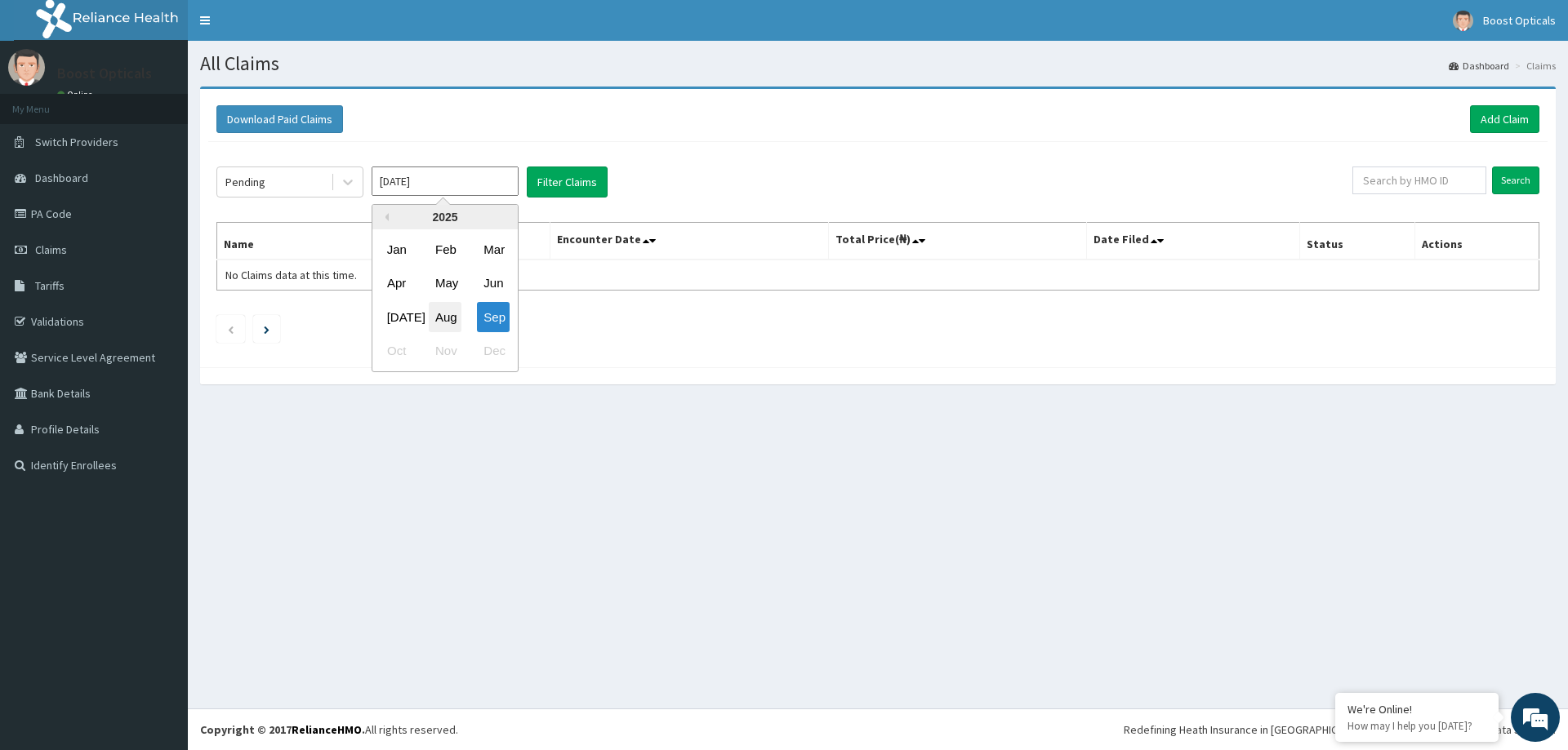
click at [441, 323] on div "Aug" at bounding box center [445, 317] width 32 height 30
type input "[DATE]"
click at [564, 173] on button "Filter Claims" at bounding box center [567, 181] width 81 height 31
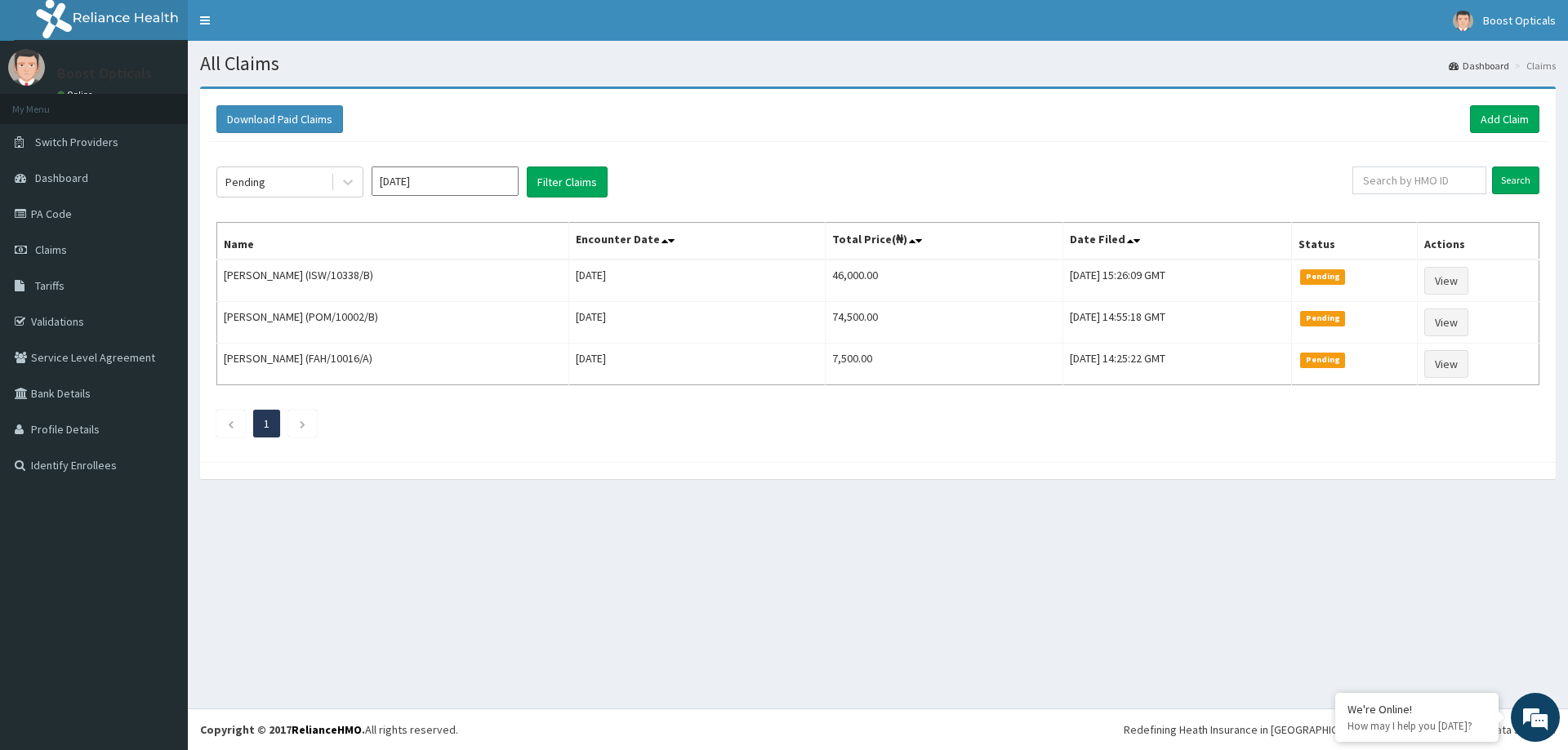
click at [575, 589] on div "All Claims Dashboard Claims Download Paid Claims Add Claim × Note you can only …" at bounding box center [878, 374] width 1380 height 668
